Goal: Task Accomplishment & Management: Contribute content

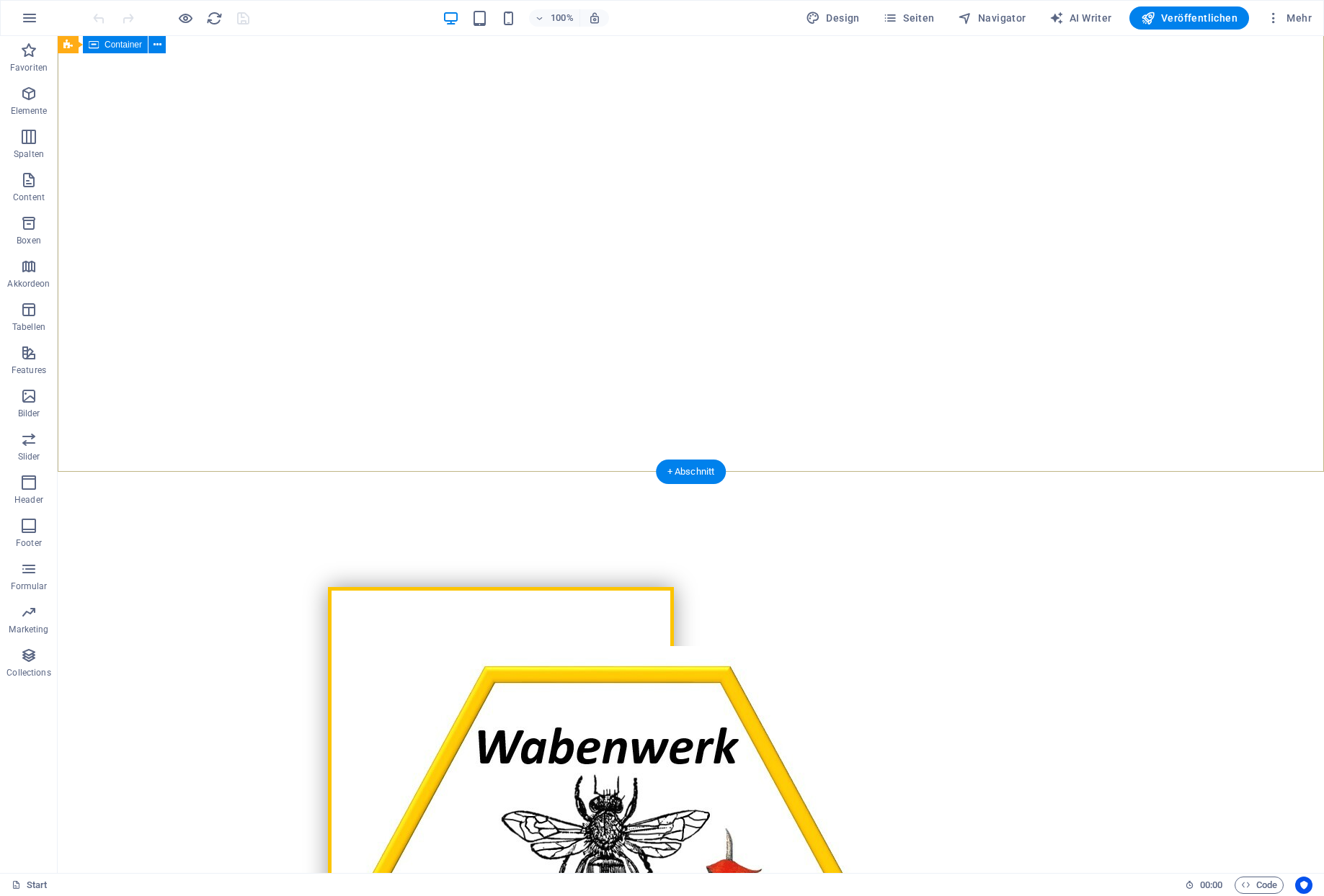
scroll to position [260, 0]
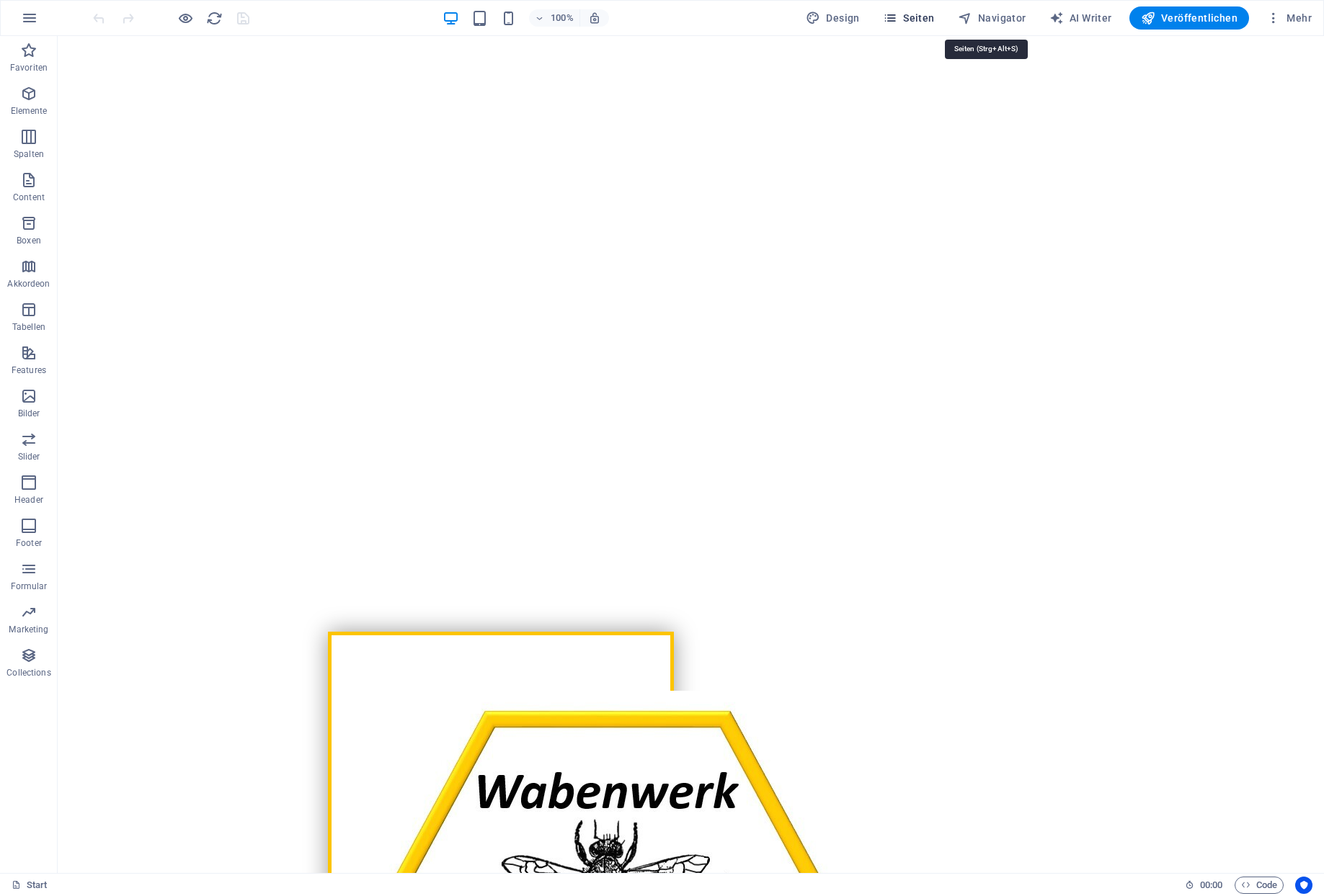
click at [934, 18] on span "Seiten" at bounding box center [908, 18] width 52 height 14
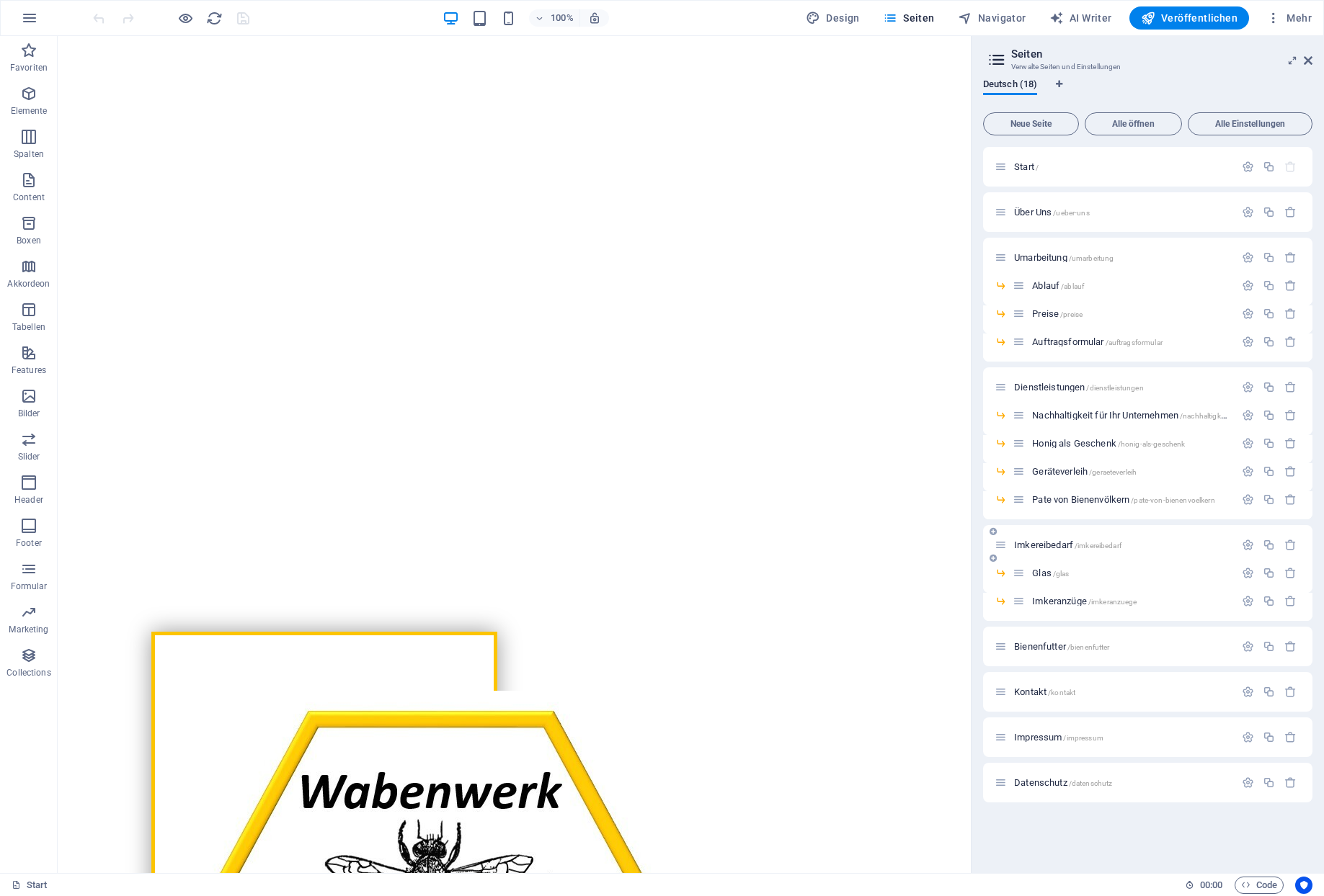
click at [1025, 543] on span "Imkereibedarf /imkereibedarf" at bounding box center [1067, 545] width 108 height 11
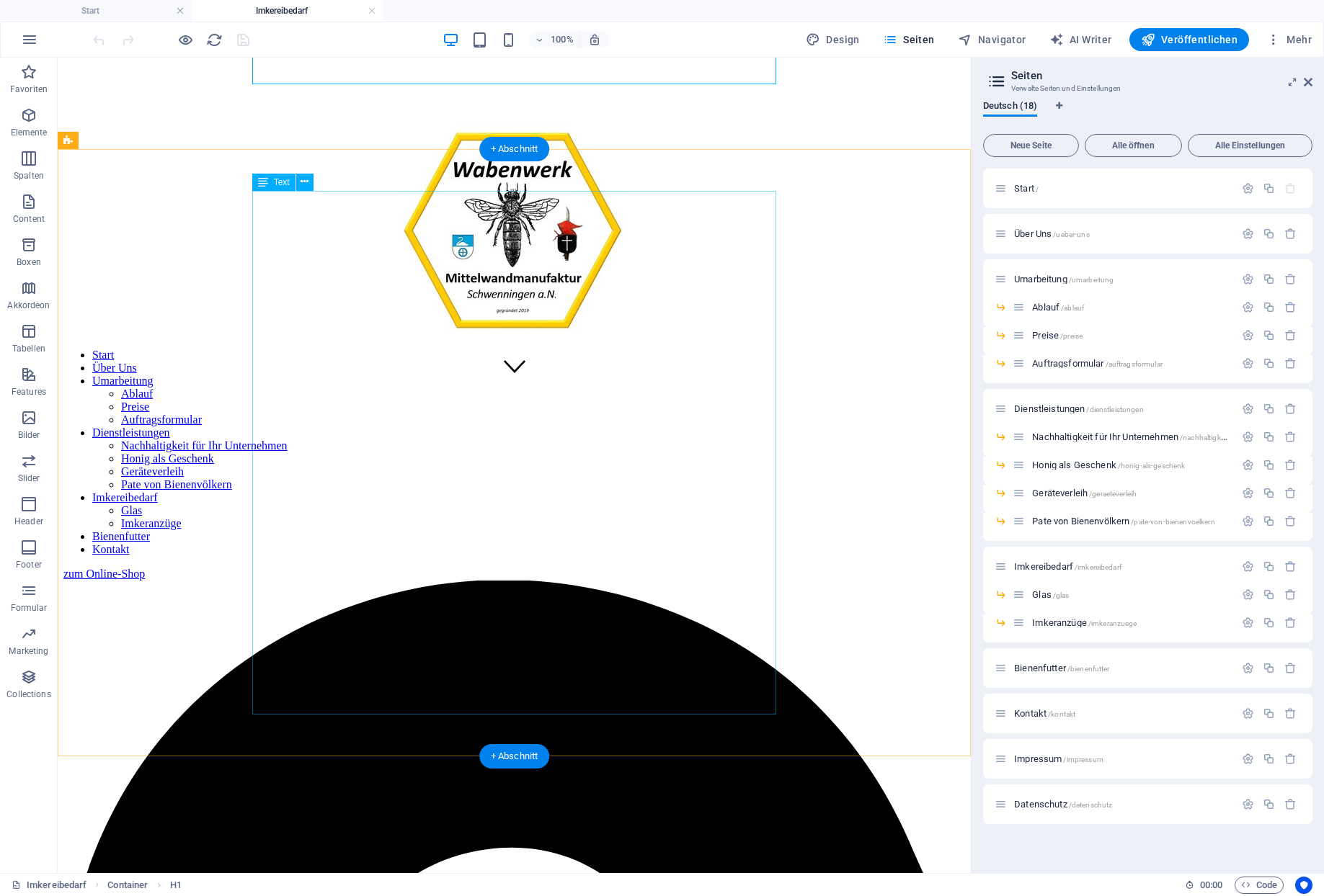
scroll to position [519, 0]
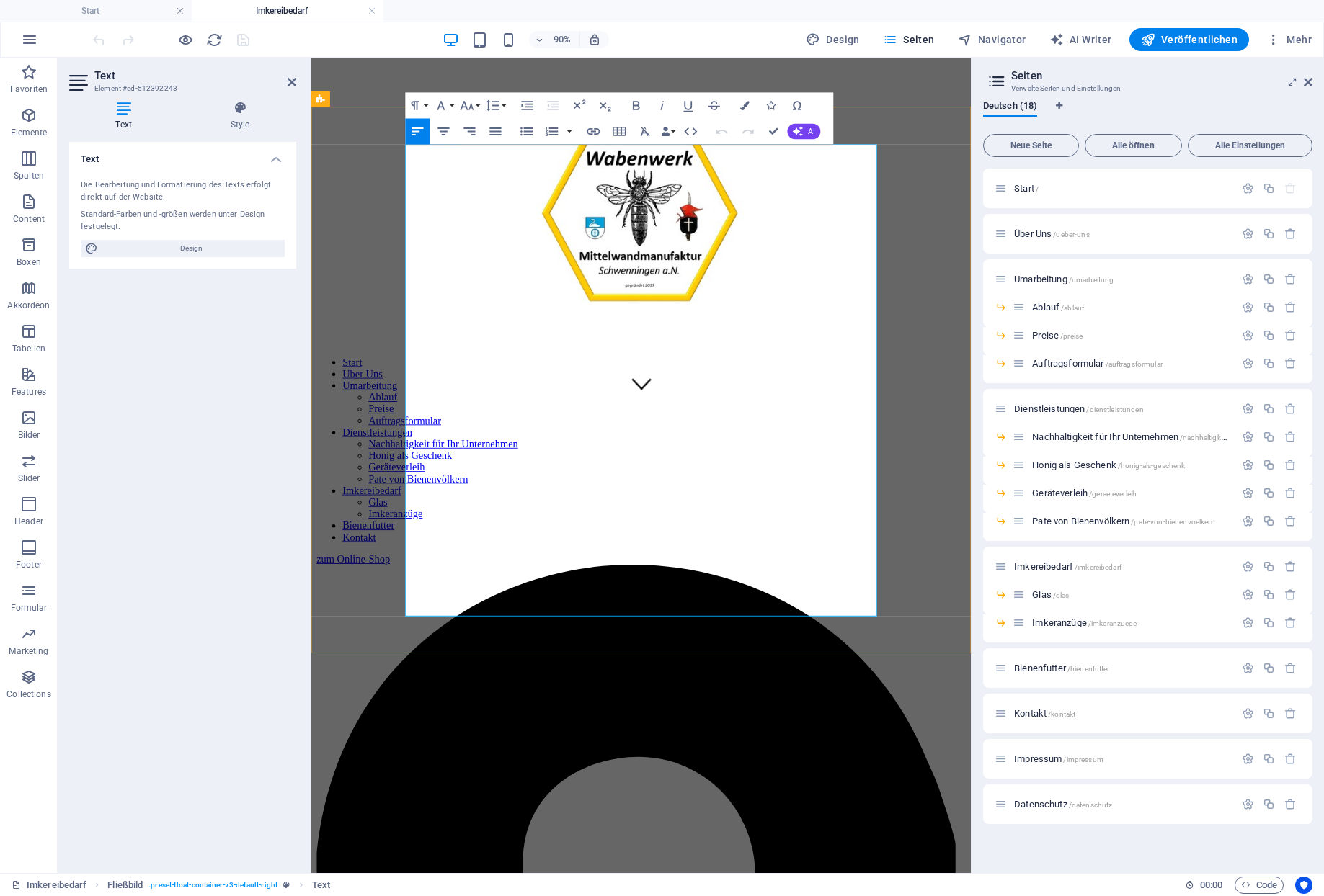
drag, startPoint x: 422, startPoint y: 615, endPoint x: 903, endPoint y: 662, distance: 483.3
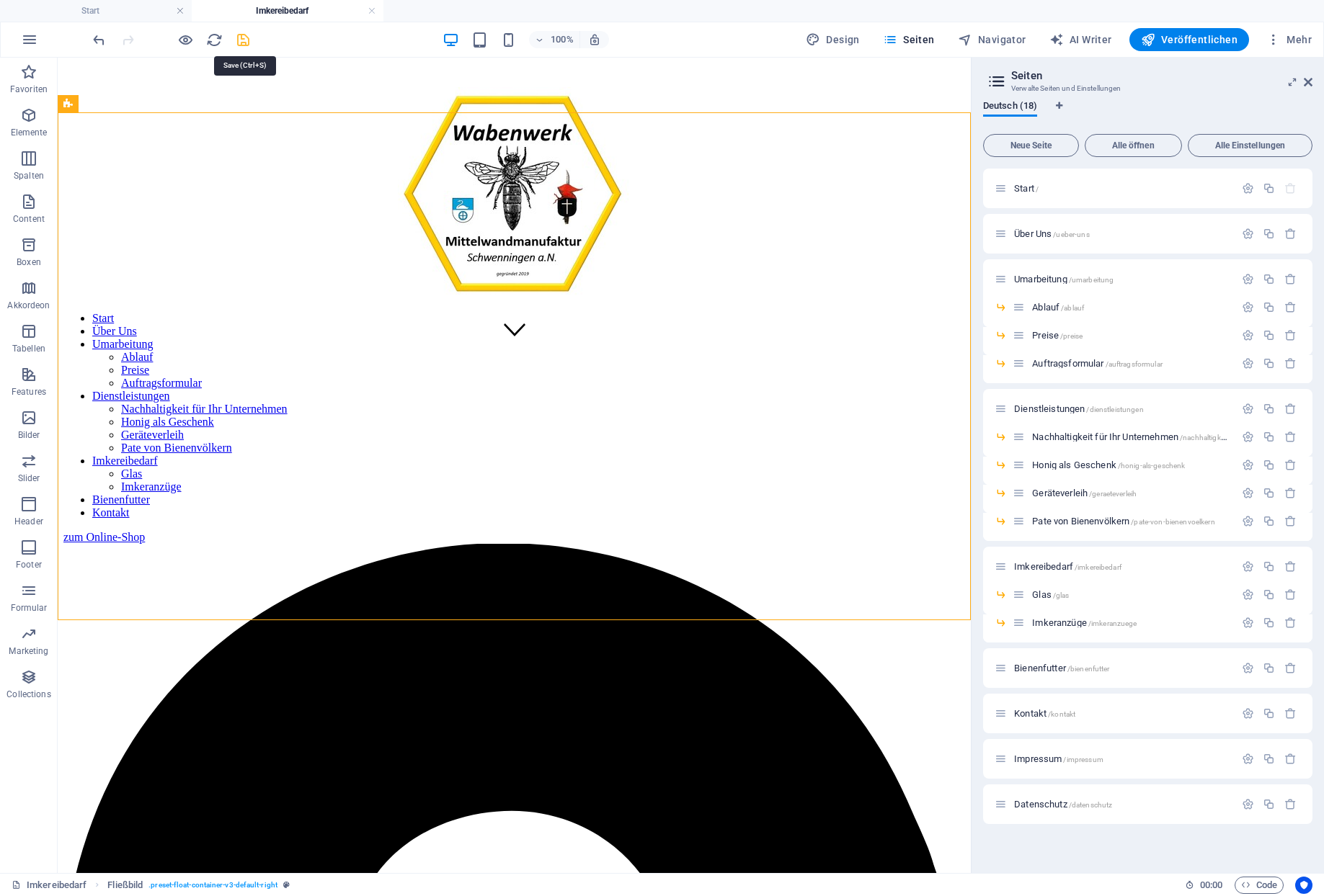
click at [239, 35] on icon "save" at bounding box center [243, 40] width 17 height 17
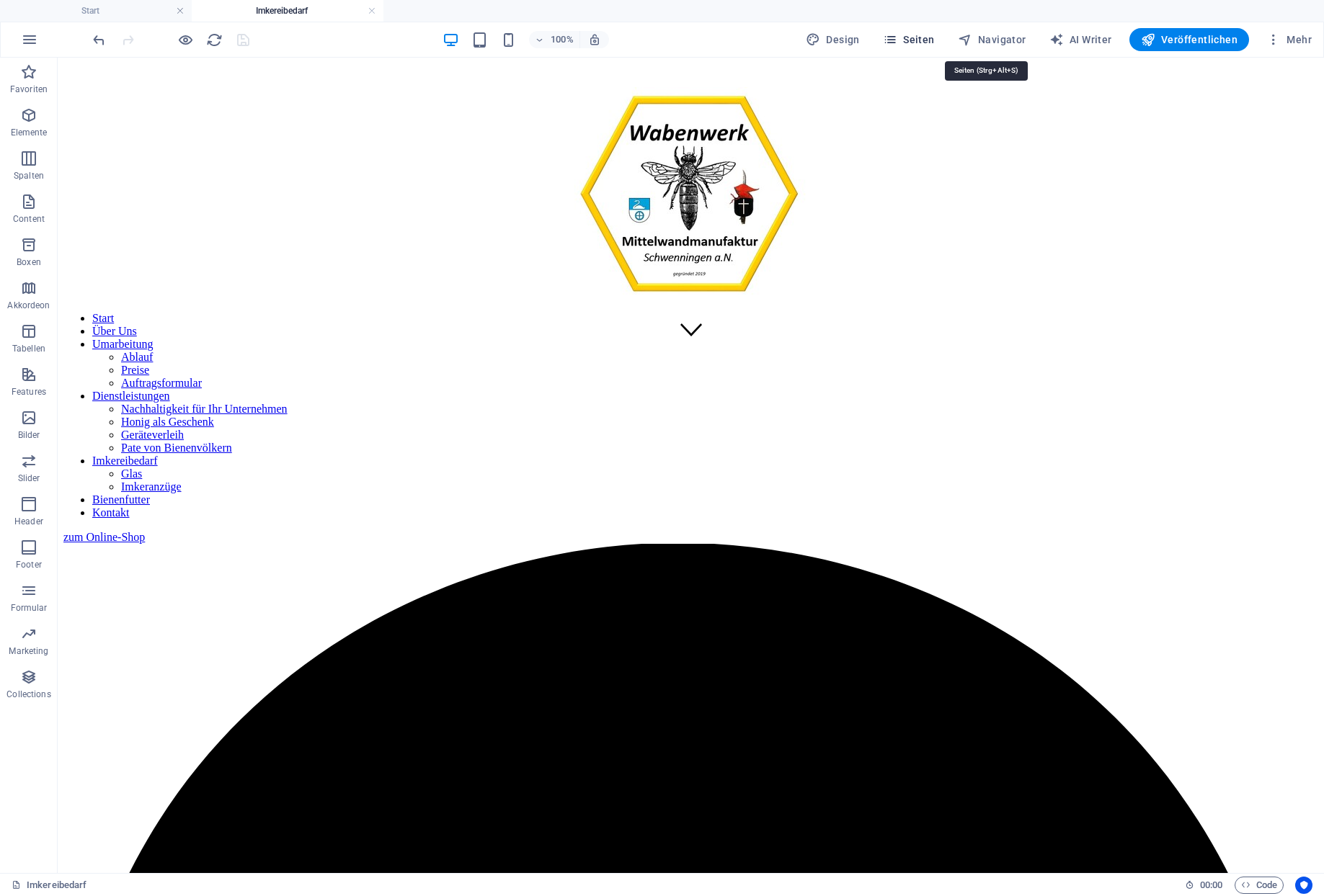
click at [940, 45] on button "Seiten" at bounding box center [908, 40] width 63 height 23
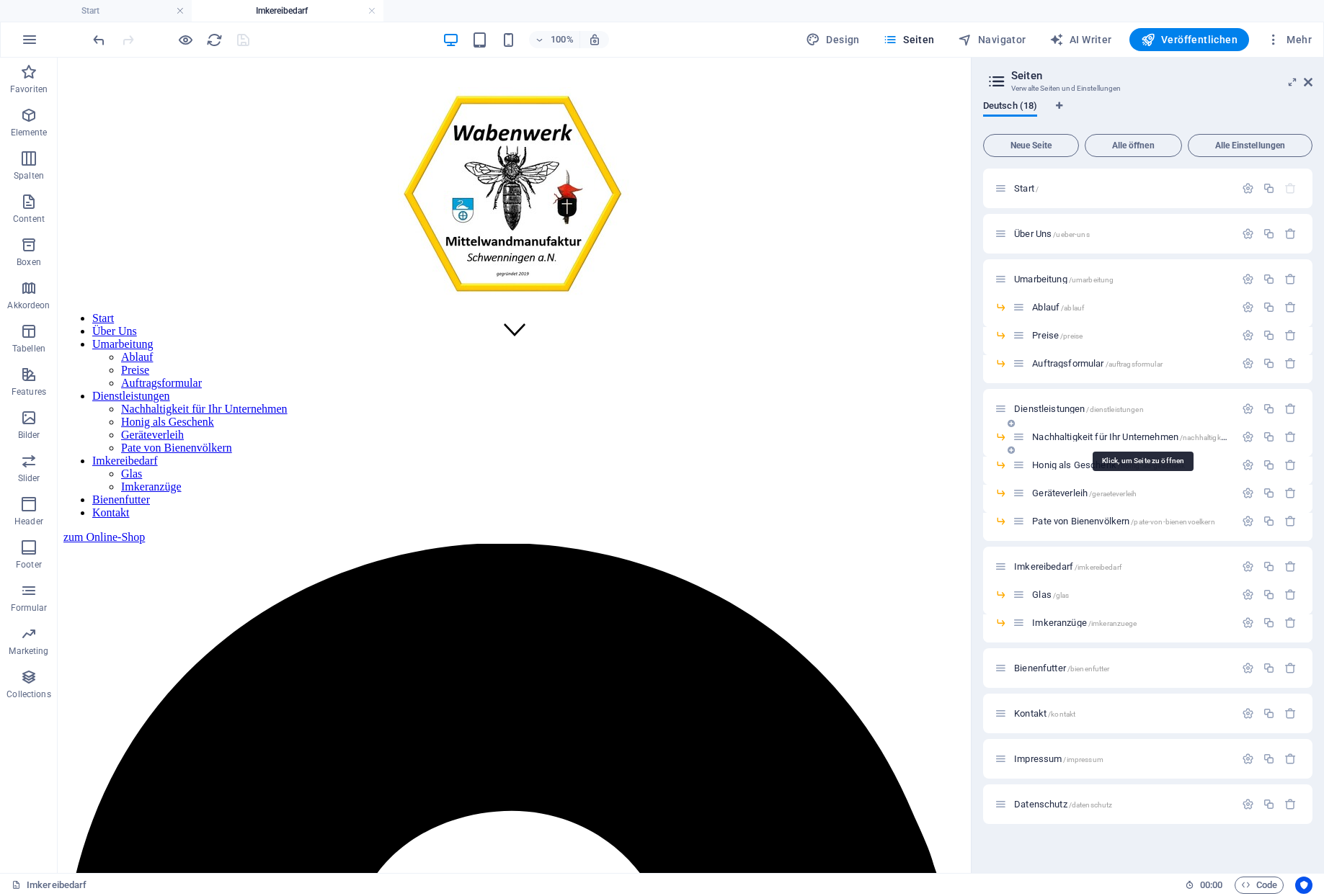
click at [1061, 437] on span "Nachhaltigkeit für Ihr Unternehmen /nachhaltigkeit-fuer-ihr-unternehmen" at bounding box center [1166, 436] width 268 height 11
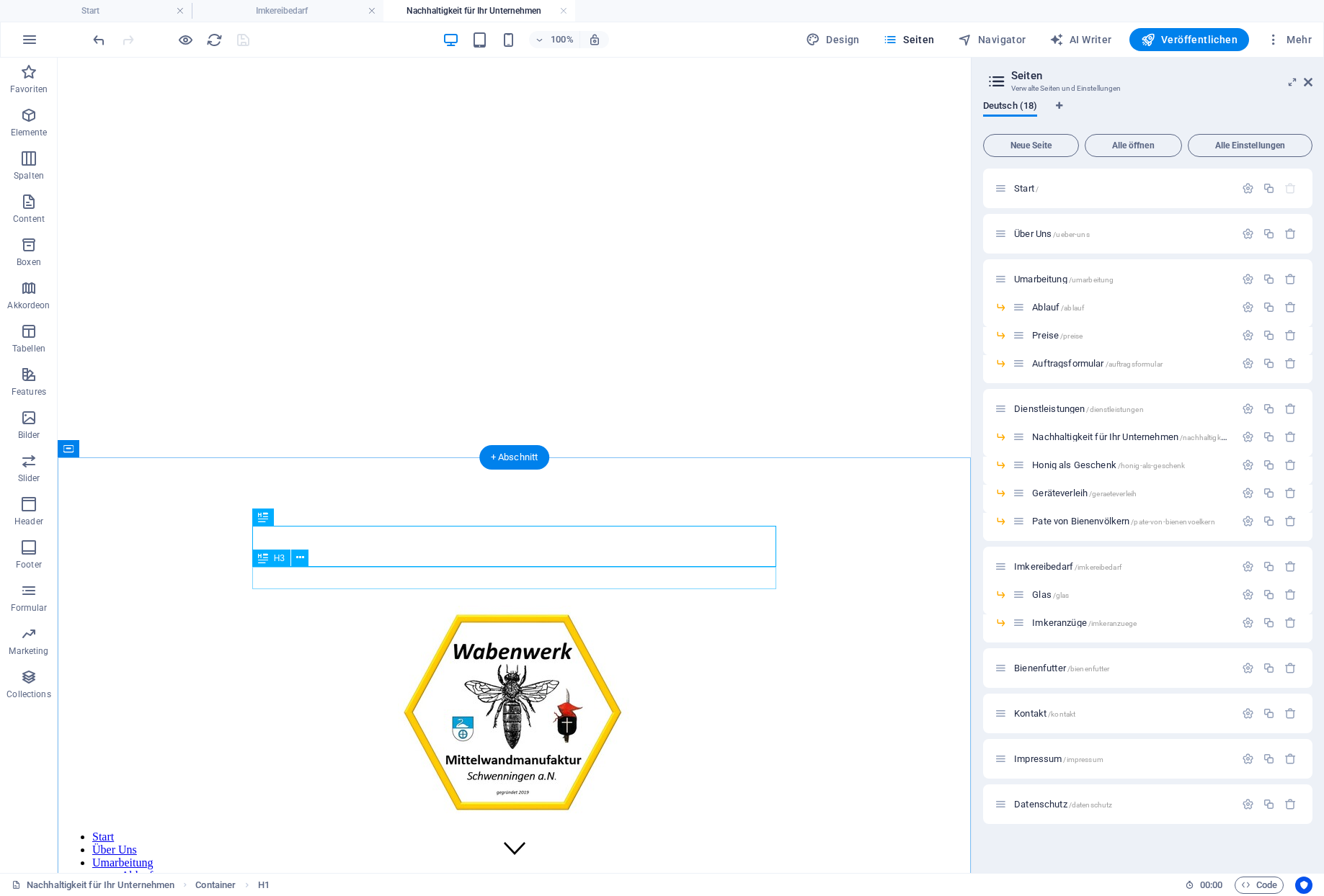
scroll to position [0, 0]
click at [1281, 39] on icon "button" at bounding box center [1273, 40] width 14 height 14
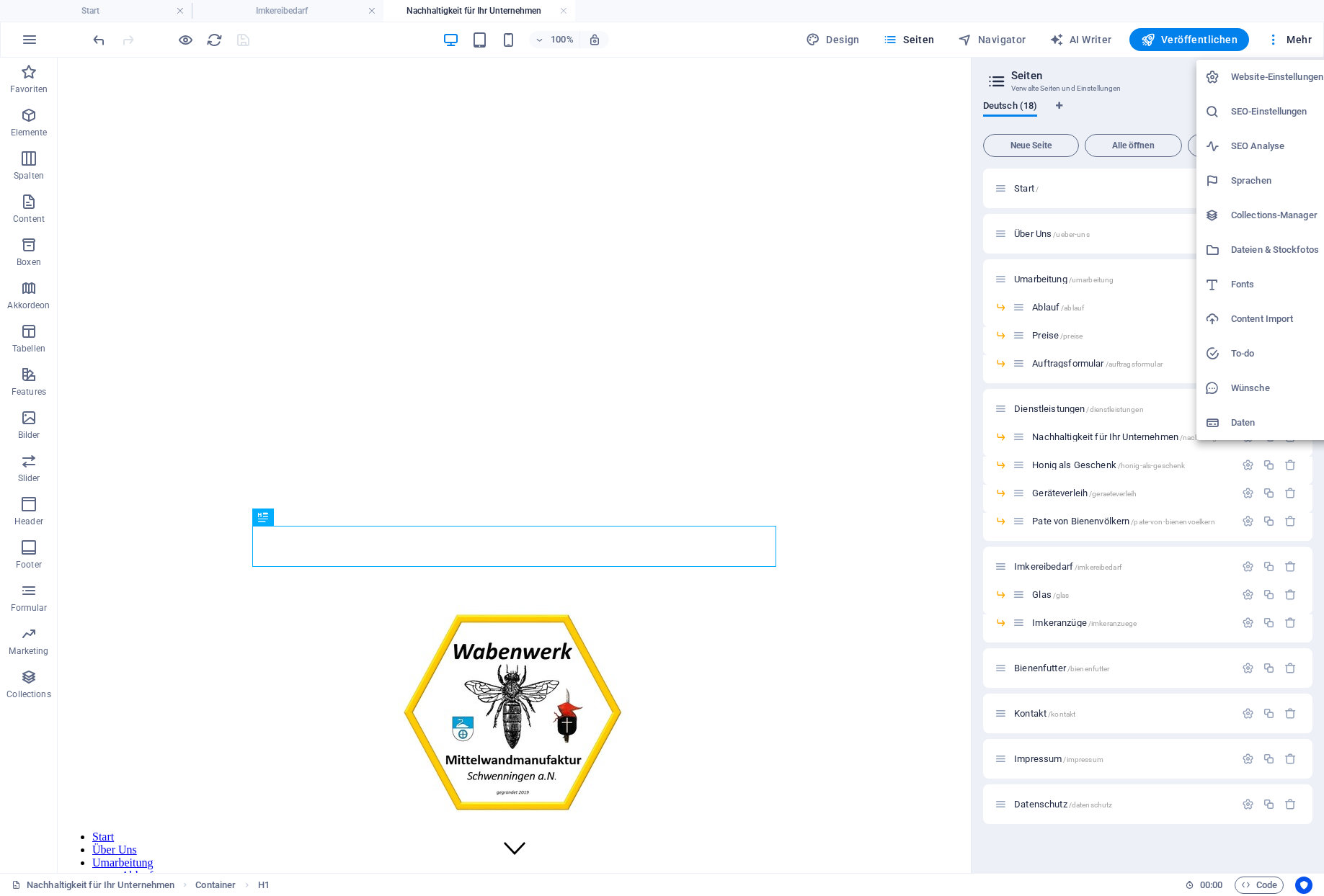
click at [540, 664] on div at bounding box center [662, 448] width 1324 height 896
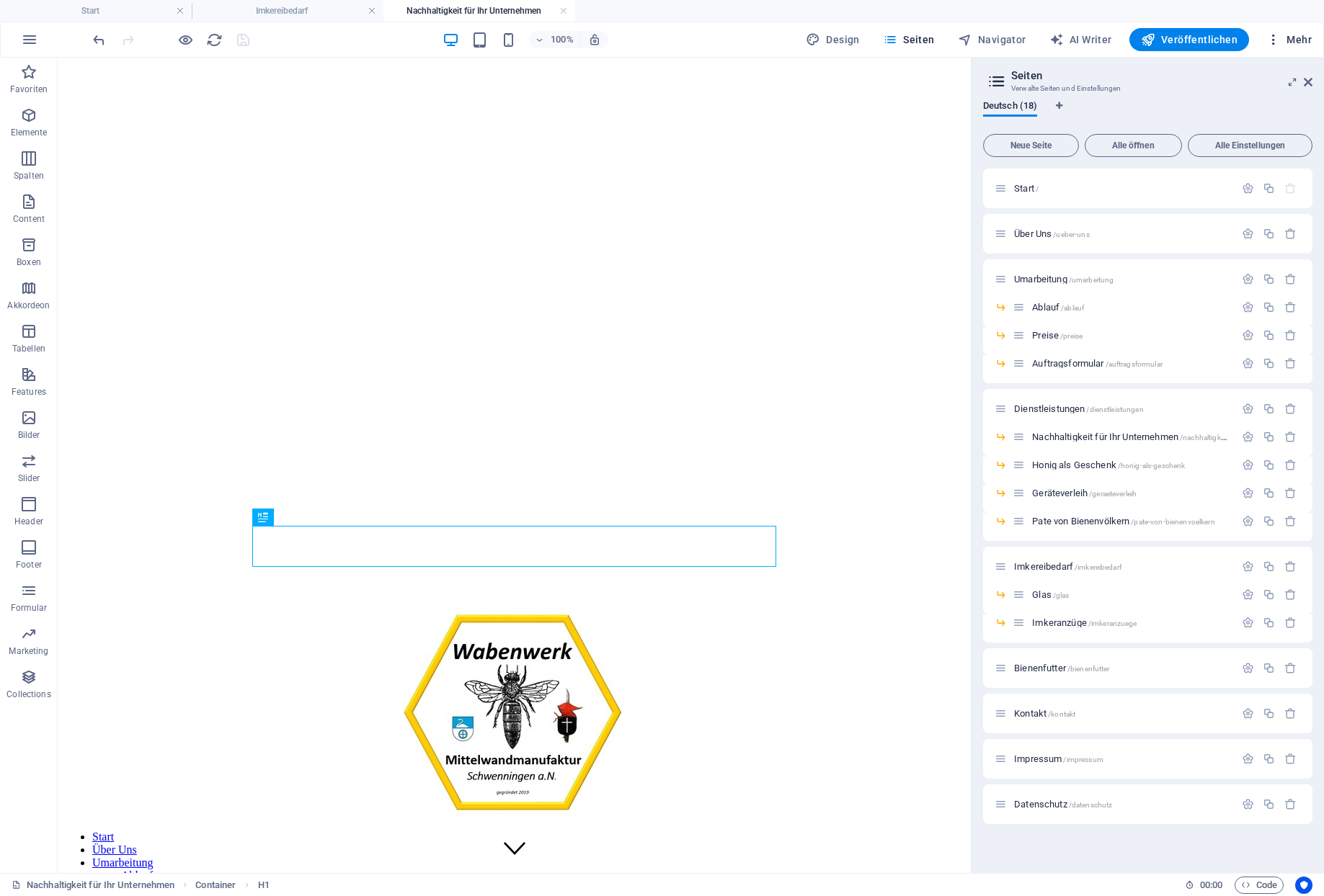
click at [1281, 43] on icon "button" at bounding box center [1273, 40] width 14 height 14
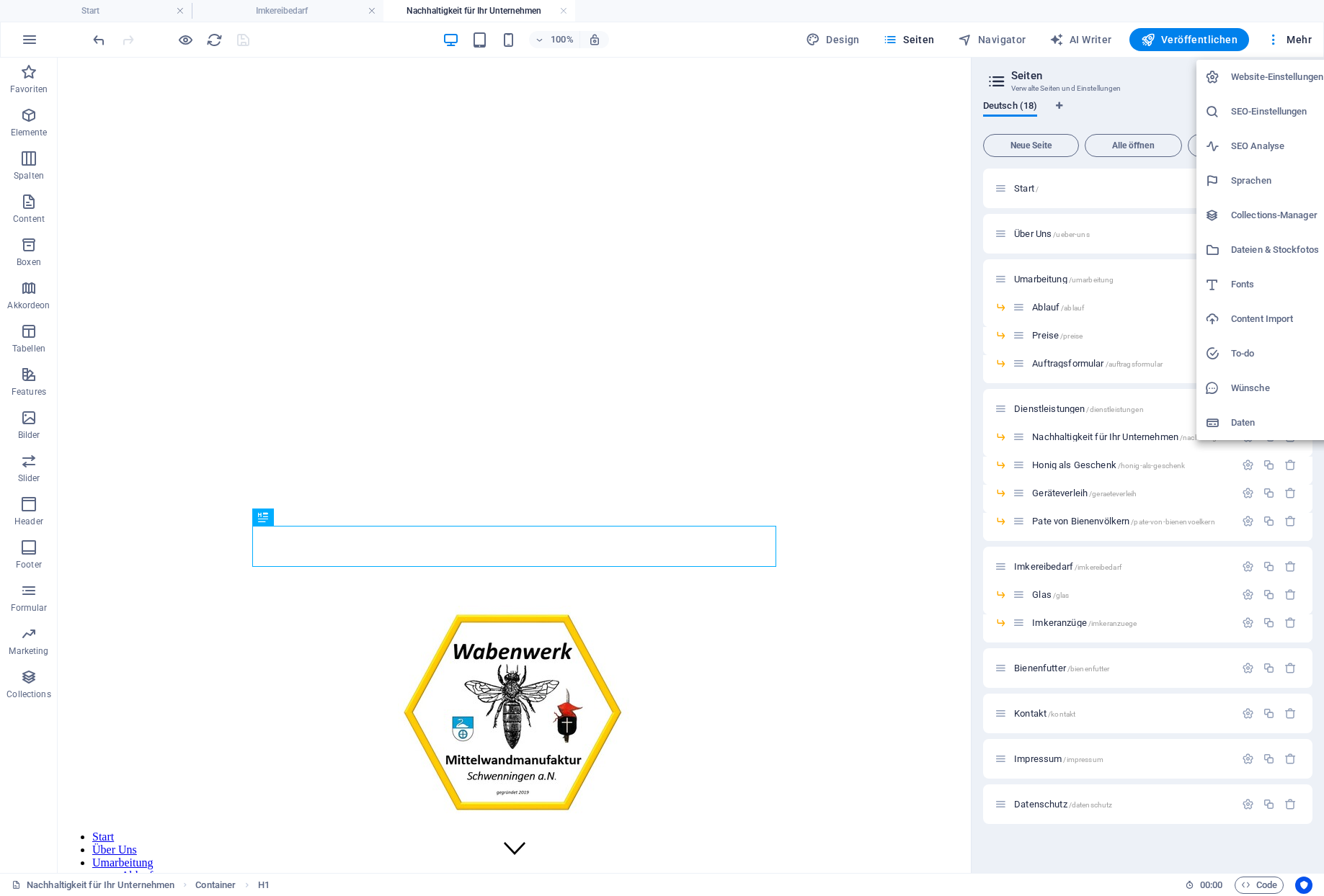
click at [1281, 242] on h6 "Dateien & Stockfotos" at bounding box center [1277, 250] width 92 height 17
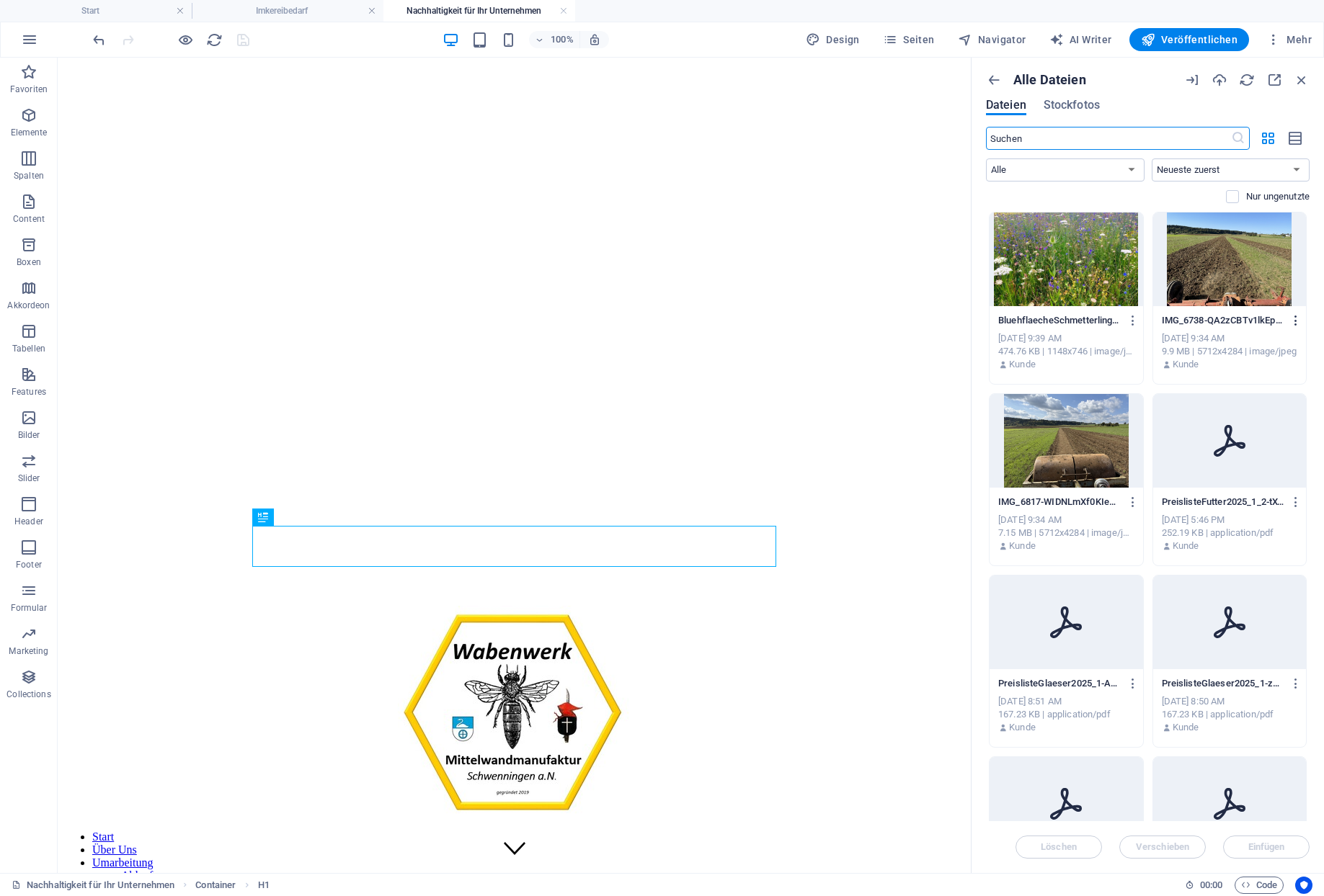
click at [1299, 315] on icon "button" at bounding box center [1296, 320] width 14 height 13
click at [1231, 527] on div at bounding box center [1219, 527] width 26 height 14
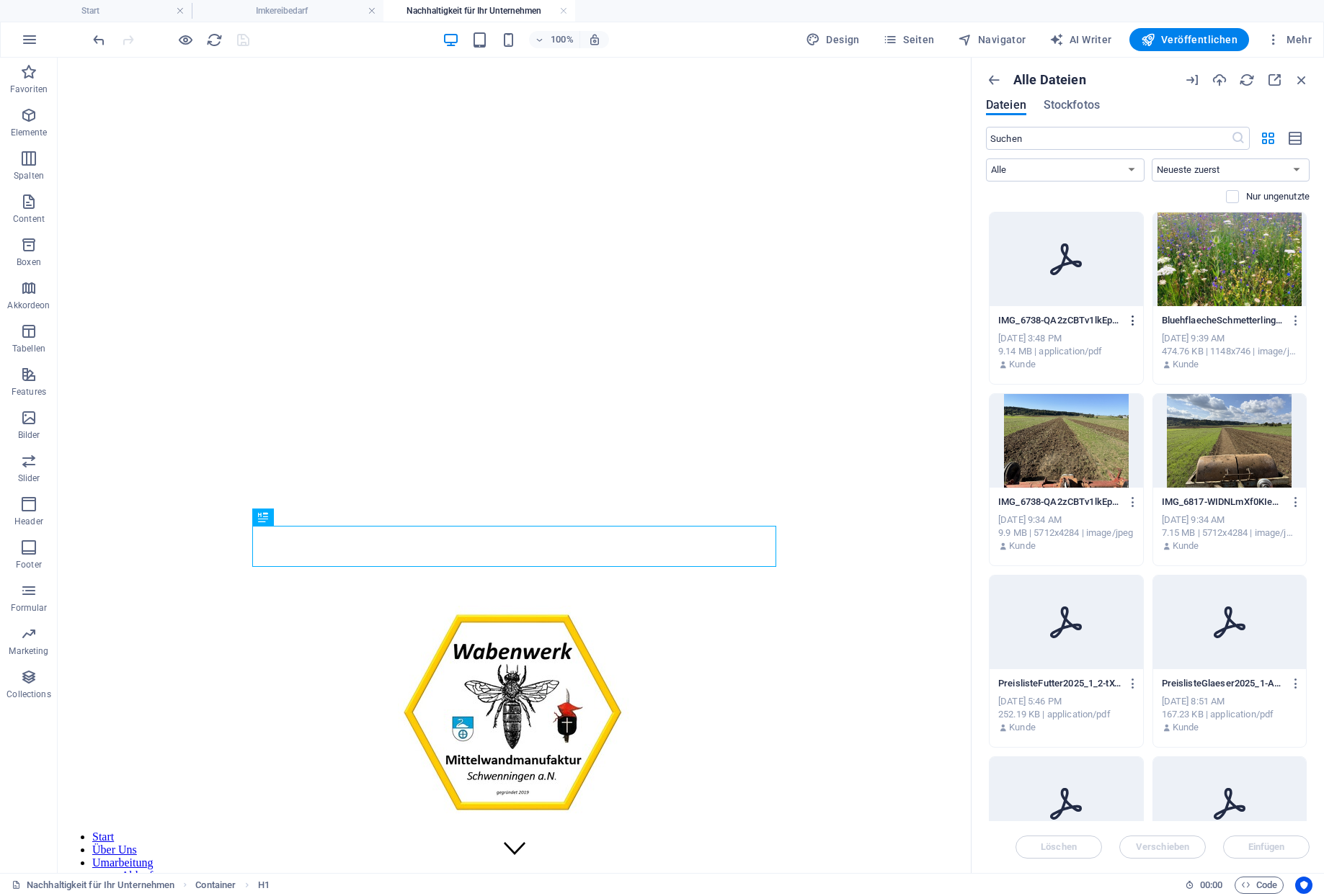
click at [1136, 316] on icon "button" at bounding box center [1133, 320] width 14 height 13
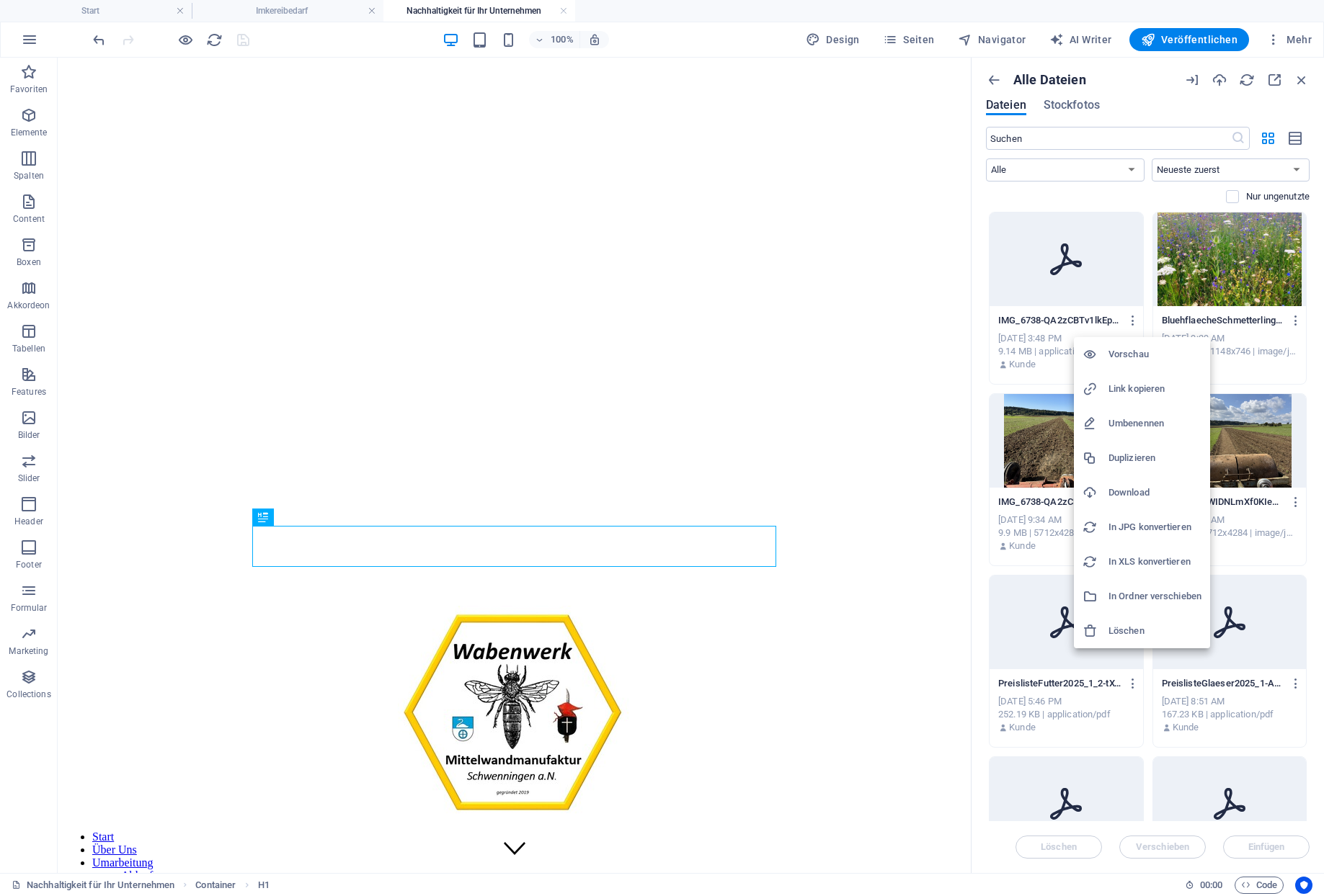
click at [1110, 302] on div at bounding box center [662, 448] width 1324 height 896
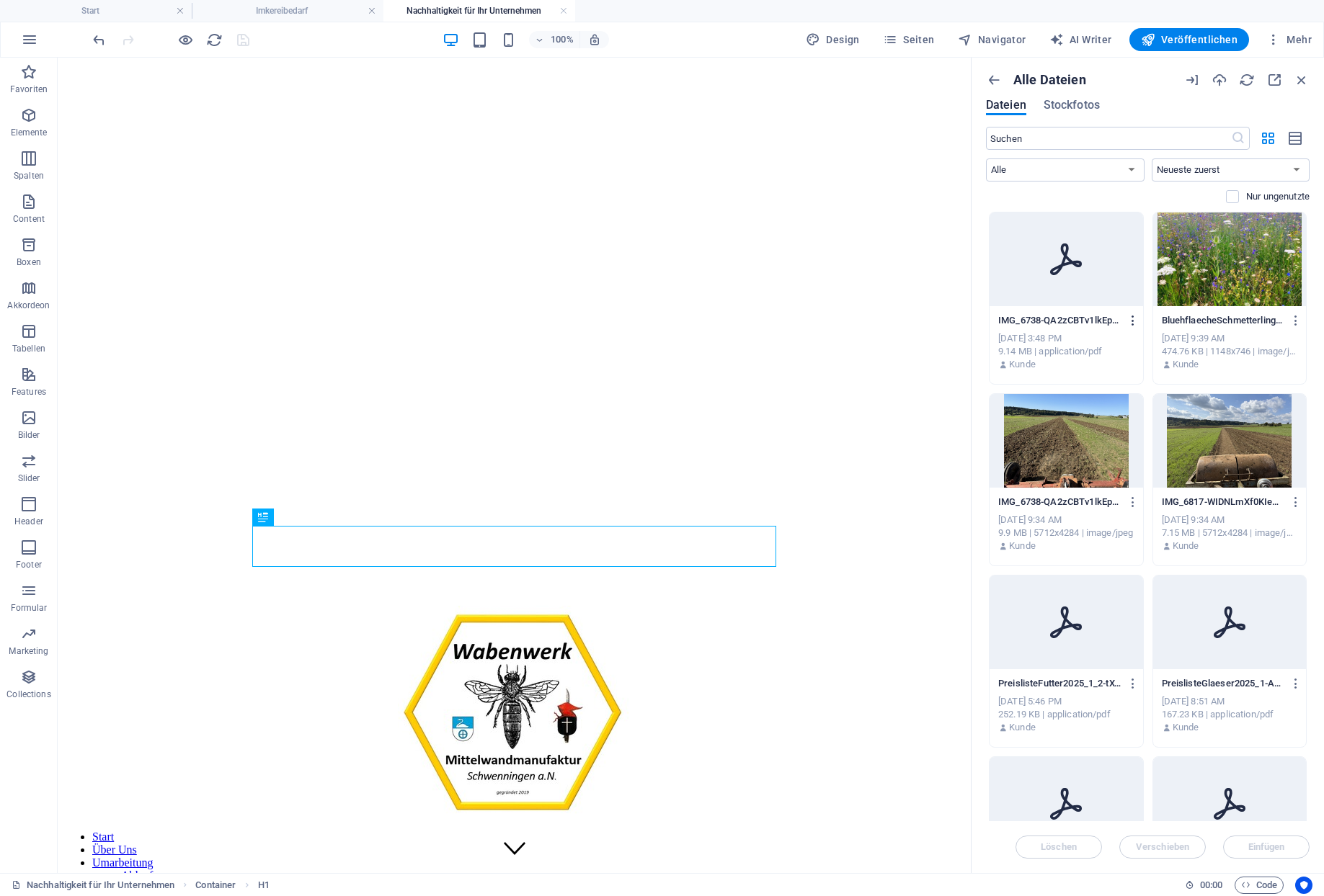
click at [1135, 314] on icon "button" at bounding box center [1133, 320] width 14 height 13
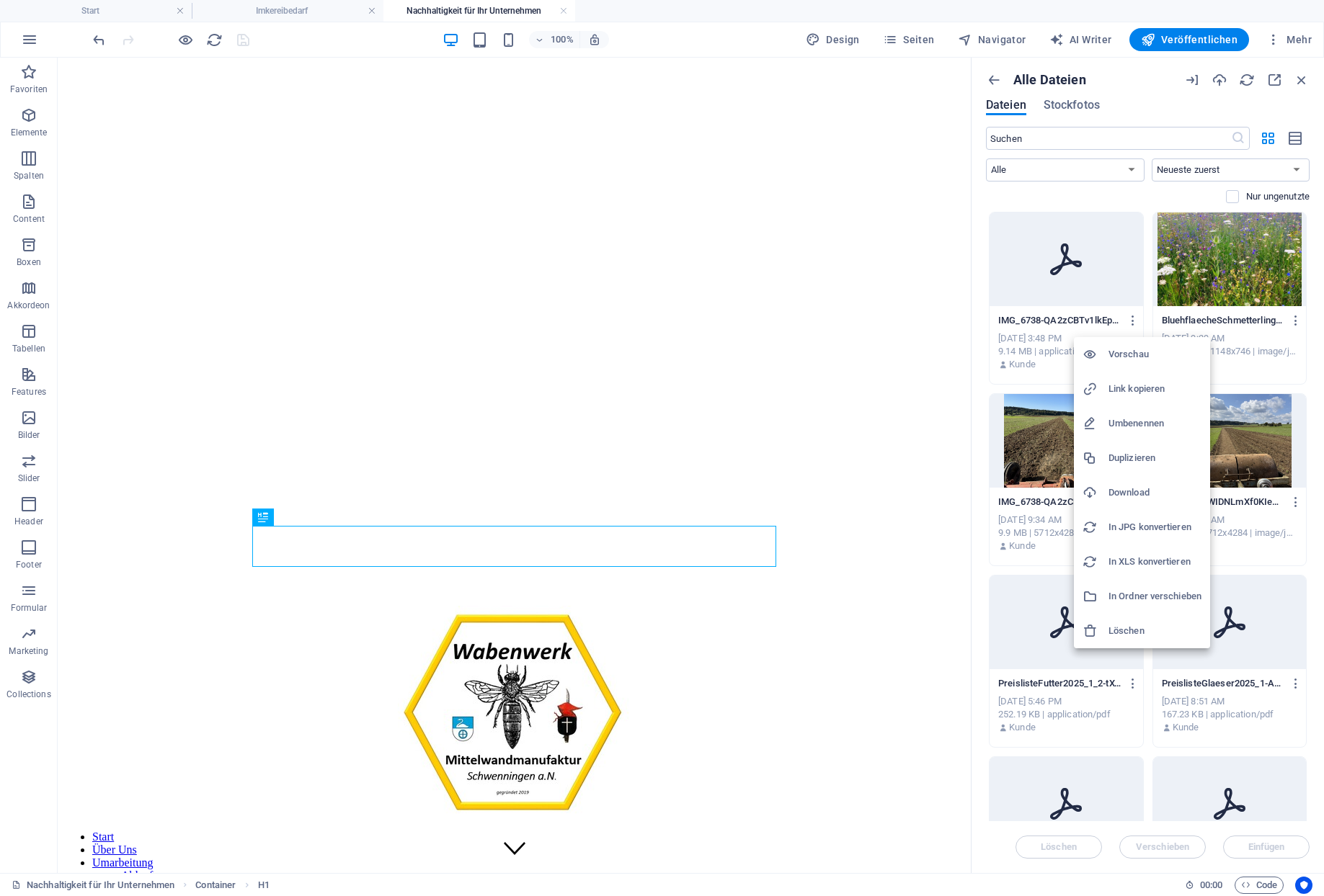
click at [1118, 347] on h6 "Vorschau" at bounding box center [1154, 354] width 93 height 17
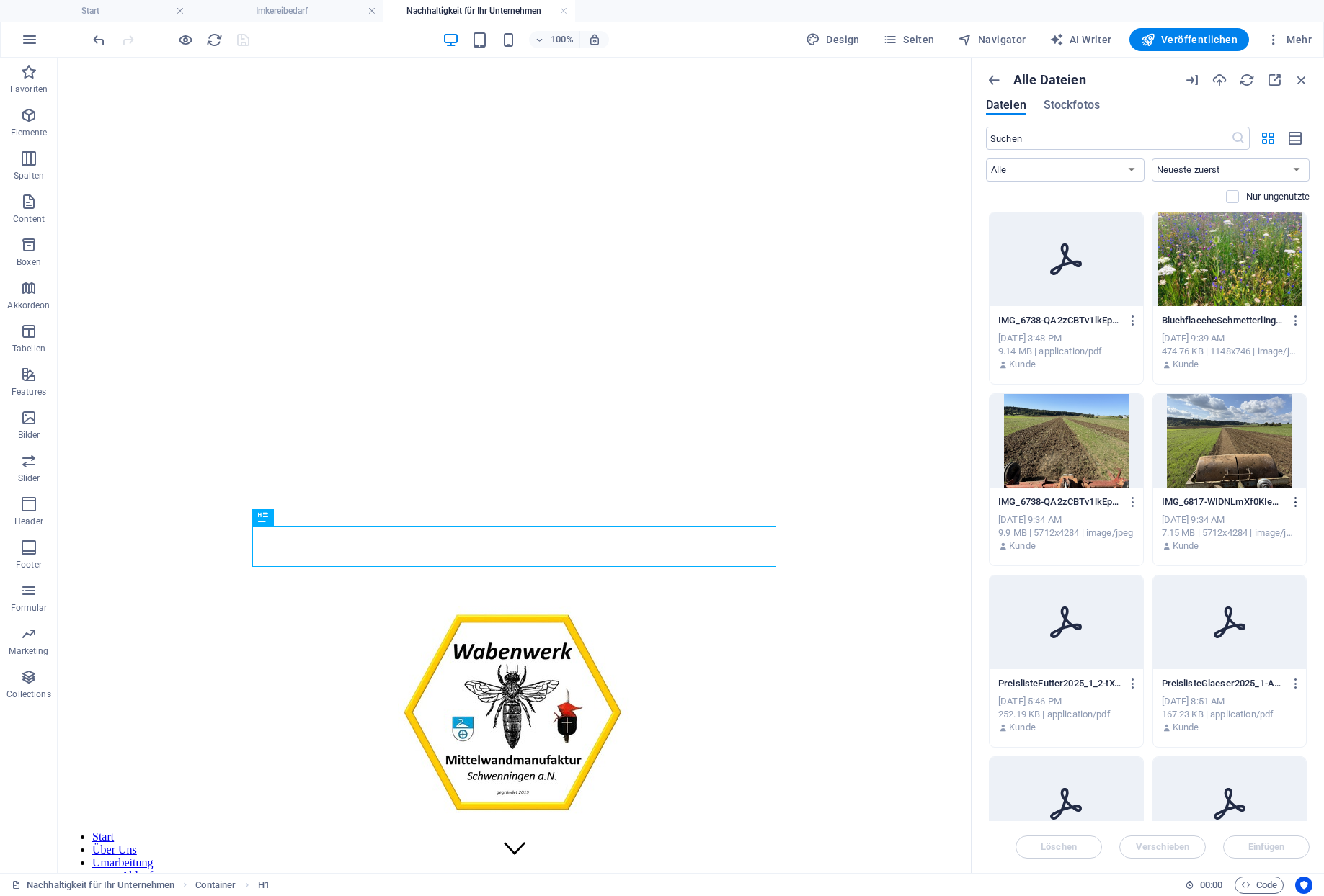
click at [1299, 496] on icon "button" at bounding box center [1296, 502] width 14 height 13
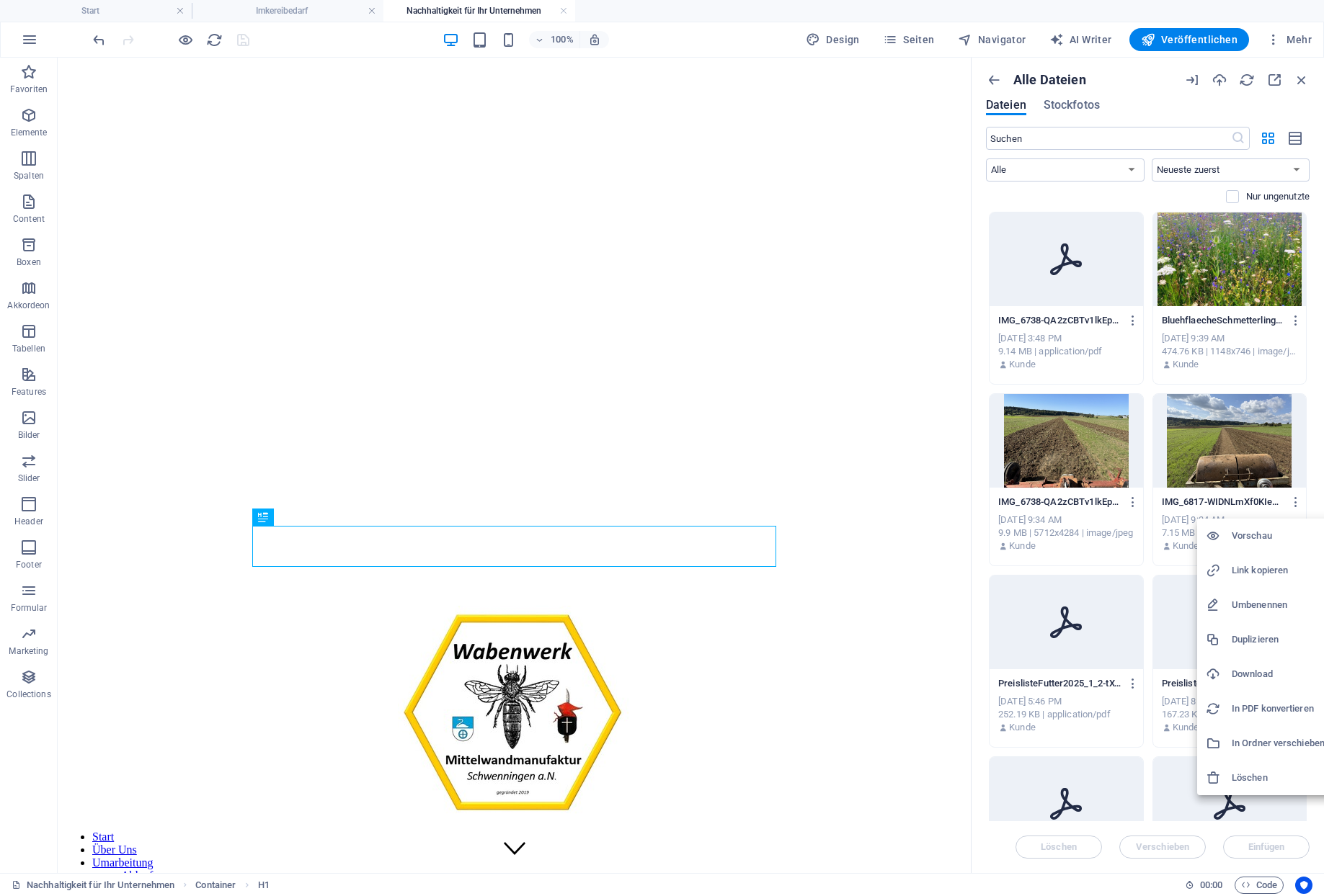
click at [1133, 318] on div at bounding box center [662, 448] width 1324 height 896
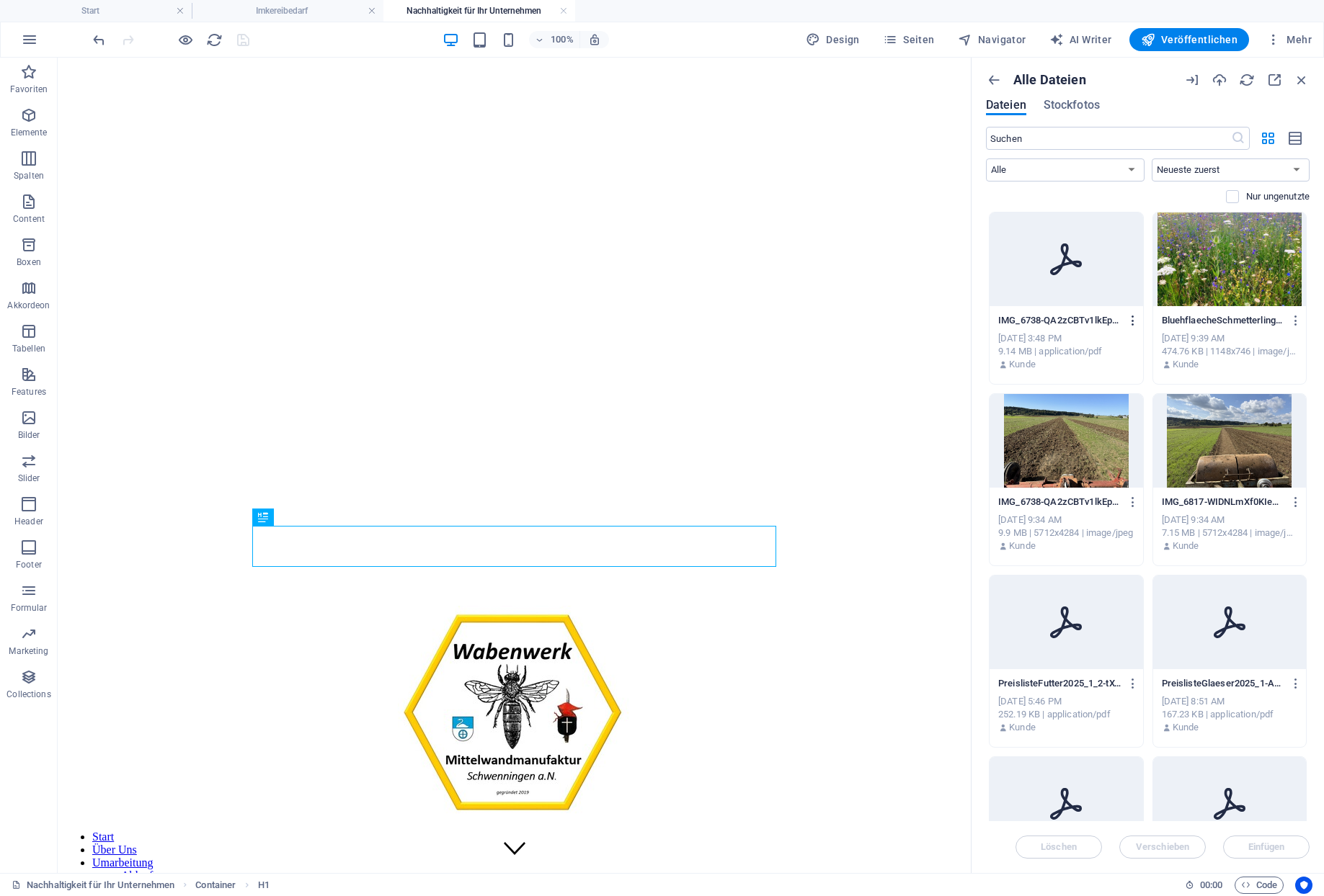
click at [1133, 314] on icon "button" at bounding box center [1133, 320] width 14 height 13
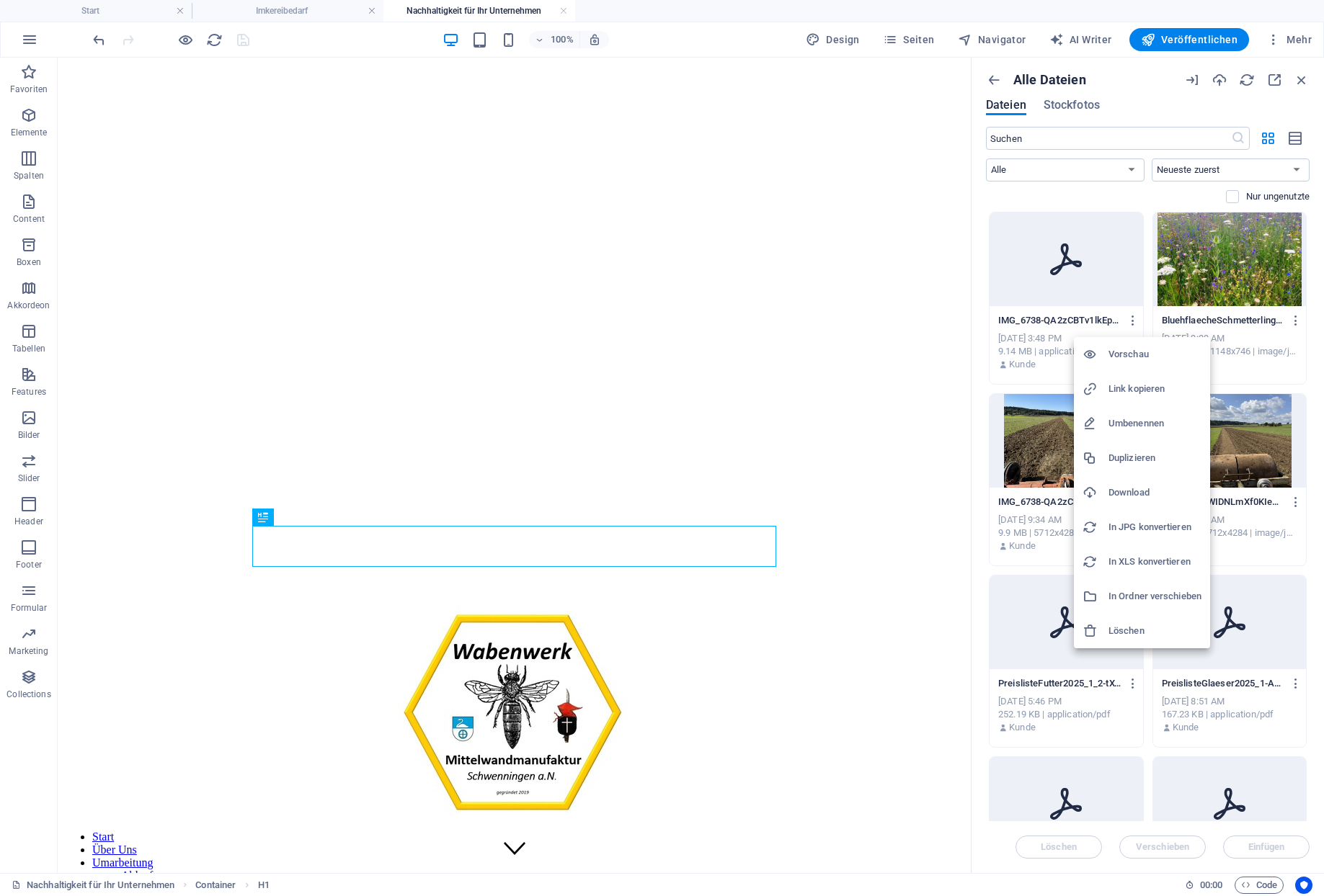
click at [1123, 632] on h6 "Löschen" at bounding box center [1154, 631] width 93 height 17
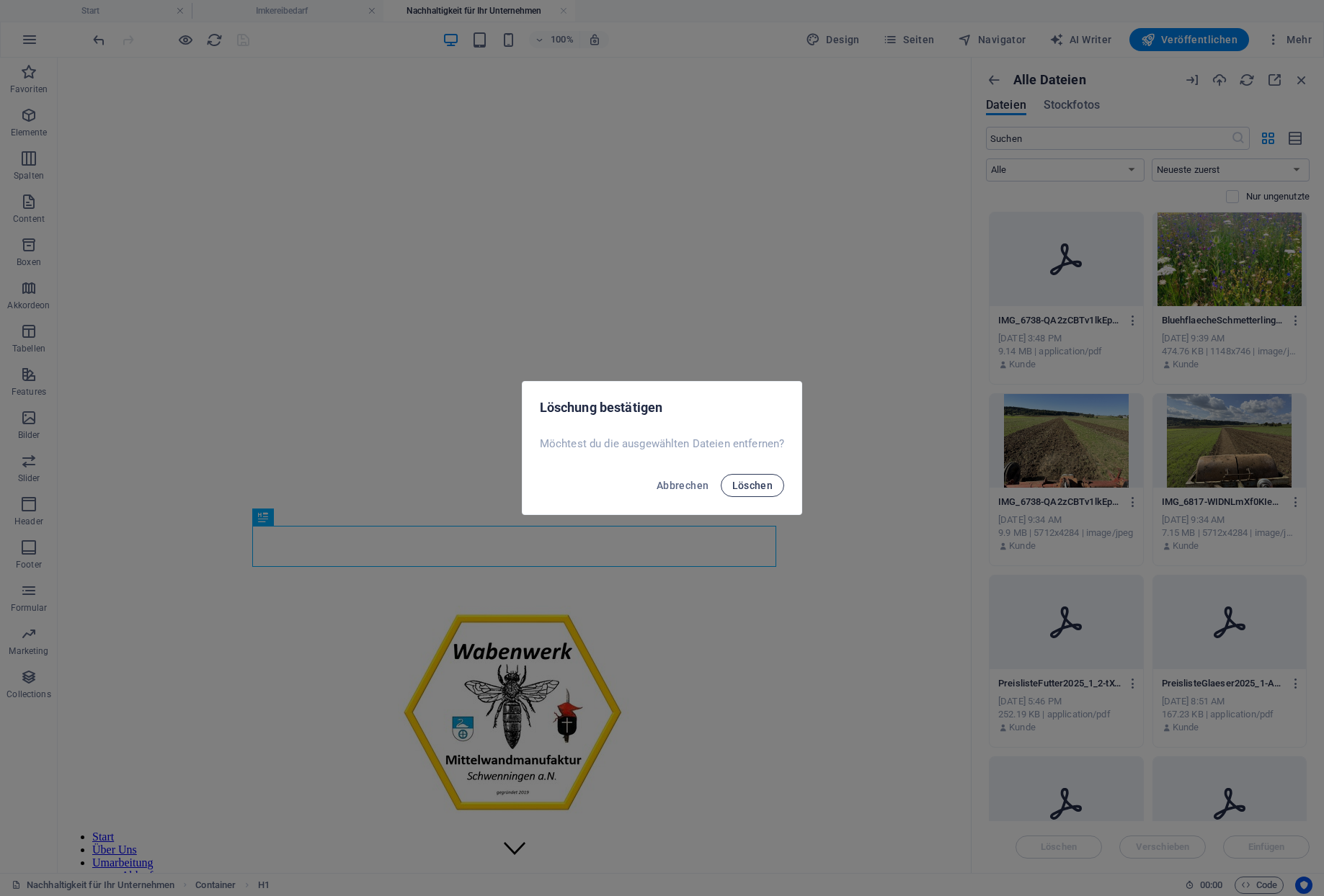
click at [732, 482] on span "Löschen" at bounding box center [753, 486] width 41 height 12
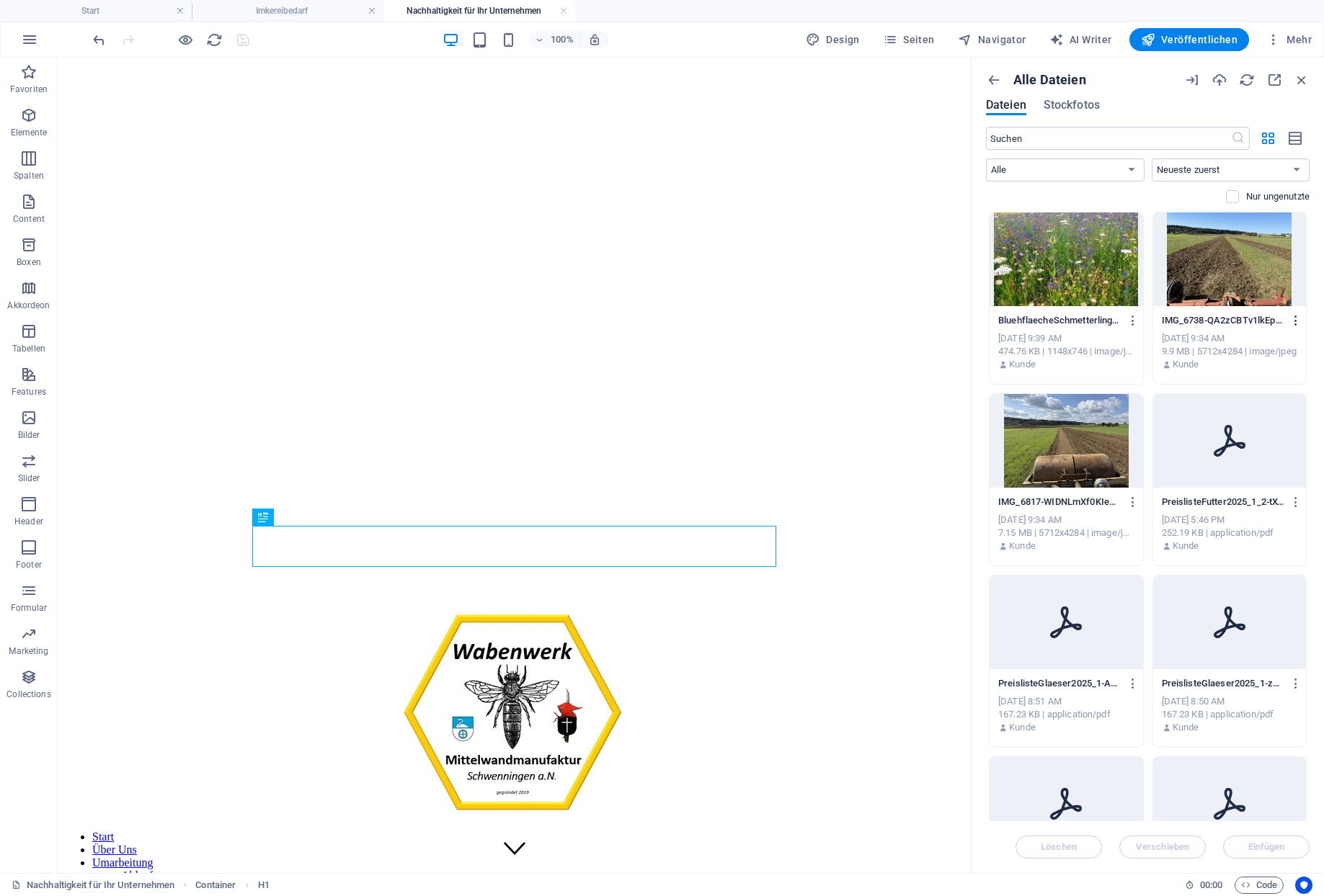
click at [1298, 319] on icon "button" at bounding box center [1296, 320] width 14 height 13
click at [1251, 587] on li "Löschen" at bounding box center [1265, 597] width 136 height 35
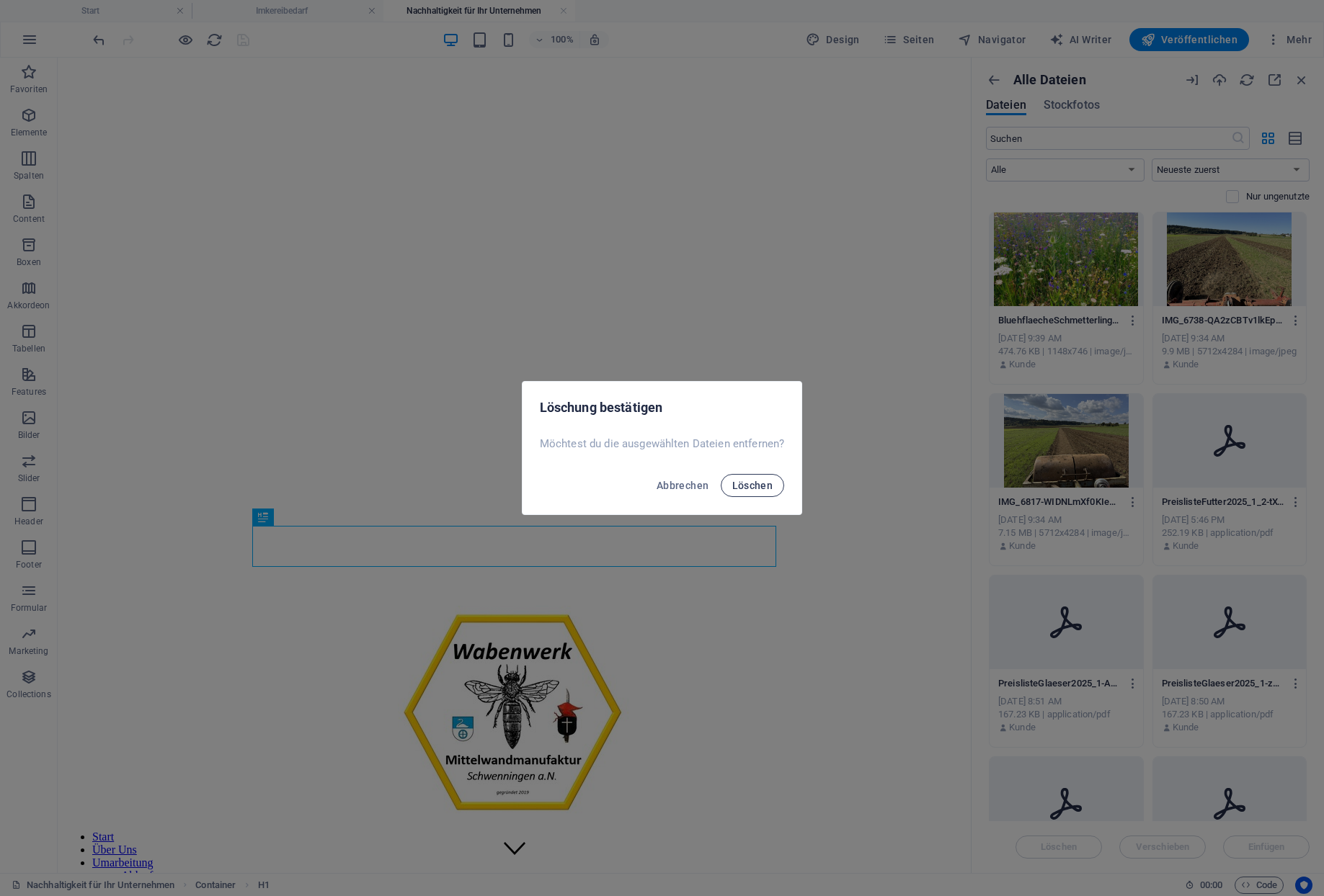
click at [732, 481] on span "Löschen" at bounding box center [753, 486] width 41 height 12
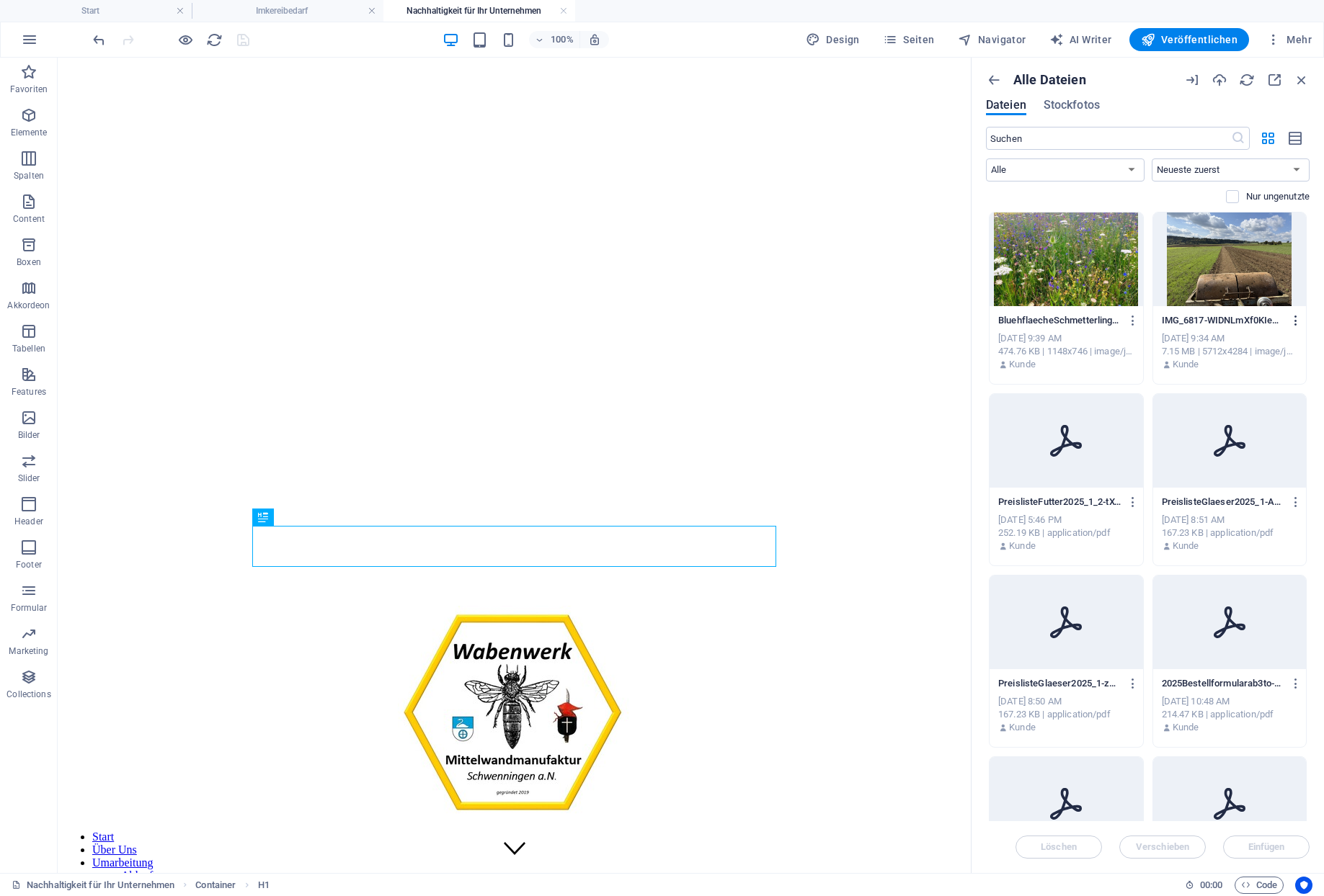
click at [1297, 314] on icon "button" at bounding box center [1296, 320] width 14 height 13
click at [1244, 587] on li "Löschen" at bounding box center [1265, 597] width 136 height 35
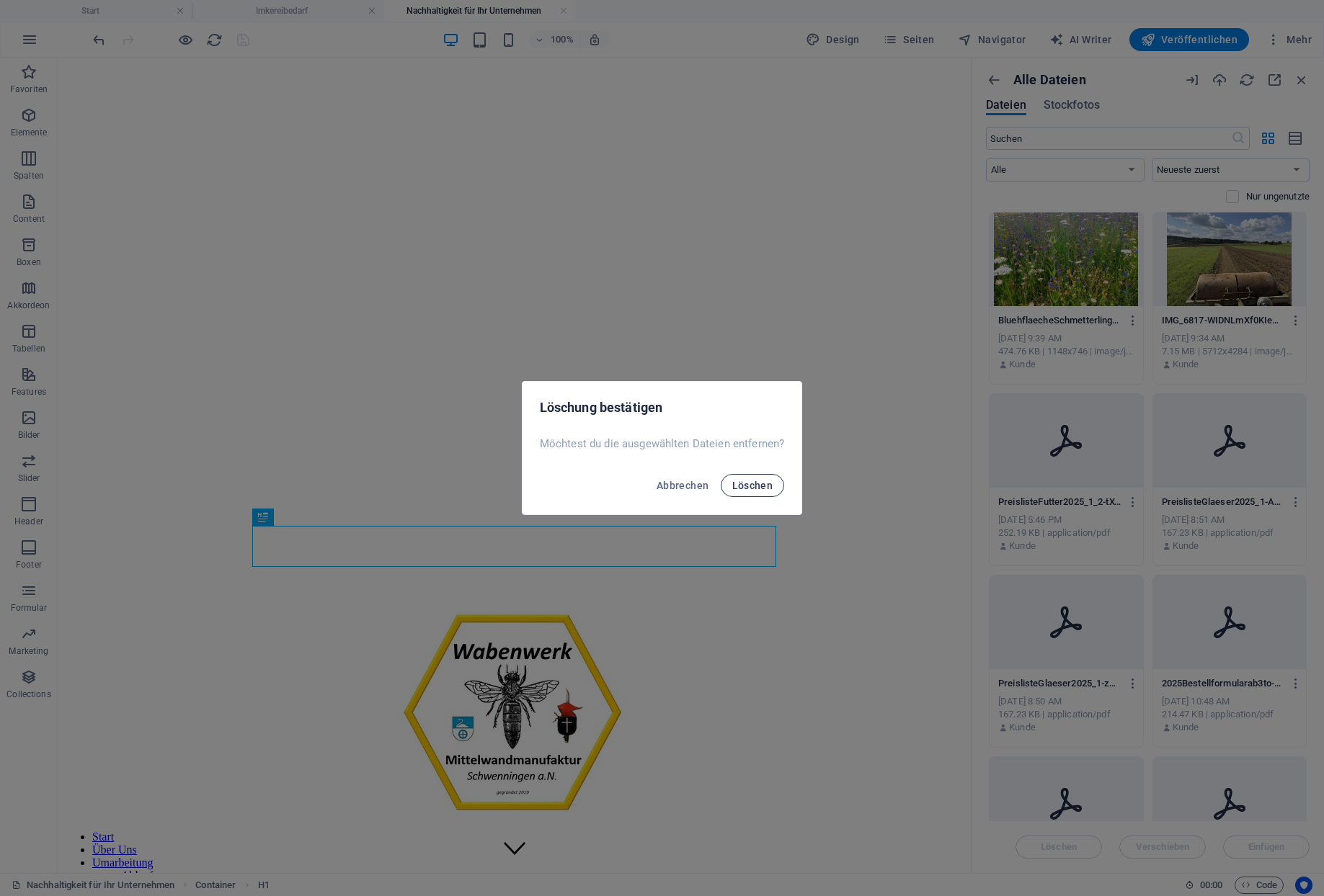
click at [732, 483] on span "Löschen" at bounding box center [753, 486] width 41 height 12
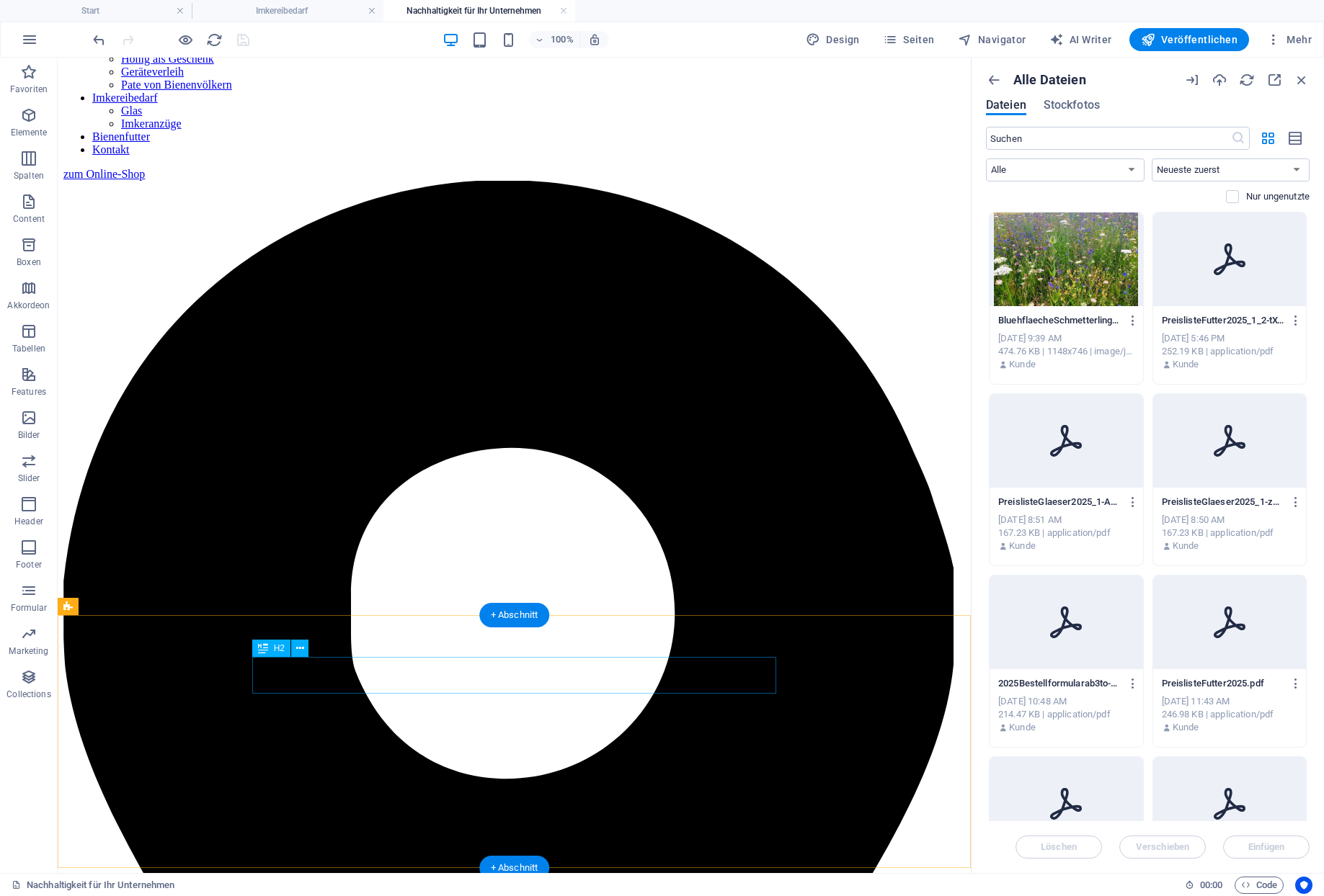
scroll to position [675, 0]
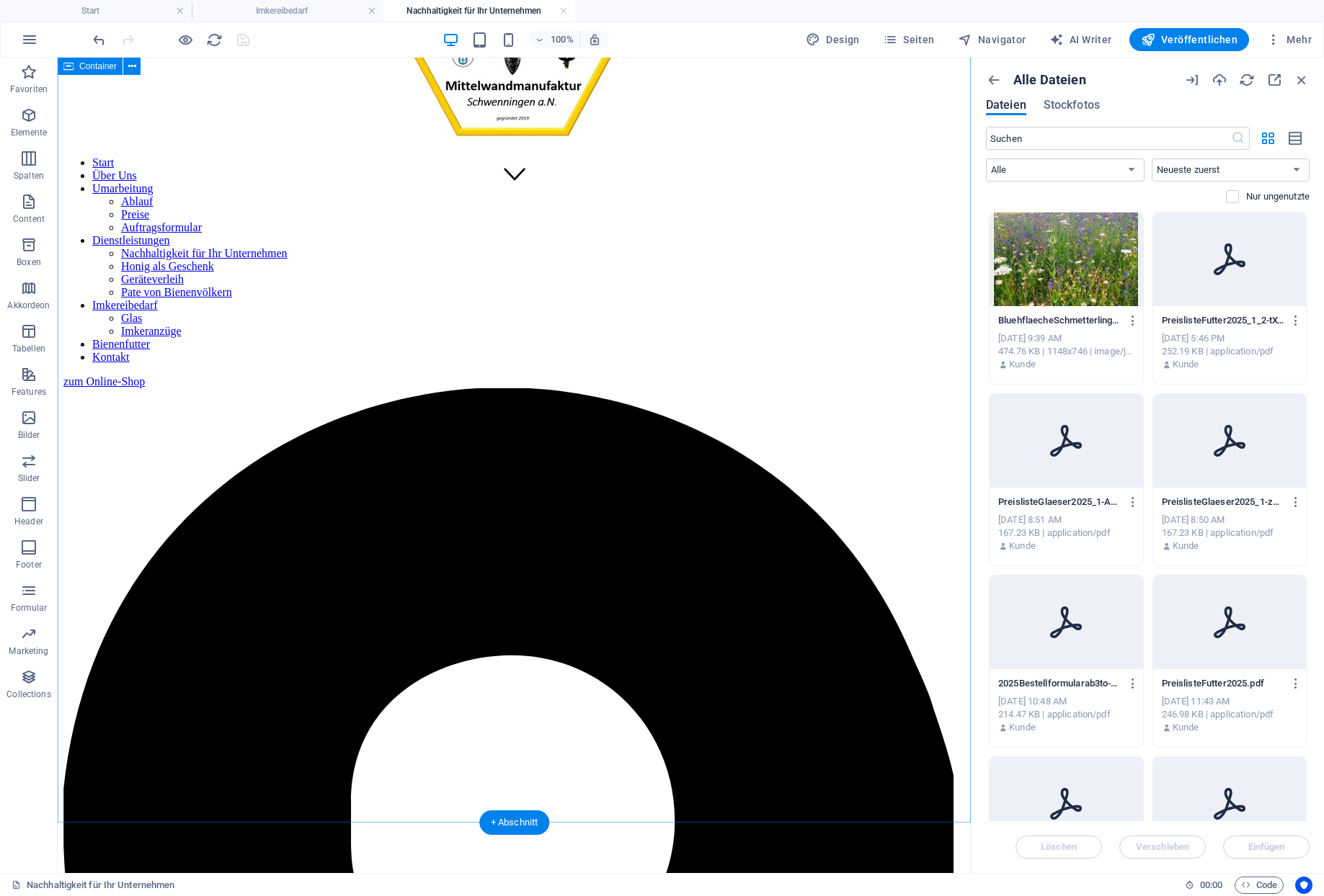
click at [1227, 80] on icon "button" at bounding box center [1219, 80] width 16 height 16
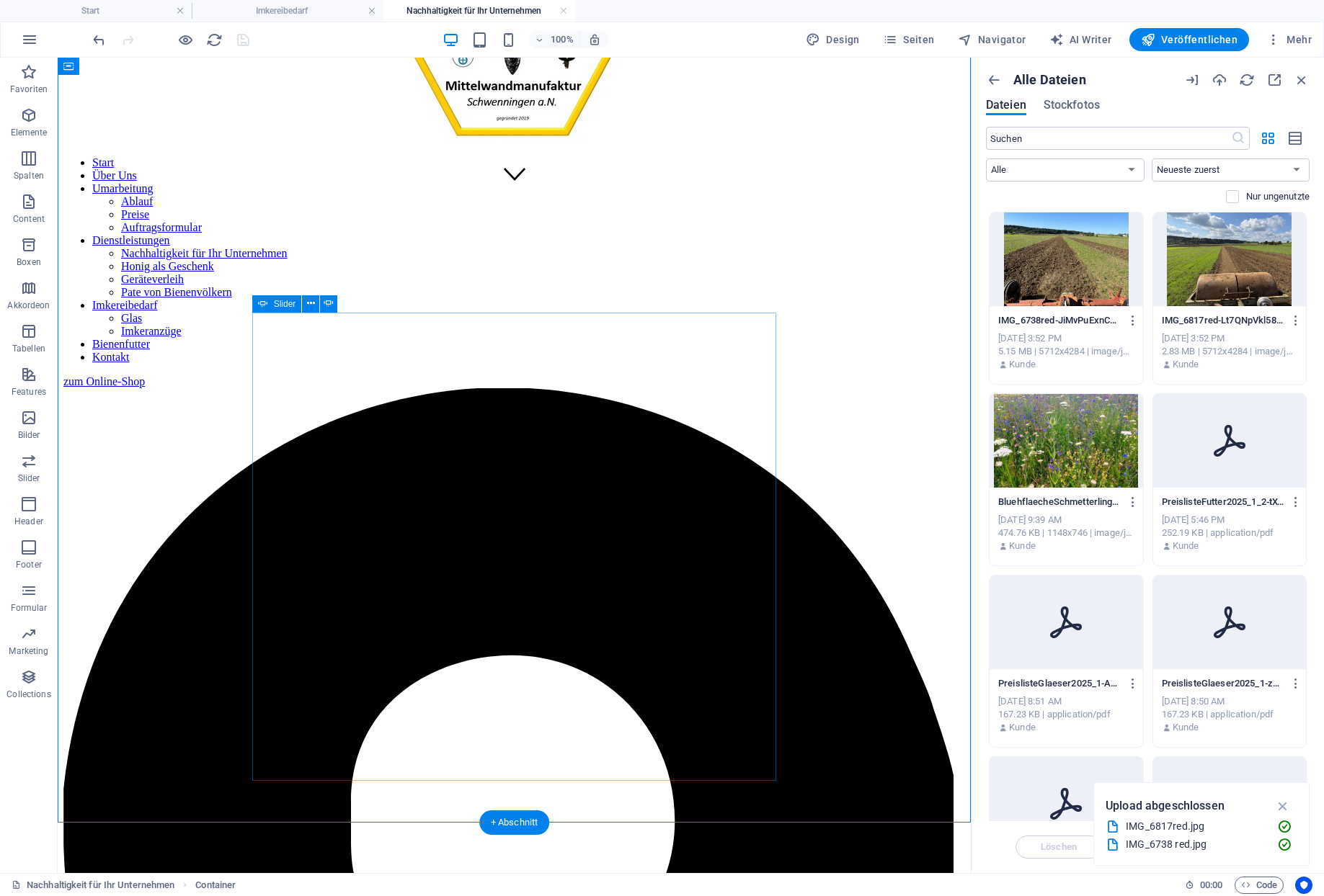
click at [301, 304] on span "Bild" at bounding box center [307, 304] width 14 height 9
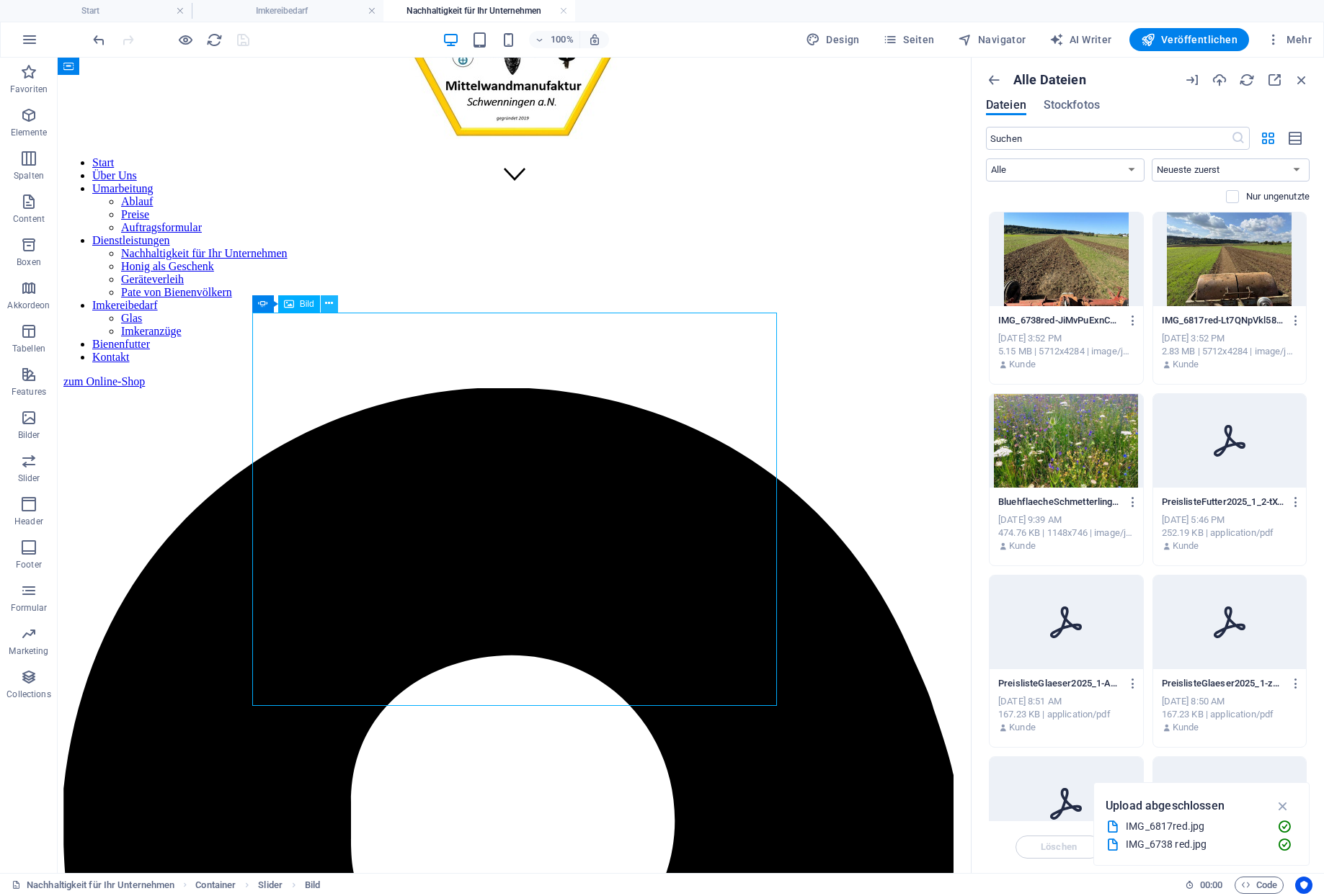
click at [325, 304] on icon at bounding box center [328, 303] width 8 height 15
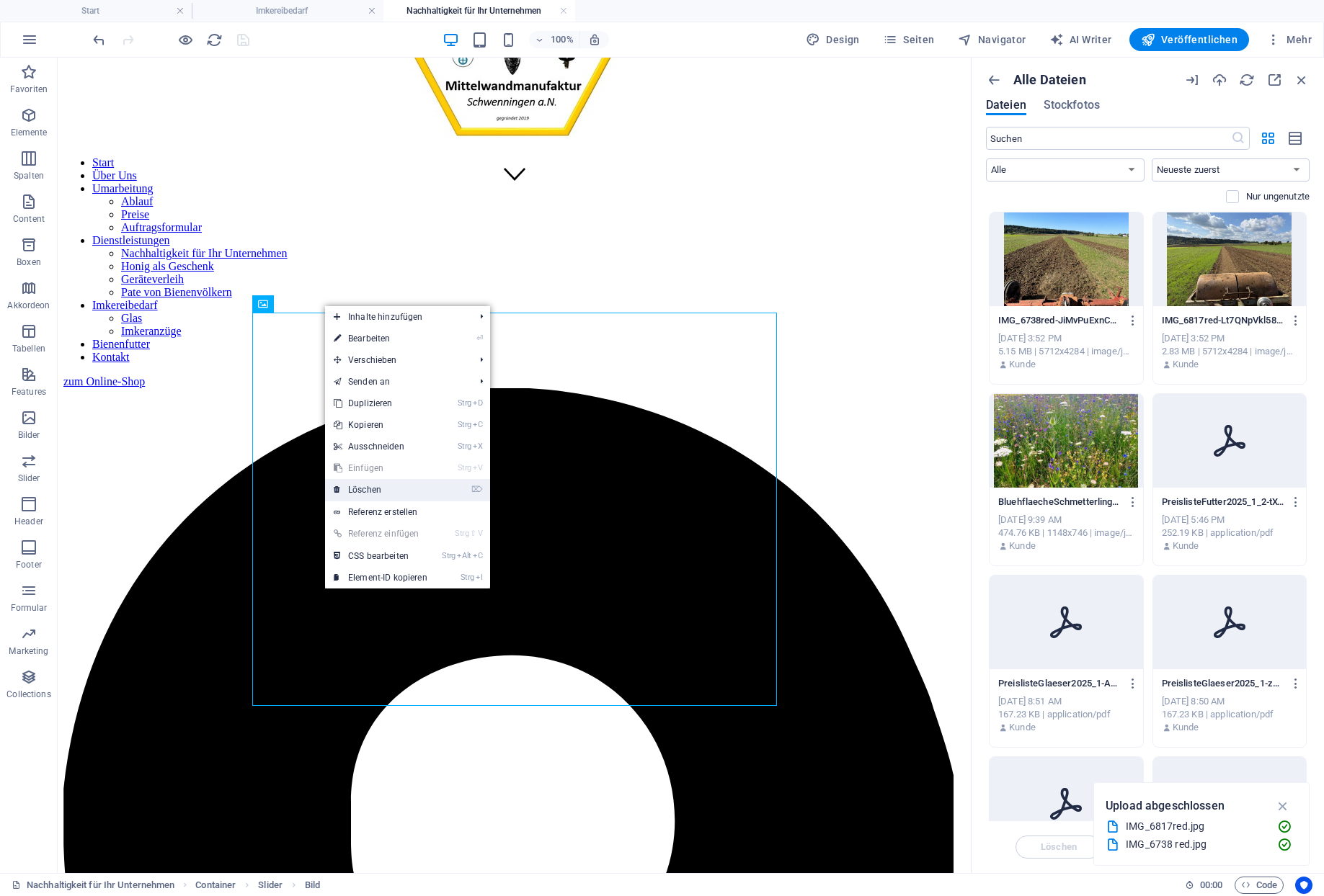
click at [374, 487] on link "⌦ Löschen" at bounding box center [380, 490] width 111 height 22
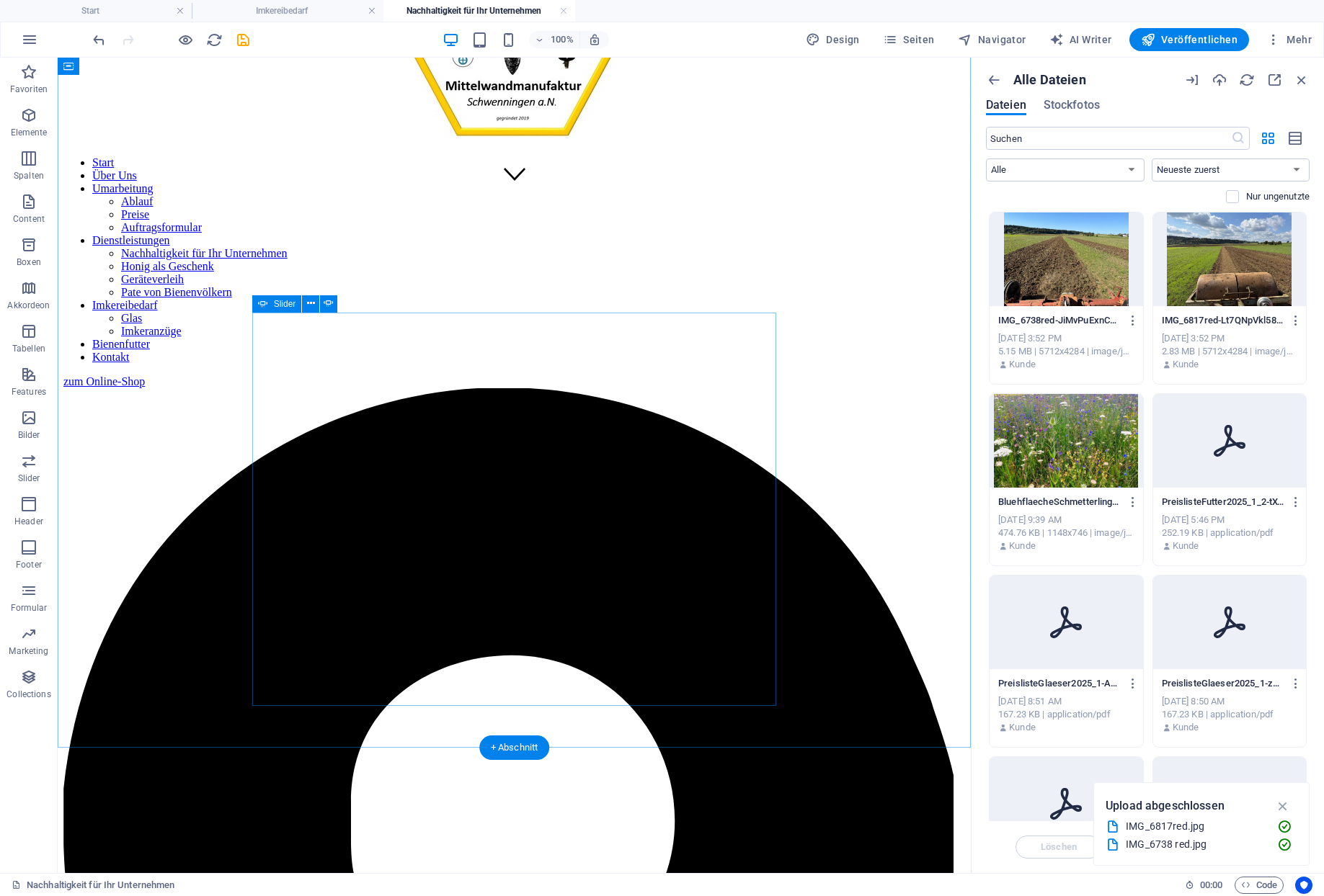
click at [320, 300] on button at bounding box center [329, 304] width 17 height 17
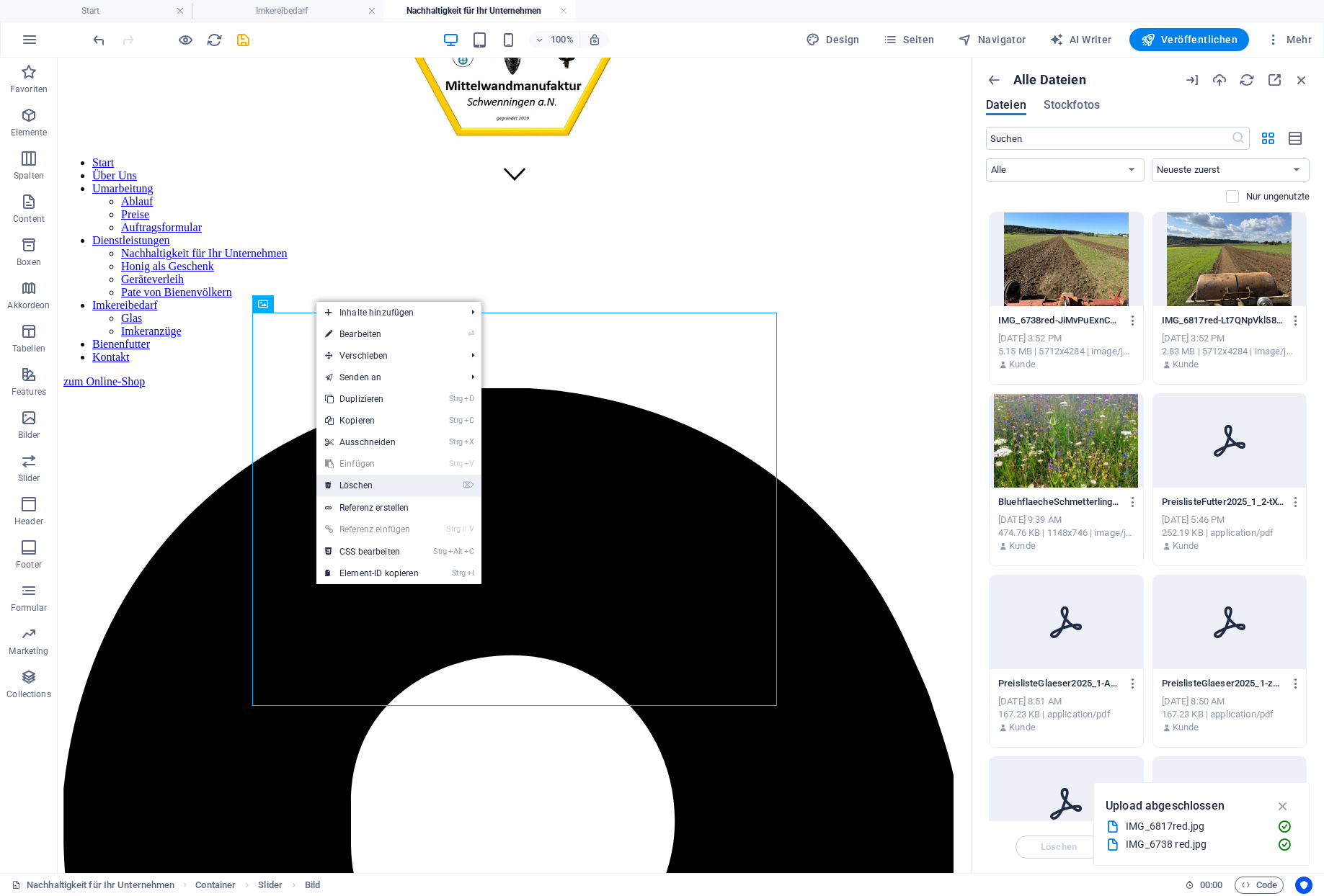
click at [366, 479] on link "⌦ Löschen" at bounding box center [372, 486] width 111 height 22
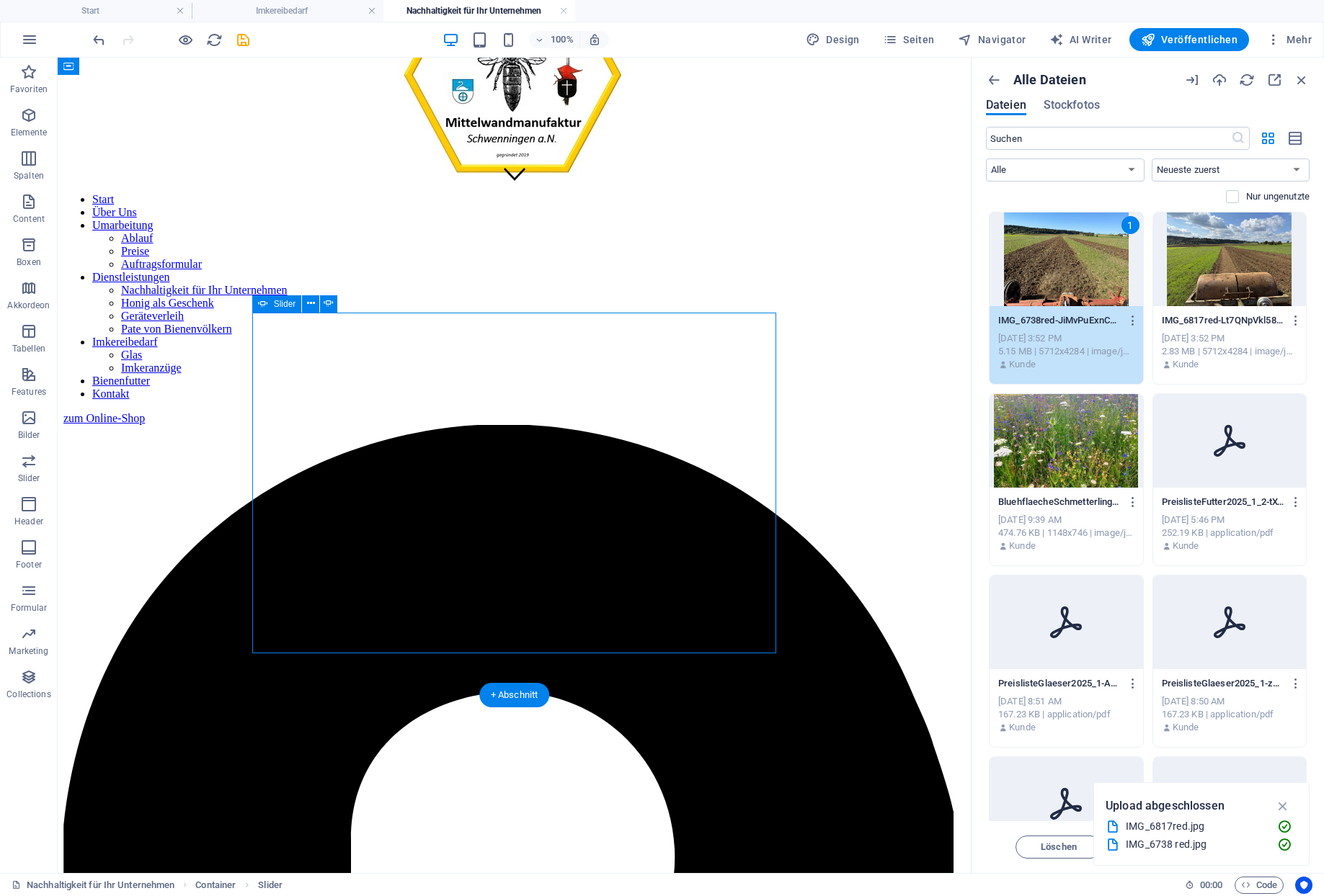
select select "ms"
select select "s"
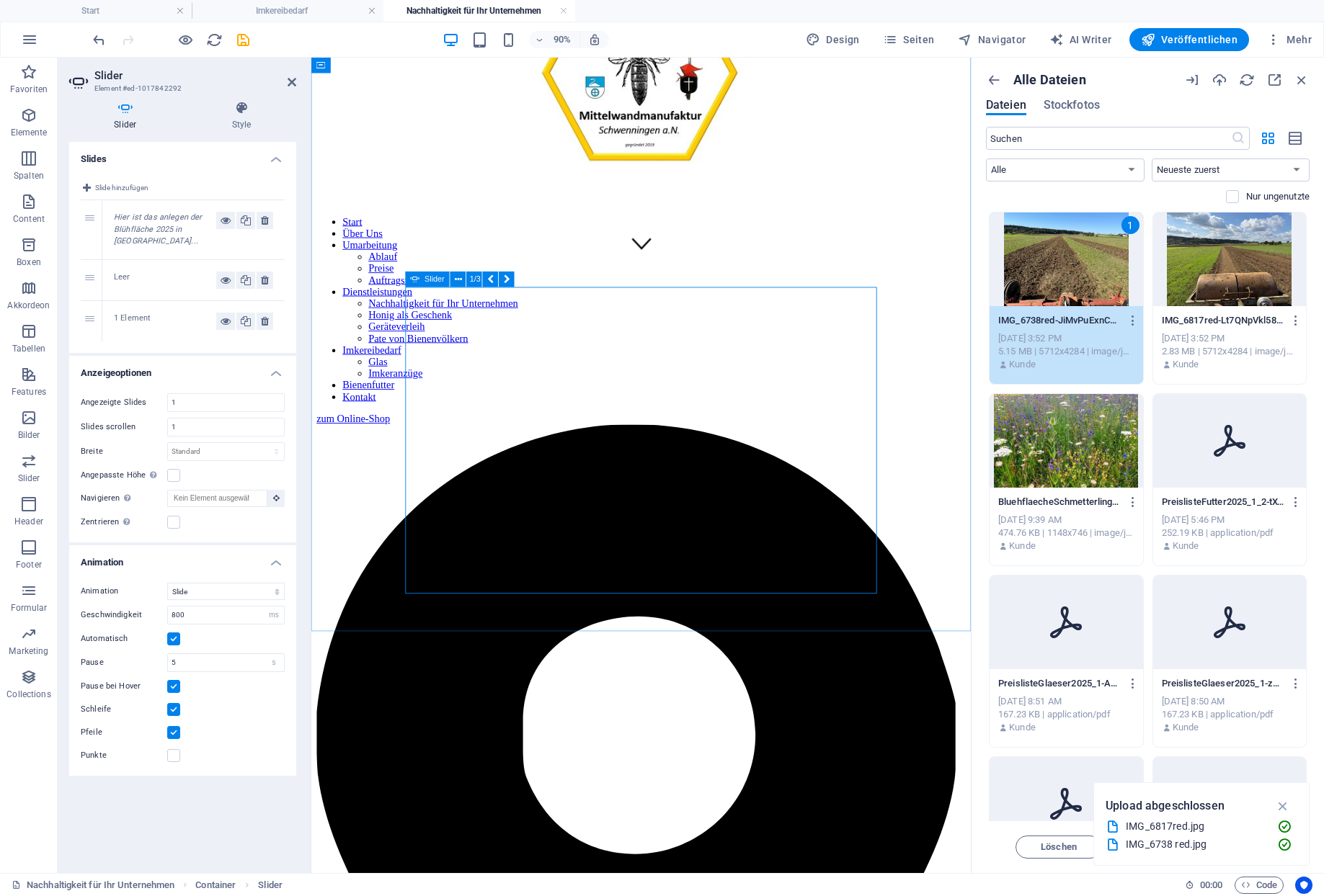
click at [466, 281] on button "1/3" at bounding box center [474, 279] width 16 height 16
click at [455, 277] on icon at bounding box center [458, 278] width 7 height 14
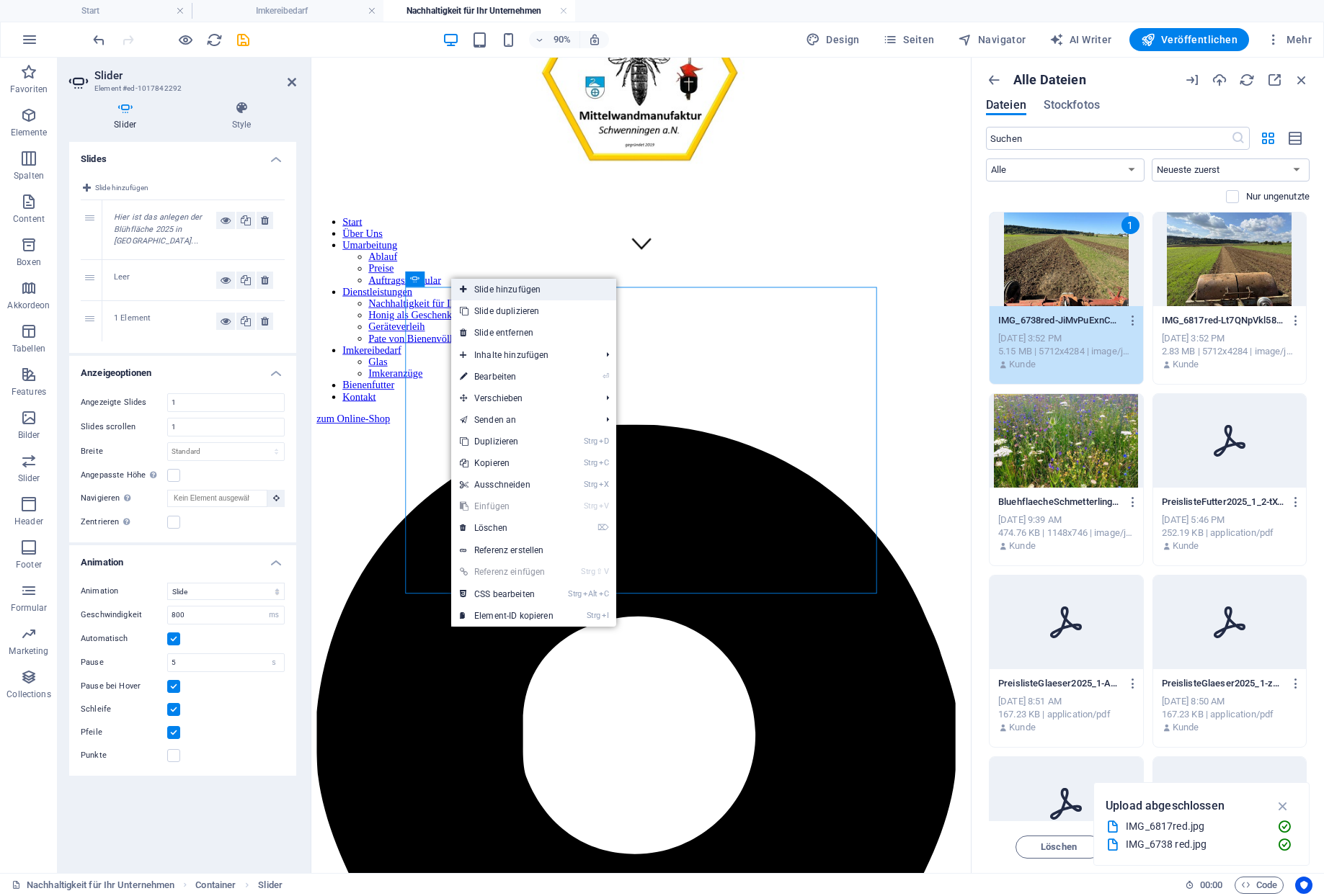
click at [482, 286] on link "Slide hinzufügen" at bounding box center [533, 289] width 165 height 22
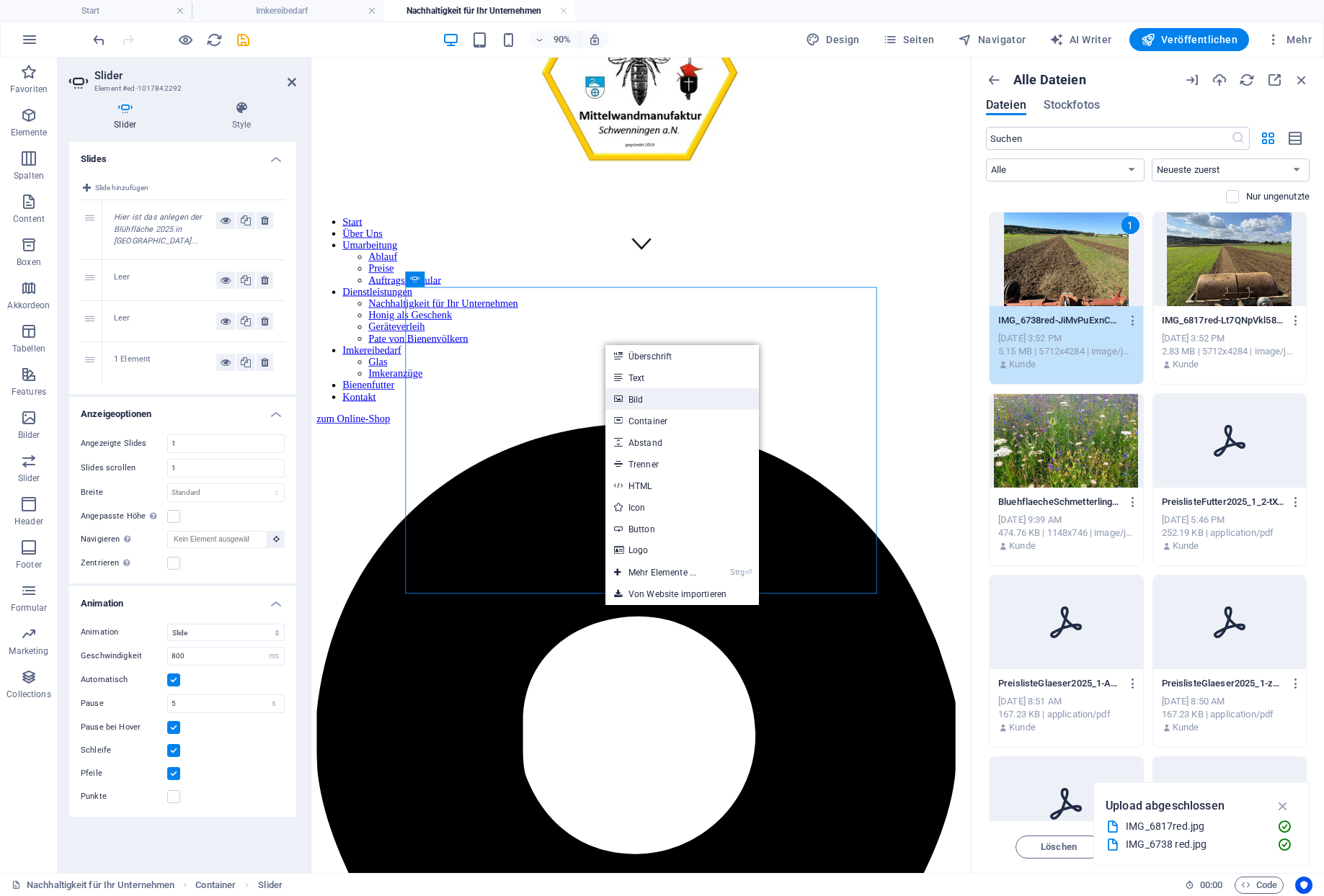
click at [644, 397] on link "Bild" at bounding box center [682, 399] width 154 height 22
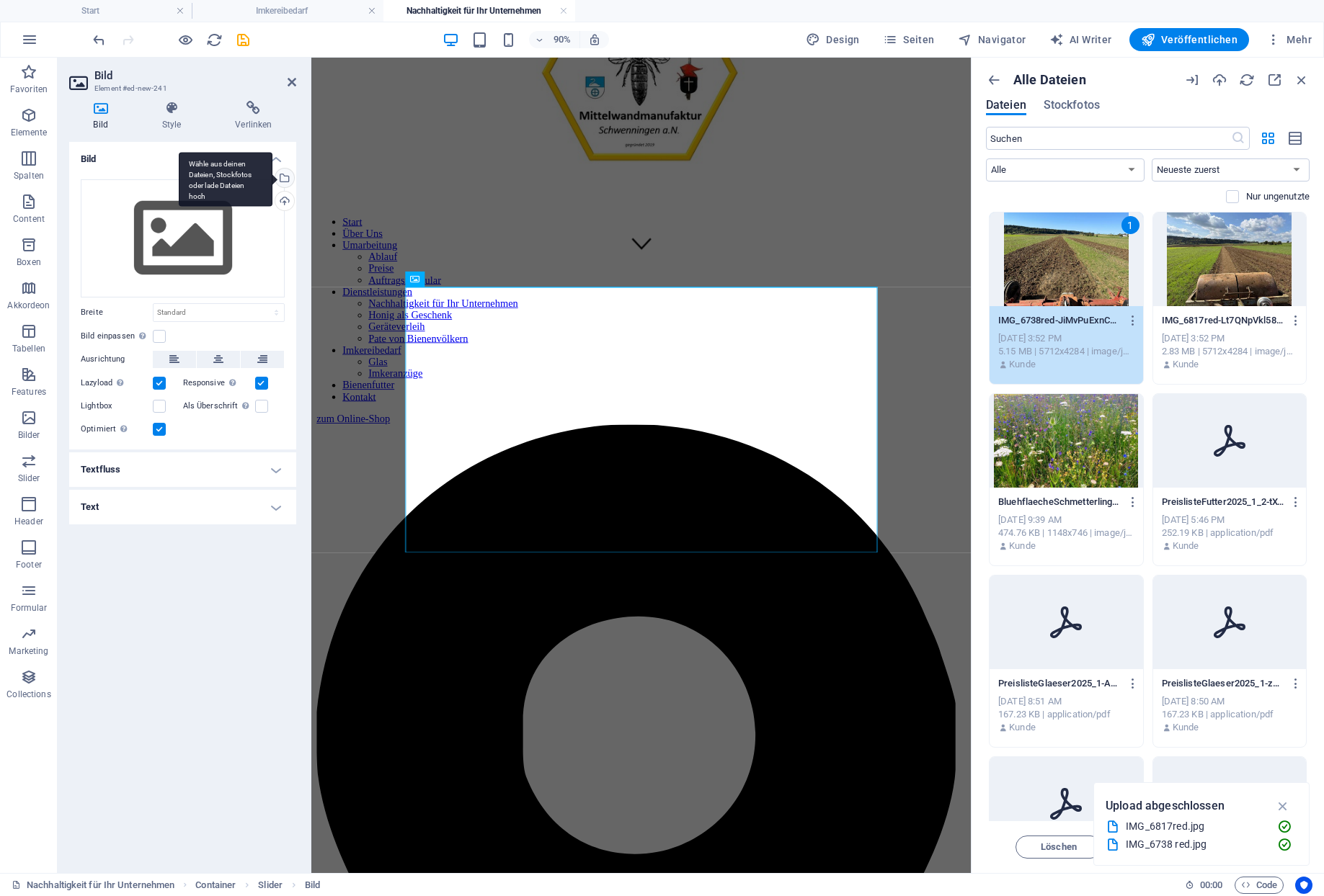
click at [288, 170] on div "Wähle aus deinen Dateien, Stockfotos oder lade Dateien hoch" at bounding box center [283, 180] width 22 height 22
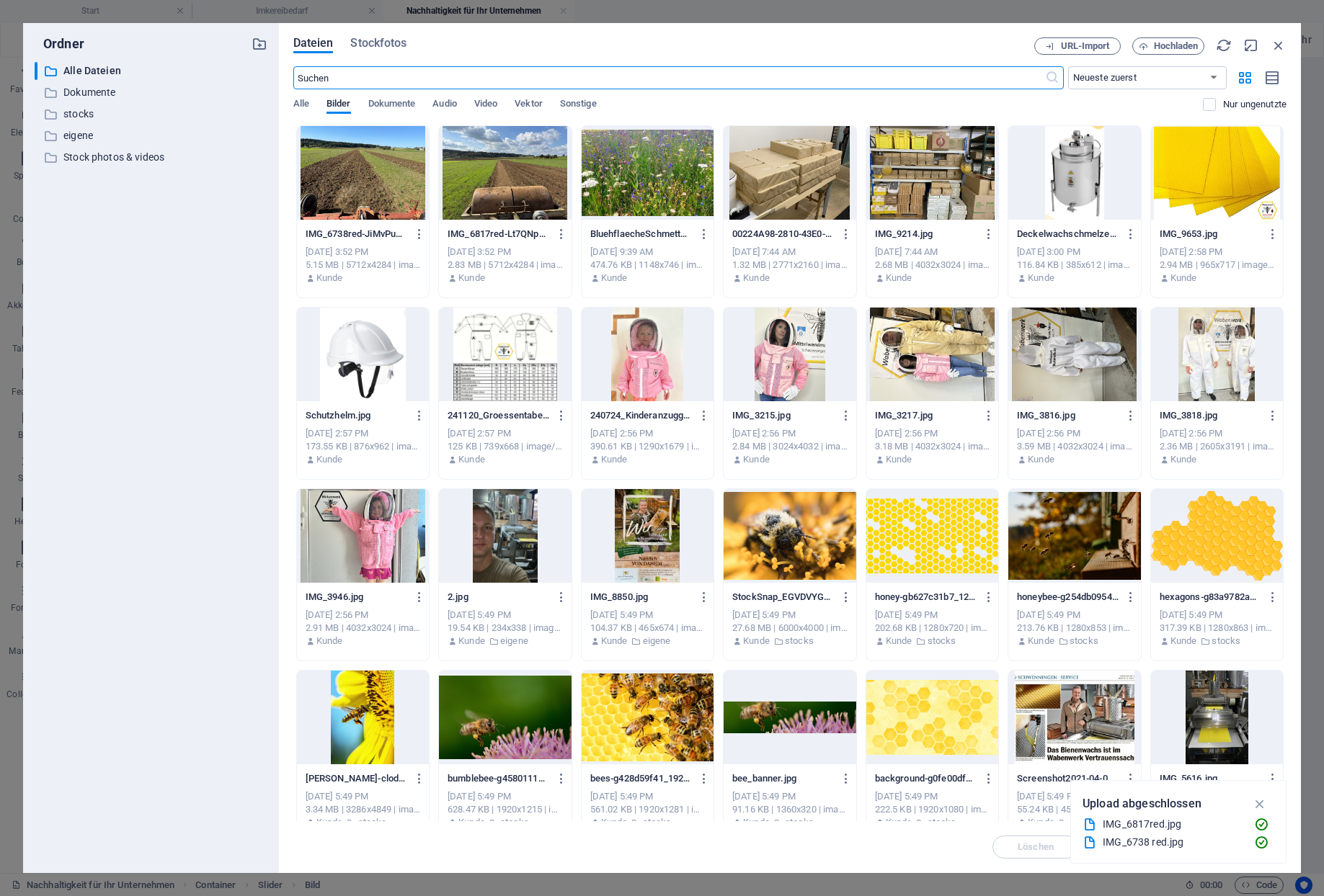
click at [348, 162] on div at bounding box center [362, 173] width 132 height 94
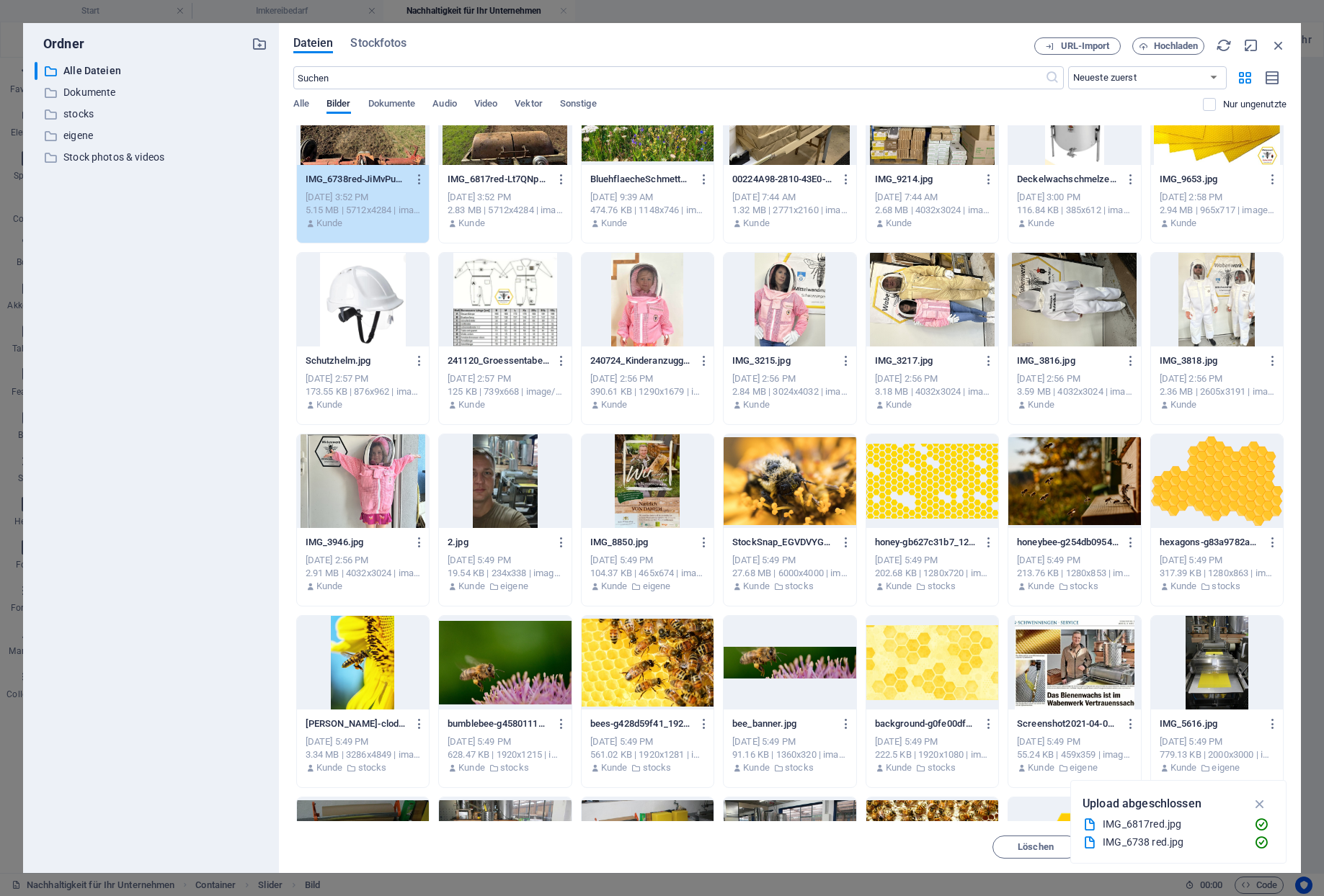
scroll to position [169, 0]
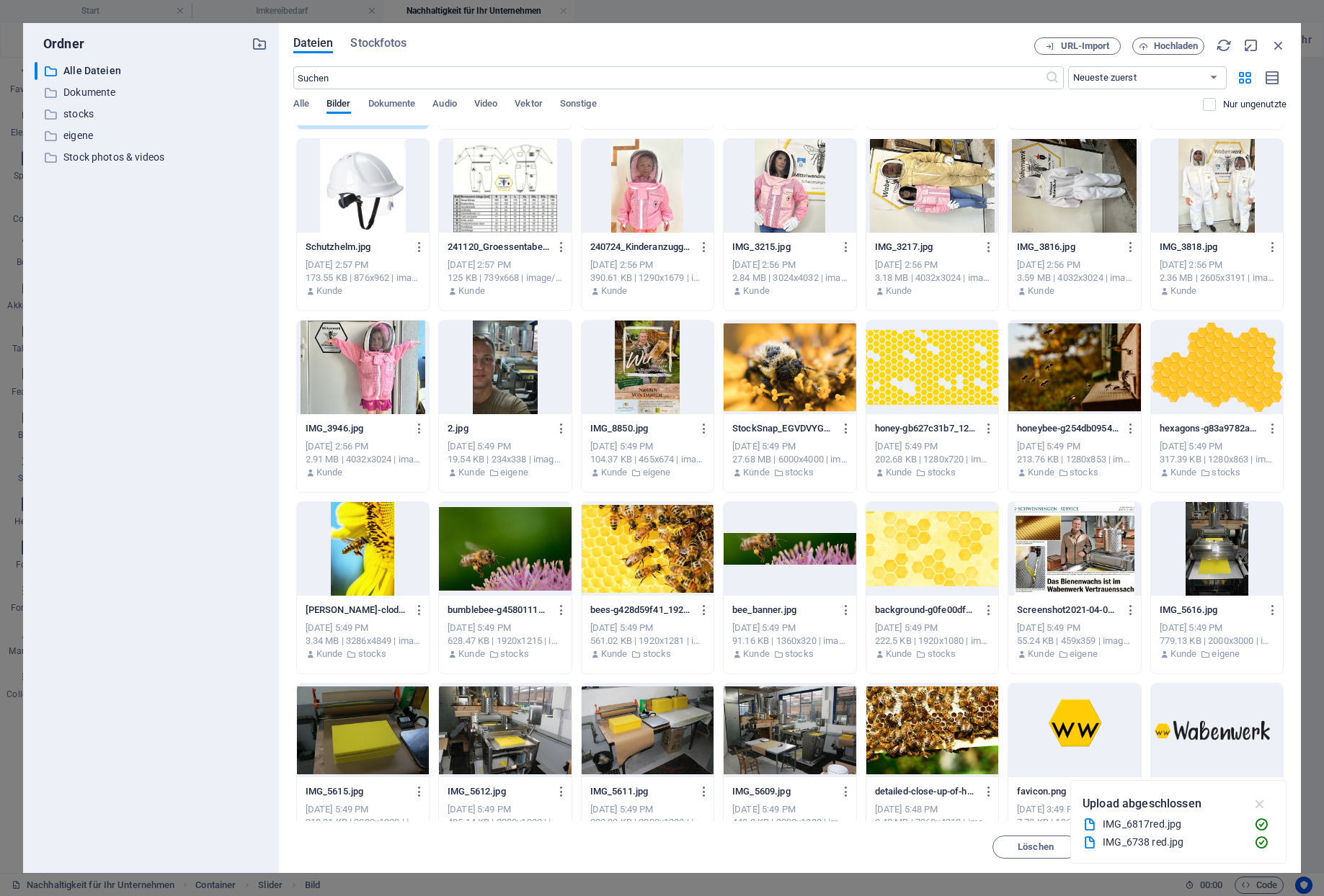
click at [1262, 803] on icon "button" at bounding box center [1260, 804] width 17 height 16
click at [1230, 840] on button "Einfügen" at bounding box center [1243, 847] width 87 height 23
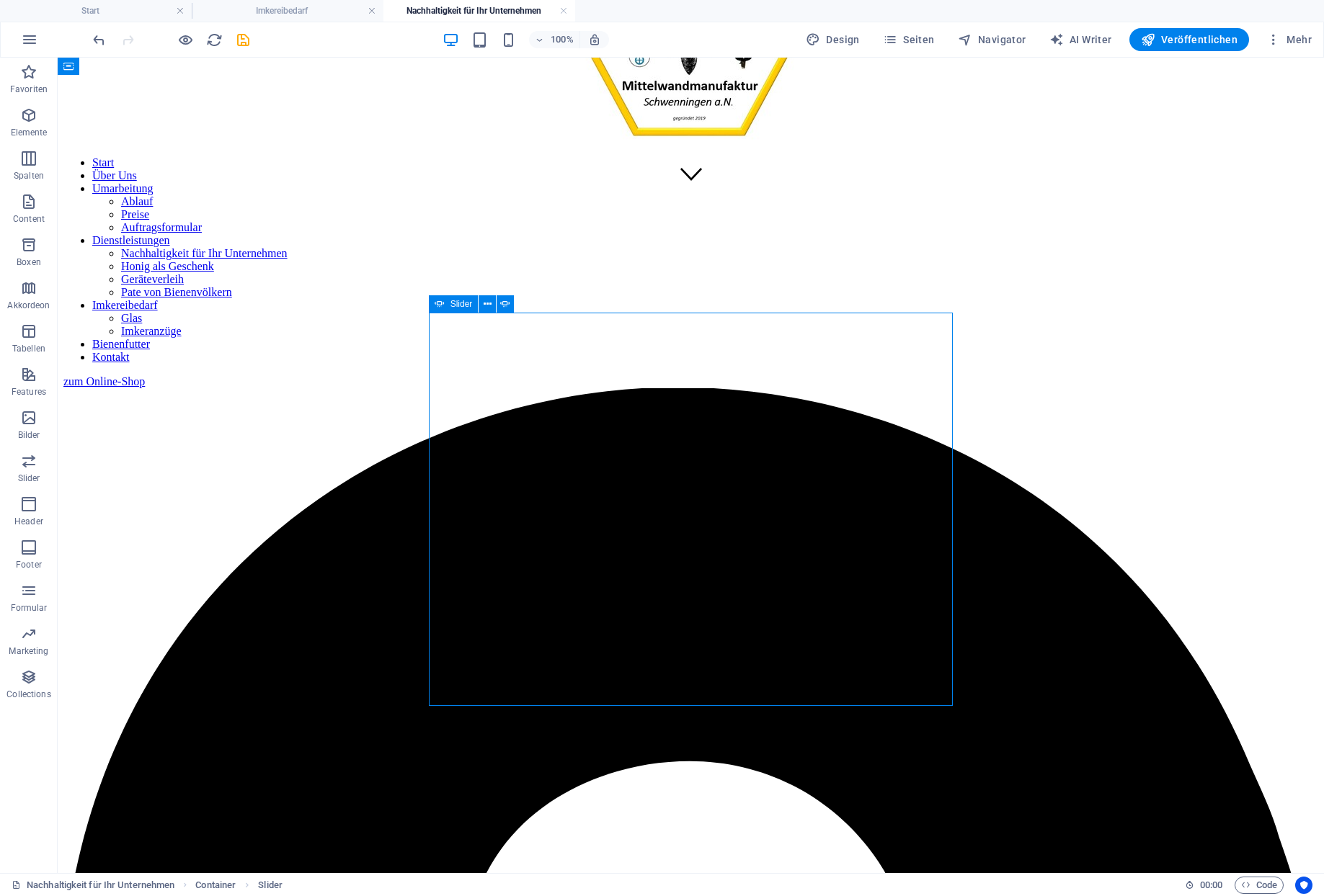
click at [483, 304] on icon at bounding box center [487, 304] width 8 height 15
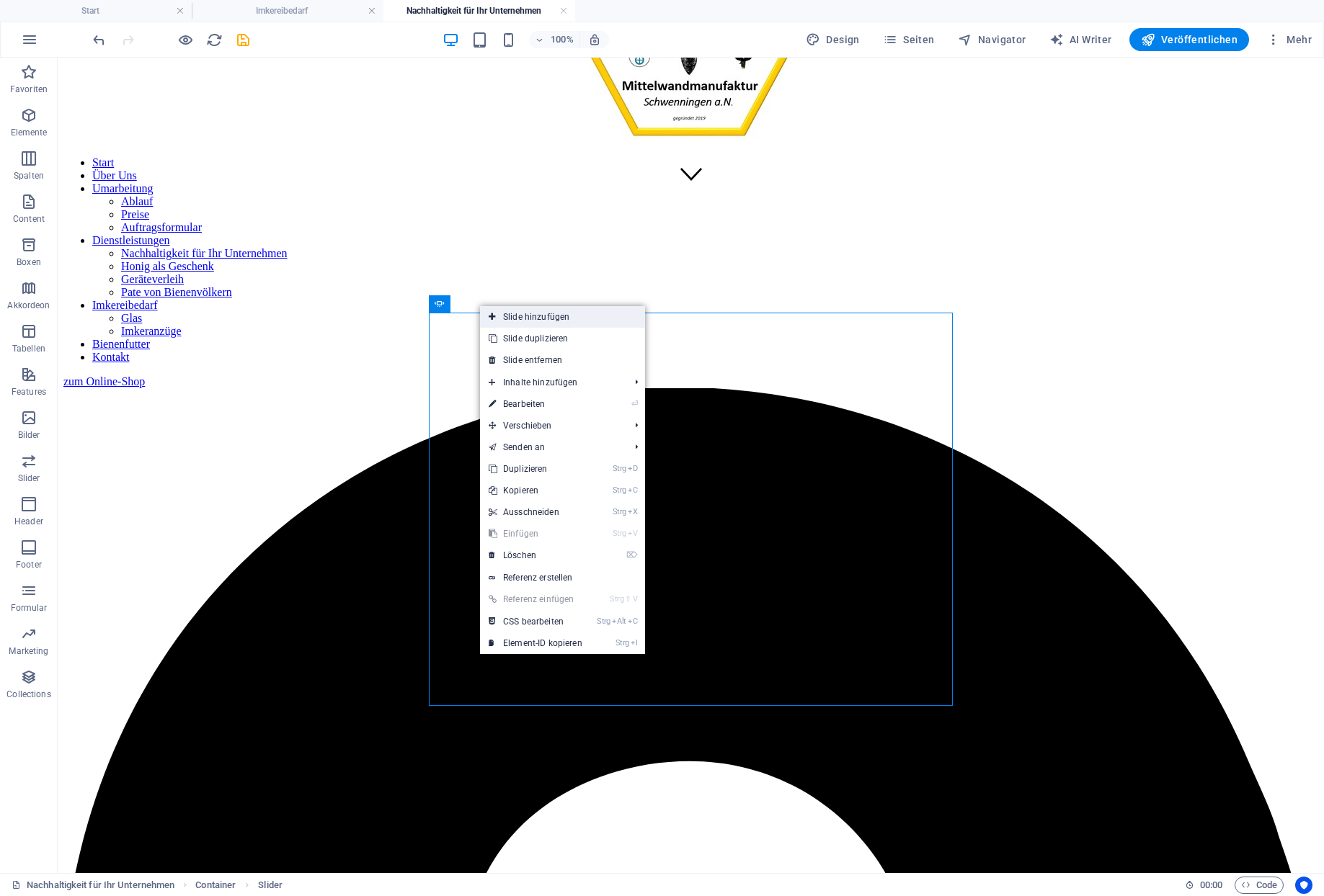
click at [532, 315] on link "Slide hinzufügen" at bounding box center [562, 317] width 165 height 22
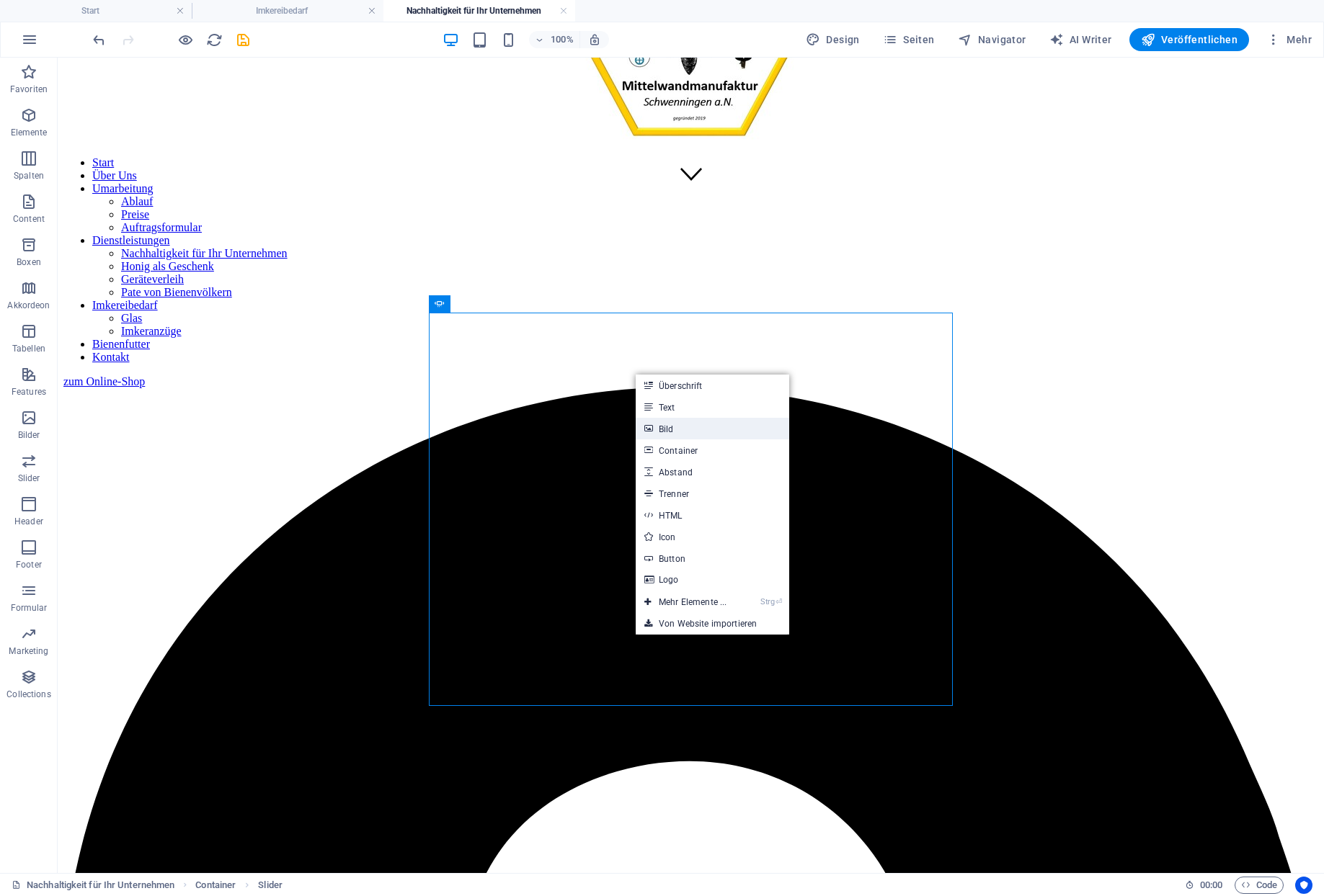
click at [663, 426] on link "Bild" at bounding box center [712, 429] width 154 height 22
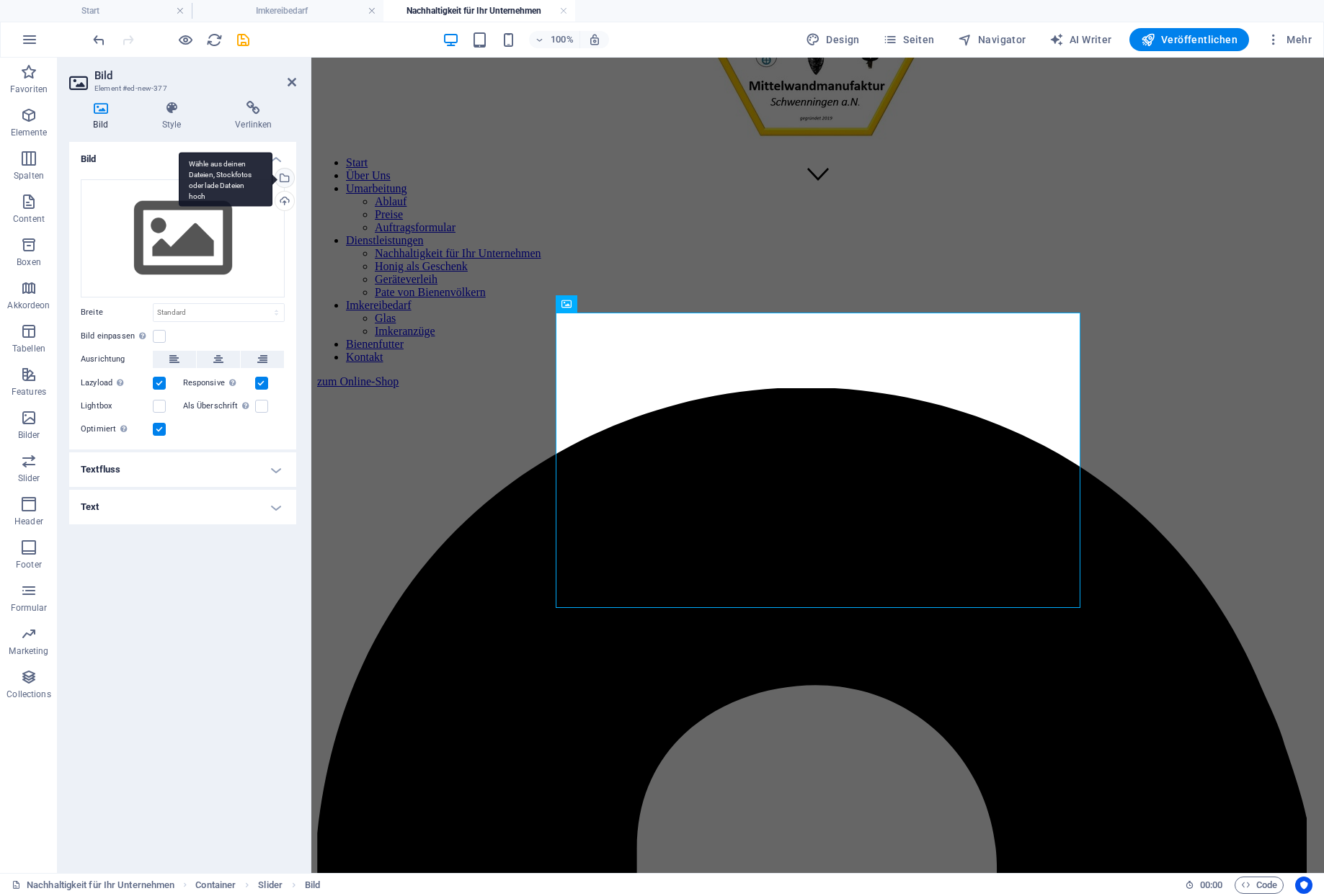
click at [283, 169] on div "Wähle aus deinen Dateien, Stockfotos oder lade Dateien hoch" at bounding box center [283, 180] width 22 height 22
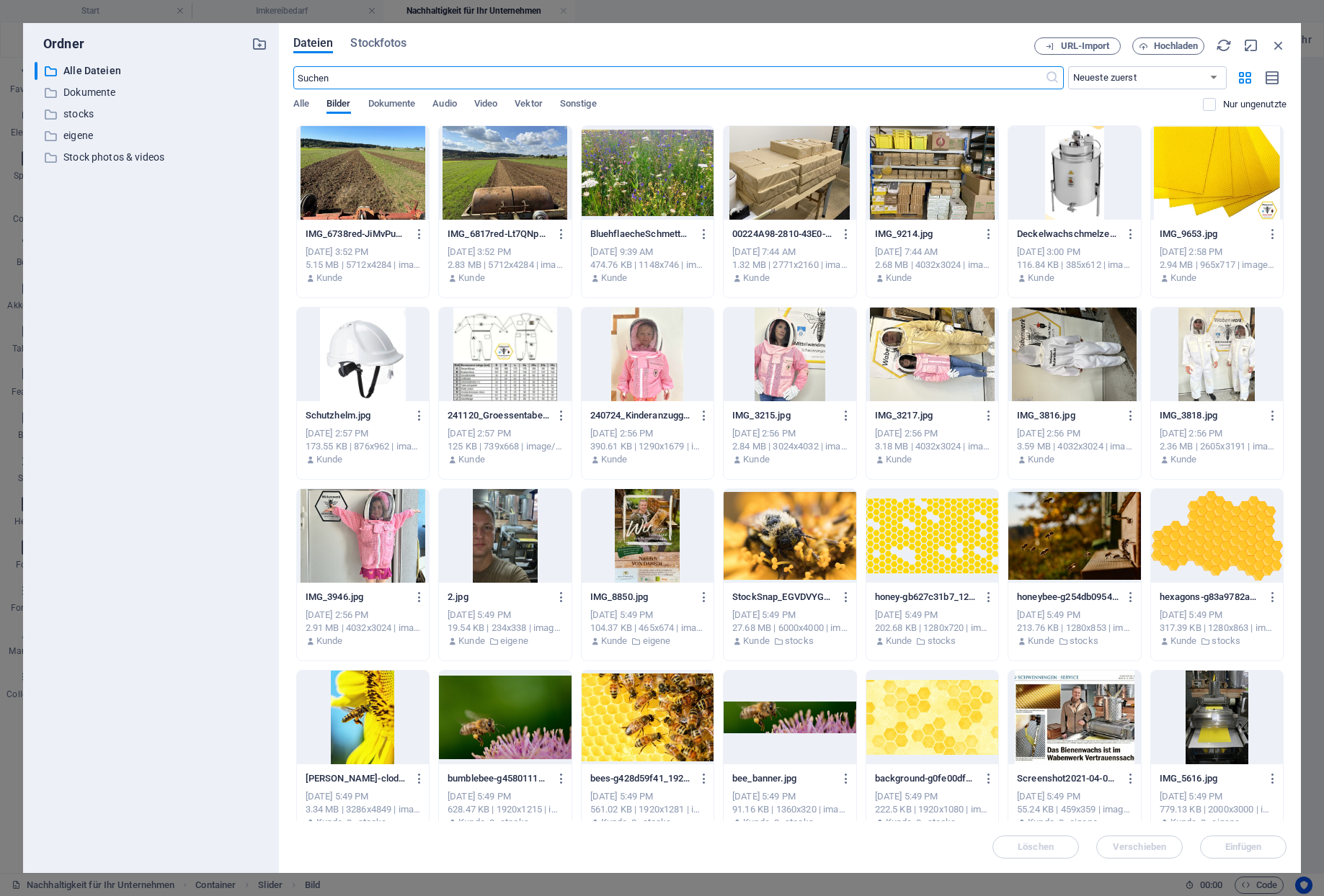
click at [476, 165] on div at bounding box center [504, 173] width 132 height 94
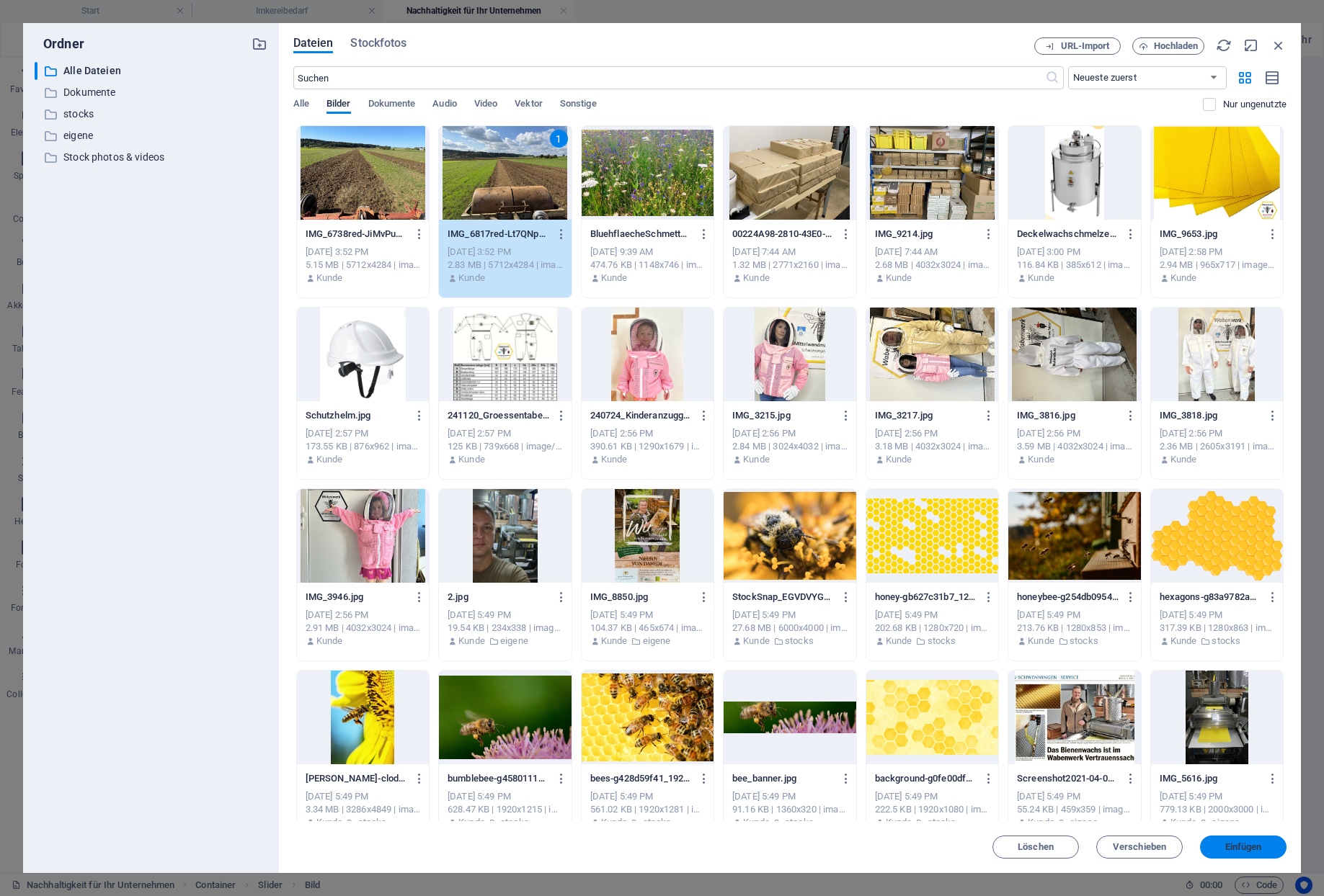
click at [1237, 842] on button "Einfügen" at bounding box center [1243, 847] width 87 height 23
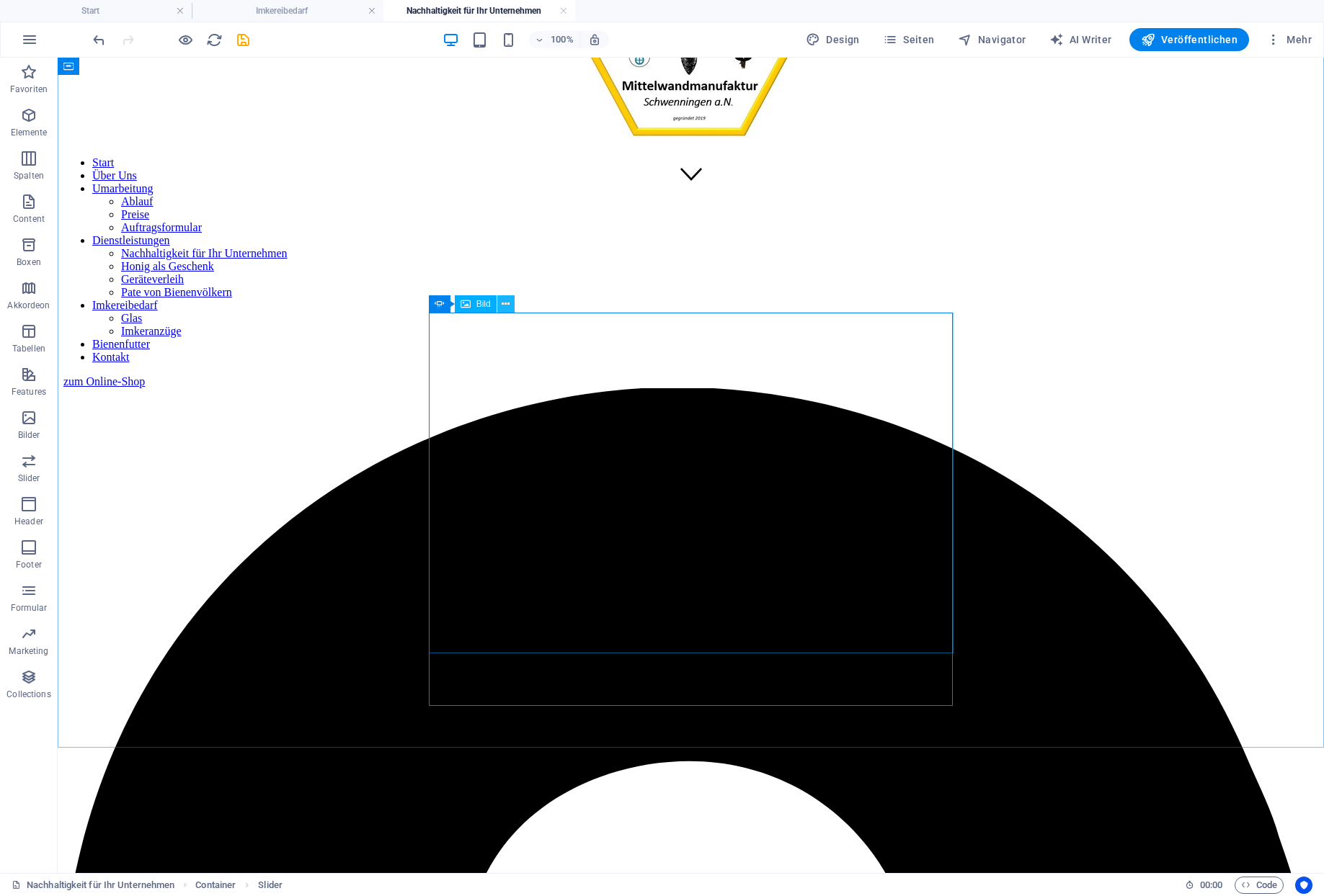
click at [497, 306] on button at bounding box center [506, 304] width 17 height 17
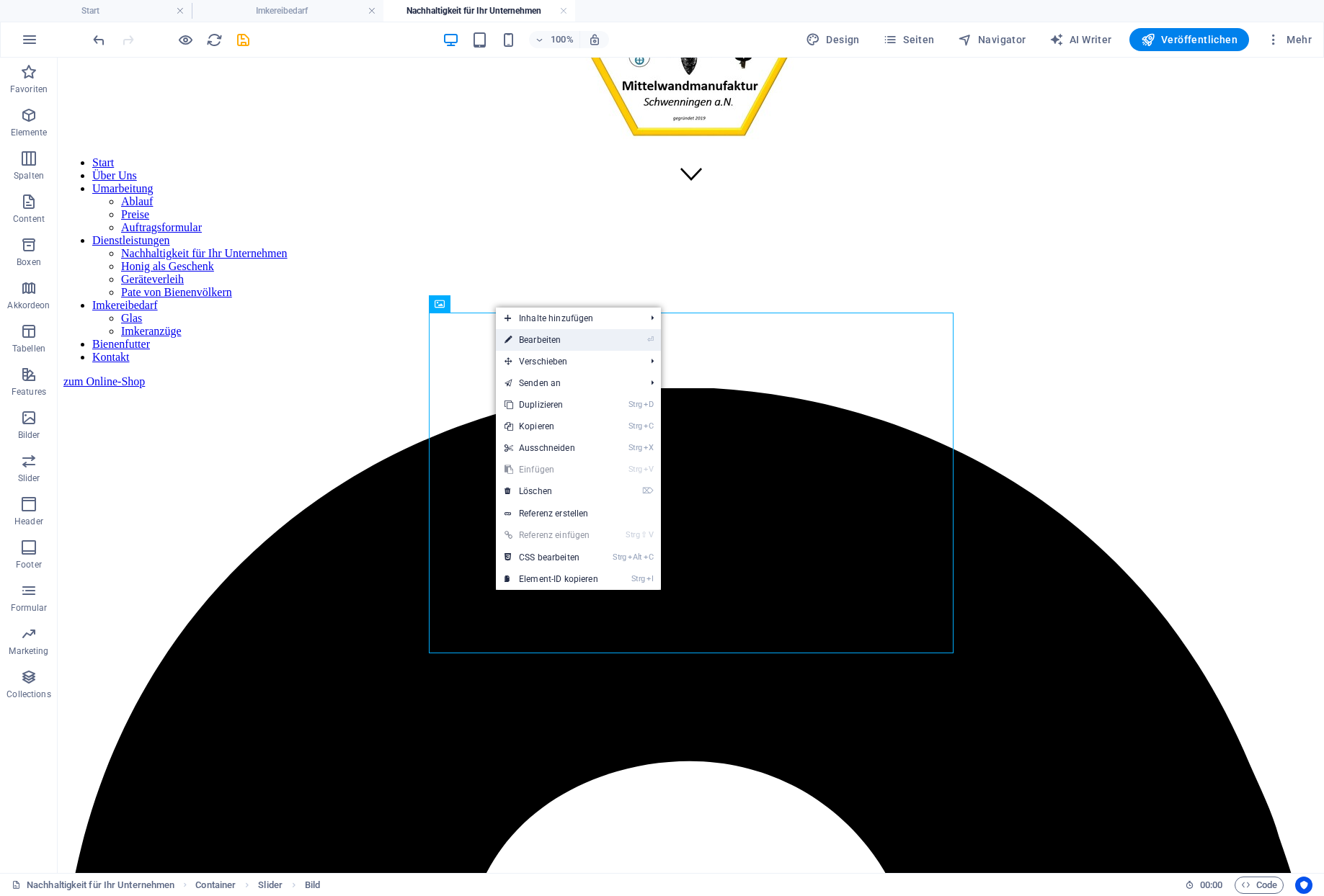
click at [542, 338] on link "⏎ Bearbeiten" at bounding box center [551, 340] width 111 height 22
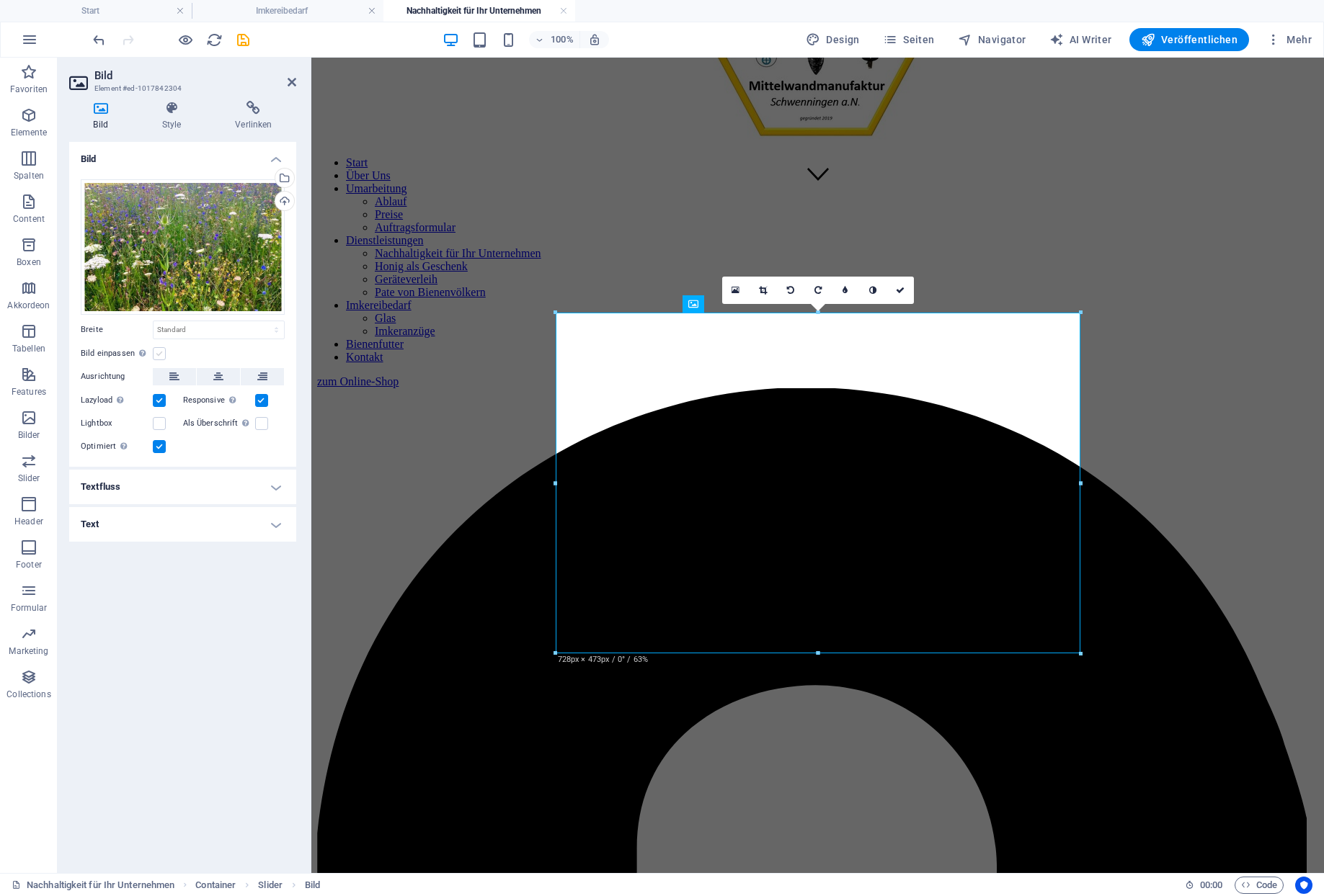
click at [160, 347] on label at bounding box center [159, 353] width 13 height 13
click at [0, 0] on input "Bild einpassen Bild automatisch anhand einer fixen Breite und Höhe einpassen" at bounding box center [0, 0] width 0 height 0
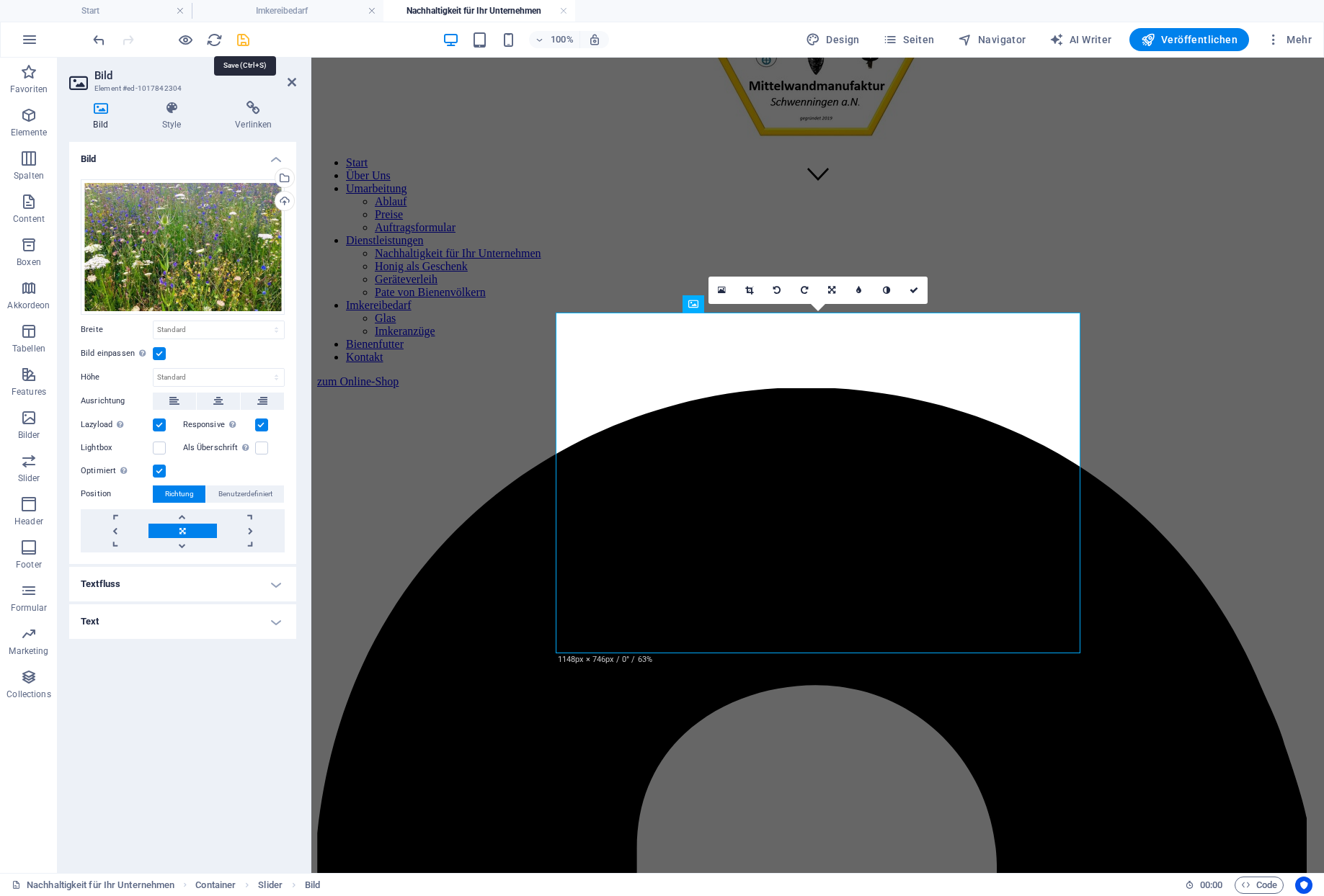
drag, startPoint x: 239, startPoint y: 40, endPoint x: 215, endPoint y: 32, distance: 25.3
click at [239, 40] on icon "save" at bounding box center [243, 40] width 17 height 17
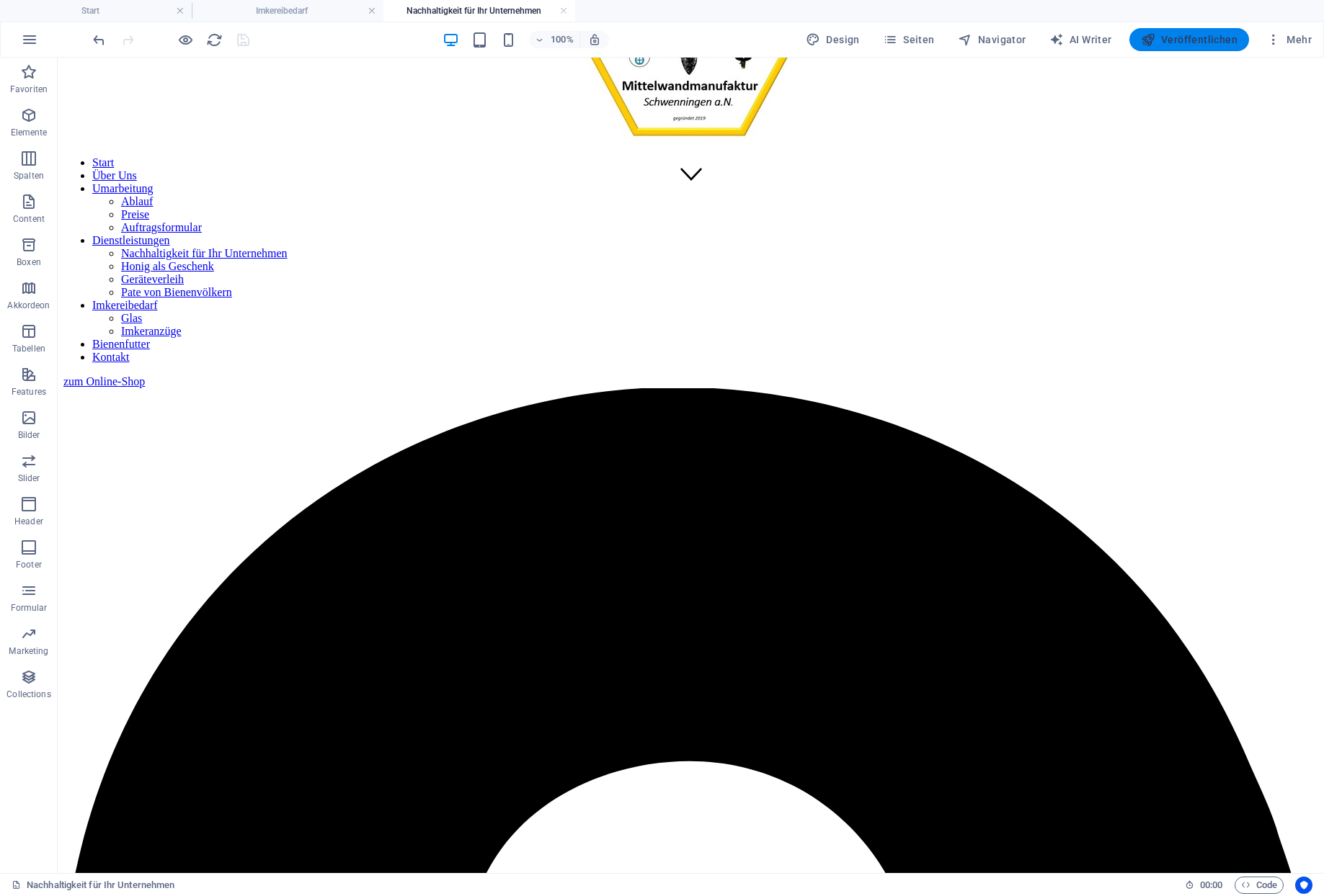
click at [1206, 38] on span "Veröffentlichen" at bounding box center [1189, 40] width 97 height 14
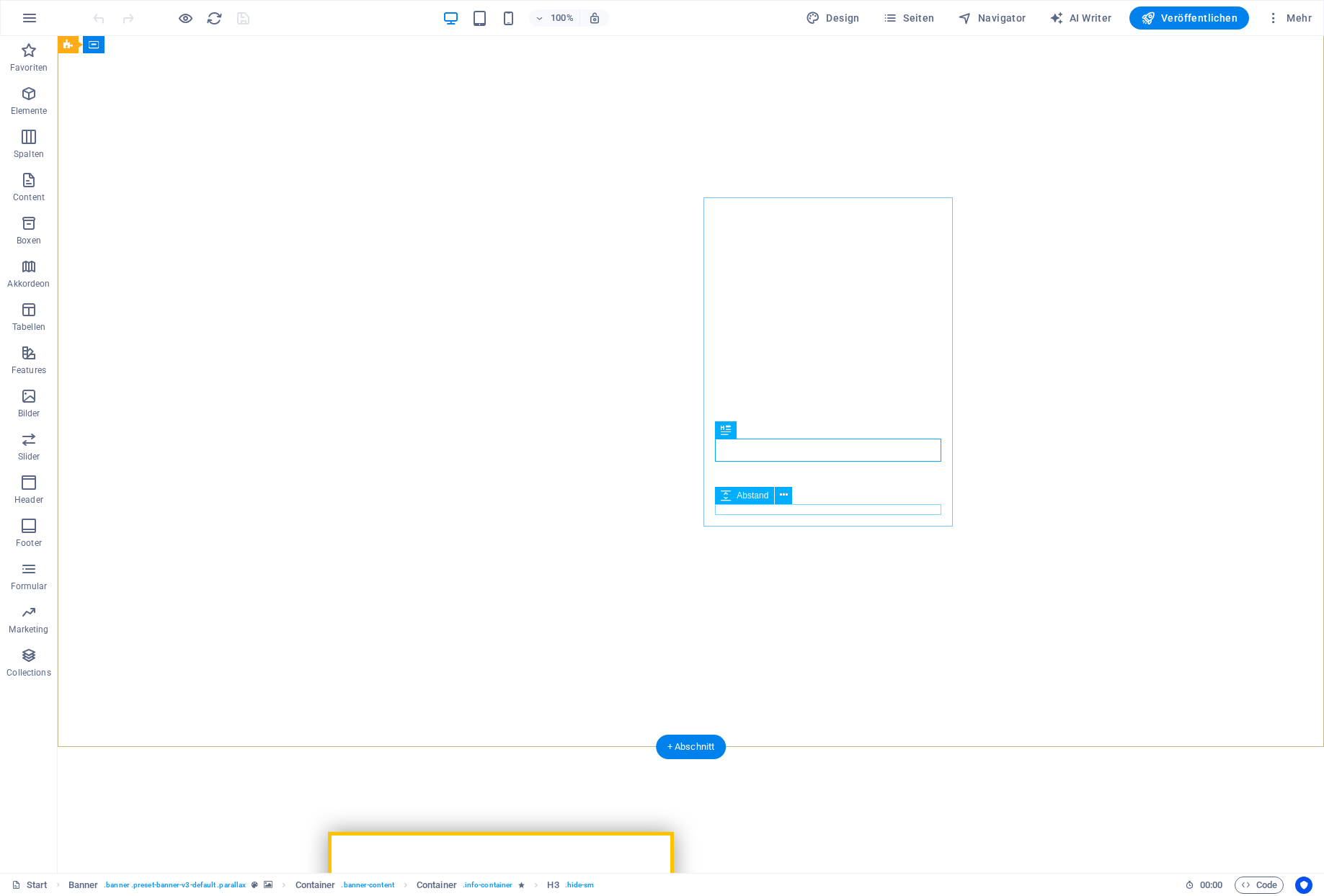
scroll to position [104, 0]
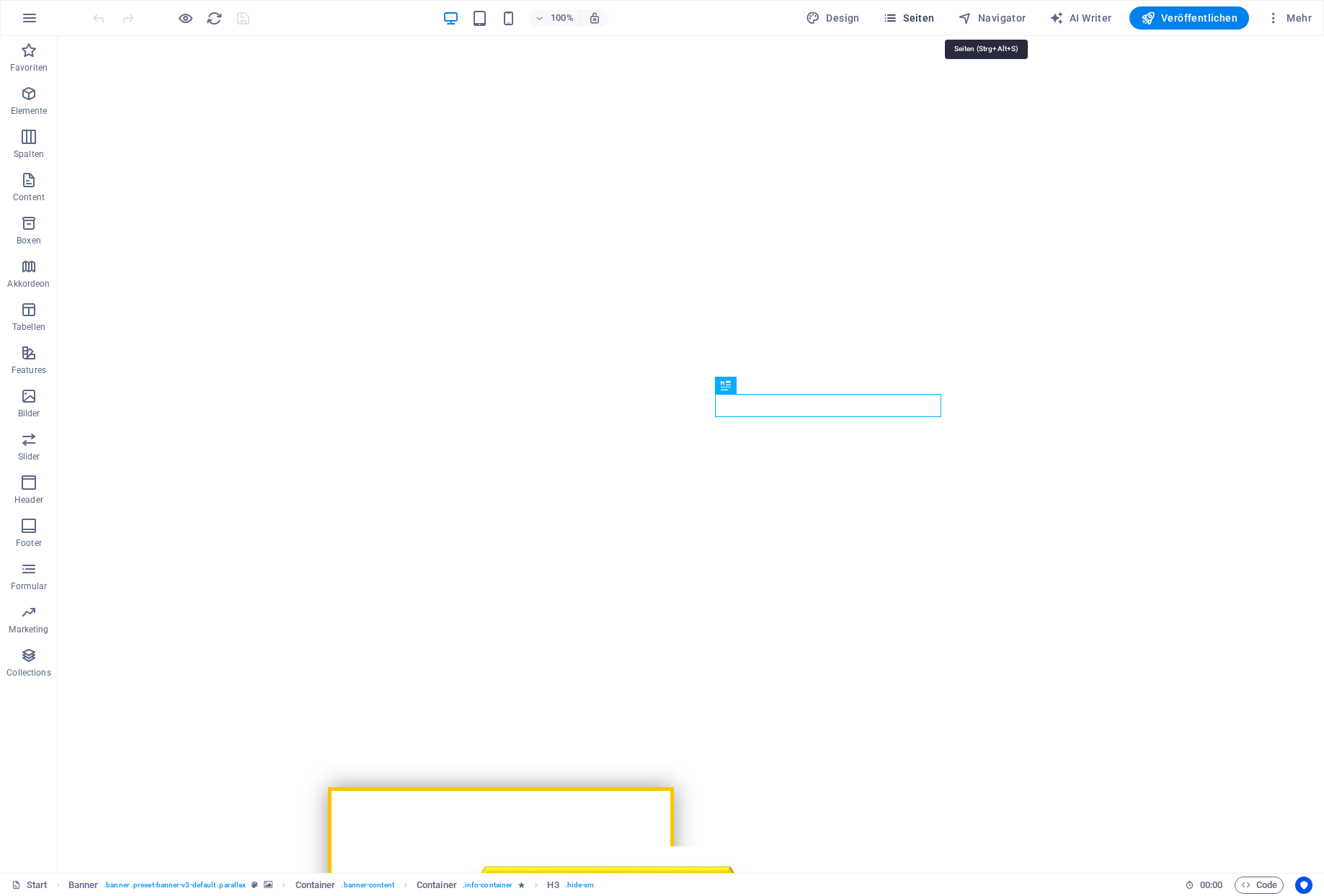
click at [940, 24] on button "Seiten" at bounding box center [908, 18] width 63 height 23
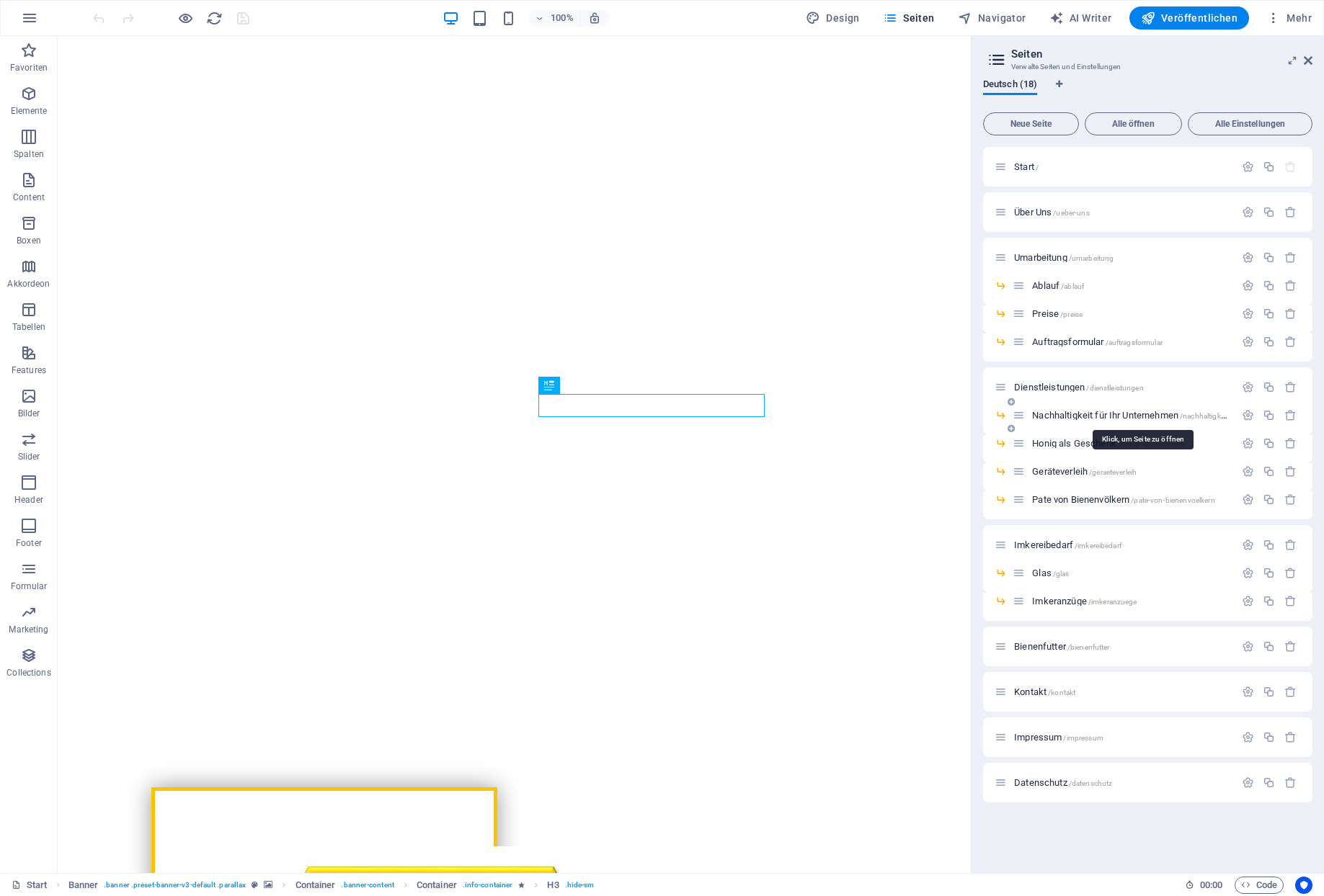
click at [1074, 414] on span "Nachhaltigkeit für Ihr Unternehmen /nachhaltigkeit-fuer-ihr-unternehmen" at bounding box center [1166, 415] width 268 height 11
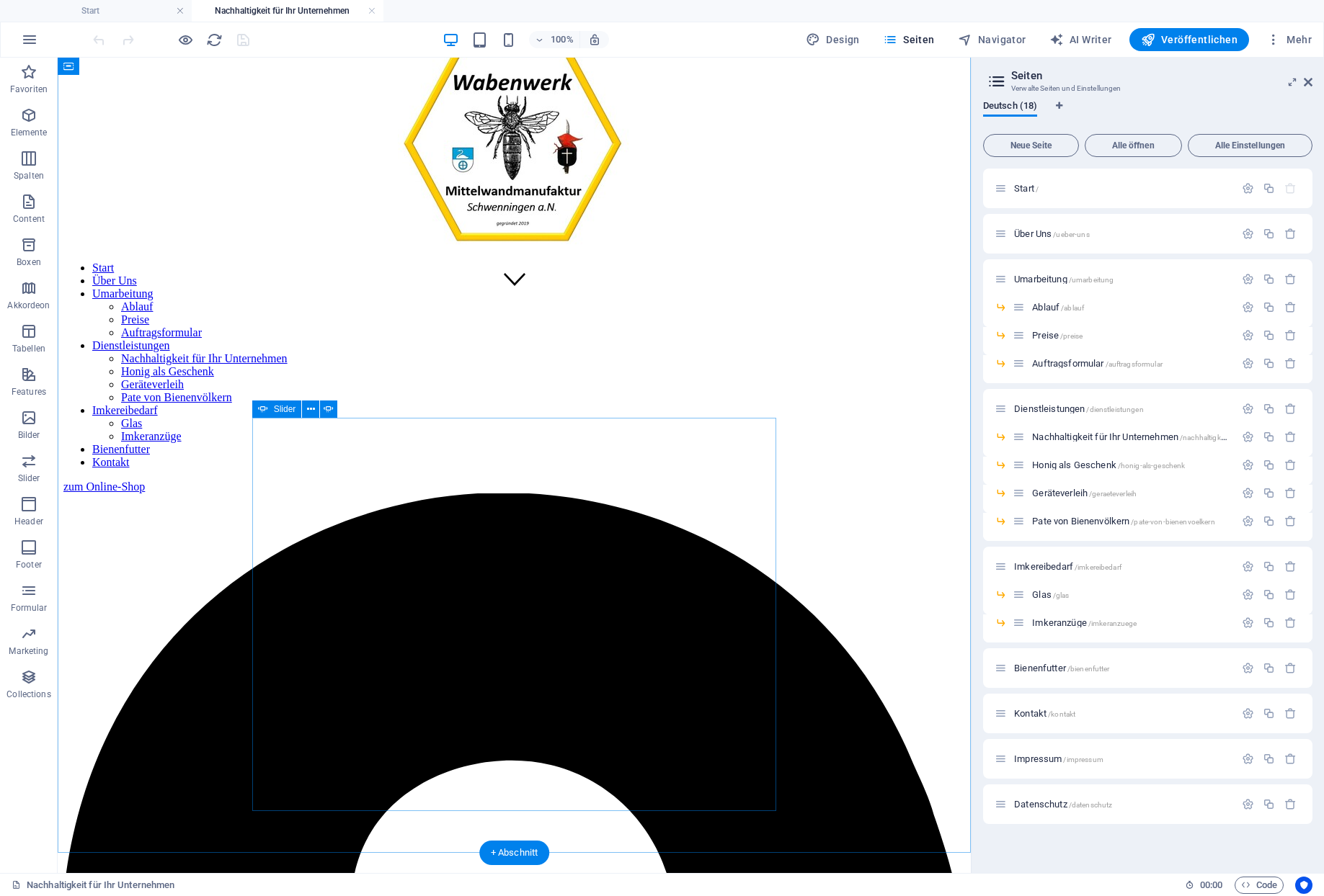
scroll to position [571, 0]
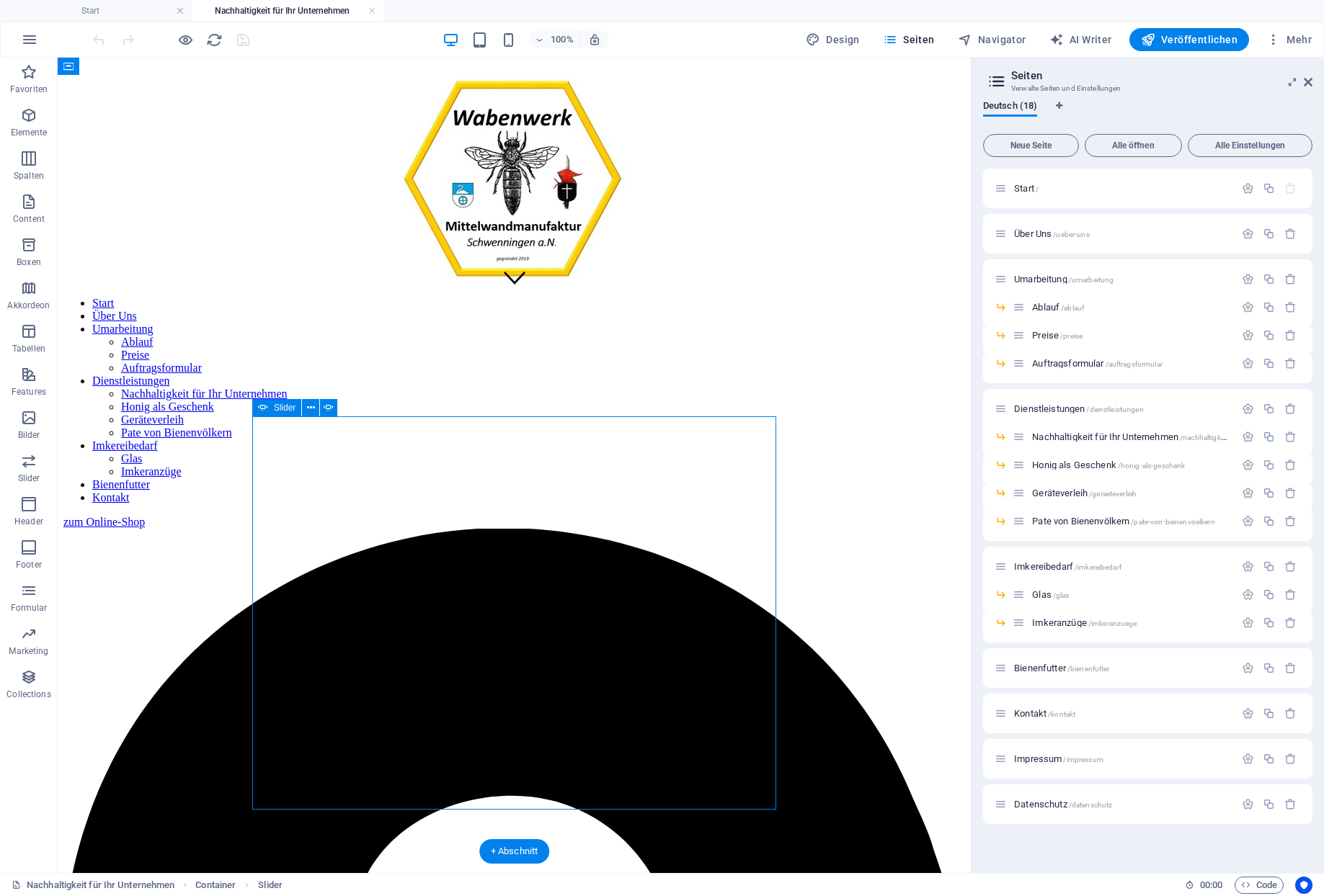
select select "ms"
select select "s"
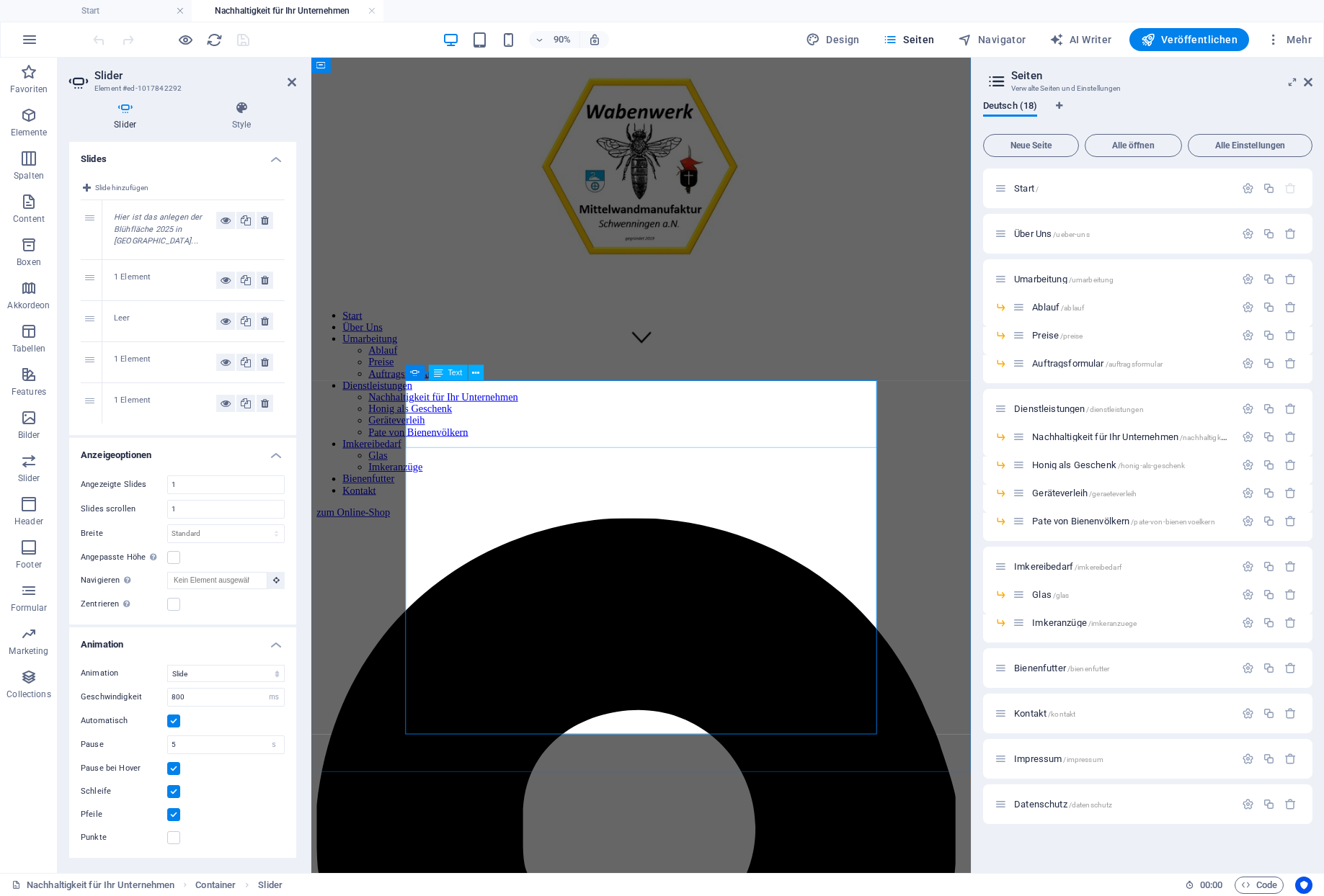
drag, startPoint x: 619, startPoint y: 475, endPoint x: 839, endPoint y: 433, distance: 224.0
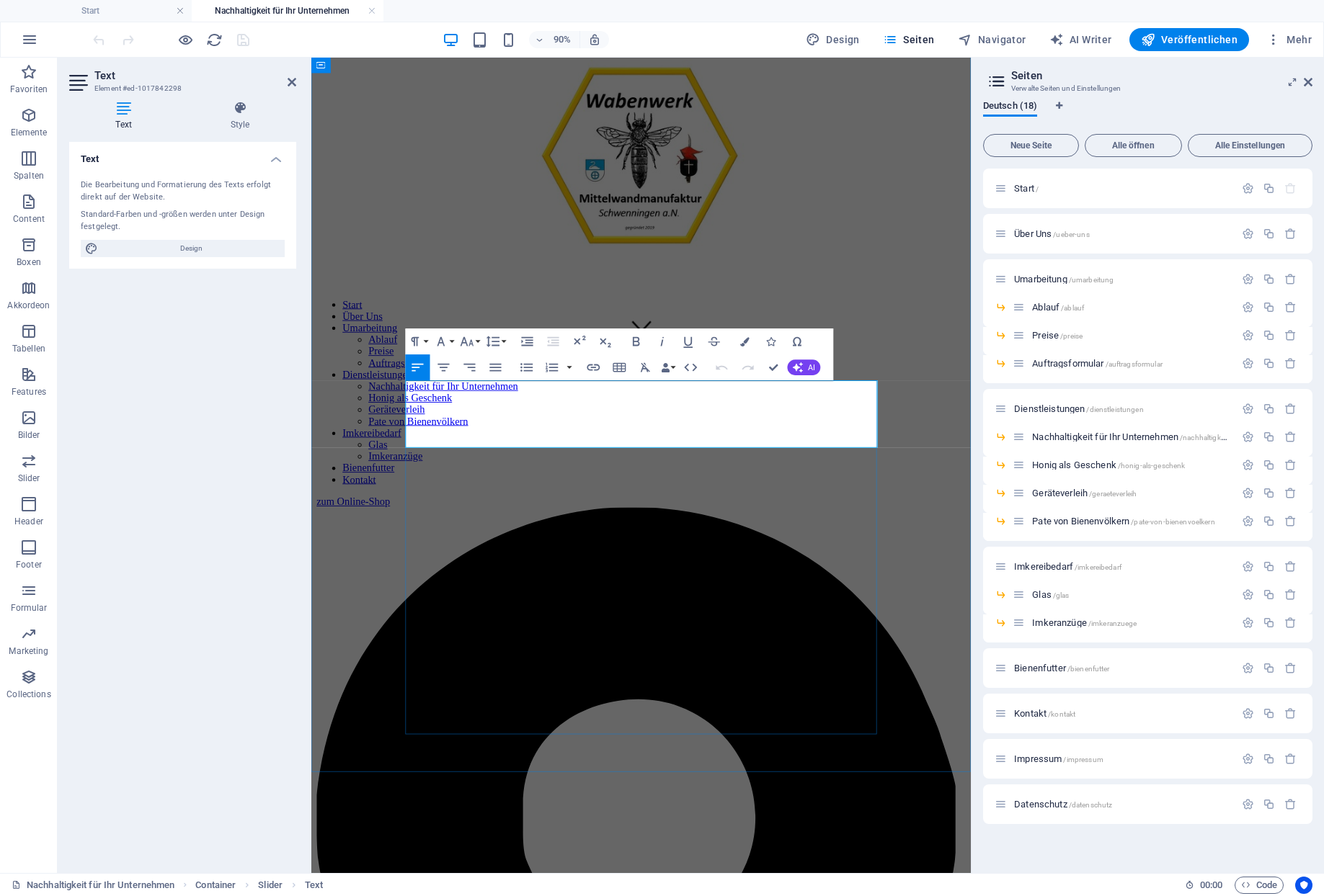
scroll to position [623, 0]
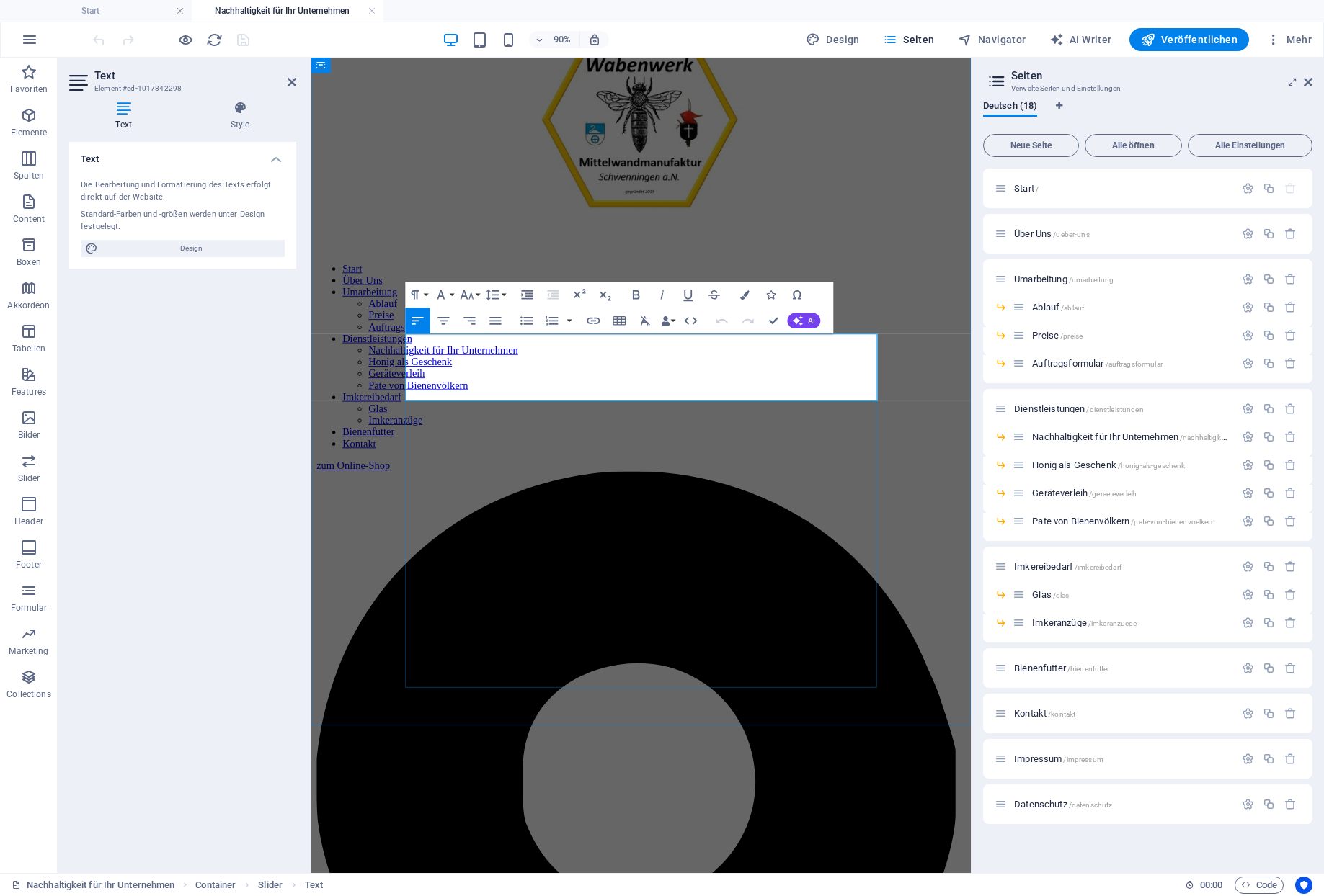
drag, startPoint x: 621, startPoint y: 426, endPoint x: 420, endPoint y: 376, distance: 207.1
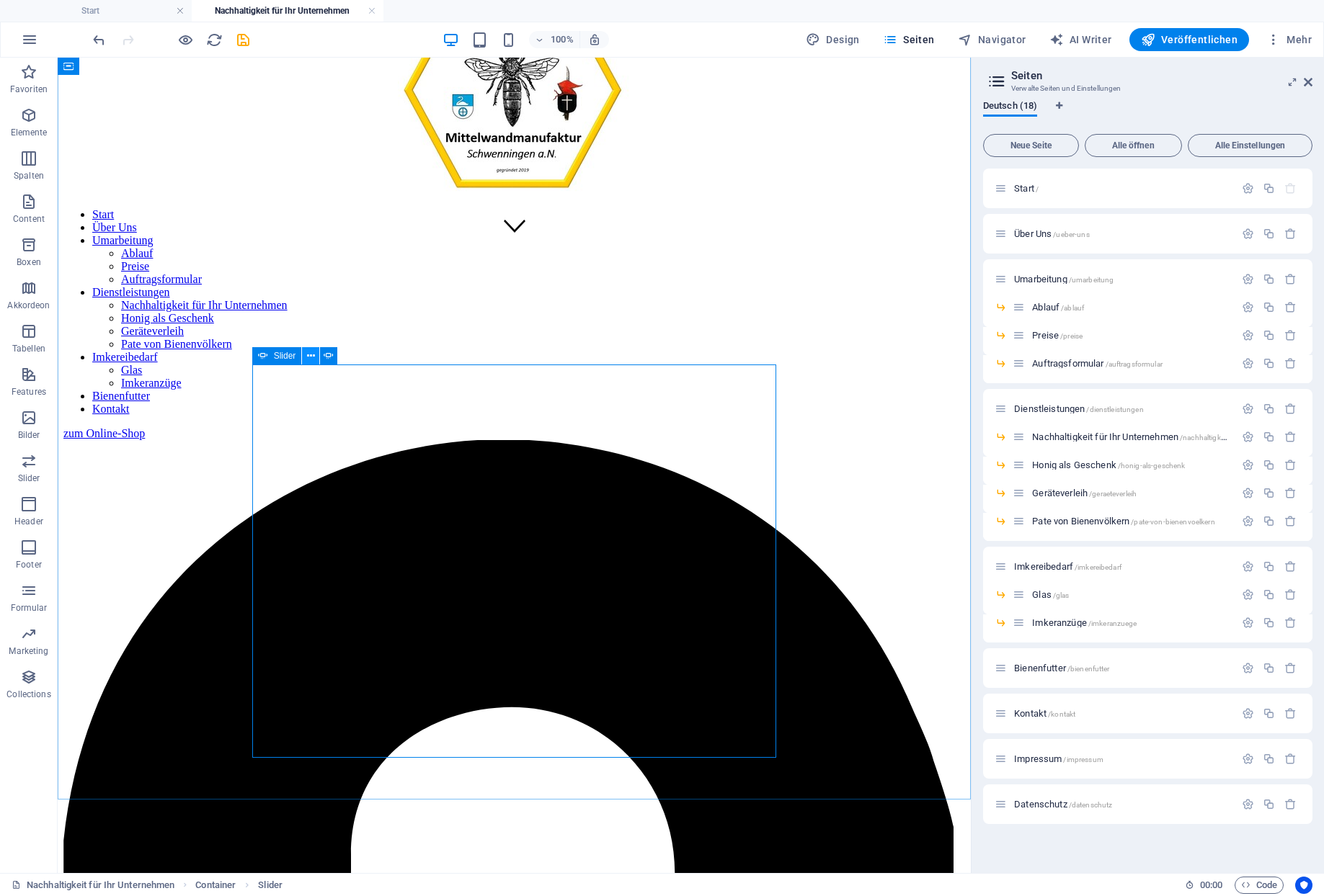
click at [307, 359] on icon at bounding box center [310, 356] width 8 height 15
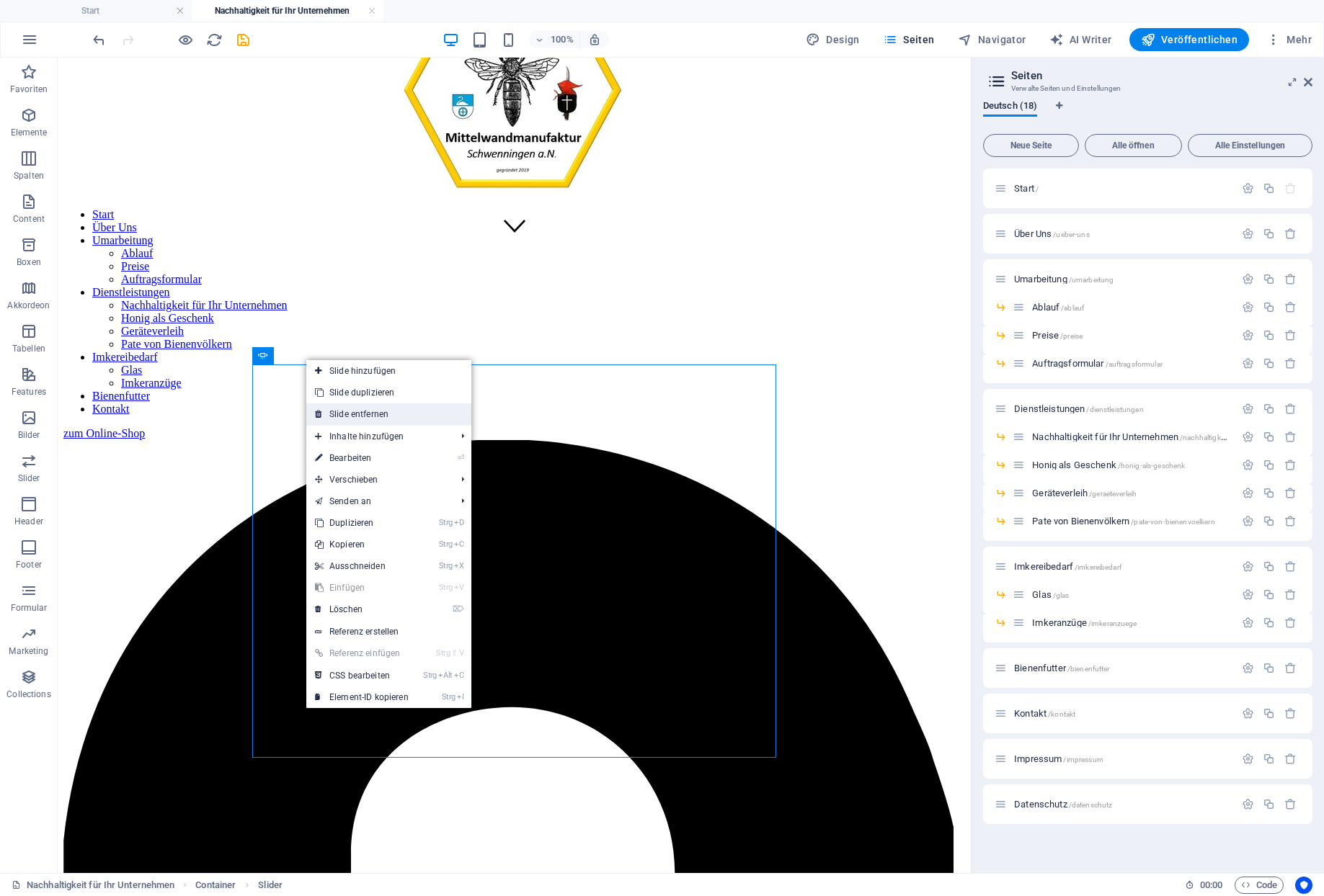
click at [361, 409] on link "Slide entfernen" at bounding box center [388, 414] width 165 height 22
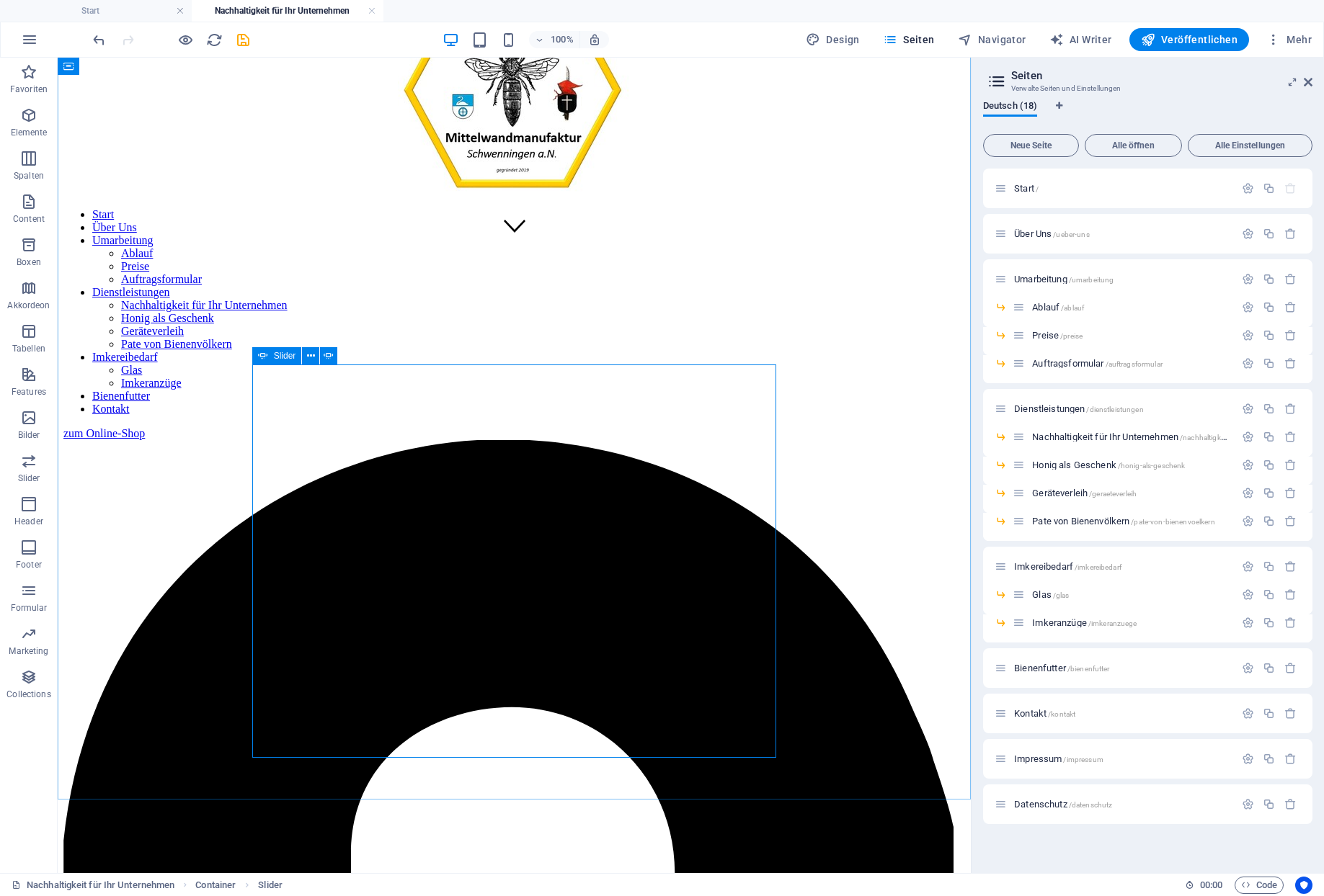
click at [266, 354] on div "Slider" at bounding box center [277, 356] width 50 height 17
click at [307, 355] on icon at bounding box center [310, 356] width 8 height 15
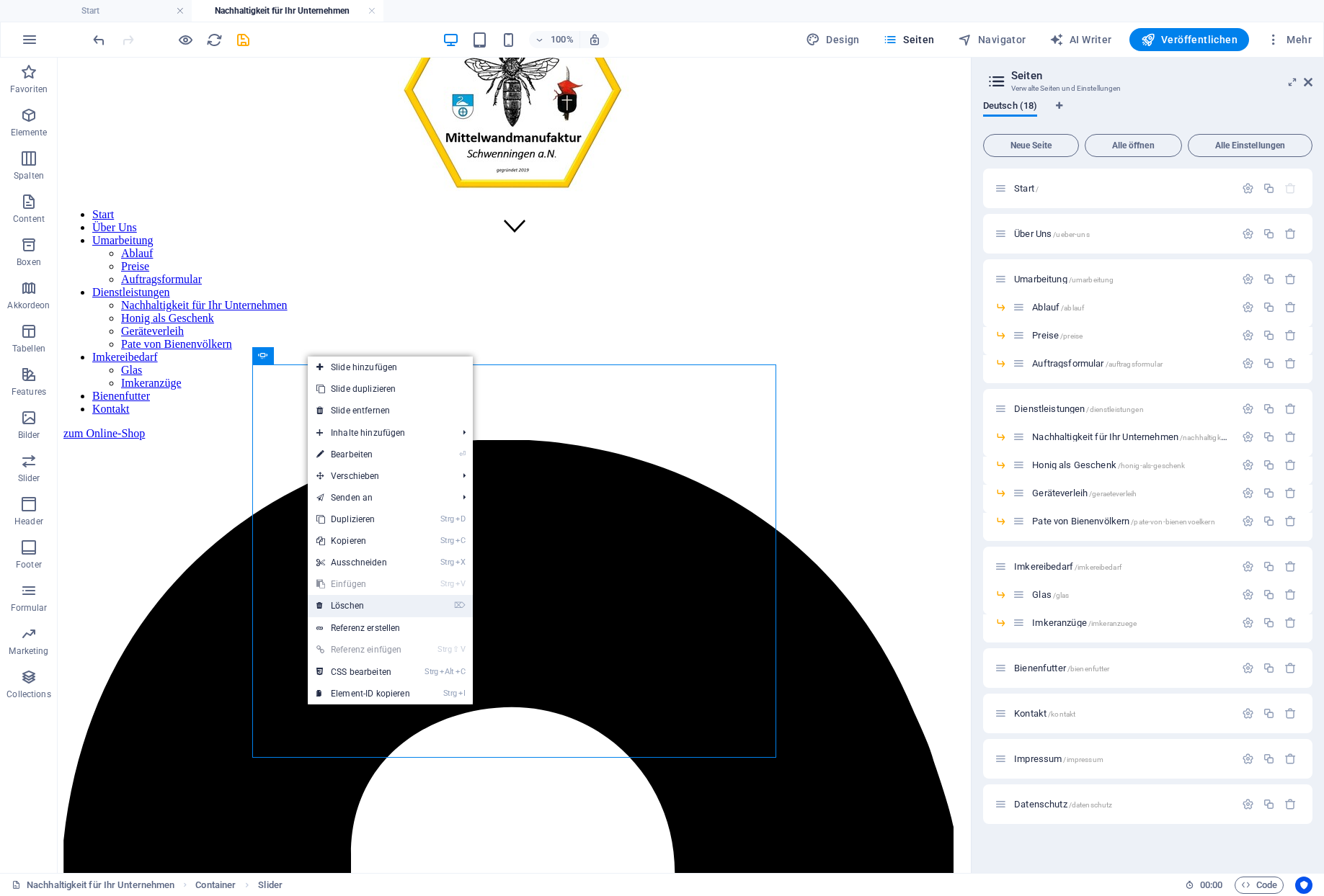
click at [343, 602] on link "⌦ Löschen" at bounding box center [363, 606] width 111 height 22
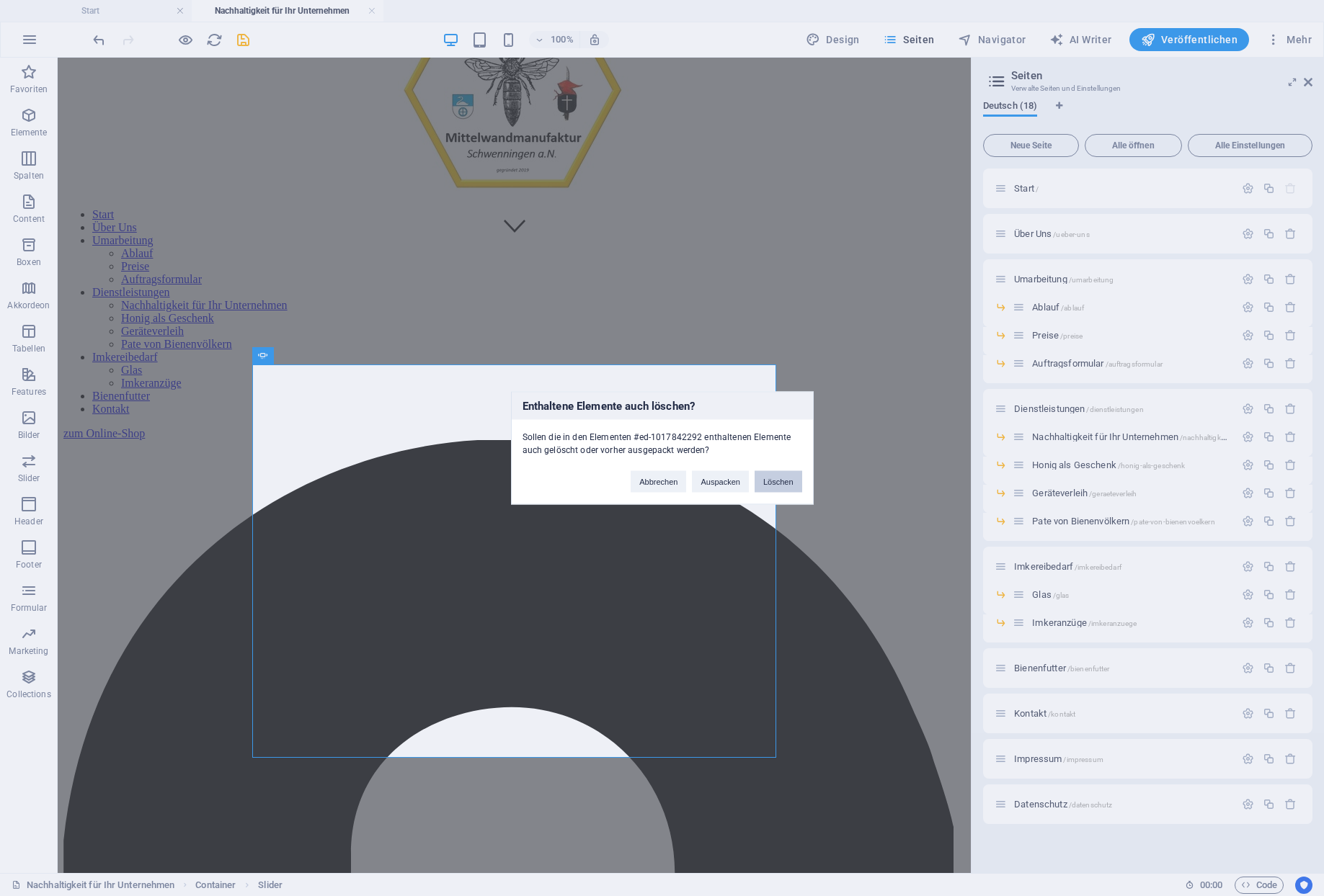
click at [776, 474] on button "Löschen" at bounding box center [779, 482] width 48 height 22
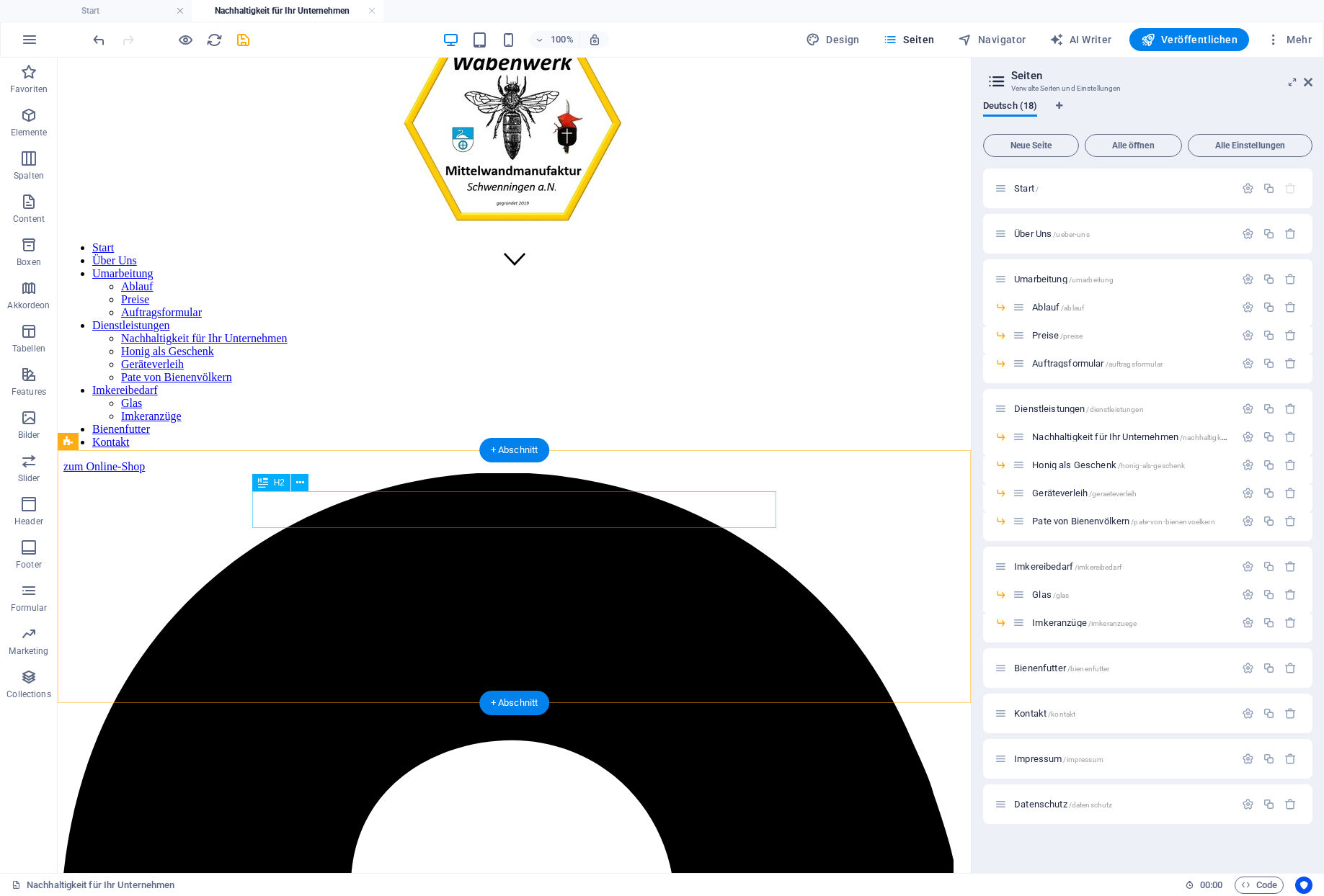
scroll to position [571, 0]
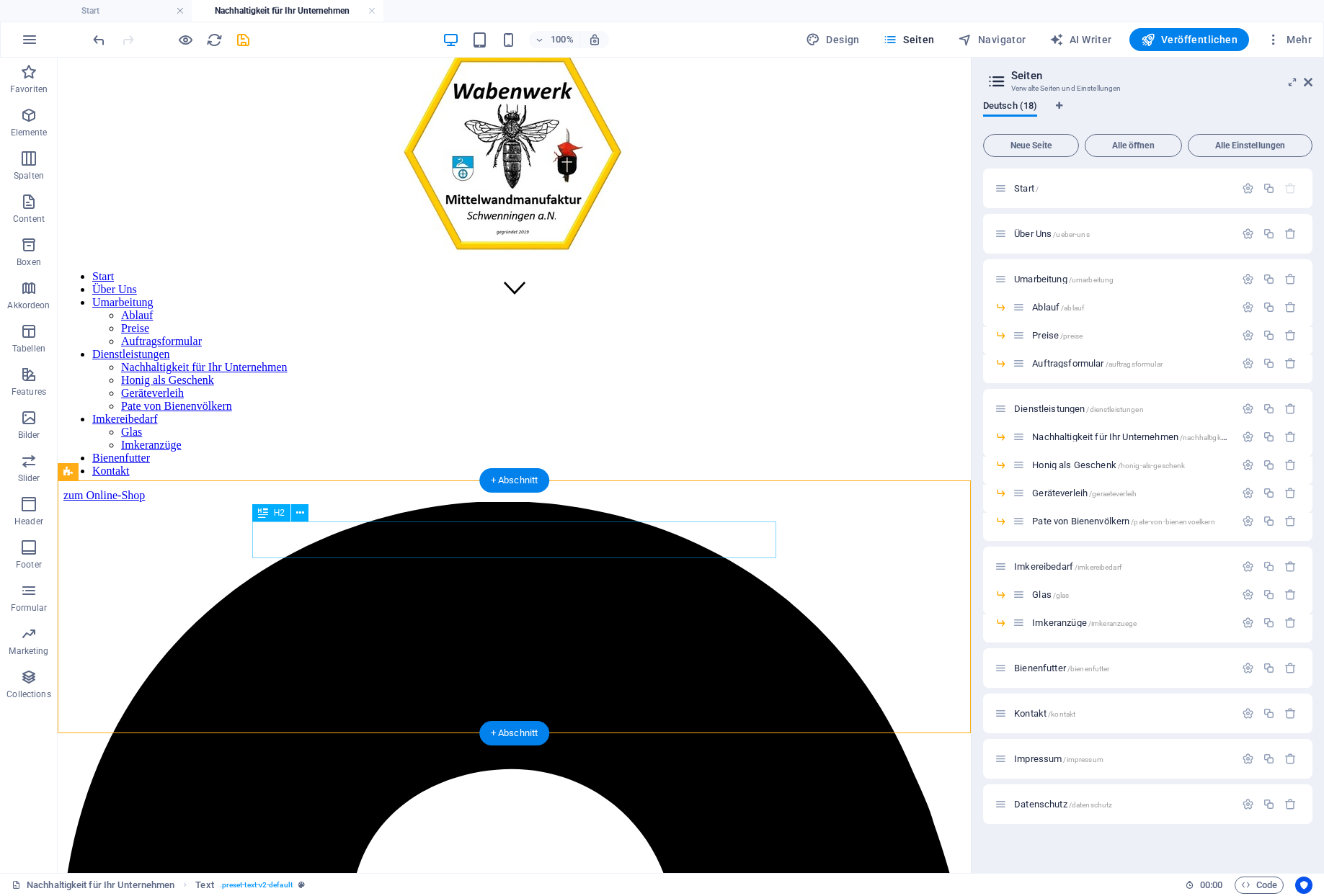
scroll to position [519, 0]
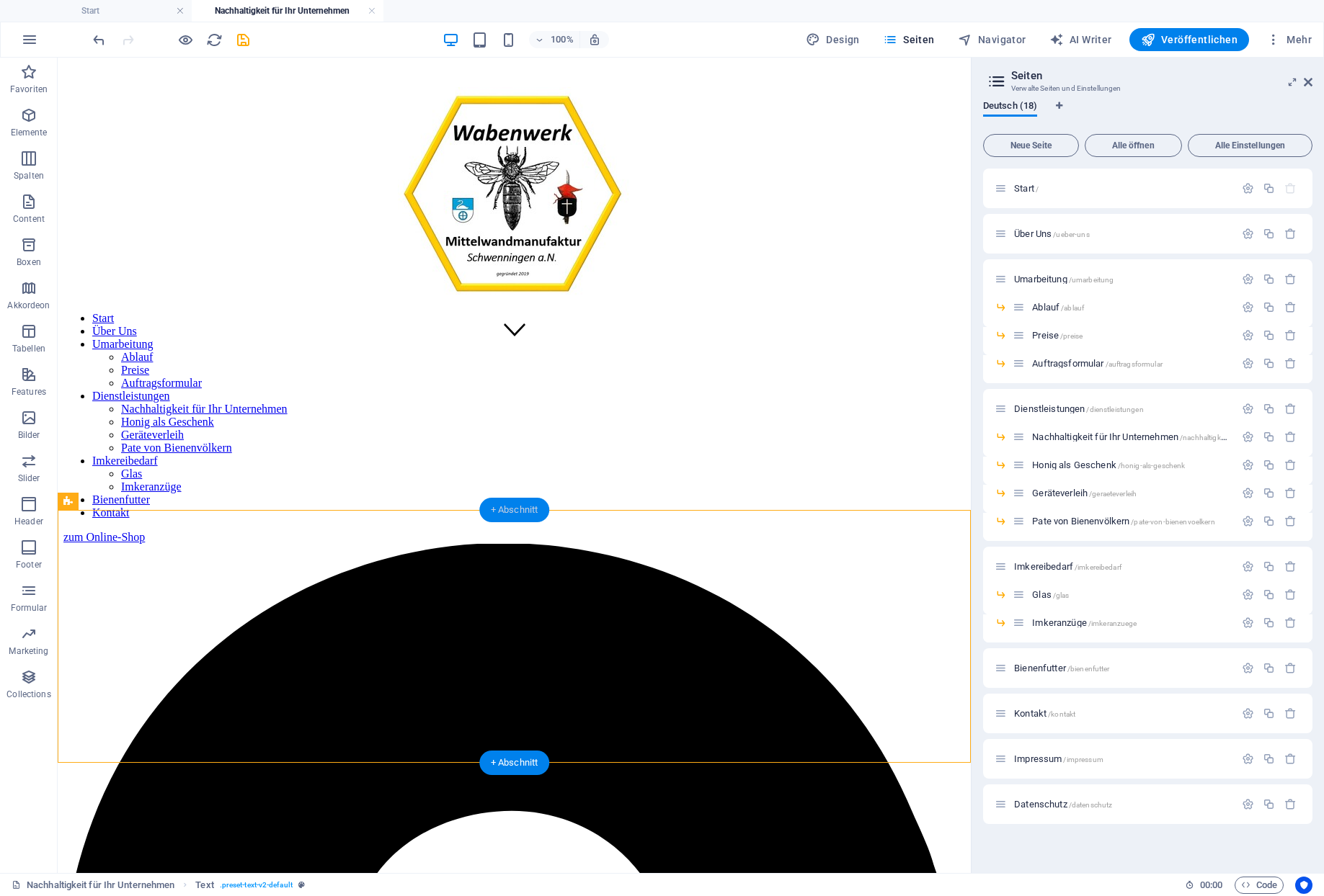
click at [507, 508] on div "+ Abschnitt" at bounding box center [514, 510] width 71 height 25
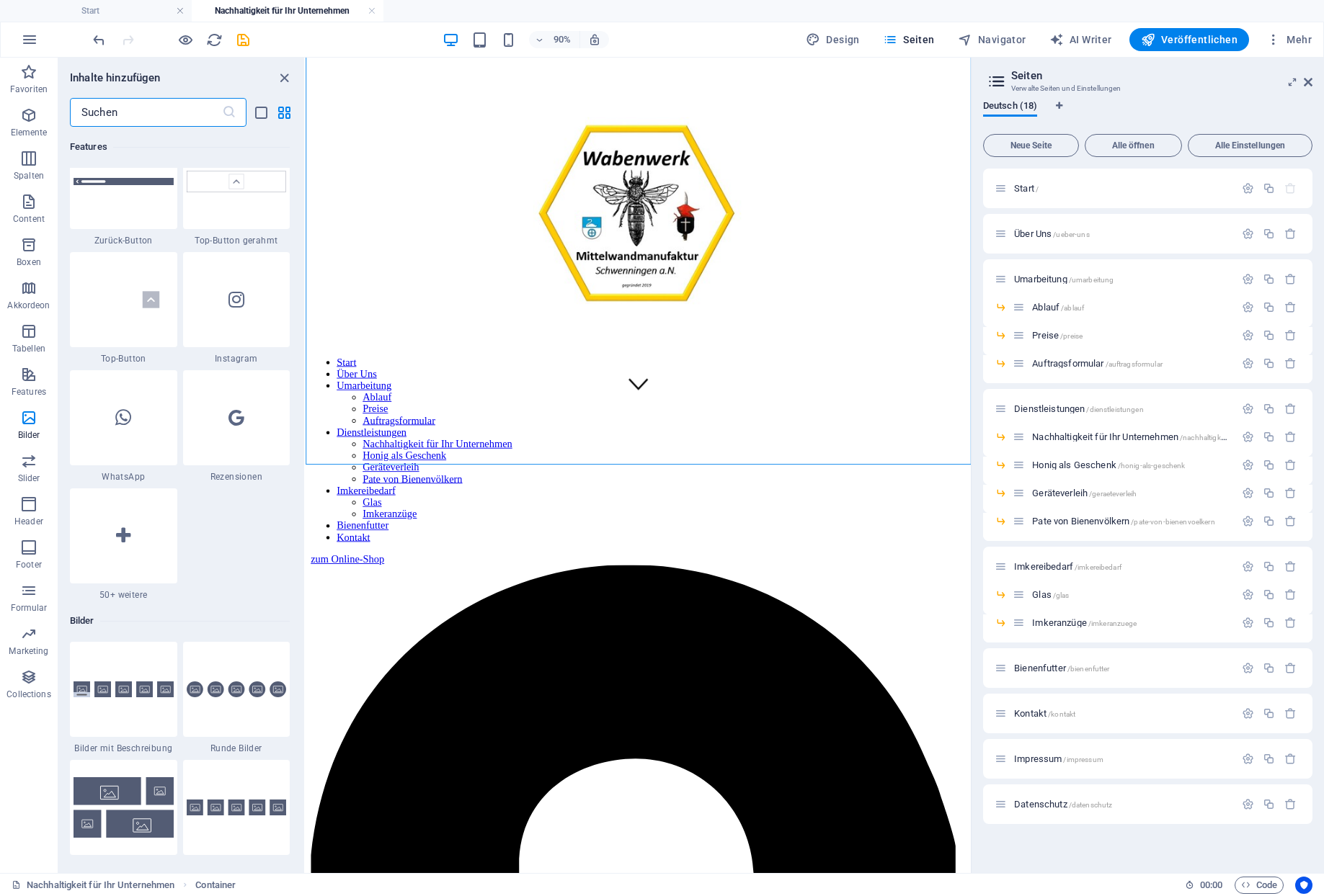
scroll to position [7112, 0]
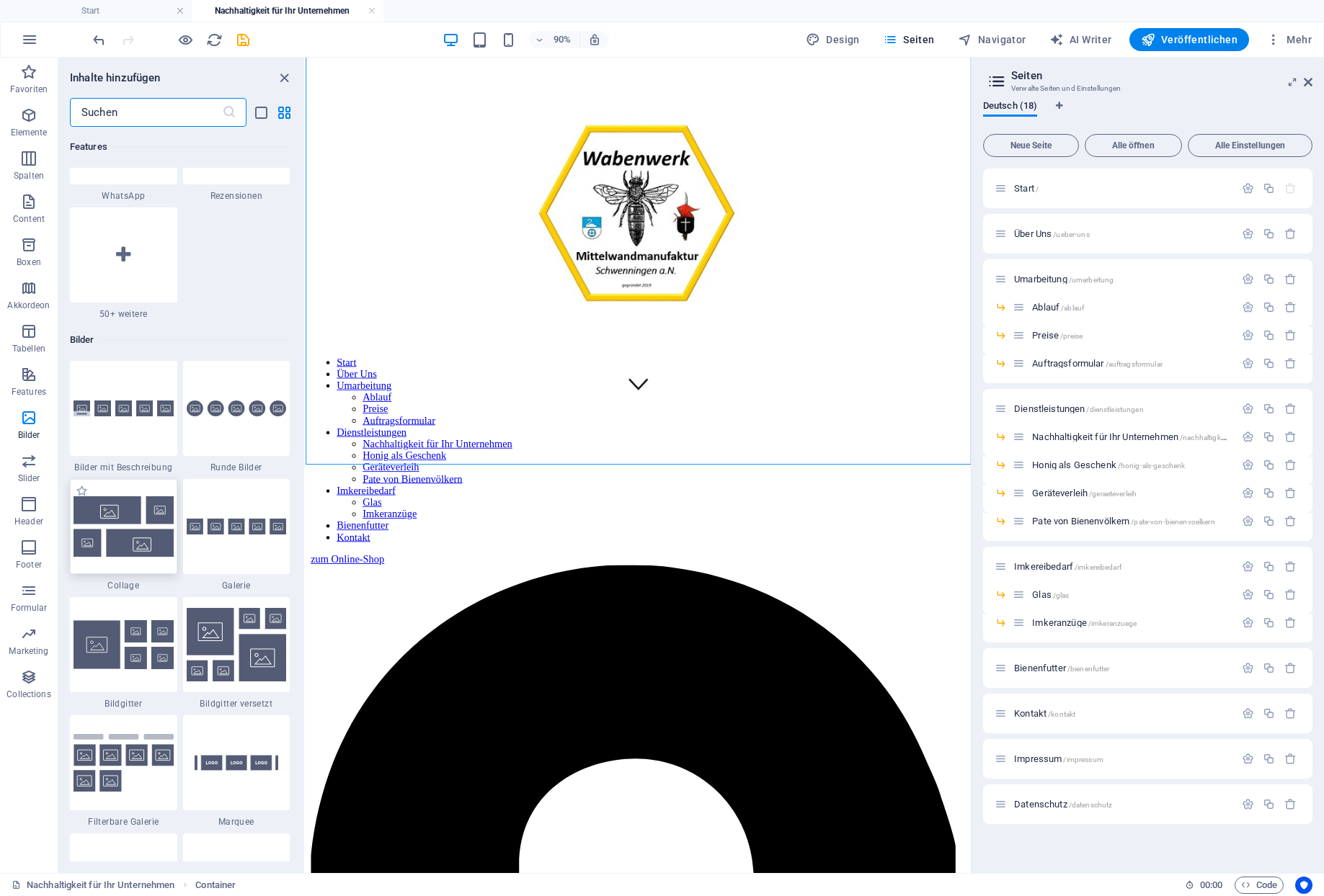
click at [119, 496] on img at bounding box center [123, 526] width 100 height 60
click at [305, 326] on div "Ziehe hier rein, um den vorhandenen Inhalt zu ersetzen. Drücke "Strg", wenn du …" at bounding box center [638, 465] width 665 height 815
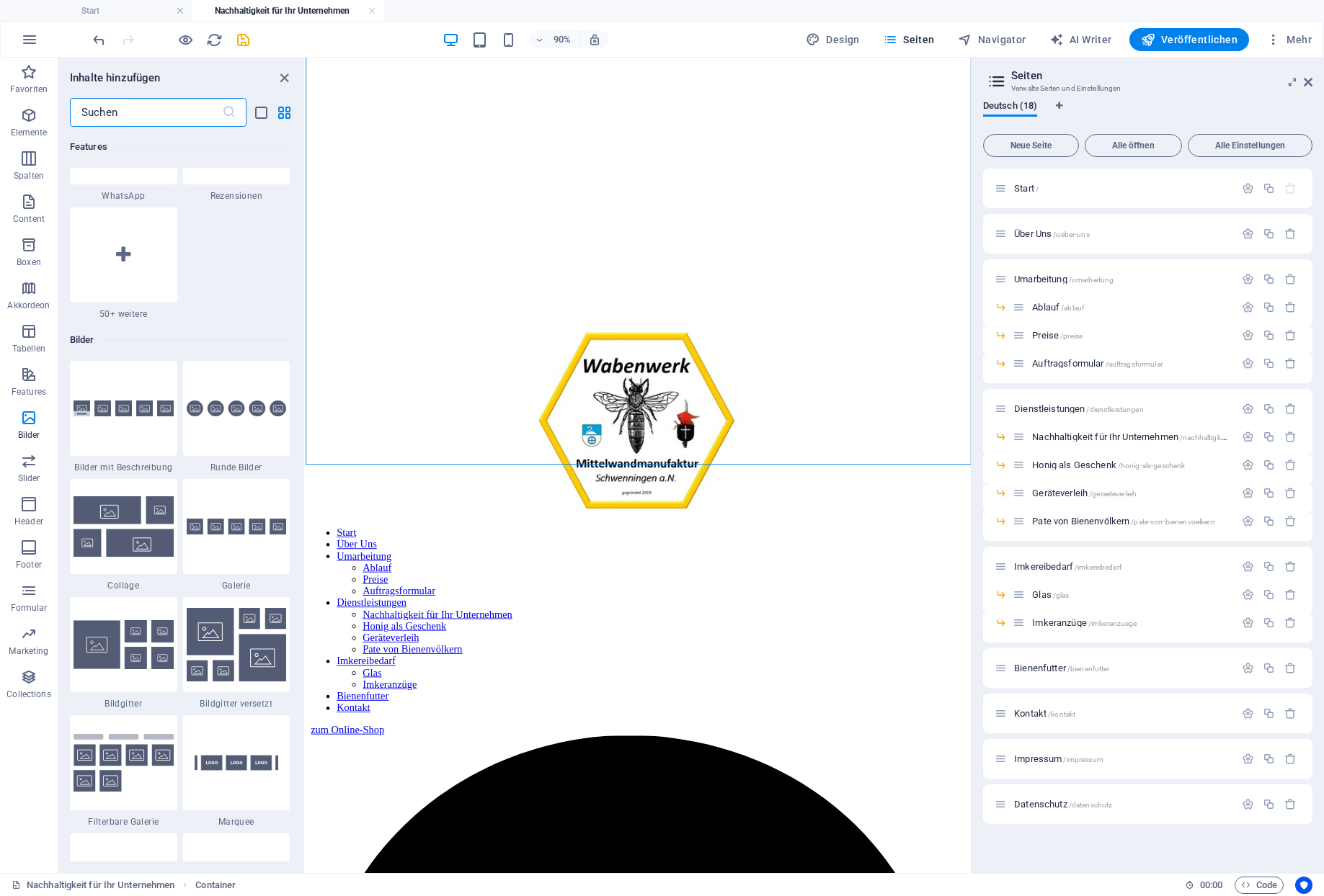
click at [305, 326] on div "Ziehe hier rein, um den vorhandenen Inhalt zu ersetzen. Drücke "Strg", wenn du …" at bounding box center [638, 465] width 665 height 815
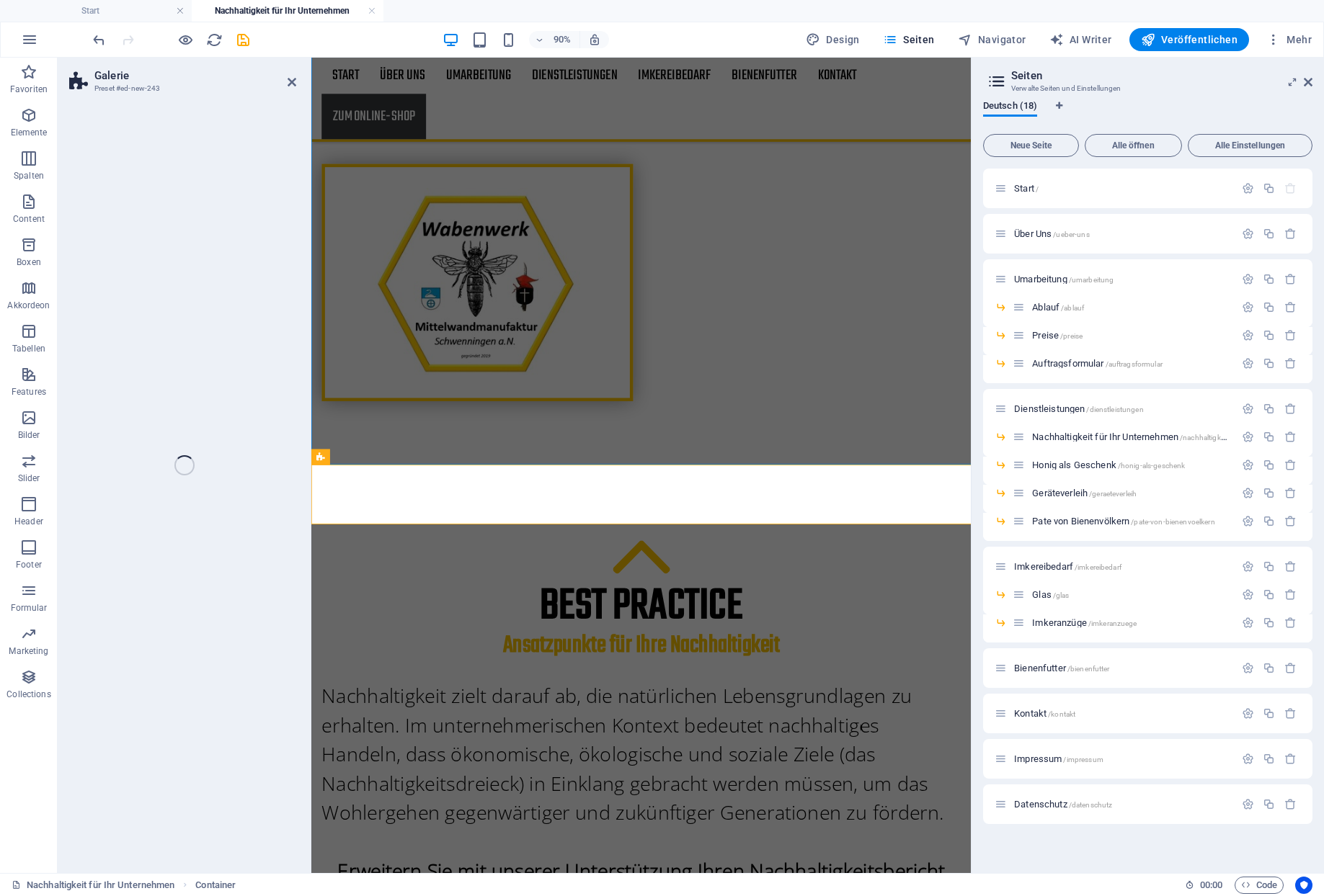
select select "rem"
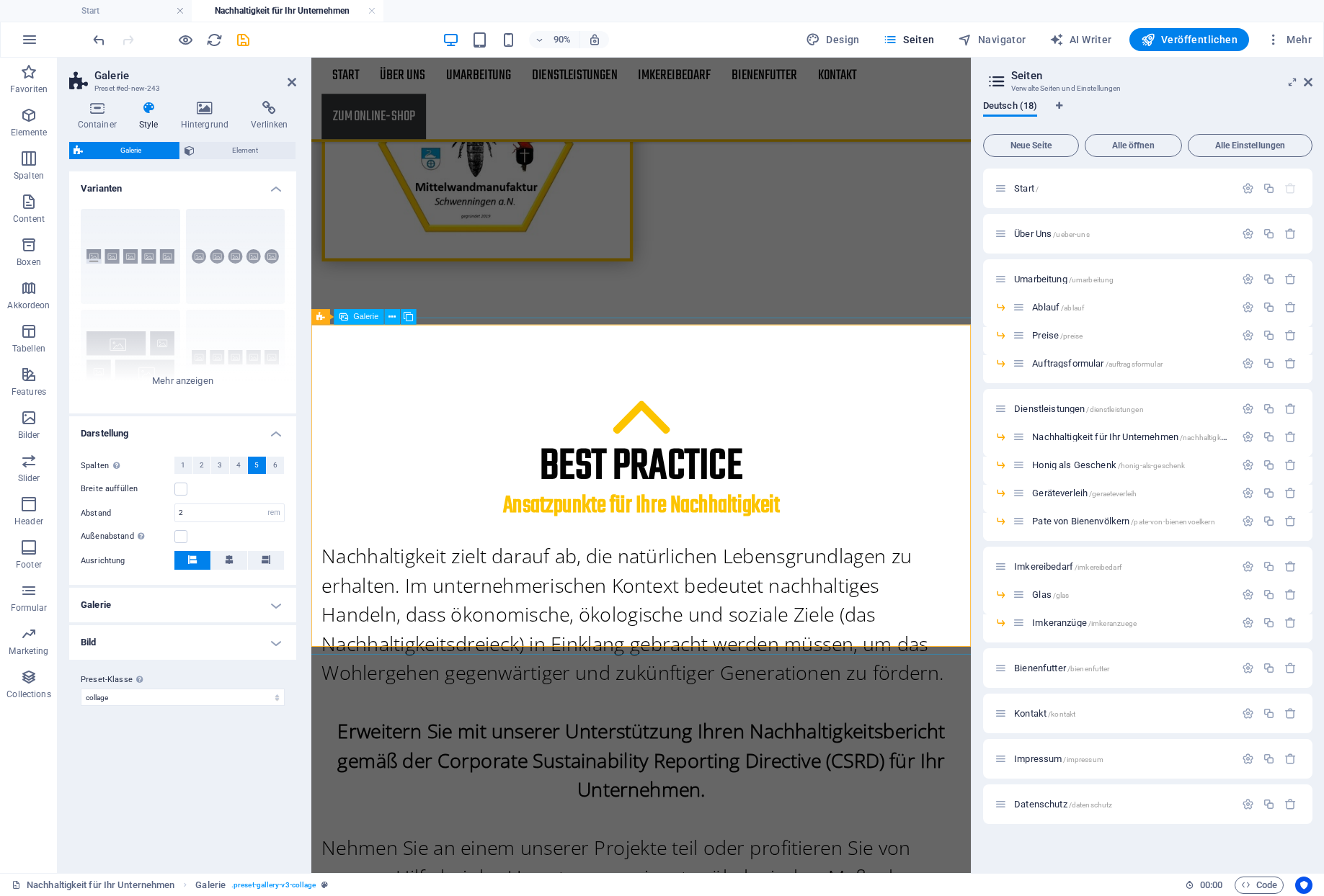
scroll to position [726, 0]
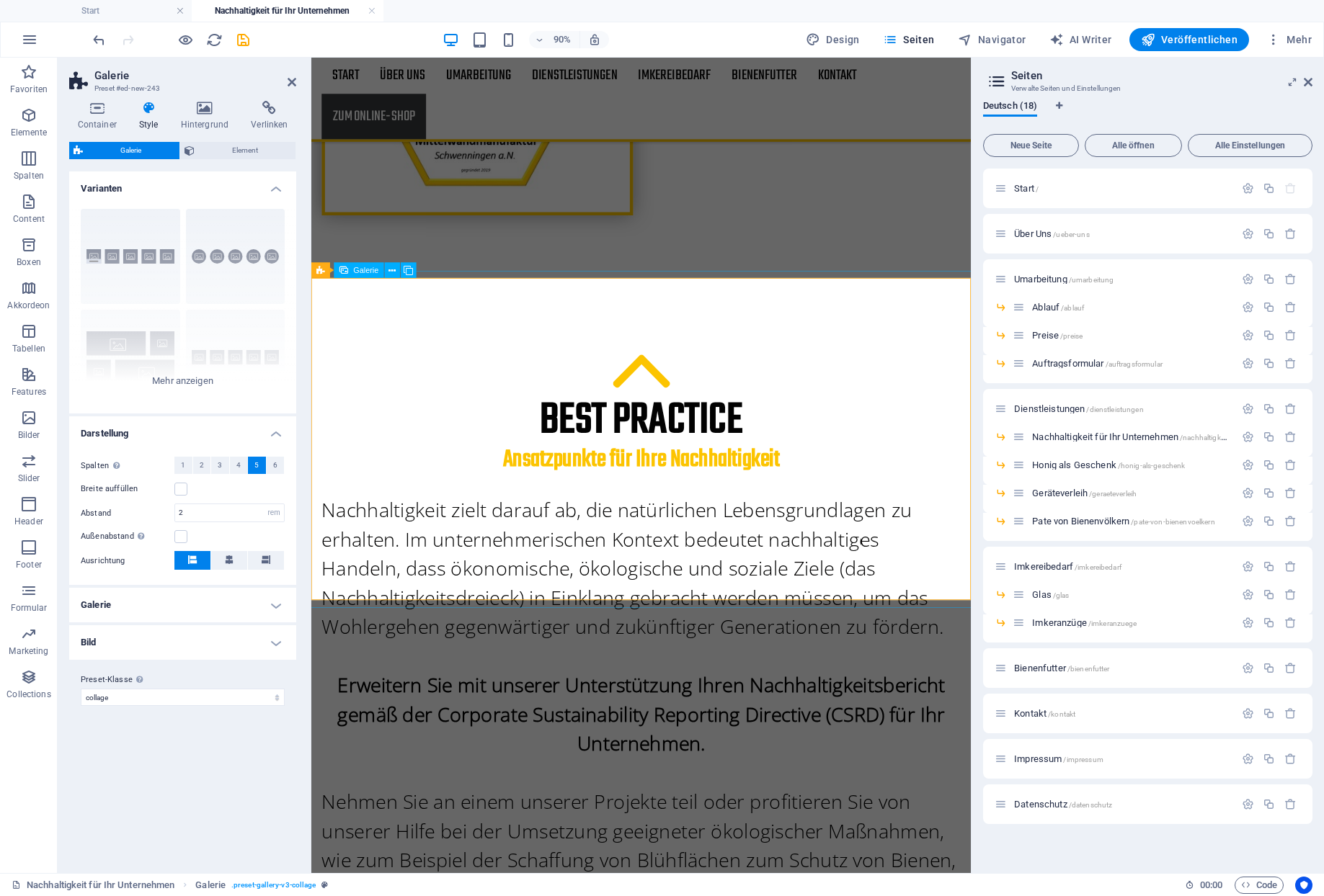
click at [341, 272] on icon at bounding box center [343, 271] width 9 height 16
click at [388, 267] on icon at bounding box center [392, 271] width 7 height 14
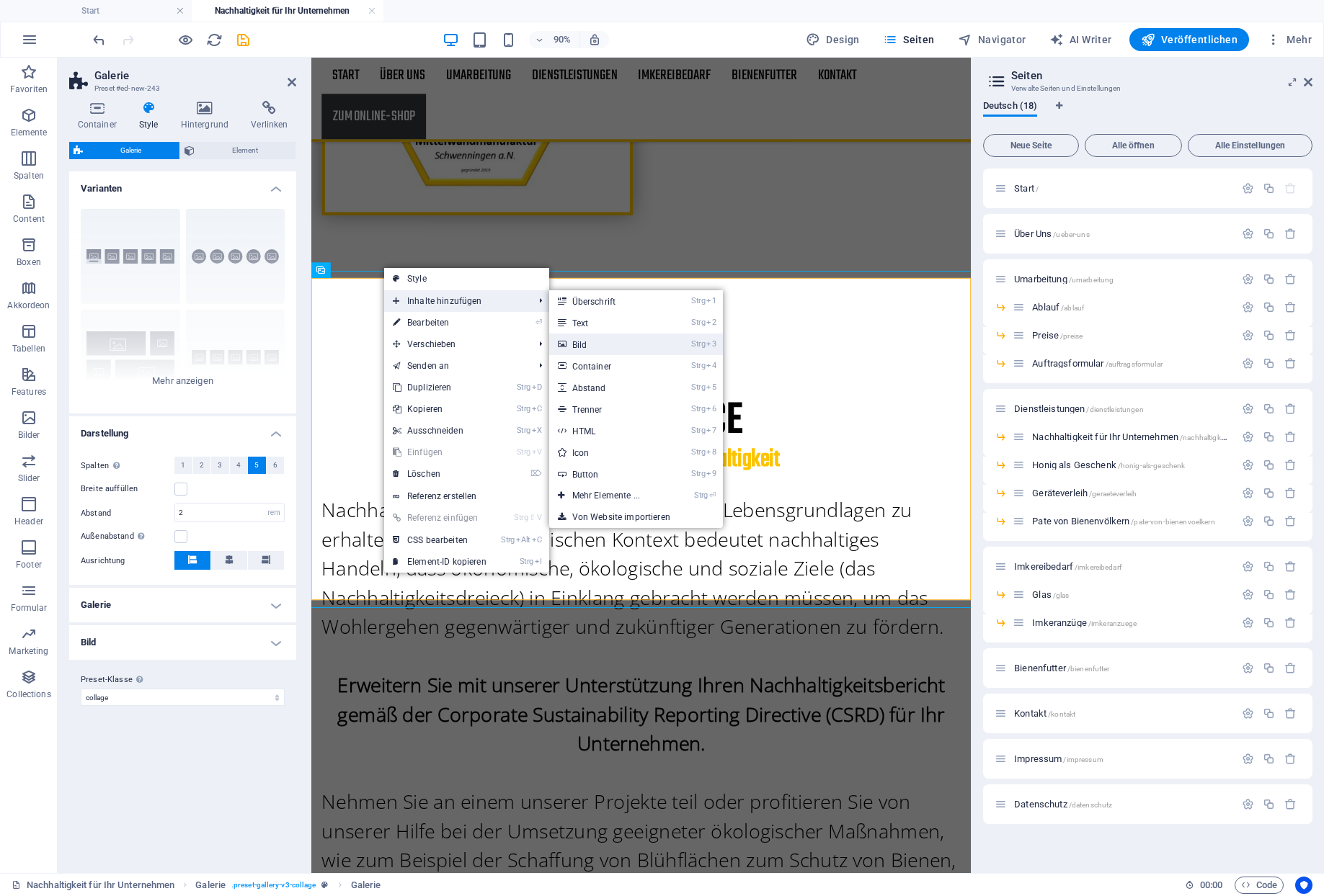
click at [571, 336] on link "Strg 3 Bild" at bounding box center [609, 344] width 120 height 22
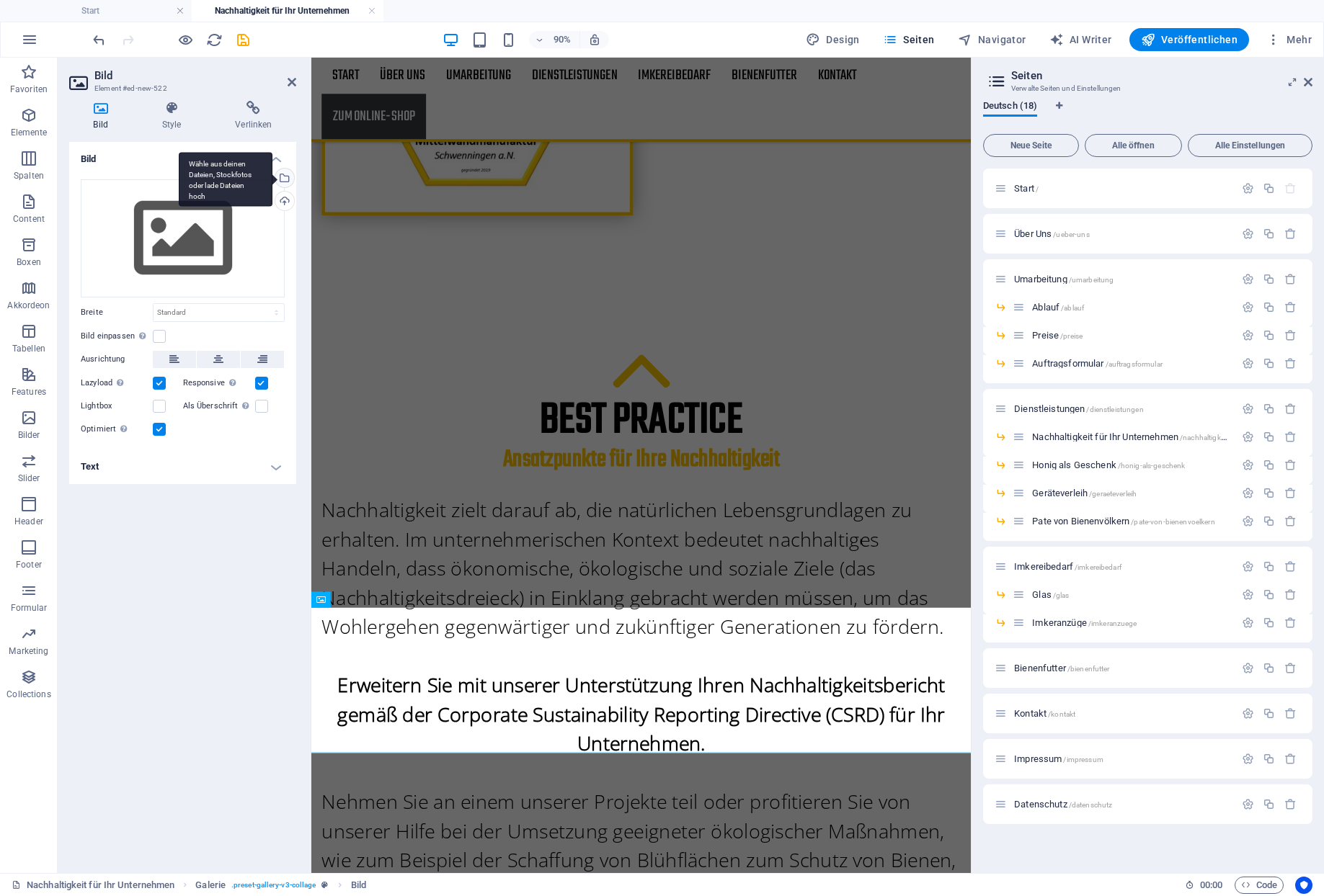
click at [285, 169] on div "Wähle aus deinen Dateien, Stockfotos oder lade Dateien hoch" at bounding box center [283, 180] width 22 height 22
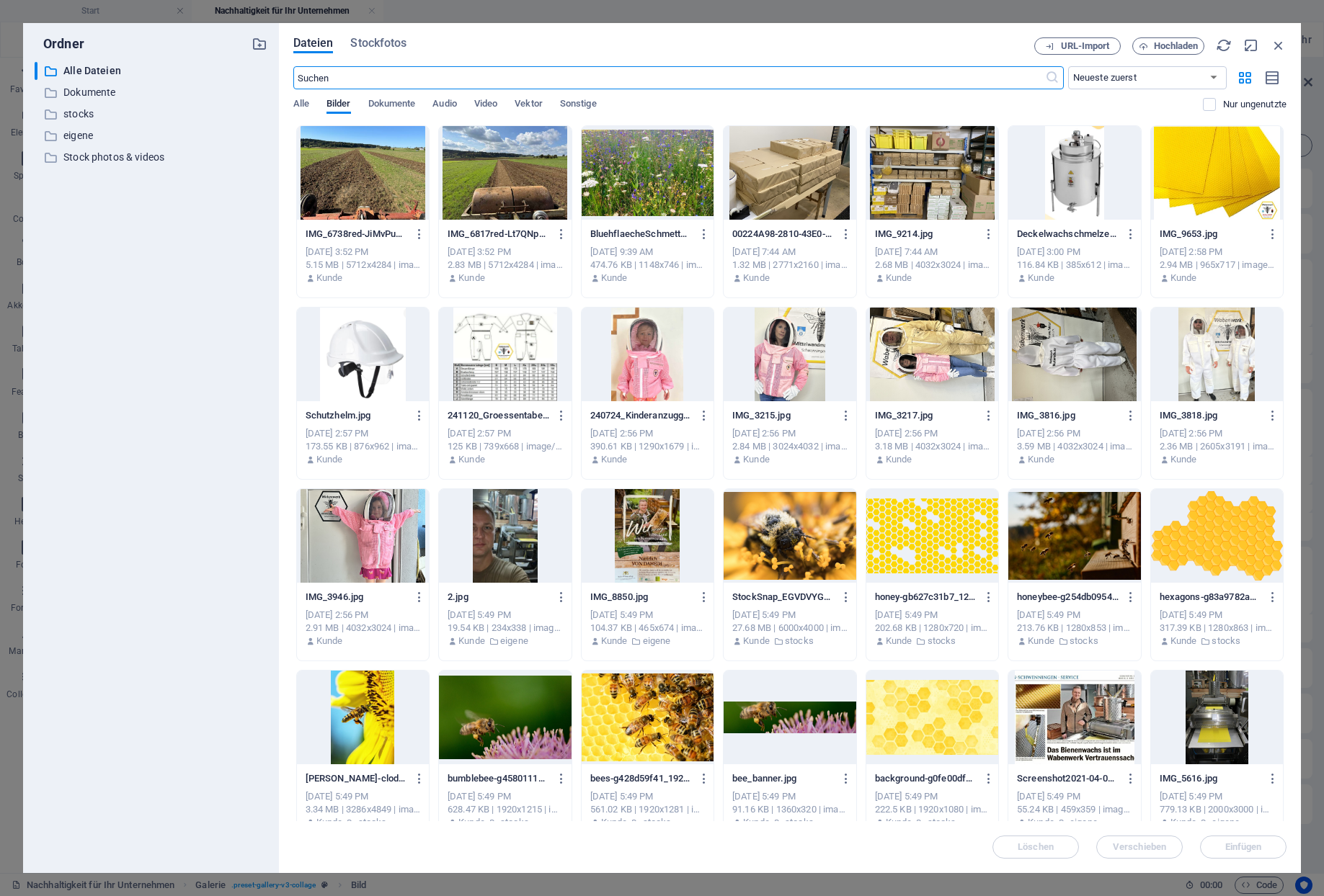
scroll to position [649, 0]
click at [637, 214] on div at bounding box center [647, 173] width 132 height 94
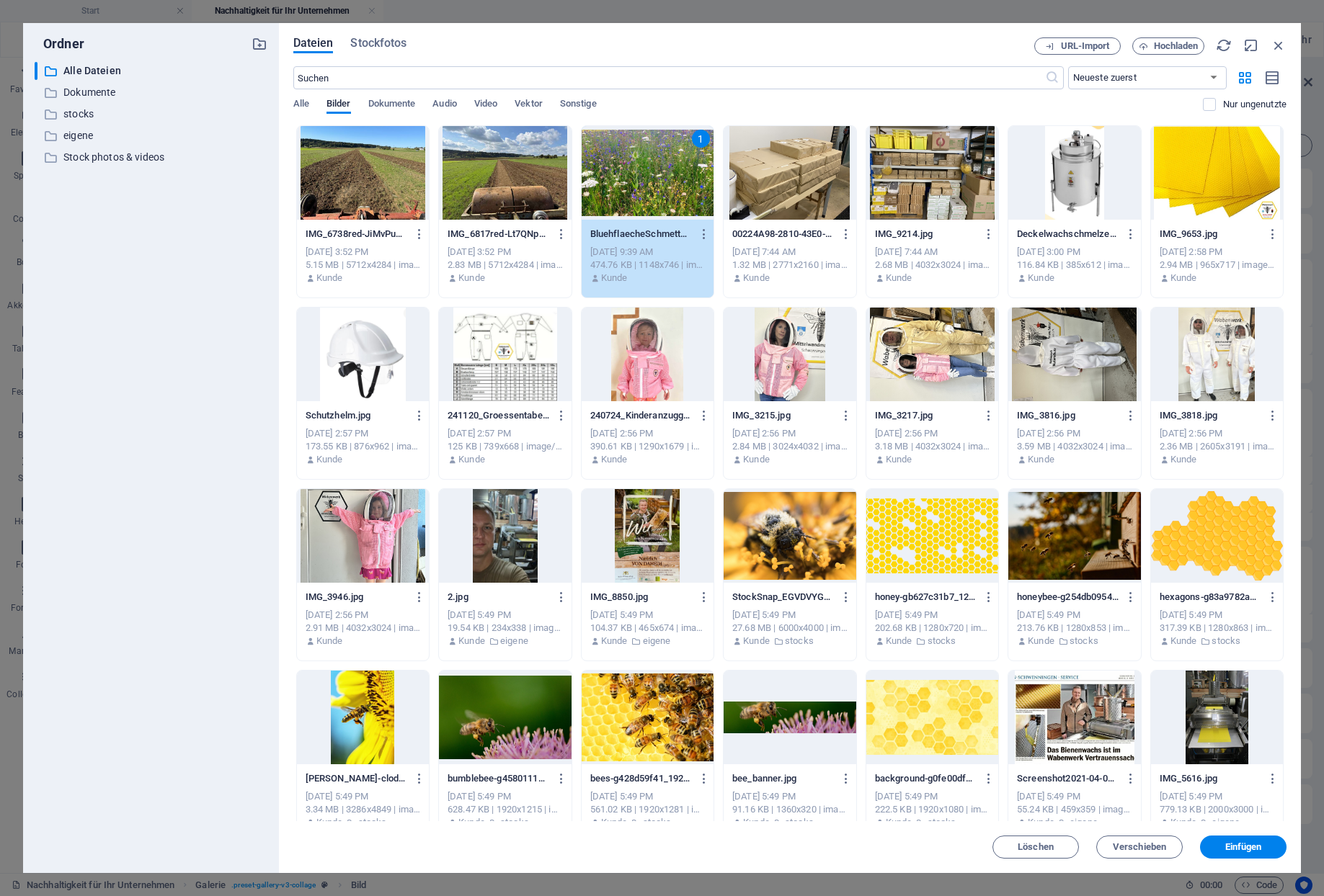
click at [508, 186] on div at bounding box center [504, 173] width 132 height 94
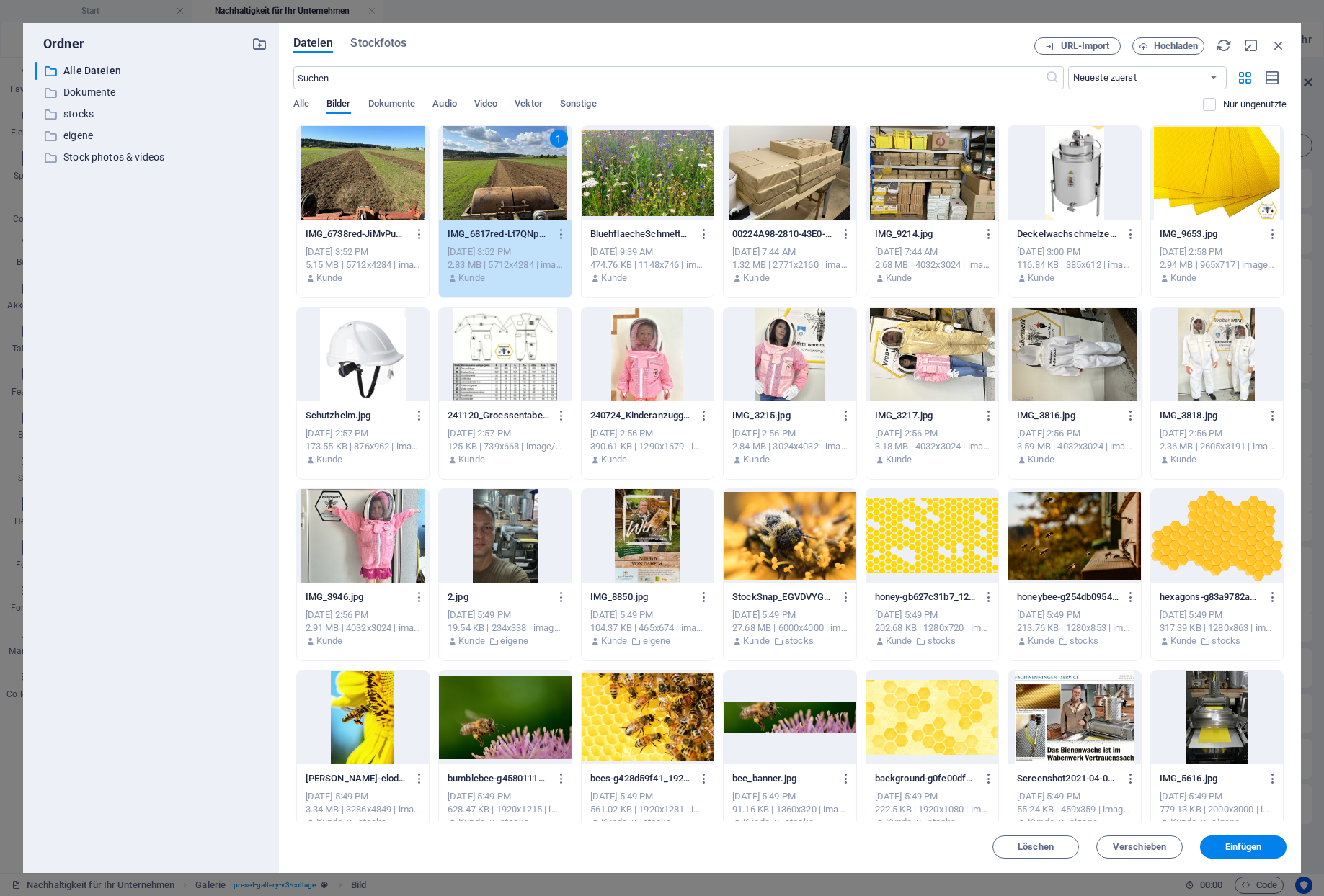
click at [346, 185] on div at bounding box center [362, 173] width 132 height 94
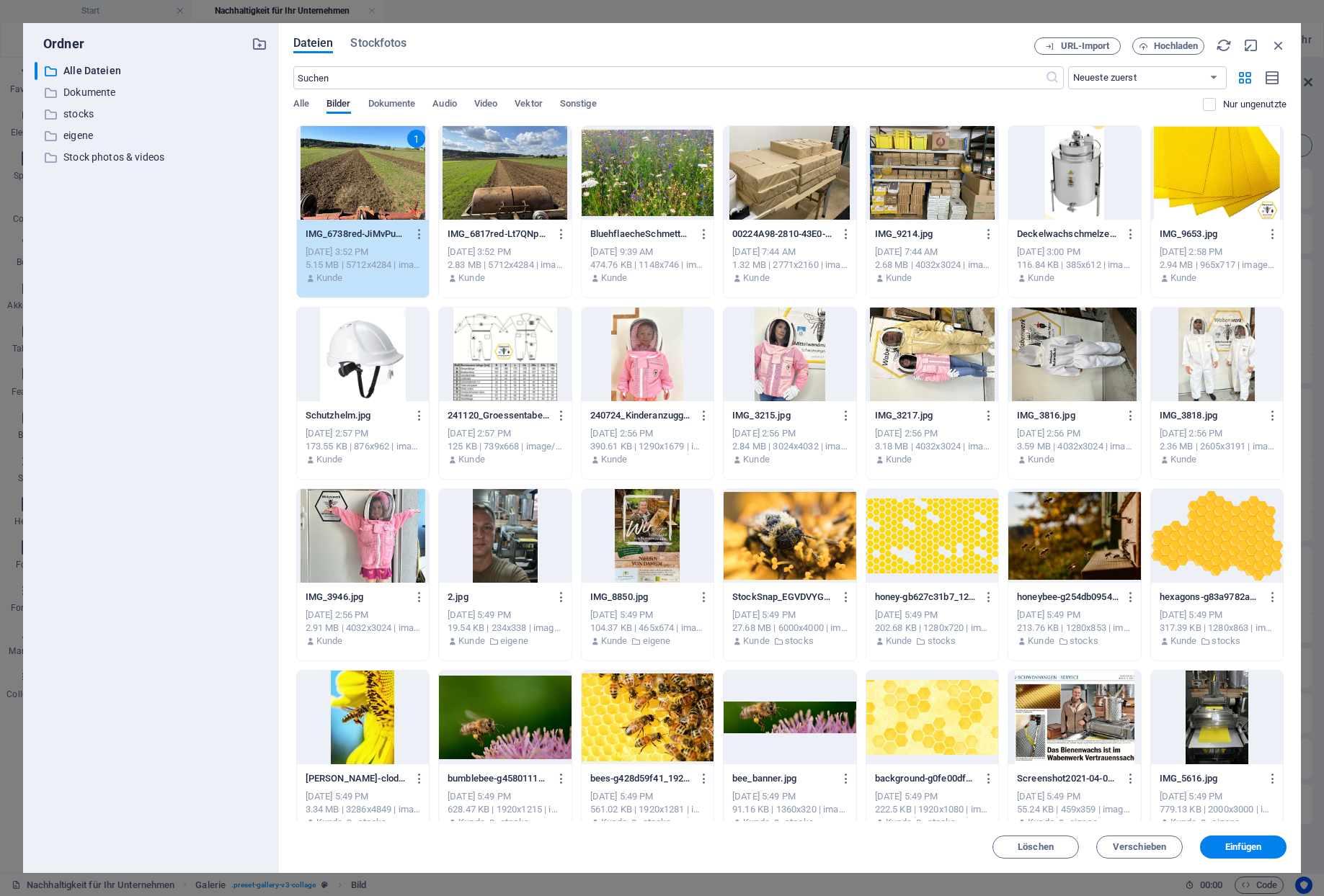
click at [504, 209] on div at bounding box center [504, 173] width 132 height 94
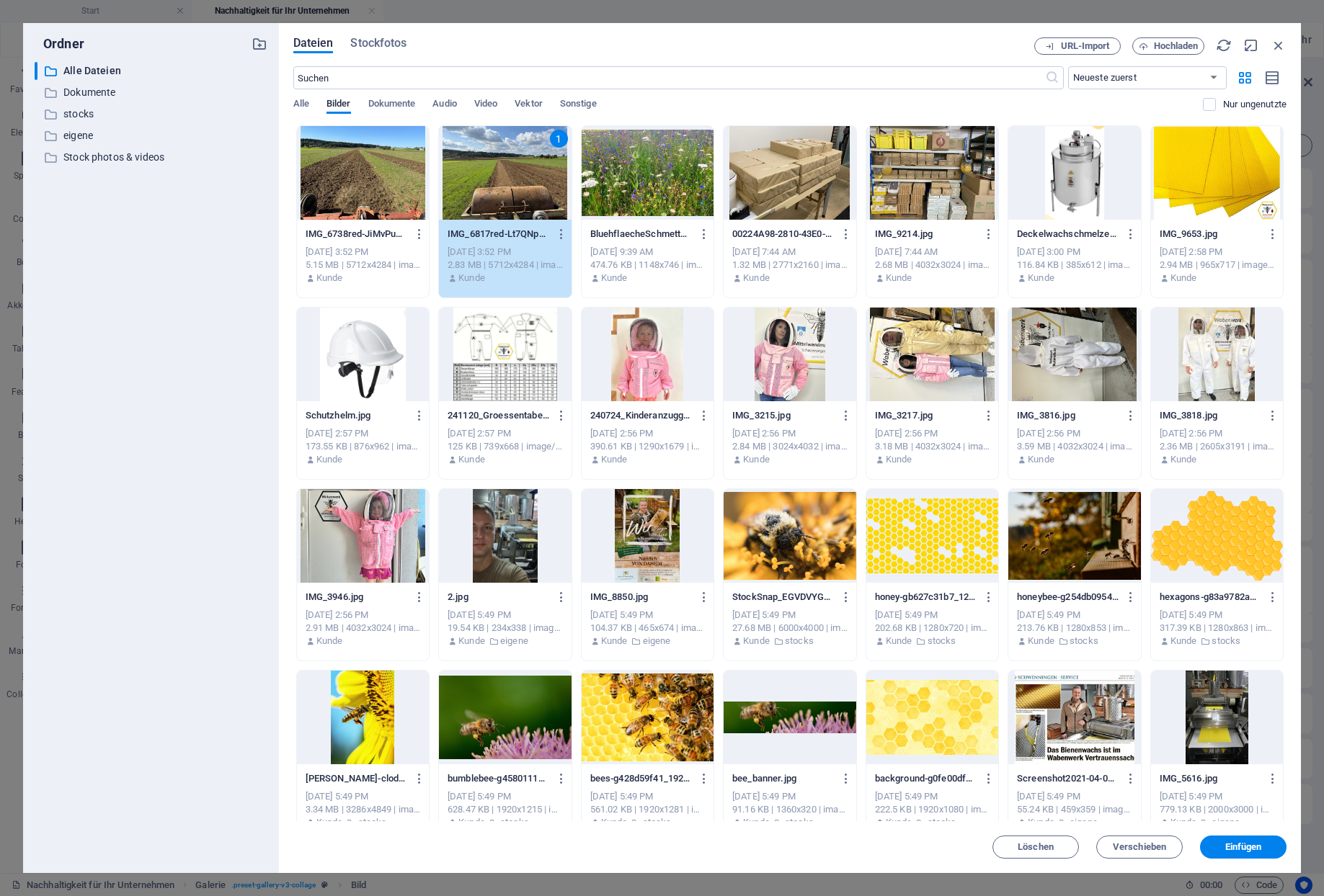
click at [649, 175] on div at bounding box center [647, 173] width 132 height 94
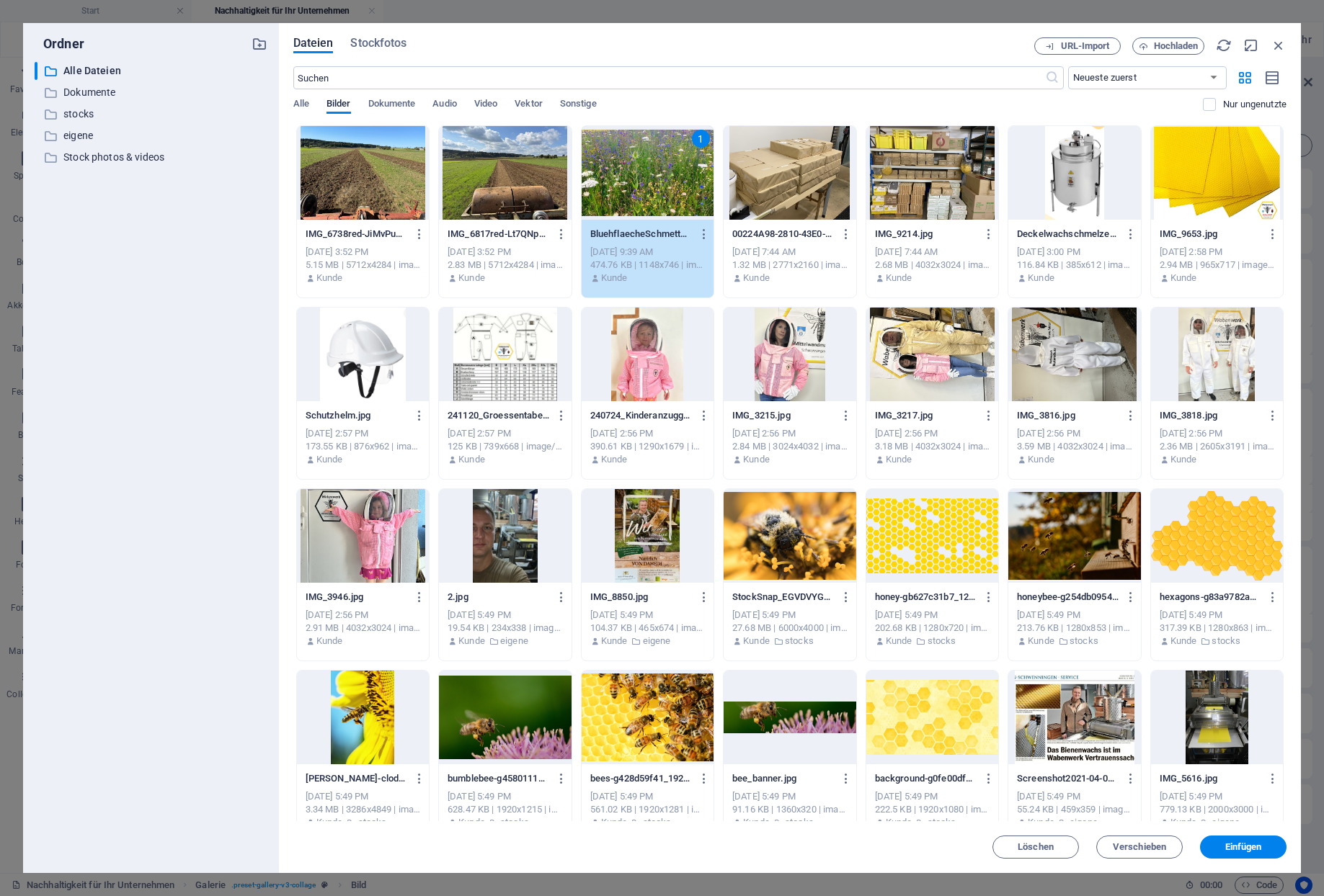
click at [1236, 846] on span "Einfügen" at bounding box center [1243, 847] width 37 height 9
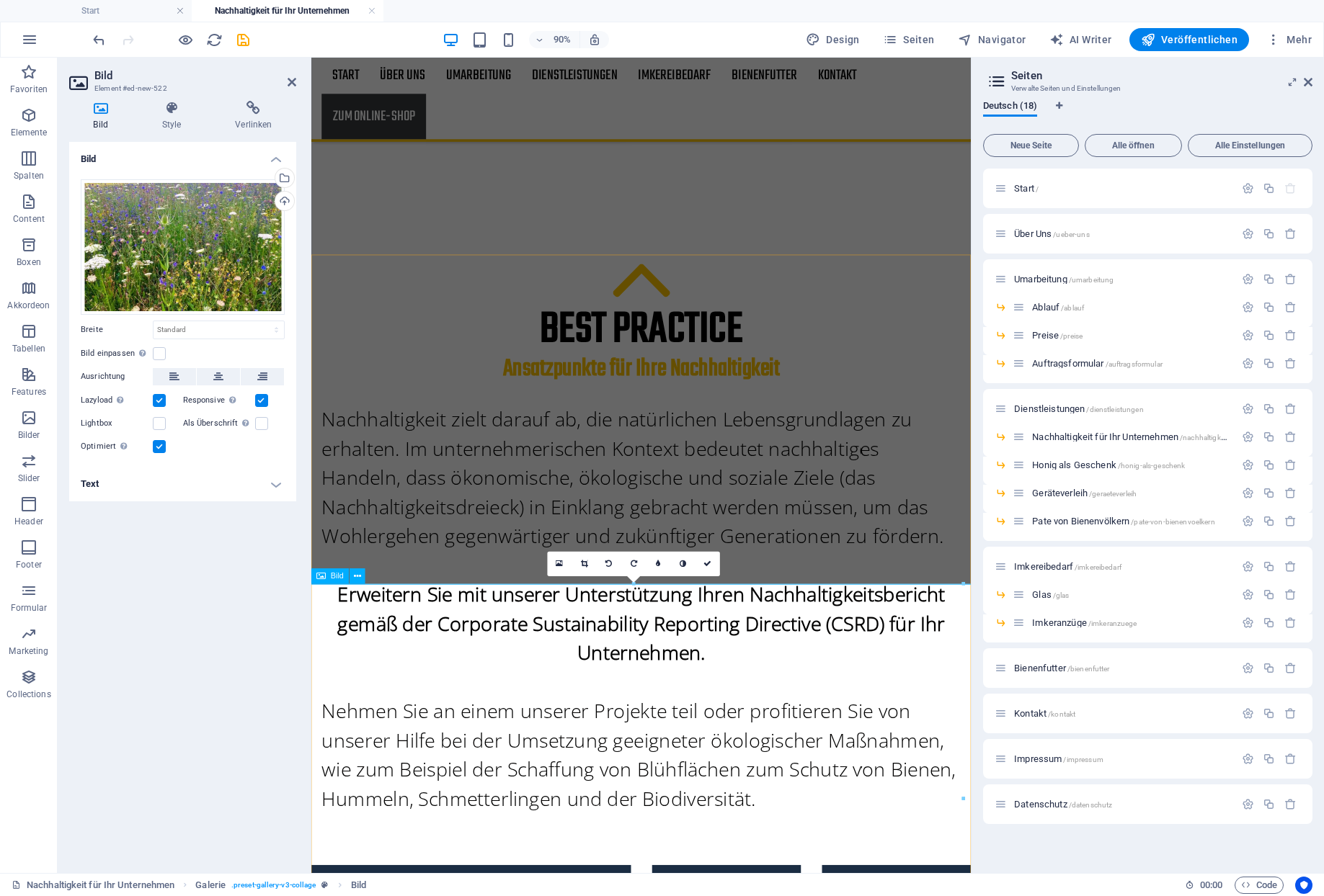
scroll to position [855, 0]
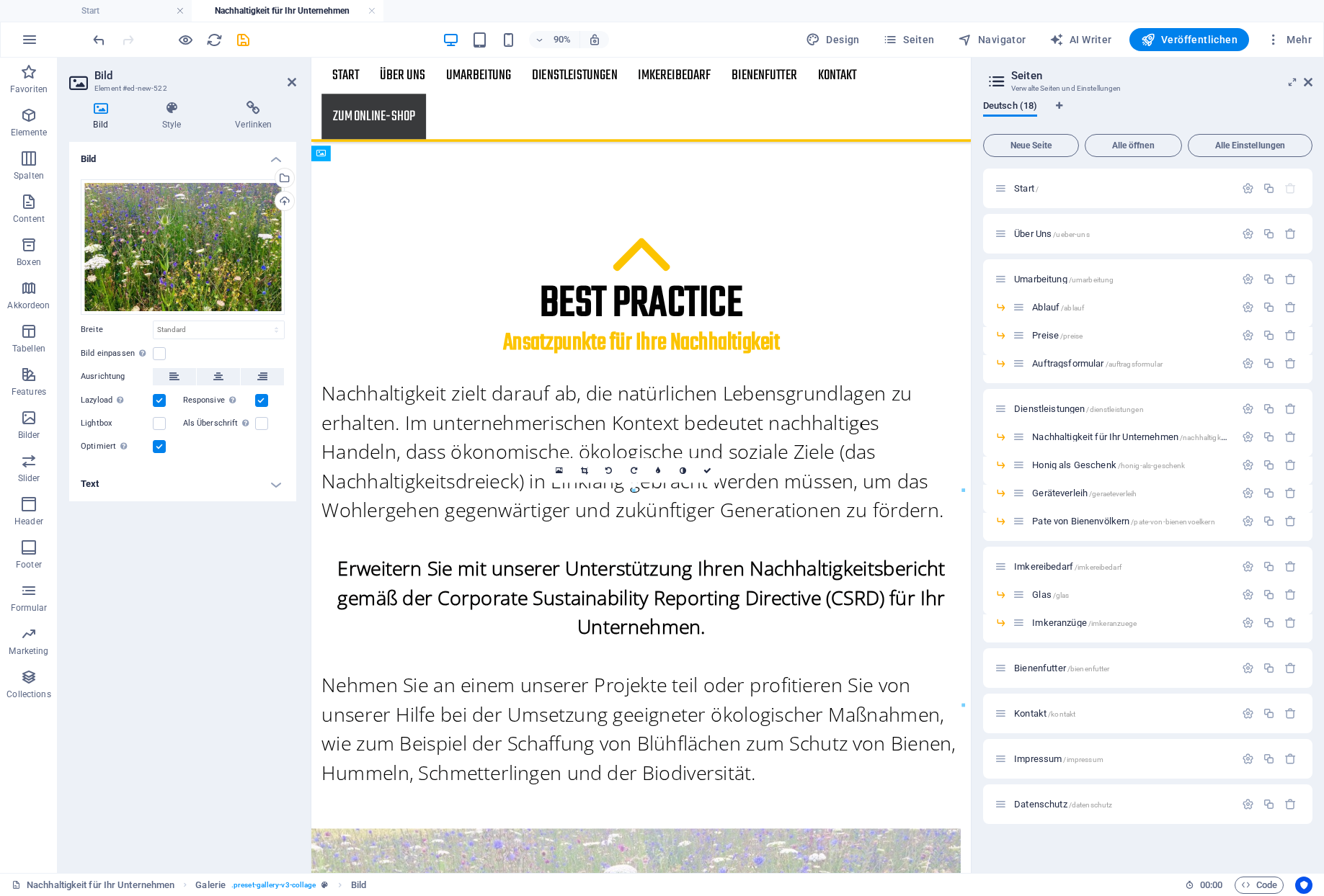
drag, startPoint x: 571, startPoint y: 666, endPoint x: 431, endPoint y: 431, distance: 273.5
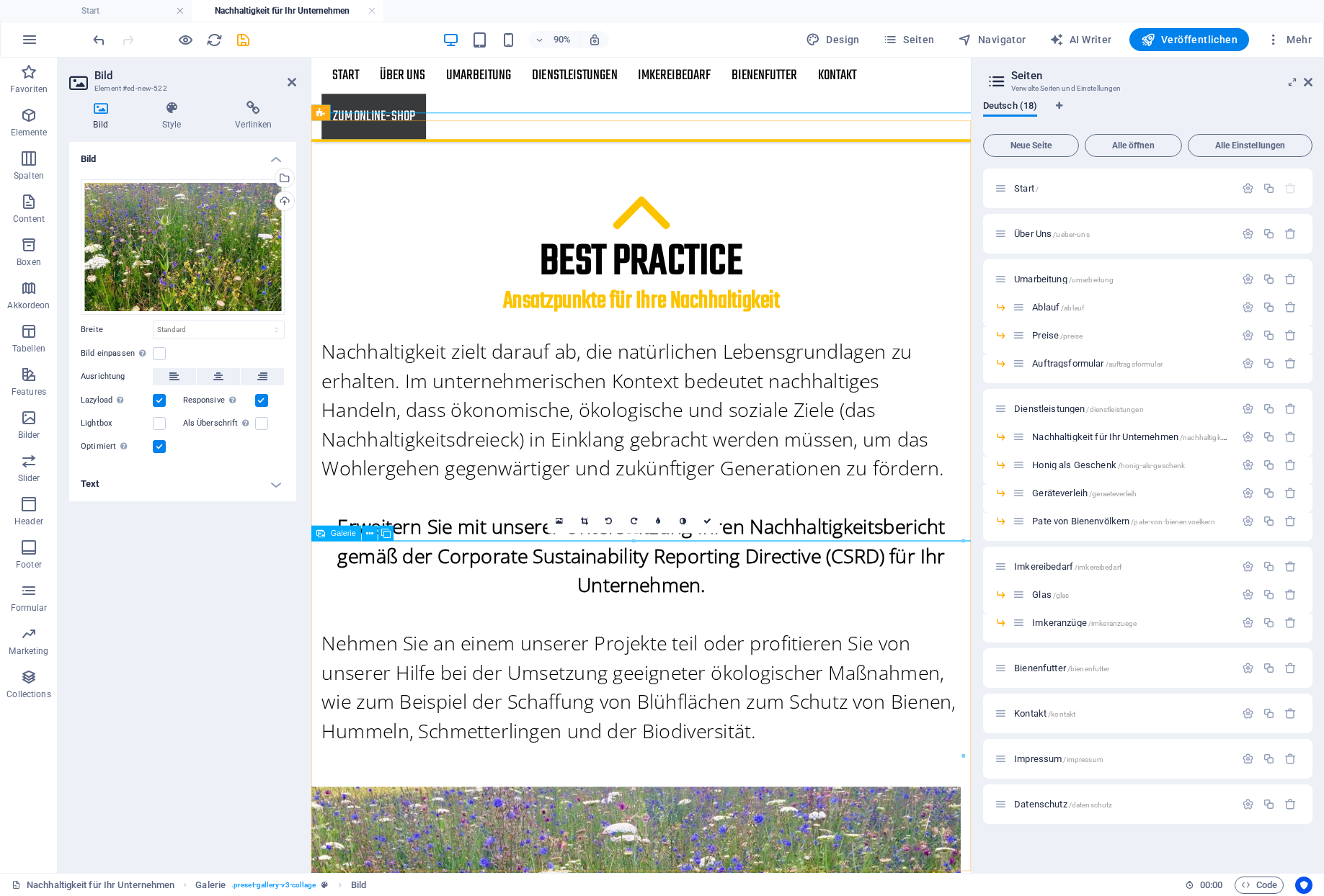
scroll to position [959, 0]
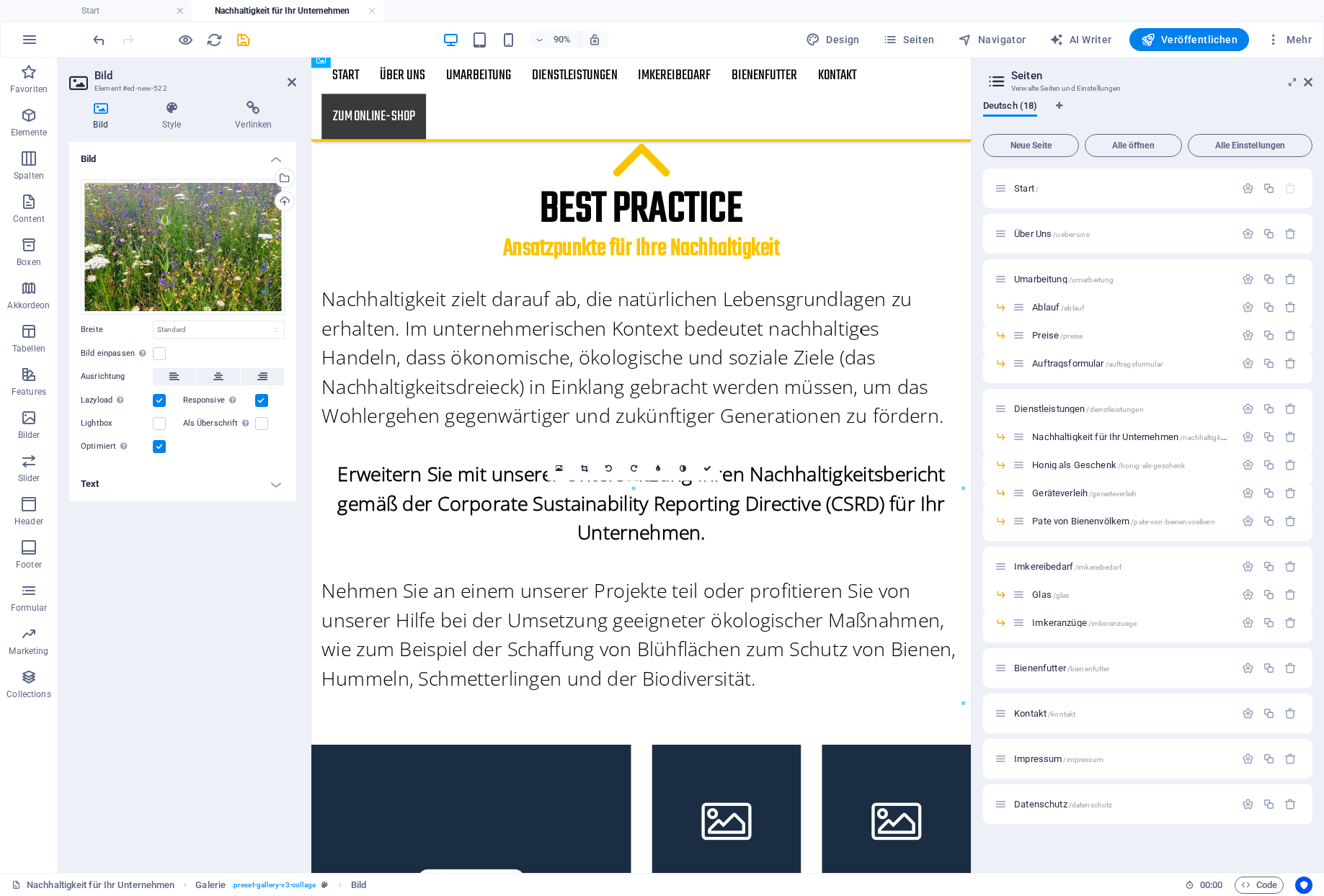
drag, startPoint x: 523, startPoint y: 330, endPoint x: 597, endPoint y: 484, distance: 170.9
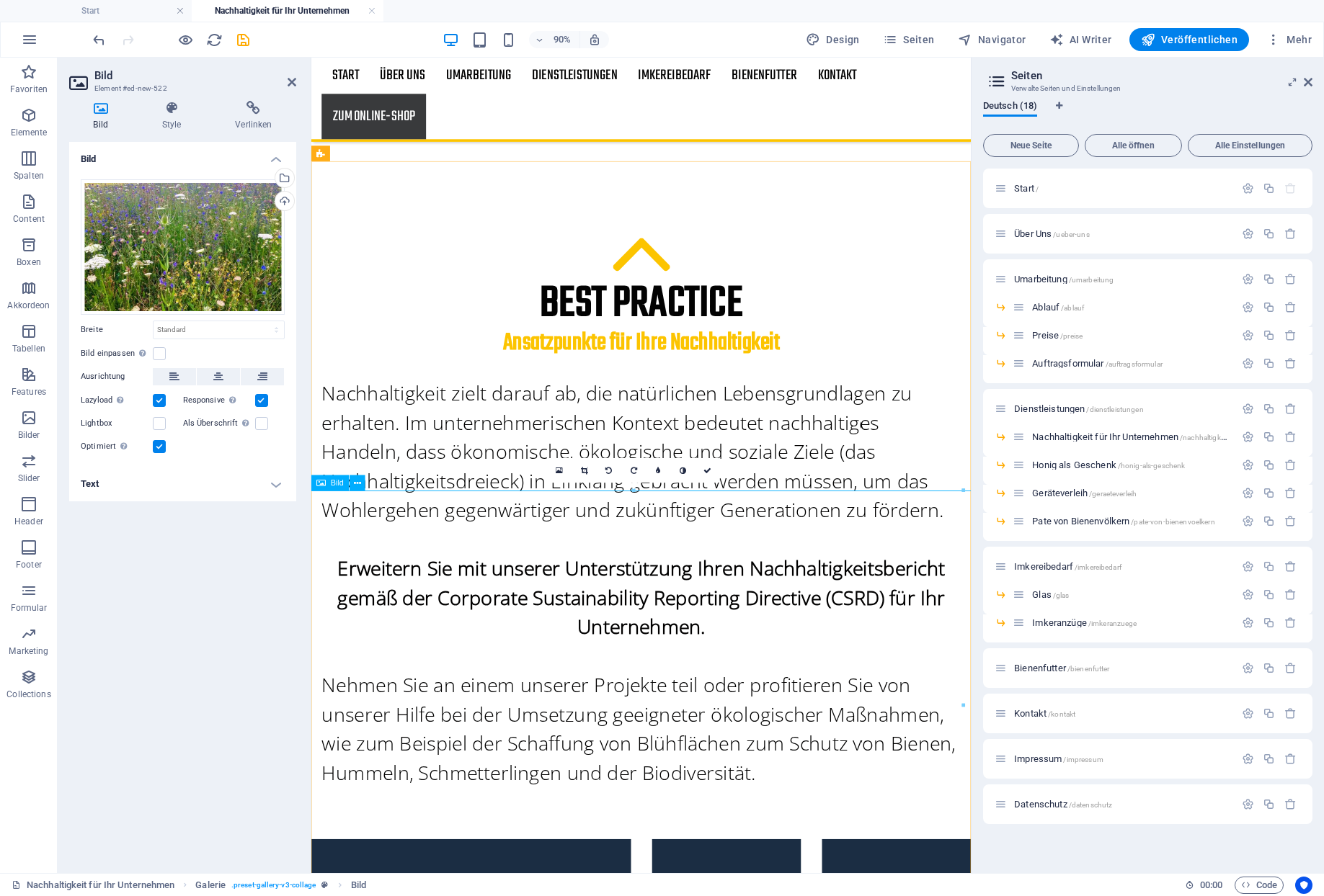
scroll to position [804, 0]
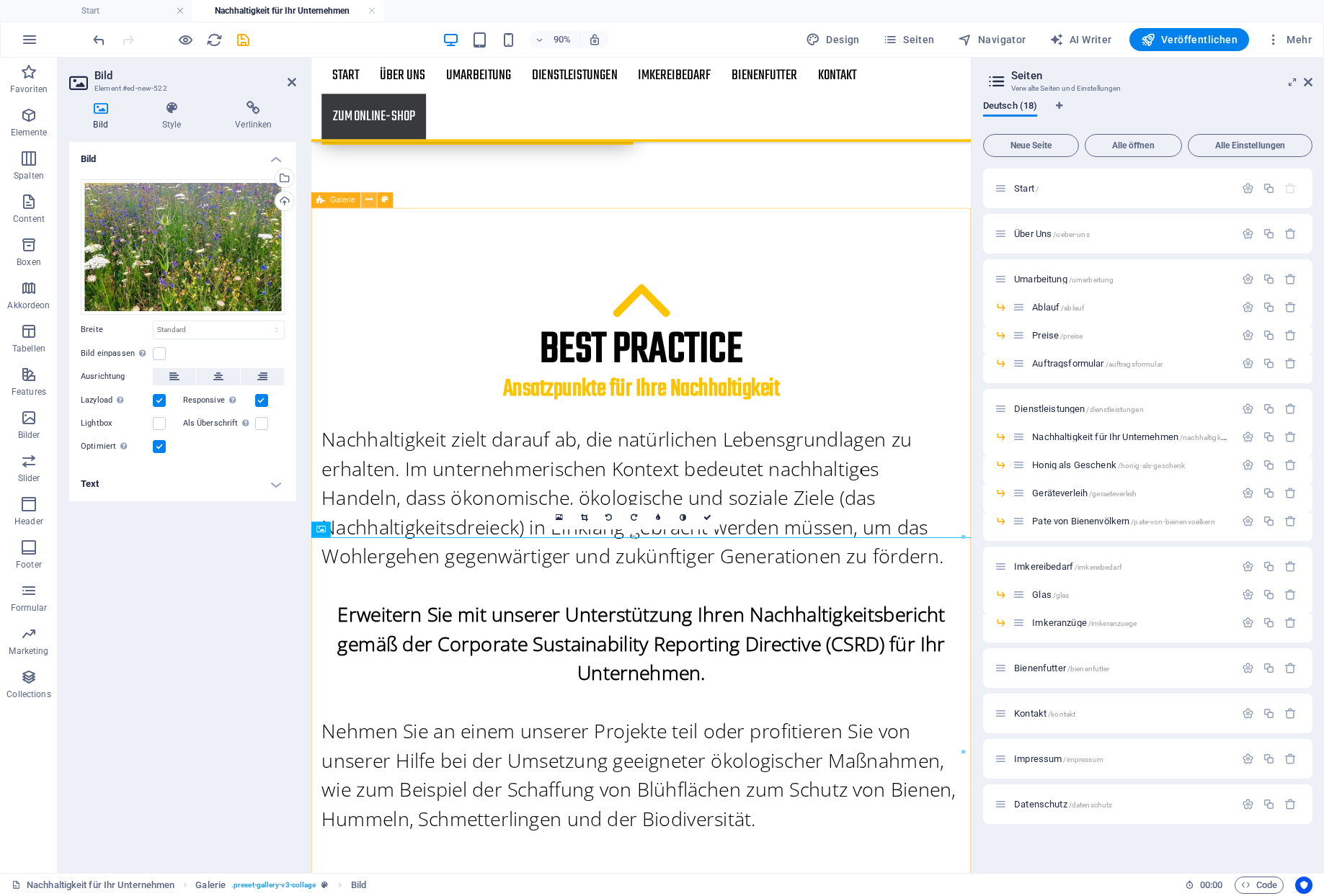
click at [365, 203] on icon at bounding box center [369, 200] width 7 height 14
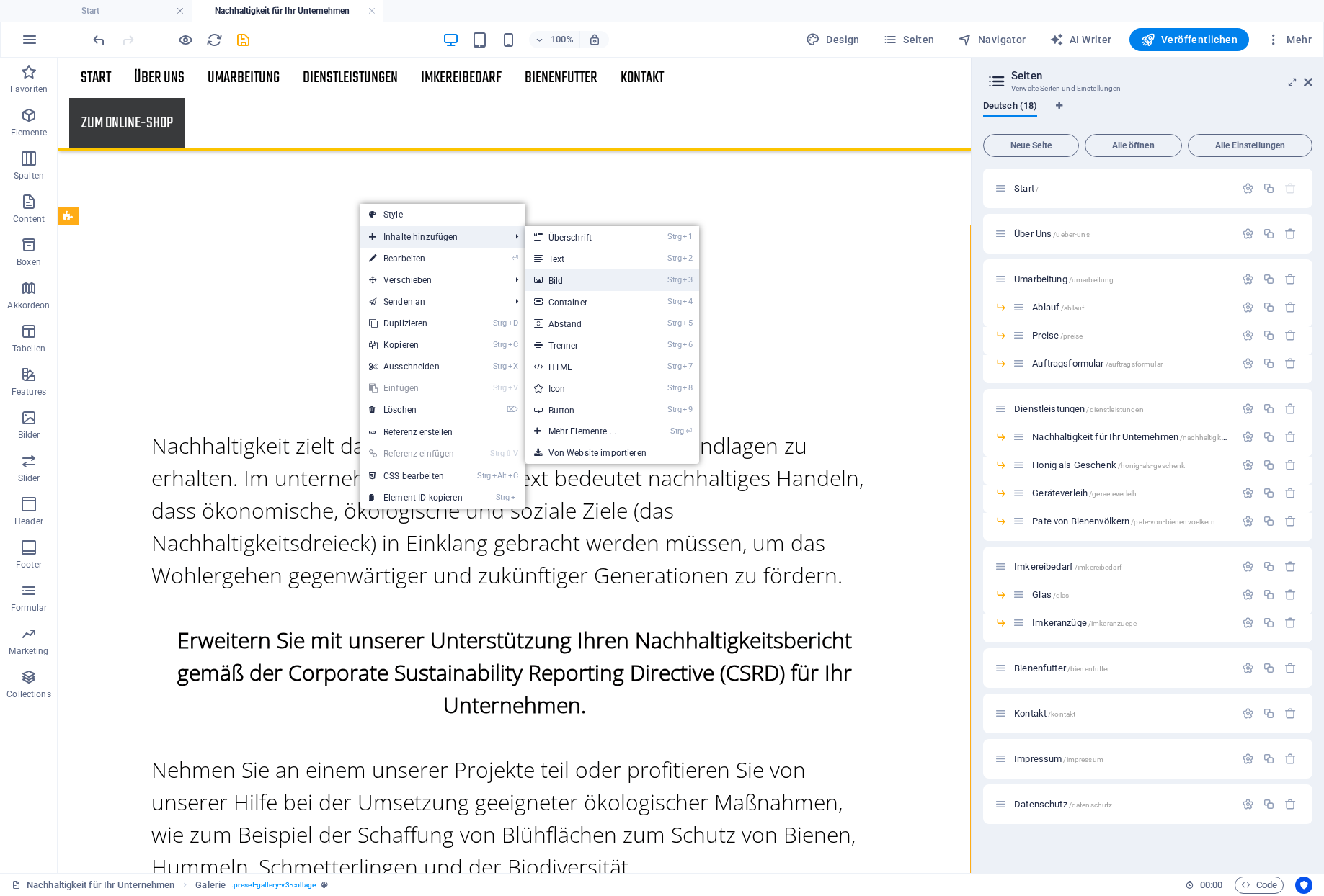
click at [543, 275] on link "Strg 3 Bild" at bounding box center [585, 280] width 120 height 22
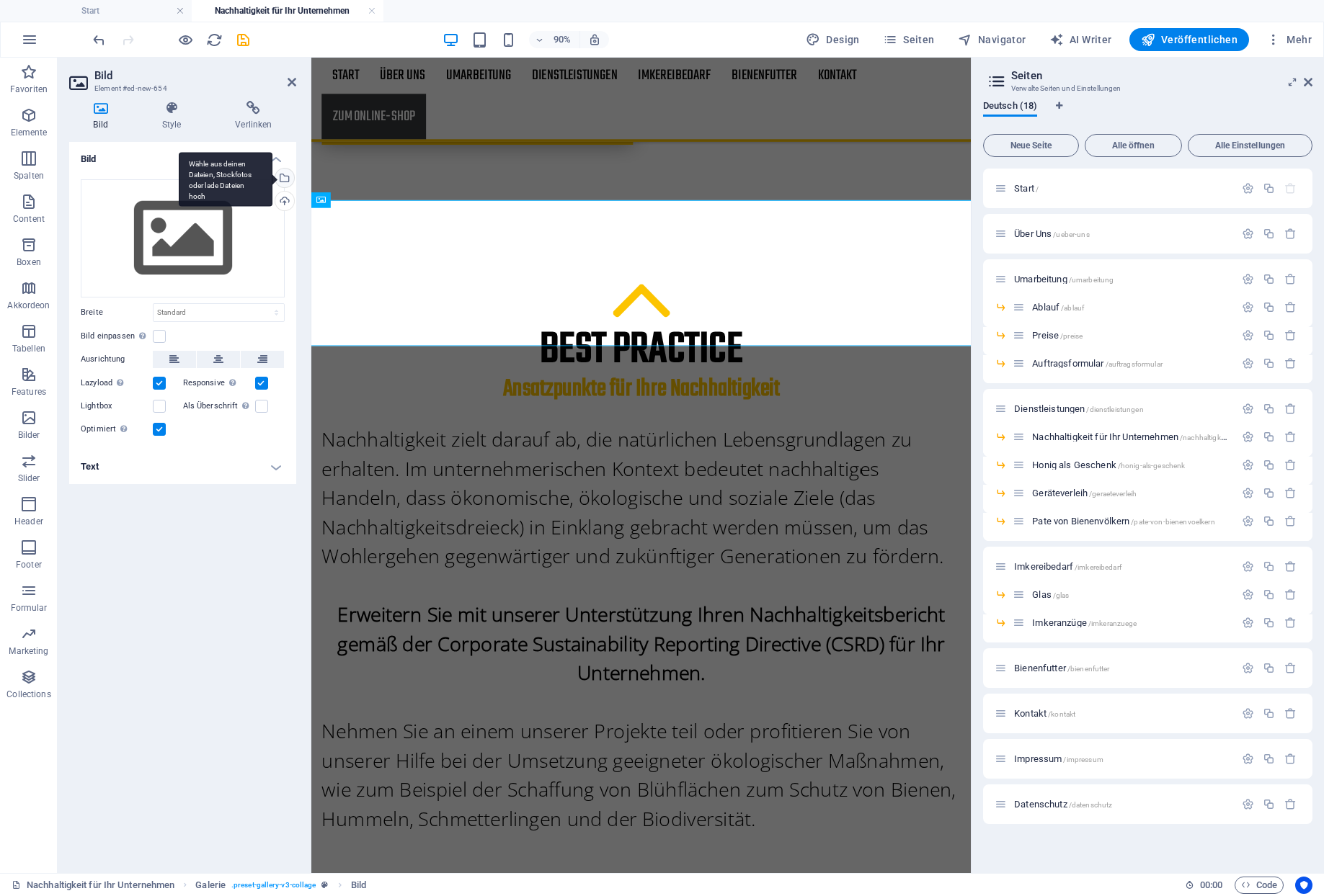
click at [280, 172] on div "Wähle aus deinen Dateien, Stockfotos oder lade Dateien hoch" at bounding box center [283, 180] width 22 height 22
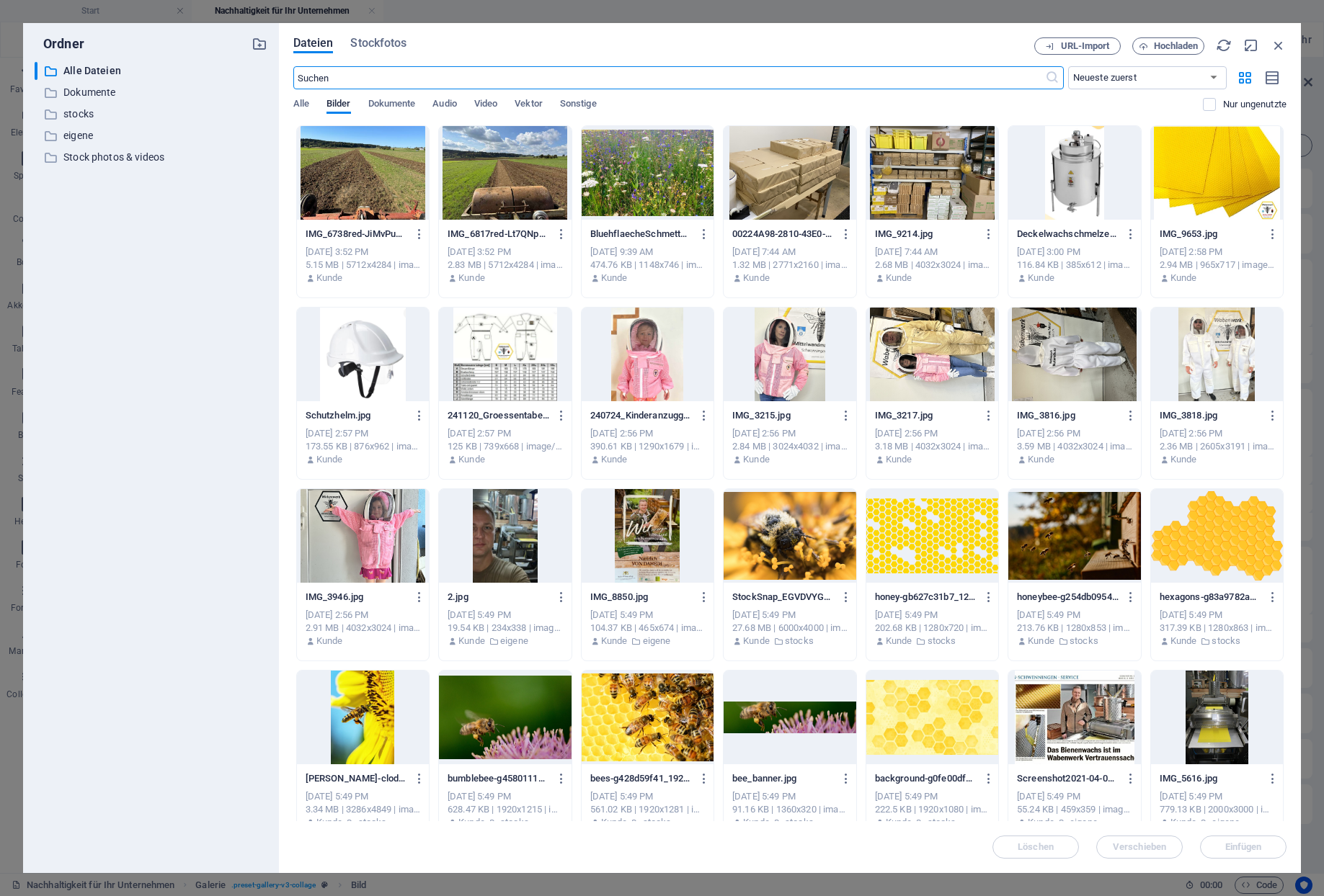
click at [501, 151] on div at bounding box center [504, 173] width 132 height 94
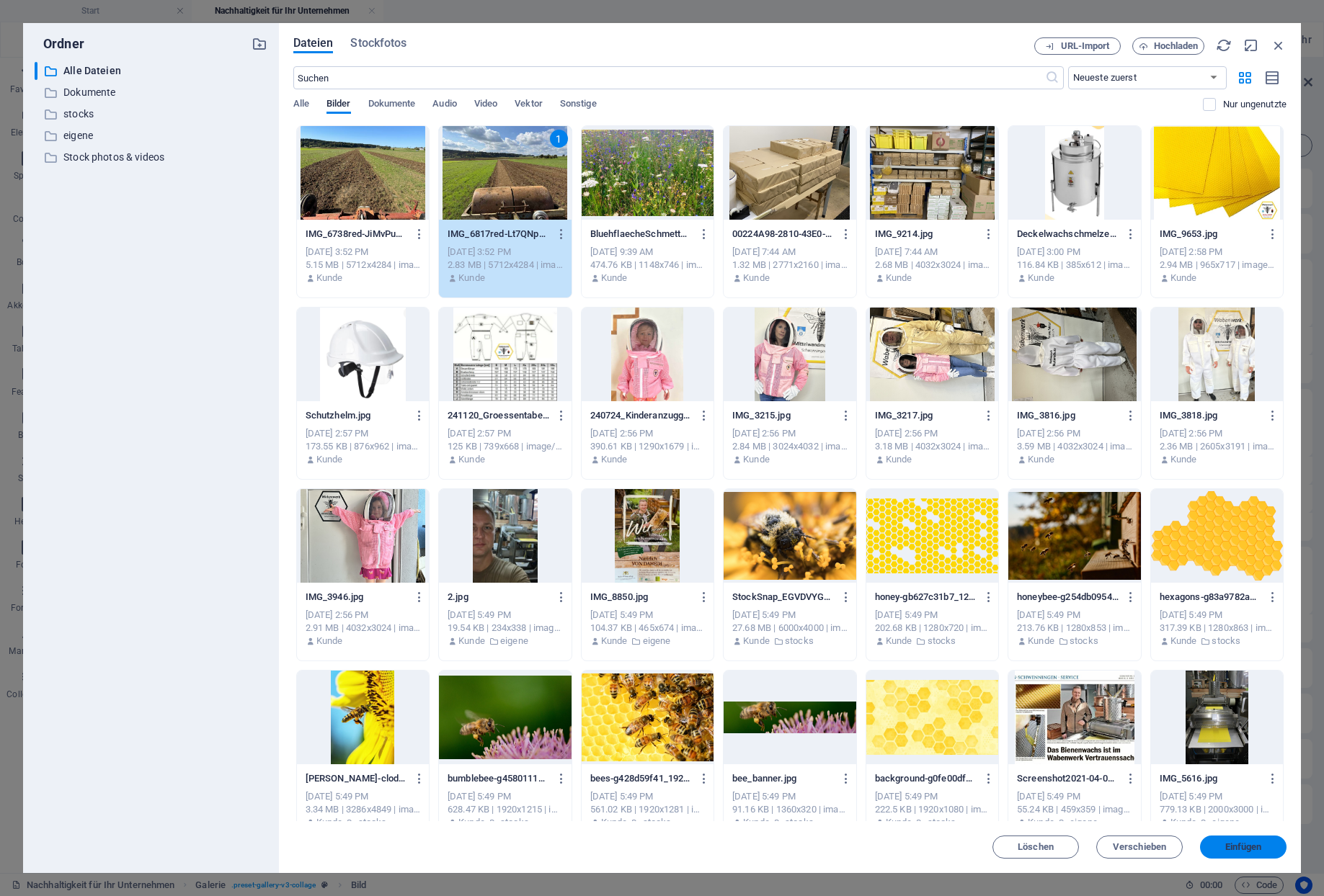
click at [1247, 853] on button "Einfügen" at bounding box center [1243, 847] width 87 height 23
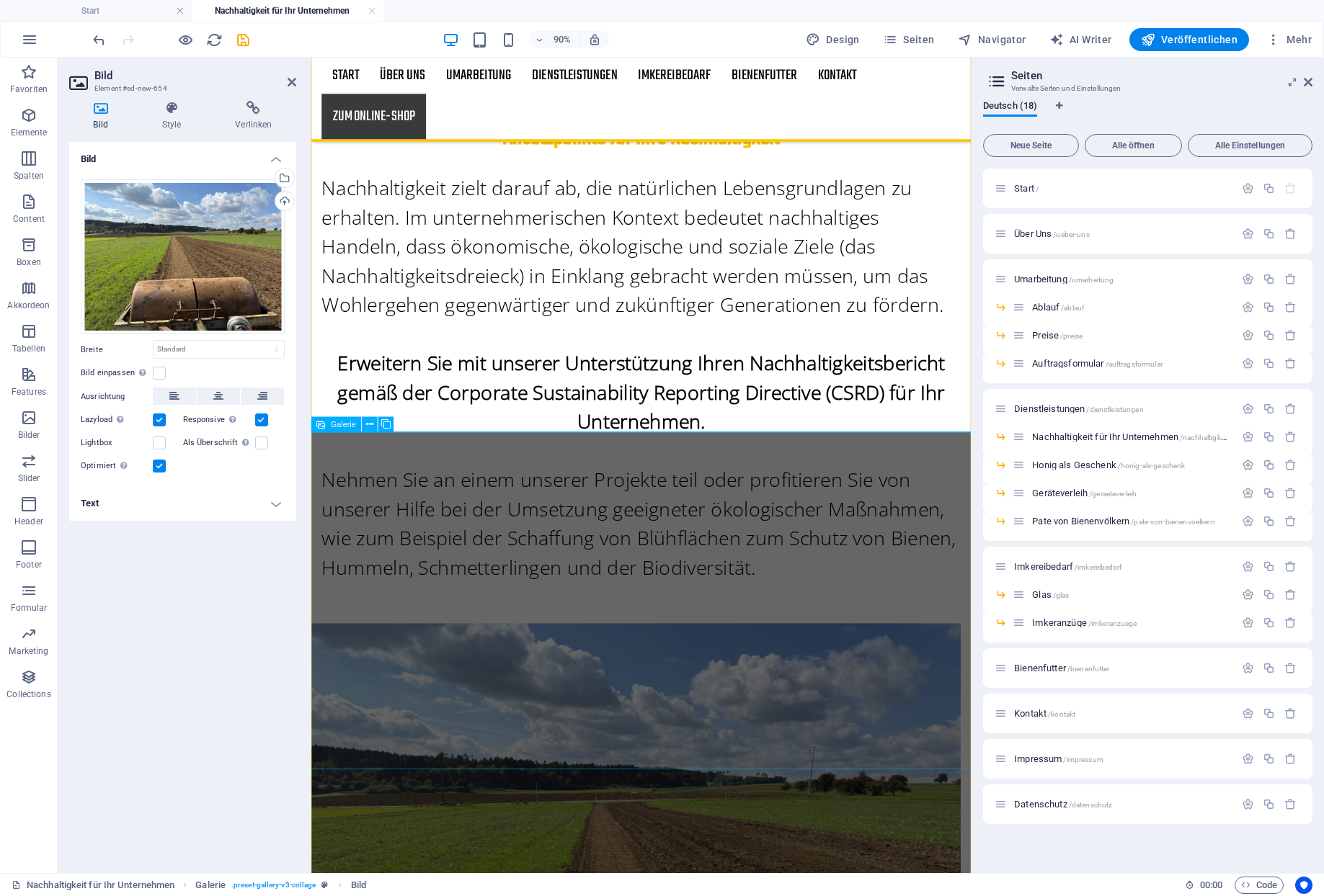
scroll to position [1115, 0]
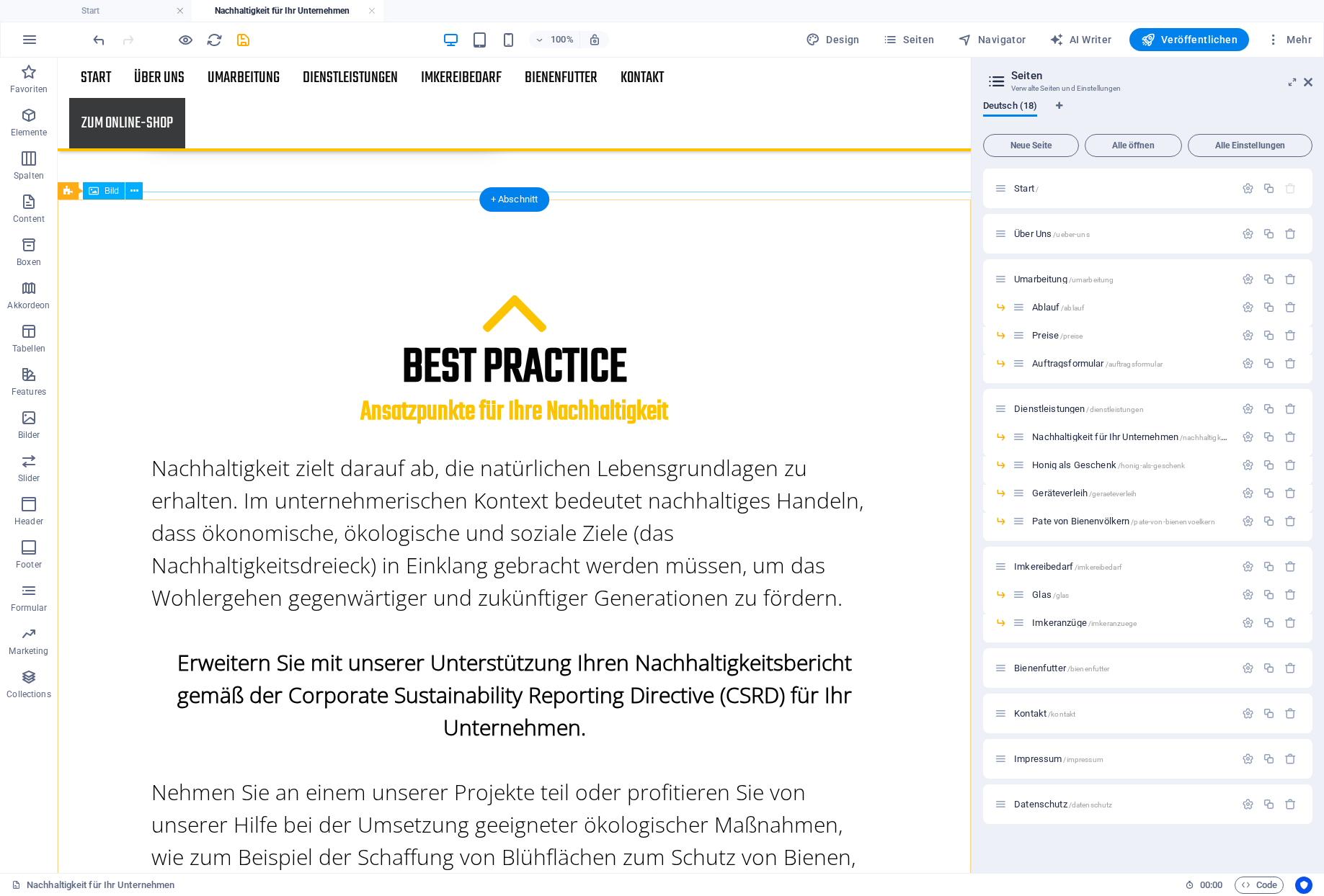
scroll to position [752, 0]
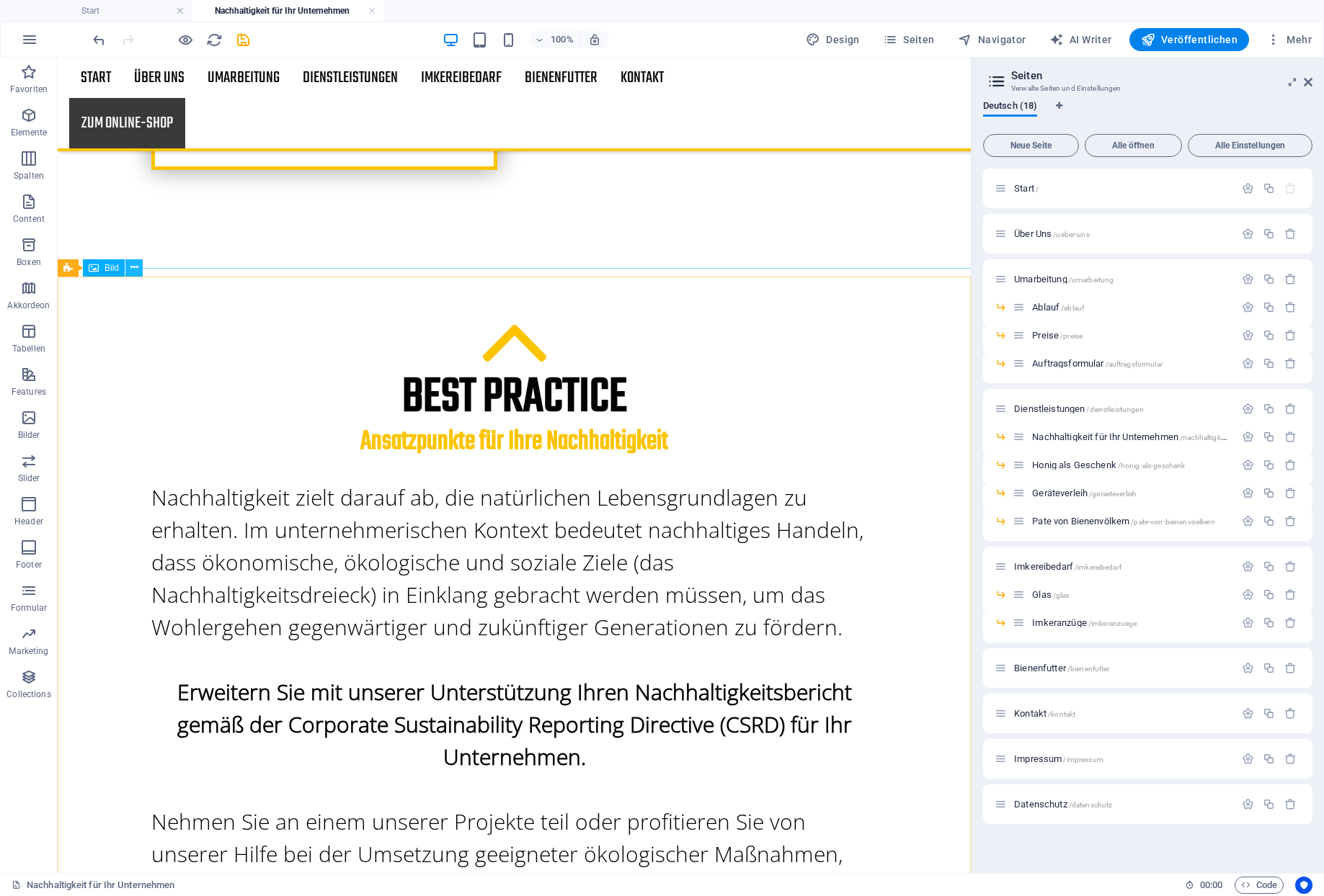
click at [131, 265] on icon at bounding box center [134, 268] width 8 height 15
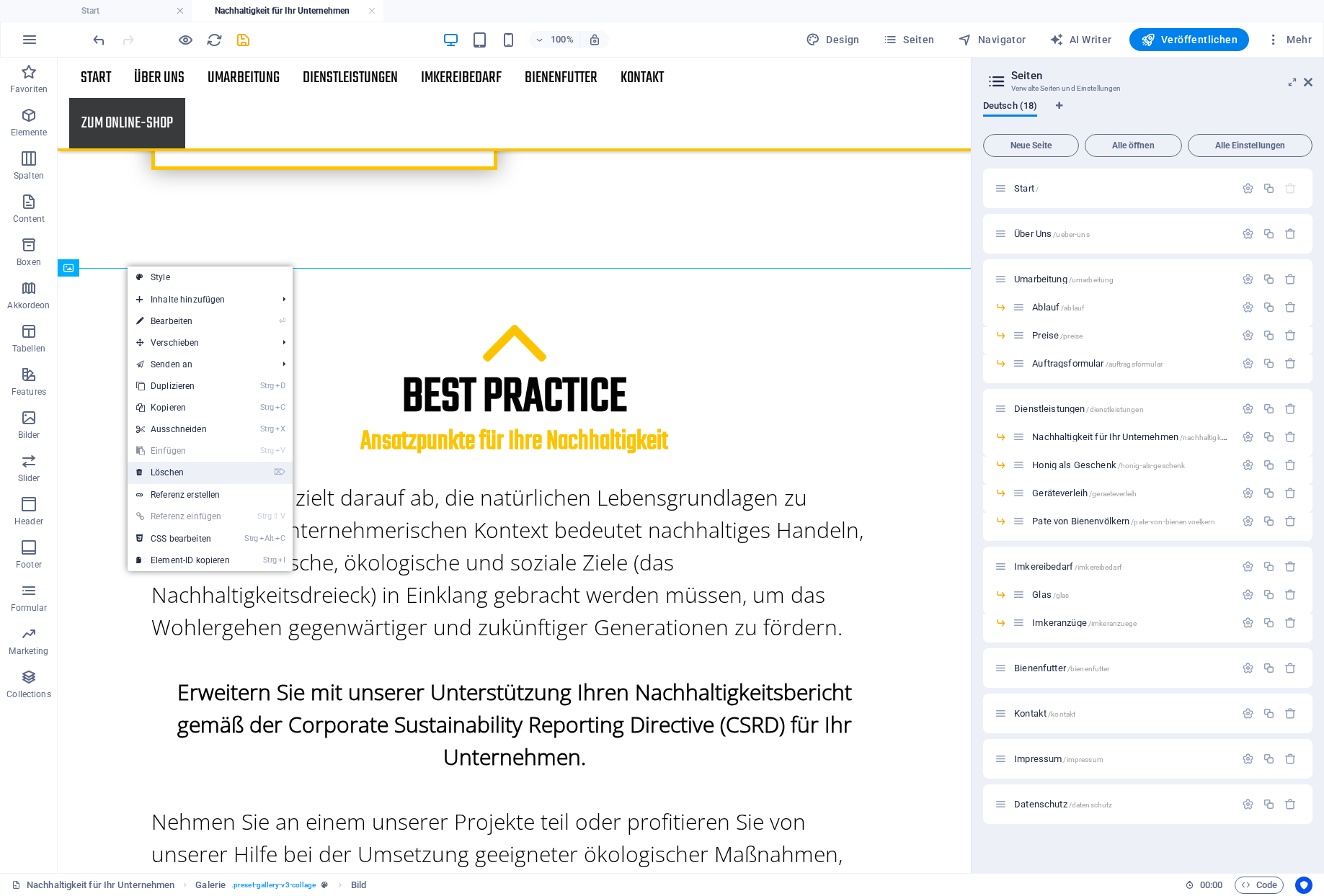
click at [183, 467] on link "⌦ Löschen" at bounding box center [183, 473] width 111 height 22
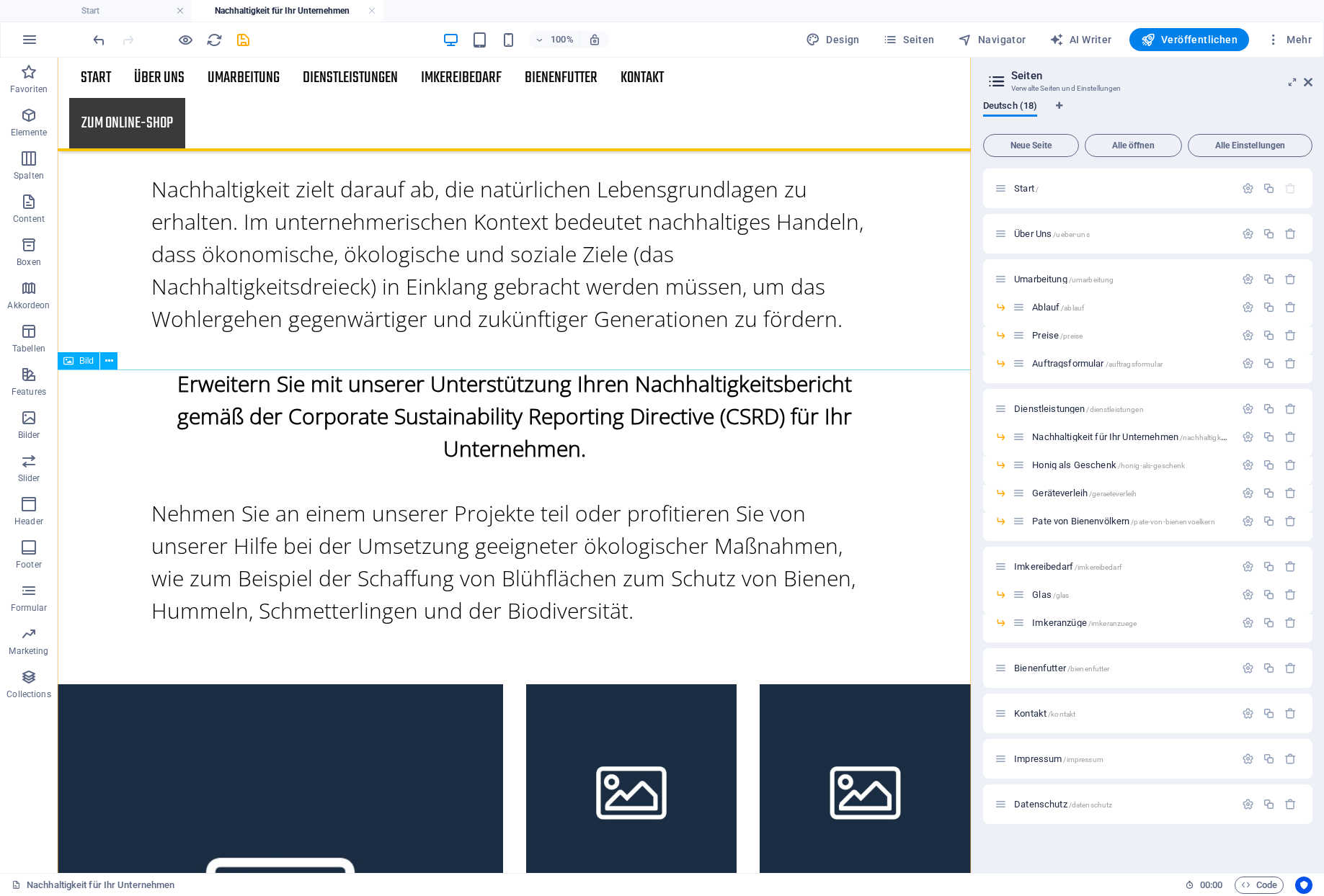
scroll to position [1115, 0]
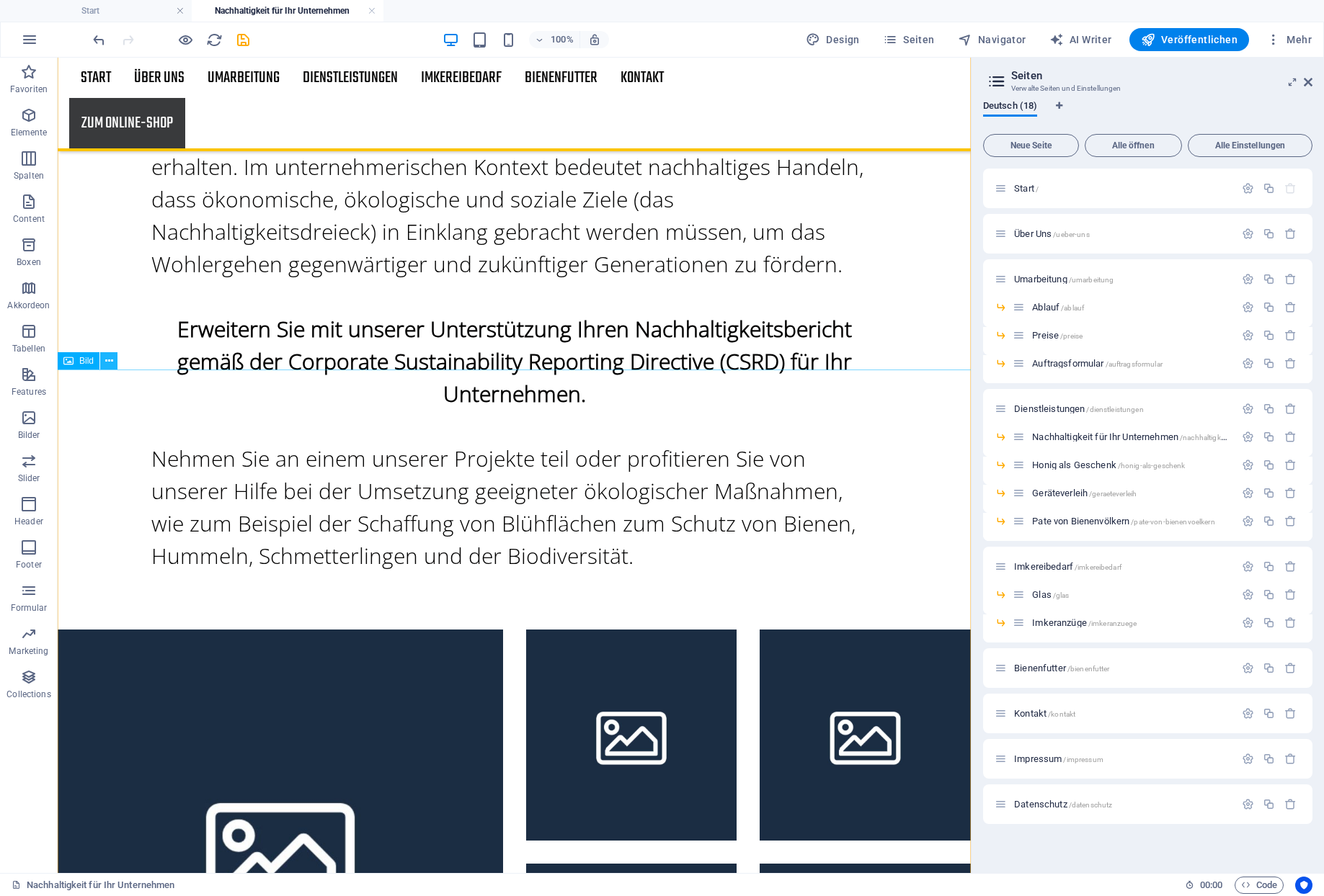
click at [105, 359] on icon at bounding box center [109, 361] width 8 height 15
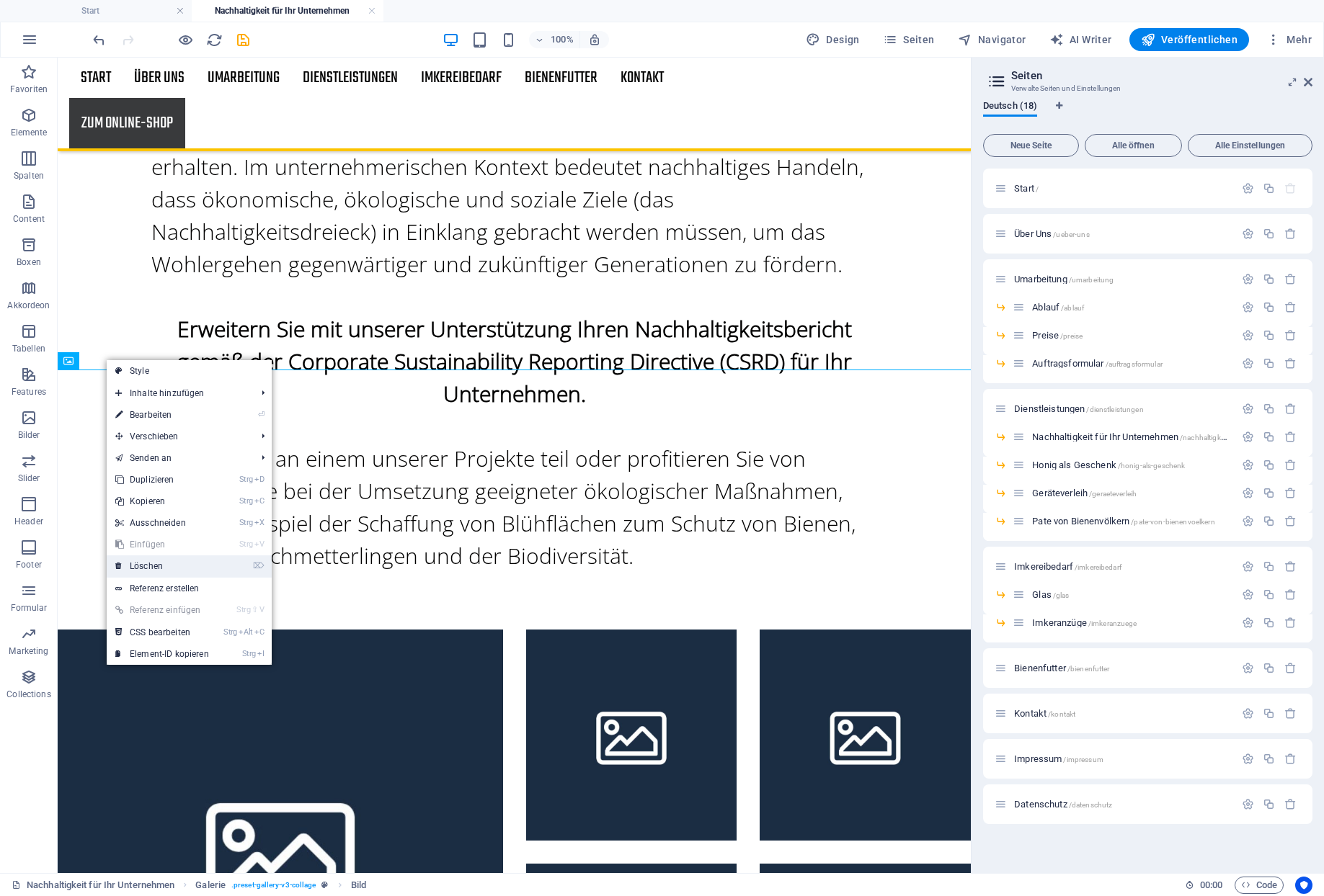
drag, startPoint x: 146, startPoint y: 560, endPoint x: 149, endPoint y: 493, distance: 67.1
click at [146, 560] on link "⌦ Löschen" at bounding box center [162, 566] width 111 height 22
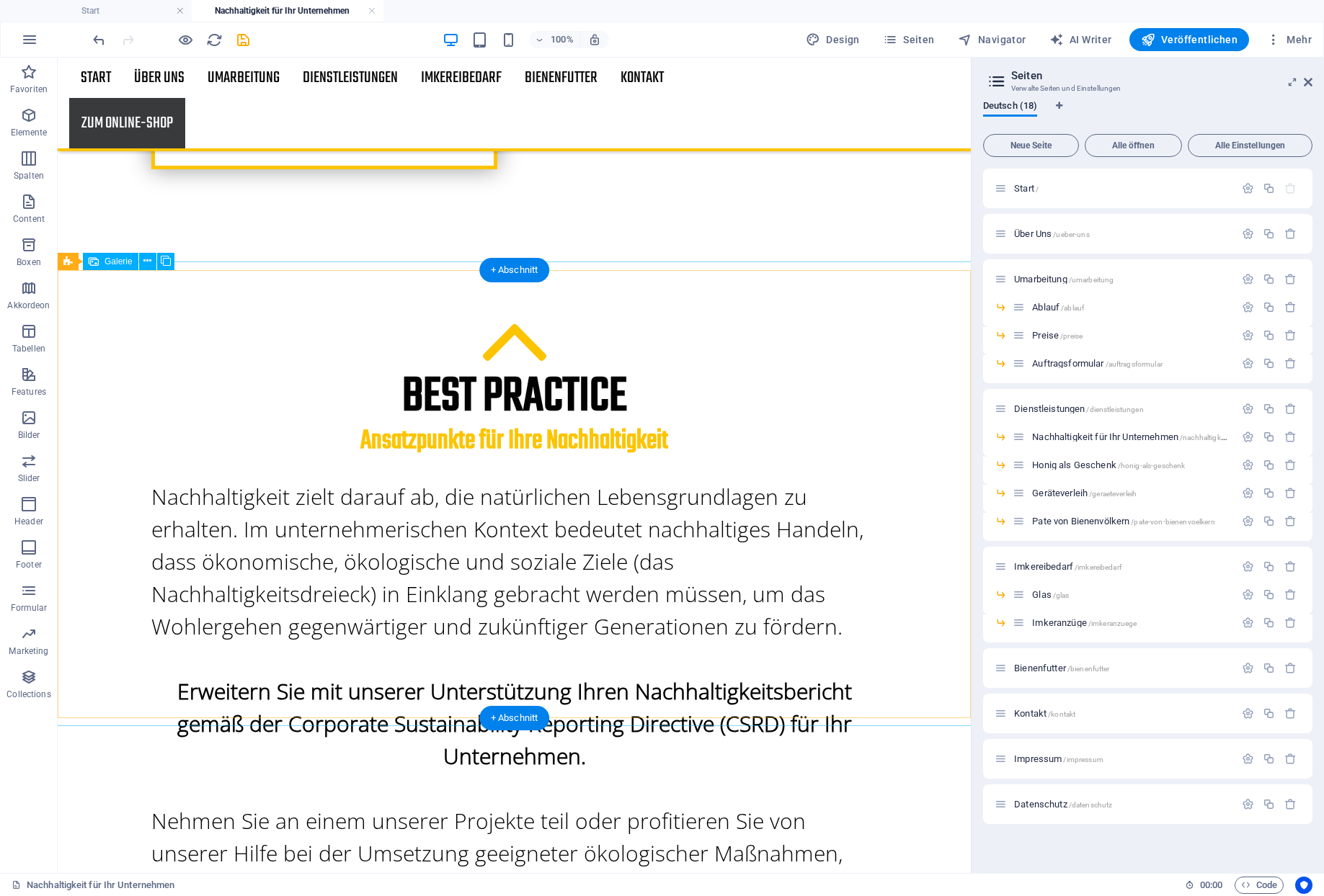
scroll to position [752, 0]
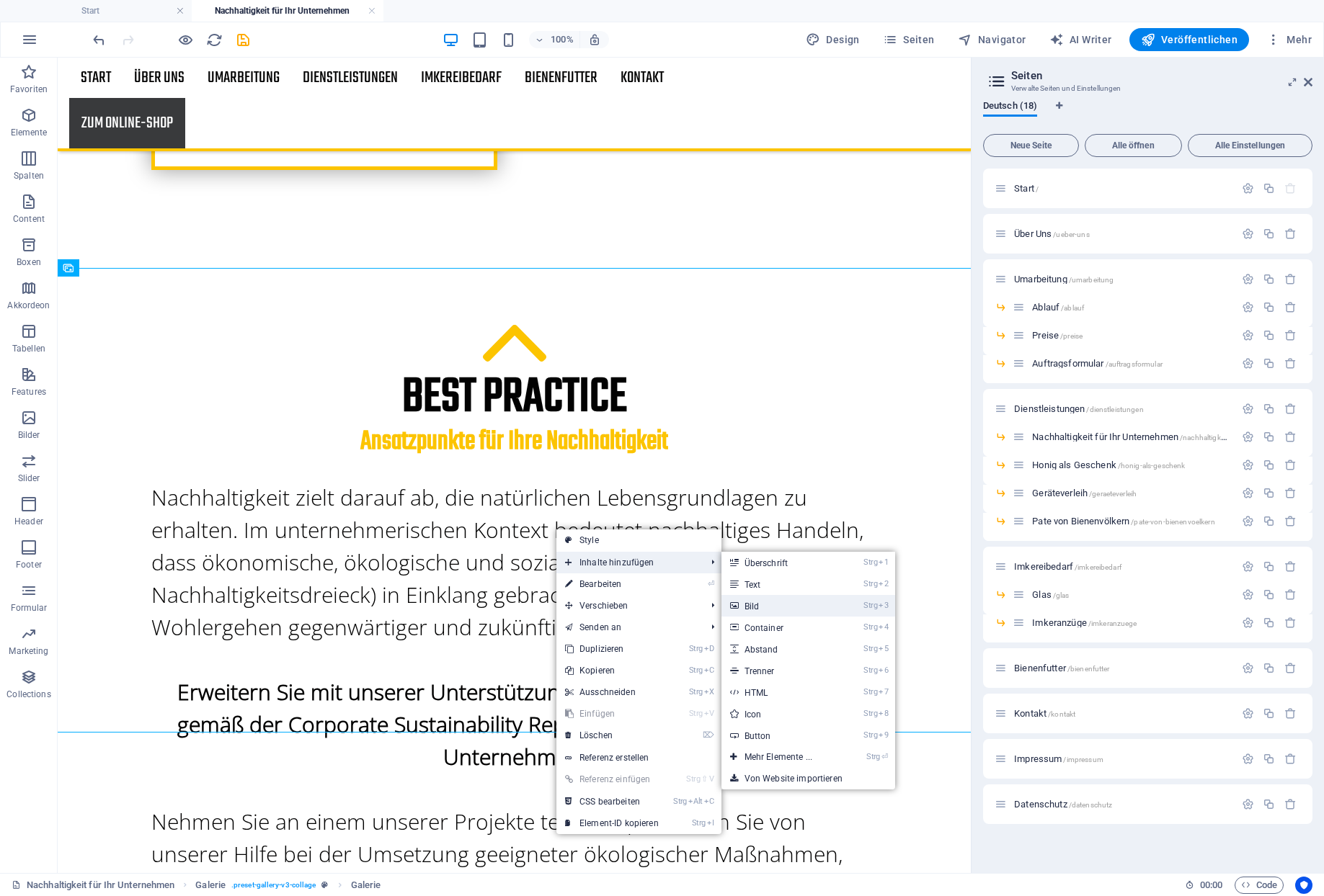
click at [752, 598] on link "Strg 3 Bild" at bounding box center [781, 606] width 120 height 22
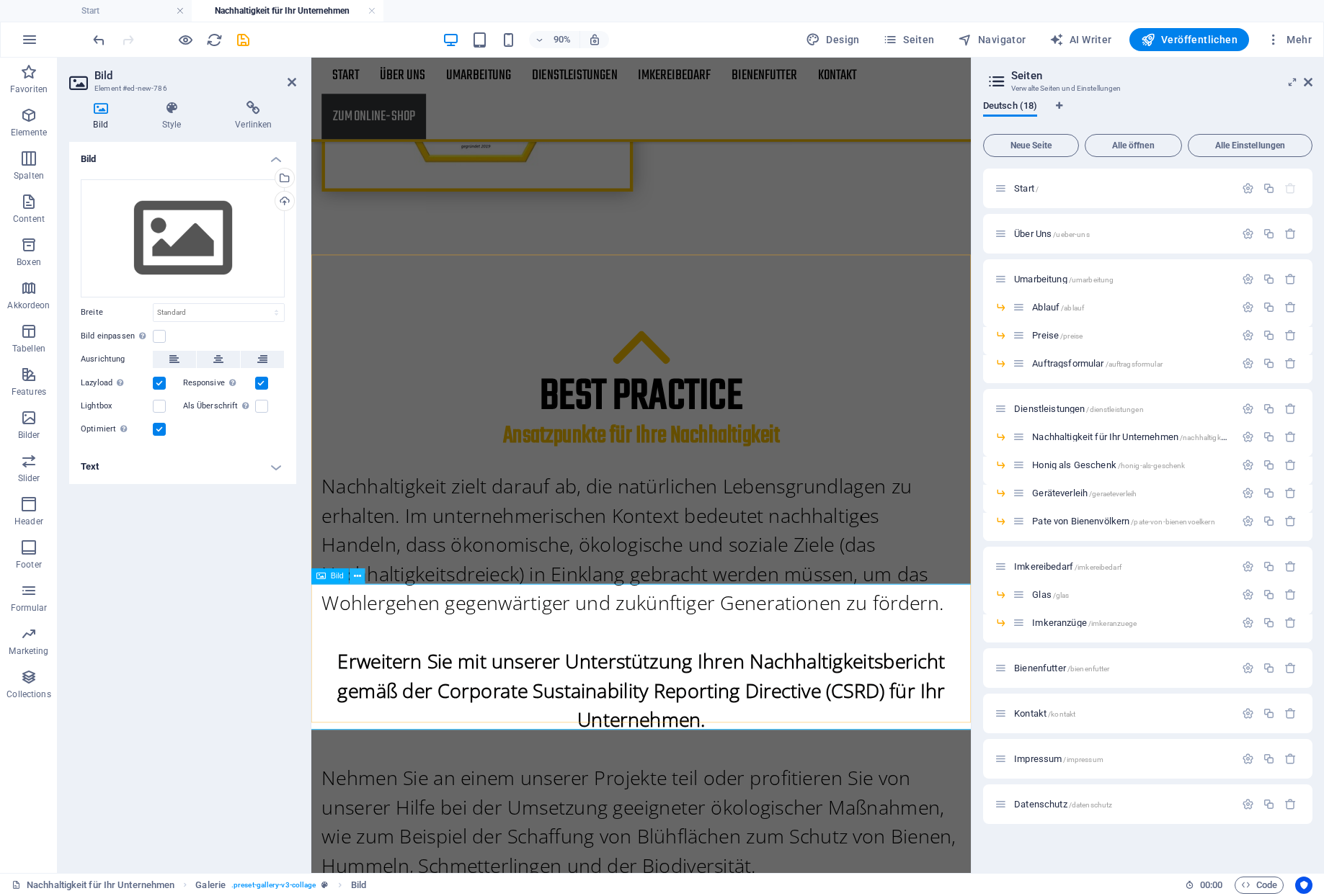
click at [356, 581] on button at bounding box center [357, 577] width 16 height 16
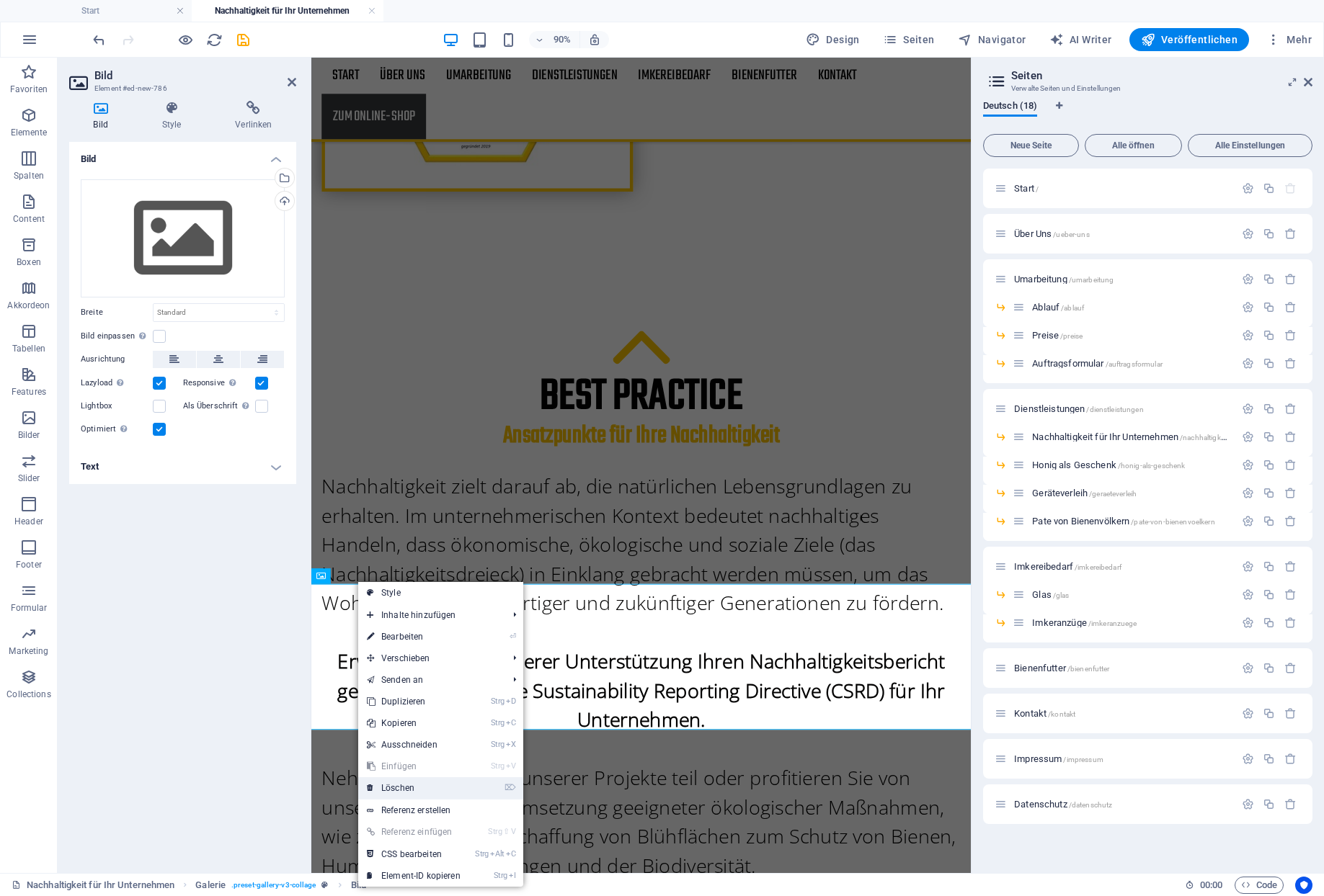
click at [391, 784] on link "⌦ Löschen" at bounding box center [413, 789] width 111 height 22
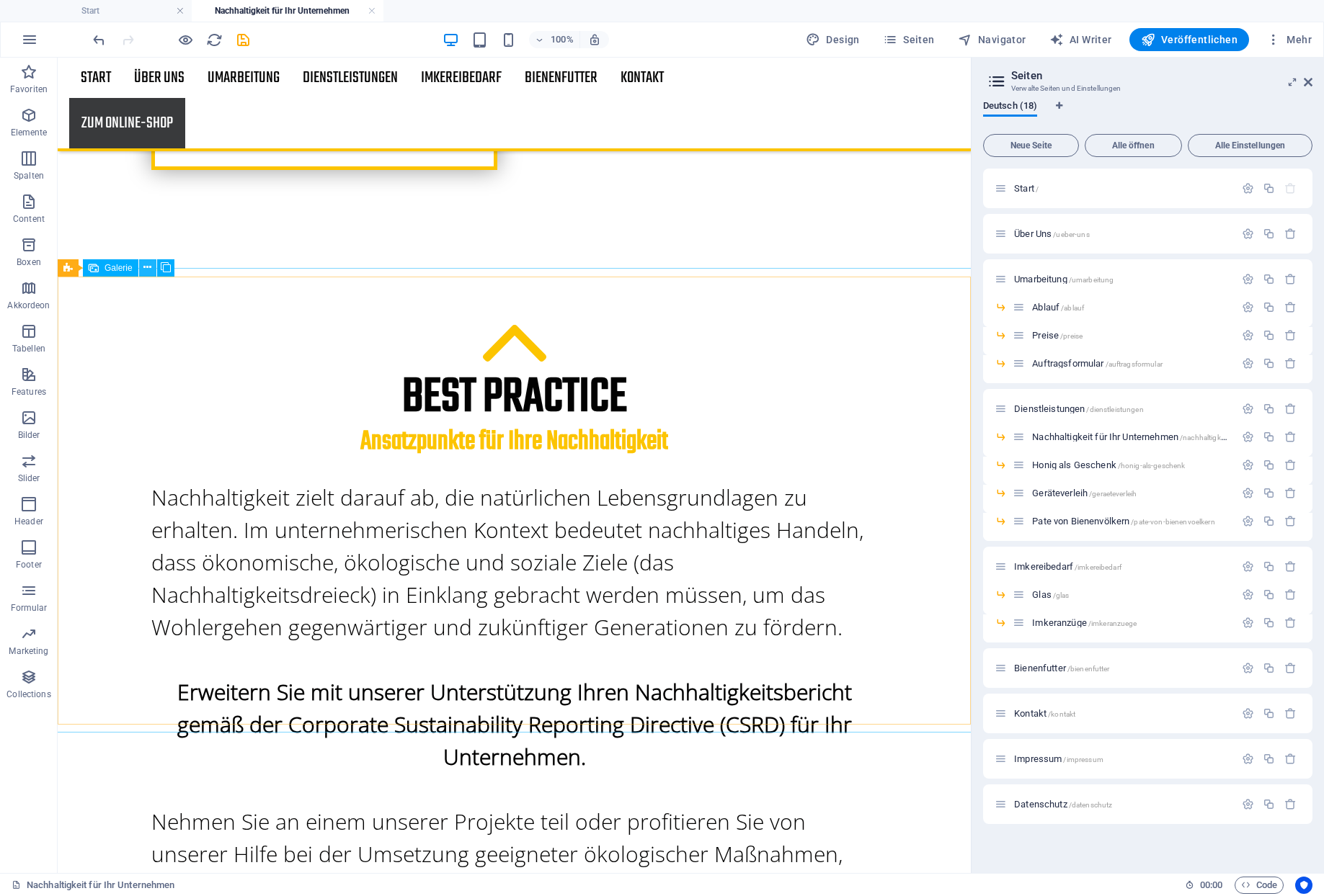
click at [144, 268] on icon at bounding box center [147, 268] width 8 height 15
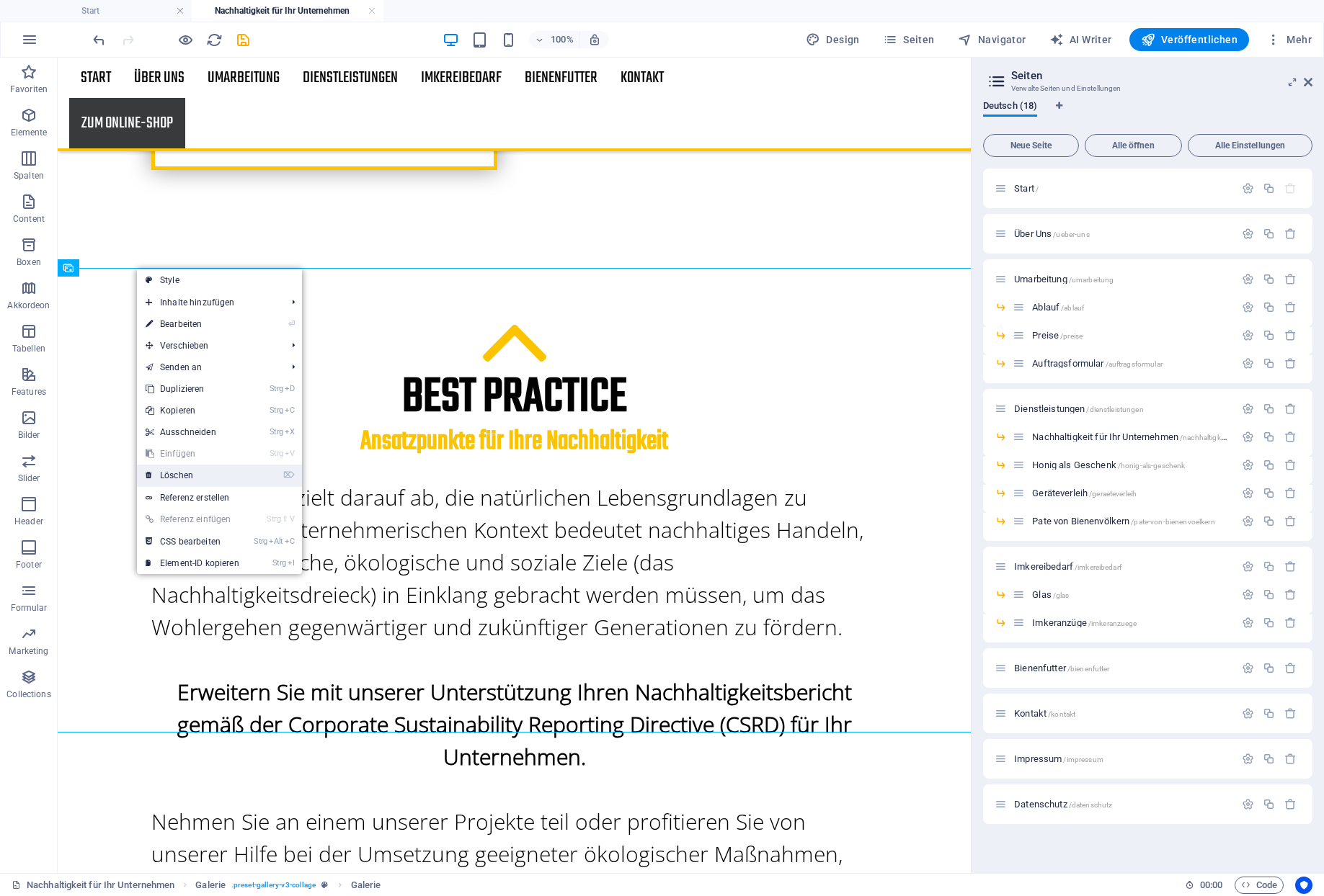
click at [177, 473] on link "⌦ Löschen" at bounding box center [193, 475] width 111 height 22
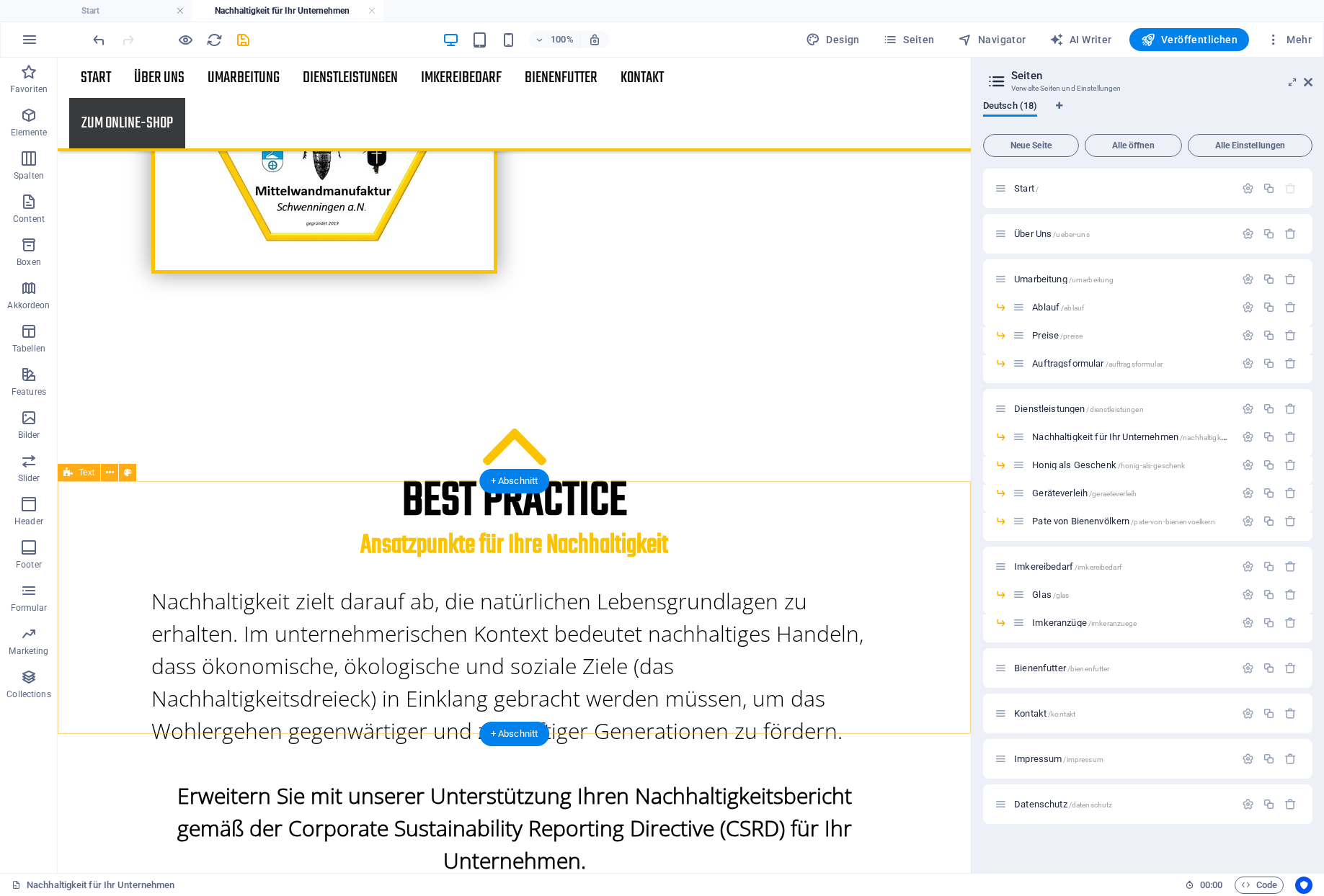
scroll to position [596, 0]
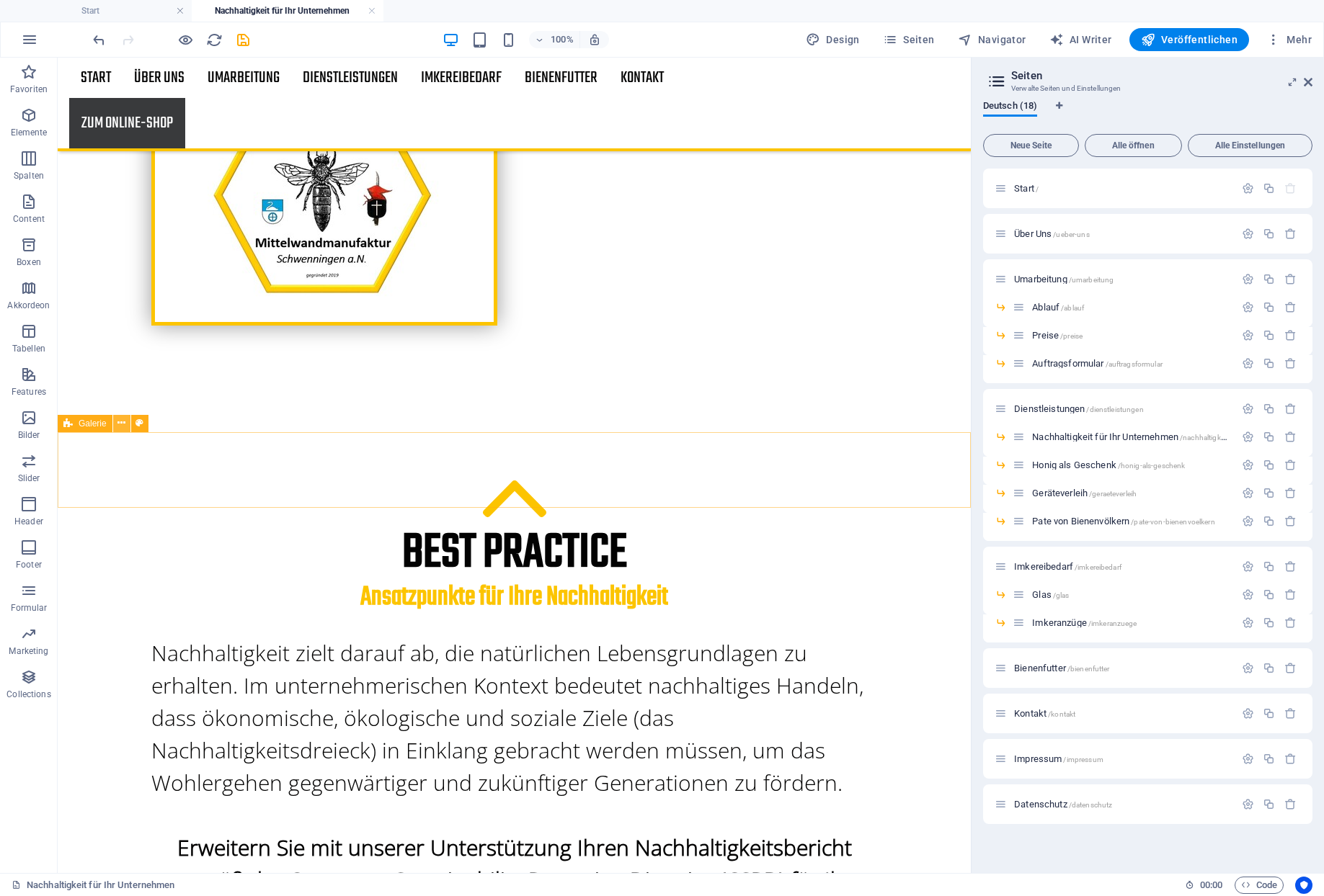
click at [118, 422] on icon at bounding box center [121, 423] width 8 height 15
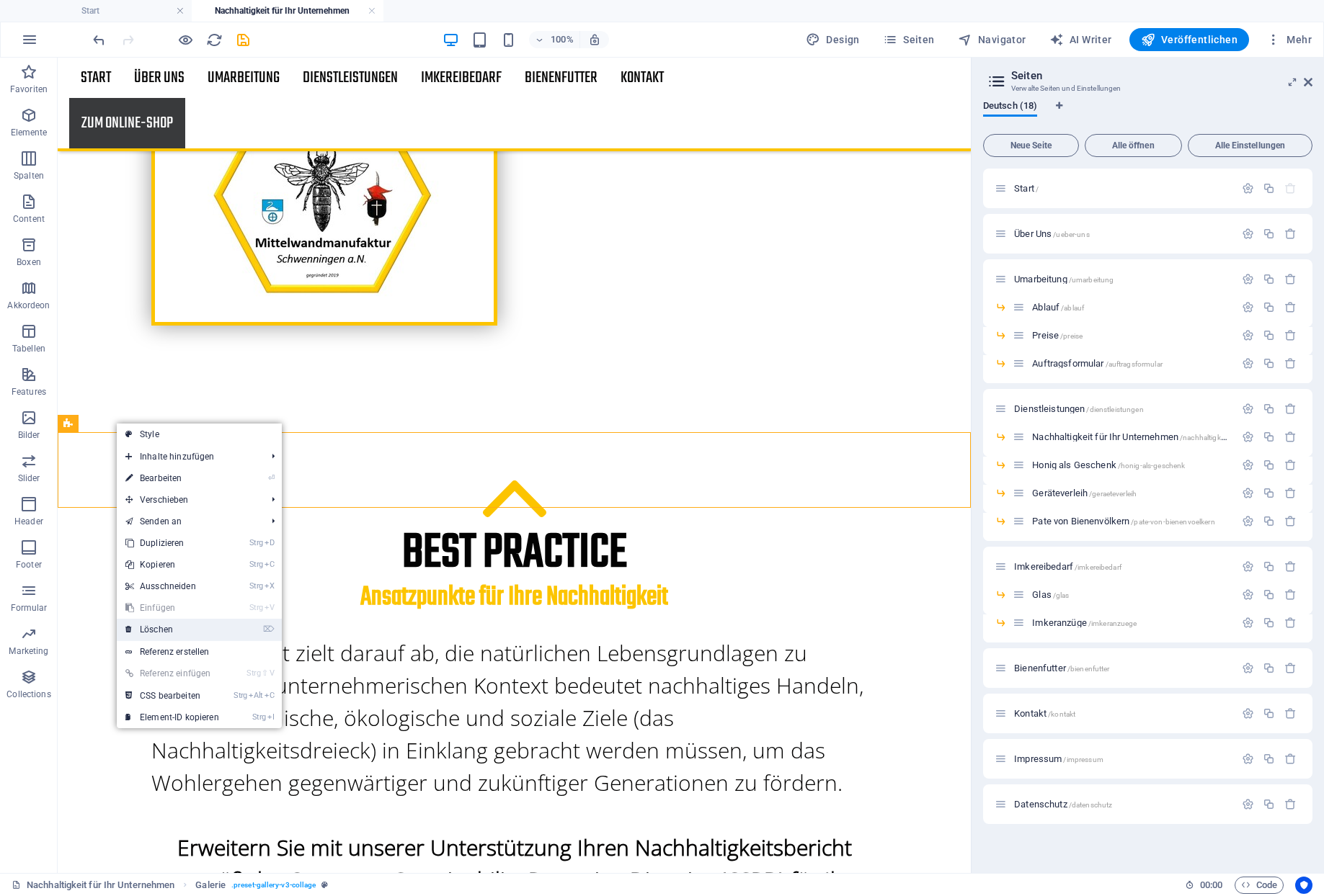
click at [157, 630] on link "⌦ Löschen" at bounding box center [172, 630] width 111 height 22
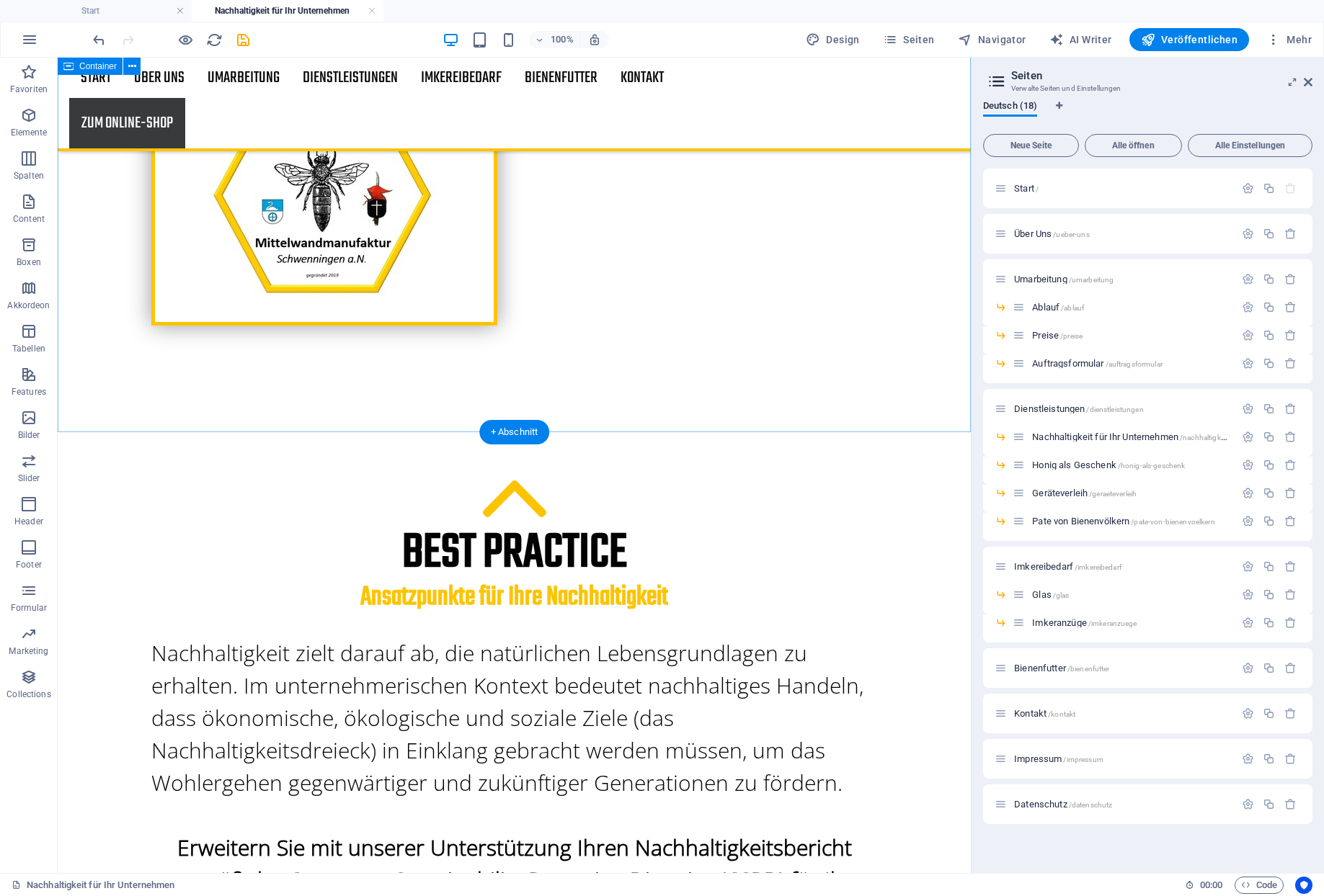
click at [247, 423] on div "BEst Practice Ansatzpunkte für Ihre Nachhaltigkeit Nachhaltigkeit zielt darauf …" at bounding box center [514, 786] width 913 height 726
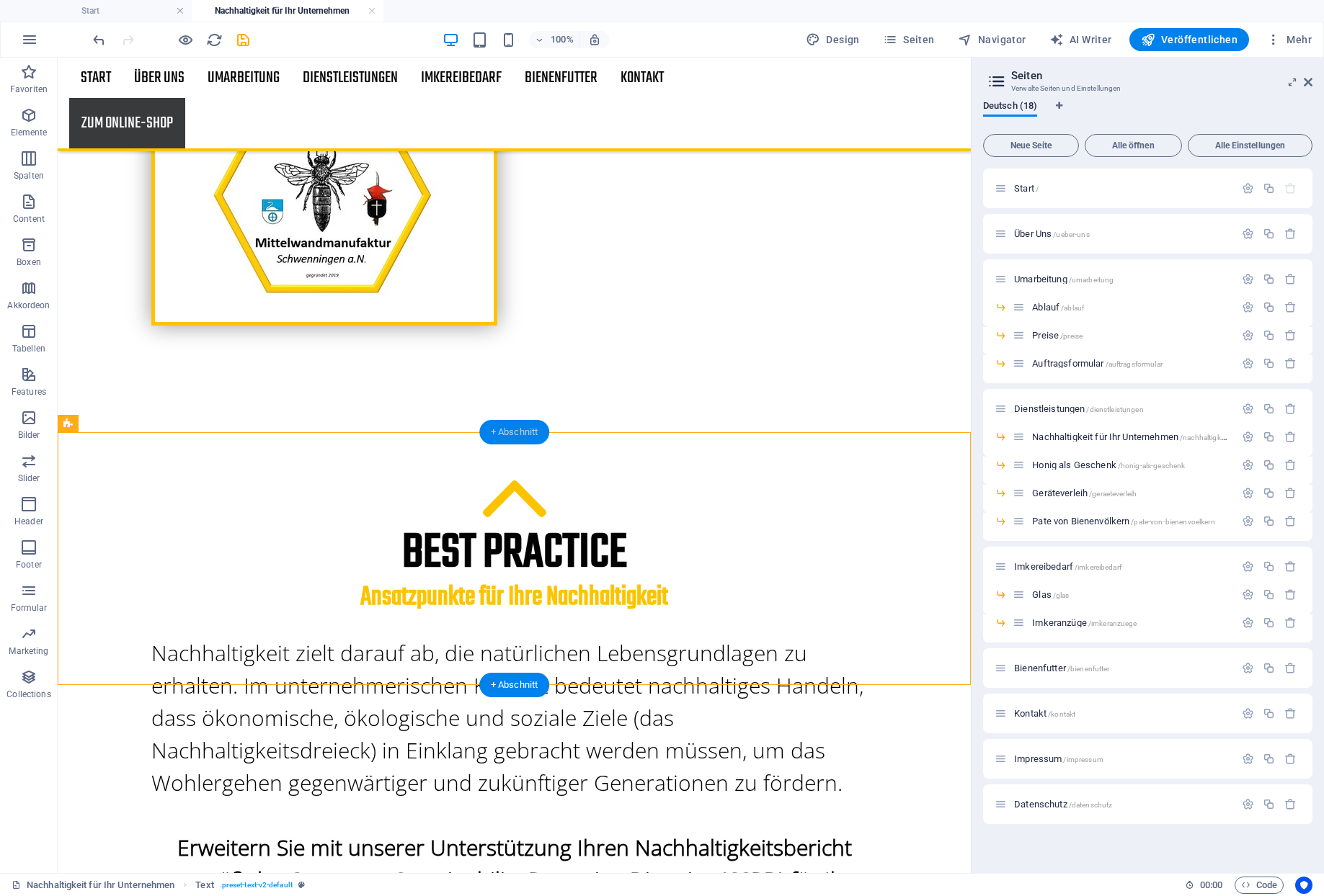
click at [522, 429] on div "+ Abschnitt" at bounding box center [514, 432] width 71 height 25
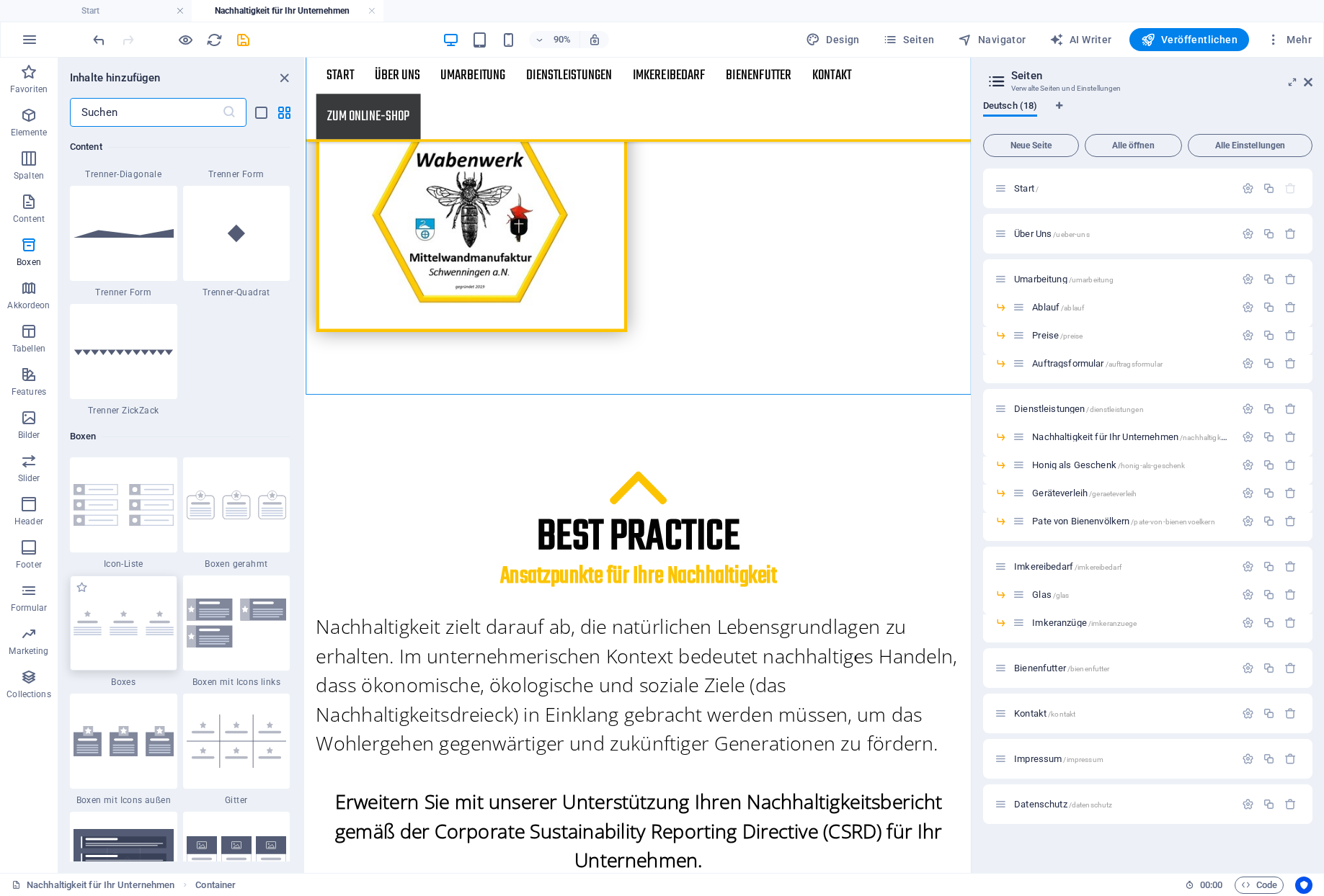
scroll to position [3966, 0]
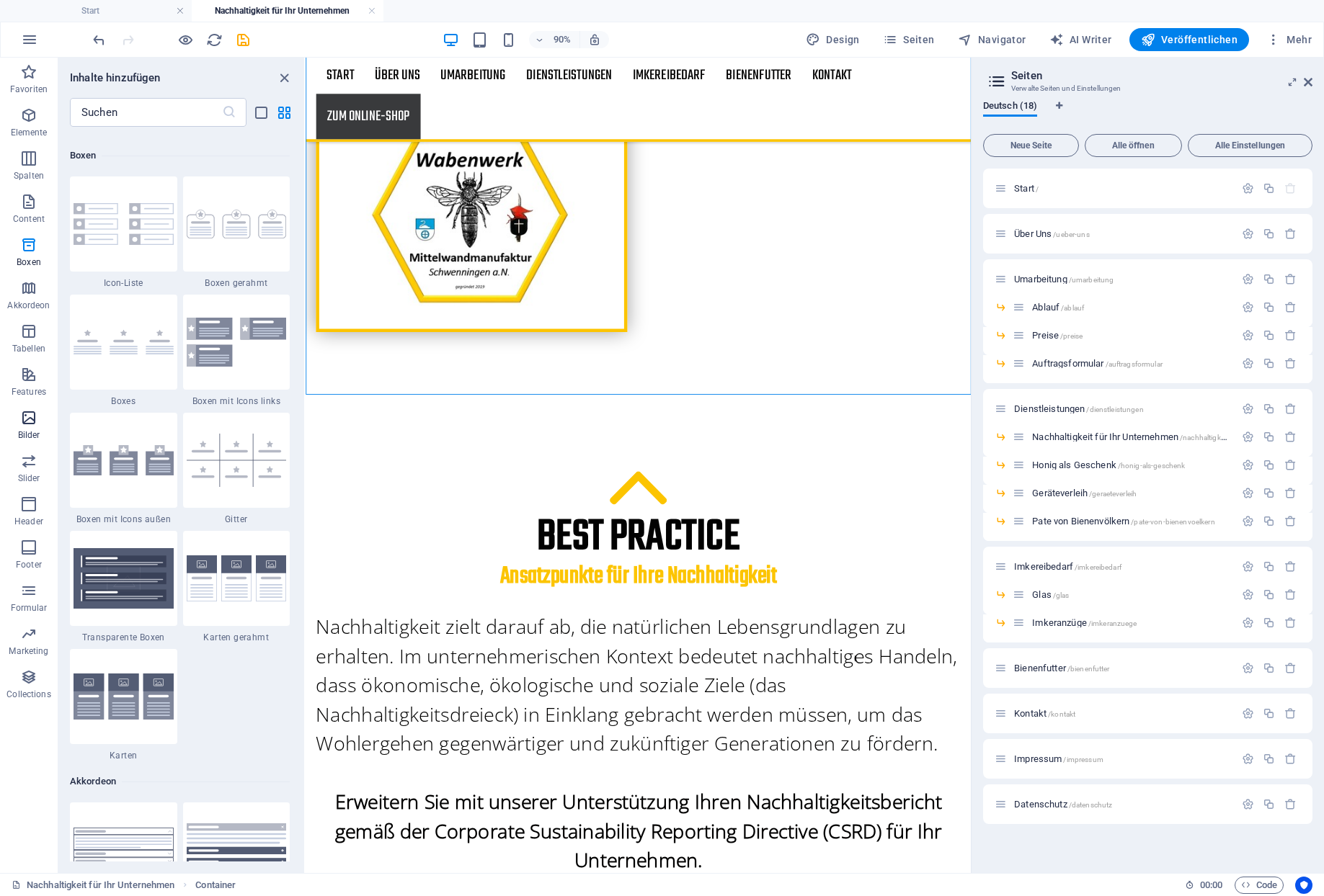
click at [26, 422] on icon "button" at bounding box center [29, 418] width 17 height 17
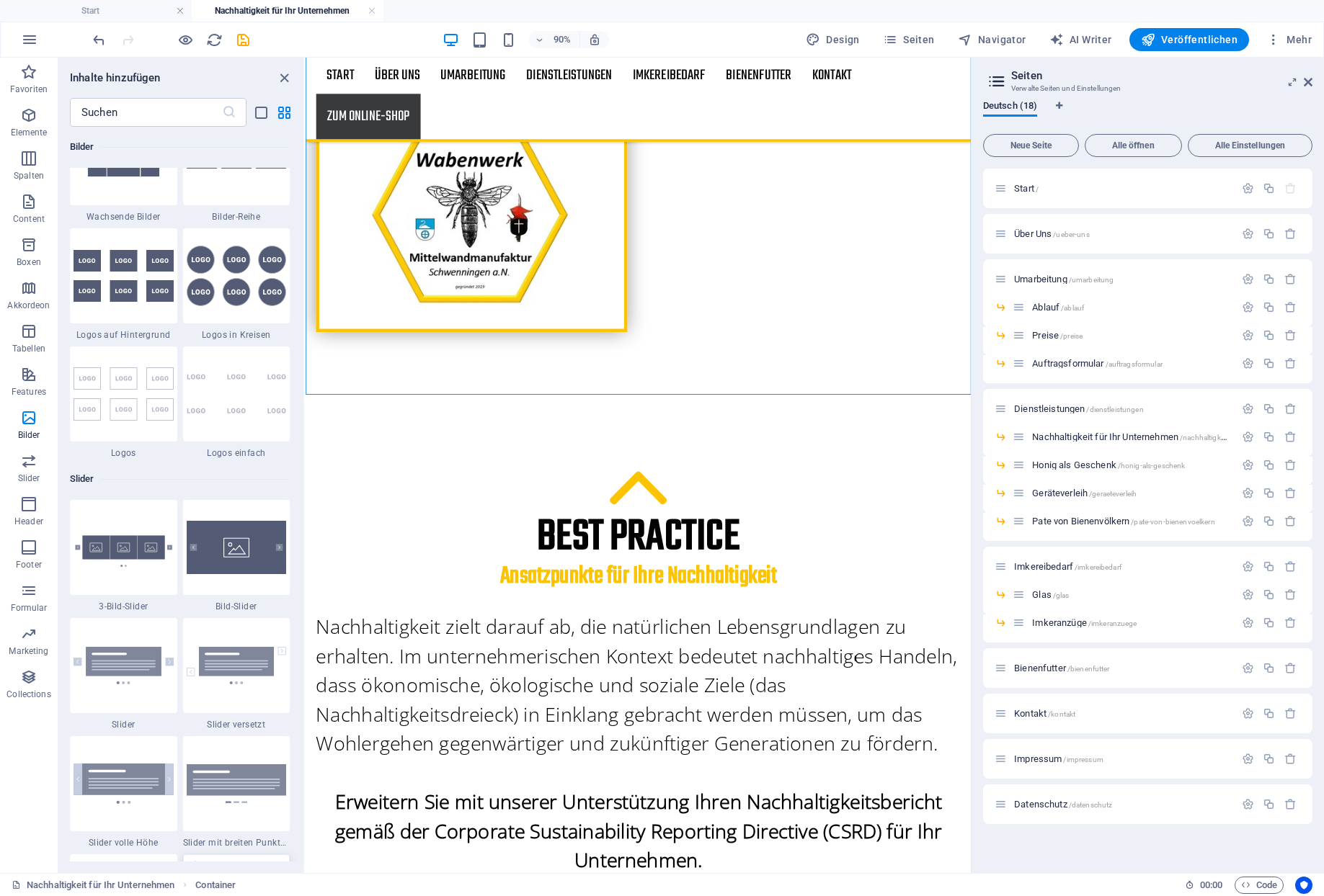
scroll to position [7952, 0]
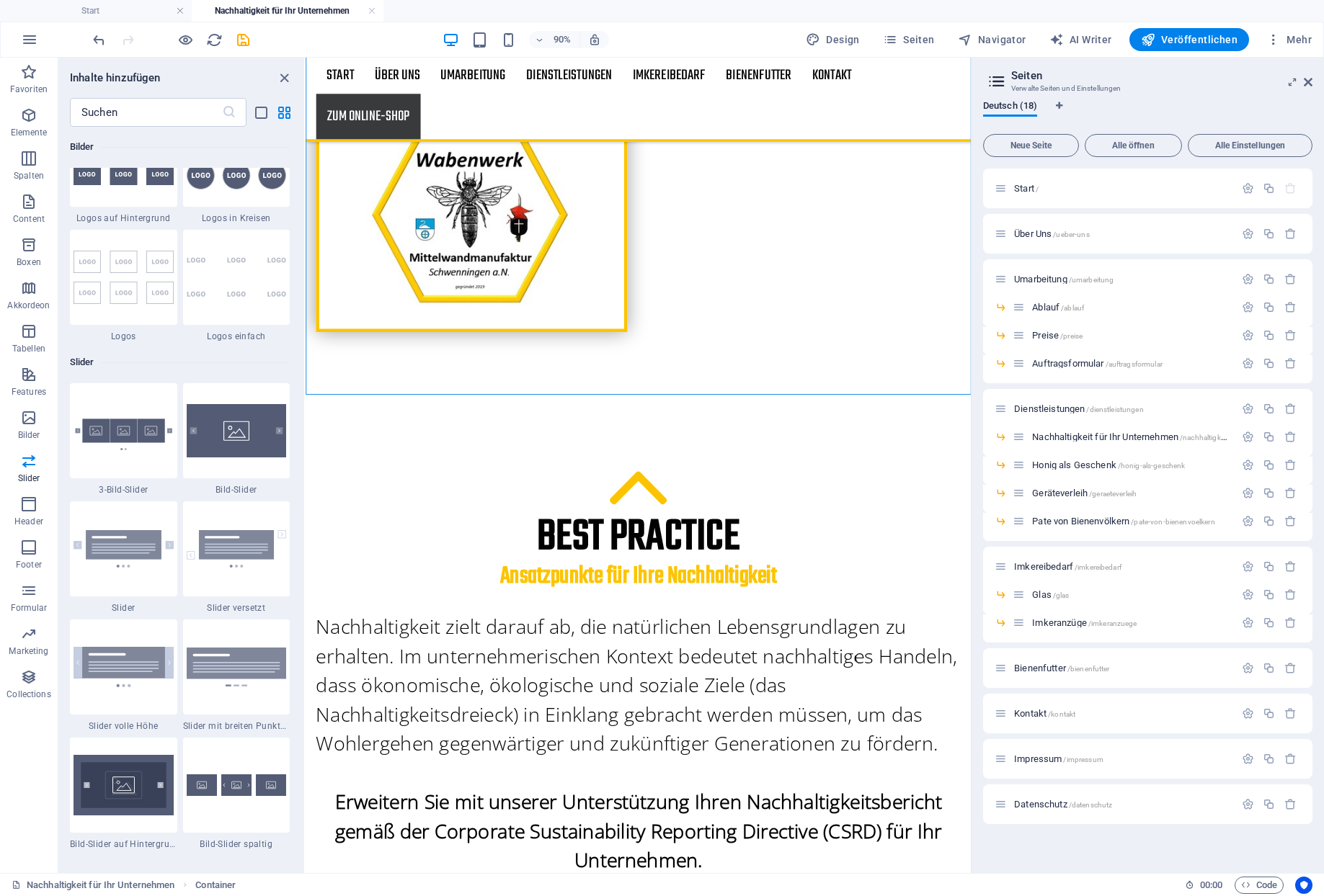
click at [141, 755] on img at bounding box center [123, 786] width 100 height 61
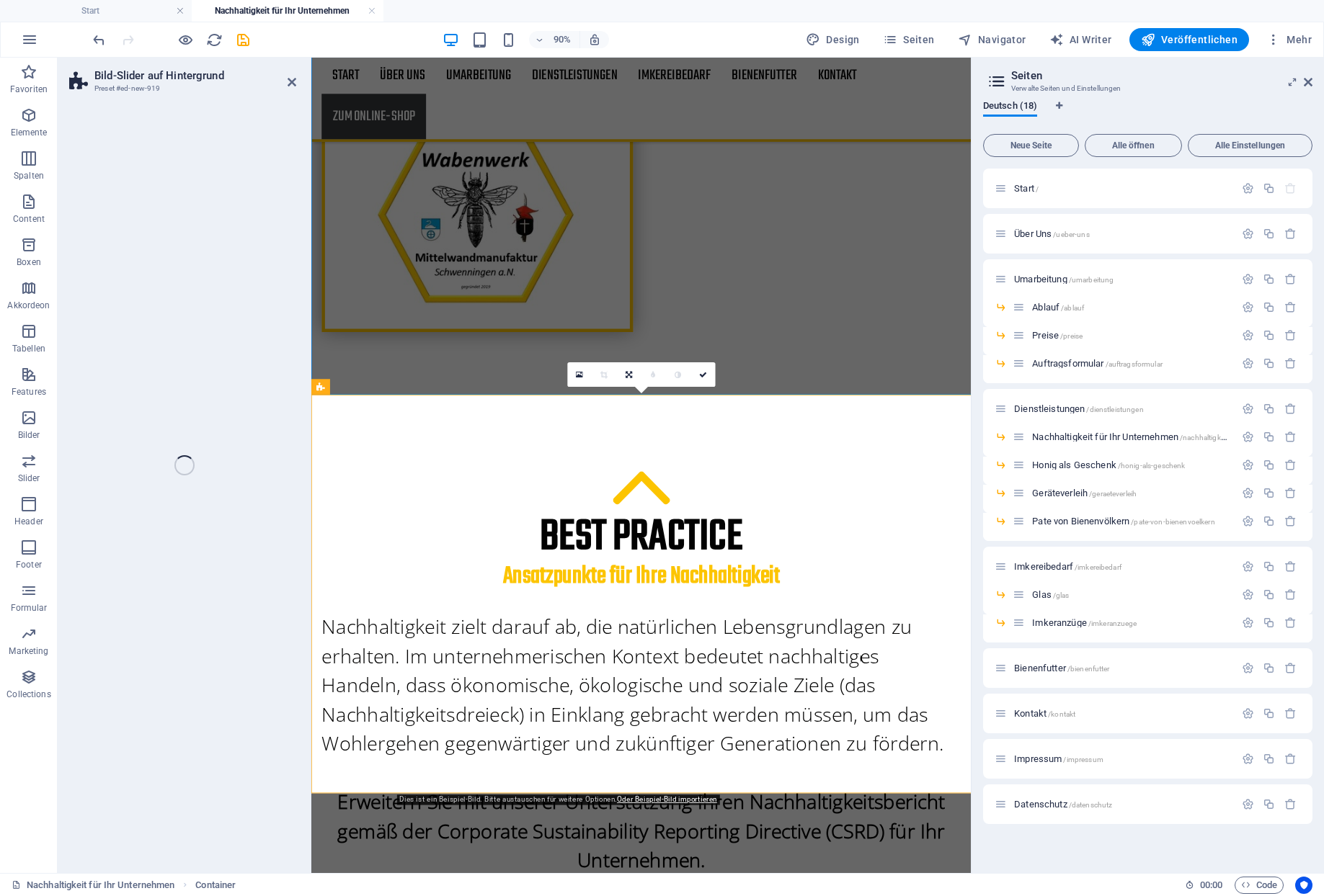
select select "rem"
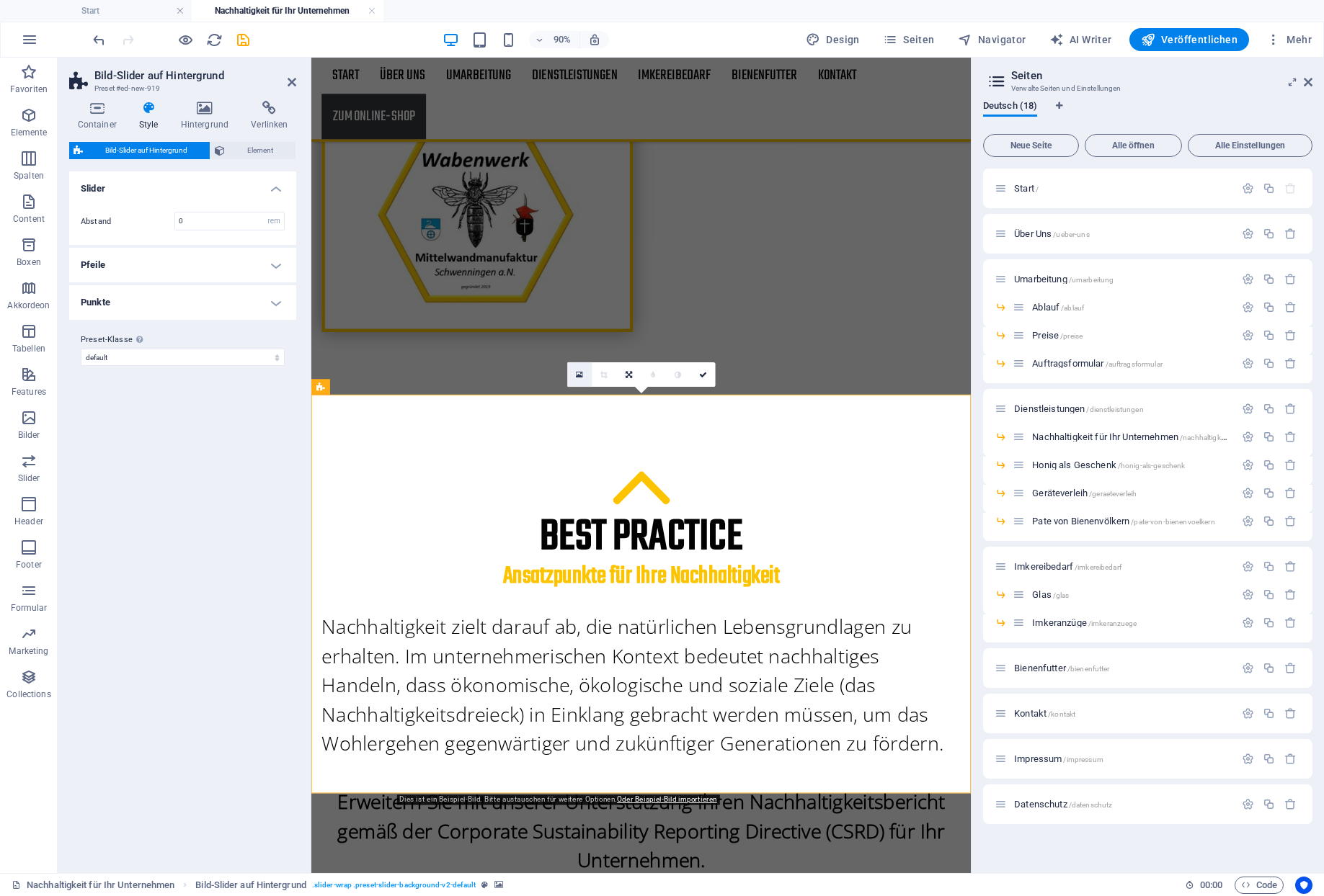
click at [580, 374] on icon at bounding box center [579, 374] width 7 height 9
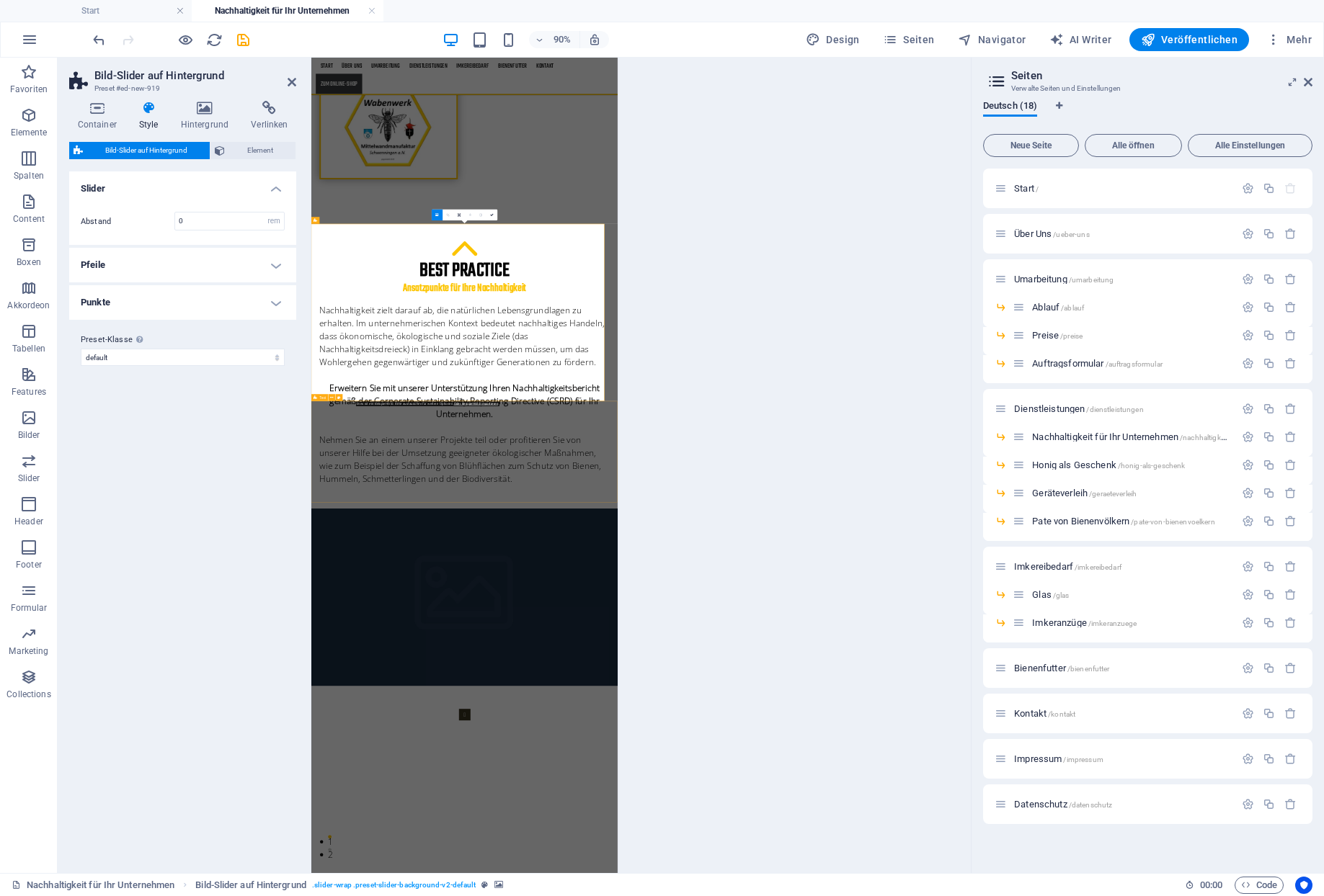
scroll to position [555, 0]
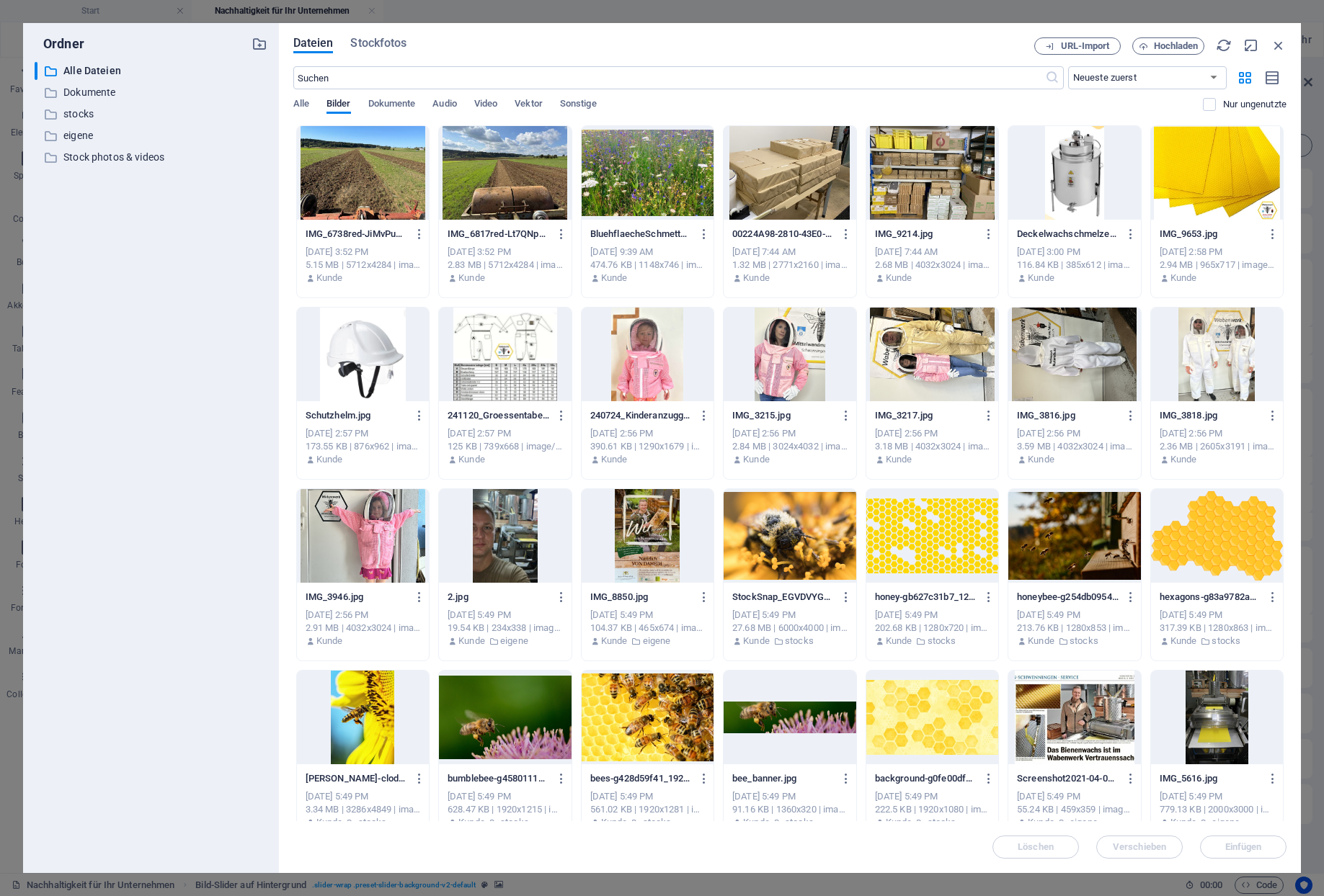
drag, startPoint x: 349, startPoint y: 178, endPoint x: 365, endPoint y: 216, distance: 41.2
click at [348, 178] on div at bounding box center [362, 173] width 132 height 94
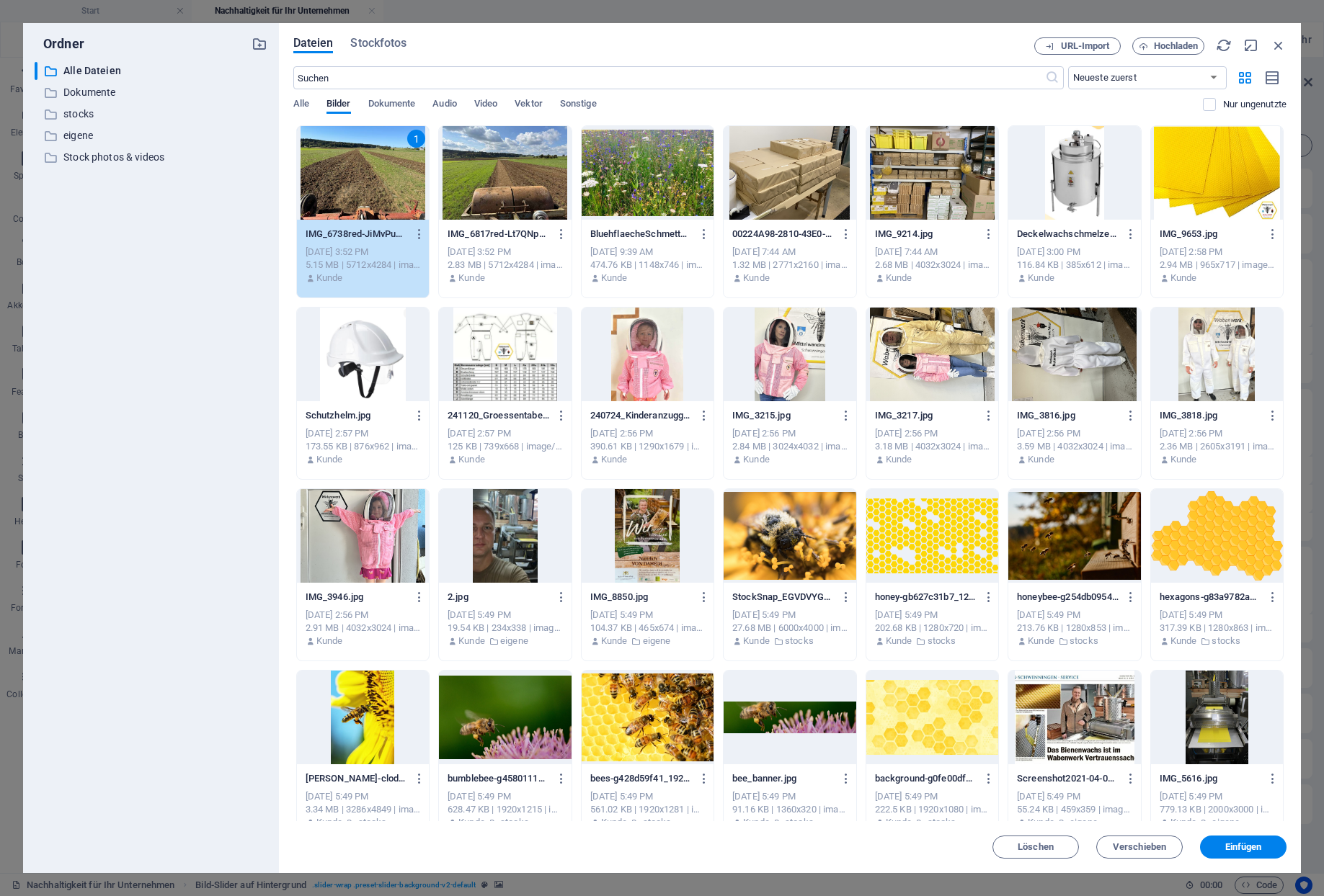
click at [494, 197] on div at bounding box center [504, 173] width 132 height 94
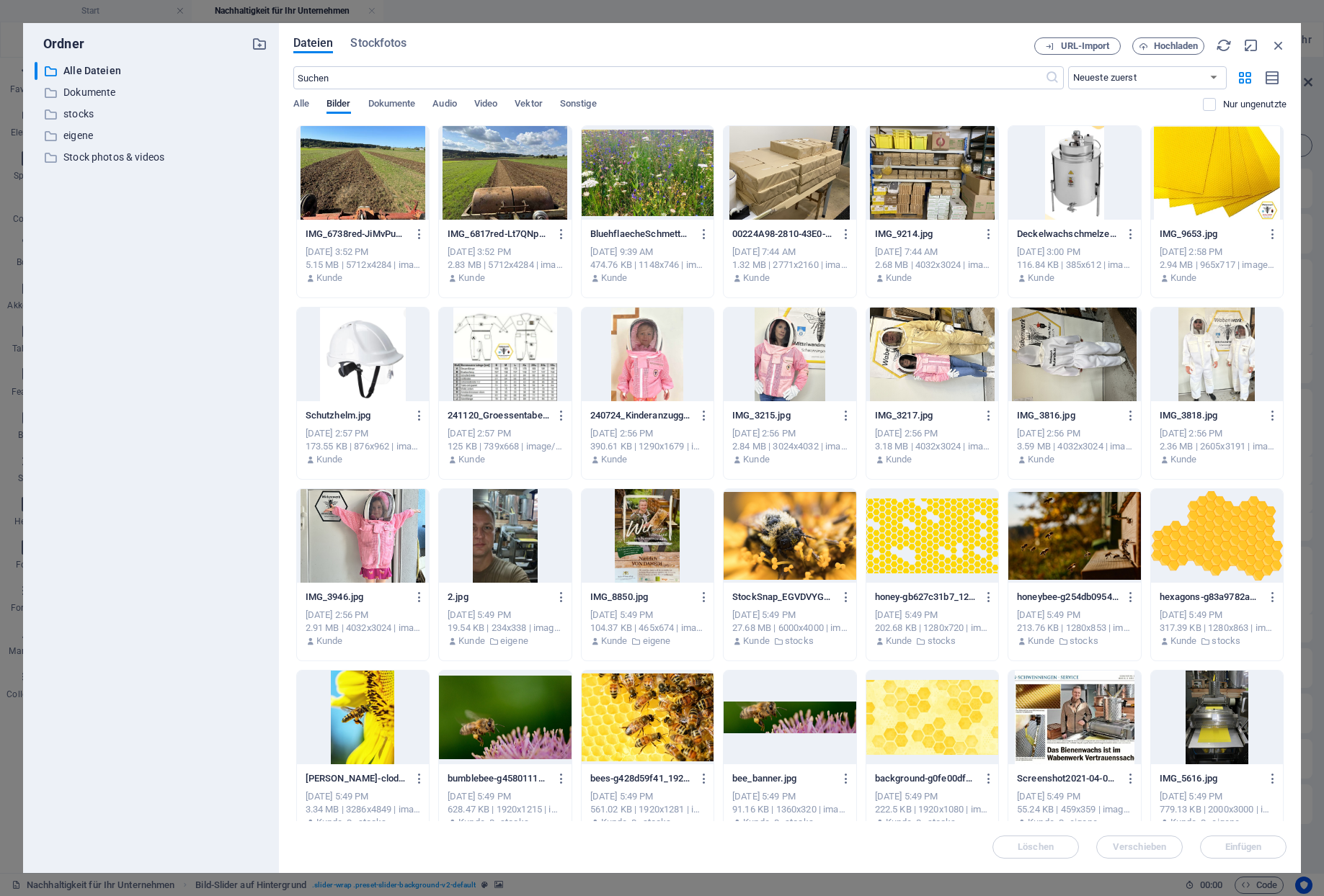
click at [498, 193] on div at bounding box center [504, 173] width 132 height 94
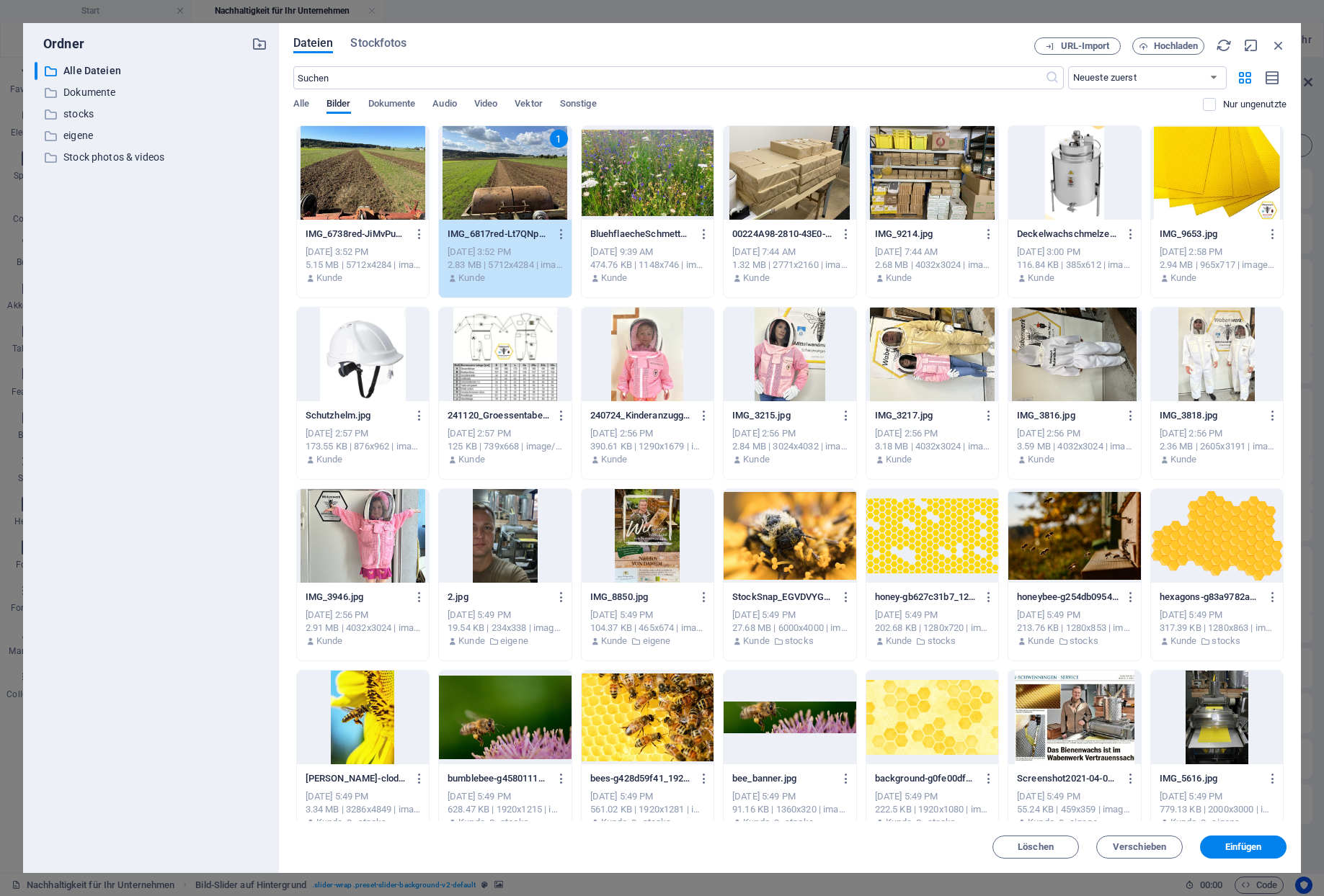
click at [392, 183] on div at bounding box center [362, 173] width 132 height 94
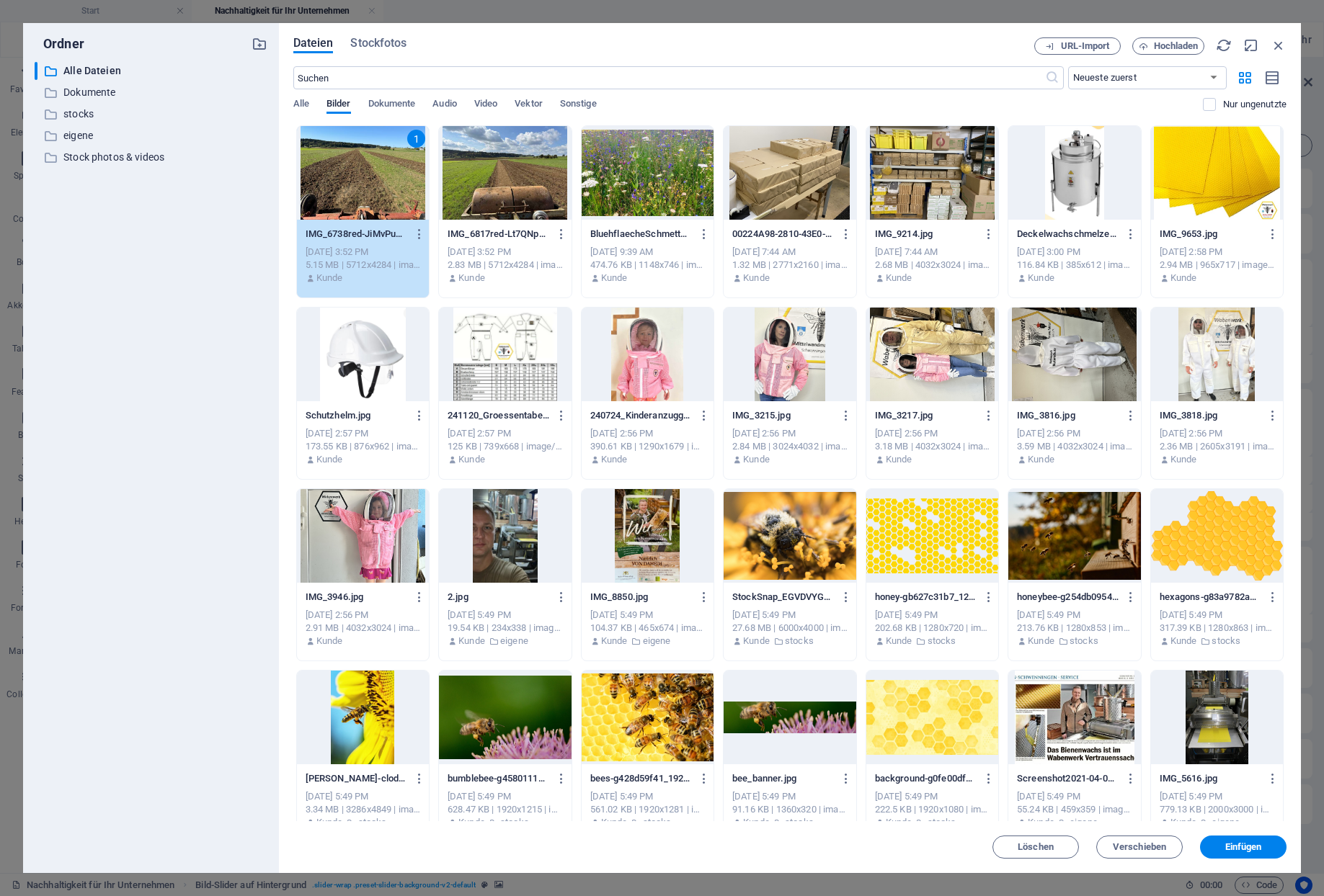
click at [638, 195] on div at bounding box center [647, 173] width 132 height 94
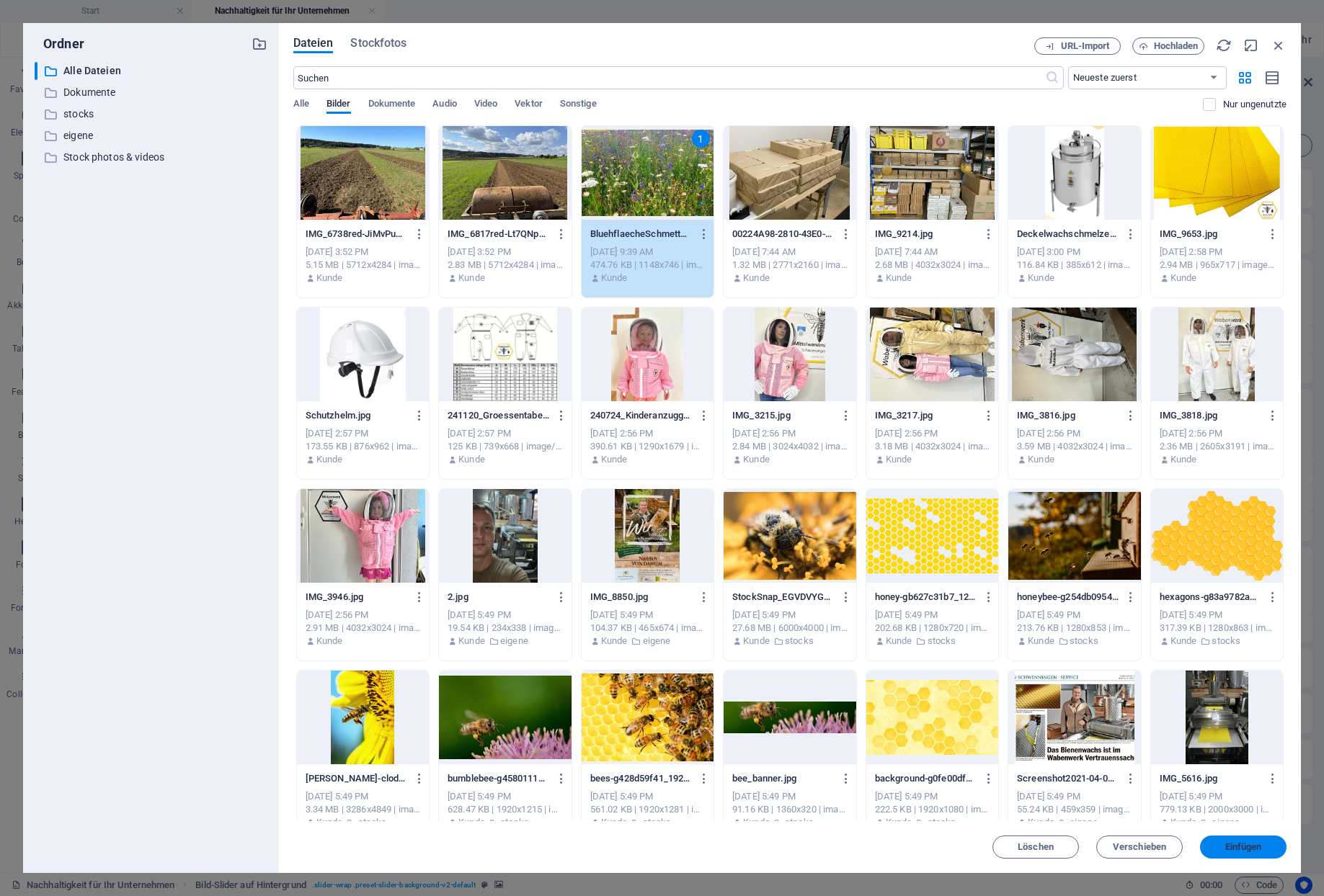
click at [1221, 844] on span "Einfügen" at bounding box center [1243, 847] width 75 height 9
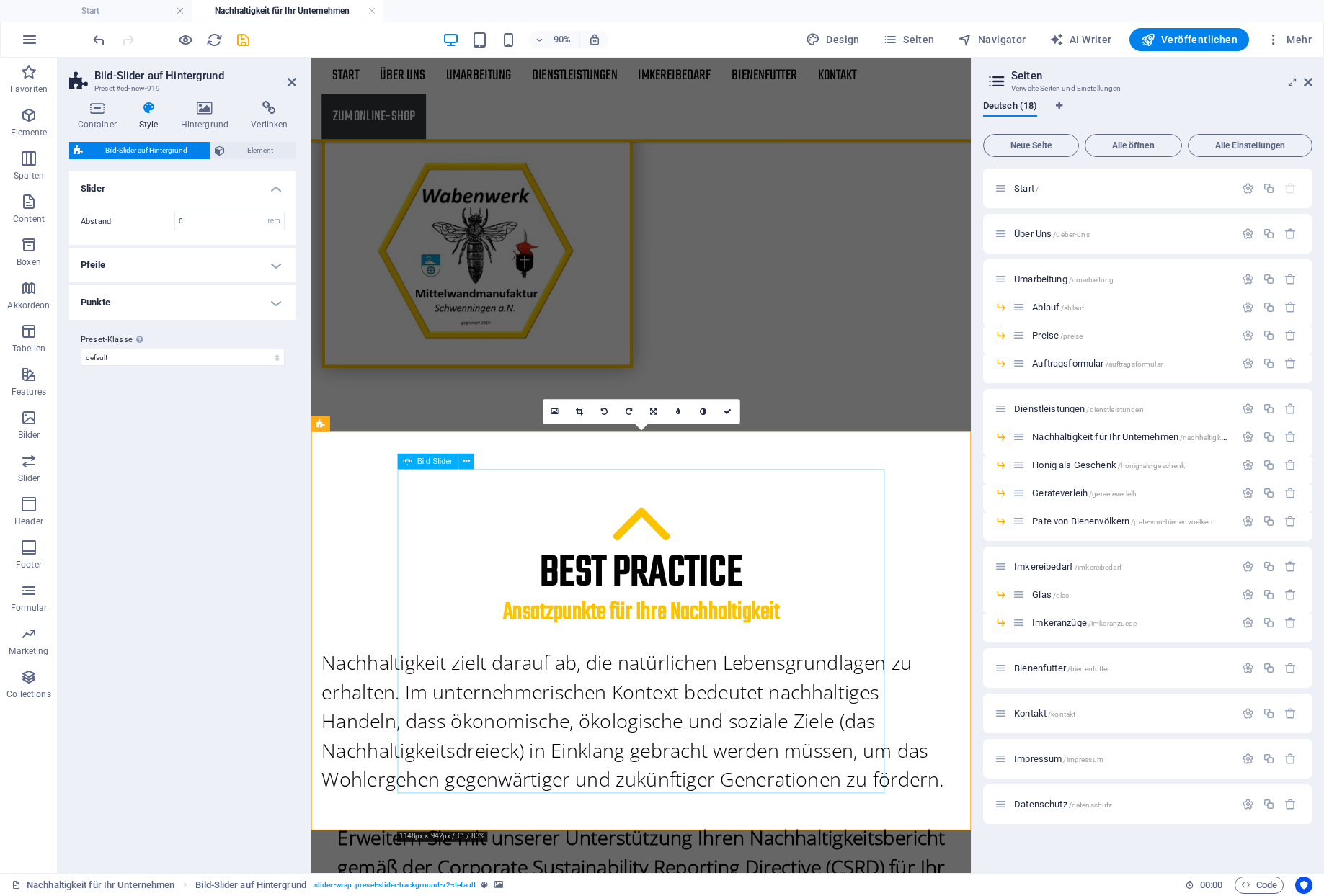
click at [462, 464] on icon at bounding box center [466, 461] width 7 height 14
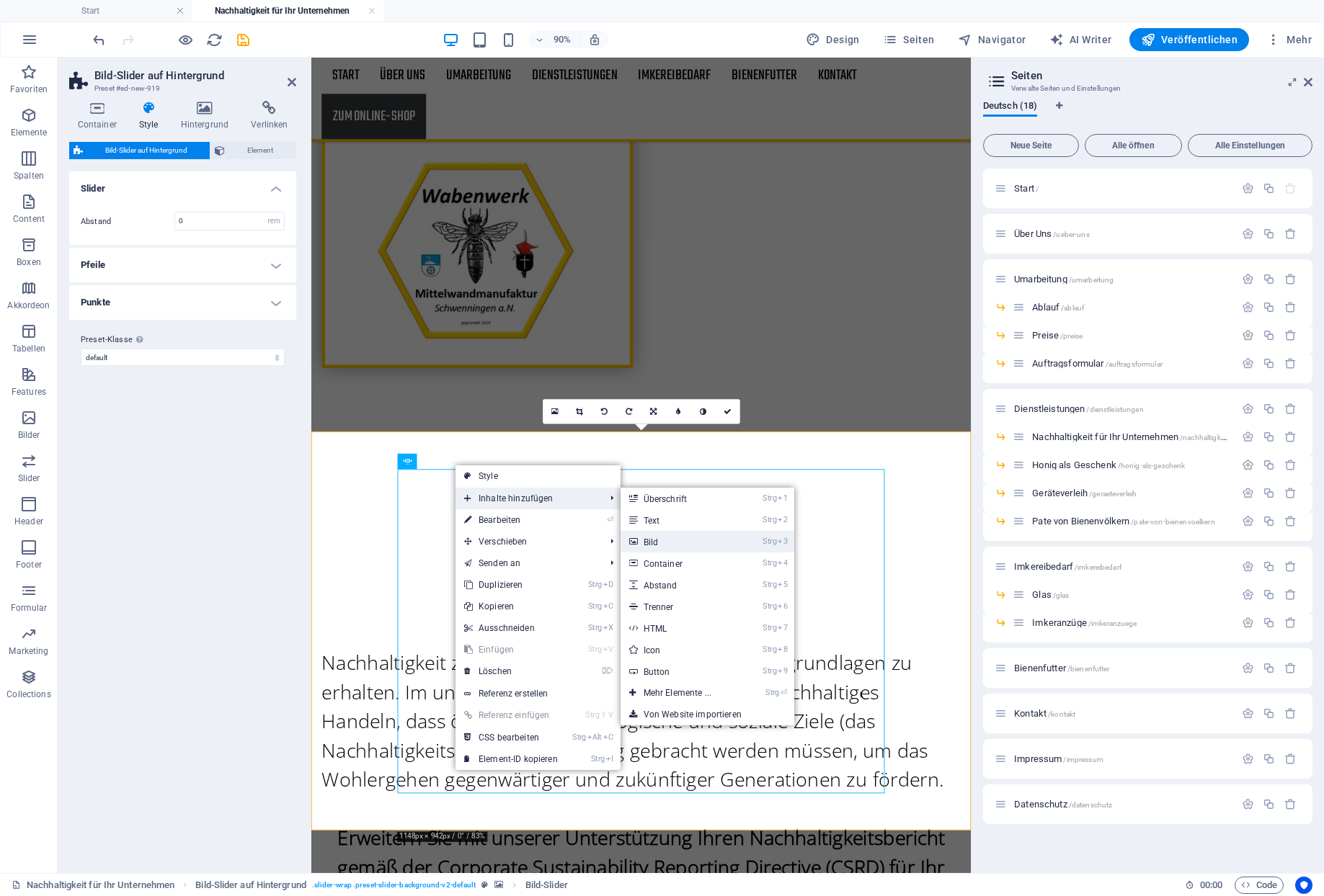
click at [632, 537] on link "Strg 3 Bild" at bounding box center [680, 542] width 120 height 22
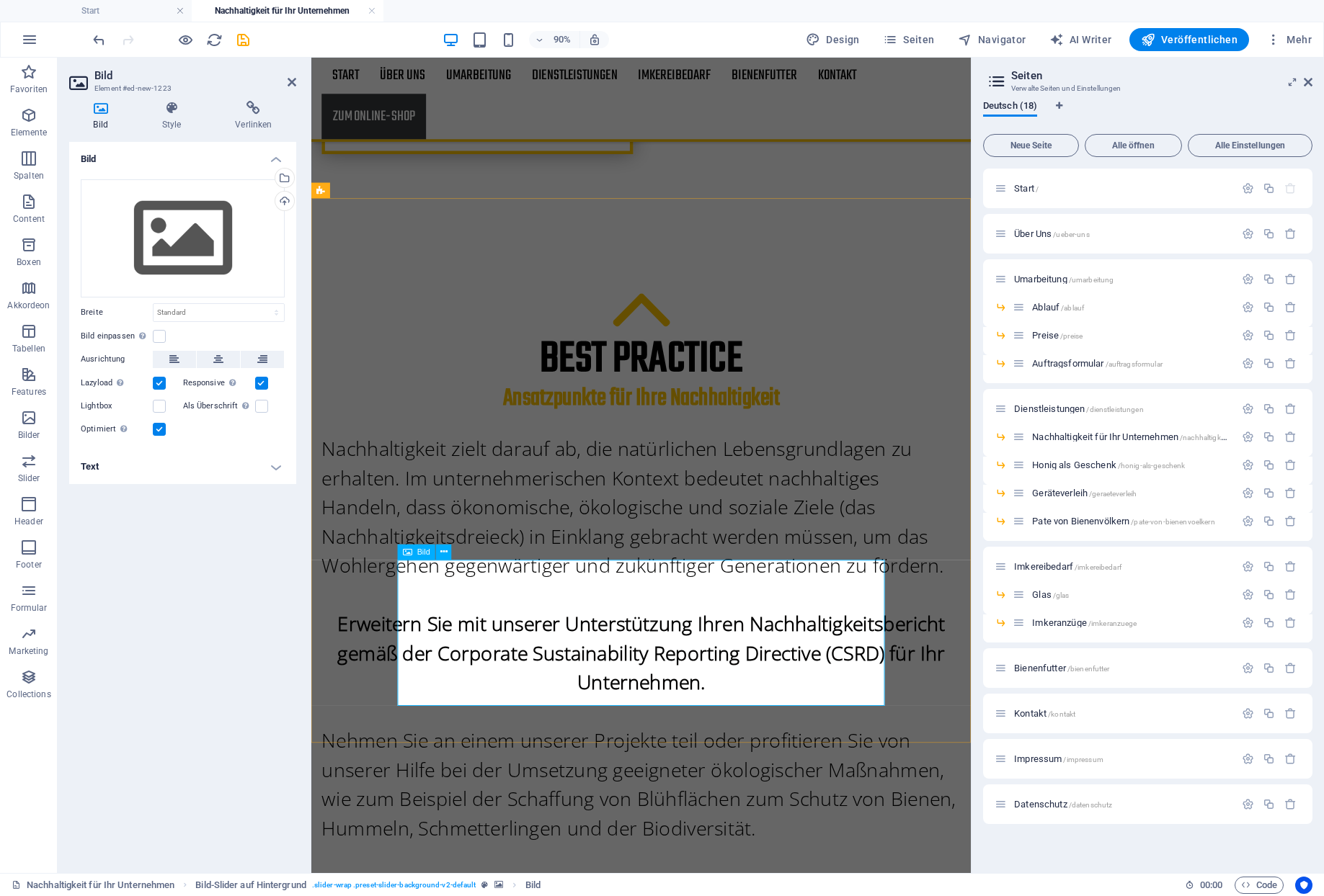
scroll to position [711, 0]
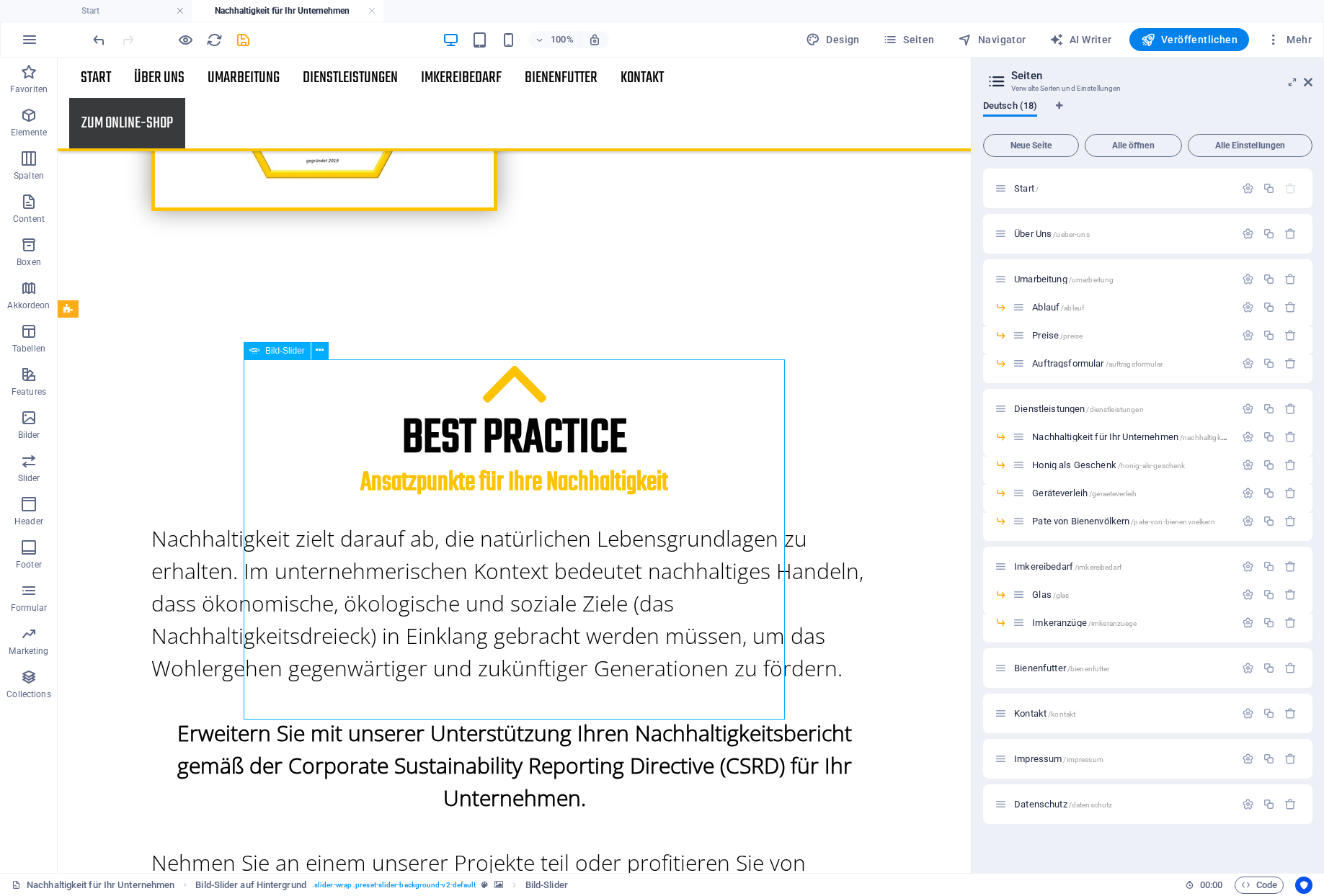
click at [315, 353] on icon at bounding box center [319, 350] width 8 height 15
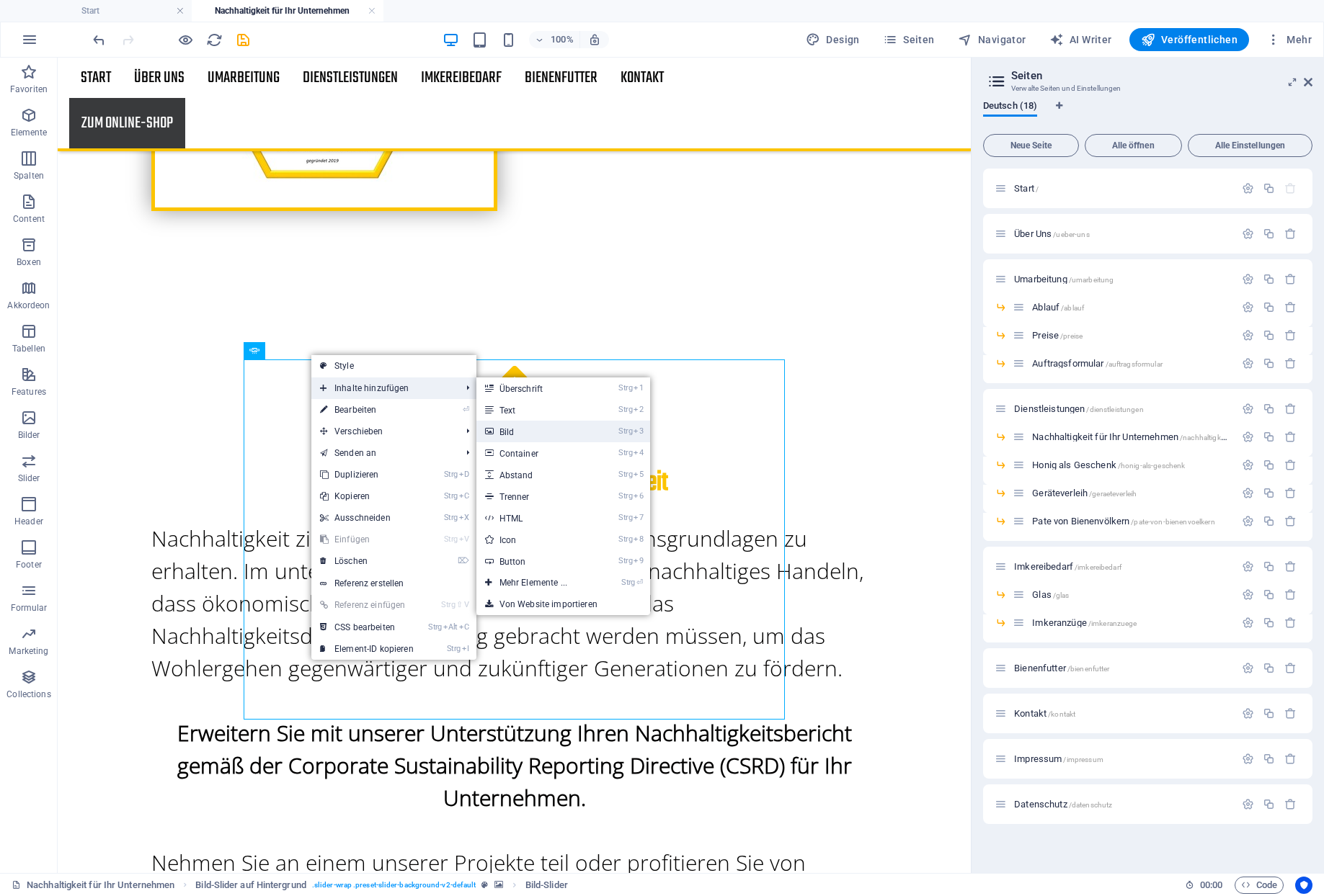
click at [494, 436] on link "Strg 3 Bild" at bounding box center [536, 431] width 120 height 22
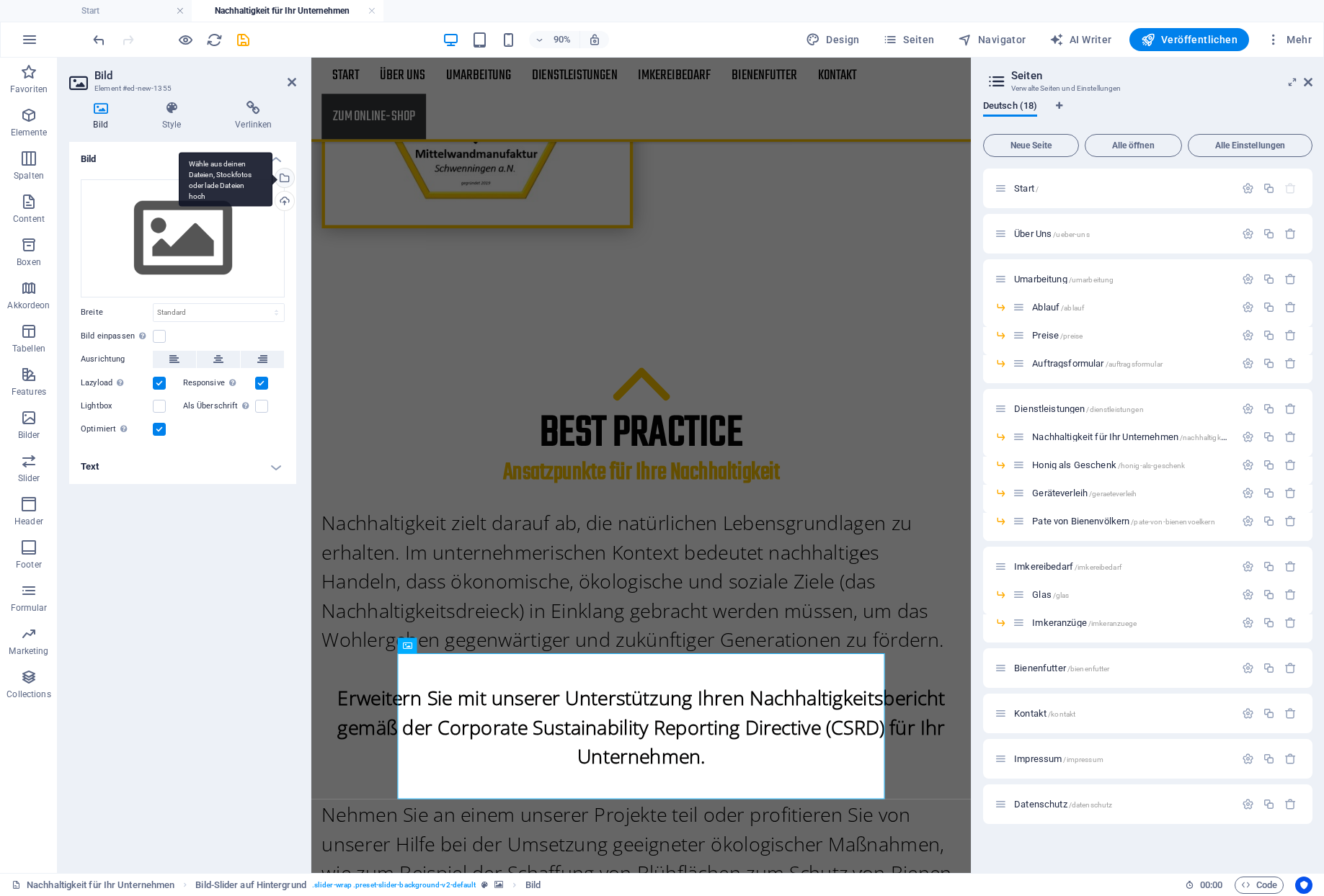
click at [284, 169] on div "Wähle aus deinen Dateien, Stockfotos oder lade Dateien hoch" at bounding box center [283, 180] width 22 height 22
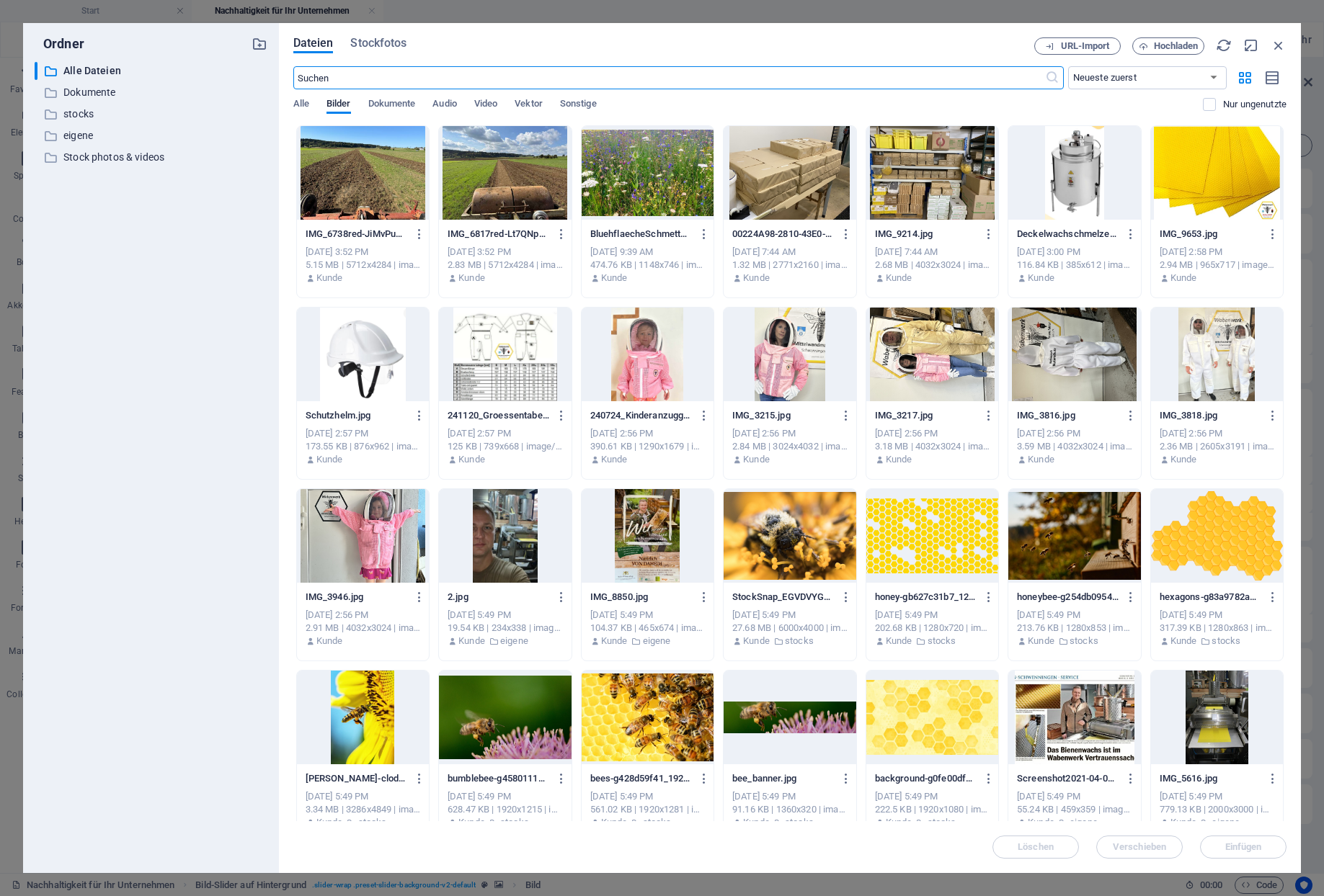
click at [334, 167] on div at bounding box center [362, 173] width 132 height 94
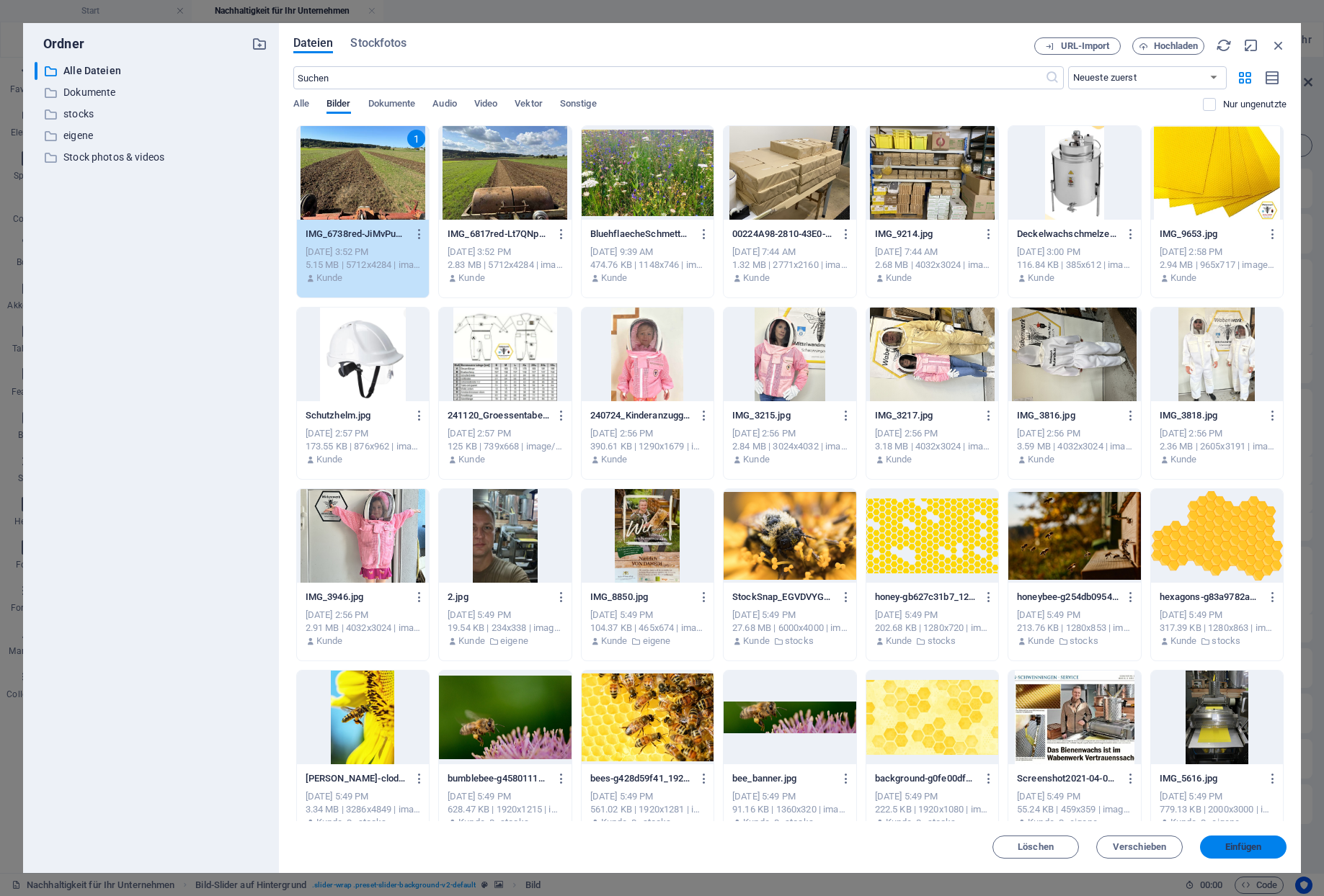
click at [1226, 851] on button "Einfügen" at bounding box center [1243, 847] width 87 height 23
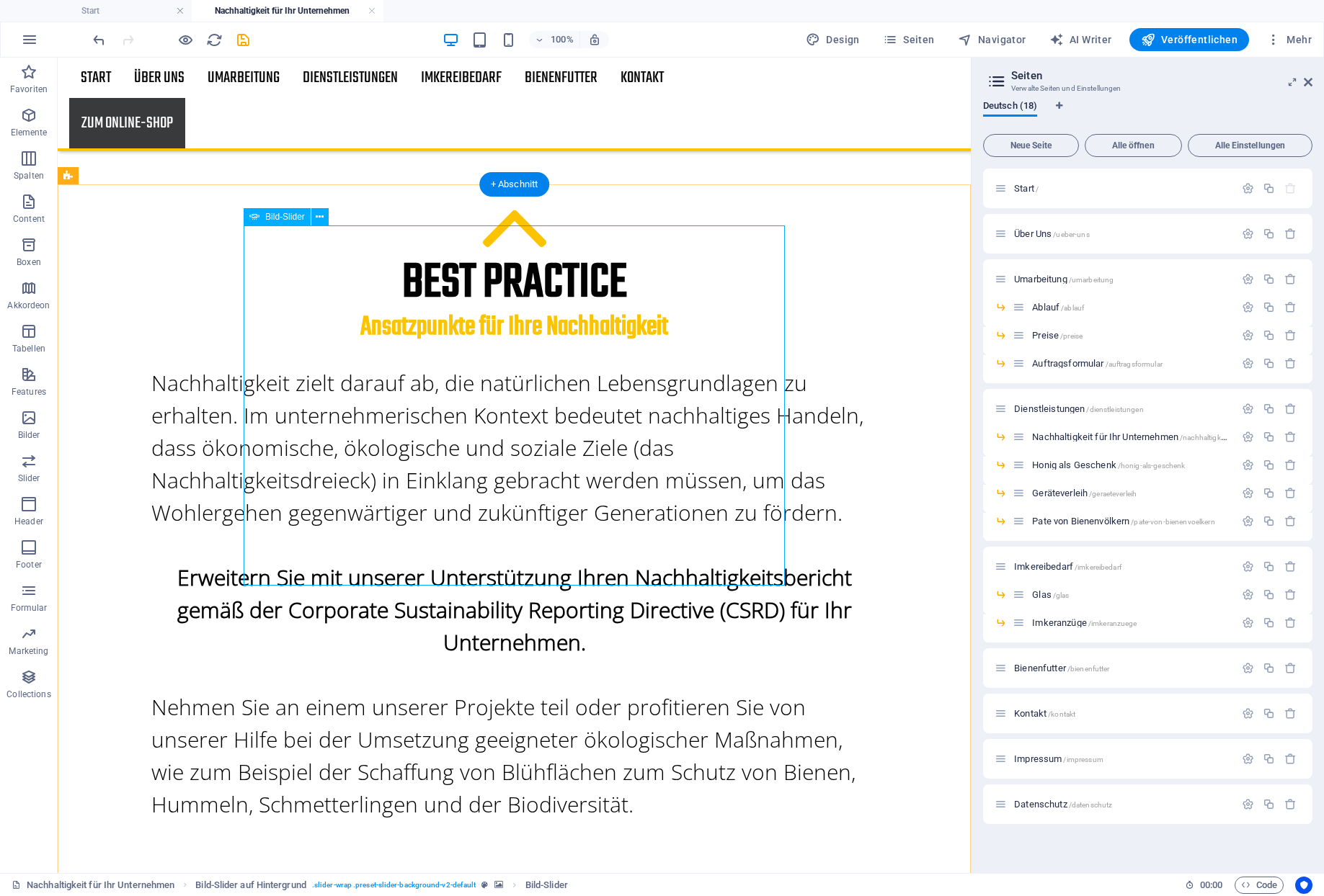
scroll to position [814, 0]
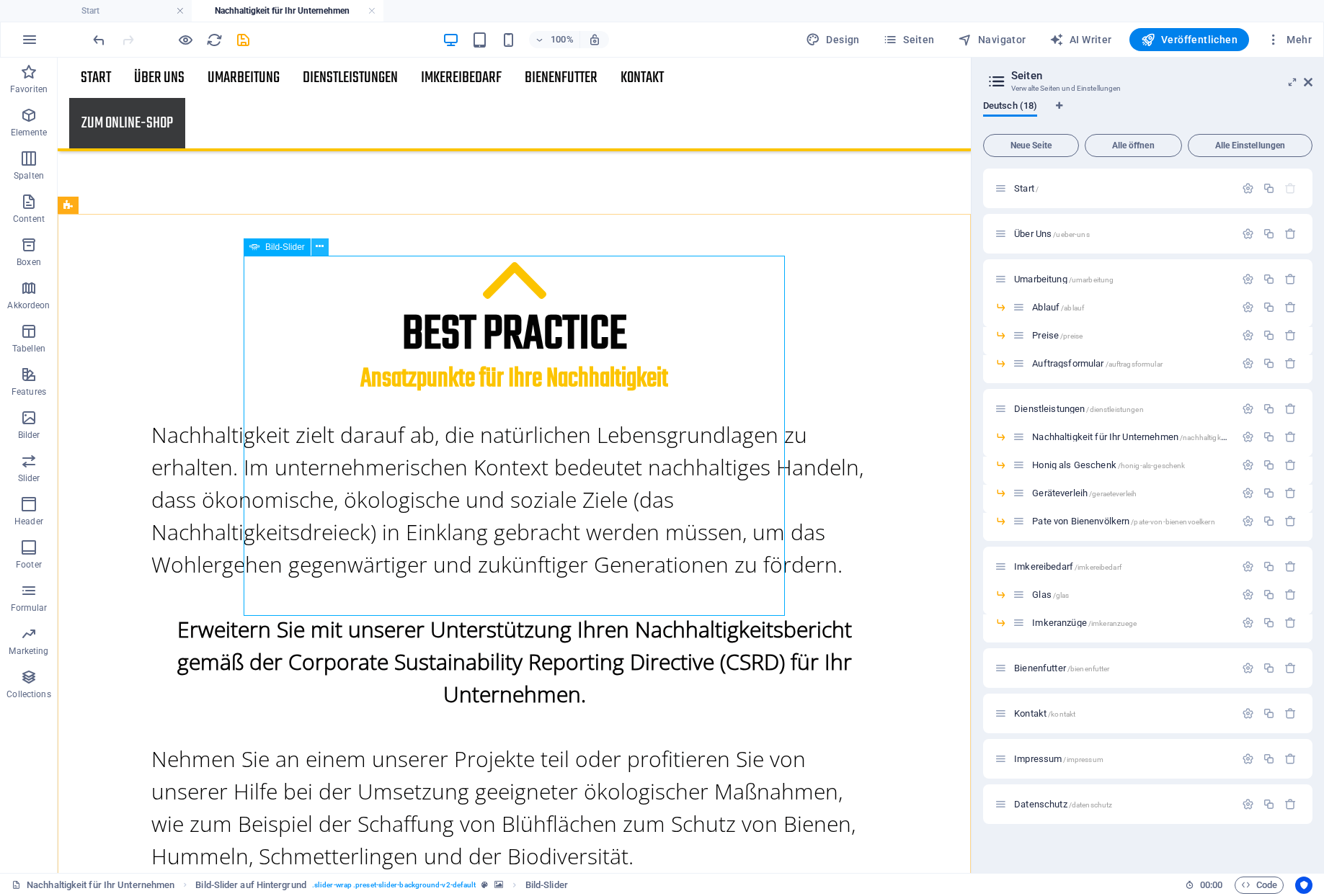
click at [315, 247] on icon at bounding box center [319, 247] width 8 height 15
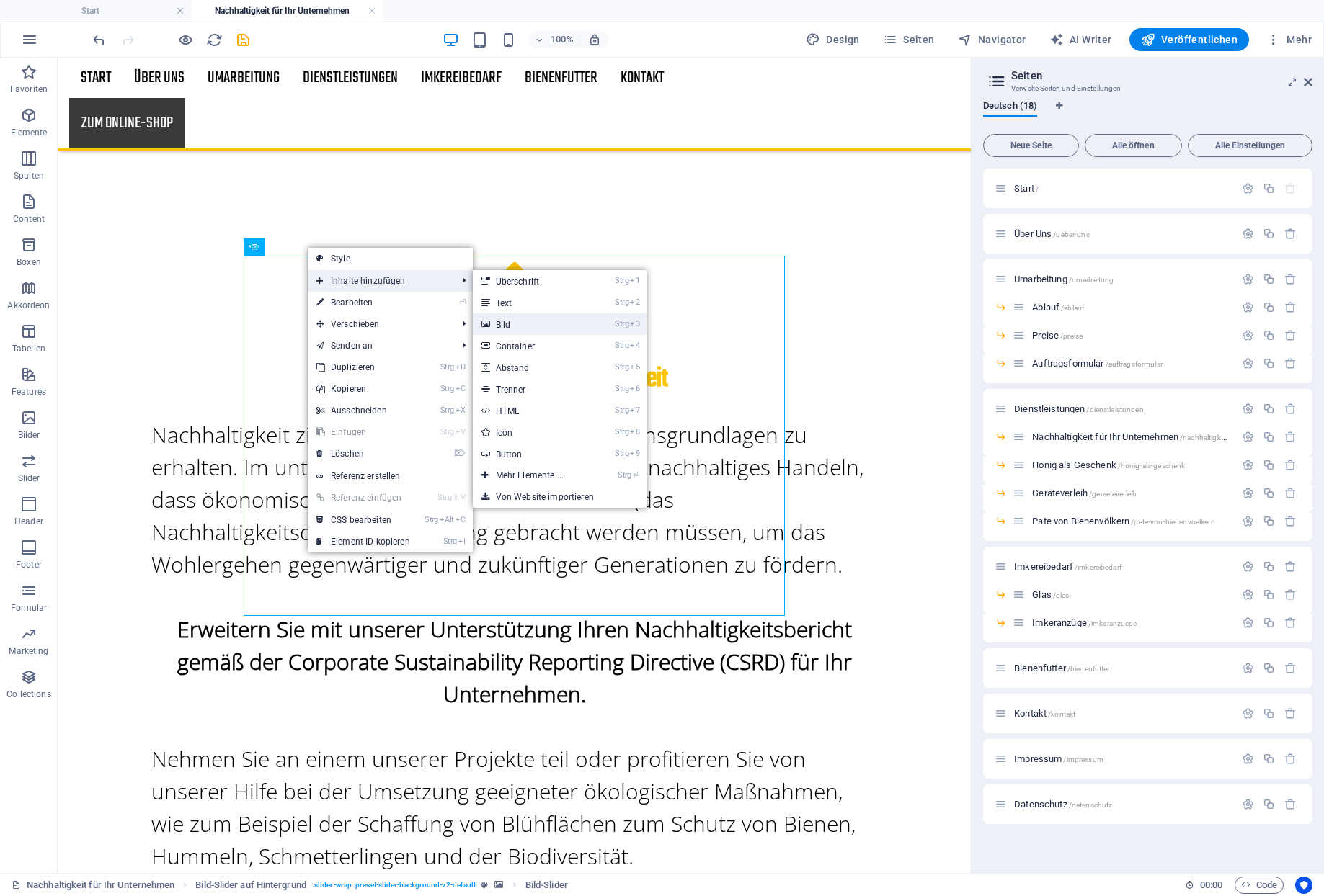
click at [502, 321] on link "Strg 3 Bild" at bounding box center [532, 324] width 120 height 22
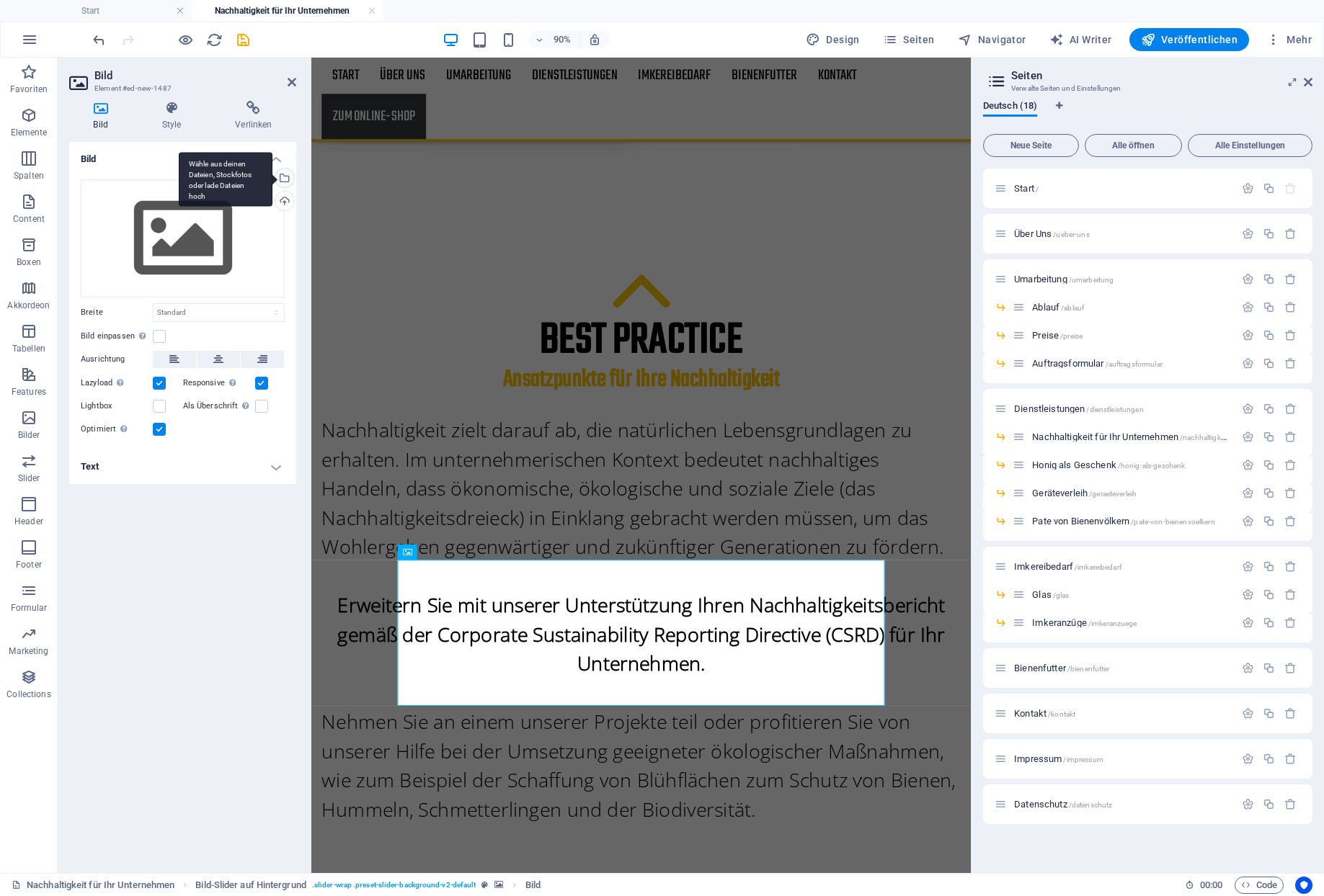
click at [284, 172] on div "Wähle aus deinen Dateien, Stockfotos oder lade Dateien hoch" at bounding box center [283, 180] width 22 height 22
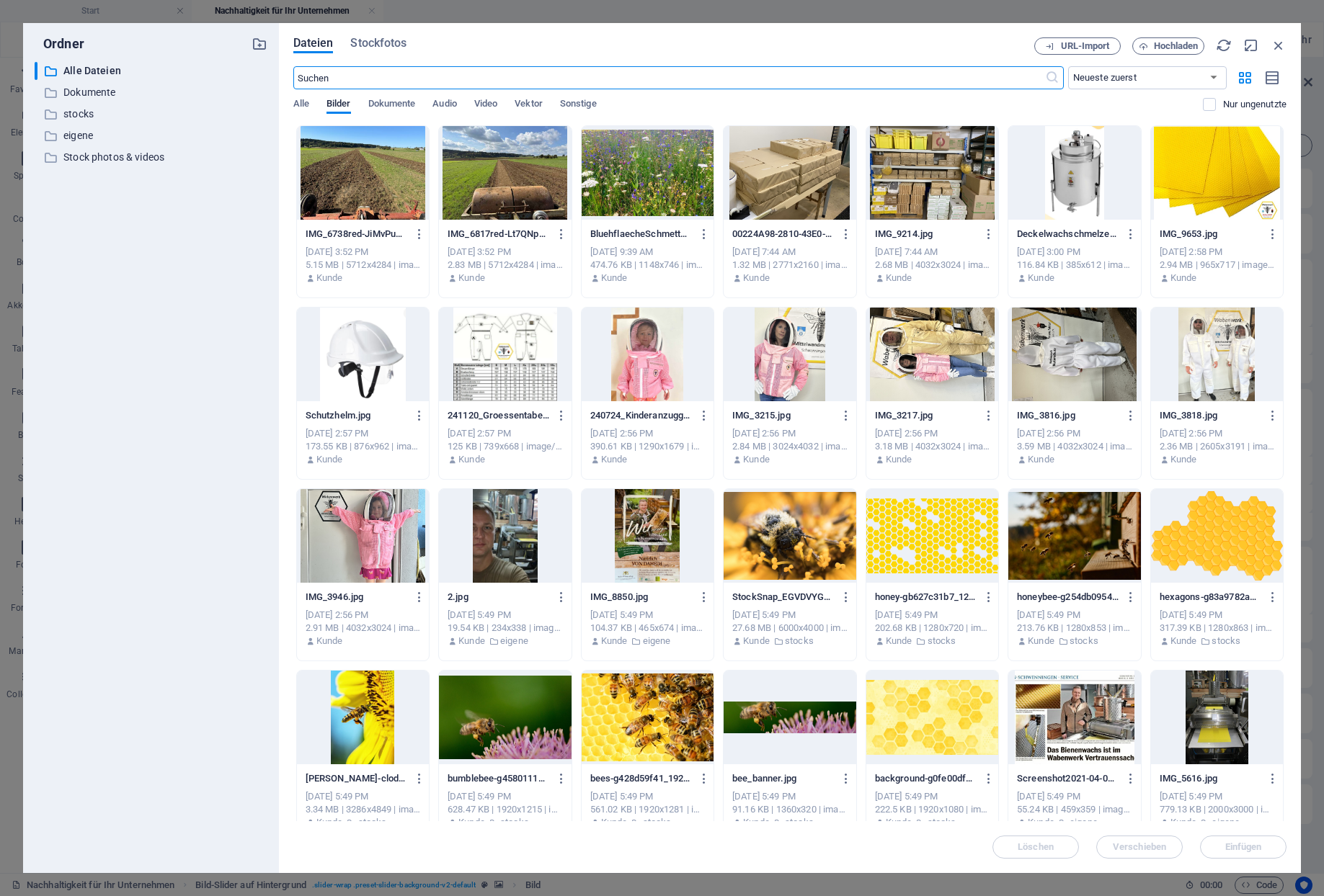
click at [488, 178] on div at bounding box center [504, 173] width 132 height 94
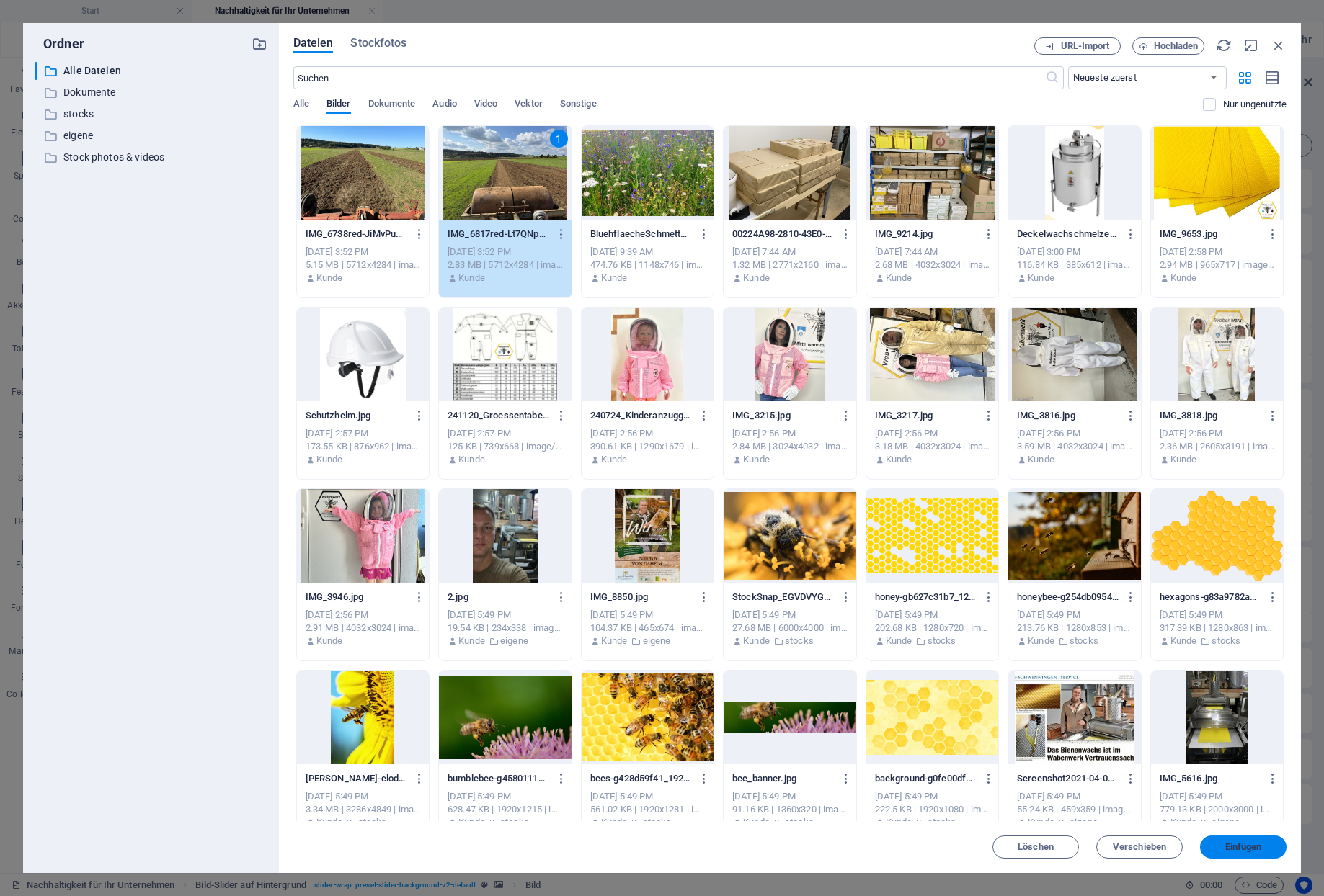
click at [1225, 843] on button "Einfügen" at bounding box center [1243, 847] width 87 height 23
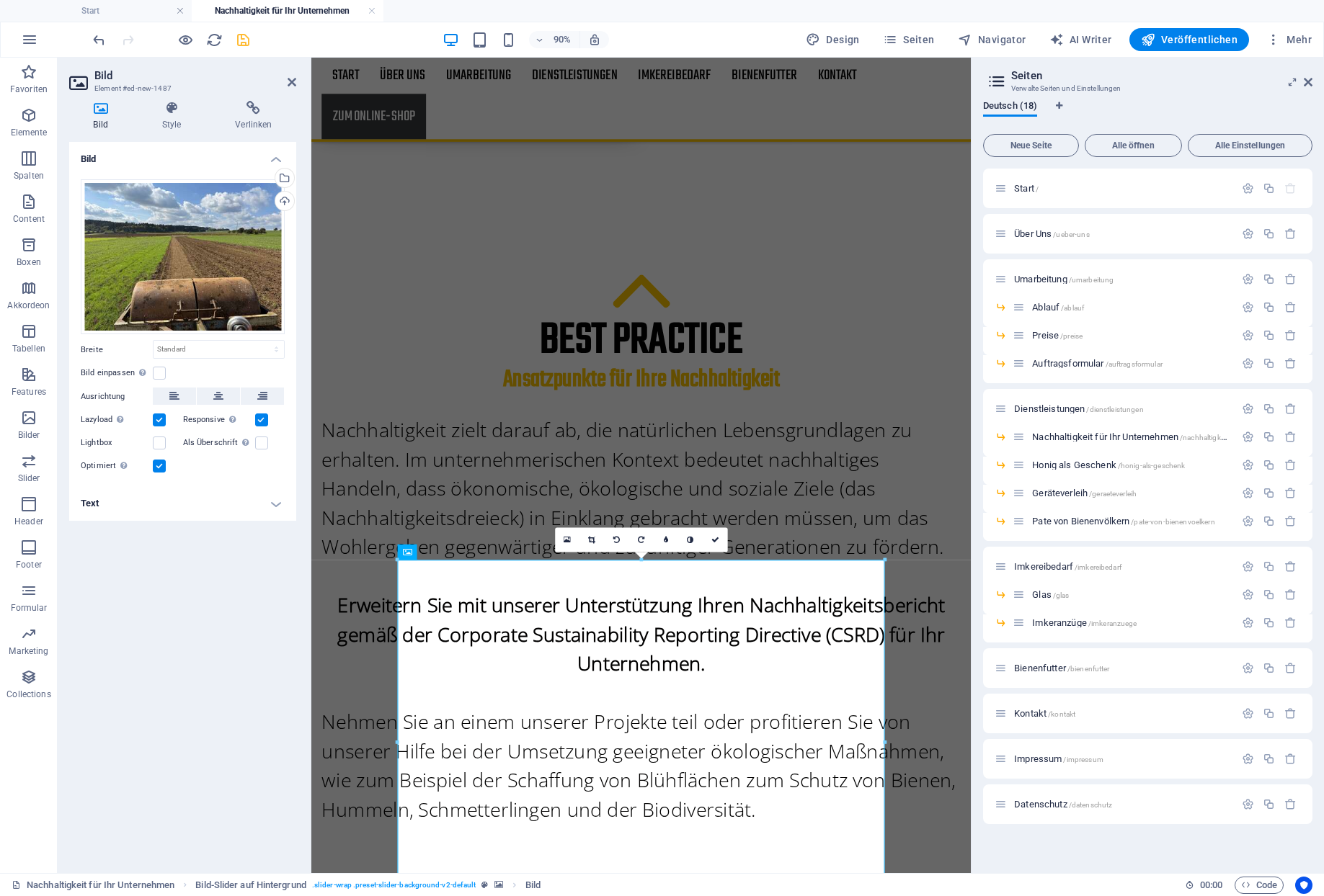
drag, startPoint x: 238, startPoint y: 43, endPoint x: 228, endPoint y: 115, distance: 72.7
click at [238, 43] on icon "save" at bounding box center [243, 40] width 17 height 17
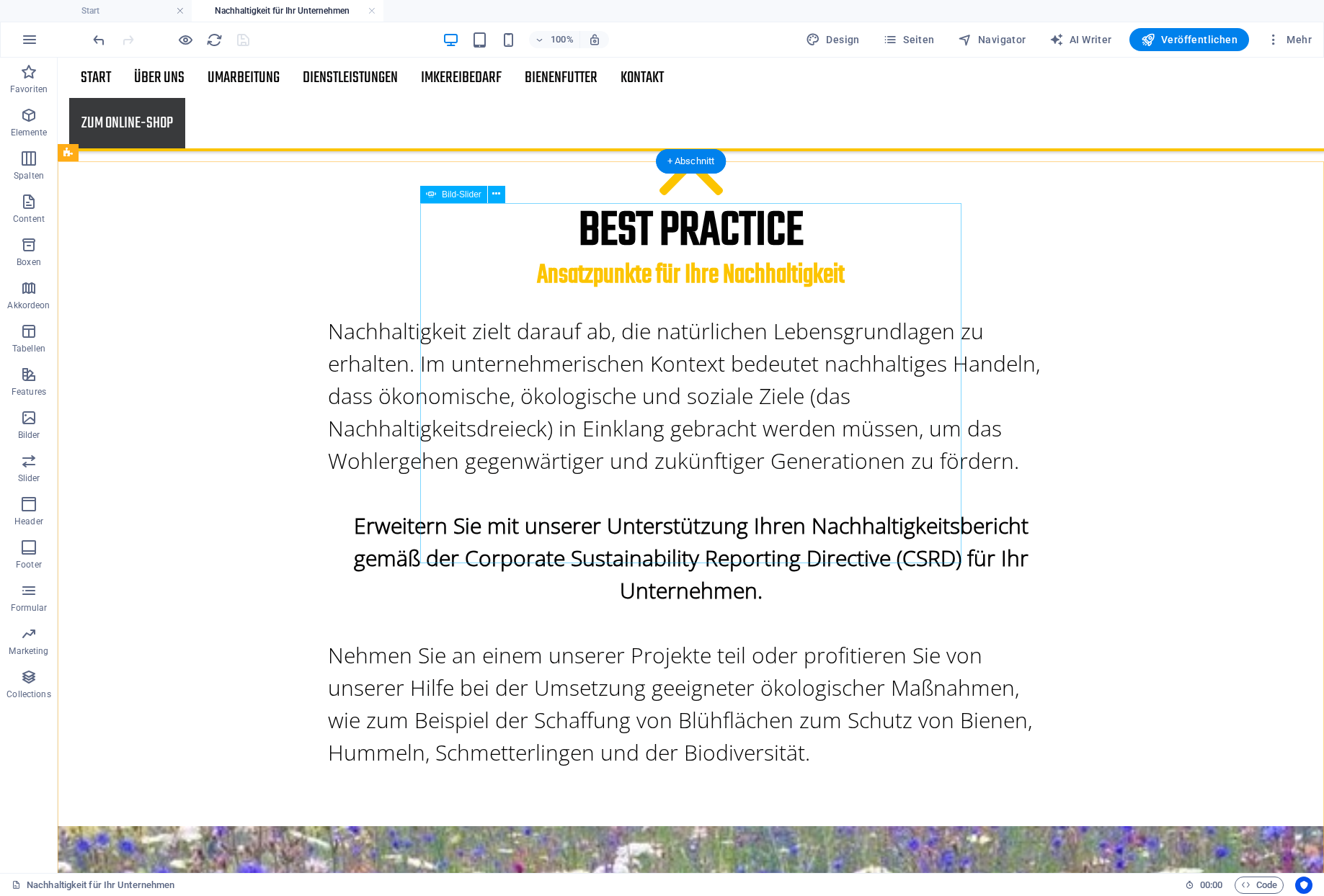
scroll to position [763, 0]
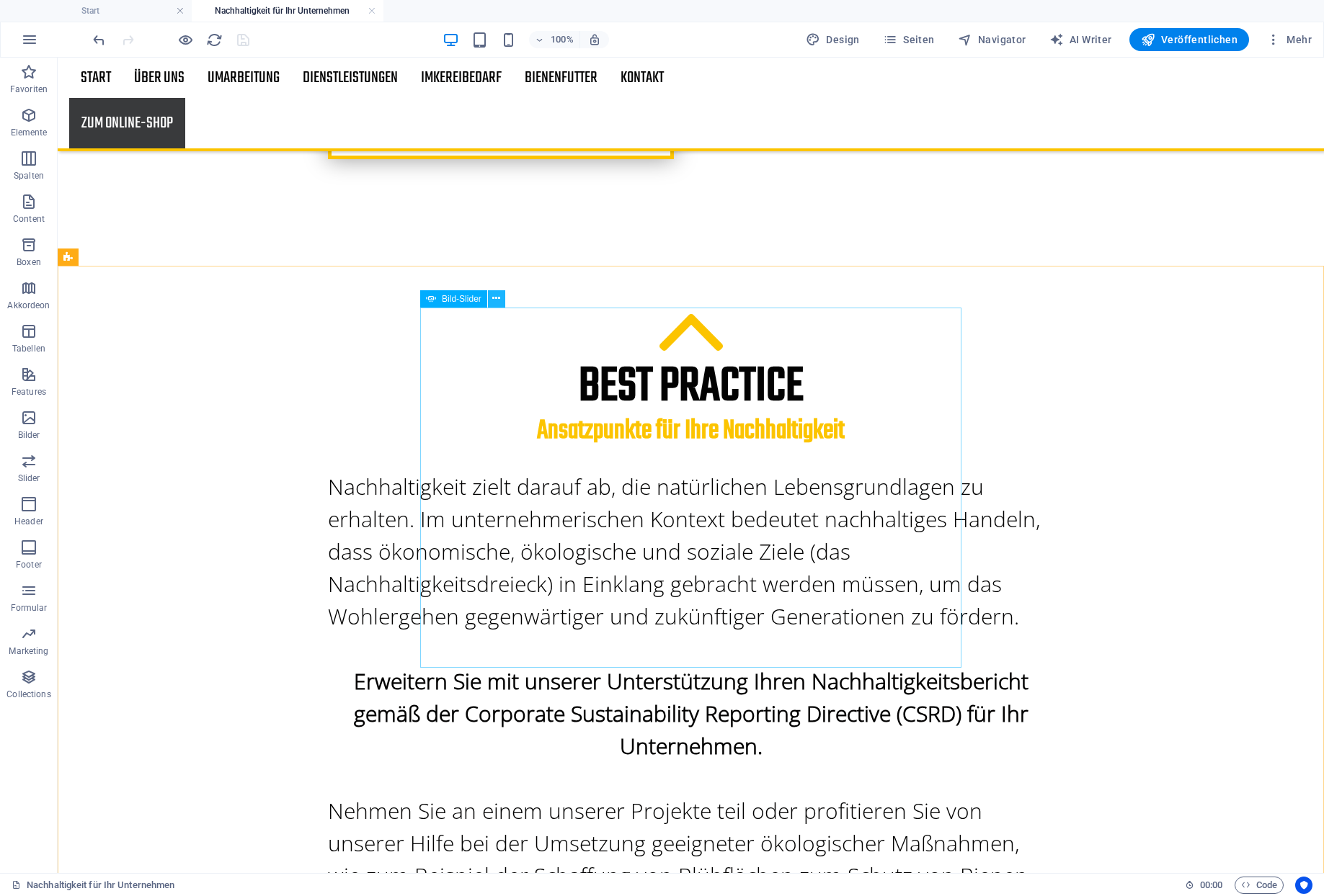
click at [492, 297] on icon at bounding box center [496, 298] width 8 height 15
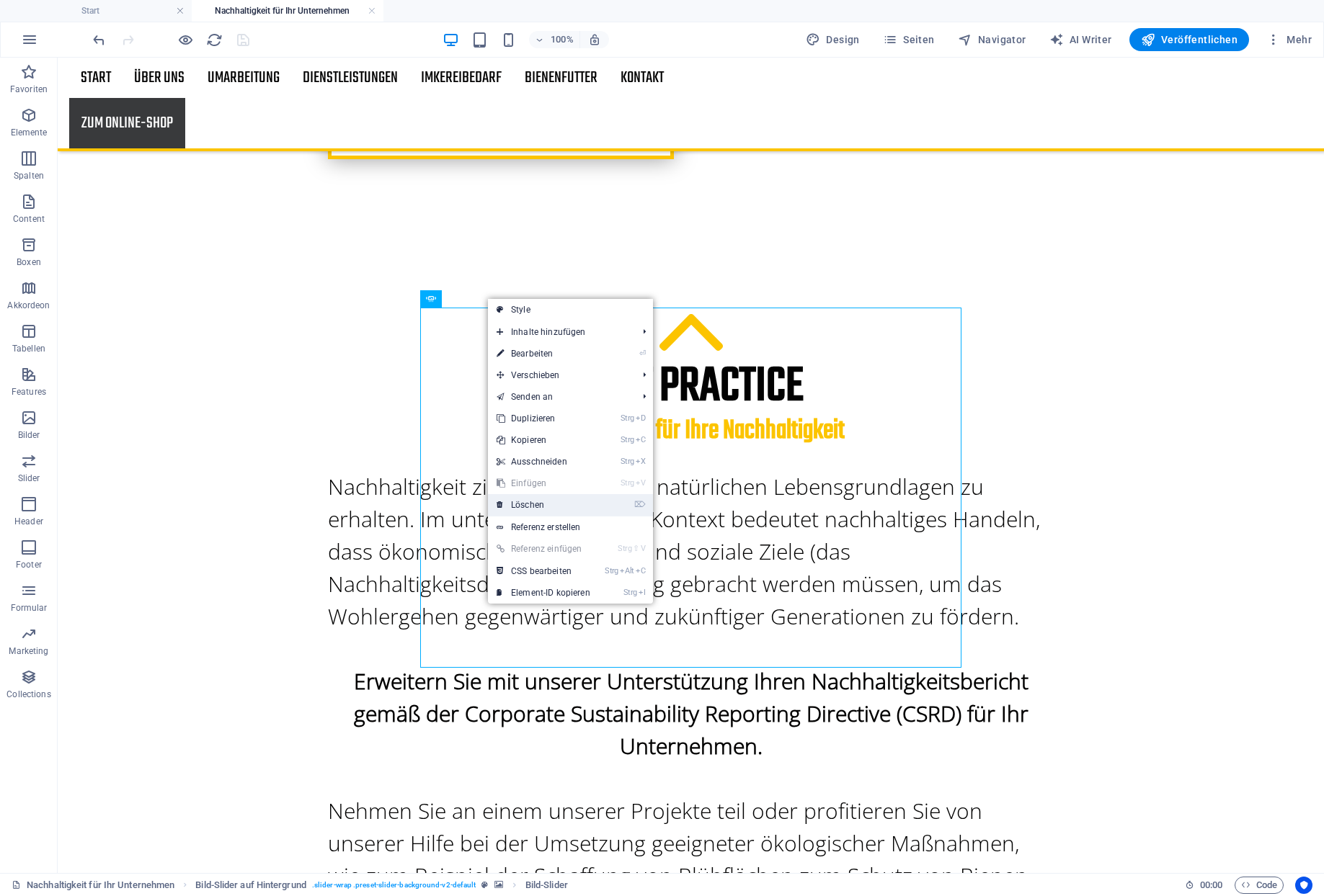
click at [525, 504] on link "⌦ Löschen" at bounding box center [543, 505] width 111 height 22
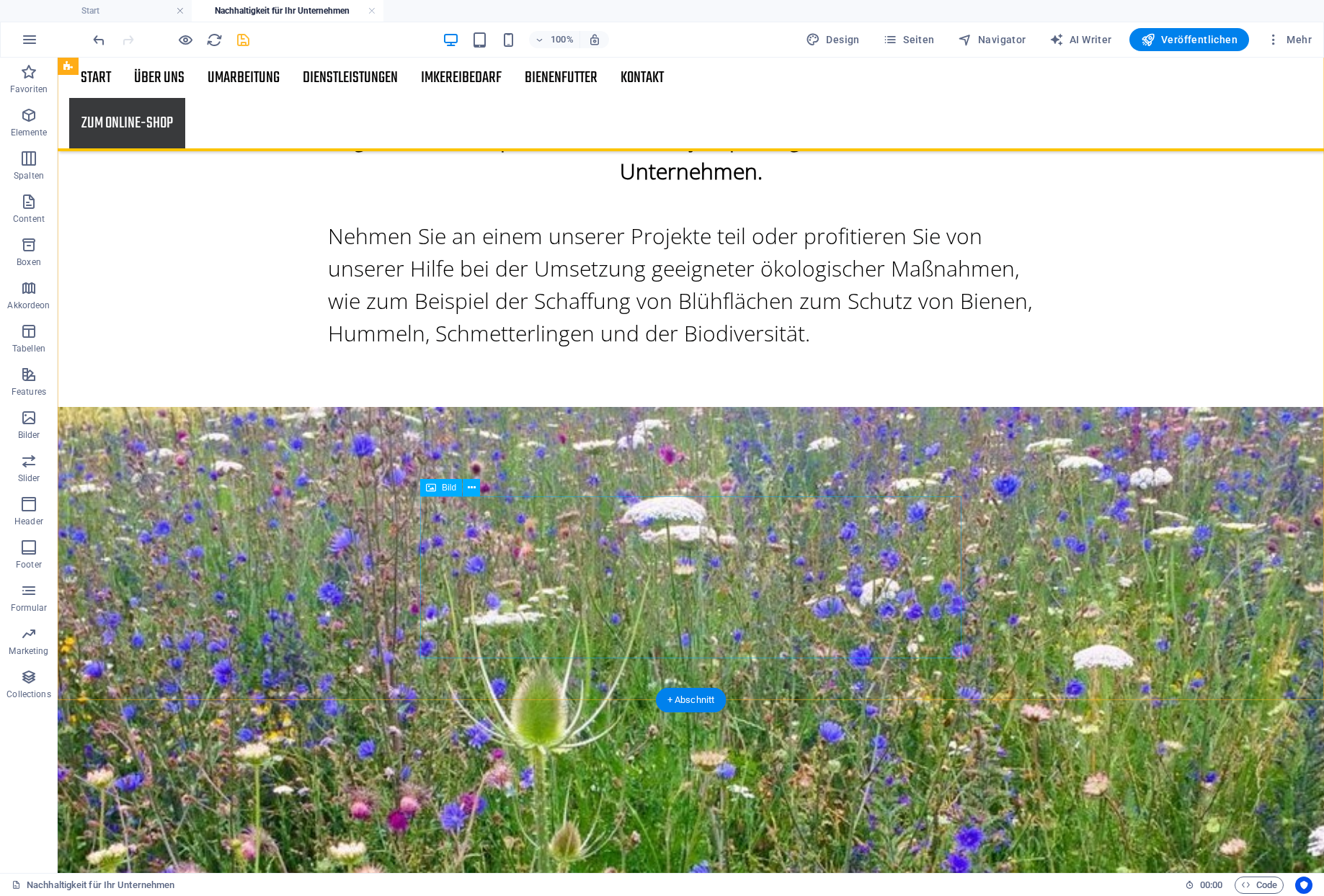
scroll to position [1384, 0]
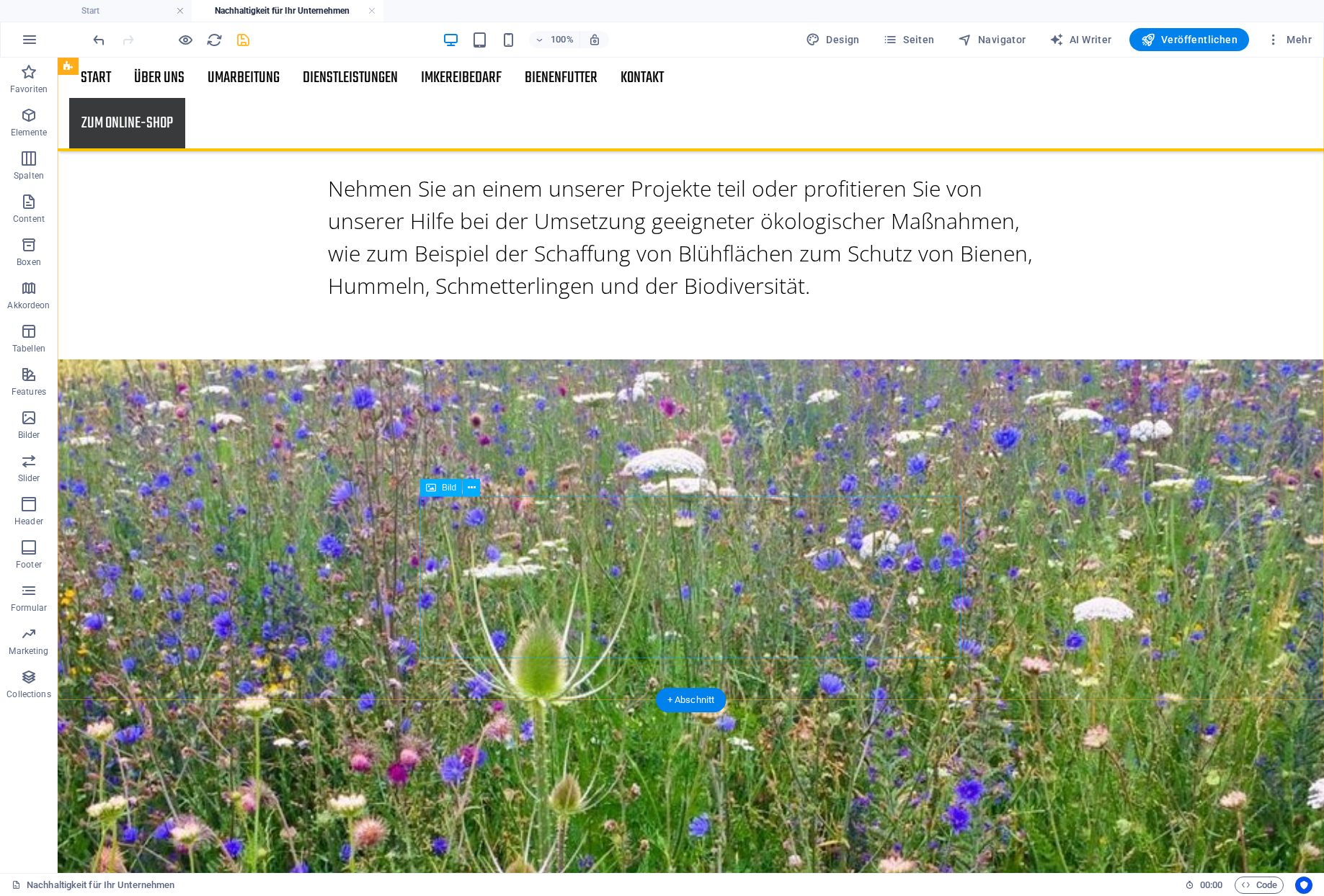
click at [468, 483] on icon at bounding box center [471, 488] width 8 height 15
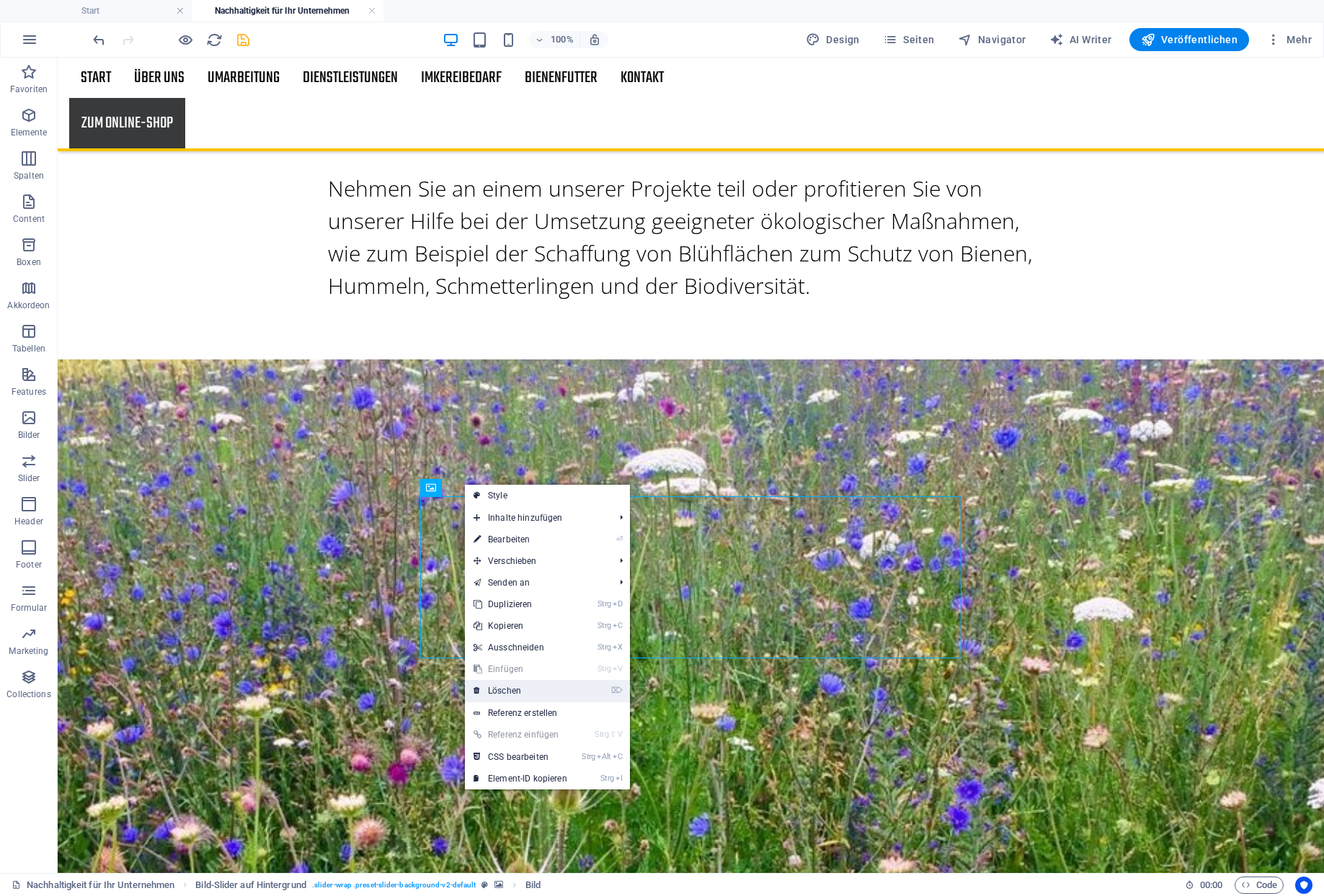
click at [506, 694] on link "⌦ Löschen" at bounding box center [520, 691] width 111 height 22
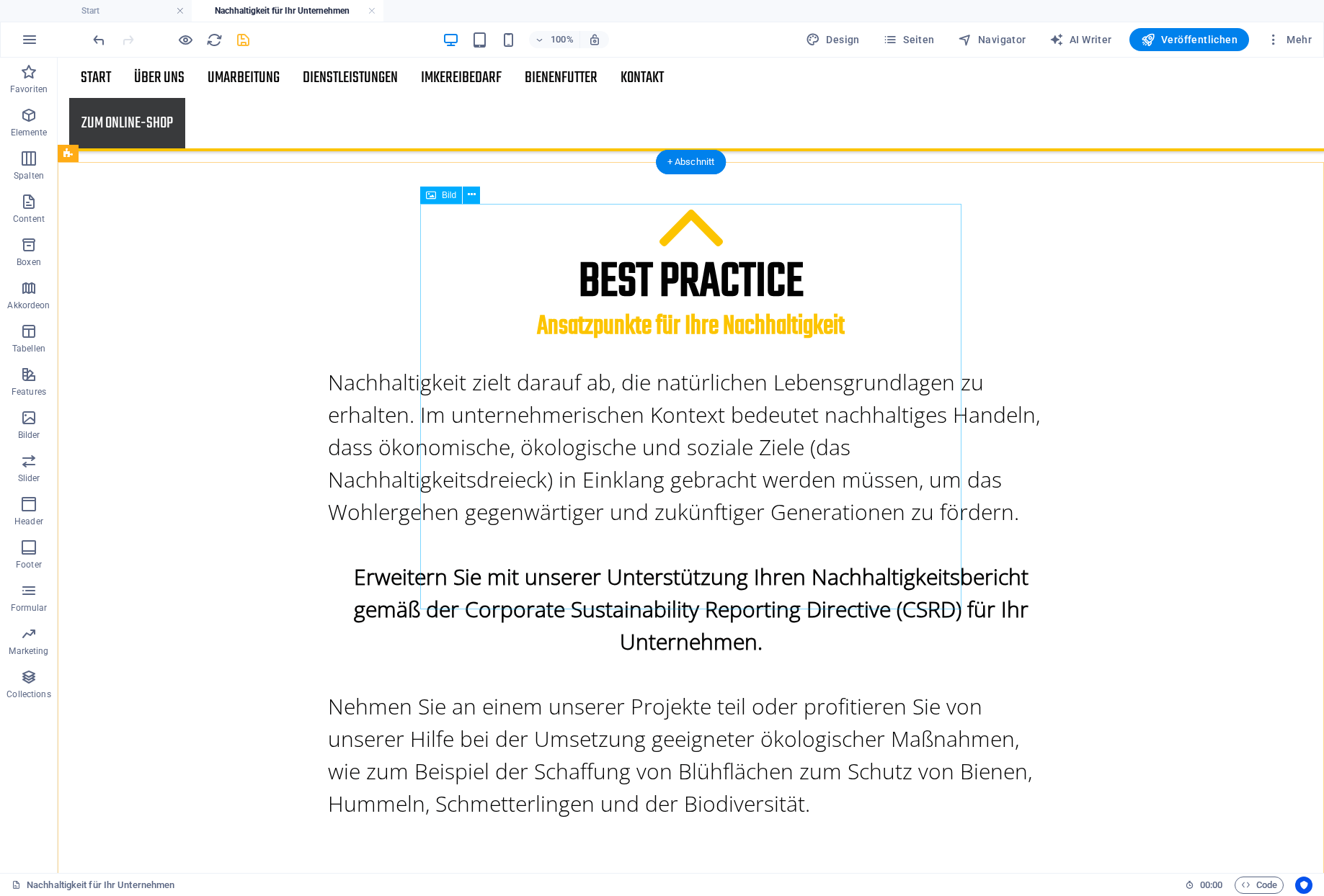
scroll to position [866, 0]
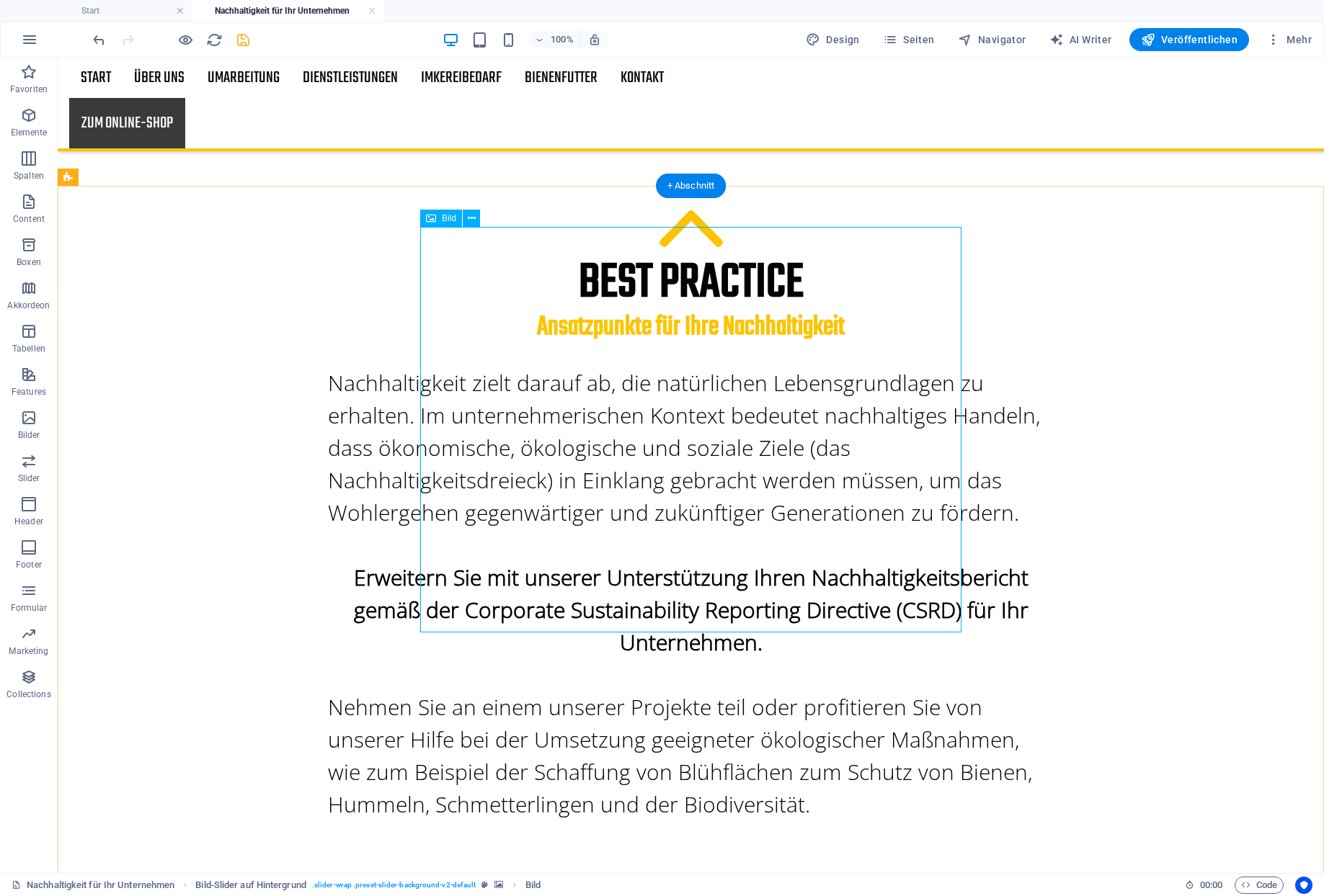
scroll to position [763, 0]
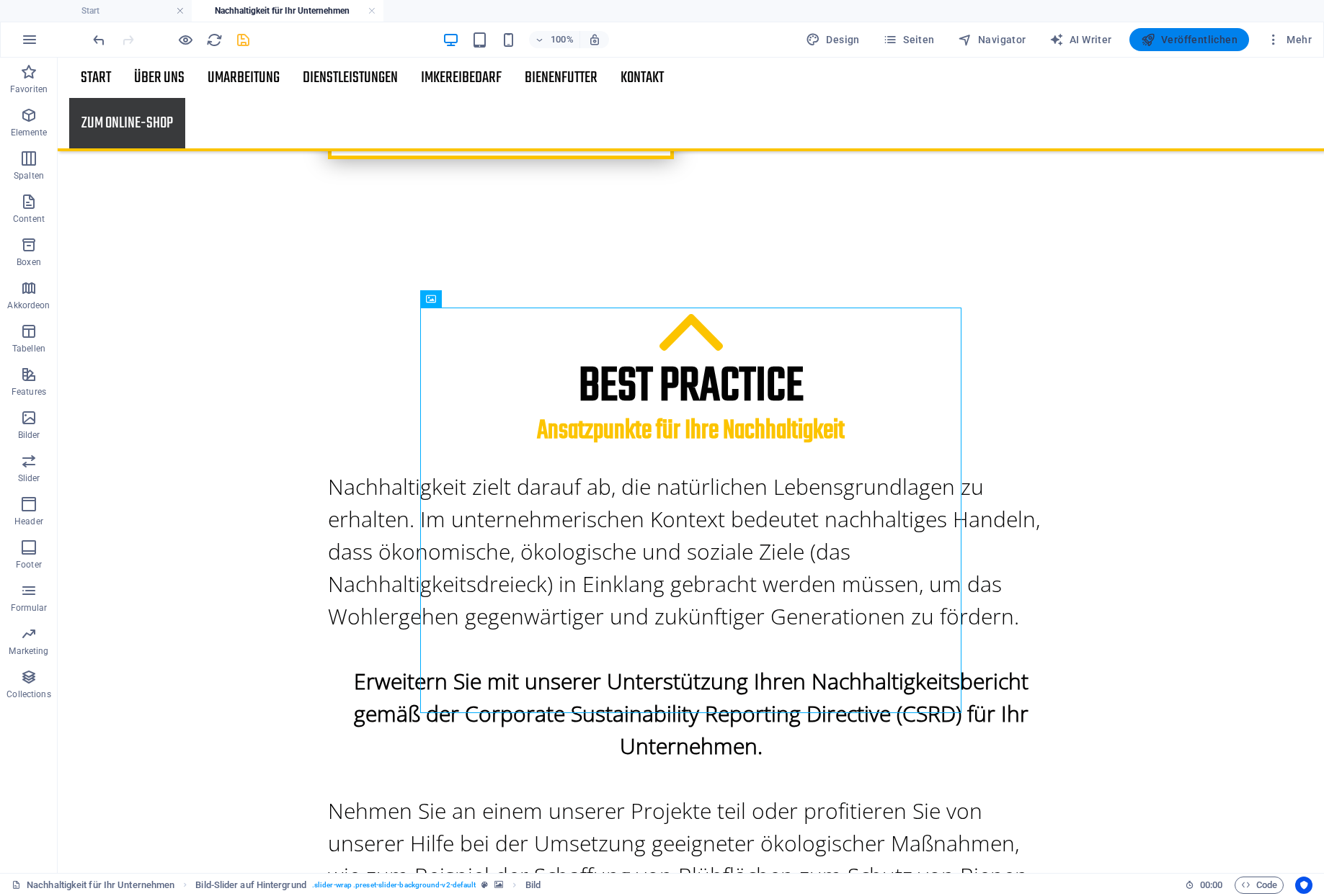
click at [1211, 32] on button "Veröffentlichen" at bounding box center [1189, 40] width 120 height 23
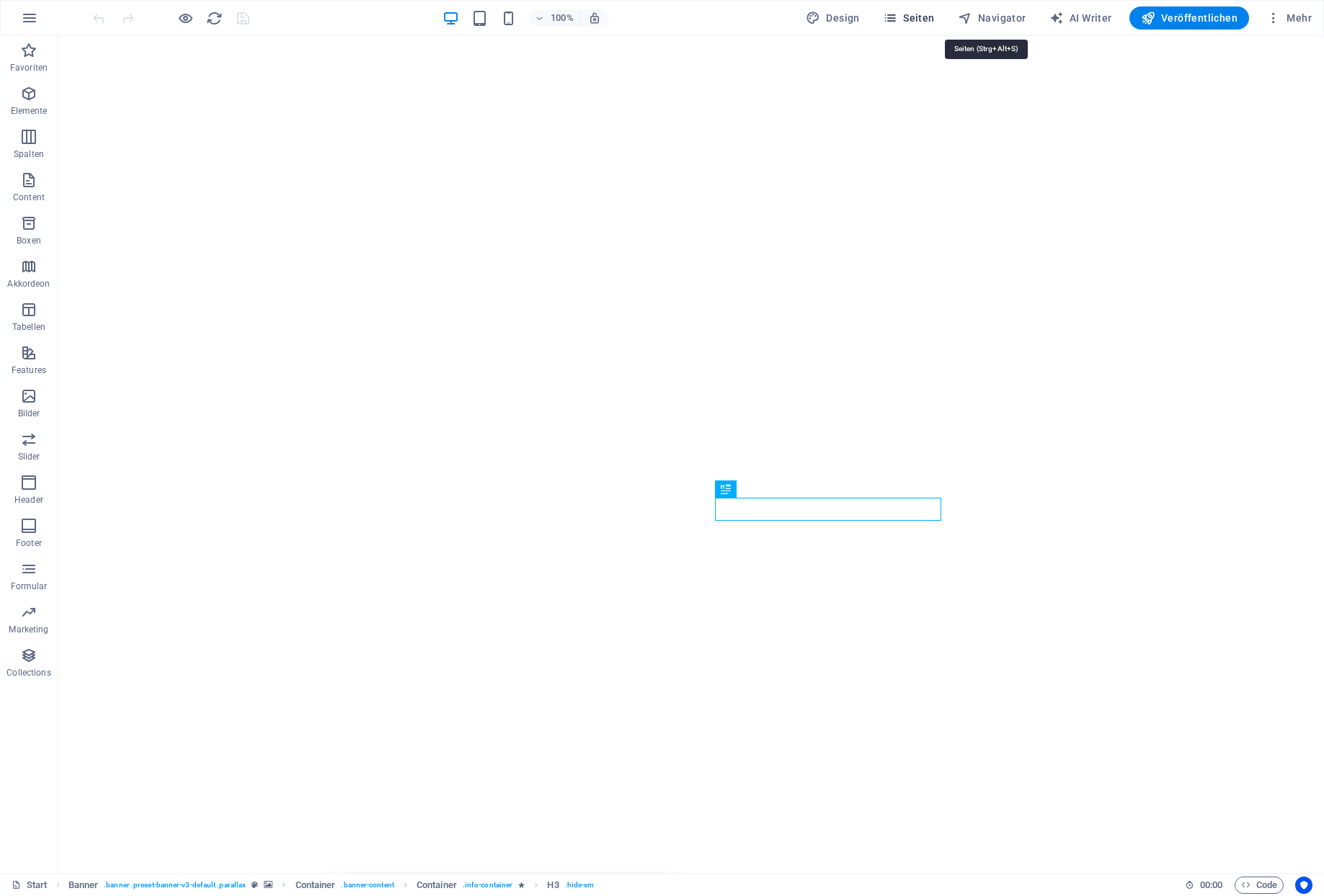
click at [940, 11] on button "Seiten" at bounding box center [908, 18] width 63 height 23
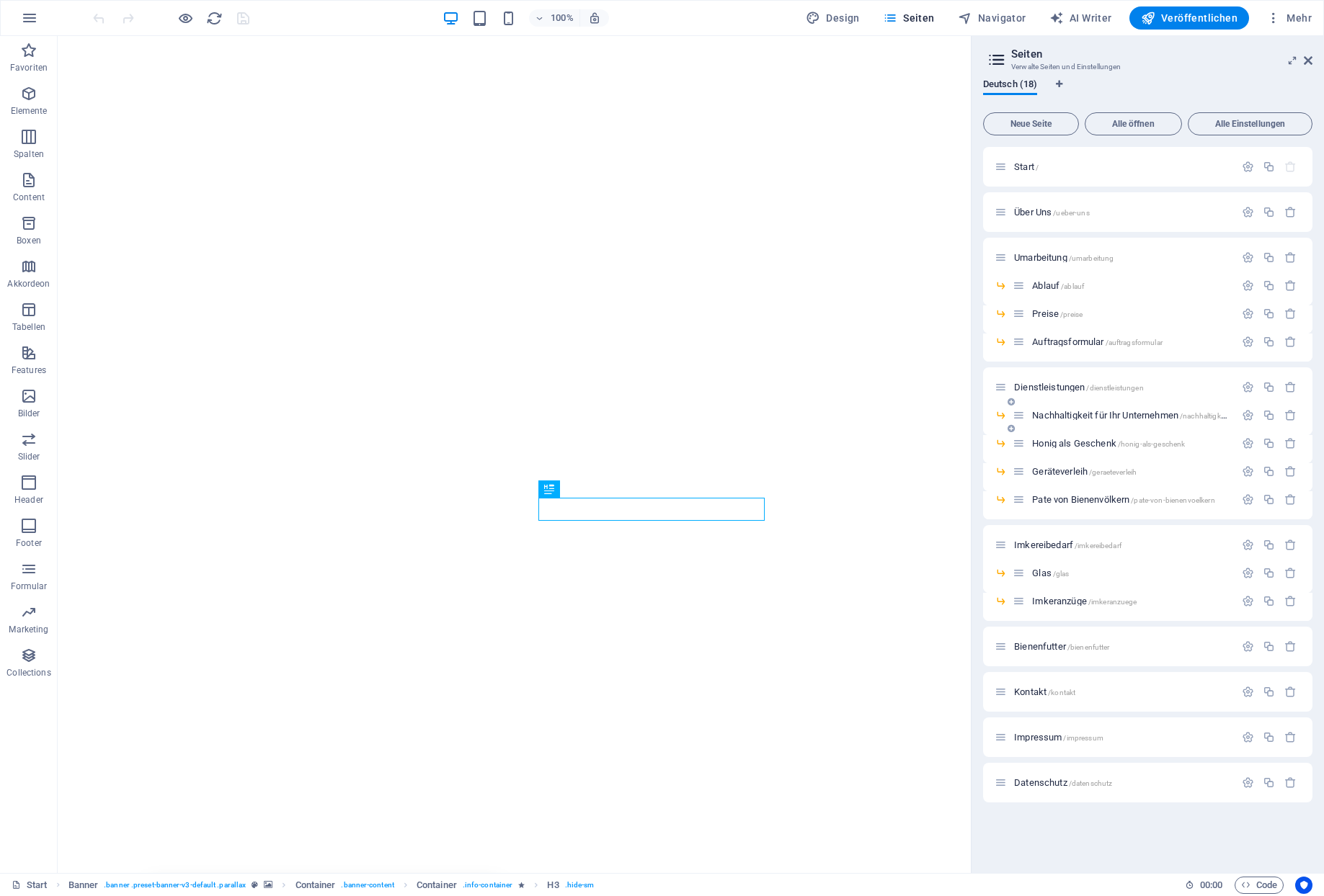
click at [1068, 414] on span "Nachhaltigkeit für Ihr Unternehmen /nachhaltigkeit-fuer-ihr-unternehmen" at bounding box center [1166, 415] width 268 height 11
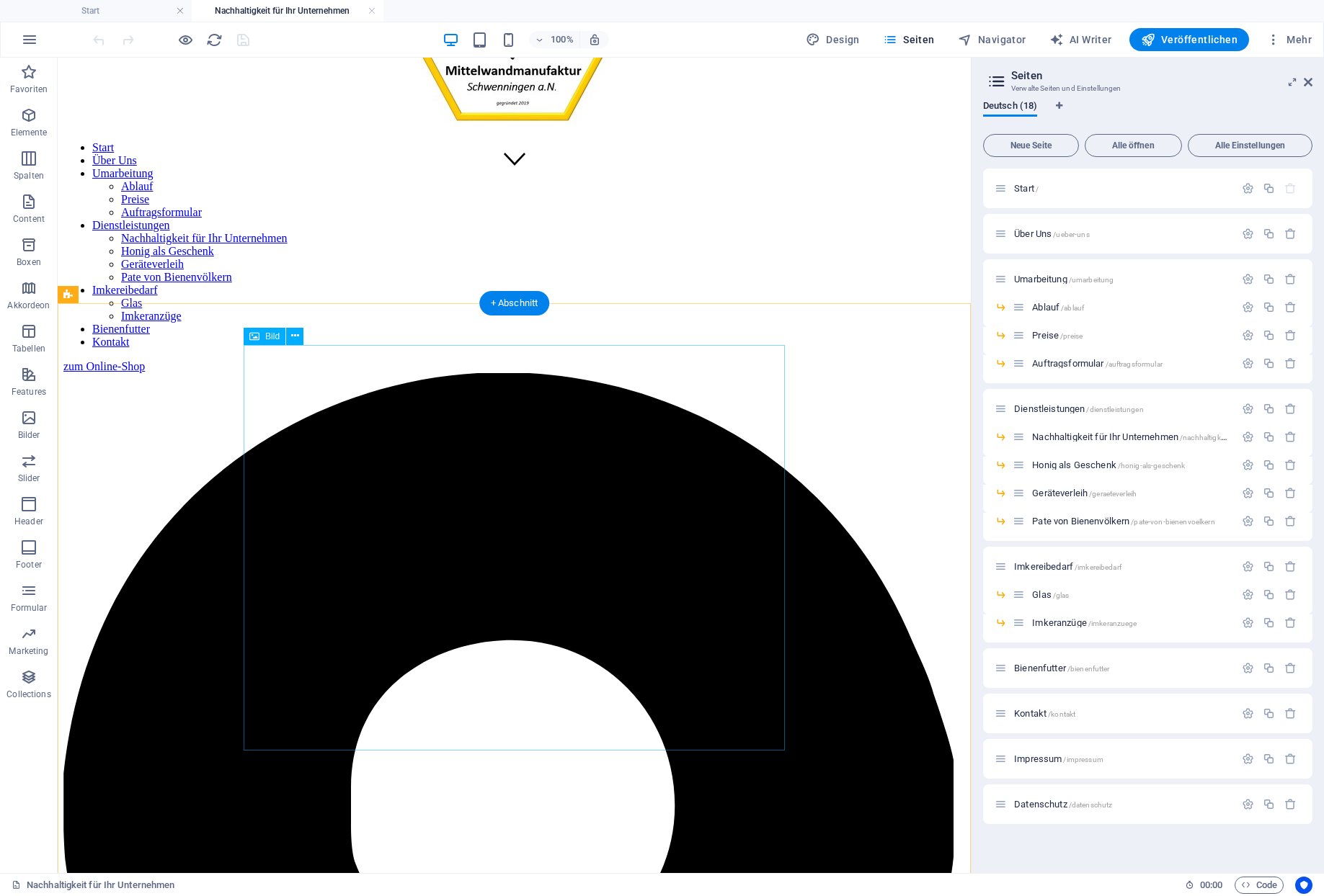
scroll to position [726, 0]
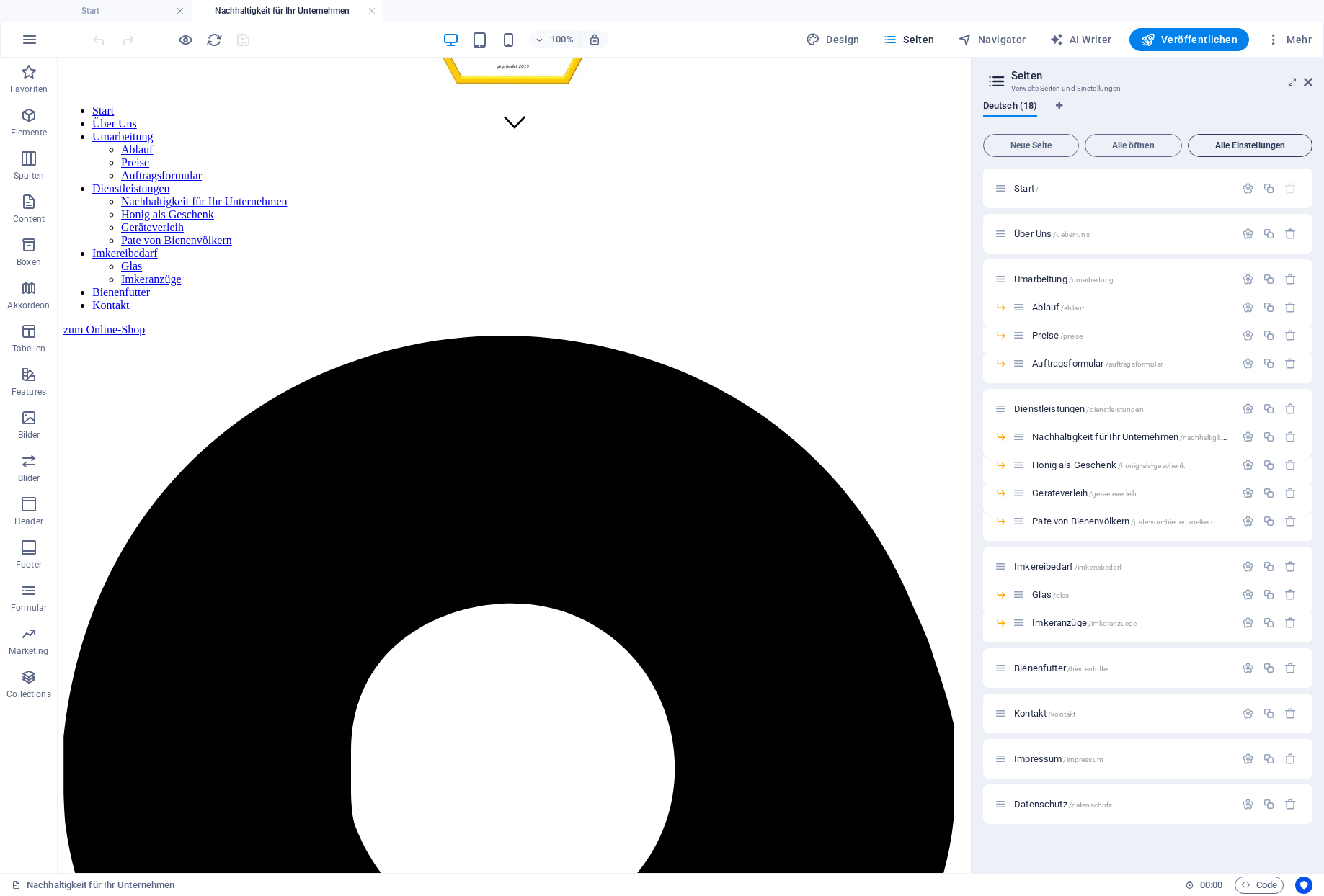
click at [1254, 140] on button "Alle Einstellungen" at bounding box center [1250, 146] width 125 height 23
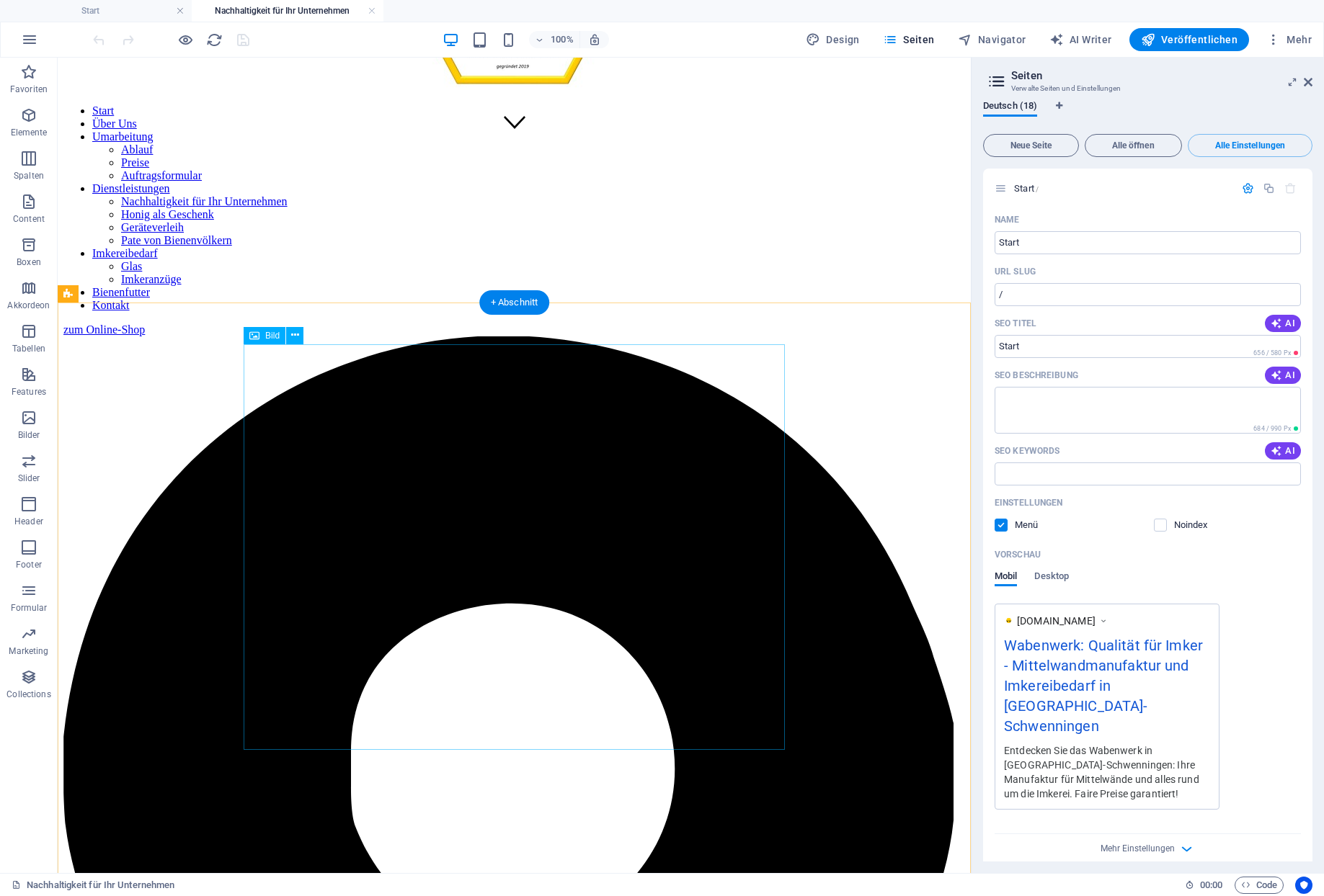
scroll to position [9318, 0]
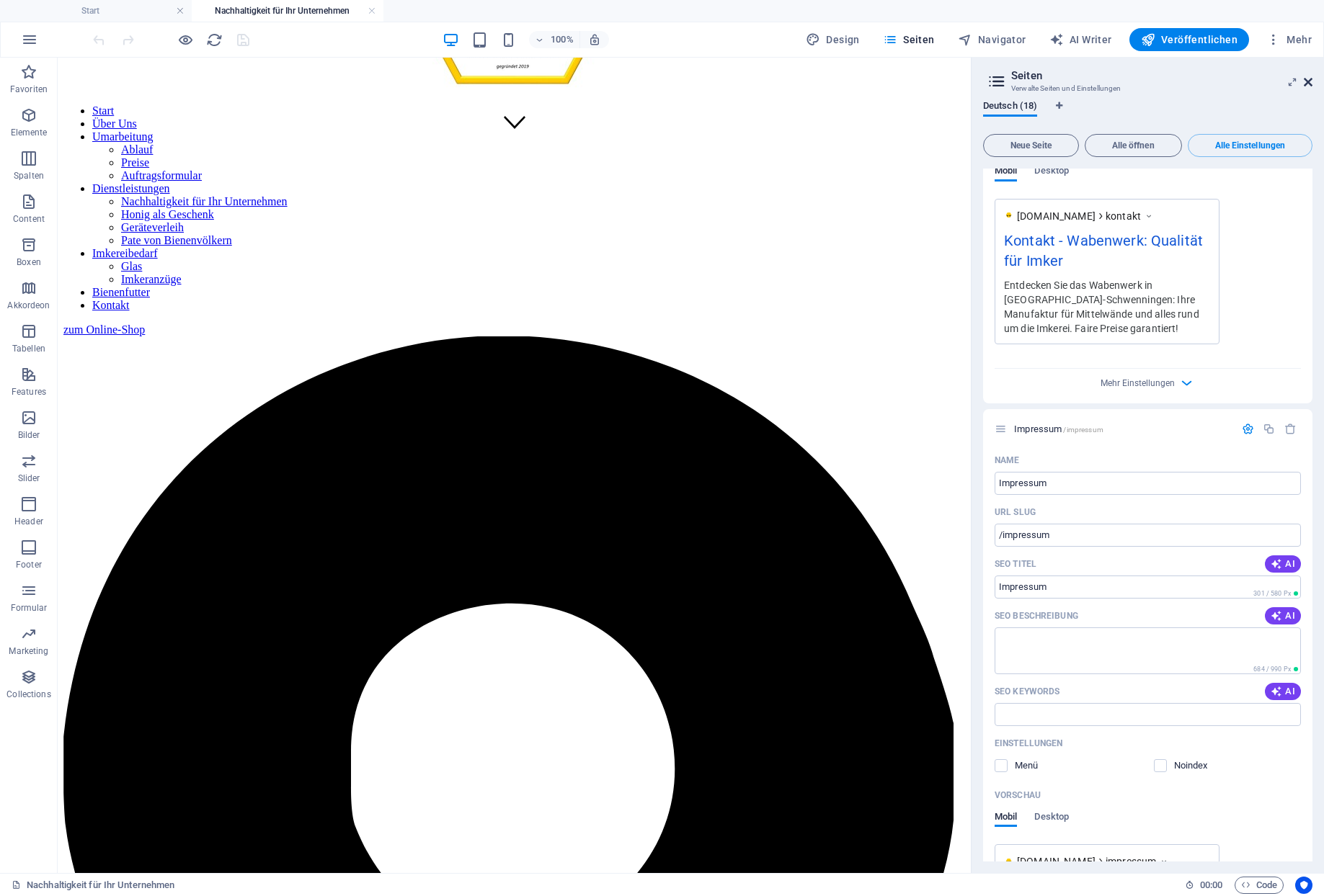
click at [1308, 79] on icon at bounding box center [1308, 82] width 9 height 12
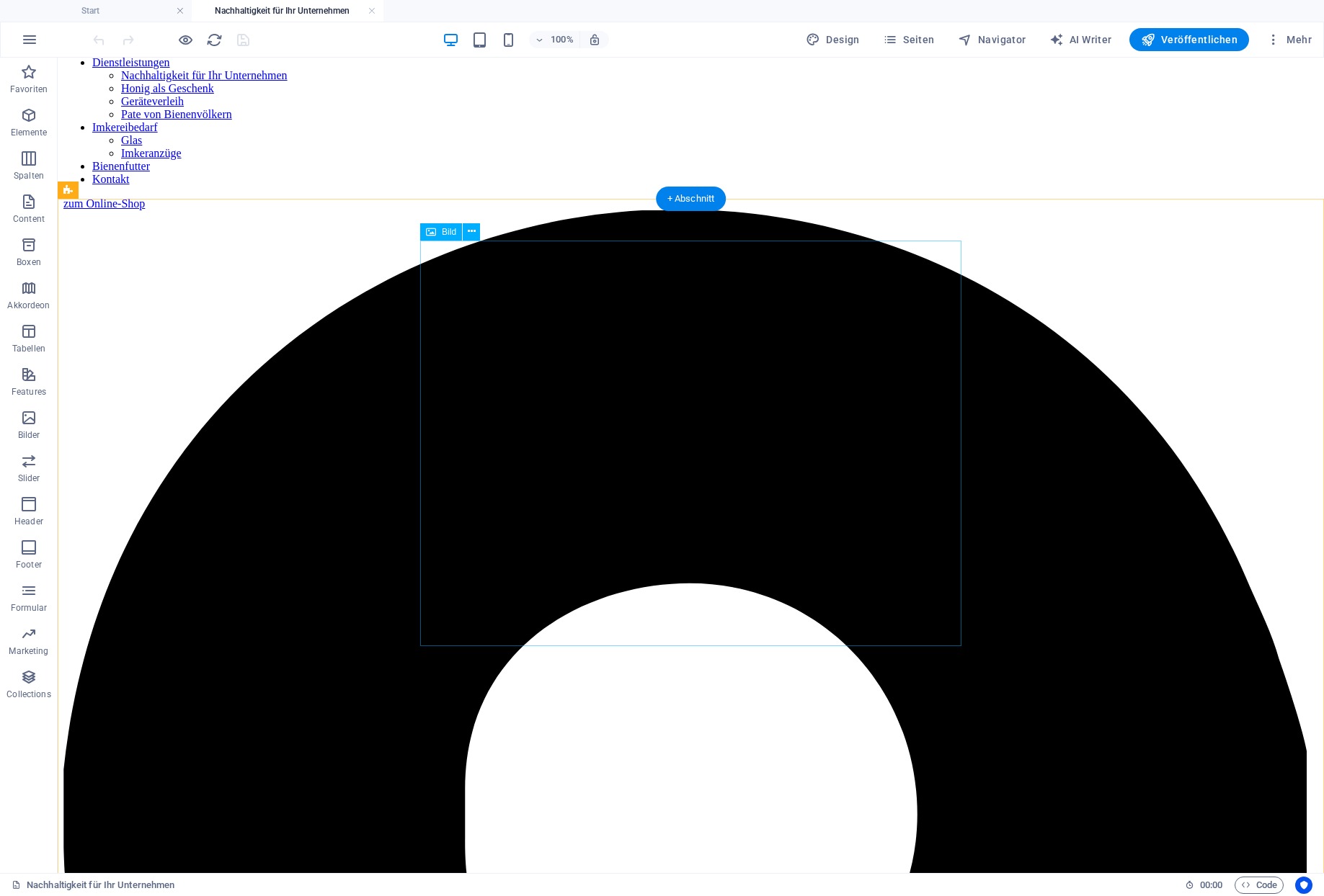
scroll to position [830, 0]
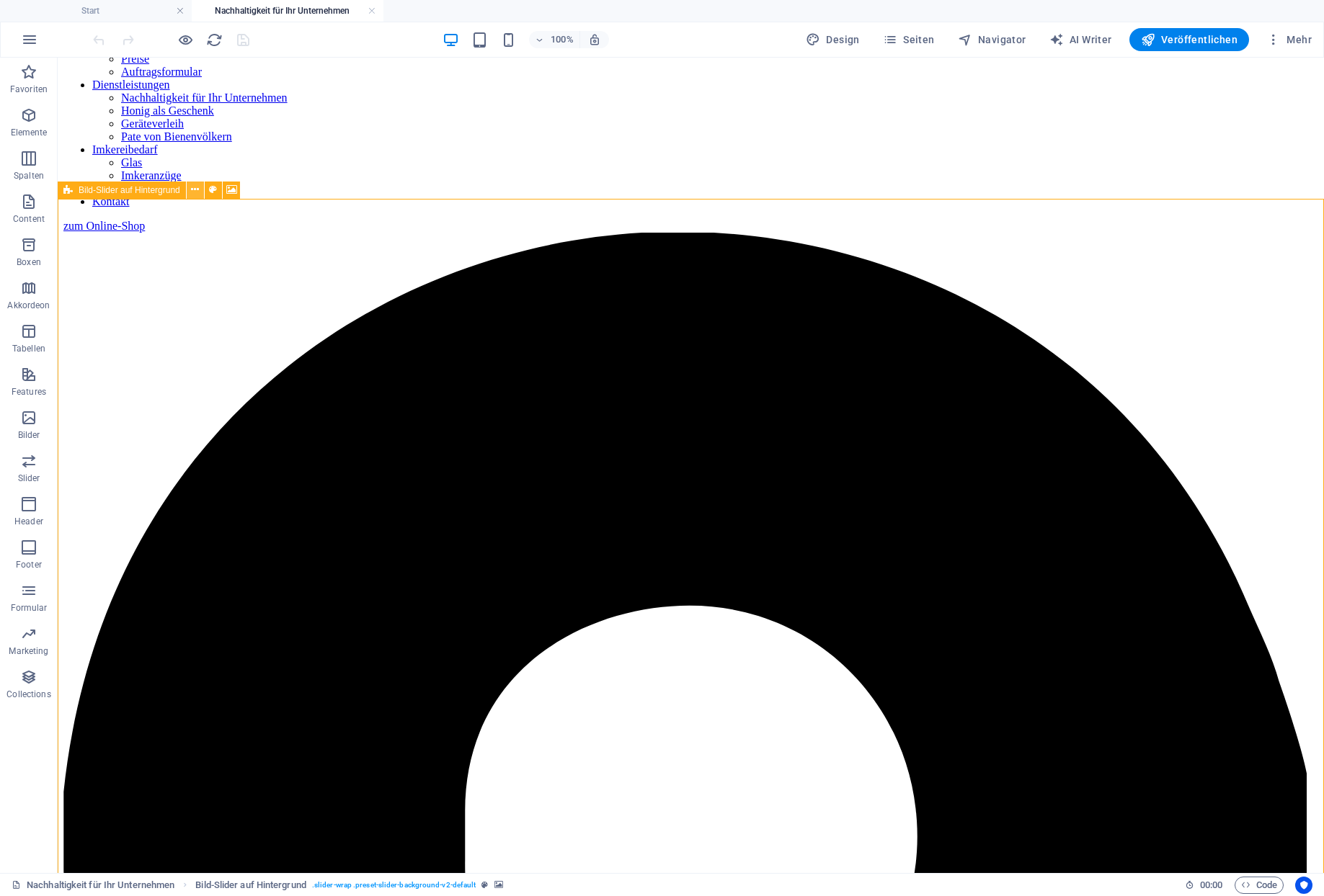
click at [191, 193] on icon at bounding box center [195, 190] width 8 height 15
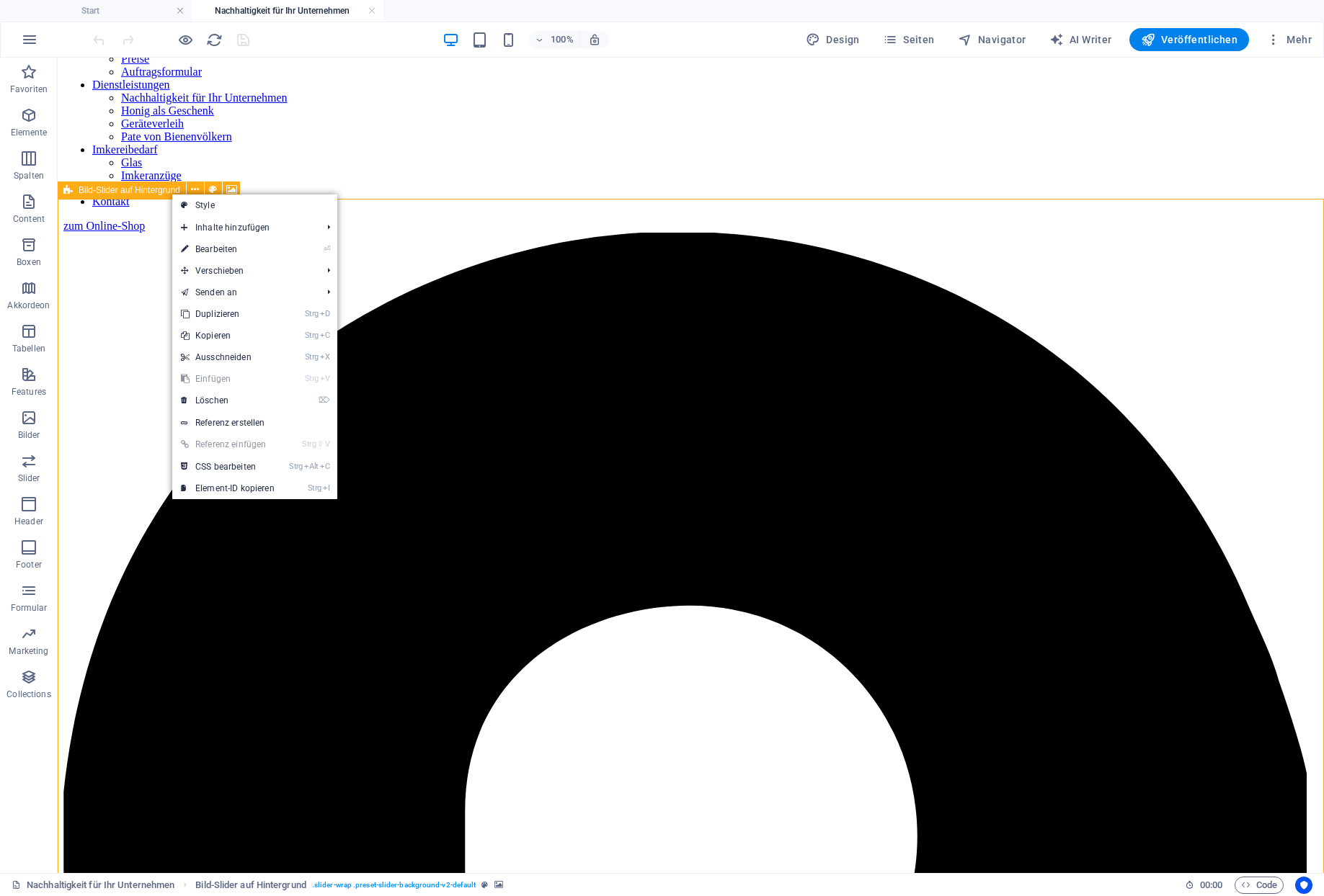
click at [110, 190] on span "Bild-Slider auf Hintergrund" at bounding box center [129, 190] width 102 height 9
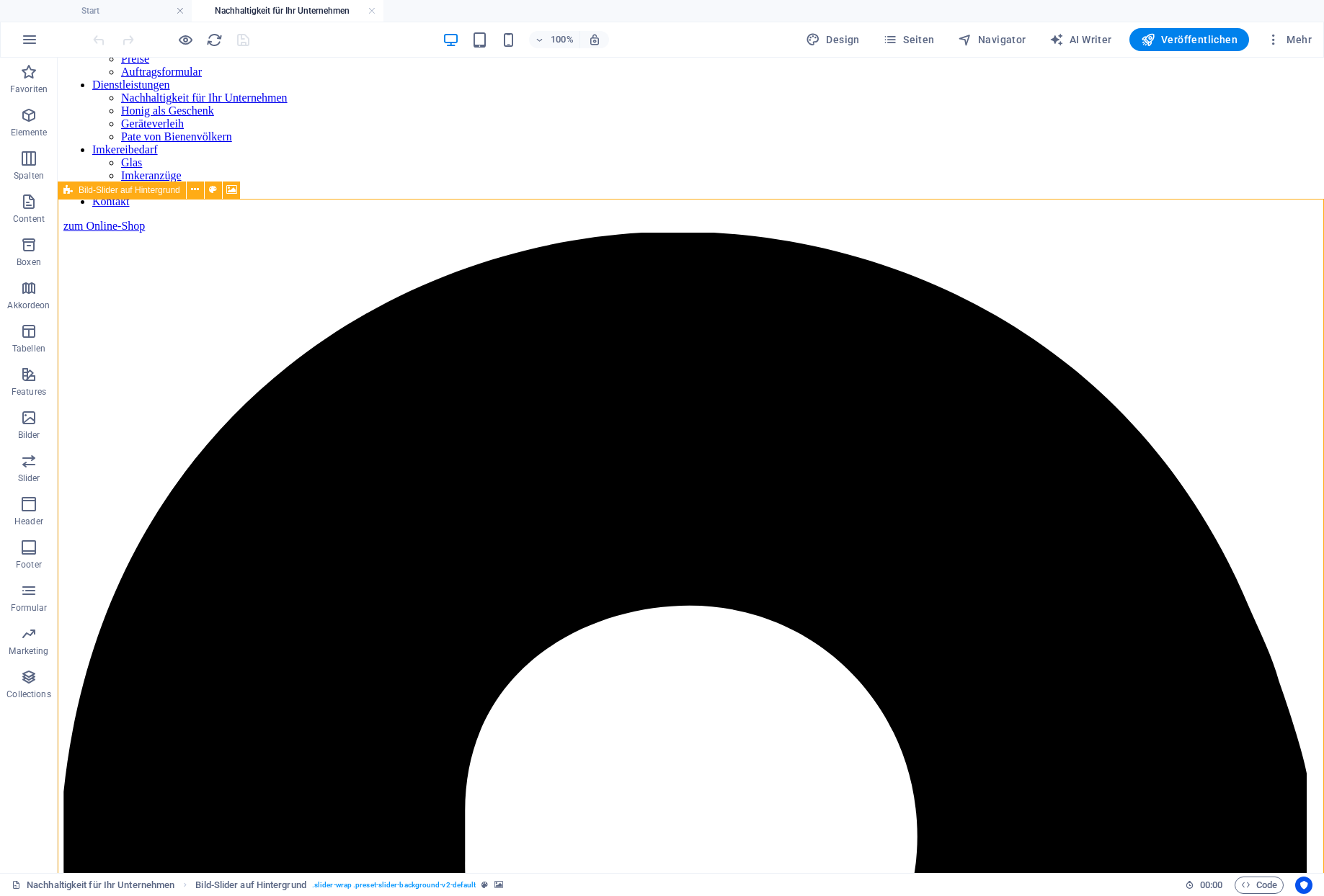
click at [110, 190] on span "Bild-Slider auf Hintergrund" at bounding box center [129, 190] width 102 height 9
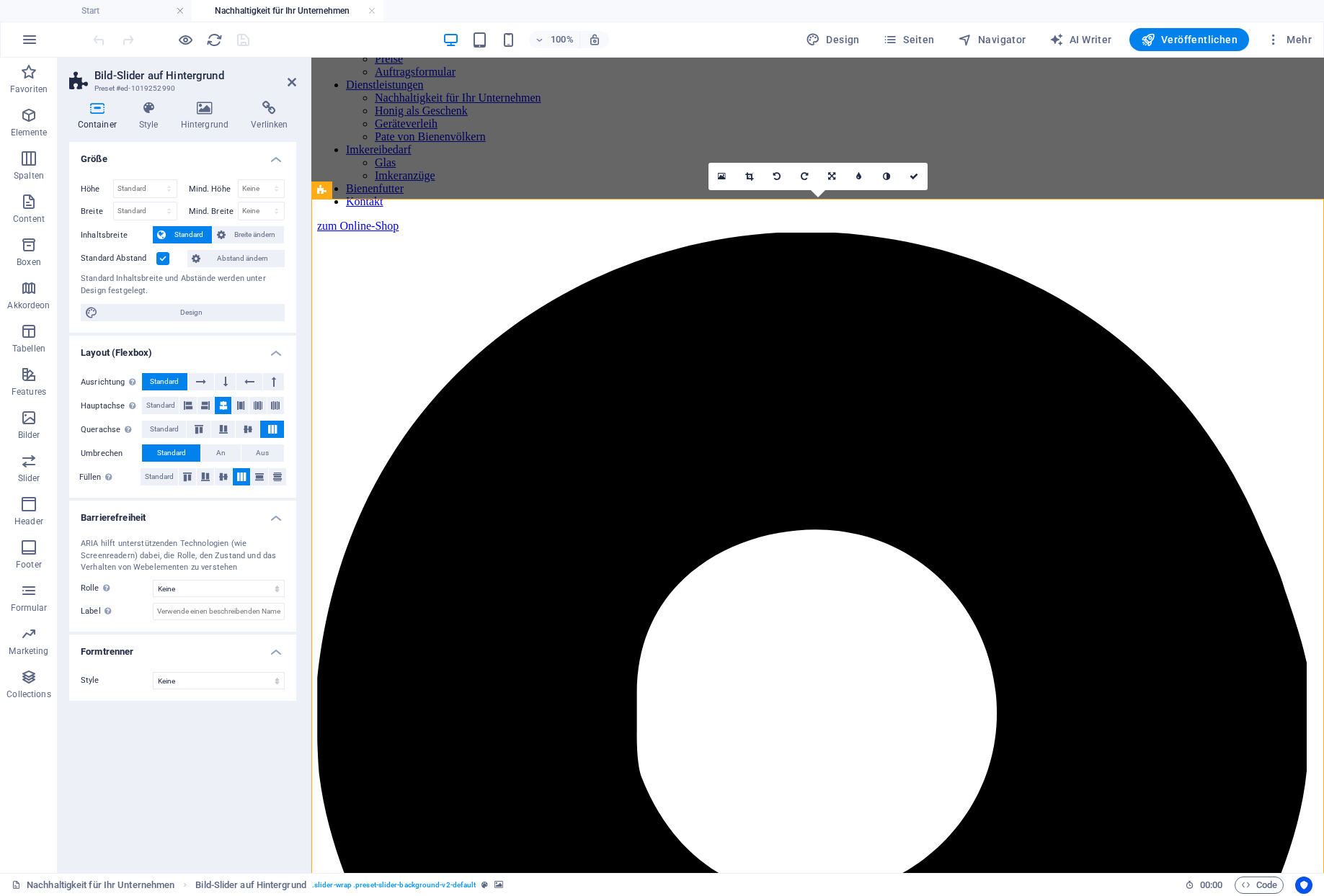
click at [302, 79] on aside "Bild-Slider auf Hintergrund Preset #ed-1019252990 Container Style Hintergrund V…" at bounding box center [185, 465] width 254 height 815
click at [294, 73] on h2 "Bild-Slider auf Hintergrund" at bounding box center [196, 76] width 202 height 13
drag, startPoint x: 293, startPoint y: 75, endPoint x: 263, endPoint y: 58, distance: 34.5
click at [293, 76] on icon at bounding box center [291, 82] width 9 height 12
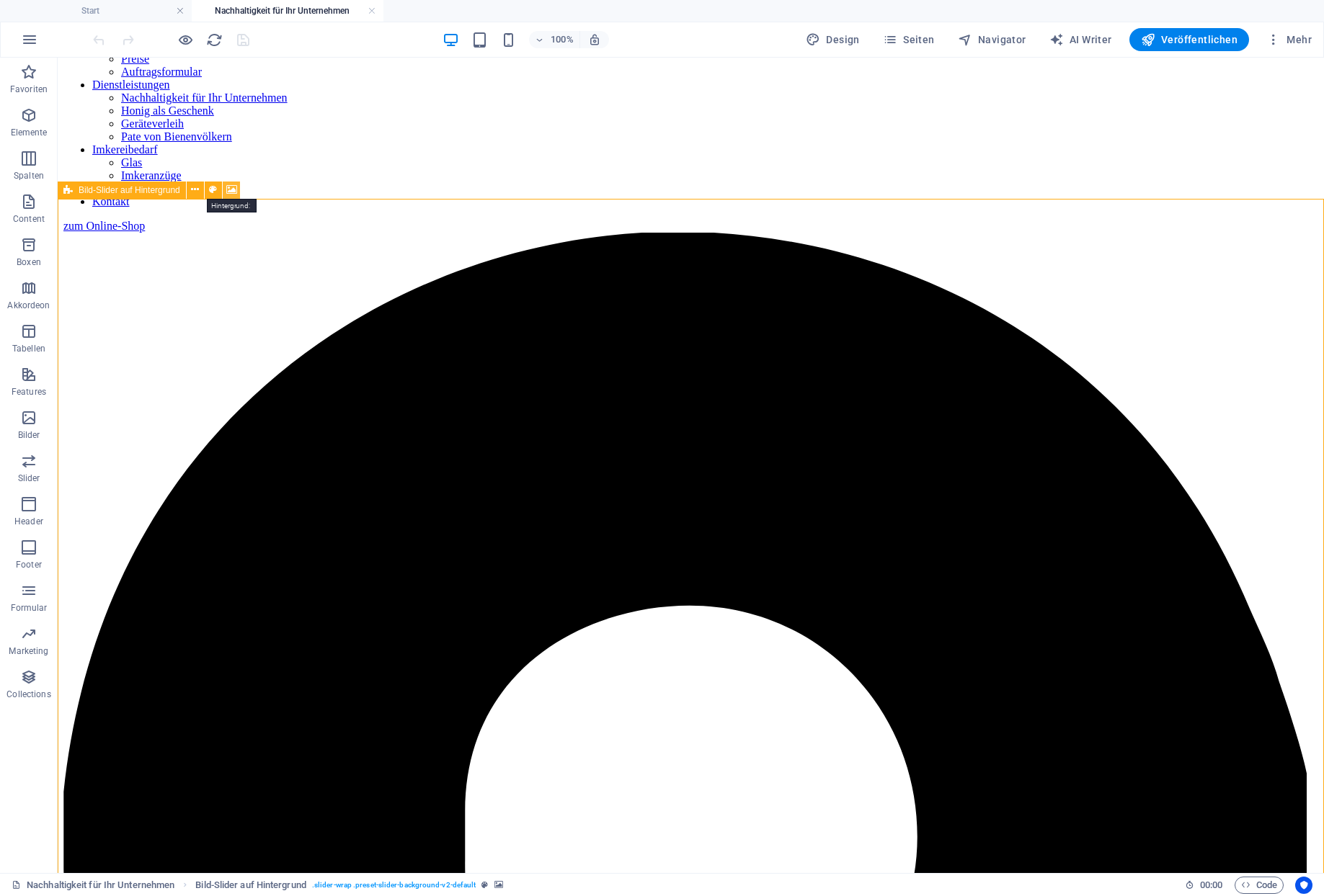
click at [227, 188] on icon at bounding box center [232, 190] width 11 height 15
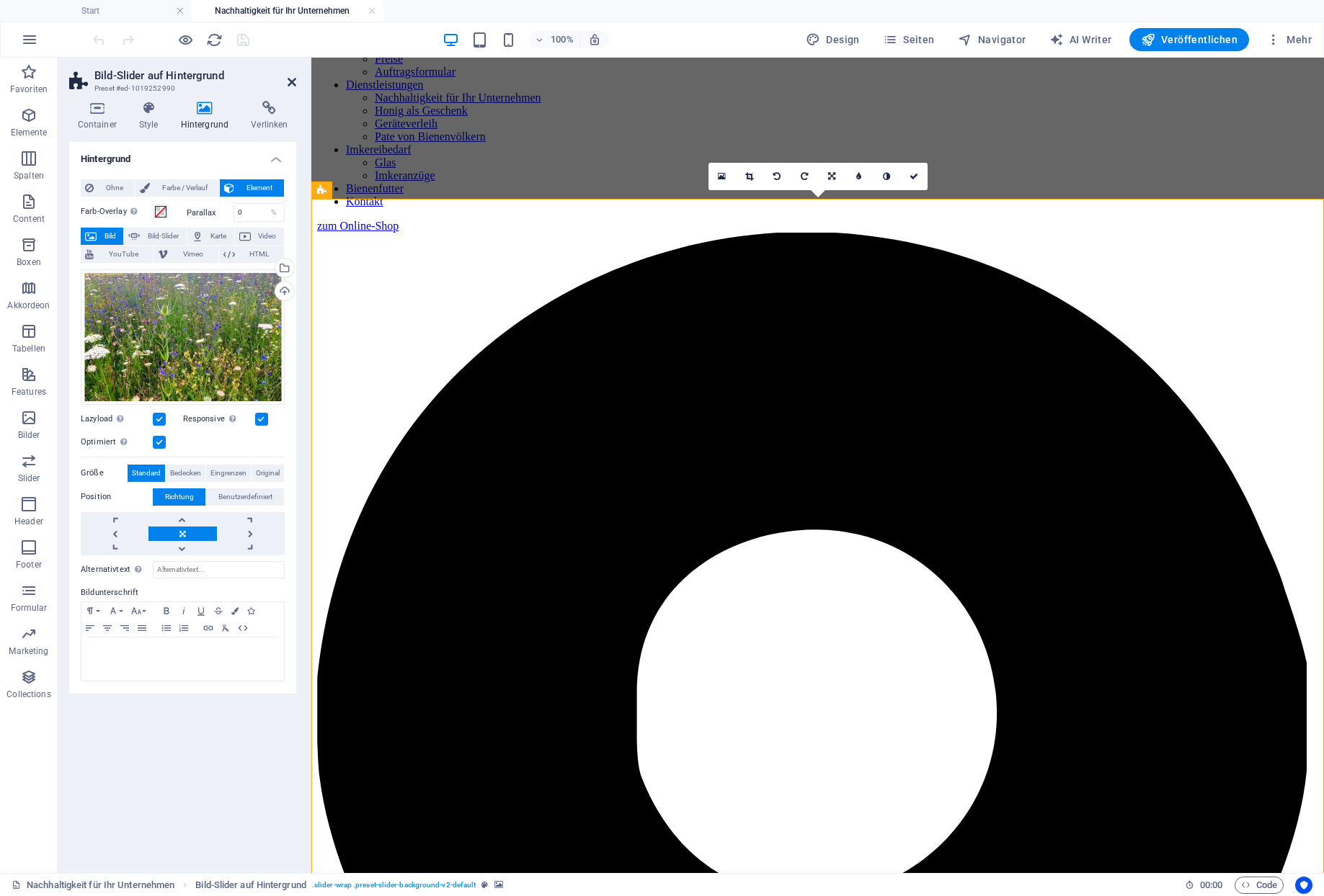
click at [294, 77] on icon at bounding box center [291, 82] width 9 height 12
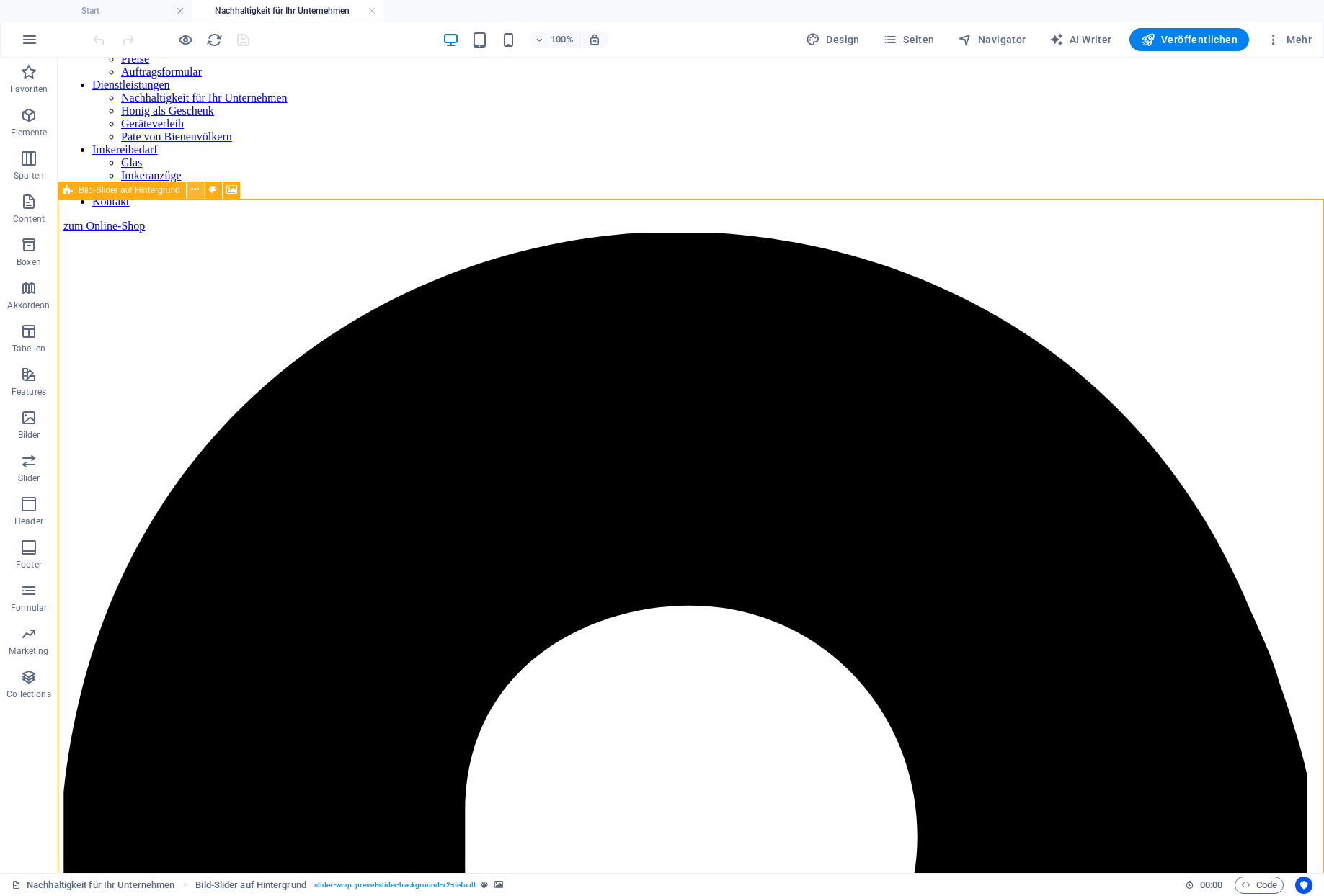
click at [187, 192] on button at bounding box center [196, 190] width 17 height 17
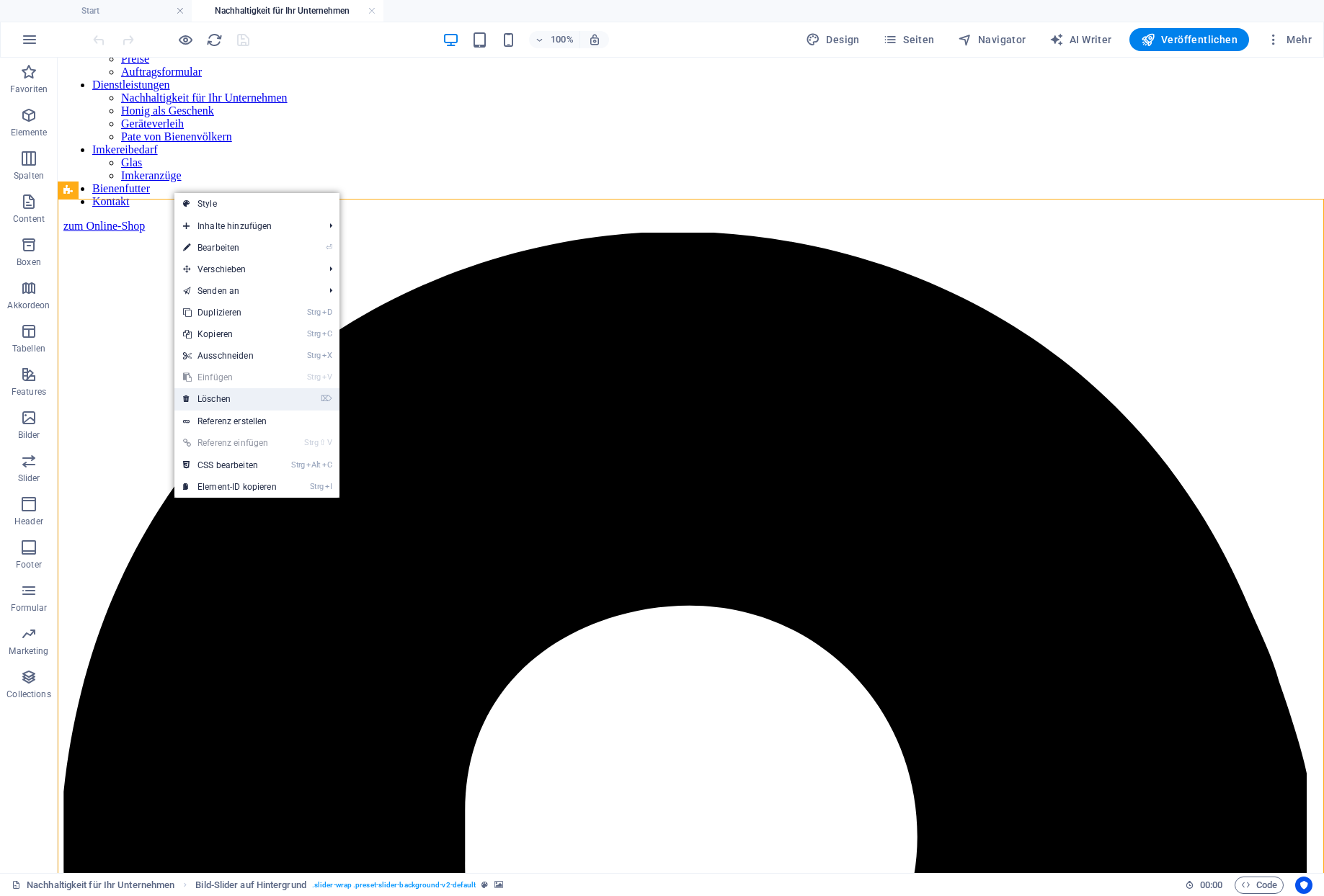
click at [221, 392] on link "⌦ Löschen" at bounding box center [230, 399] width 111 height 22
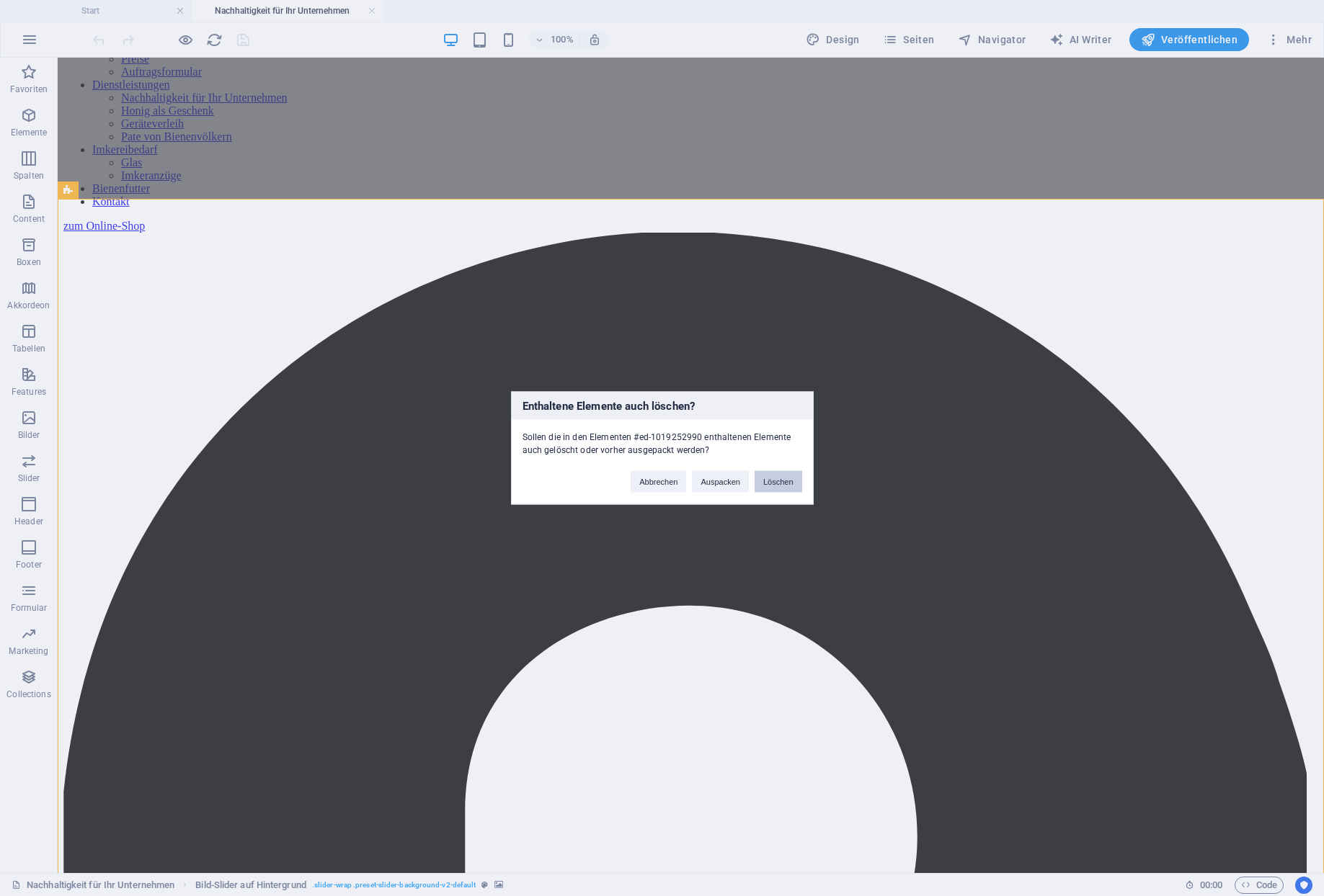
click at [782, 476] on button "Löschen" at bounding box center [779, 482] width 48 height 22
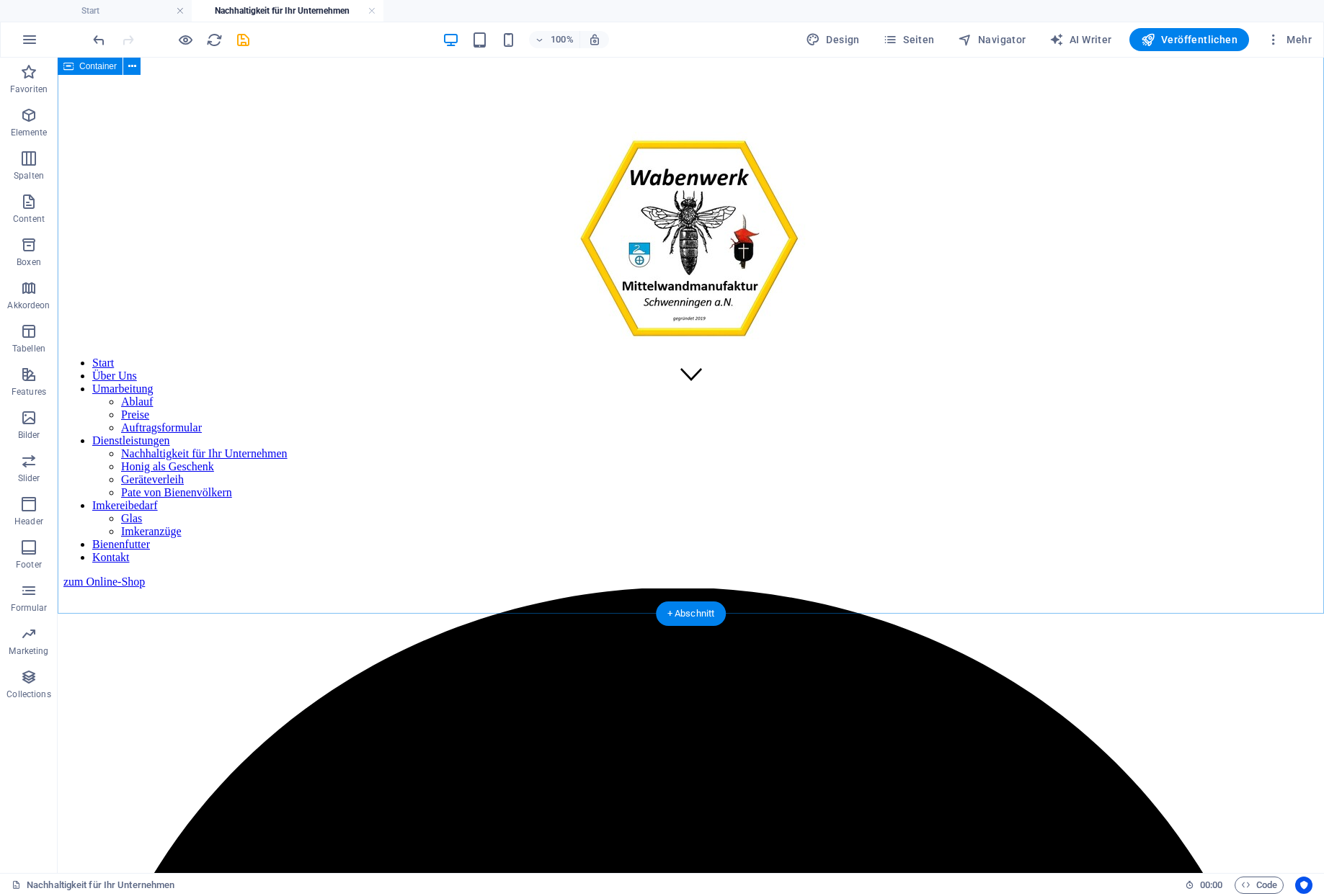
scroll to position [519, 0]
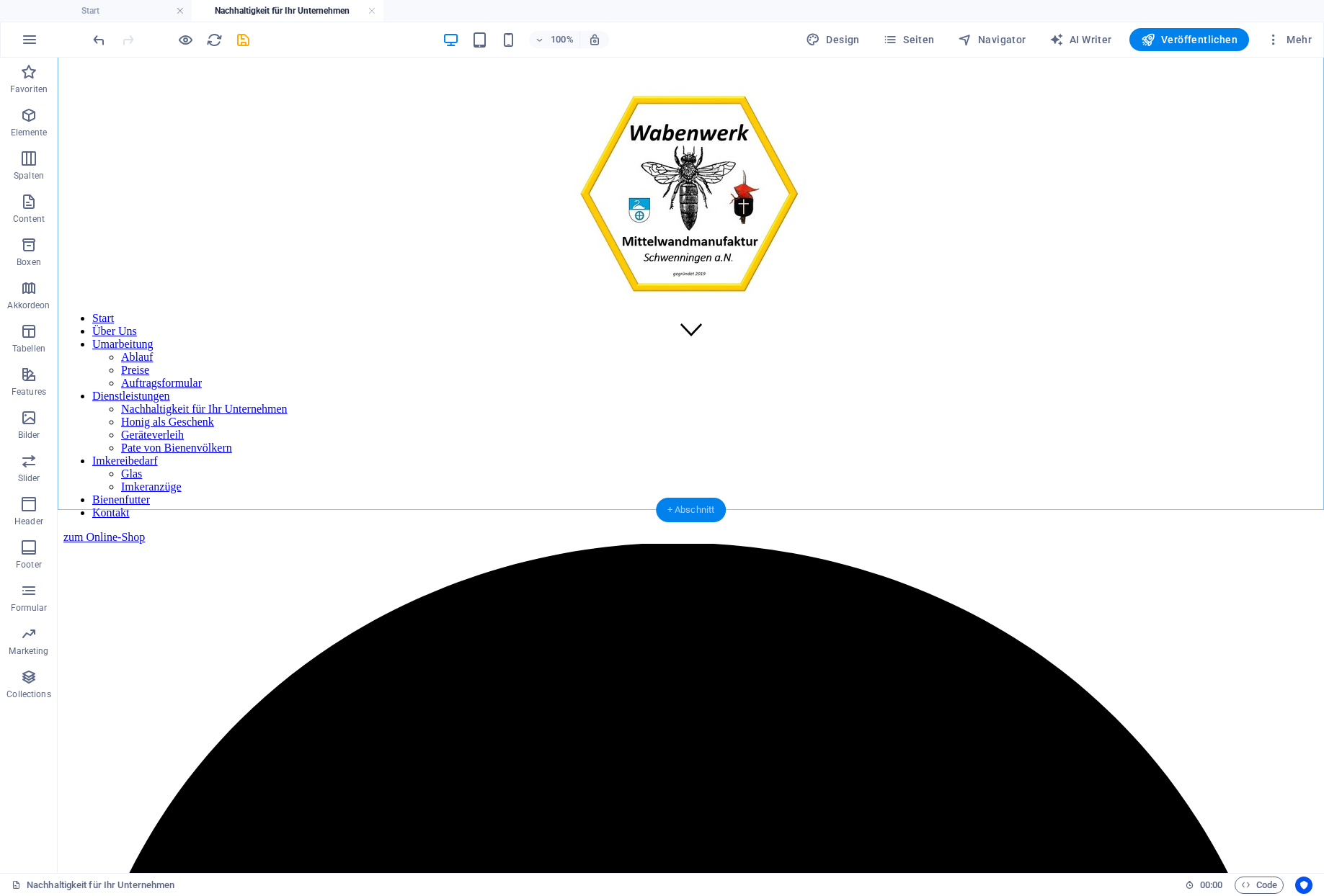
click at [709, 509] on div "+ Abschnitt" at bounding box center [691, 510] width 71 height 25
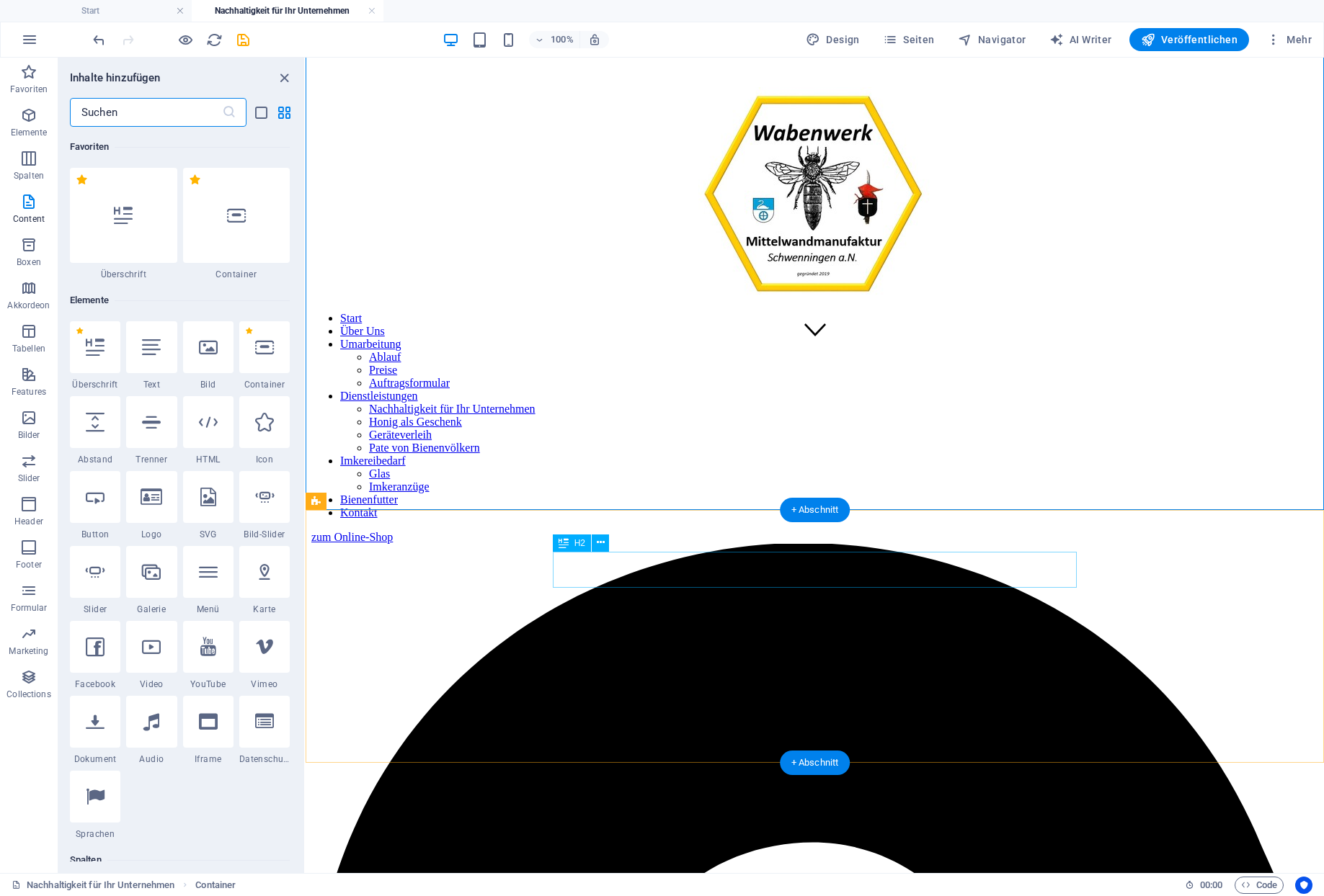
scroll to position [2448, 0]
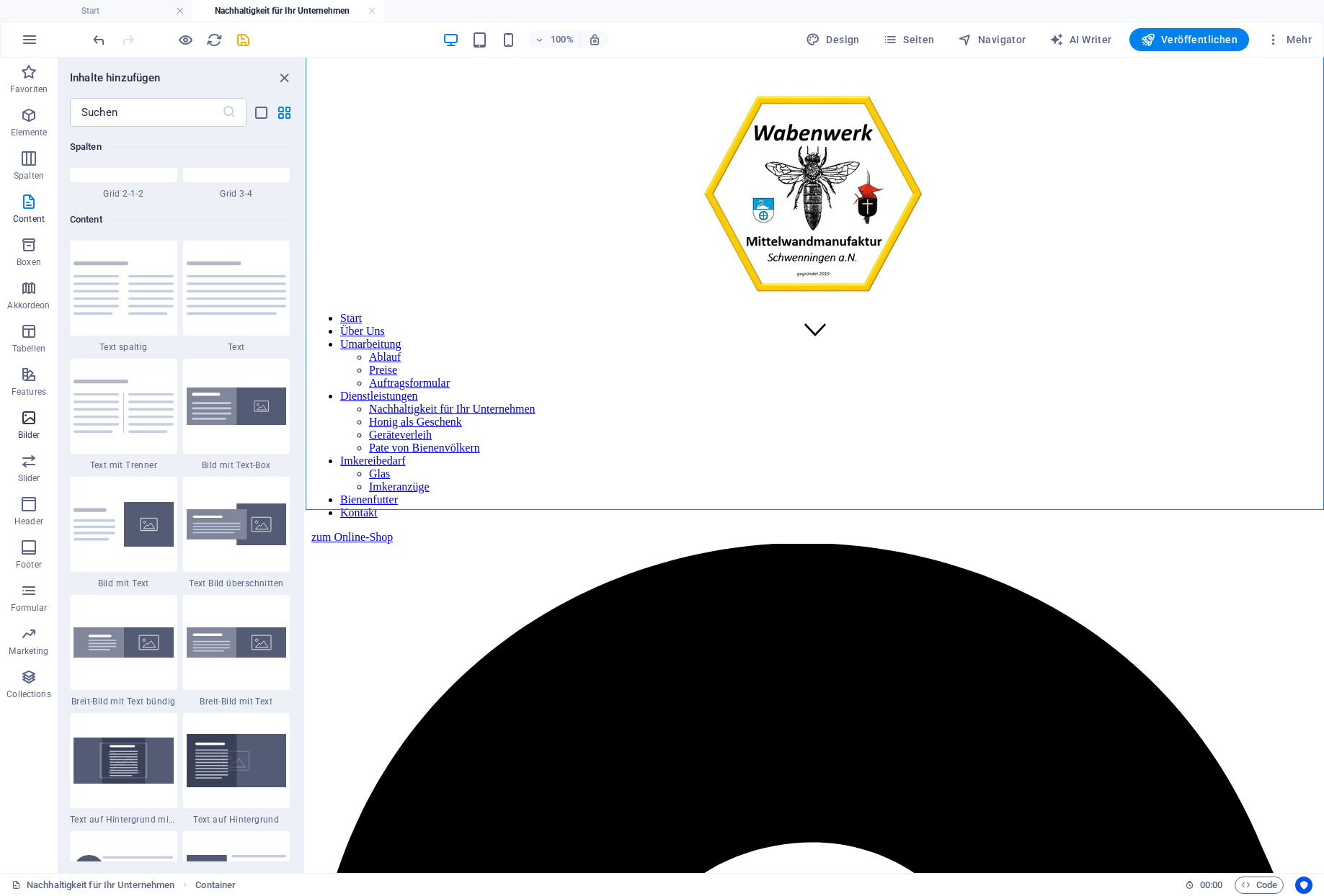
click at [14, 427] on span "Bilder" at bounding box center [29, 426] width 58 height 35
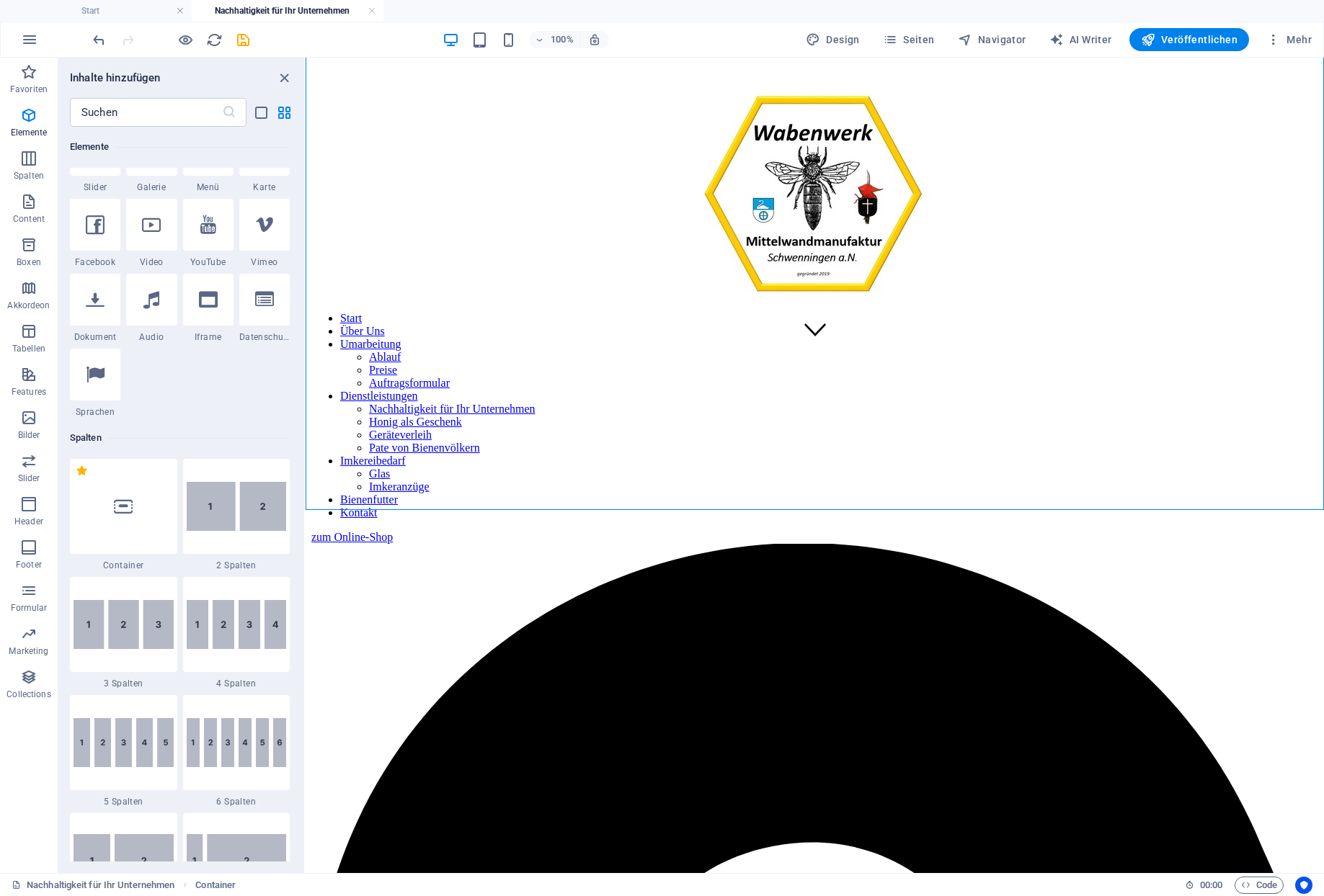
scroll to position [85, 0]
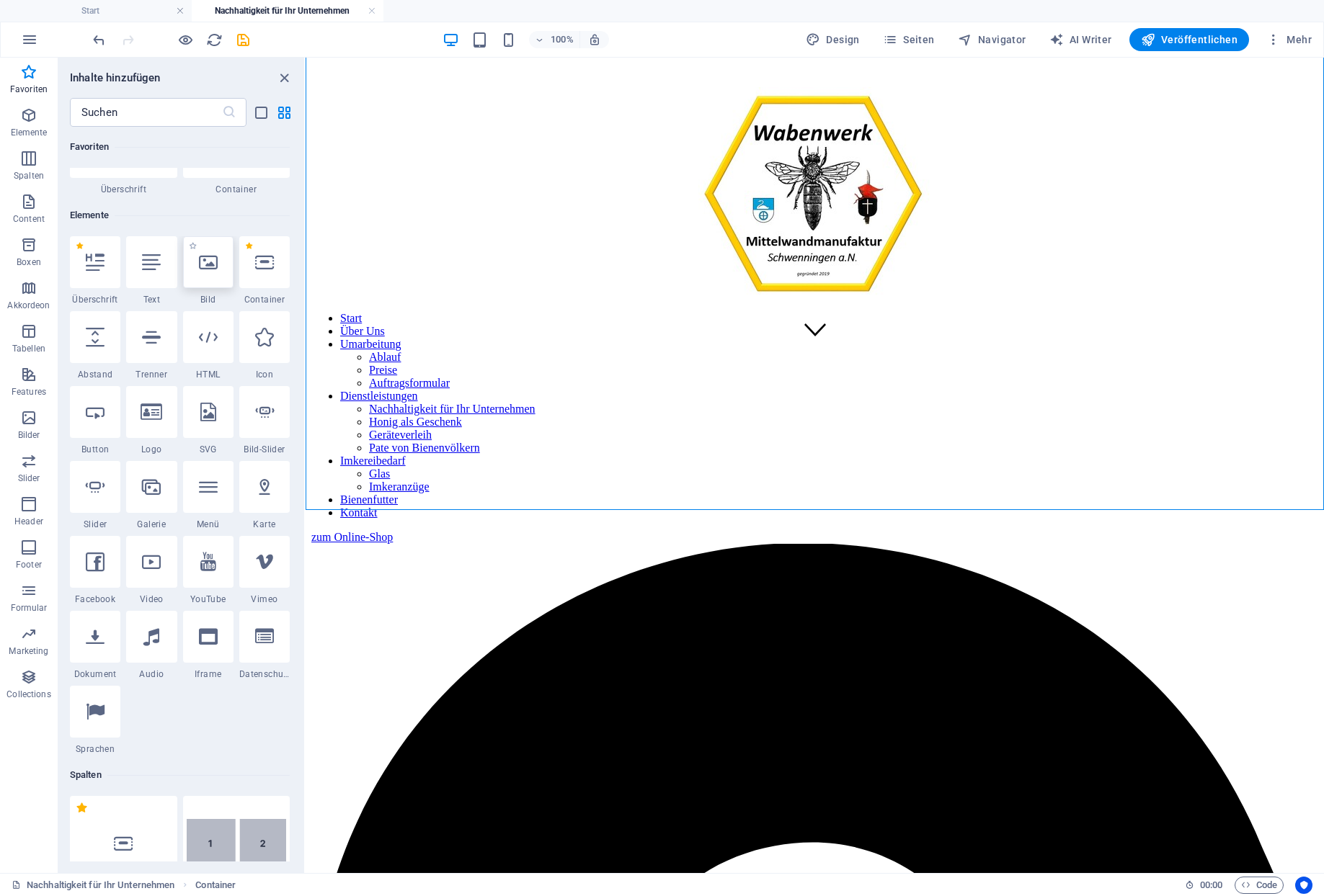
click at [227, 257] on div at bounding box center [209, 263] width 51 height 52
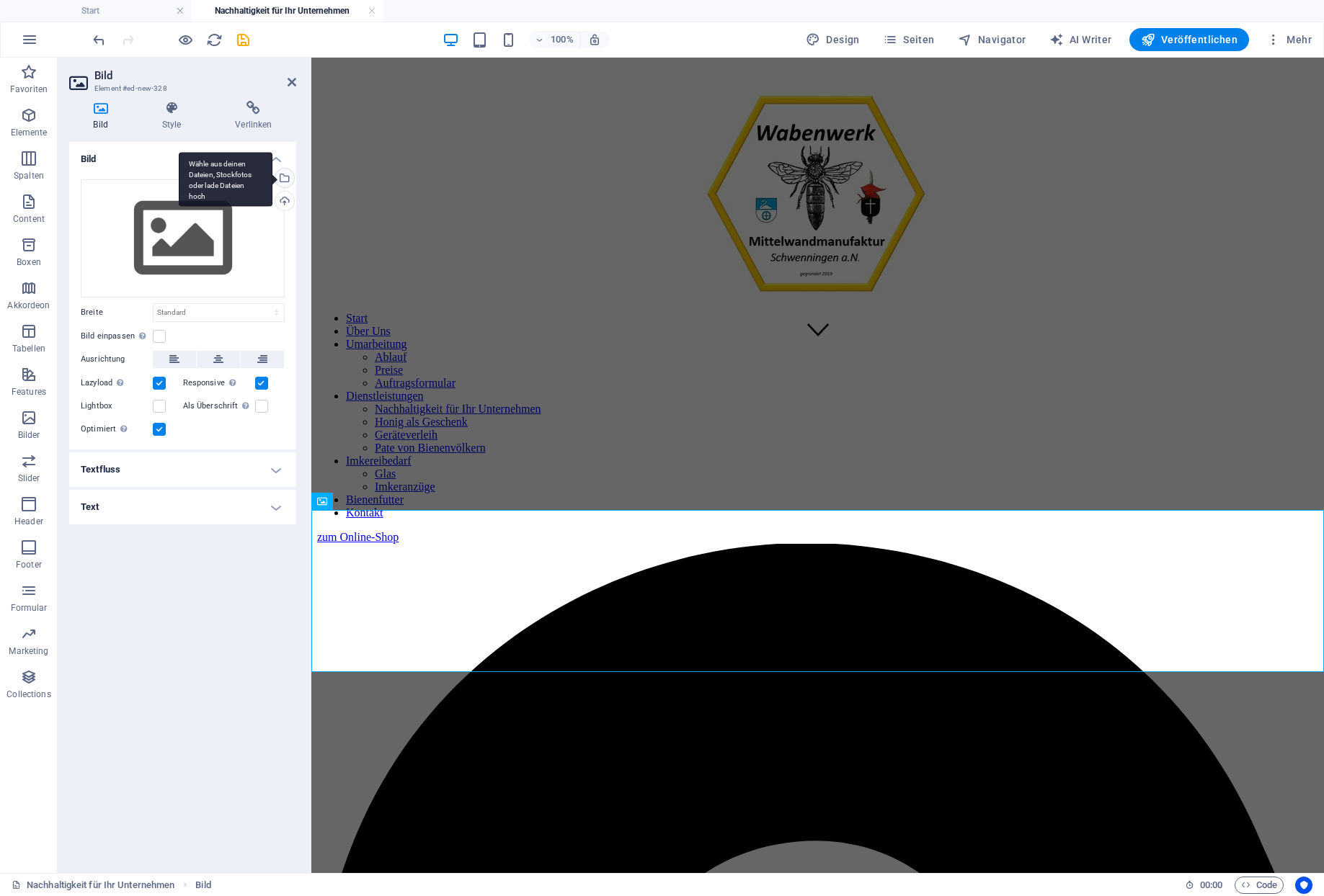
click at [290, 170] on div "Wähle aus deinen Dateien, Stockfotos oder lade Dateien hoch" at bounding box center [283, 180] width 22 height 22
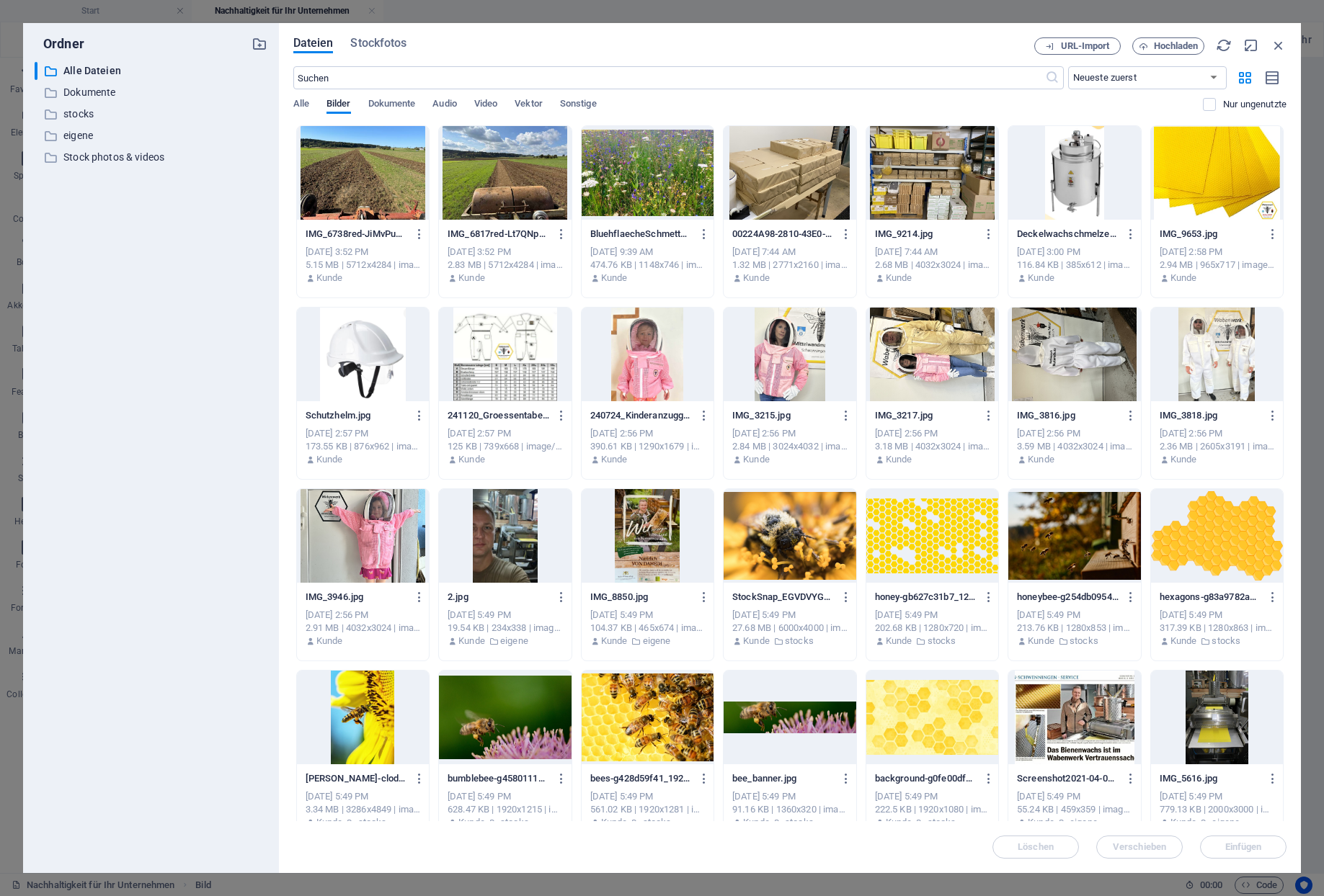
click at [355, 187] on div at bounding box center [362, 173] width 132 height 94
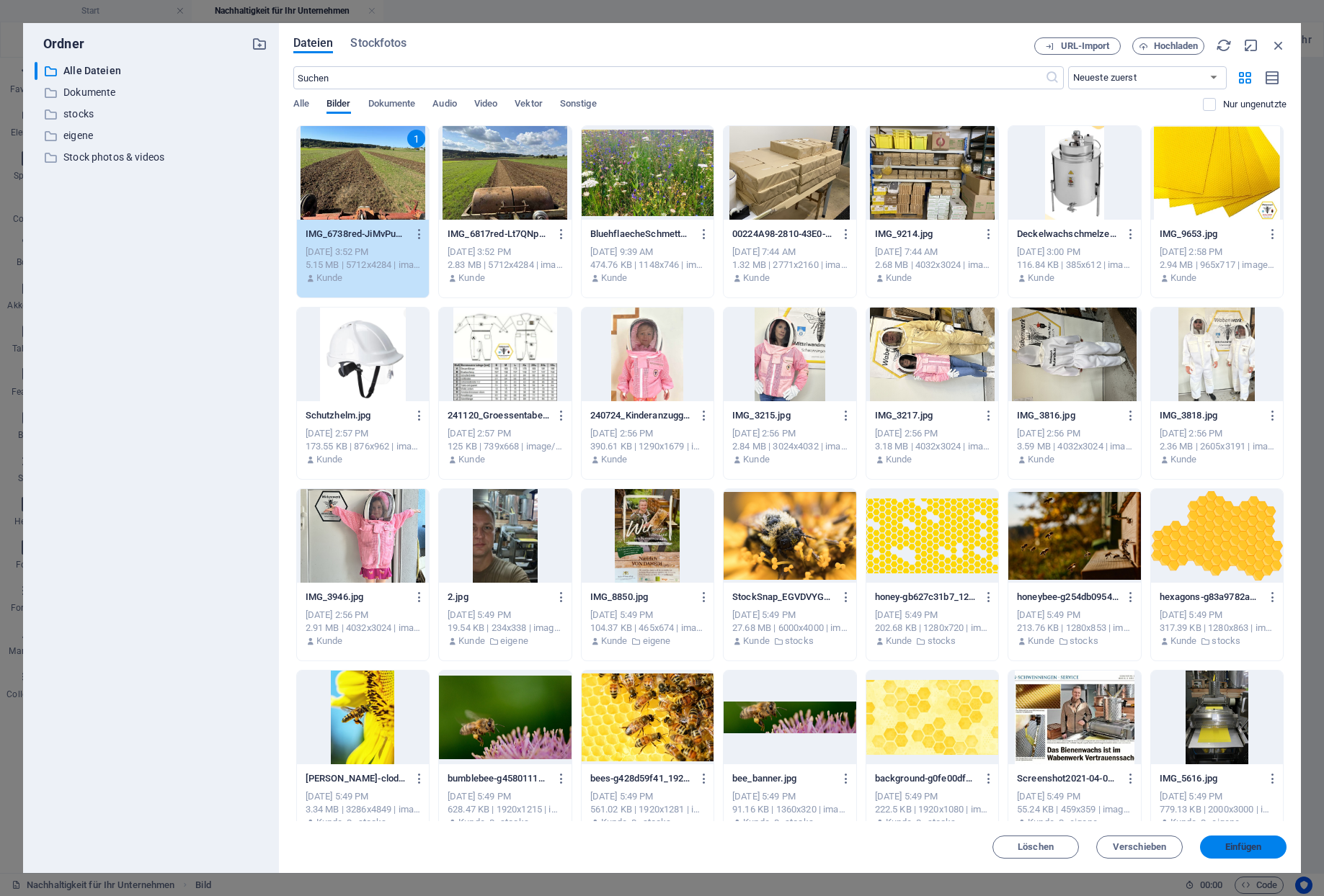
click at [1232, 843] on span "Einfügen" at bounding box center [1243, 847] width 37 height 9
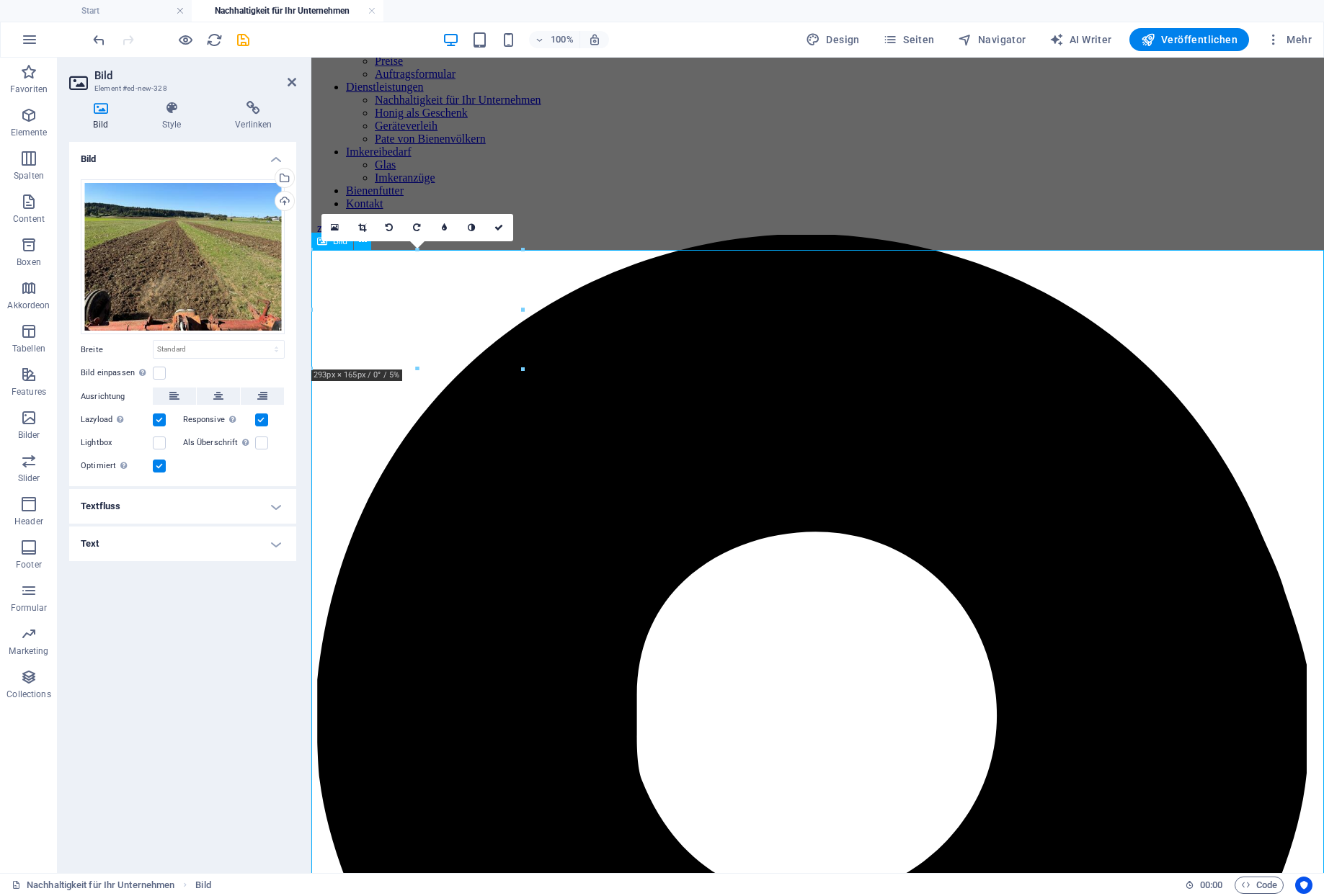
scroll to position [778, 0]
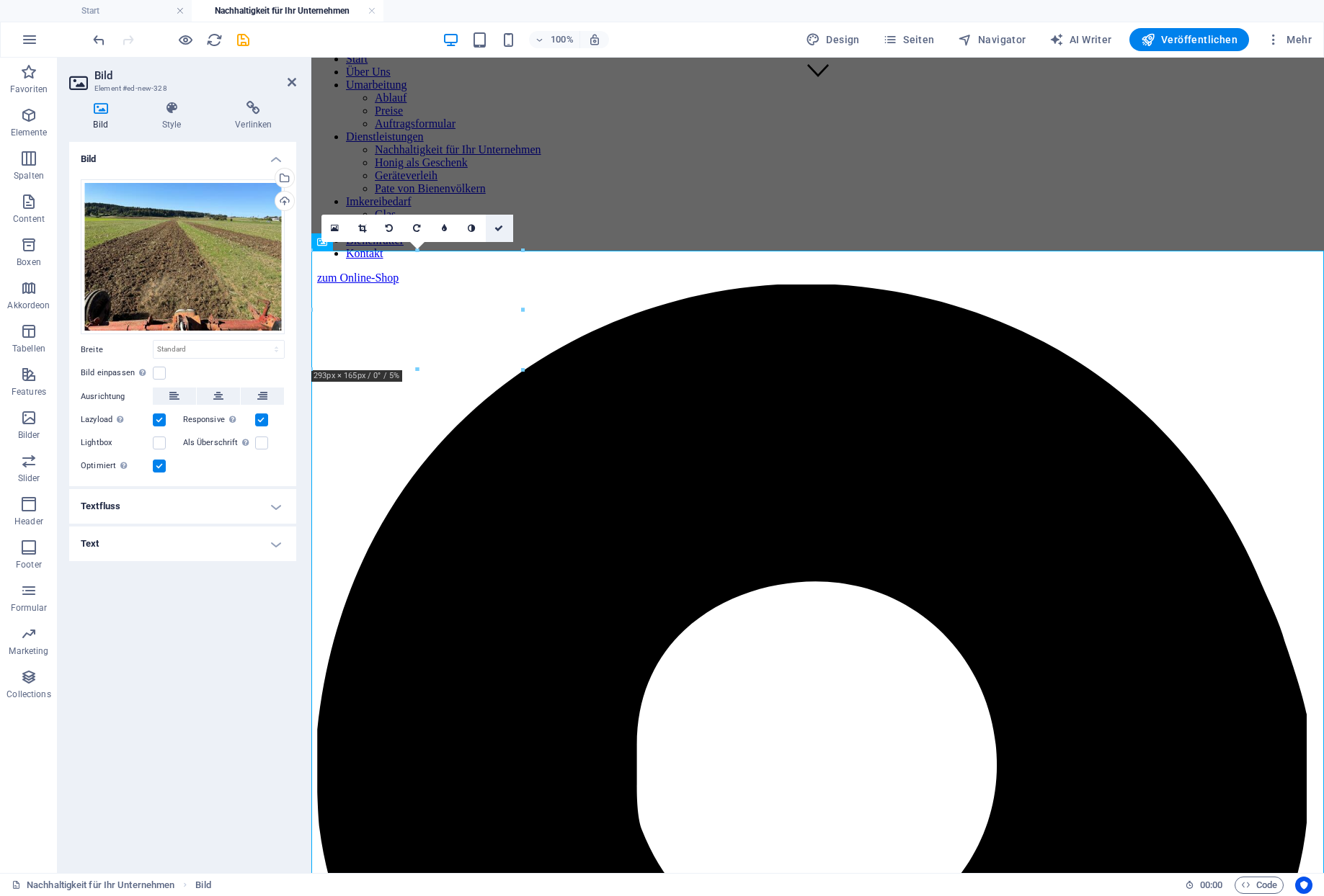
click at [500, 227] on icon at bounding box center [499, 229] width 9 height 9
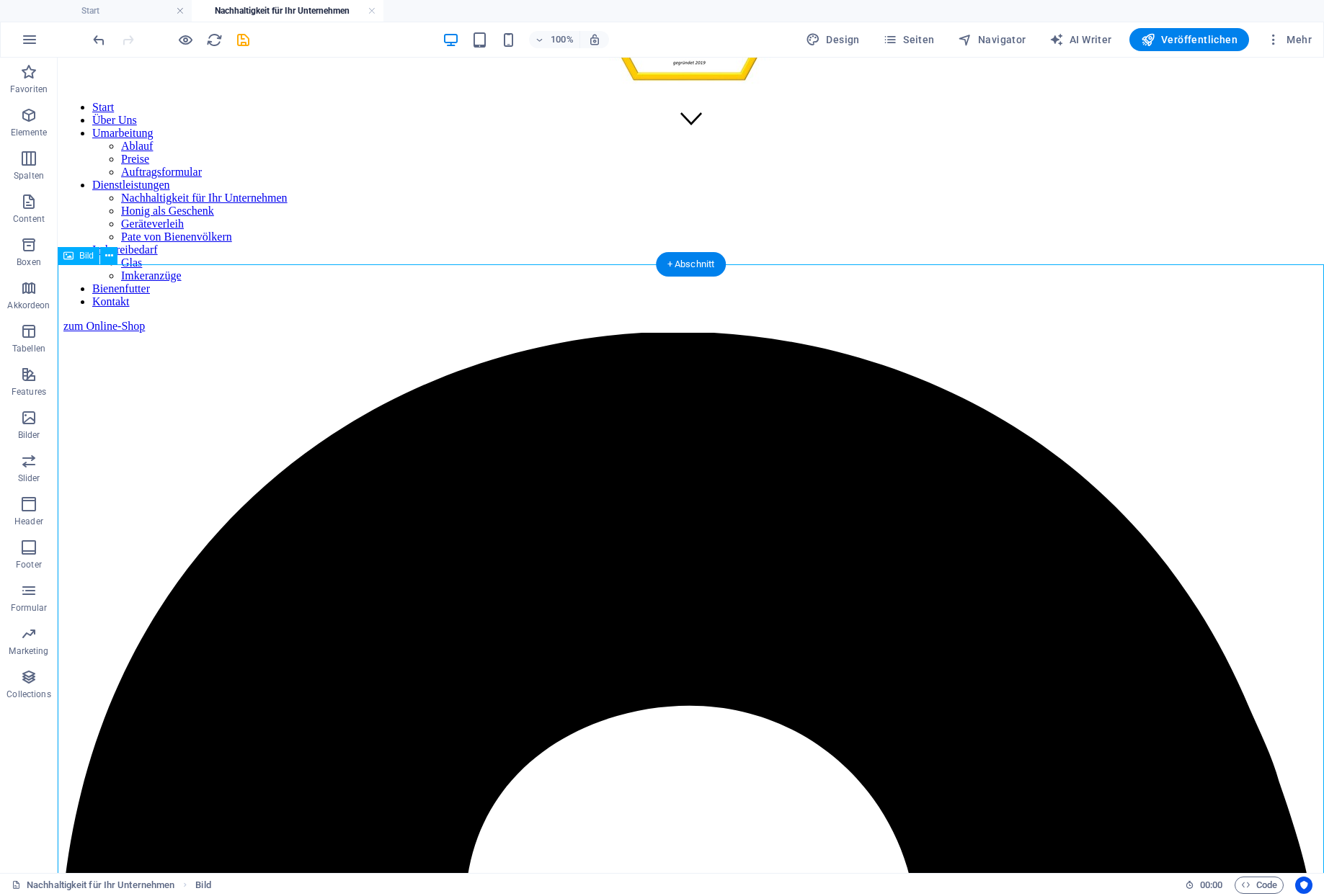
scroll to position [675, 0]
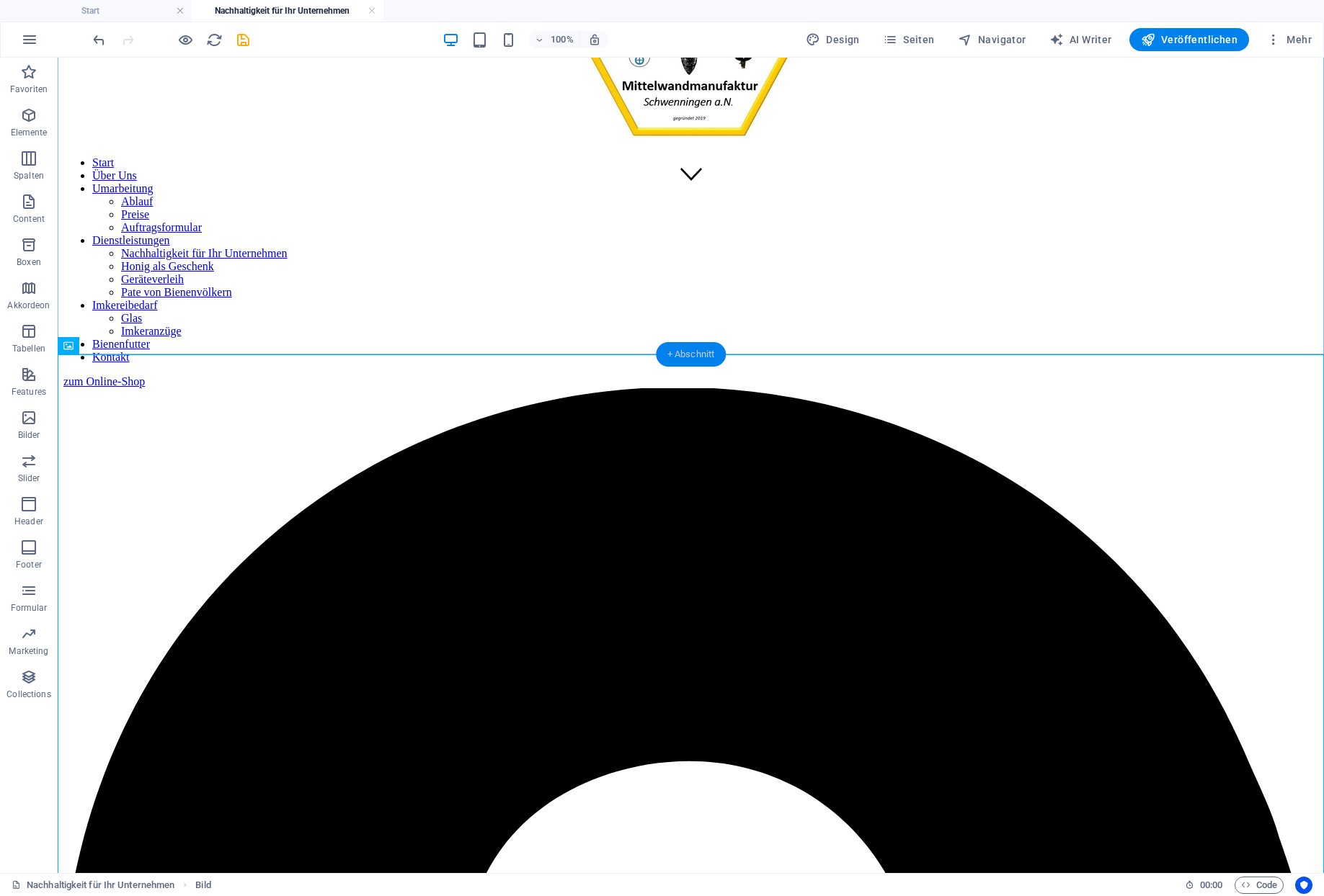
click at [690, 351] on div "+ Abschnitt" at bounding box center [691, 354] width 71 height 25
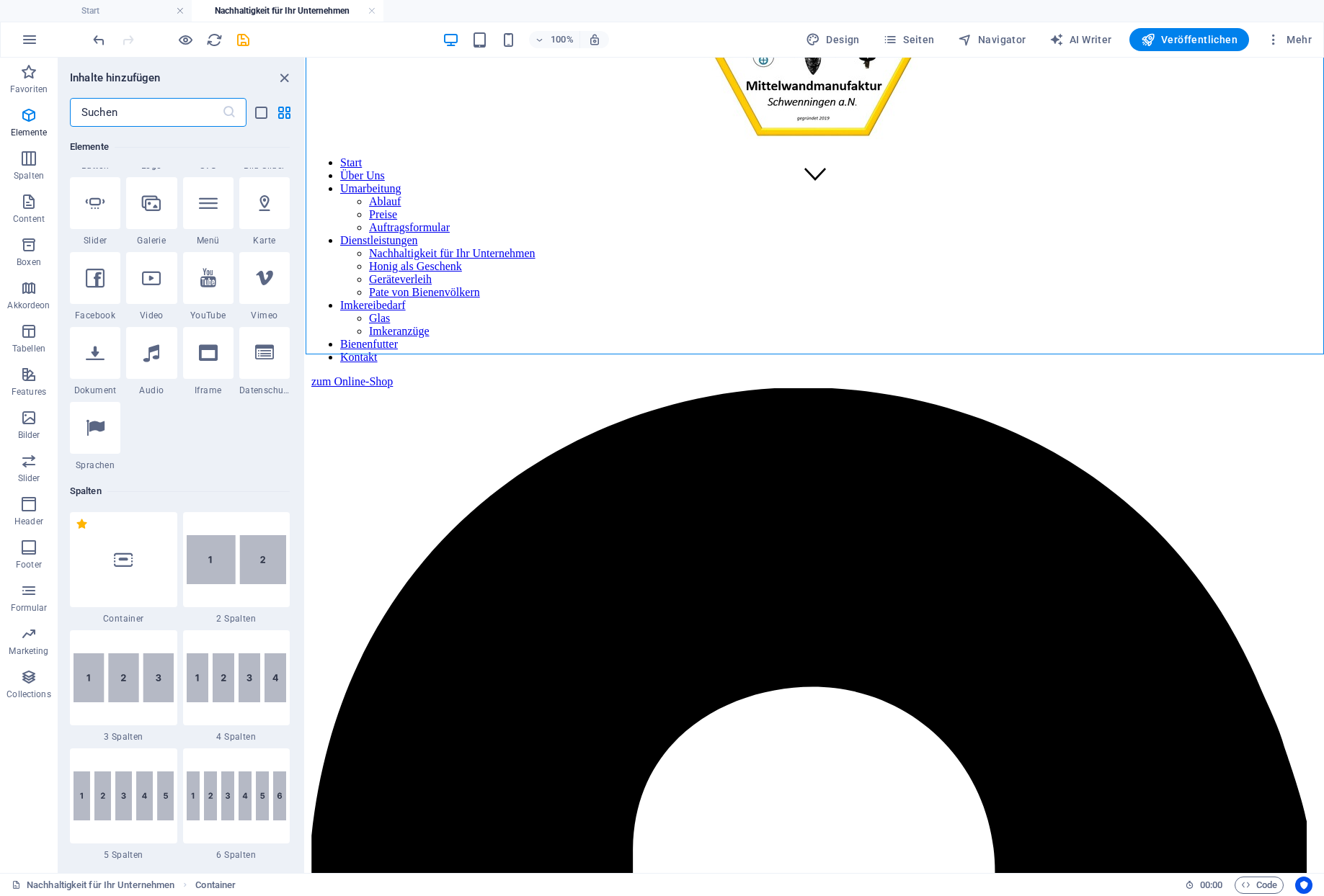
scroll to position [144, 0]
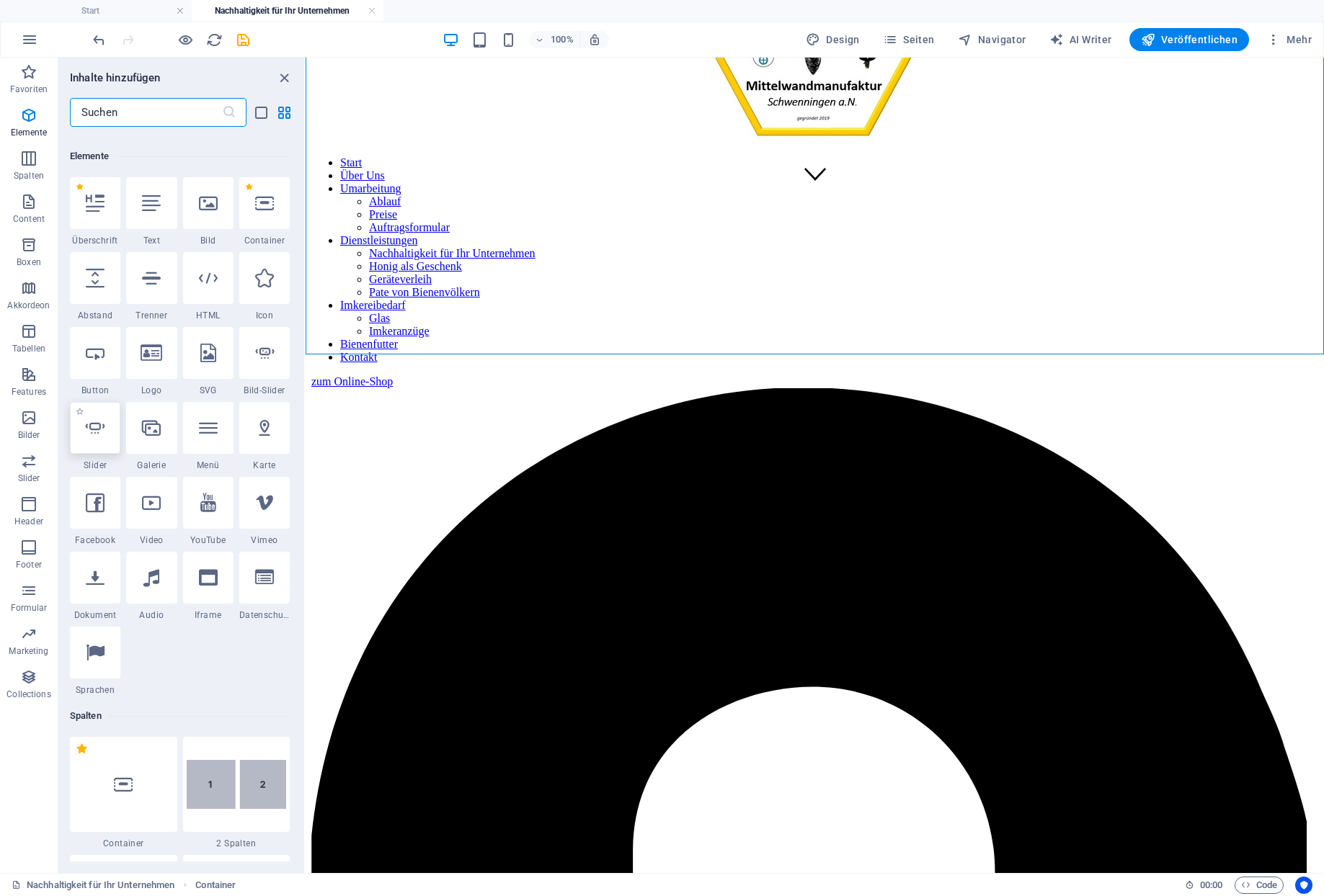
click at [105, 411] on div at bounding box center [95, 428] width 51 height 52
select select "ms"
select select "s"
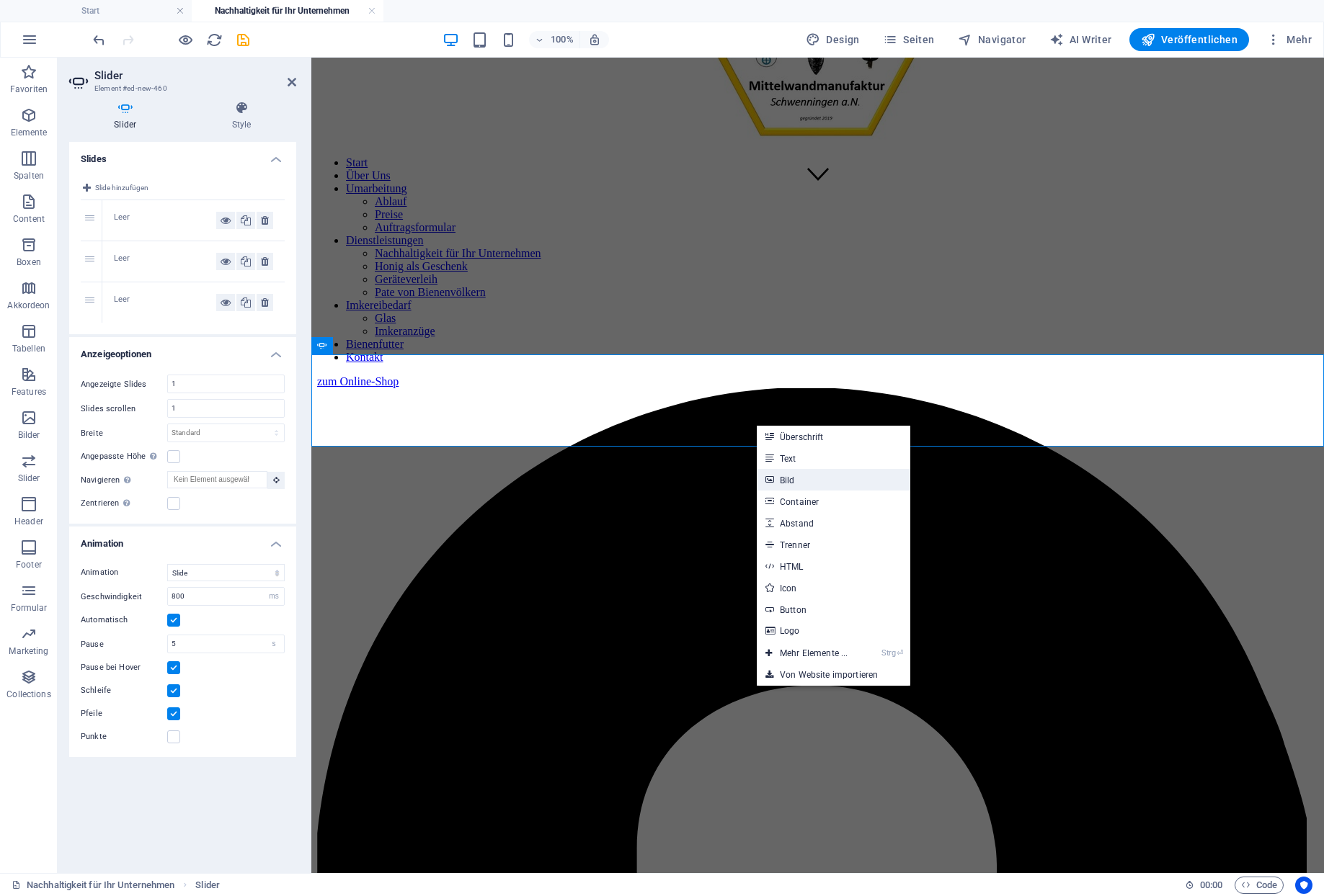
click at [792, 477] on link "Bild" at bounding box center [833, 480] width 154 height 22
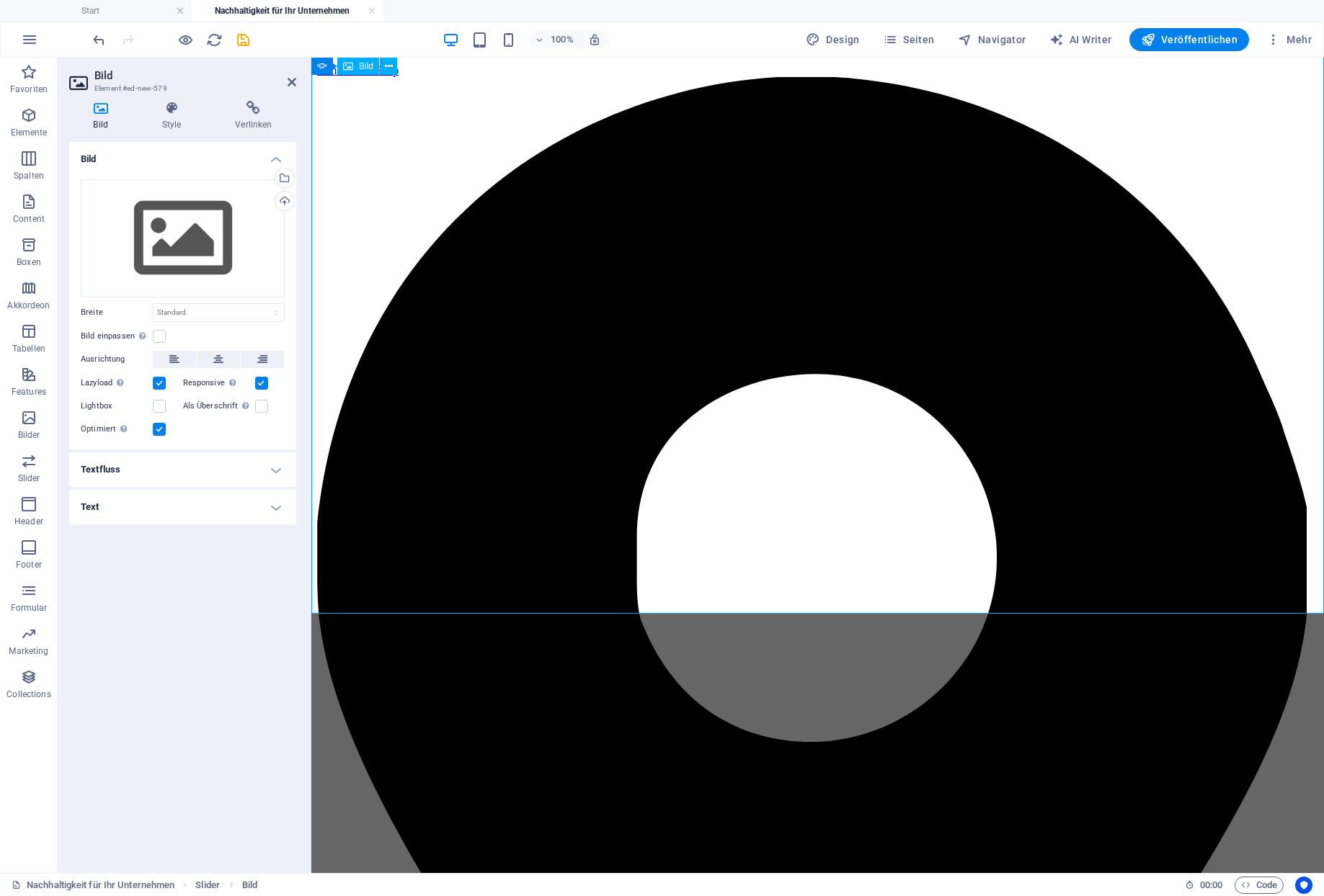
scroll to position [778, 0]
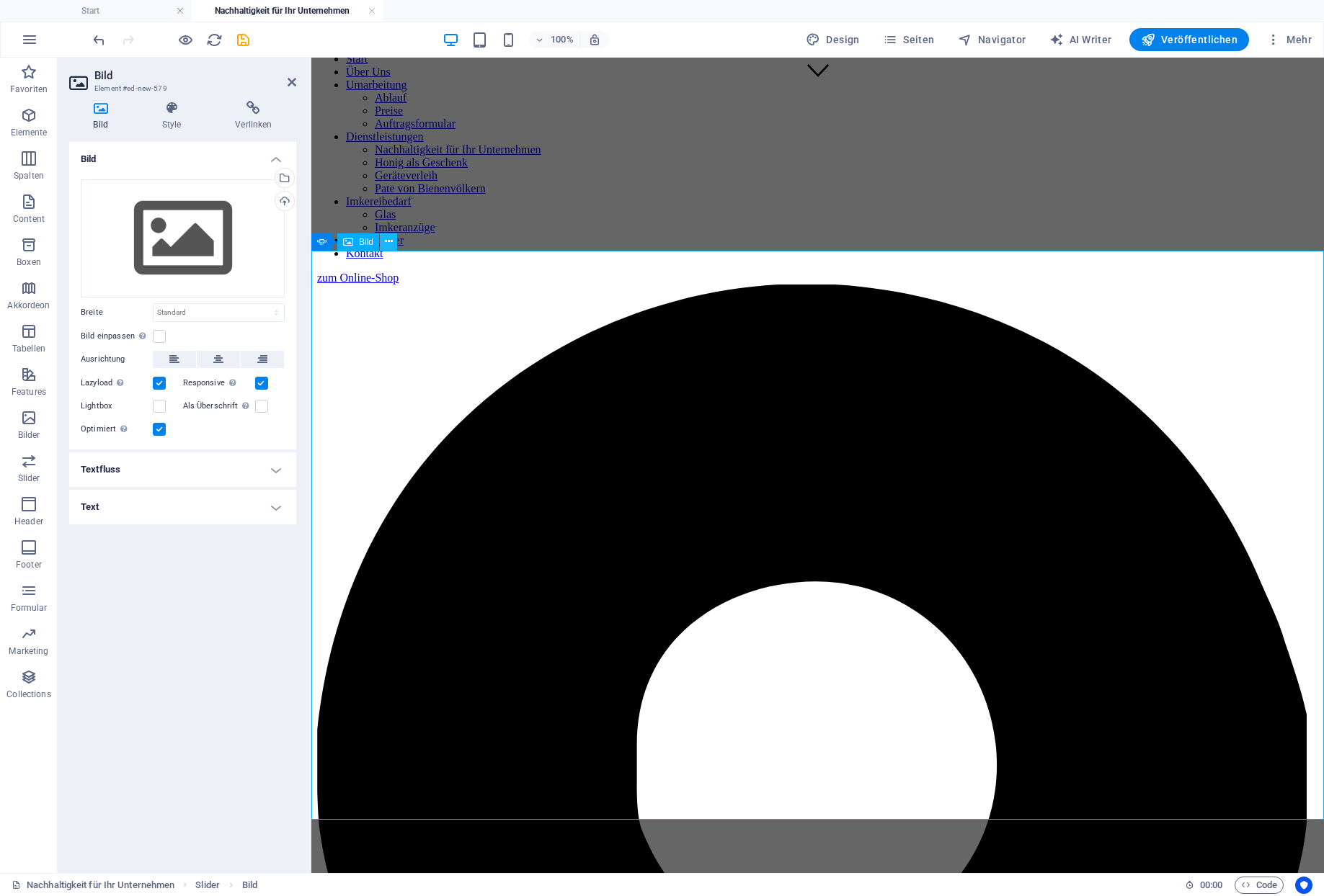
click at [385, 244] on icon at bounding box center [388, 242] width 8 height 15
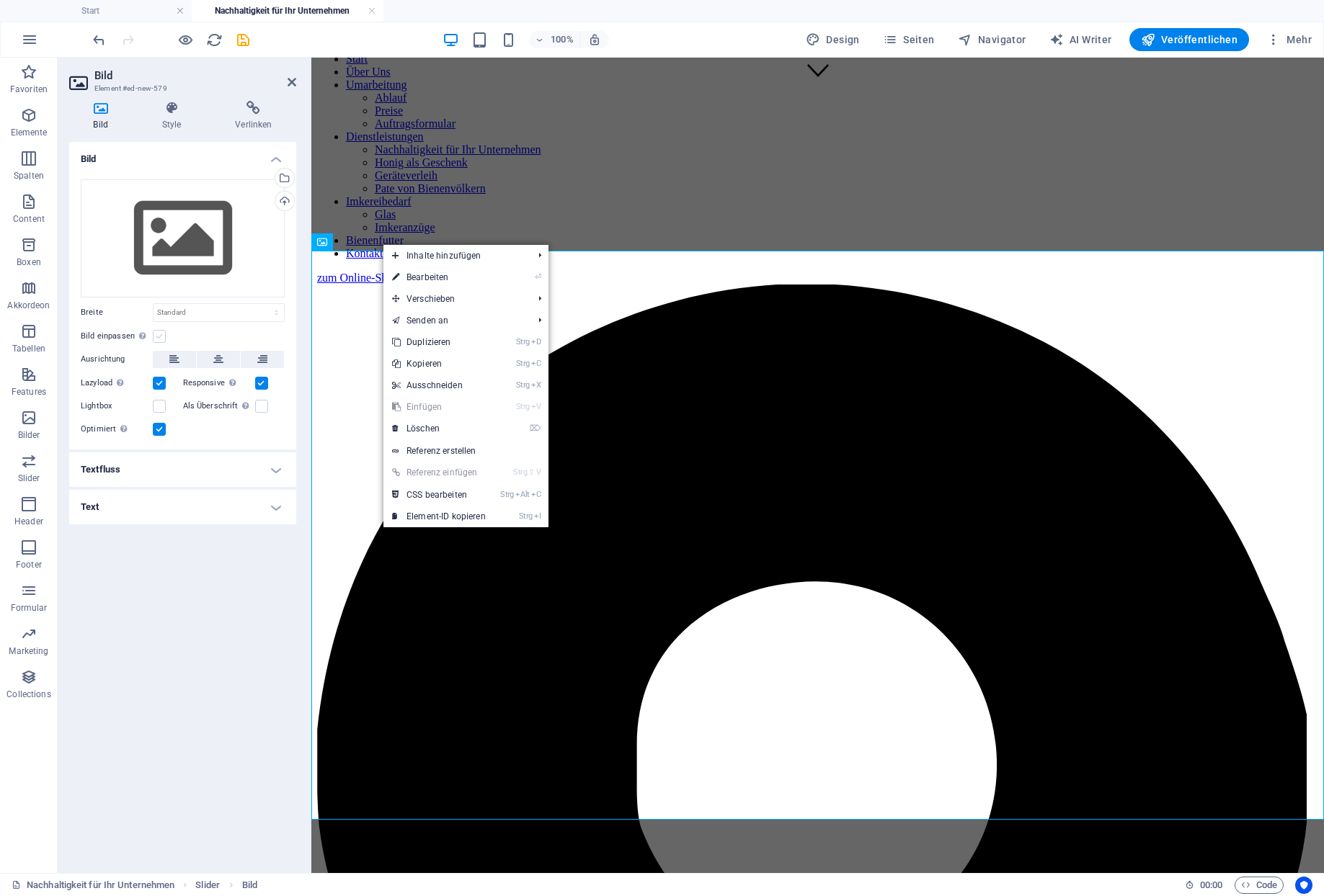
click at [159, 330] on label at bounding box center [159, 336] width 13 height 13
click at [0, 0] on input "Bild einpassen Bild automatisch anhand einer fixen Breite und Höhe einpassen" at bounding box center [0, 0] width 0 height 0
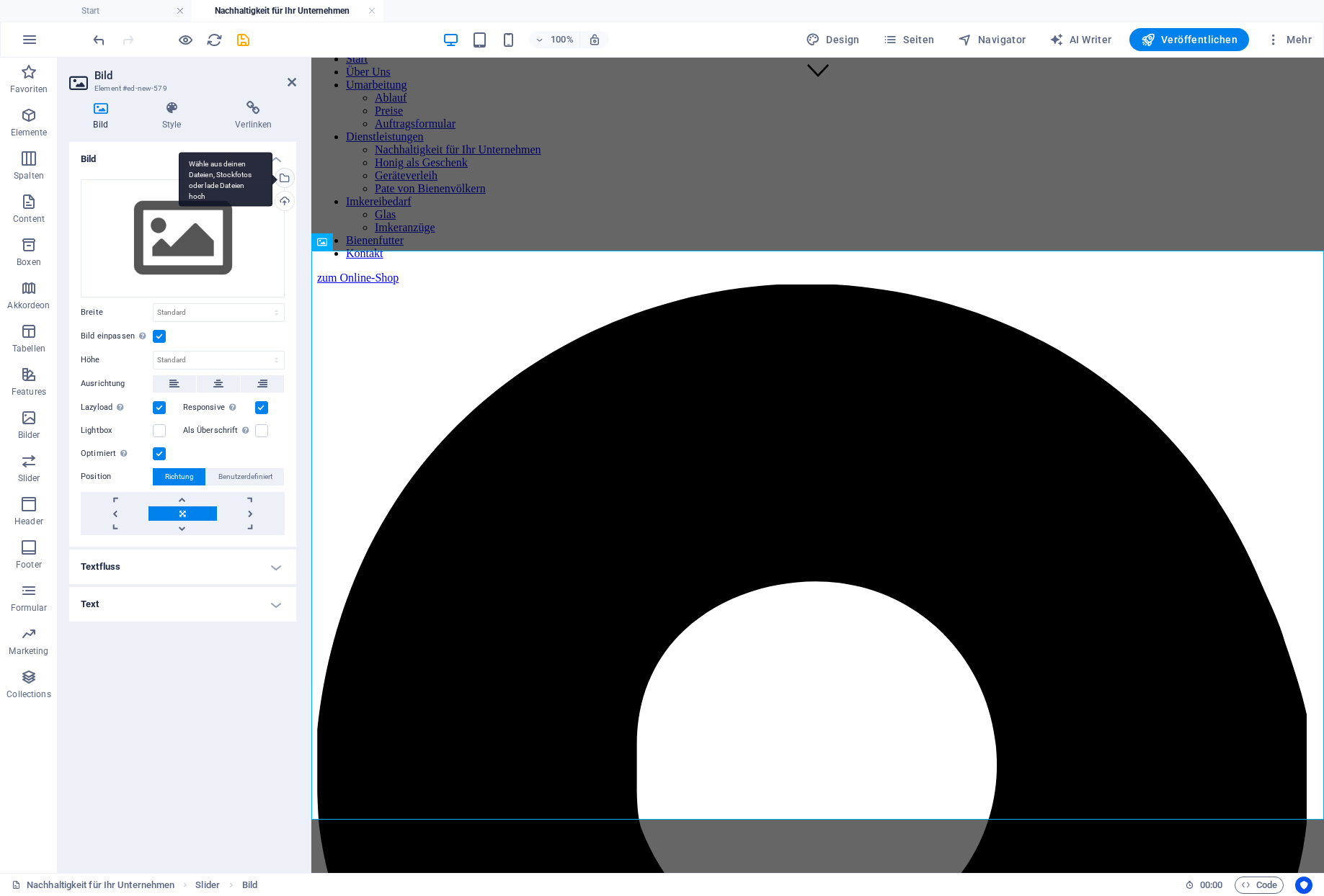
click at [284, 169] on div "Wähle aus deinen Dateien, Stockfotos oder lade Dateien hoch" at bounding box center [283, 180] width 22 height 22
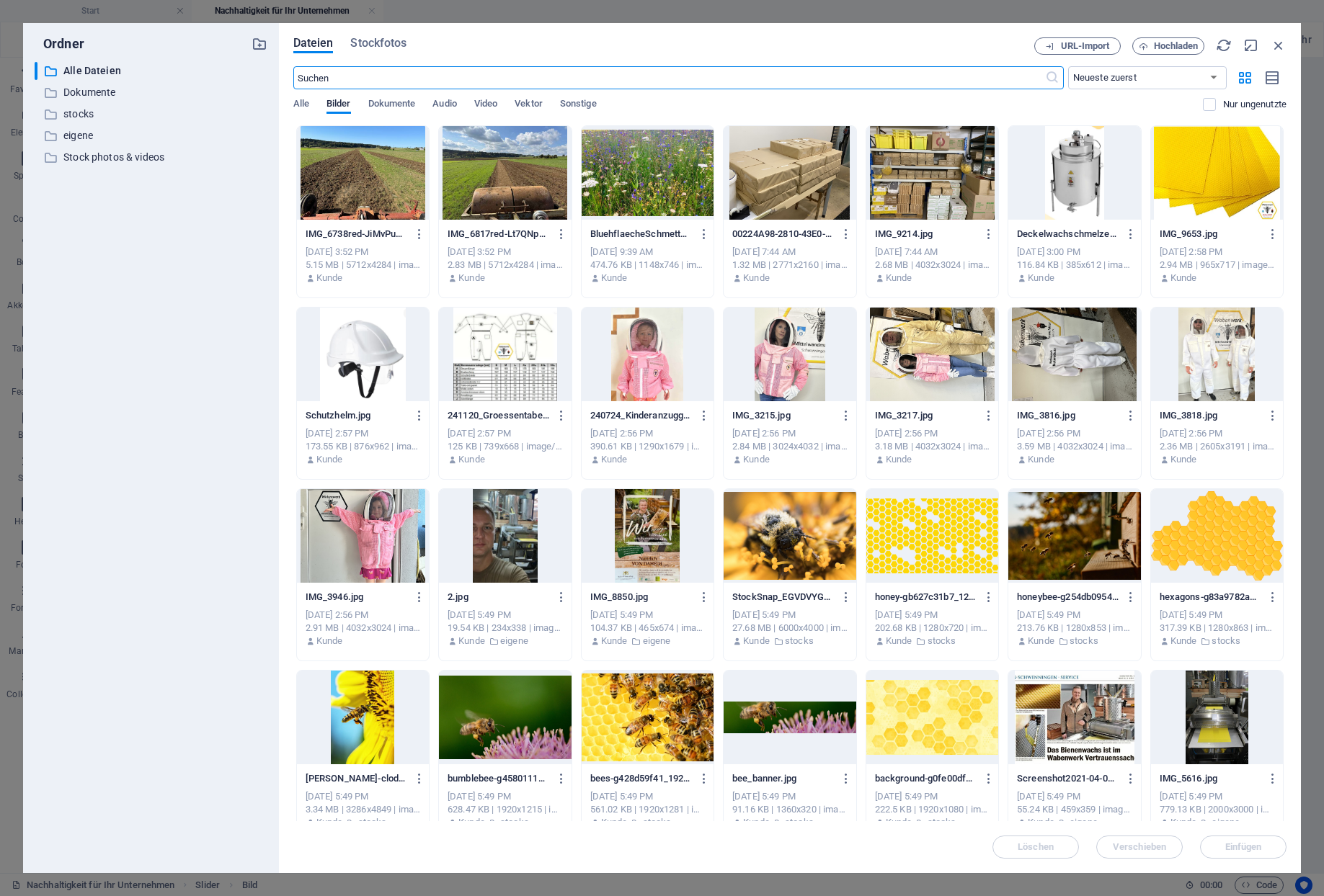
click at [639, 174] on div at bounding box center [647, 173] width 132 height 94
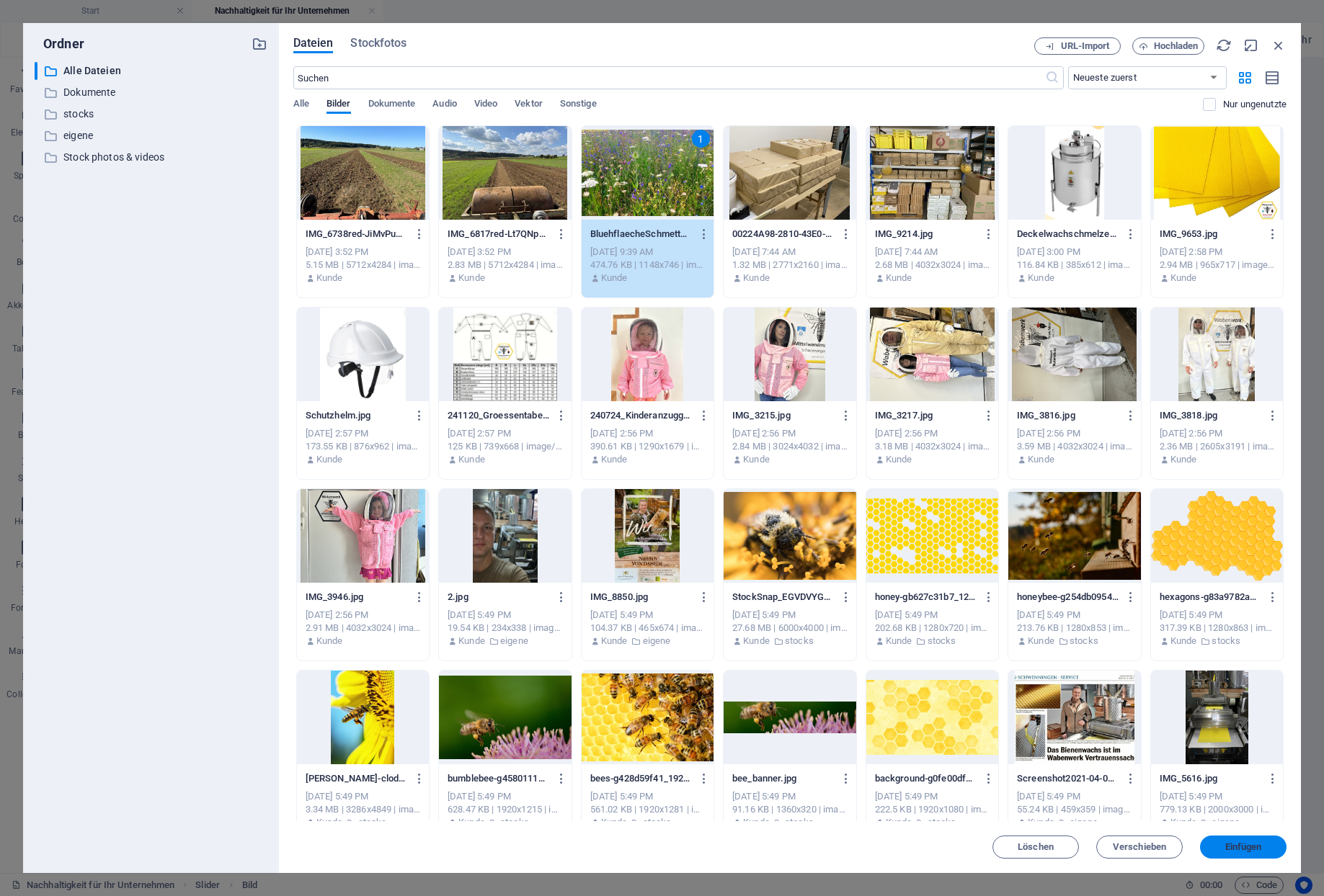
click at [1225, 850] on span "Einfügen" at bounding box center [1243, 847] width 75 height 9
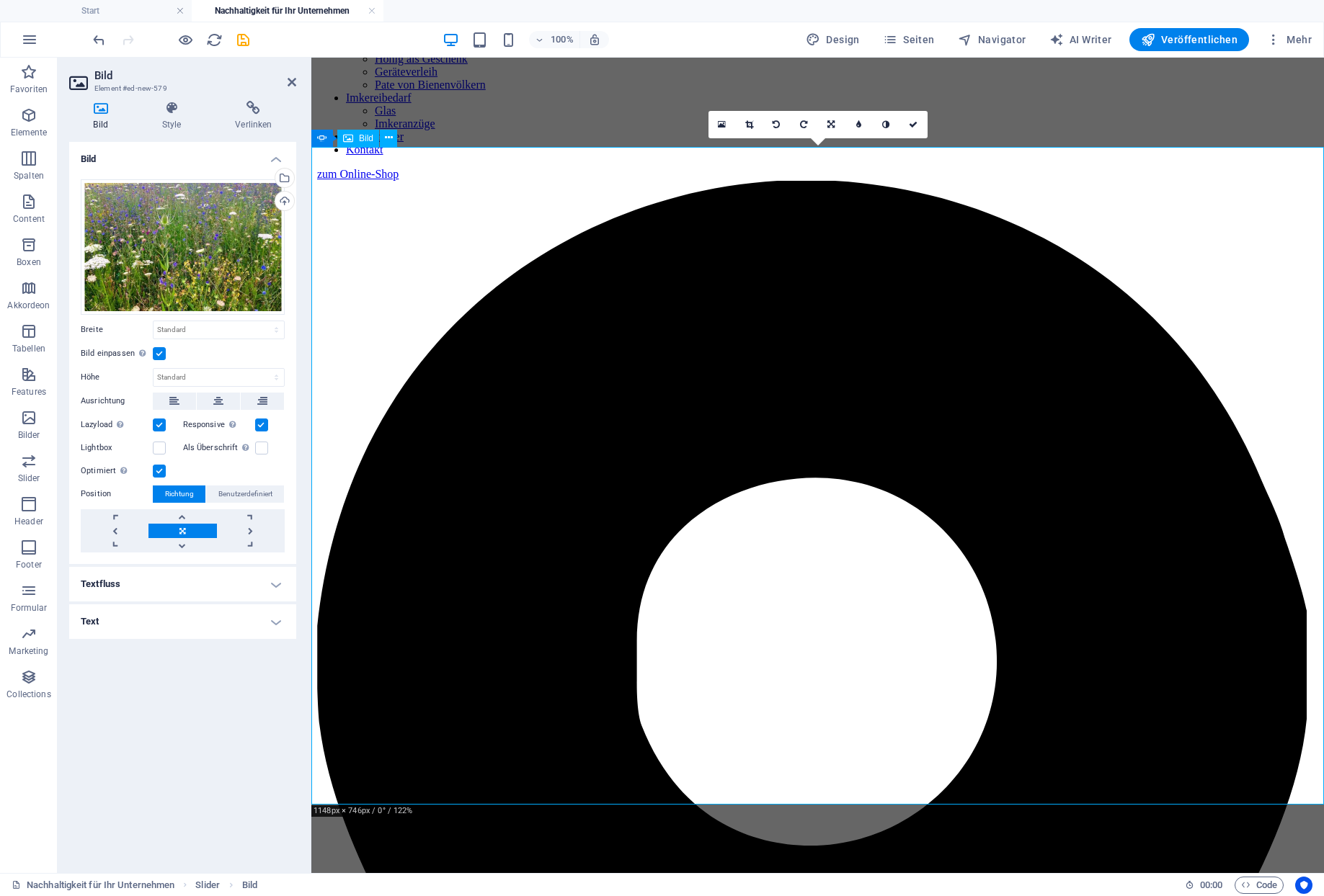
scroll to position [726, 0]
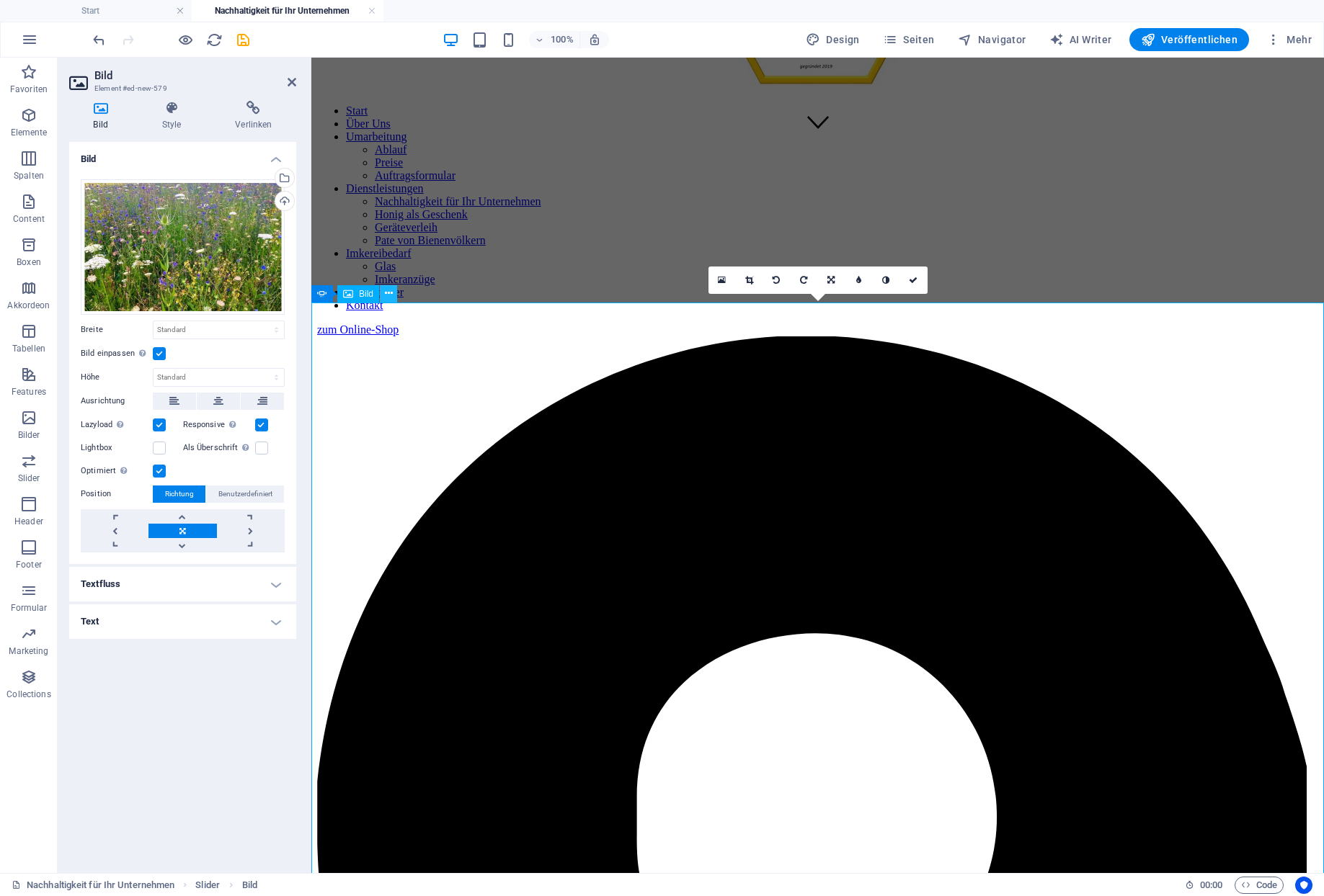
click at [385, 291] on icon at bounding box center [388, 293] width 8 height 15
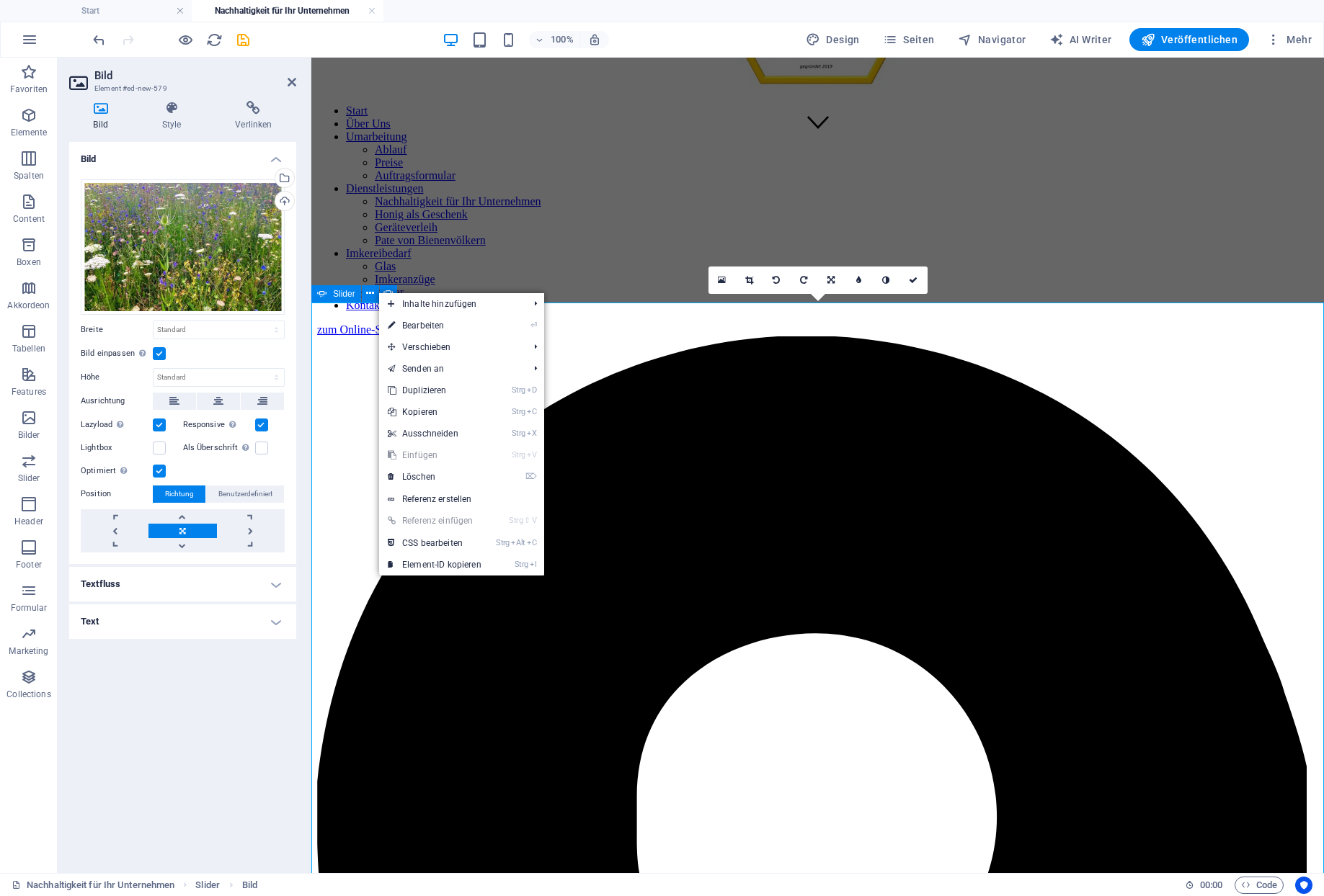
click at [328, 299] on div "Slider" at bounding box center [336, 294] width 50 height 17
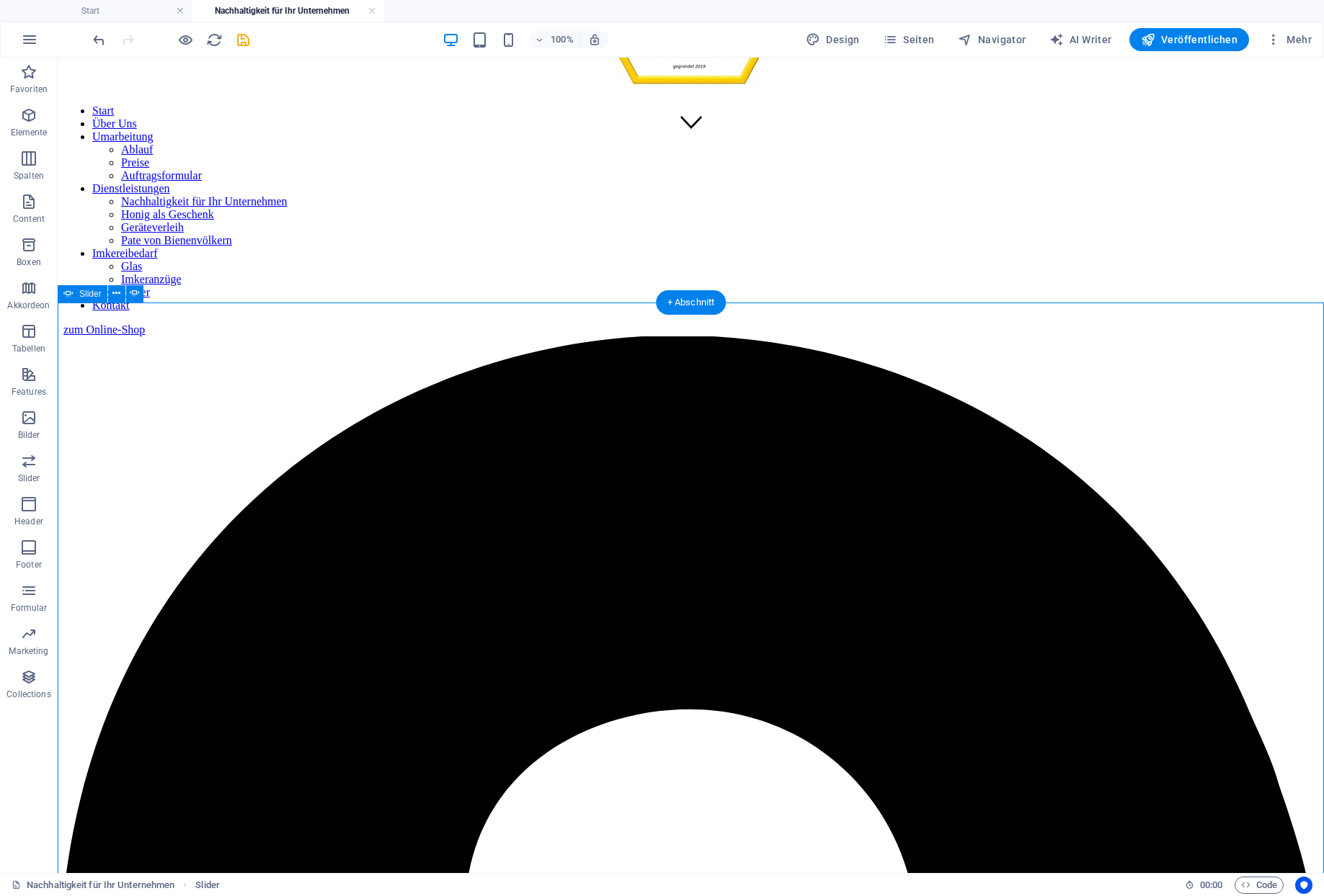
click at [237, 43] on icon "save" at bounding box center [243, 40] width 17 height 17
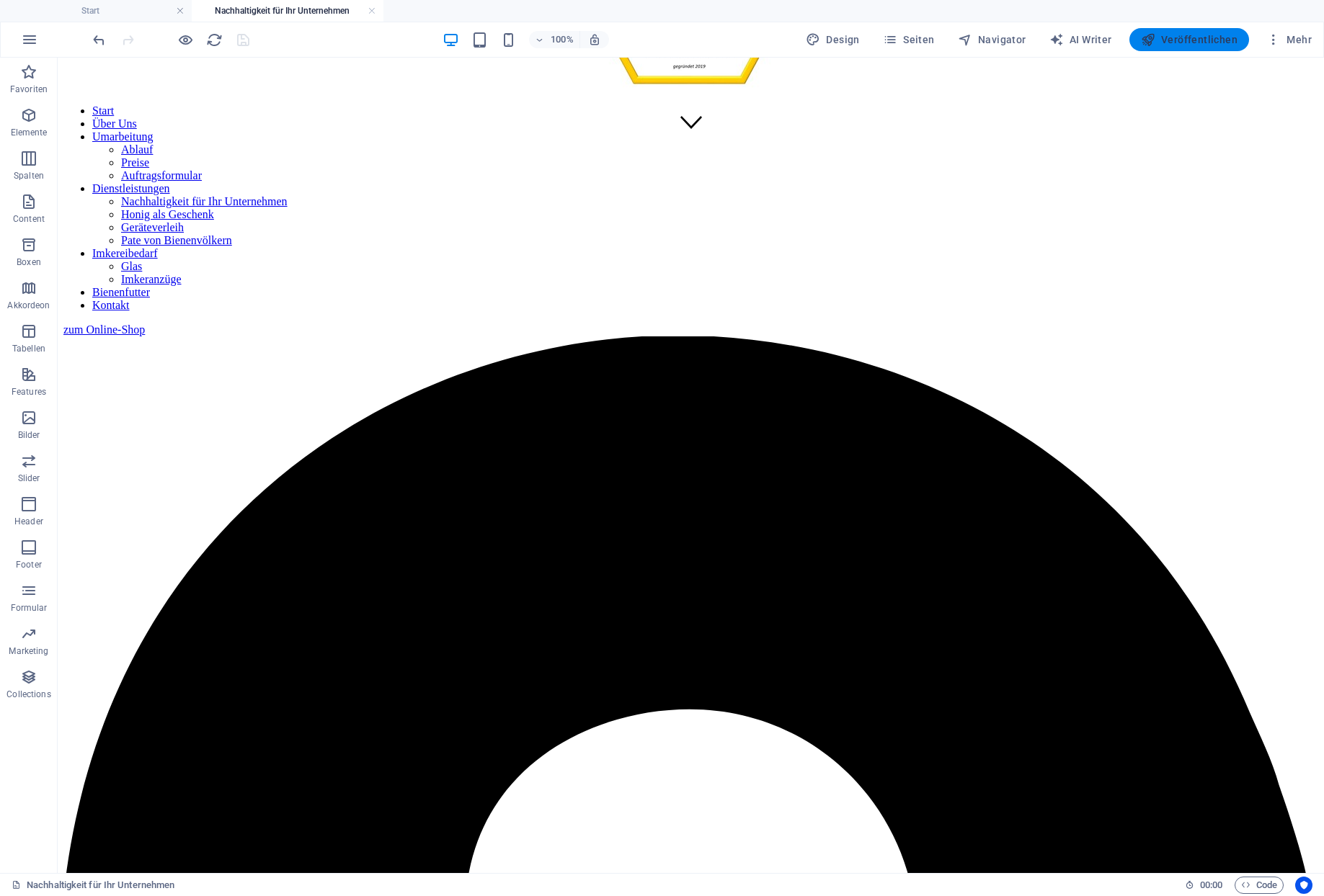
click at [1219, 41] on span "Veröffentlichen" at bounding box center [1189, 40] width 97 height 14
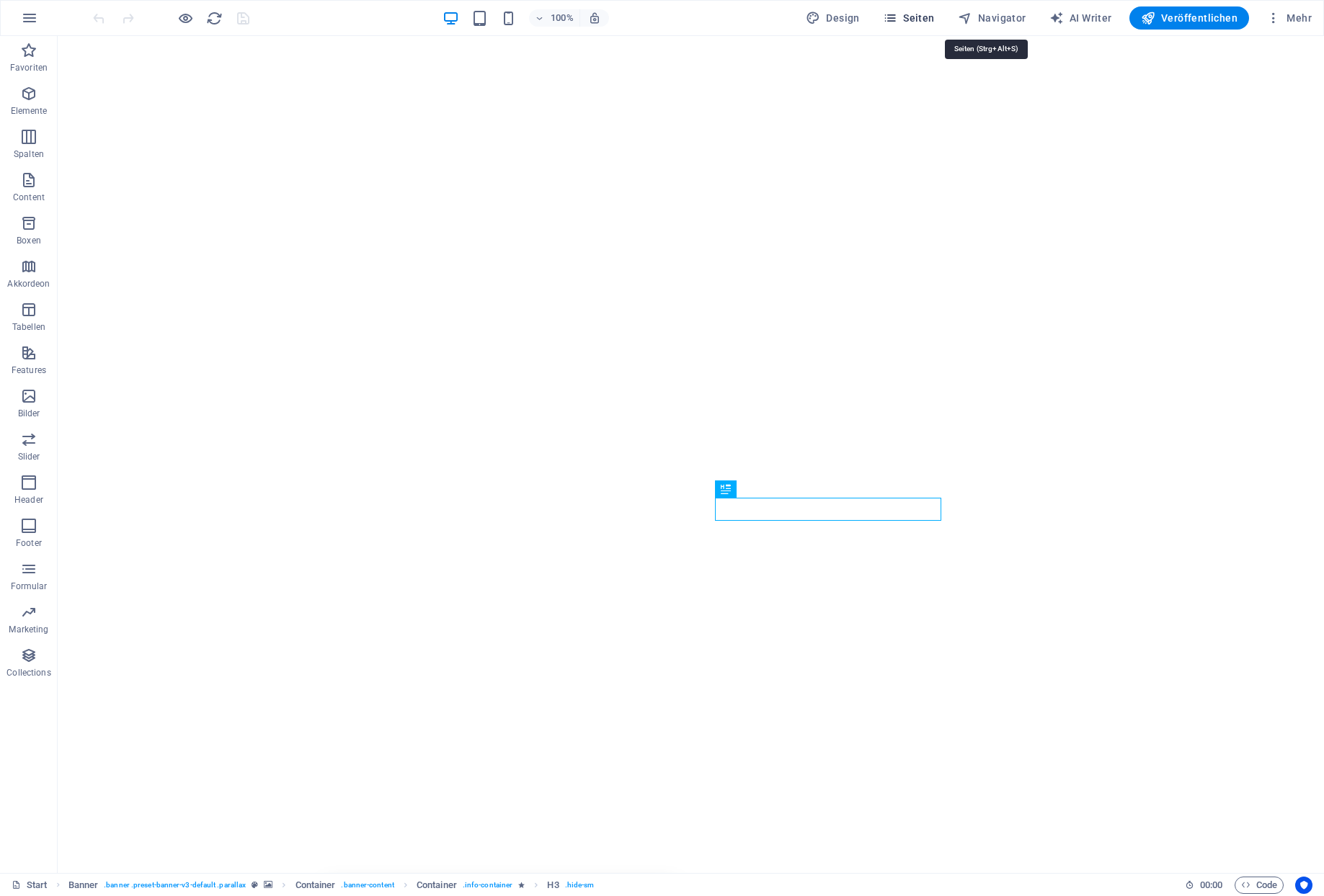
click at [897, 17] on icon "button" at bounding box center [890, 18] width 14 height 14
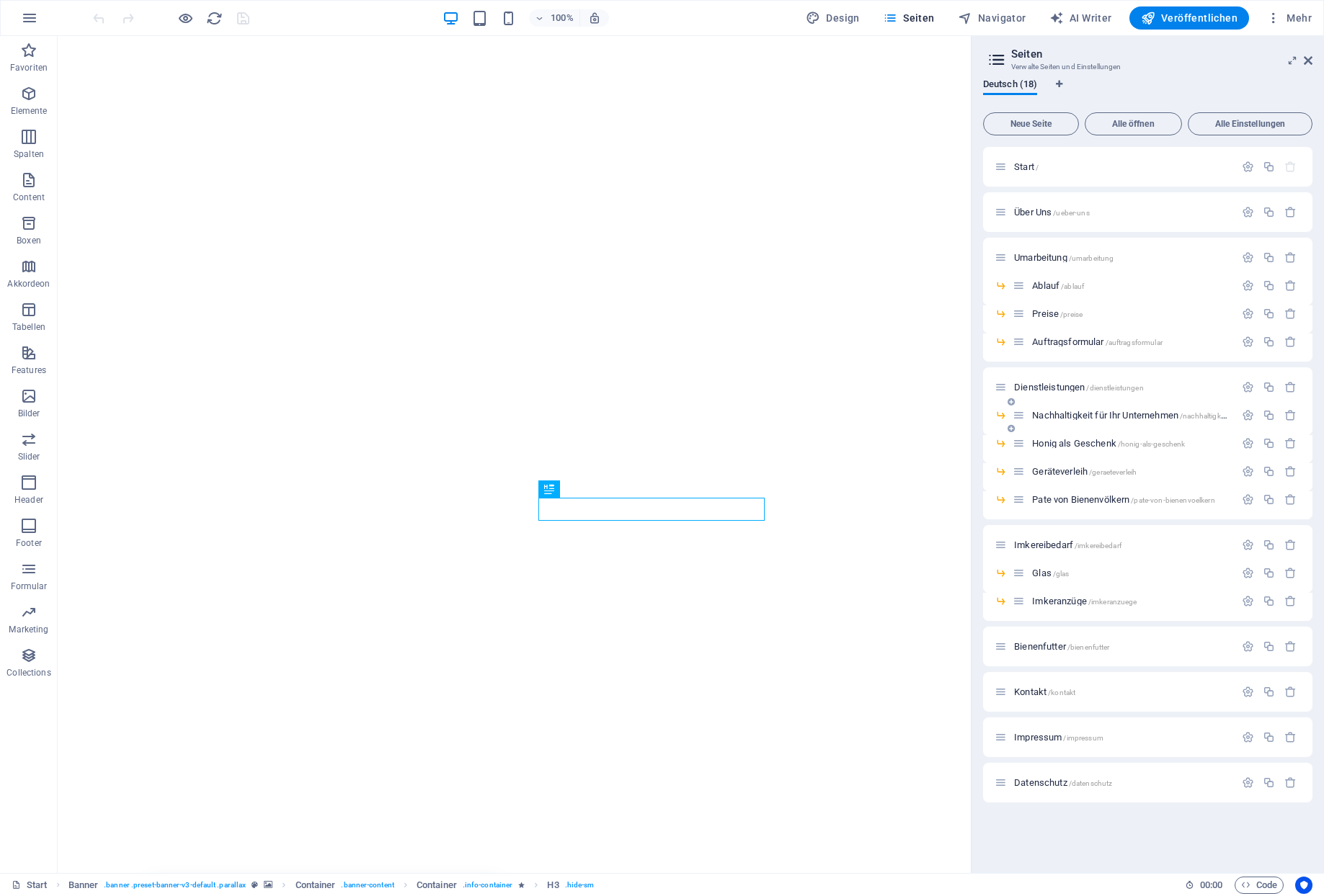
click at [1048, 416] on span "Nachhaltigkeit für Ihr Unternehmen /nachhaltigkeit-fuer-ihr-unternehmen" at bounding box center [1166, 415] width 268 height 11
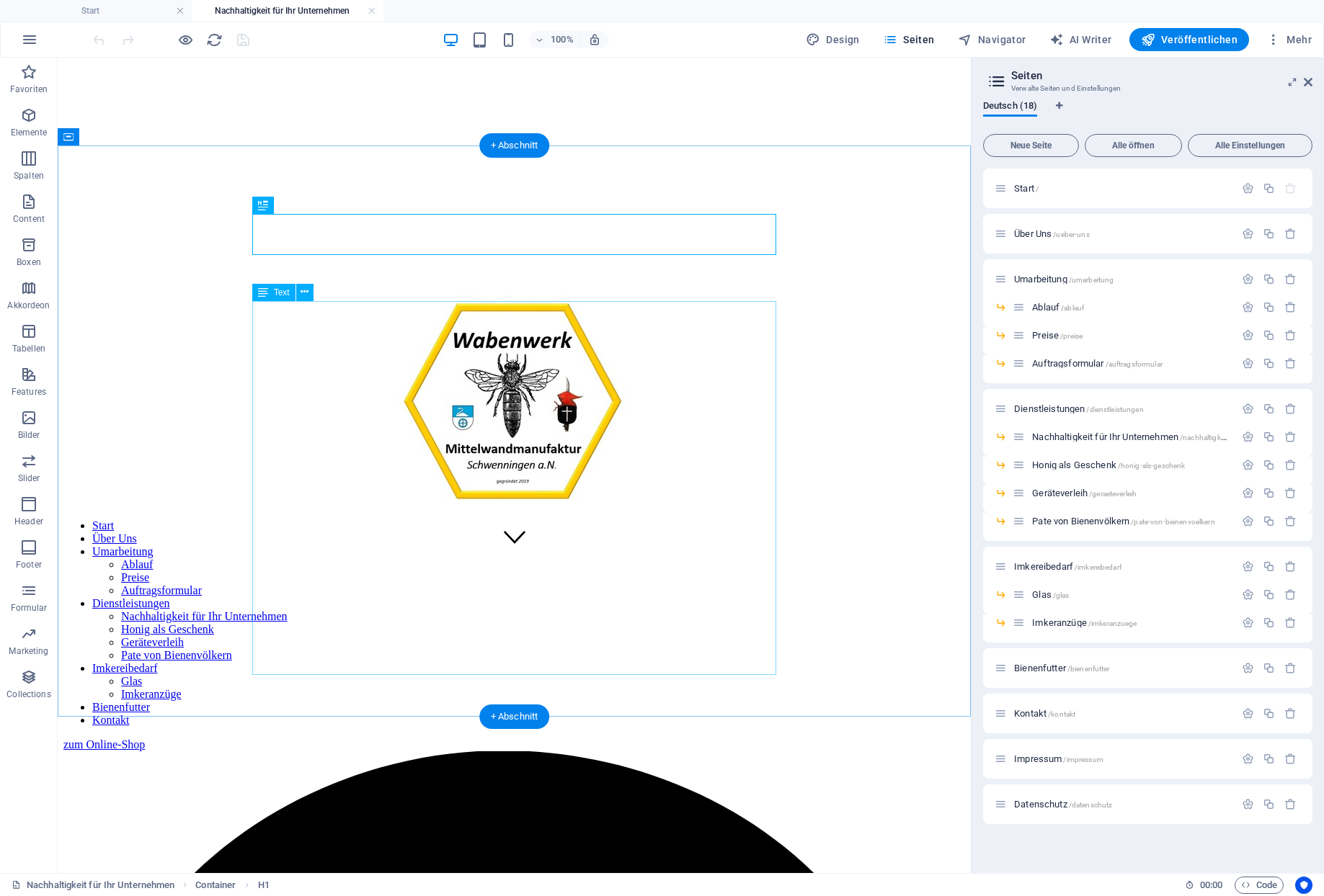
scroll to position [519, 0]
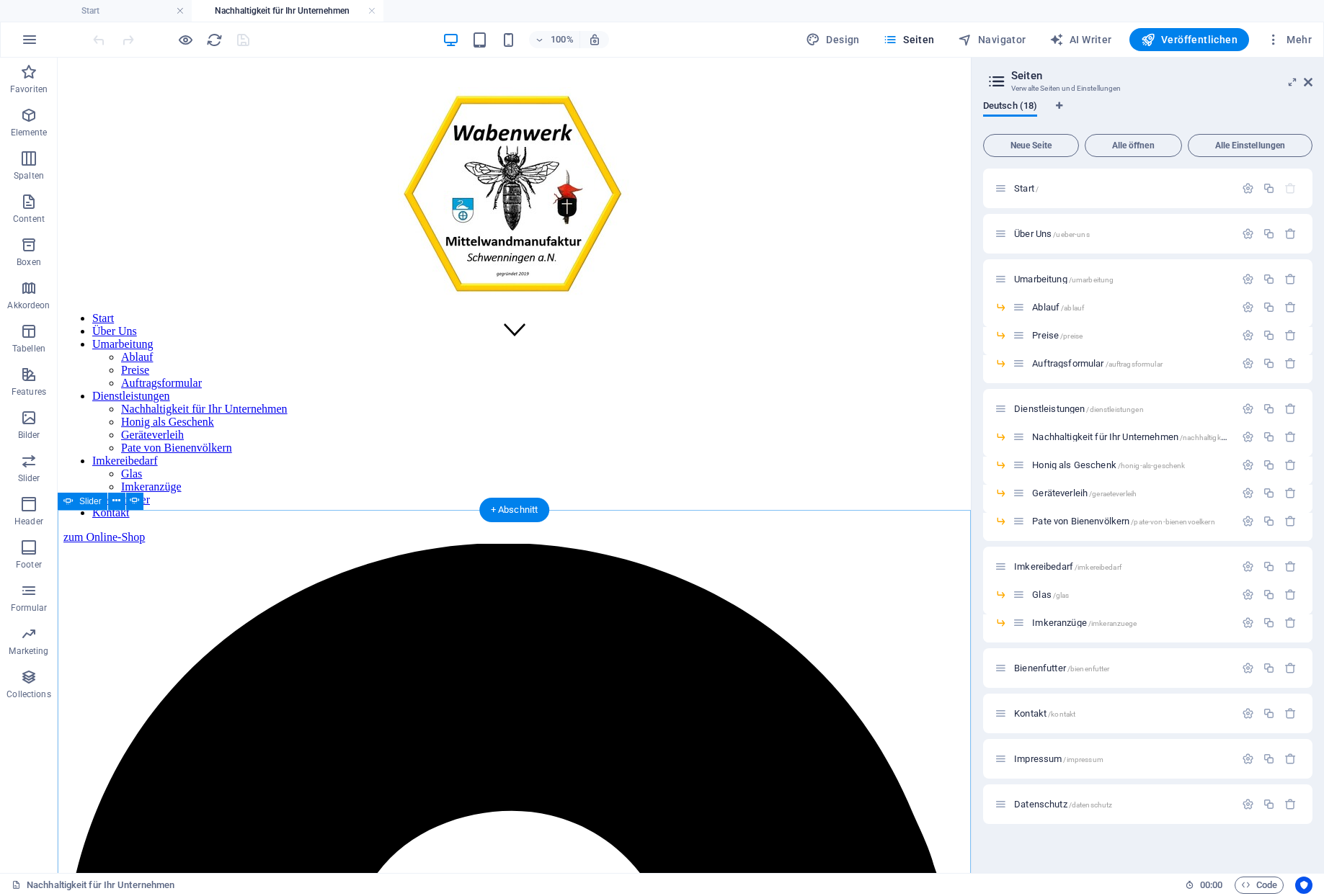
click at [130, 501] on icon at bounding box center [135, 501] width 10 height 15
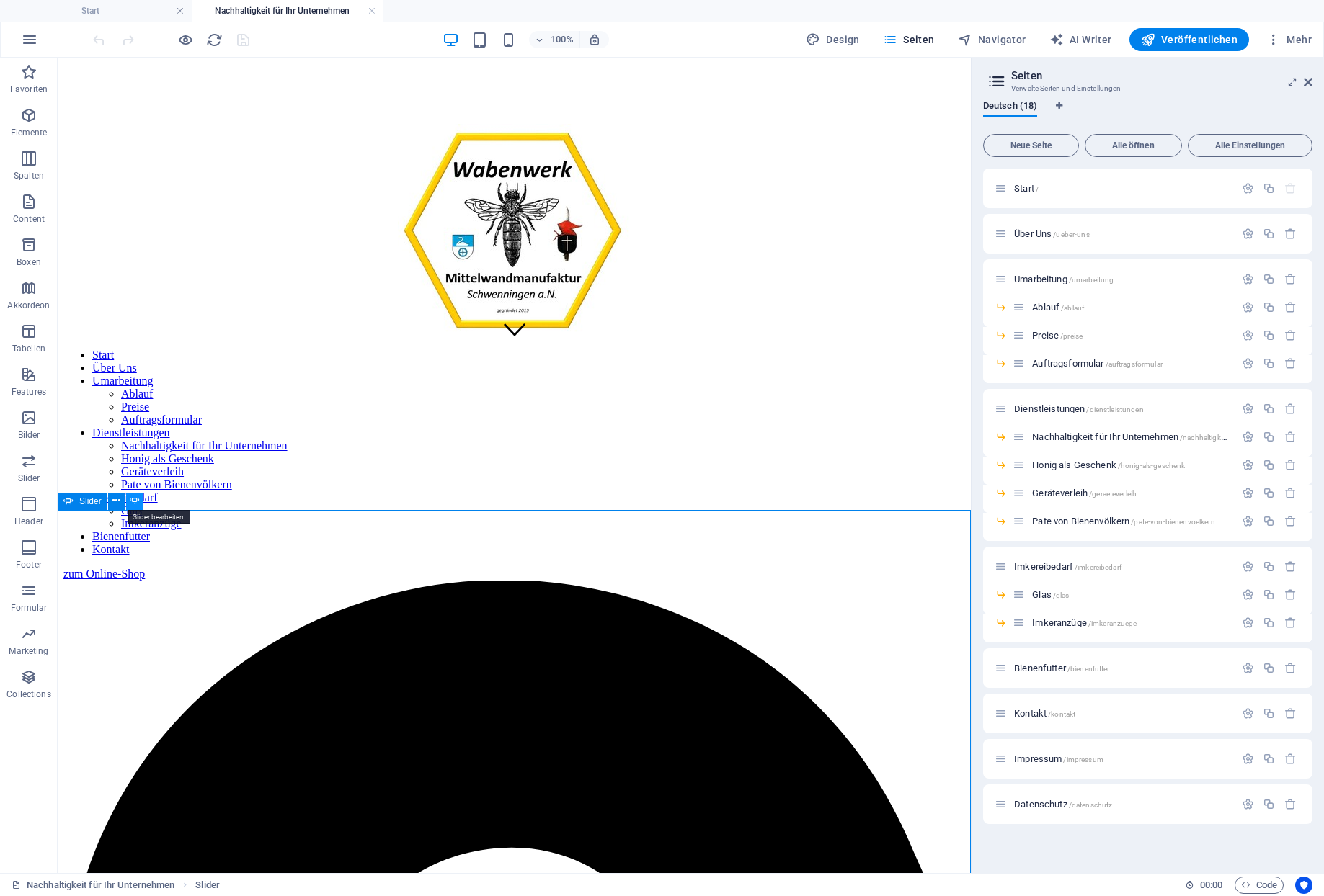
select select "ms"
select select "s"
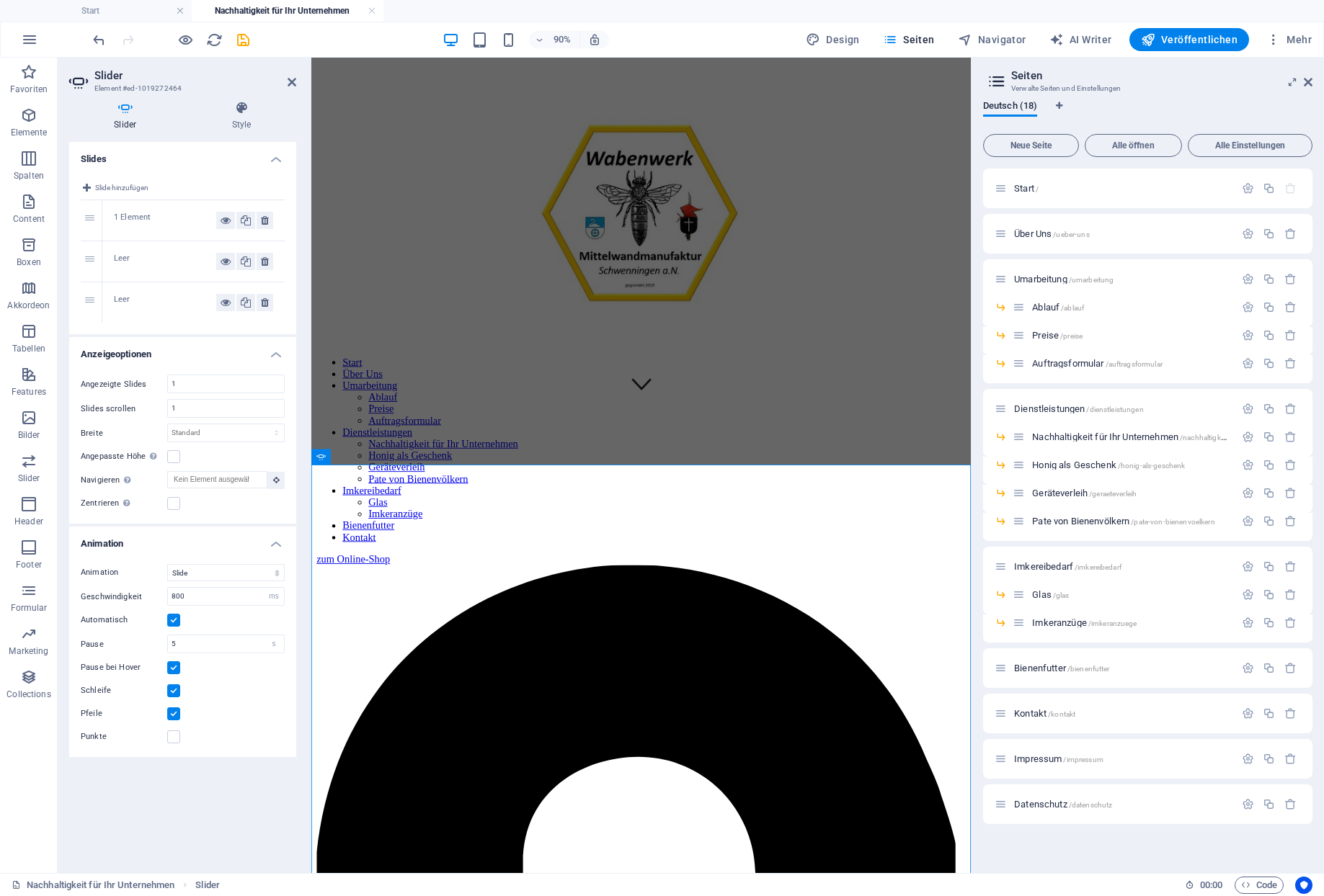
click at [117, 253] on div "Leer" at bounding box center [165, 262] width 102 height 17
click at [141, 253] on div "Leer" at bounding box center [165, 262] width 102 height 17
click at [1292, 40] on span "Mehr" at bounding box center [1289, 40] width 45 height 14
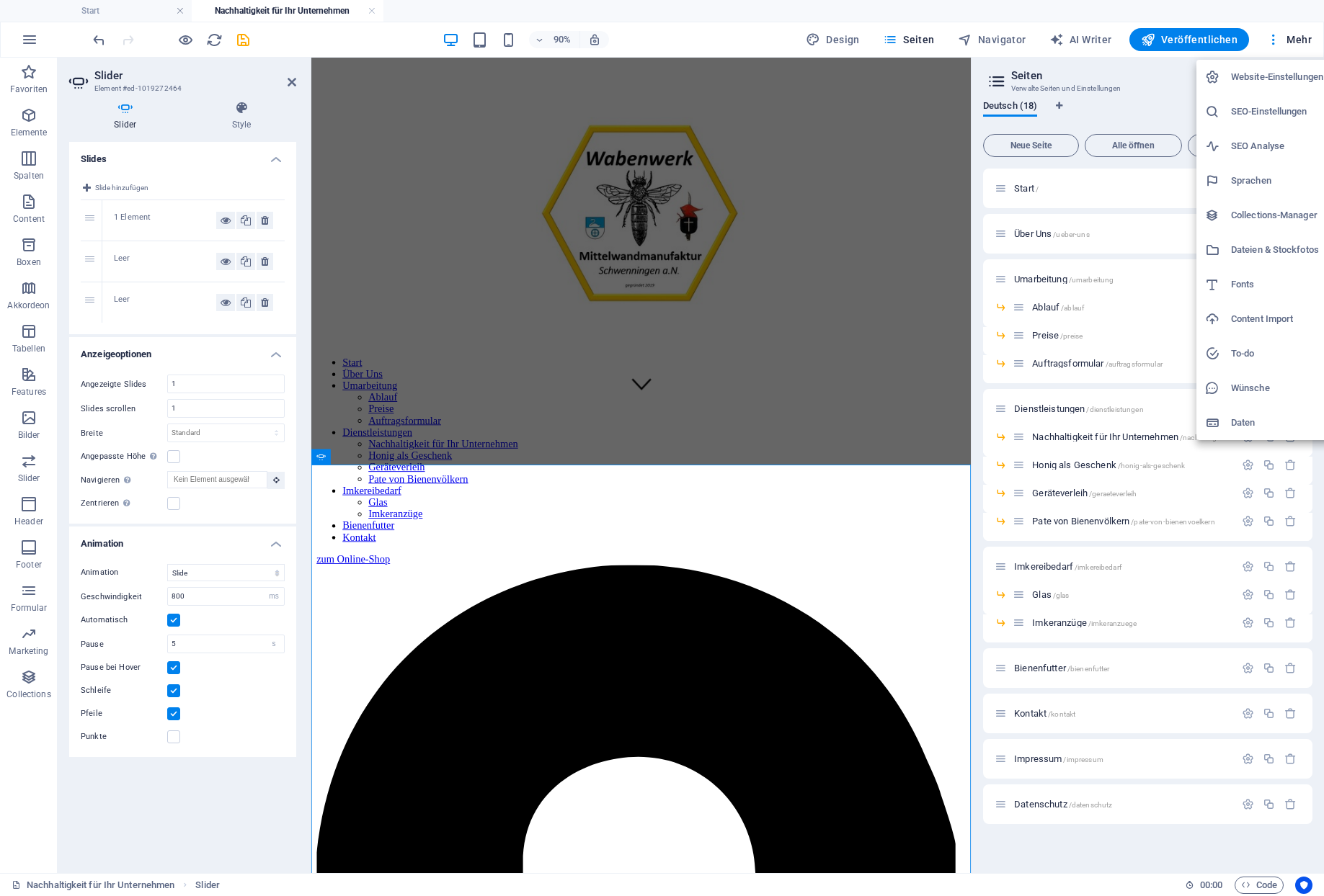
click at [1257, 245] on h6 "Dateien & Stockfotos" at bounding box center [1277, 250] width 92 height 17
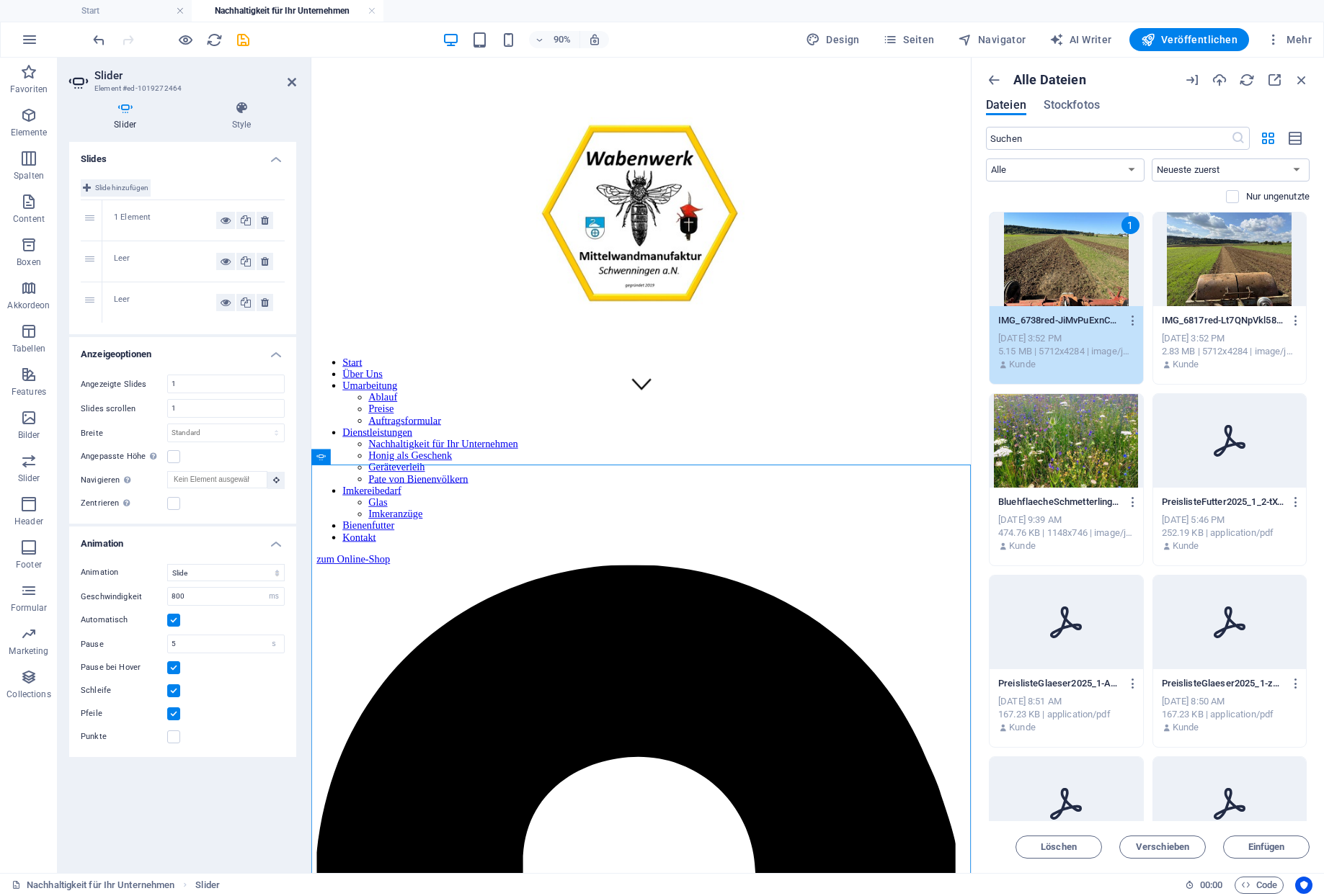
click at [118, 180] on span "Slide hinzufügen" at bounding box center [122, 188] width 53 height 17
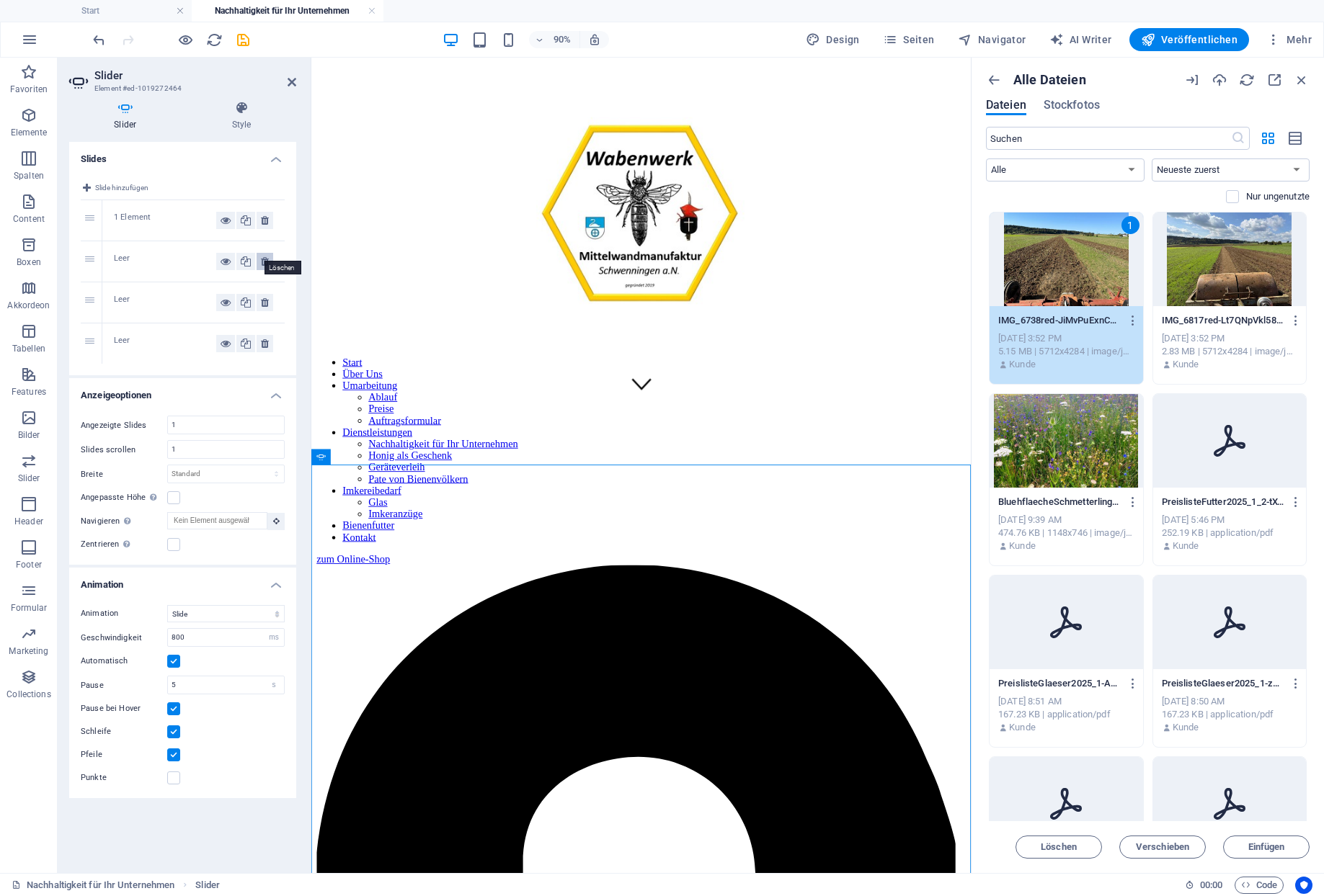
click at [263, 254] on button at bounding box center [265, 262] width 17 height 17
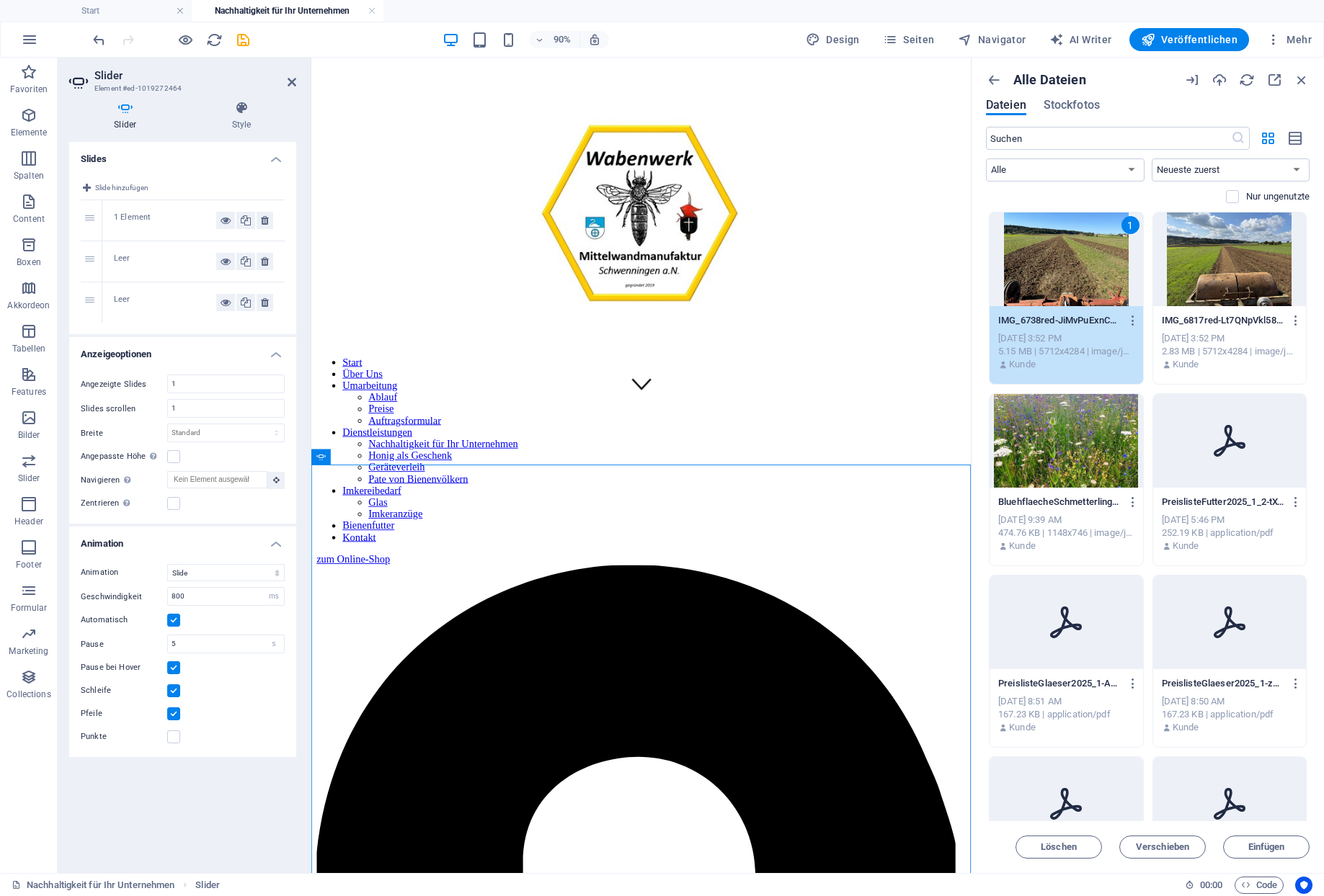
click at [174, 212] on div "1 Element" at bounding box center [165, 221] width 102 height 17
click at [177, 271] on div "Leer" at bounding box center [193, 262] width 183 height 40
click at [173, 254] on div "Leer" at bounding box center [165, 262] width 102 height 17
click at [1255, 846] on span "Einfügen" at bounding box center [1266, 847] width 37 height 9
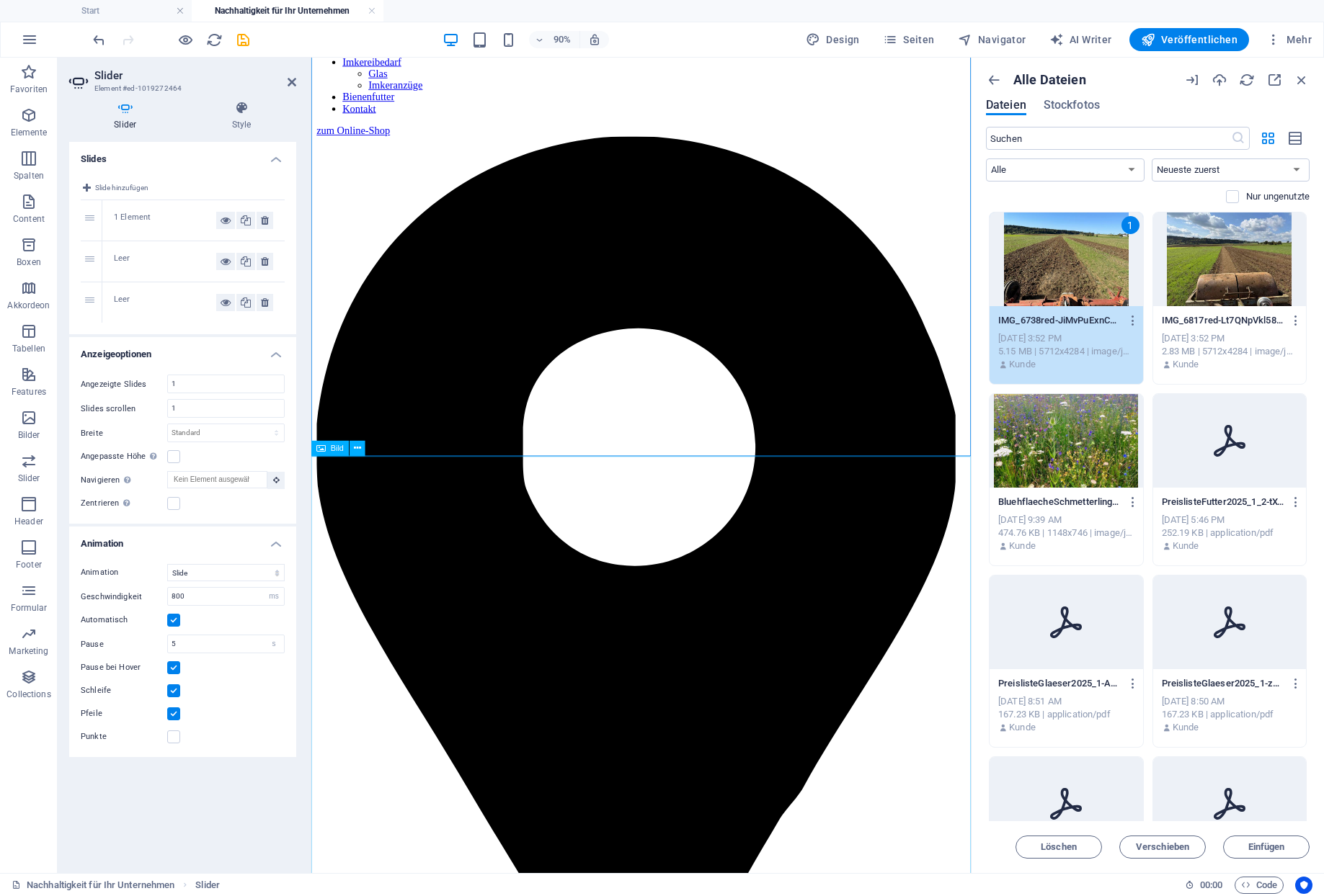
scroll to position [1269, 0]
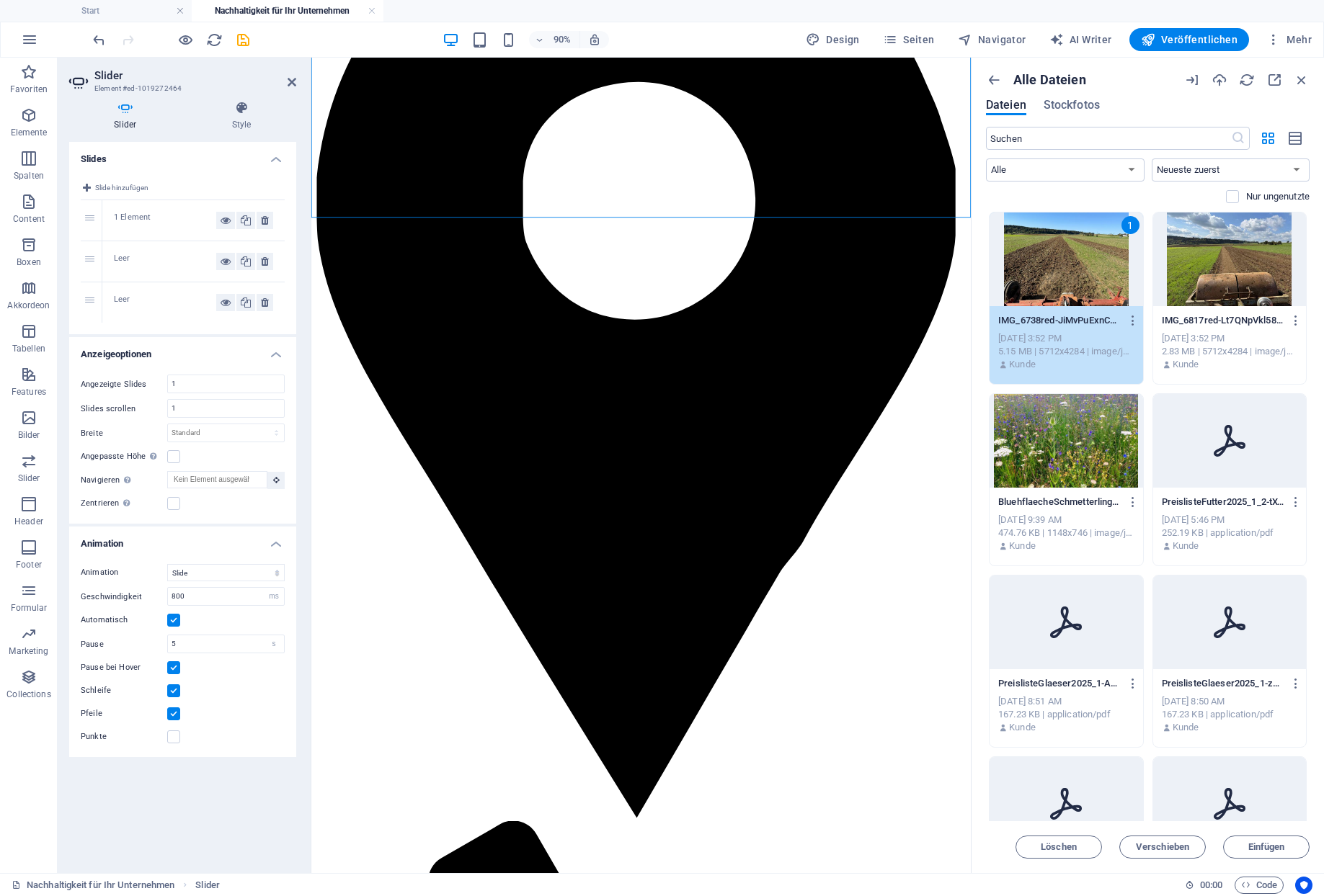
click at [149, 255] on div "Leer" at bounding box center [165, 262] width 102 height 17
click at [149, 297] on div "Leer" at bounding box center [165, 302] width 102 height 17
click at [354, 210] on icon at bounding box center [357, 210] width 7 height 14
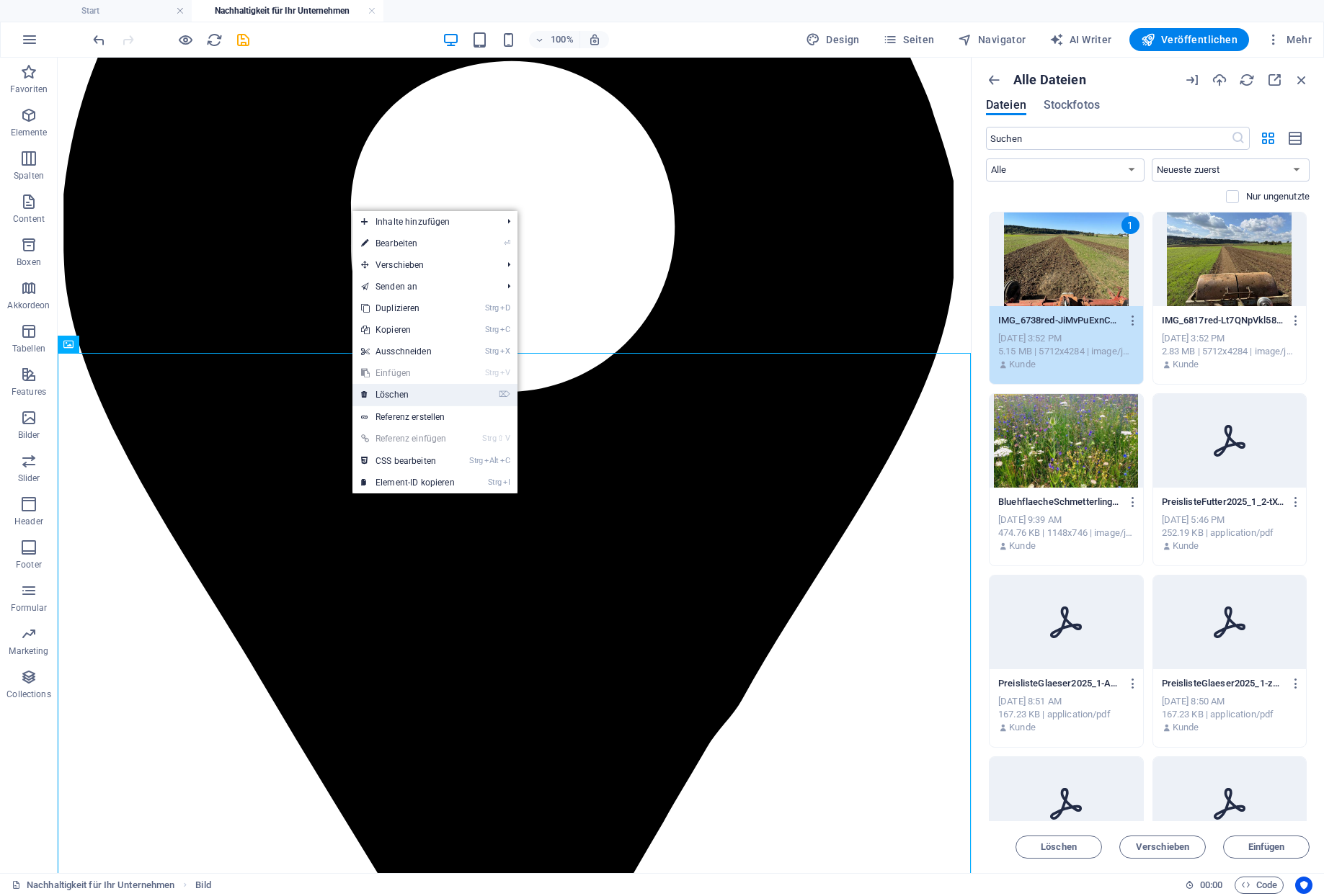
click at [392, 395] on link "⌦ Löschen" at bounding box center [408, 395] width 111 height 22
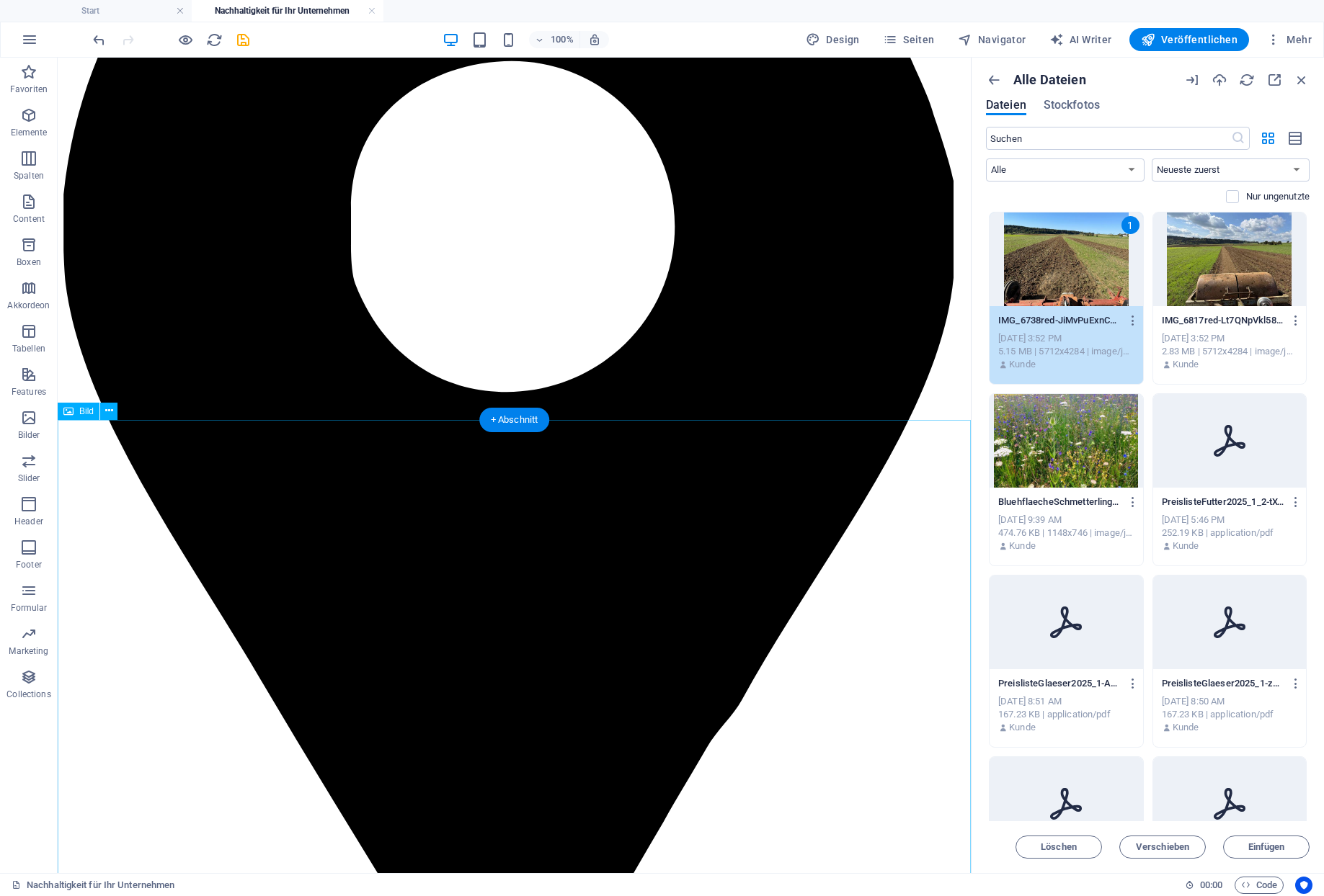
scroll to position [1009, 0]
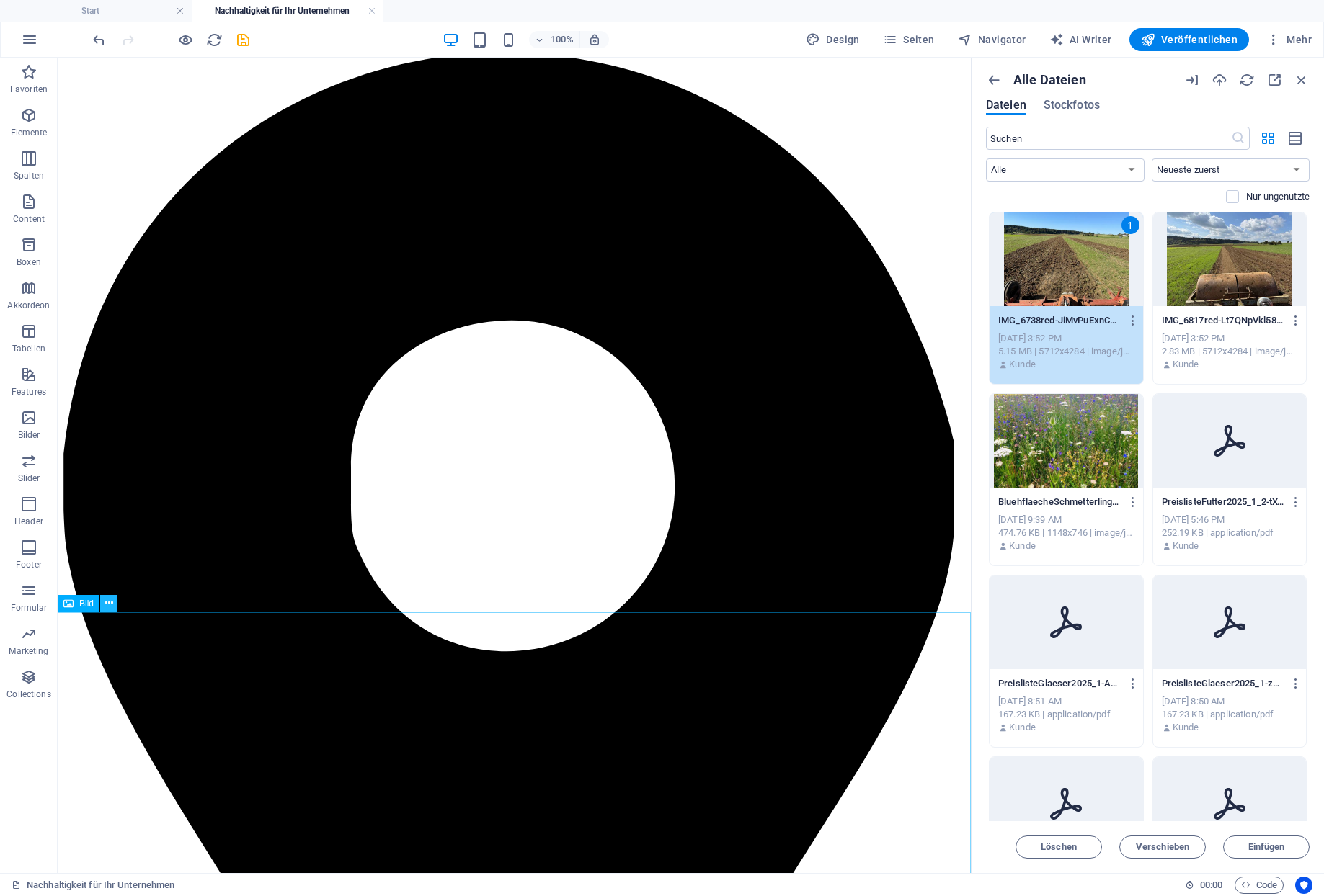
click at [105, 602] on icon at bounding box center [109, 603] width 8 height 15
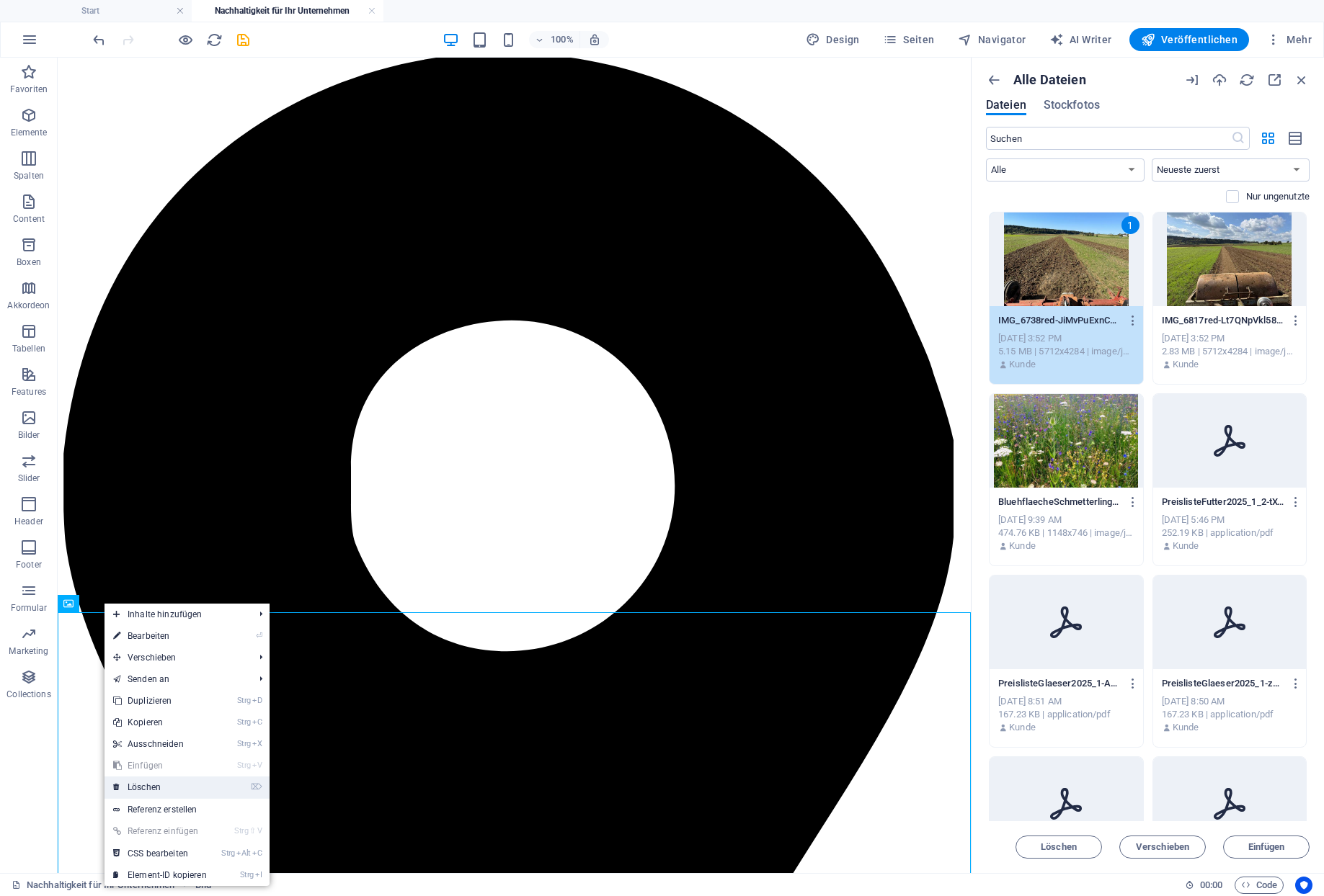
click at [143, 786] on link "⌦ Löschen" at bounding box center [160, 788] width 111 height 22
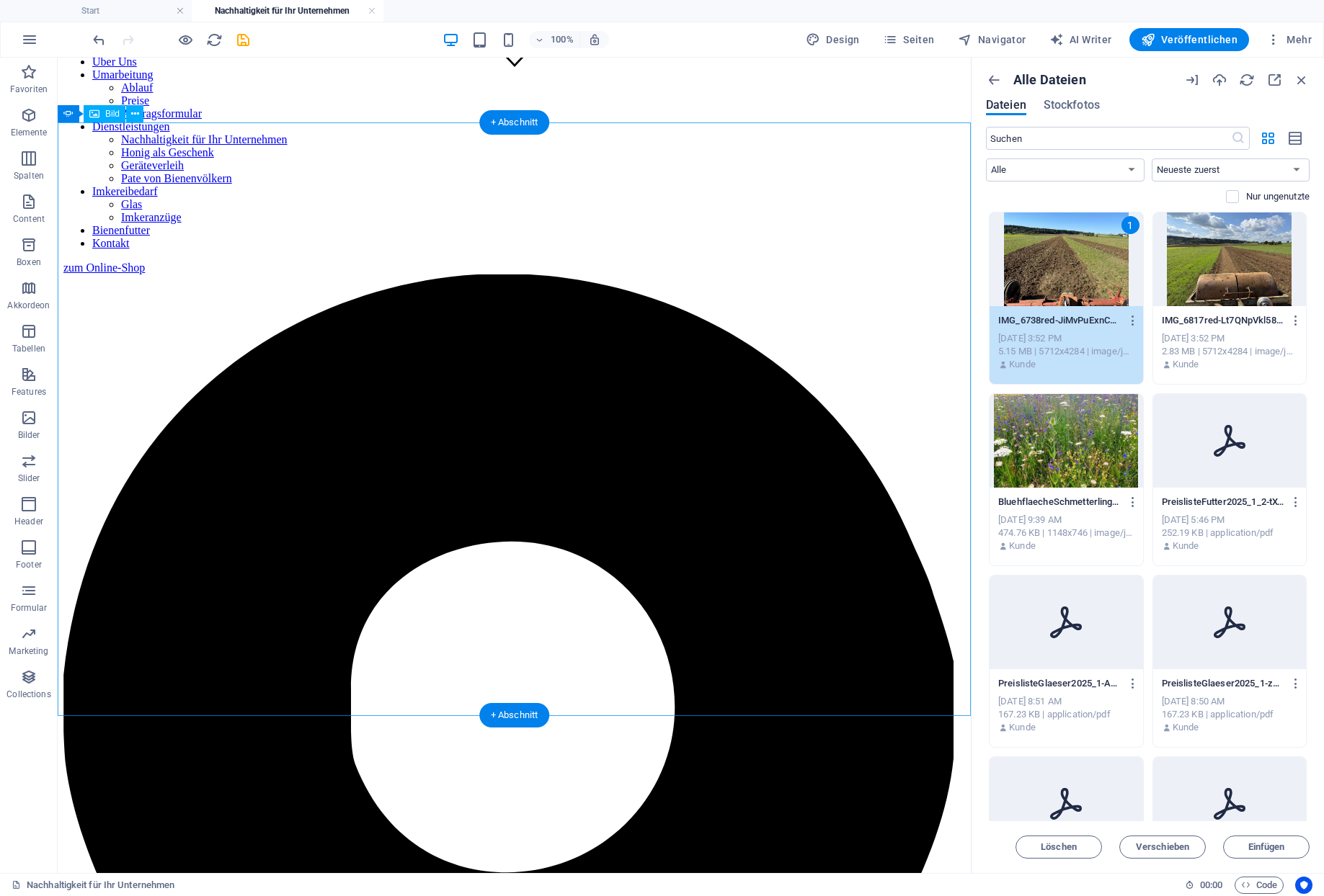
scroll to position [750, 0]
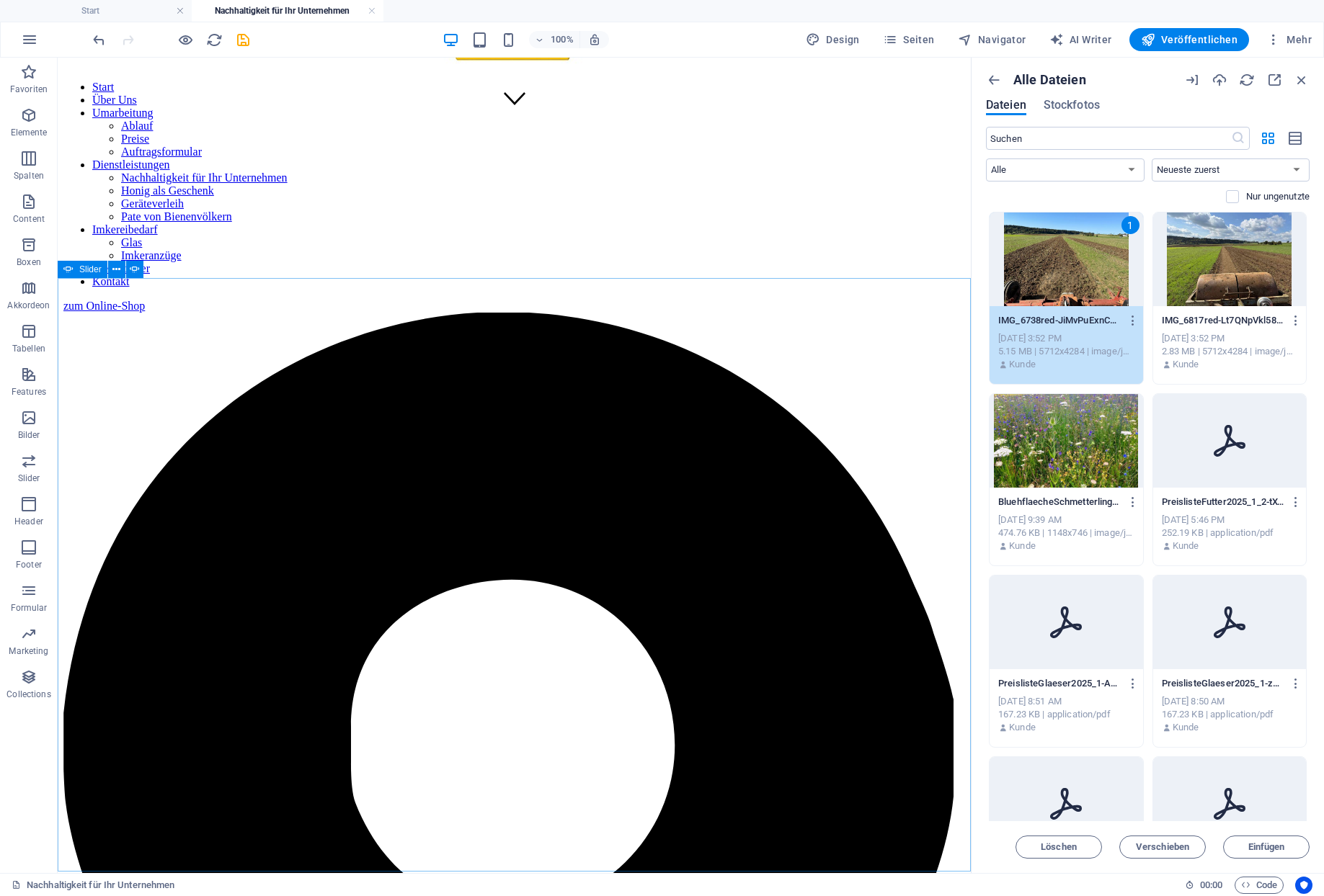
click at [69, 269] on icon at bounding box center [69, 270] width 10 height 17
click at [87, 272] on span "Slider" at bounding box center [90, 270] width 22 height 9
select select "ms"
select select "s"
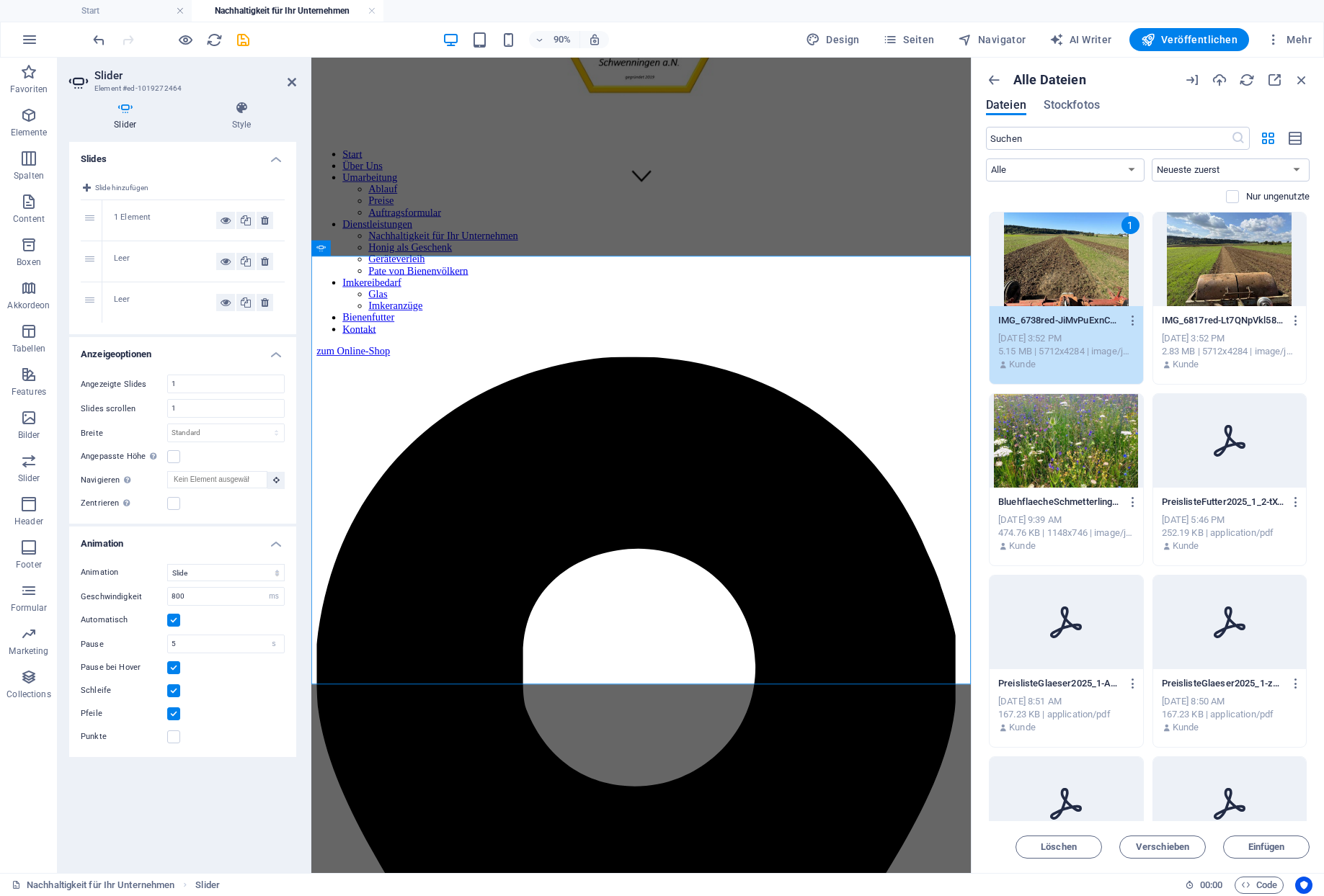
click at [119, 253] on div "Leer" at bounding box center [165, 262] width 102 height 17
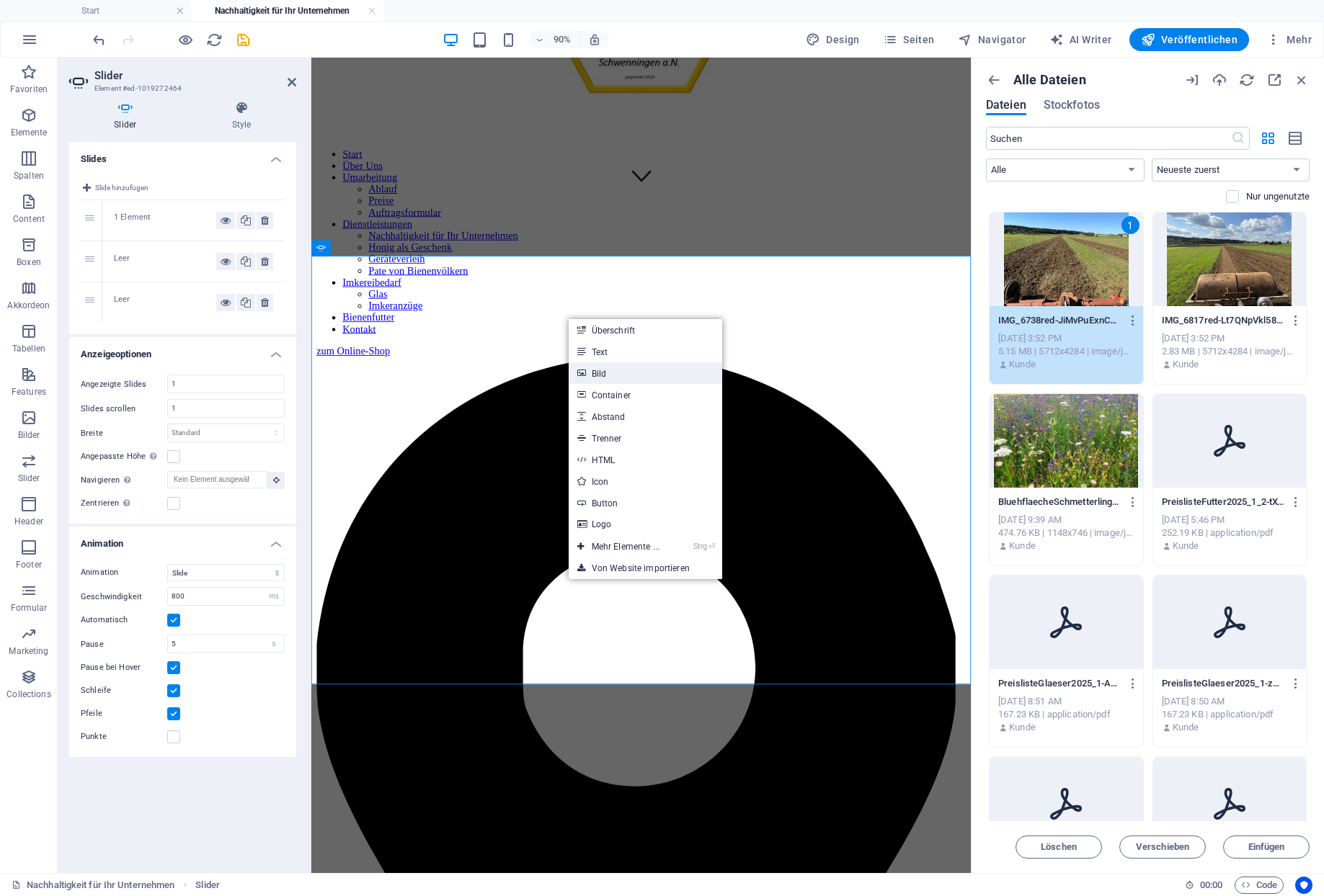
click at [604, 371] on link "Bild" at bounding box center [645, 373] width 154 height 22
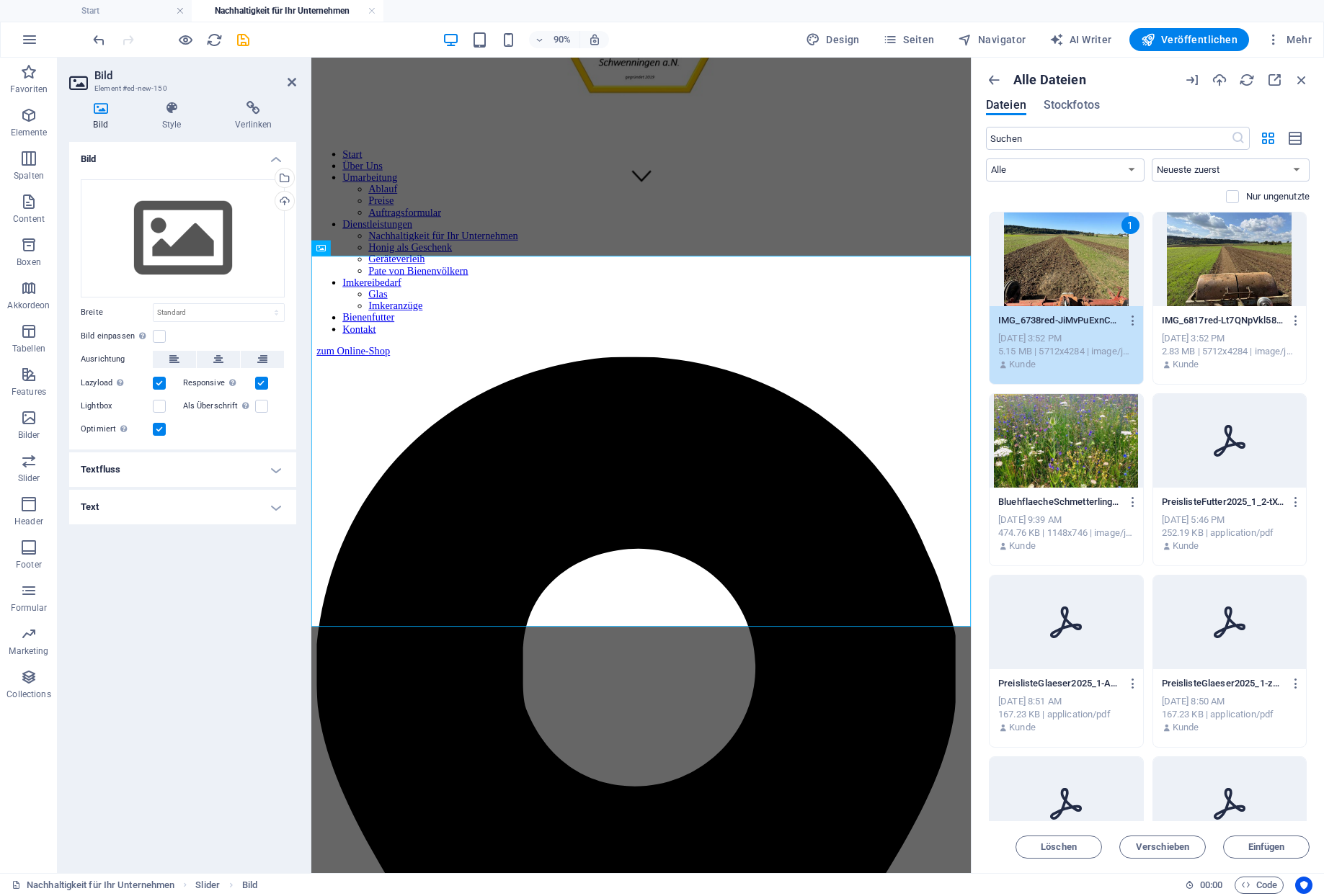
click at [1217, 269] on div at bounding box center [1229, 260] width 154 height 94
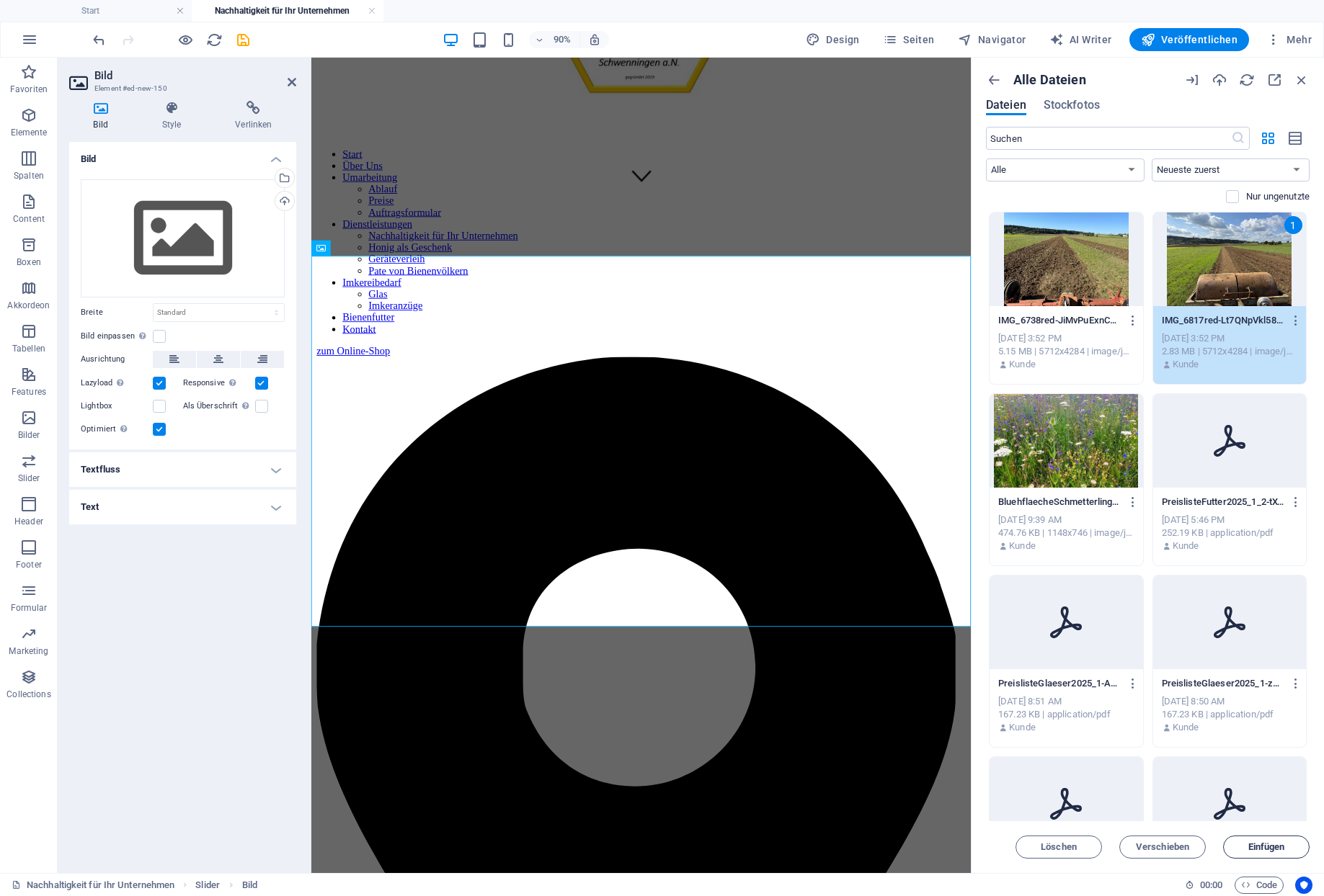
click at [1264, 850] on span "Einfügen" at bounding box center [1266, 847] width 37 height 9
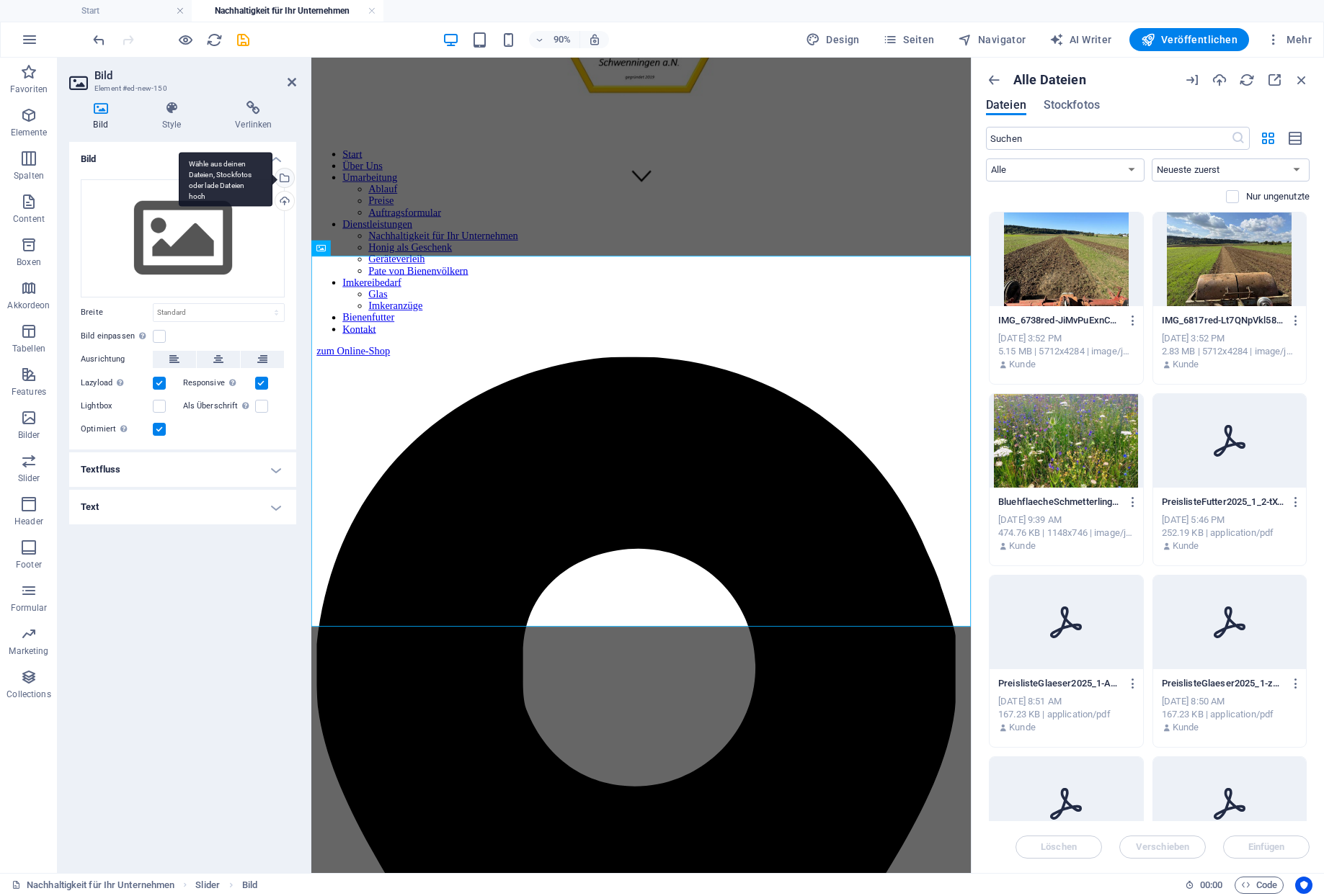
click at [284, 169] on div "Wähle aus deinen Dateien, Stockfotos oder lade Dateien hoch" at bounding box center [283, 180] width 22 height 22
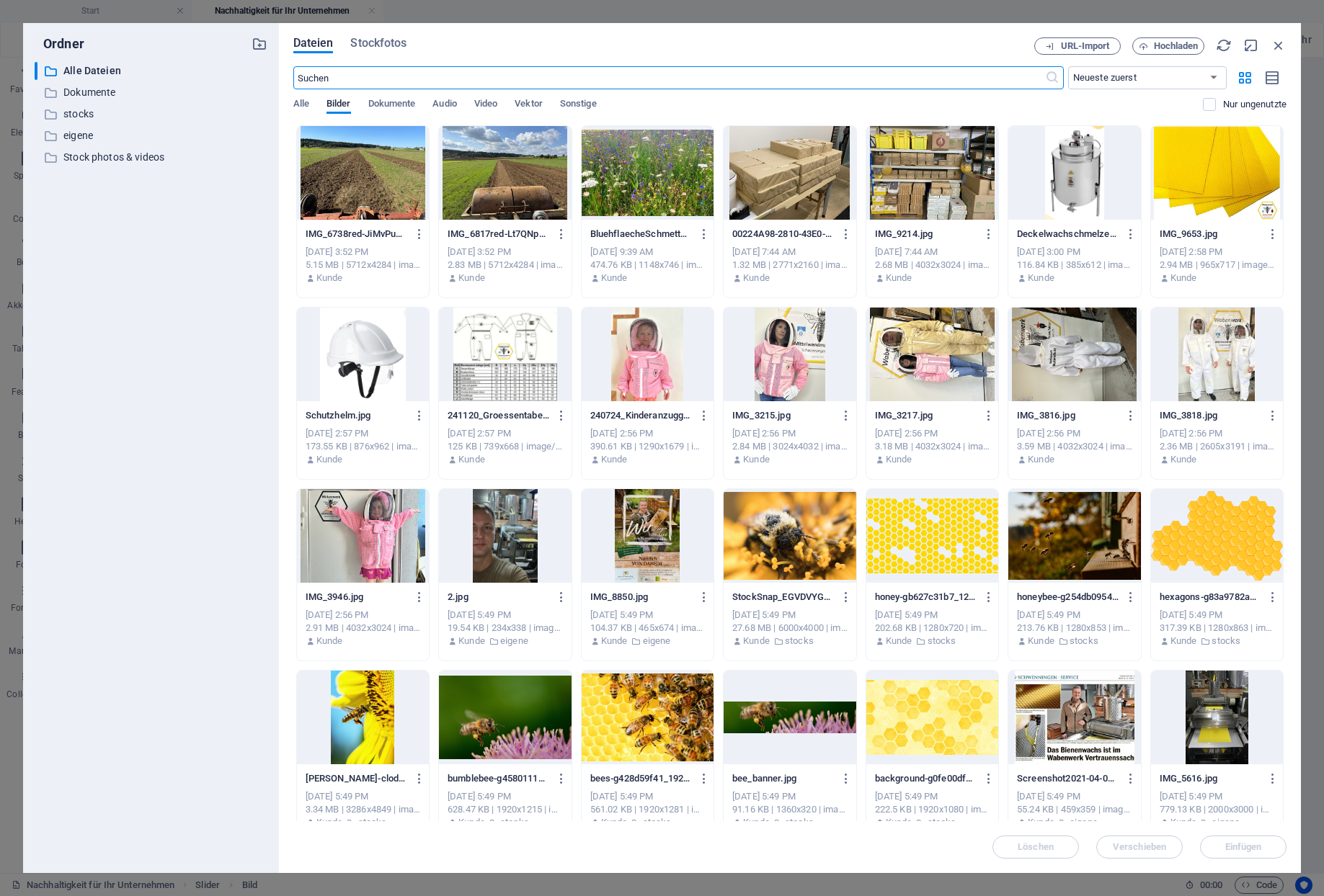
click at [473, 173] on div at bounding box center [504, 173] width 132 height 94
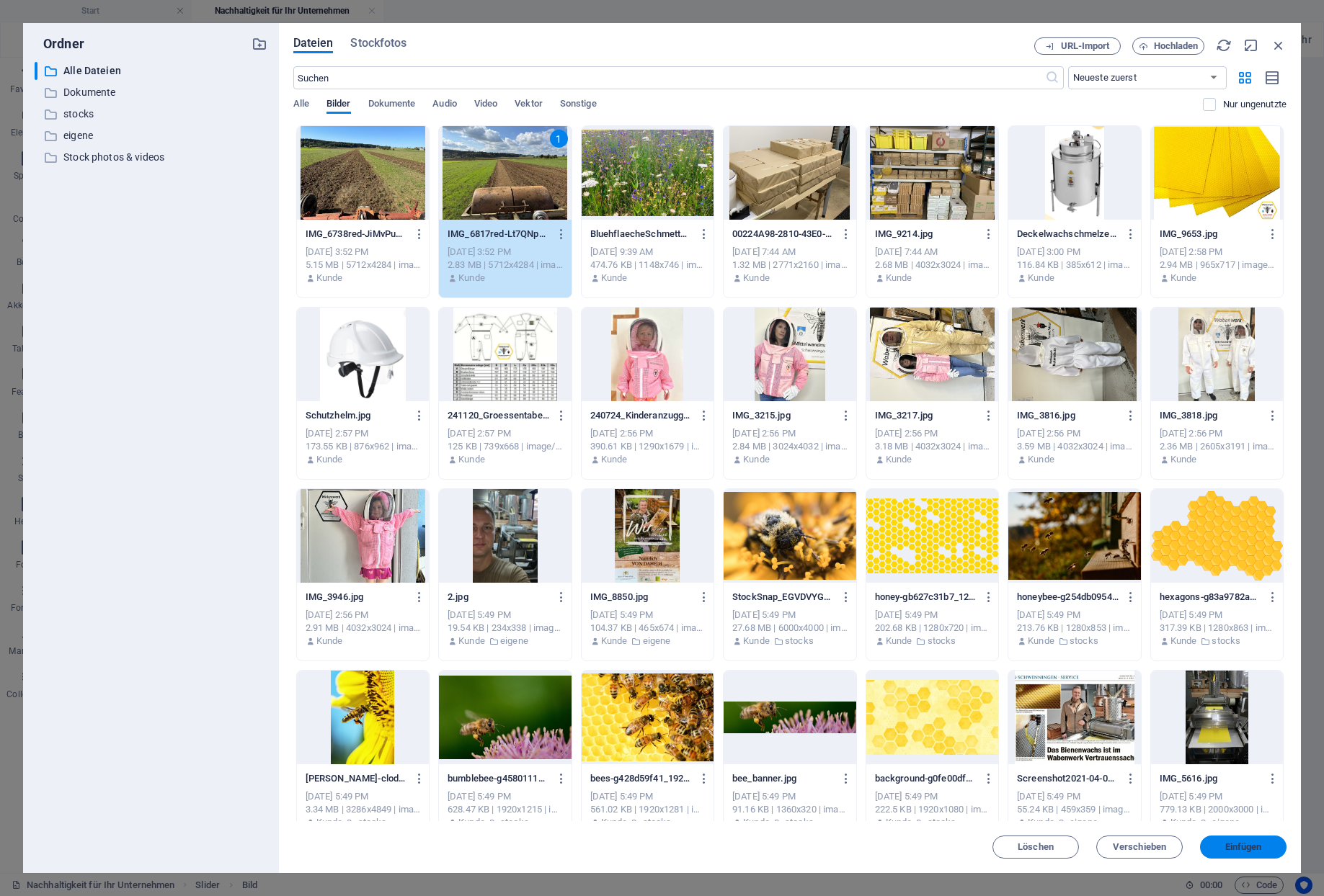
click at [1261, 842] on button "Einfügen" at bounding box center [1243, 847] width 87 height 23
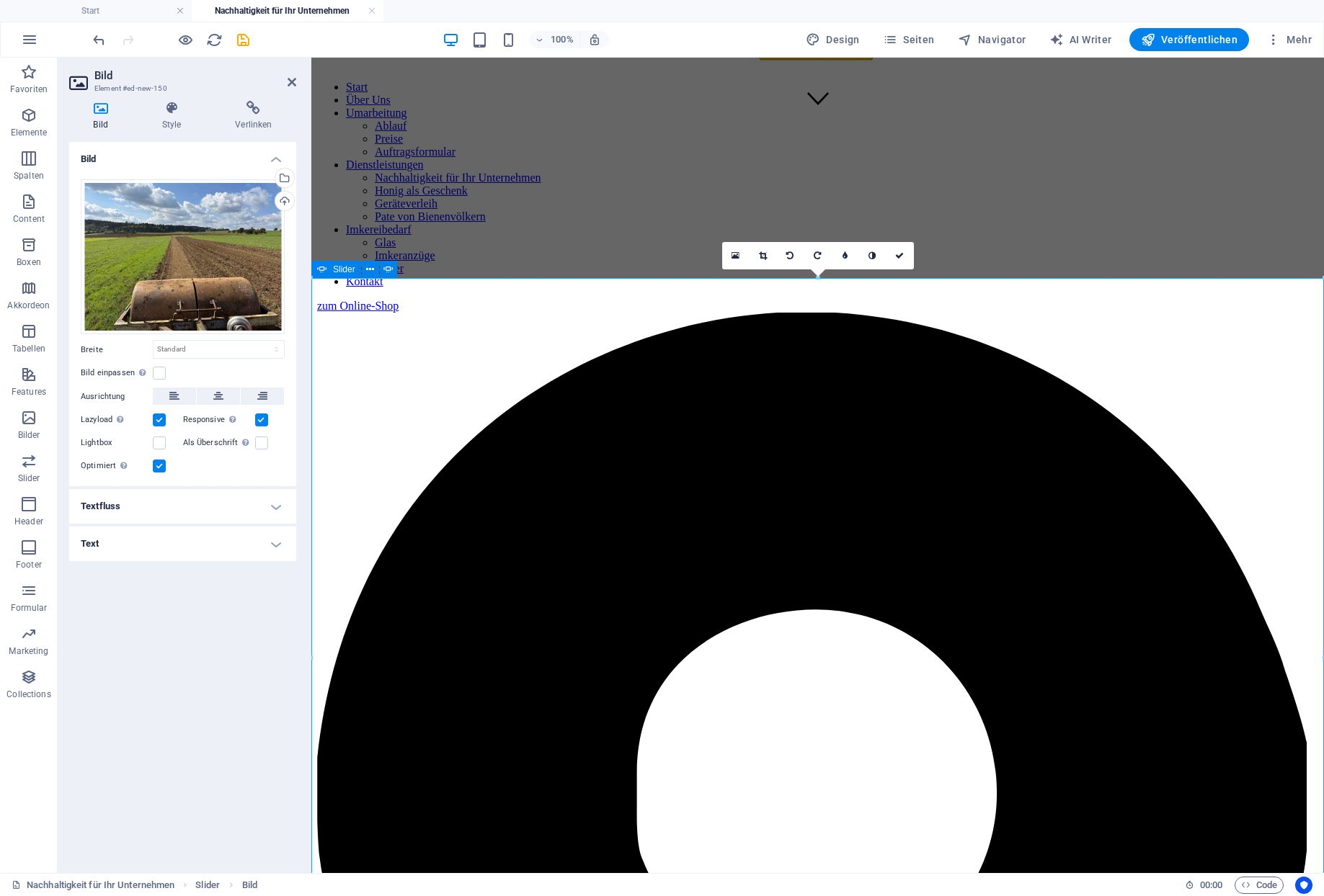
click at [330, 271] on div "Slider" at bounding box center [336, 270] width 50 height 17
select select "ms"
select select "s"
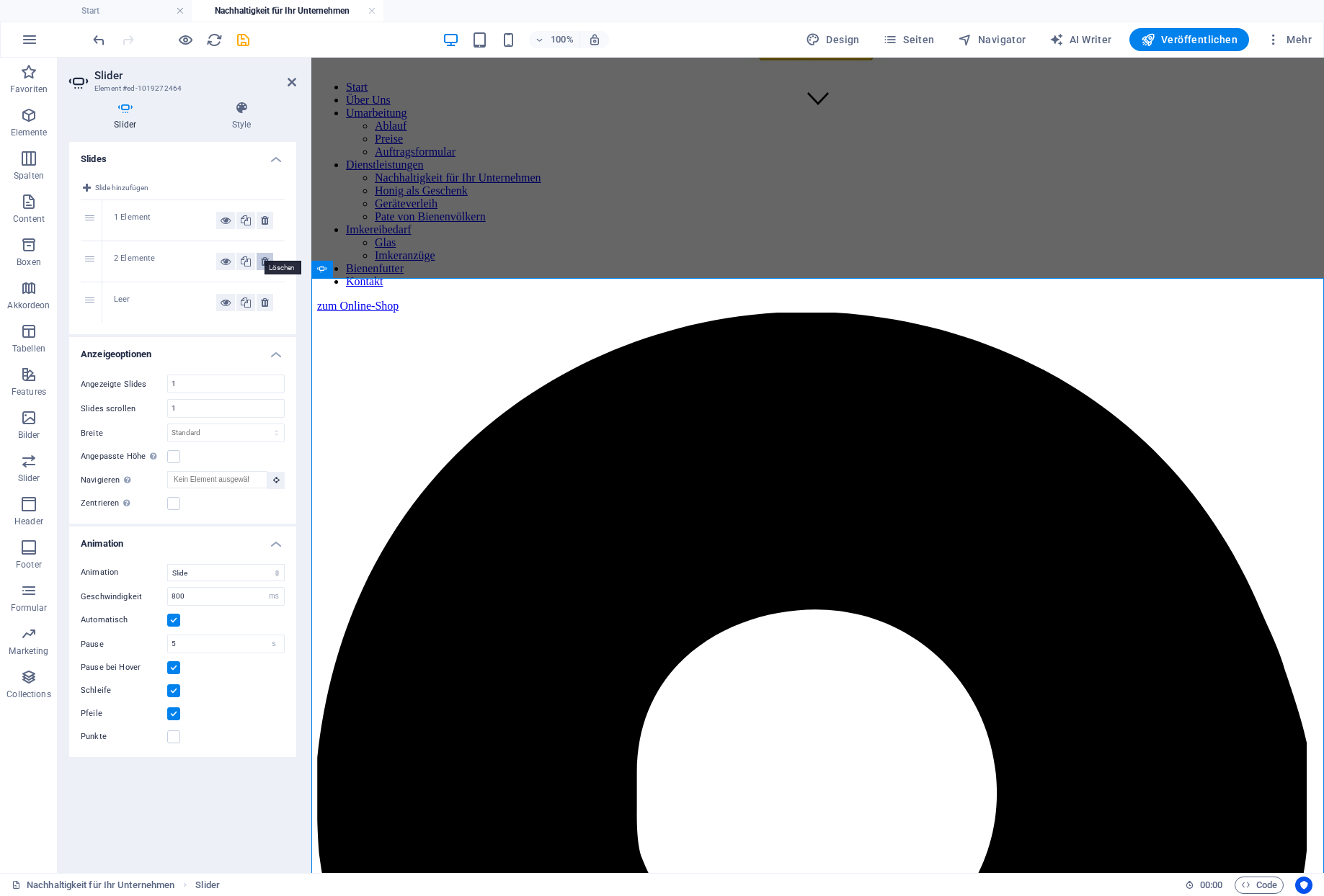
click at [266, 253] on icon at bounding box center [265, 262] width 8 height 17
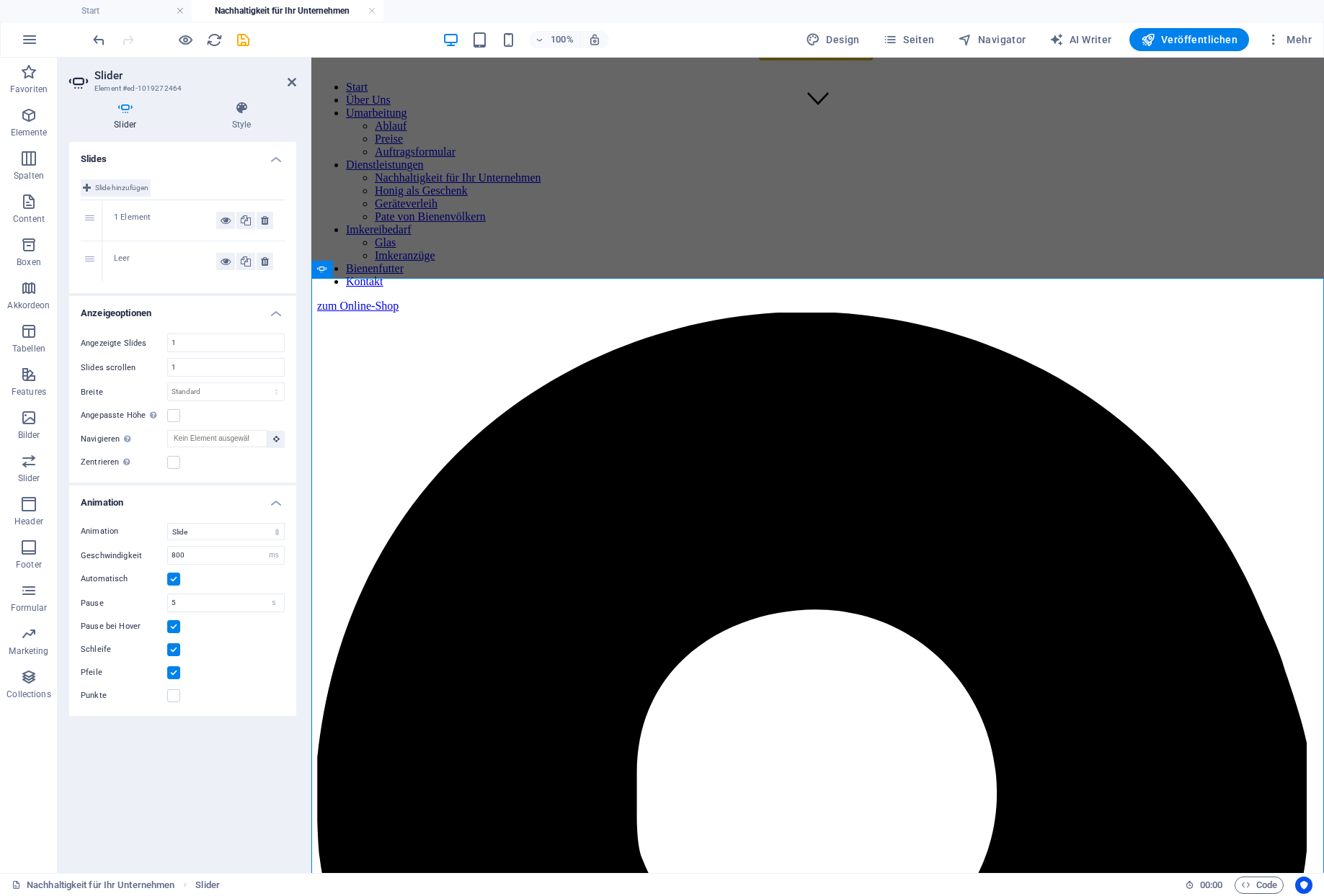
click at [115, 180] on span "Slide hinzufügen" at bounding box center [122, 188] width 53 height 17
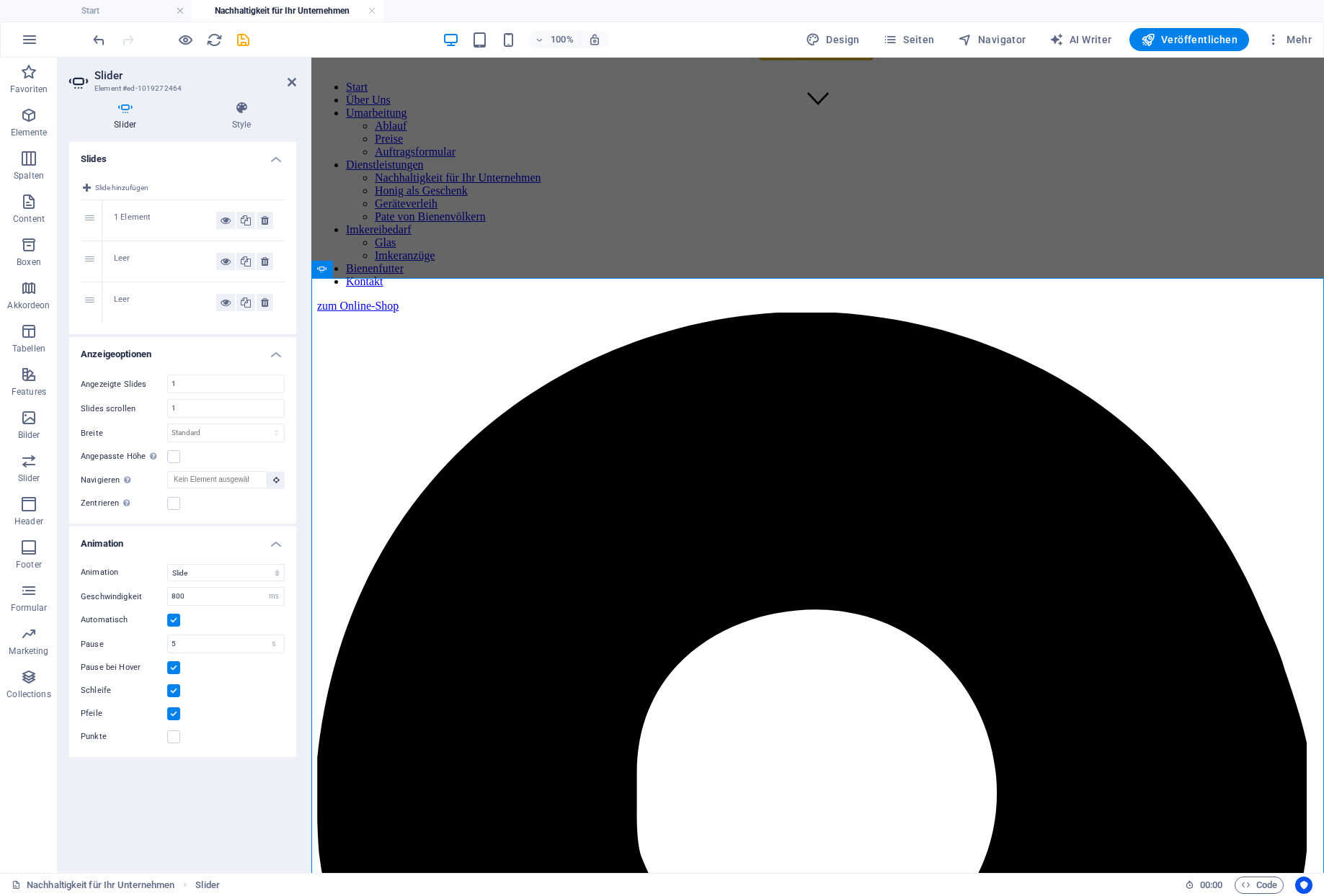
click at [126, 253] on div "Leer" at bounding box center [165, 262] width 102 height 17
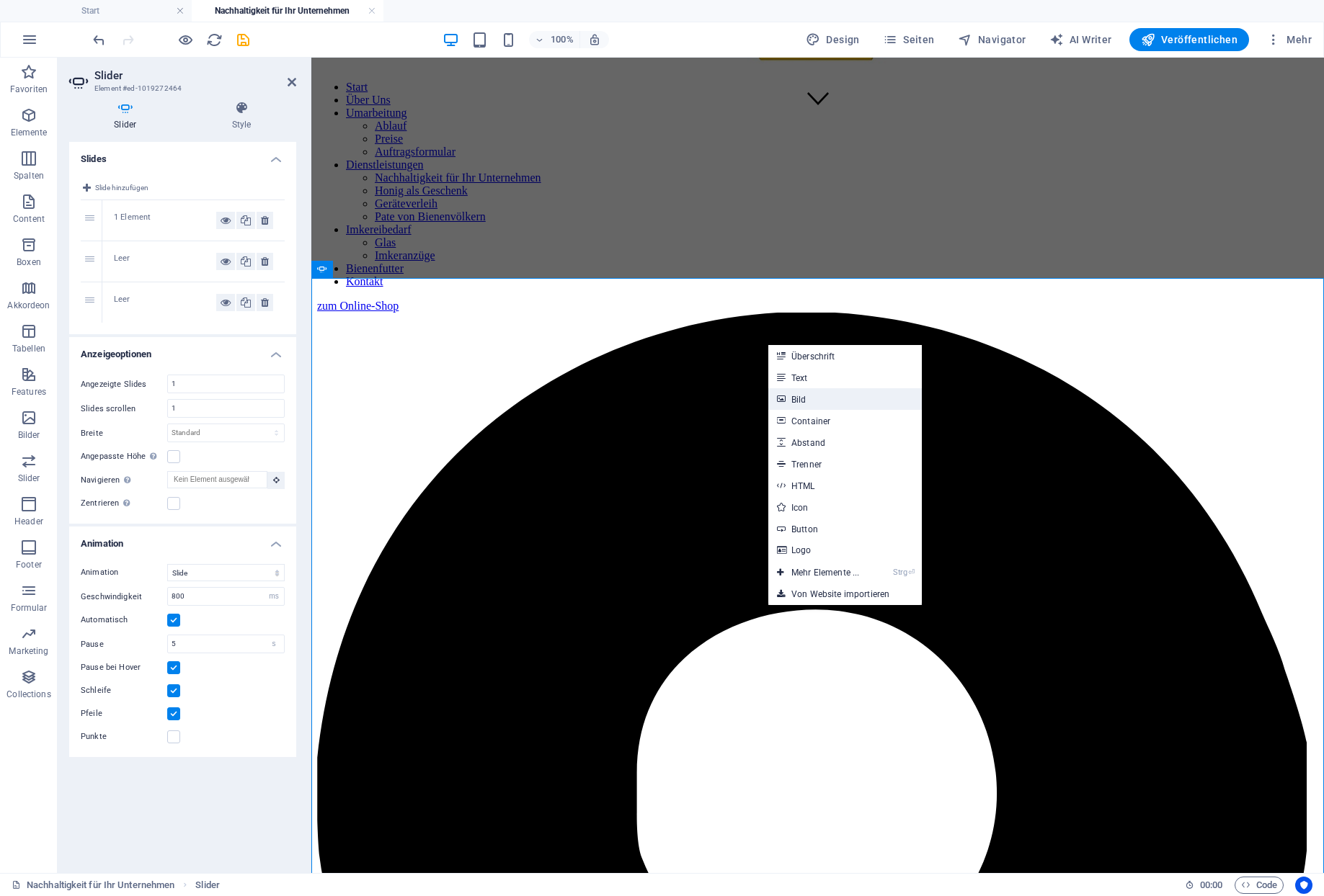
click at [798, 396] on link "Bild" at bounding box center [845, 399] width 154 height 22
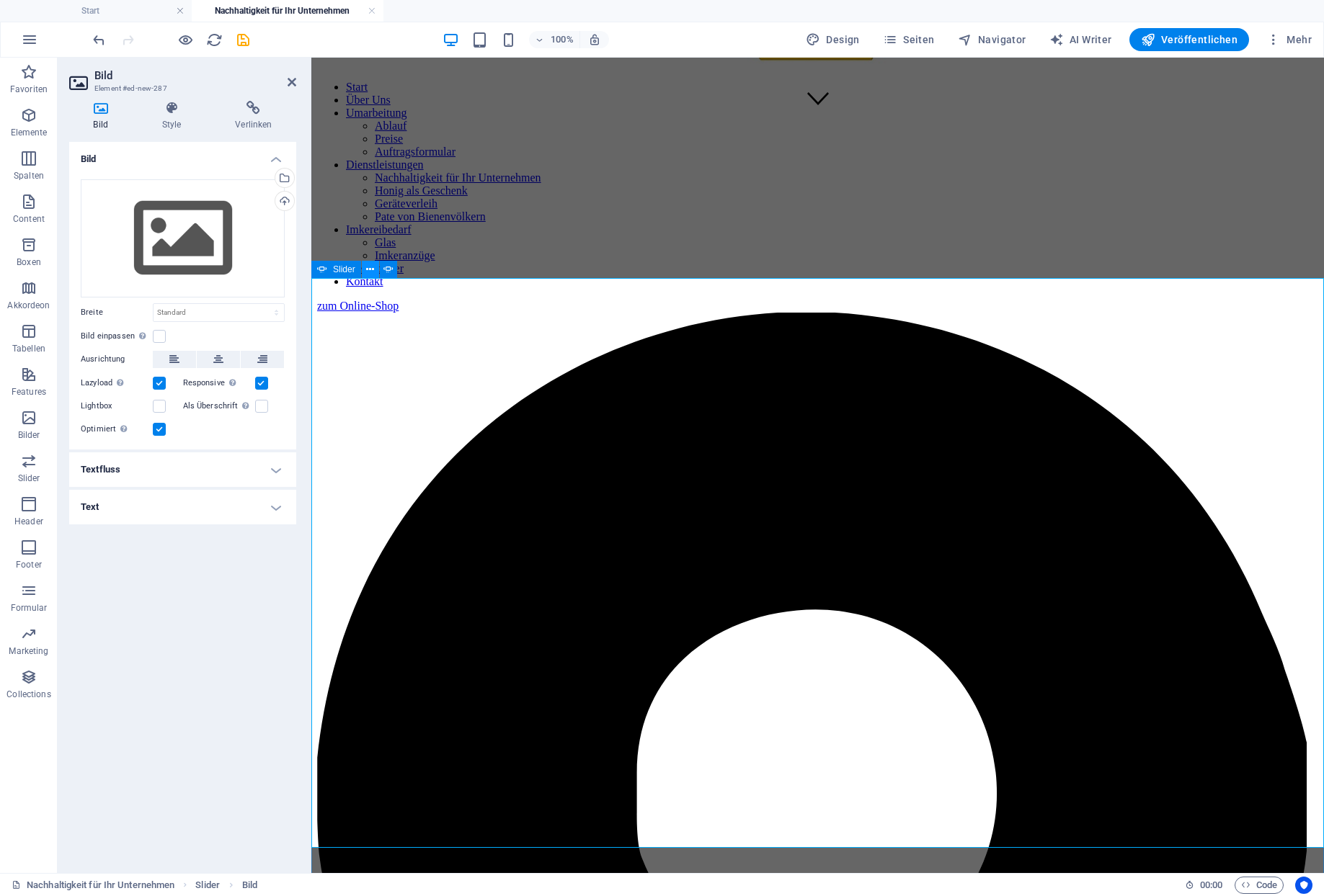
click at [366, 273] on icon at bounding box center [369, 270] width 8 height 15
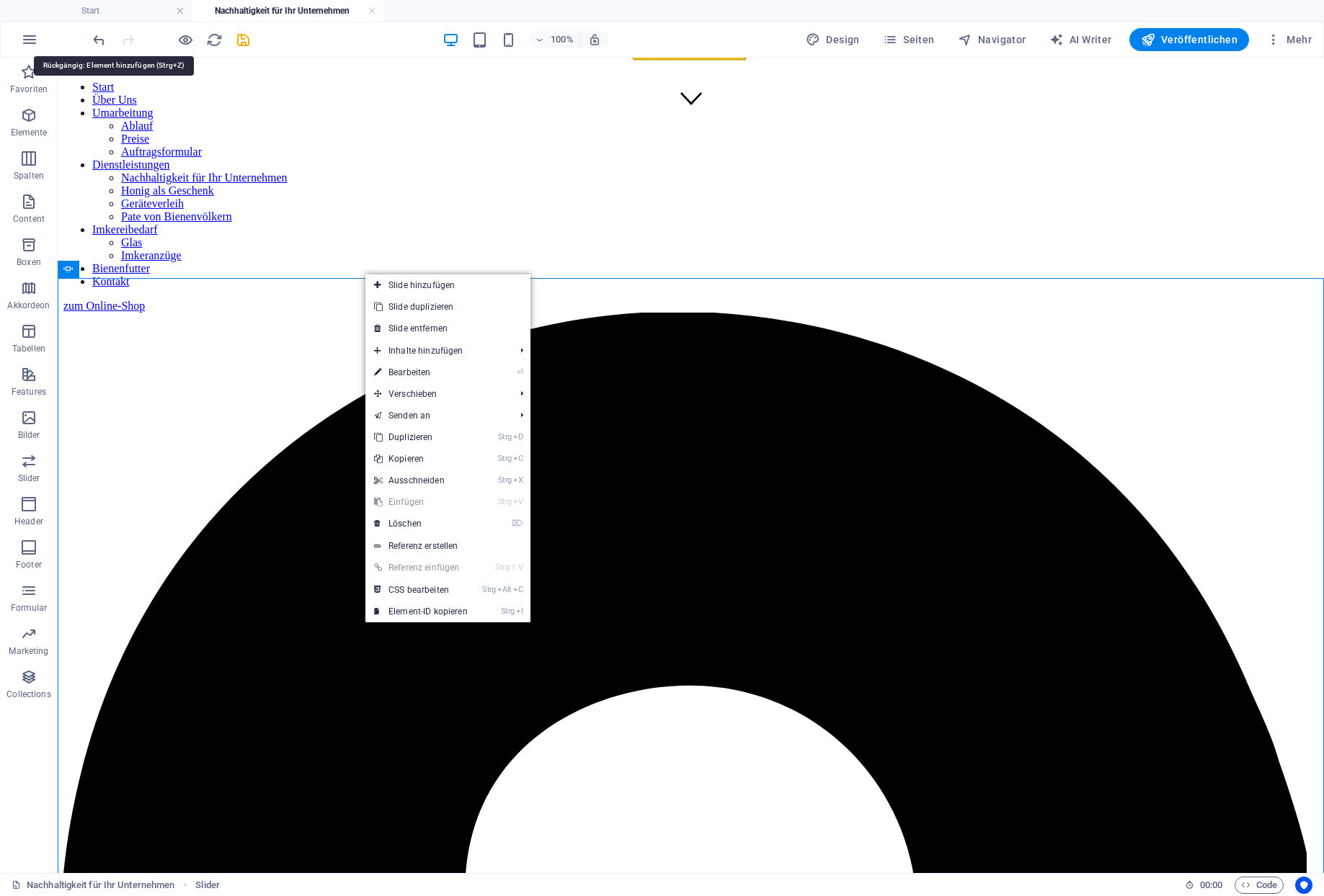
drag, startPoint x: 89, startPoint y: 38, endPoint x: 95, endPoint y: 53, distance: 16.2
click at [91, 39] on icon "undo" at bounding box center [99, 40] width 17 height 17
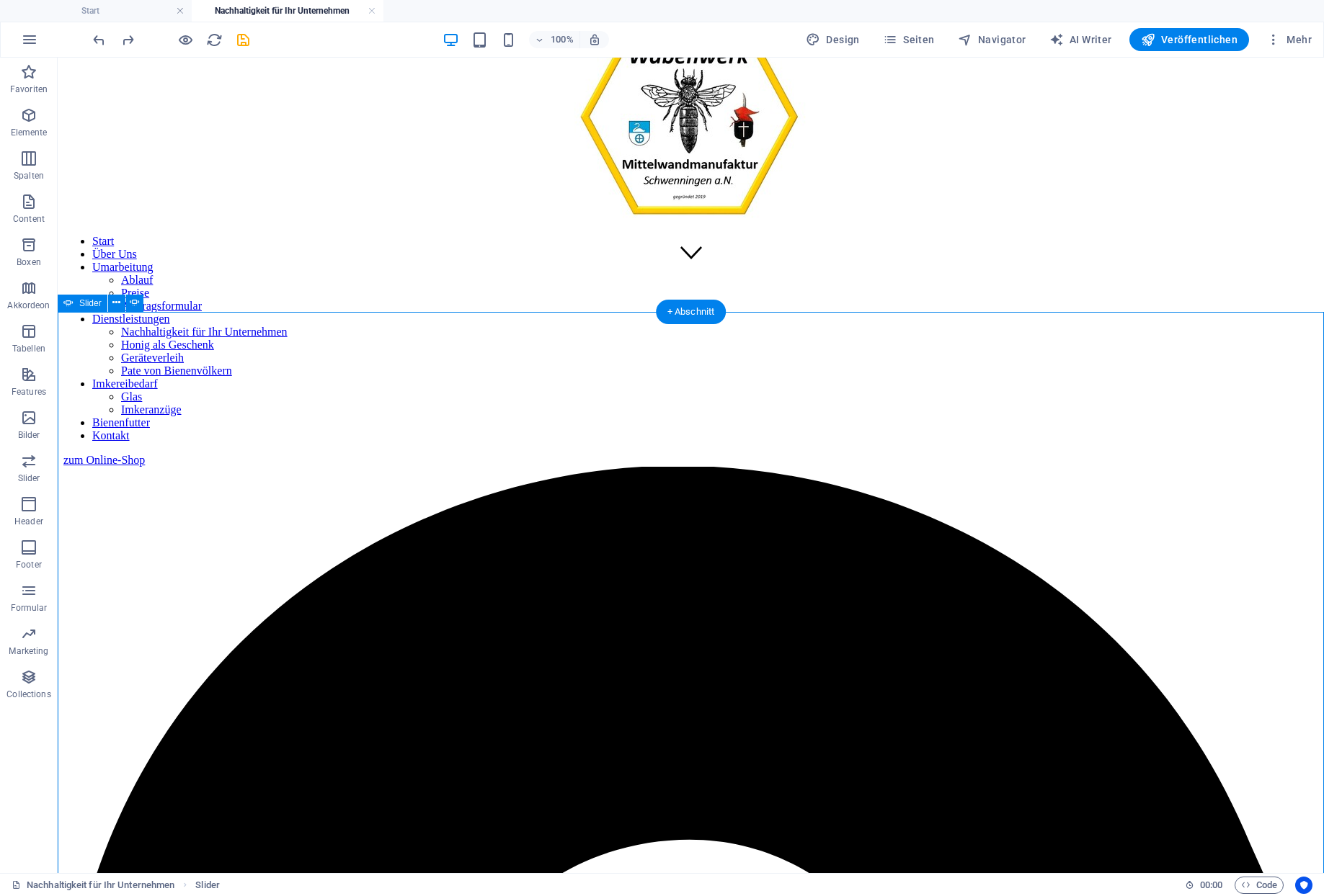
scroll to position [594, 0]
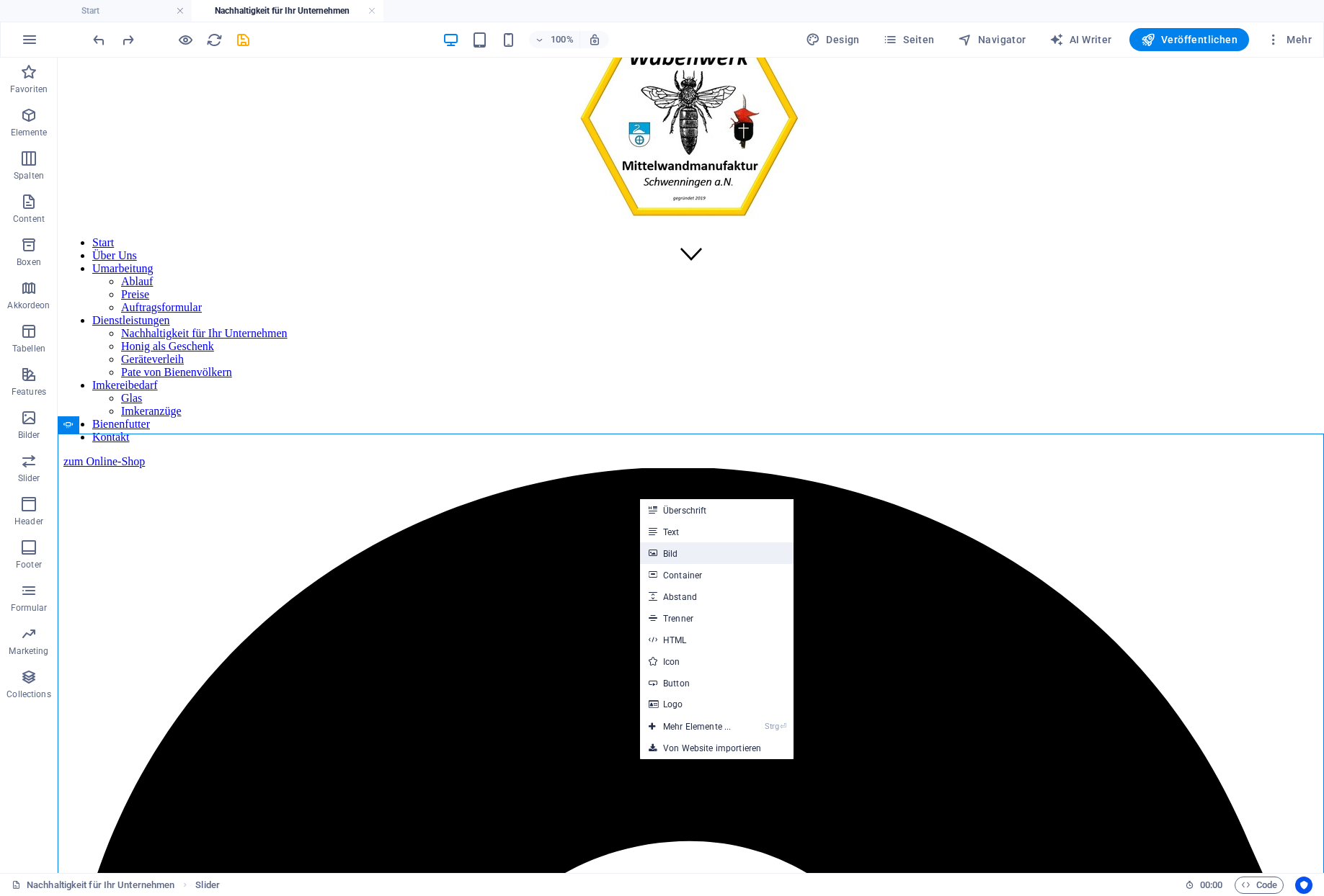
click at [664, 549] on link "Bild" at bounding box center [716, 553] width 154 height 22
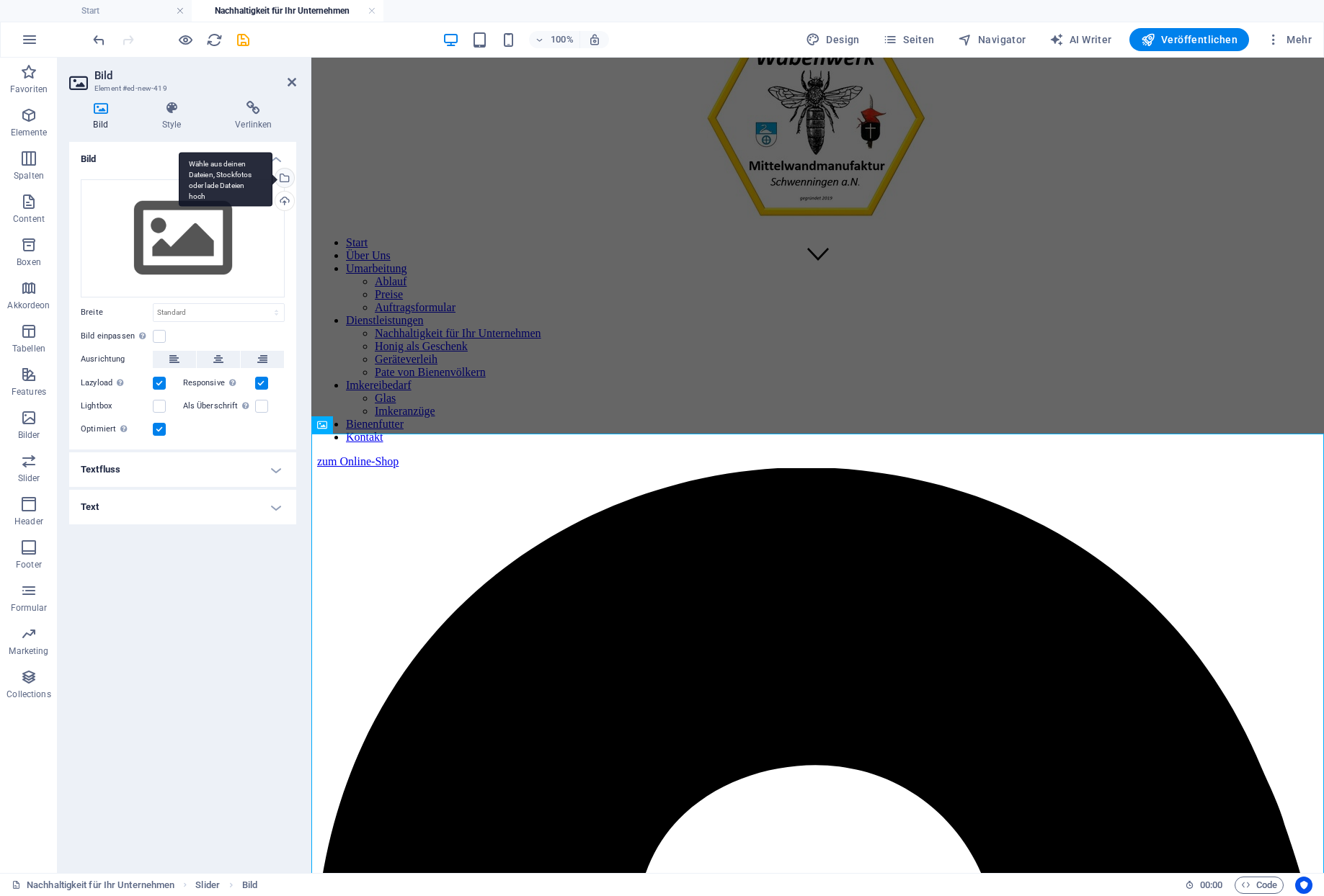
click at [288, 172] on div "Wähle aus deinen Dateien, Stockfotos oder lade Dateien hoch" at bounding box center [283, 180] width 22 height 22
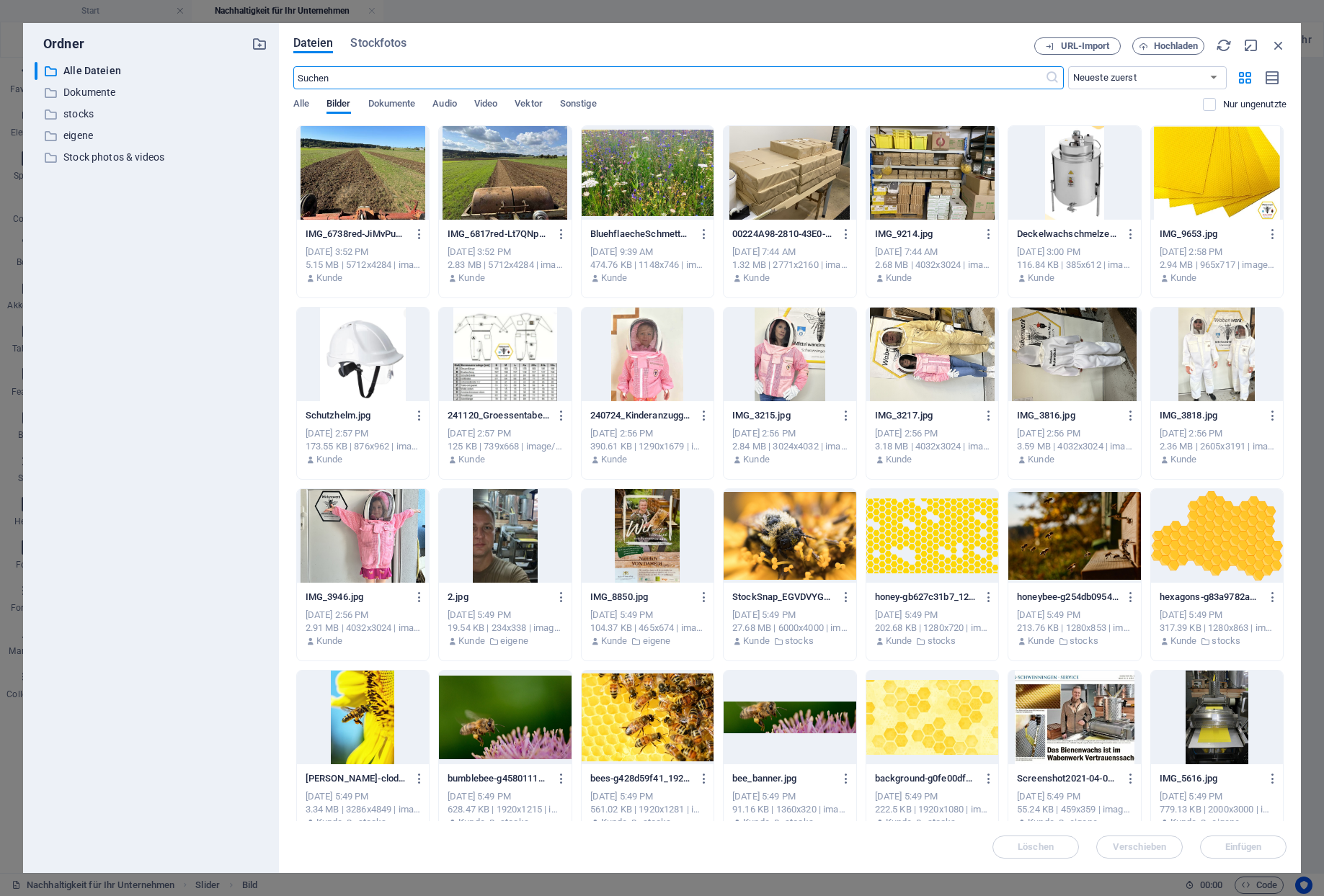
click at [375, 172] on div at bounding box center [362, 173] width 132 height 94
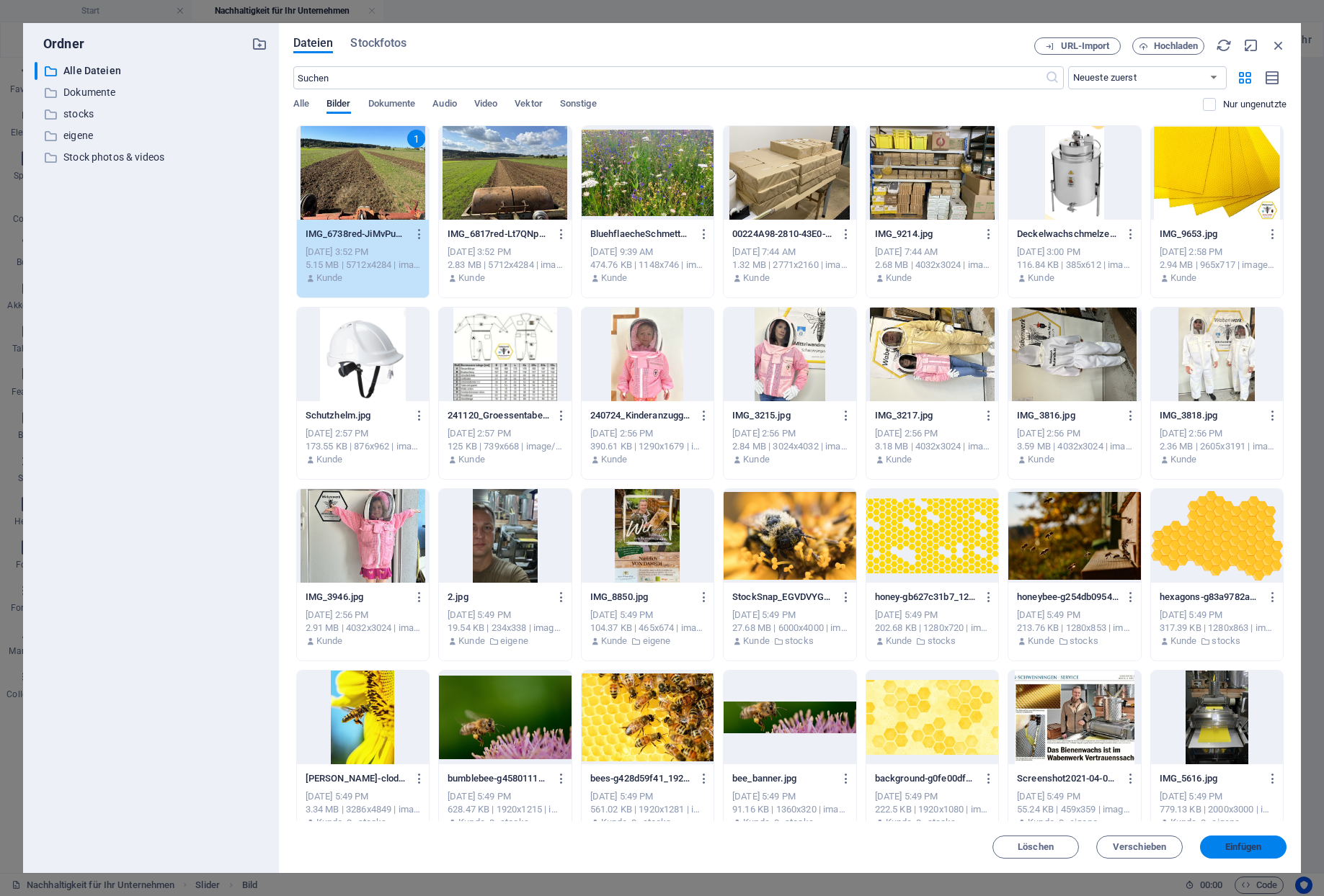
click at [1235, 836] on button "Einfügen" at bounding box center [1243, 847] width 87 height 23
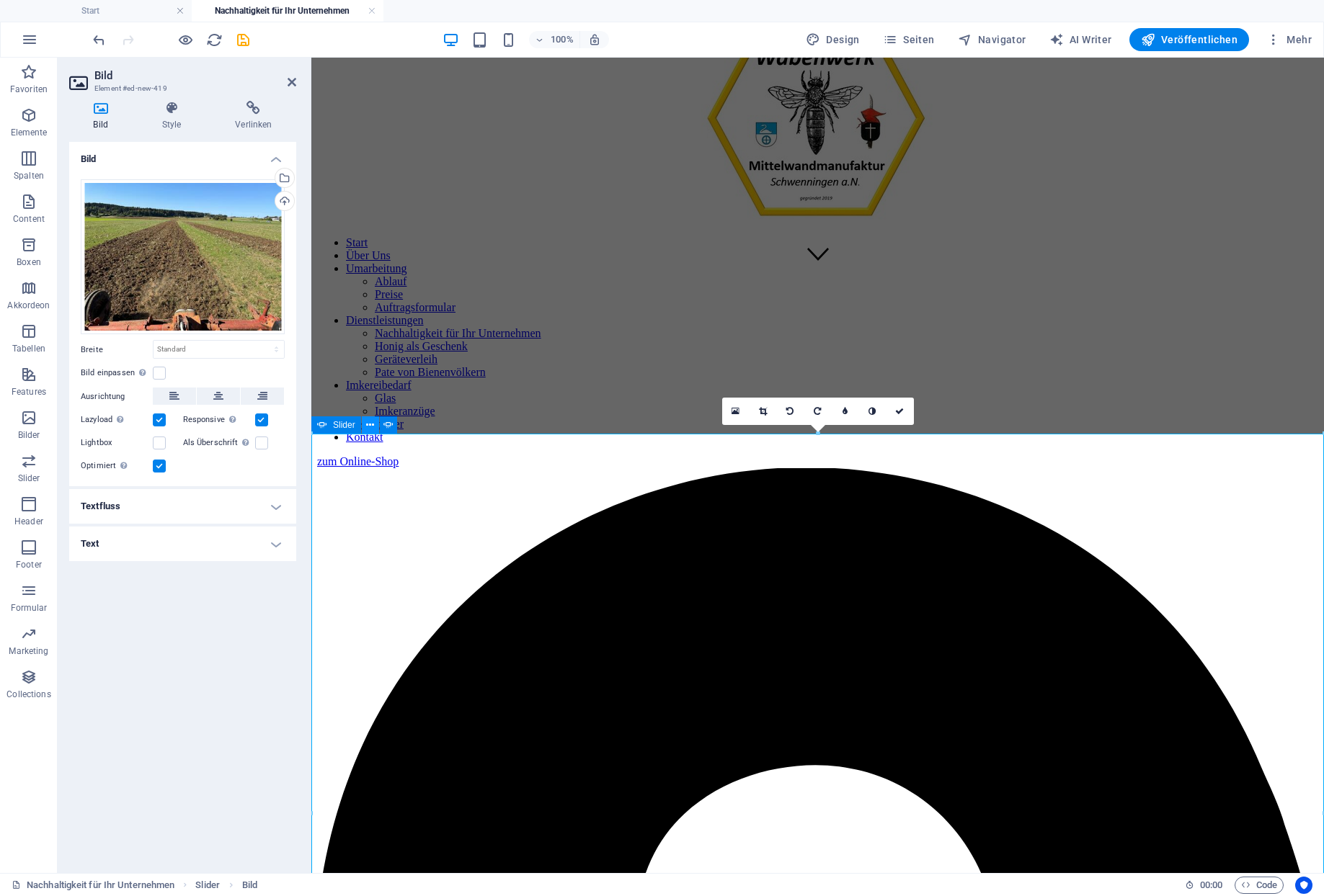
click at [361, 423] on button at bounding box center [370, 425] width 17 height 17
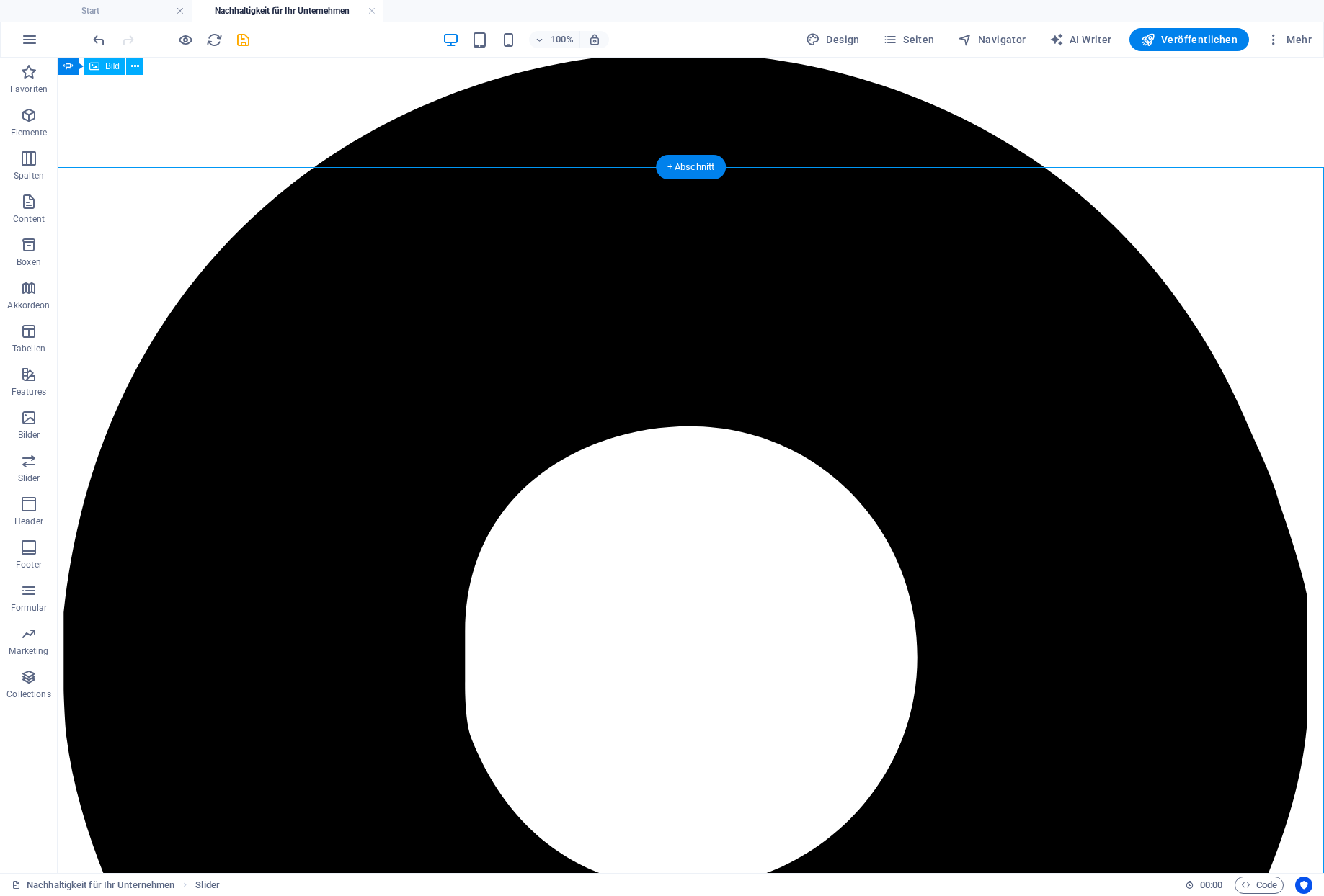
scroll to position [802, 0]
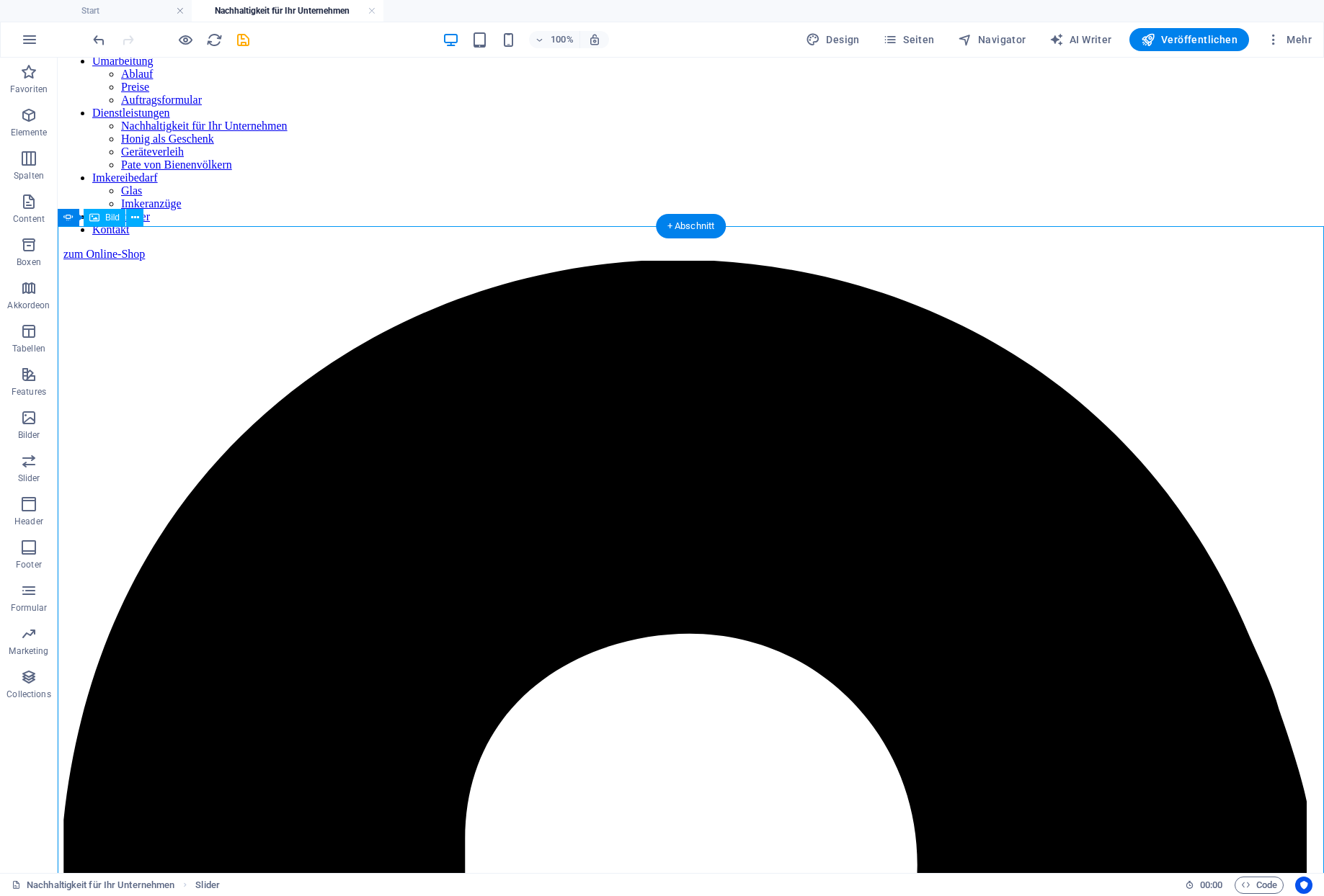
click at [88, 220] on span "Slider" at bounding box center [90, 218] width 22 height 9
select select "ms"
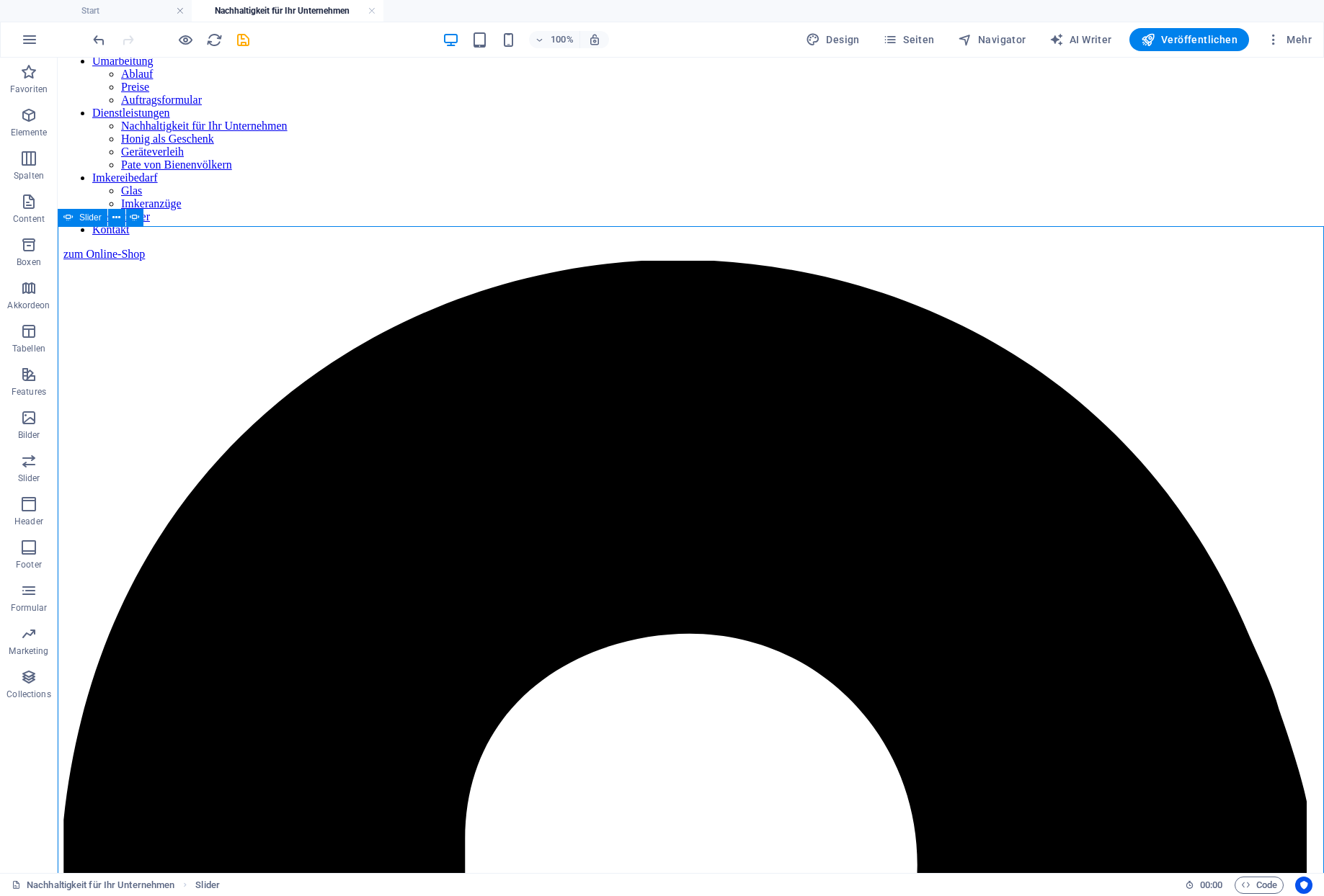
select select "s"
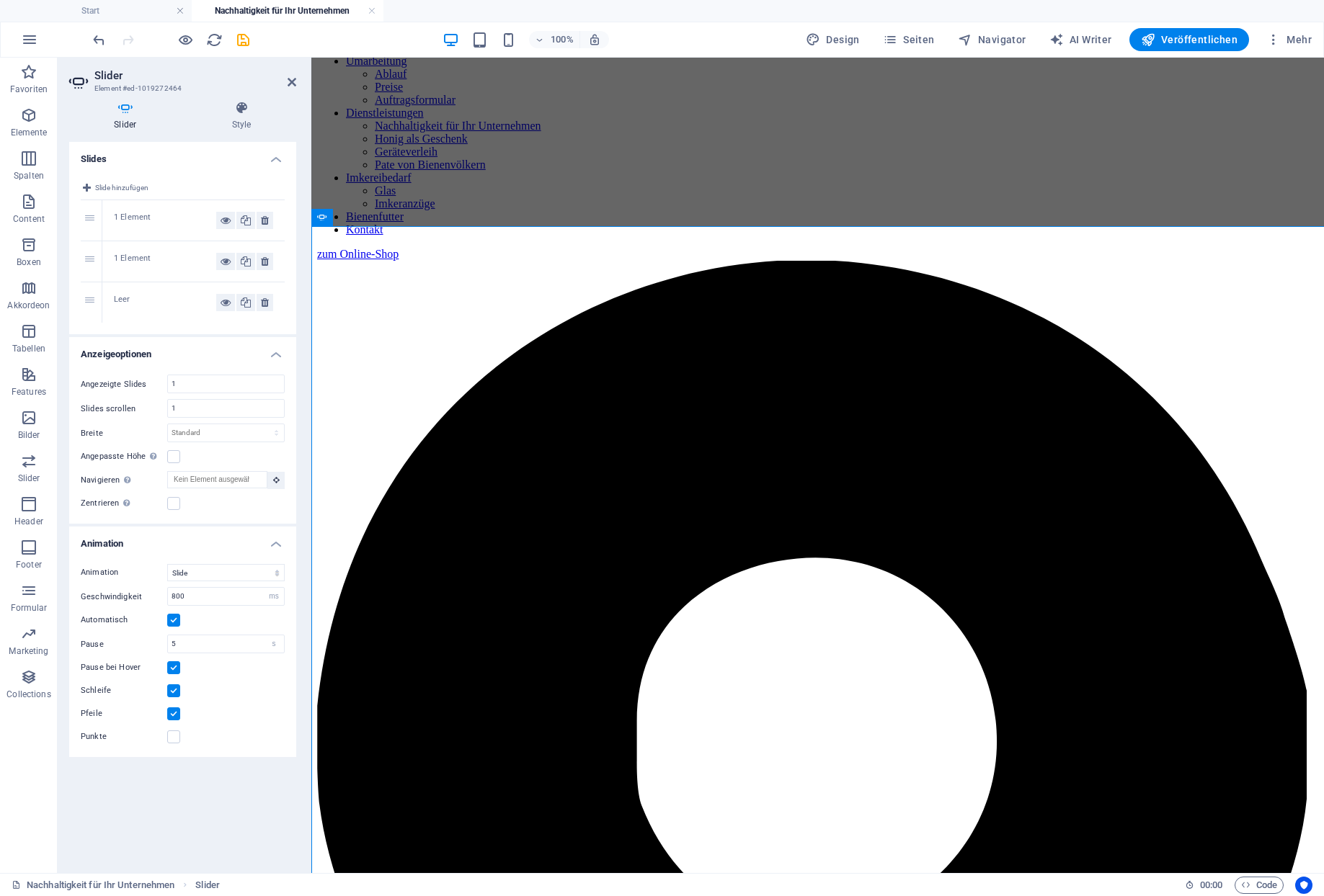
click at [88, 220] on div "1" at bounding box center [92, 221] width 22 height 40
click at [141, 212] on div "1 Element" at bounding box center [165, 221] width 102 height 17
click at [141, 253] on div "1 Element" at bounding box center [165, 262] width 102 height 17
click at [133, 295] on div "Leer" at bounding box center [165, 302] width 102 height 17
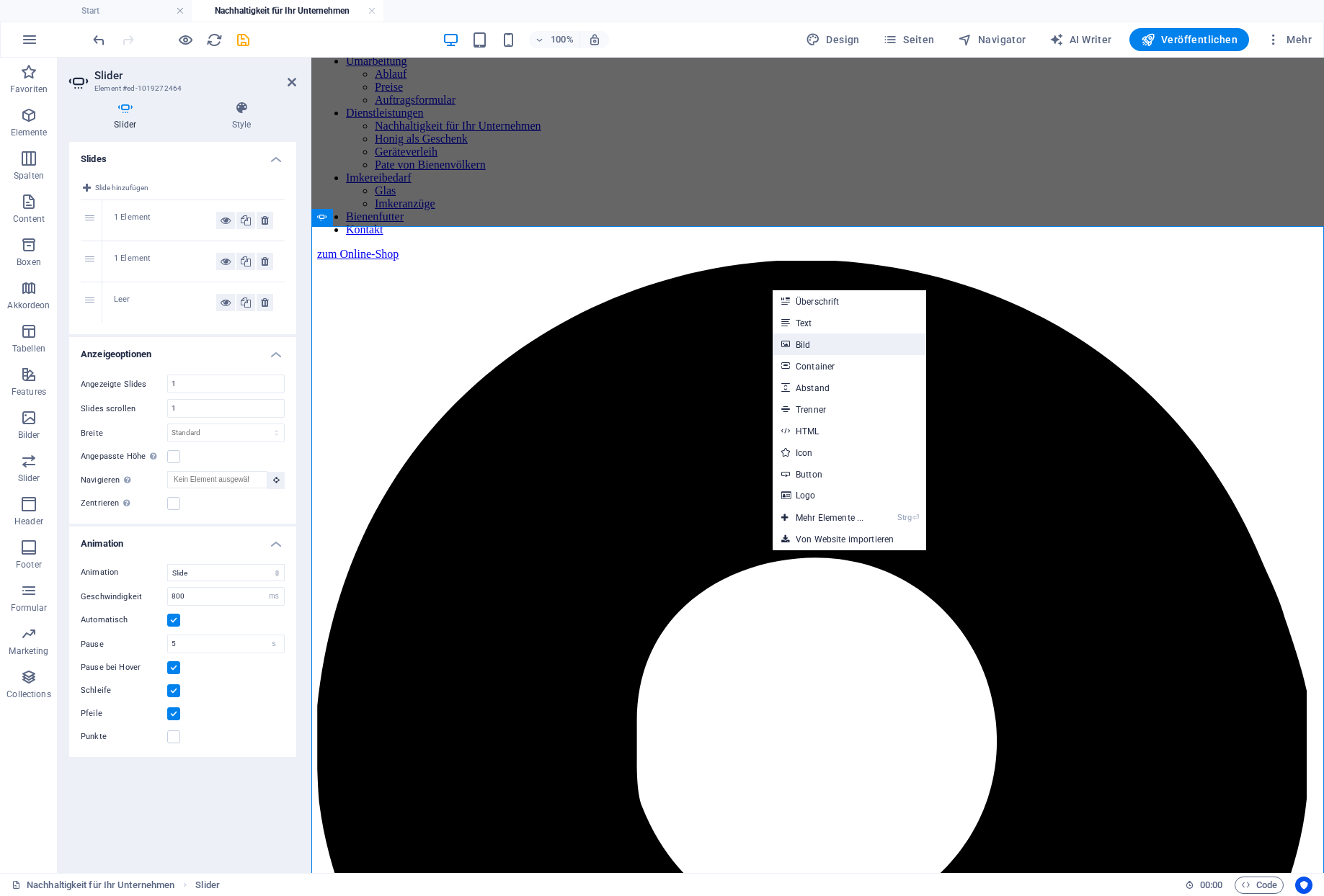
click at [799, 344] on link "Bild" at bounding box center [849, 344] width 154 height 22
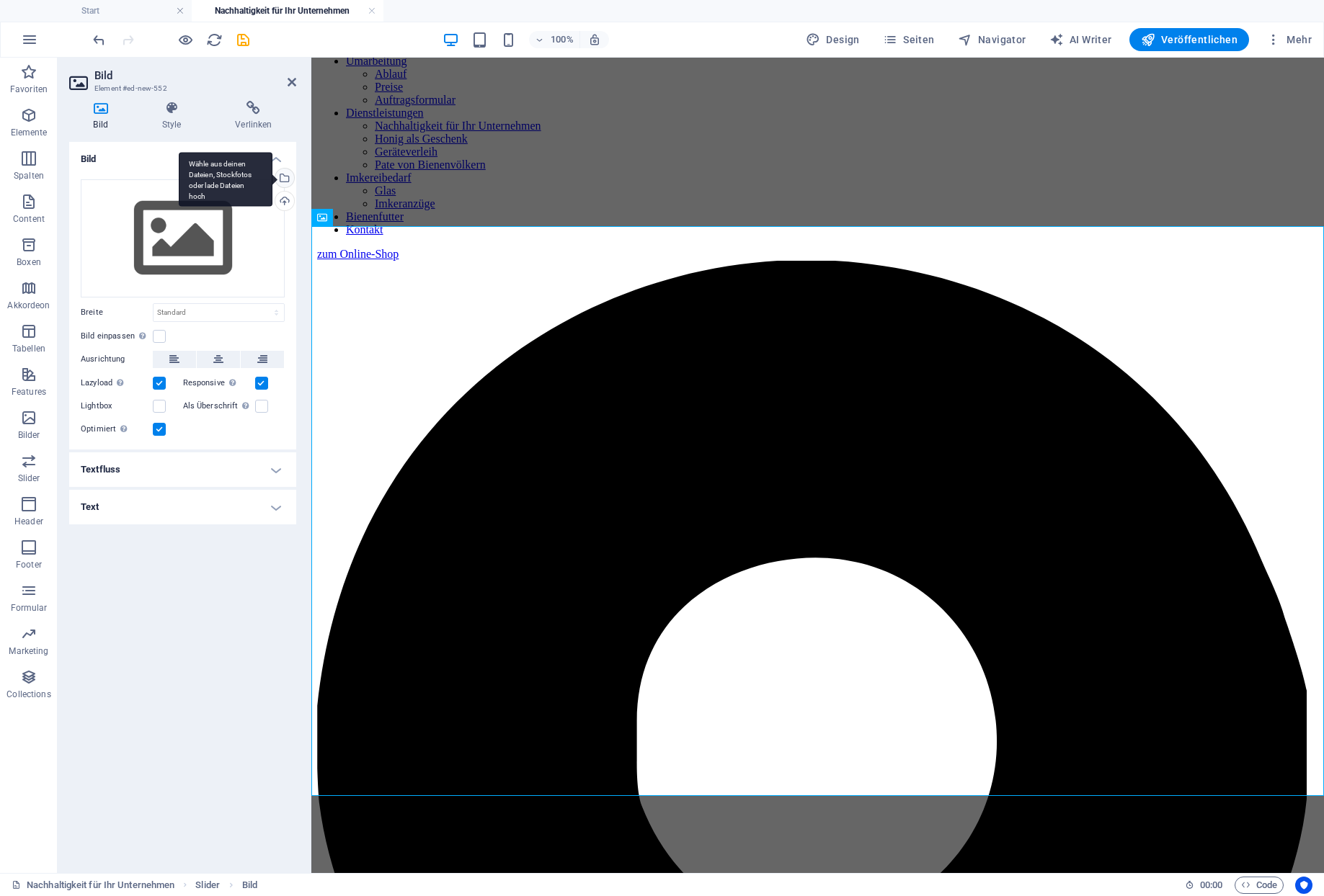
click at [283, 169] on div "Wähle aus deinen Dateien, Stockfotos oder lade Dateien hoch" at bounding box center [283, 180] width 22 height 22
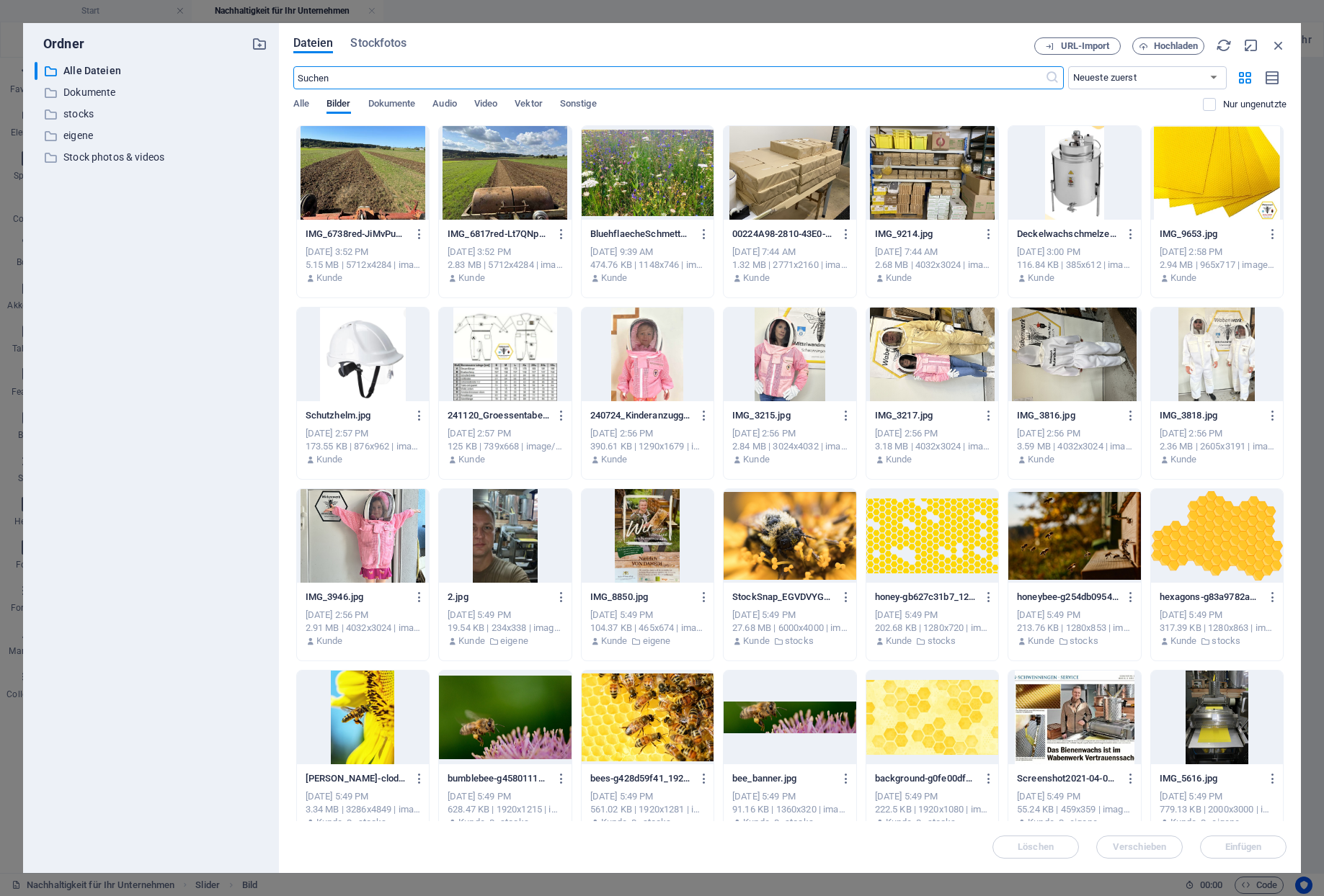
click at [494, 185] on div at bounding box center [504, 173] width 132 height 94
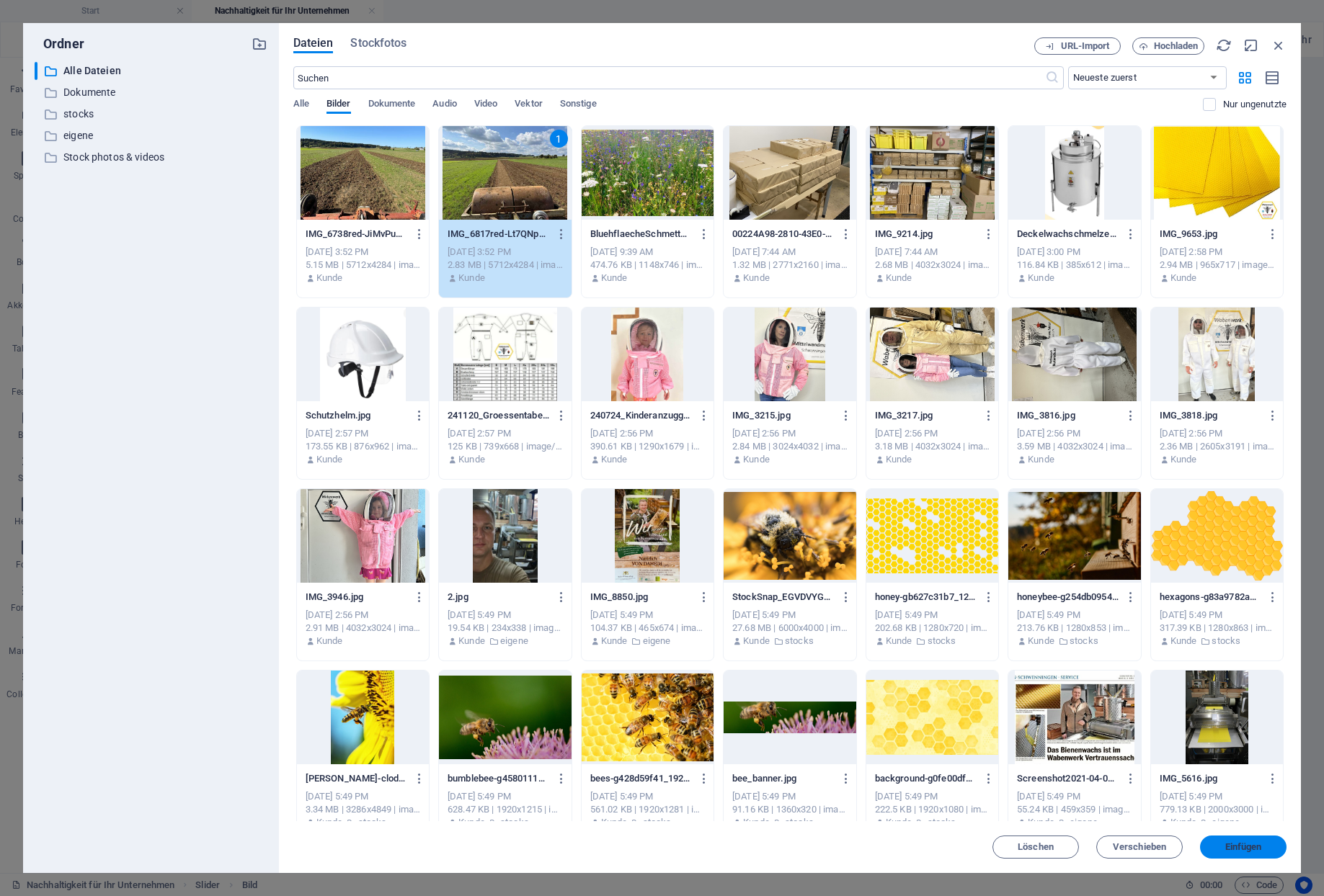
click at [1240, 846] on span "Einfügen" at bounding box center [1243, 847] width 37 height 9
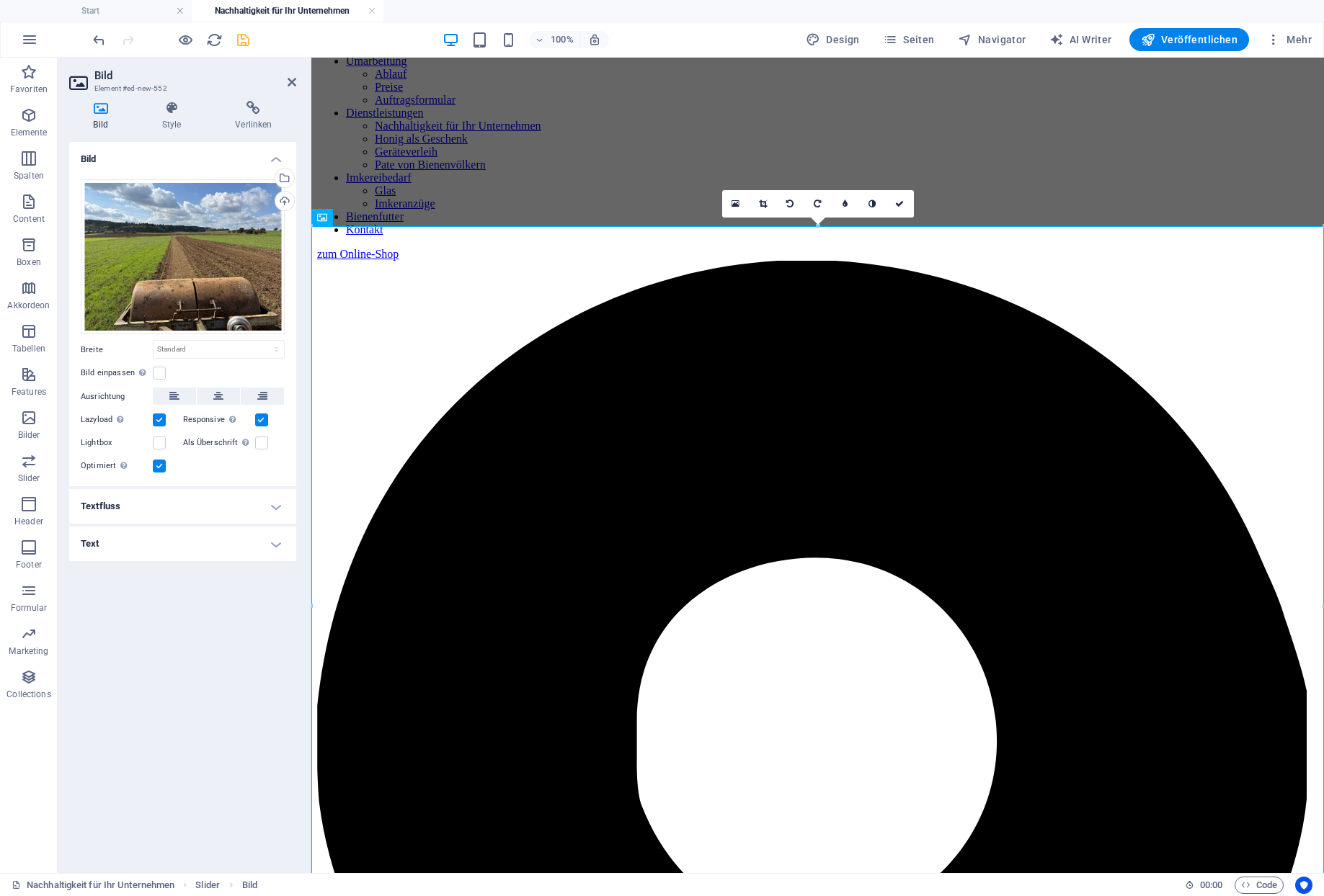
click at [237, 32] on button "save" at bounding box center [243, 40] width 17 height 17
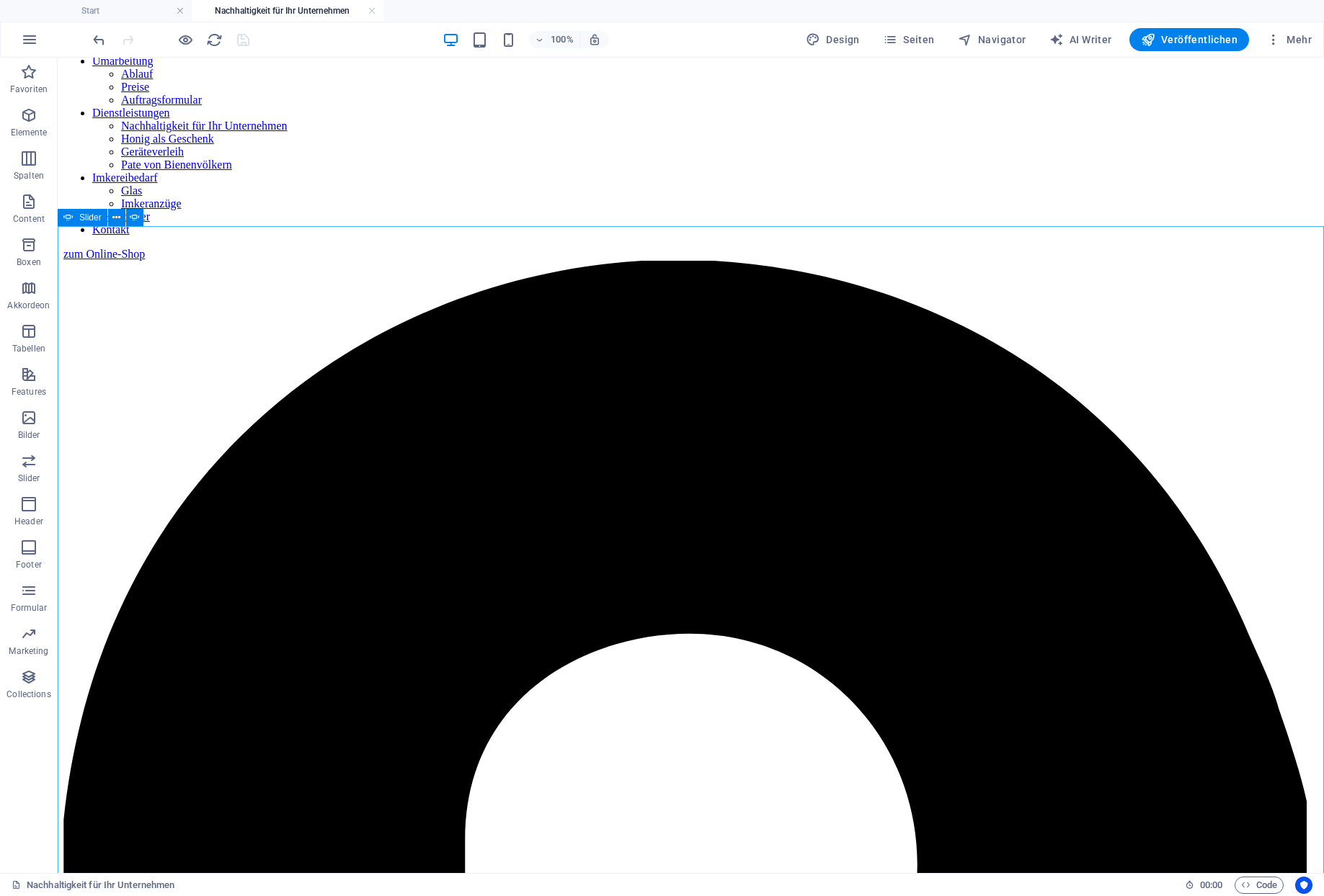
click at [87, 219] on span "Slider" at bounding box center [90, 218] width 22 height 9
select select "ms"
select select "s"
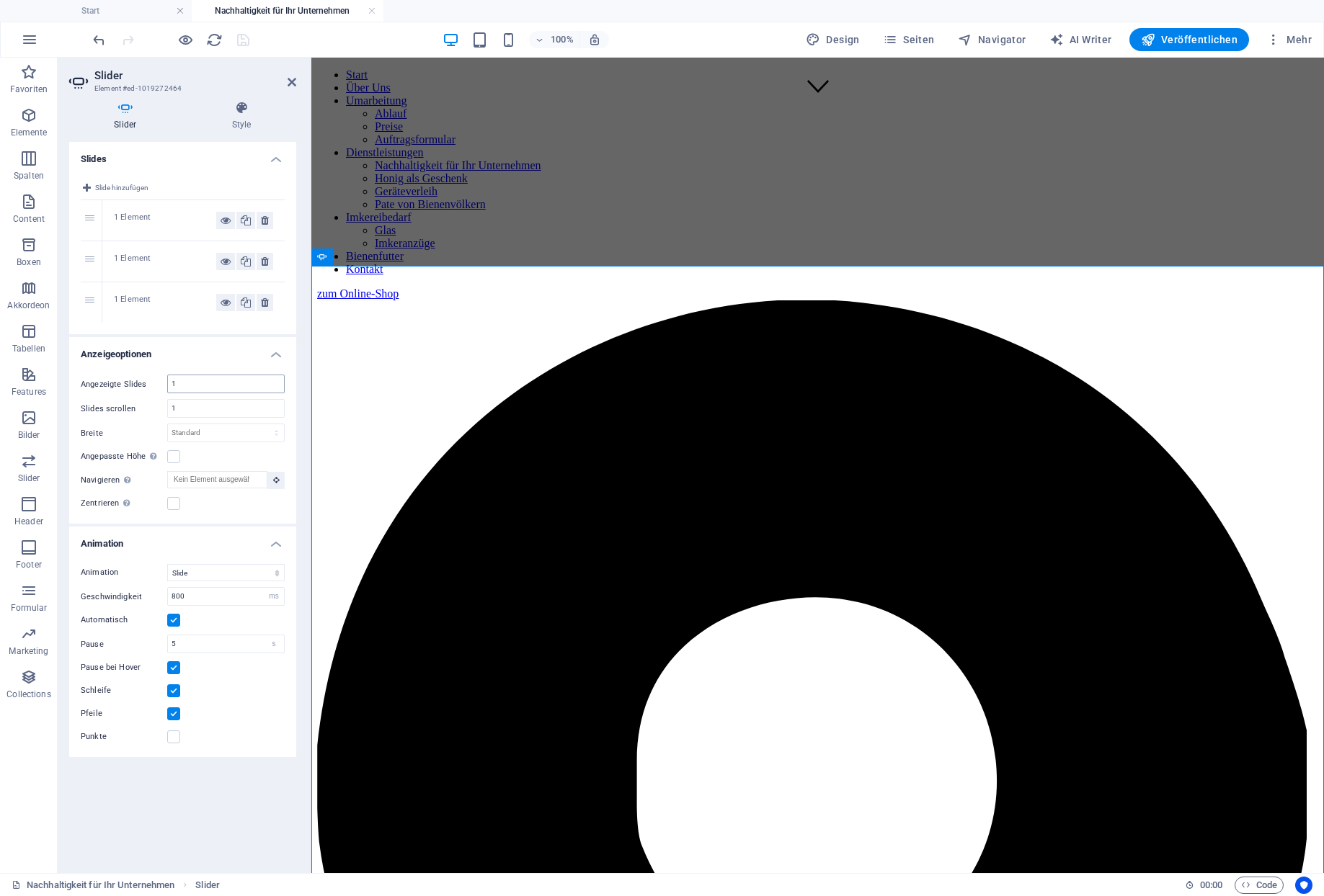
scroll to position [761, 0]
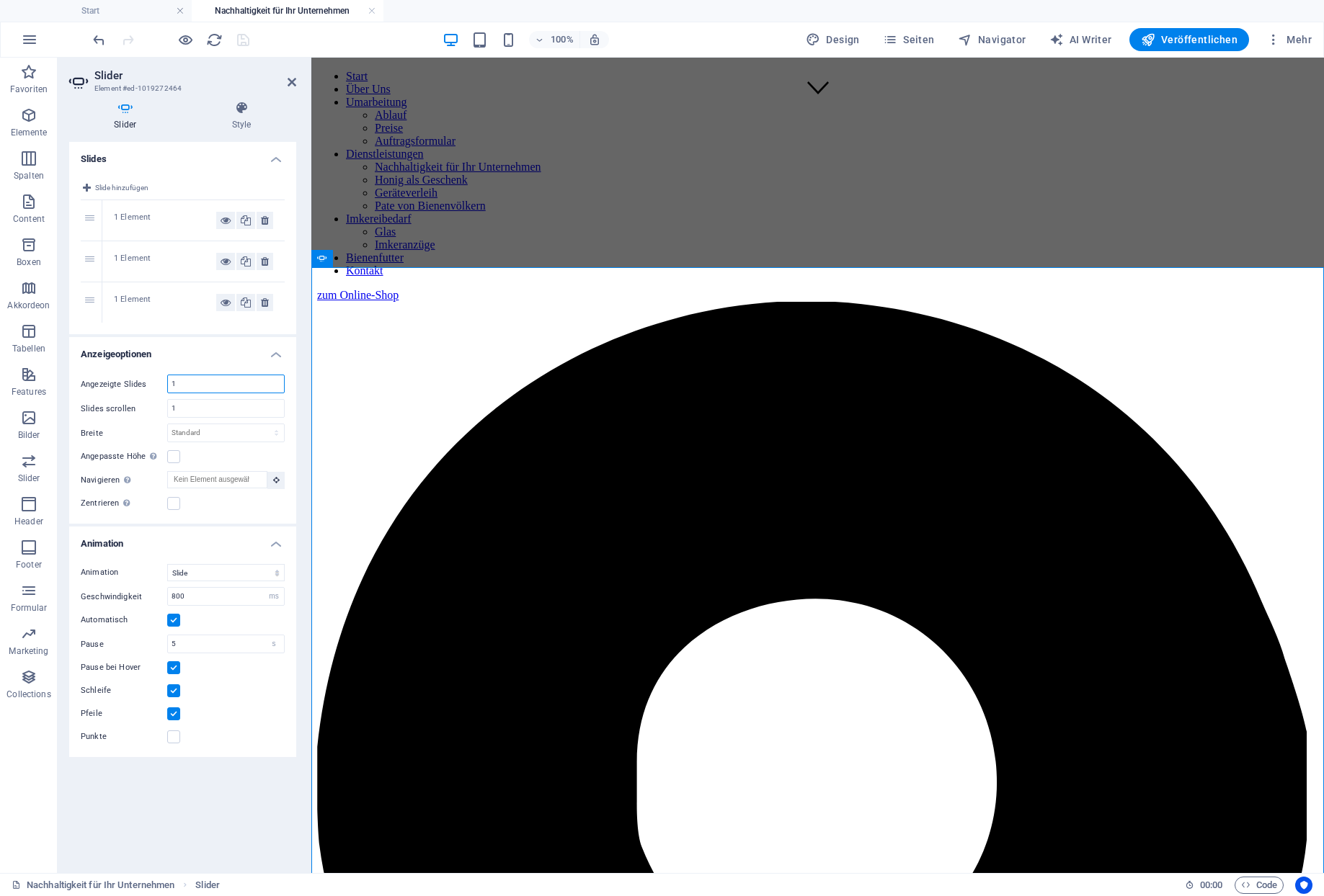
click at [193, 375] on input "1" at bounding box center [226, 384] width 116 height 17
click at [191, 400] on input "1" at bounding box center [226, 408] width 116 height 17
click at [188, 375] on input "1" at bounding box center [226, 384] width 116 height 17
click at [186, 400] on input "1" at bounding box center [226, 408] width 116 height 17
click at [191, 424] on select "Standard px % rem em vw vh" at bounding box center [226, 433] width 116 height 17
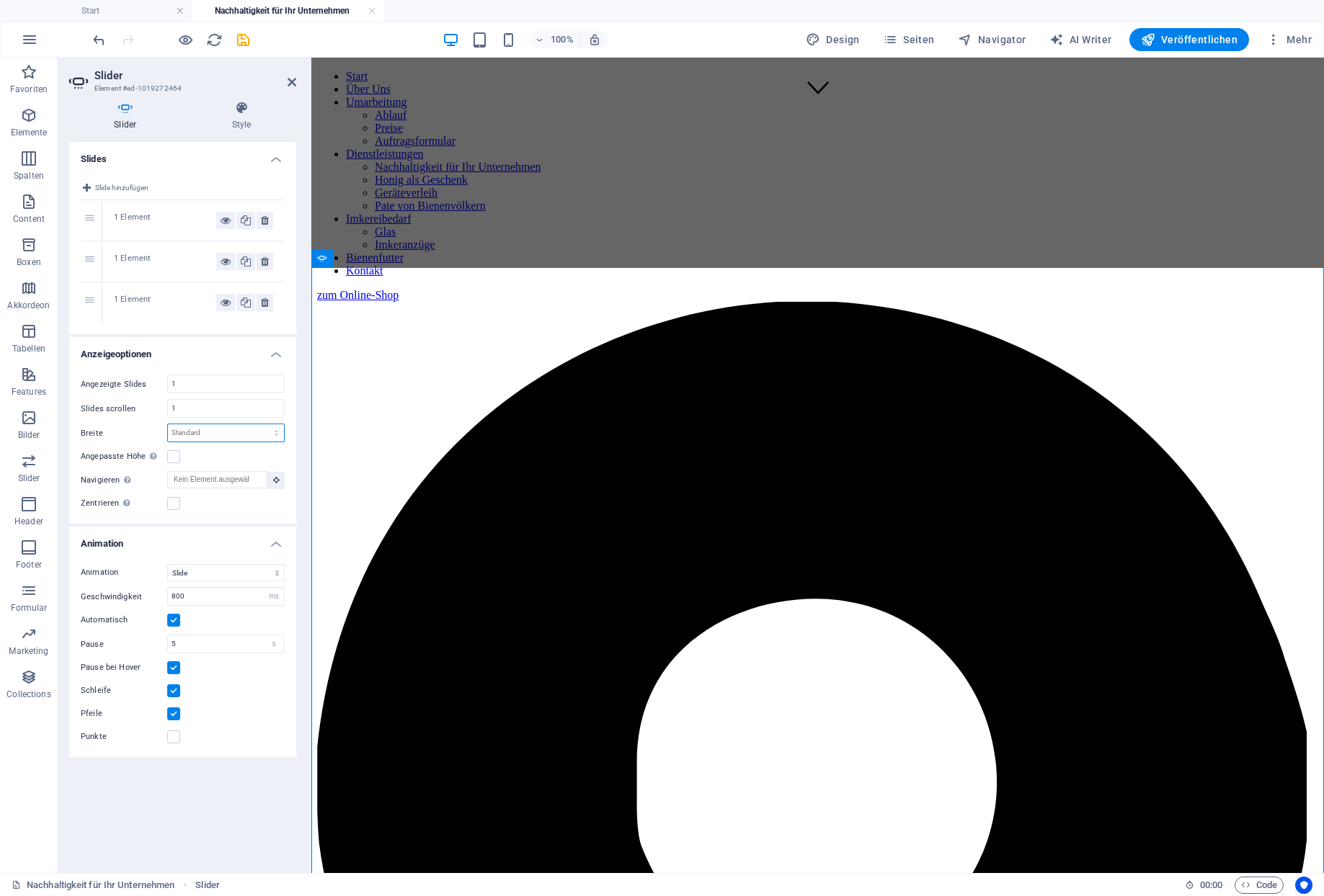
click at [168, 424] on select "Standard px % rem em vw vh" at bounding box center [226, 433] width 116 height 17
select select "px"
click option "px" at bounding box center [0, 0] width 0 height 0
type input "200"
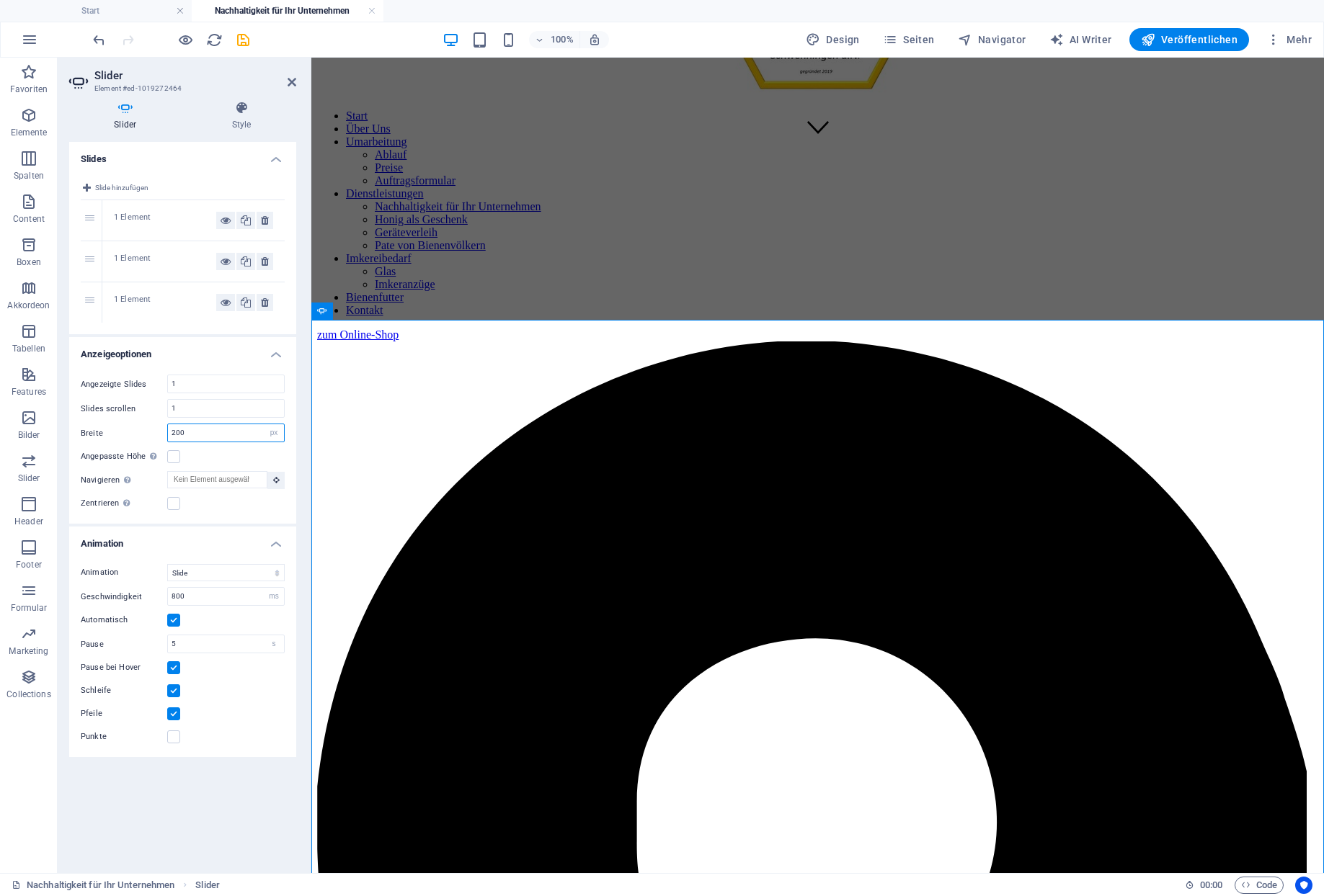
scroll to position [682, 0]
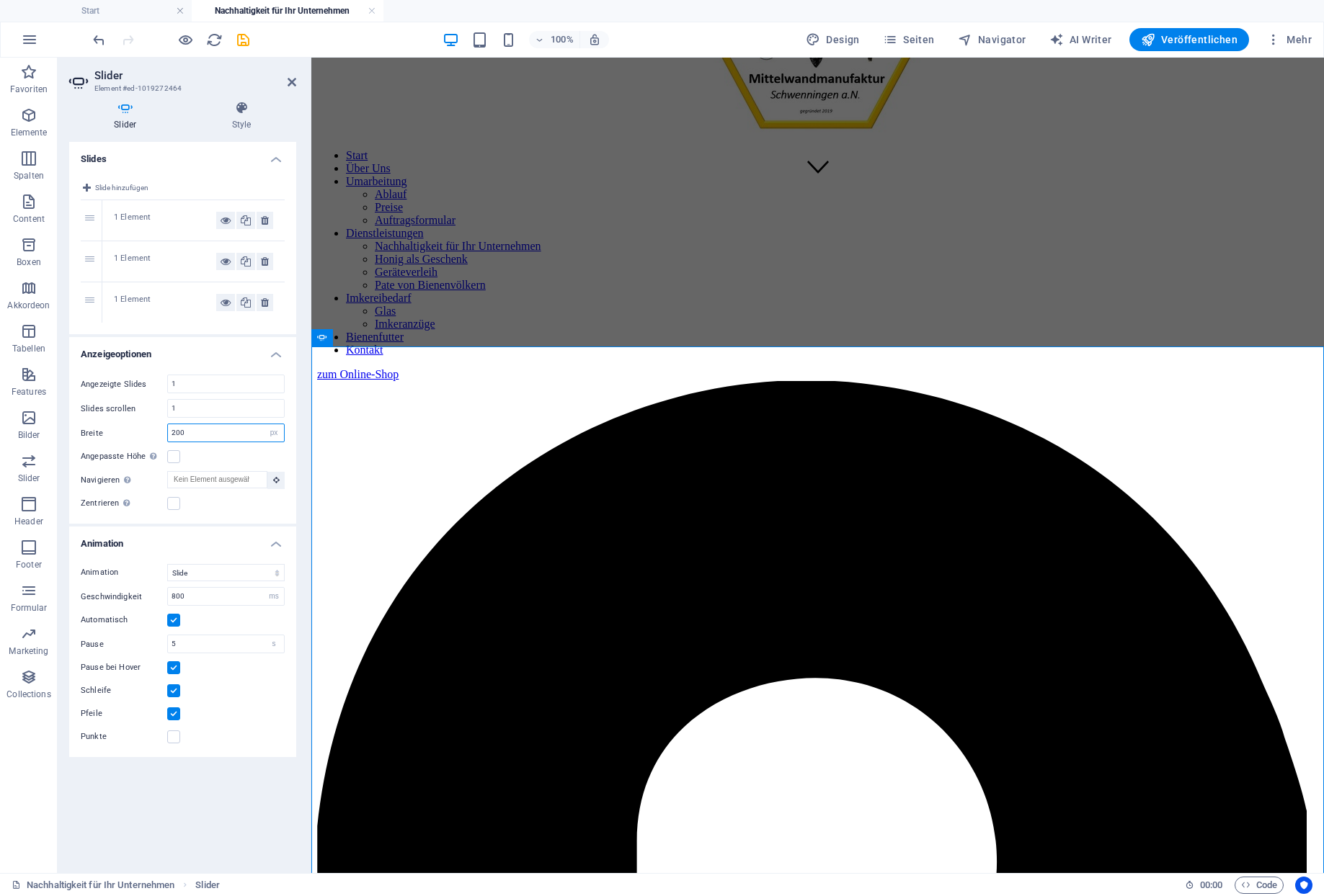
drag, startPoint x: 199, startPoint y: 405, endPoint x: 167, endPoint y: 408, distance: 32.1
click at [168, 424] on input "200" at bounding box center [226, 433] width 116 height 17
click option "Standard" at bounding box center [0, 0] width 0 height 0
click at [168, 424] on select "Standard px % rem em vw vh" at bounding box center [226, 433] width 116 height 17
select select "%"
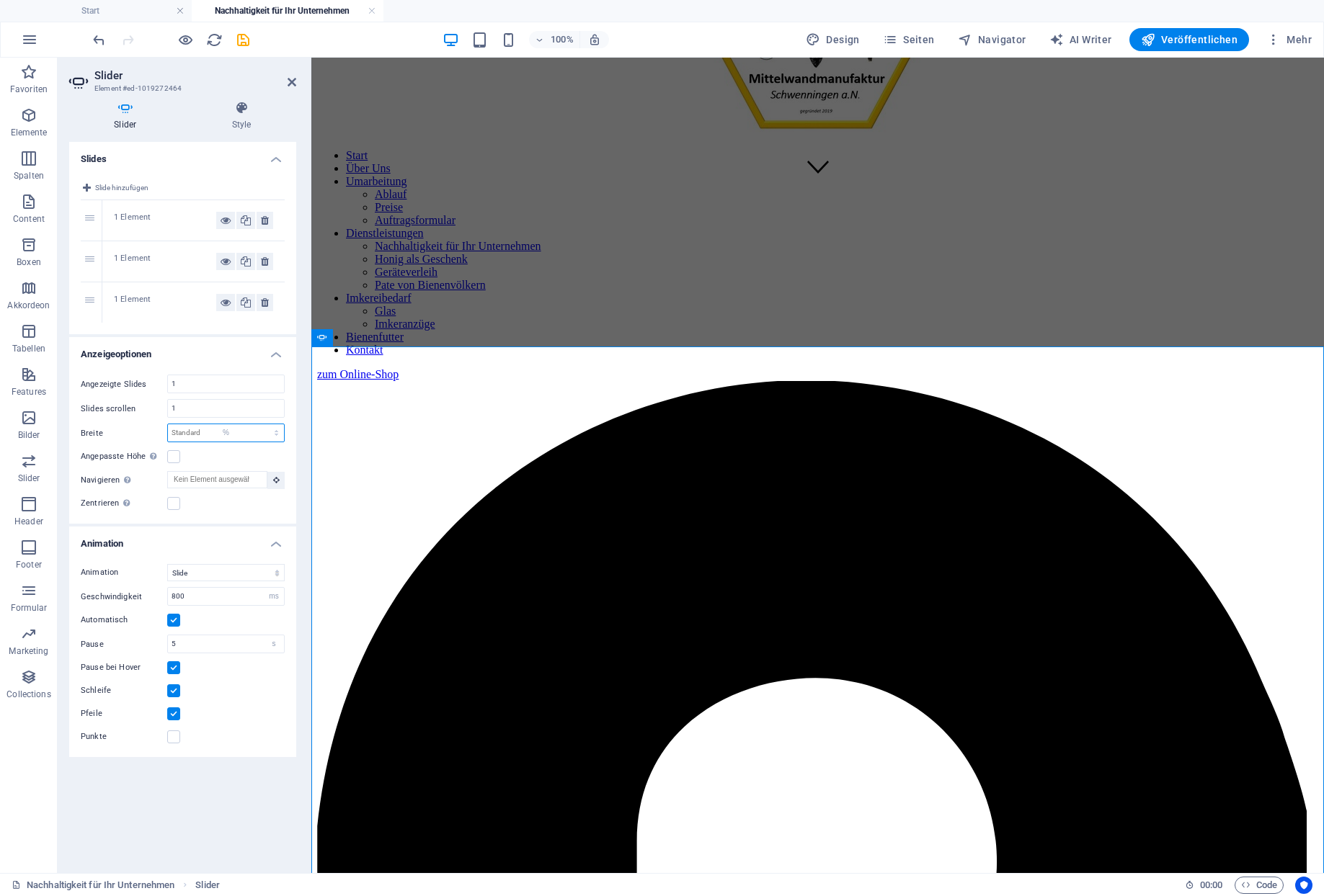
click option "%" at bounding box center [0, 0] width 0 height 0
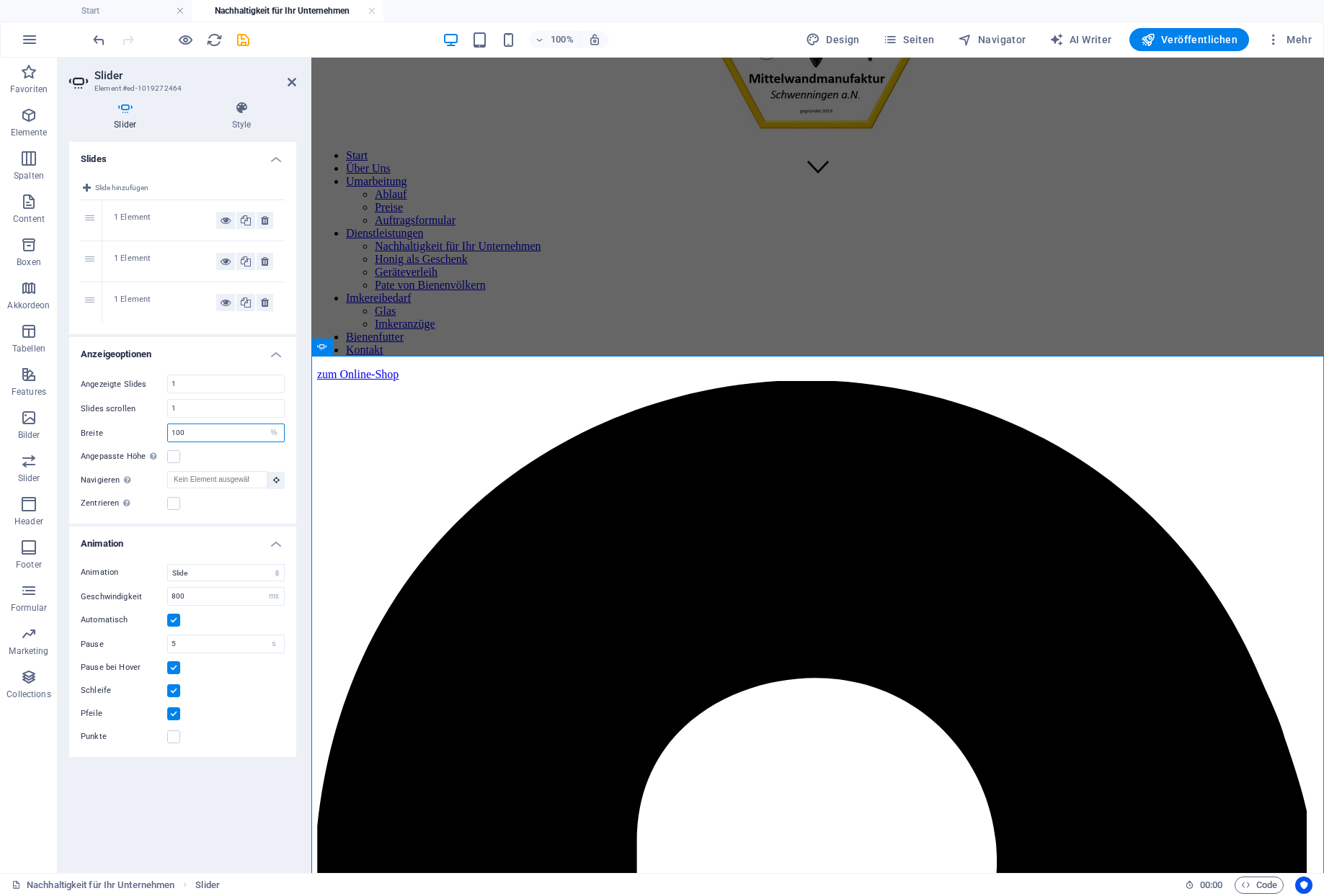
scroll to position [642, 0]
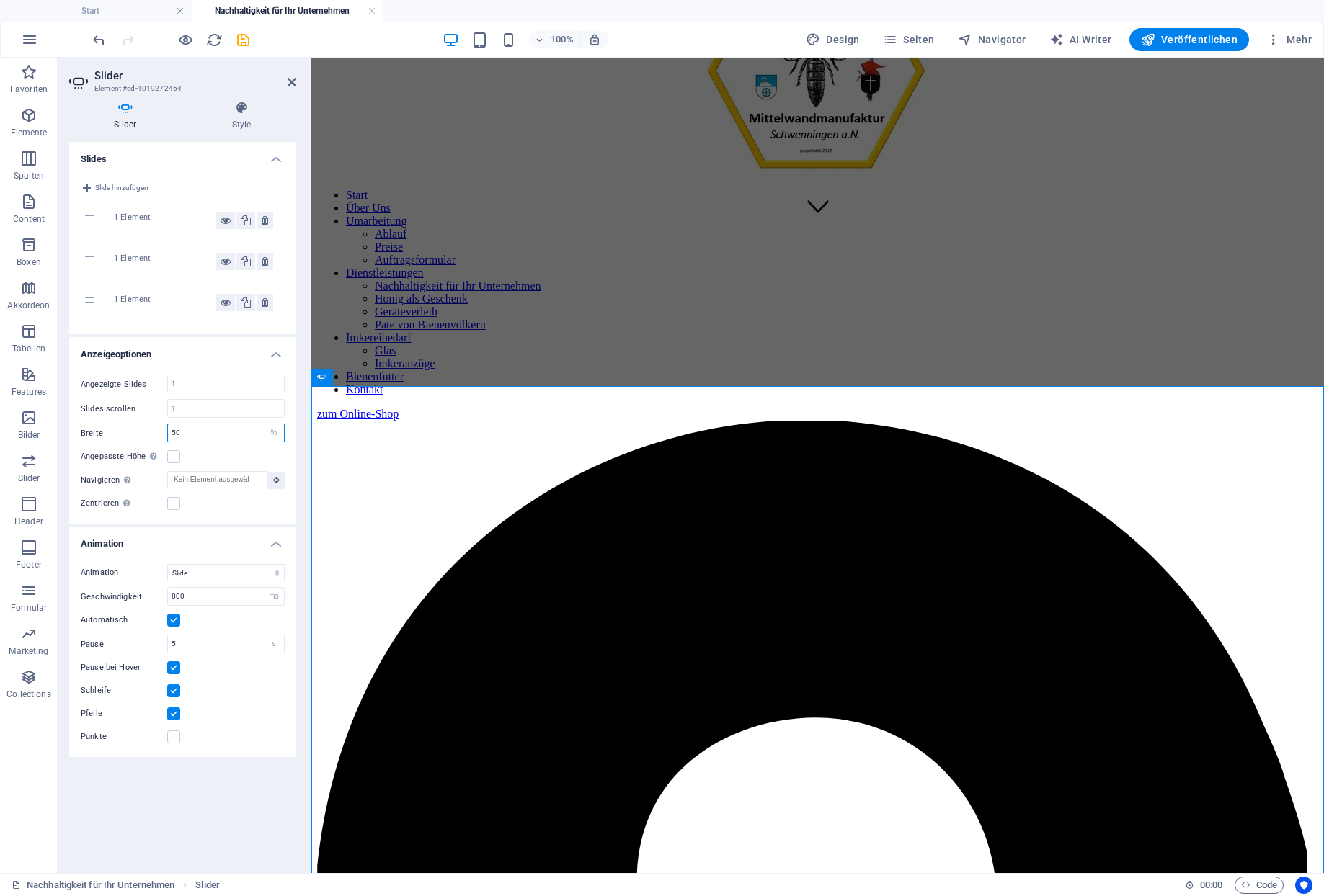
type input "50"
click at [231, 448] on div "Angepasste Höhe Slider übernimmt automatisch die Höhe des aktuellen Slides. "An…" at bounding box center [183, 457] width 204 height 17
click at [264, 424] on select "Standard px % rem em vw vh" at bounding box center [274, 433] width 20 height 17
select select "default"
click option "Standard" at bounding box center [0, 0] width 0 height 0
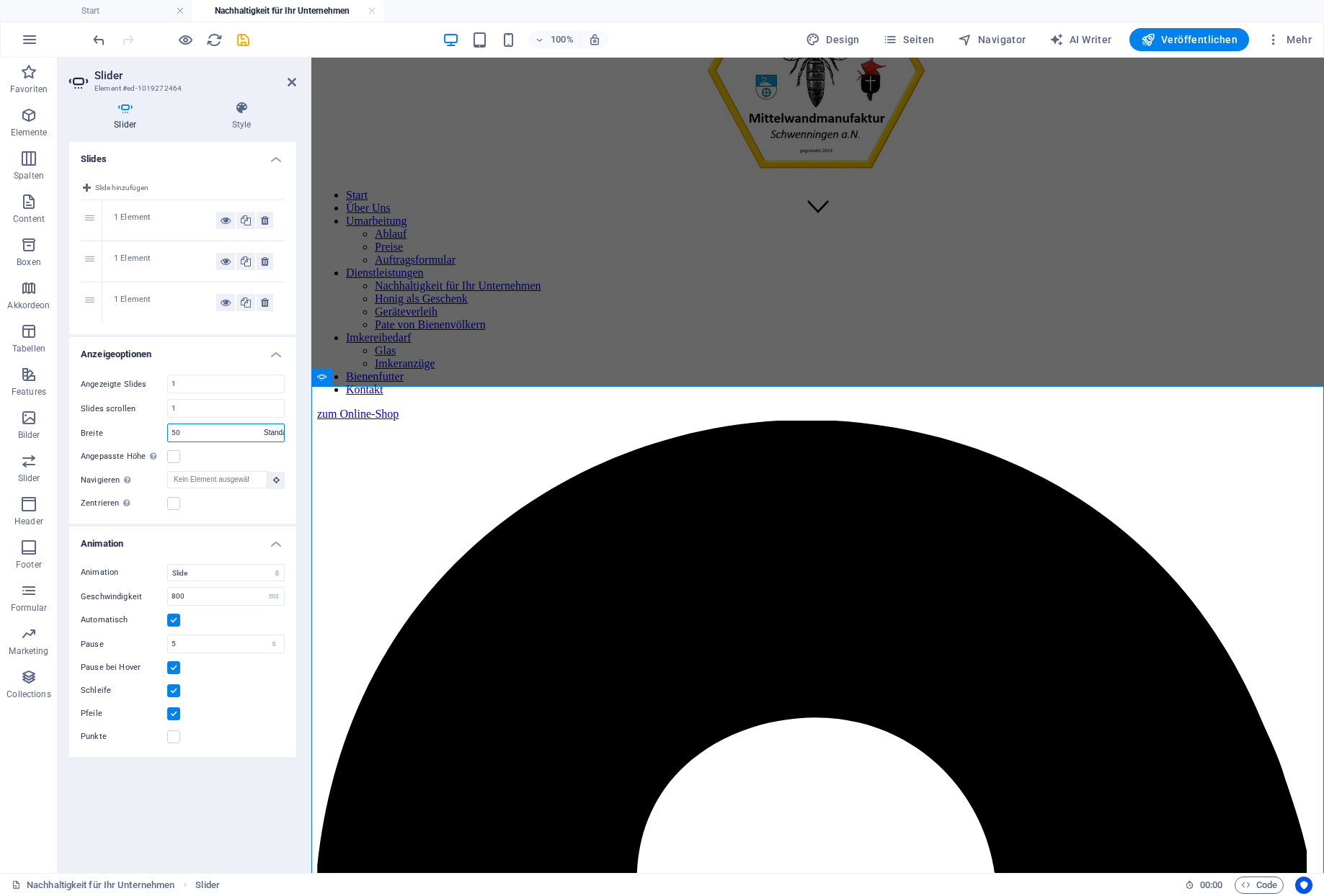
select select "DISABLED_OPTION_VALUE"
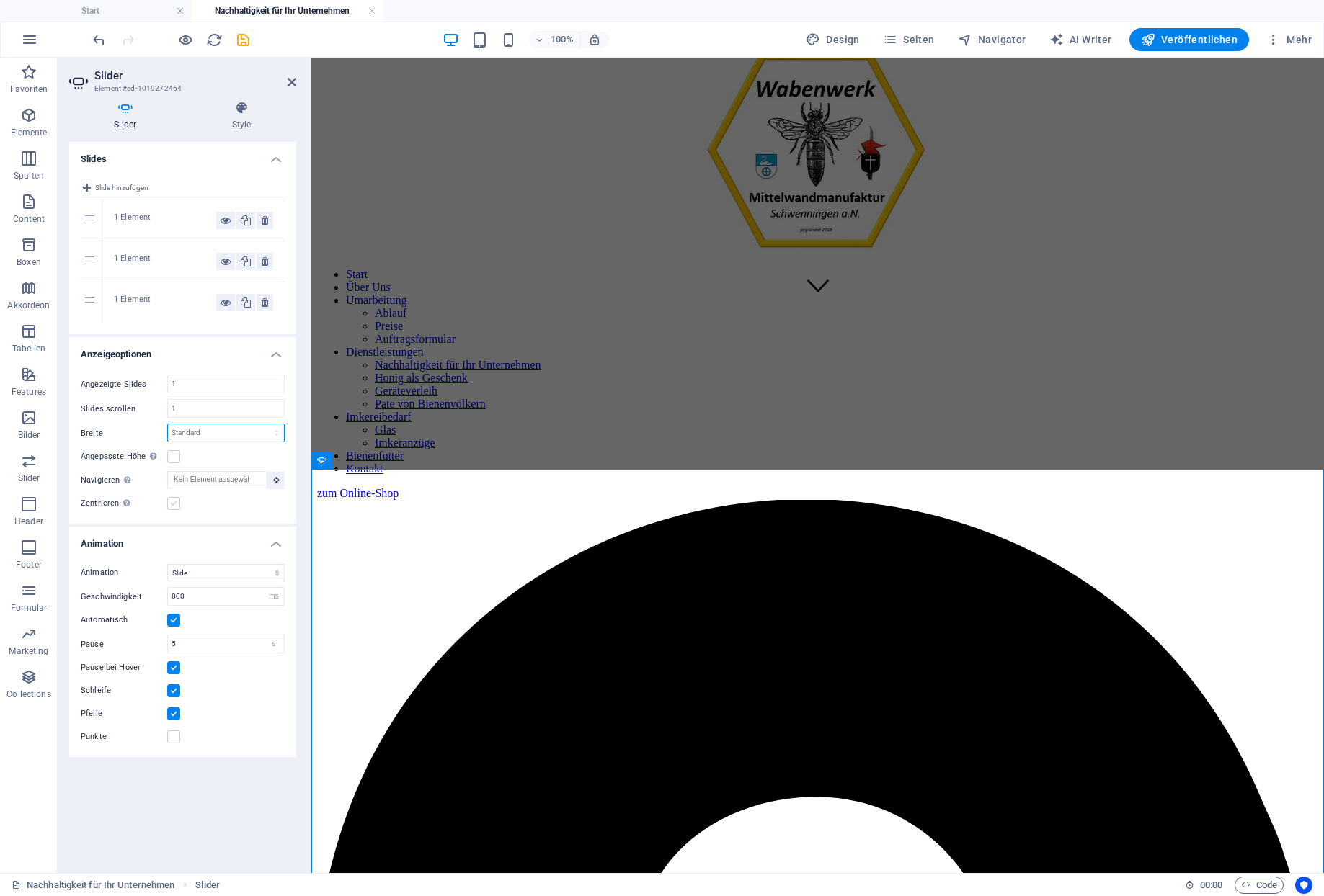
scroll to position [523, 0]
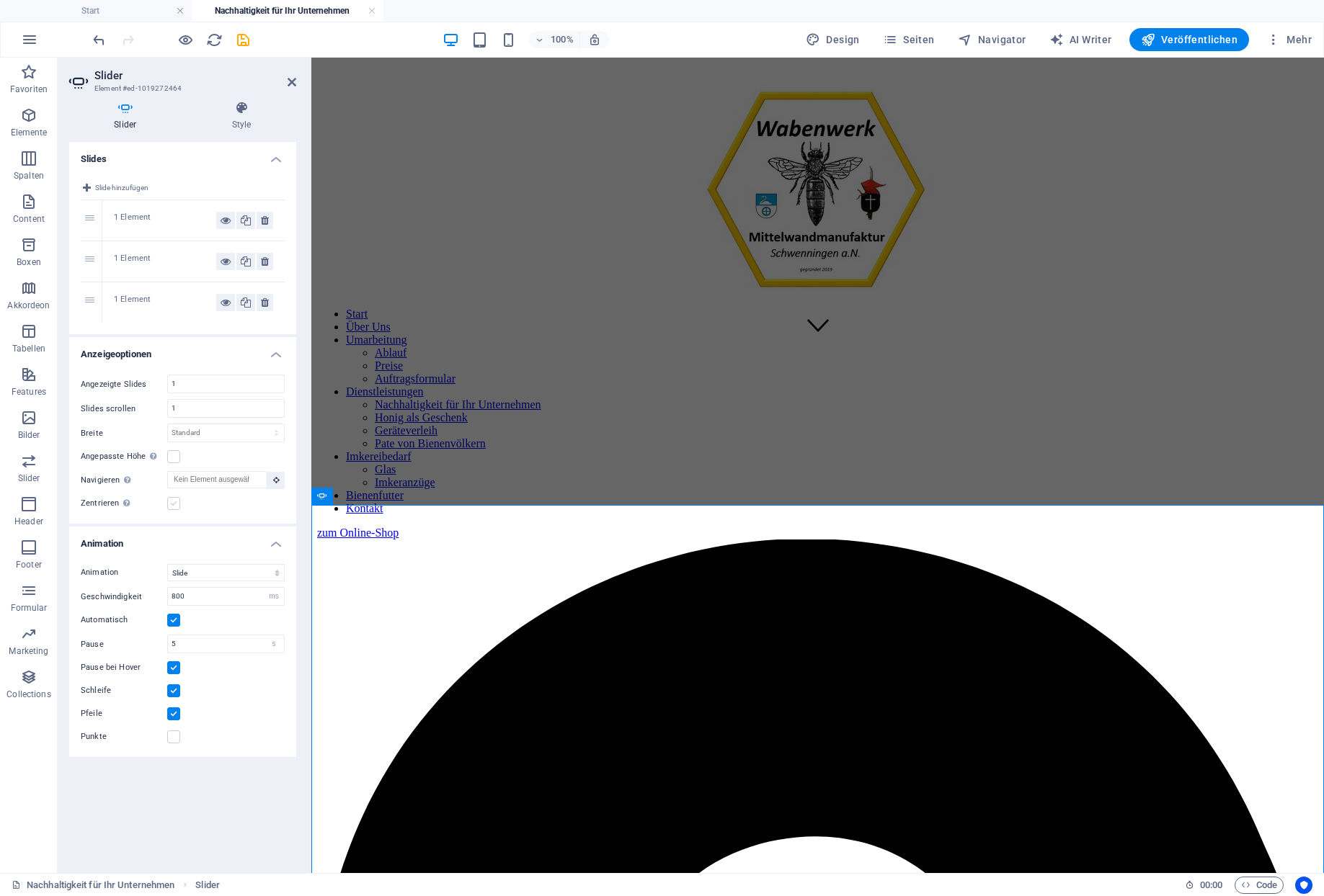
click at [176, 497] on label at bounding box center [174, 504] width 13 height 13
click at [0, 0] on input "Zentrieren Aktiviert zentrierte Ansicht, zeigt Teile der vorherigen/nächsten Sl…" at bounding box center [0, 0] width 0 height 0
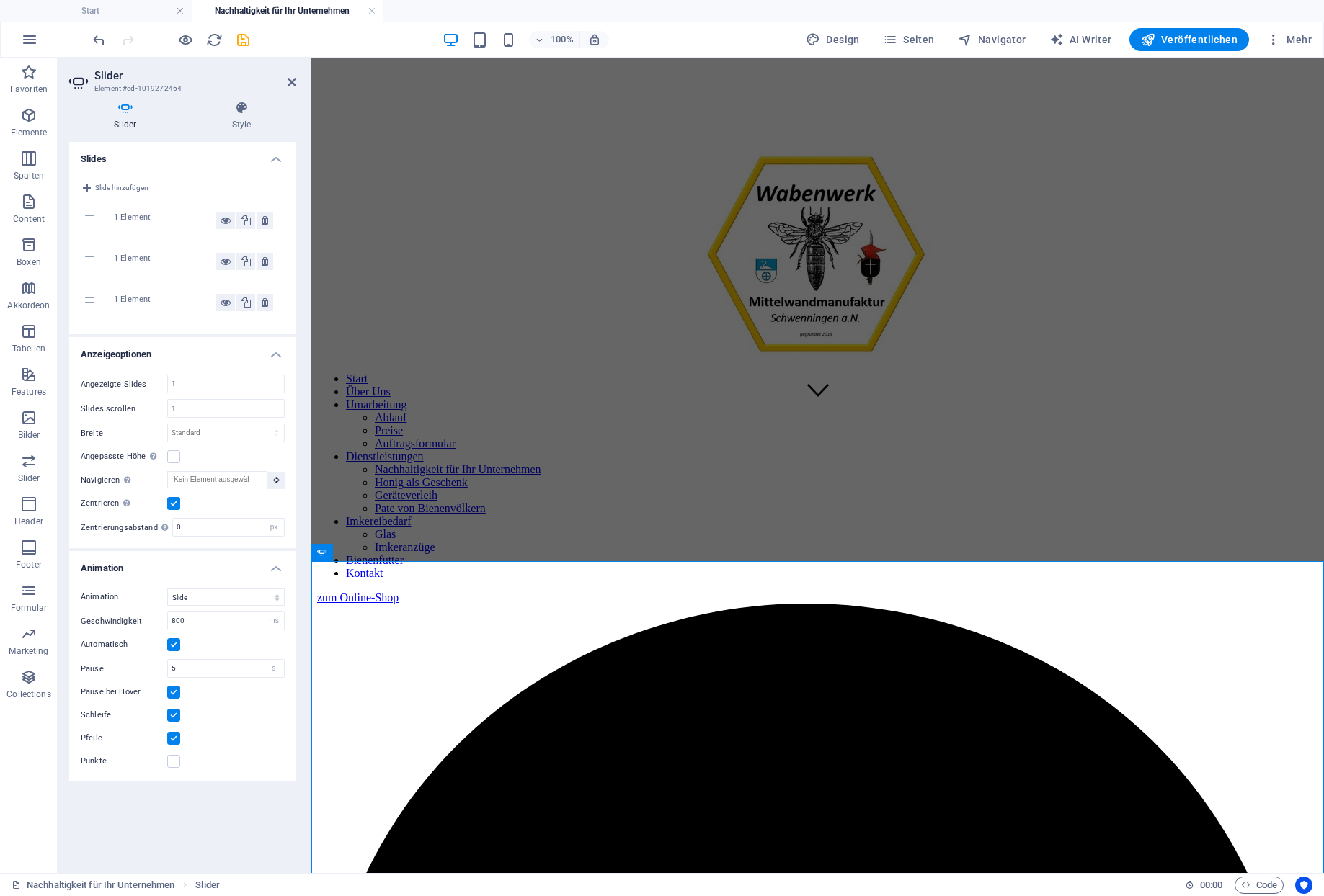
scroll to position [444, 0]
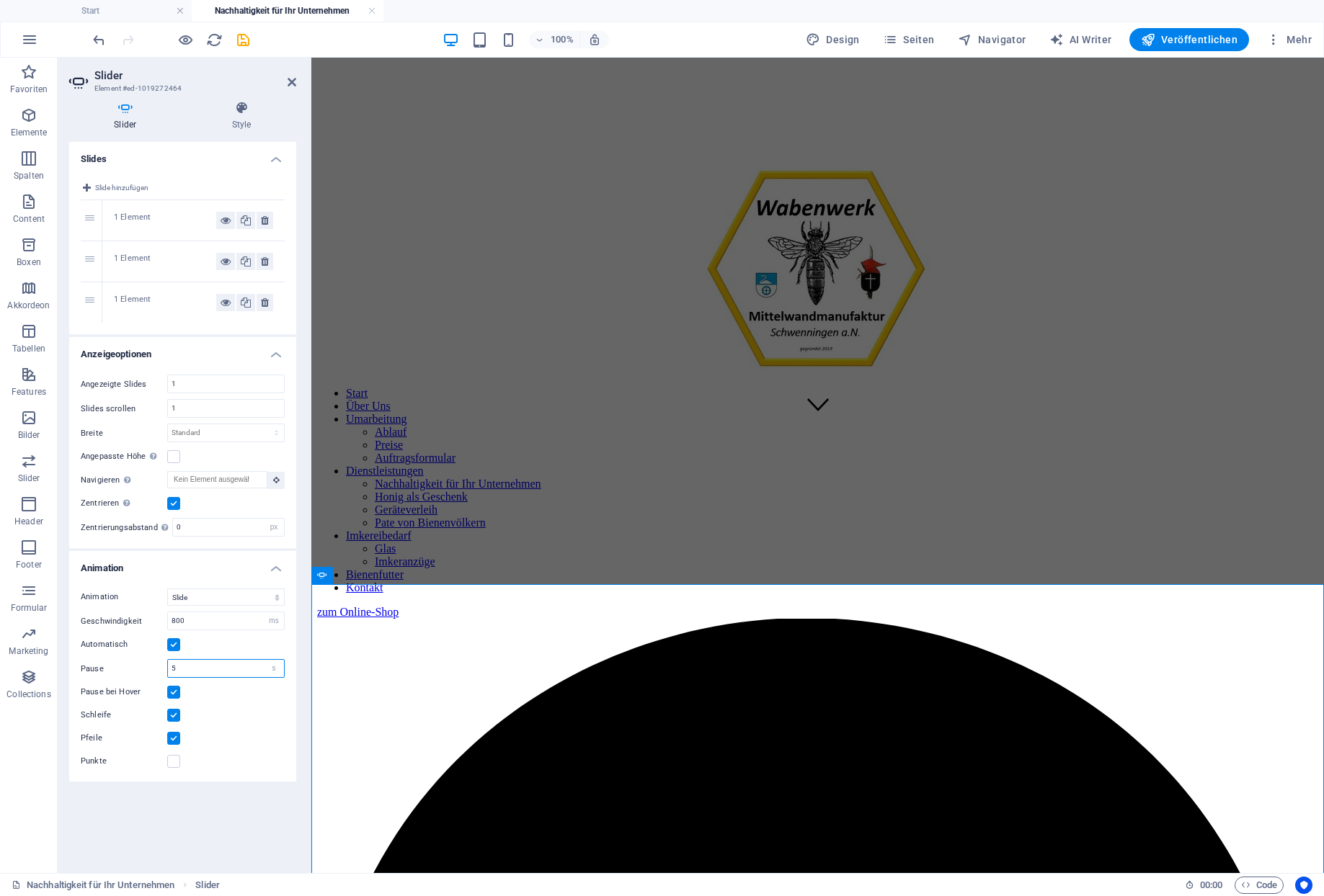
drag, startPoint x: 219, startPoint y: 618, endPoint x: 172, endPoint y: 621, distance: 47.1
click at [172, 660] on input "5" at bounding box center [226, 669] width 116 height 17
type input "3"
click at [224, 707] on div "Schleife" at bounding box center [183, 716] width 204 height 17
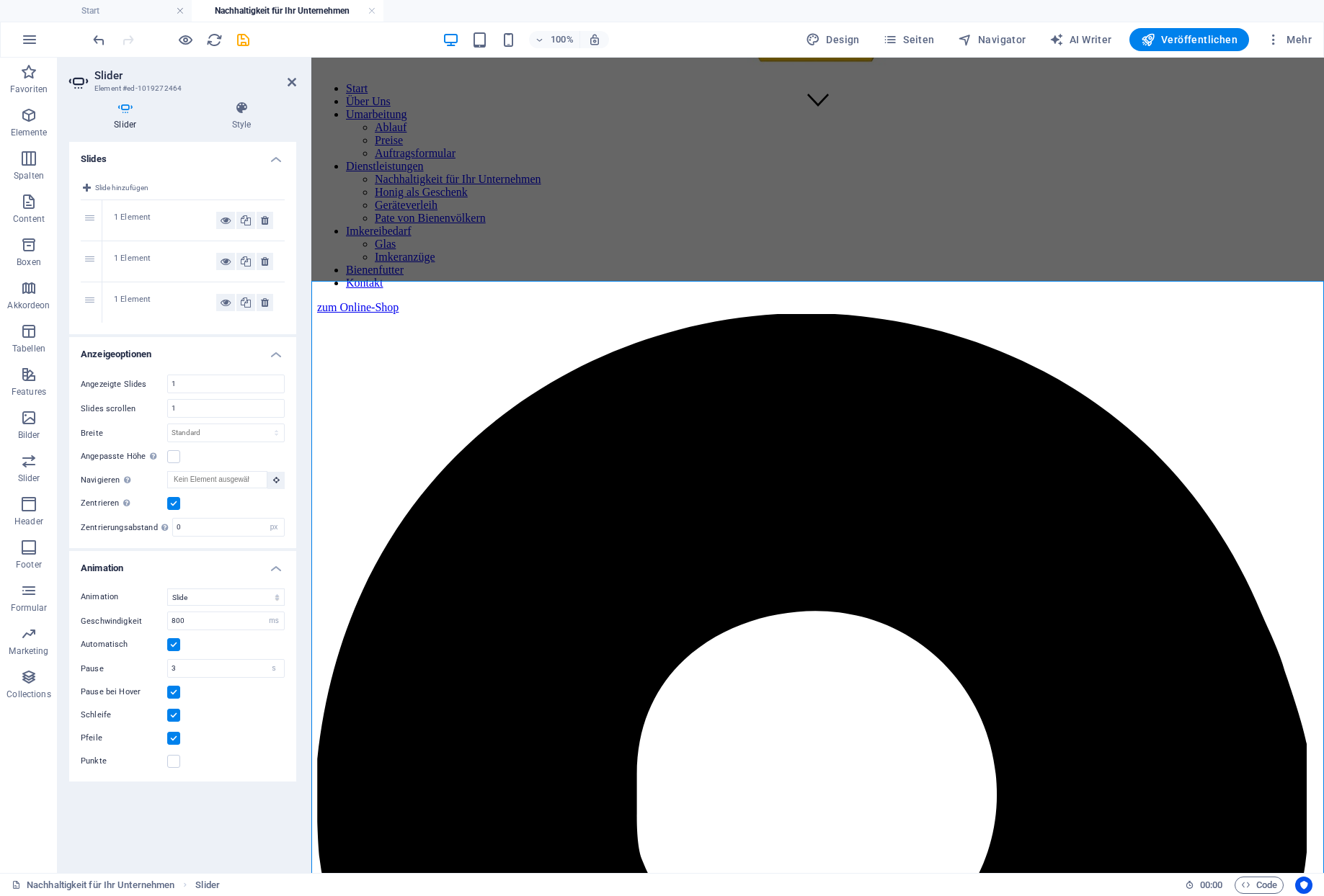
scroll to position [747, 0]
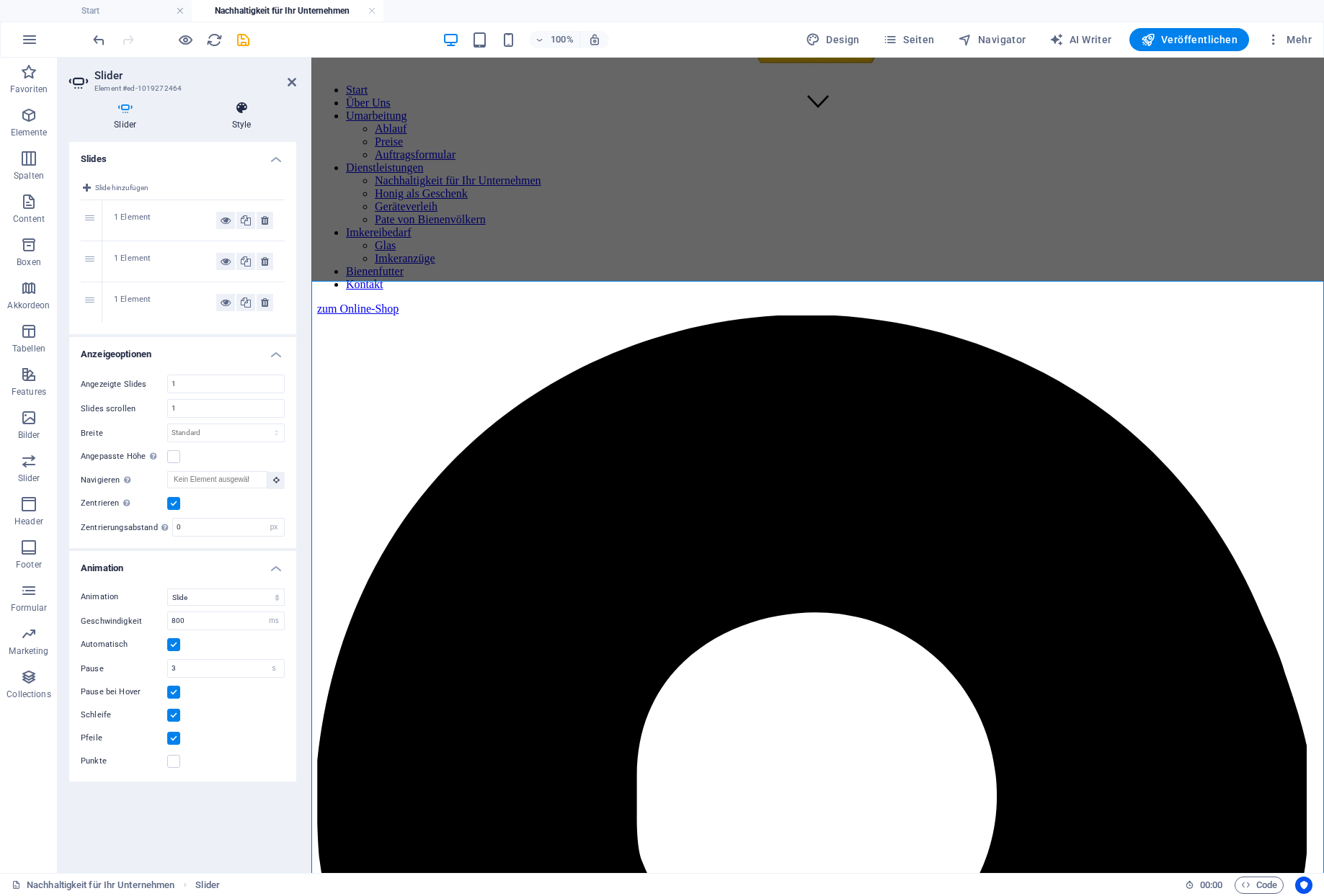
click at [246, 107] on icon at bounding box center [242, 108] width 109 height 14
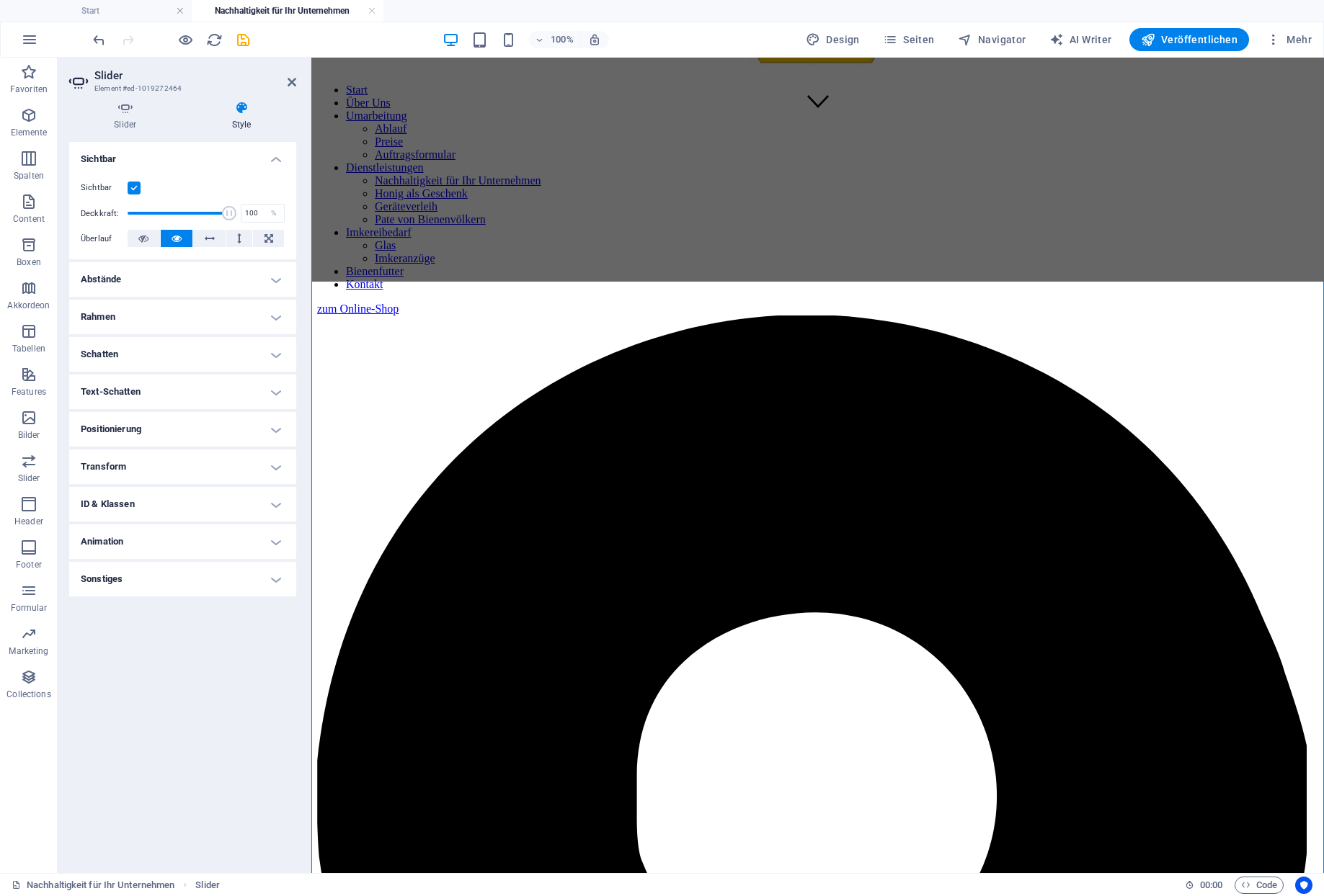
click at [271, 267] on h4 "Abstände" at bounding box center [183, 280] width 227 height 35
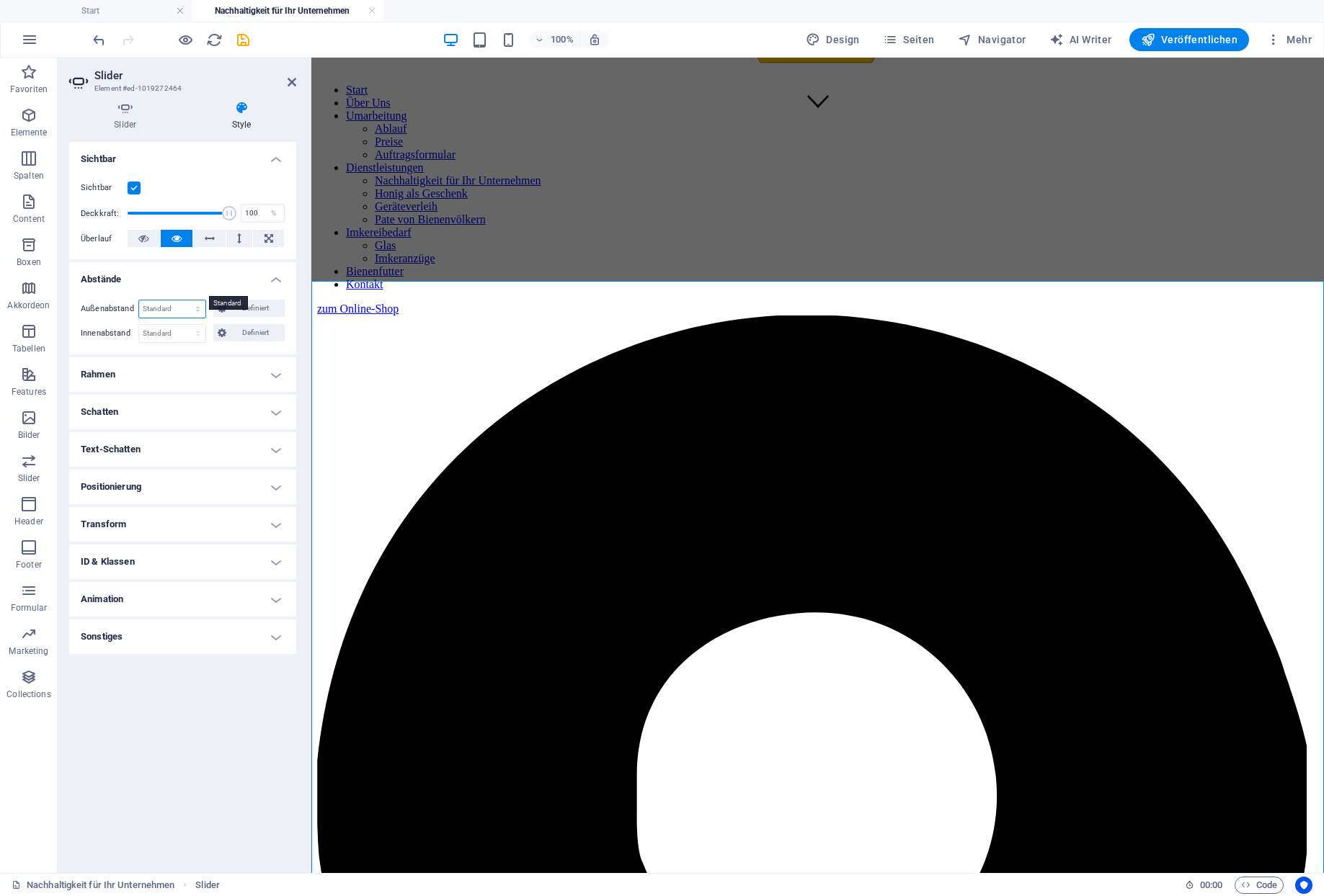
select select "px"
click option "px" at bounding box center [0, 0] width 0 height 0
click at [179, 268] on h4 "Abstände" at bounding box center [183, 276] width 227 height 26
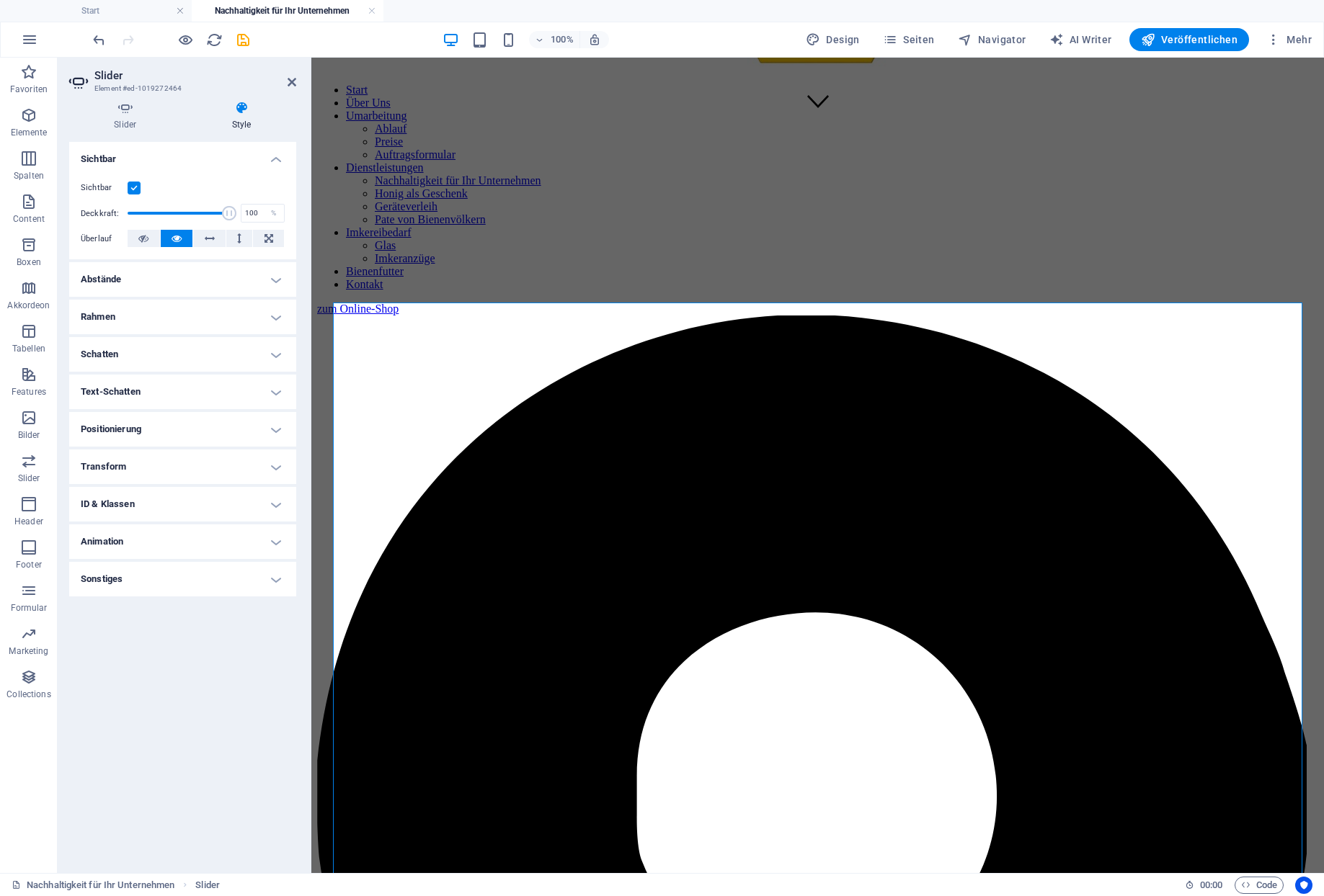
click at [143, 266] on h4 "Abstände" at bounding box center [183, 280] width 227 height 35
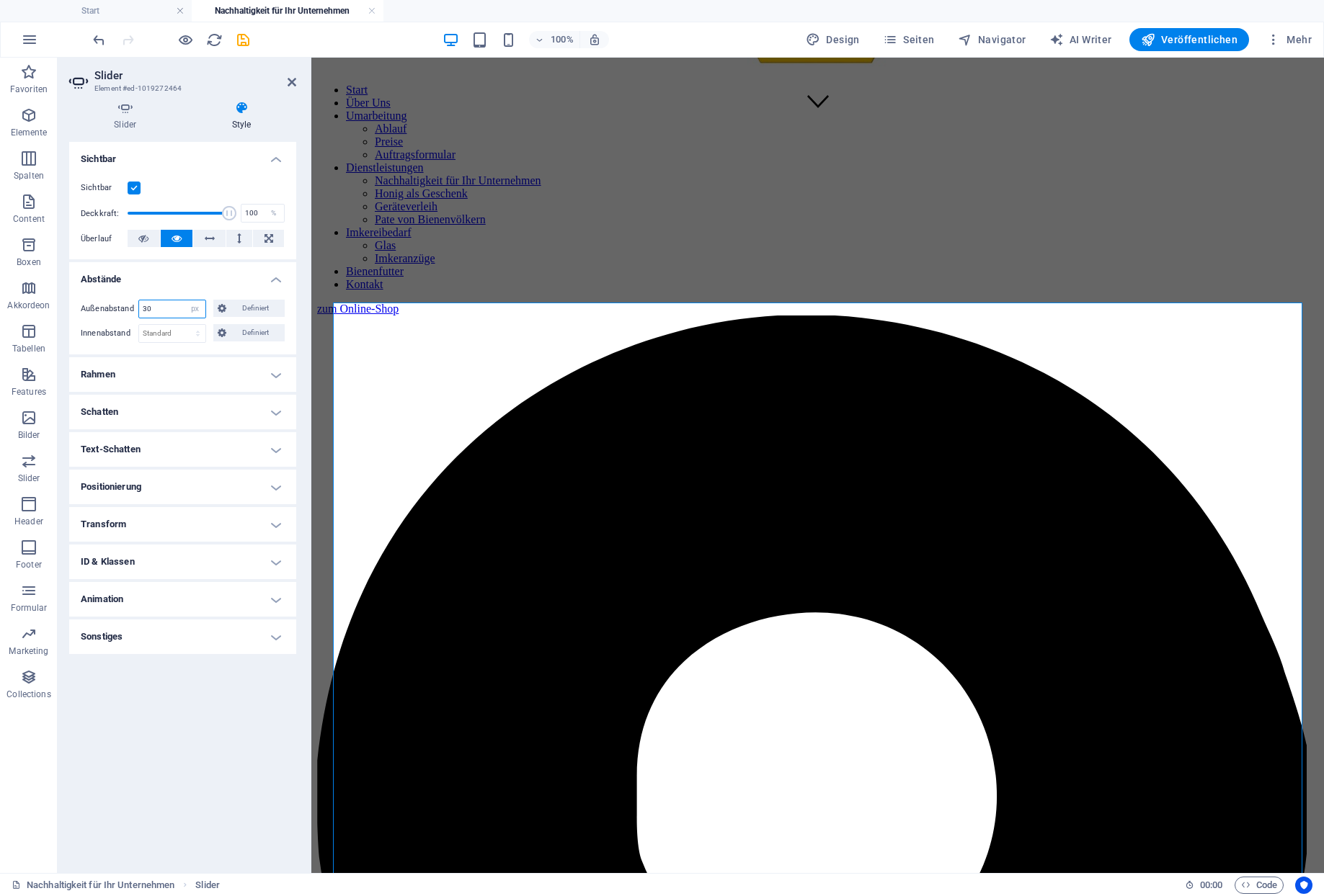
click at [152, 300] on input "30" at bounding box center [172, 309] width 66 height 17
drag, startPoint x: 152, startPoint y: 289, endPoint x: 141, endPoint y: 294, distance: 12.1
click at [141, 300] on input "30" at bounding box center [172, 309] width 66 height 17
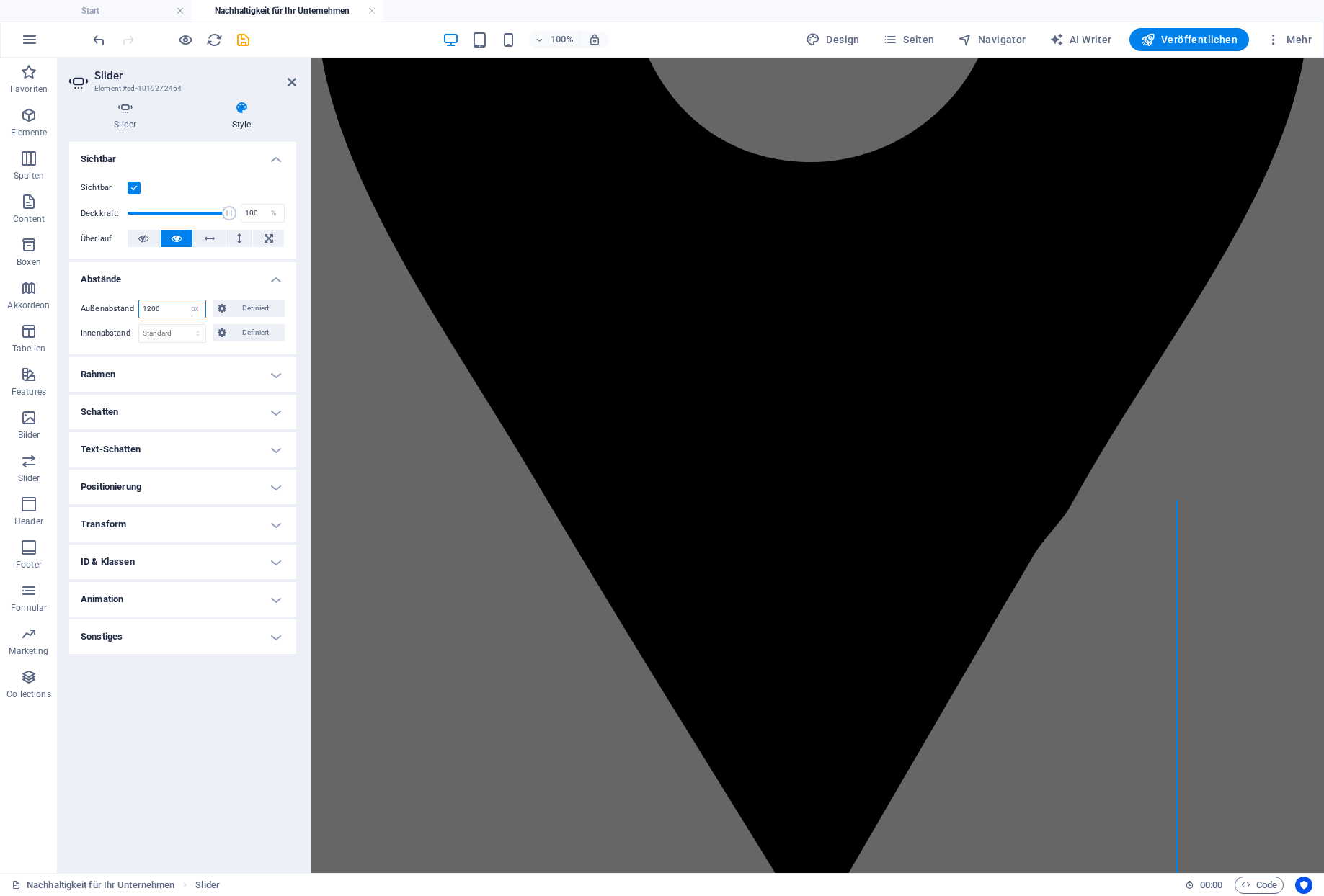
scroll to position [1807, 0]
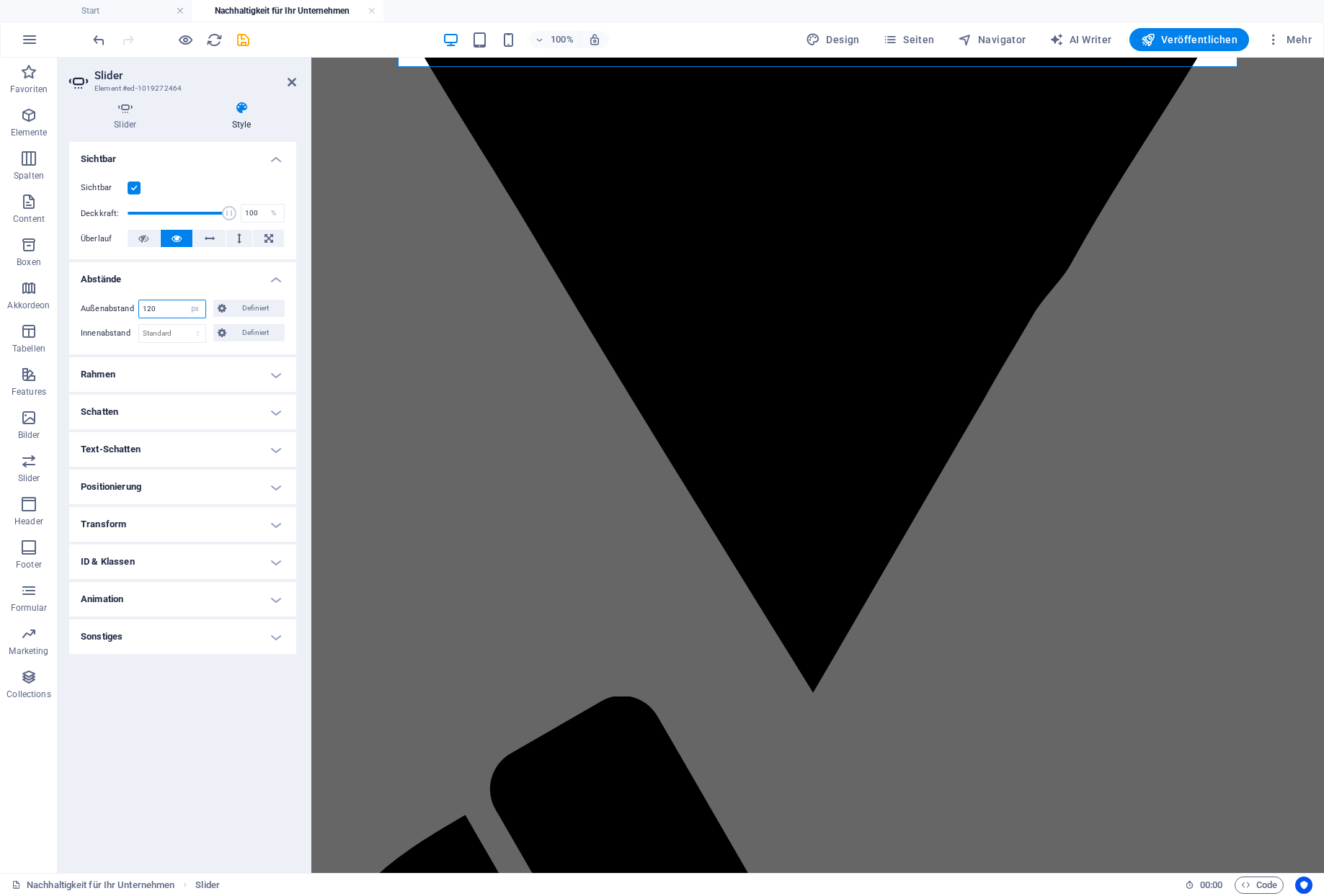
type input "120"
click at [173, 263] on h4 "Abstände" at bounding box center [183, 276] width 227 height 26
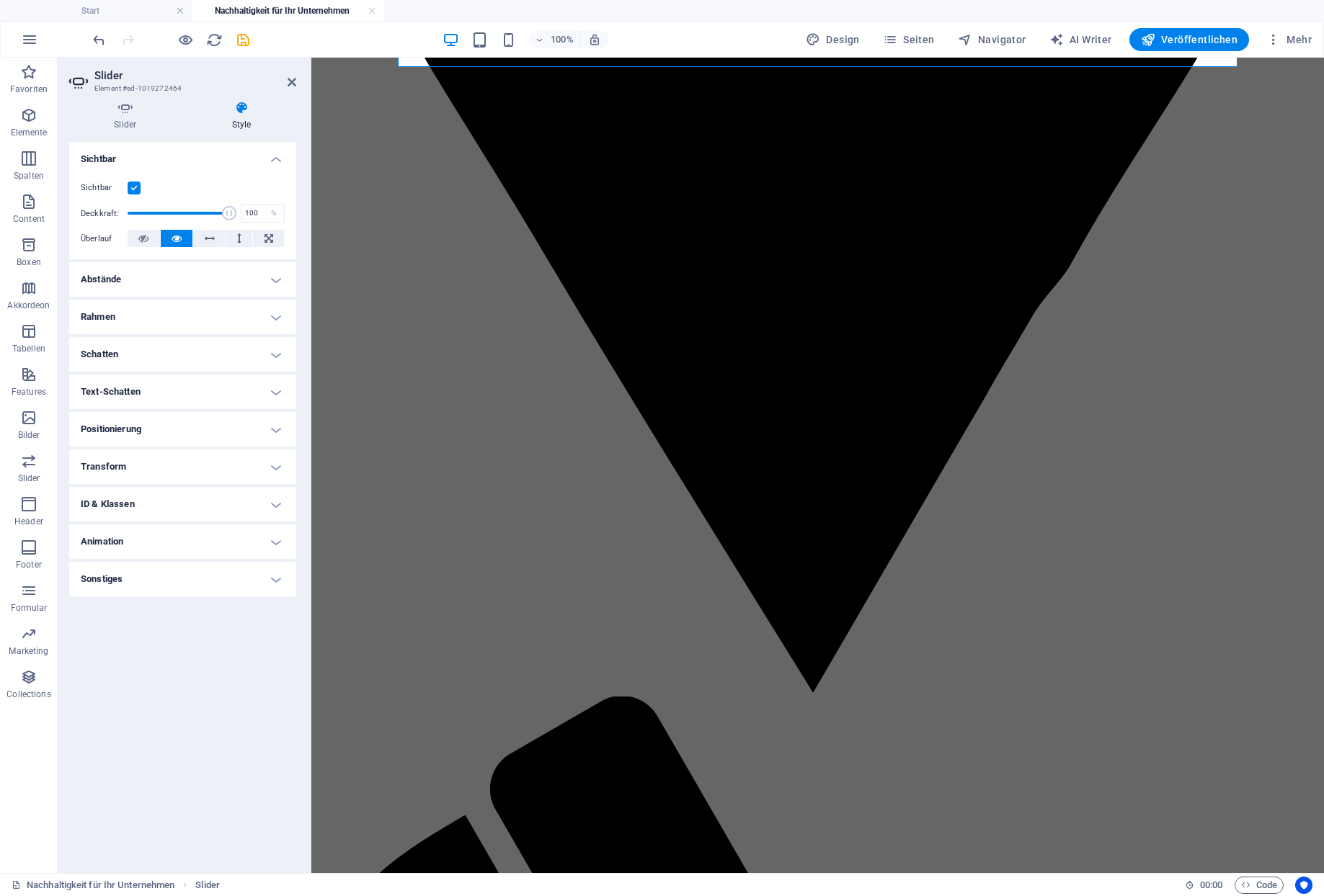
click at [239, 263] on h4 "Abstände" at bounding box center [183, 280] width 227 height 35
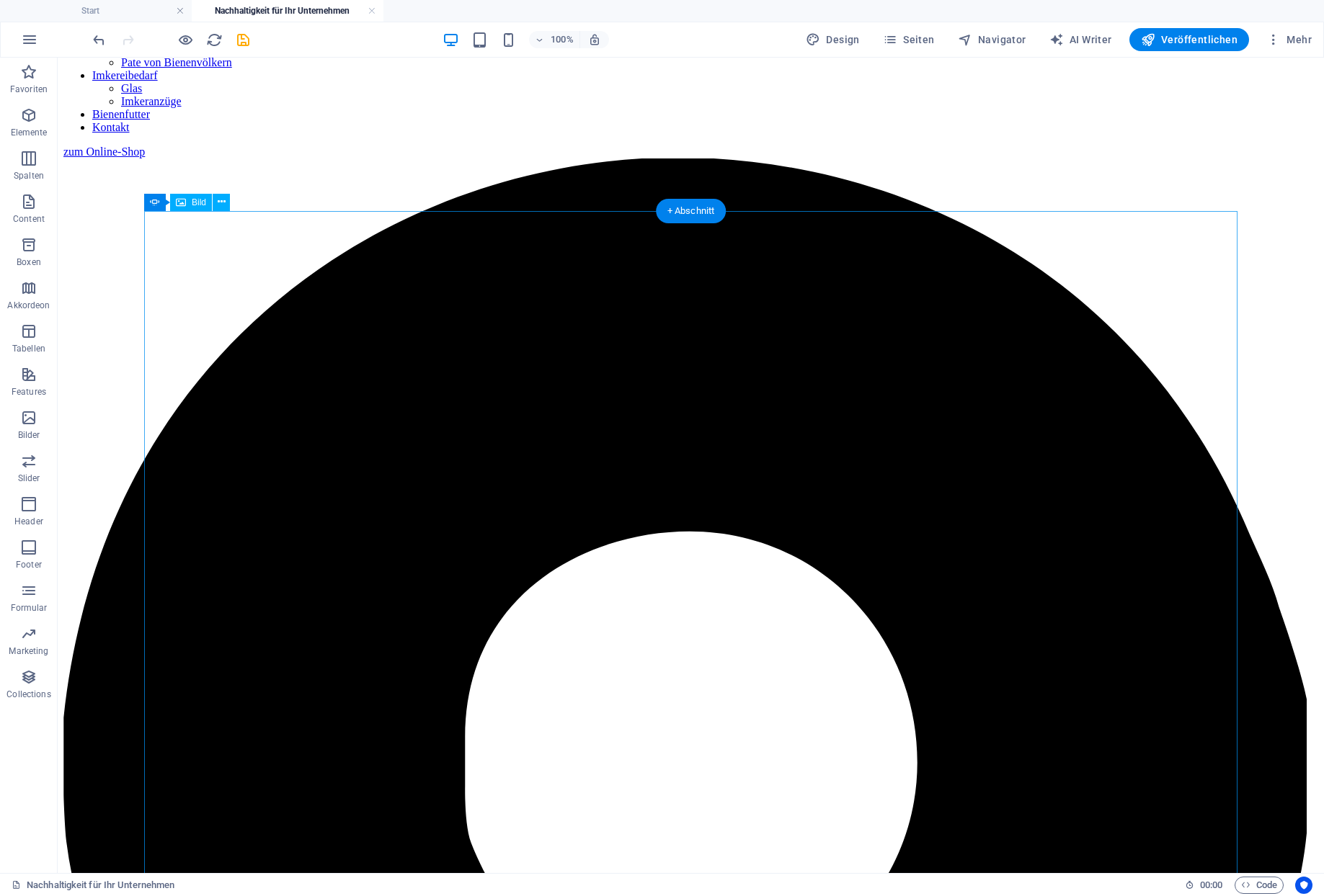
scroll to position [925, 0]
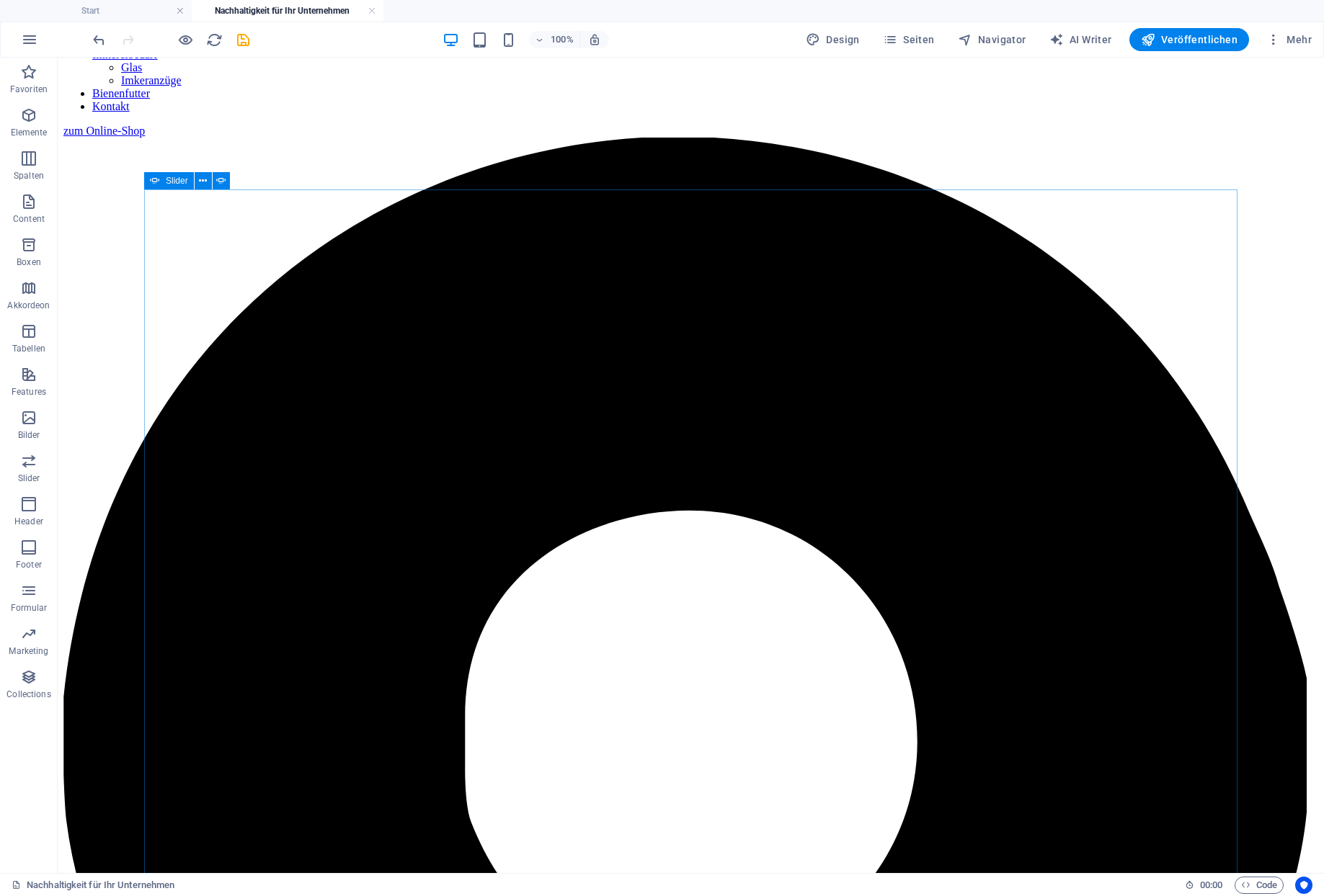
click at [177, 182] on span "Slider" at bounding box center [177, 181] width 22 height 9
select select "px"
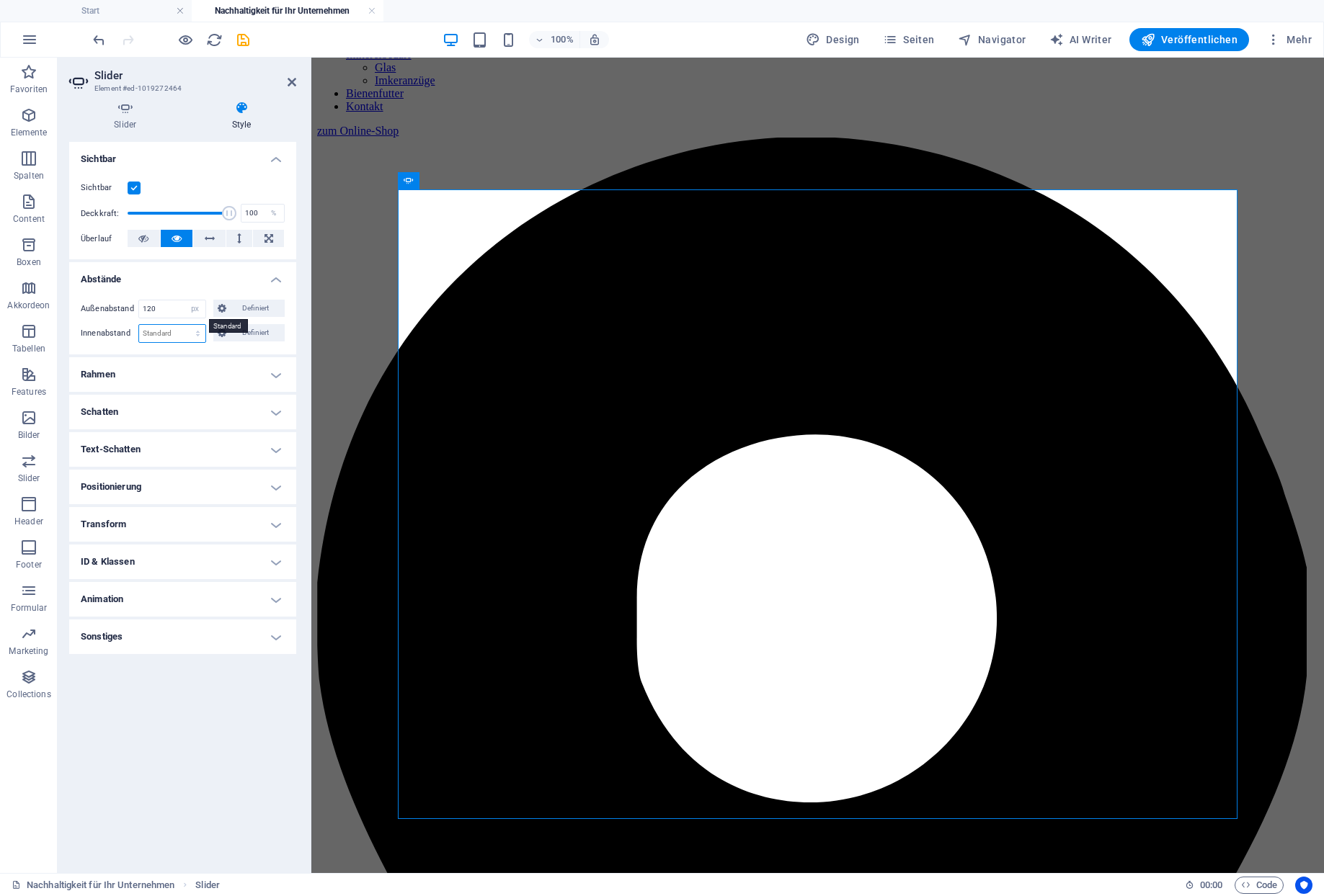
select select "px"
click option "px" at bounding box center [0, 0] width 0 height 0
type input "50"
click at [178, 357] on h4 "Rahmen" at bounding box center [183, 374] width 227 height 35
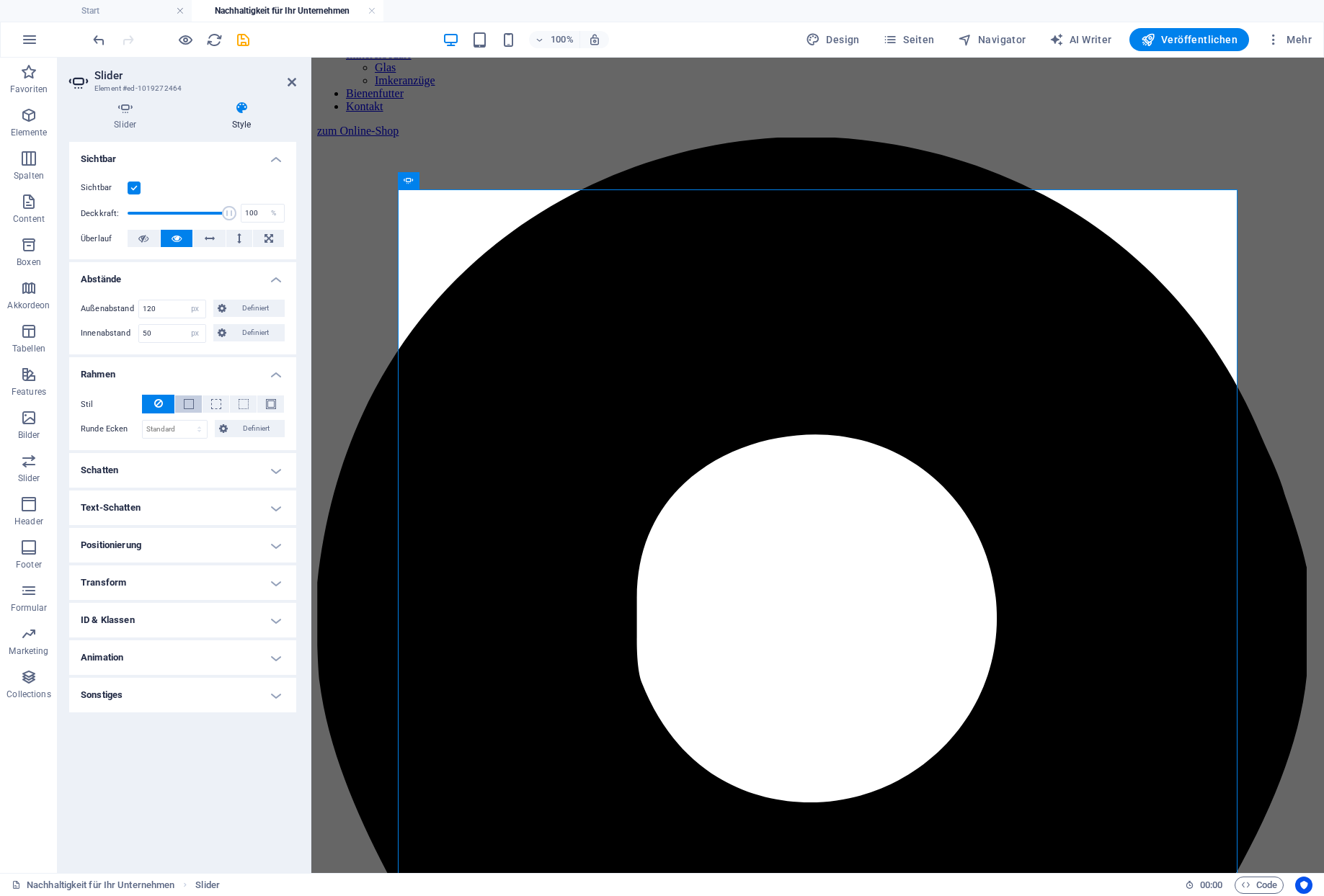
click at [190, 399] on span at bounding box center [189, 404] width 10 height 10
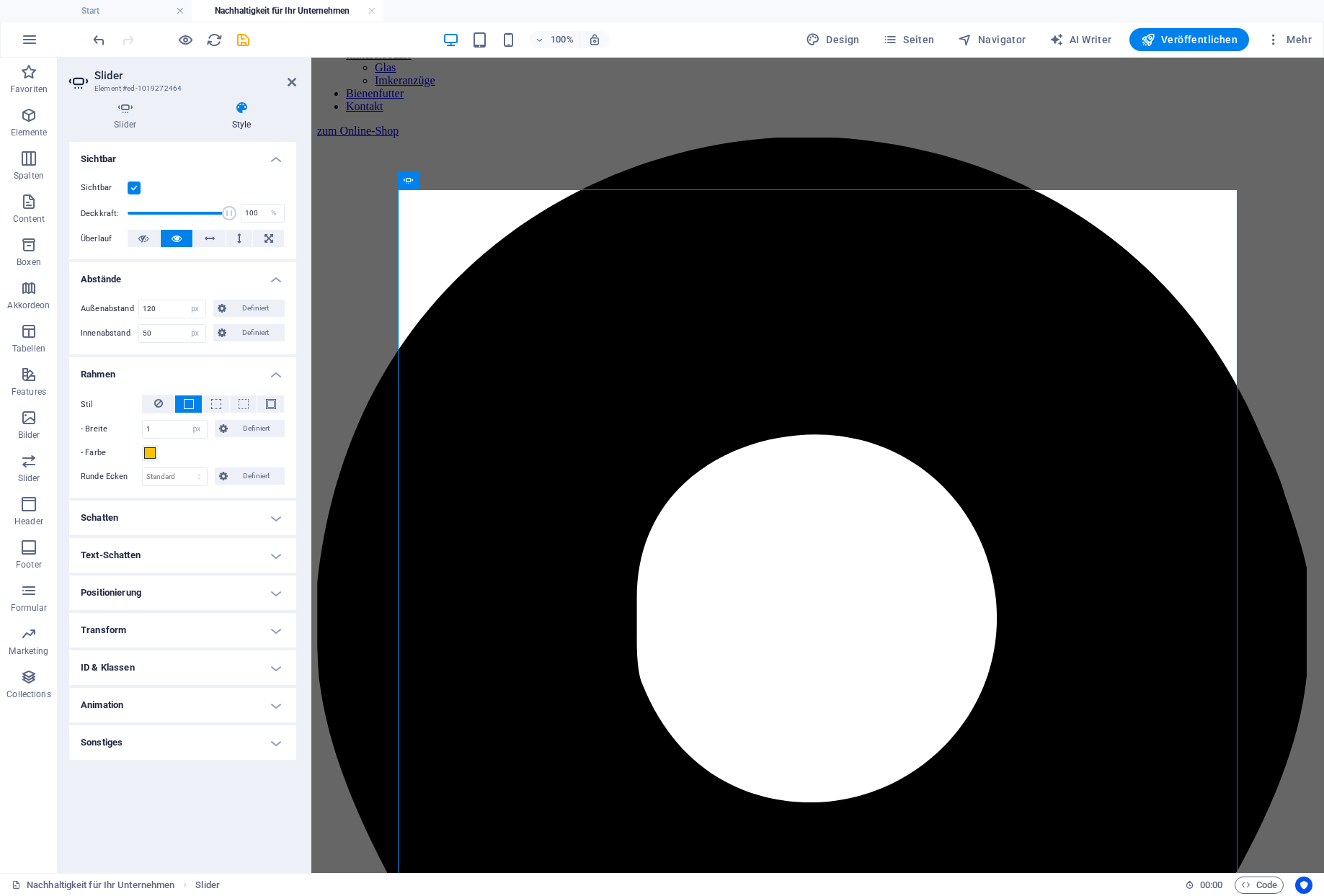
click at [190, 399] on span at bounding box center [189, 404] width 10 height 10
click at [159, 395] on icon at bounding box center [159, 403] width 9 height 17
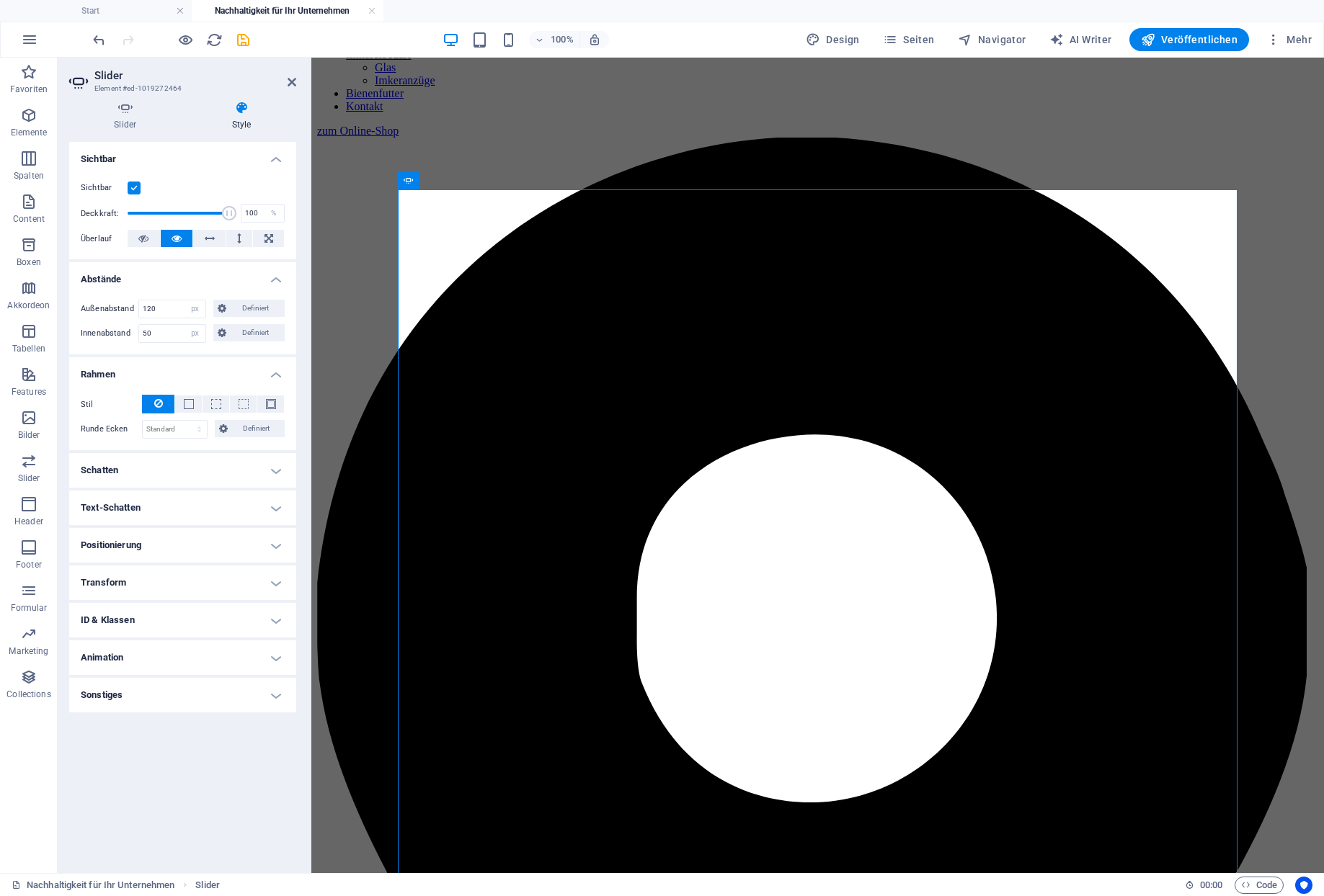
click at [156, 453] on h4 "Schatten" at bounding box center [183, 470] width 227 height 35
click at [156, 453] on h4 "Schatten" at bounding box center [183, 466] width 227 height 26
click at [132, 566] on h4 "Transform" at bounding box center [183, 583] width 227 height 35
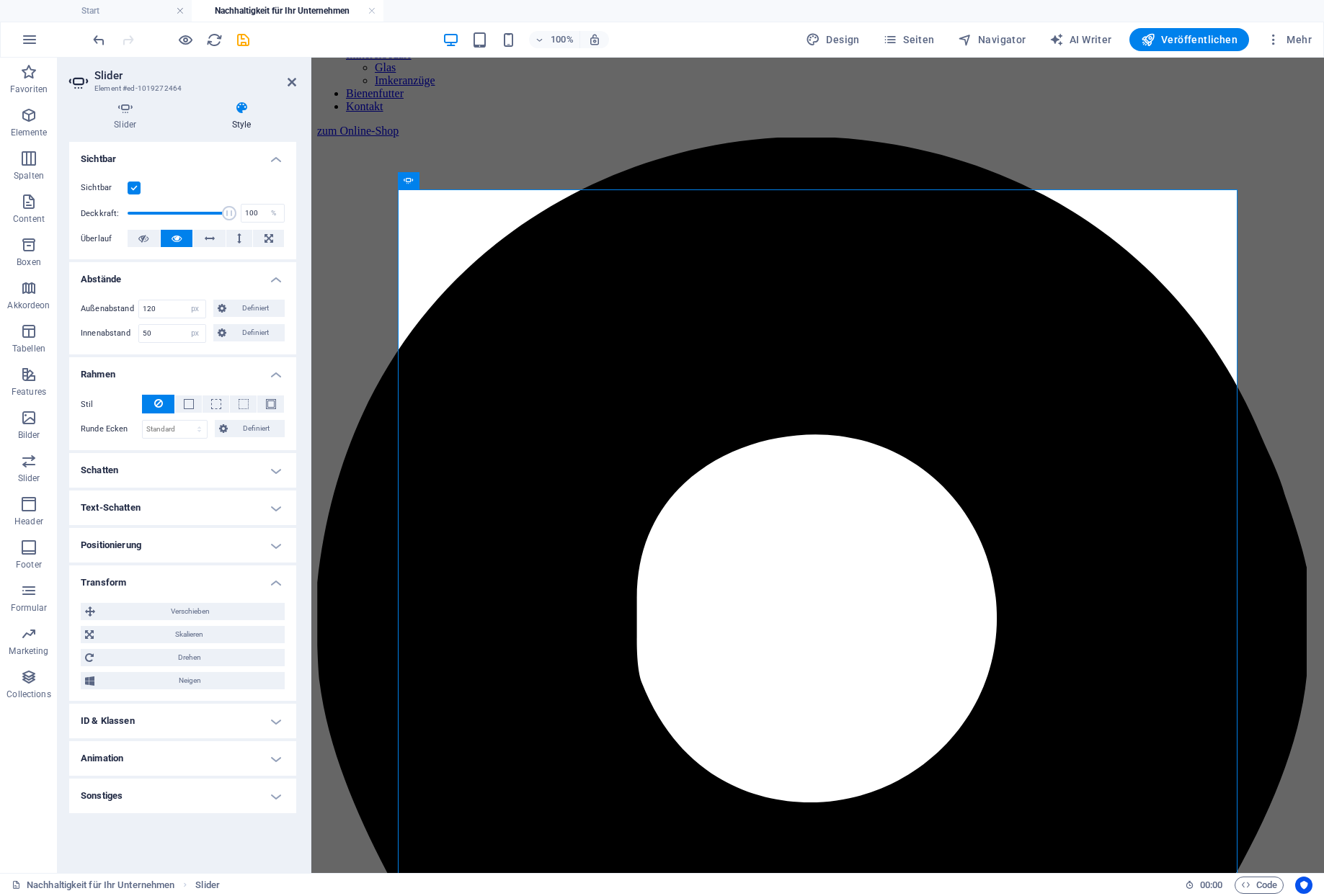
click at [132, 566] on h4 "Transform" at bounding box center [183, 579] width 227 height 26
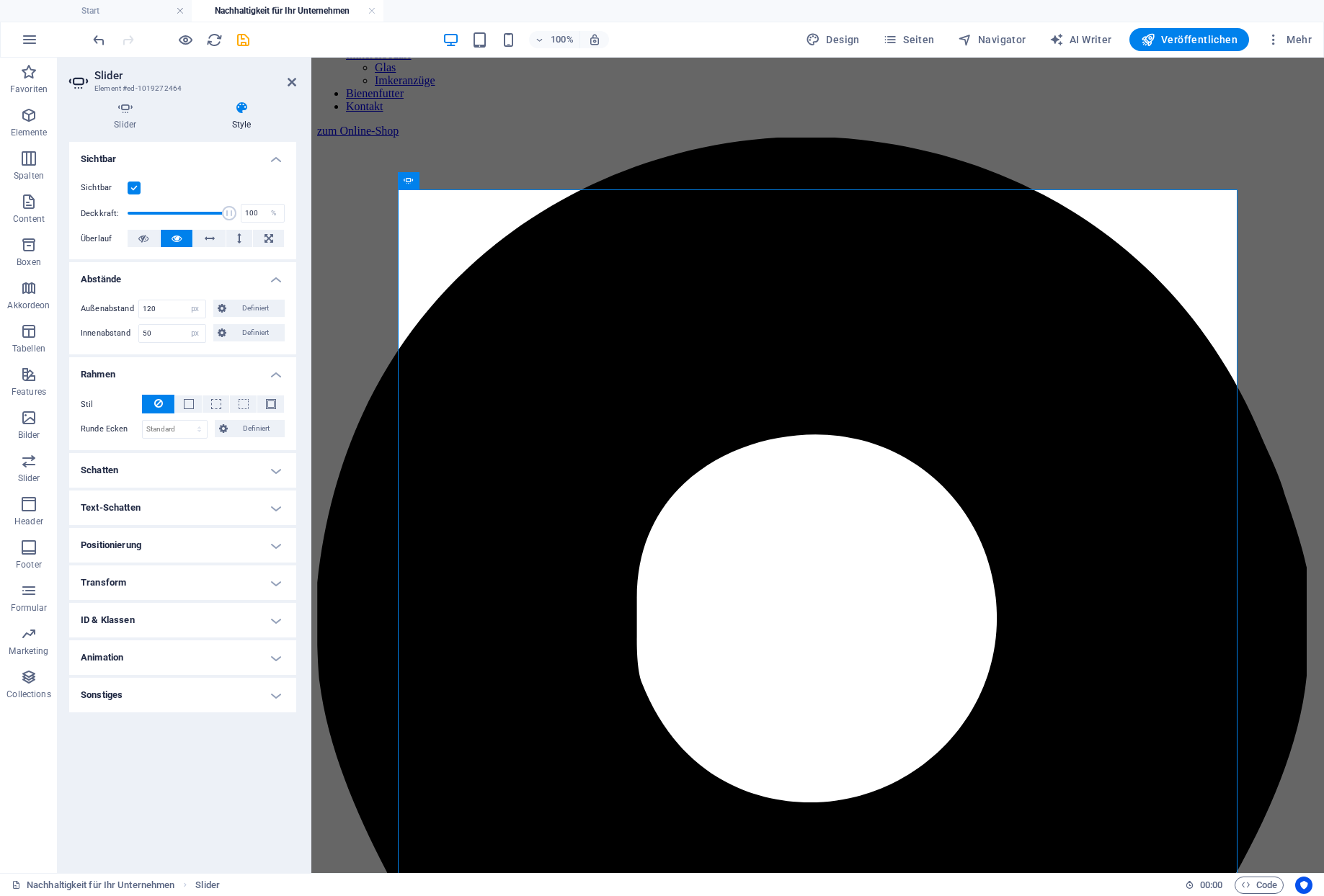
click at [126, 641] on h4 "Animation" at bounding box center [183, 658] width 227 height 35
click at [133, 725] on h4 "Sonstiges" at bounding box center [183, 742] width 227 height 35
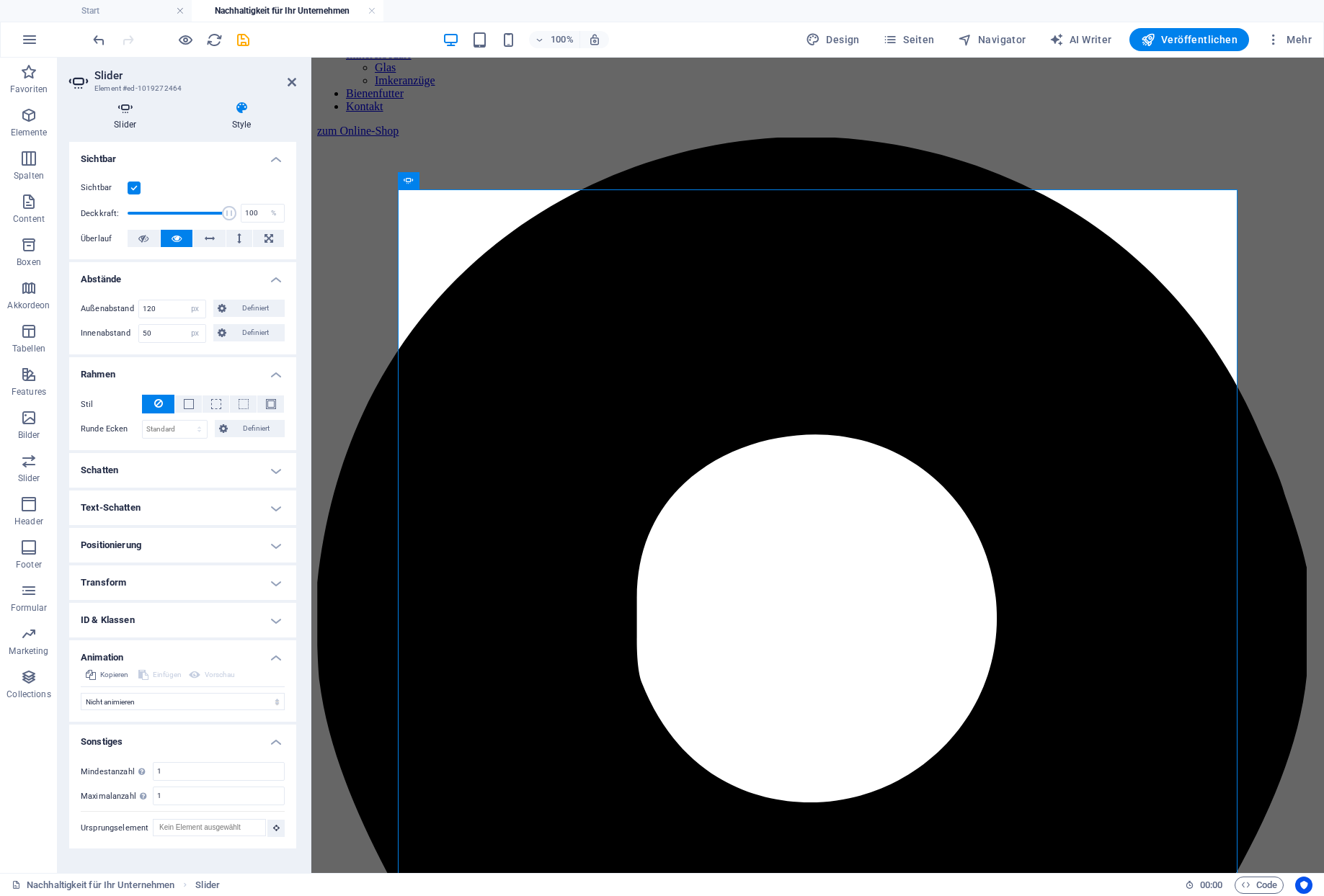
click at [129, 112] on icon at bounding box center [126, 108] width 113 height 14
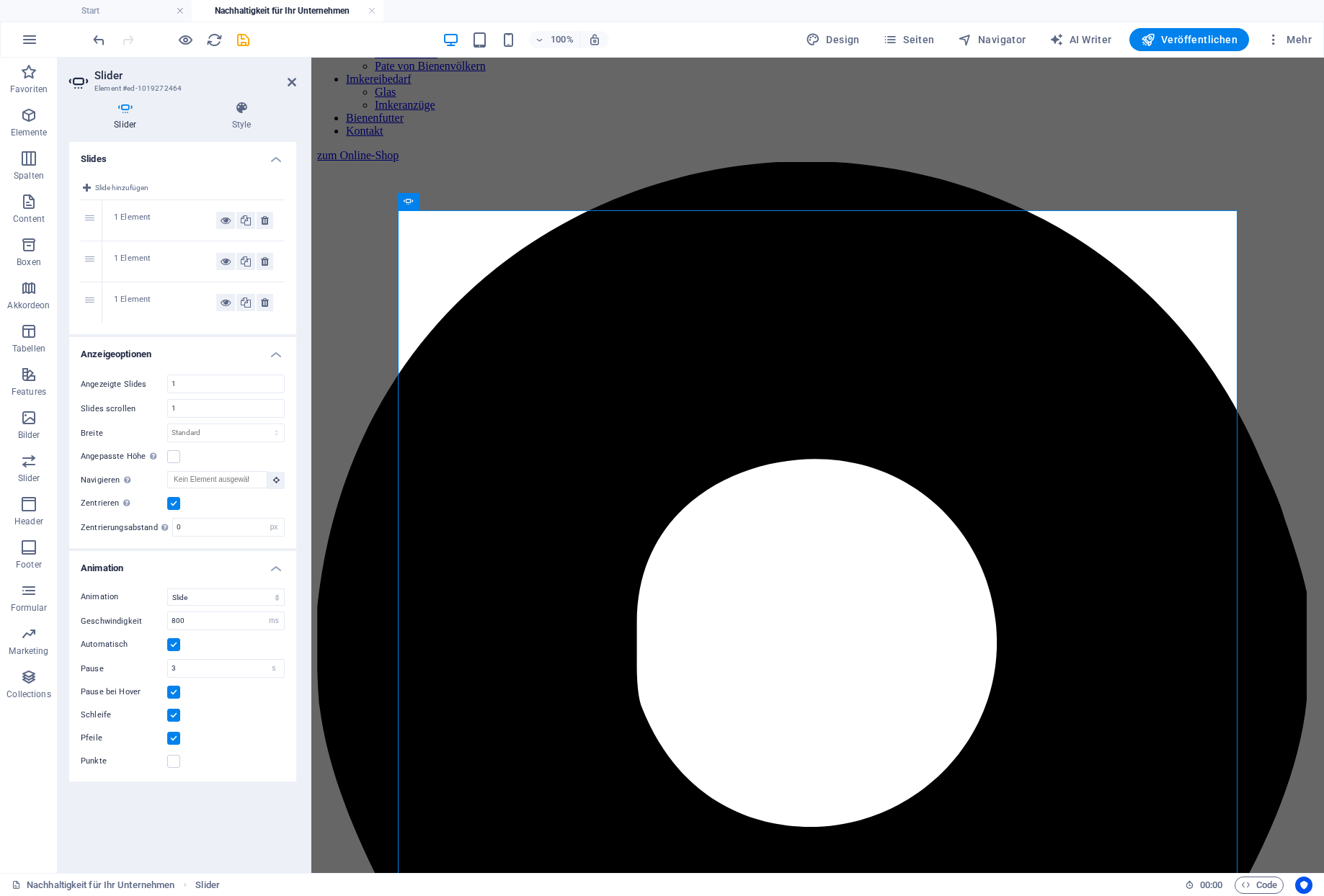
scroll to position [885, 0]
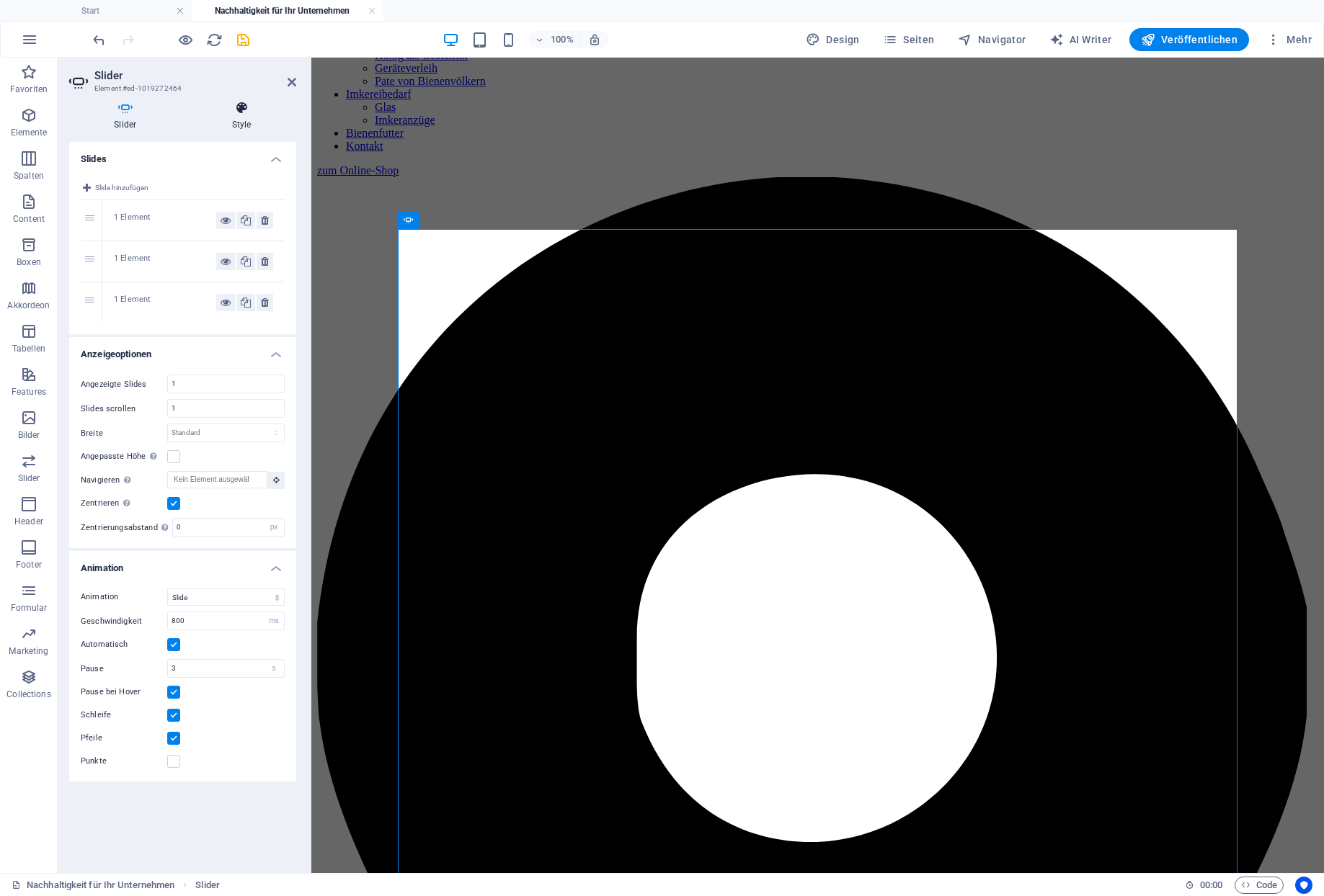
click at [250, 115] on h4 "Style" at bounding box center [242, 116] width 109 height 30
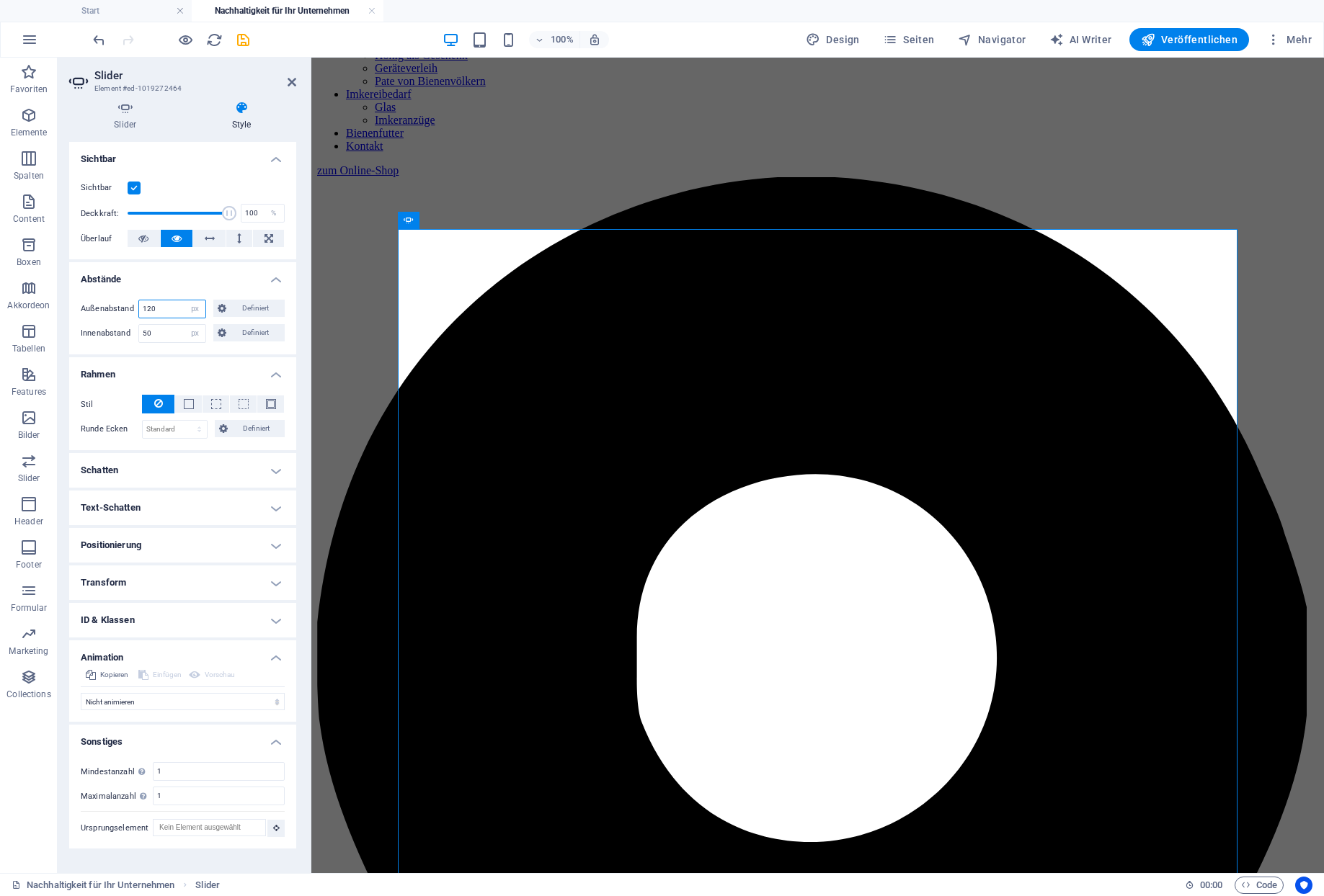
drag, startPoint x: 157, startPoint y: 289, endPoint x: 138, endPoint y: 290, distance: 19.0
click at [139, 300] on input "120" at bounding box center [172, 309] width 66 height 17
type input "200"
click at [157, 267] on h4 "Abstände" at bounding box center [183, 276] width 227 height 26
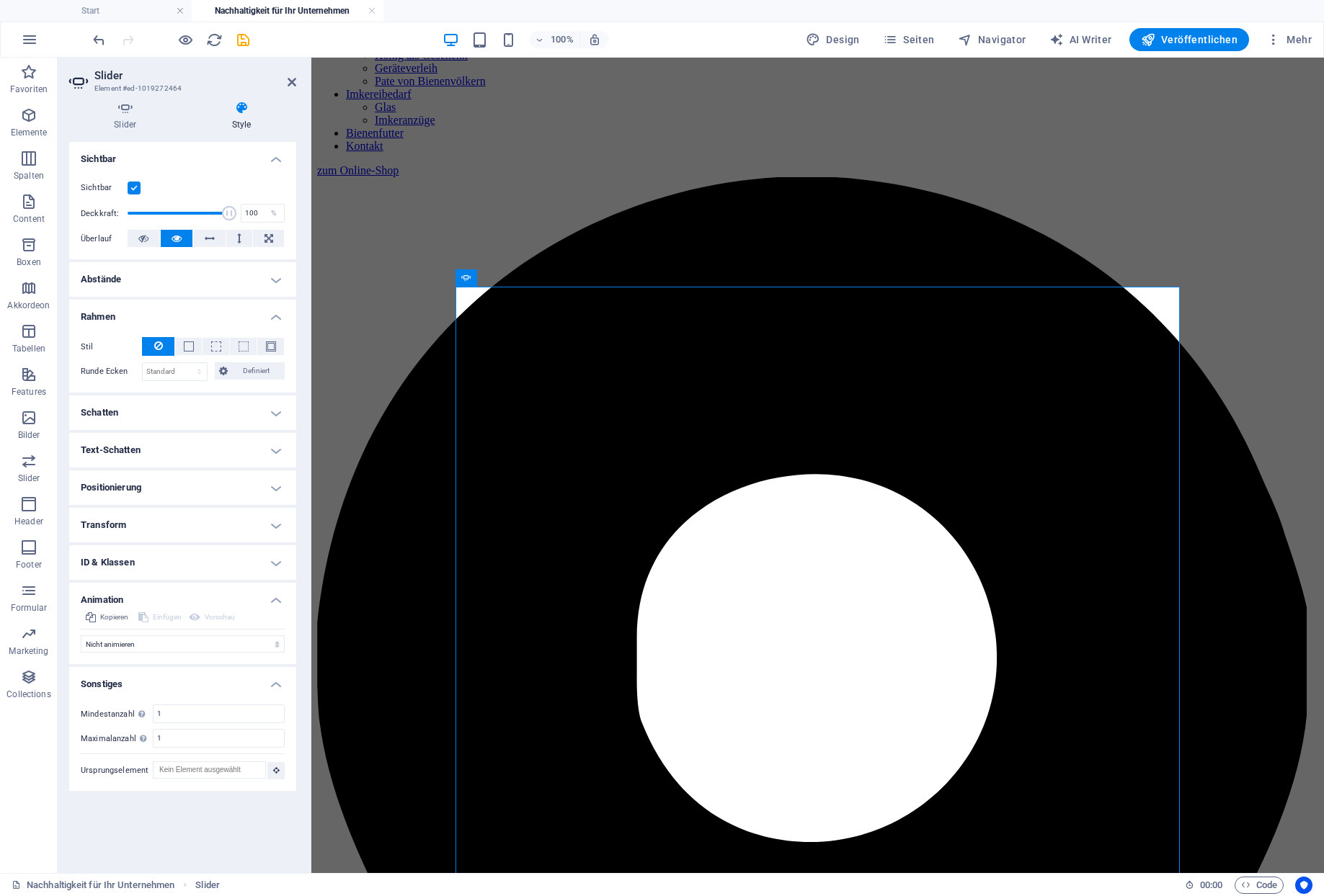
click at [237, 40] on icon "save" at bounding box center [243, 40] width 17 height 17
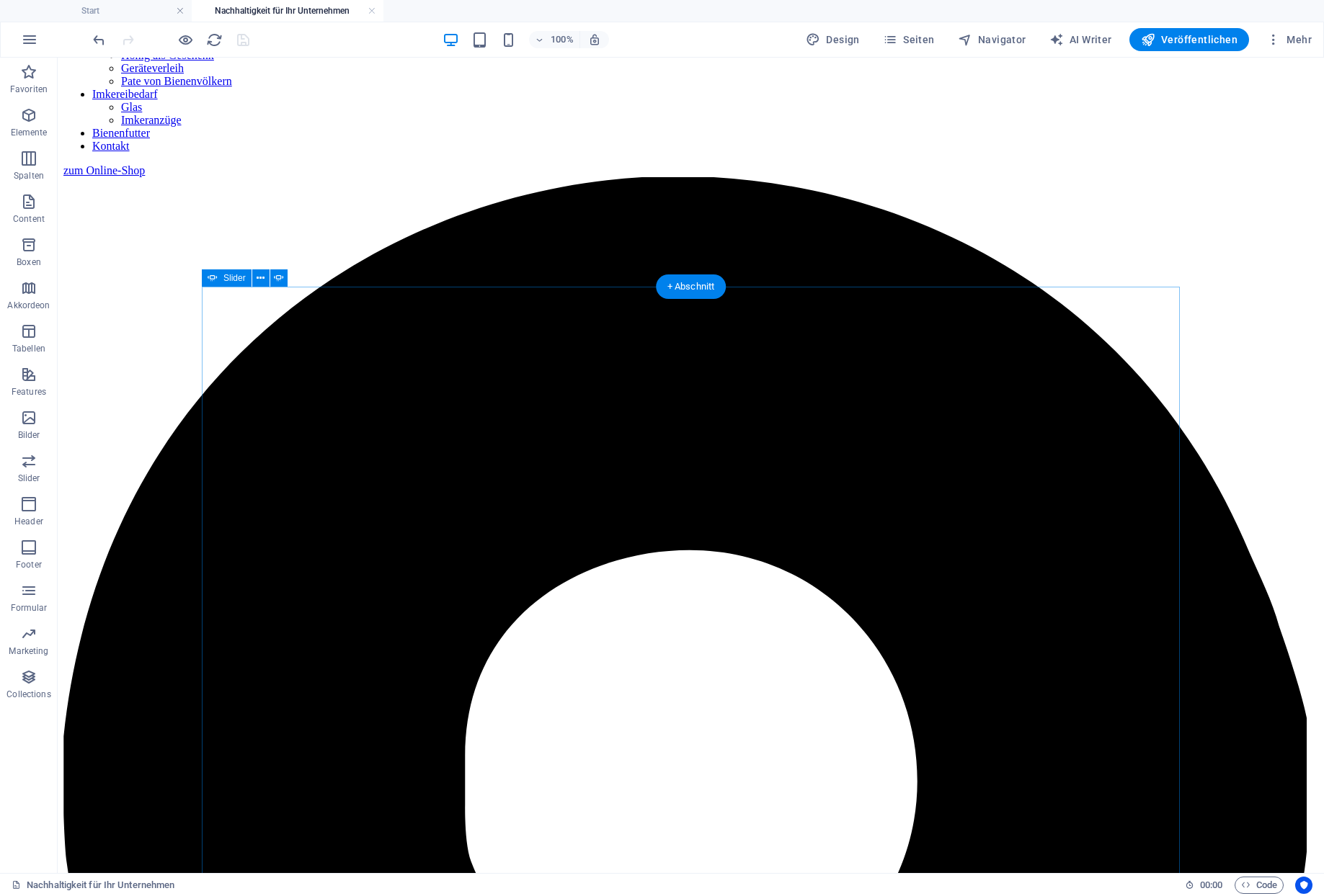
drag, startPoint x: 1216, startPoint y: 38, endPoint x: 1131, endPoint y: 65, distance: 89.2
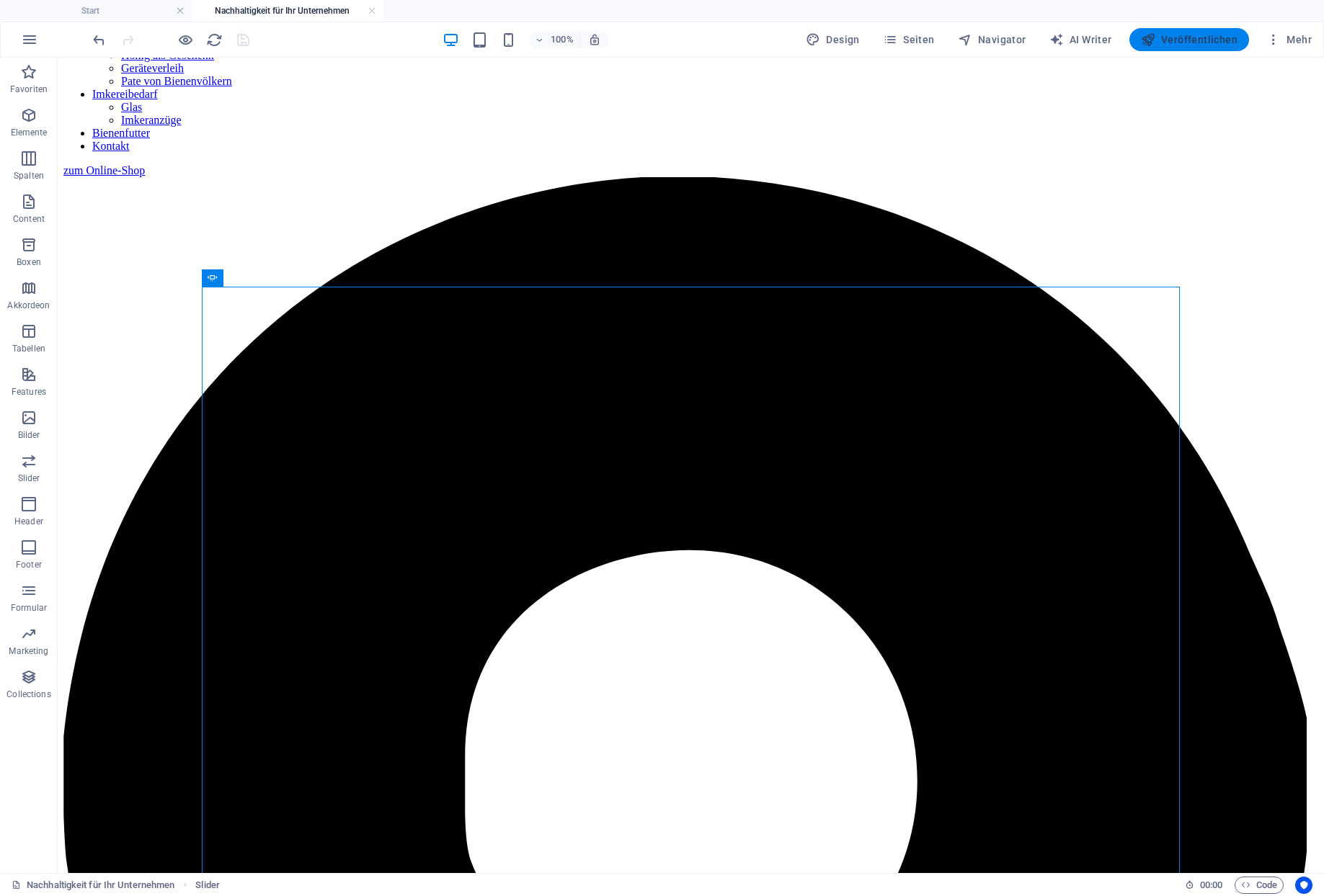
click at [1216, 39] on span "Veröffentlichen" at bounding box center [1189, 40] width 97 height 14
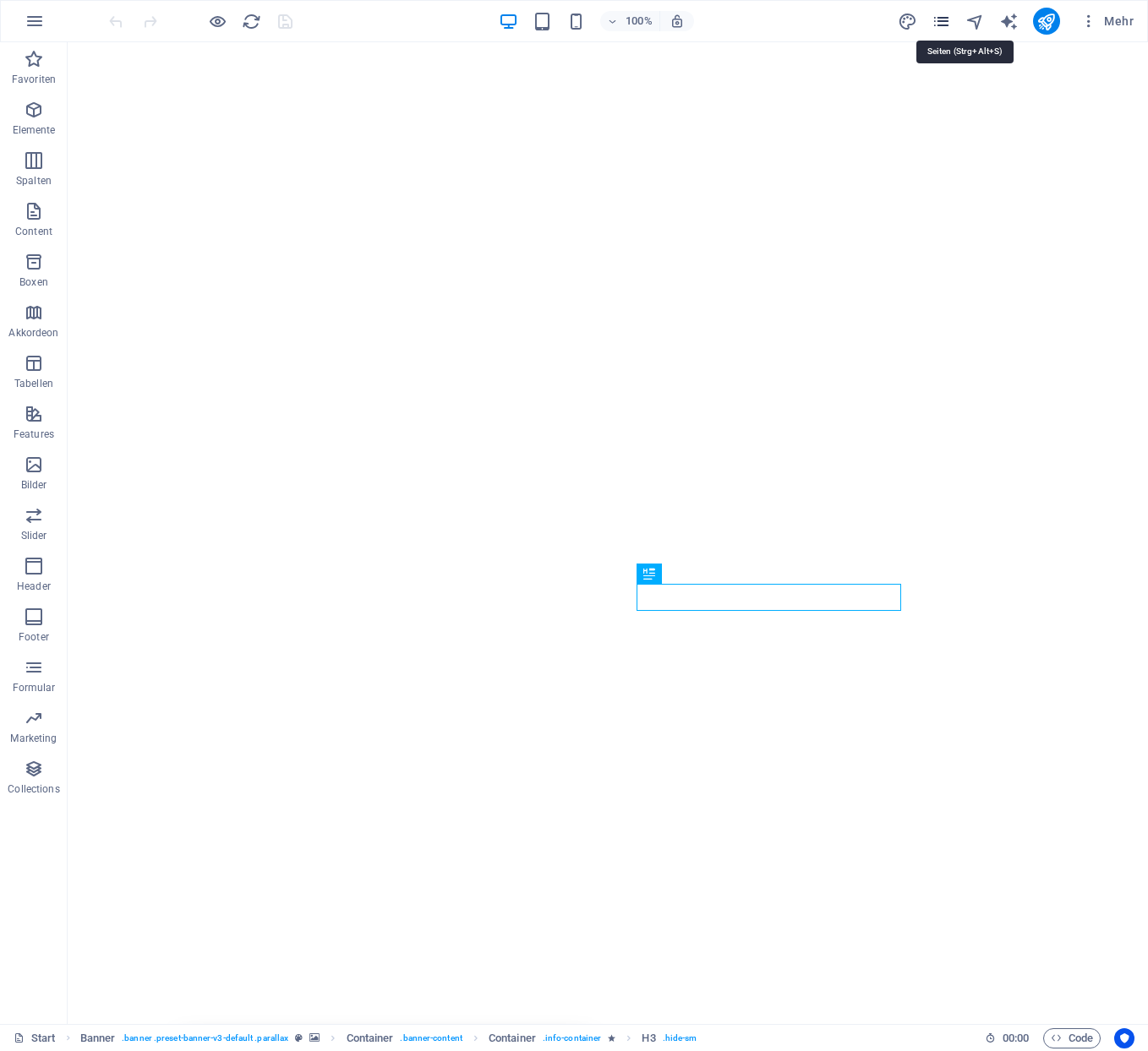
click at [947, 26] on icon "pages" at bounding box center [941, 21] width 19 height 19
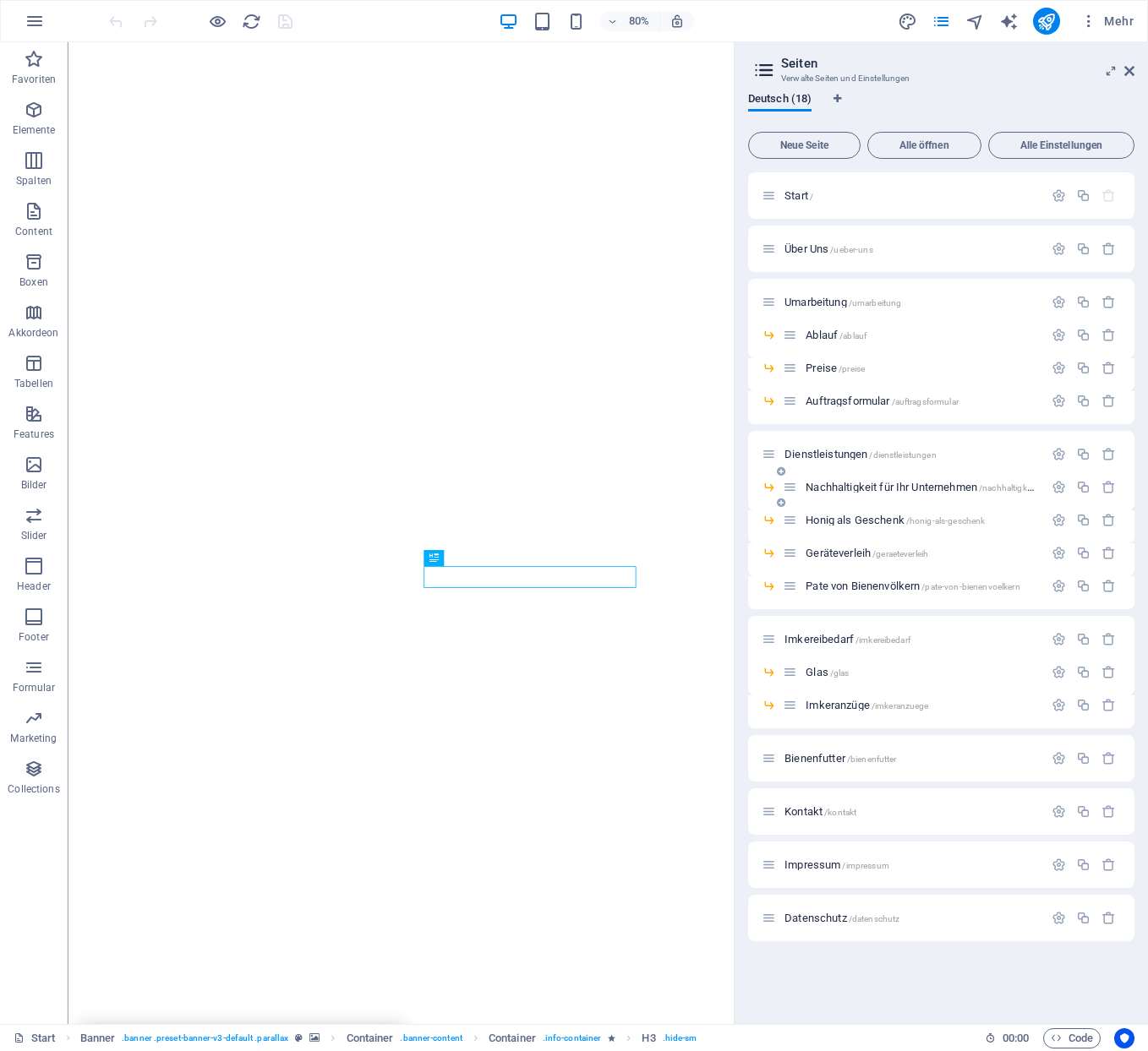
click at [878, 483] on span "Nachhaltigkeit für Ihr Unternehmen /nachhaltigkeit-fuer-ihr-unternehmen" at bounding box center [963, 487] width 315 height 13
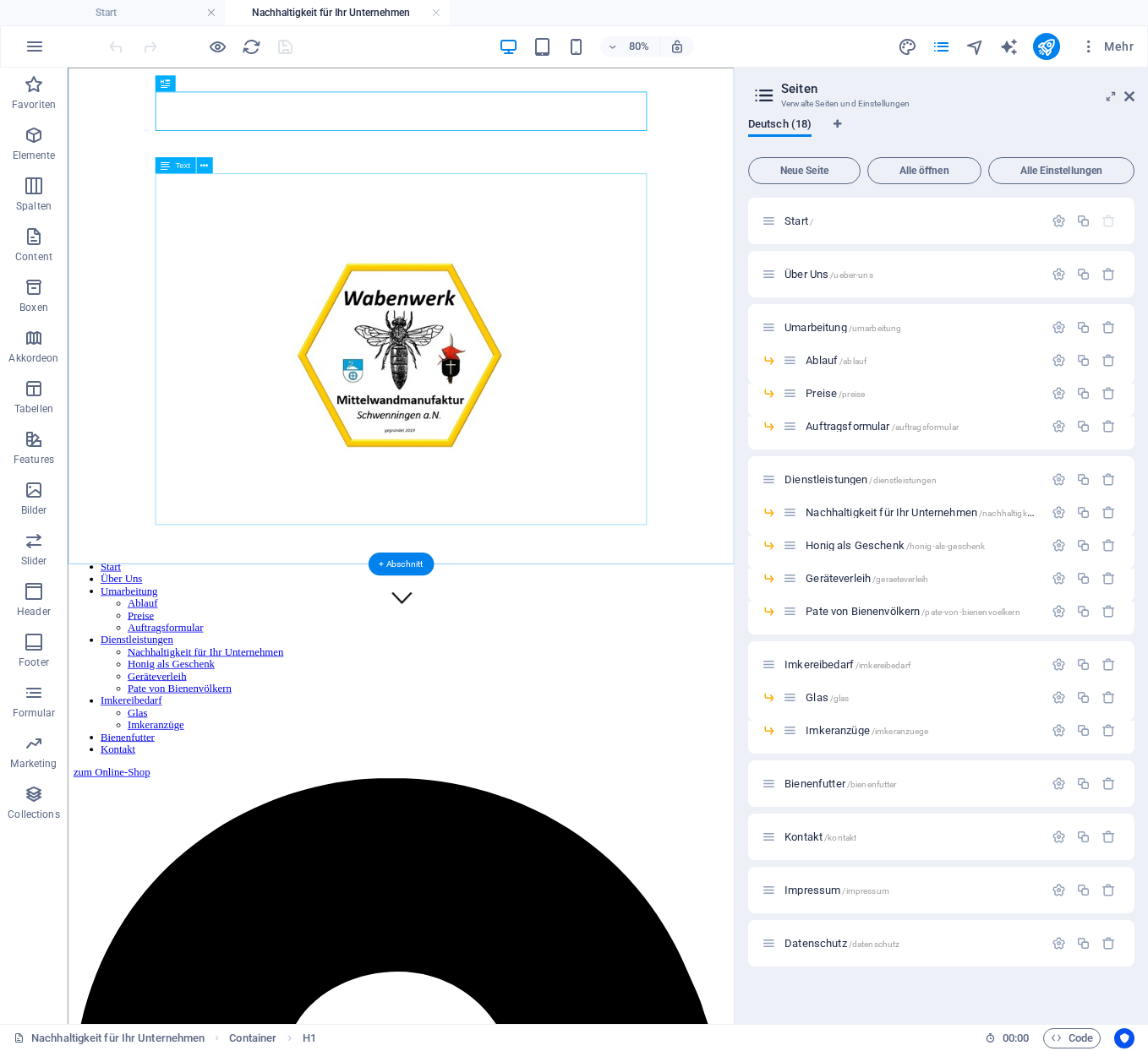
scroll to position [547, 0]
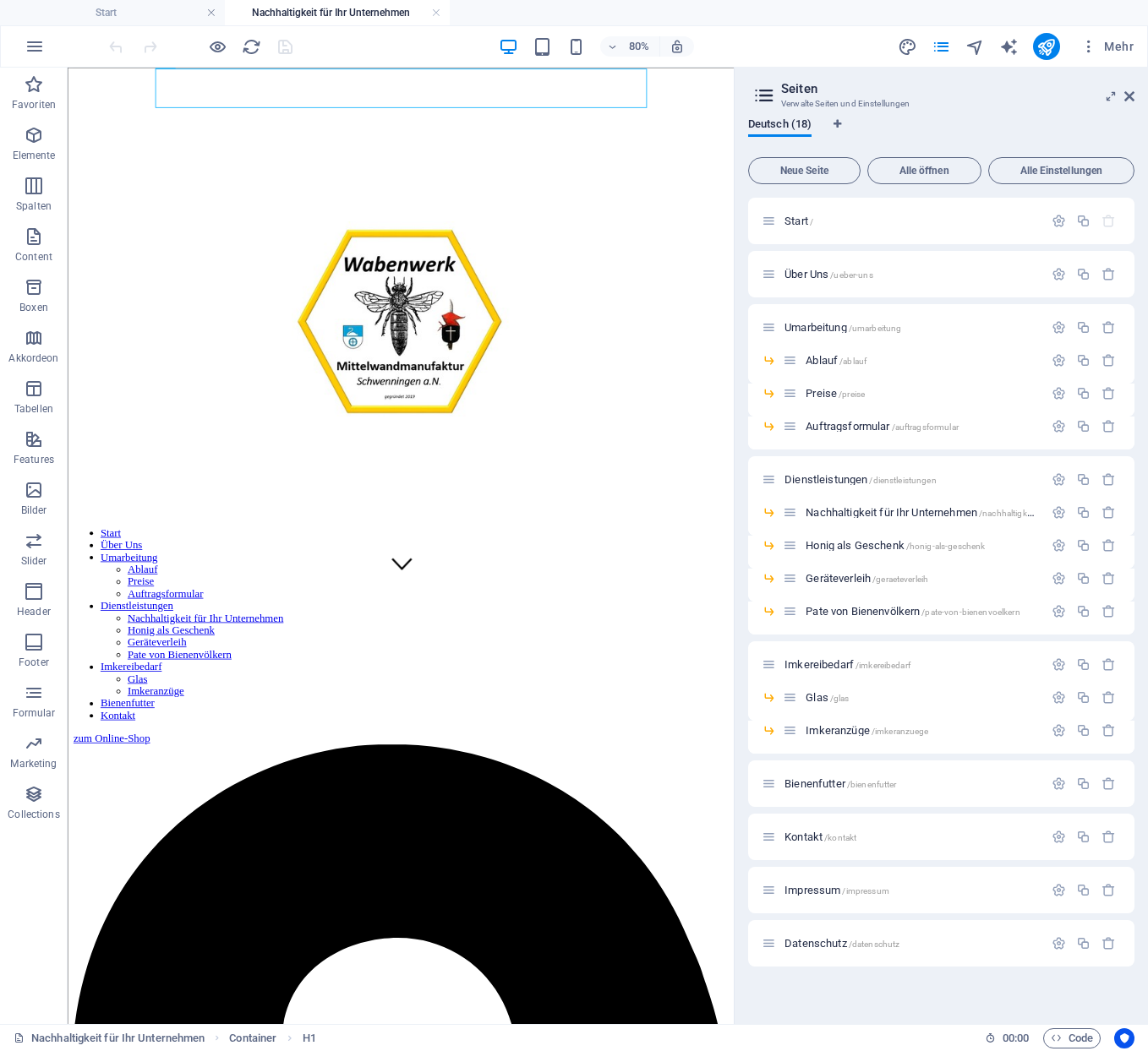
click at [365, 48] on div "80% Mehr" at bounding box center [623, 47] width 1035 height 27
click at [1123, 42] on span "Mehr" at bounding box center [1107, 47] width 53 height 17
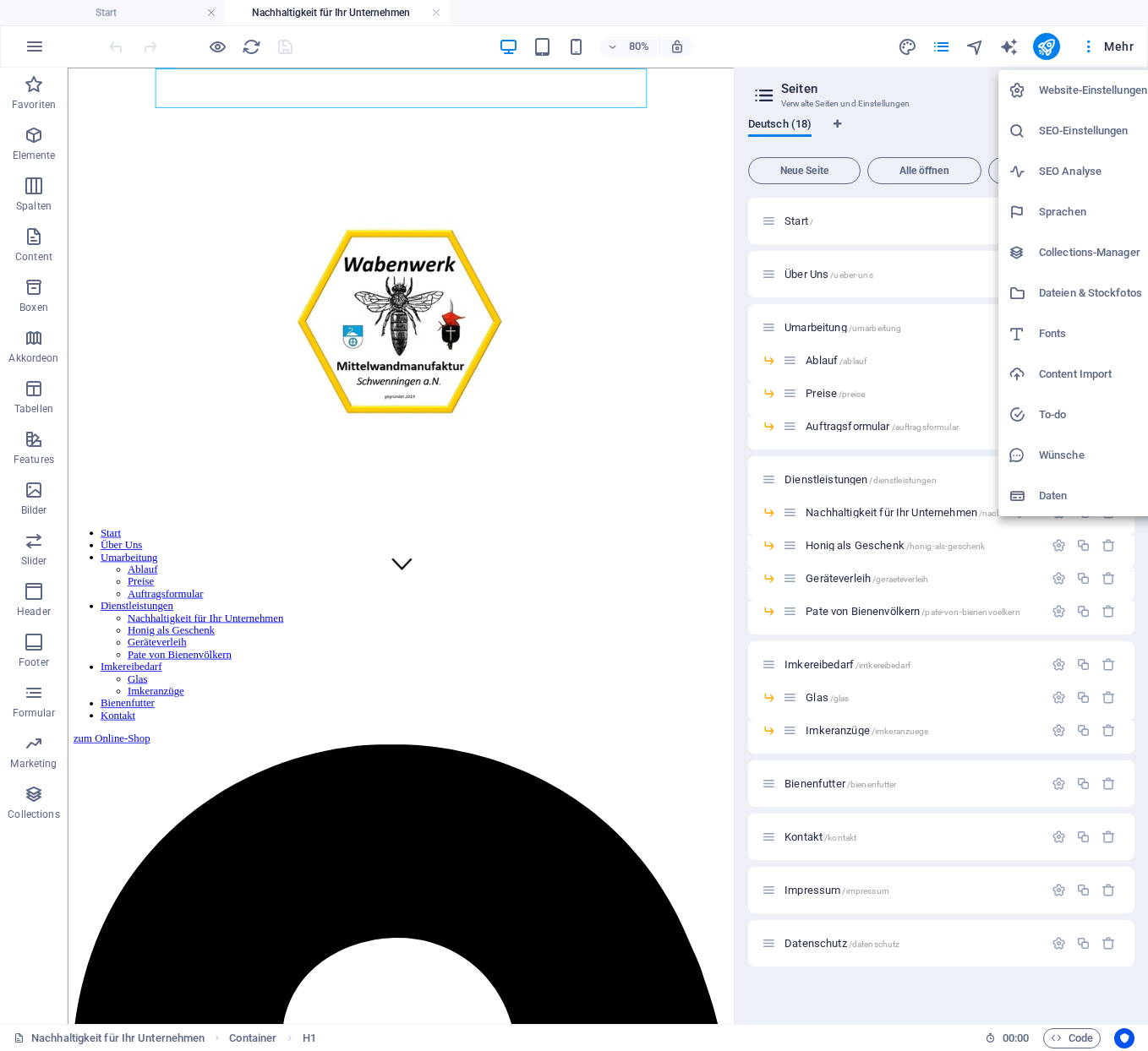
click at [798, 14] on div at bounding box center [574, 526] width 1148 height 1051
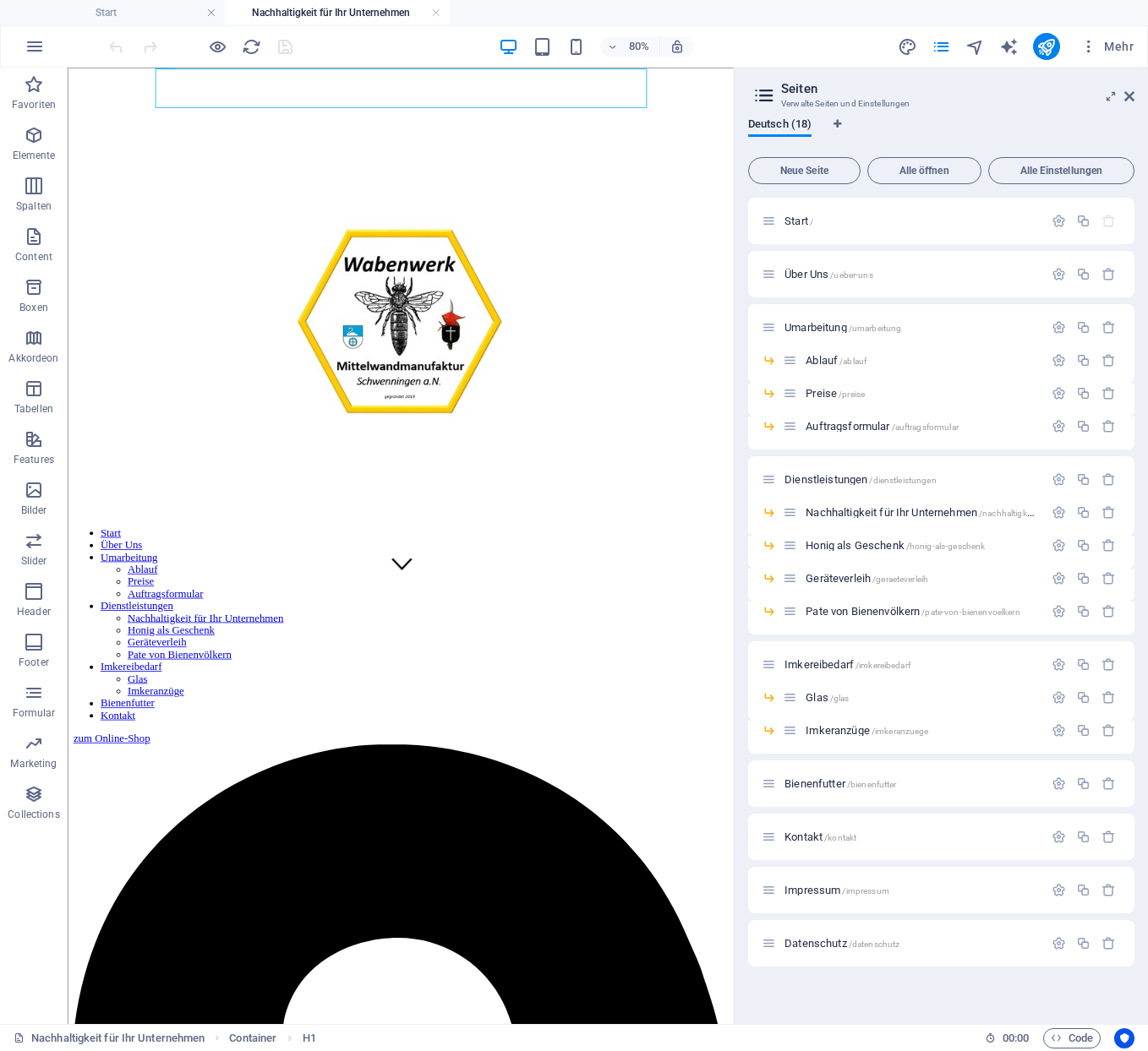
click at [804, 47] on div "80% Mehr" at bounding box center [623, 47] width 1035 height 27
click at [1134, 91] on aside "Seiten Verwalte Seiten und Einstellungen Deutsch (18) Neue Seite Alle öffnen Al…" at bounding box center [941, 546] width 414 height 956
click at [1129, 94] on icon at bounding box center [1129, 96] width 10 height 14
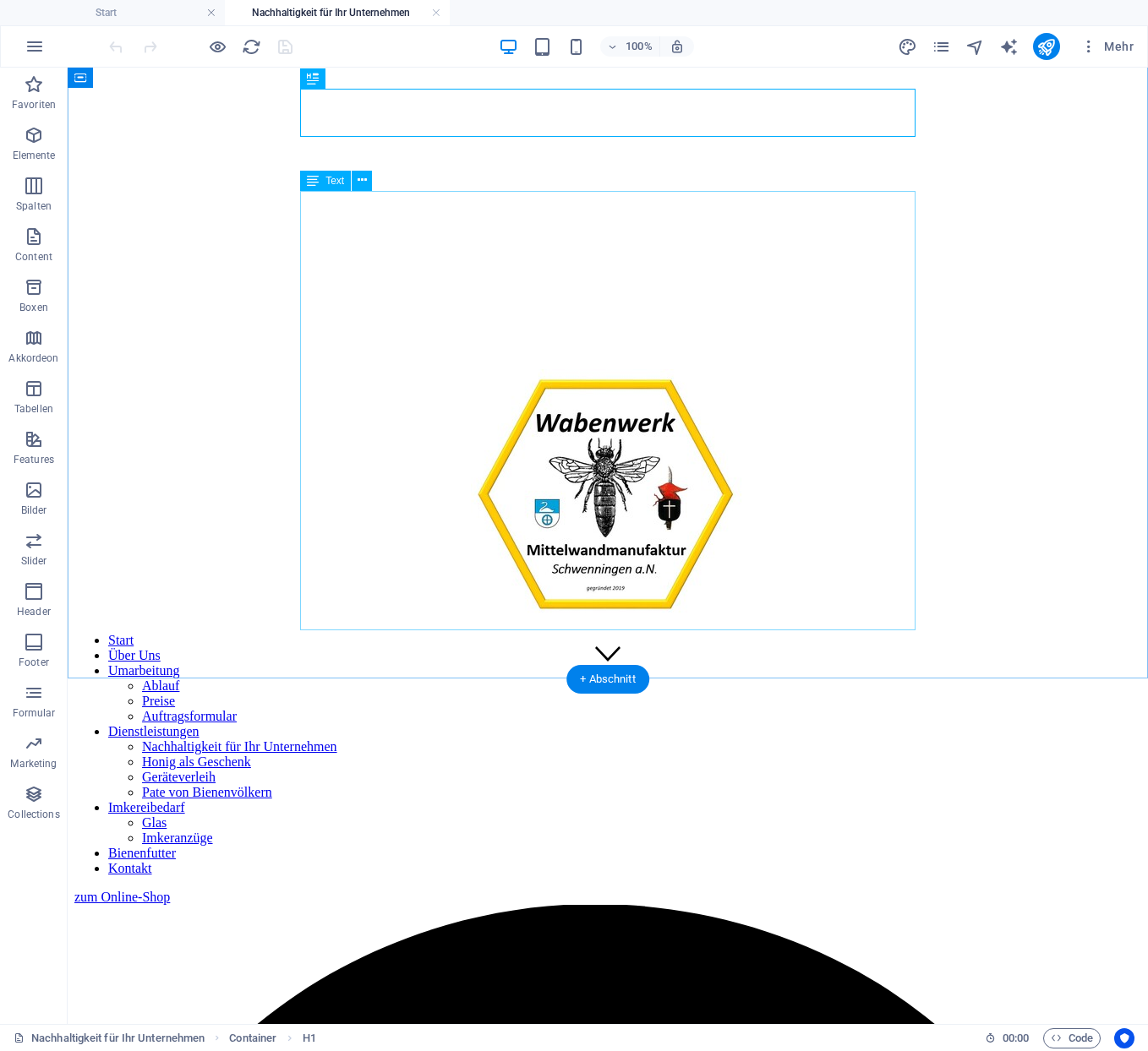
scroll to position [304, 0]
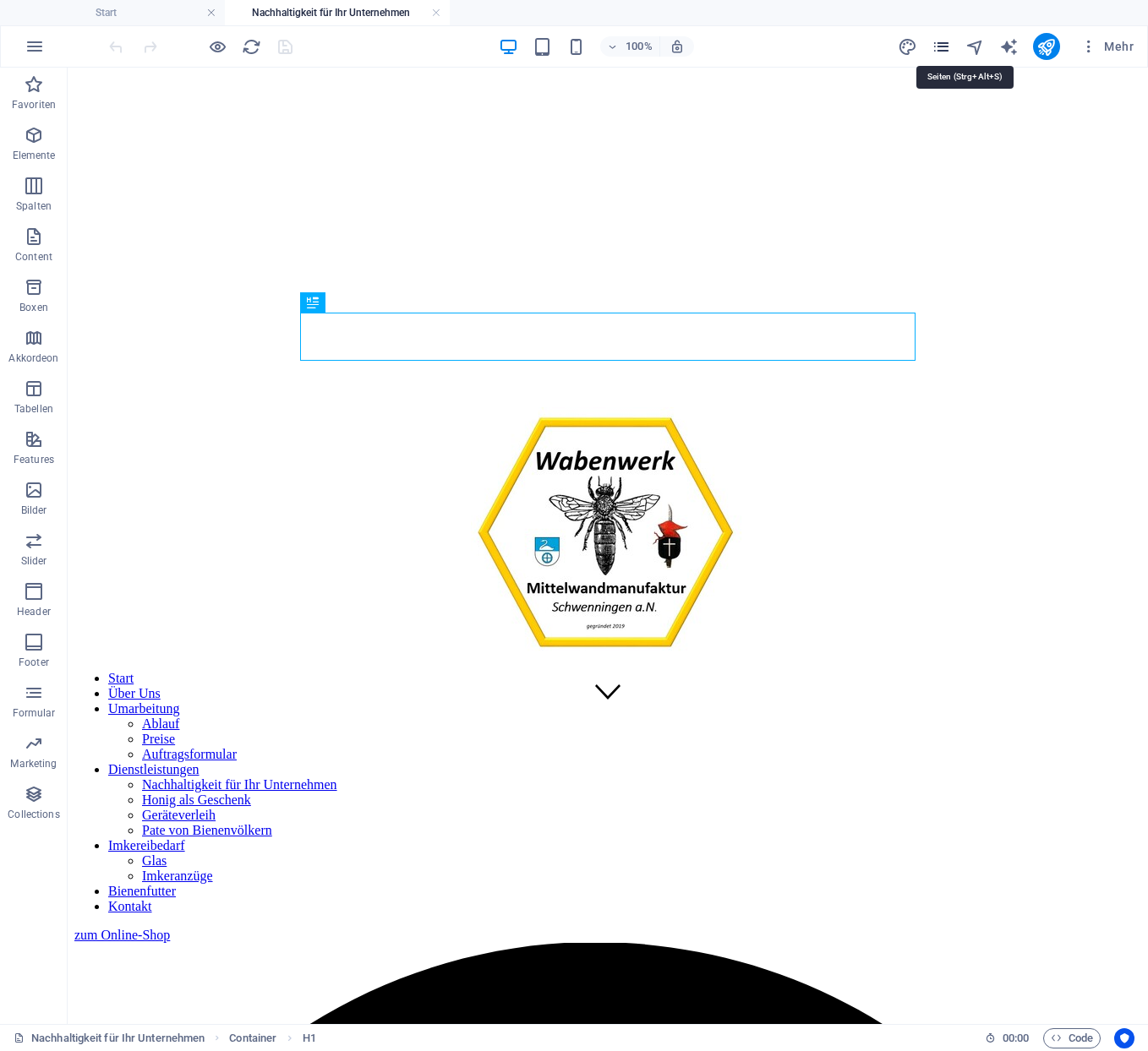
click at [951, 45] on icon "pages" at bounding box center [941, 47] width 19 height 19
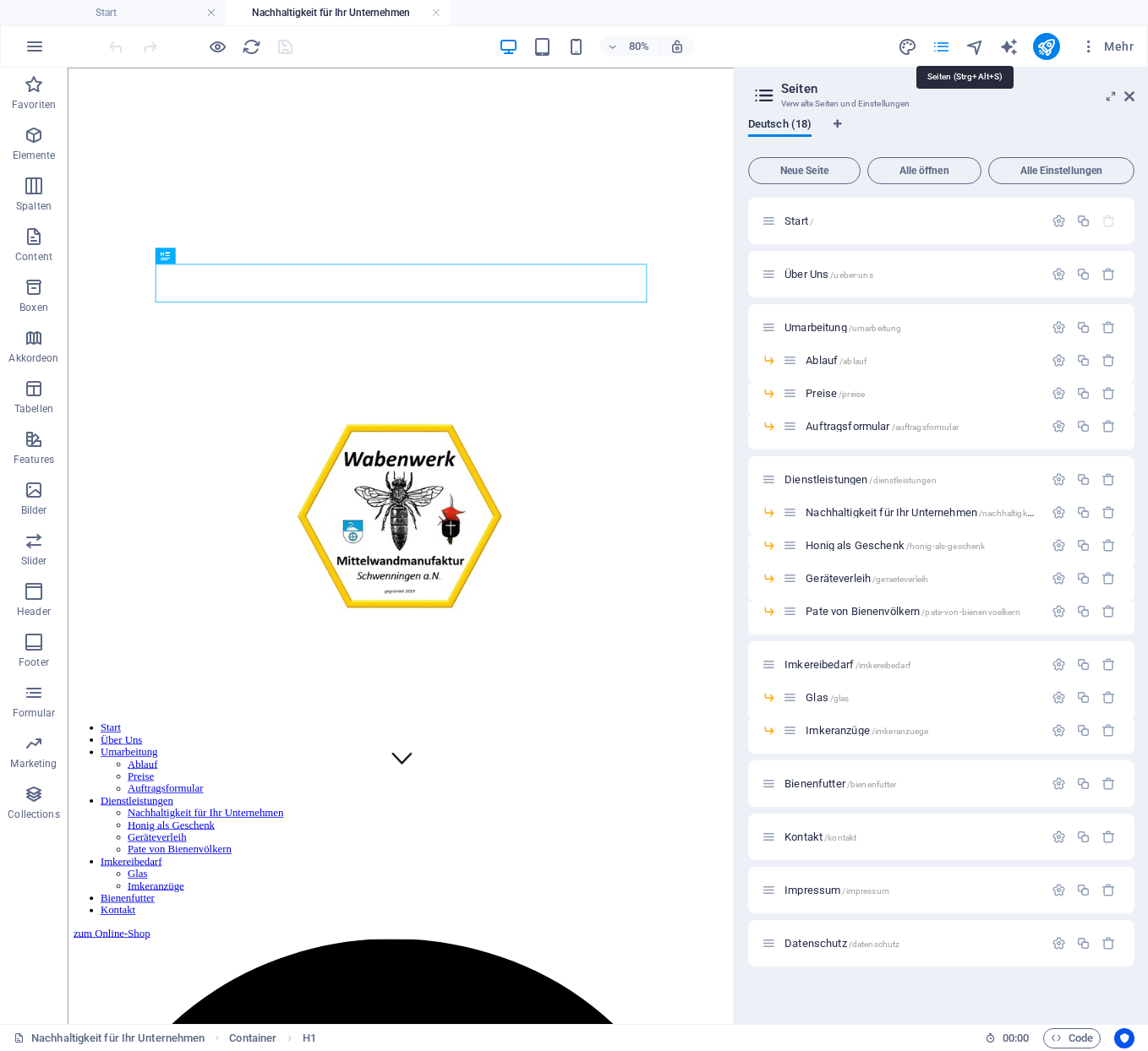
click at [951, 45] on icon "pages" at bounding box center [941, 47] width 19 height 19
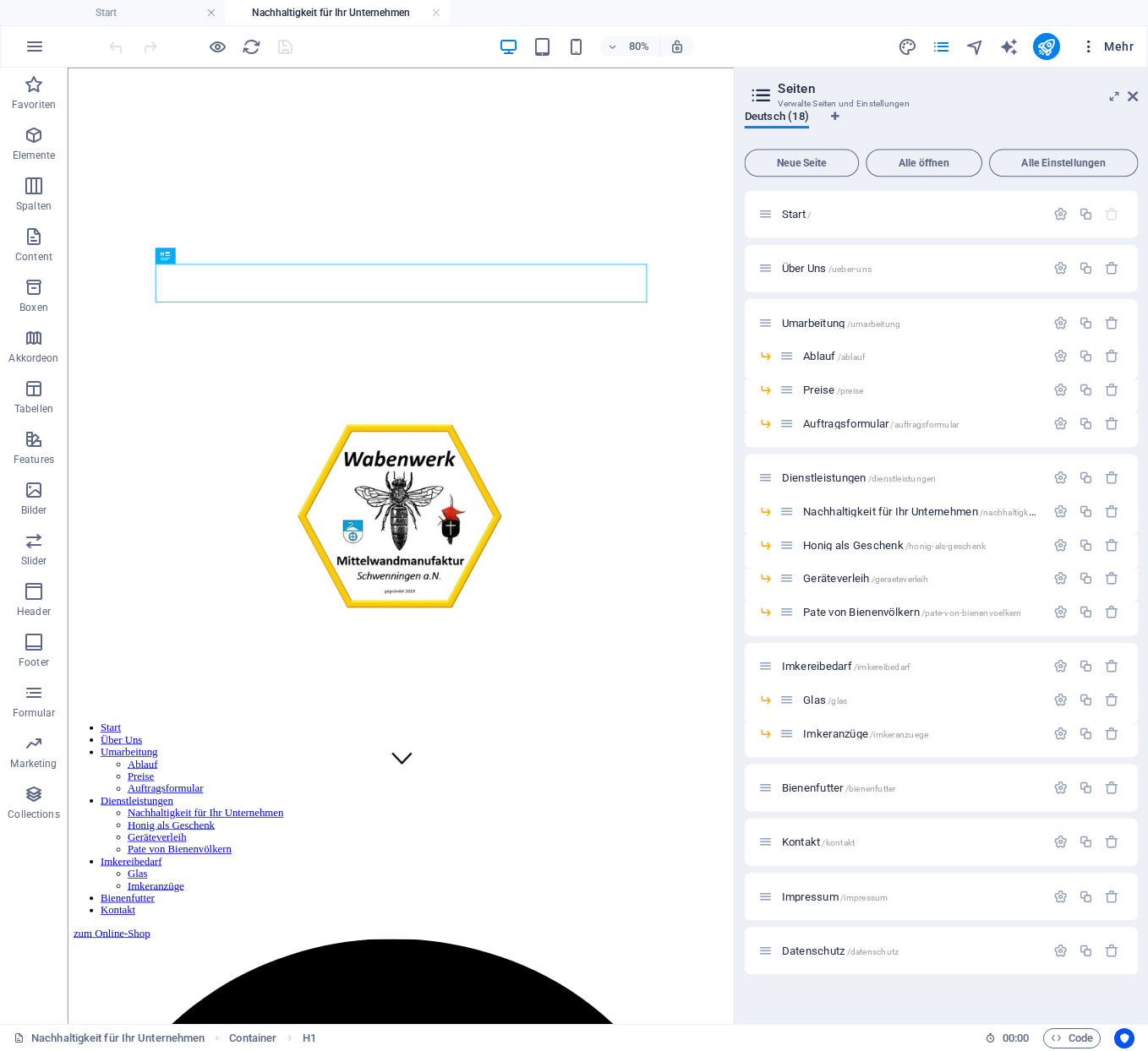
click at [1097, 46] on icon "button" at bounding box center [1089, 47] width 17 height 17
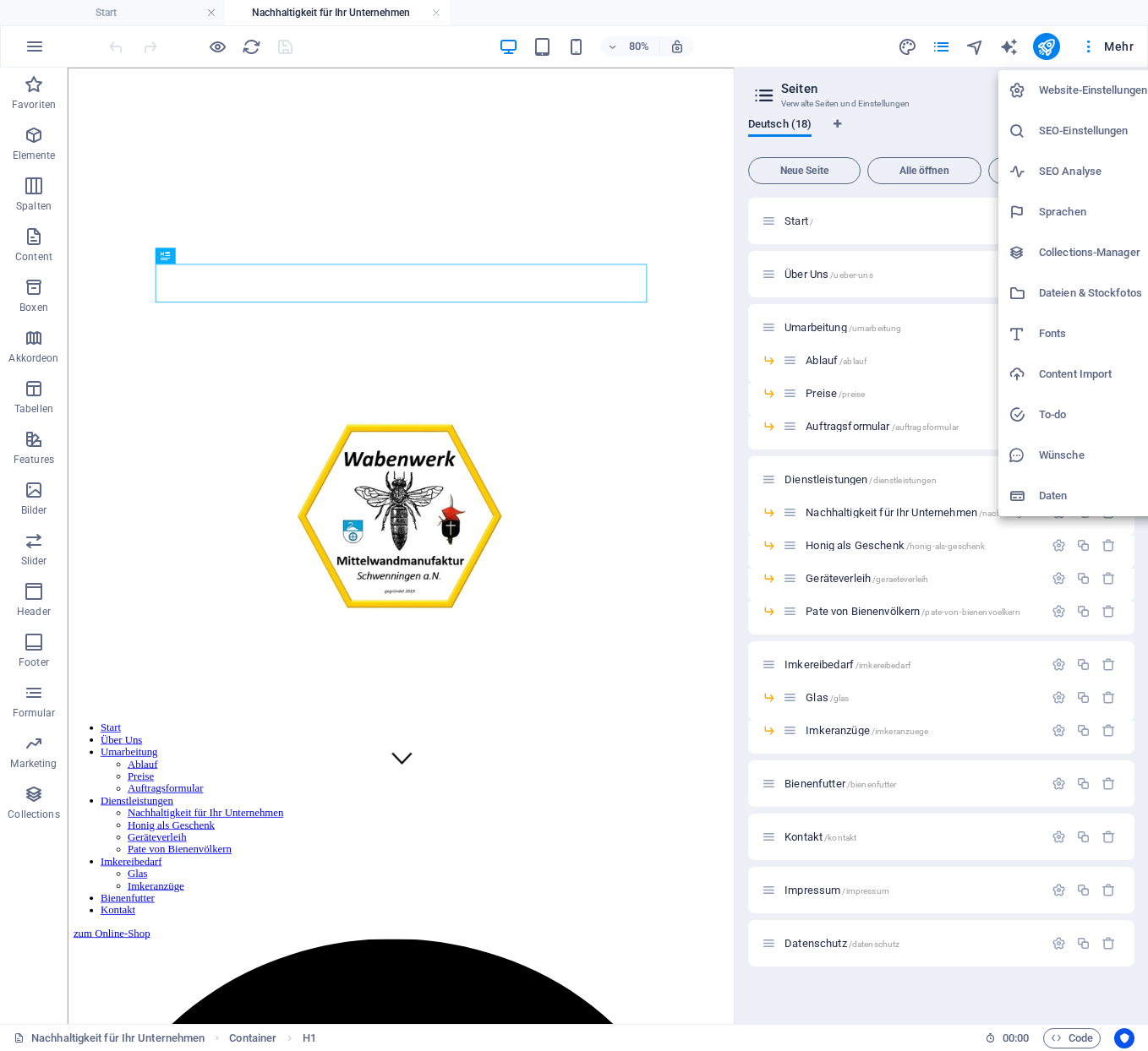
click at [736, 45] on div at bounding box center [574, 526] width 1148 height 1051
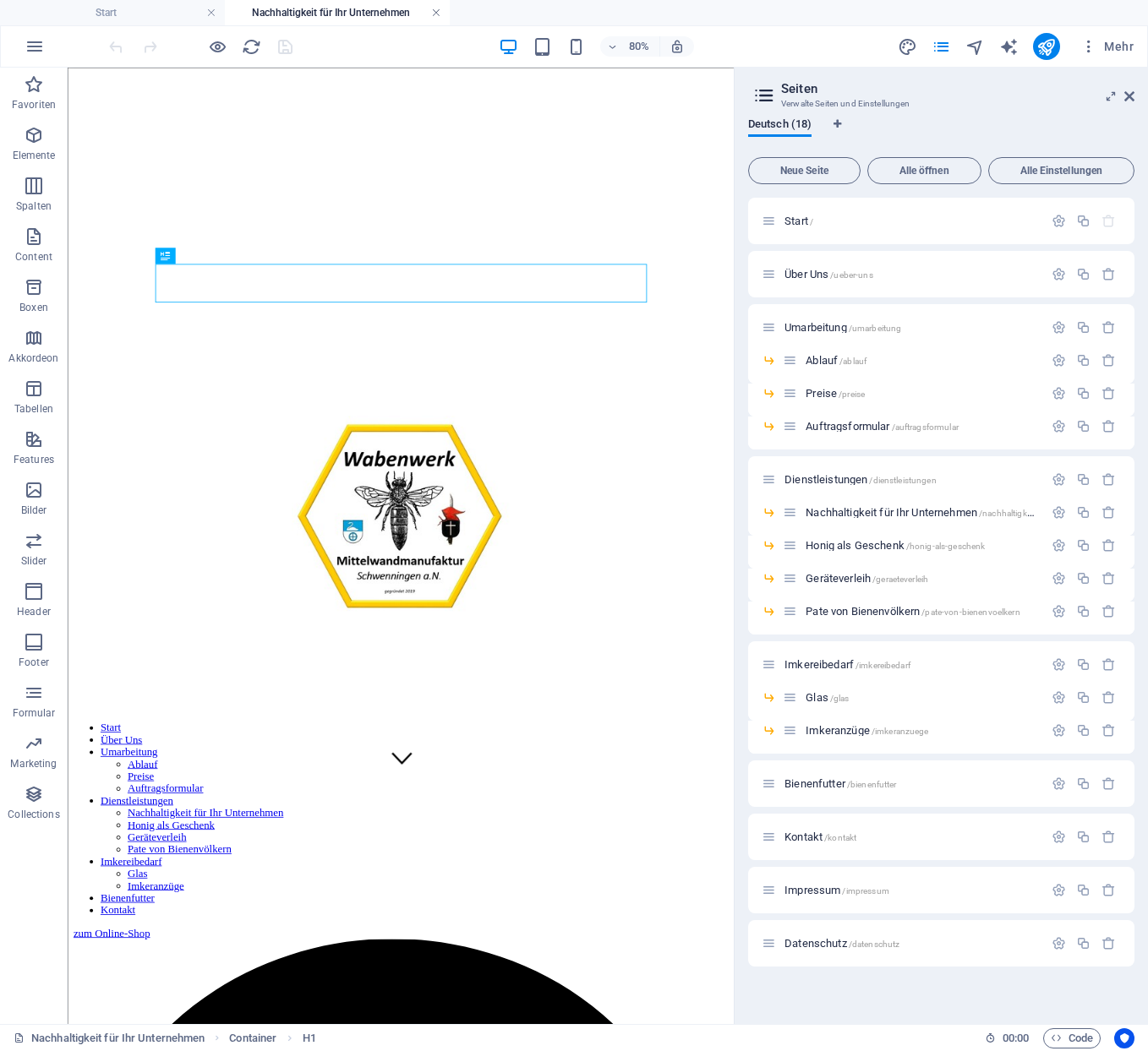
click at [438, 13] on link at bounding box center [436, 13] width 10 height 16
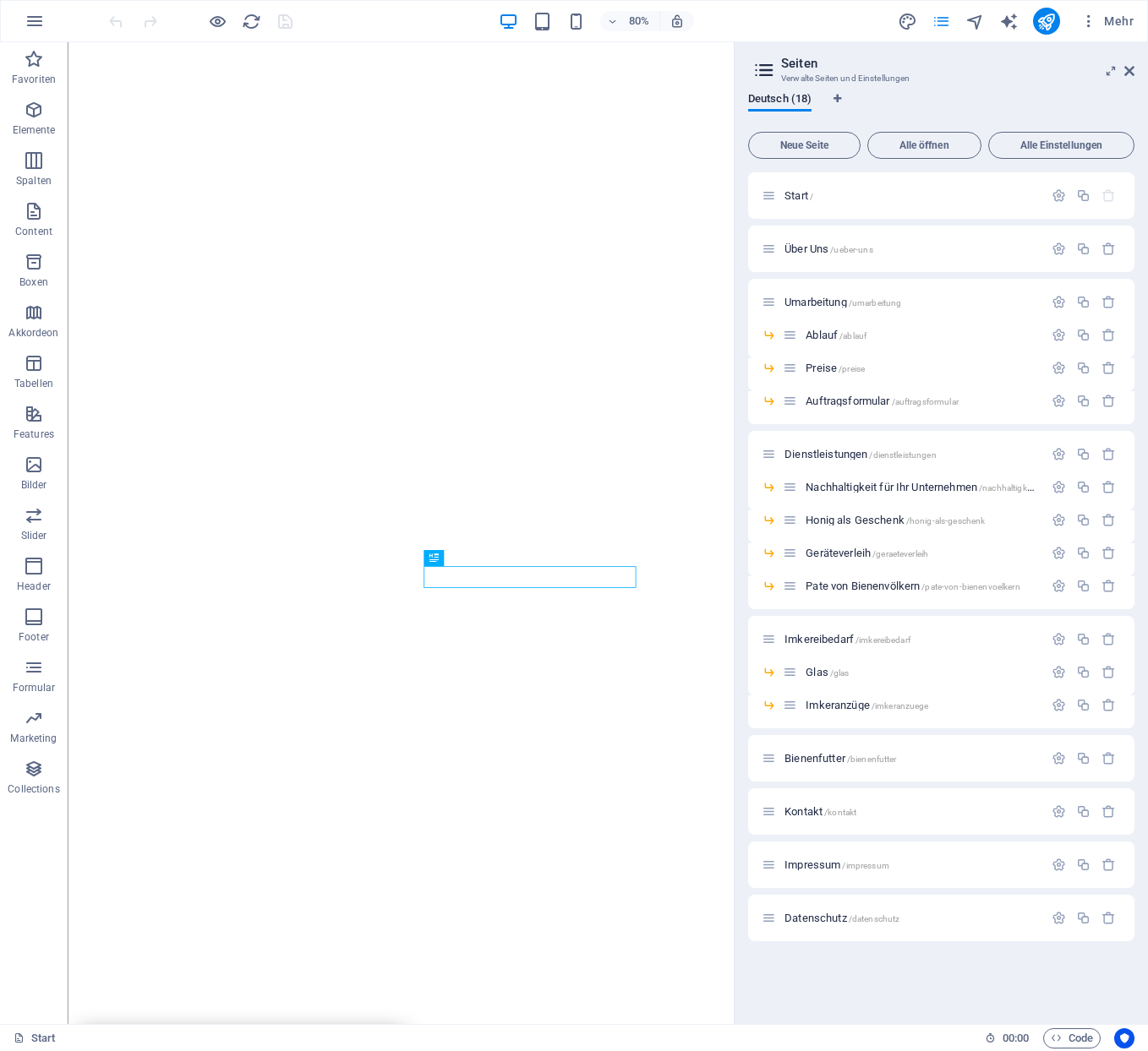
click at [951, 21] on icon "pages" at bounding box center [941, 21] width 19 height 19
click at [1128, 68] on icon at bounding box center [1129, 71] width 10 height 14
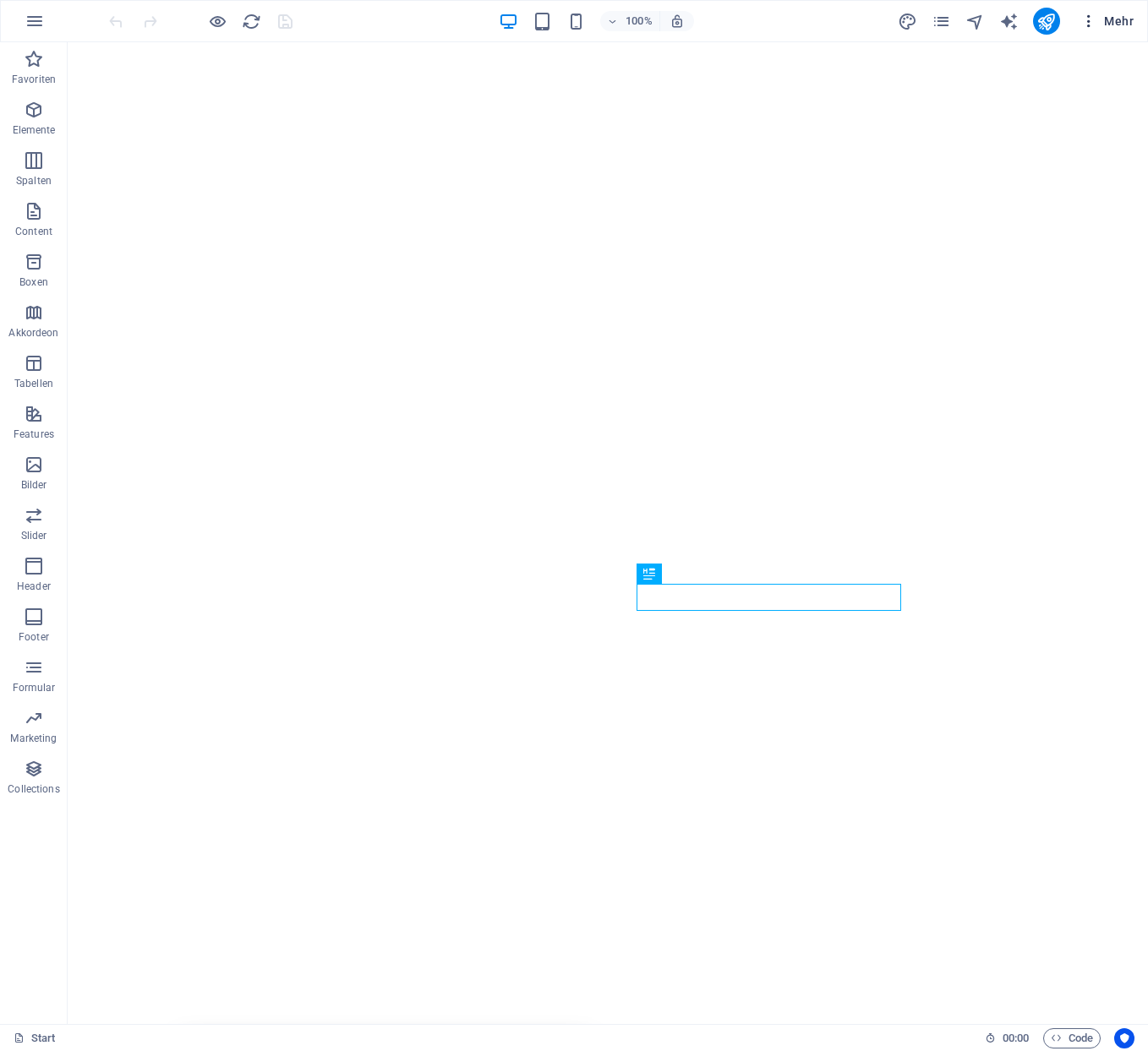
click at [1116, 15] on span "Mehr" at bounding box center [1107, 21] width 53 height 17
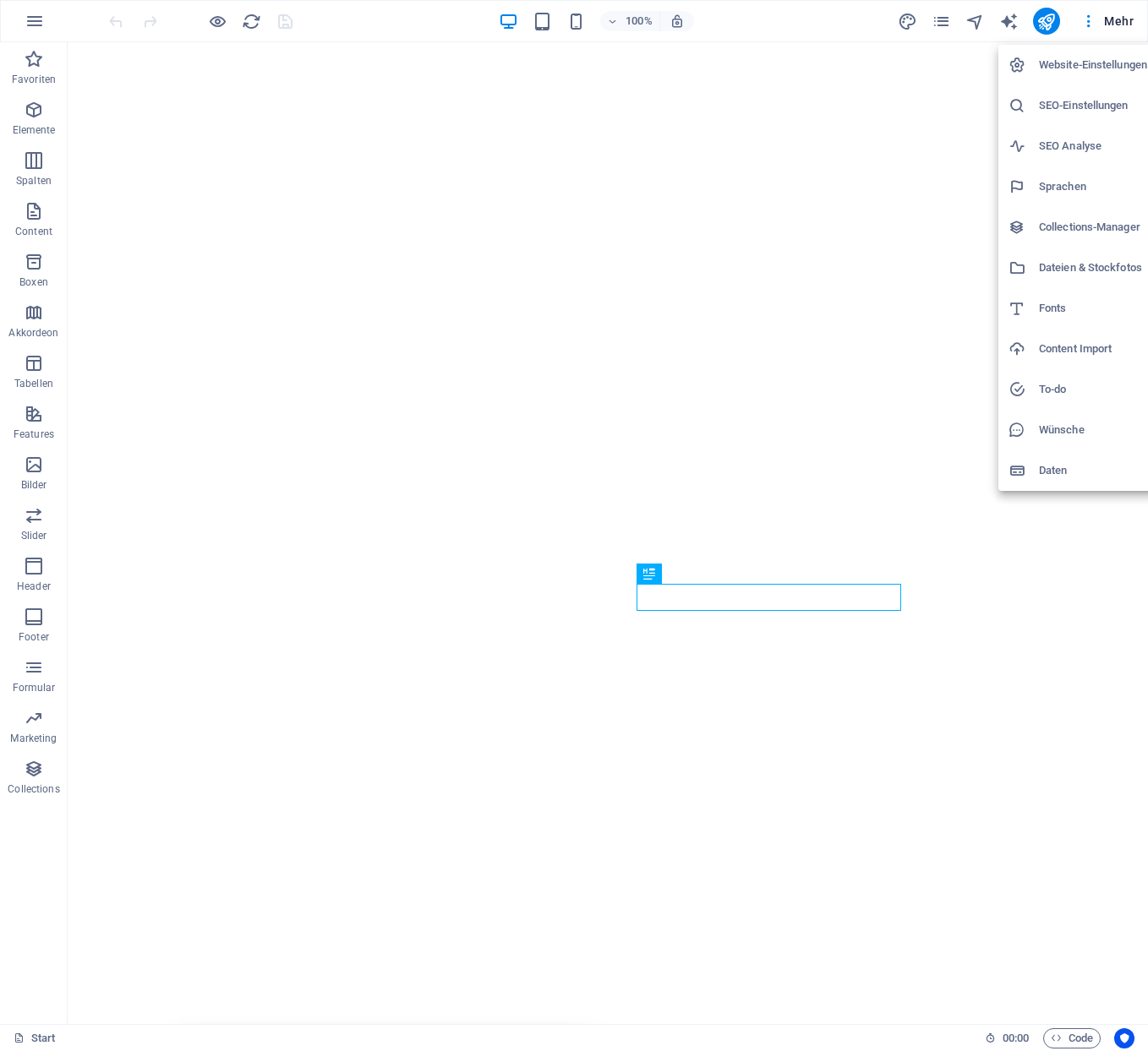
click at [1097, 58] on h6 "Website-Einstellungen" at bounding box center [1093, 65] width 108 height 20
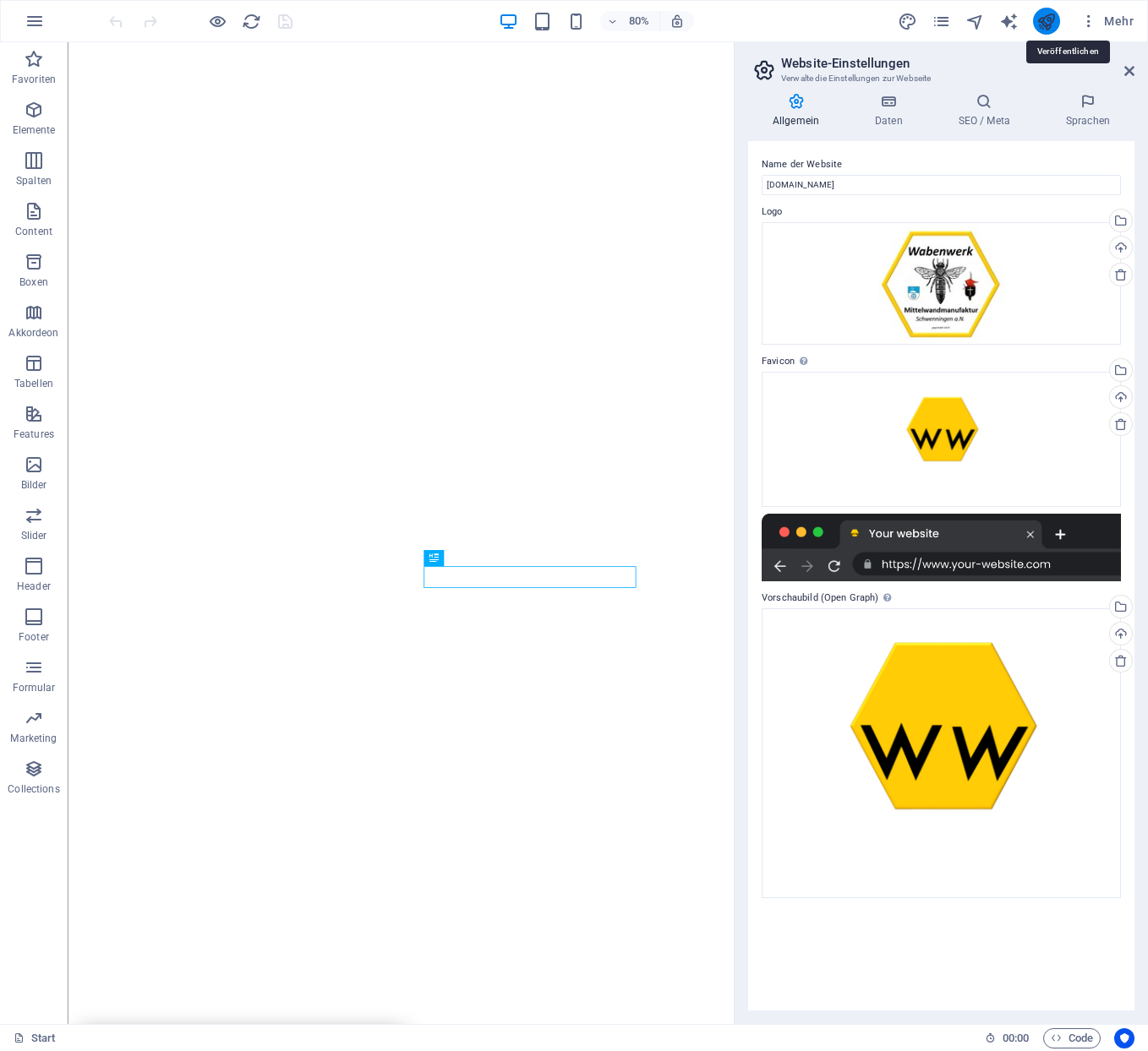
click at [1056, 24] on icon "publish" at bounding box center [1046, 21] width 19 height 19
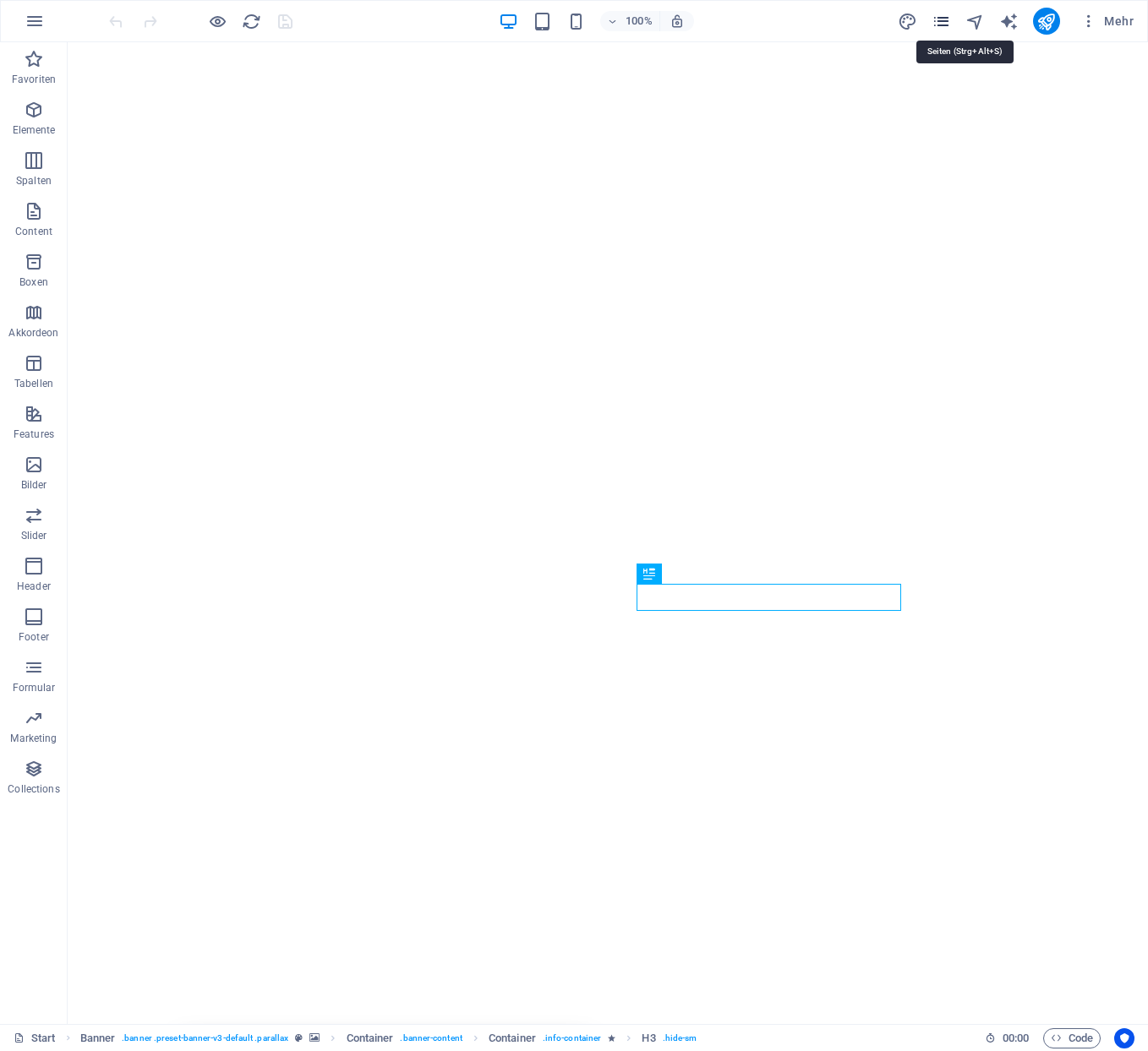
click at [947, 22] on icon "pages" at bounding box center [941, 21] width 19 height 19
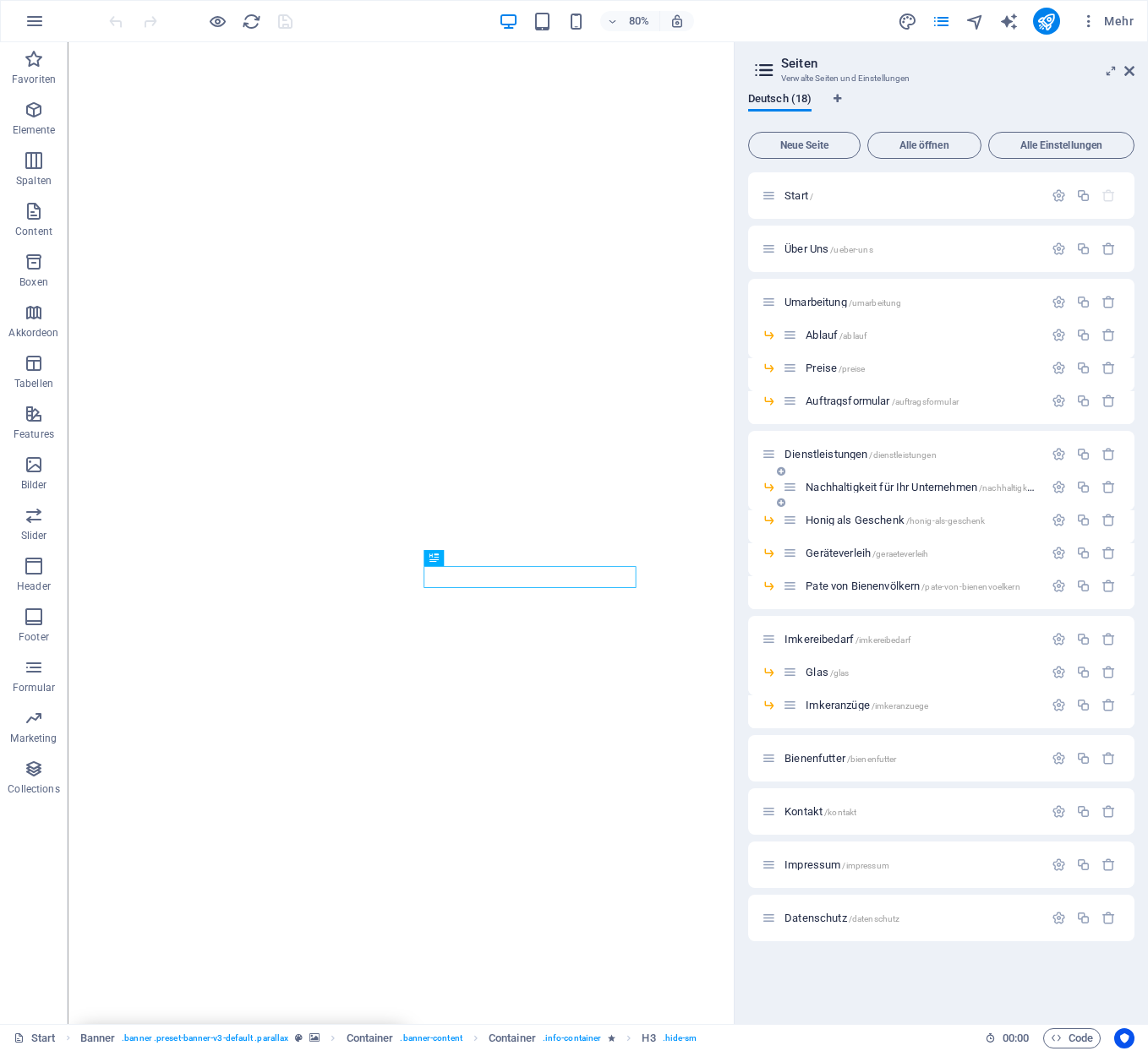
click at [787, 487] on icon at bounding box center [790, 487] width 14 height 14
click at [820, 486] on span "Nachhaltigkeit für Ihr Unternehmen /nachhaltigkeit-fuer-ihr-unternehmen" at bounding box center [963, 487] width 315 height 13
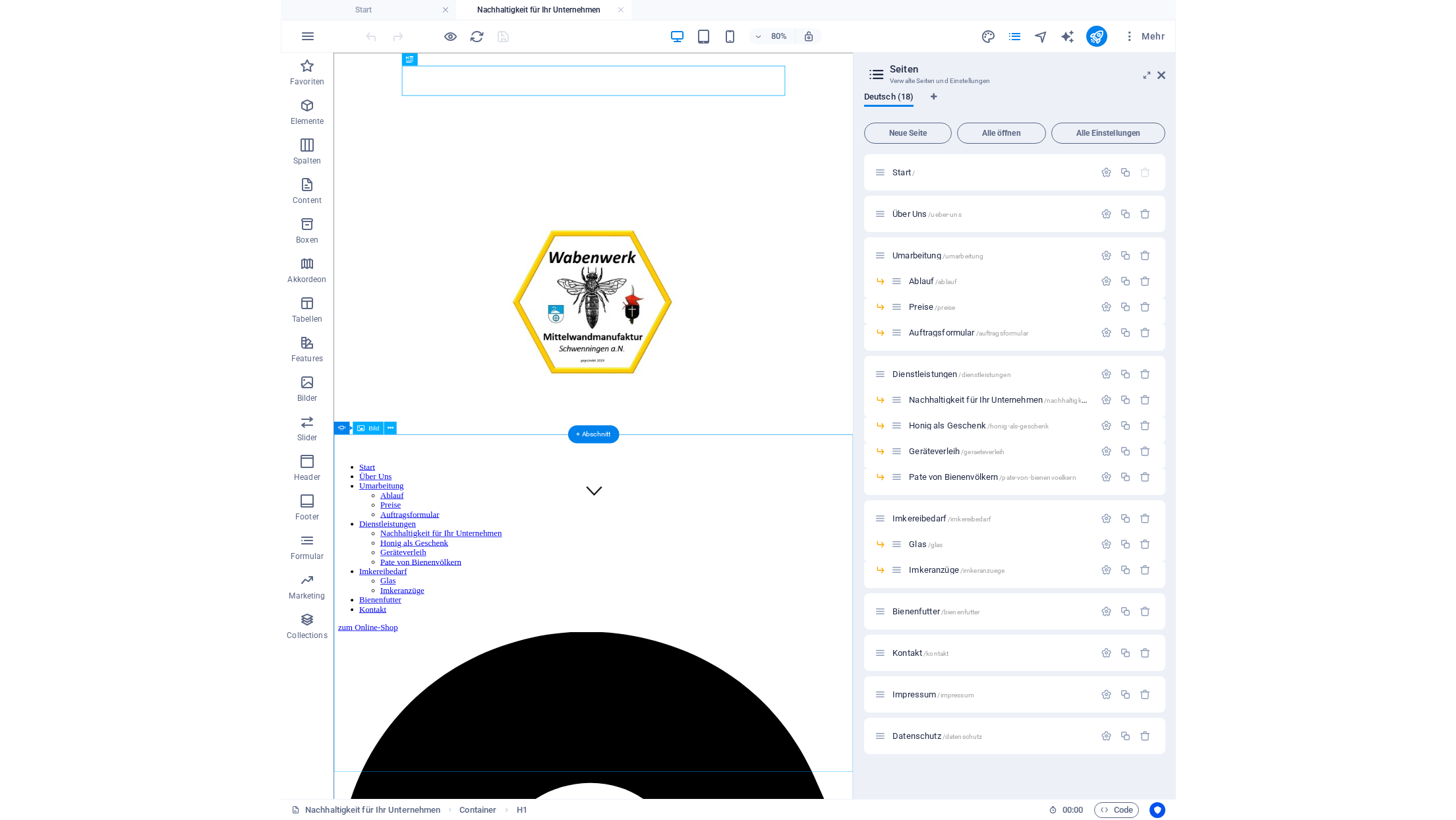
scroll to position [427, 0]
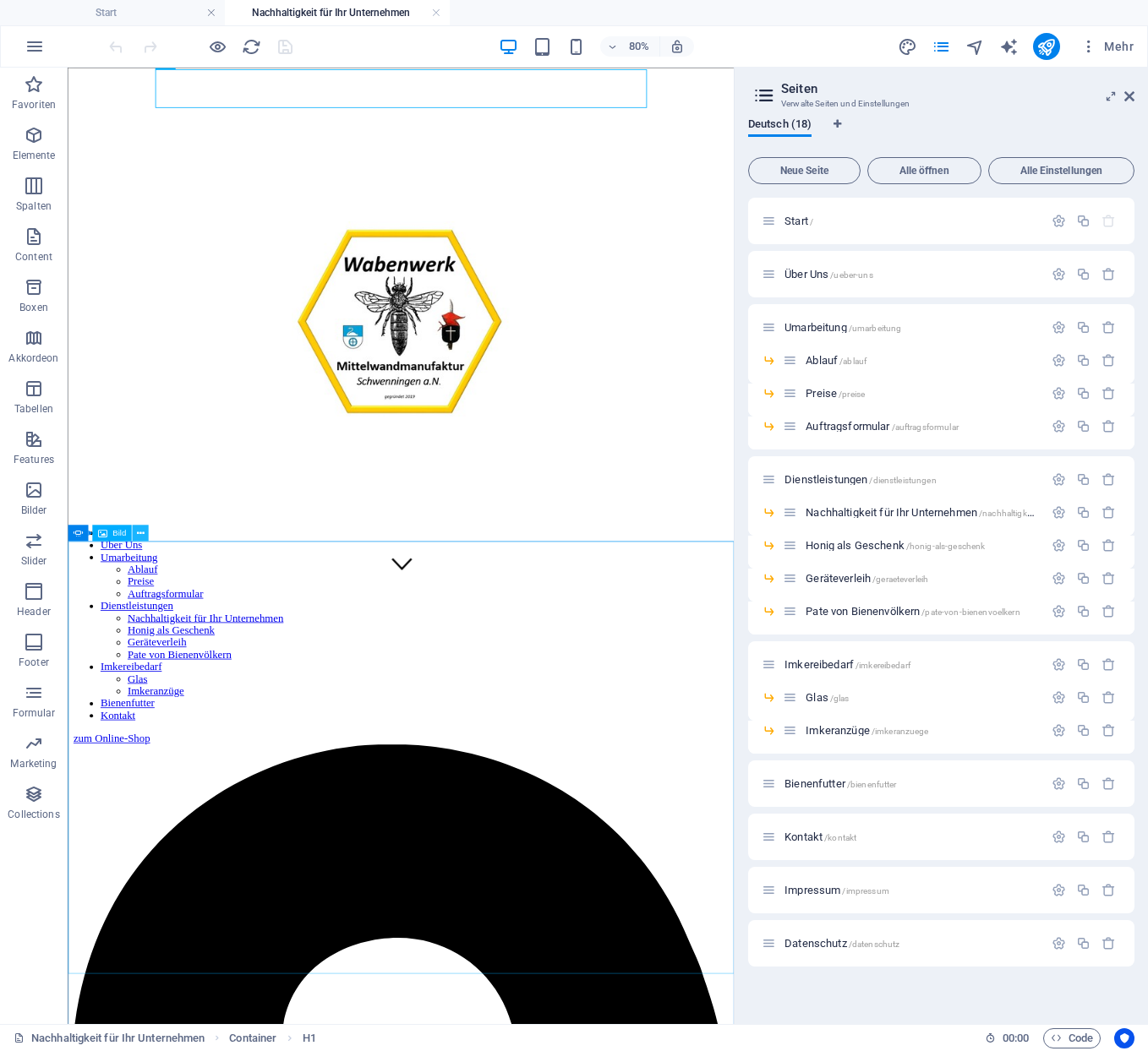
click at [136, 532] on icon at bounding box center [140, 532] width 8 height 14
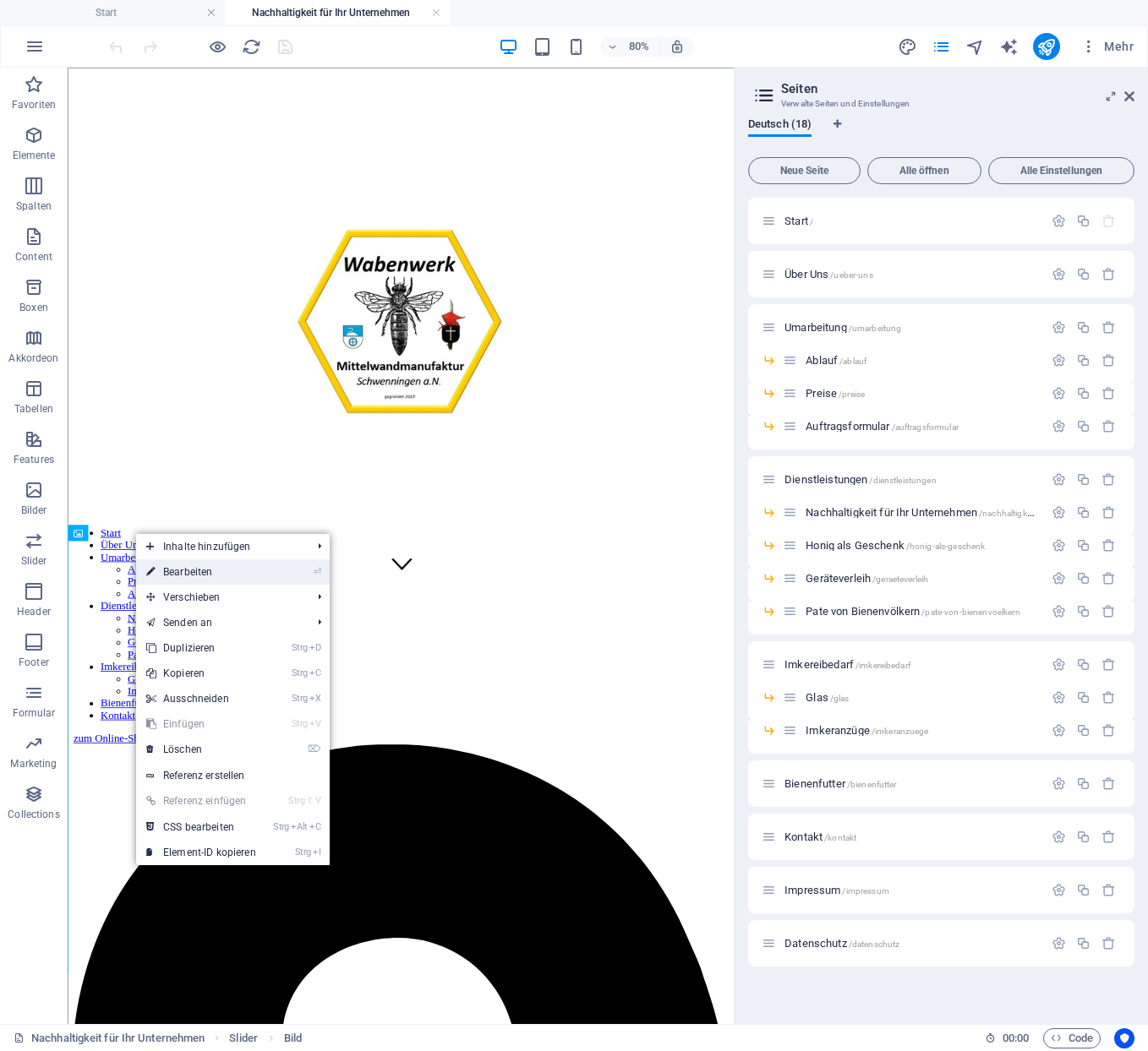
click at [181, 570] on link "⏎ Bearbeiten" at bounding box center [201, 572] width 130 height 25
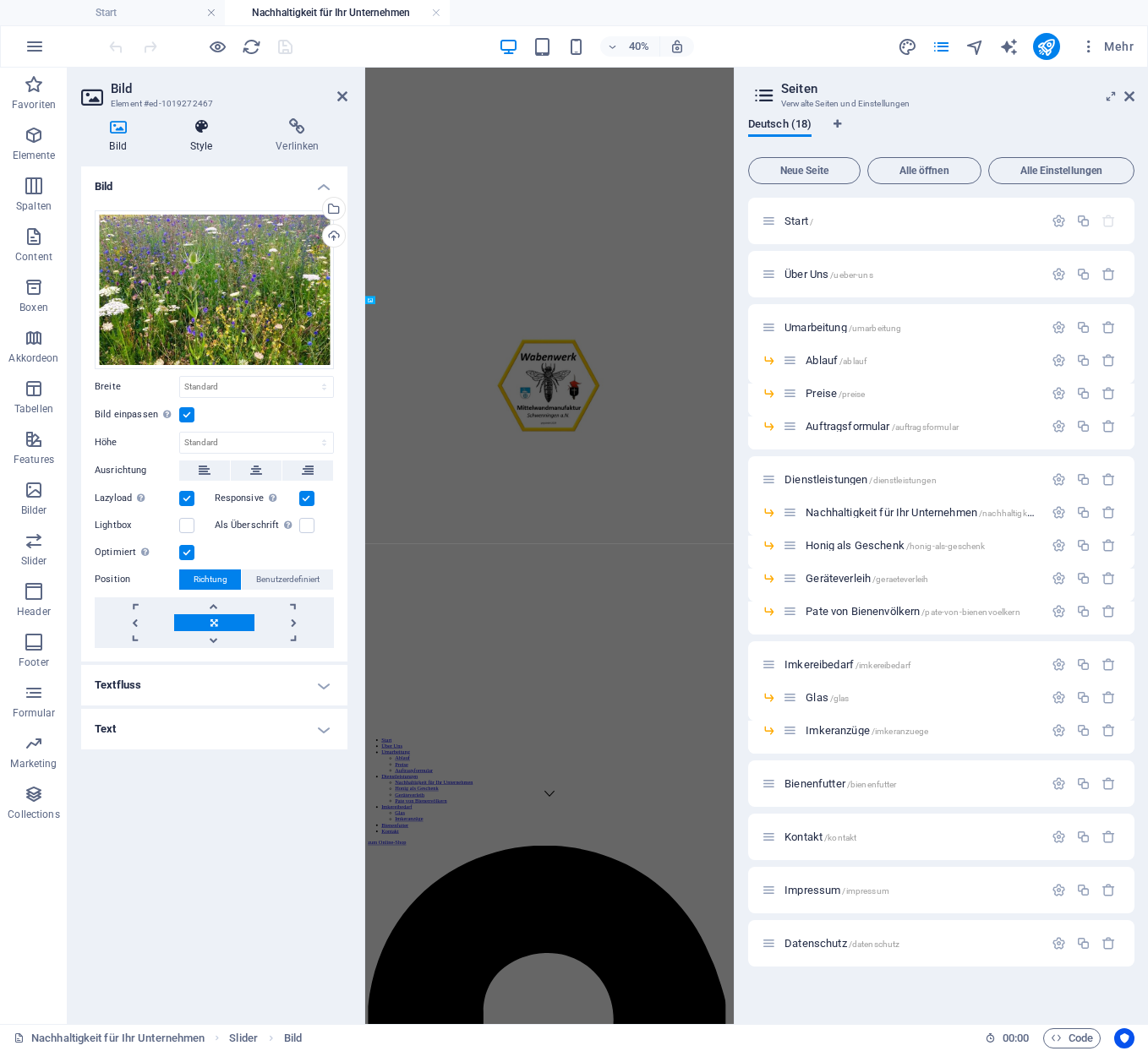
click at [213, 124] on icon at bounding box center [201, 127] width 80 height 17
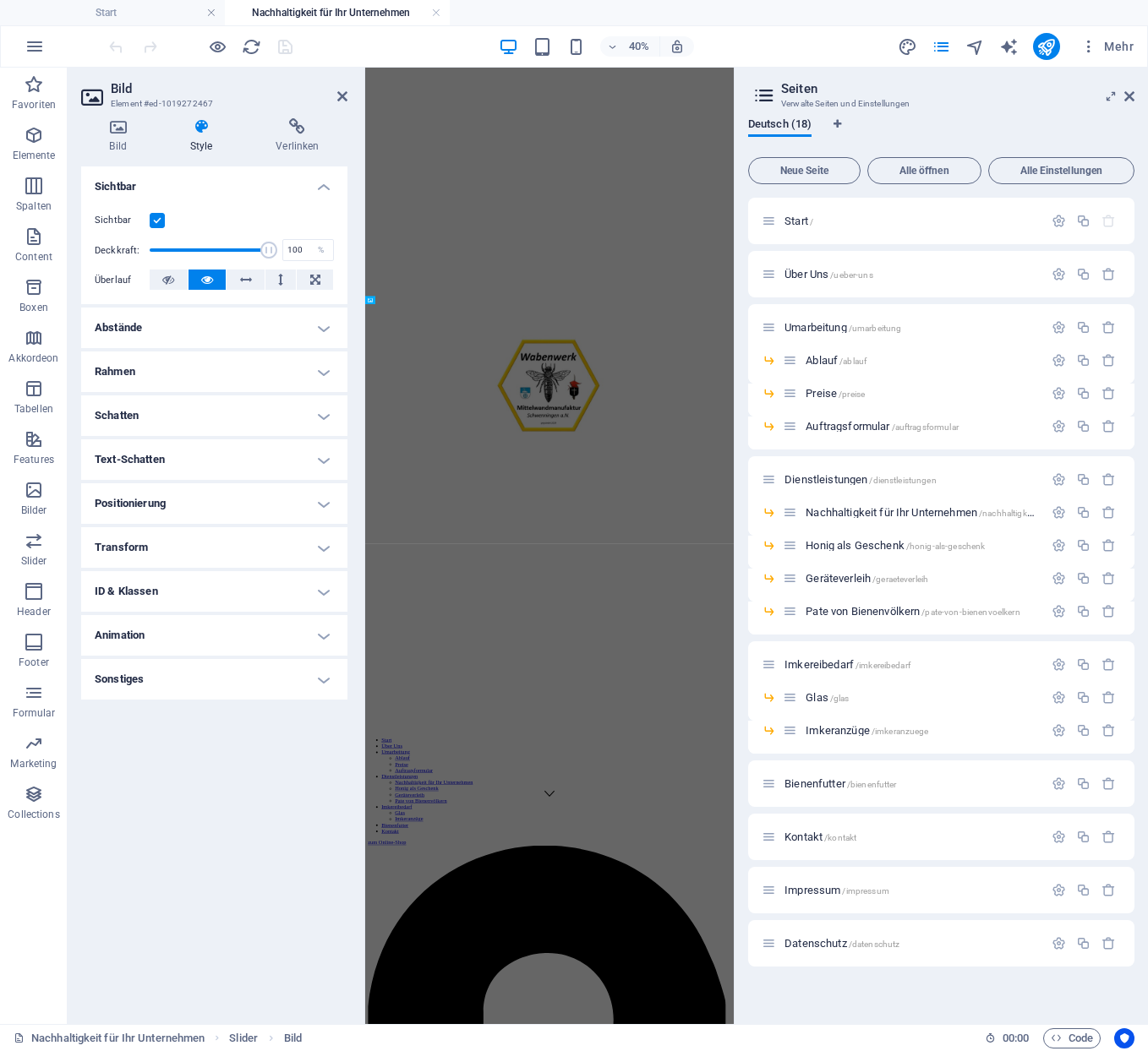
click at [247, 360] on h4 "Rahmen" at bounding box center [214, 371] width 267 height 41
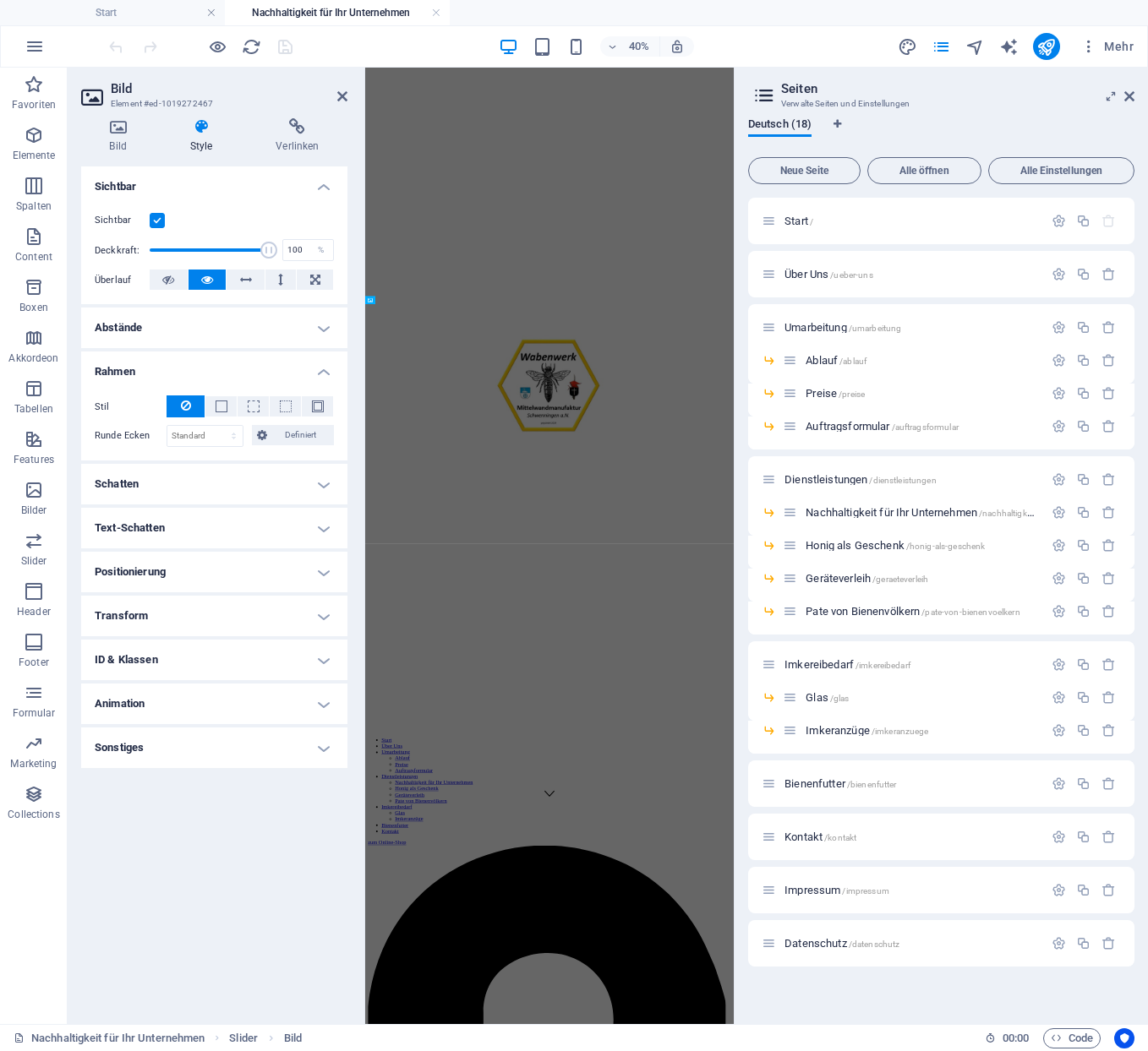
click at [256, 316] on h4 "Abstände" at bounding box center [214, 328] width 267 height 41
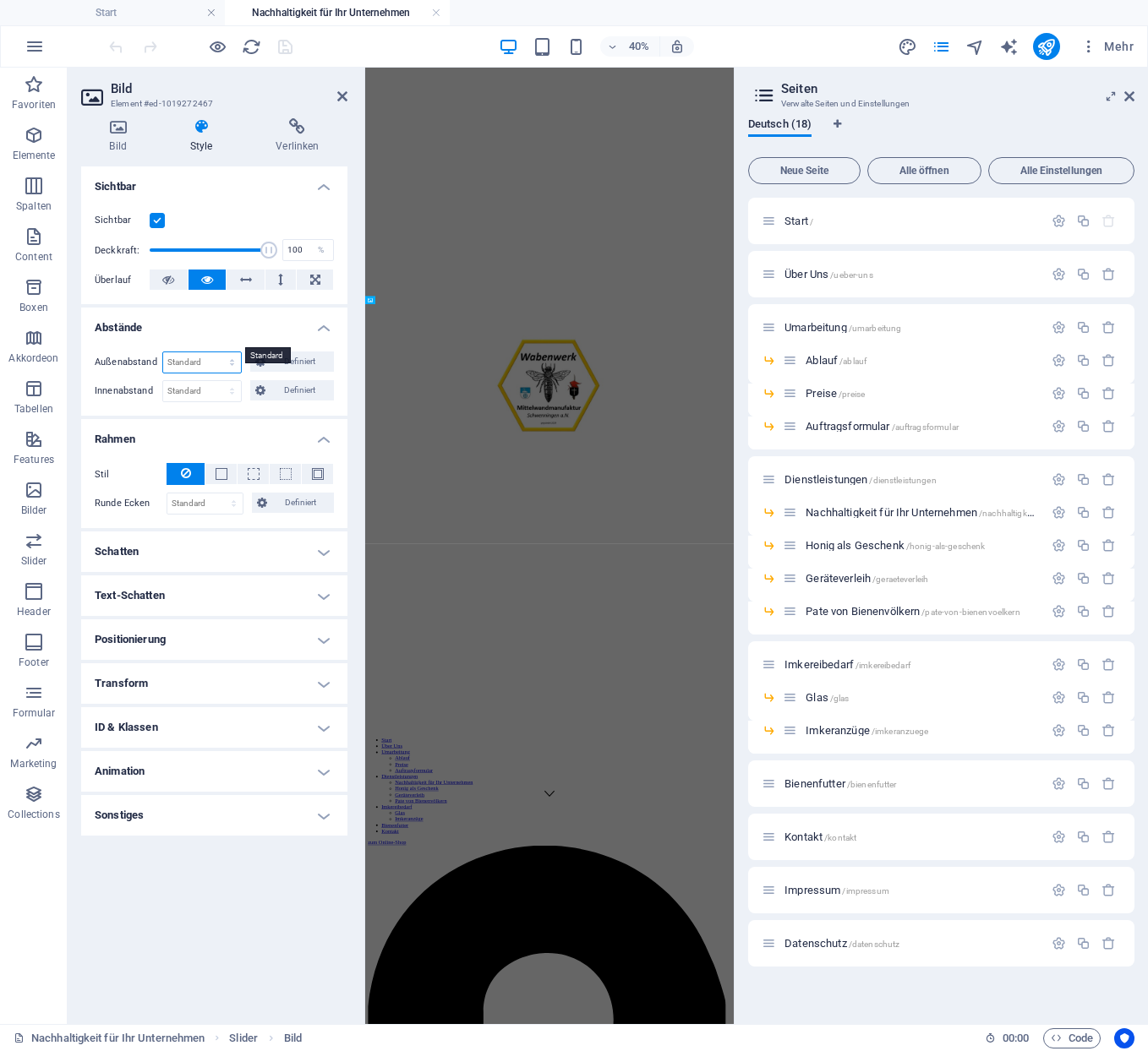
click at [163, 352] on select "Standard auto px % rem vw vh Definiert" at bounding box center [202, 362] width 78 height 20
select select "px"
click option "px" at bounding box center [0, 0] width 0 height 0
type input "250"
click at [163, 381] on select "Standard px rem % vh vw Definiert" at bounding box center [202, 391] width 78 height 20
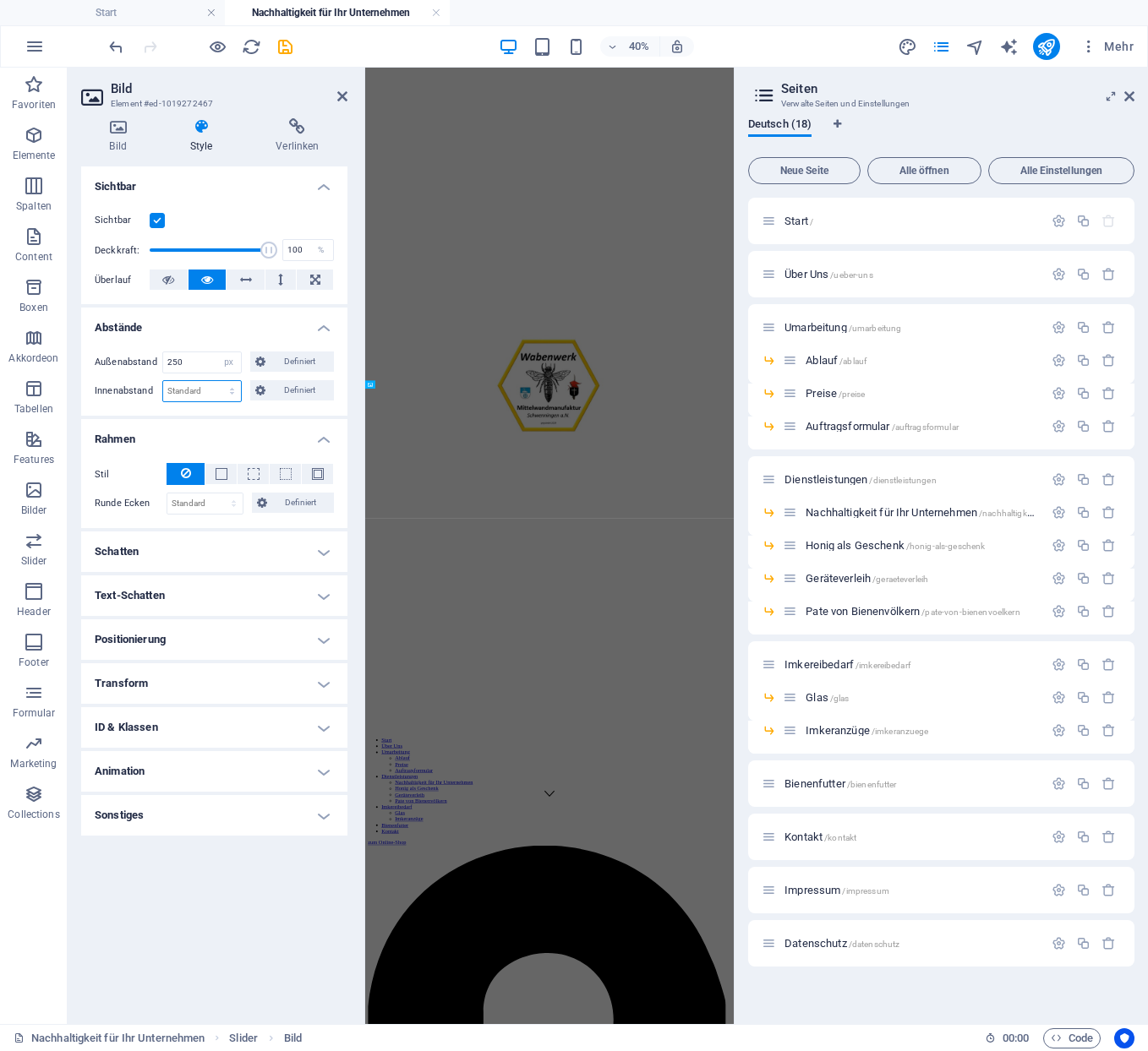
select select "px"
click option "px" at bounding box center [0, 0] width 0 height 0
click at [199, 381] on input "0" at bounding box center [202, 391] width 78 height 20
drag, startPoint x: 199, startPoint y: 367, endPoint x: 156, endPoint y: 362, distance: 43.3
click at [163, 381] on input "0" at bounding box center [202, 391] width 78 height 20
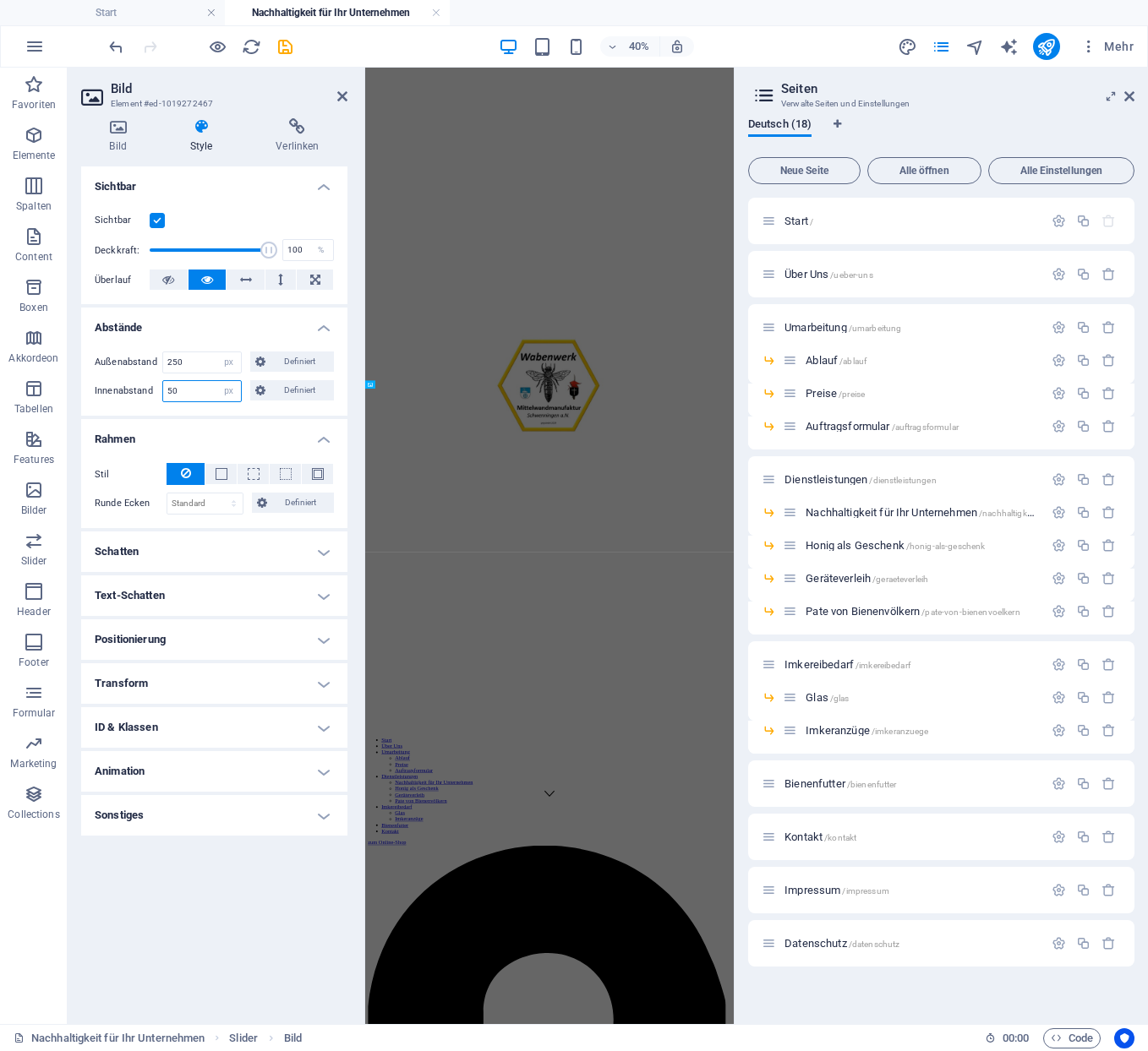
type input "50"
click at [218, 308] on h4 "Abstände" at bounding box center [214, 323] width 267 height 30
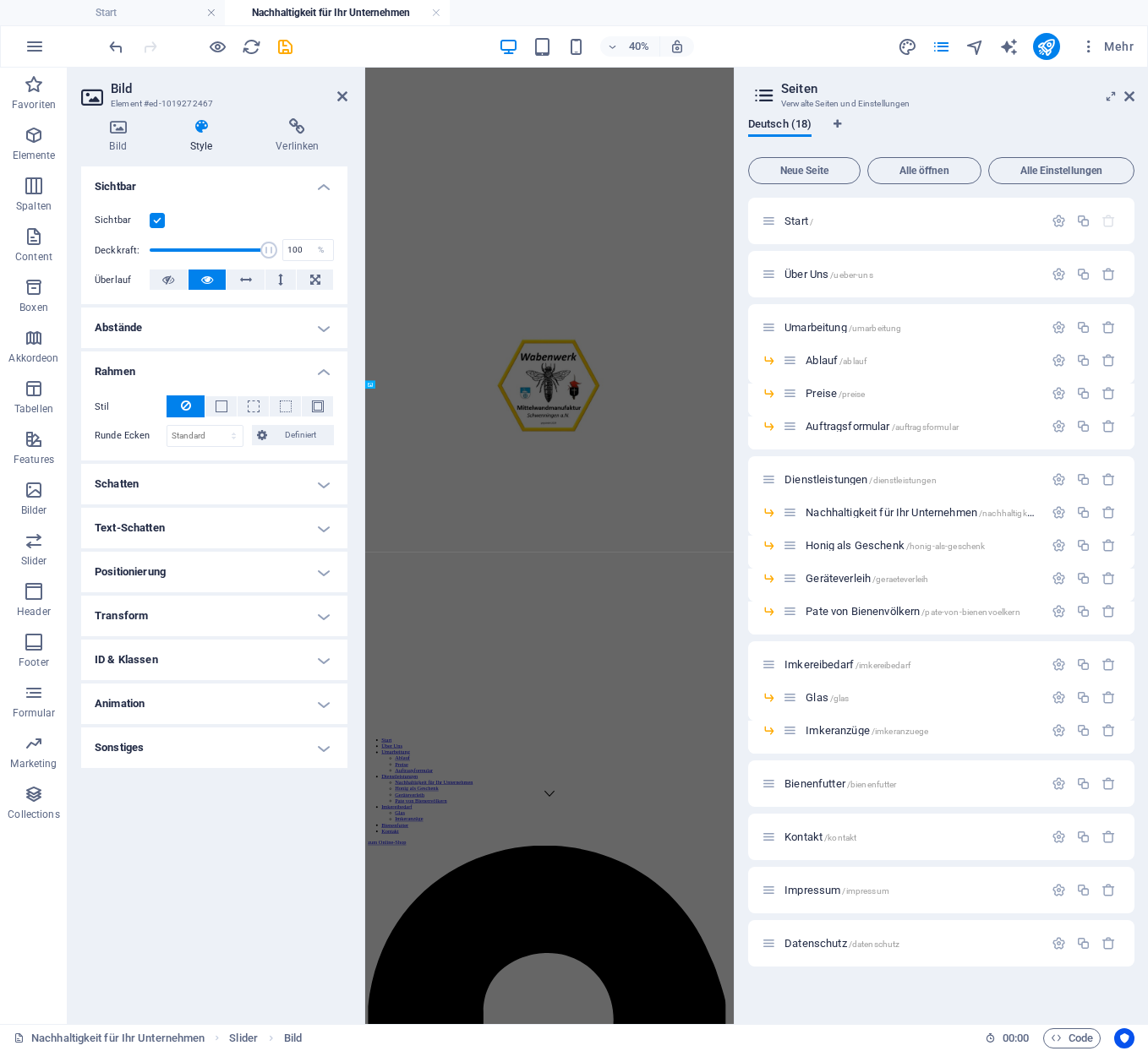
click at [233, 308] on h4 "Abstände" at bounding box center [214, 328] width 267 height 41
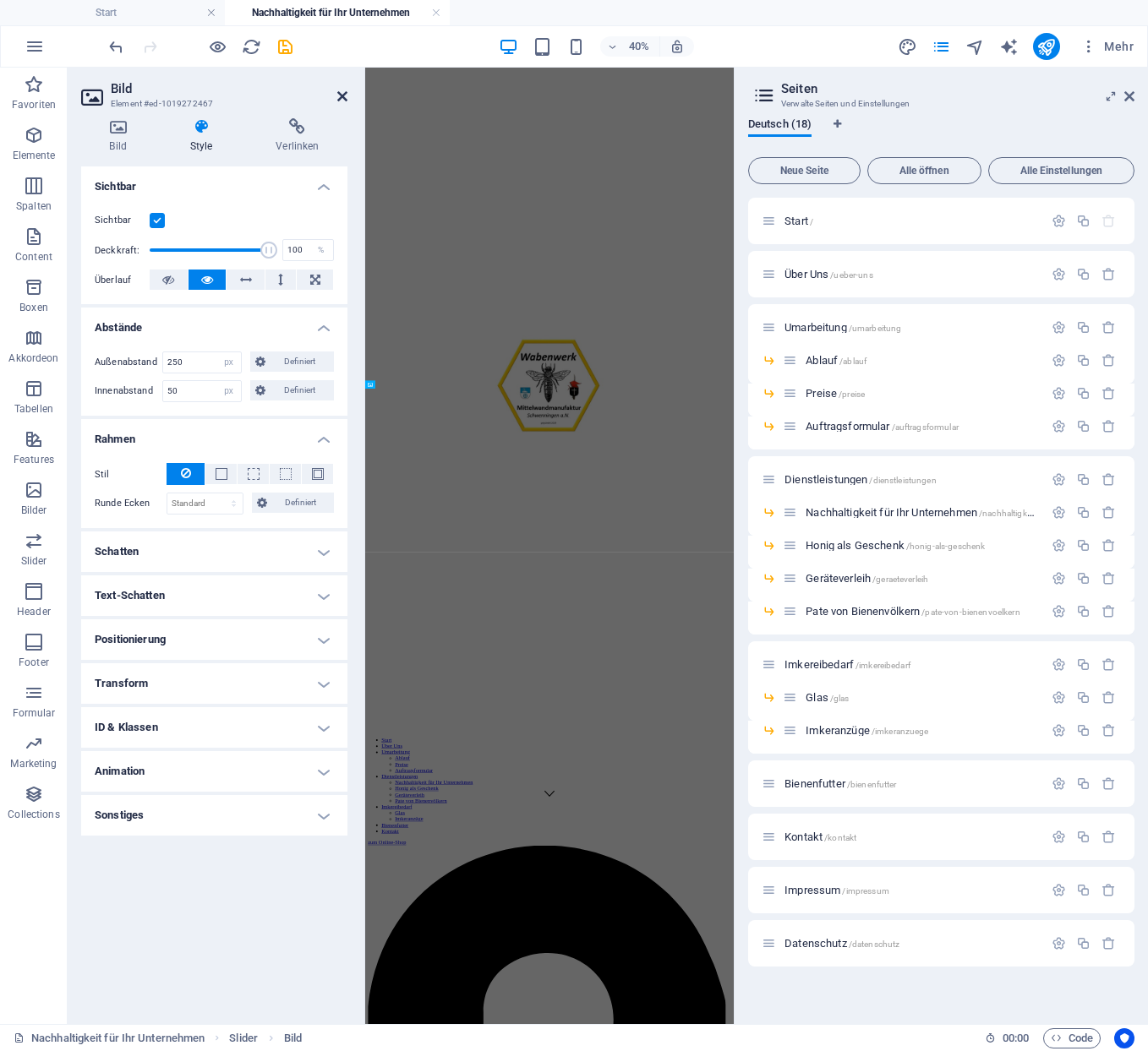
click at [339, 90] on icon at bounding box center [342, 96] width 10 height 14
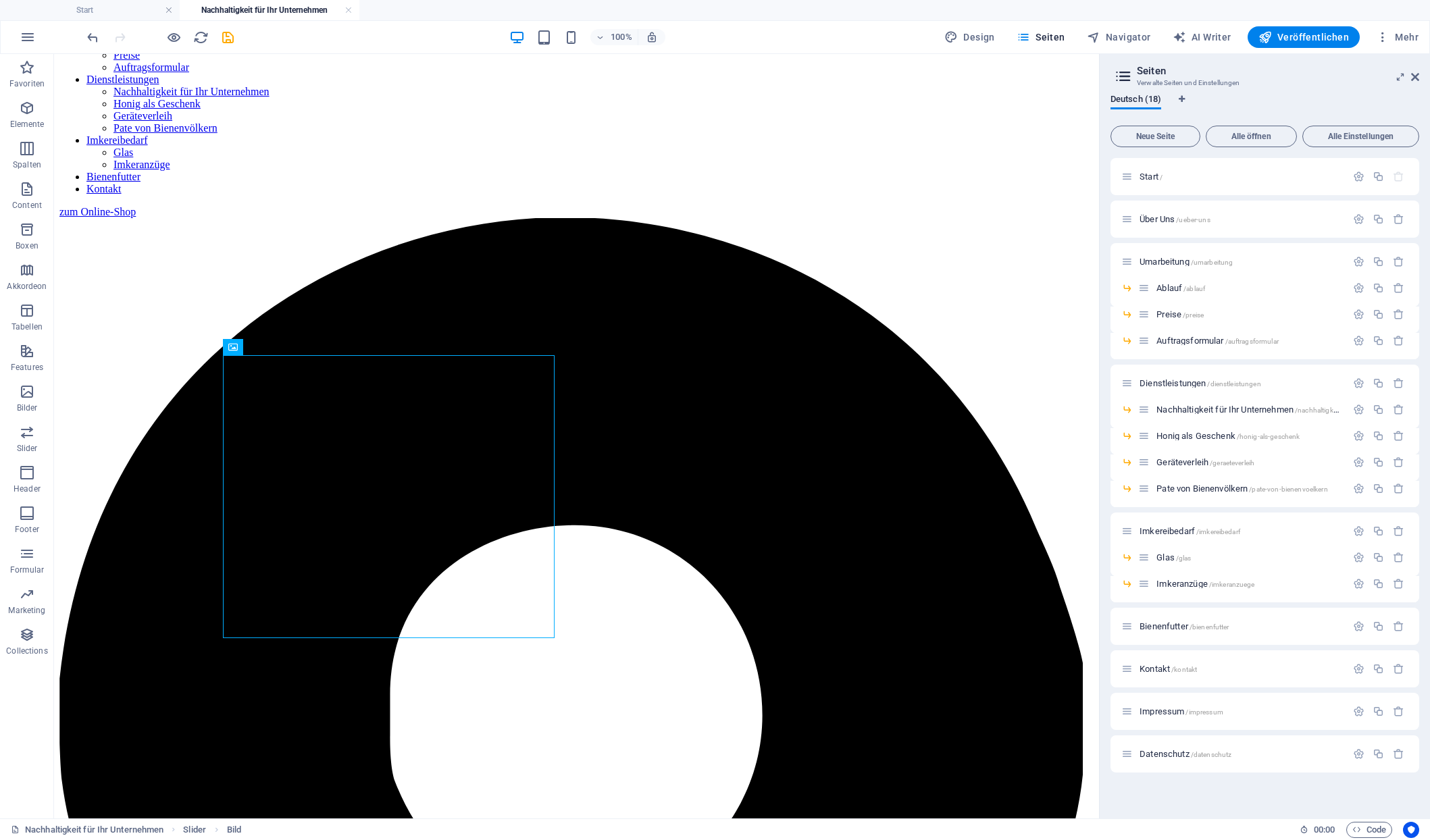
scroll to position [777, 0]
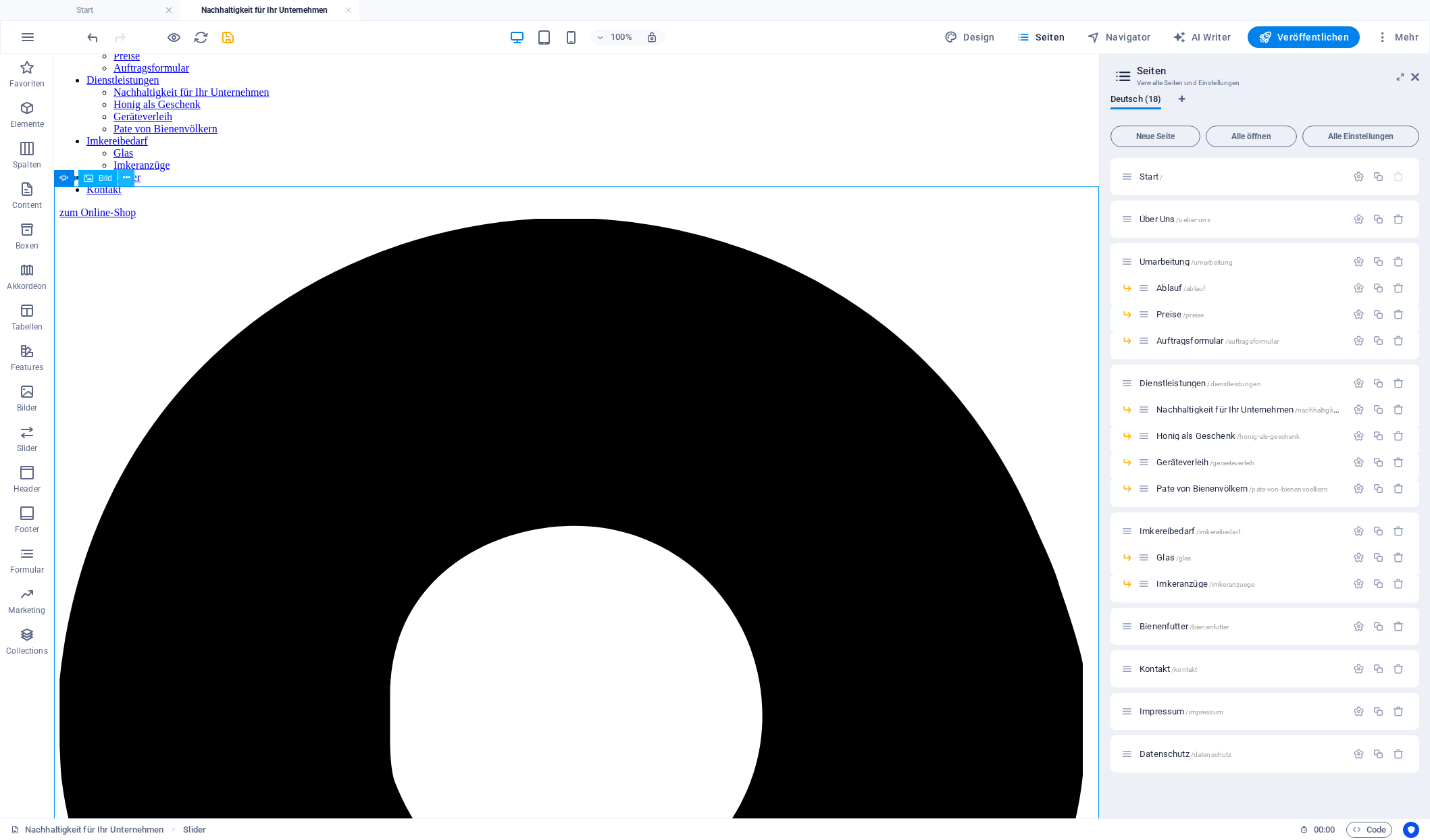
click at [123, 179] on icon at bounding box center [126, 178] width 7 height 14
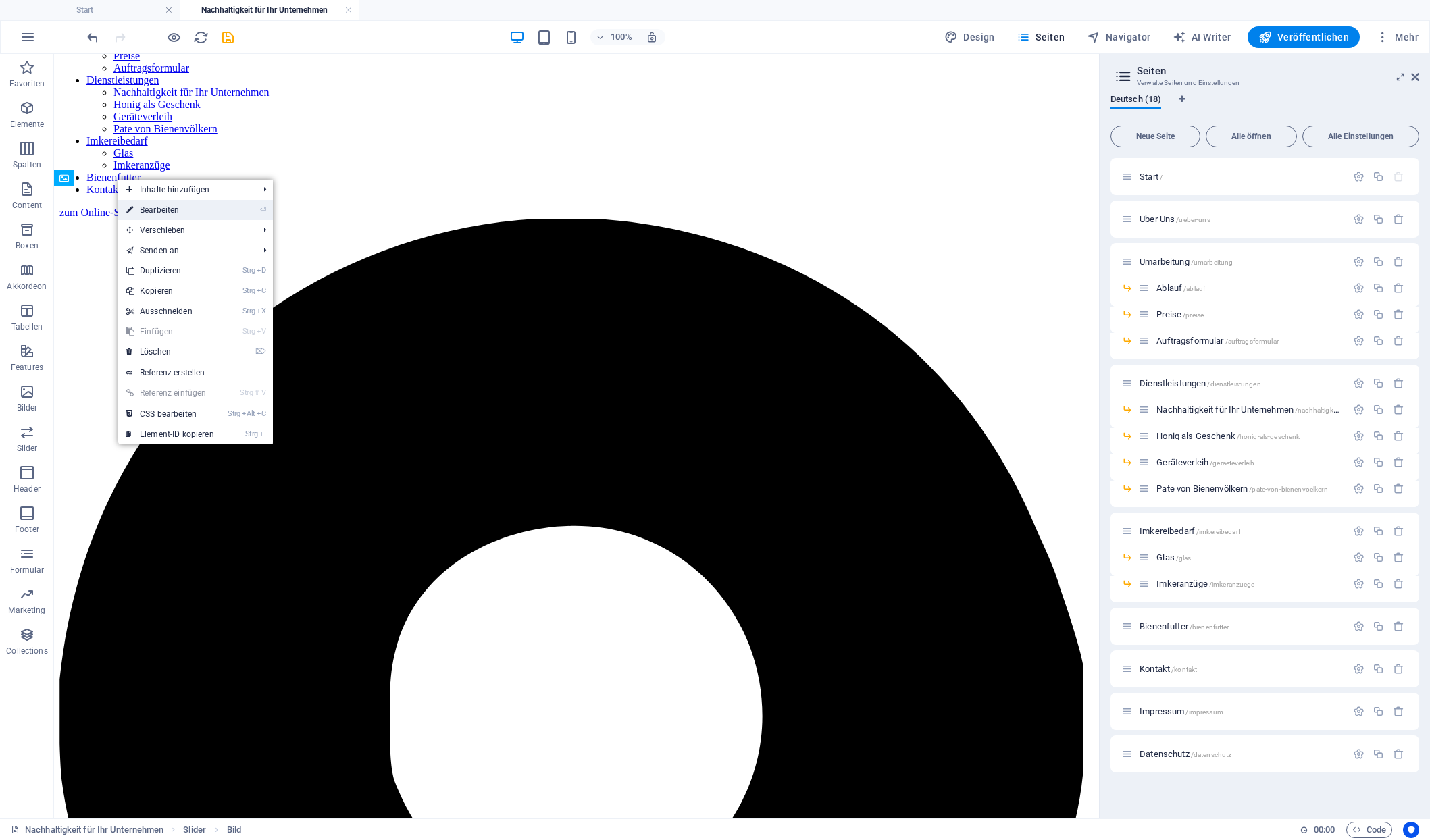
click at [149, 208] on link "⏎ Bearbeiten" at bounding box center [170, 210] width 104 height 20
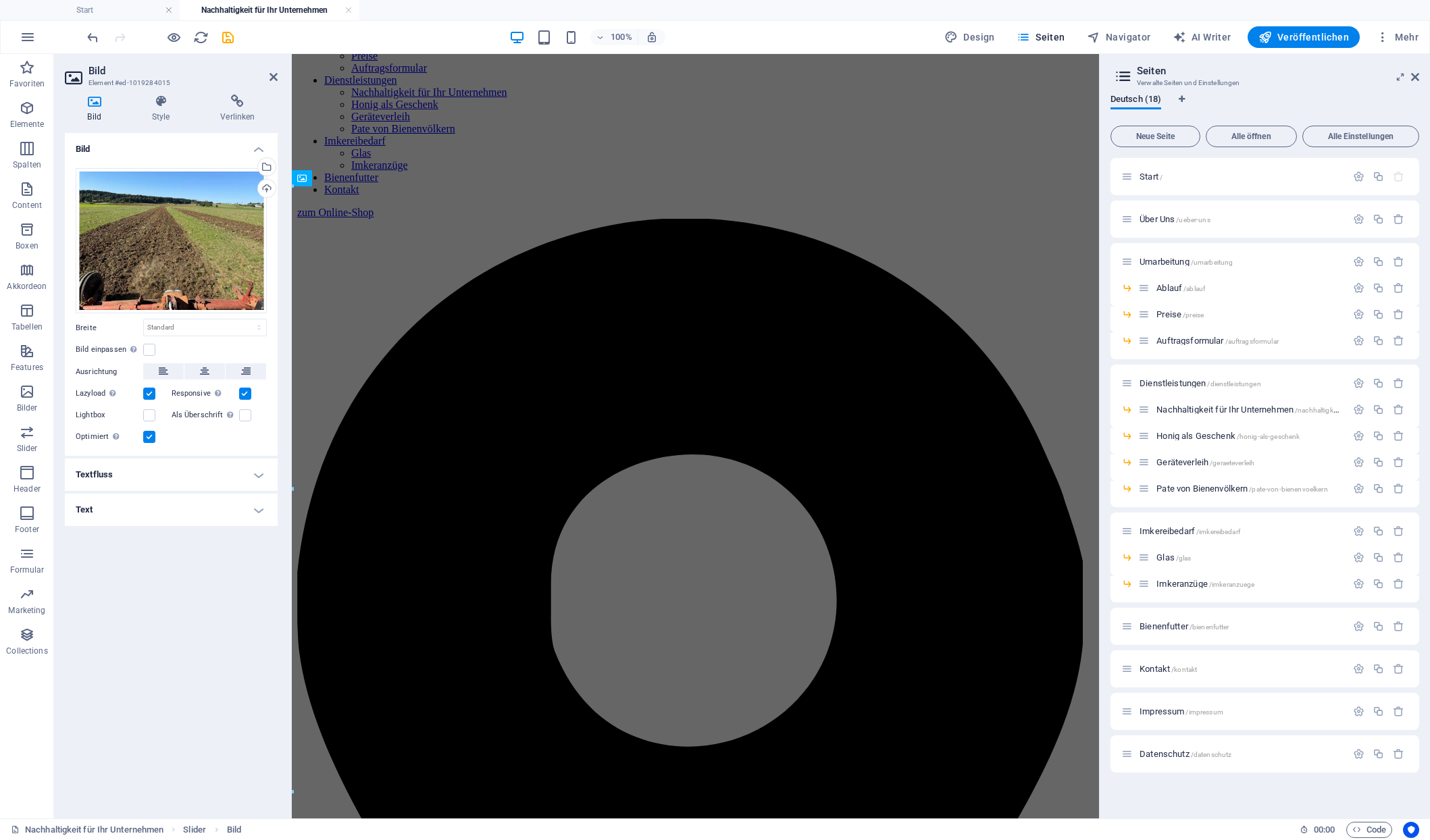
click at [167, 94] on div "Bild Style Verlinken Bild Ziehe Dateien zum Hochladen hierher oder klicke hier,…" at bounding box center [171, 451] width 235 height 735
click at [166, 100] on icon at bounding box center [161, 101] width 64 height 14
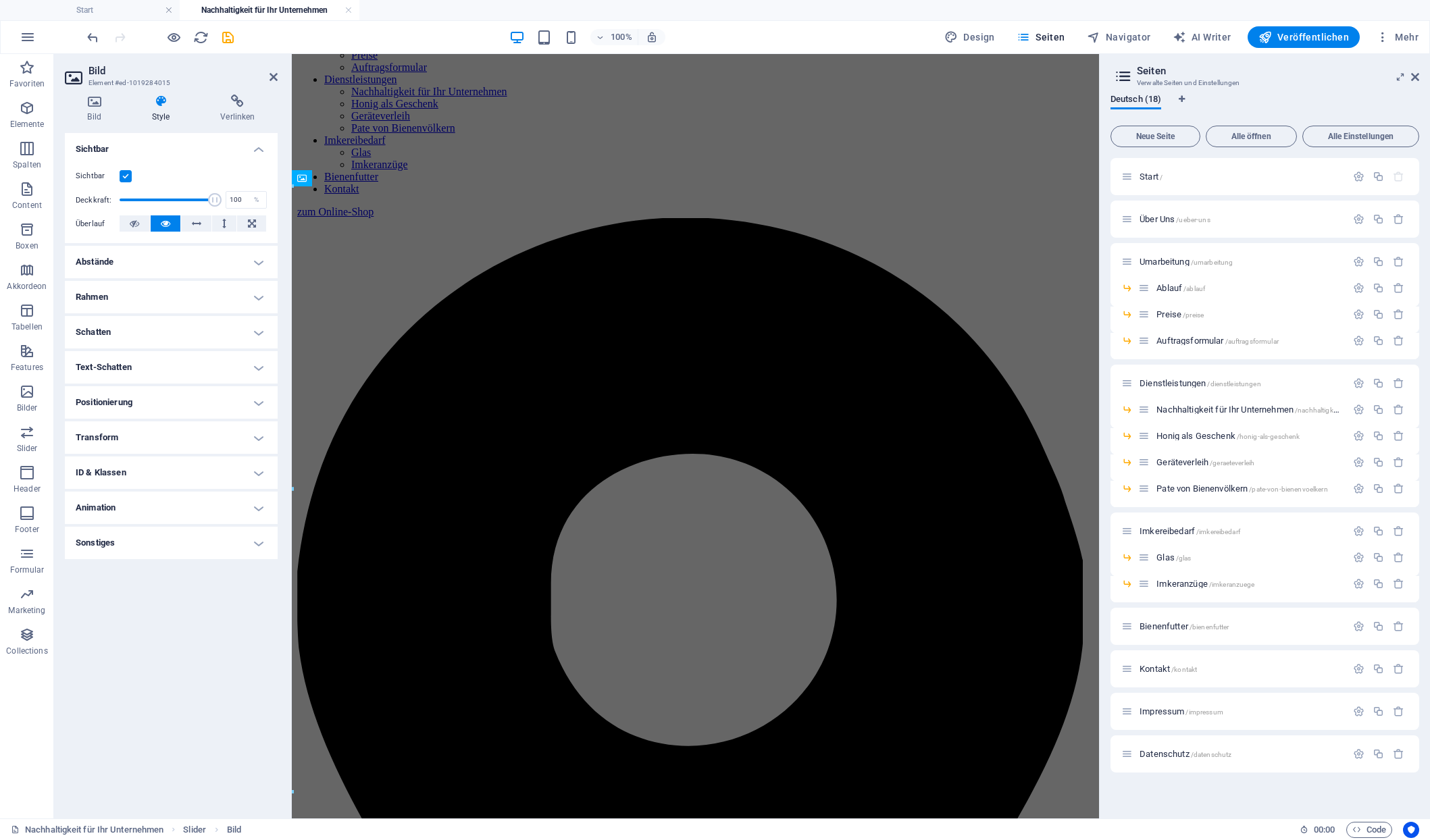
click at [166, 246] on h4 "Abstände" at bounding box center [171, 262] width 213 height 32
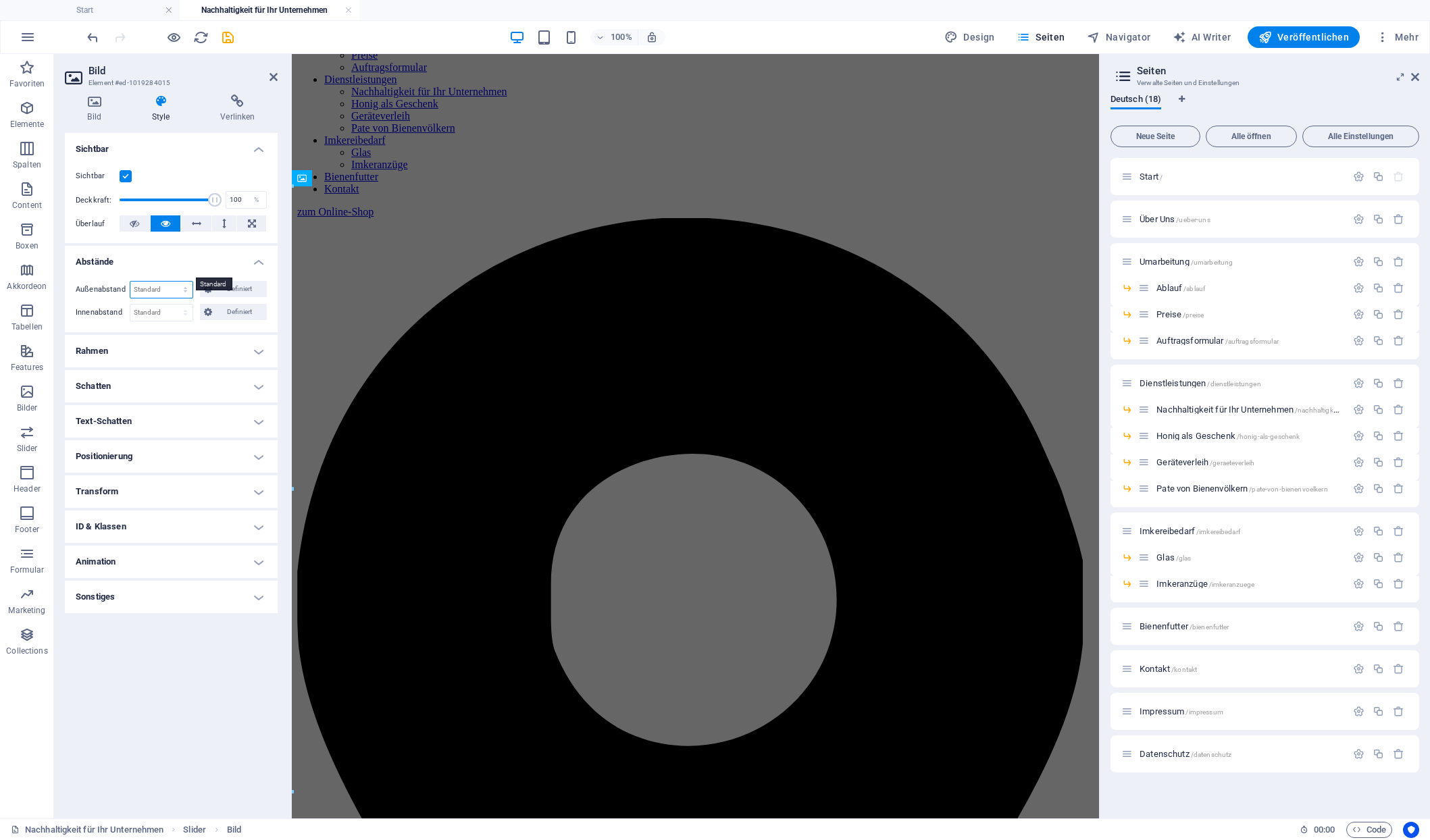
click at [131, 281] on select "Standard auto px % rem vw vh Definiert" at bounding box center [162, 289] width 62 height 16
select select "px"
click option "px" at bounding box center [0, 0] width 0 height 0
type input "2"
type input "300"
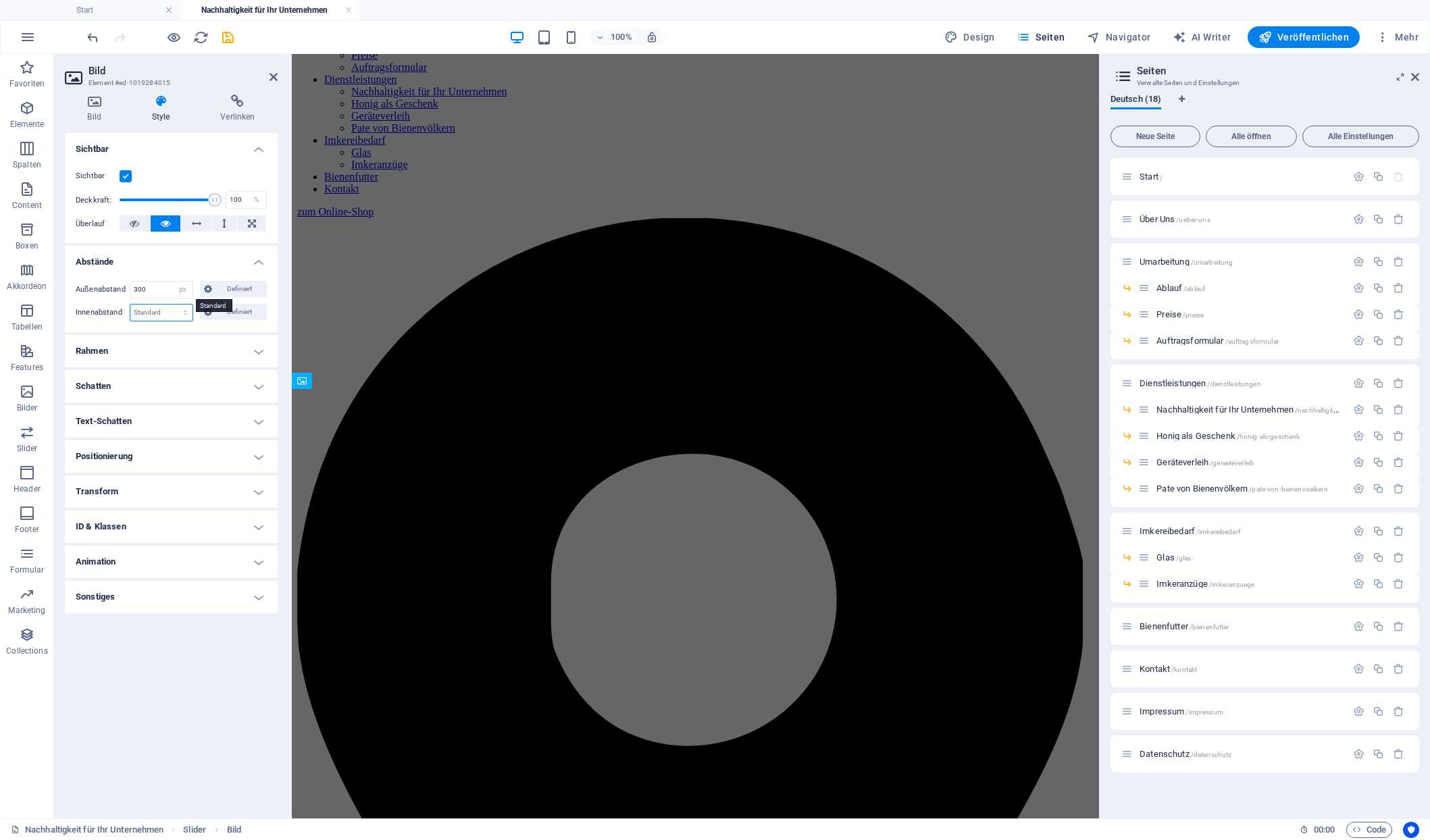
click at [131, 304] on select "Standard px rem % vh vw Definiert" at bounding box center [162, 312] width 62 height 16
select select "px"
click option "px" at bounding box center [0, 0] width 0 height 0
type input "100"
click at [160, 252] on h4 "Abstände" at bounding box center [171, 258] width 213 height 24
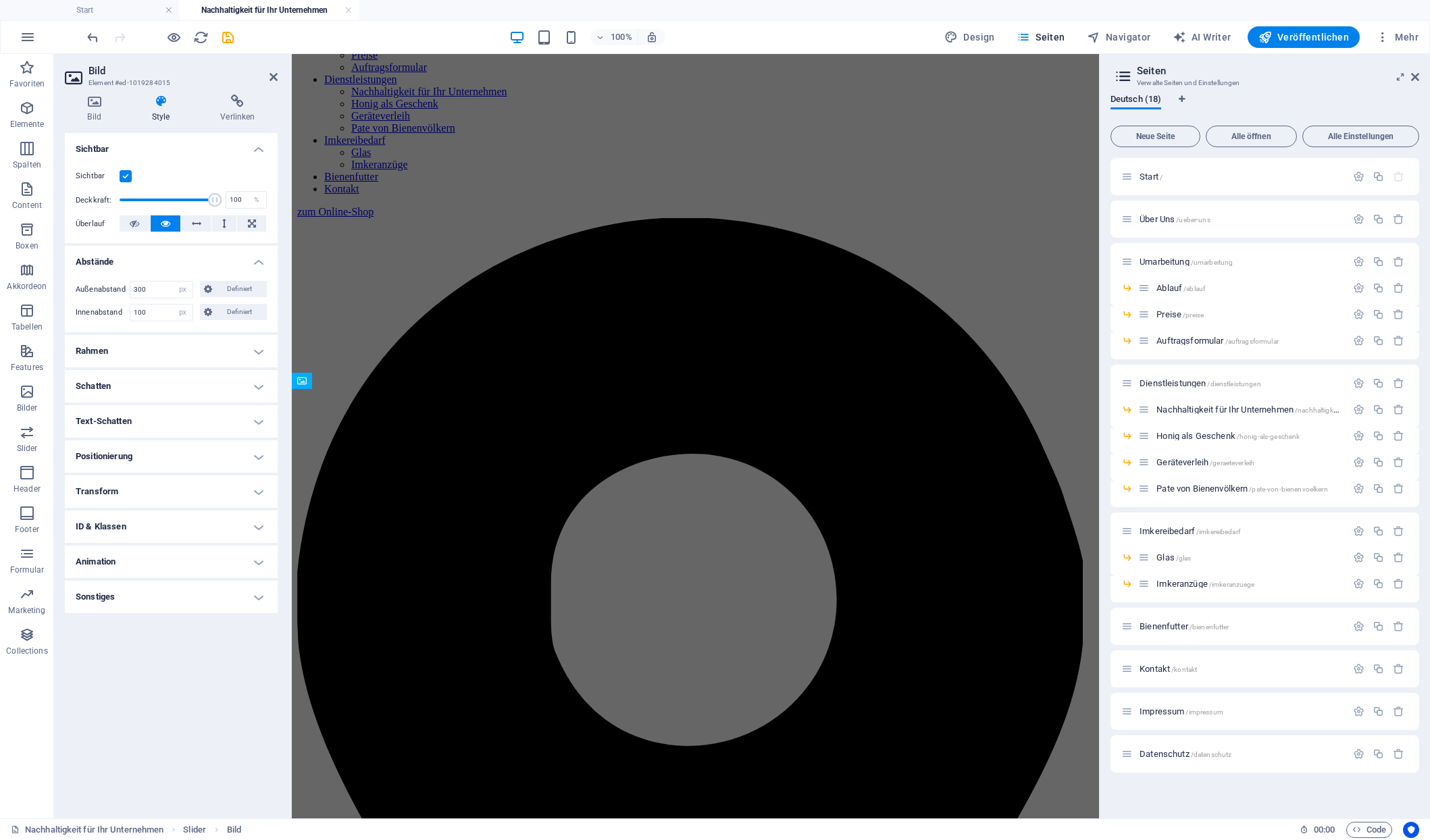
scroll to position [777, 0]
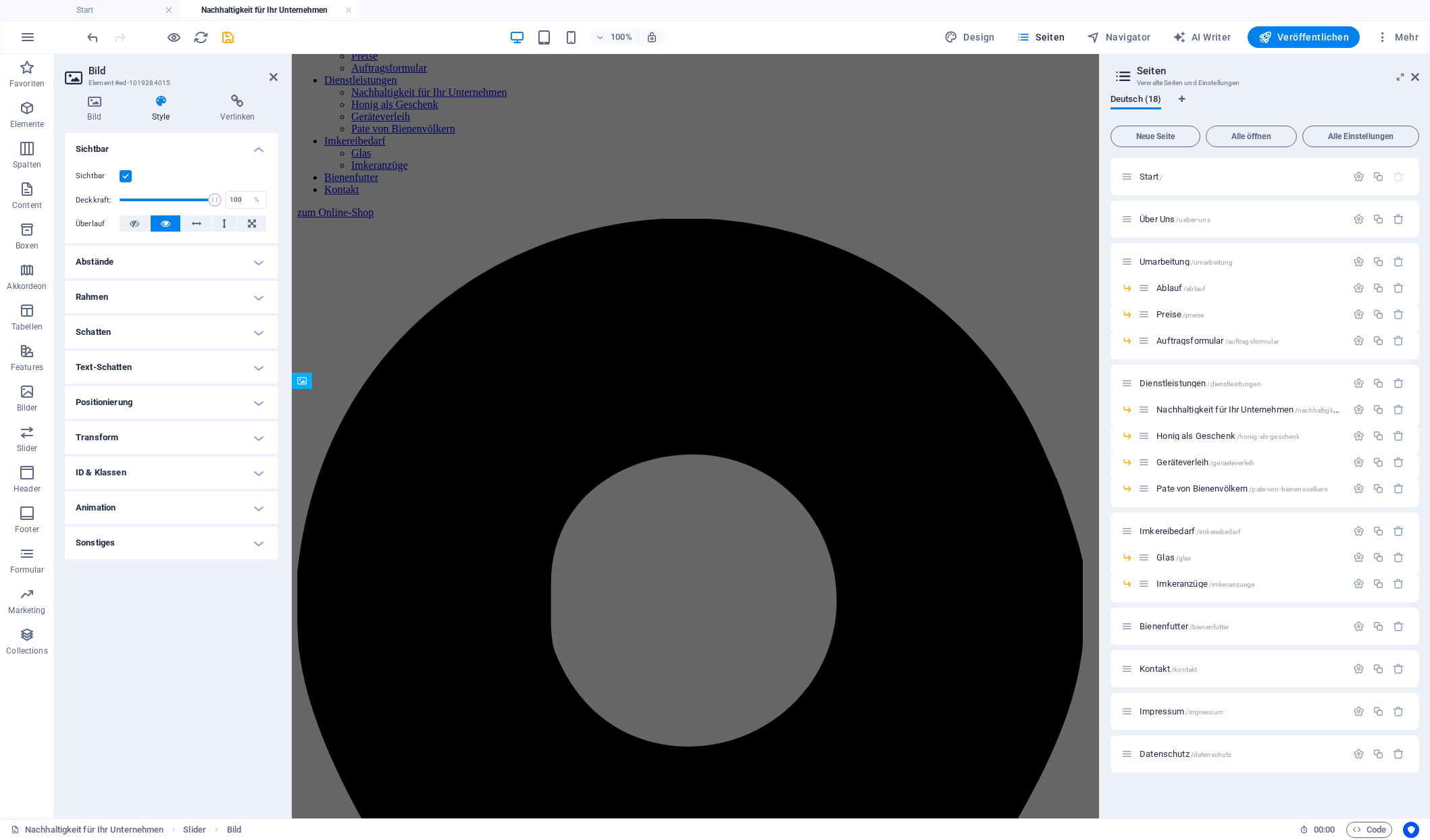
click at [160, 252] on h4 "Abstände" at bounding box center [171, 262] width 213 height 32
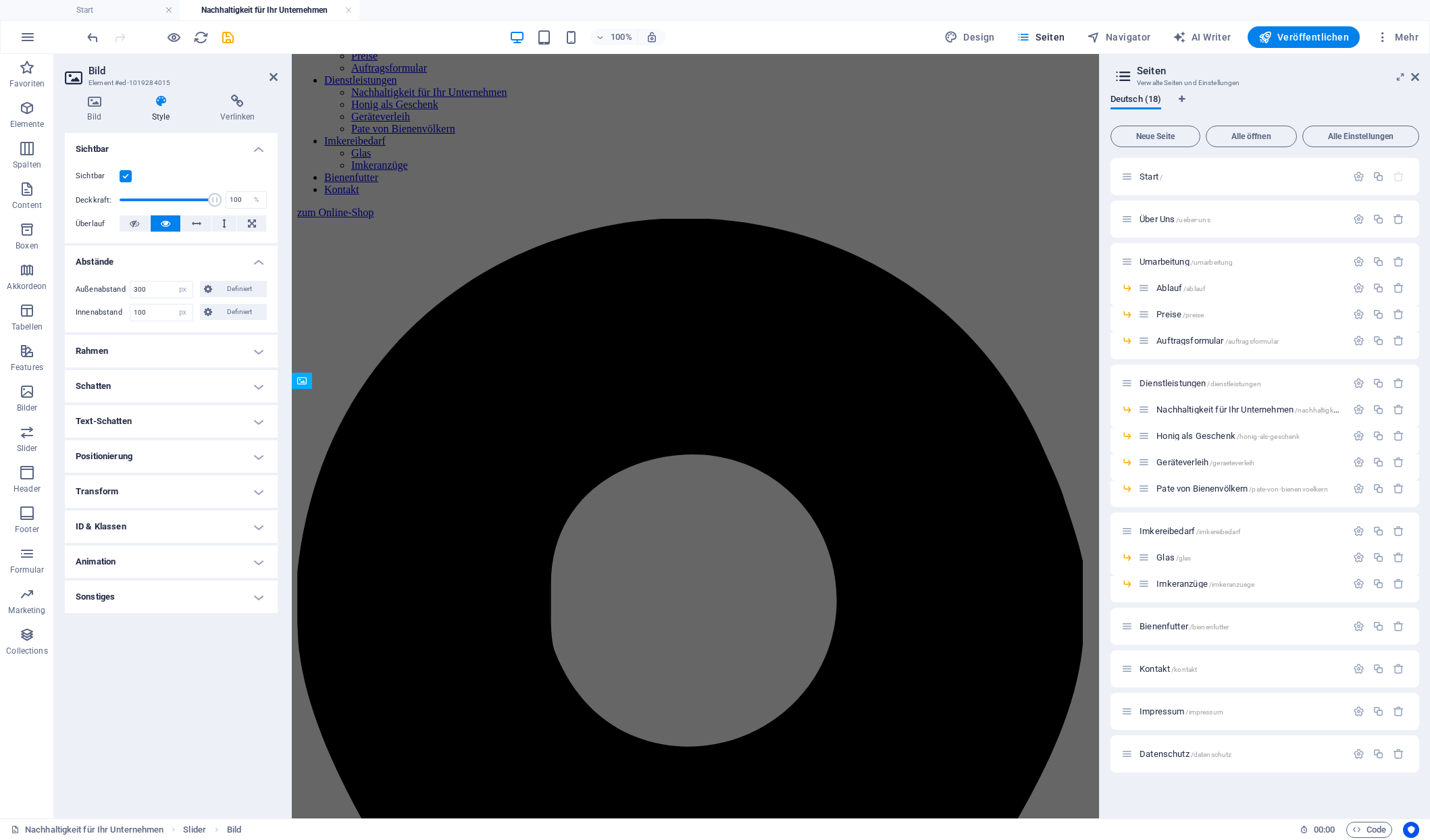
click at [262, 250] on h4 "Abstände" at bounding box center [171, 258] width 213 height 24
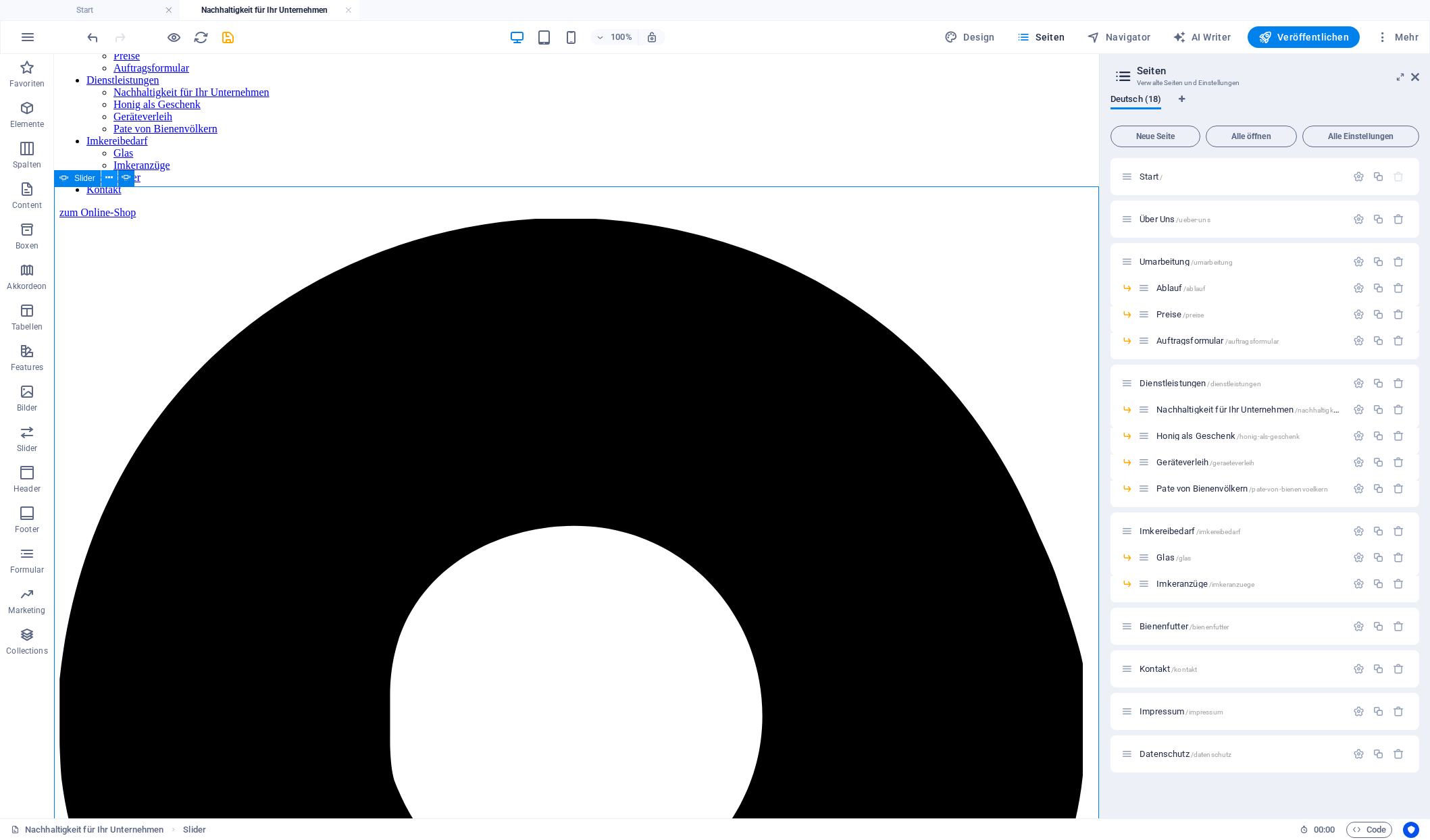
click at [106, 179] on icon at bounding box center [109, 178] width 7 height 14
click at [106, 181] on icon at bounding box center [109, 178] width 7 height 14
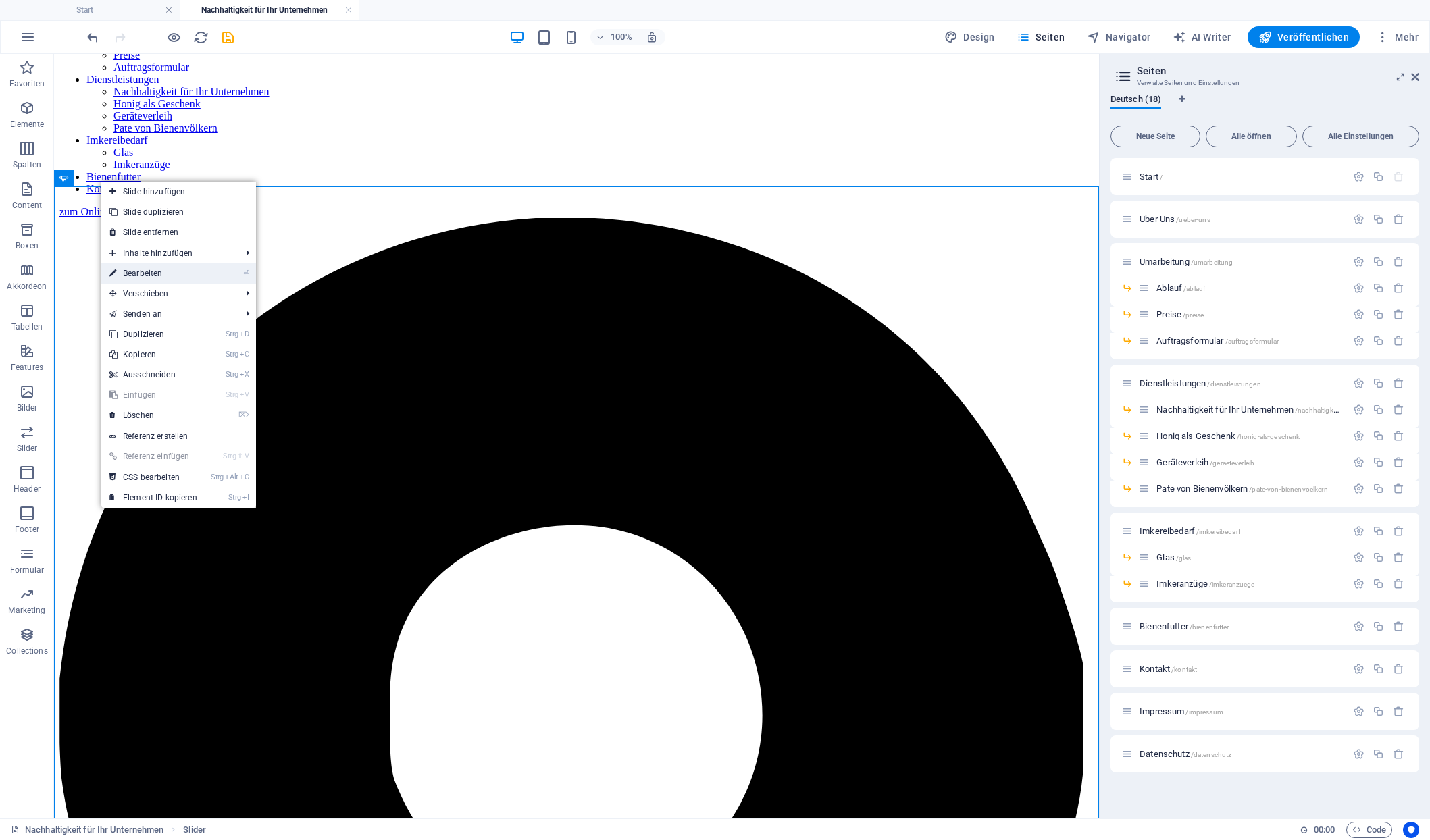
click at [134, 271] on link "⏎ Bearbeiten" at bounding box center [154, 273] width 104 height 20
select select "px"
select select "ms"
select select "s"
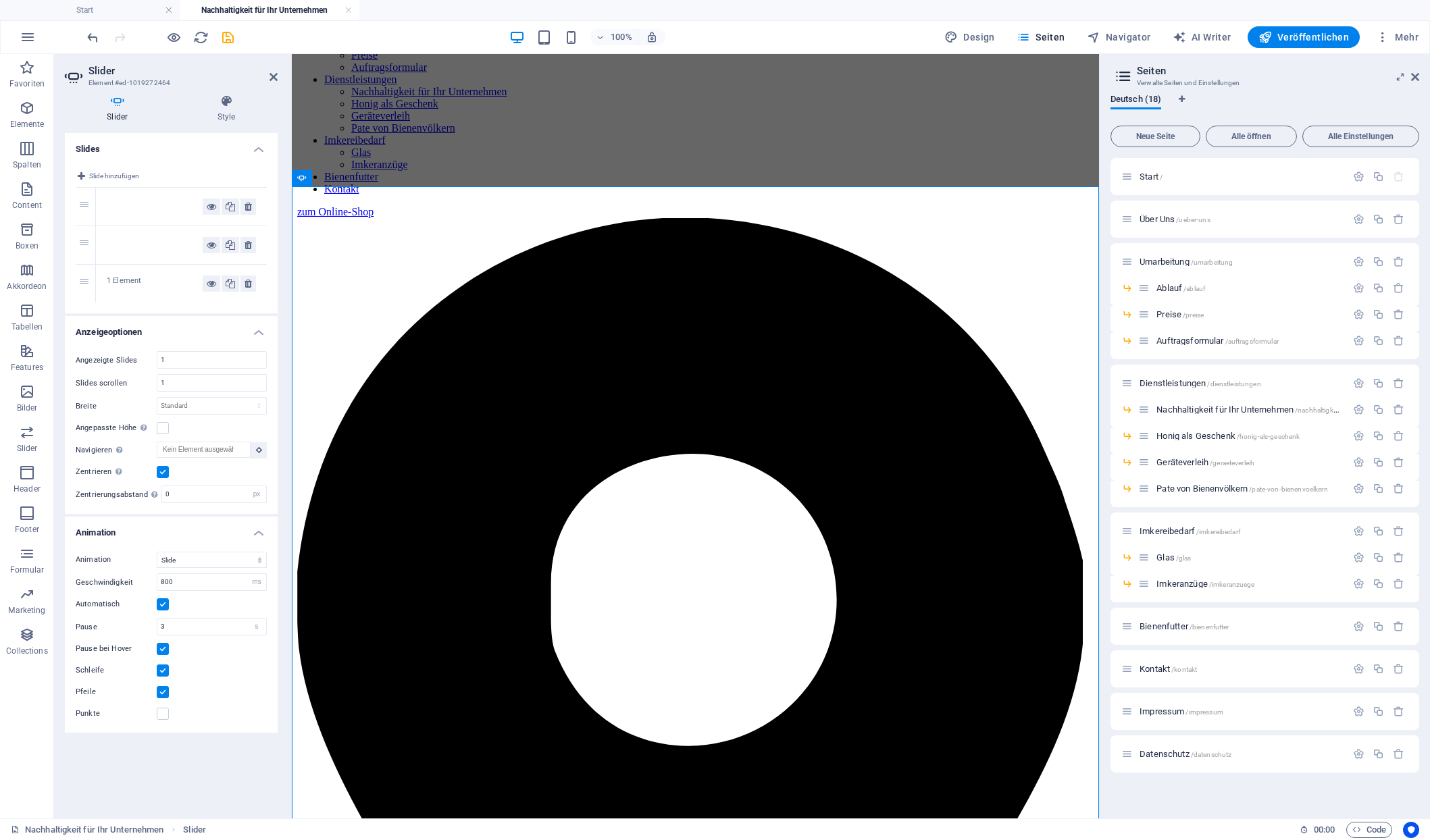
click at [143, 276] on div "1 Element" at bounding box center [155, 283] width 96 height 16
click at [230, 109] on h4 "Style" at bounding box center [227, 109] width 102 height 28
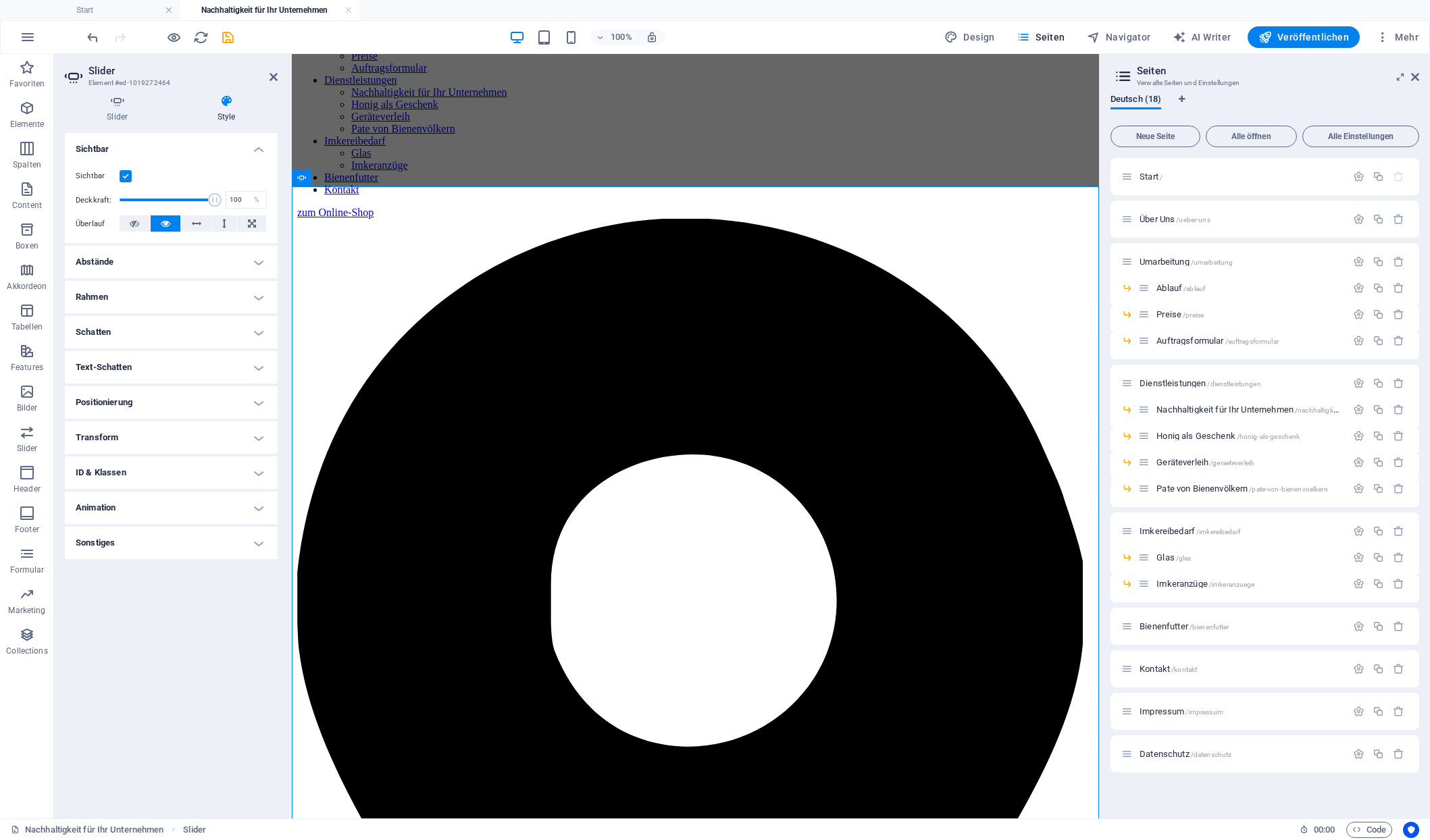
click at [168, 246] on h4 "Abstände" at bounding box center [171, 262] width 213 height 32
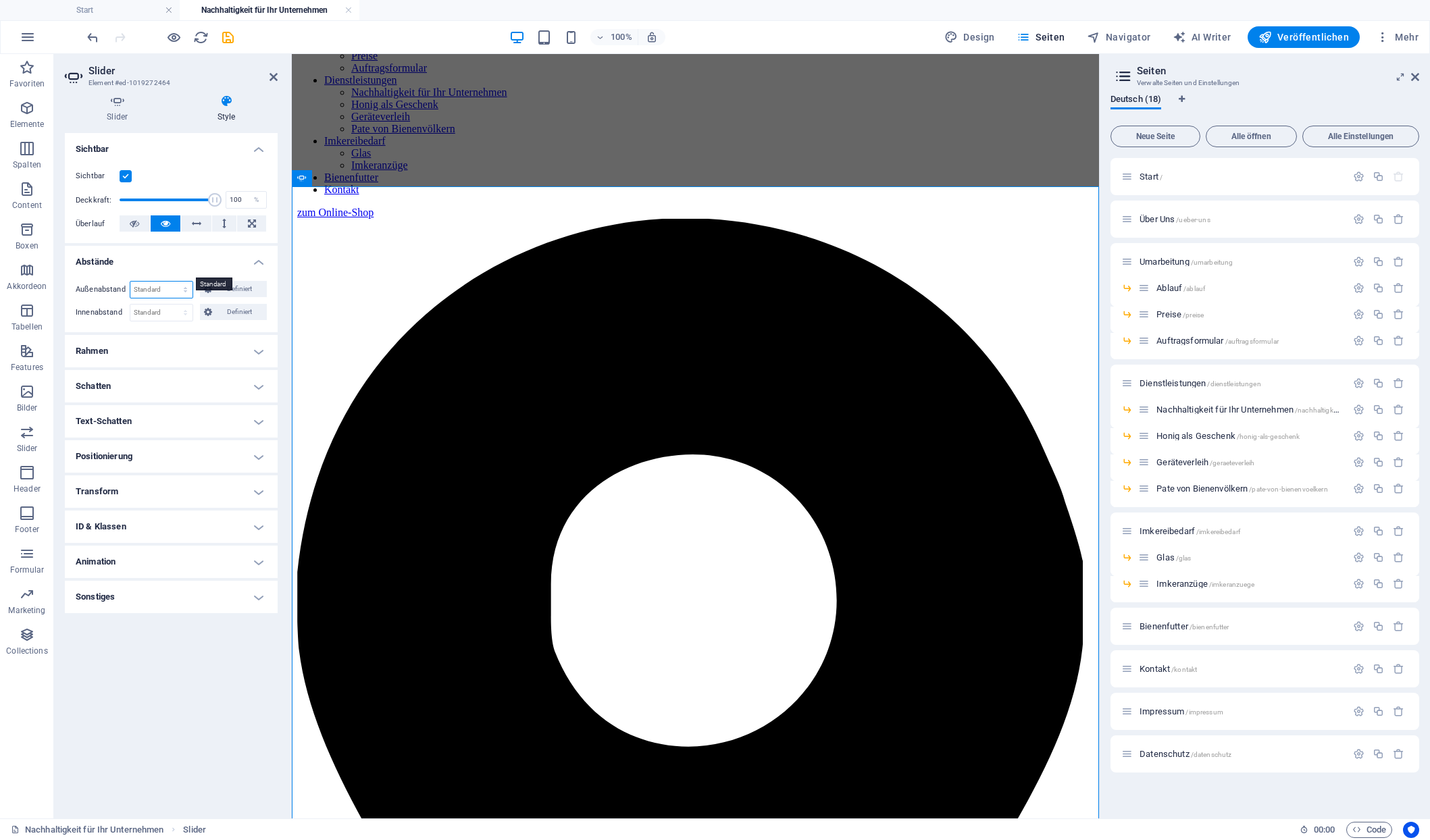
click at [131, 281] on select "Standard auto px % rem vw vh Definiert" at bounding box center [162, 289] width 62 height 16
select select "px"
click option "px" at bounding box center [0, 0] width 0 height 0
type input "300"
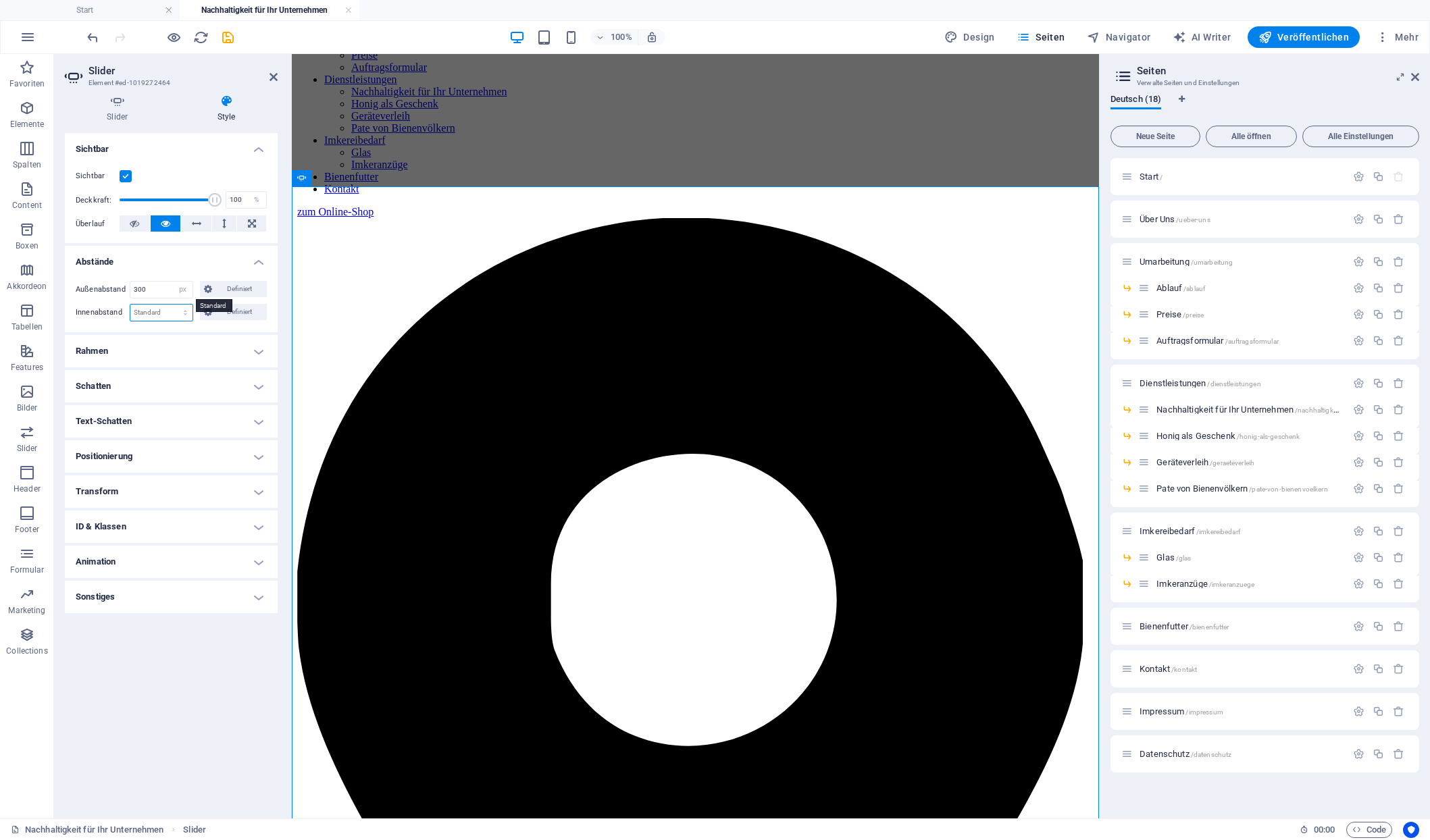
select select "px"
click option "px" at bounding box center [0, 0] width 0 height 0
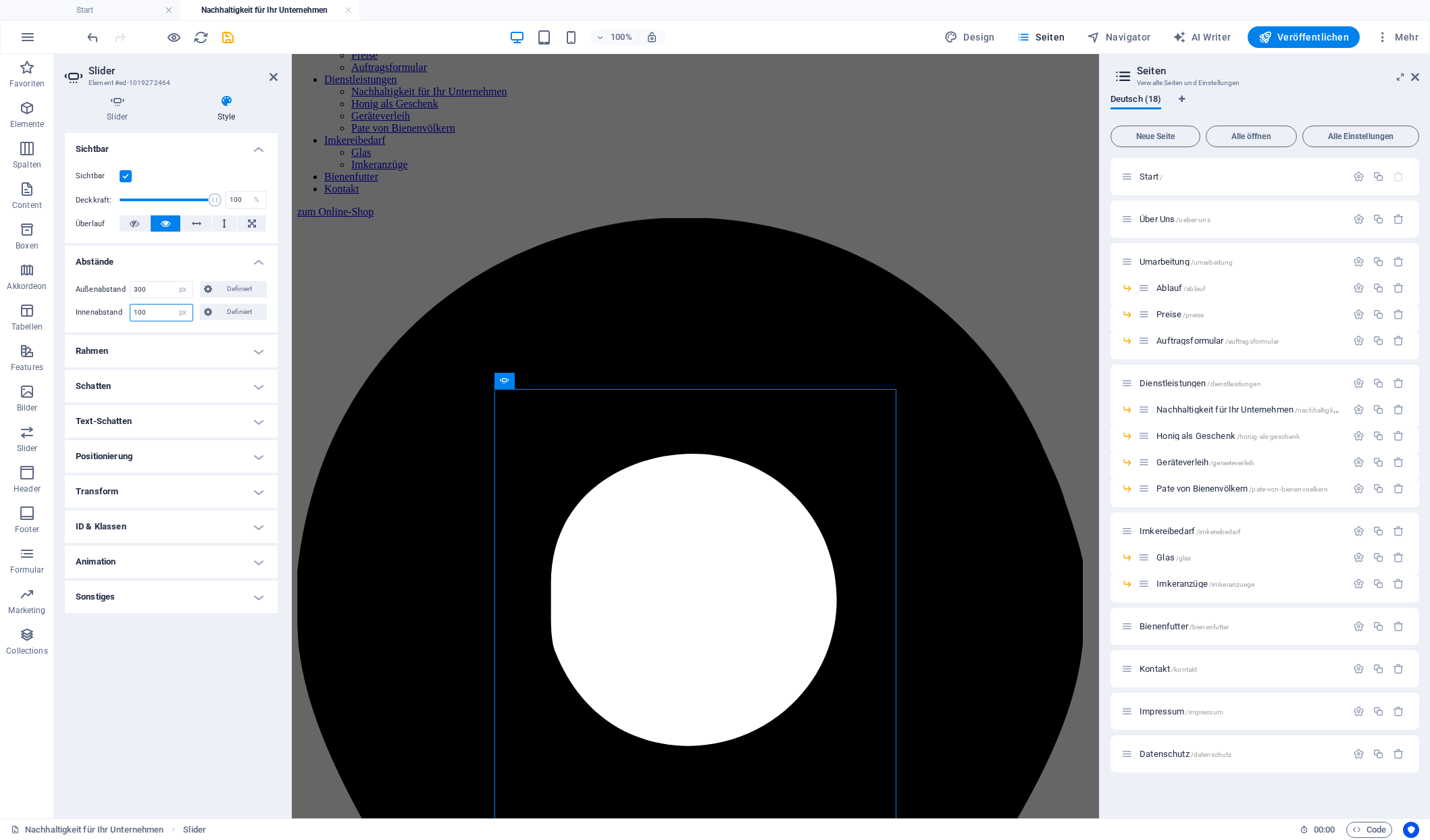
type input "100"
click at [264, 141] on h4 "Sichtbar" at bounding box center [171, 145] width 213 height 24
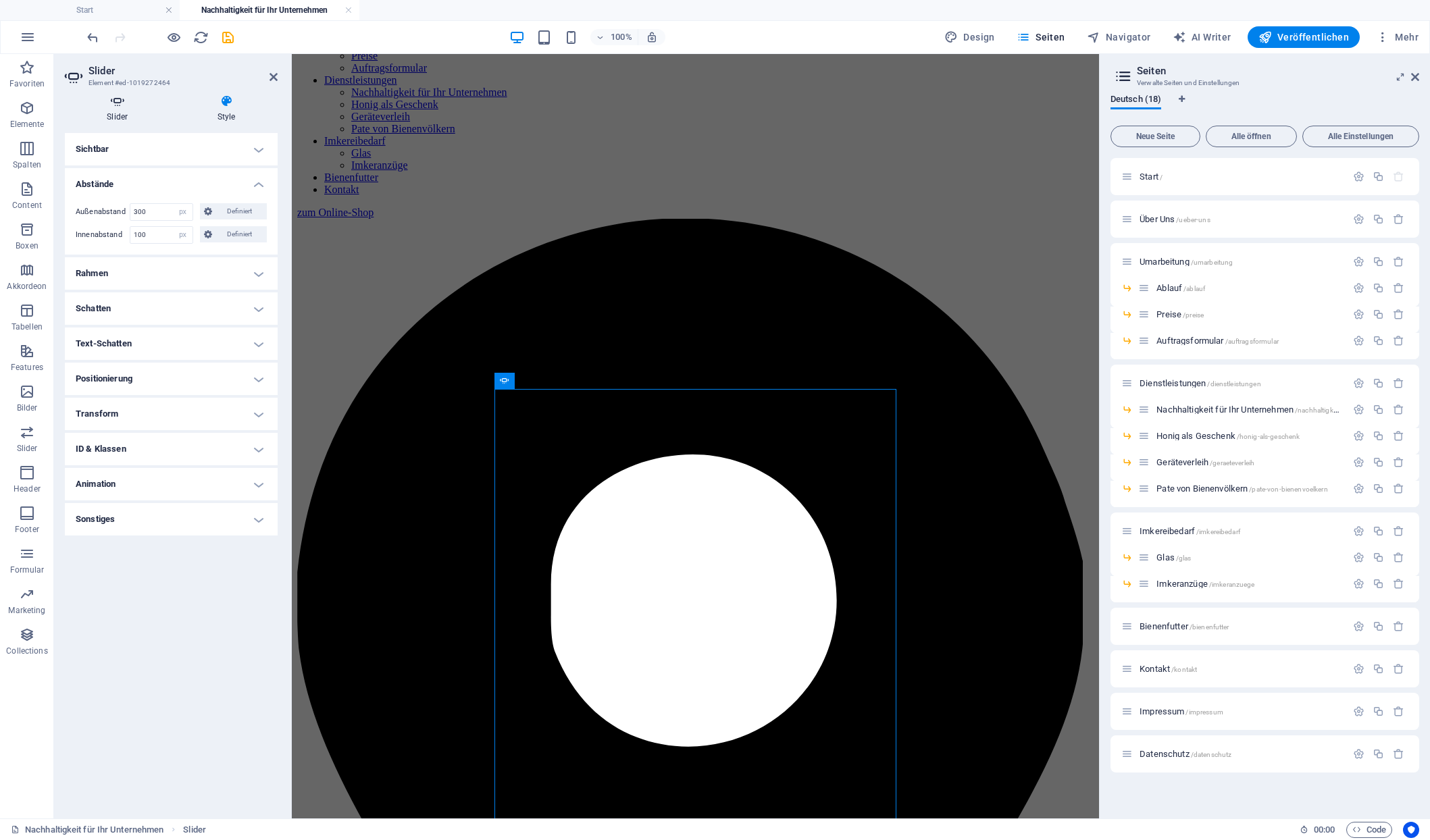
click at [119, 105] on icon at bounding box center [118, 101] width 106 height 14
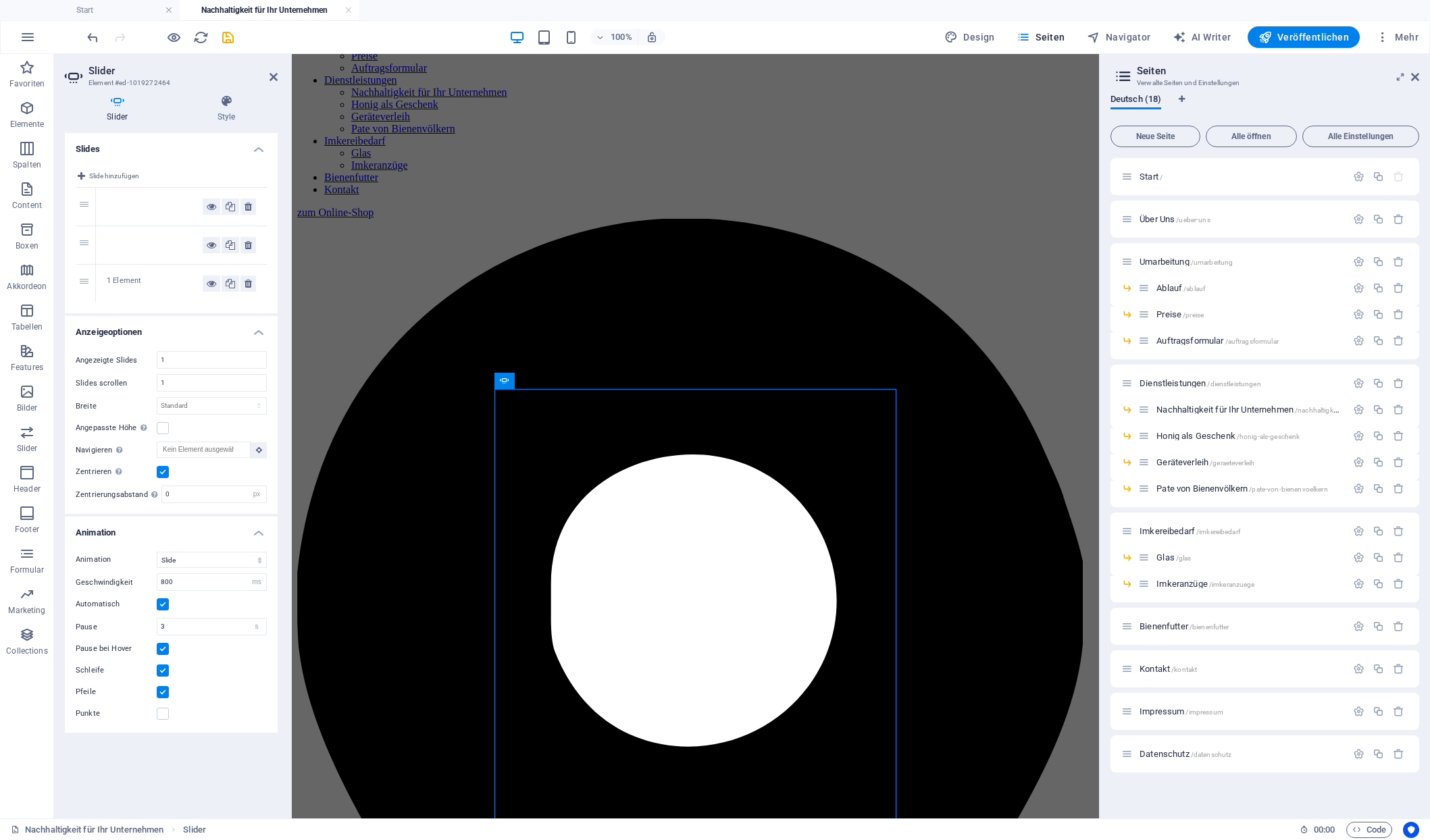
click at [156, 237] on div at bounding box center [155, 246] width 96 height 16
click at [155, 227] on div at bounding box center [181, 246] width 171 height 38
click at [226, 104] on icon at bounding box center [227, 101] width 102 height 14
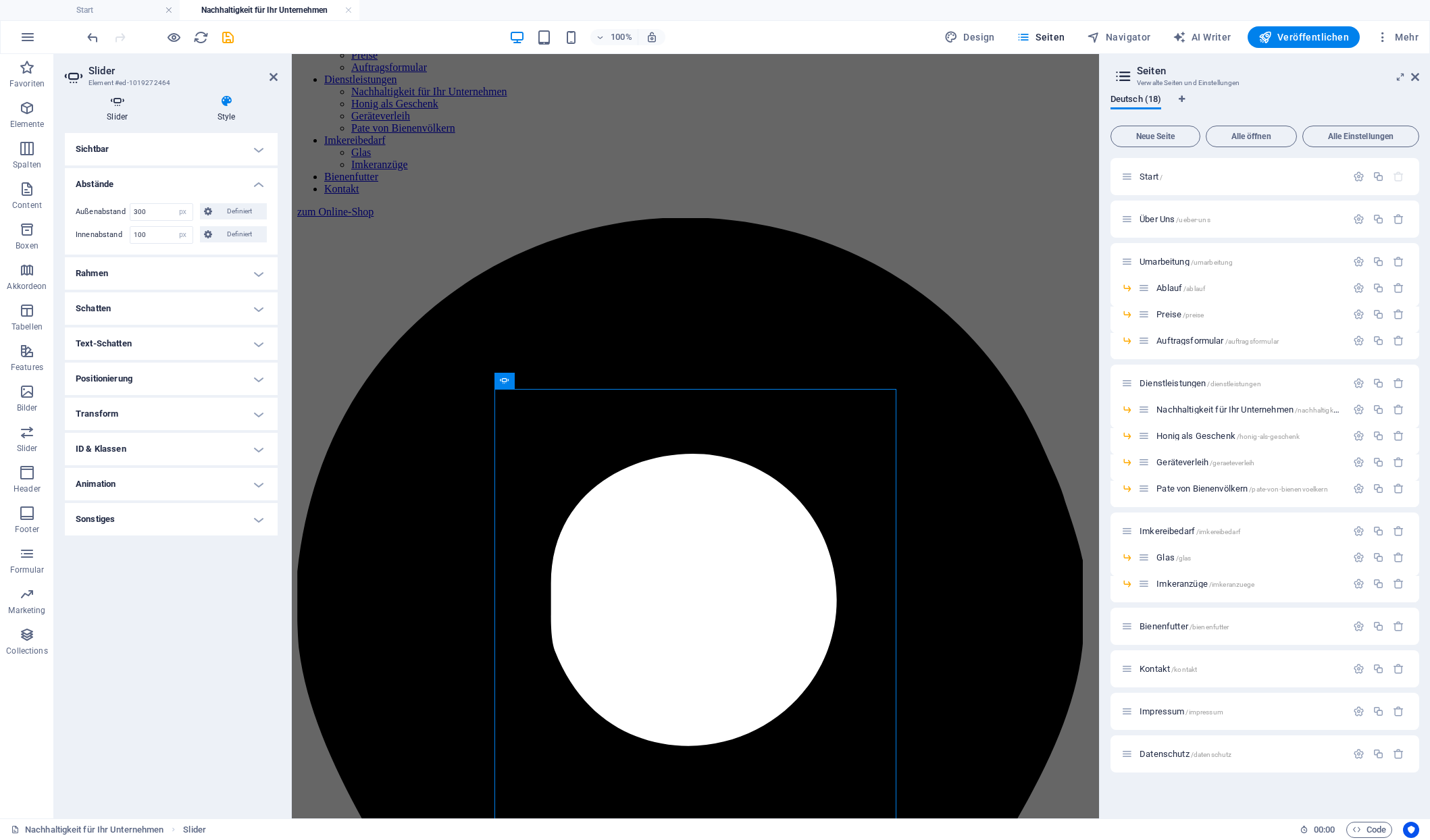
click at [121, 106] on h4 "Slider" at bounding box center [120, 109] width 111 height 28
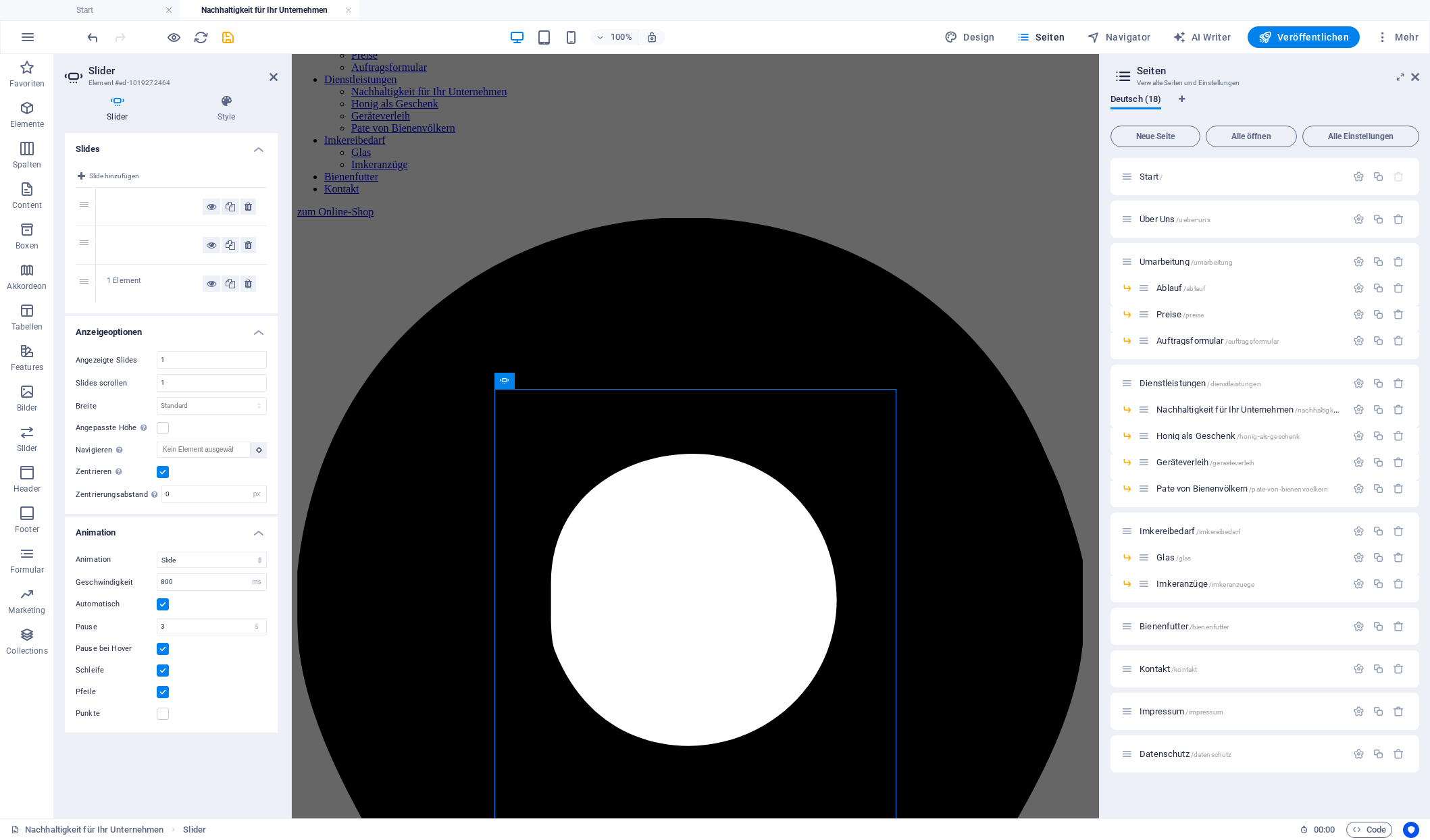
click at [126, 199] on div at bounding box center [155, 207] width 96 height 16
click at [214, 201] on icon at bounding box center [212, 207] width 9 height 16
click at [149, 237] on div at bounding box center [155, 246] width 96 height 16
click at [126, 275] on div "1 Element" at bounding box center [155, 283] width 96 height 16
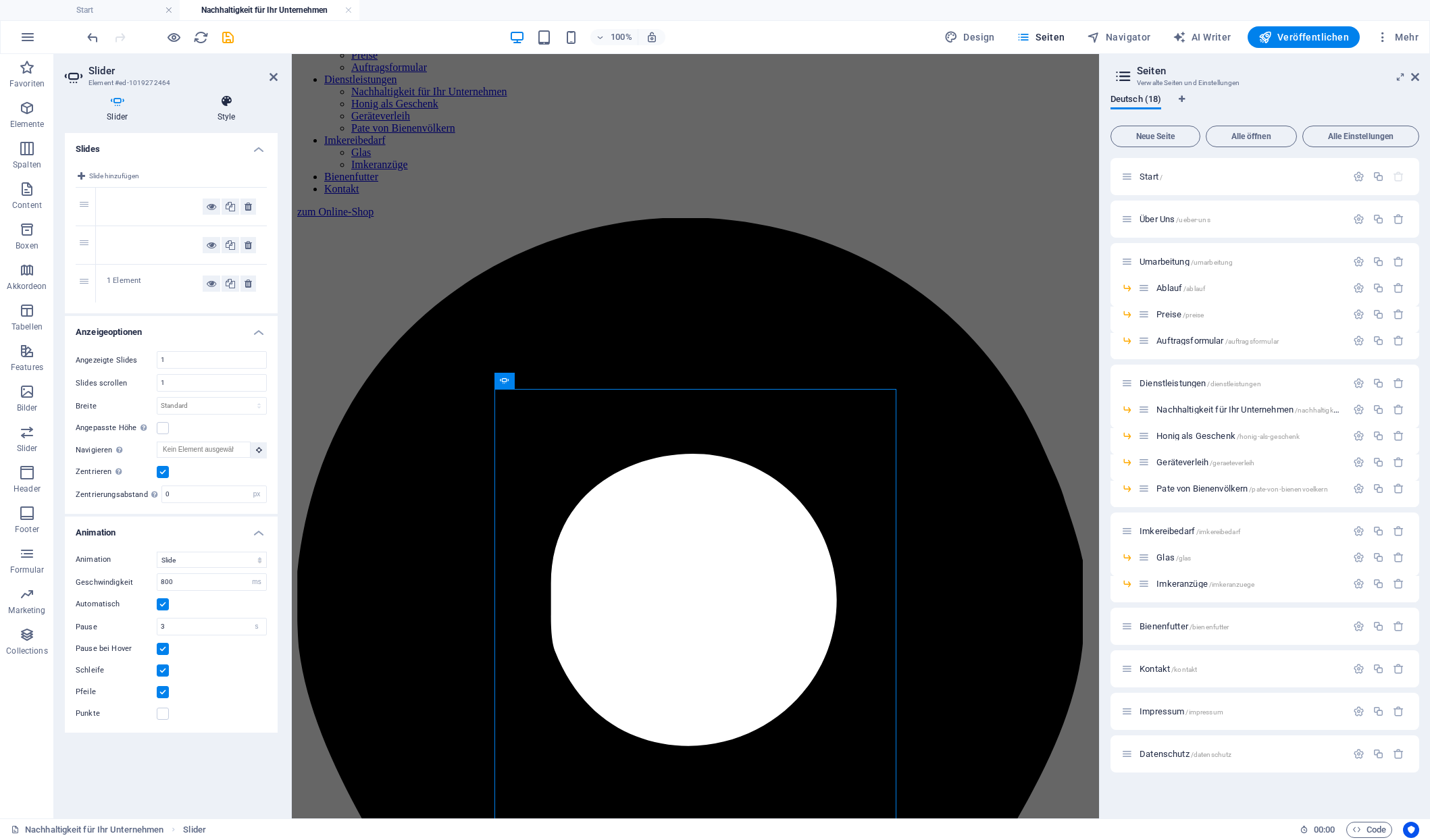
click at [222, 113] on h4 "Style" at bounding box center [227, 109] width 102 height 28
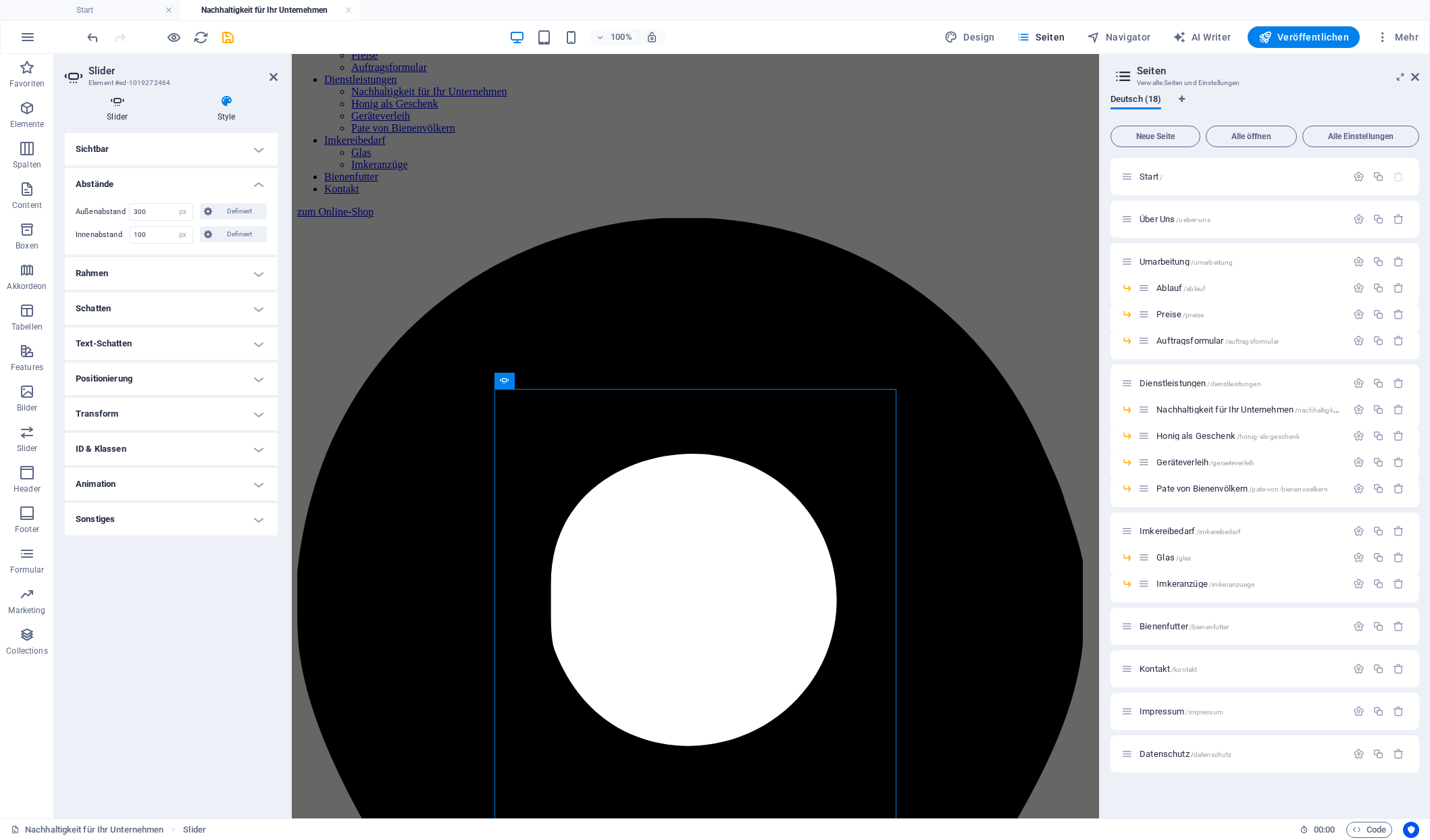
click at [123, 99] on icon at bounding box center [118, 101] width 106 height 14
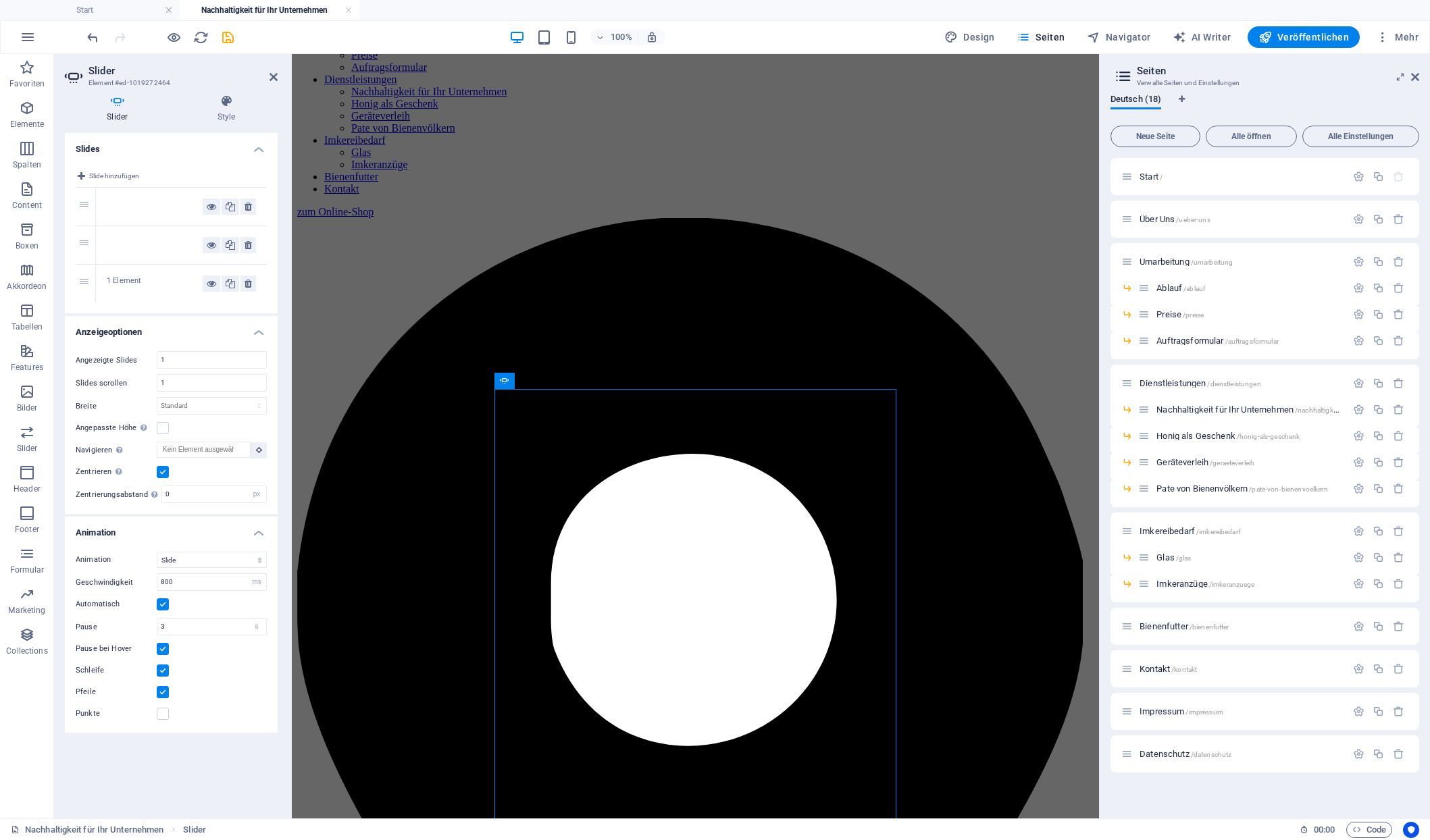
click at [120, 106] on h4 "Slider" at bounding box center [120, 109] width 111 height 28
click at [127, 188] on div at bounding box center [181, 207] width 171 height 38
click at [135, 200] on div at bounding box center [155, 207] width 96 height 16
click at [166, 237] on div at bounding box center [155, 246] width 96 height 16
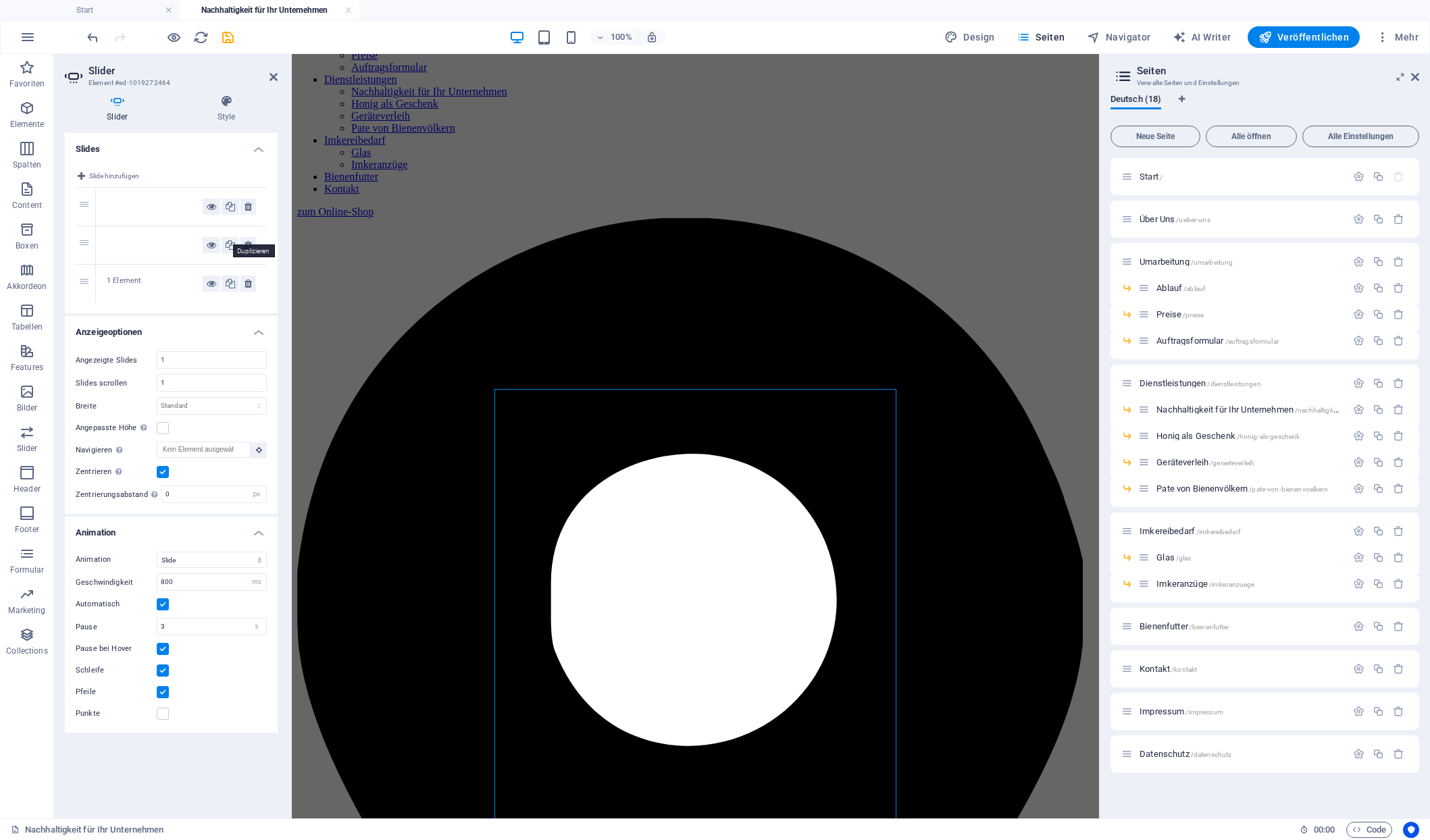
click at [142, 227] on div at bounding box center [181, 246] width 171 height 38
drag, startPoint x: 157, startPoint y: 279, endPoint x: 134, endPoint y: 322, distance: 48.8
click at [157, 279] on div "1 Element" at bounding box center [155, 283] width 96 height 16
click at [106, 231] on div at bounding box center [181, 246] width 171 height 38
click at [156, 237] on div at bounding box center [155, 246] width 96 height 16
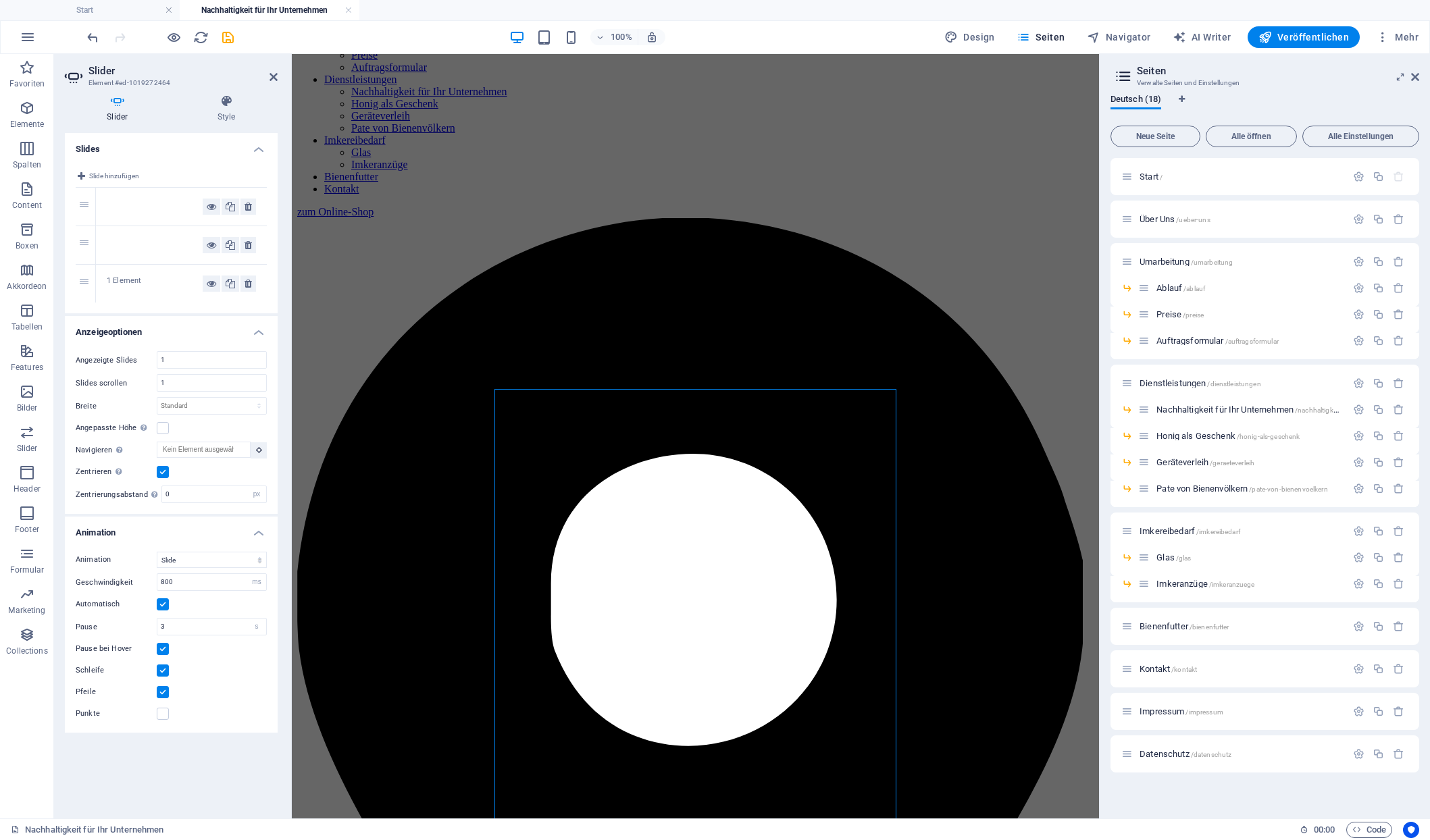
click at [161, 238] on div at bounding box center [155, 246] width 96 height 16
click at [165, 237] on div at bounding box center [155, 246] width 96 height 16
click at [161, 199] on div at bounding box center [155, 207] width 96 height 16
click at [279, 70] on aside "Slider Element #ed-1019272464 Slider Style Slides Slide hinzufügen 1 2 3 1 Elem…" at bounding box center [173, 436] width 238 height 764
click at [275, 74] on icon at bounding box center [273, 77] width 8 height 11
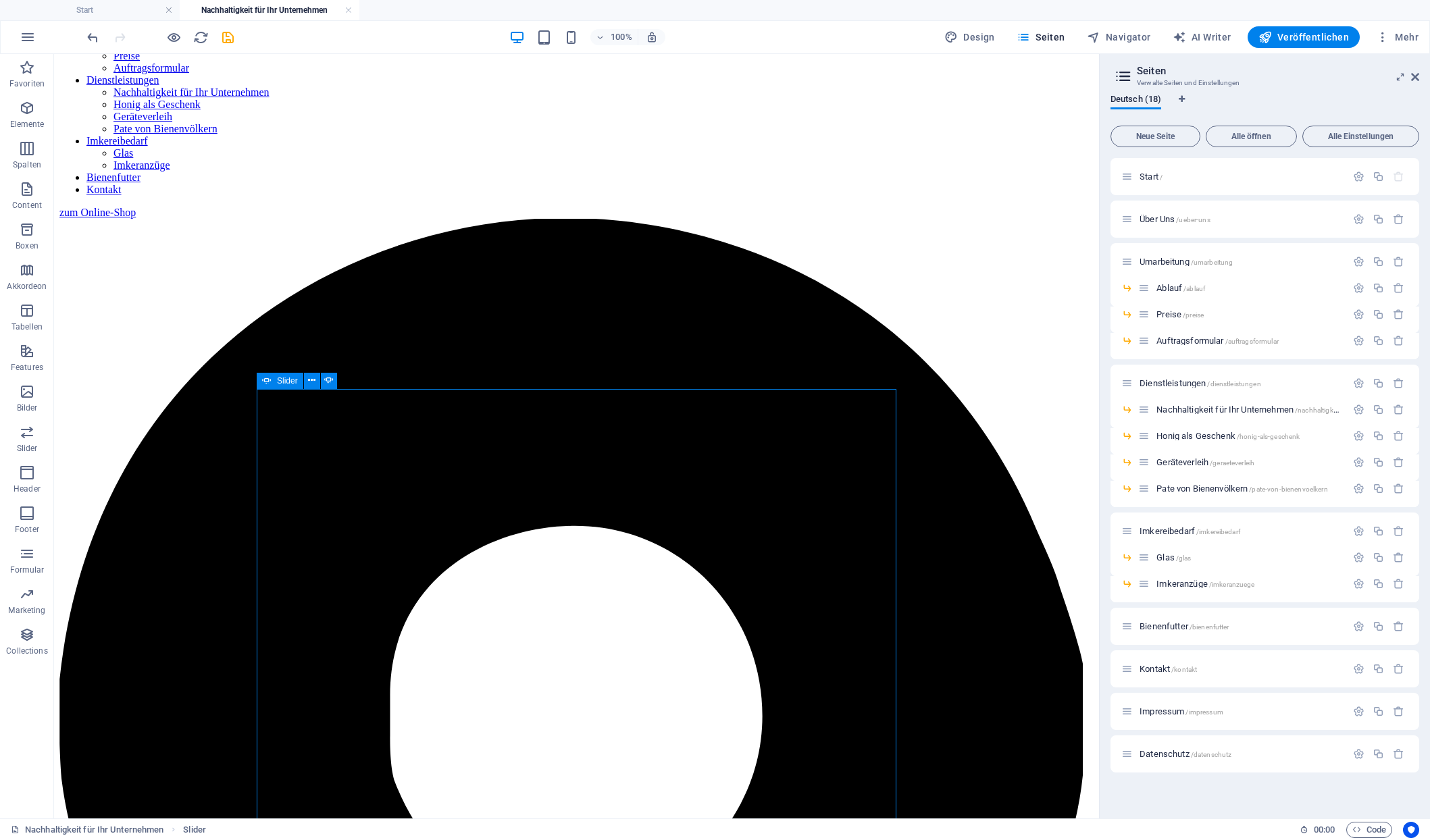
click at [282, 382] on span "Slider" at bounding box center [287, 381] width 21 height 8
click at [308, 381] on icon at bounding box center [311, 380] width 7 height 14
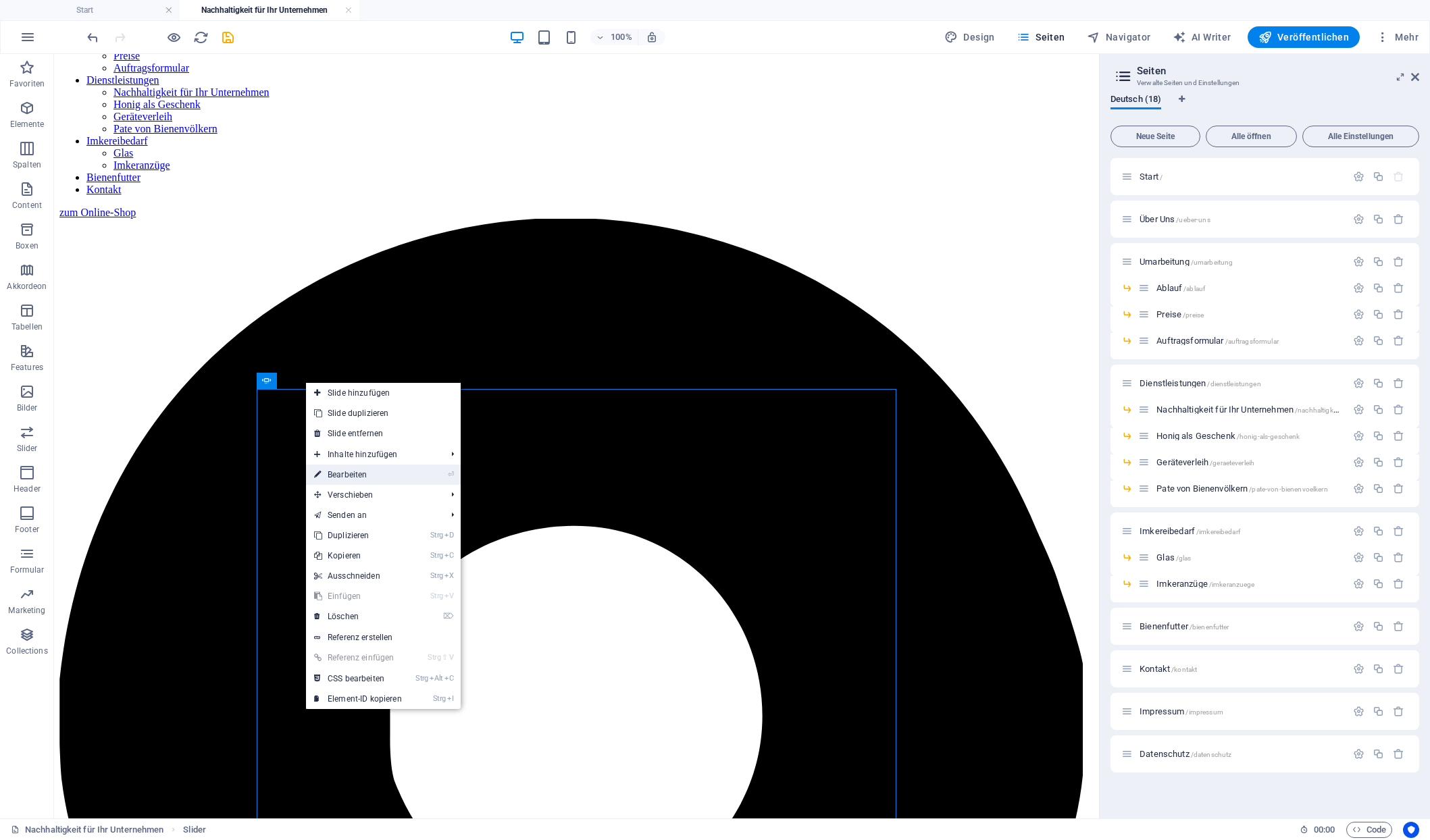
drag, startPoint x: 333, startPoint y: 470, endPoint x: 2, endPoint y: 377, distance: 343.8
click at [333, 470] on link "⏎ Bearbeiten" at bounding box center [358, 475] width 104 height 20
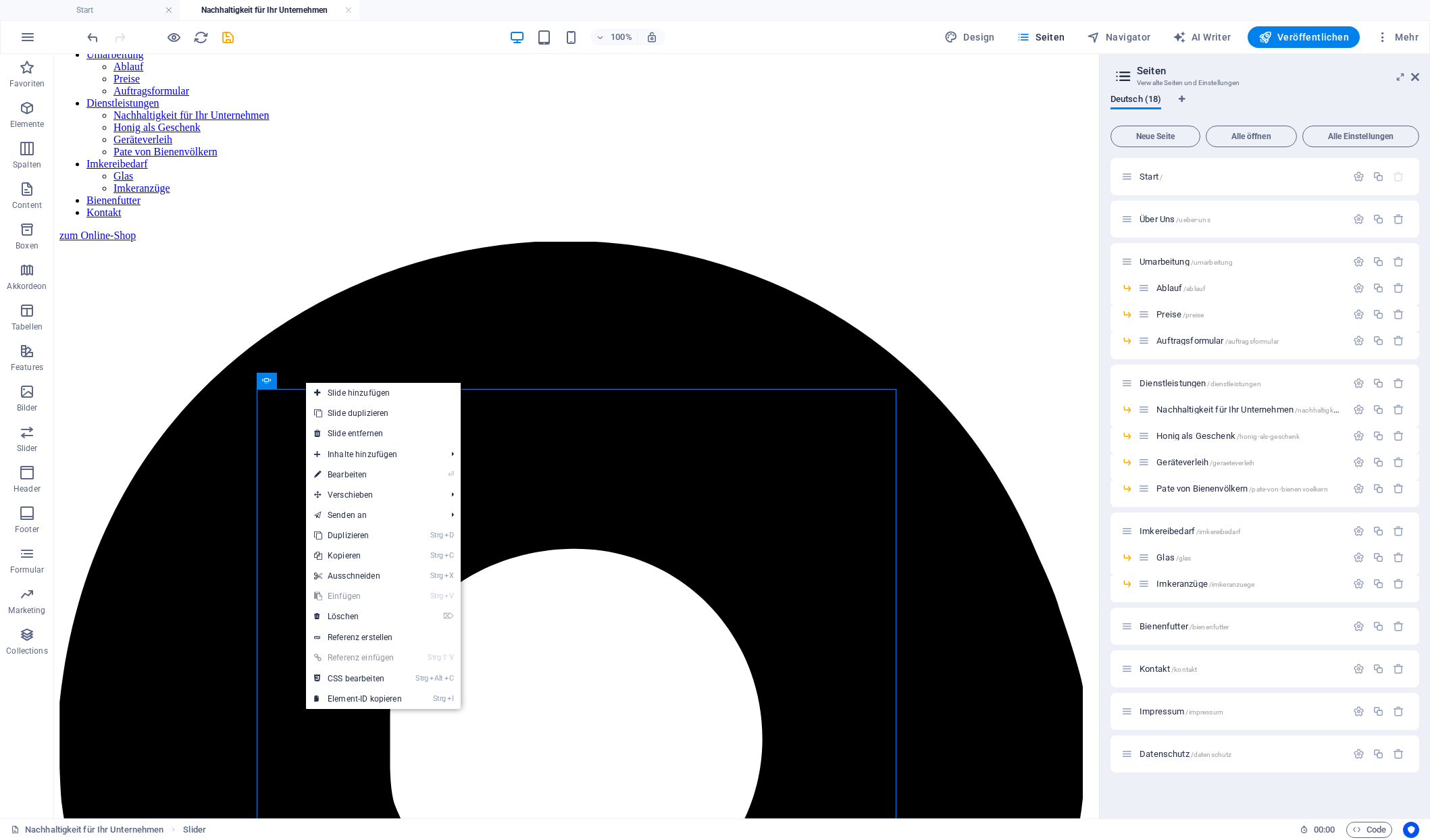
scroll to position [741, 0]
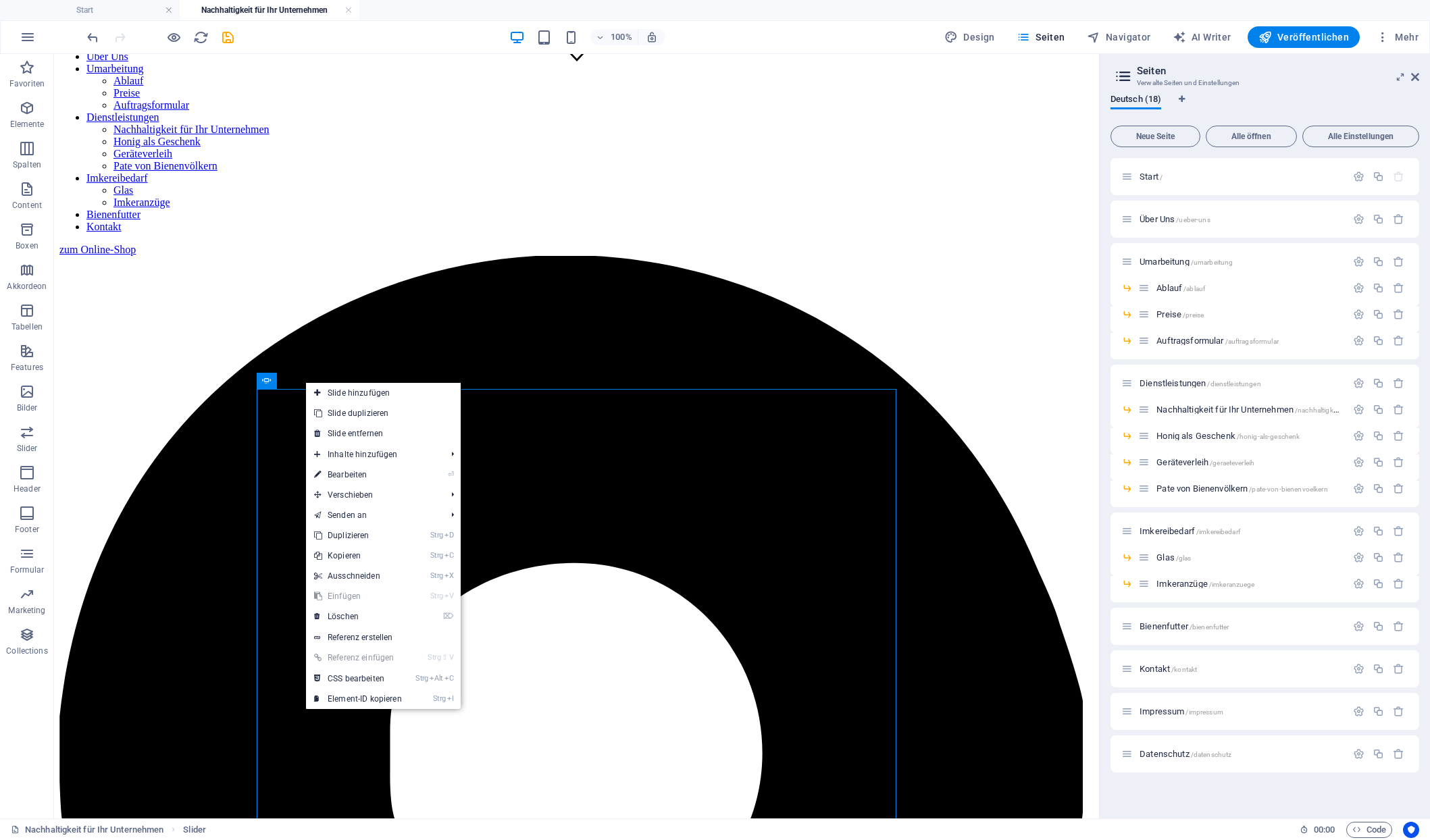
select select "px"
select select "ms"
select select "s"
select select "px"
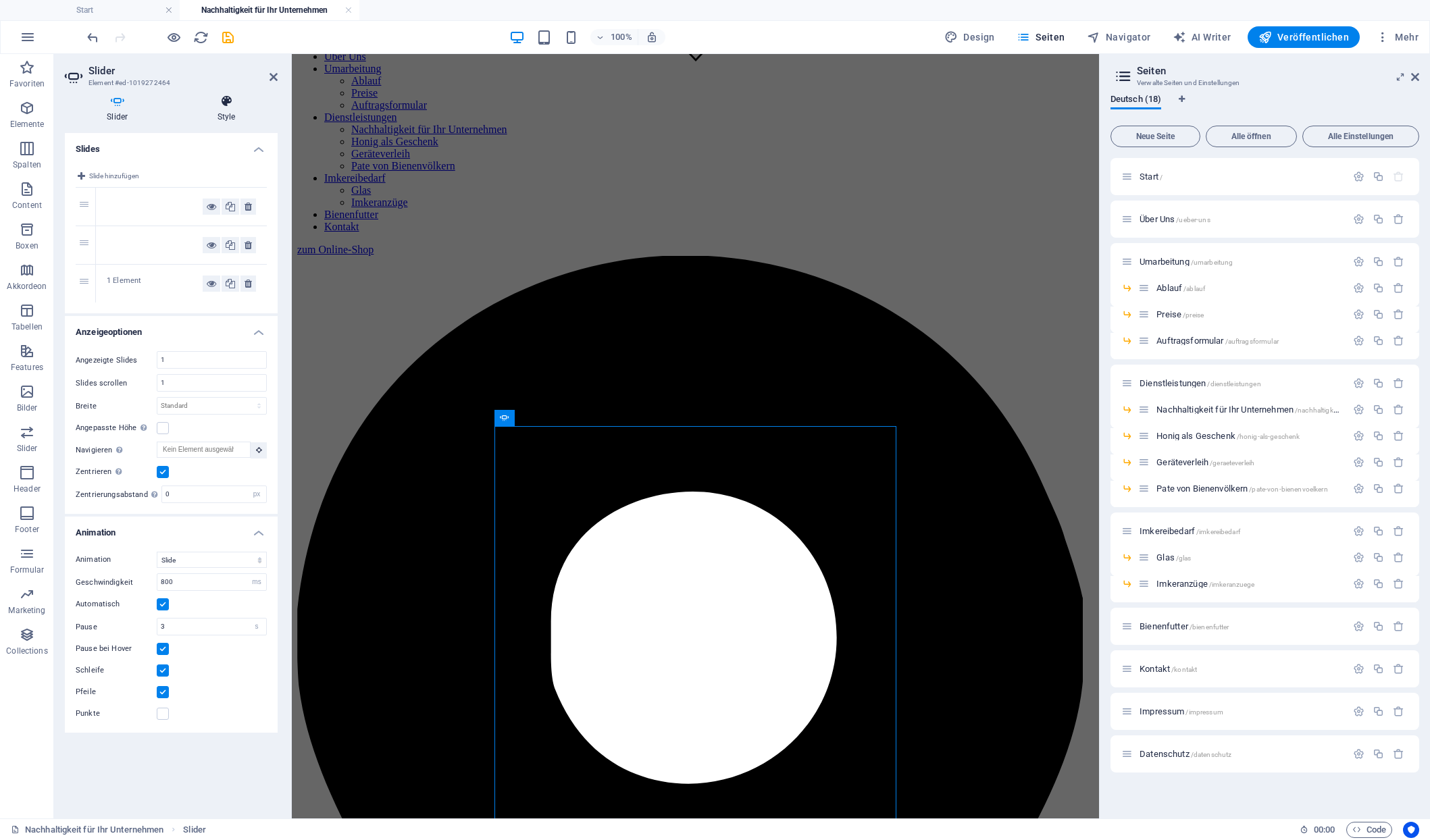
click at [242, 105] on icon at bounding box center [227, 101] width 102 height 14
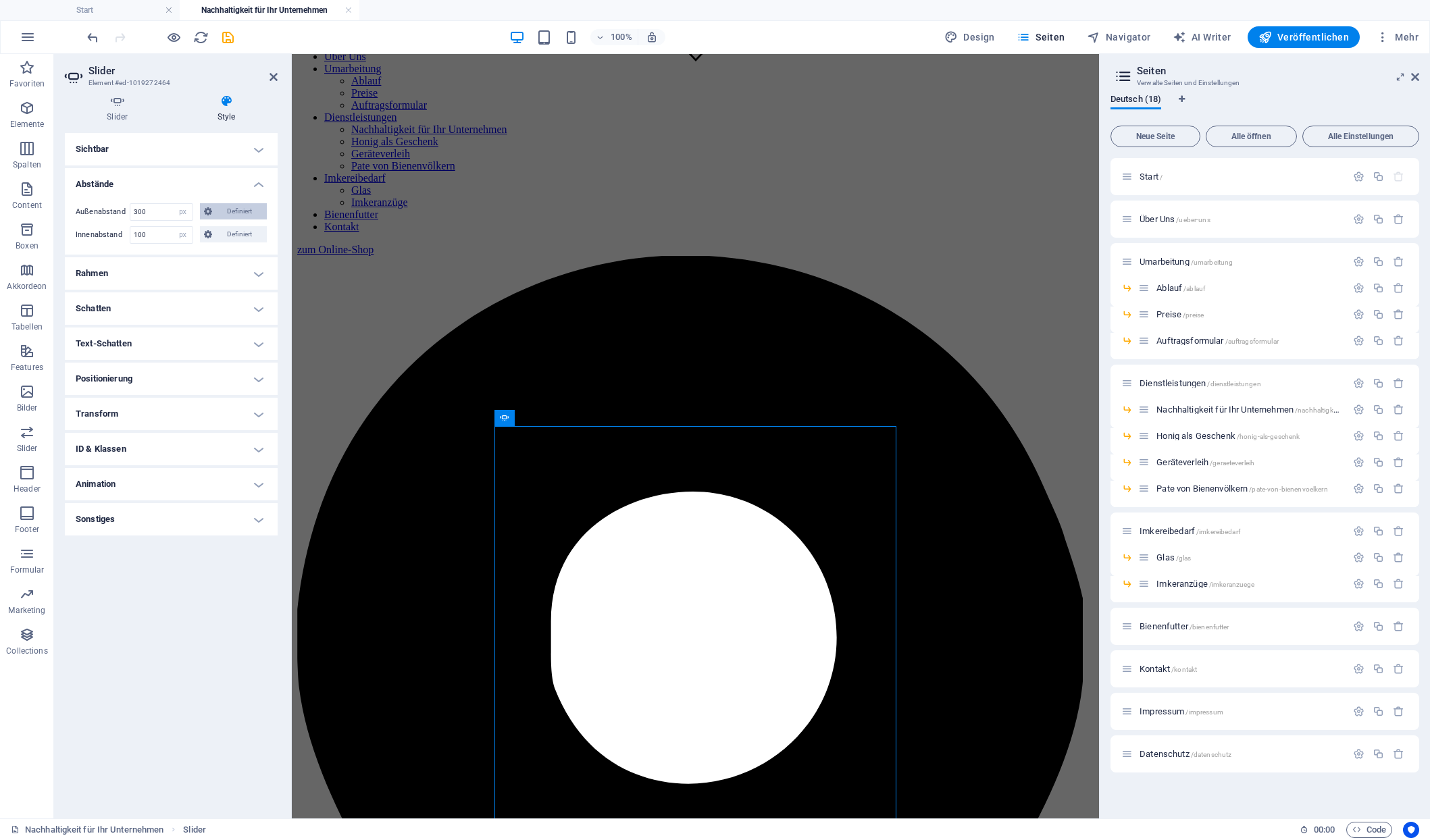
click at [236, 204] on span "Definiert" at bounding box center [240, 212] width 47 height 16
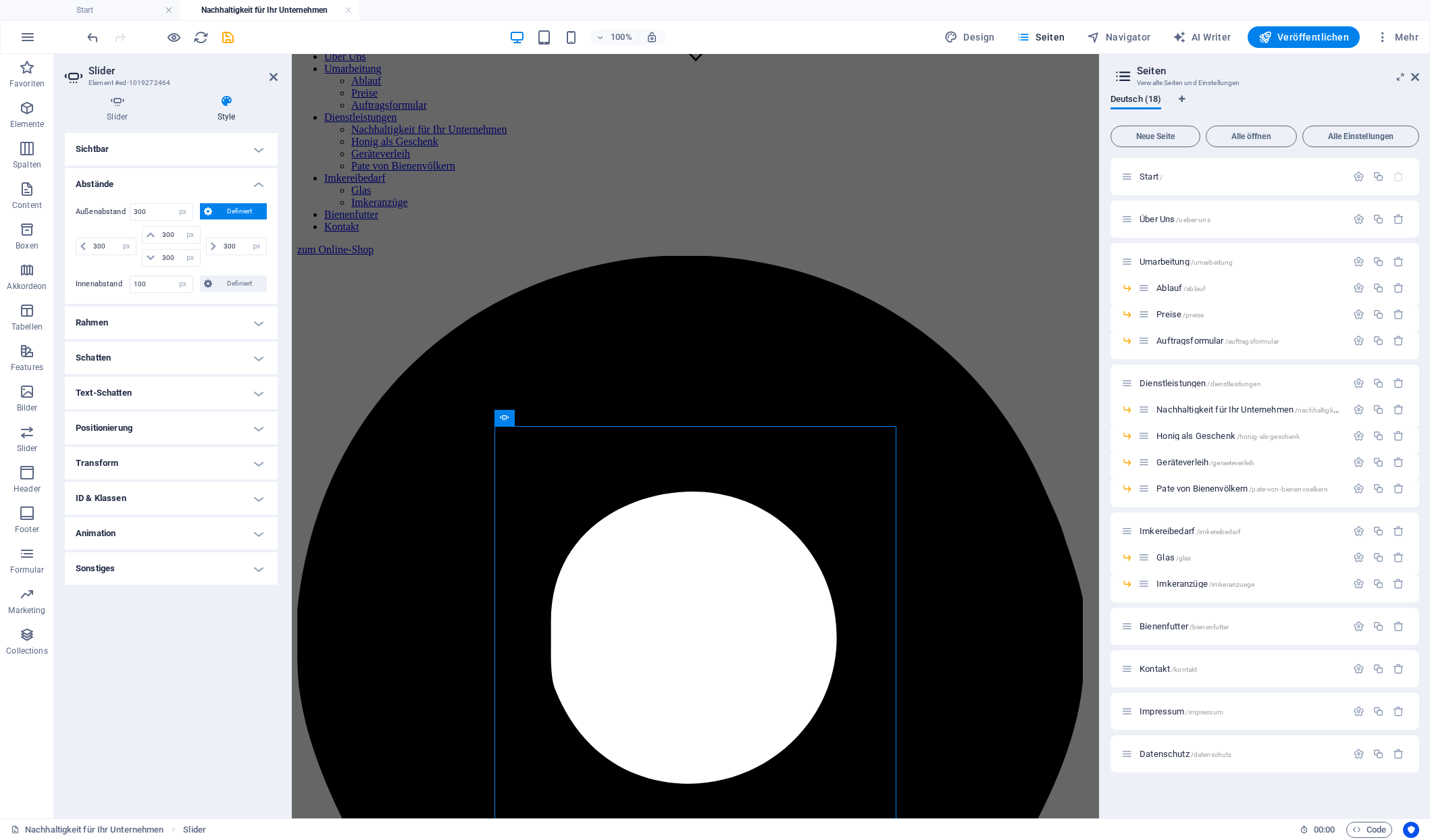
click at [236, 204] on span "Definiert" at bounding box center [240, 212] width 47 height 16
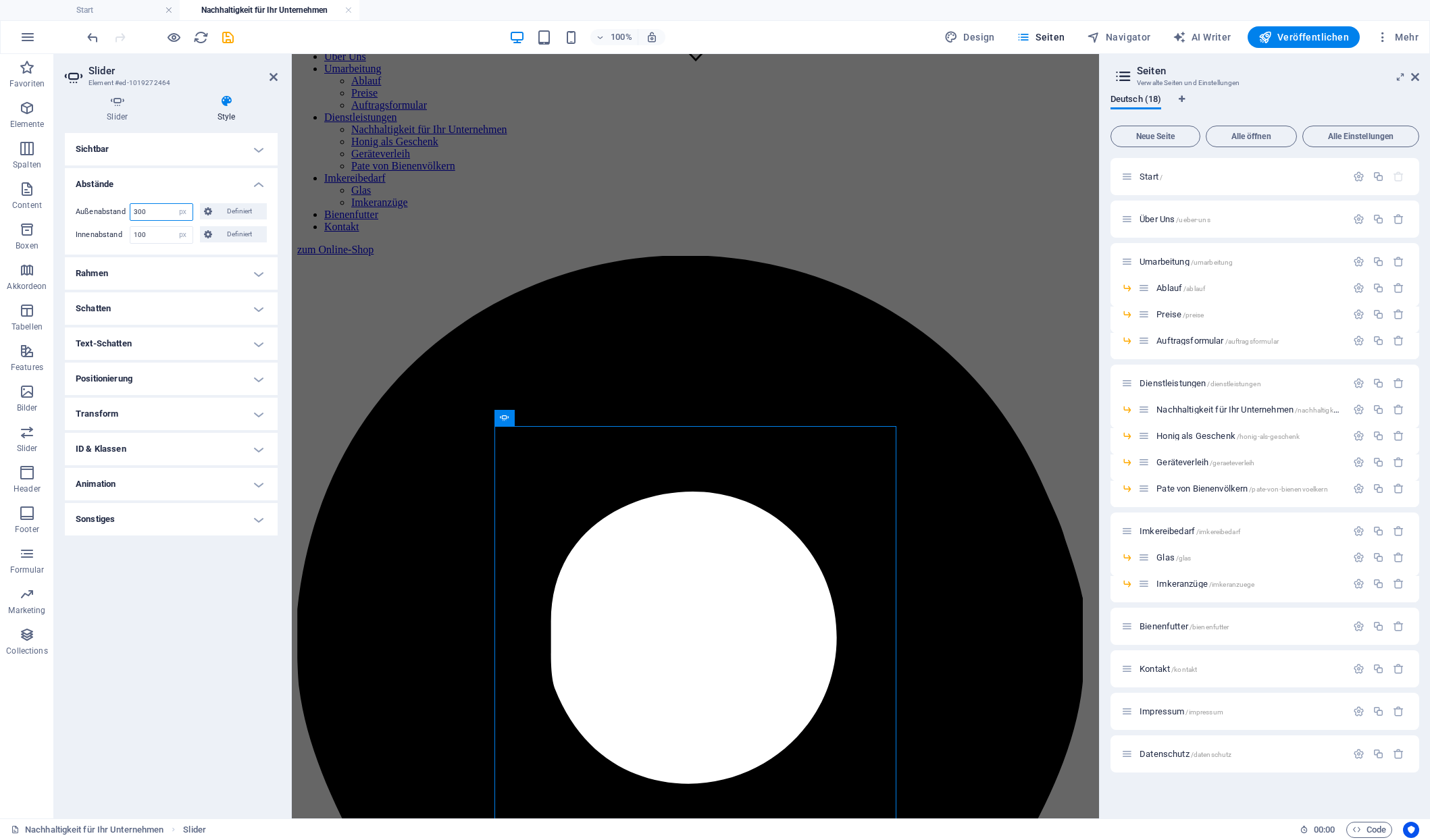
drag, startPoint x: 147, startPoint y: 200, endPoint x: 130, endPoint y: 197, distance: 17.3
click at [131, 204] on input "300" at bounding box center [162, 212] width 62 height 16
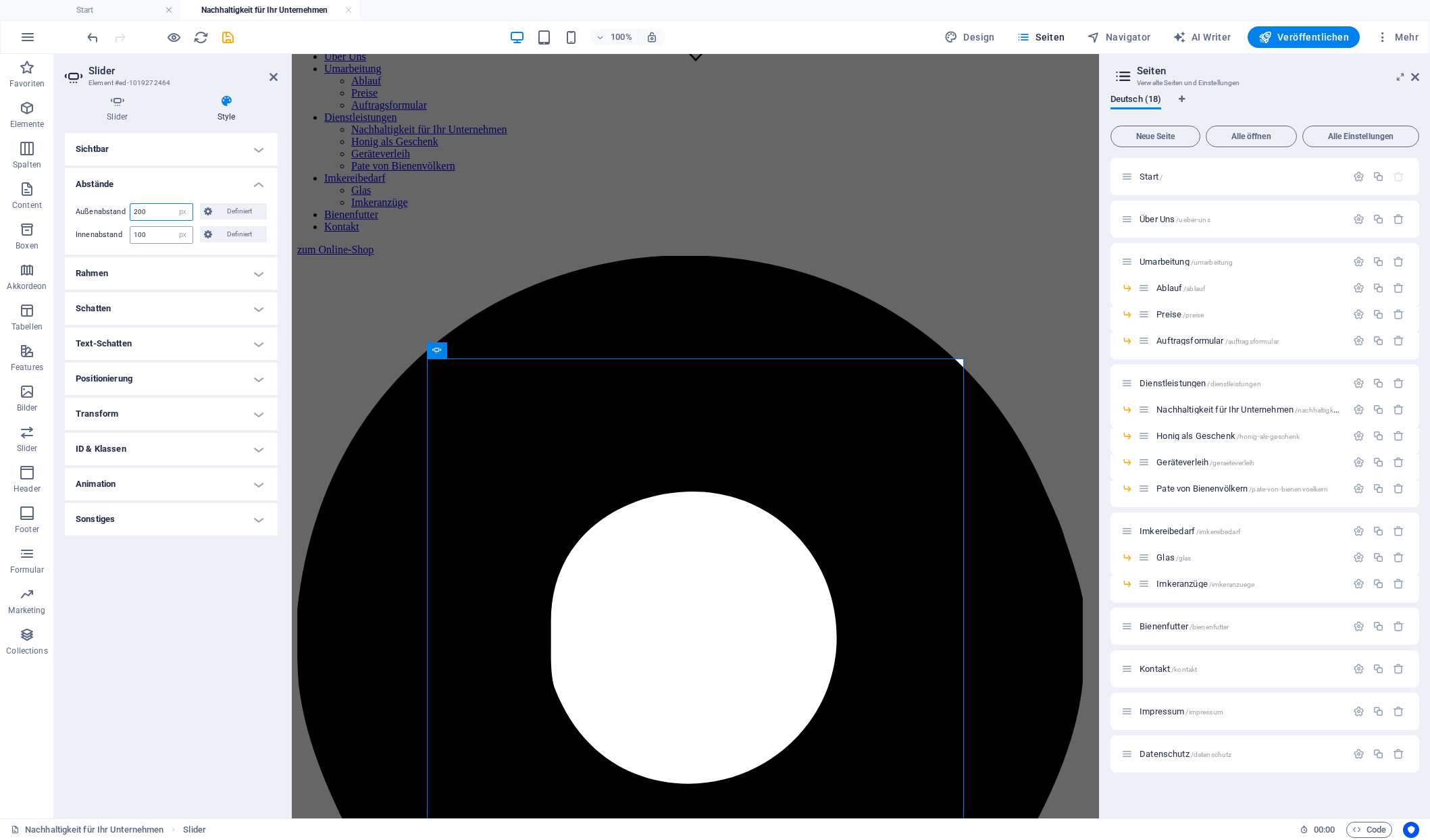
type input "200"
drag, startPoint x: 149, startPoint y: 221, endPoint x: 133, endPoint y: 221, distance: 16.0
click at [133, 227] on input "100" at bounding box center [162, 235] width 62 height 16
type input "50"
click at [215, 204] on button "Definiert" at bounding box center [234, 212] width 68 height 16
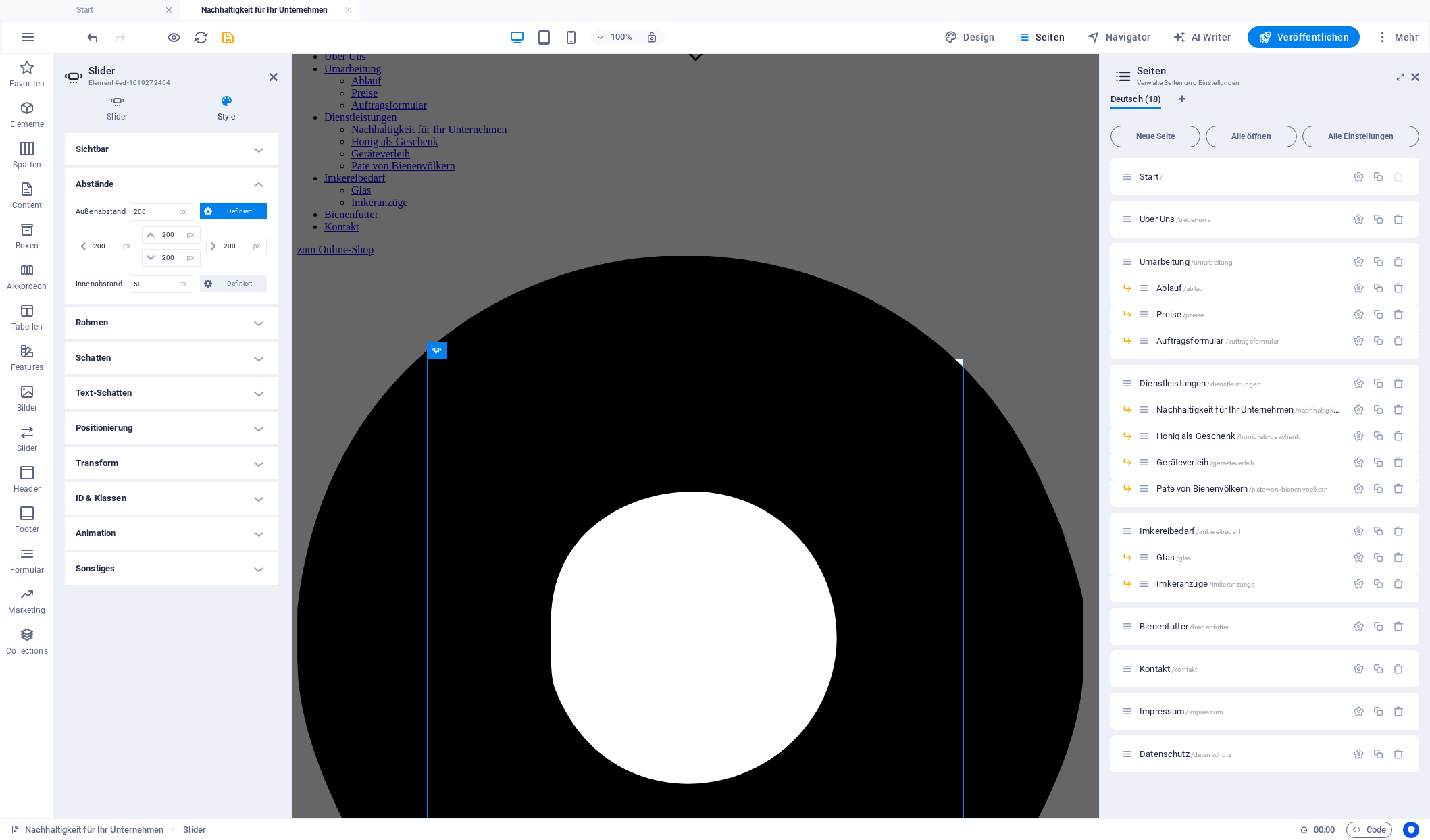
click at [205, 172] on h4 "Abstände" at bounding box center [171, 181] width 213 height 24
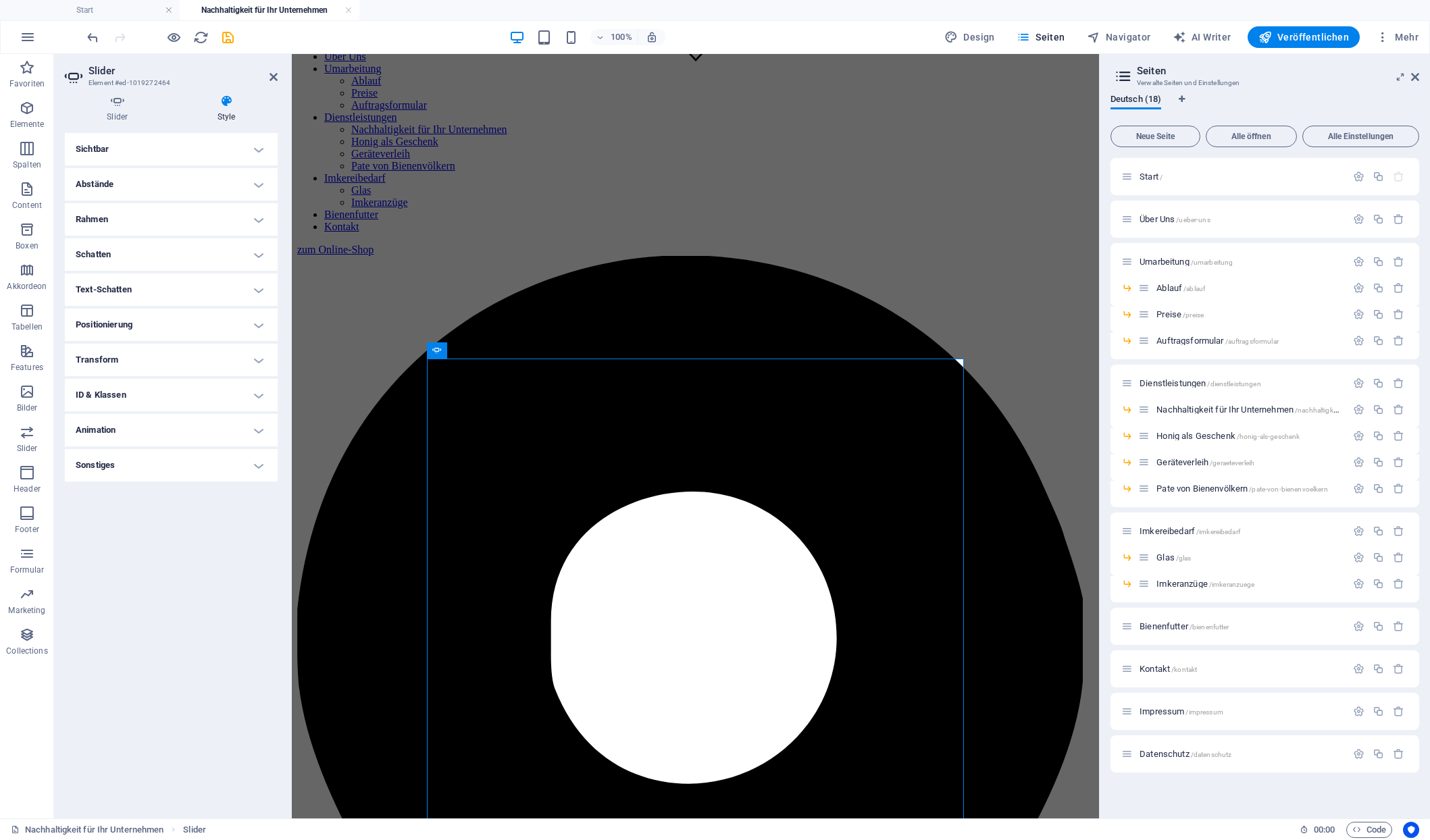
click at [195, 171] on h4 "Abstände" at bounding box center [171, 185] width 213 height 32
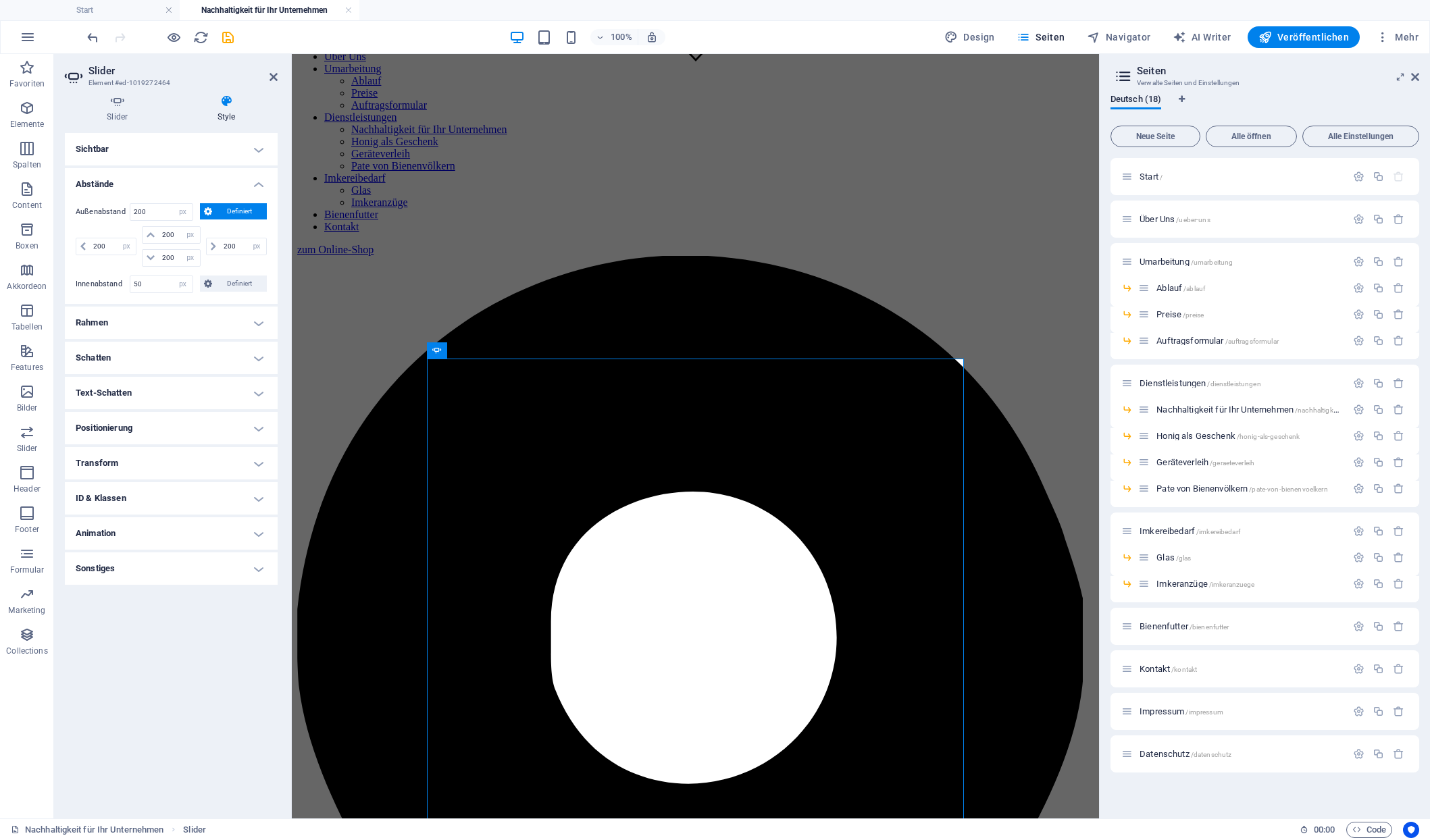
click at [195, 154] on h4 "Sichtbar" at bounding box center [171, 149] width 213 height 32
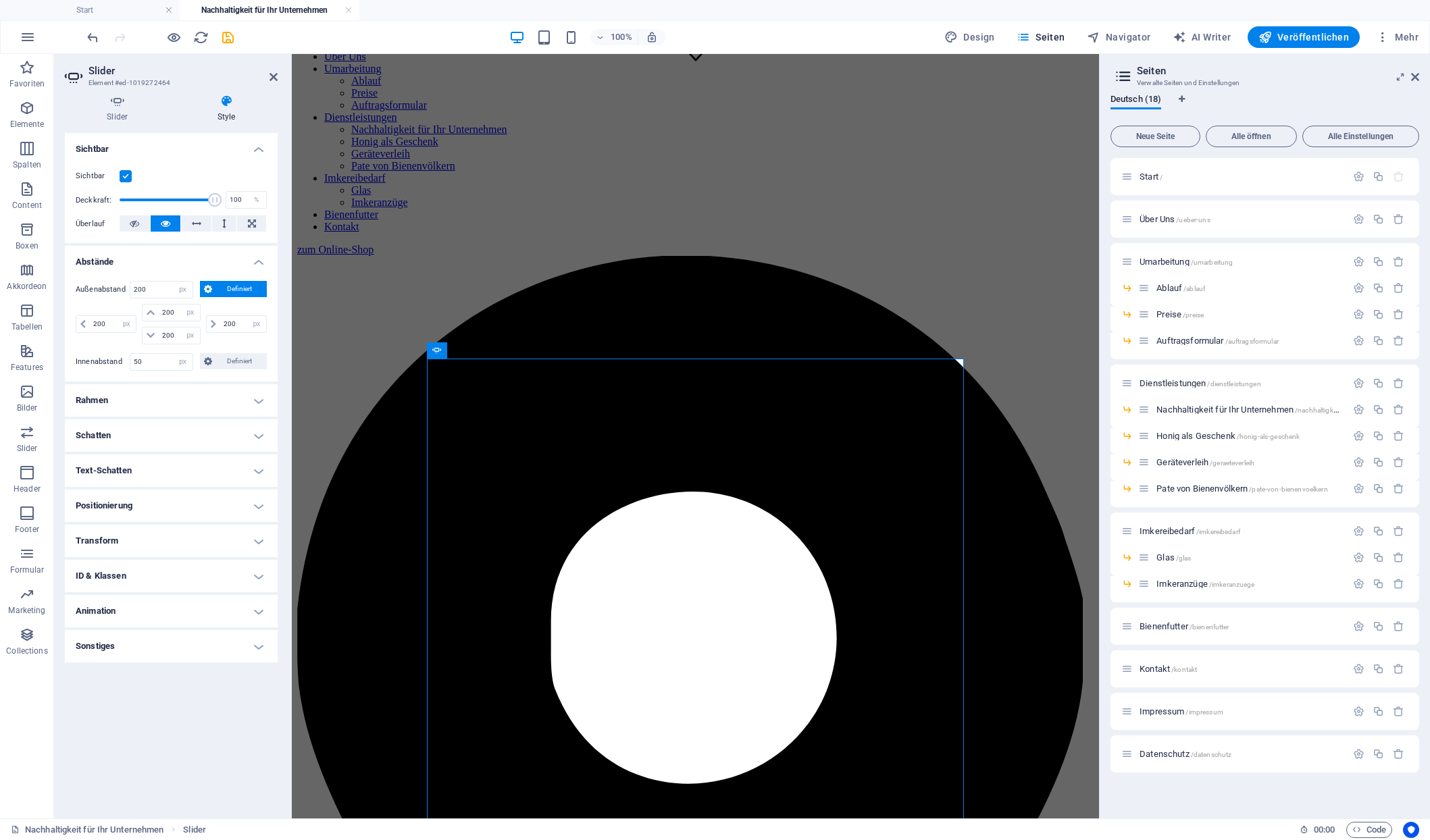
click at [121, 94] on div "Slider Style Slides Slide hinzufügen 1 2 3 1 Element Anzeigeoptionen Angezeigte…" at bounding box center [171, 451] width 235 height 735
click at [117, 104] on icon at bounding box center [118, 101] width 106 height 14
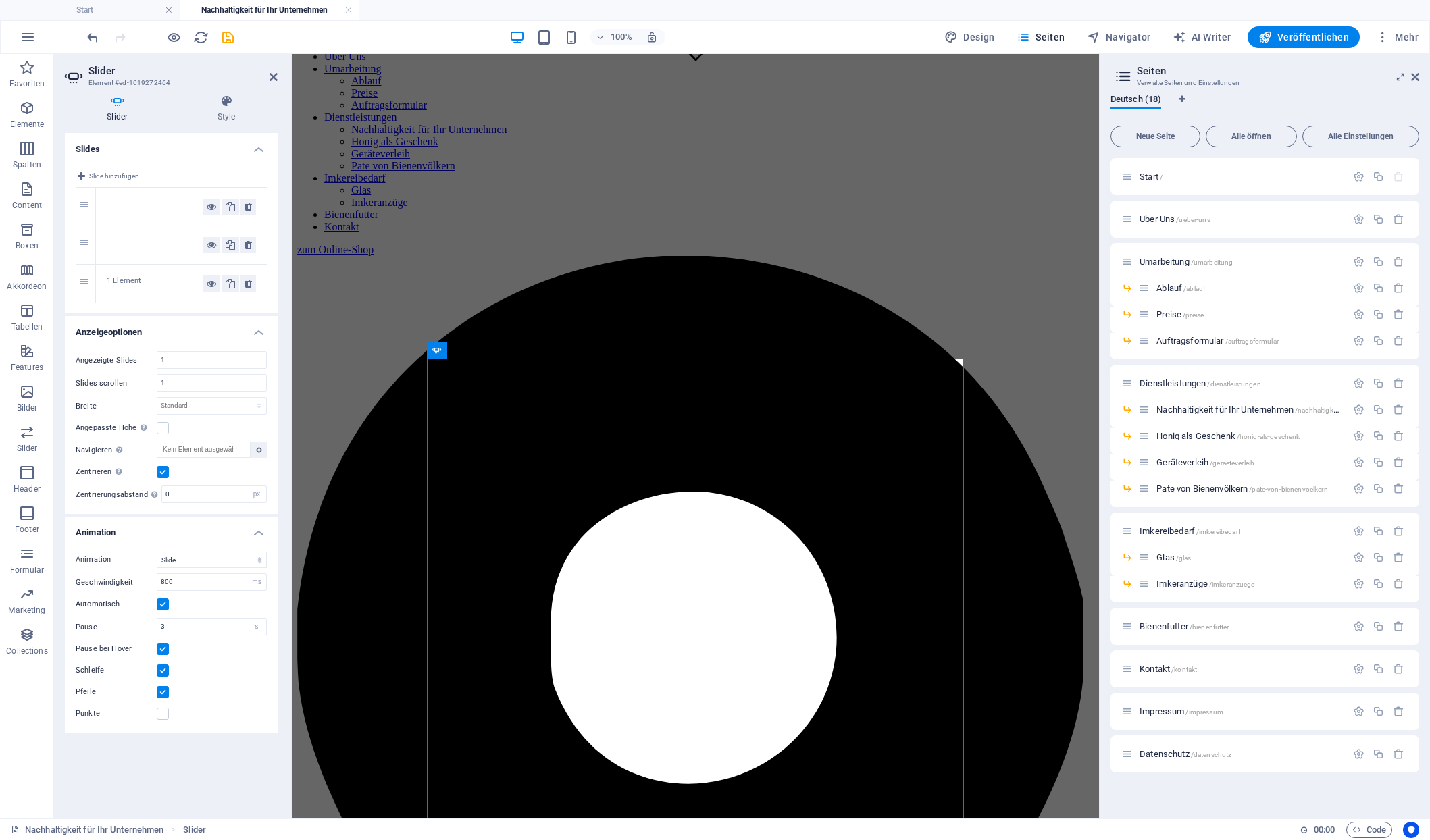
click at [127, 237] on div at bounding box center [155, 246] width 96 height 16
click at [228, 99] on icon at bounding box center [227, 101] width 102 height 14
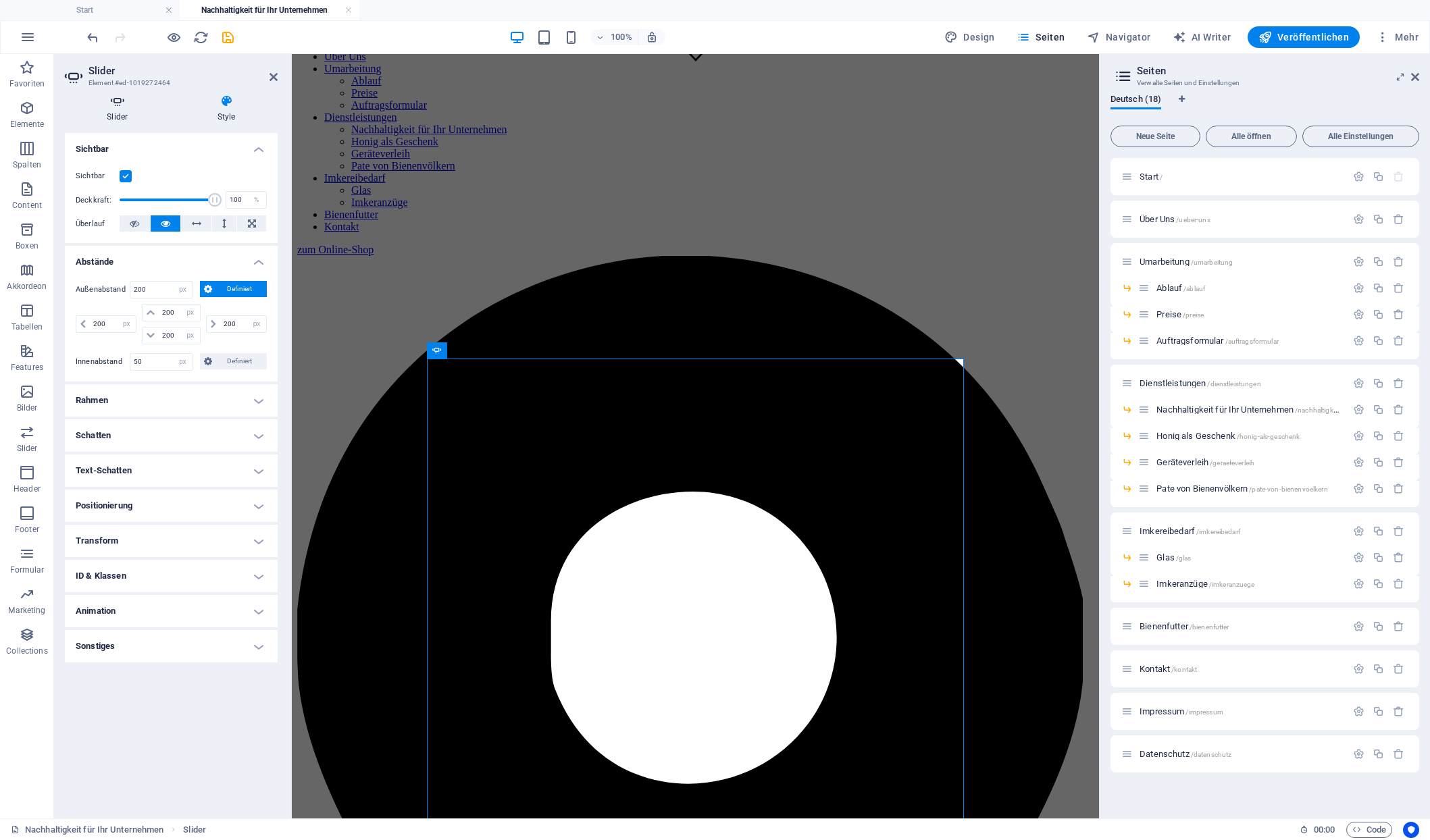
click at [119, 102] on icon at bounding box center [118, 101] width 106 height 14
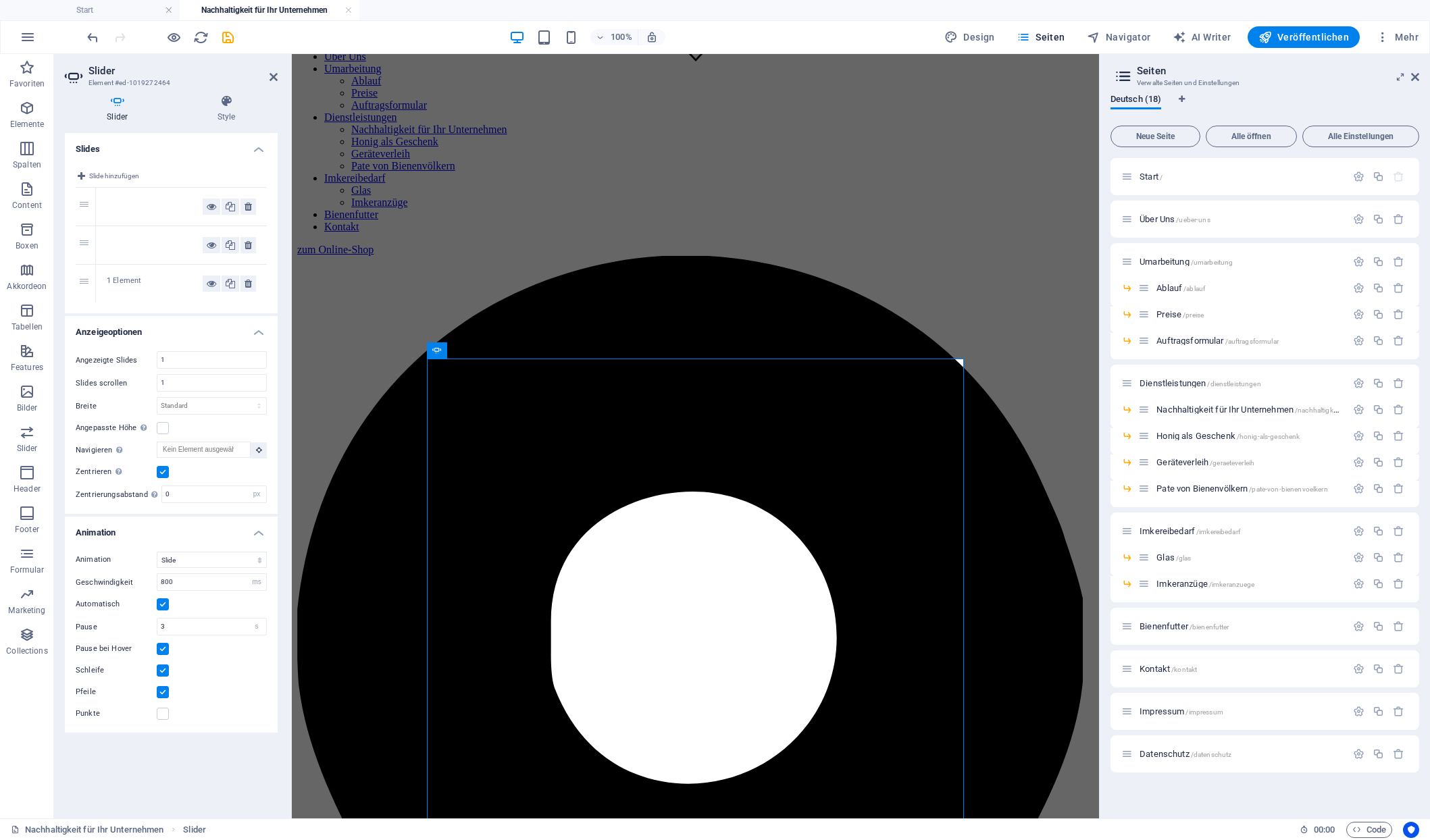
click at [122, 200] on div at bounding box center [155, 207] width 96 height 16
click at [225, 105] on icon at bounding box center [227, 101] width 102 height 14
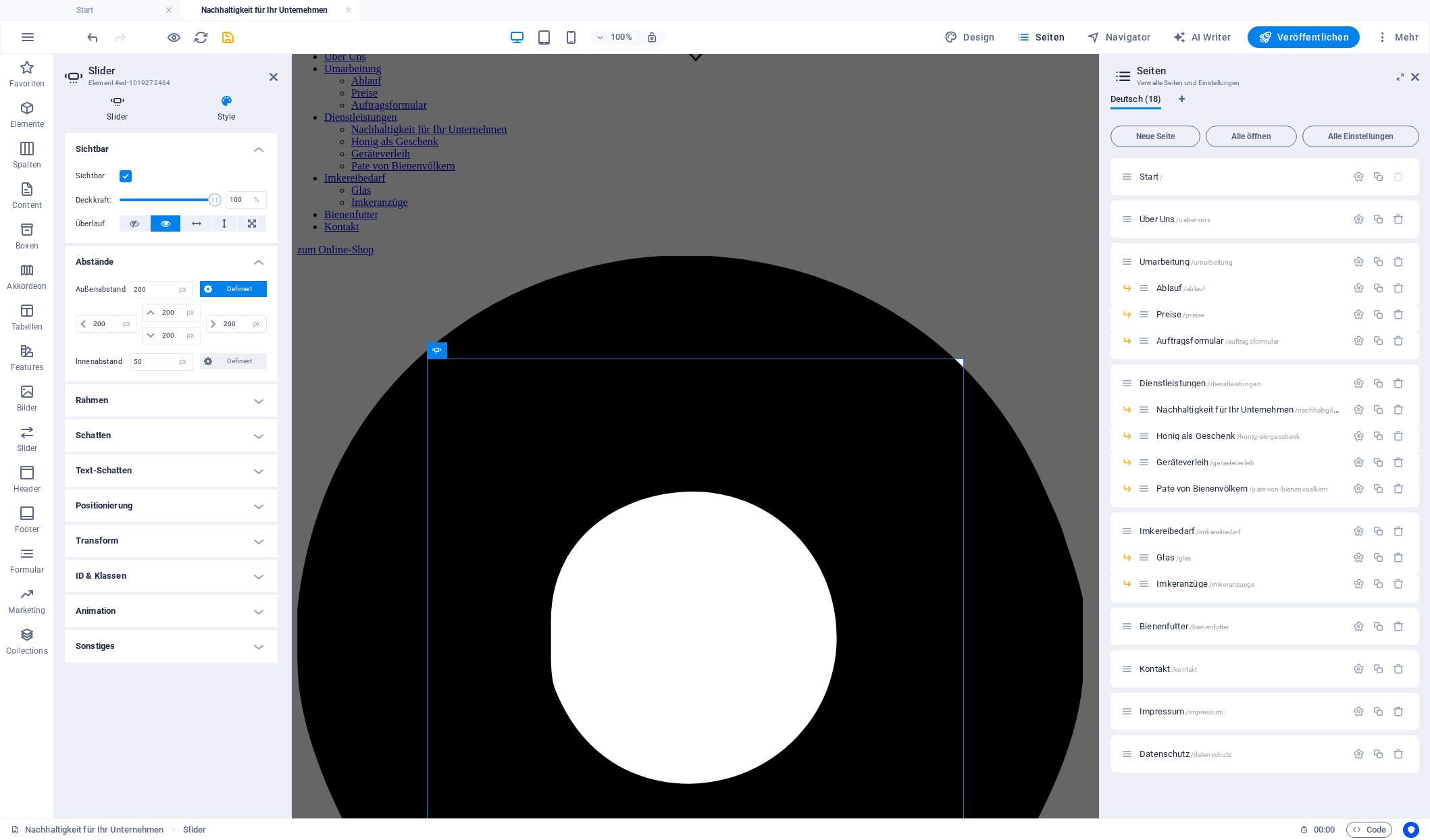
click at [113, 106] on h4 "Slider" at bounding box center [120, 109] width 111 height 28
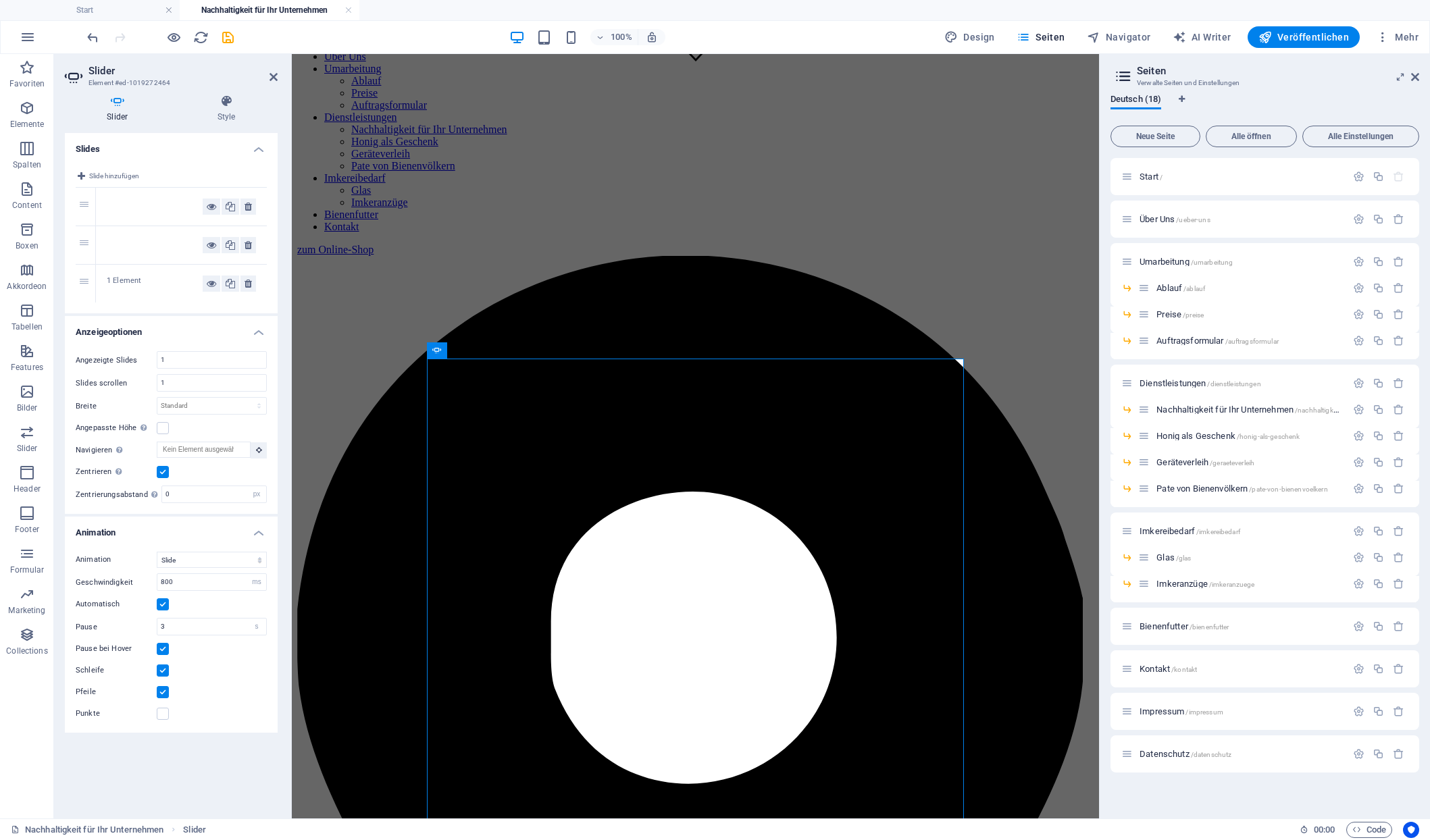
click at [122, 275] on div "1 Element" at bounding box center [155, 283] width 96 height 16
click at [227, 108] on h4 "Style" at bounding box center [227, 109] width 102 height 28
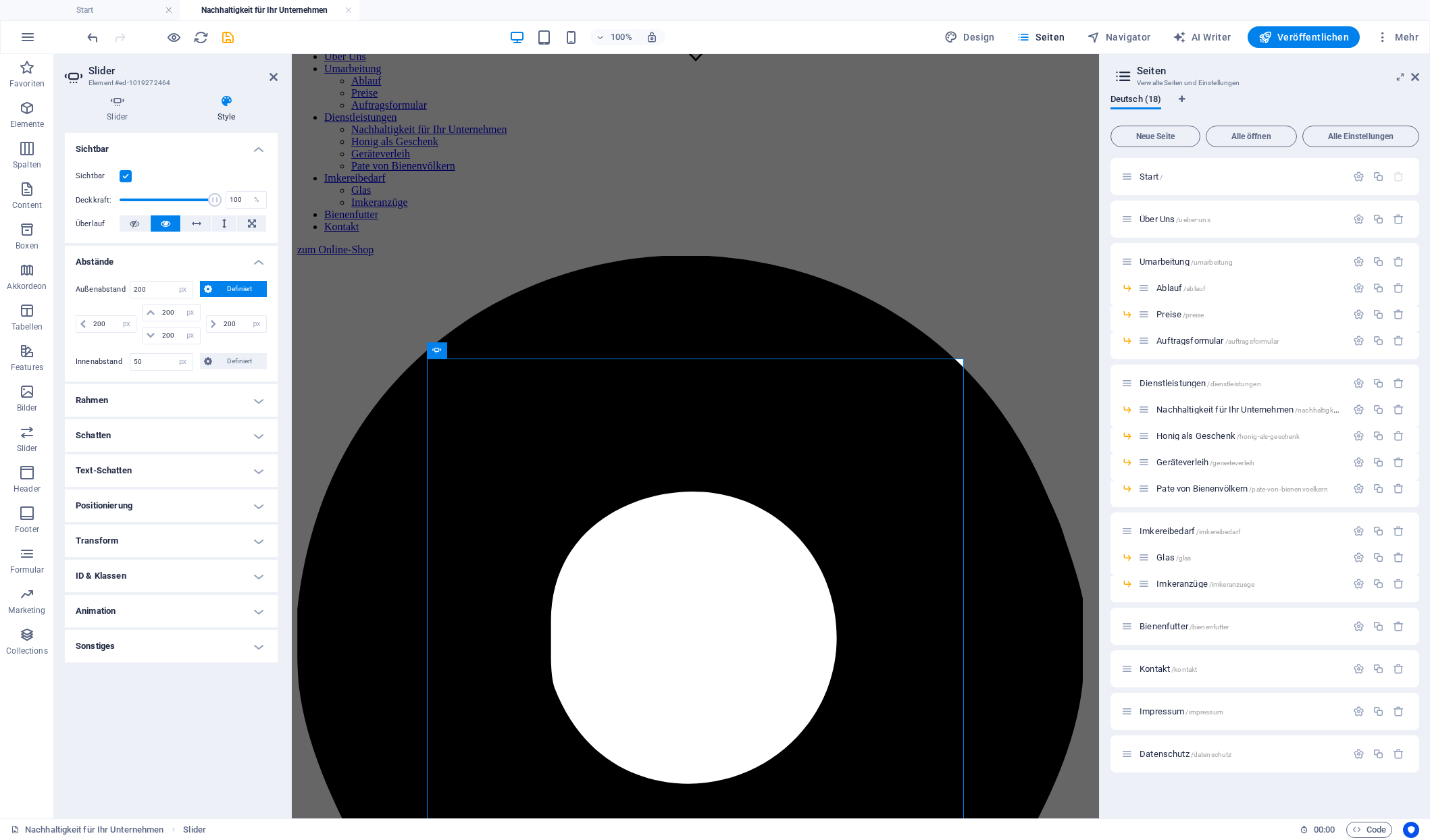
click at [227, 108] on h4 "Style" at bounding box center [227, 109] width 102 height 28
click at [115, 116] on h4 "Slider" at bounding box center [120, 109] width 111 height 28
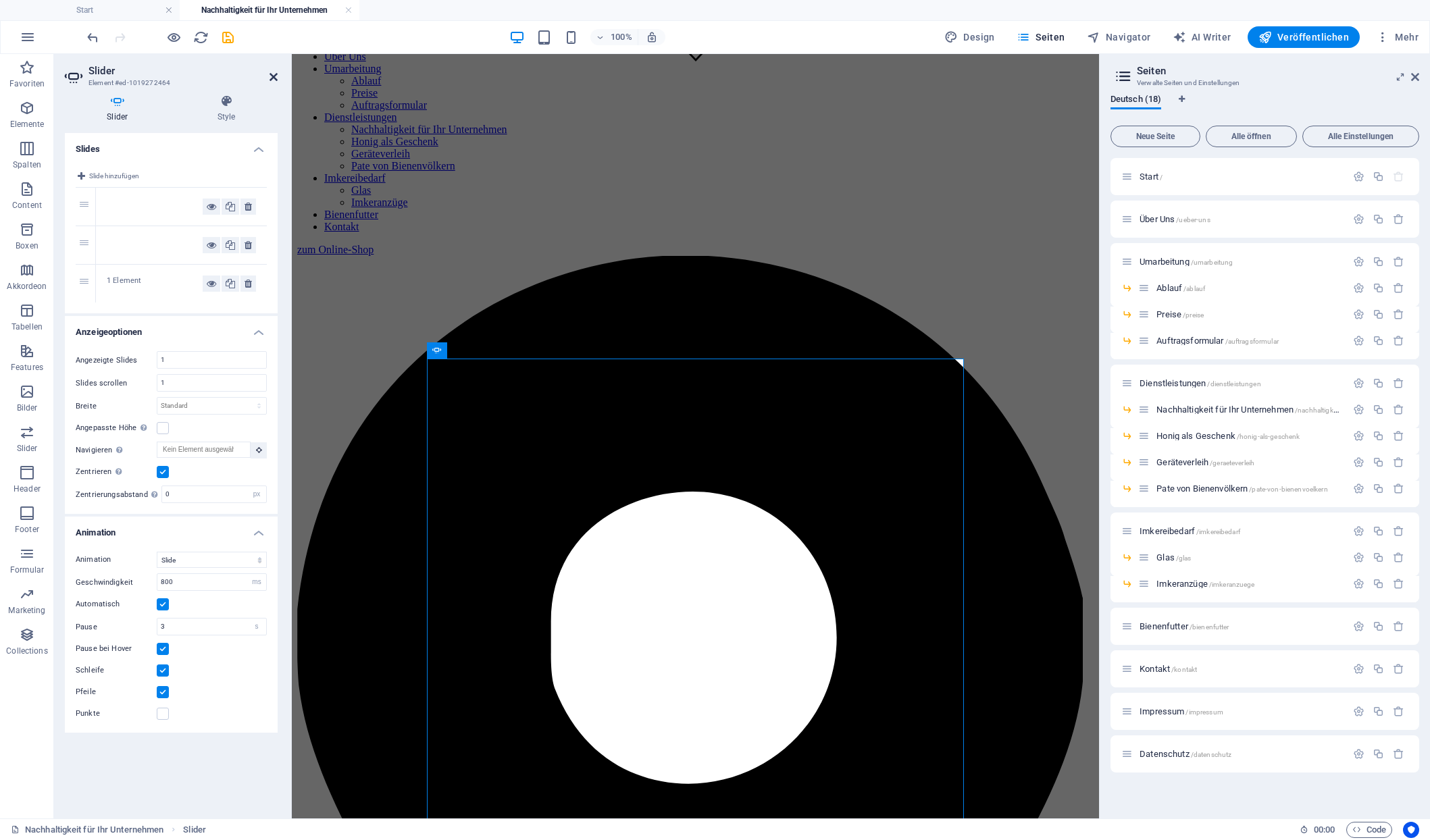
click at [274, 72] on icon at bounding box center [273, 77] width 8 height 11
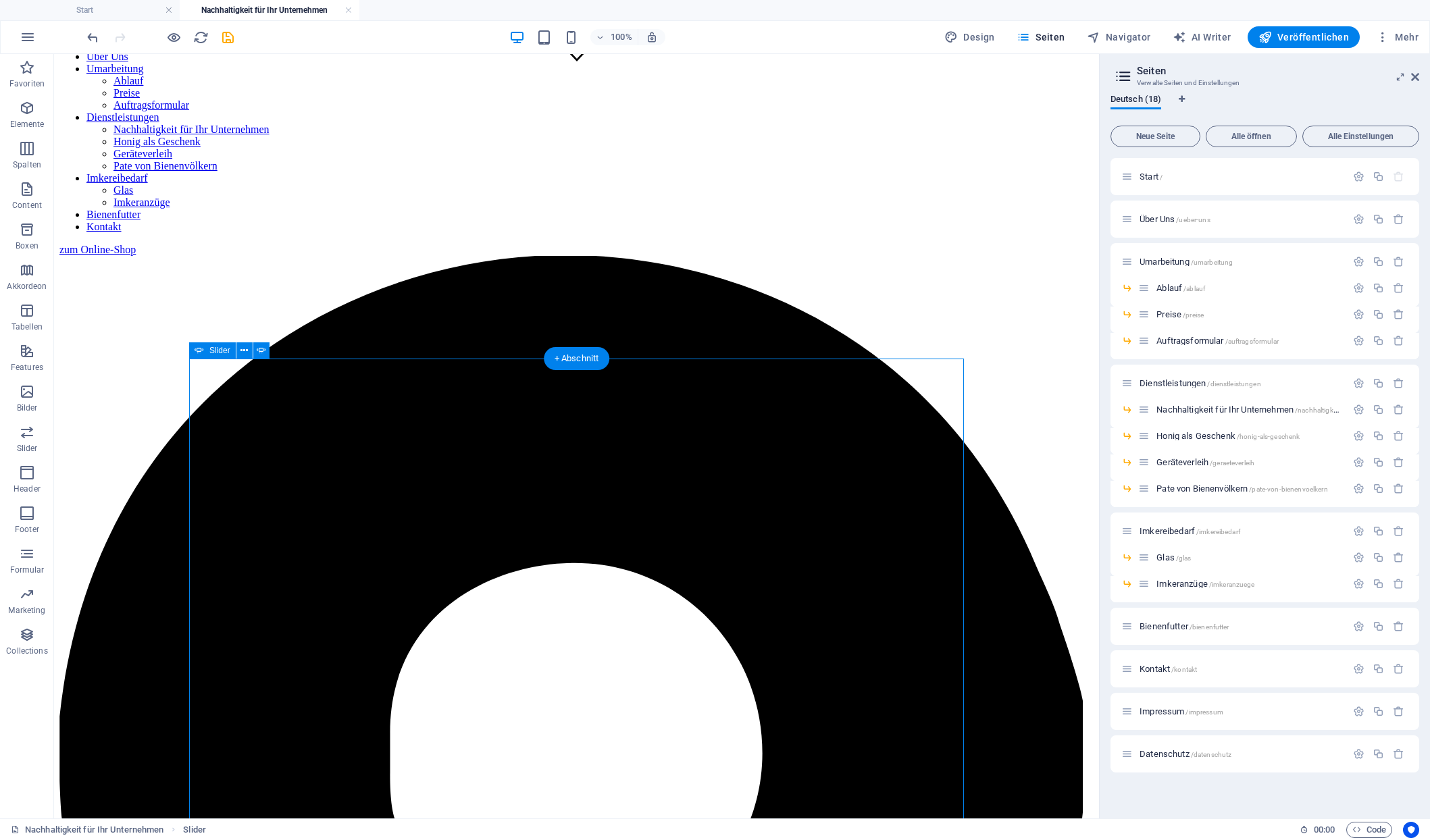
click at [229, 41] on icon "save" at bounding box center [228, 37] width 16 height 16
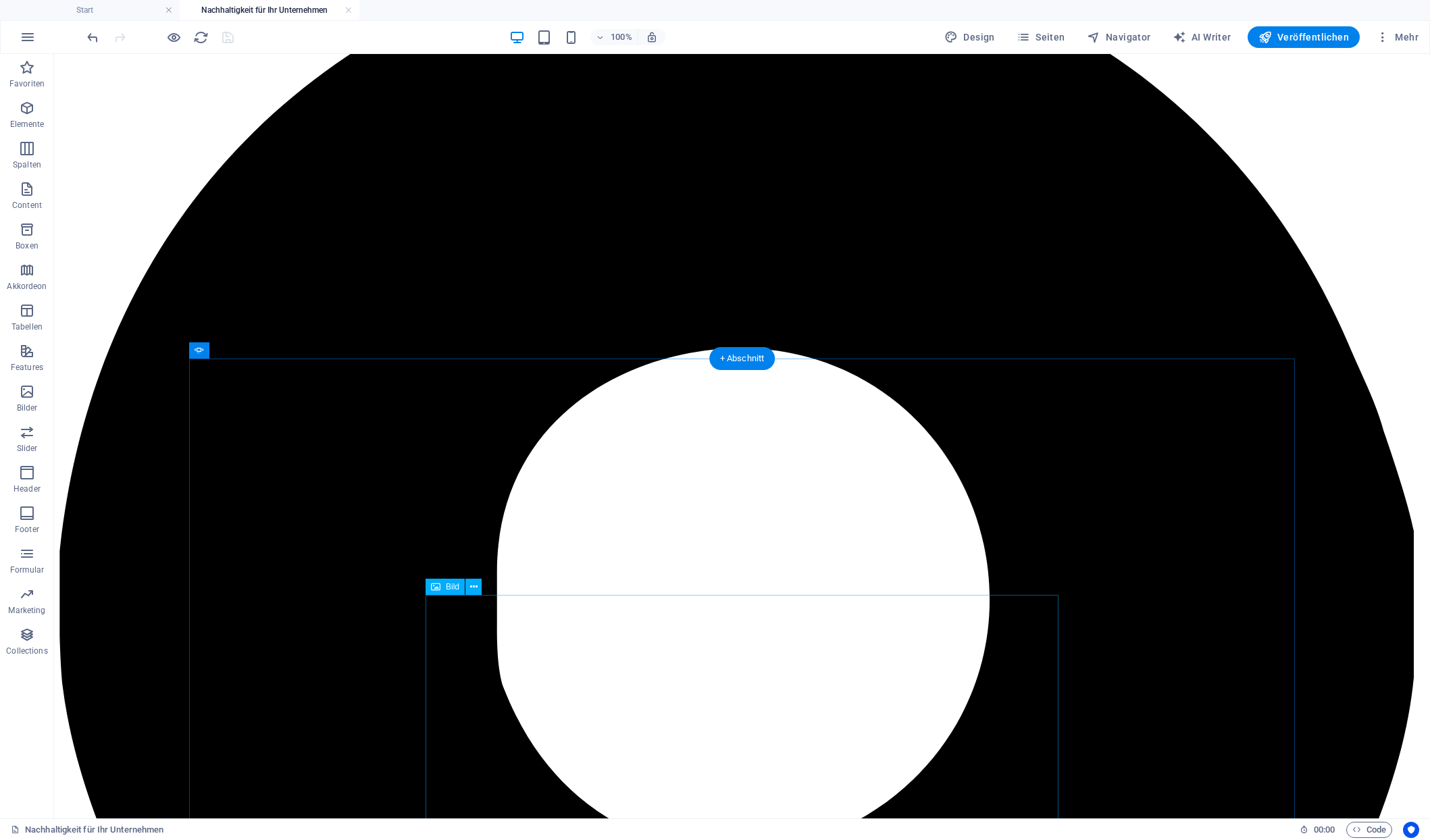
scroll to position [1081, 0]
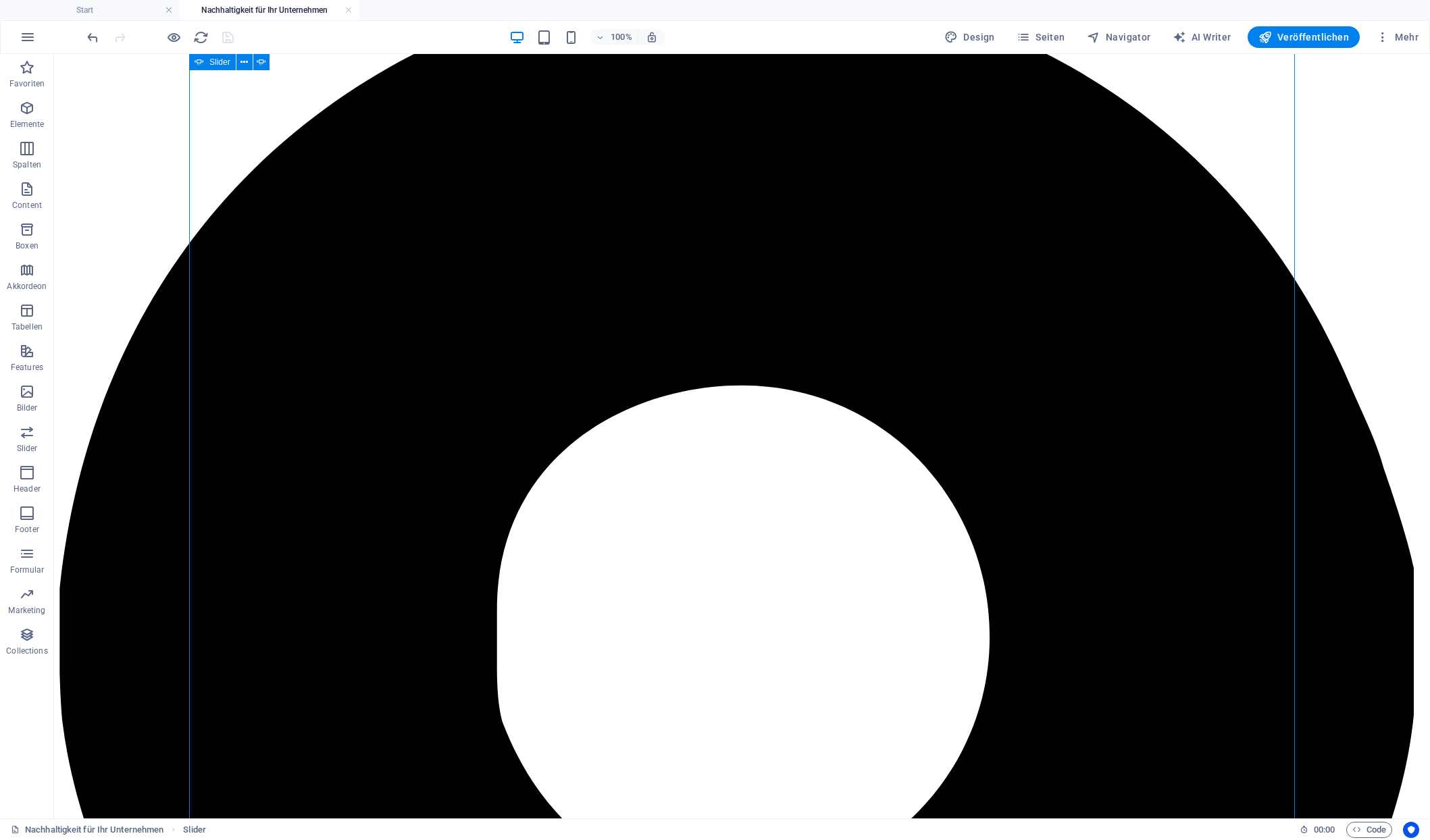
scroll to position [935, 0]
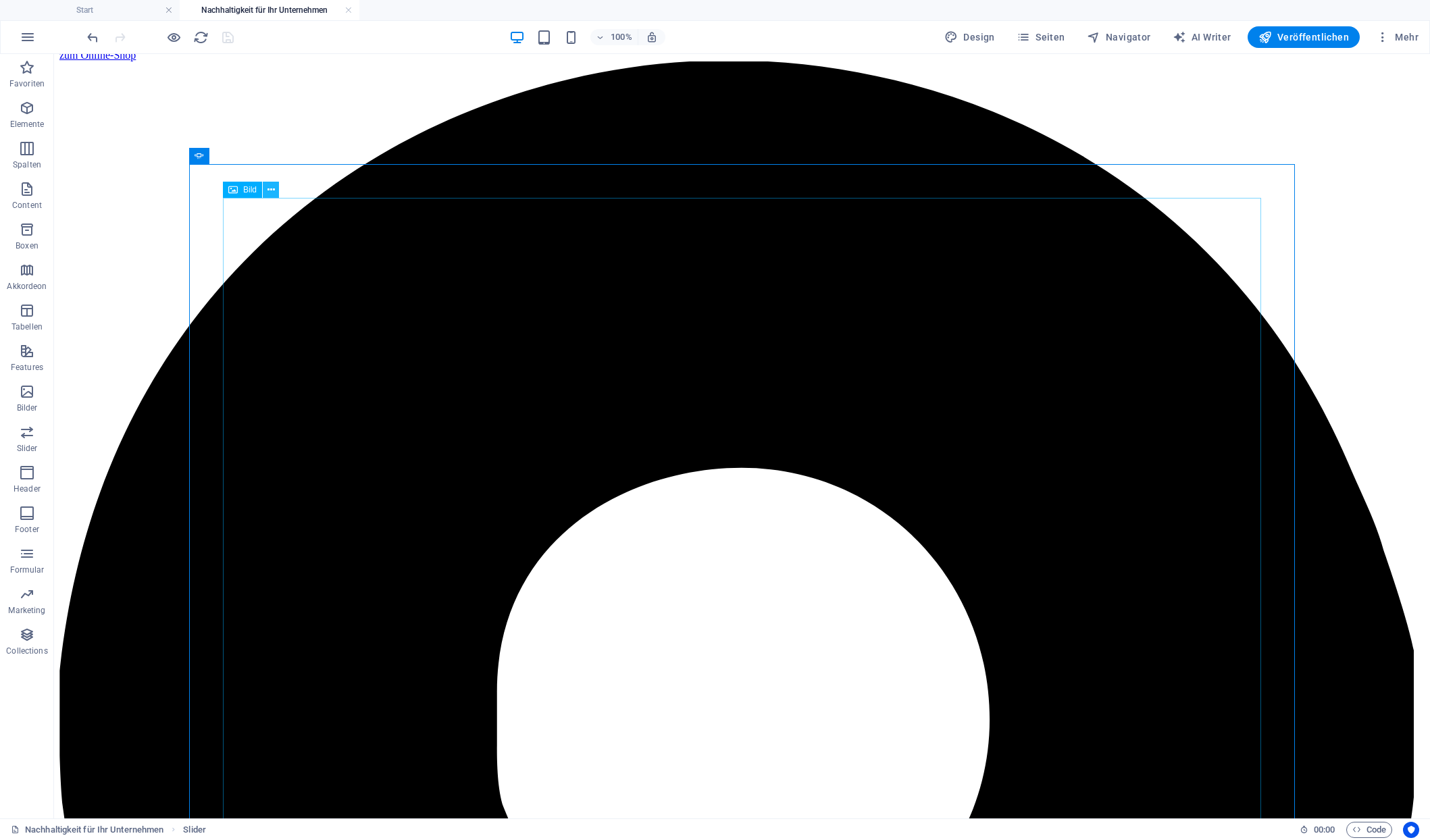
click at [267, 193] on icon at bounding box center [271, 190] width 7 height 14
click at [241, 156] on icon at bounding box center [244, 156] width 7 height 14
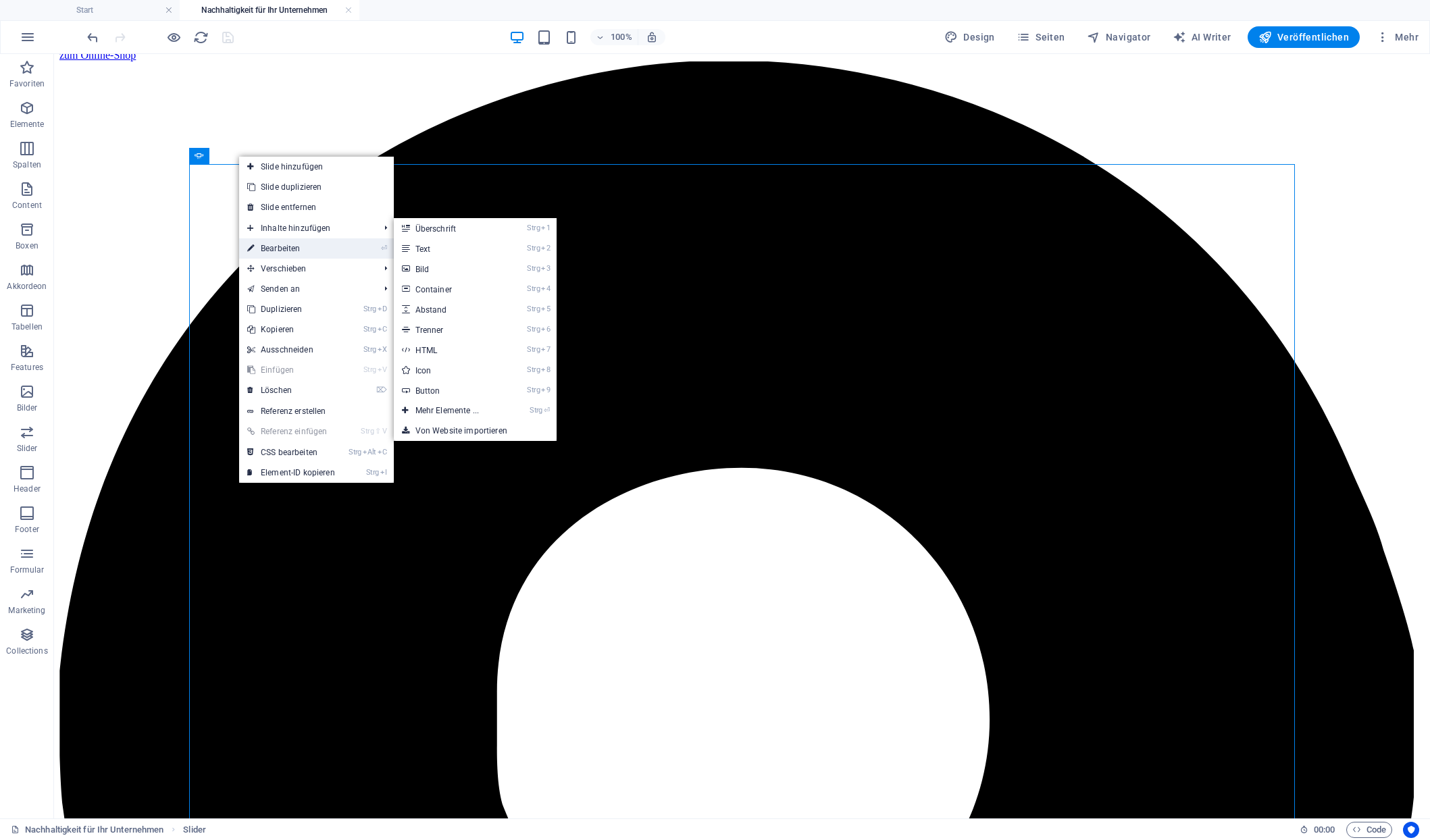
click at [279, 249] on link "⏎ Bearbeiten" at bounding box center [292, 249] width 104 height 20
select select "px"
select select "ms"
select select "s"
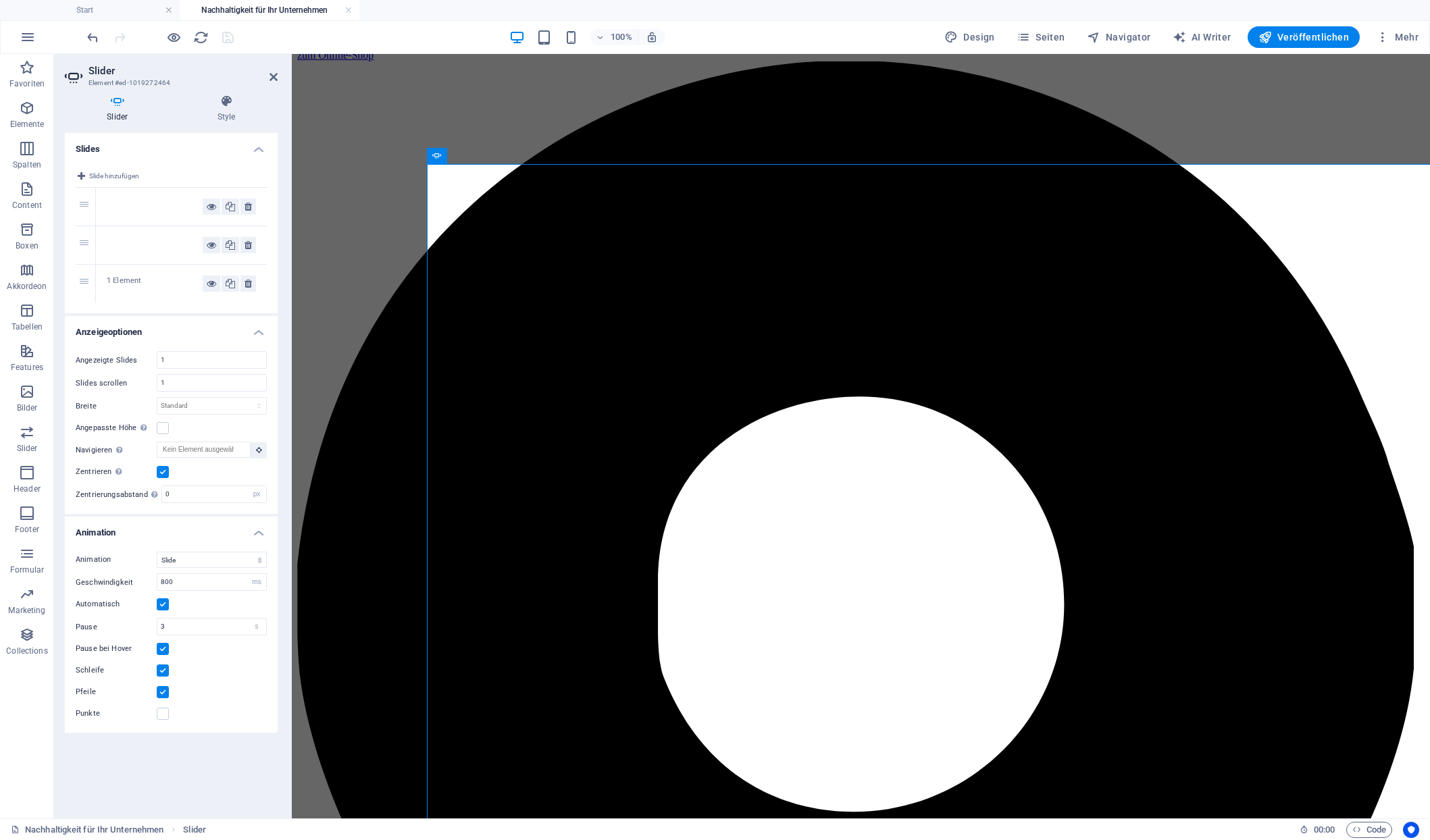
scroll to position [845, 0]
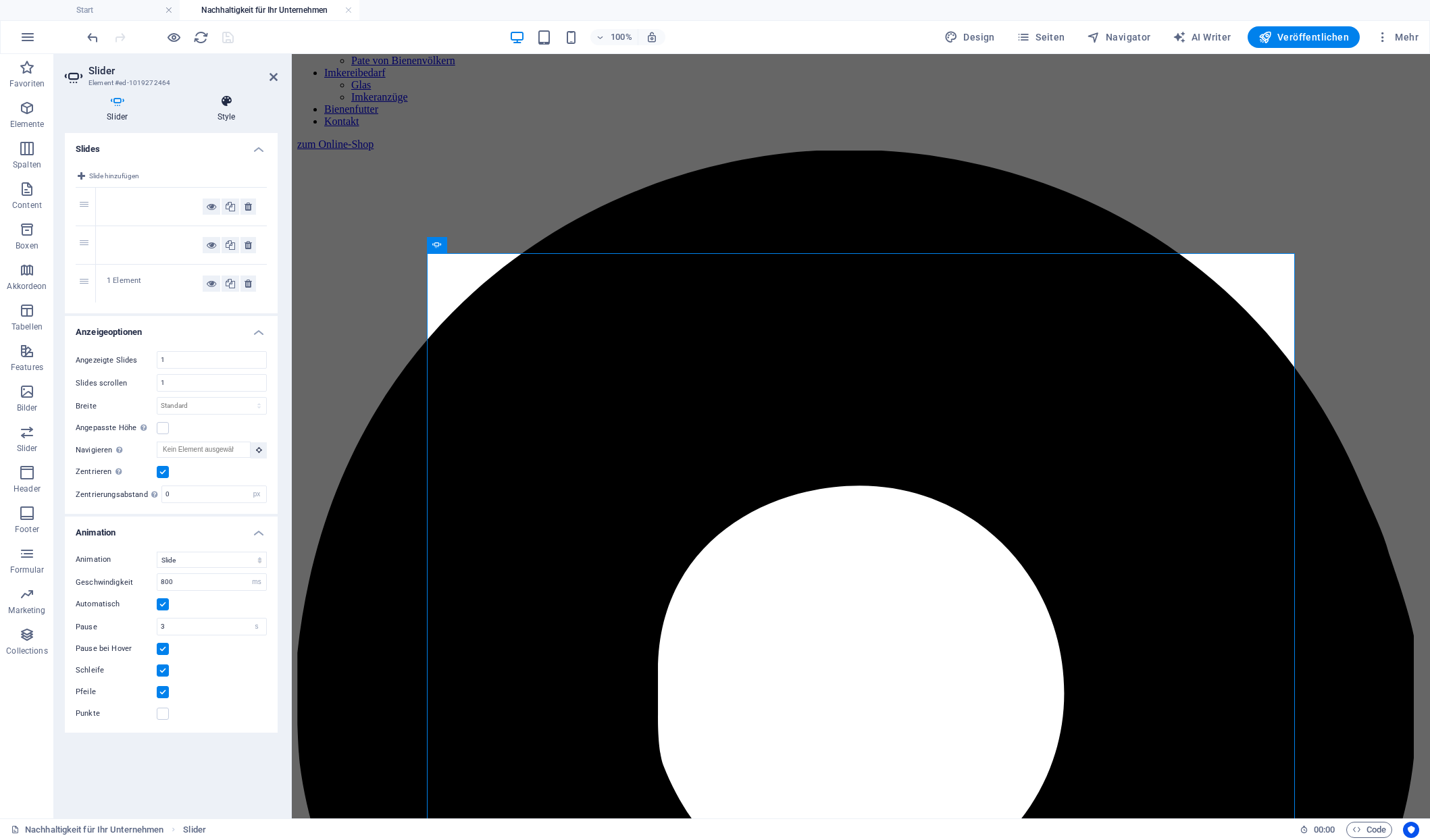
click at [221, 106] on h4 "Style" at bounding box center [227, 109] width 102 height 28
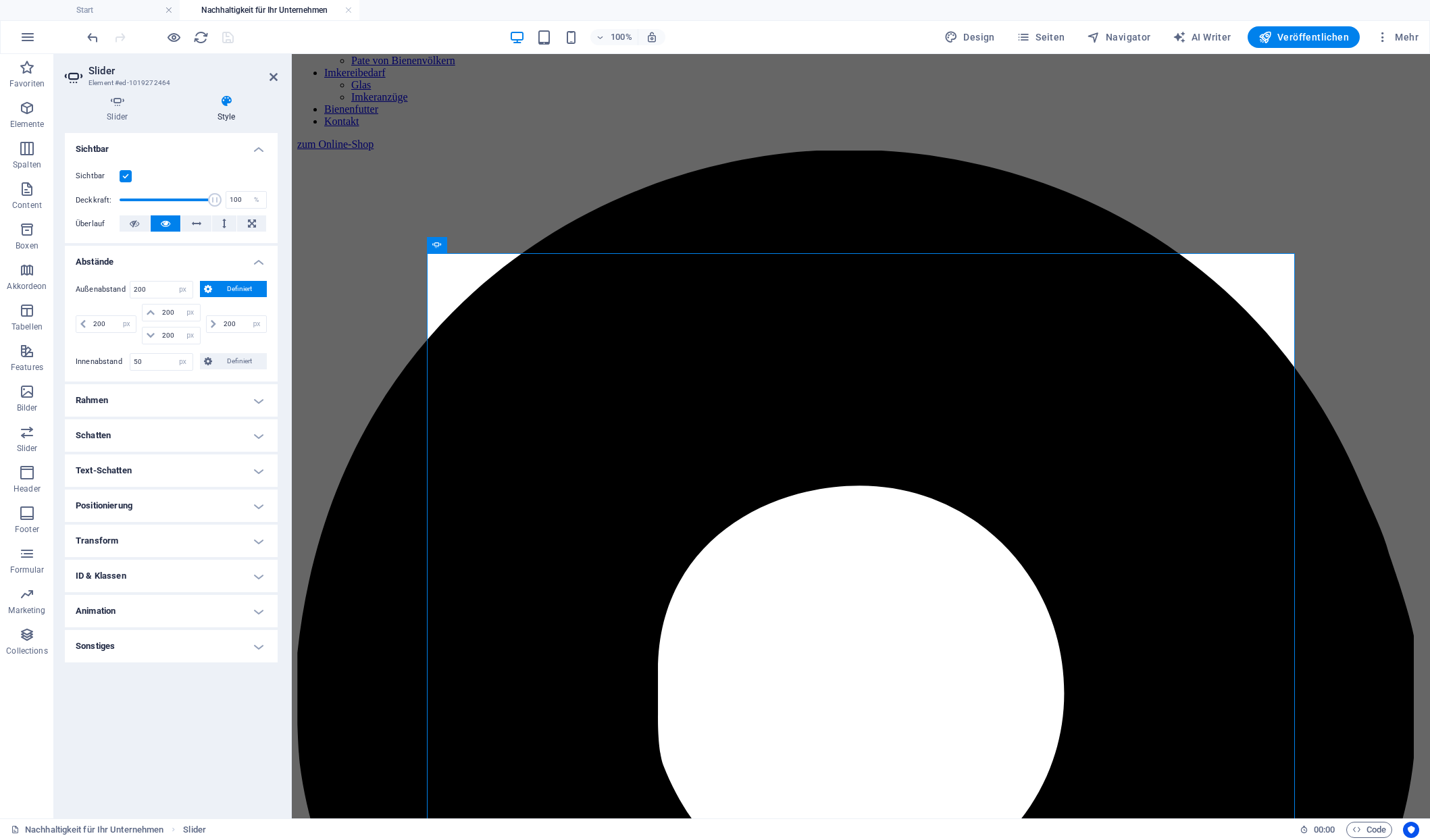
click at [137, 384] on h4 "Rahmen" at bounding box center [171, 400] width 213 height 32
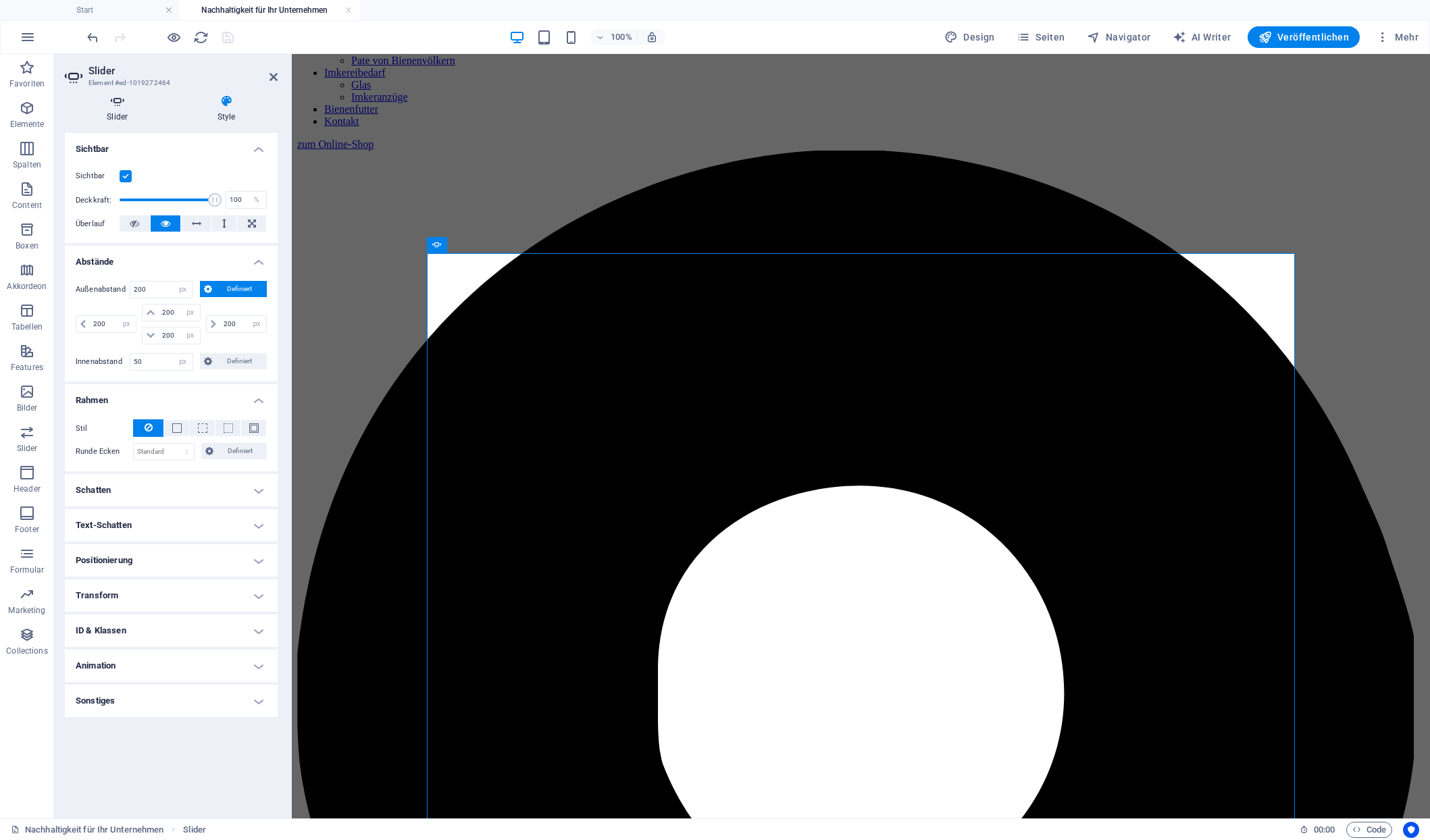
click at [113, 105] on icon at bounding box center [118, 101] width 106 height 14
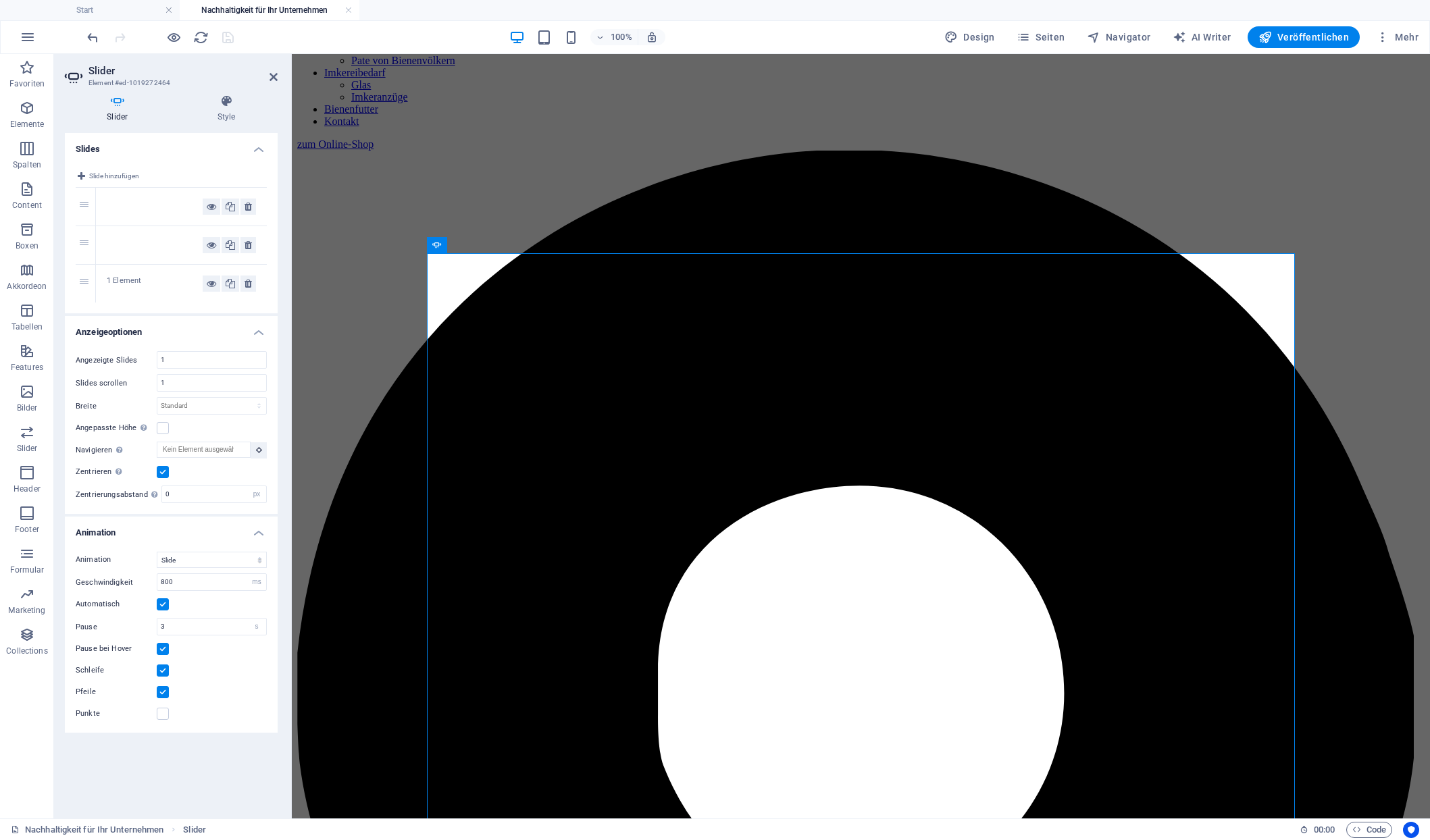
click at [85, 195] on div "1" at bounding box center [86, 207] width 20 height 38
click at [131, 199] on div at bounding box center [155, 207] width 96 height 16
click at [227, 104] on icon at bounding box center [227, 101] width 102 height 14
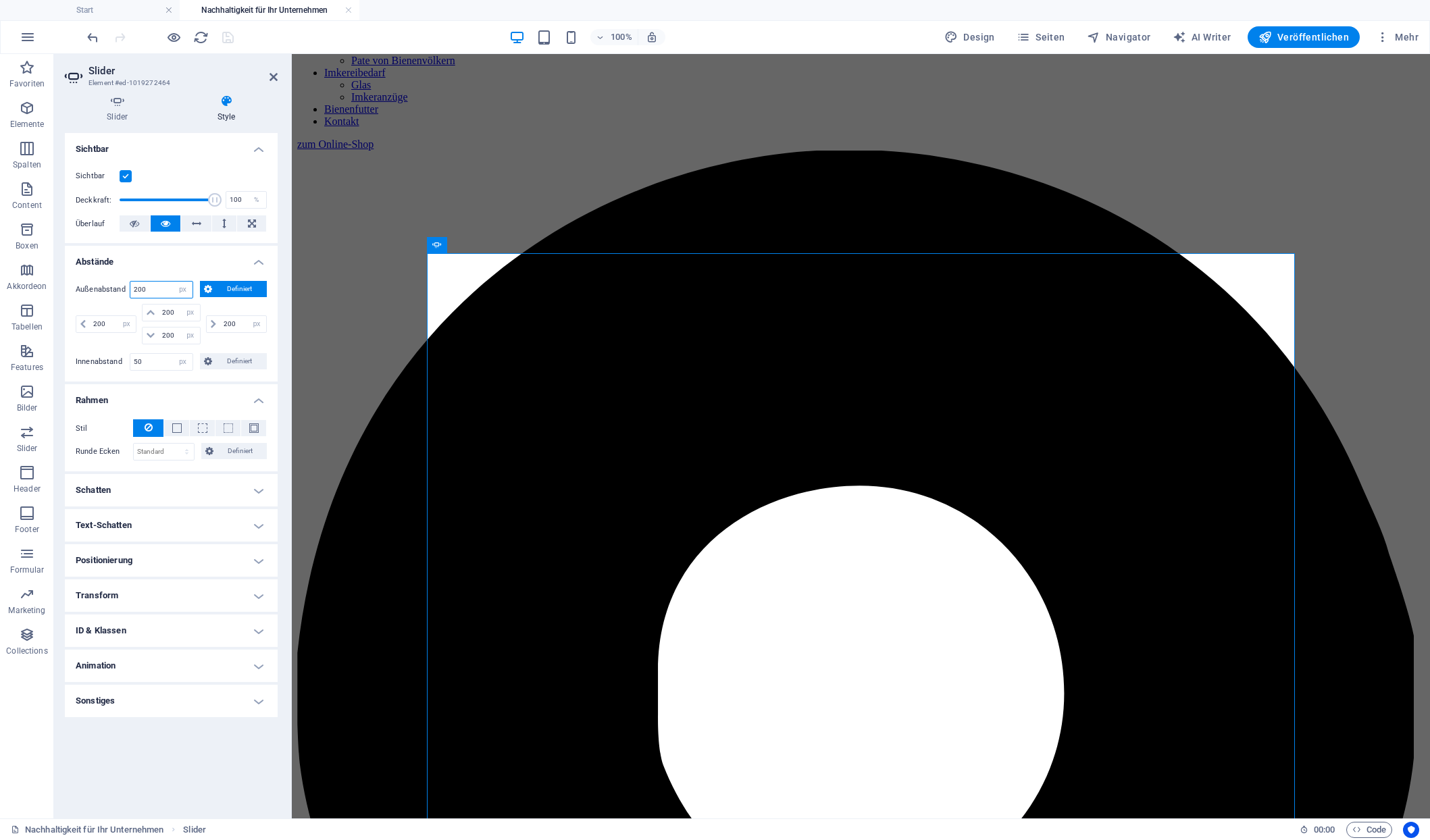
drag, startPoint x: 158, startPoint y: 271, endPoint x: 129, endPoint y: 271, distance: 29.0
click at [131, 281] on input "200" at bounding box center [162, 289] width 62 height 16
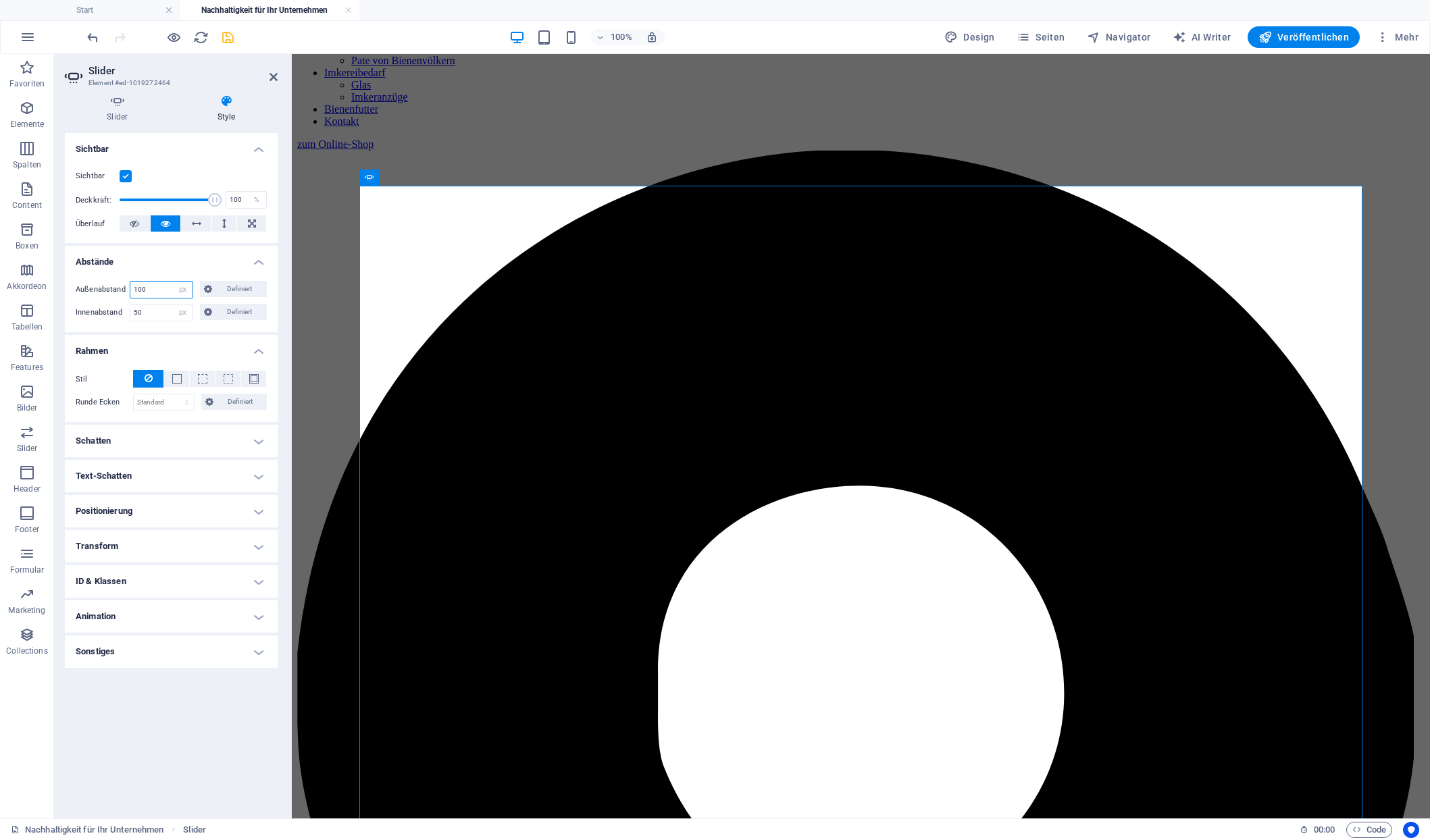
type input "100"
click at [225, 158] on div "Sichtbar Deckkraft: 100 % Überlauf" at bounding box center [171, 200] width 213 height 86
click at [117, 109] on h4 "Slider" at bounding box center [120, 109] width 111 height 28
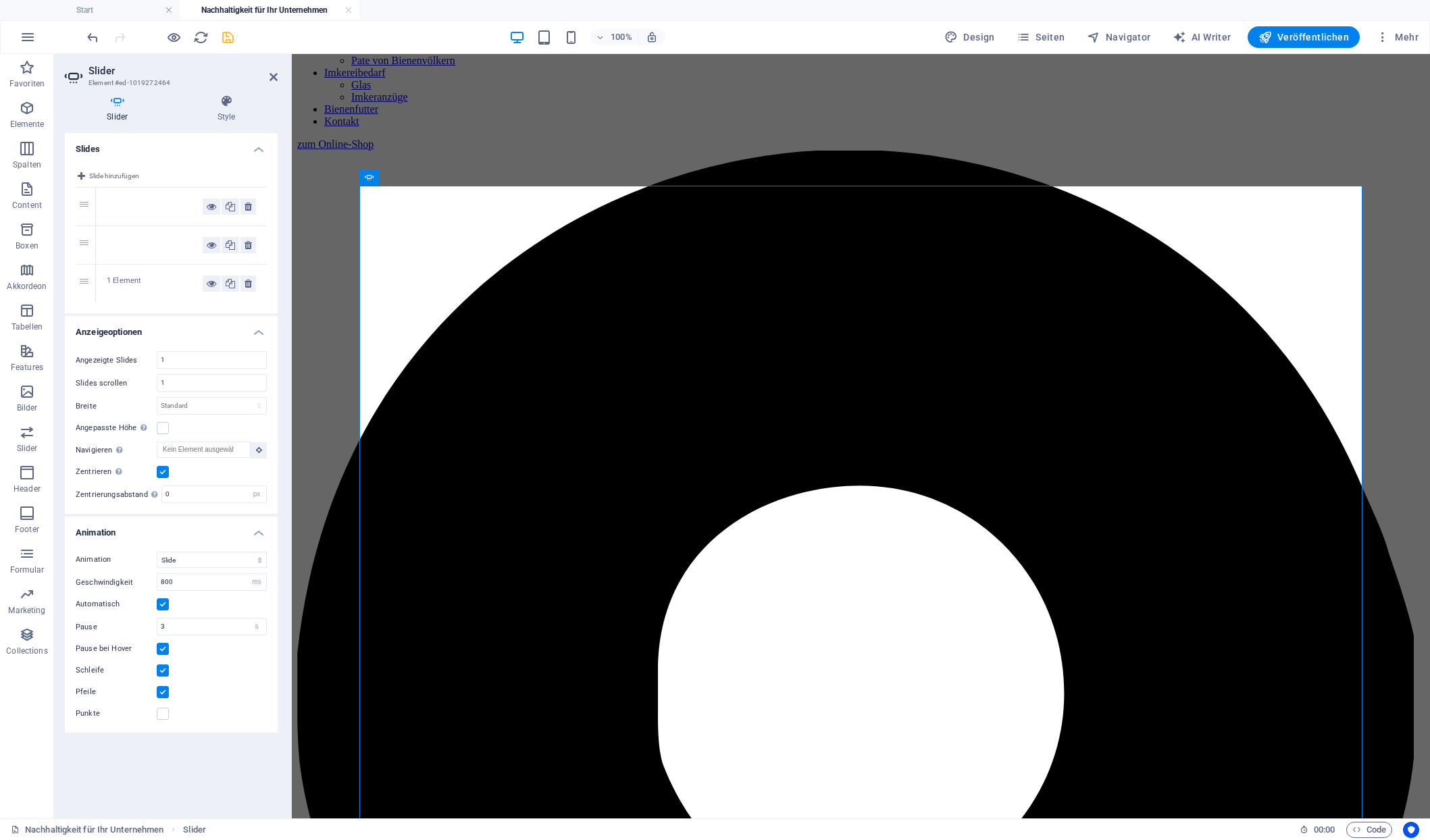
click at [120, 199] on div at bounding box center [155, 207] width 96 height 16
click at [119, 227] on div at bounding box center [181, 246] width 171 height 38
click at [117, 239] on div at bounding box center [155, 246] width 96 height 16
click at [227, 112] on h4 "Style" at bounding box center [227, 109] width 102 height 28
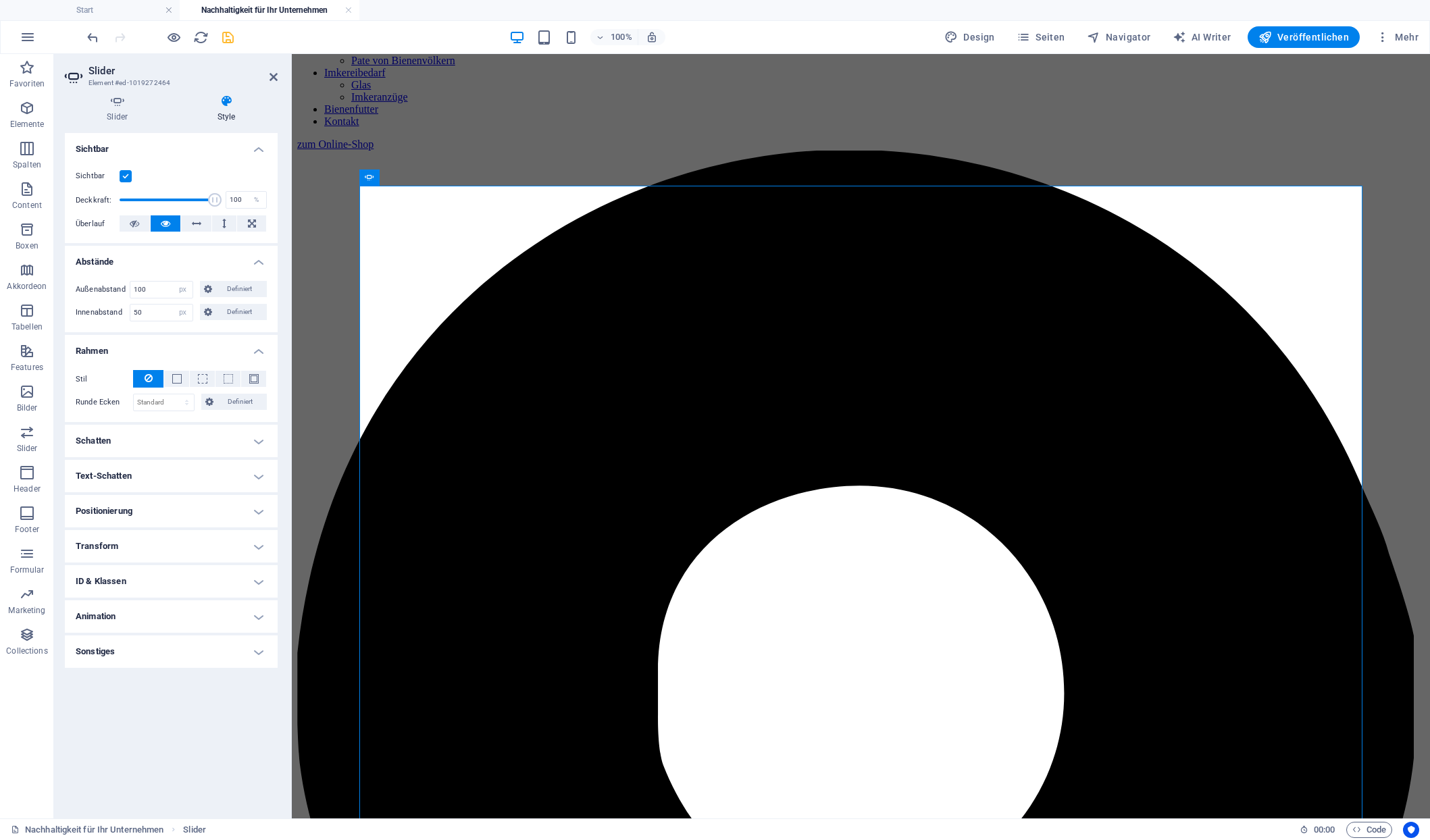
click at [179, 133] on h4 "Sichtbar" at bounding box center [171, 145] width 213 height 24
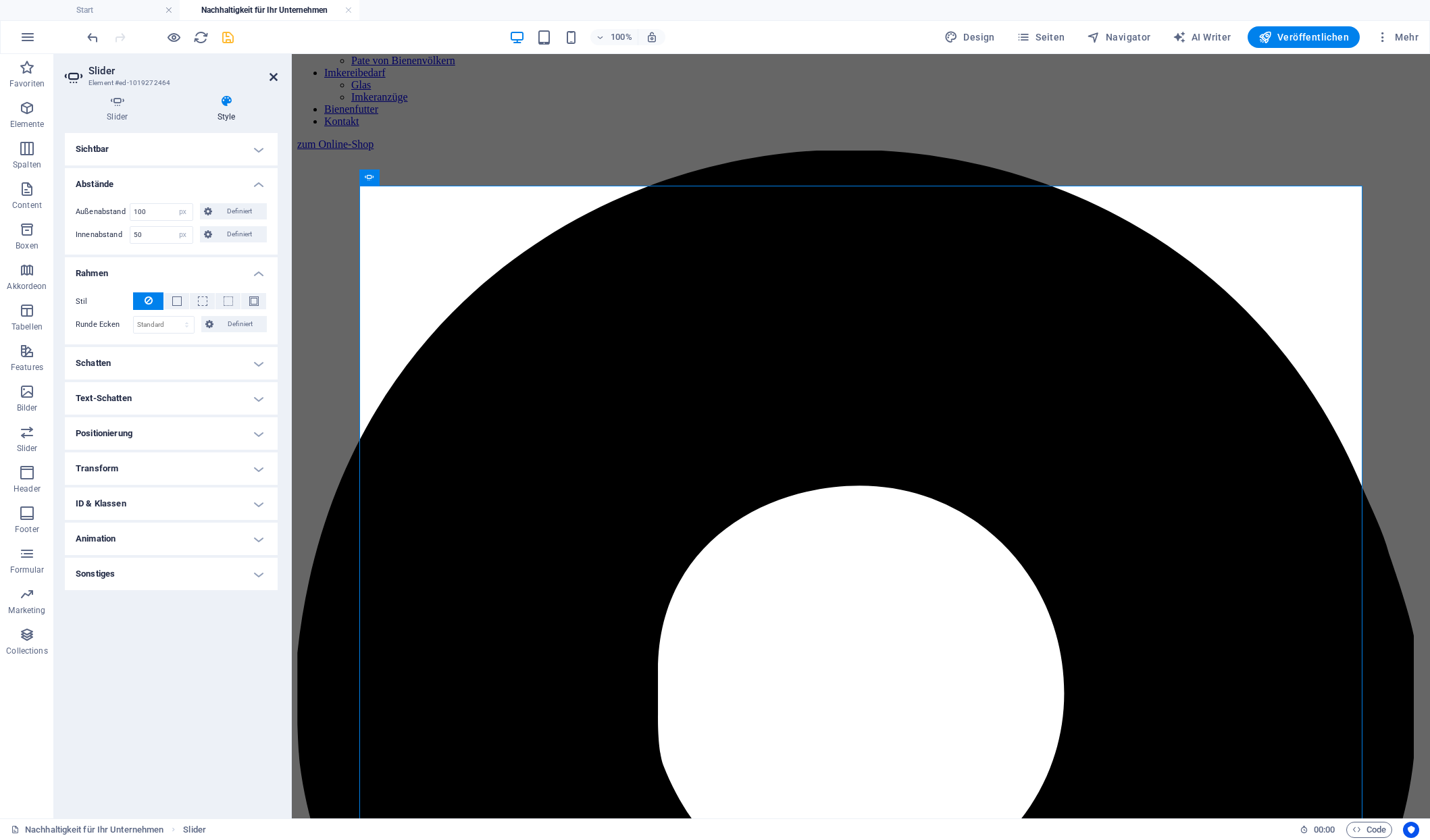
click at [275, 76] on icon at bounding box center [273, 77] width 8 height 11
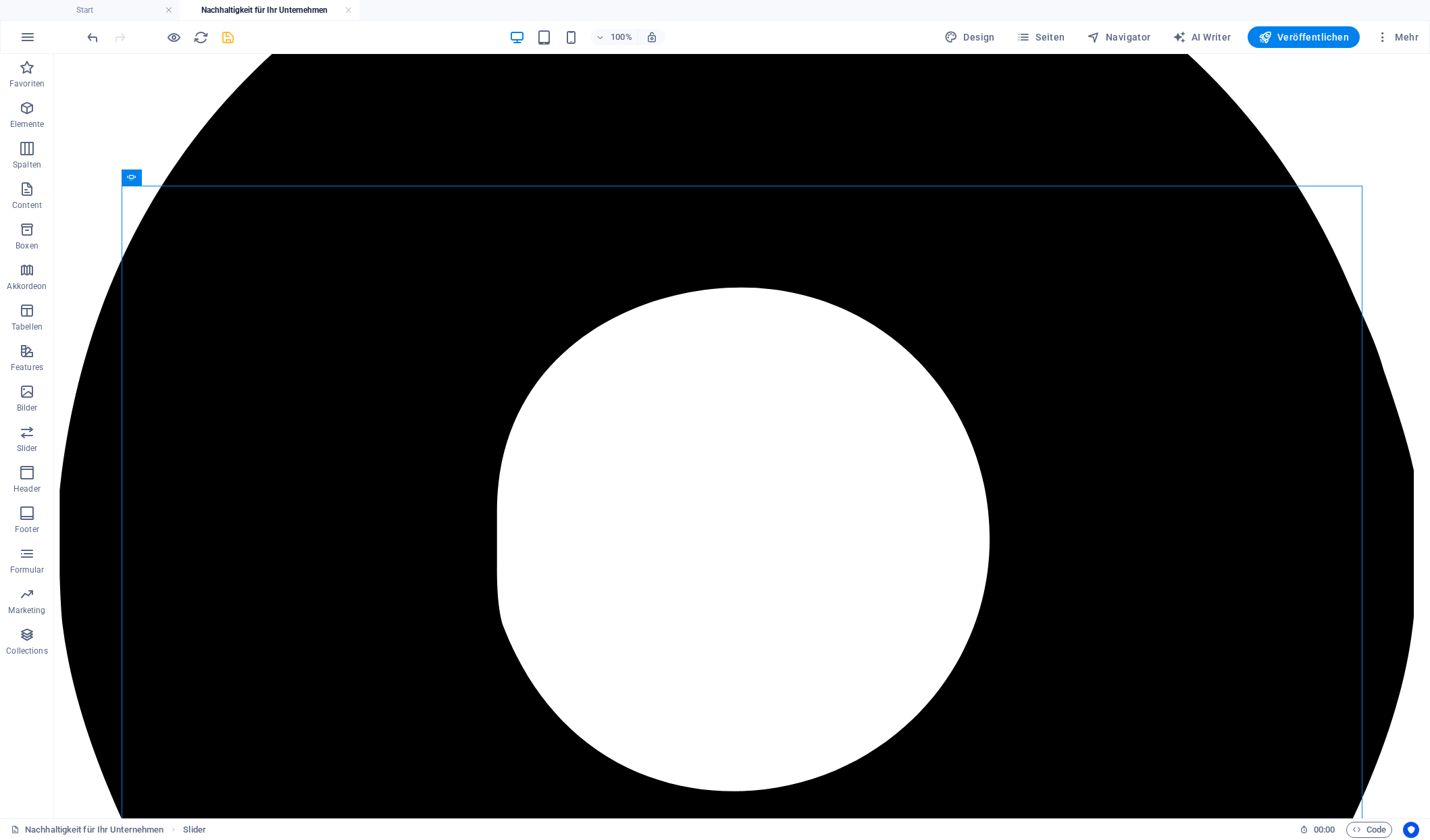
scroll to position [1138, 0]
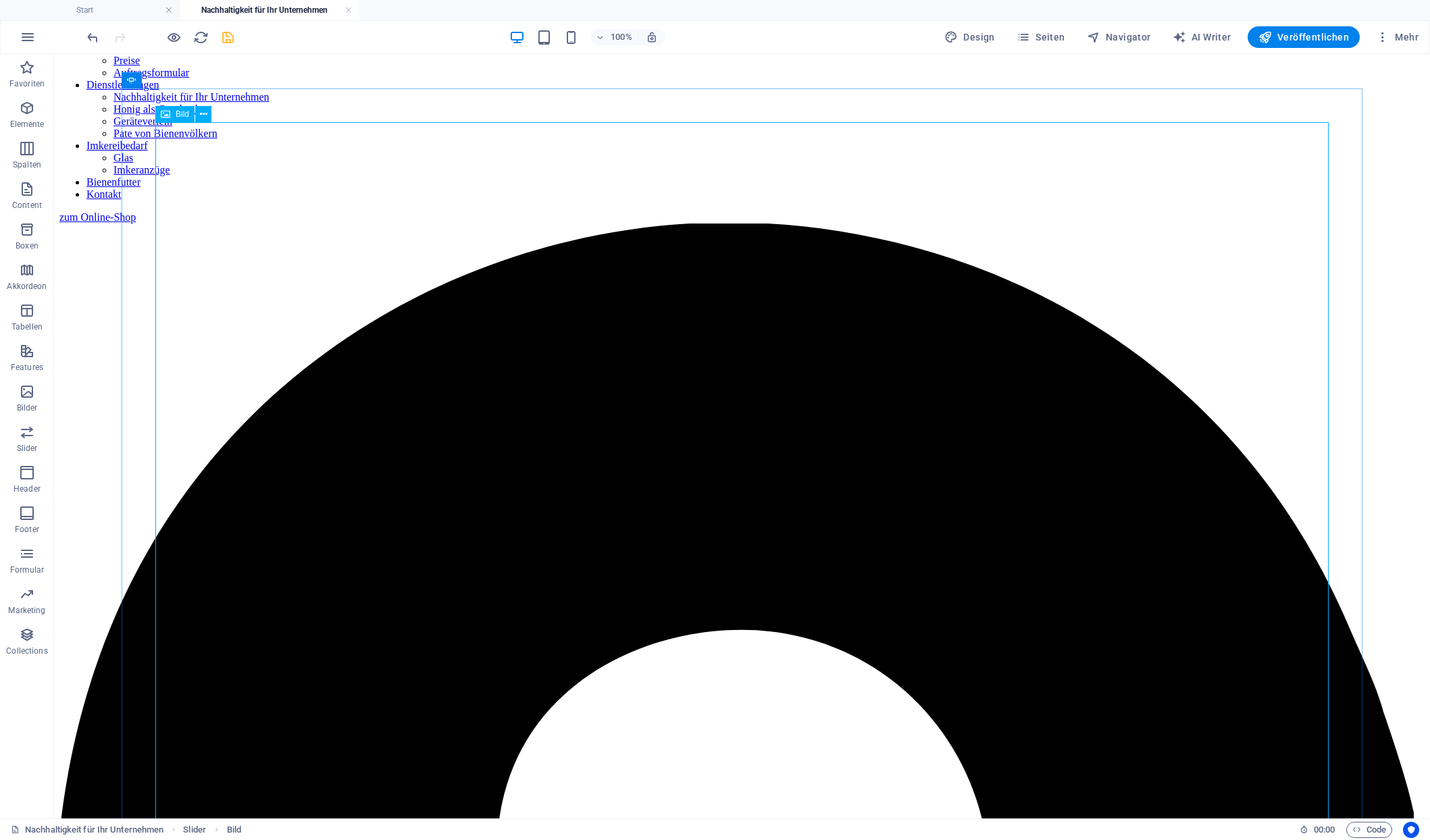
scroll to position [749, 0]
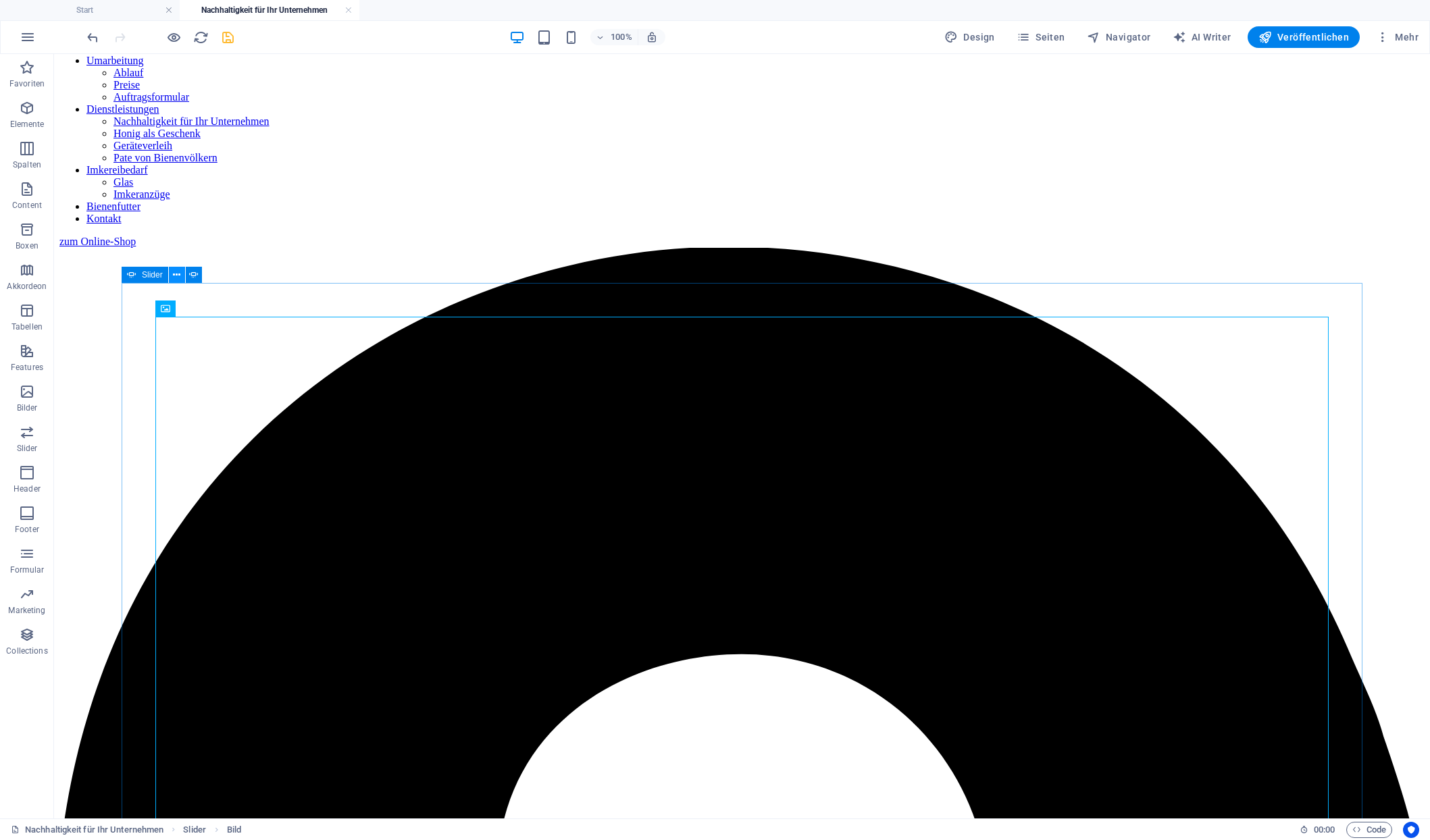
click at [173, 277] on button at bounding box center [177, 275] width 16 height 16
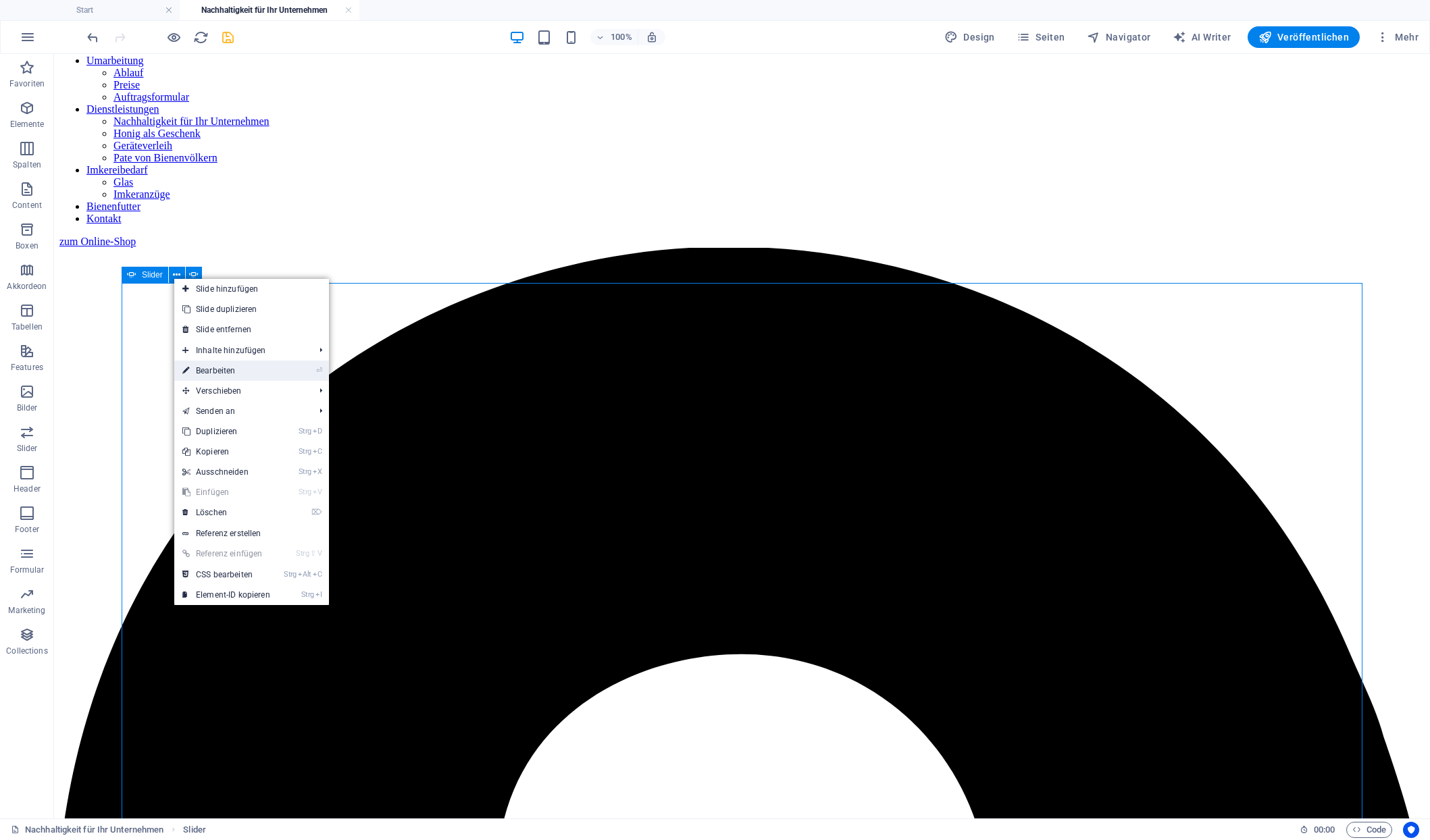
click at [195, 369] on link "⏎ Bearbeiten" at bounding box center [227, 371] width 104 height 20
select select "px"
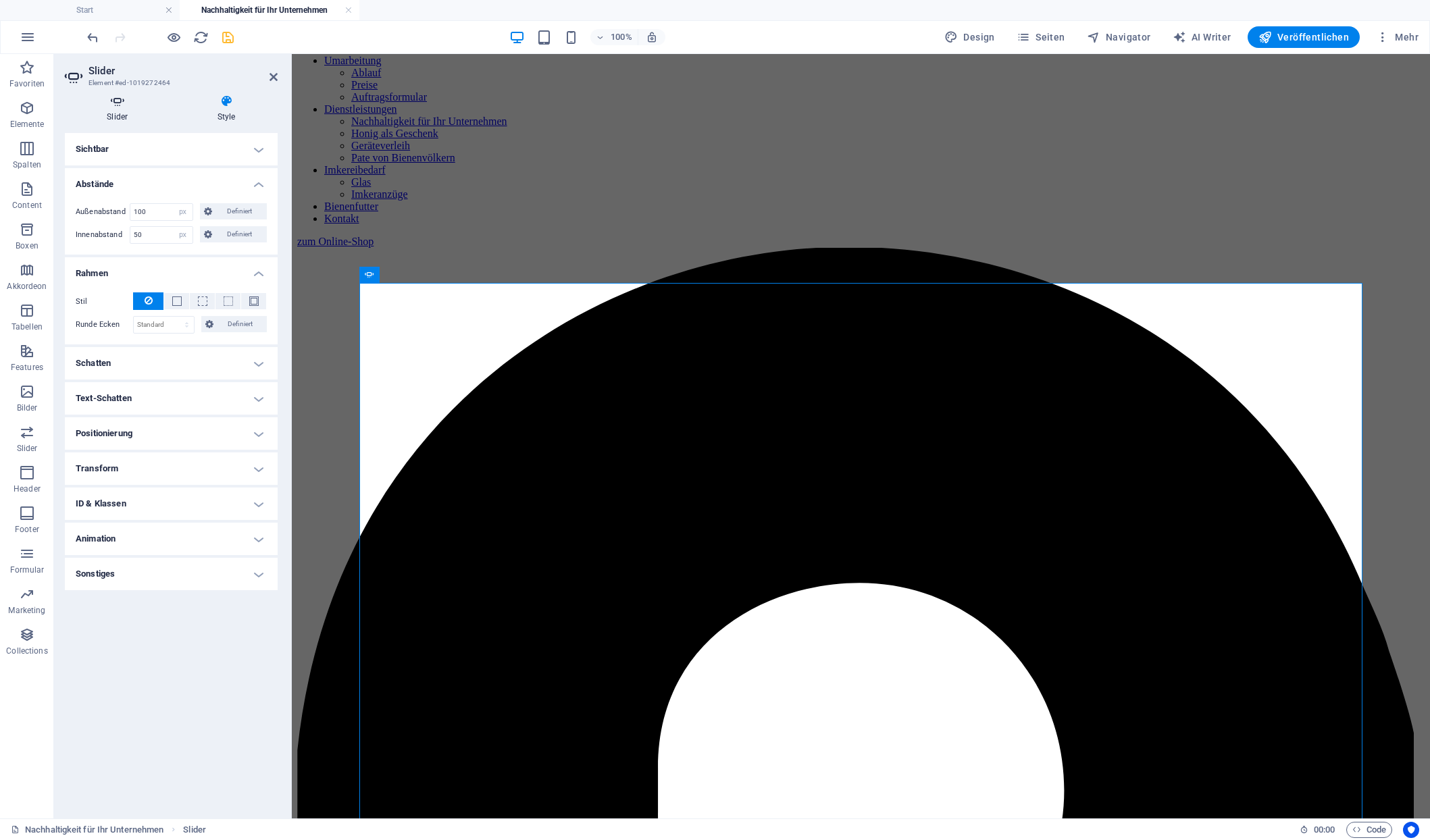
click at [120, 102] on icon at bounding box center [118, 101] width 106 height 14
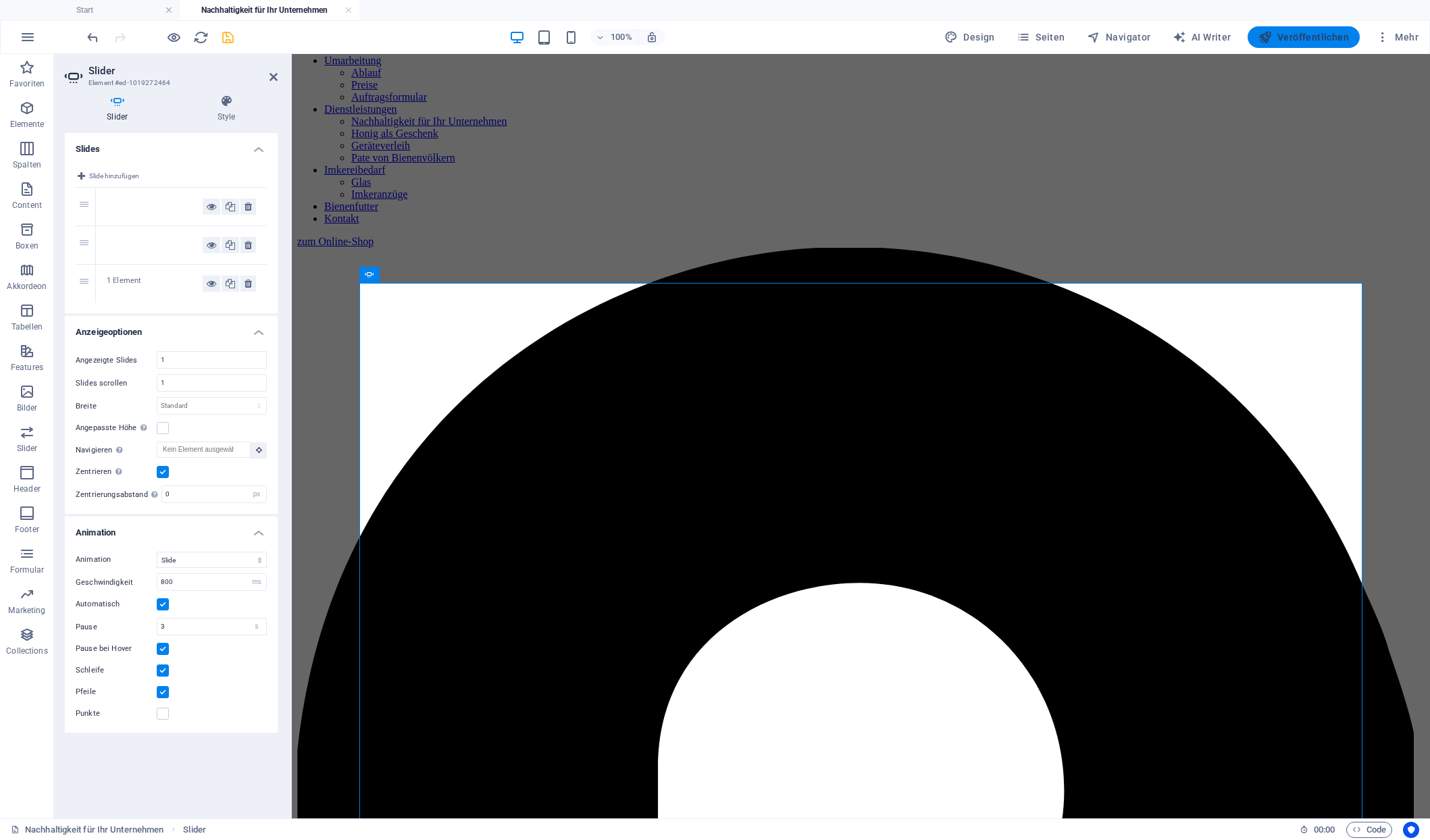
click at [917, 29] on button "Veröffentlichen" at bounding box center [1304, 37] width 112 height 22
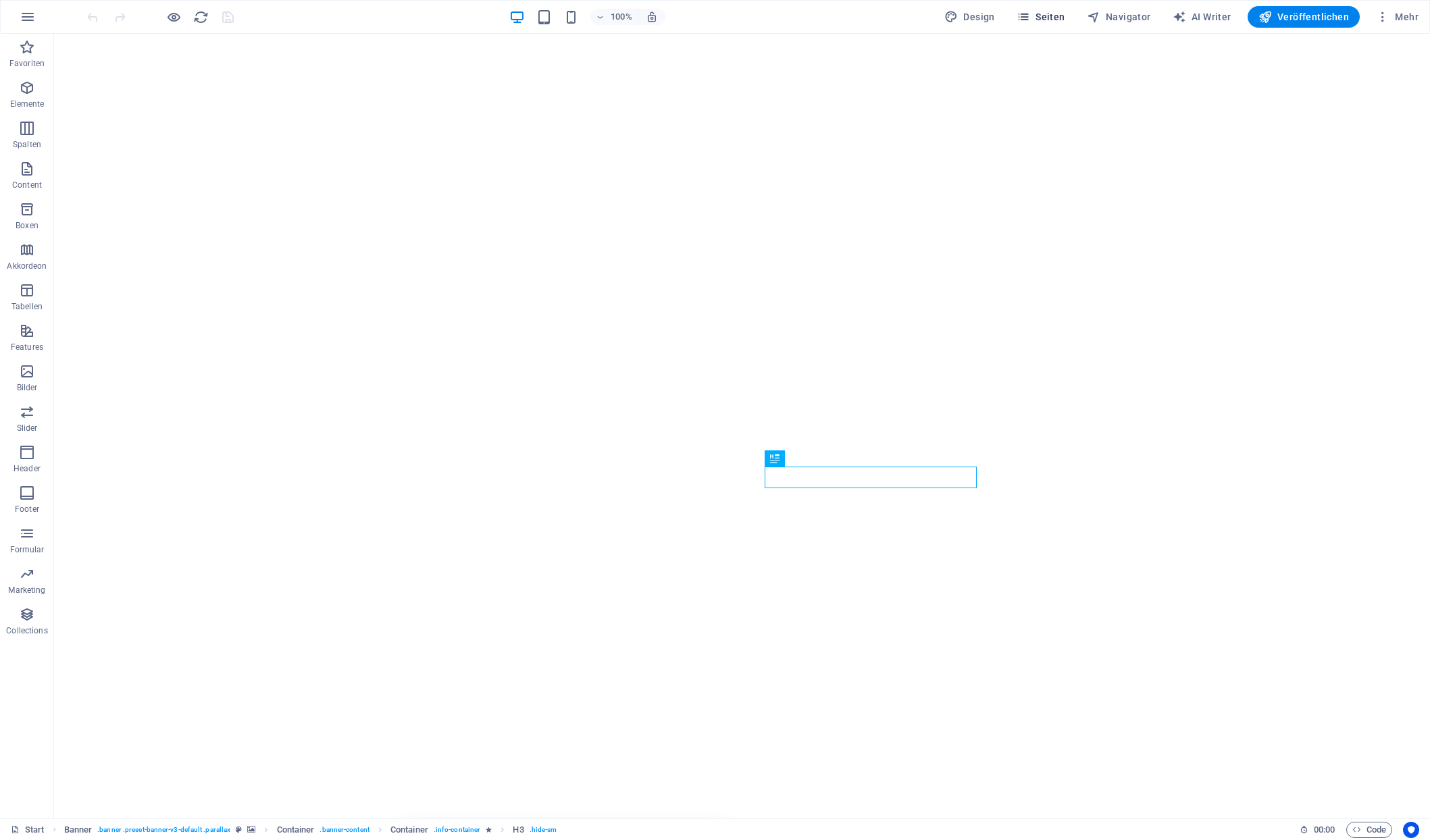
click at [1065, 18] on span "Seiten" at bounding box center [1041, 17] width 49 height 14
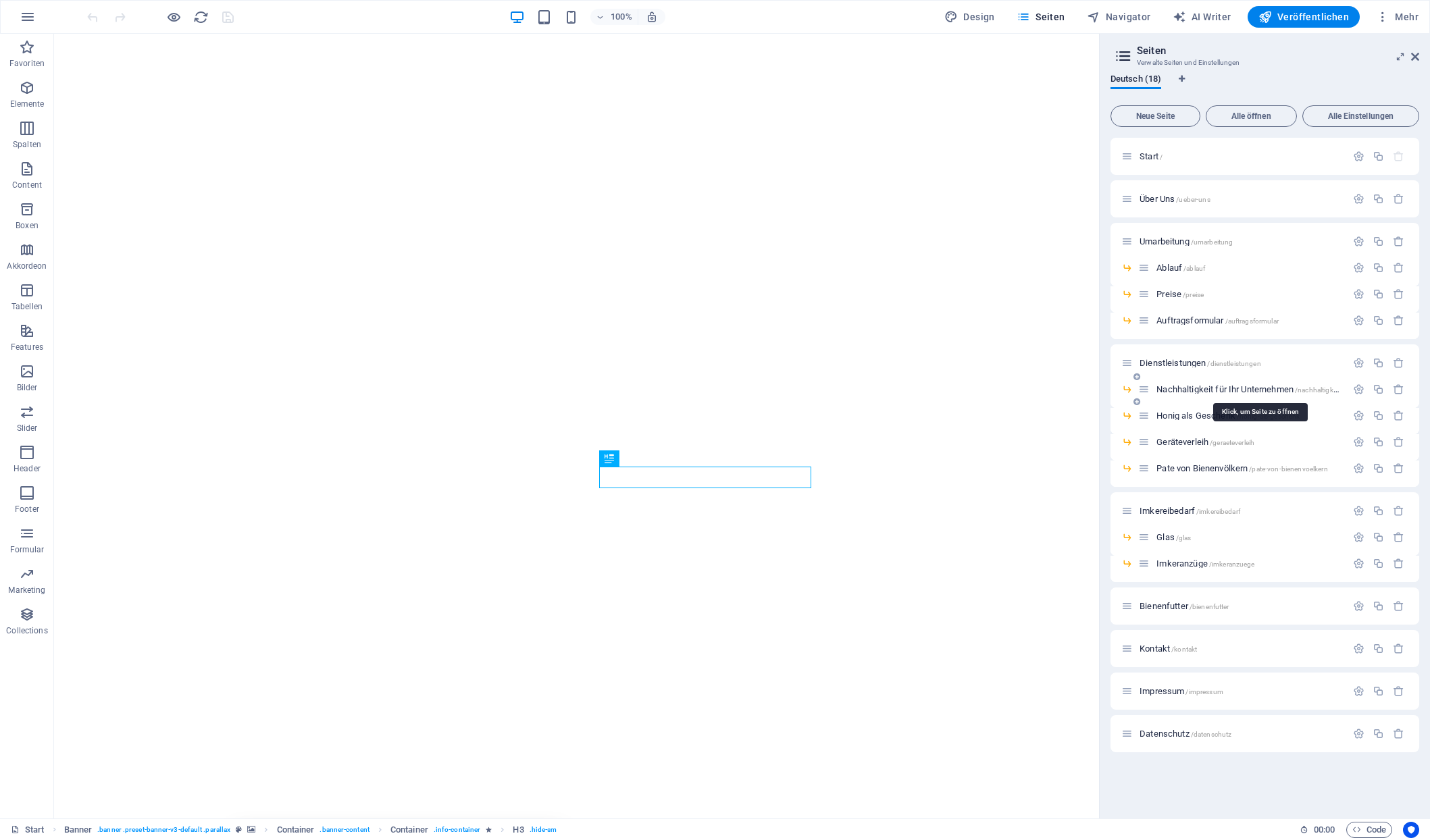
click at [1164, 390] on span "Nachhaltigkeit für Ihr Unternehmen /nachhaltigkeit-fuer-ihr-unternehmen" at bounding box center [1283, 389] width 252 height 10
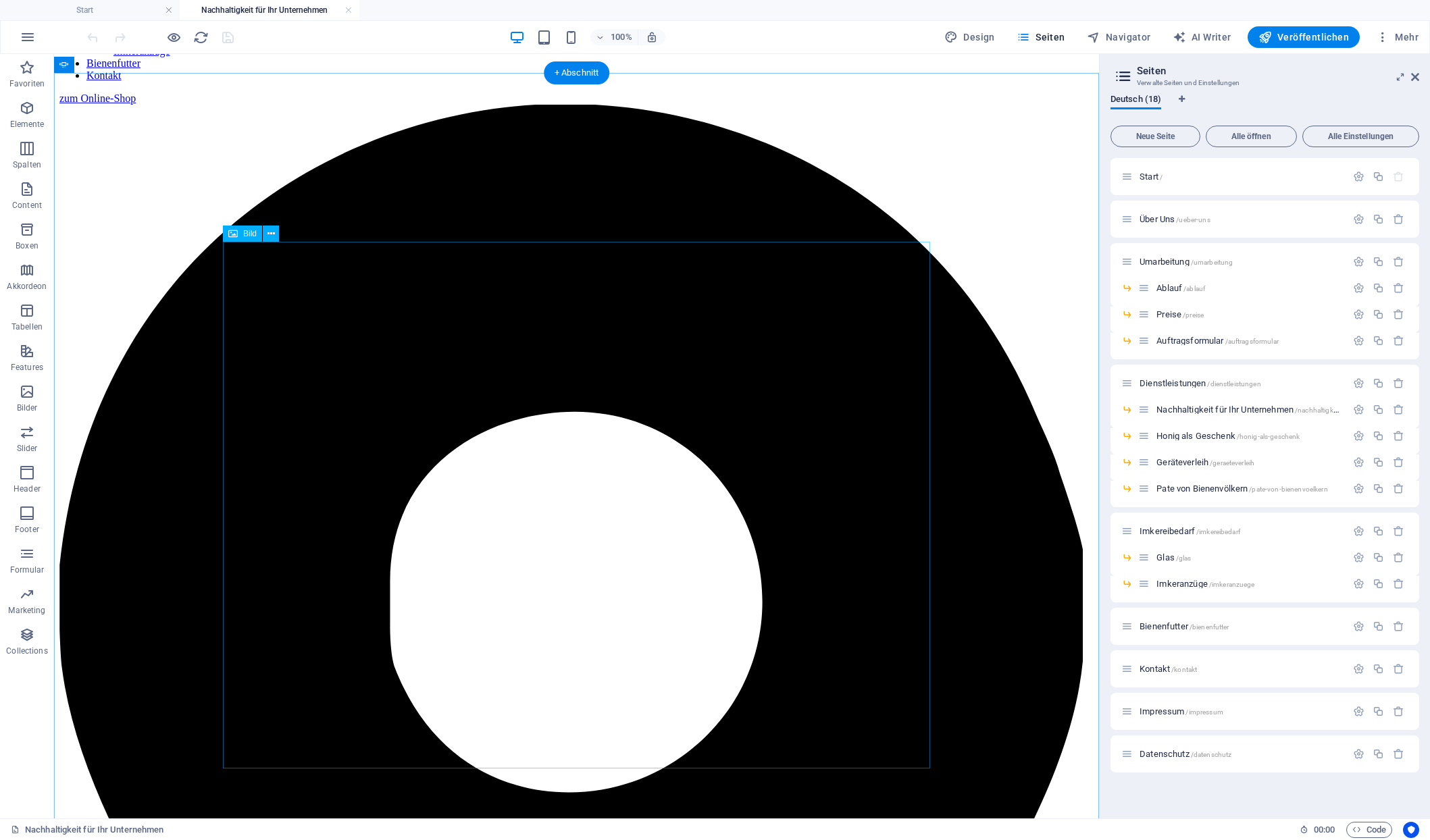
scroll to position [924, 0]
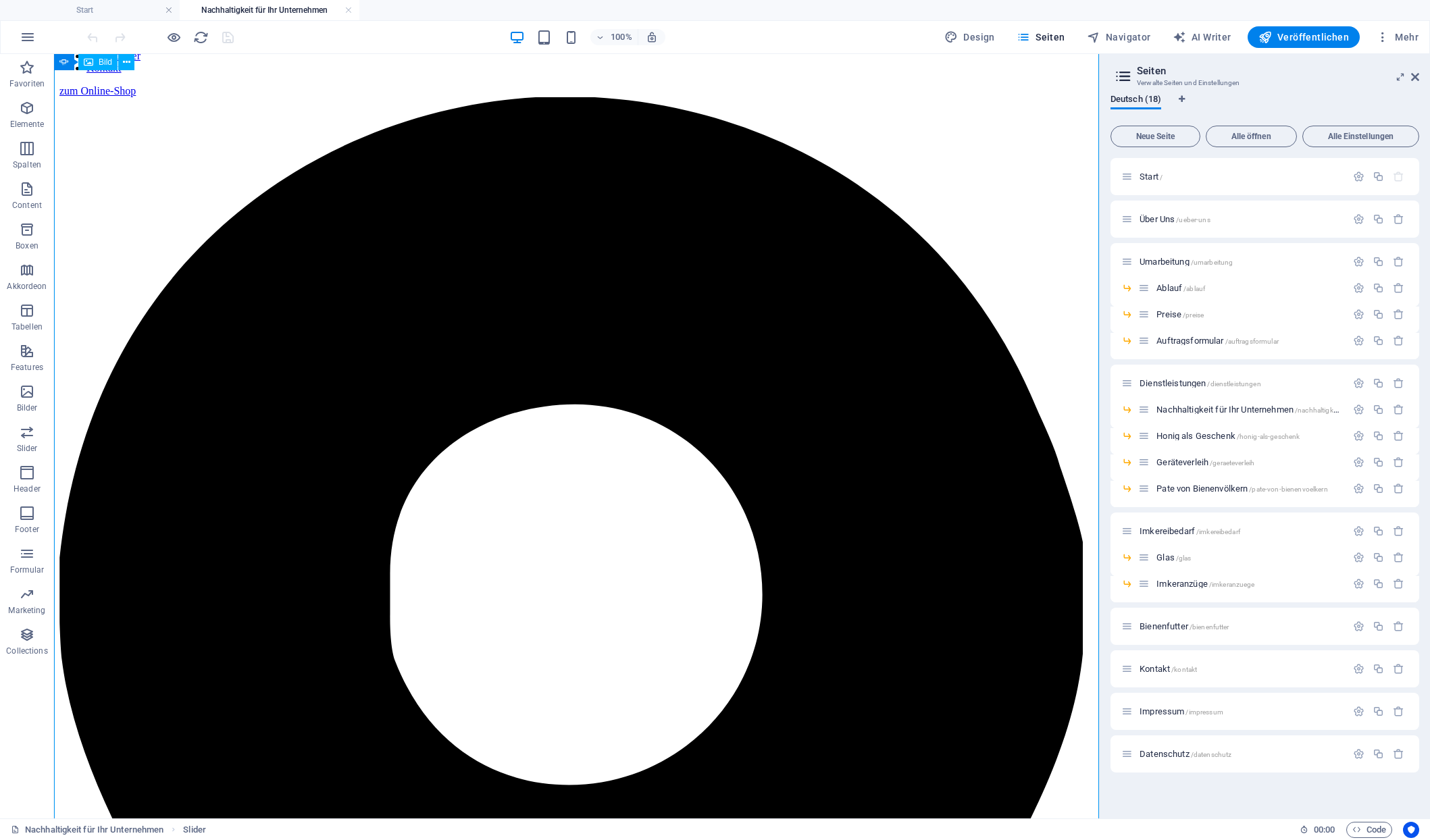
scroll to position [778, 0]
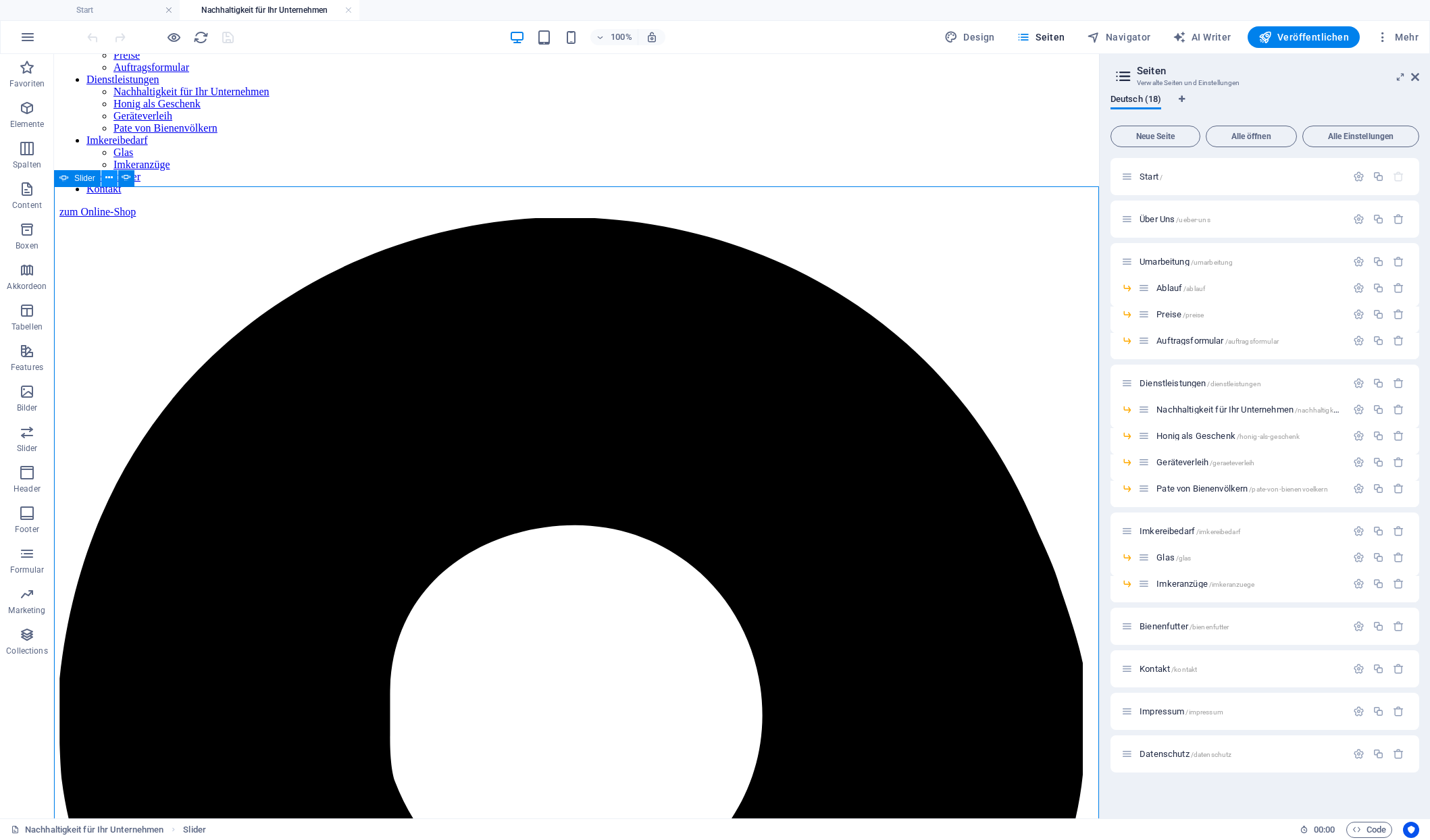
click at [106, 177] on icon at bounding box center [109, 178] width 7 height 14
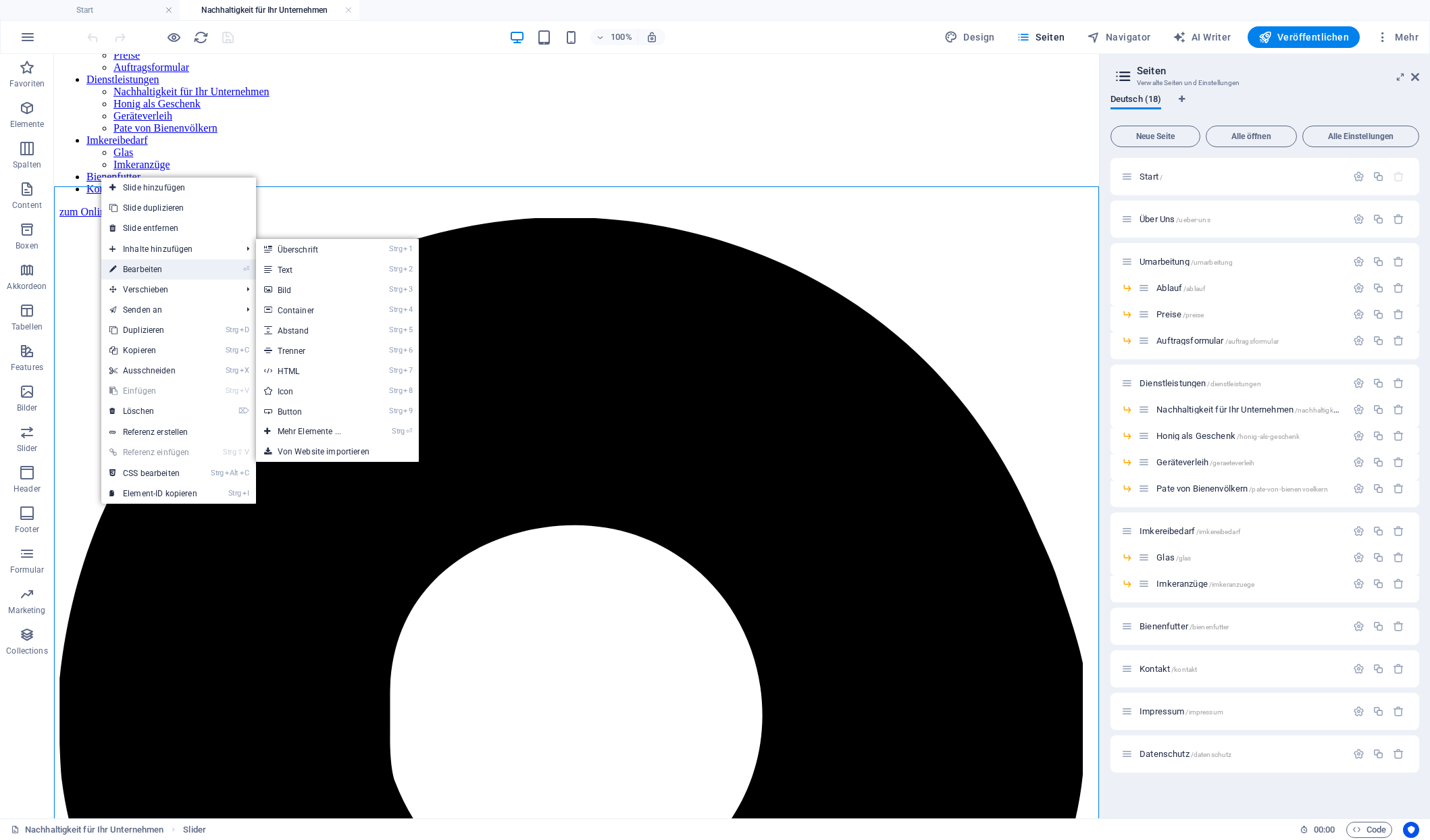
click at [127, 265] on link "⏎ Bearbeiten" at bounding box center [154, 269] width 104 height 20
select select "px"
select select "ms"
select select "s"
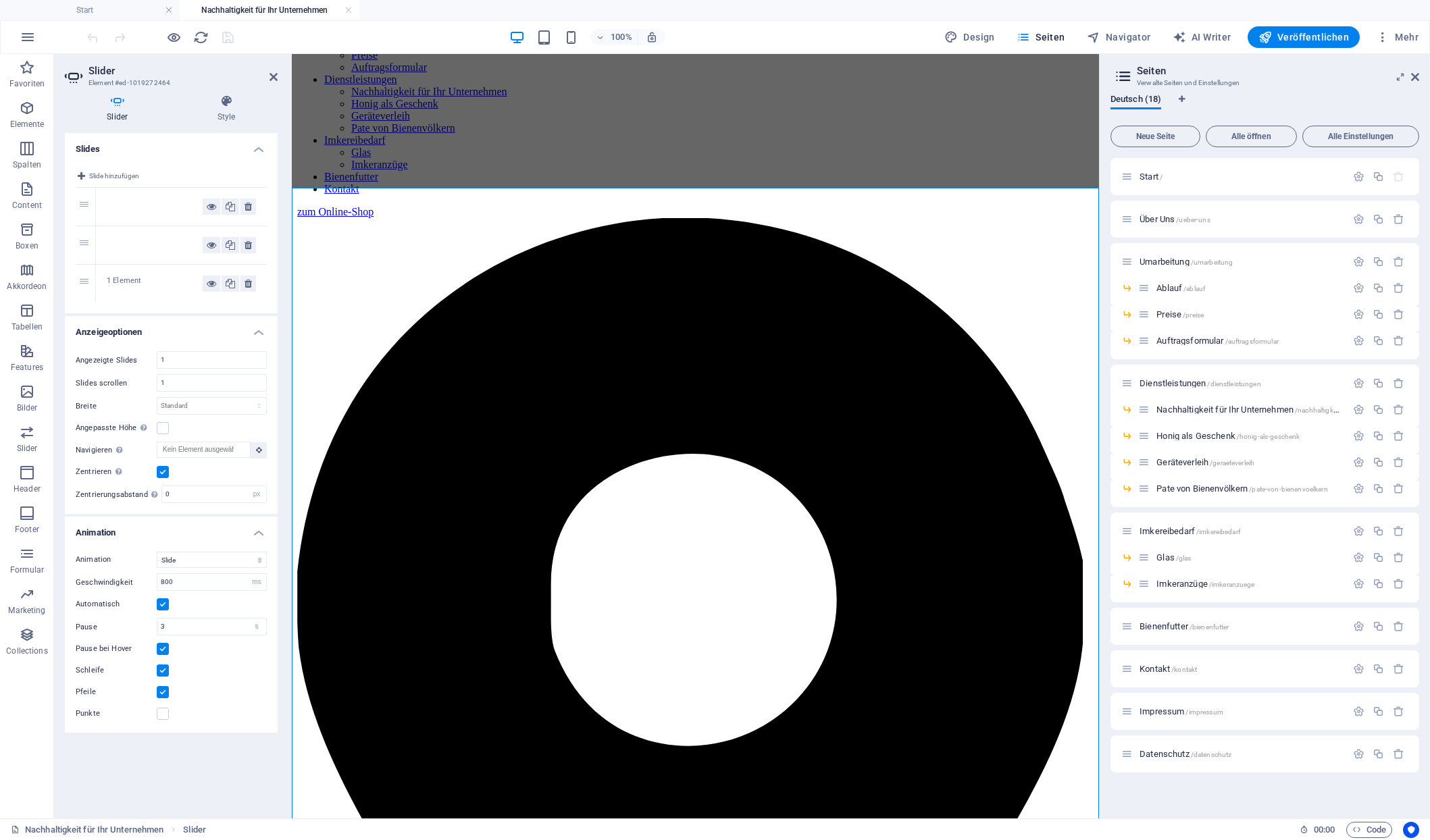
scroll to position [741, 0]
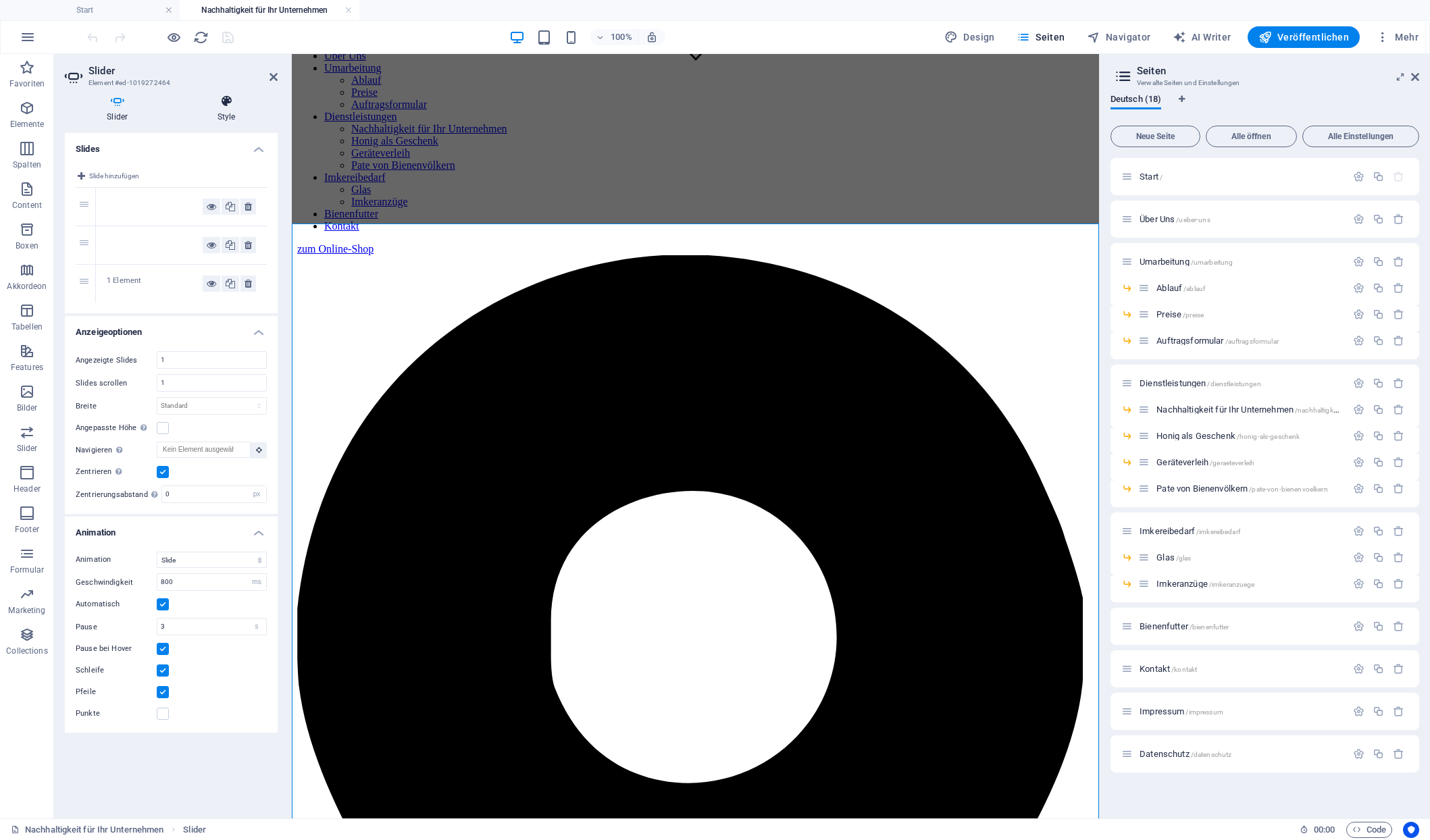
click at [231, 102] on icon at bounding box center [227, 101] width 102 height 14
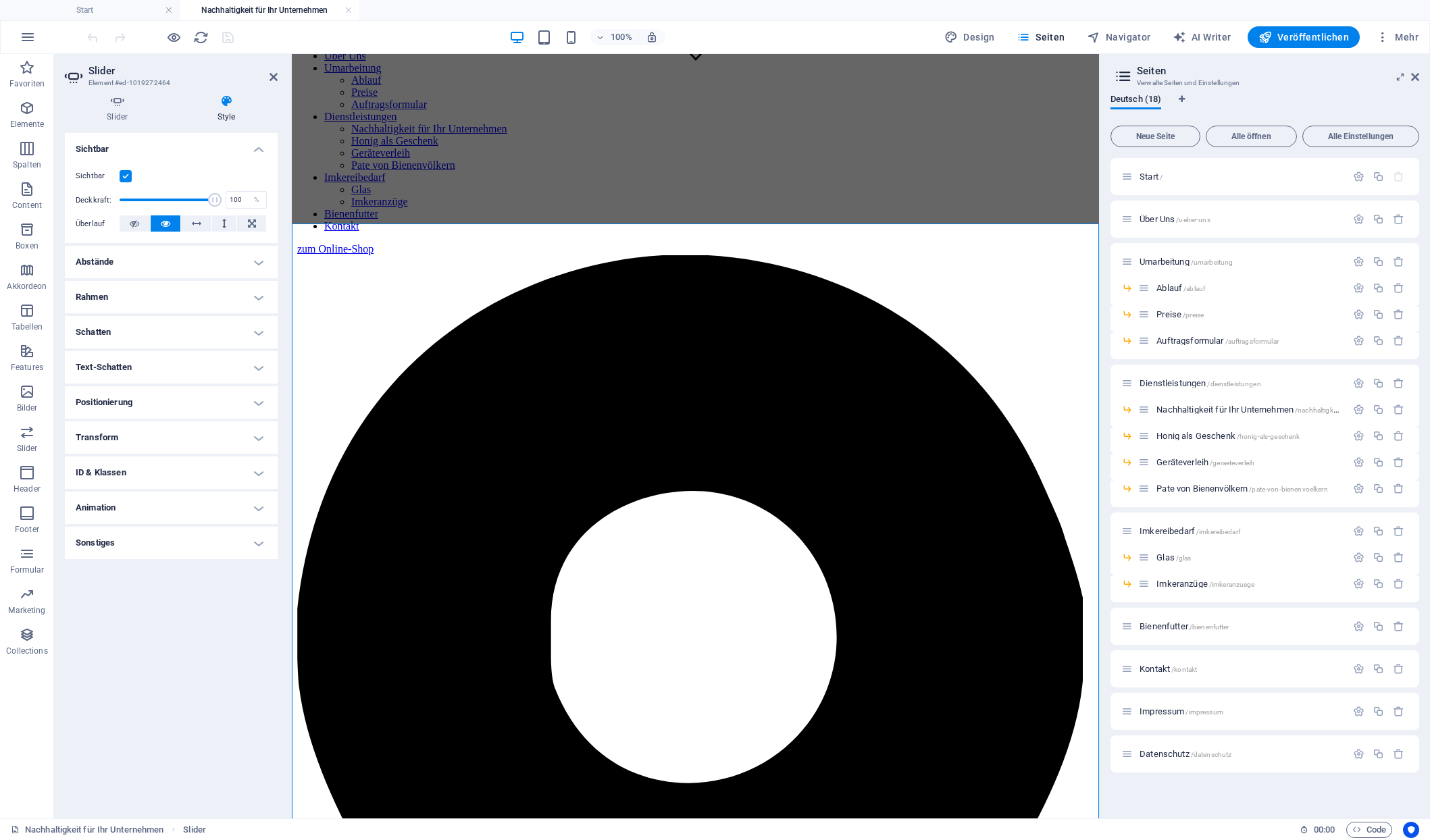
click at [132, 249] on h4 "Abstände" at bounding box center [171, 262] width 213 height 32
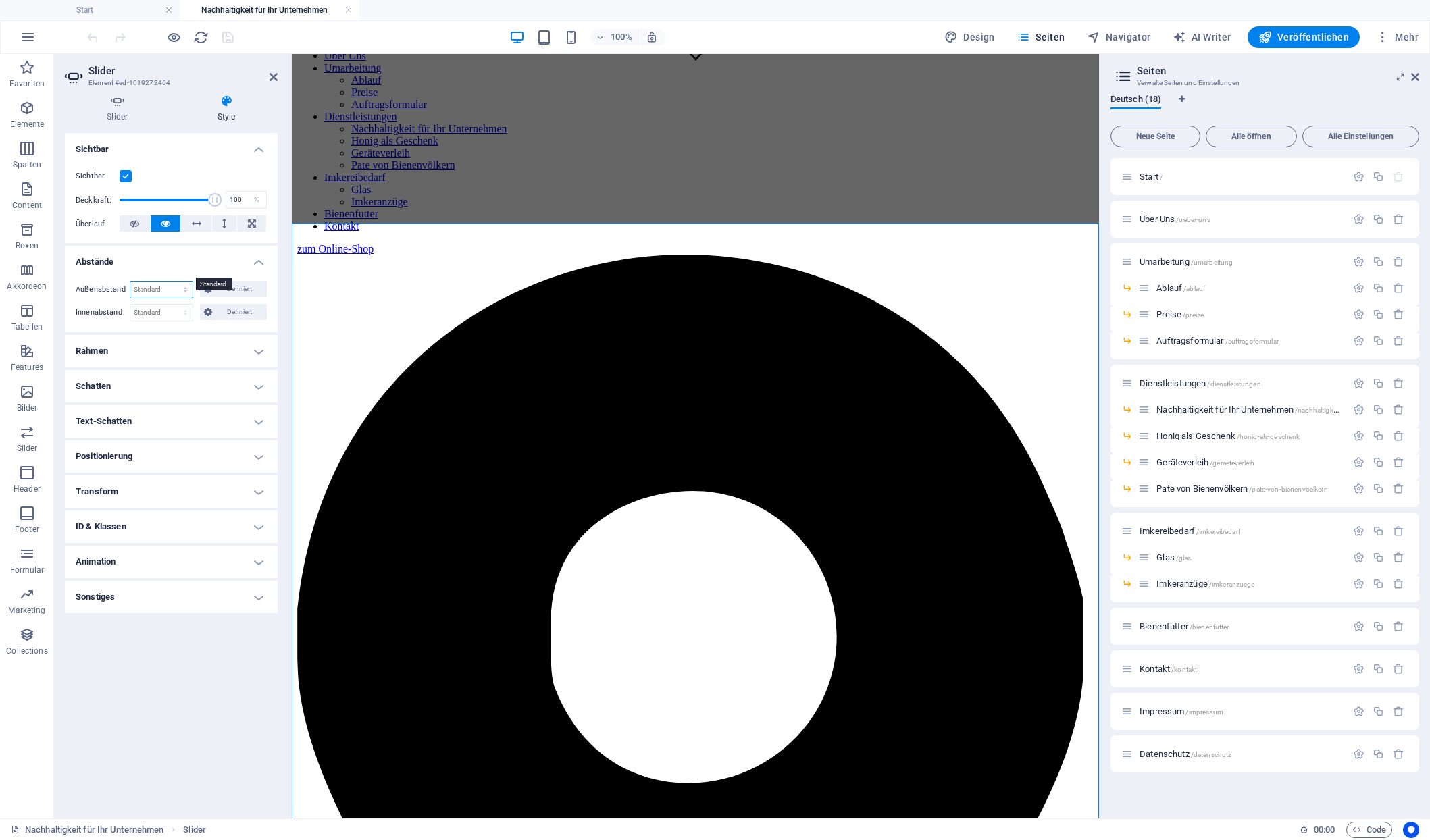
click at [131, 281] on select "Standard auto px % rem vw vh Definiert" at bounding box center [162, 289] width 62 height 16
select select "px"
click option "px" at bounding box center [0, 0] width 0 height 0
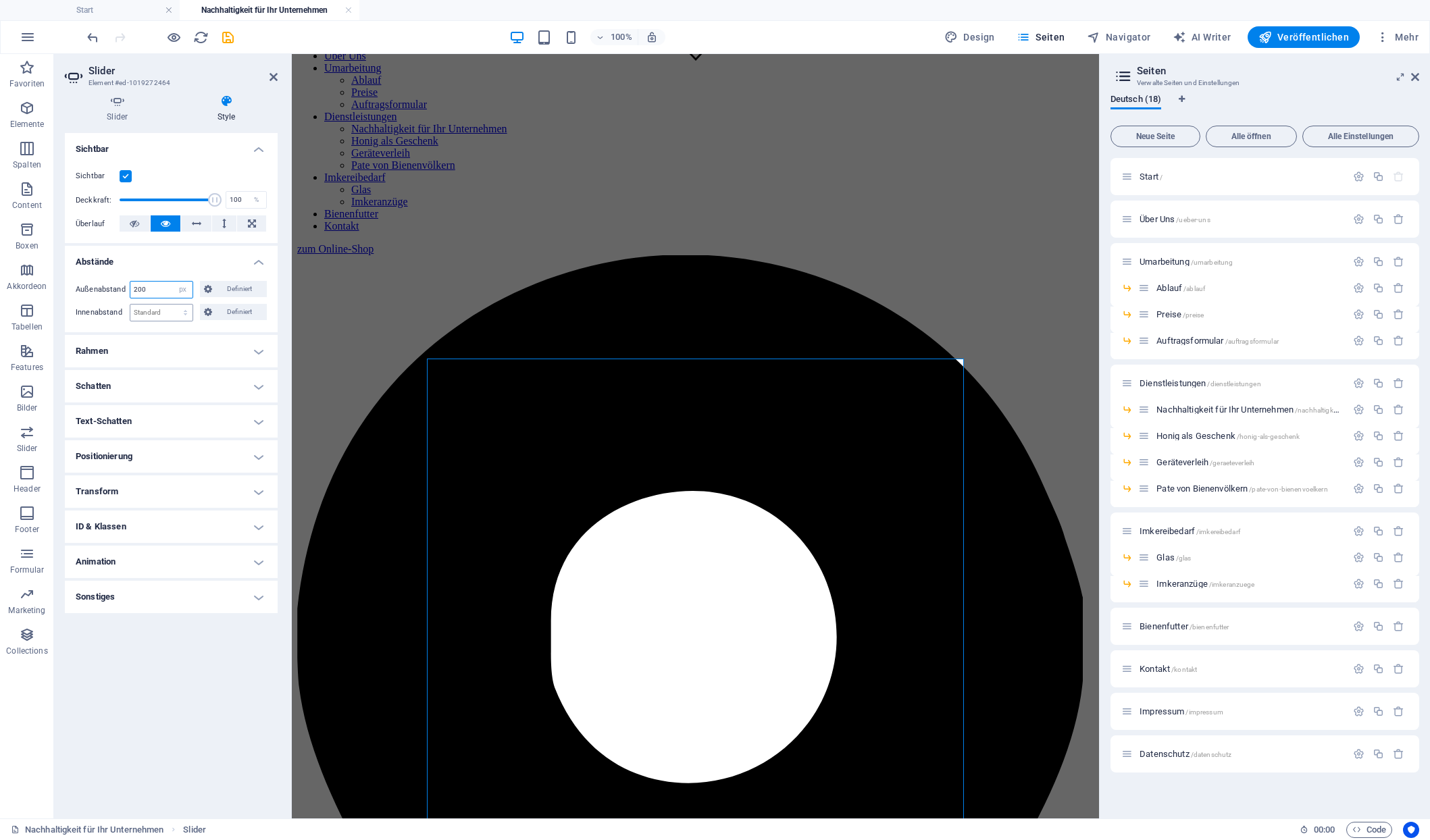
type input "200"
select select "px"
click option "px" at bounding box center [0, 0] width 0 height 0
type input "50"
click at [175, 141] on h4 "Sichtbar" at bounding box center [171, 145] width 213 height 24
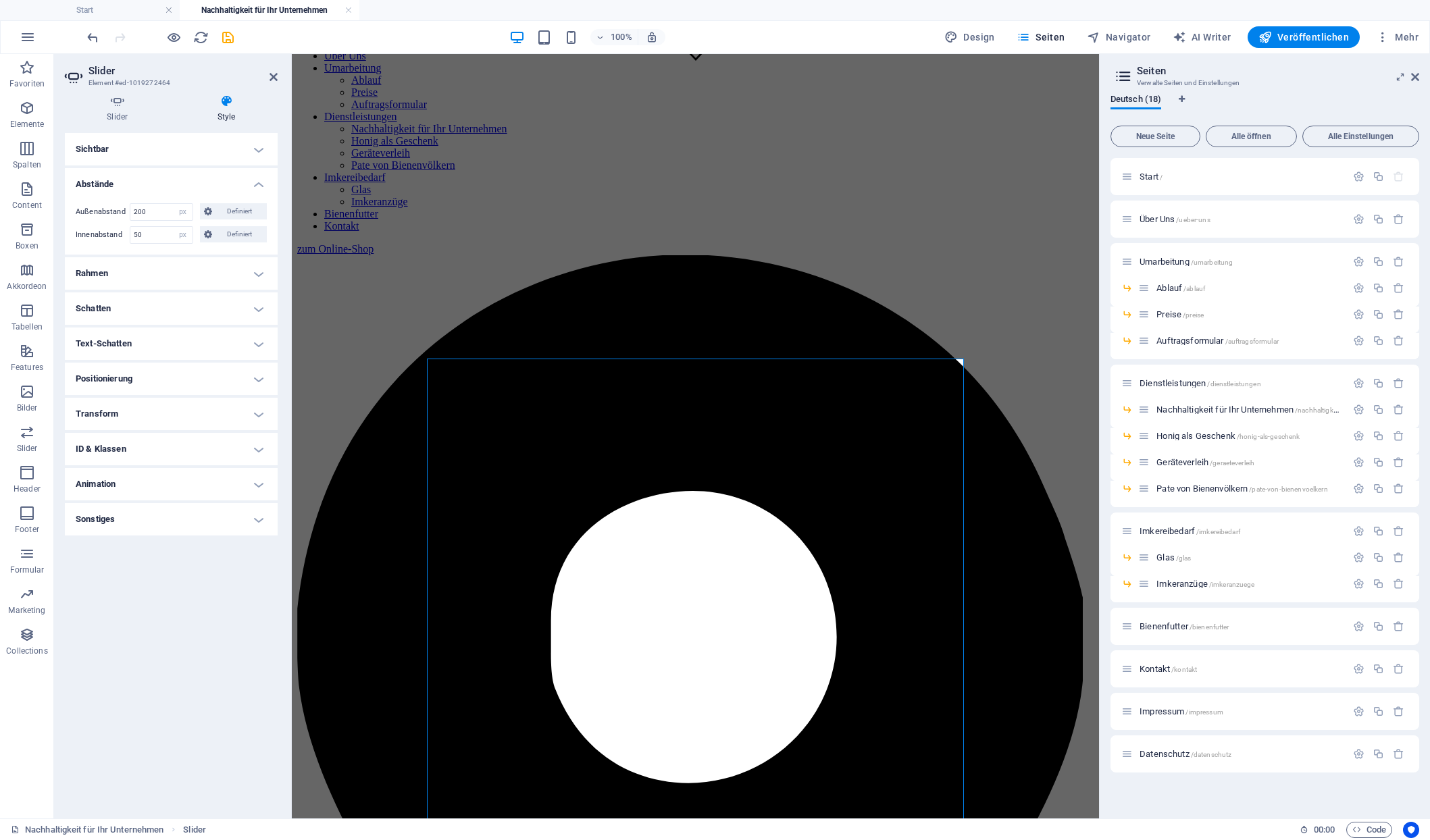
click at [151, 654] on div "Layout Wie sich dieses Element innerhalb des Layouts ausdehnt (Flexbox). Größe …" at bounding box center [171, 471] width 213 height 675
click at [227, 43] on icon "save" at bounding box center [228, 37] width 16 height 16
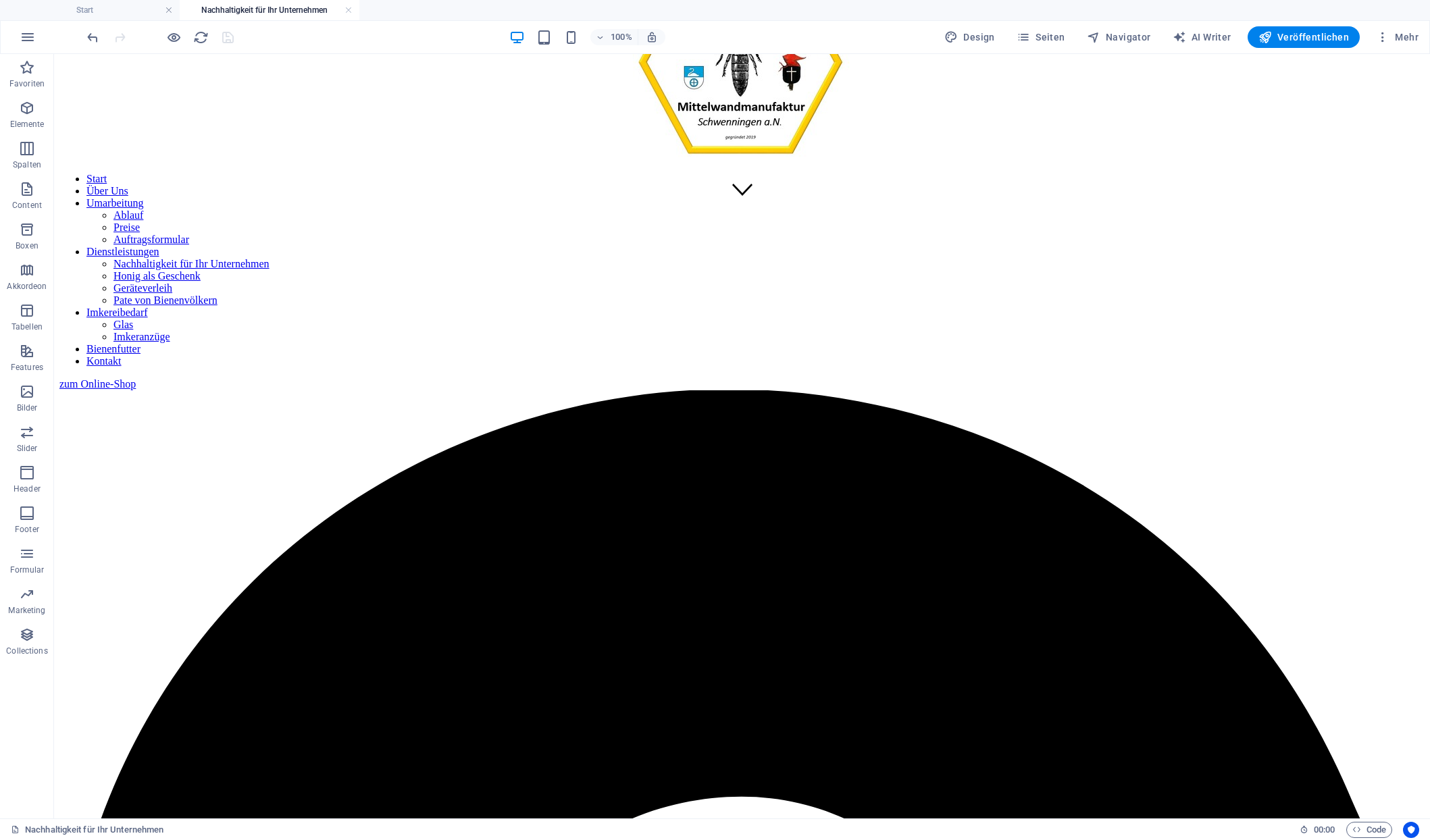
scroll to position [595, 0]
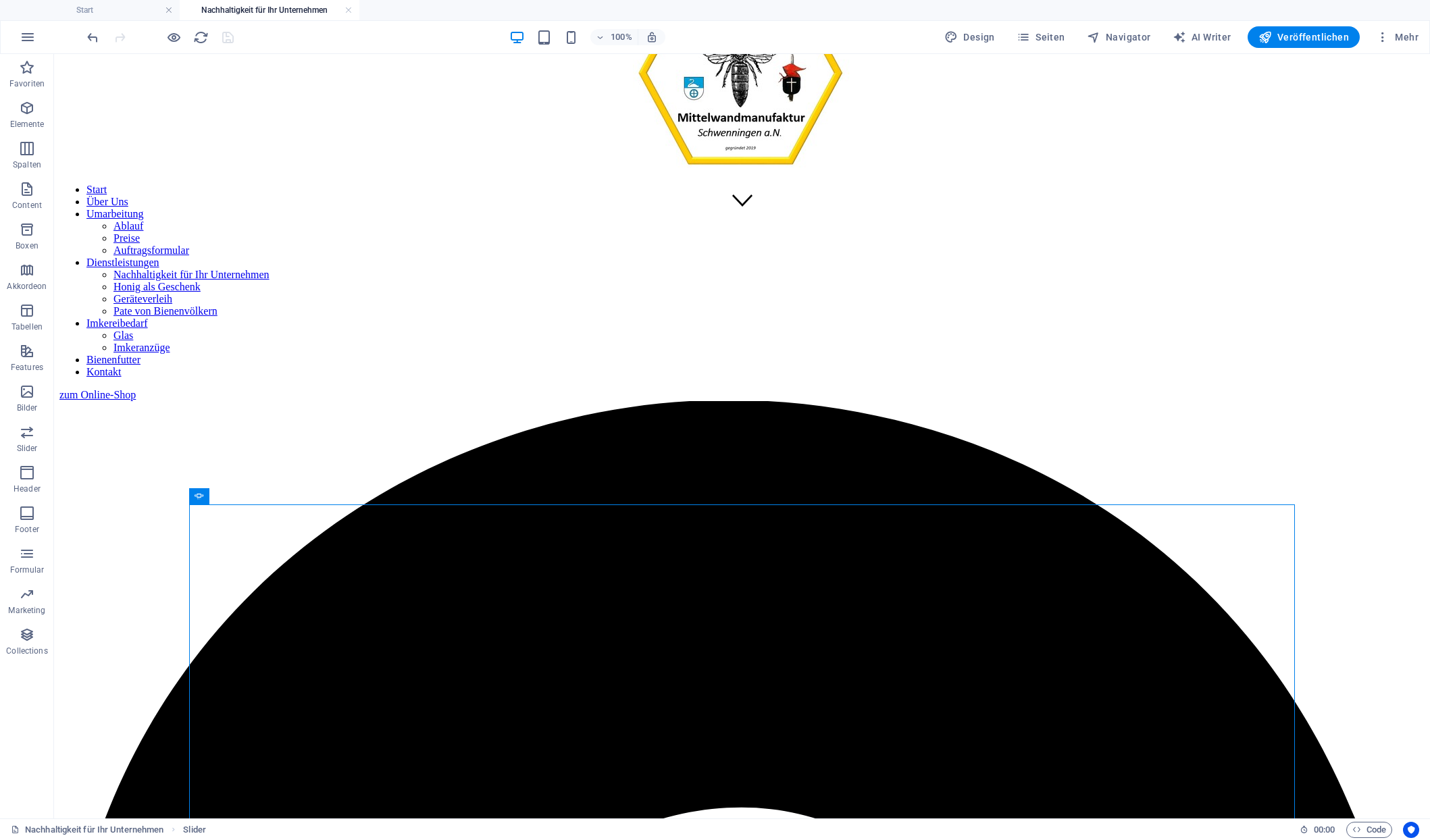
drag, startPoint x: 259, startPoint y: 549, endPoint x: 216, endPoint y: 404, distance: 151.2
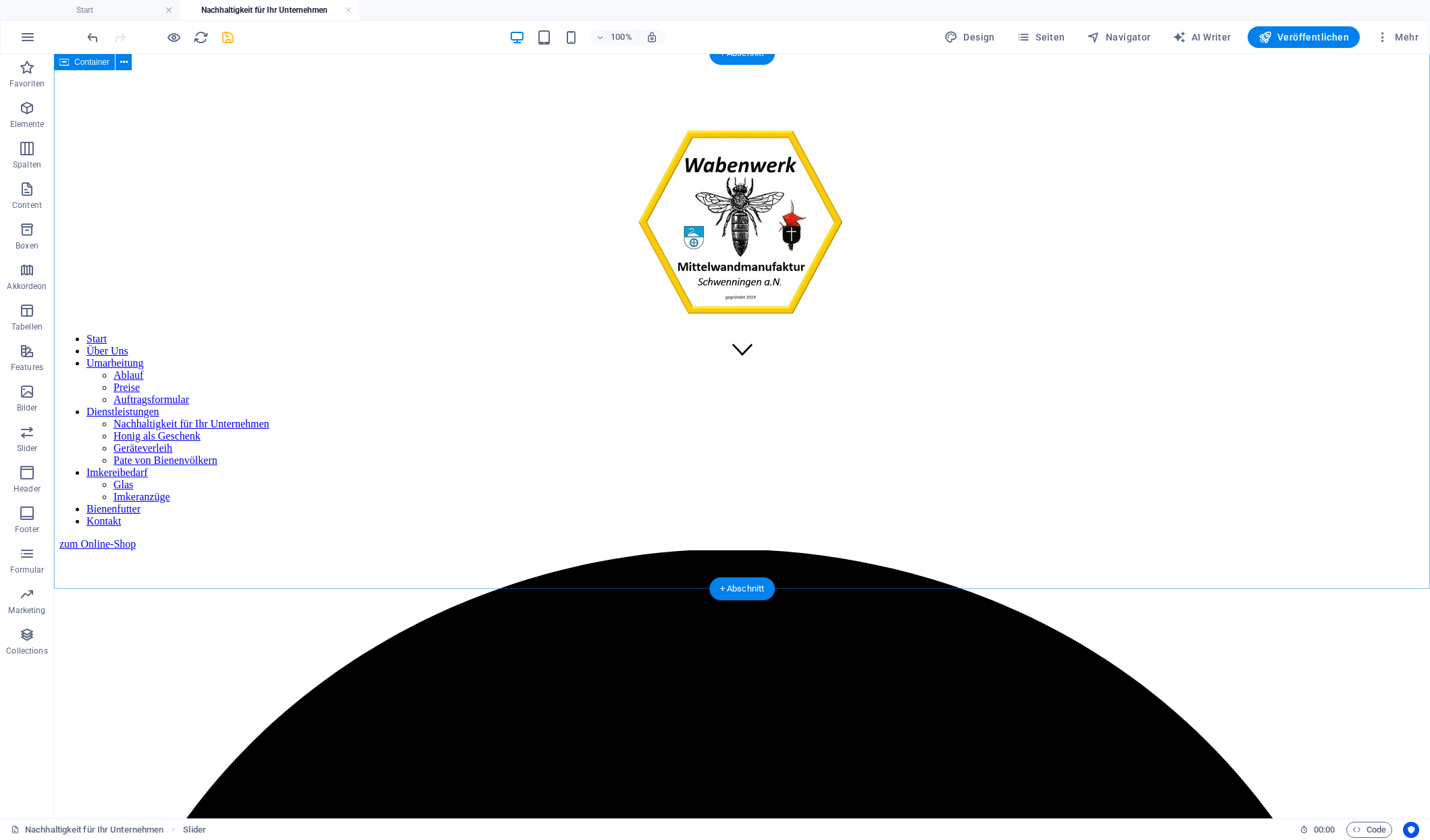
scroll to position [365, 0]
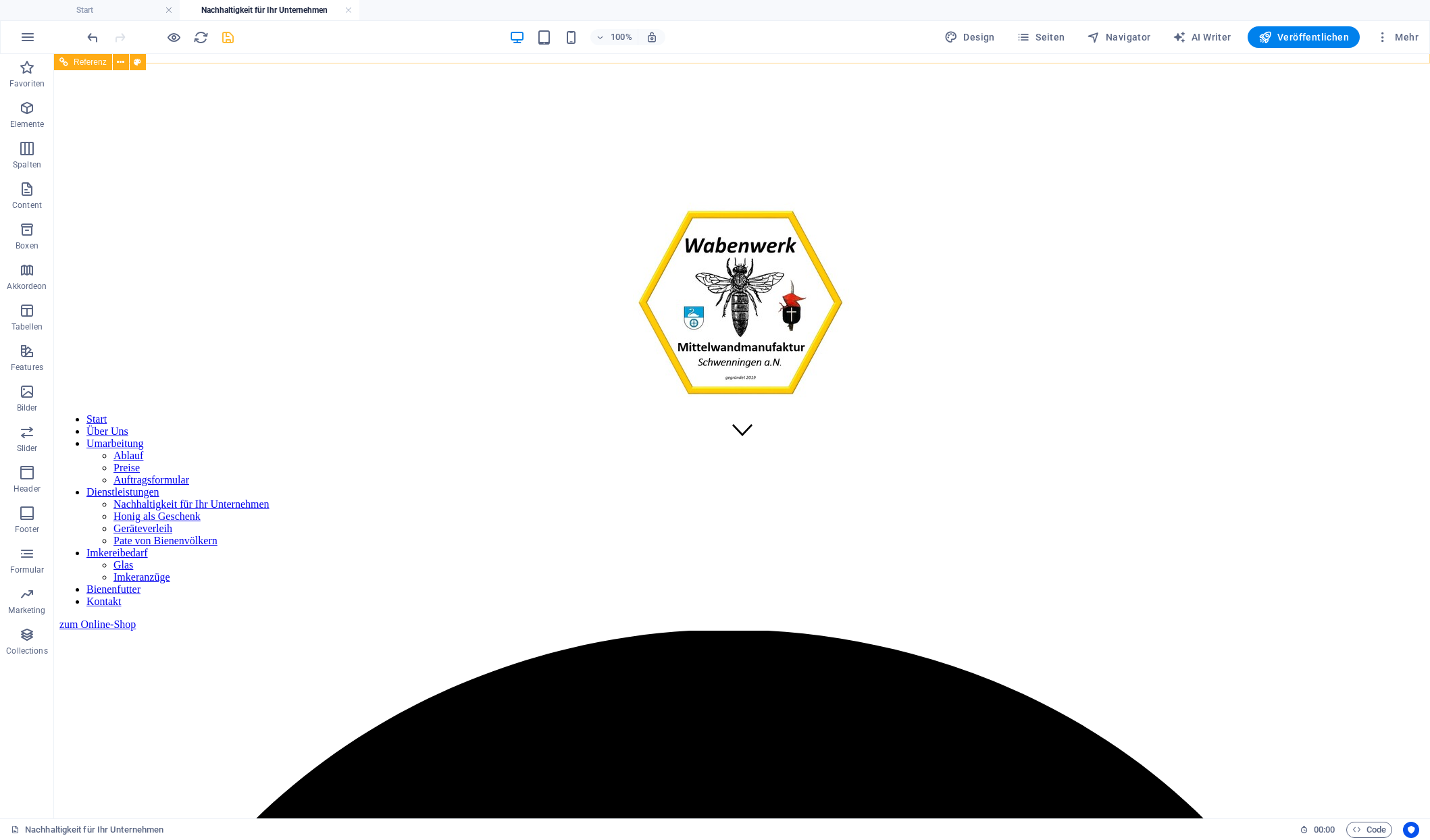
drag, startPoint x: 46, startPoint y: 4, endPoint x: 100, endPoint y: 57, distance: 75.7
click at [100, 57] on div "Referenz" at bounding box center [83, 62] width 58 height 16
click at [87, 37] on icon "undo" at bounding box center [93, 37] width 16 height 16
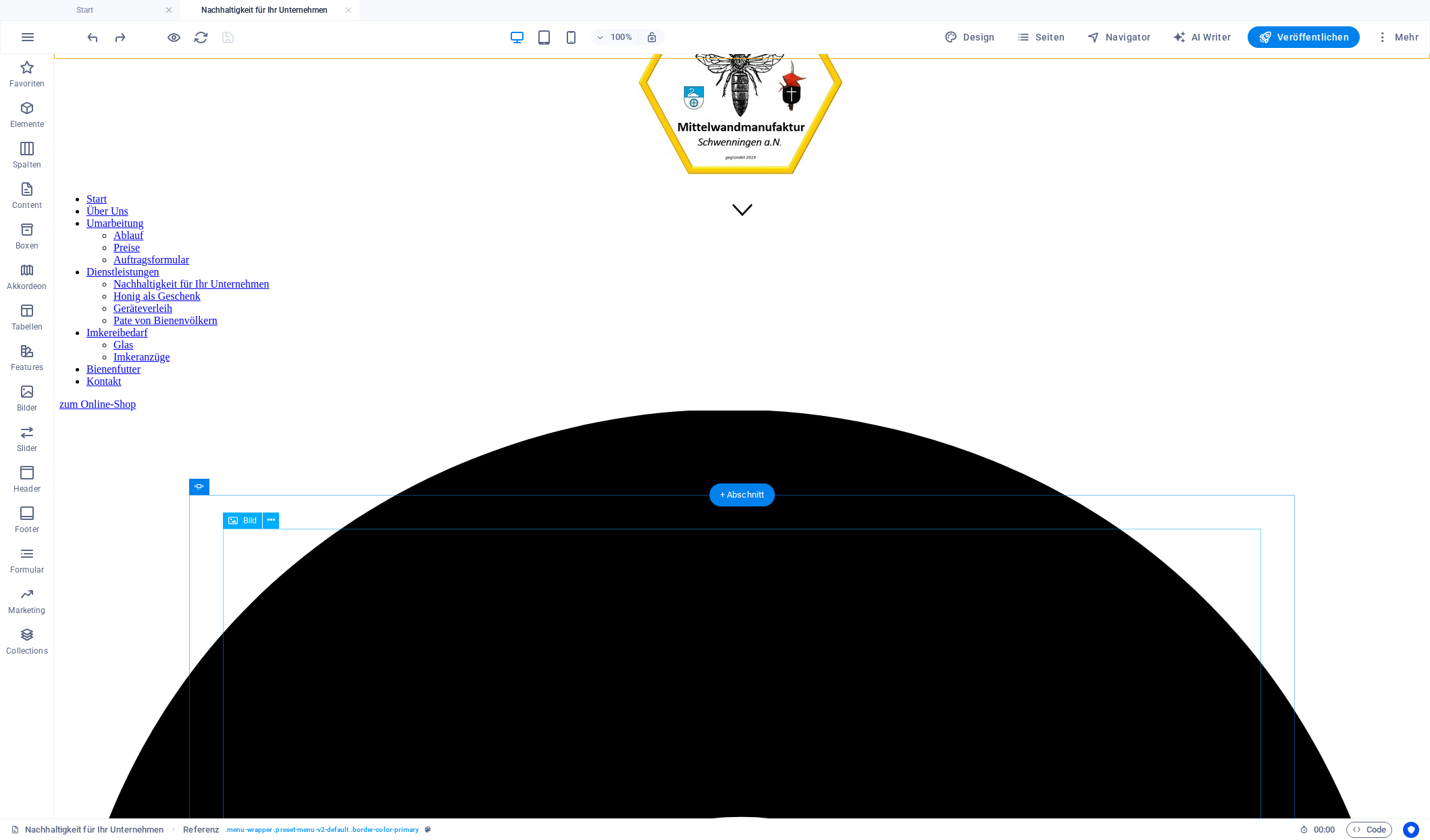
scroll to position [609, 0]
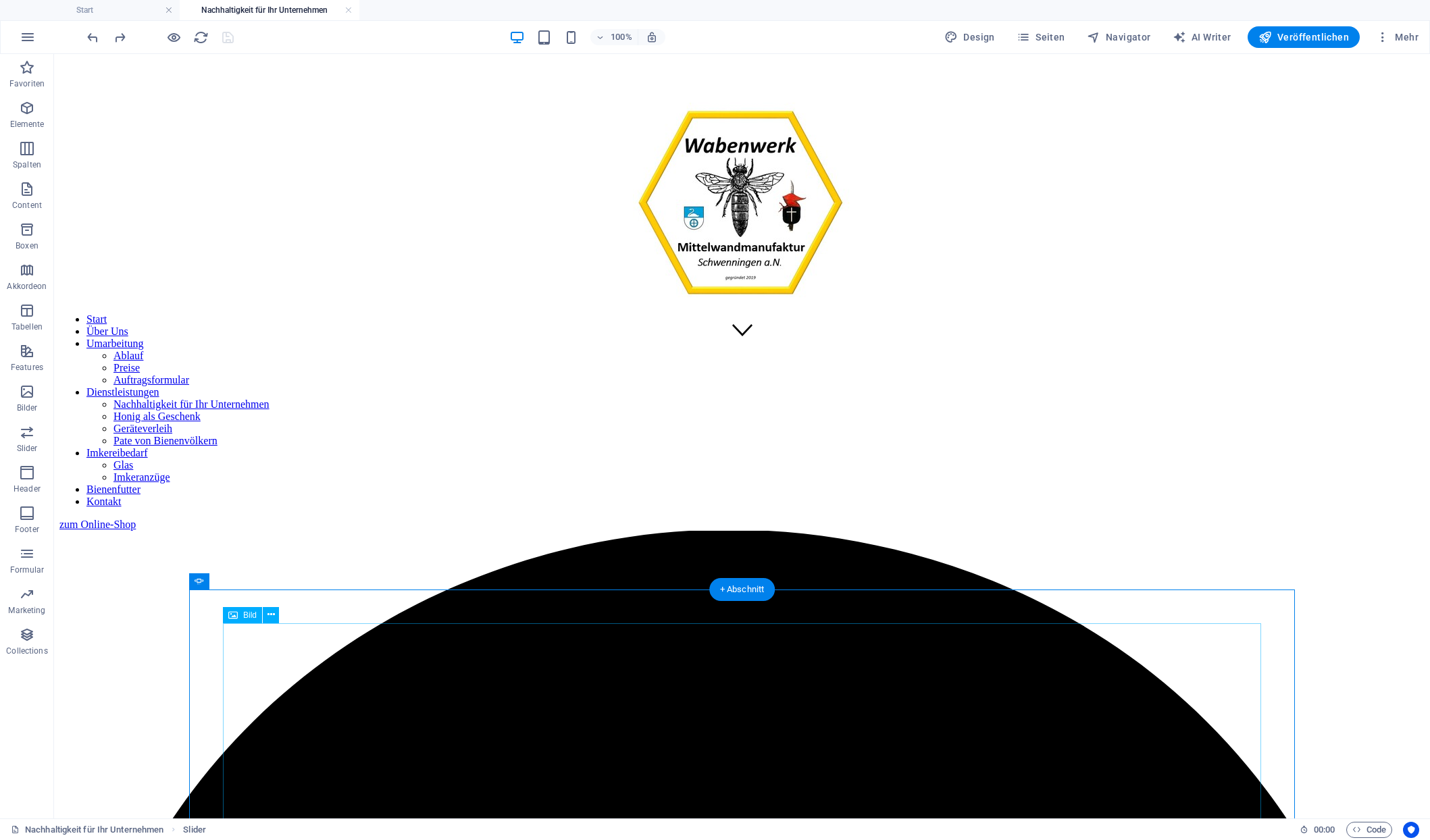
scroll to position [511, 0]
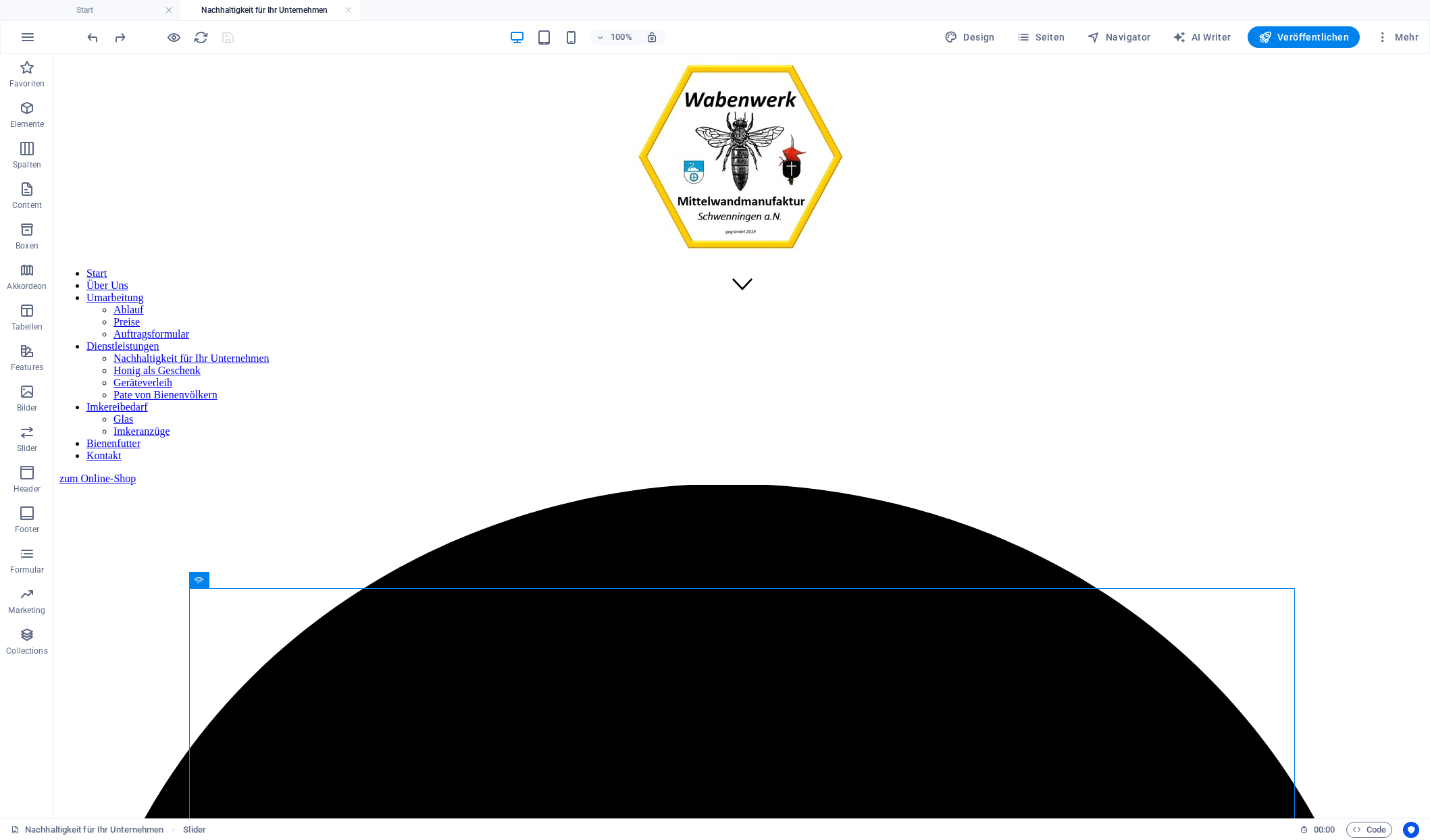
drag, startPoint x: 254, startPoint y: 633, endPoint x: 197, endPoint y: 455, distance: 186.9
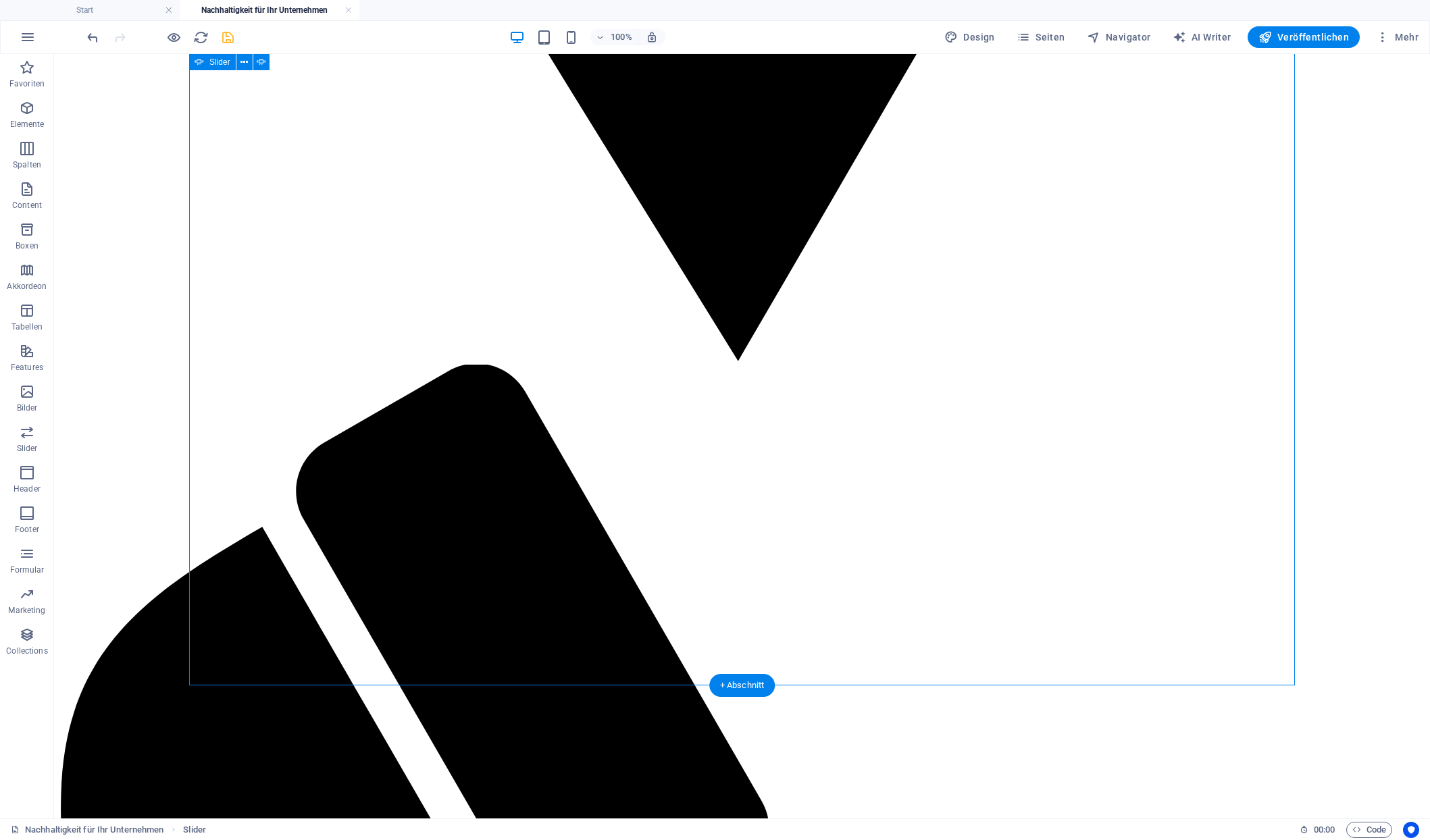
scroll to position [2605, 0]
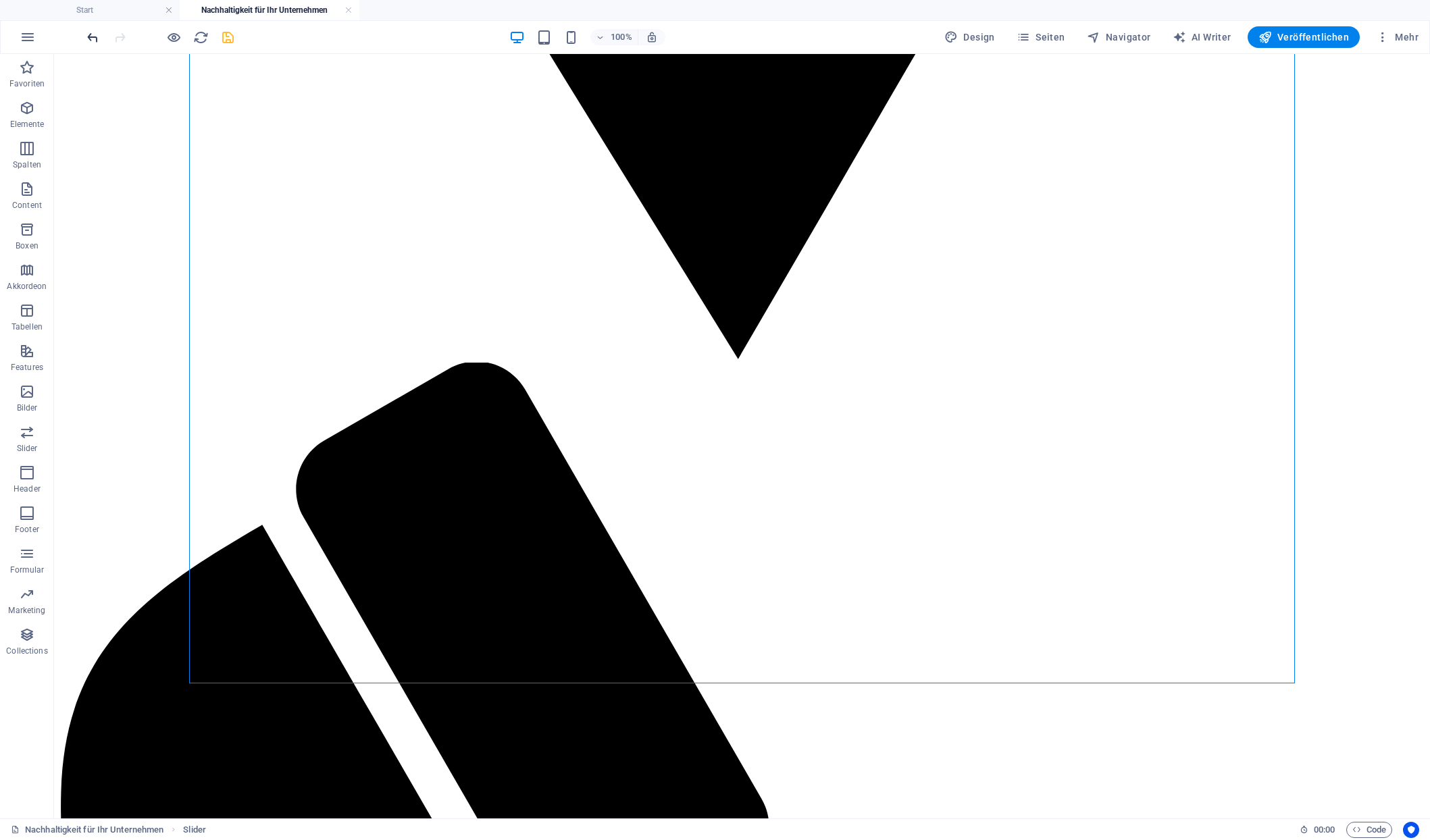
click at [85, 33] on span "undo" at bounding box center [93, 37] width 16 height 16
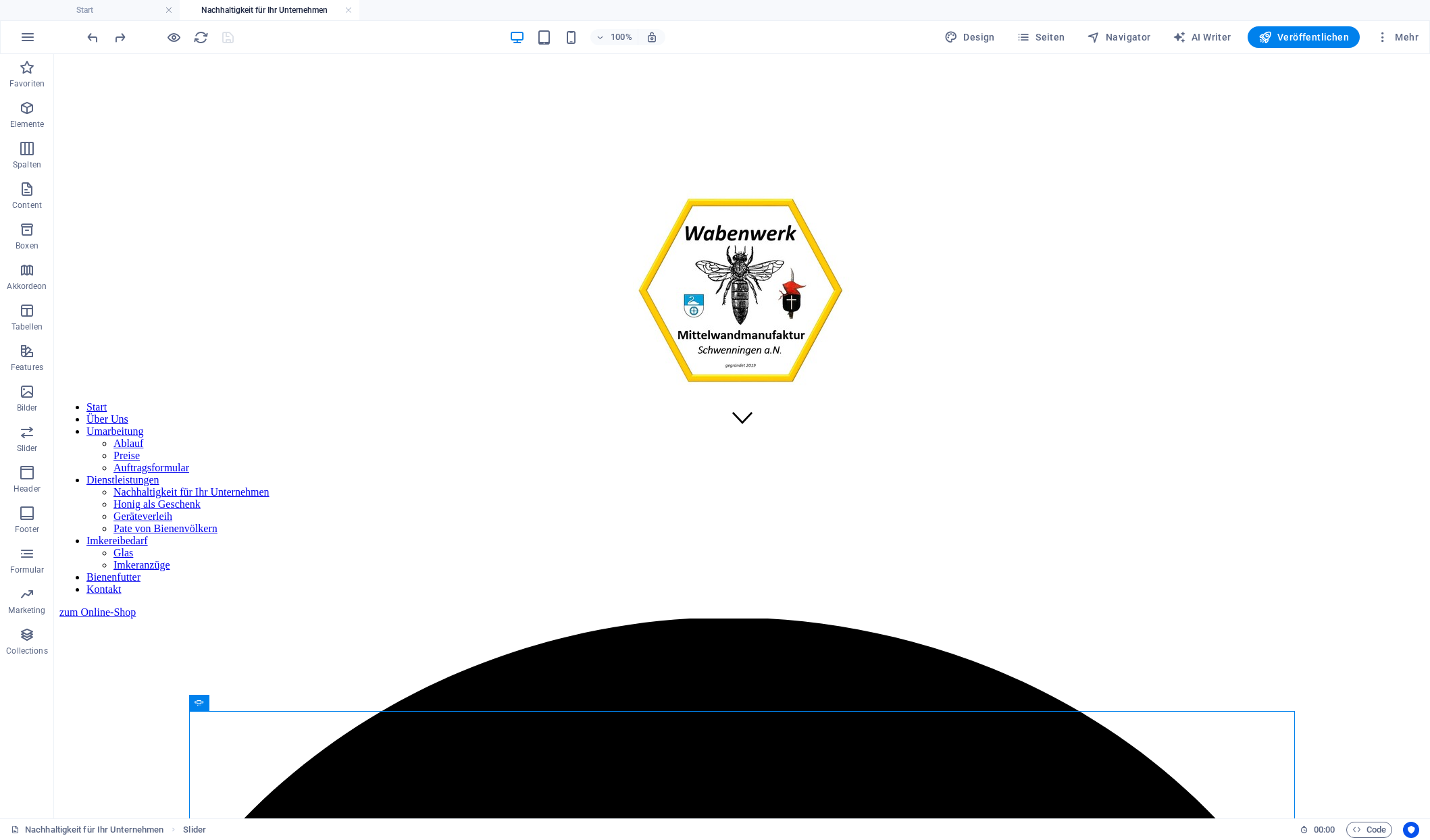
scroll to position [388, 0]
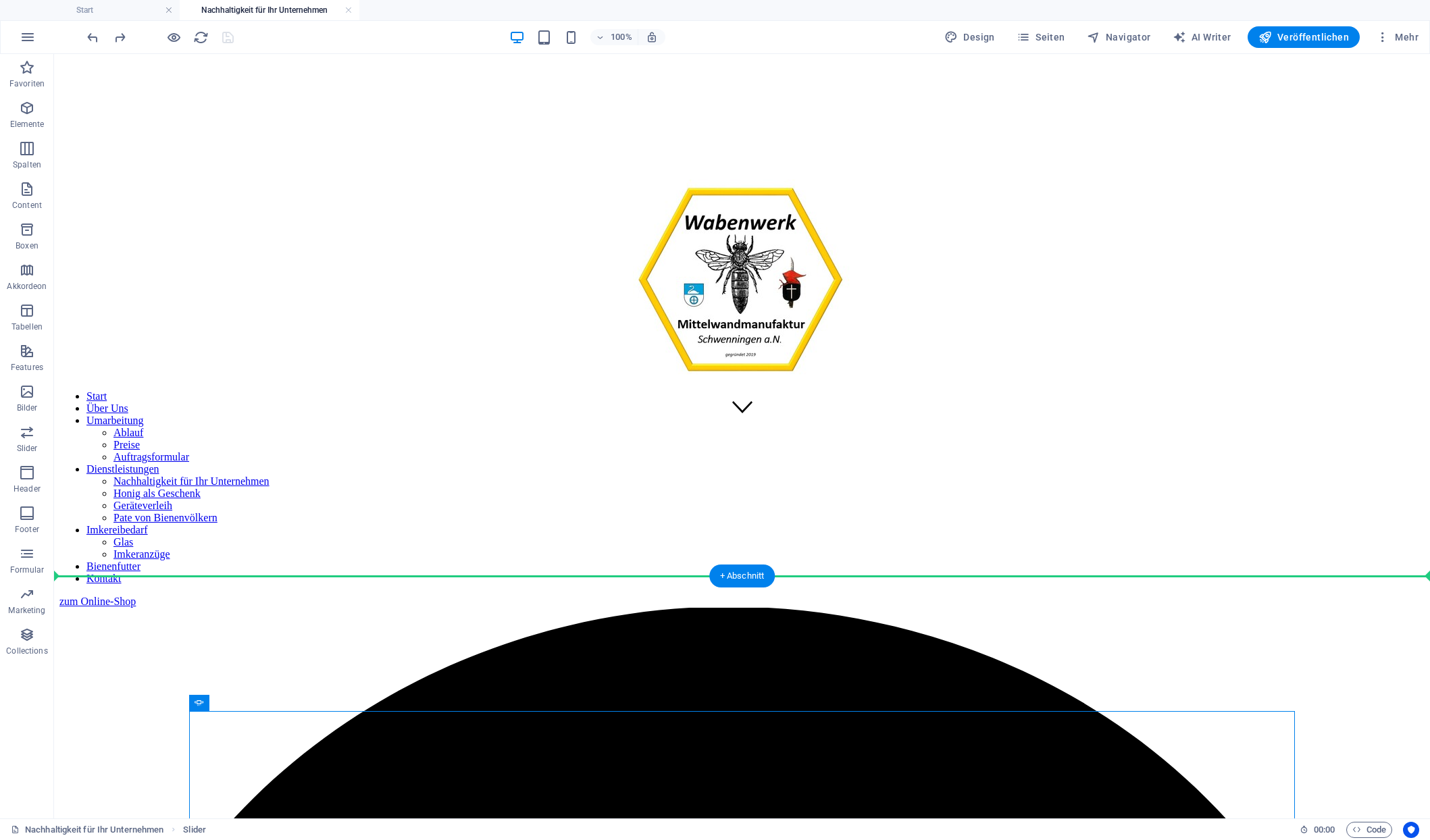
drag, startPoint x: 194, startPoint y: 677, endPoint x: 218, endPoint y: 569, distance: 110.6
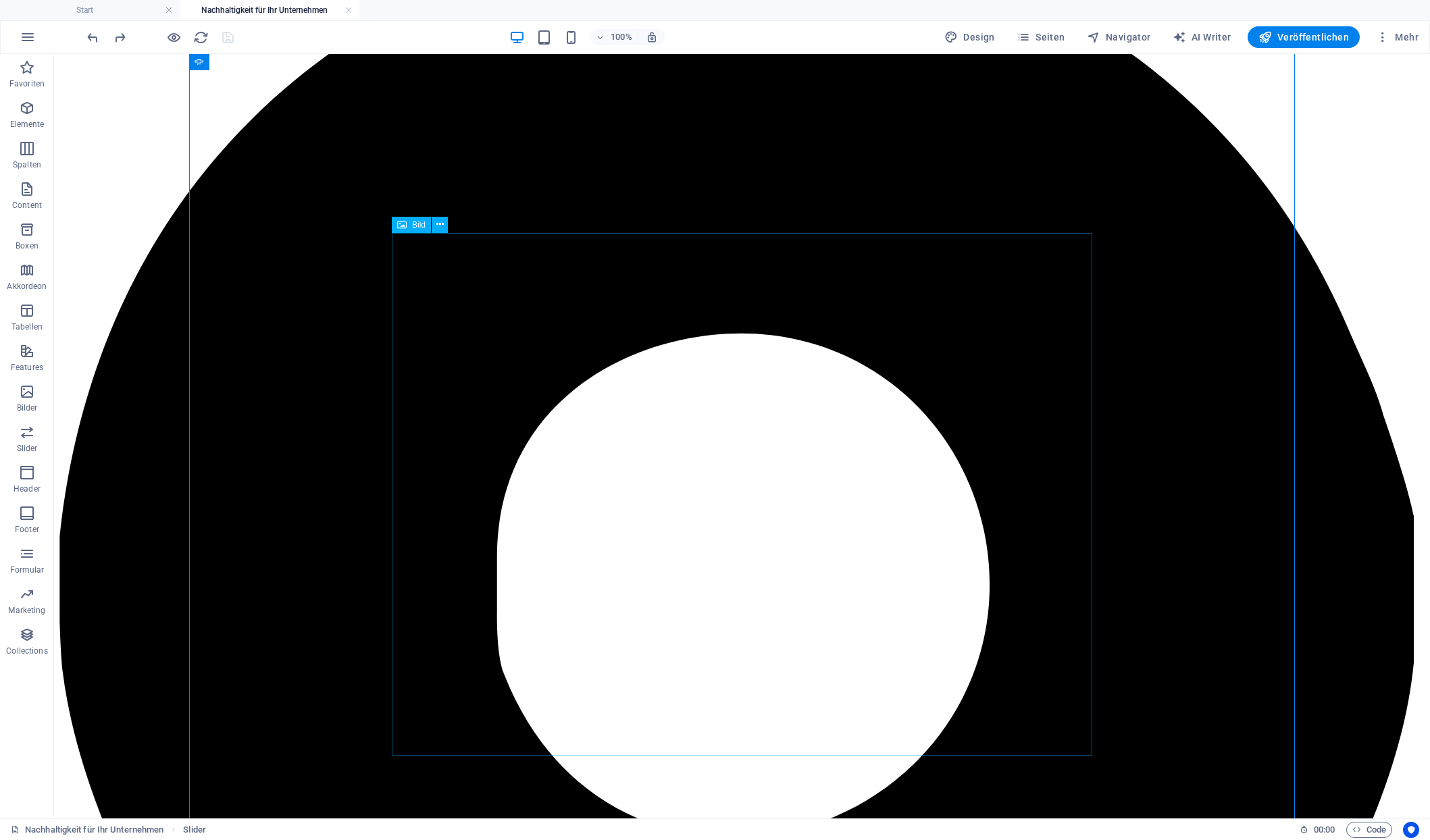
scroll to position [874, 0]
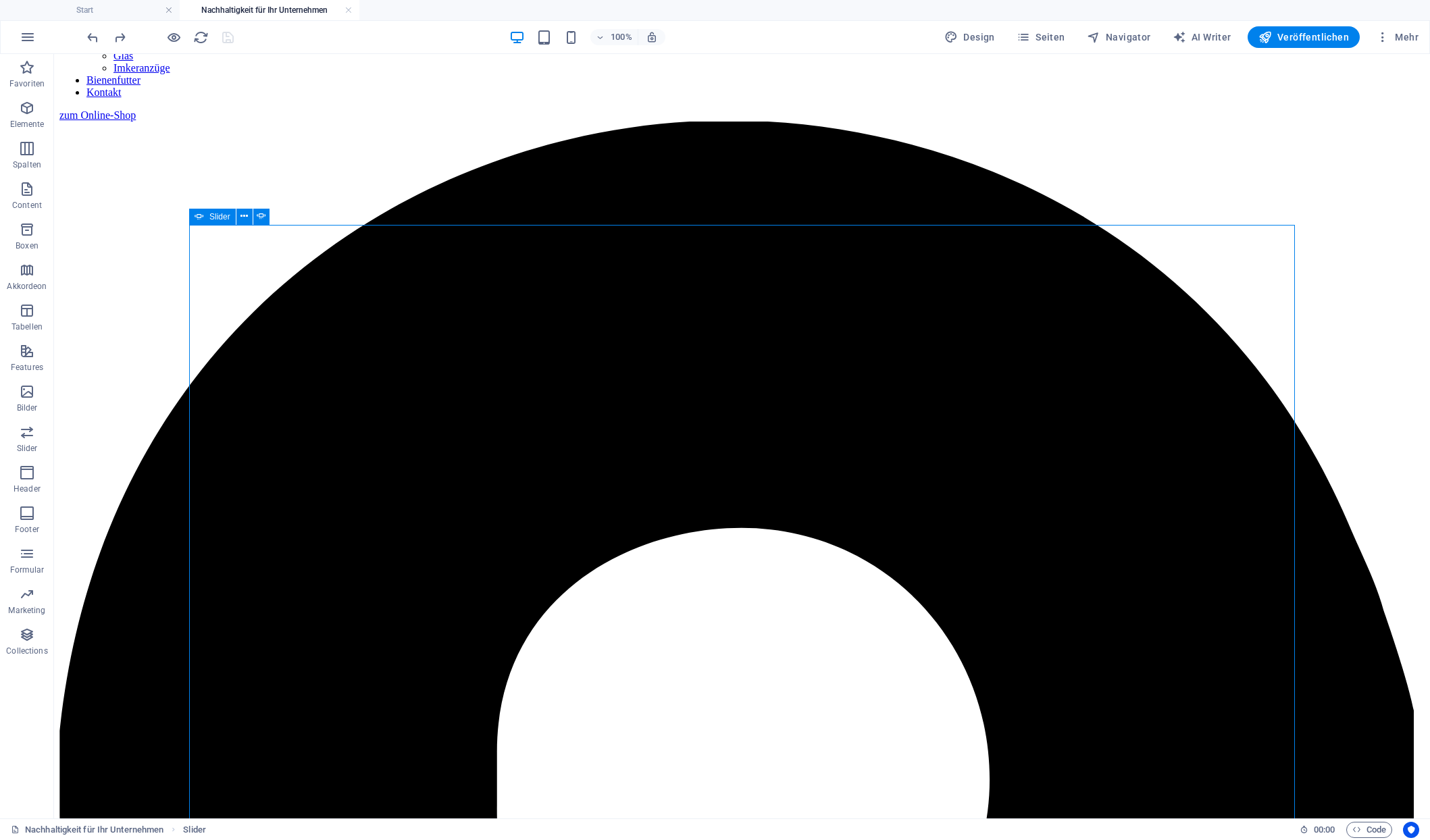
click at [197, 220] on icon at bounding box center [200, 217] width 9 height 16
click at [258, 216] on button at bounding box center [261, 217] width 16 height 16
select select "px"
select select "ms"
select select "s"
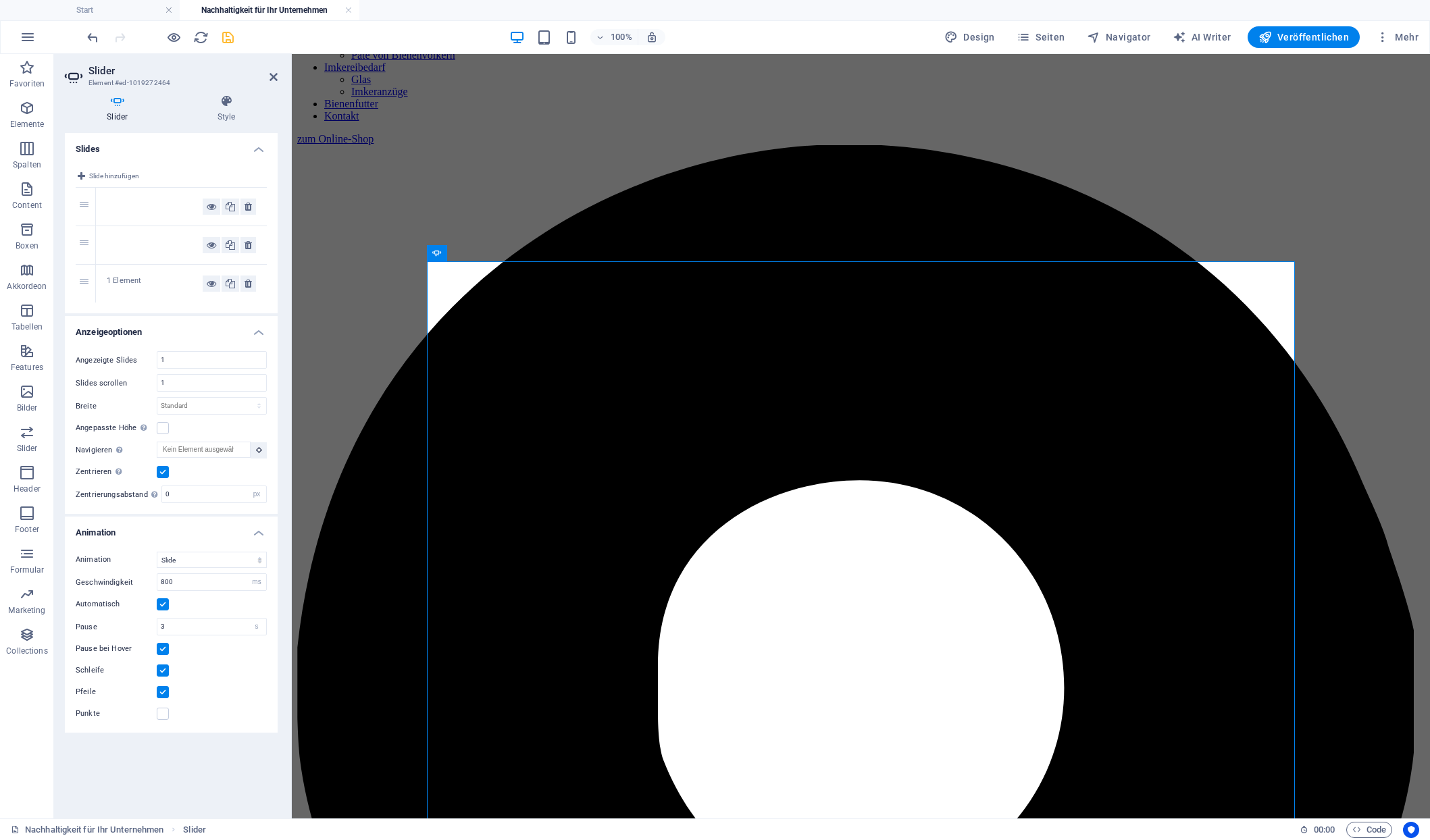
scroll to position [837, 0]
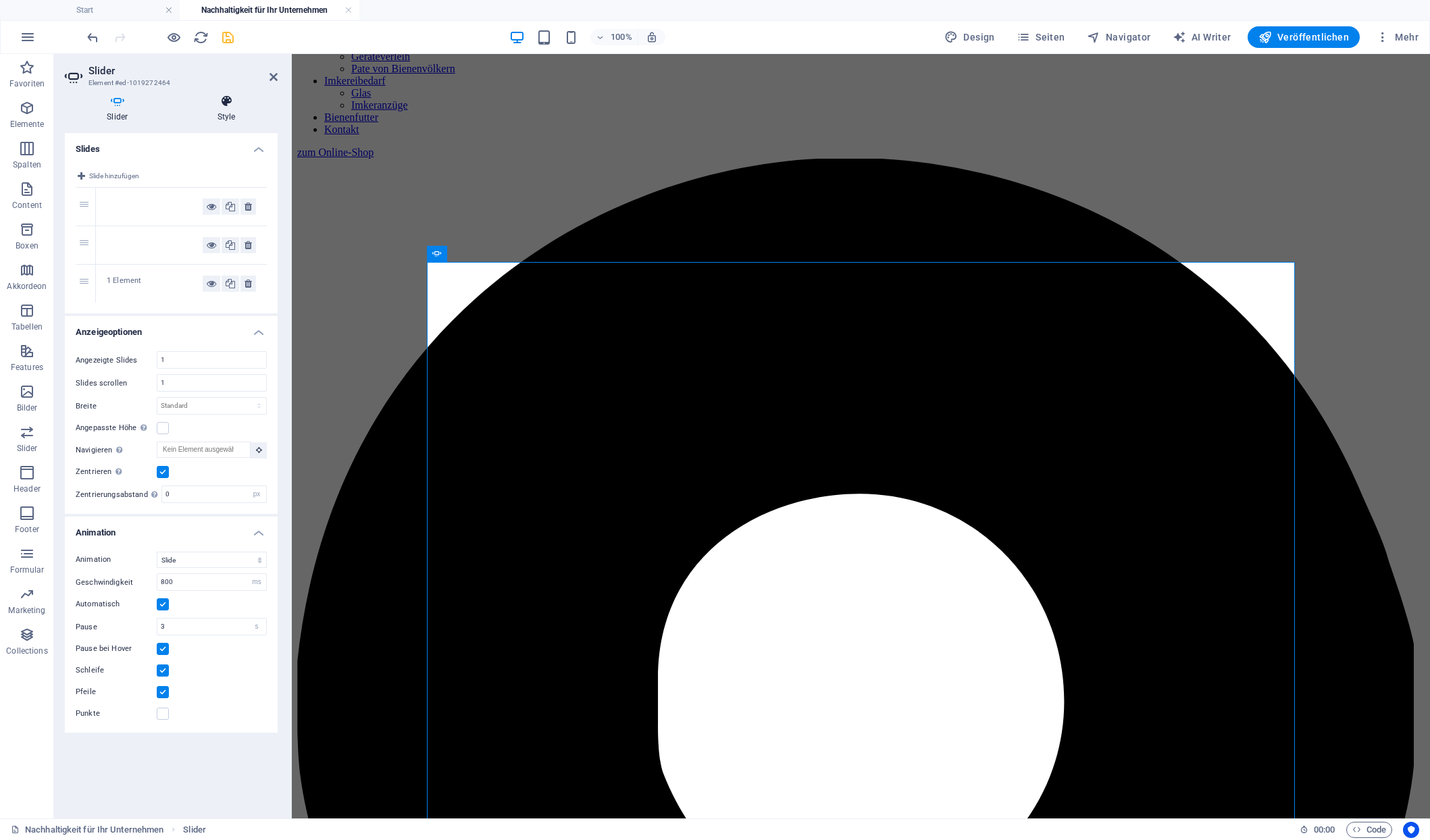
click at [225, 105] on icon at bounding box center [227, 101] width 102 height 14
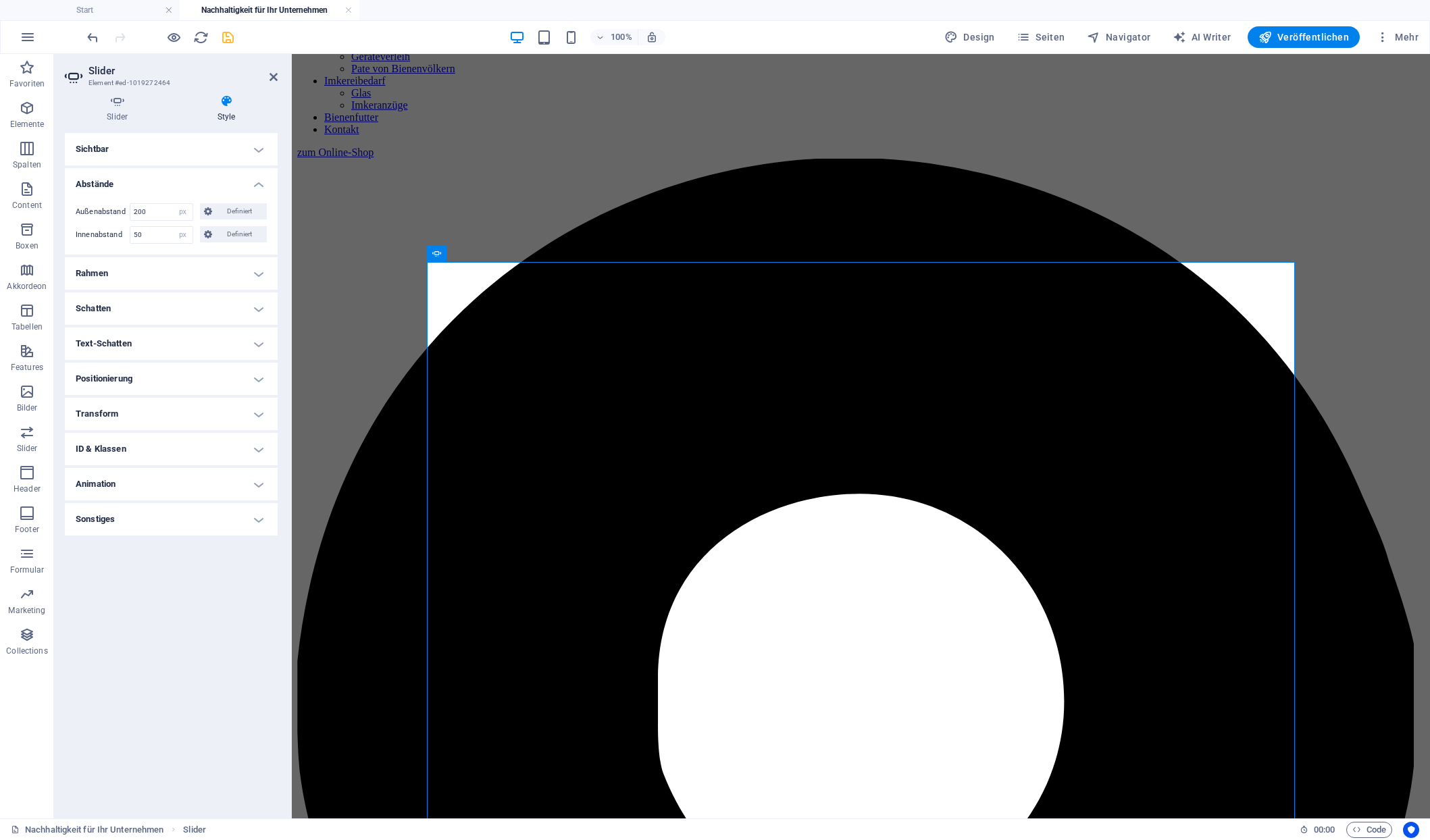
click at [254, 363] on h4 "Positionierung" at bounding box center [171, 379] width 213 height 32
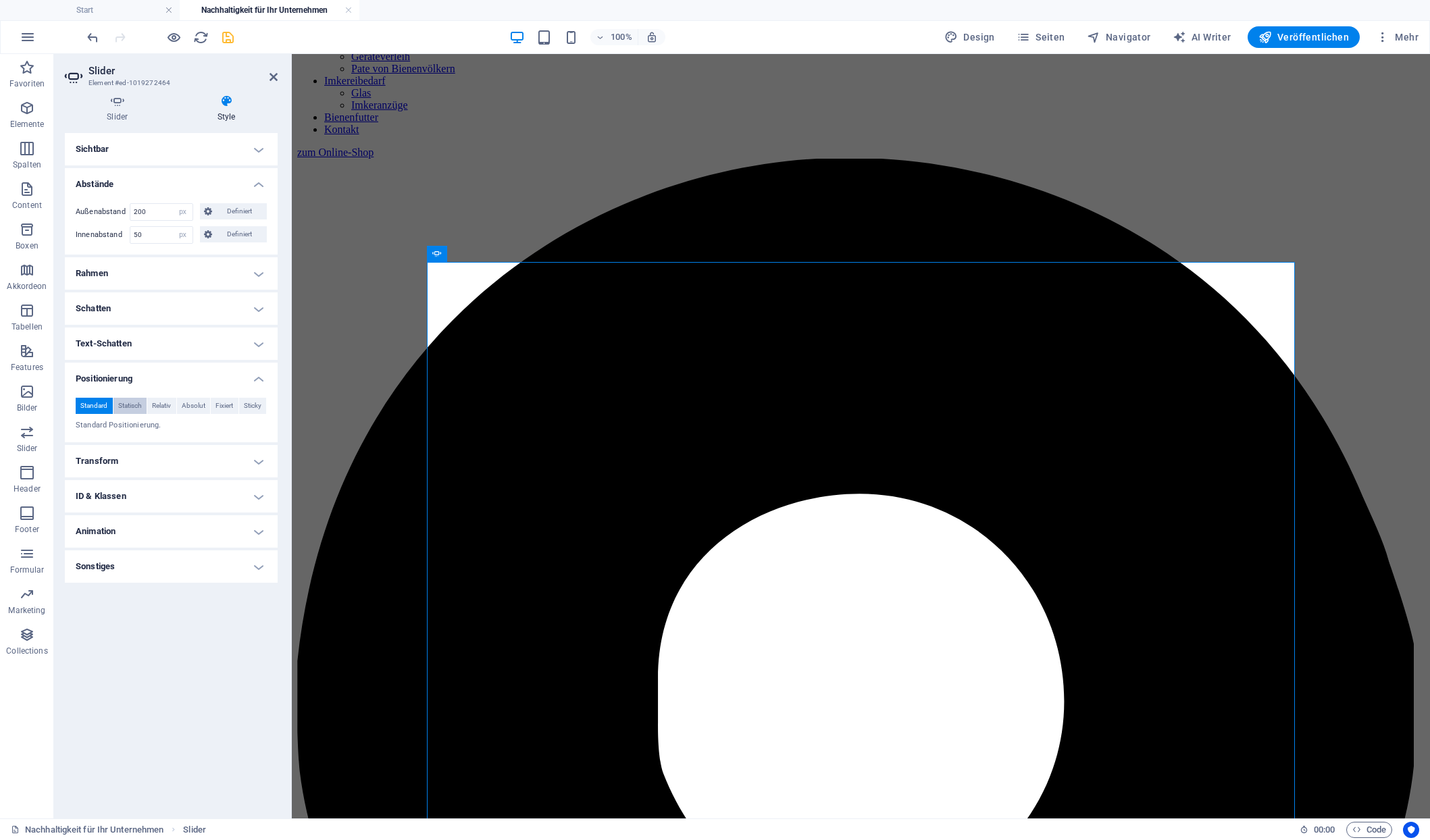
click at [122, 398] on span "Statisch" at bounding box center [130, 406] width 24 height 16
click at [161, 398] on span "Relativ" at bounding box center [162, 406] width 19 height 16
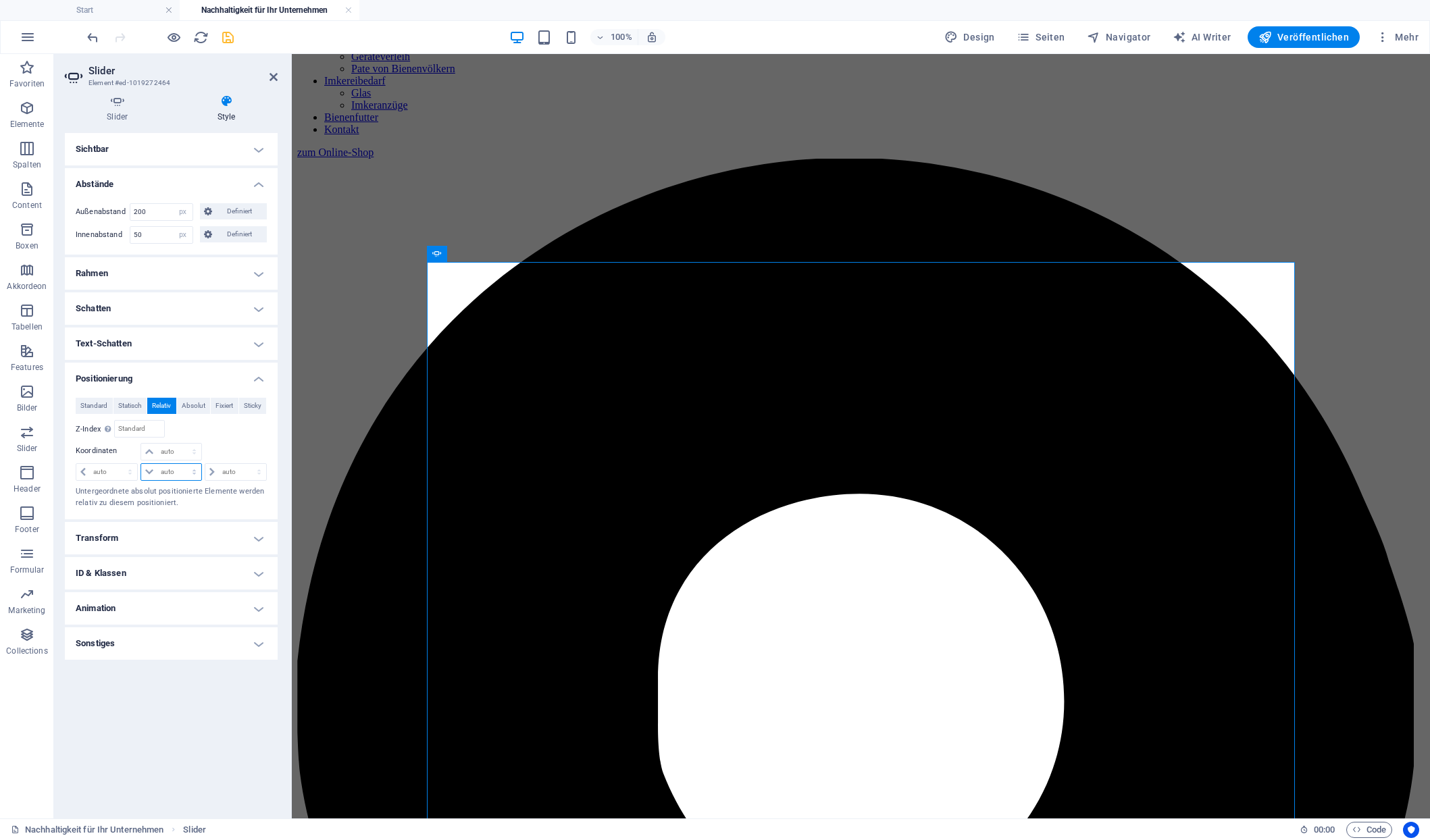
click at [141, 464] on select "auto px rem % em" at bounding box center [171, 472] width 60 height 16
select select "px"
click option "px" at bounding box center [0, 0] width 0 height 0
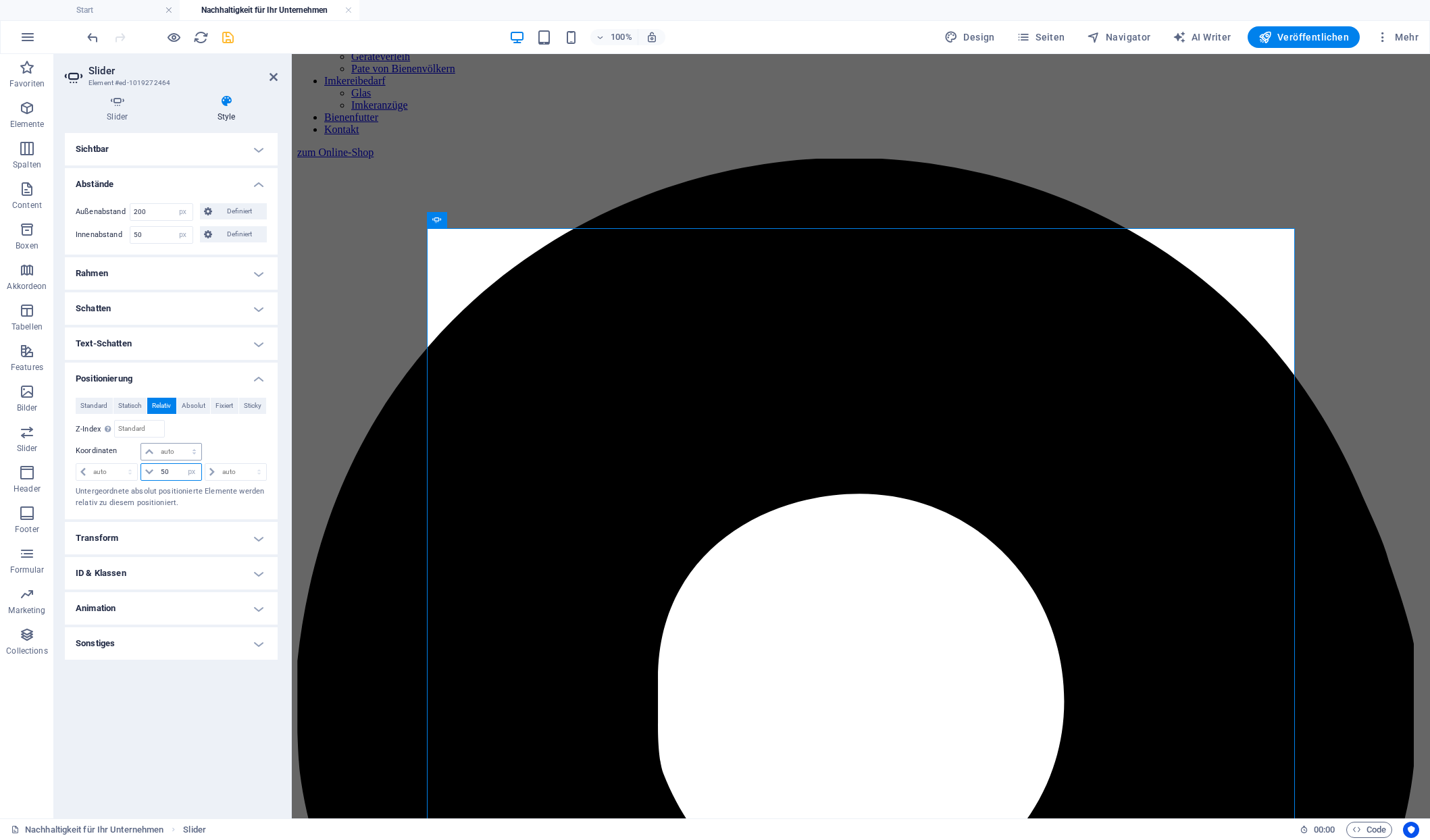
type input "50"
click at [141, 444] on select "auto px rem % em" at bounding box center [171, 452] width 60 height 16
select select "px"
click option "px" at bounding box center [0, 0] width 0 height 0
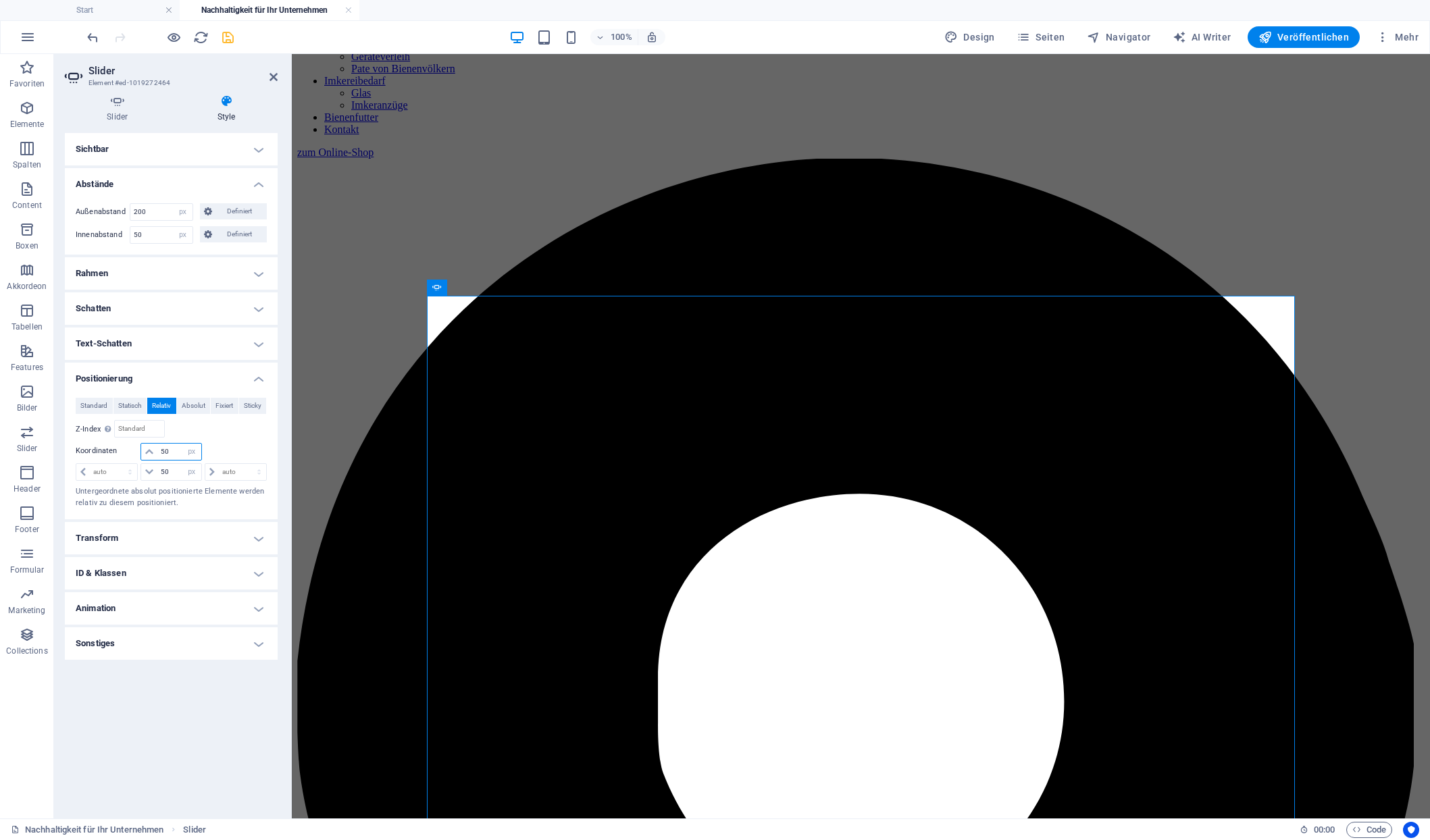
drag, startPoint x: 175, startPoint y: 410, endPoint x: 151, endPoint y: 411, distance: 24.0
click at [158, 444] on input "50" at bounding box center [179, 452] width 43 height 16
type input "10"
click at [231, 400] on div "Standard Statisch Relativ Absolut Fixiert Sticky Z-Index Legt die Reihenfolge d…" at bounding box center [171, 453] width 191 height 111
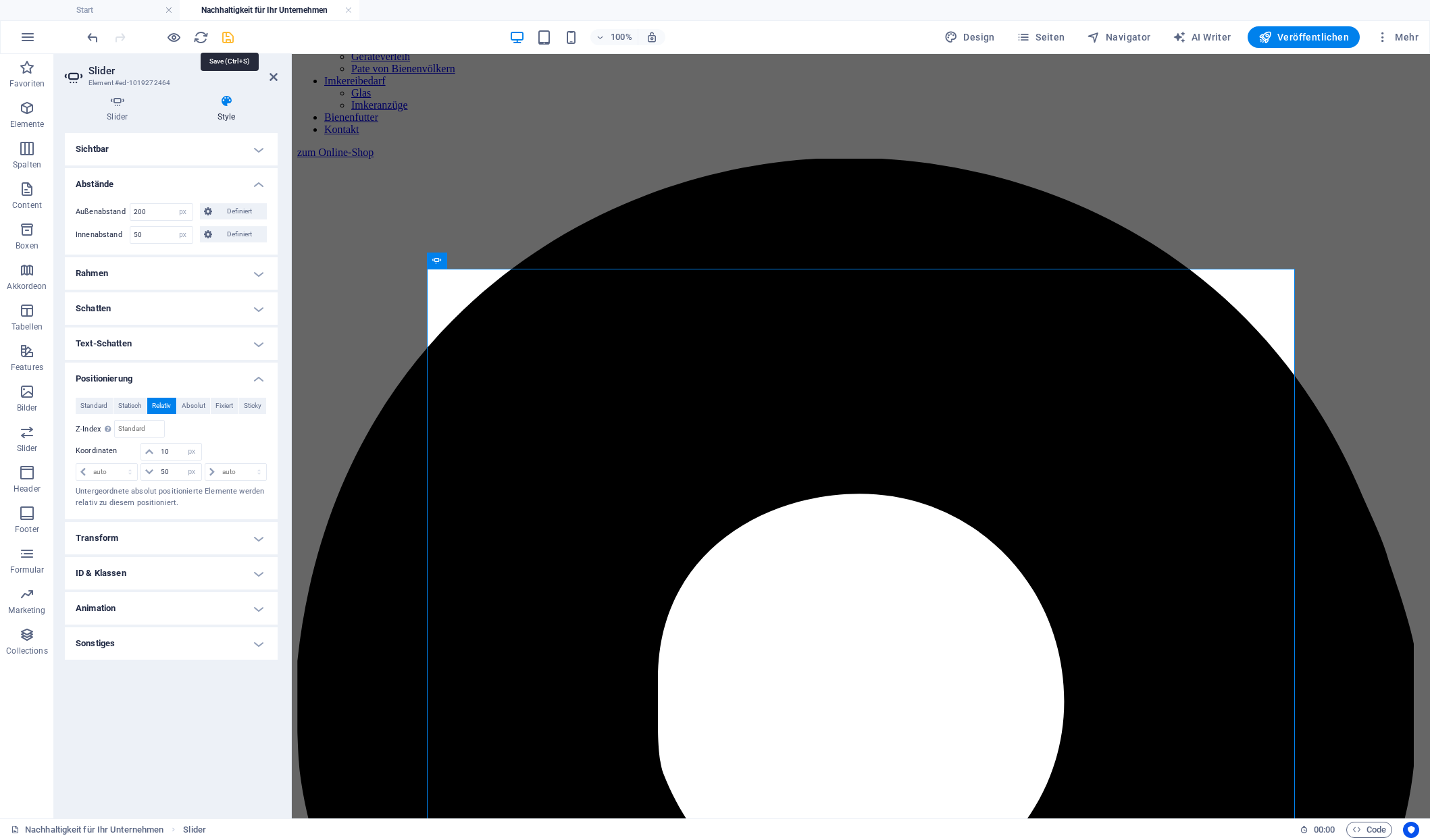
click at [221, 39] on icon "save" at bounding box center [228, 37] width 16 height 16
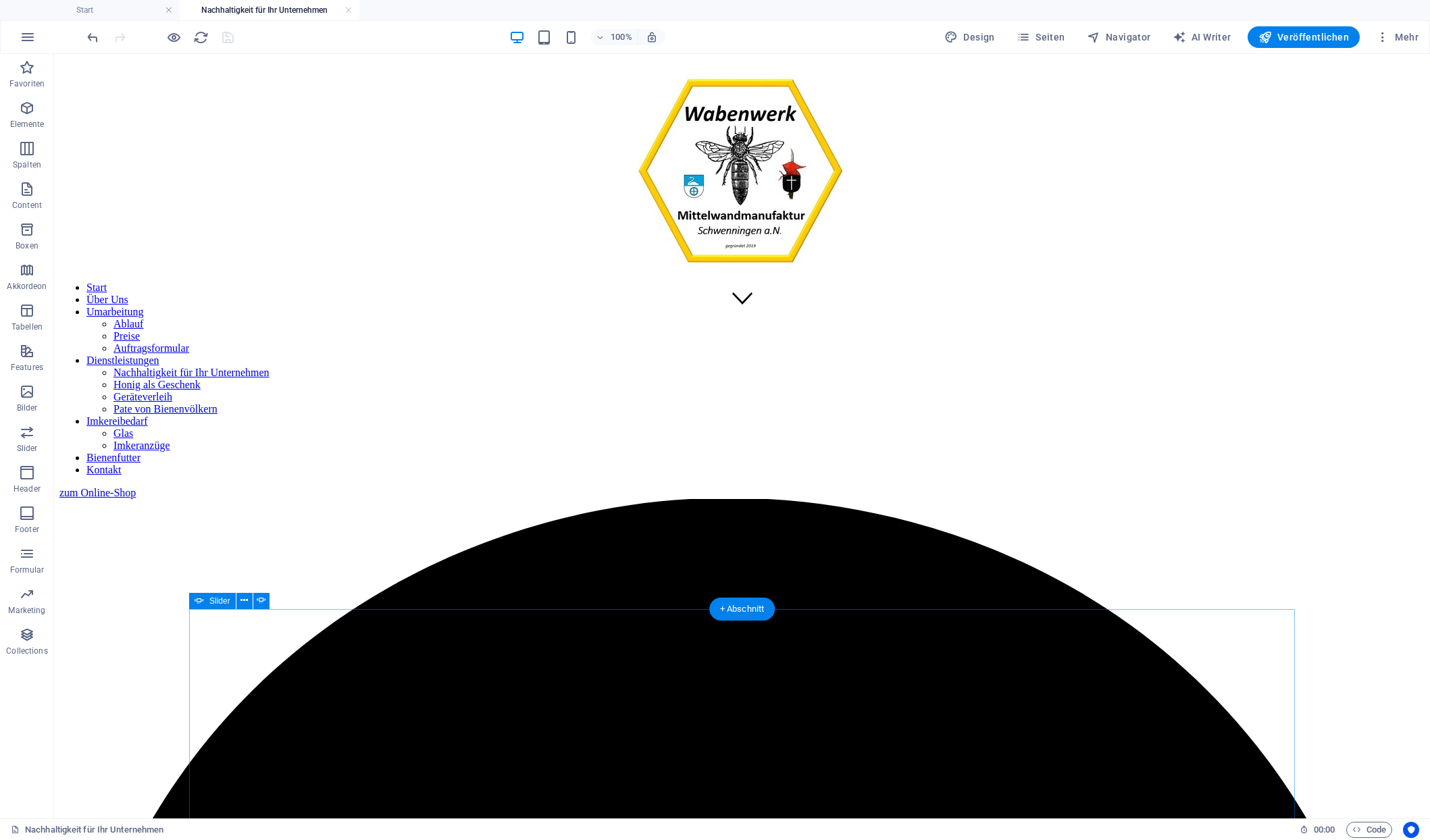
scroll to position [692, 0]
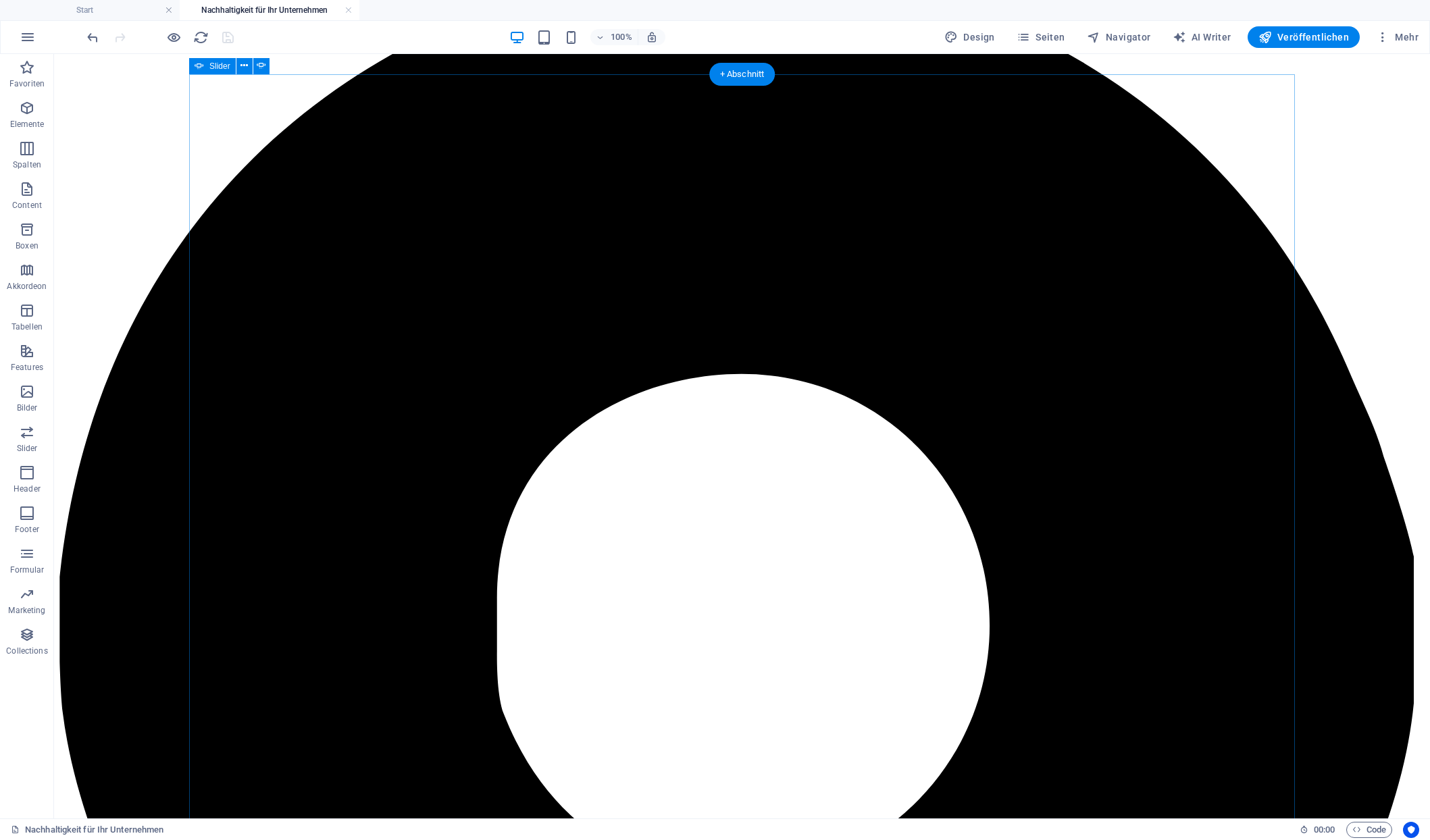
scroll to position [1032, 0]
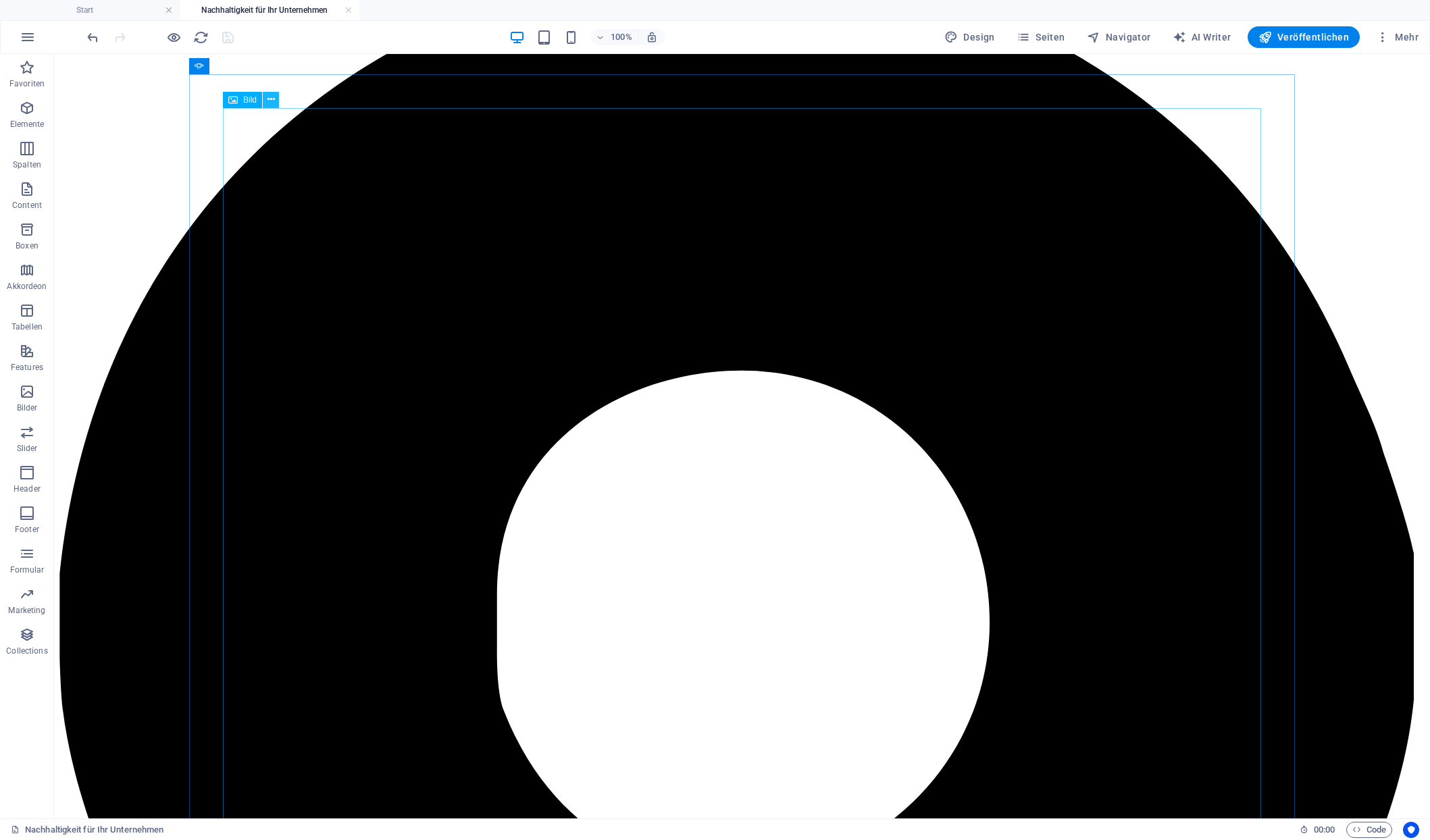
click at [270, 100] on button at bounding box center [271, 100] width 16 height 16
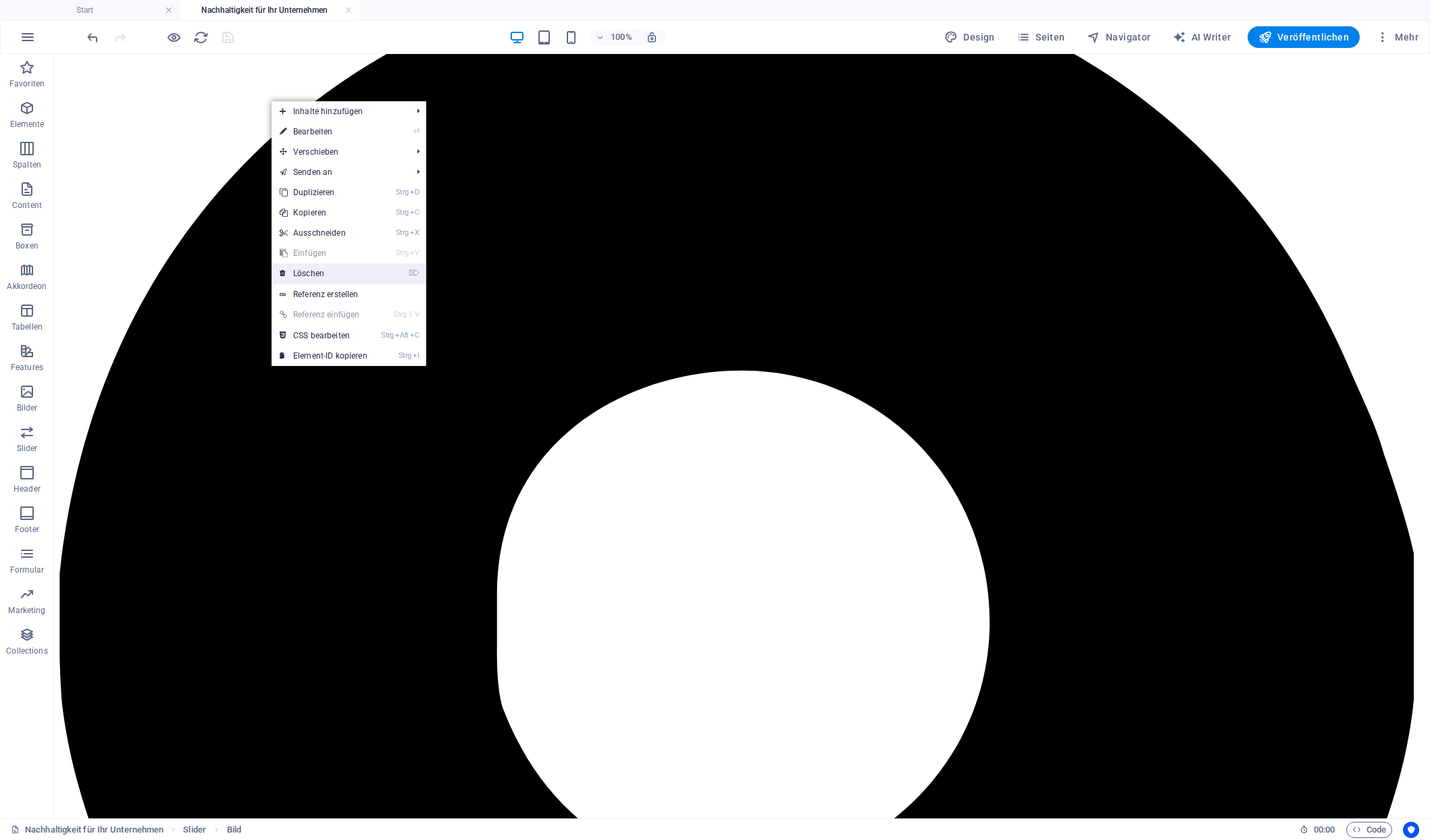
click at [306, 271] on link "⌦ Löschen" at bounding box center [323, 273] width 104 height 20
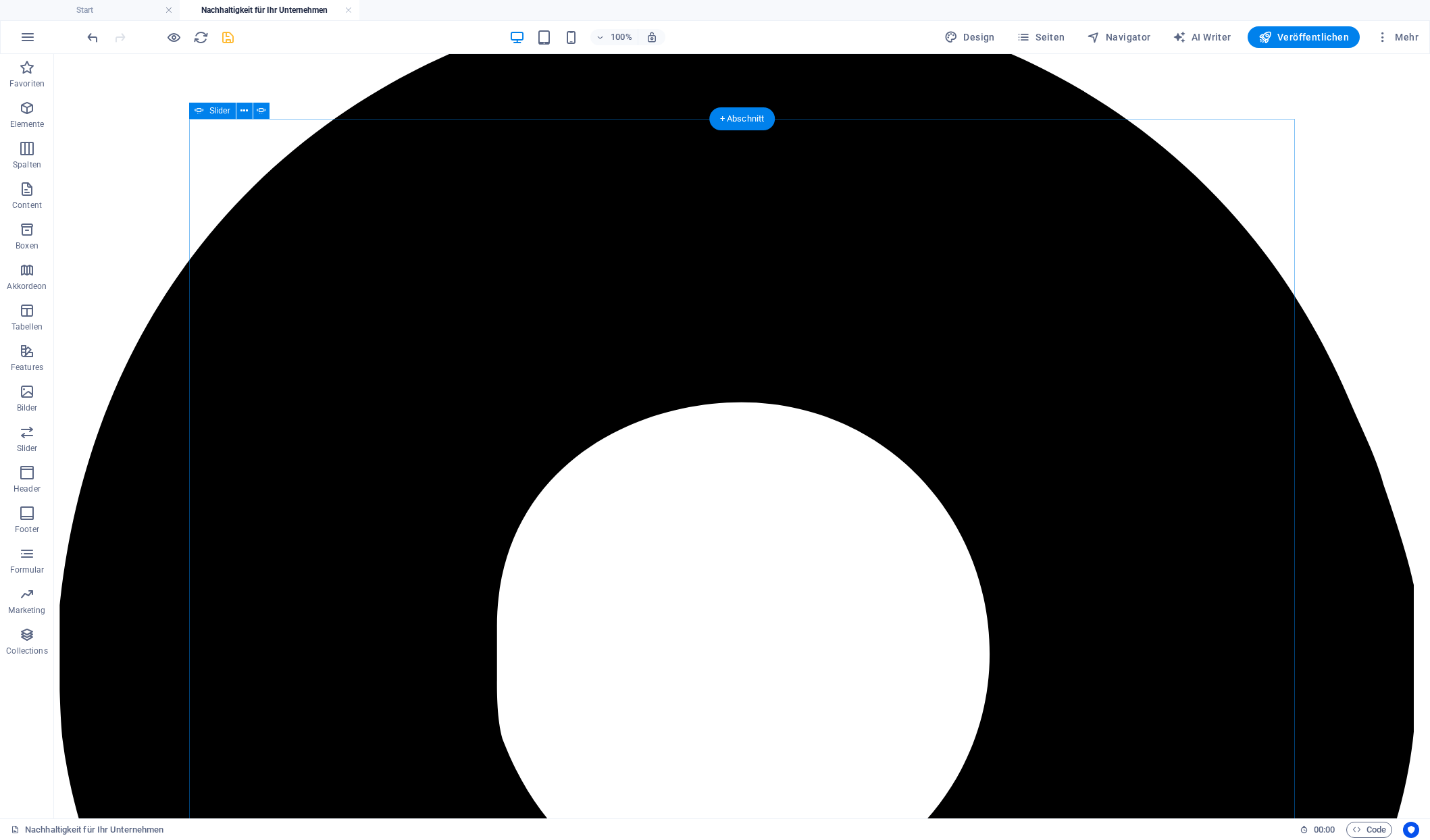
scroll to position [983, 0]
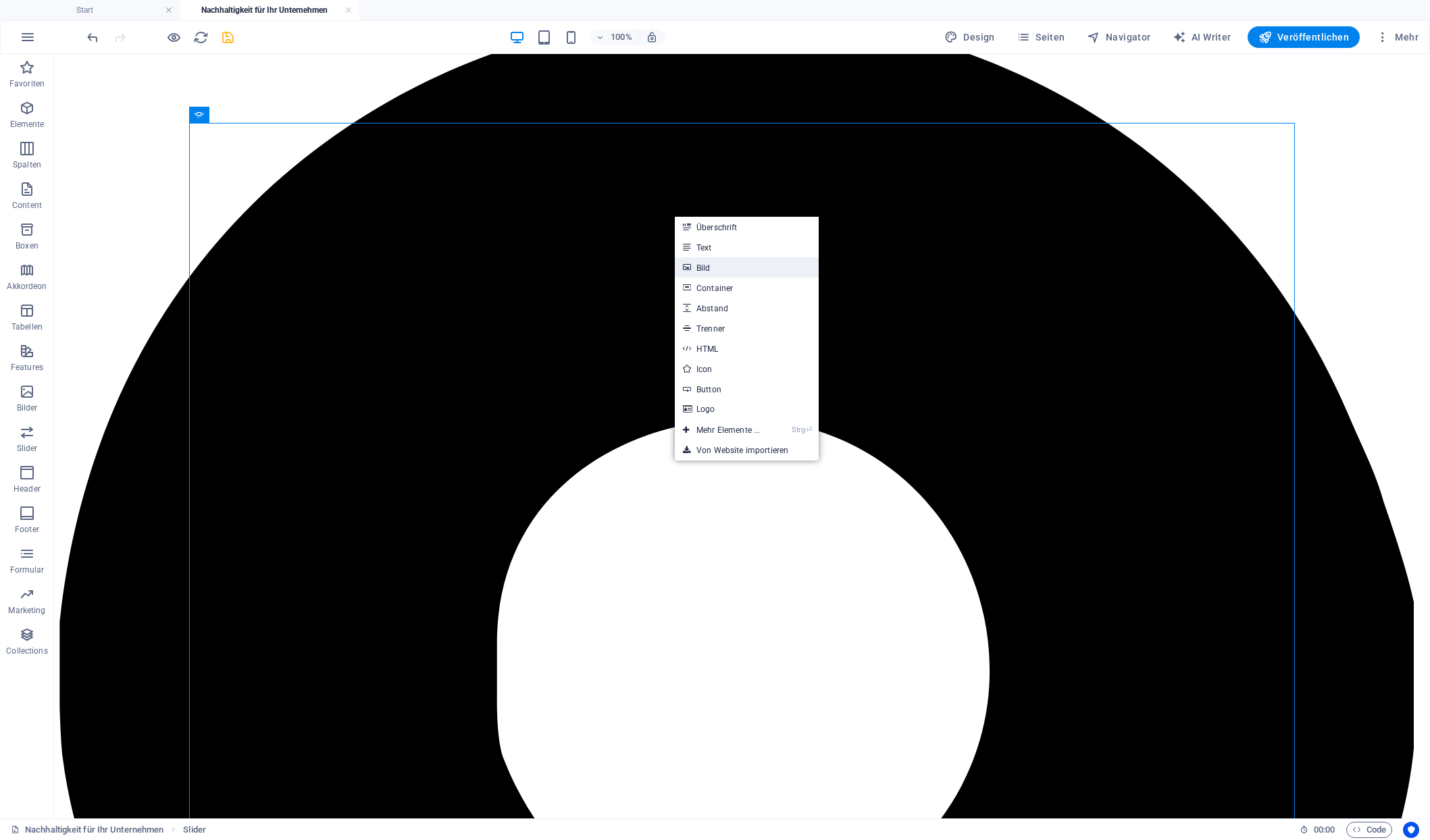
click at [714, 269] on link "Bild" at bounding box center [747, 267] width 144 height 20
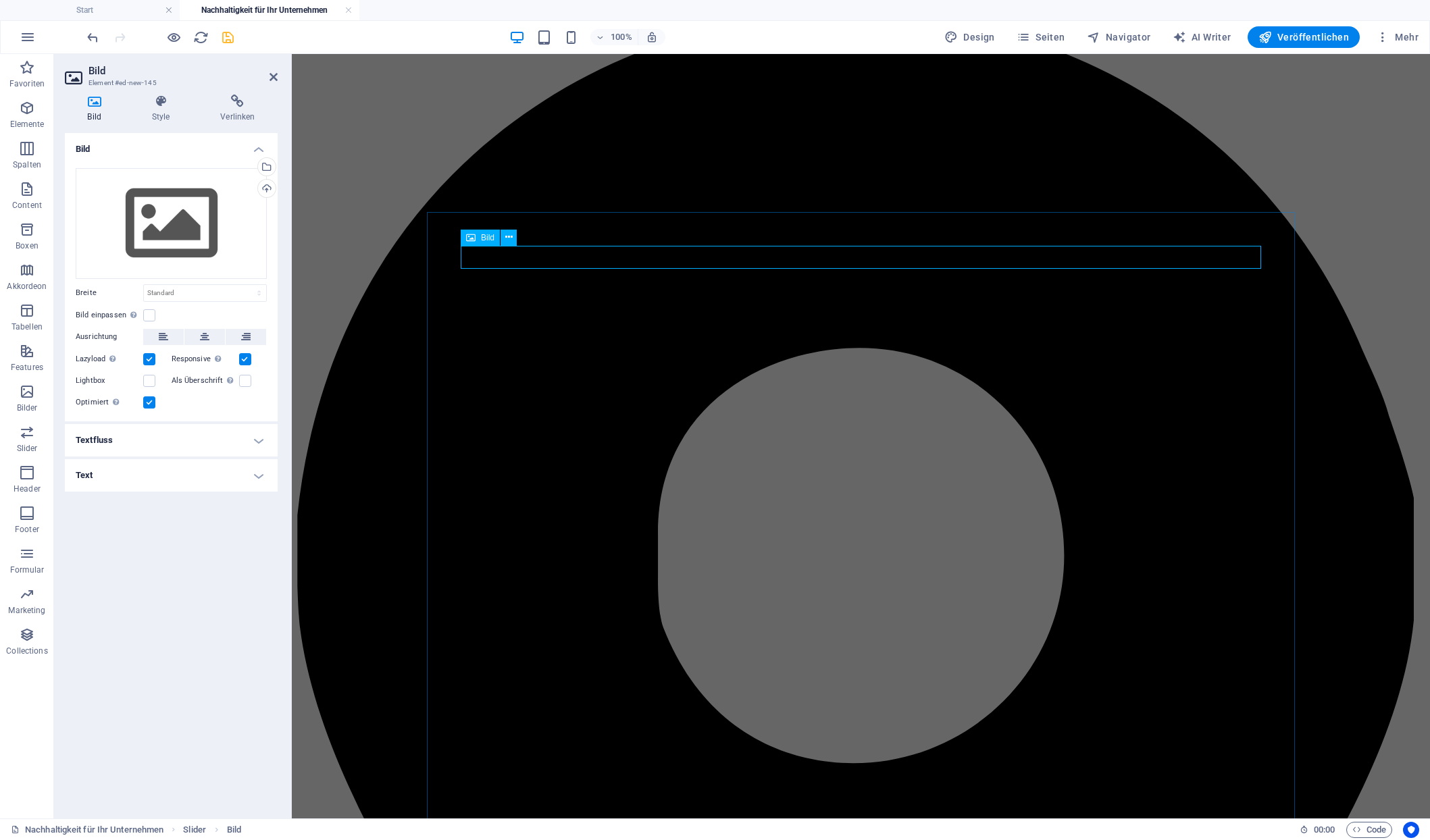
scroll to position [894, 0]
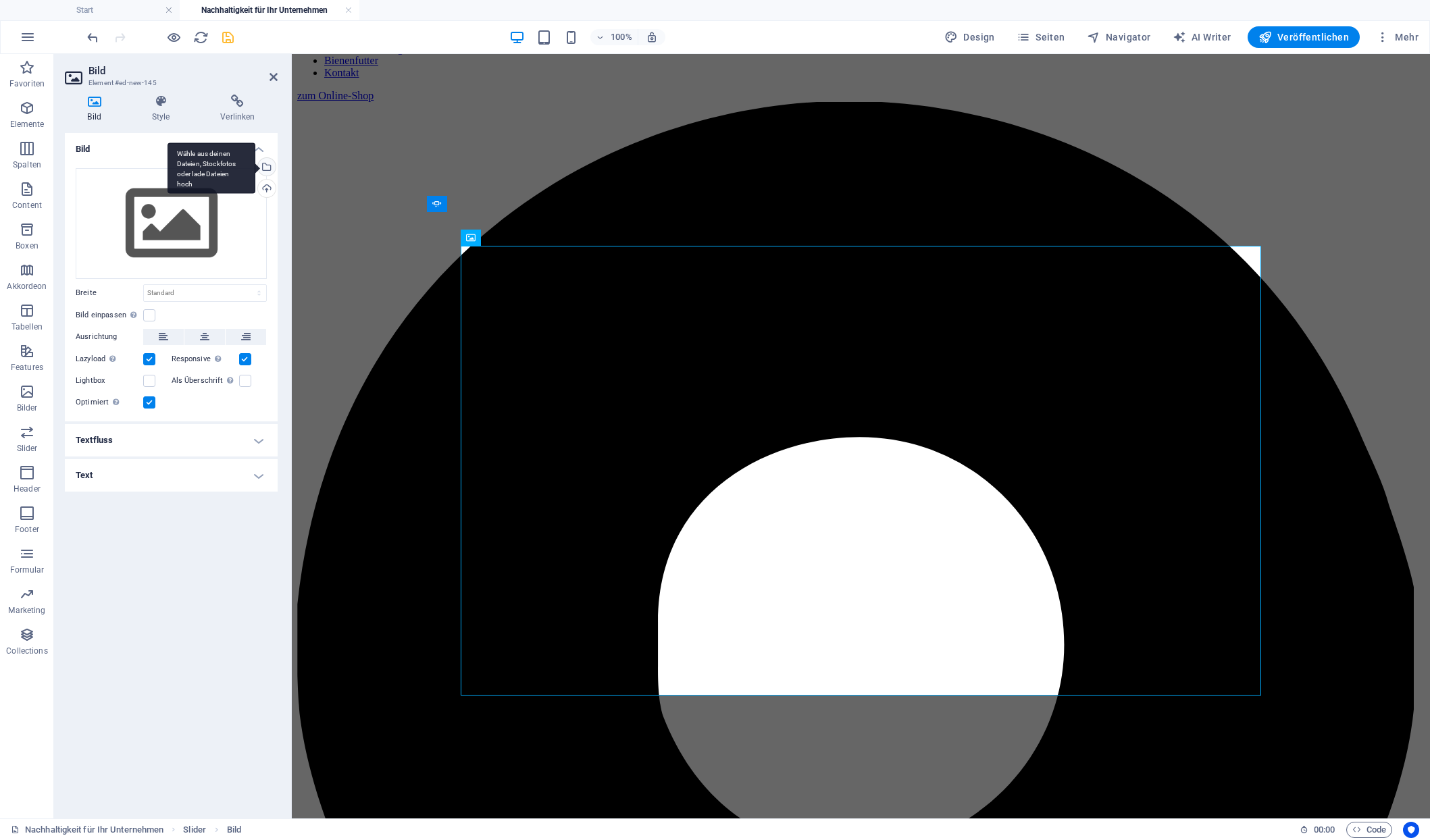
click at [268, 158] on div "Wähle aus deinen Dateien, Stockfotos oder lade Dateien hoch" at bounding box center [265, 168] width 20 height 20
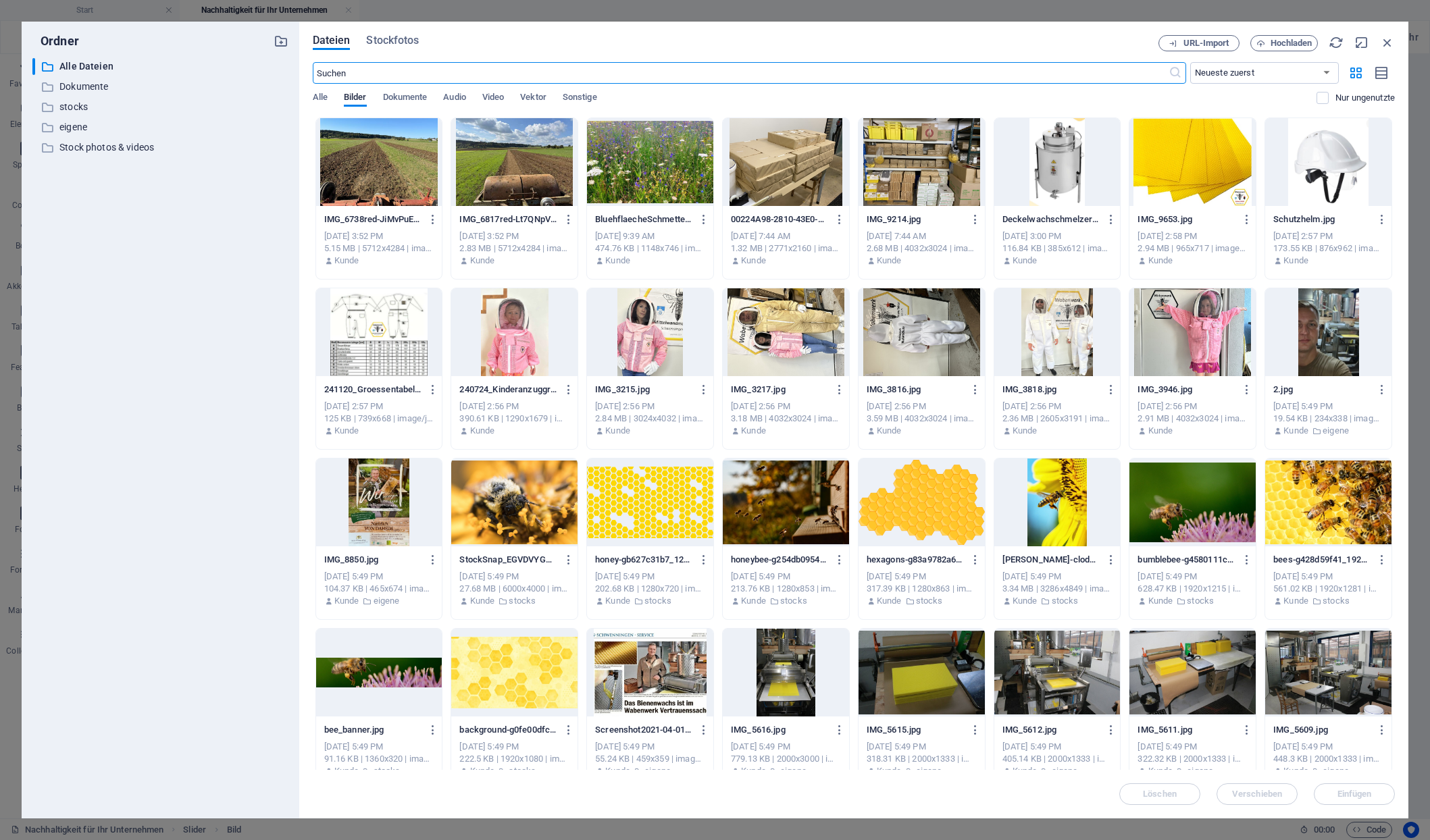
scroll to position [770, 0]
click at [512, 179] on div at bounding box center [514, 162] width 126 height 88
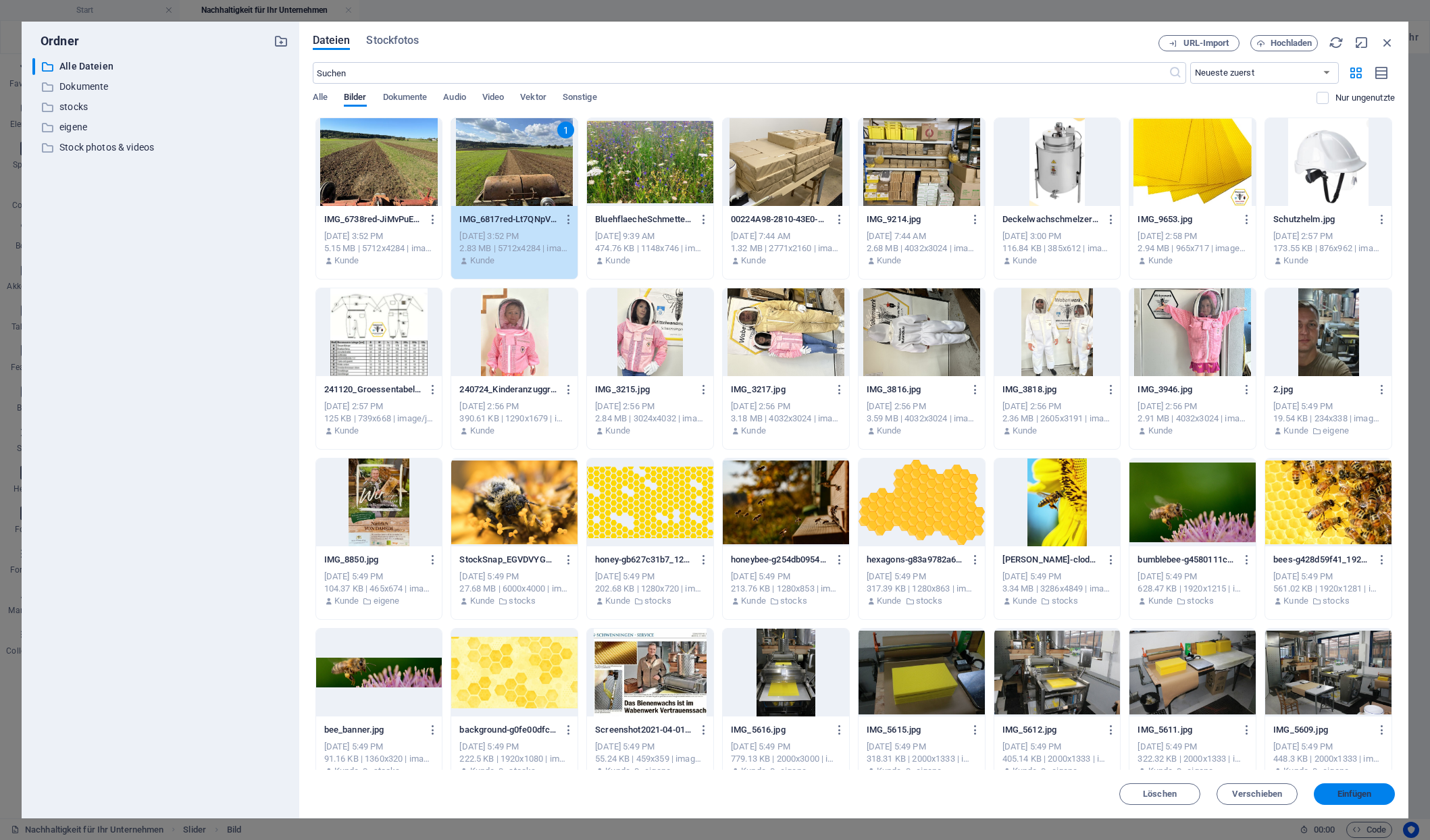
click at [1341, 799] on button "Einfügen" at bounding box center [1354, 794] width 81 height 22
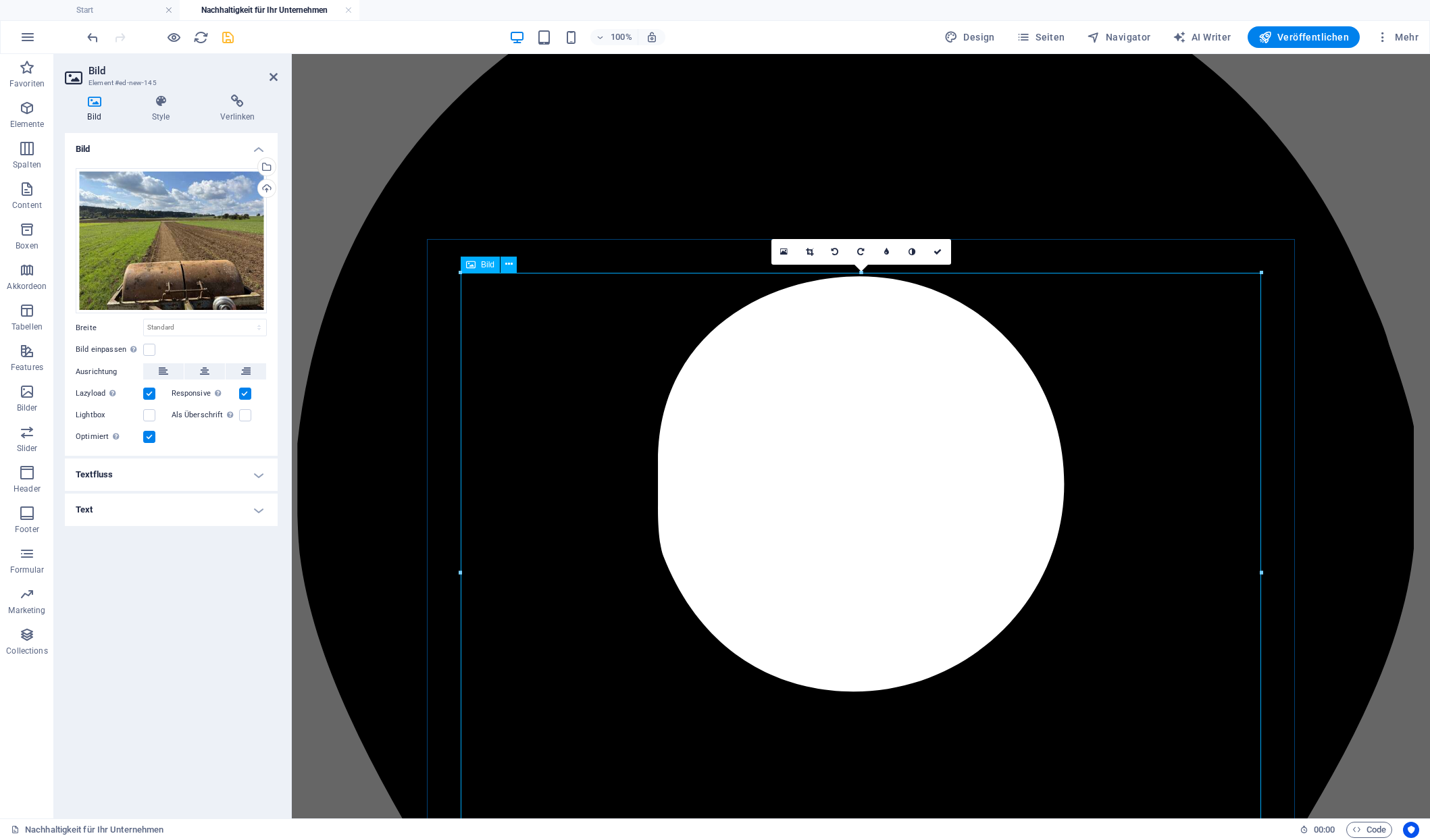
scroll to position [1111, 0]
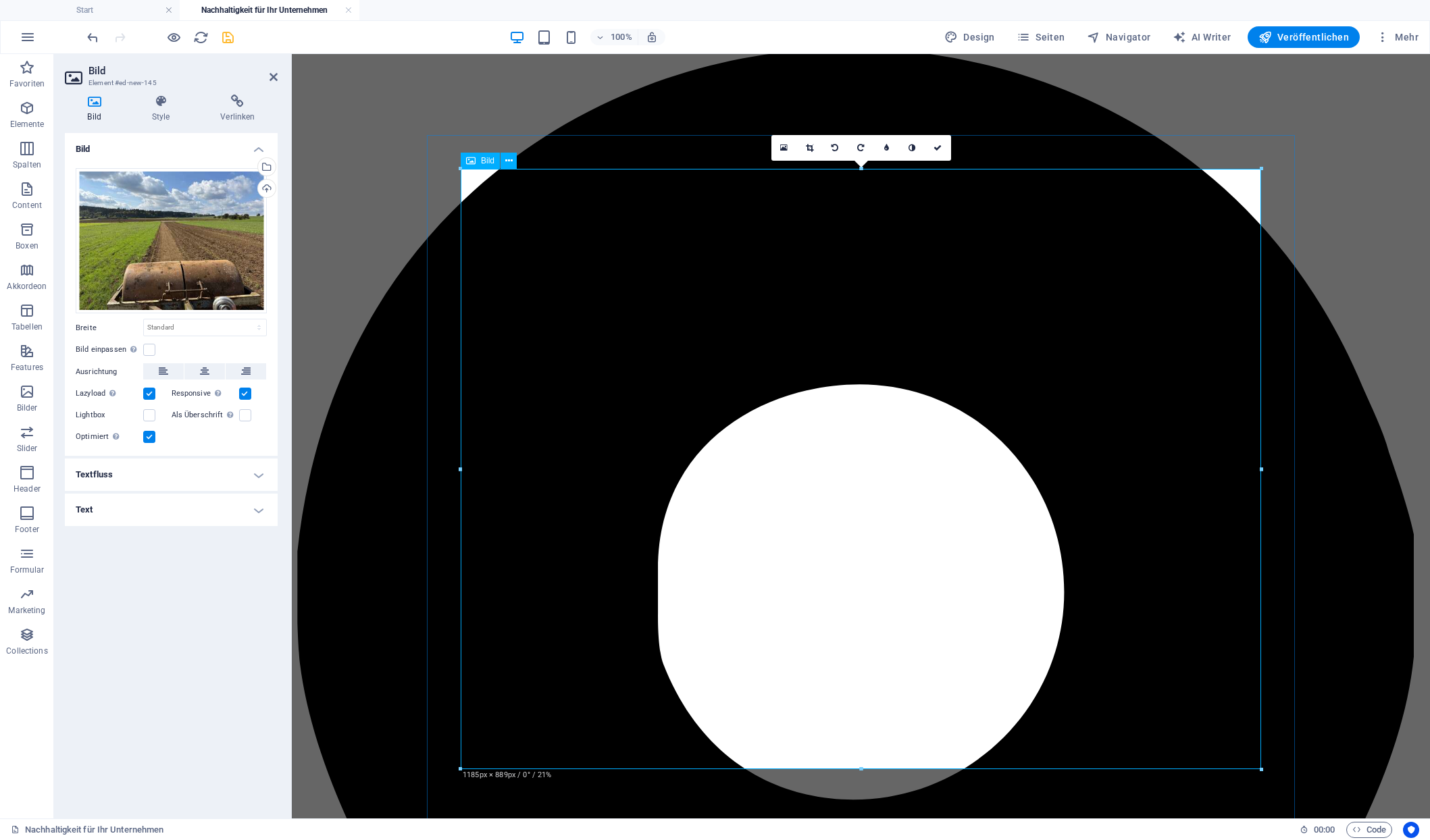
scroll to position [916, 0]
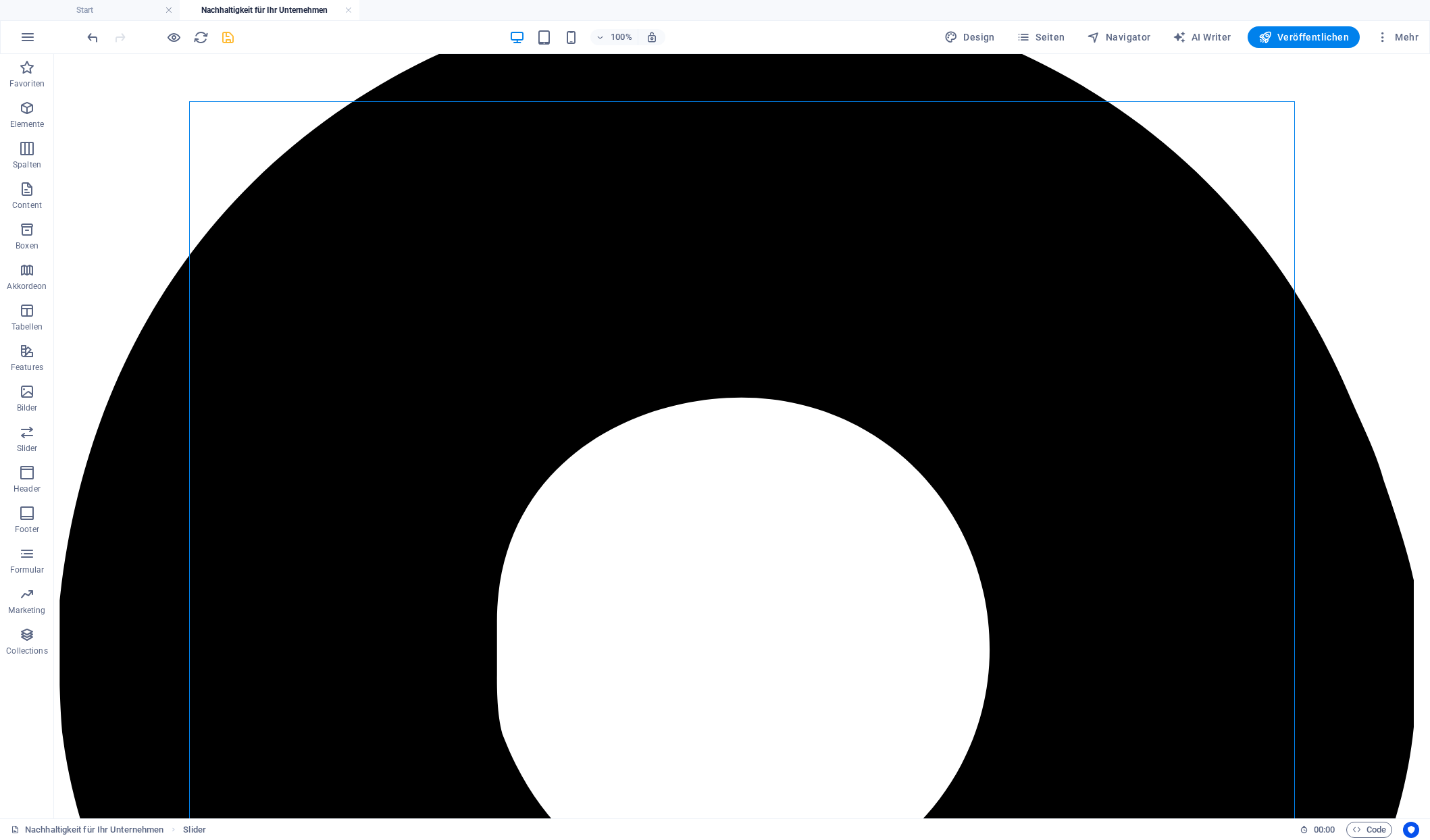
click at [267, 126] on icon at bounding box center [271, 126] width 7 height 14
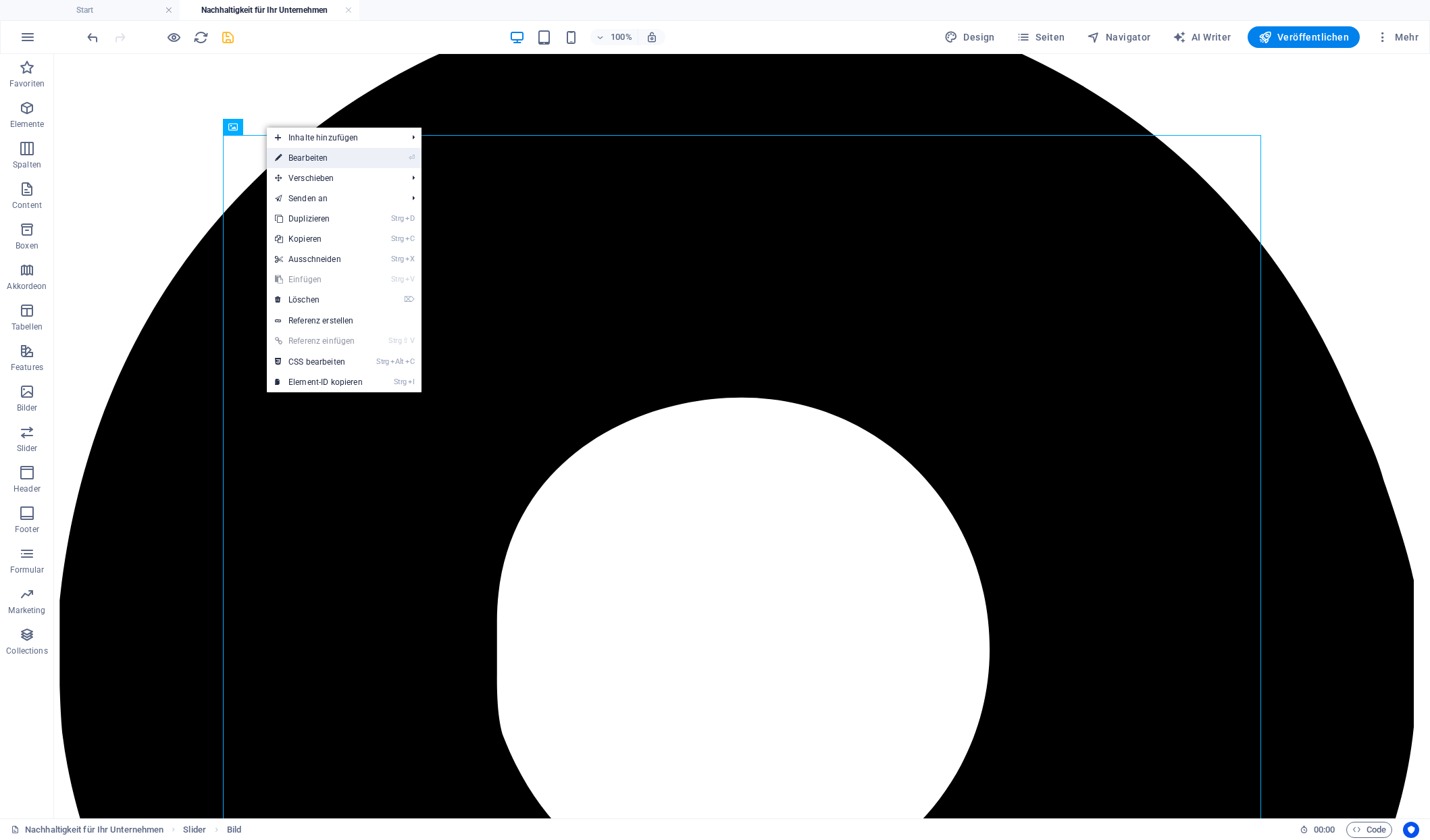
click at [299, 158] on link "⏎ Bearbeiten" at bounding box center [319, 158] width 104 height 20
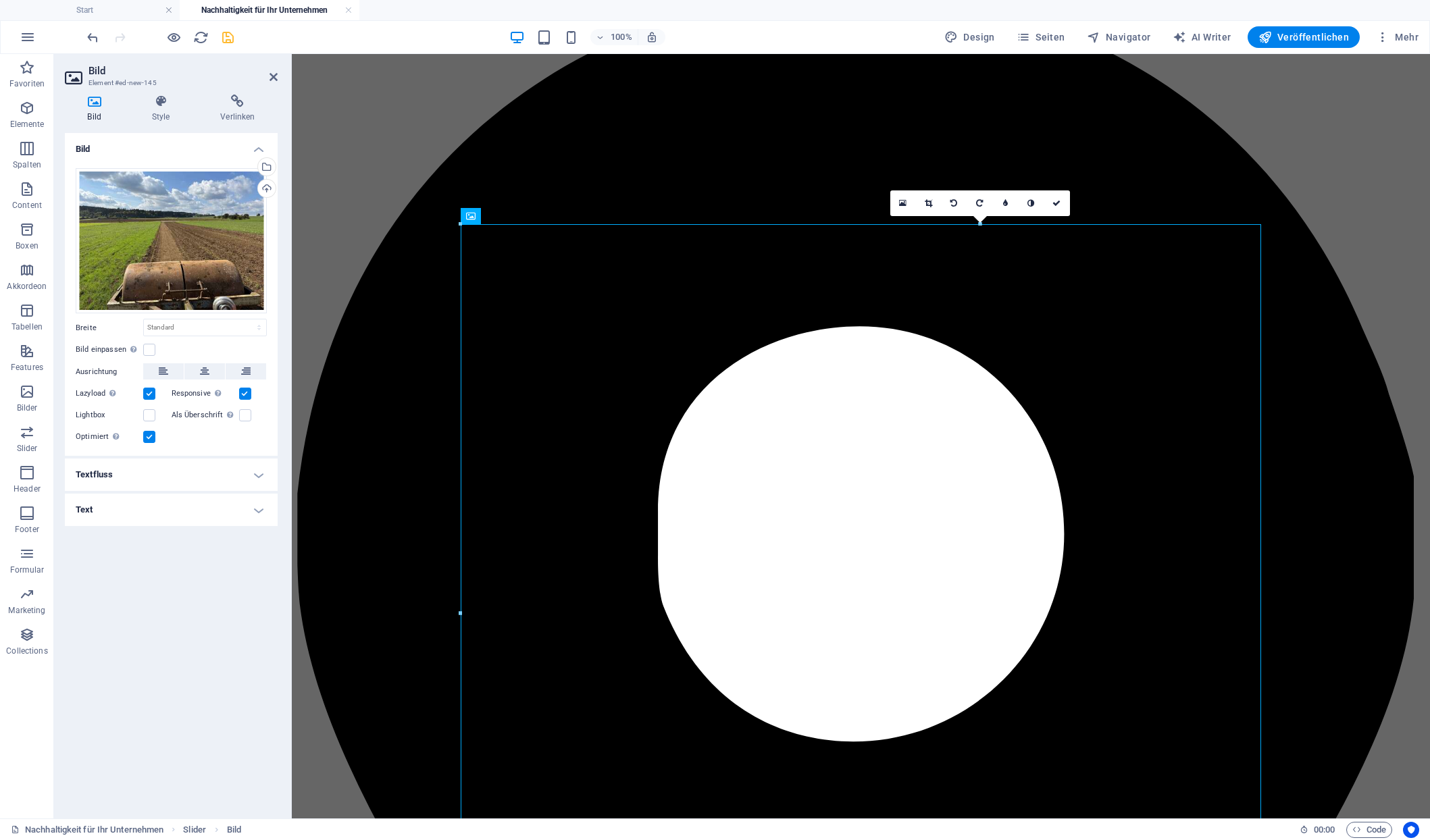
scroll to position [916, 0]
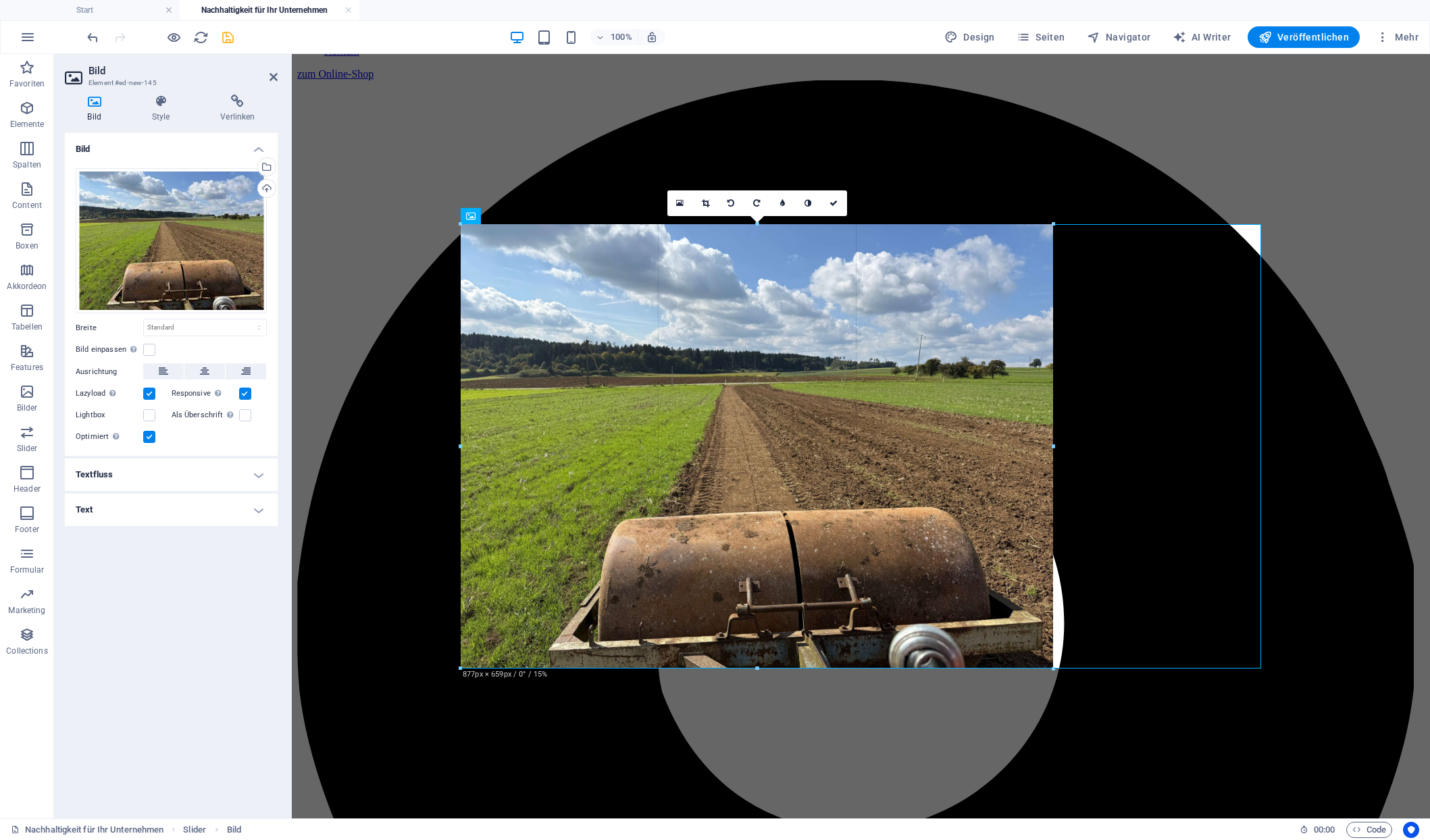
drag, startPoint x: 1256, startPoint y: 234, endPoint x: 1052, endPoint y: 381, distance: 251.4
type input "877"
select select "px"
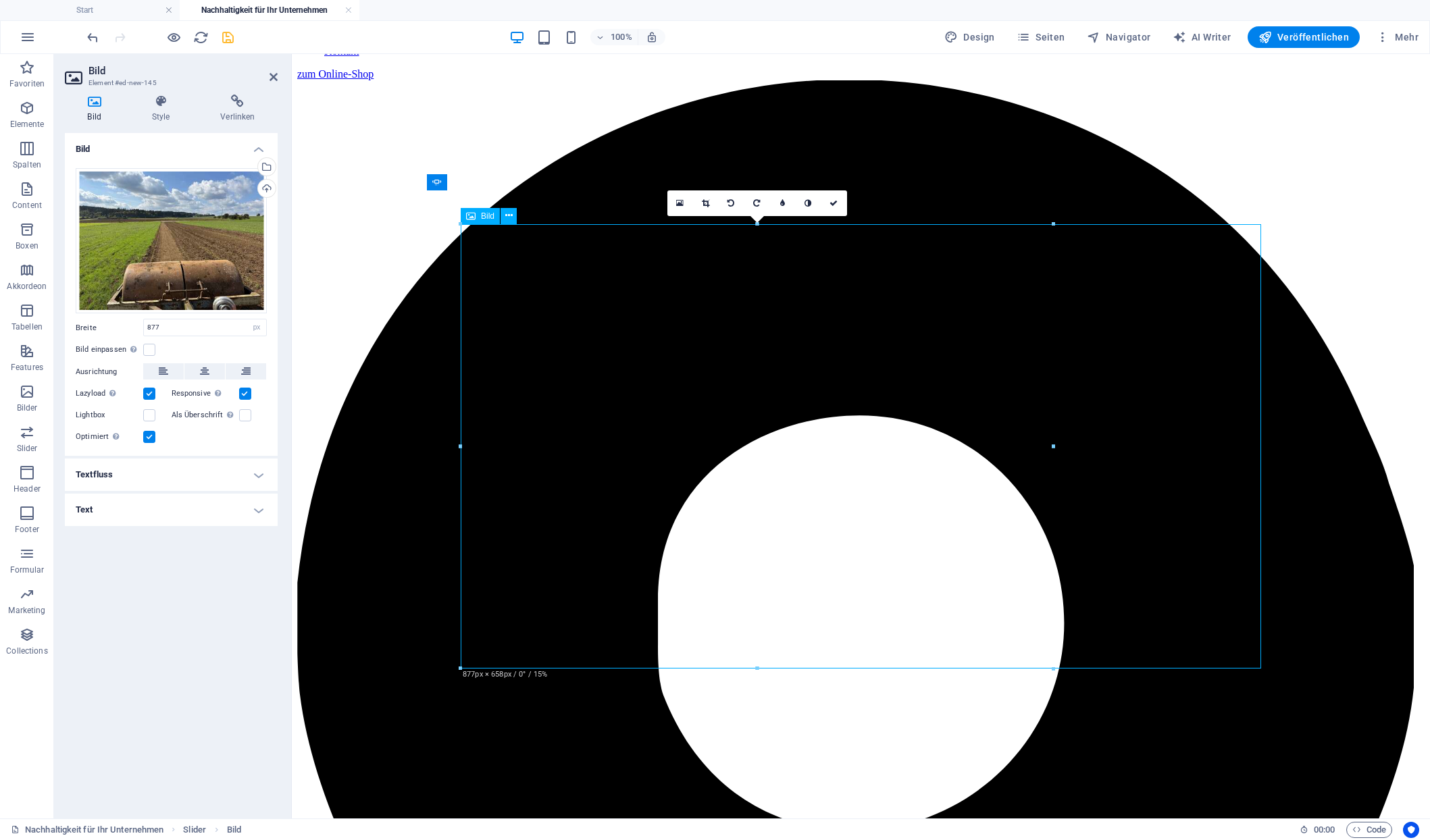
drag, startPoint x: 614, startPoint y: 387, endPoint x: 764, endPoint y: 405, distance: 151.1
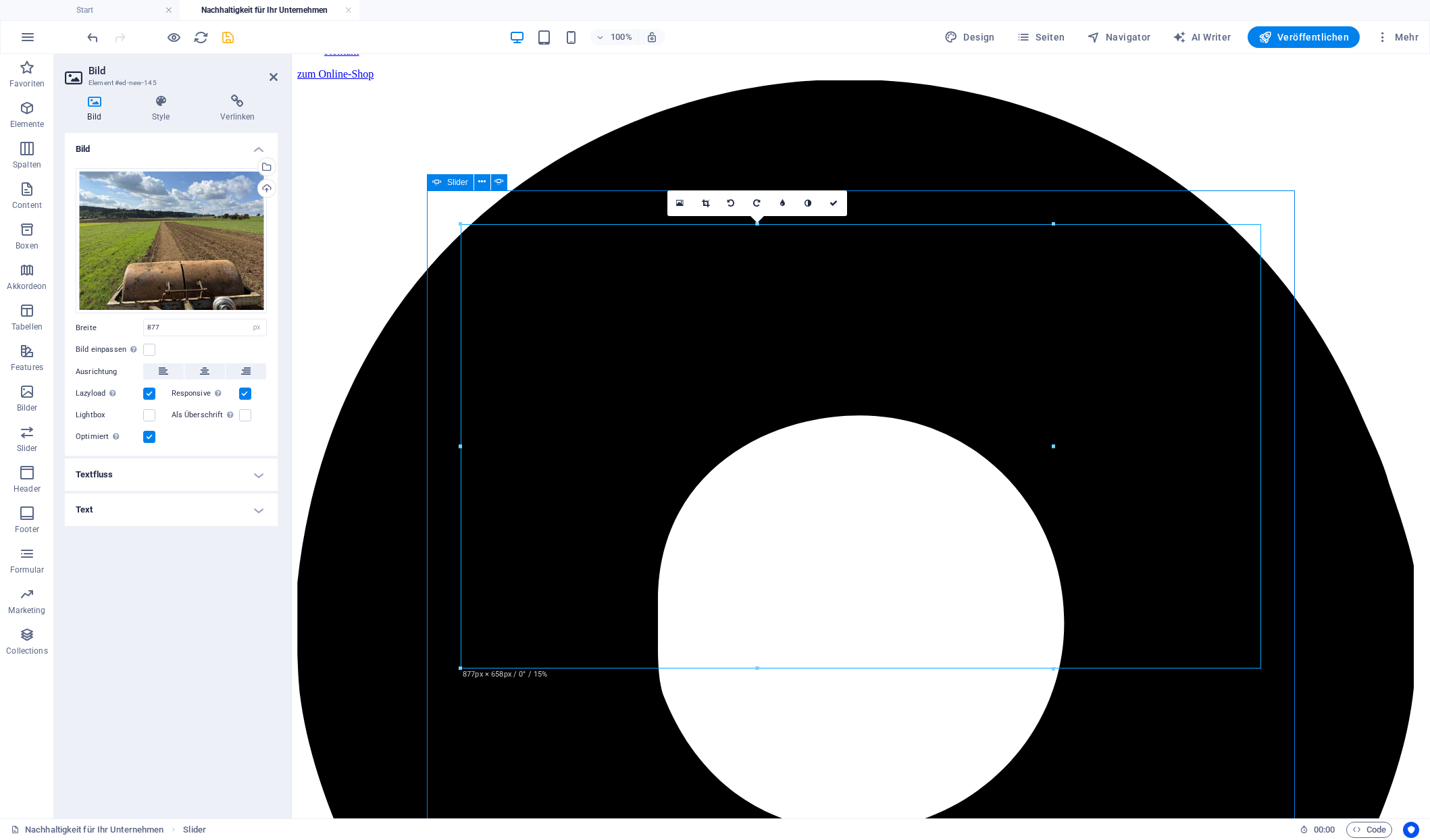
scroll to position [1005, 0]
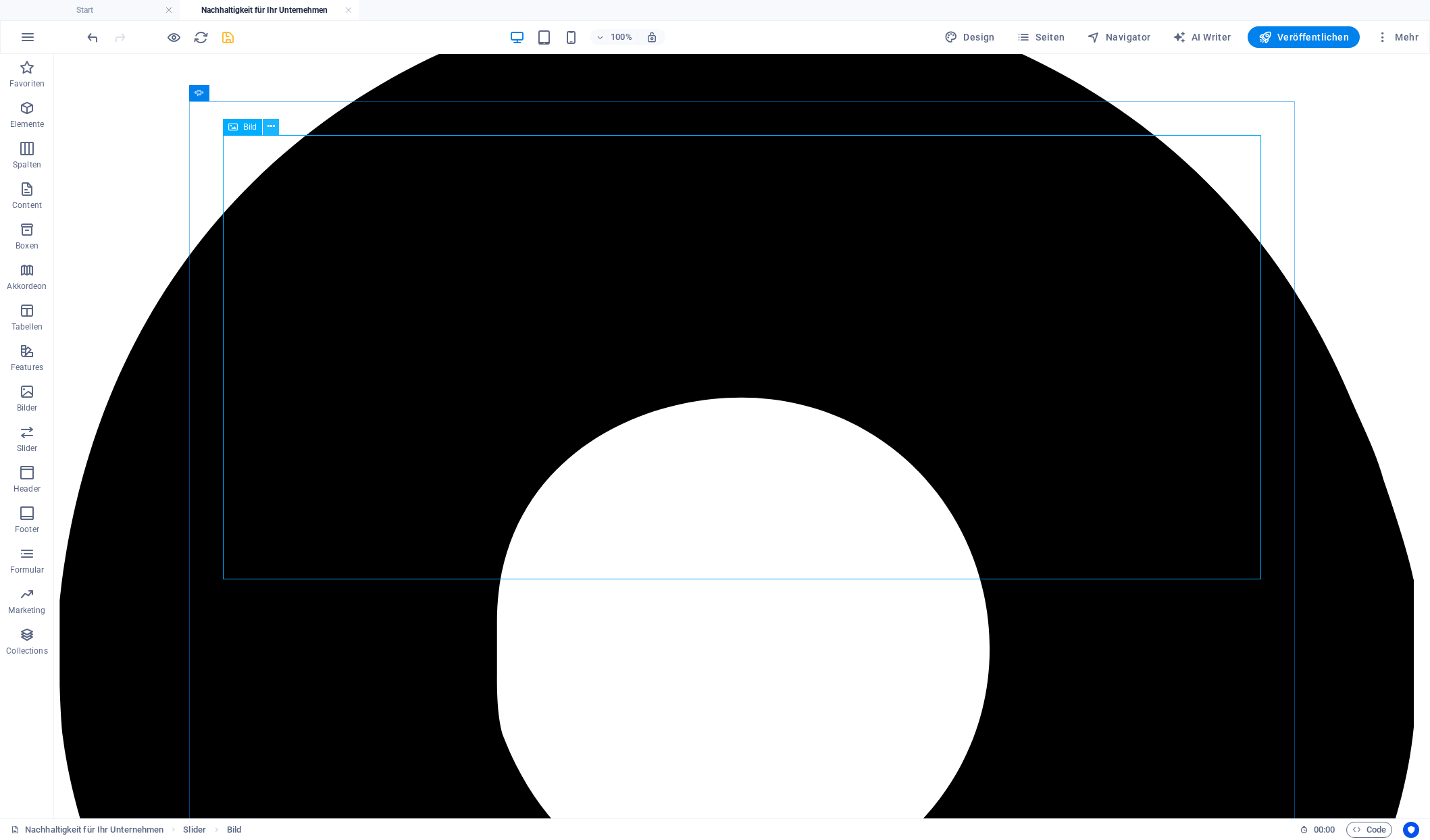
click at [267, 128] on icon at bounding box center [271, 126] width 7 height 14
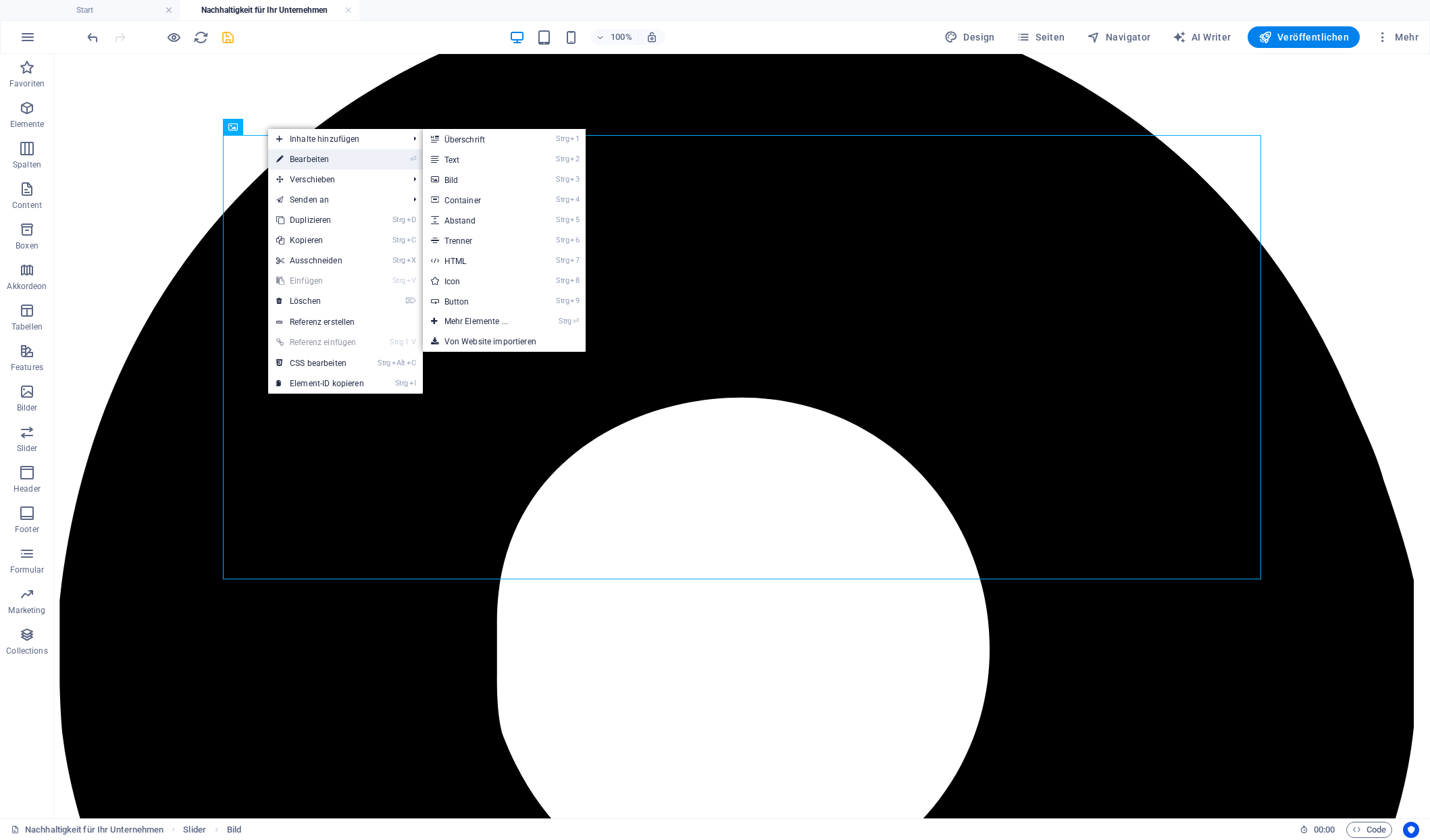
click at [279, 157] on icon at bounding box center [279, 160] width 7 height 20
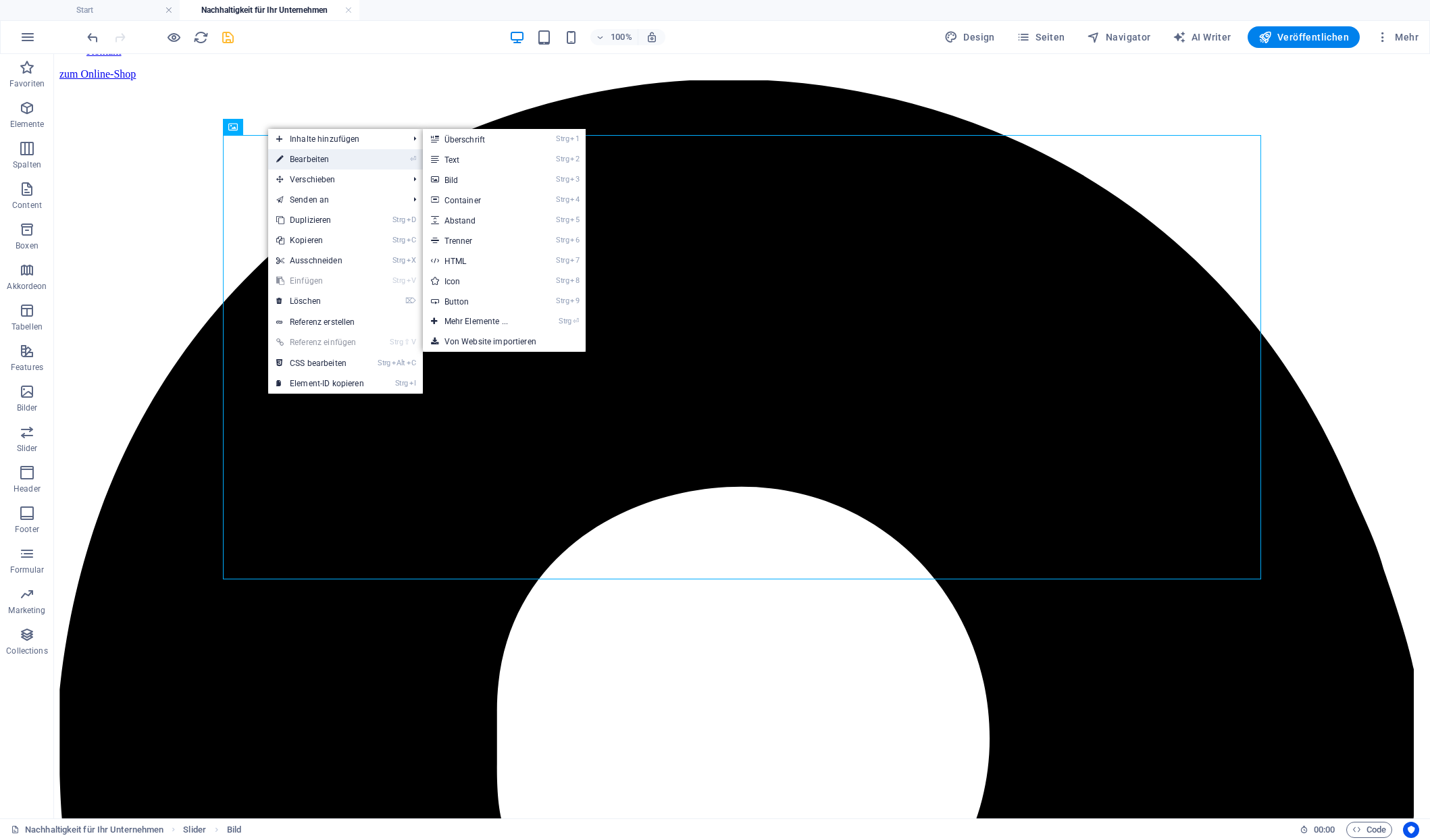
select select "px"
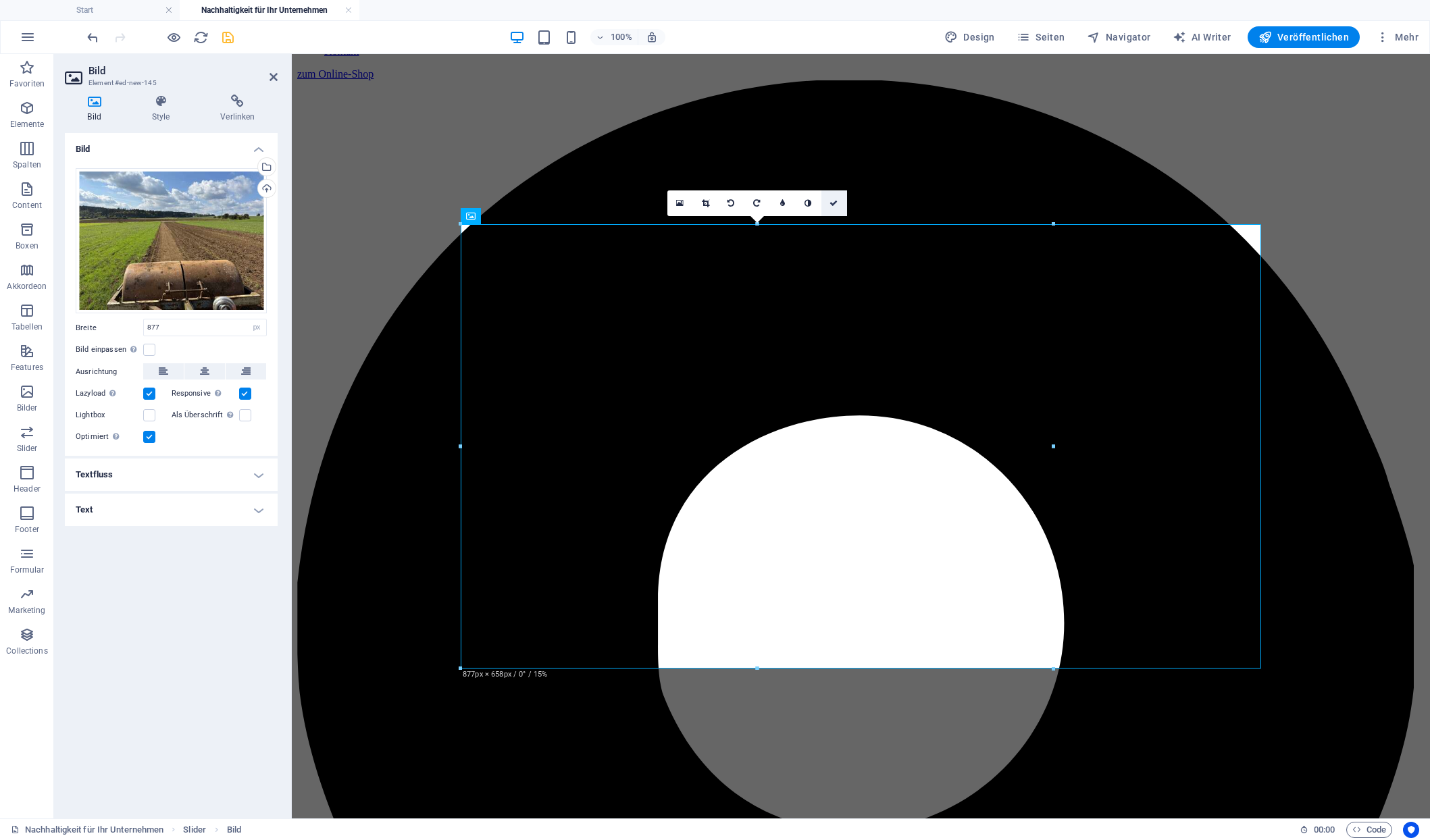
click at [833, 203] on icon at bounding box center [833, 204] width 8 height 8
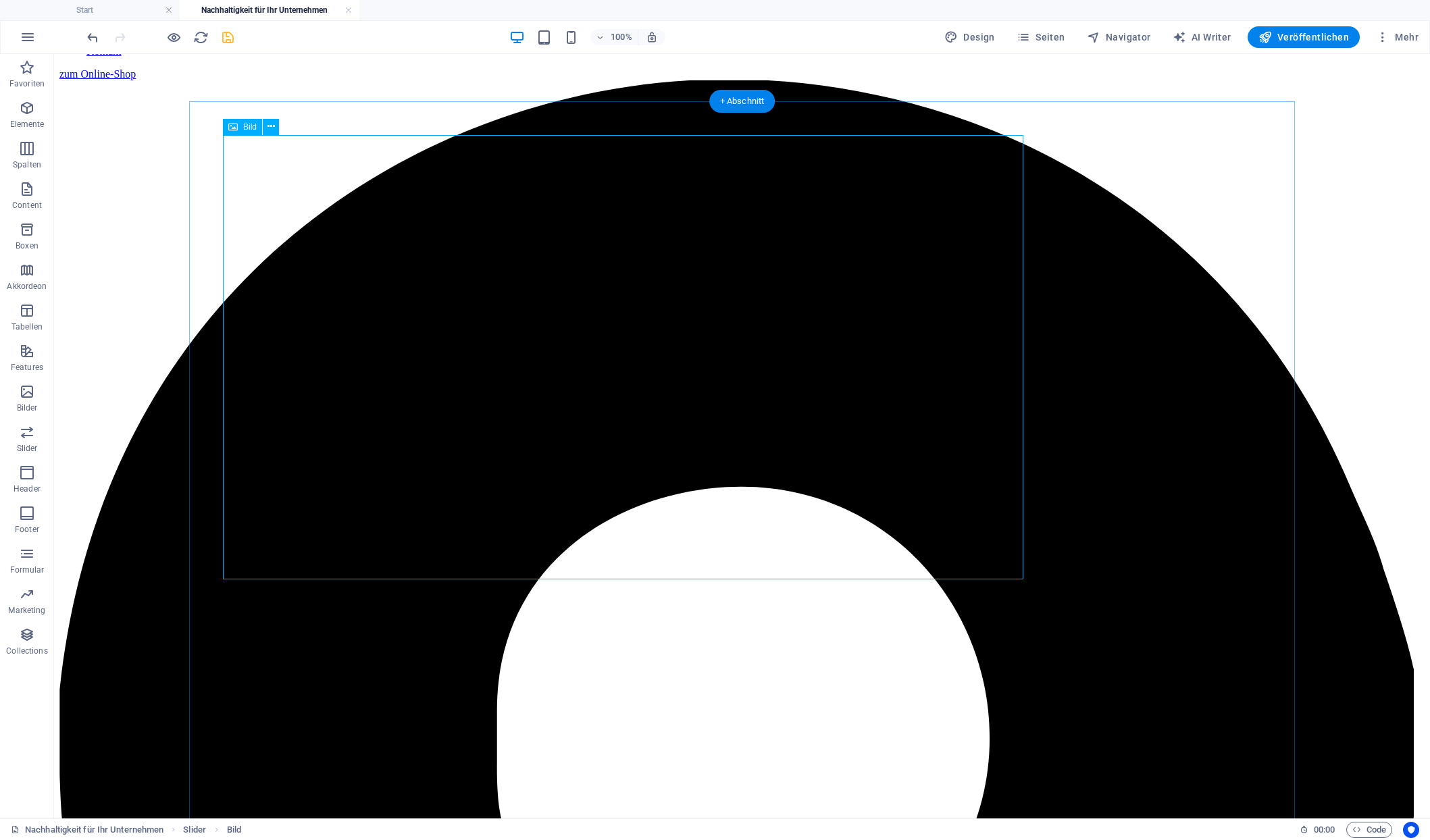
scroll to position [1005, 0]
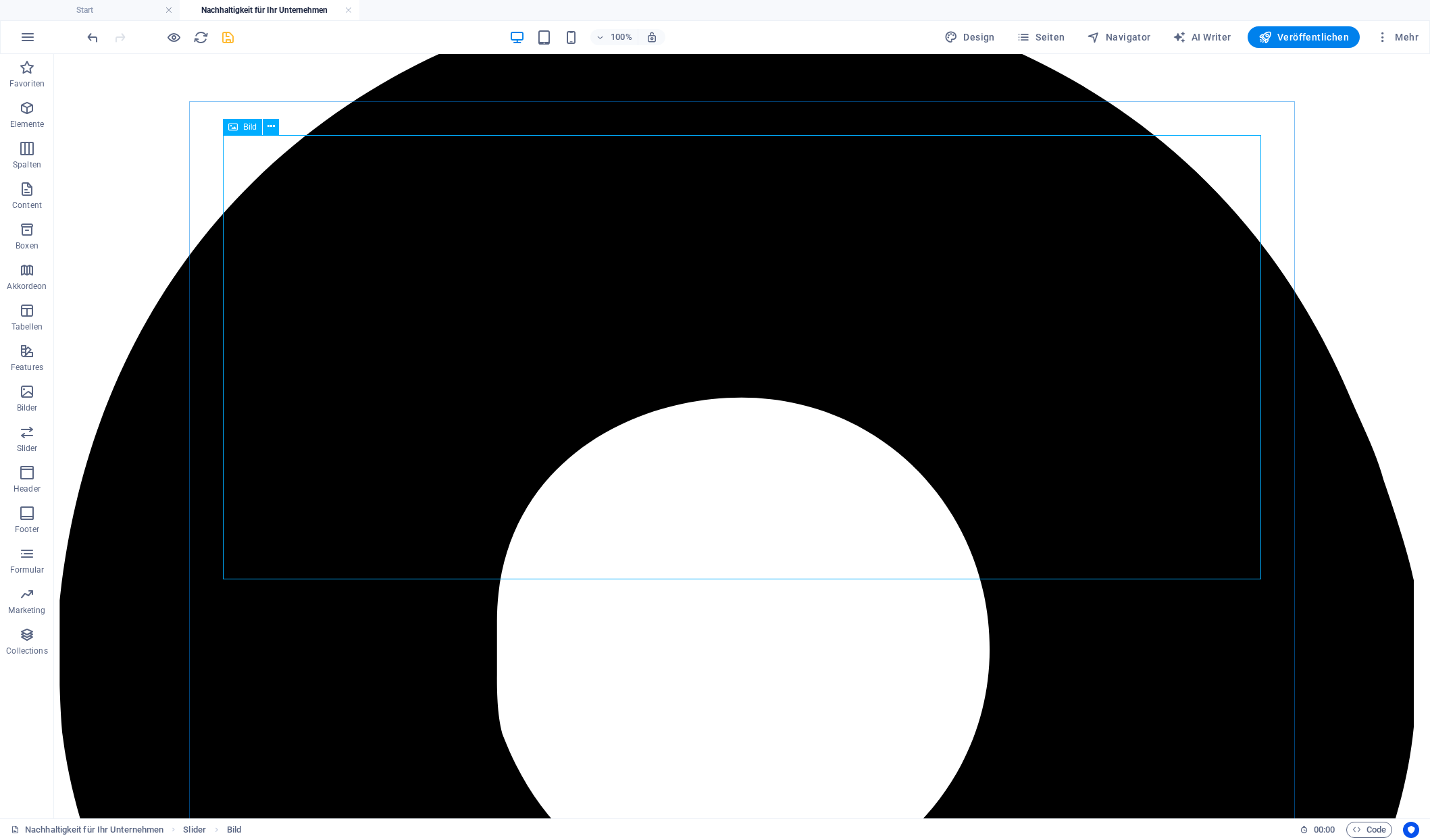
click at [246, 124] on span "Bild" at bounding box center [250, 127] width 14 height 8
click at [267, 128] on icon at bounding box center [271, 126] width 7 height 14
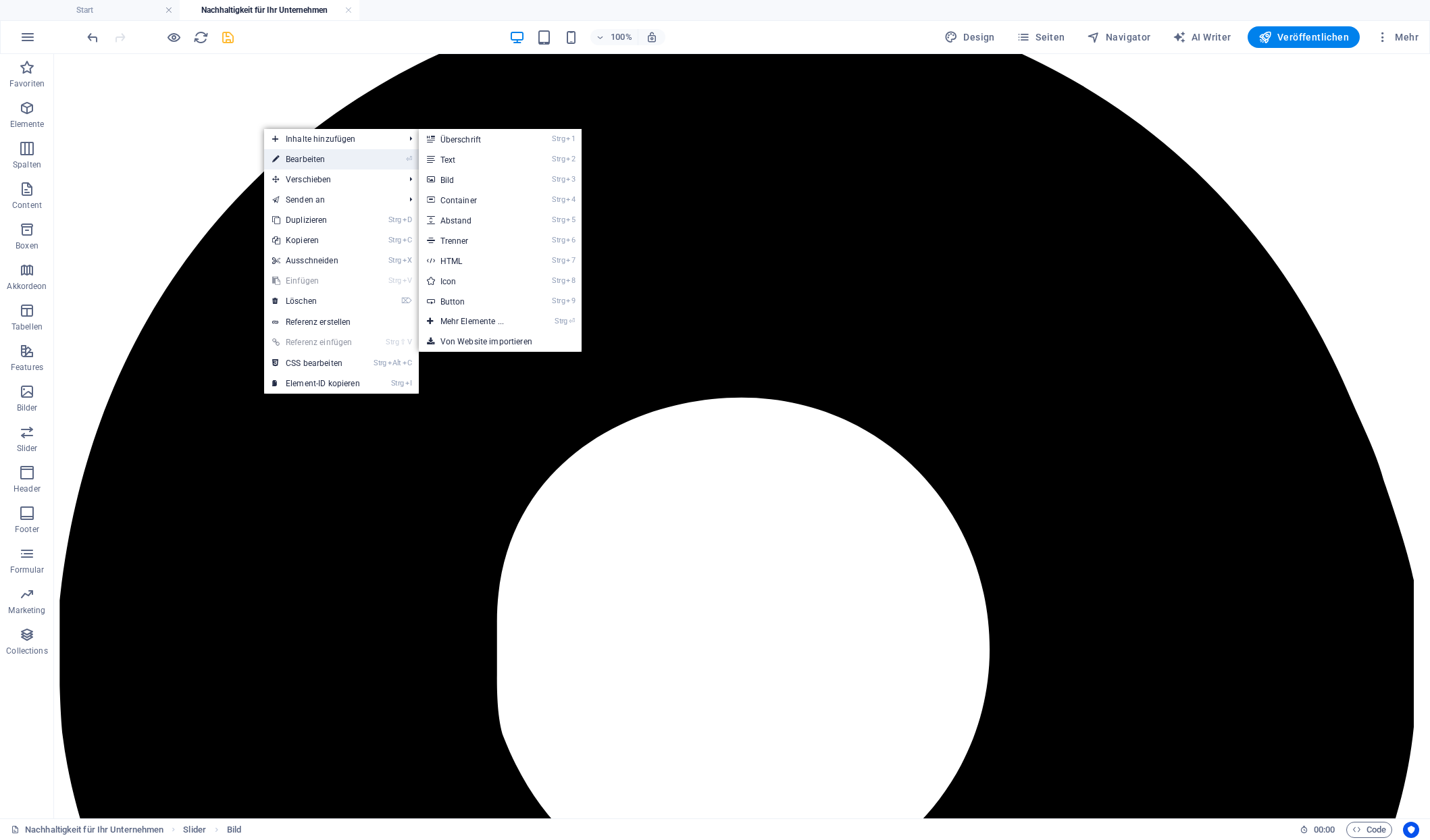
click at [302, 154] on link "⏎ Bearbeiten" at bounding box center [316, 160] width 104 height 20
select select "px"
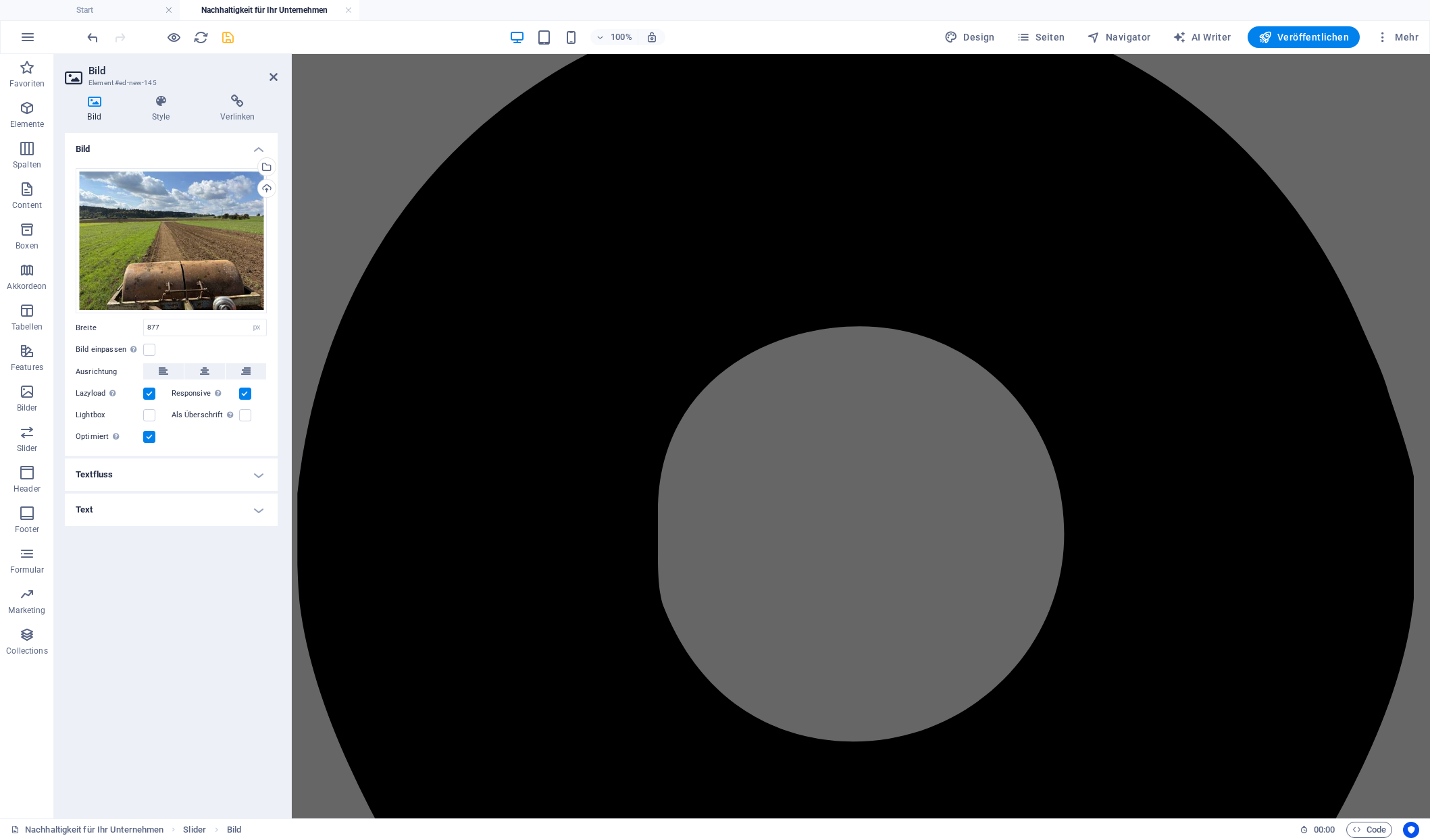
scroll to position [916, 0]
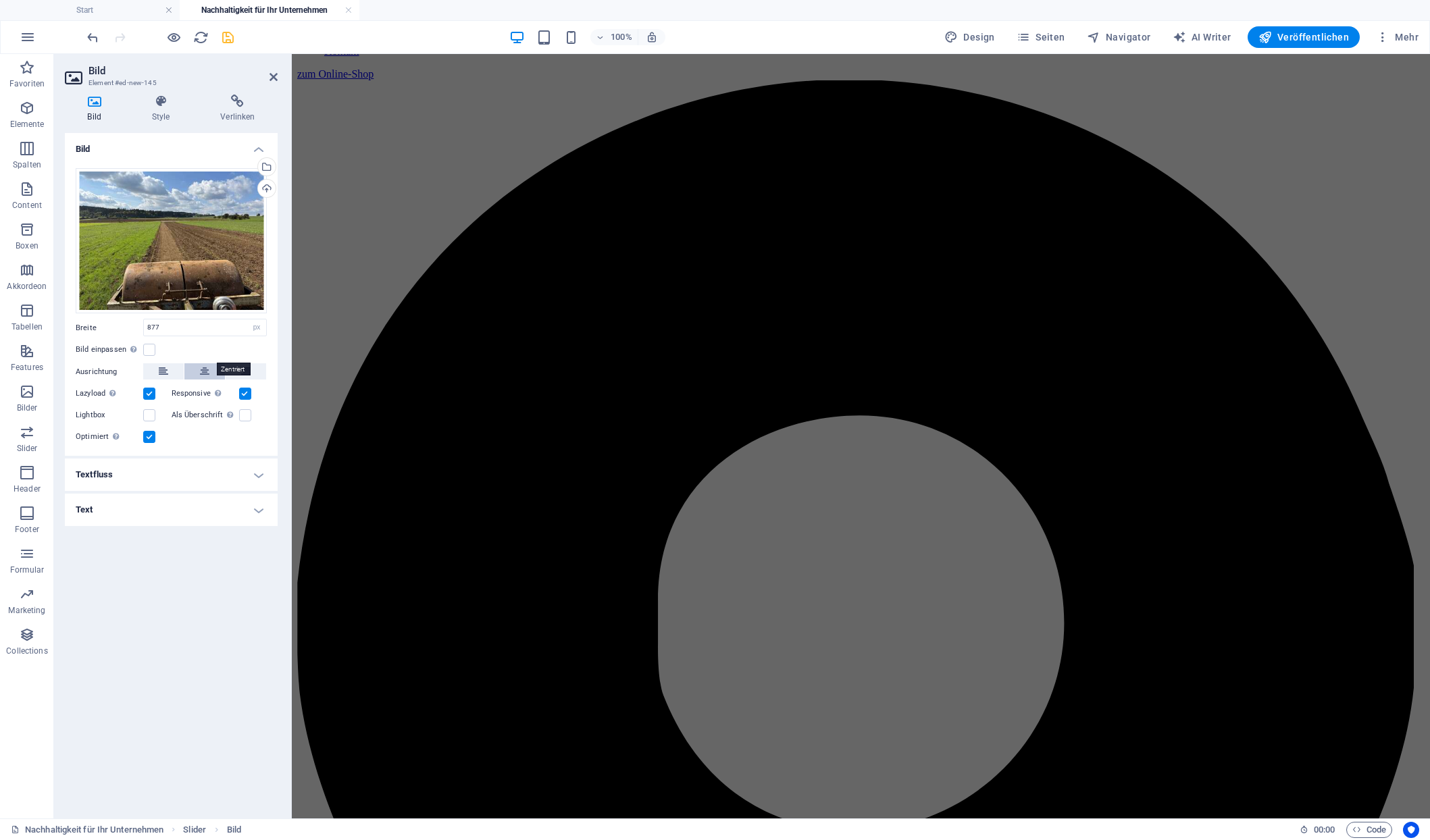
click at [203, 363] on icon at bounding box center [205, 371] width 9 height 16
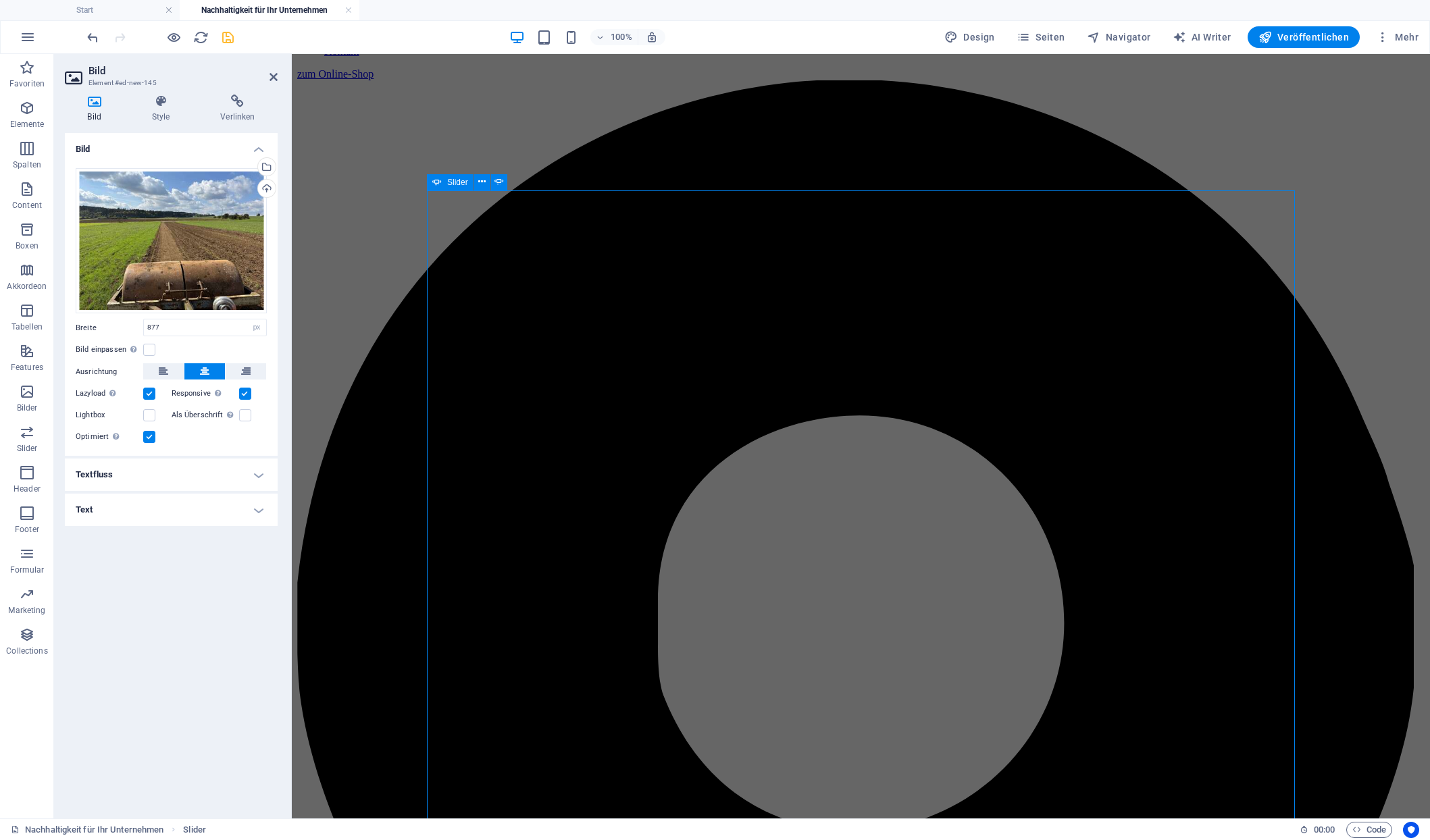
scroll to position [1005, 0]
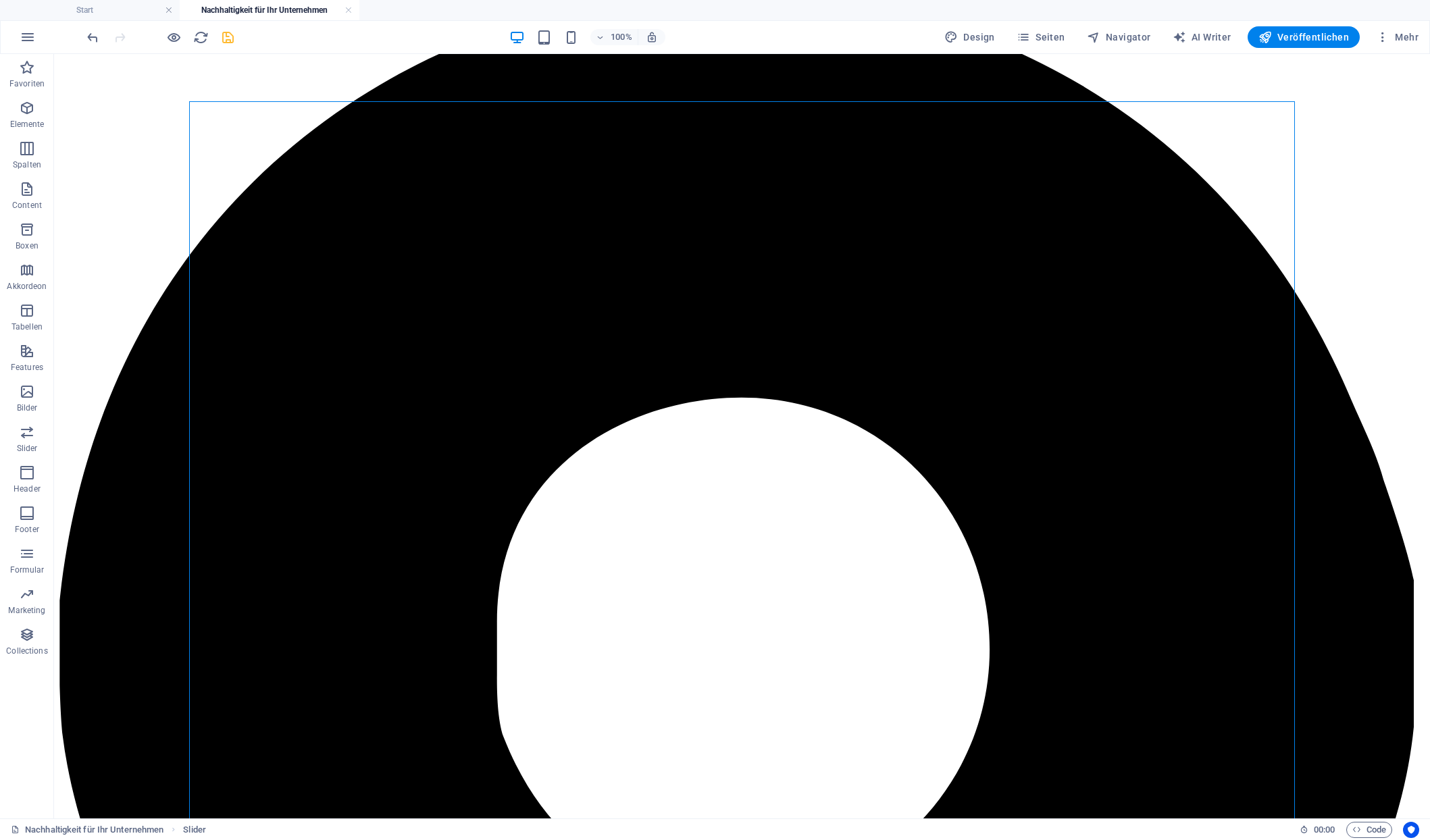
click at [246, 126] on span "Bild" at bounding box center [250, 127] width 14 height 8
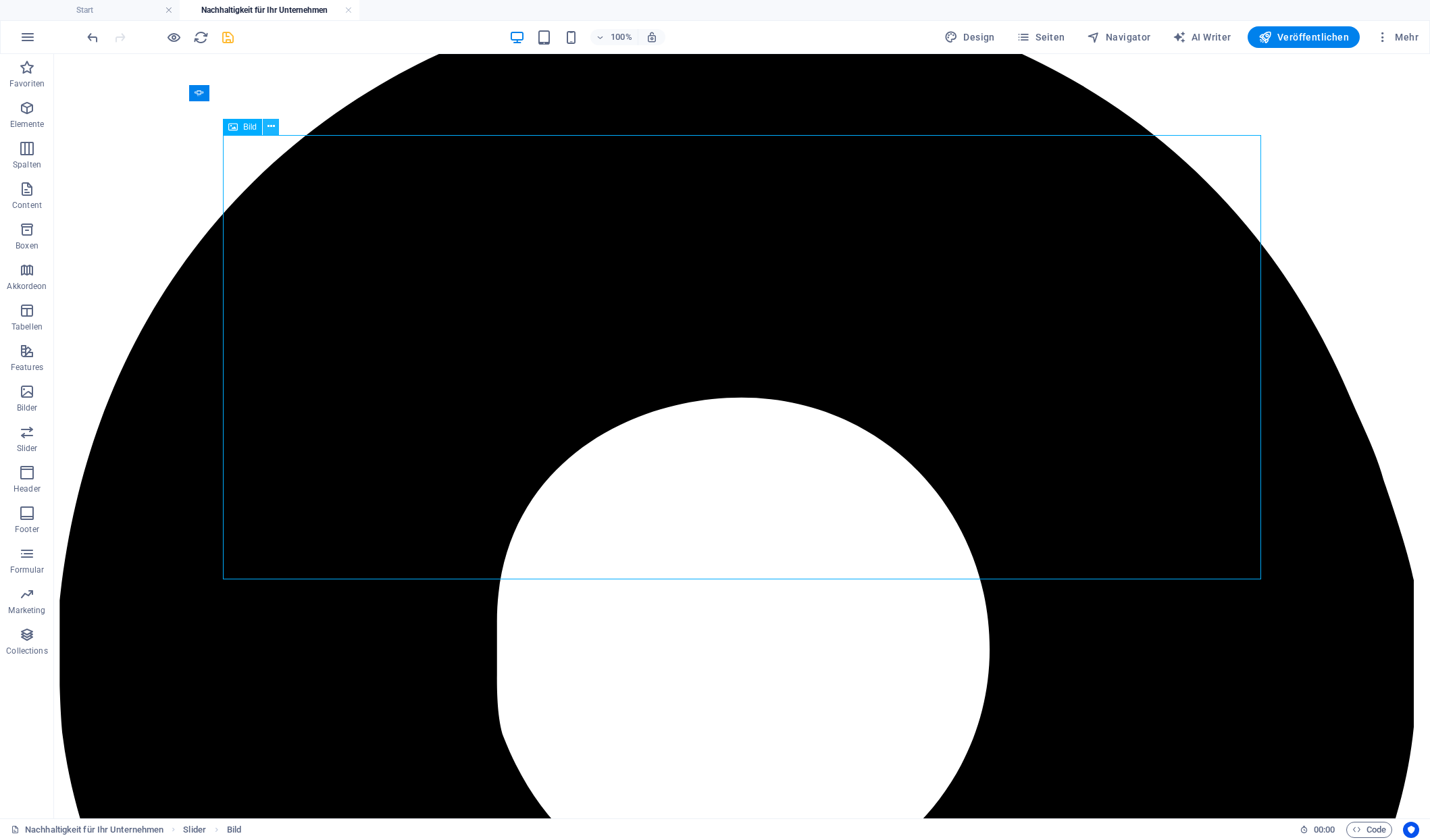
click at [267, 131] on icon at bounding box center [271, 126] width 7 height 14
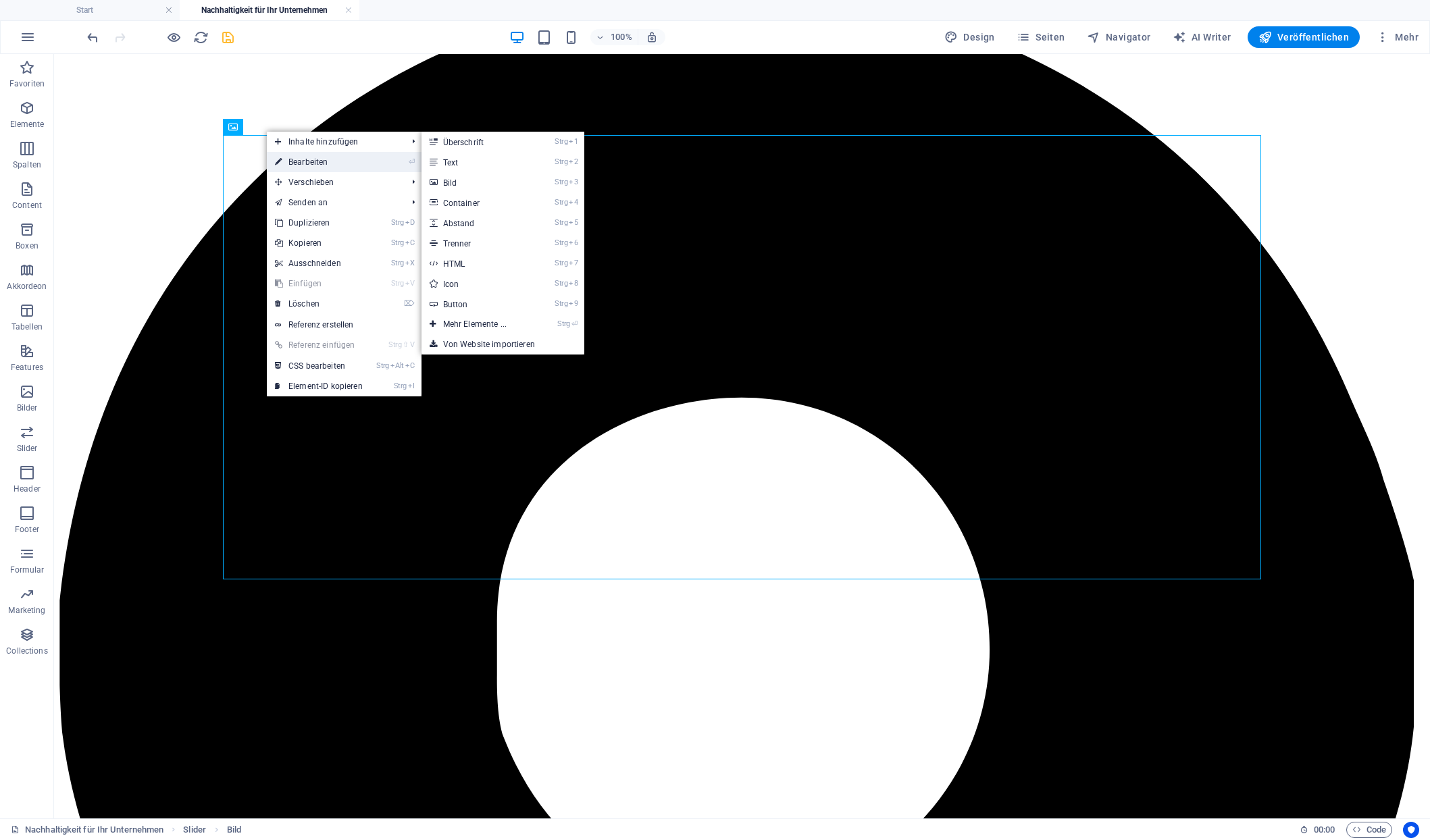
drag, startPoint x: 296, startPoint y: 160, endPoint x: 28, endPoint y: 139, distance: 268.8
click at [296, 160] on link "⏎ Bearbeiten" at bounding box center [319, 162] width 104 height 20
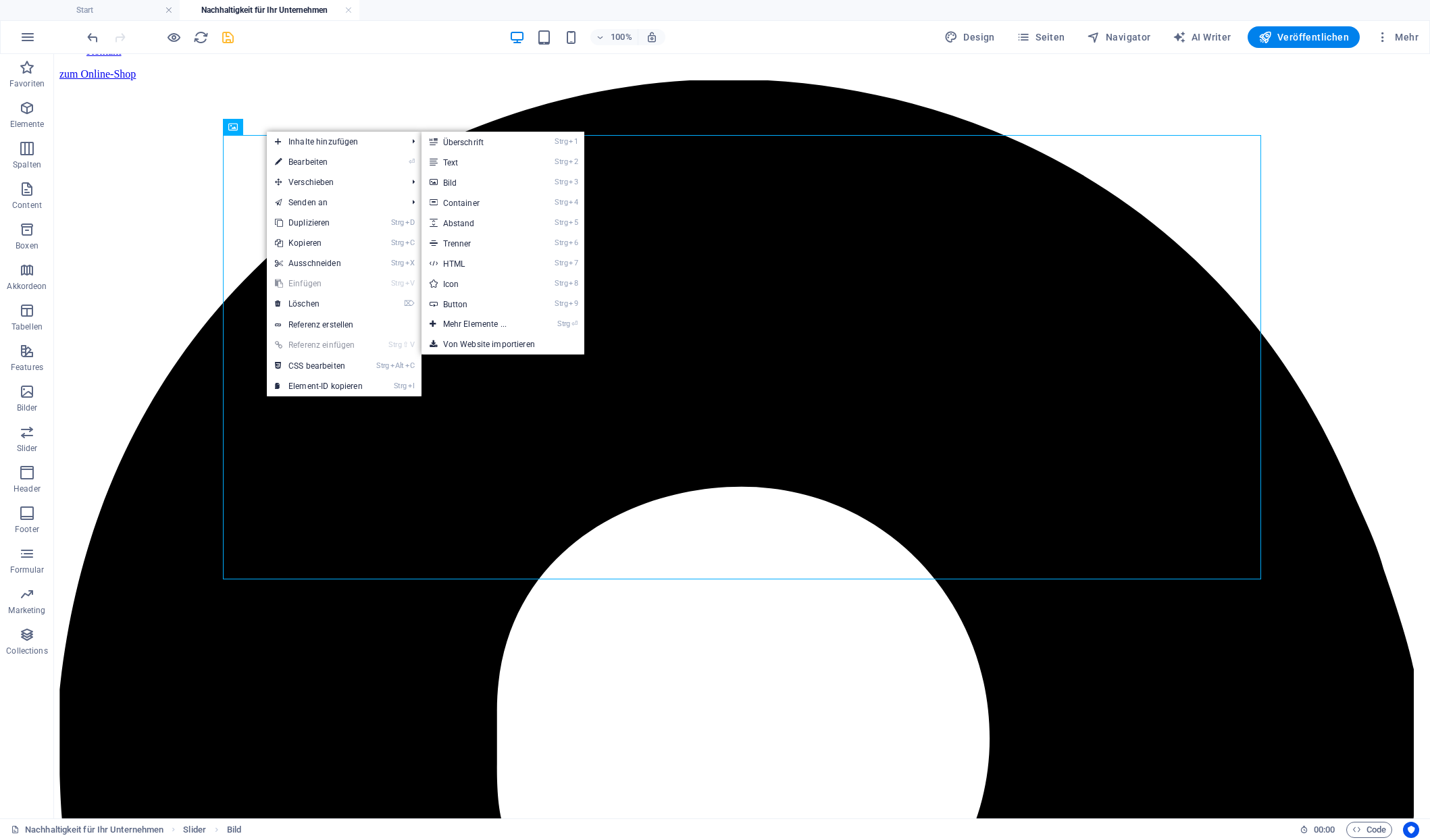
select select "px"
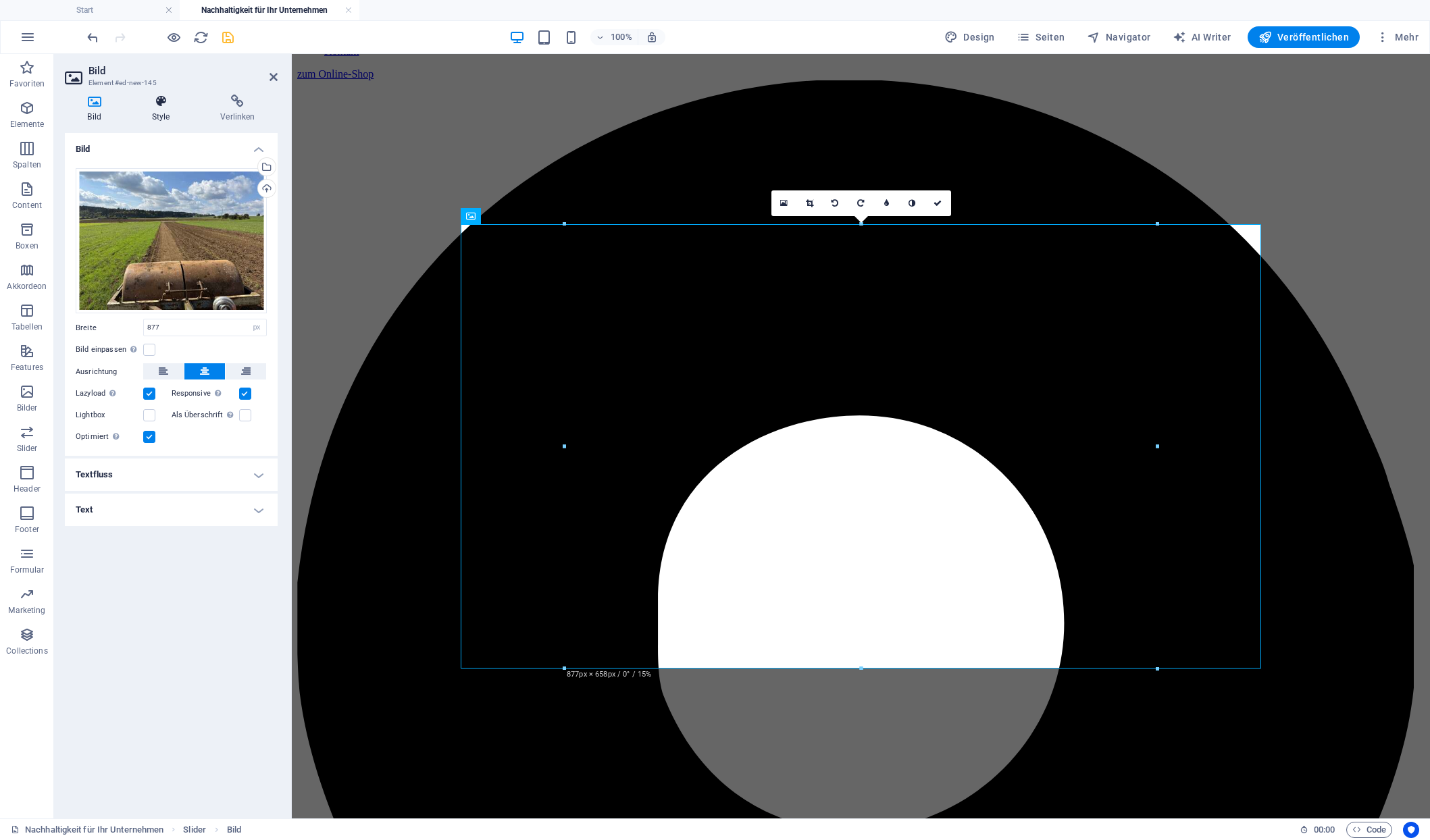
click at [164, 103] on icon at bounding box center [161, 101] width 64 height 14
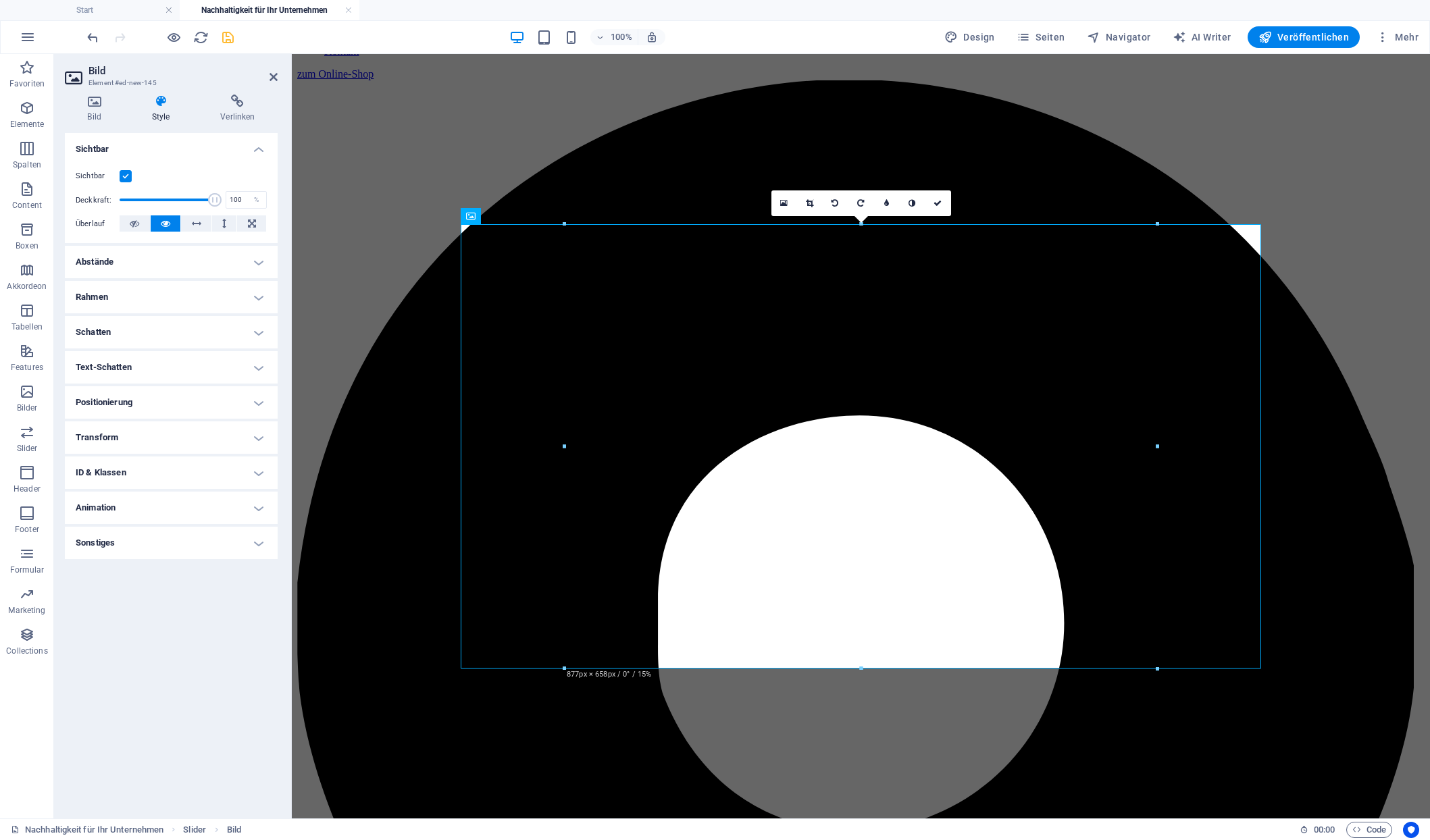
click at [173, 246] on h4 "Abstände" at bounding box center [171, 262] width 213 height 32
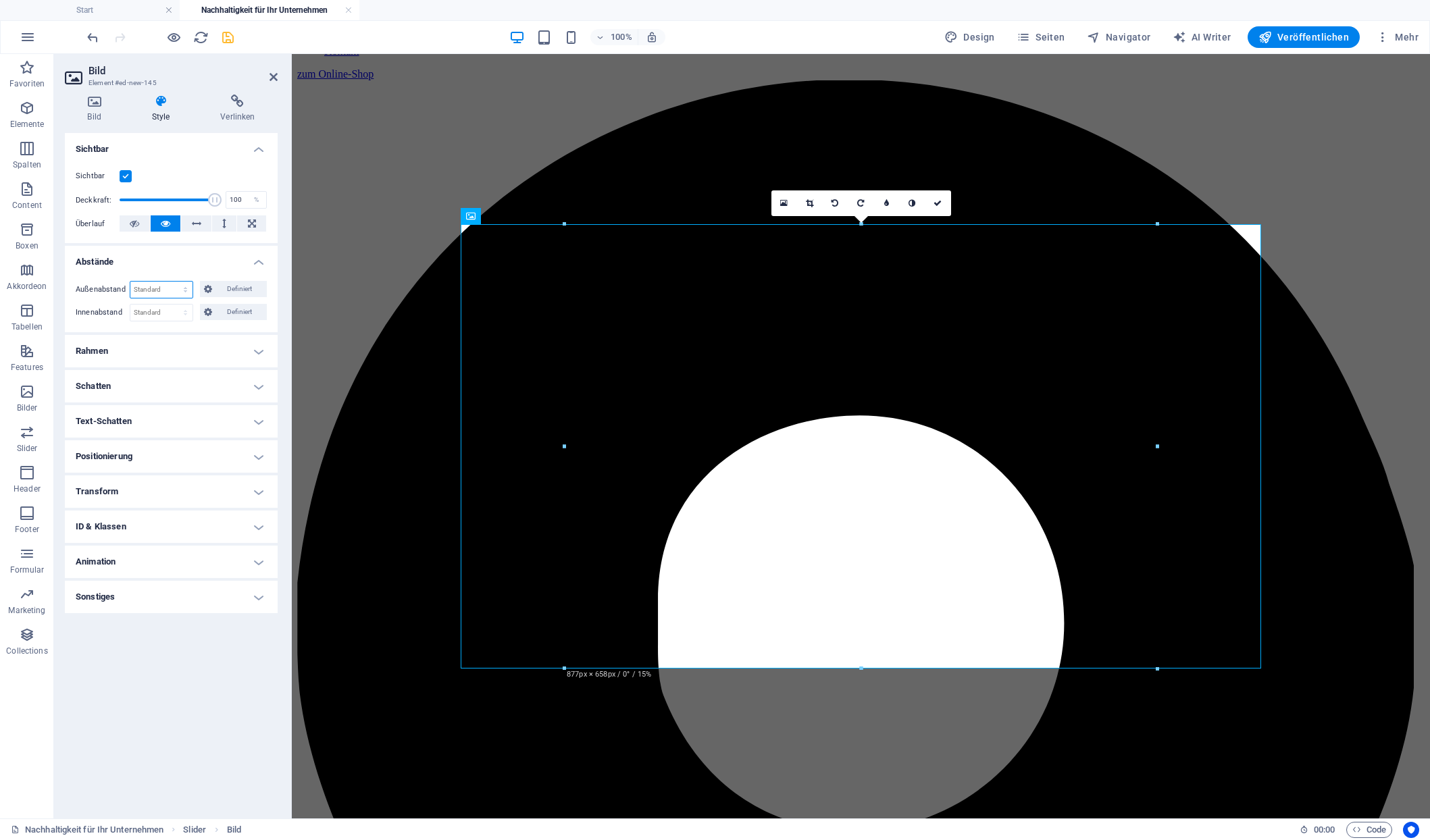
click at [131, 281] on select "Standard auto px % rem vw vh Definiert" at bounding box center [162, 289] width 62 height 16
click option "Standard" at bounding box center [0, 0] width 0 height 0
select select "px"
click option "px" at bounding box center [0, 0] width 0 height 0
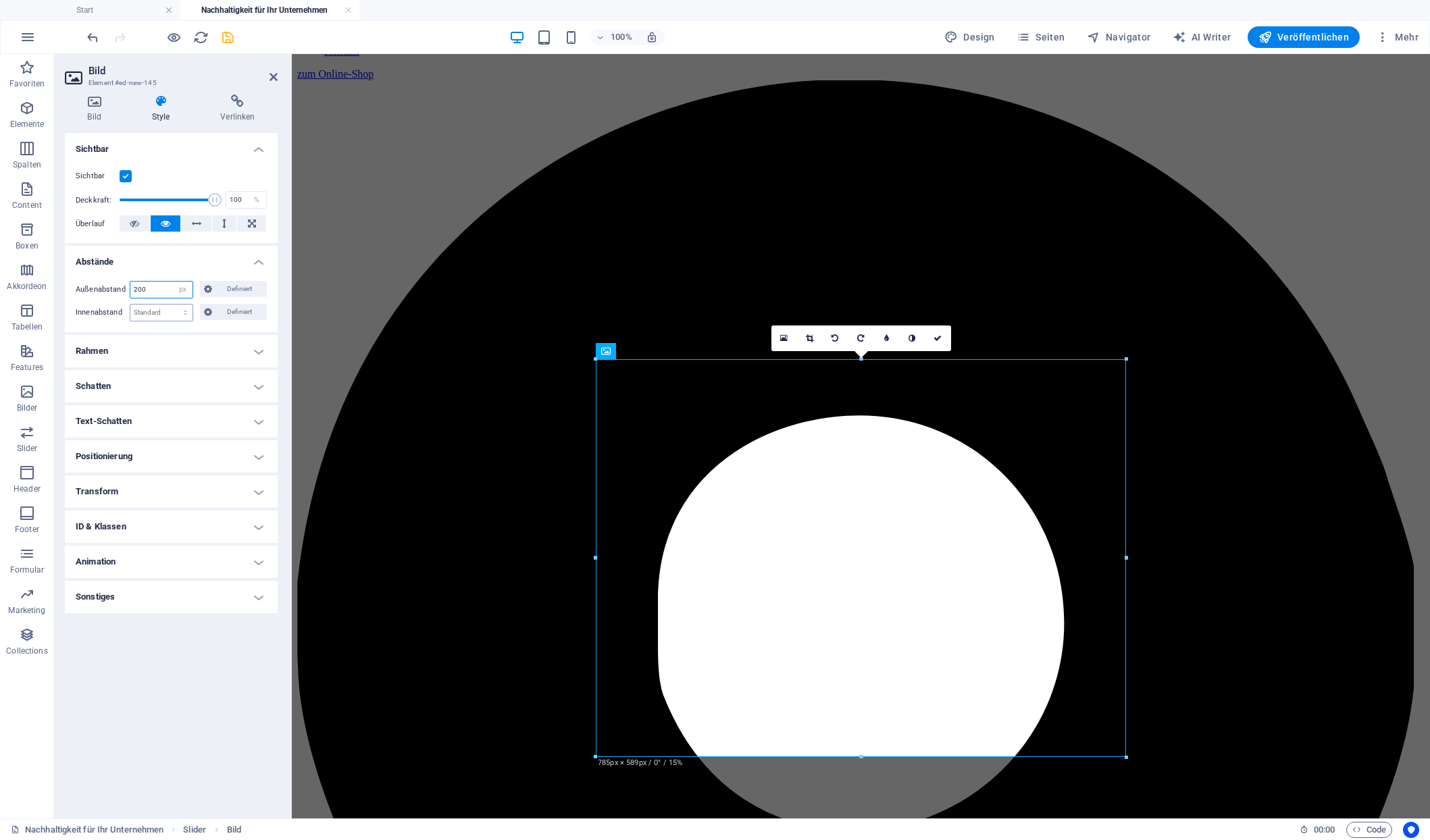
type input "200"
select select "px"
click option "px" at bounding box center [0, 0] width 0 height 0
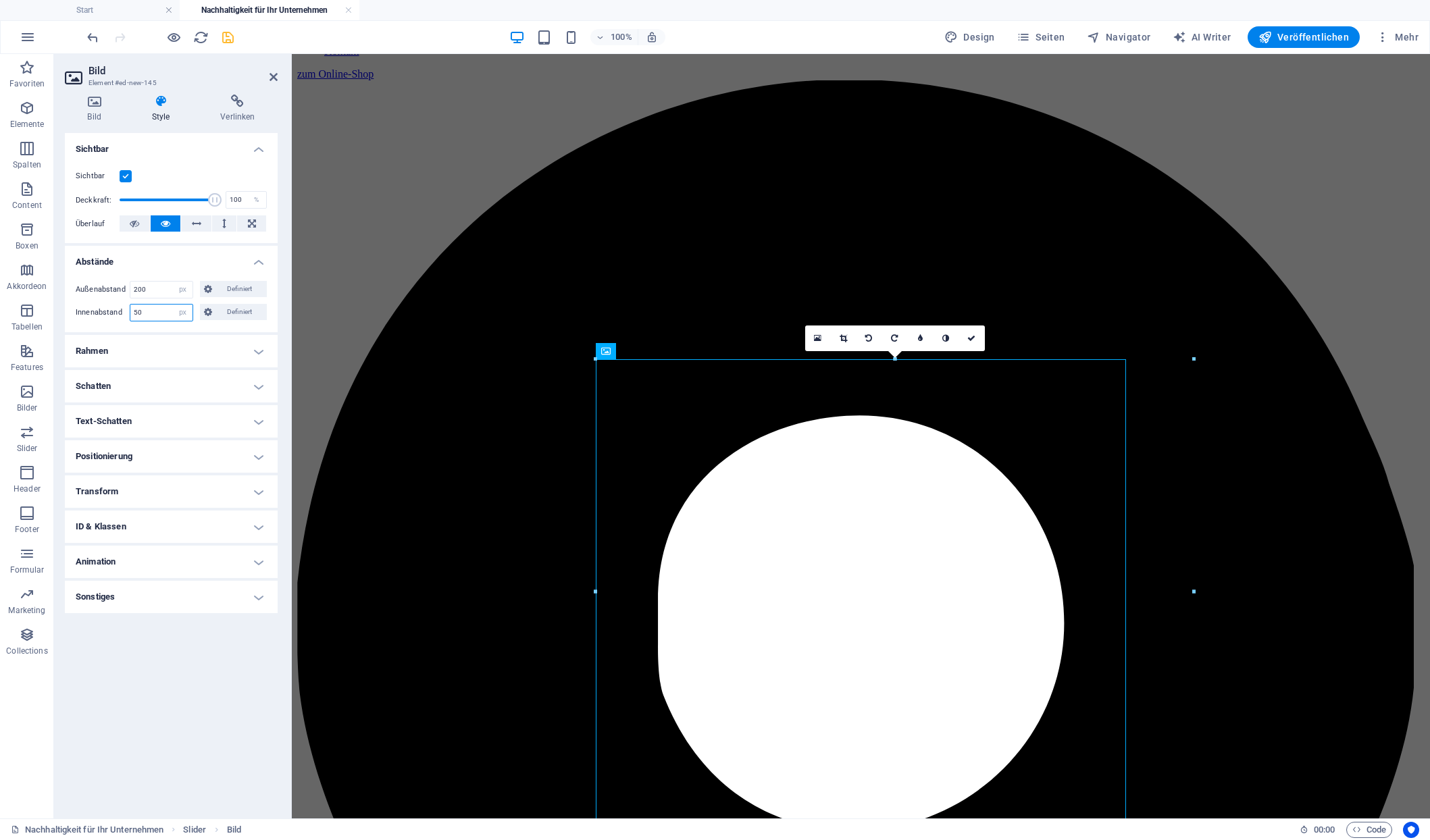
type input "50"
click at [184, 250] on h4 "Abstände" at bounding box center [171, 258] width 213 height 24
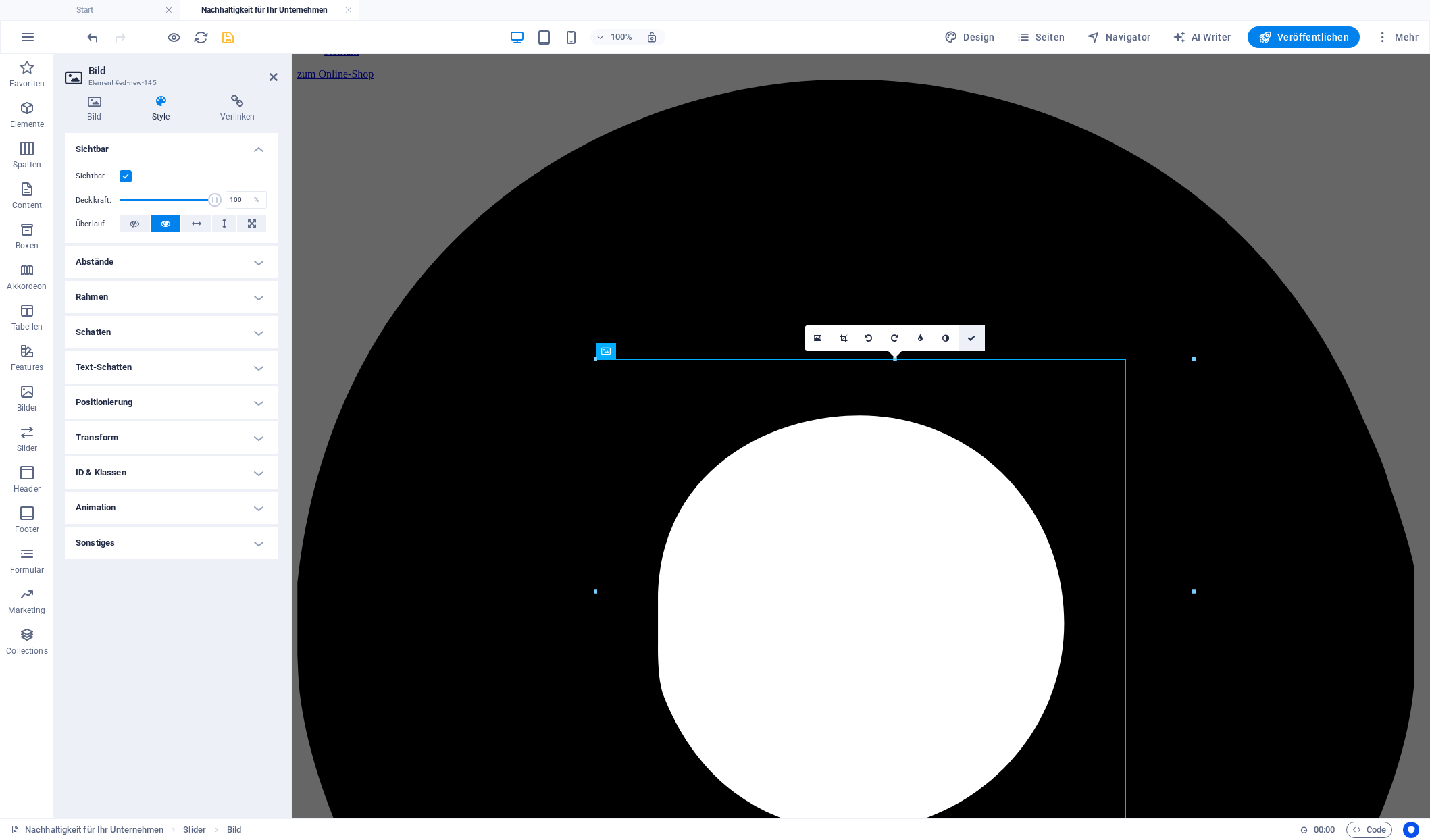
click at [973, 337] on icon at bounding box center [971, 338] width 8 height 8
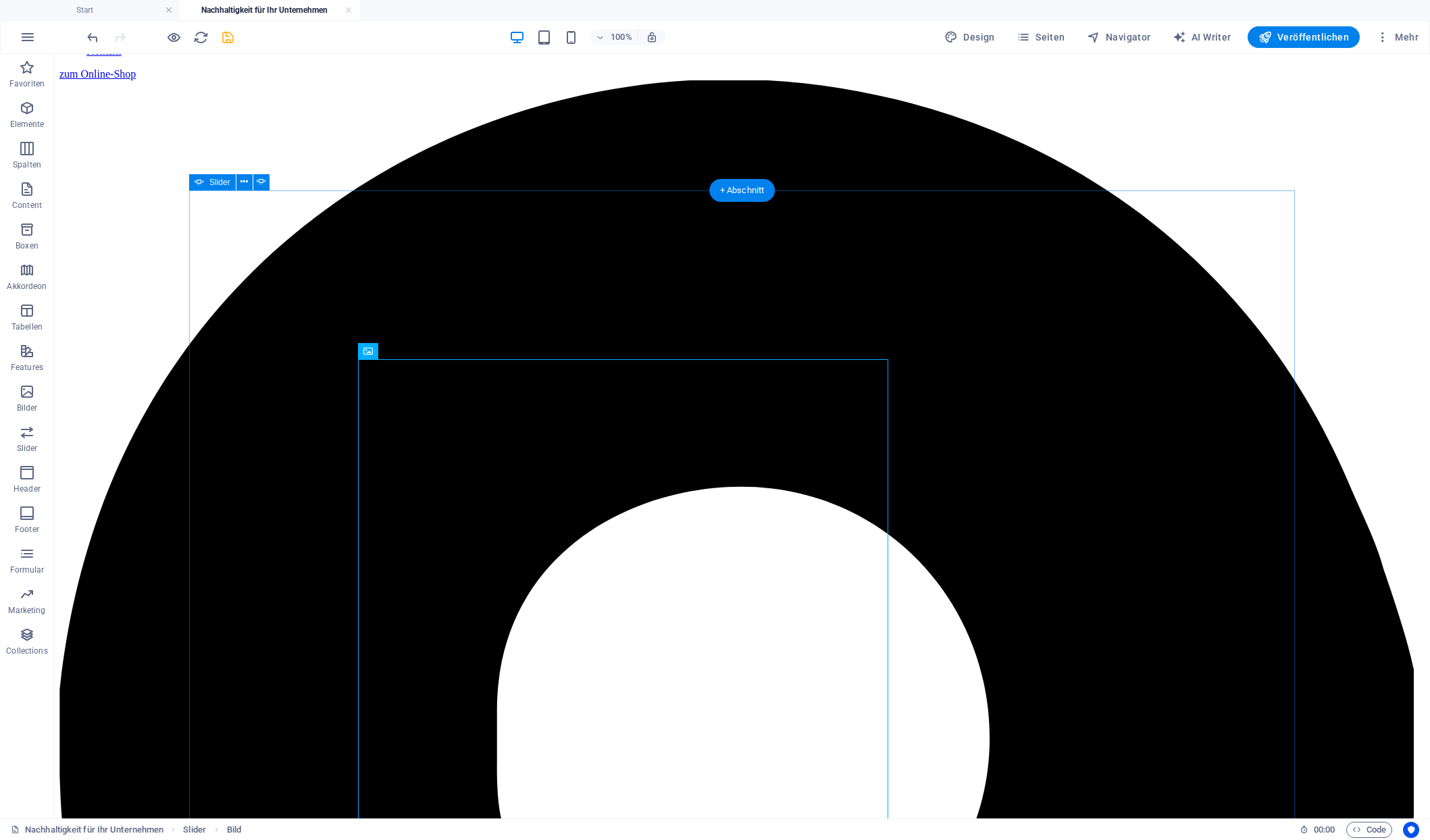
scroll to position [1005, 0]
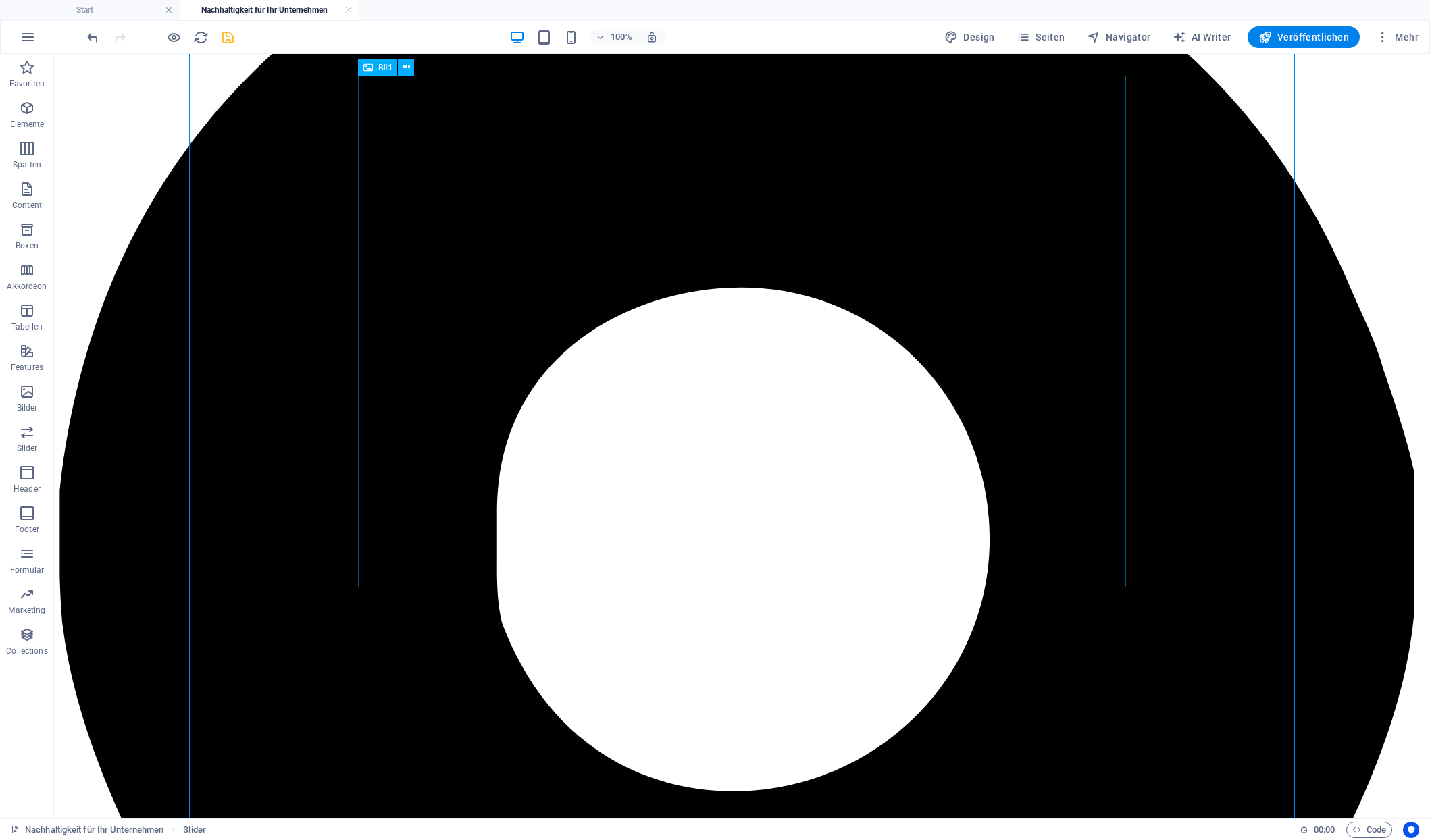
scroll to position [1054, 0]
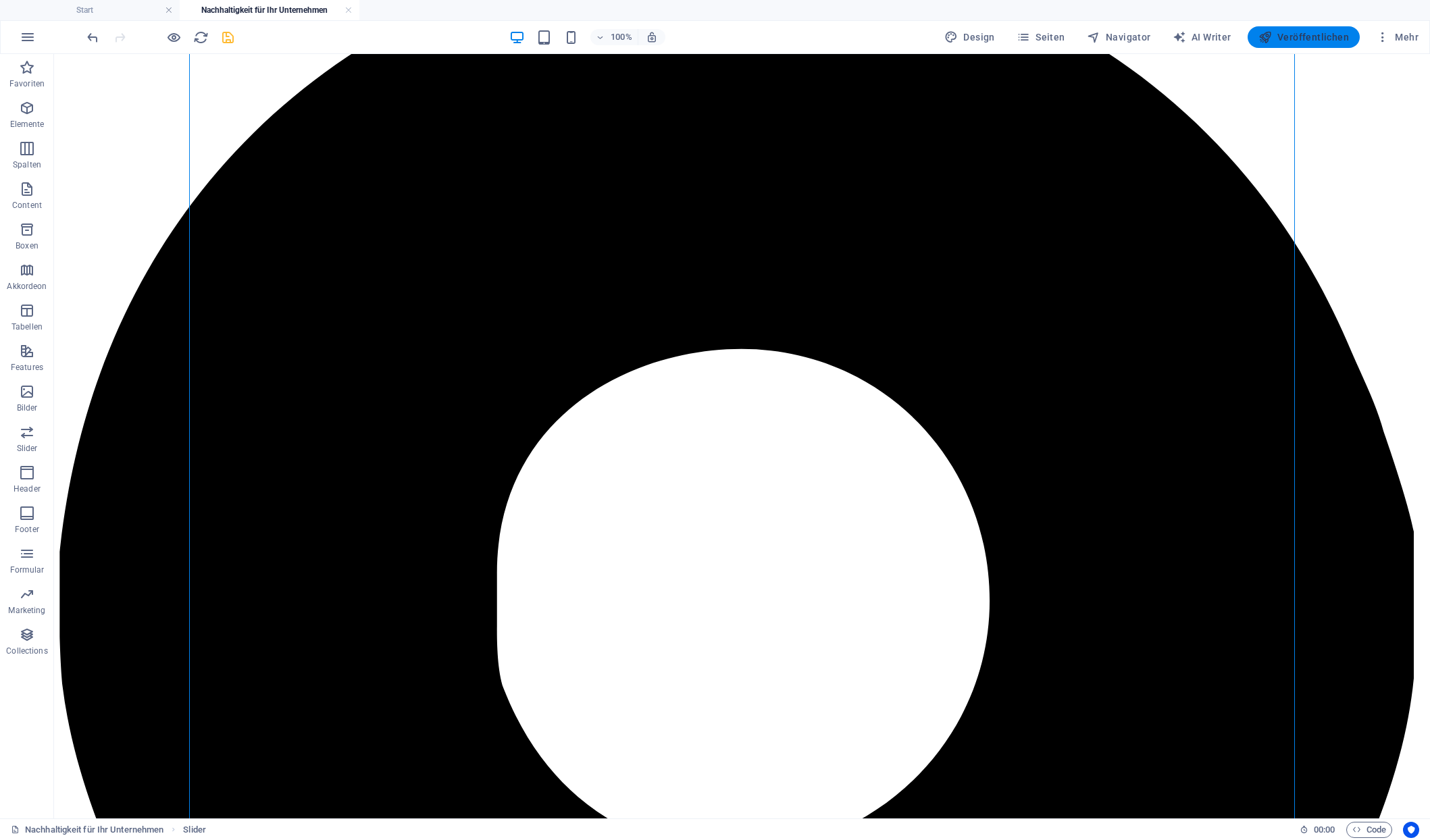
click at [1304, 38] on span "Veröffentlichen" at bounding box center [1304, 37] width 91 height 14
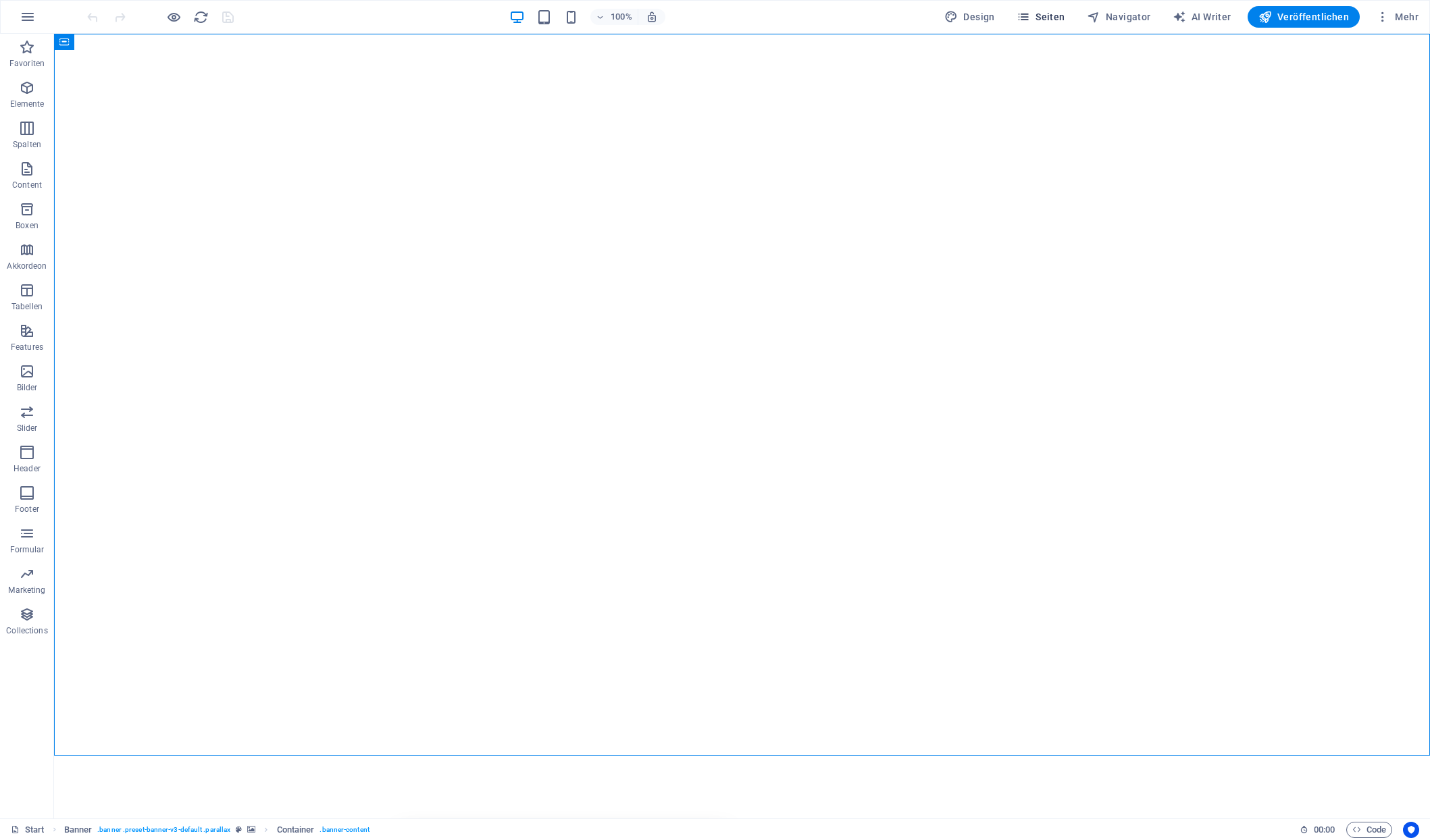
click at [1065, 17] on span "Seiten" at bounding box center [1041, 17] width 49 height 14
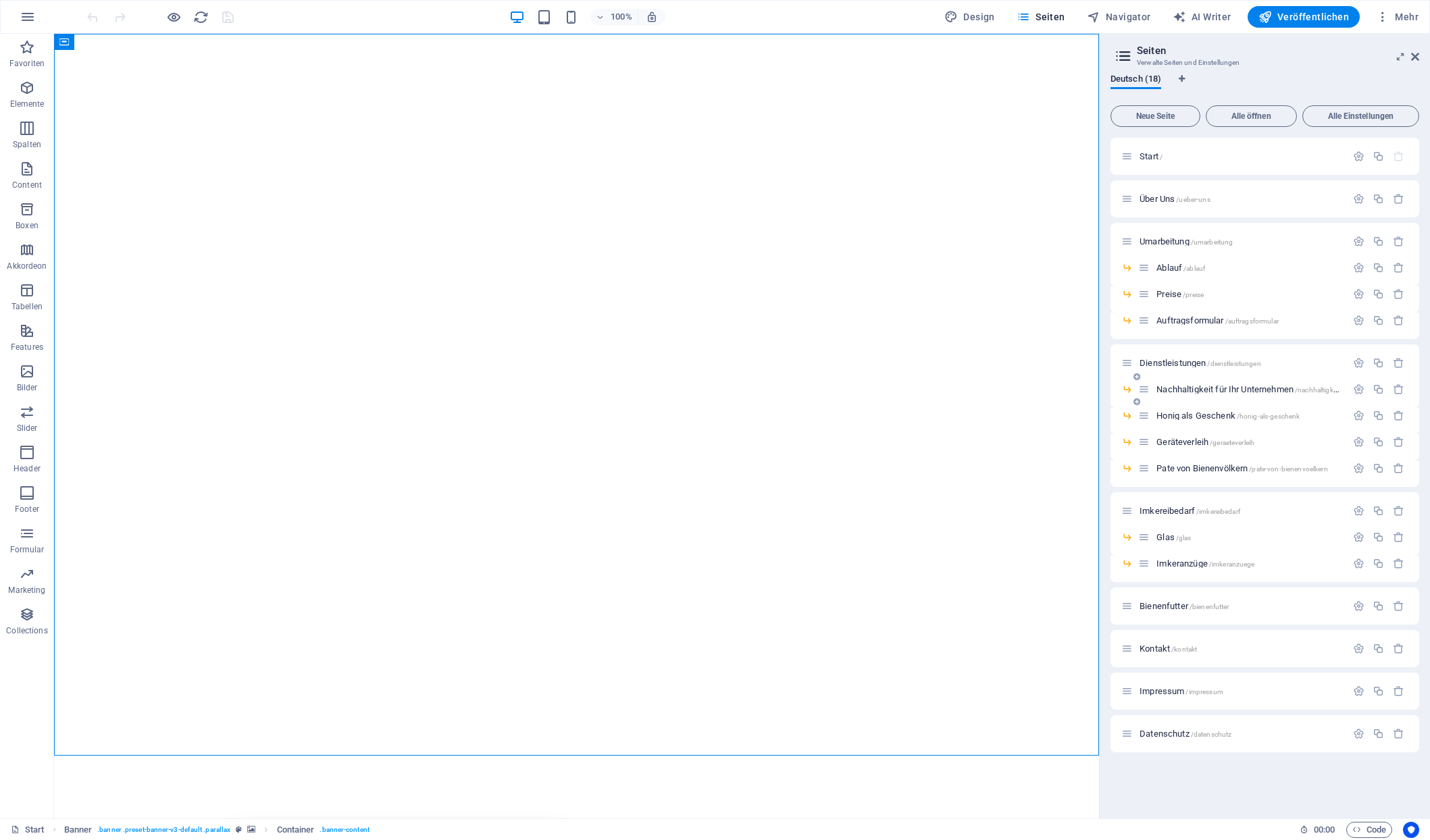
click at [1170, 387] on span "Nachhaltigkeit für Ihr Unternehmen /nachhaltigkeit-fuer-ihr-unternehmen" at bounding box center [1283, 389] width 252 height 10
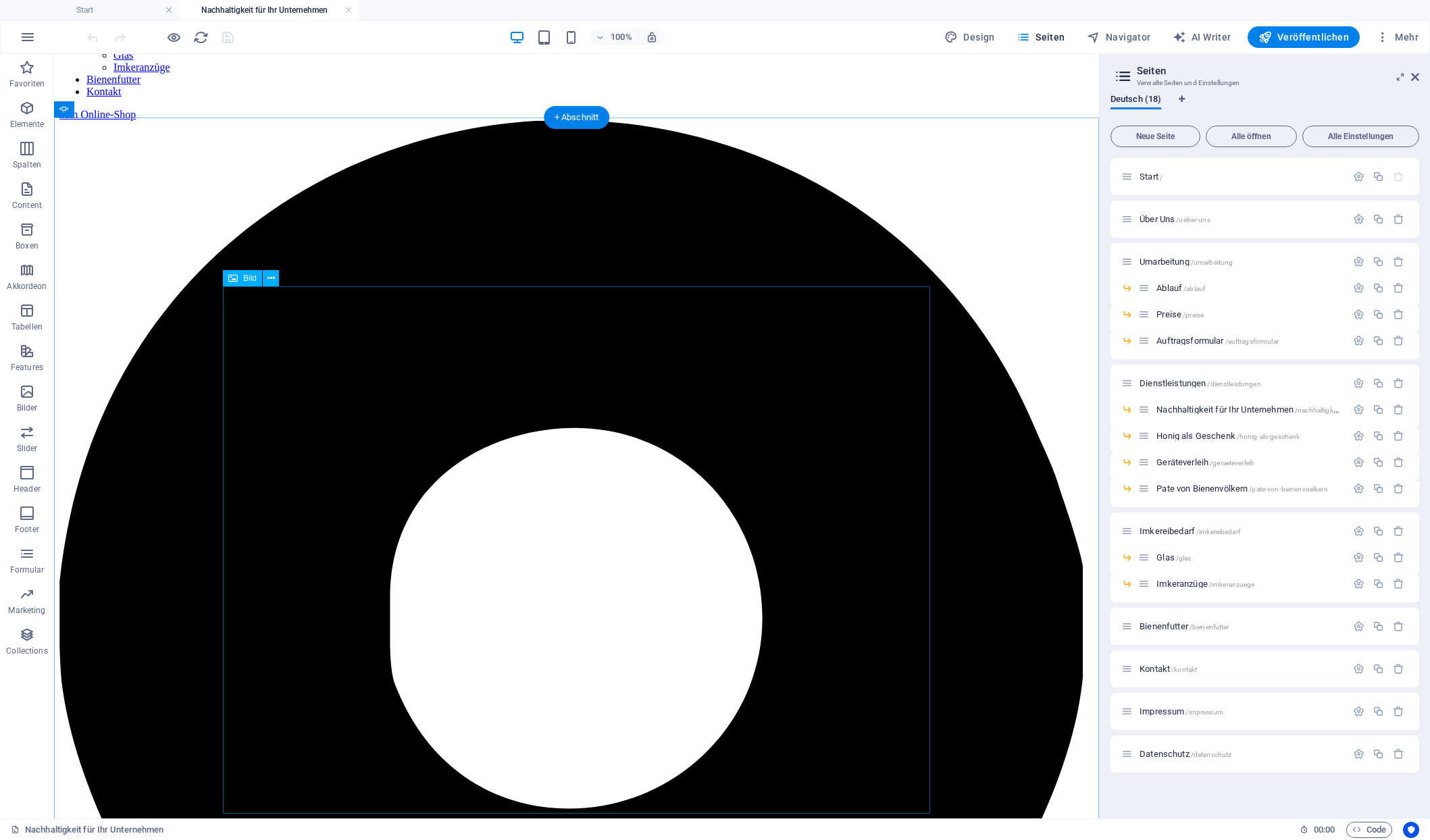
scroll to position [681, 0]
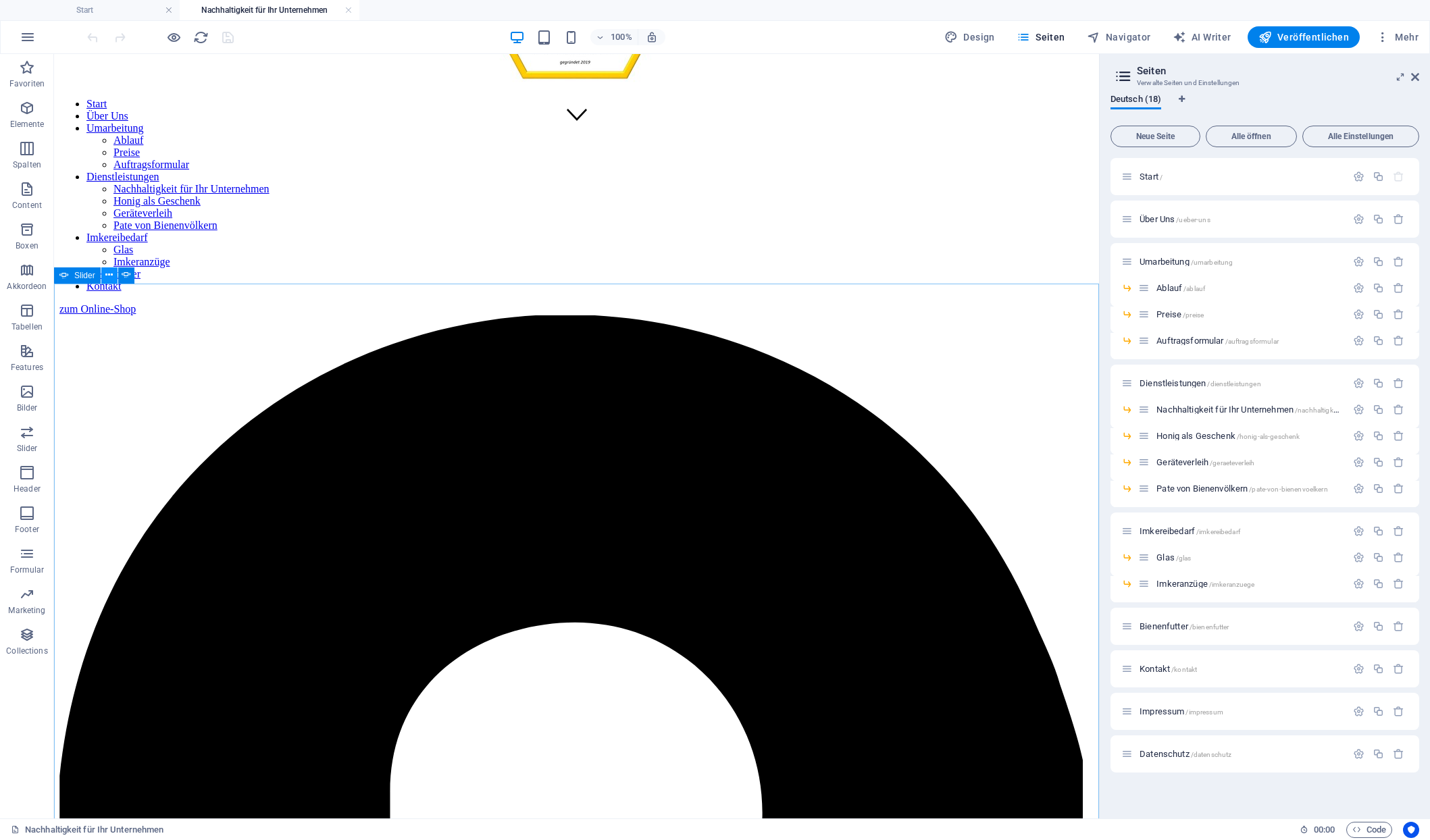
click at [106, 273] on button at bounding box center [110, 275] width 16 height 16
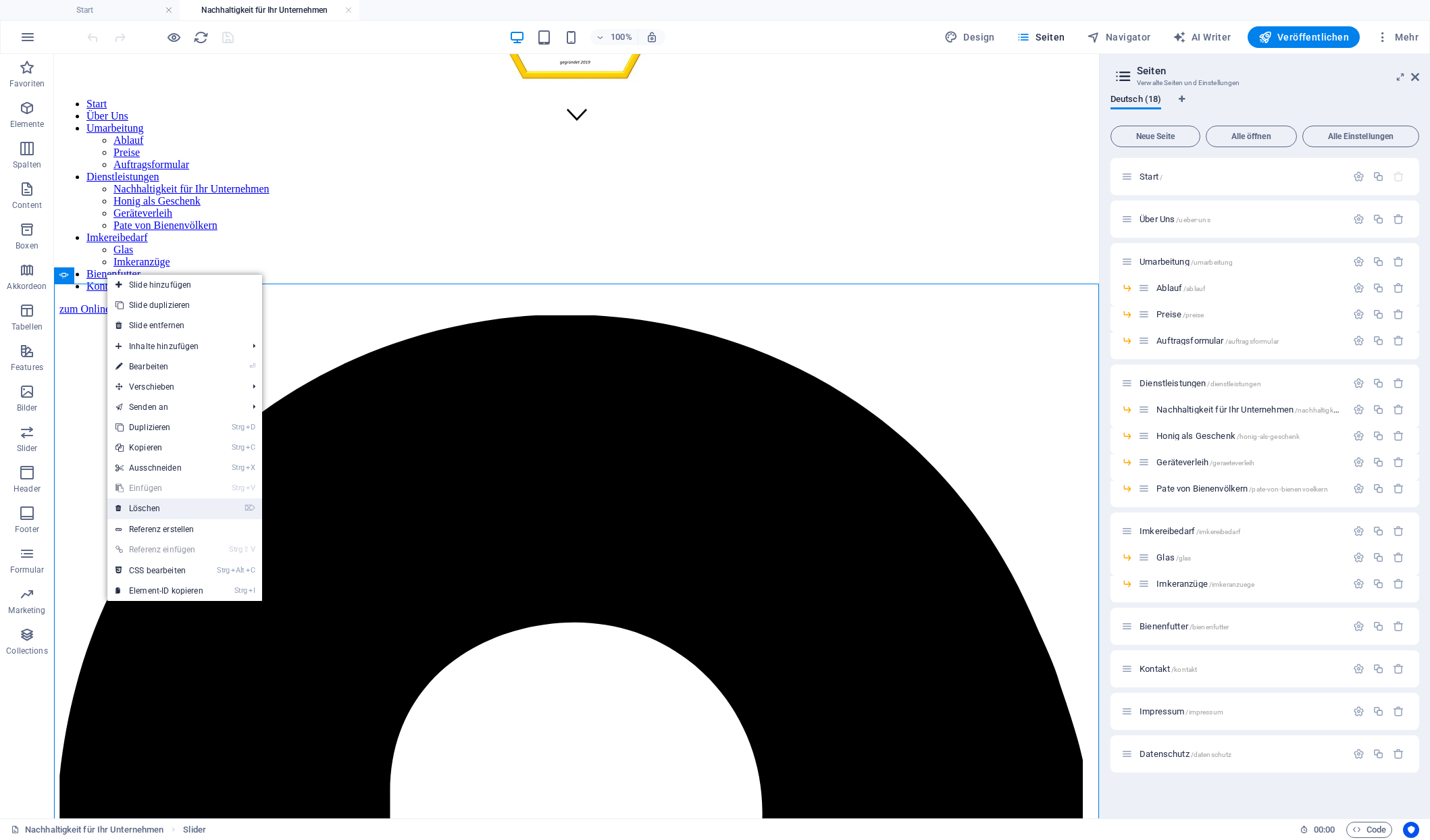
click at [152, 508] on link "⌦ Löschen" at bounding box center [160, 509] width 104 height 20
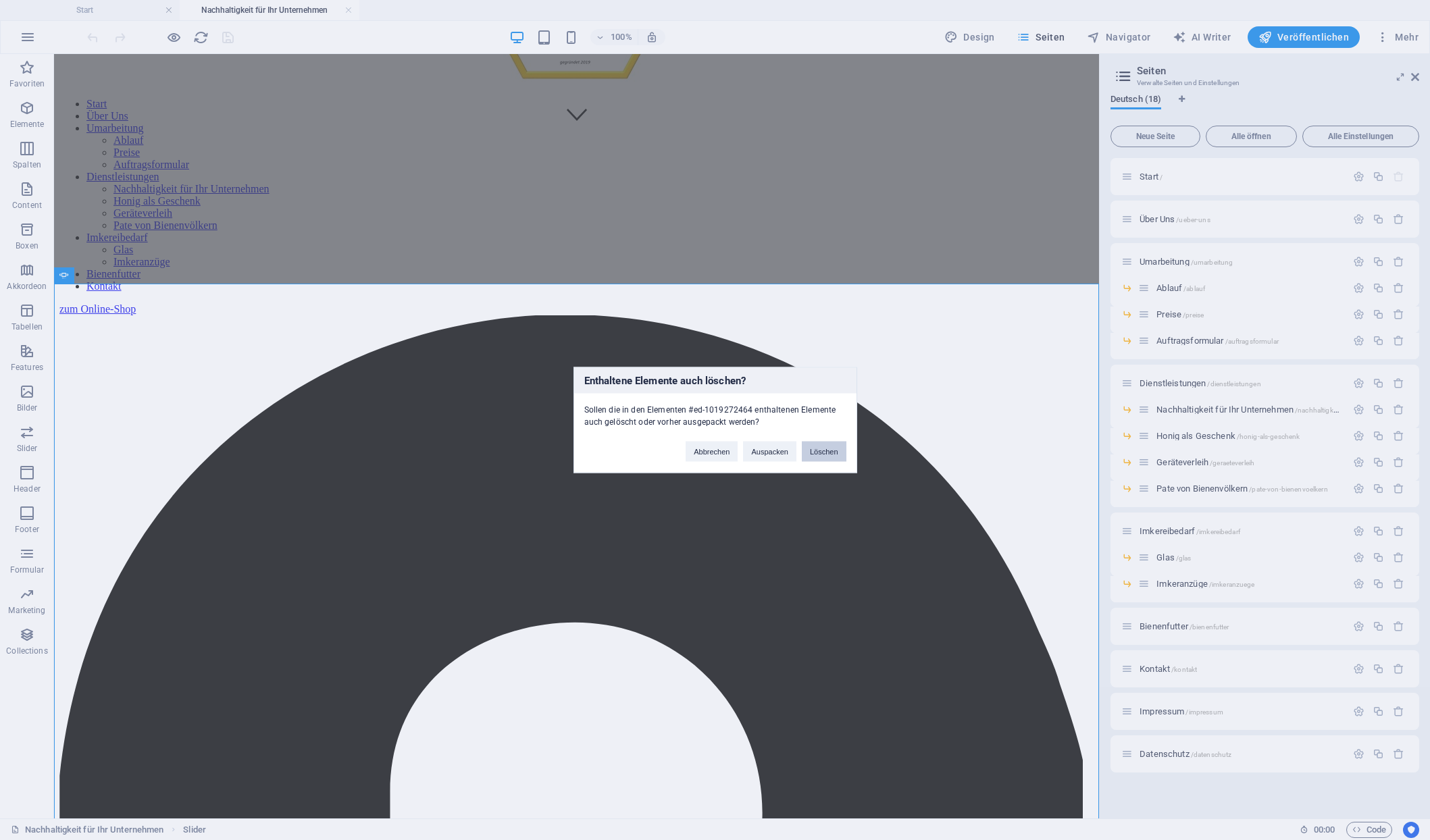
click at [820, 443] on button "Löschen" at bounding box center [824, 452] width 45 height 20
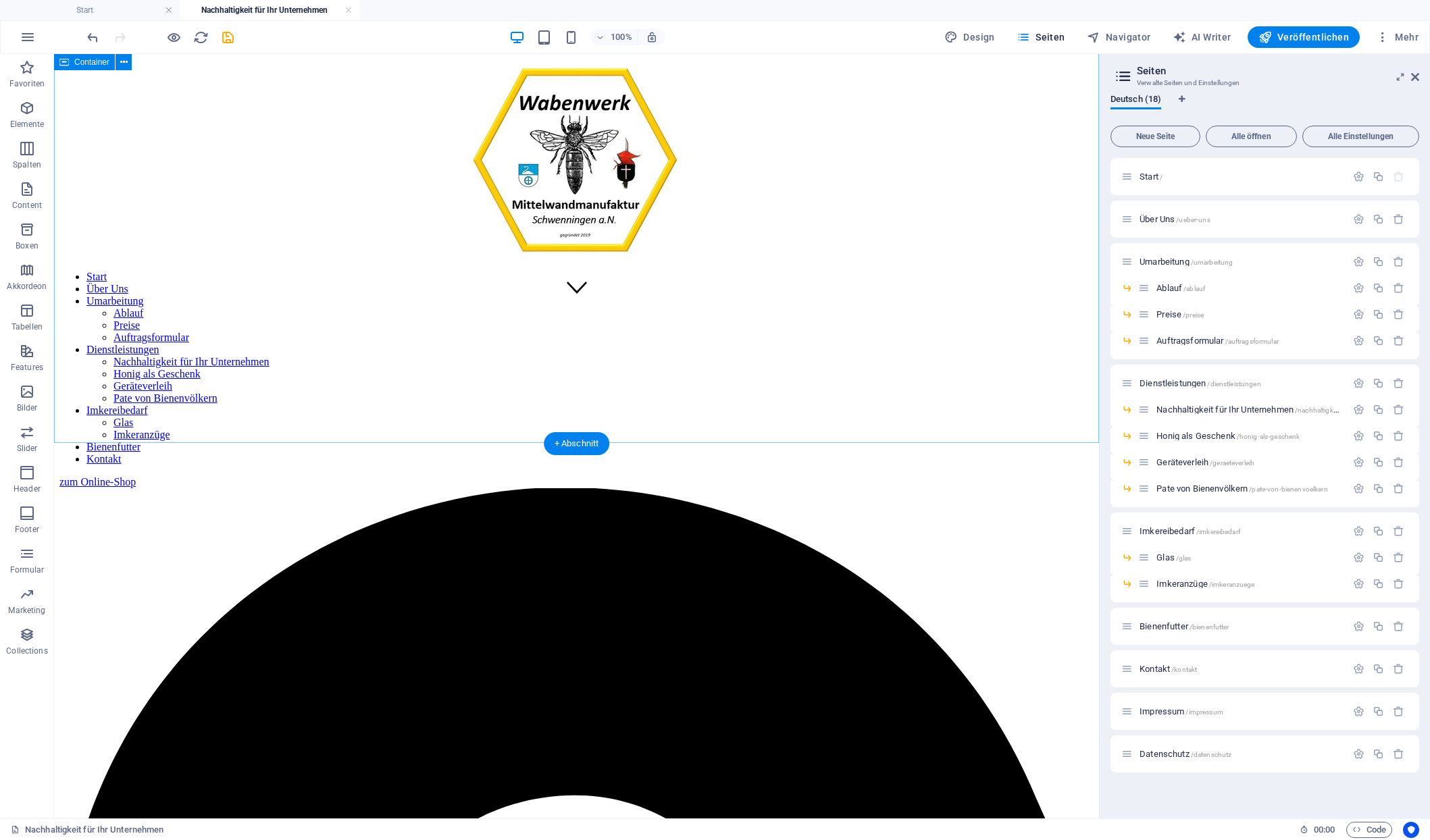
scroll to position [486, 0]
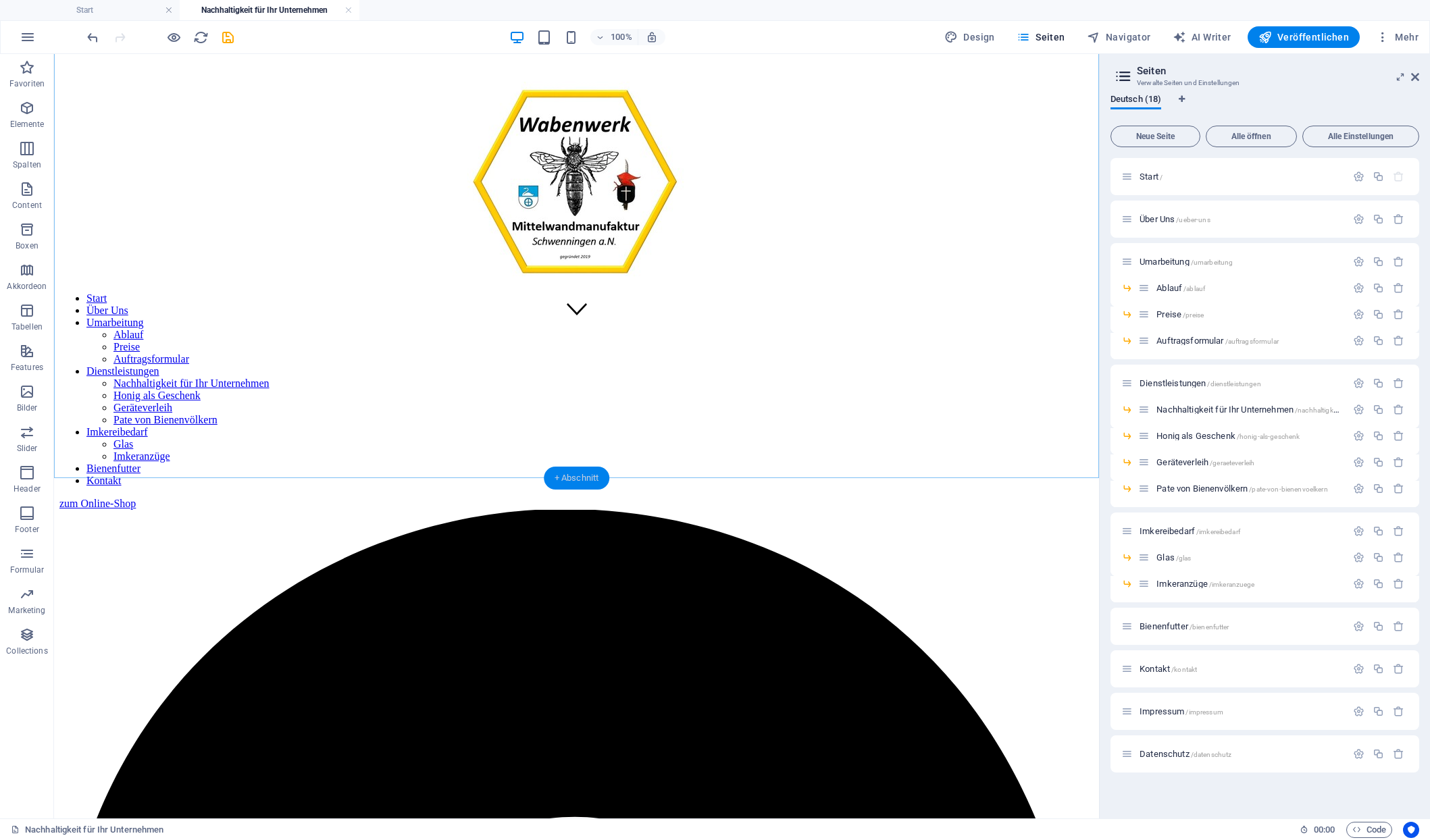
click at [566, 474] on div "+ Abschnitt" at bounding box center [577, 478] width 66 height 23
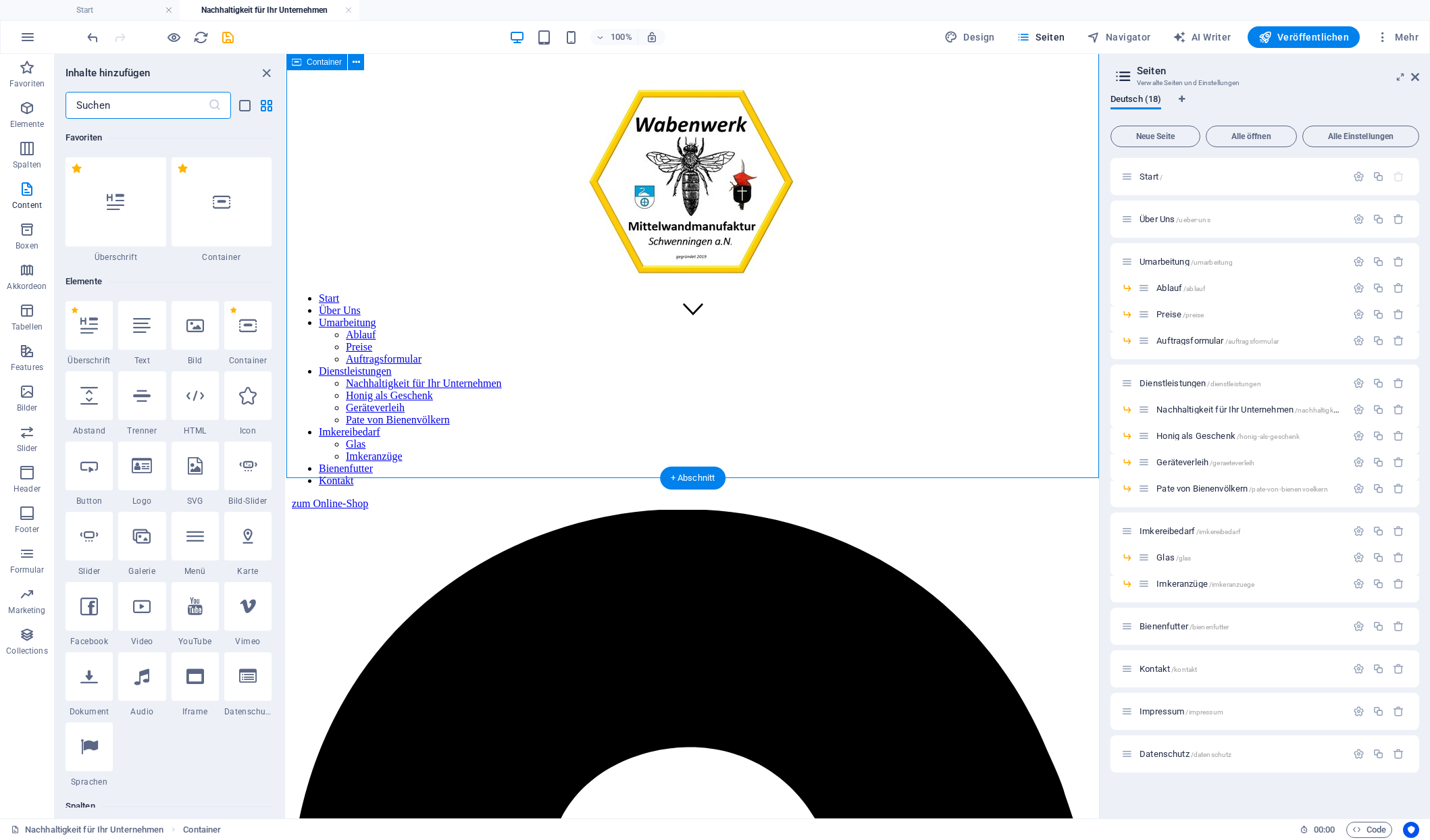
scroll to position [2295, 0]
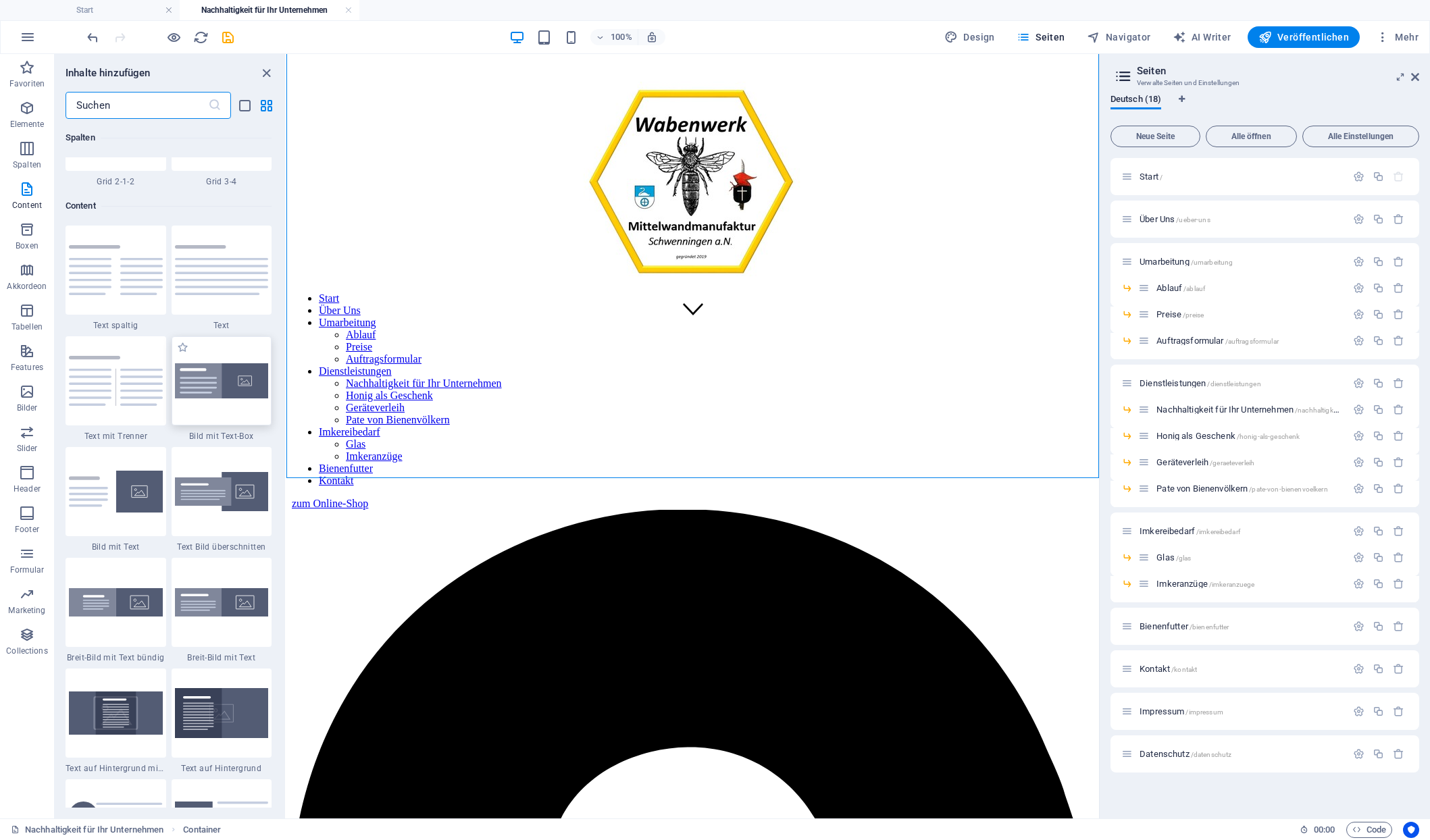
click at [201, 363] on img at bounding box center [222, 381] width 94 height 36
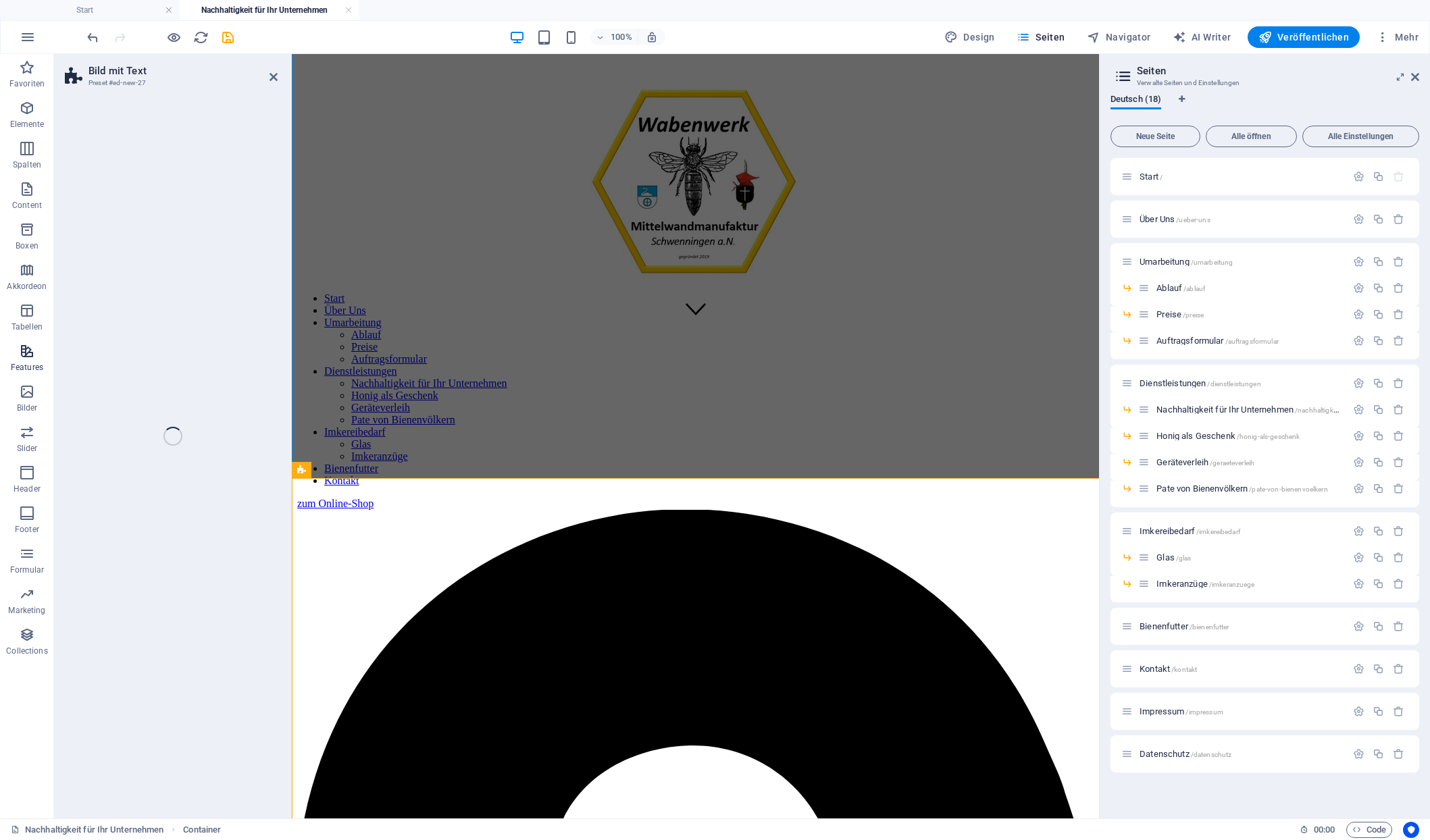
select select "rem"
select select "px"
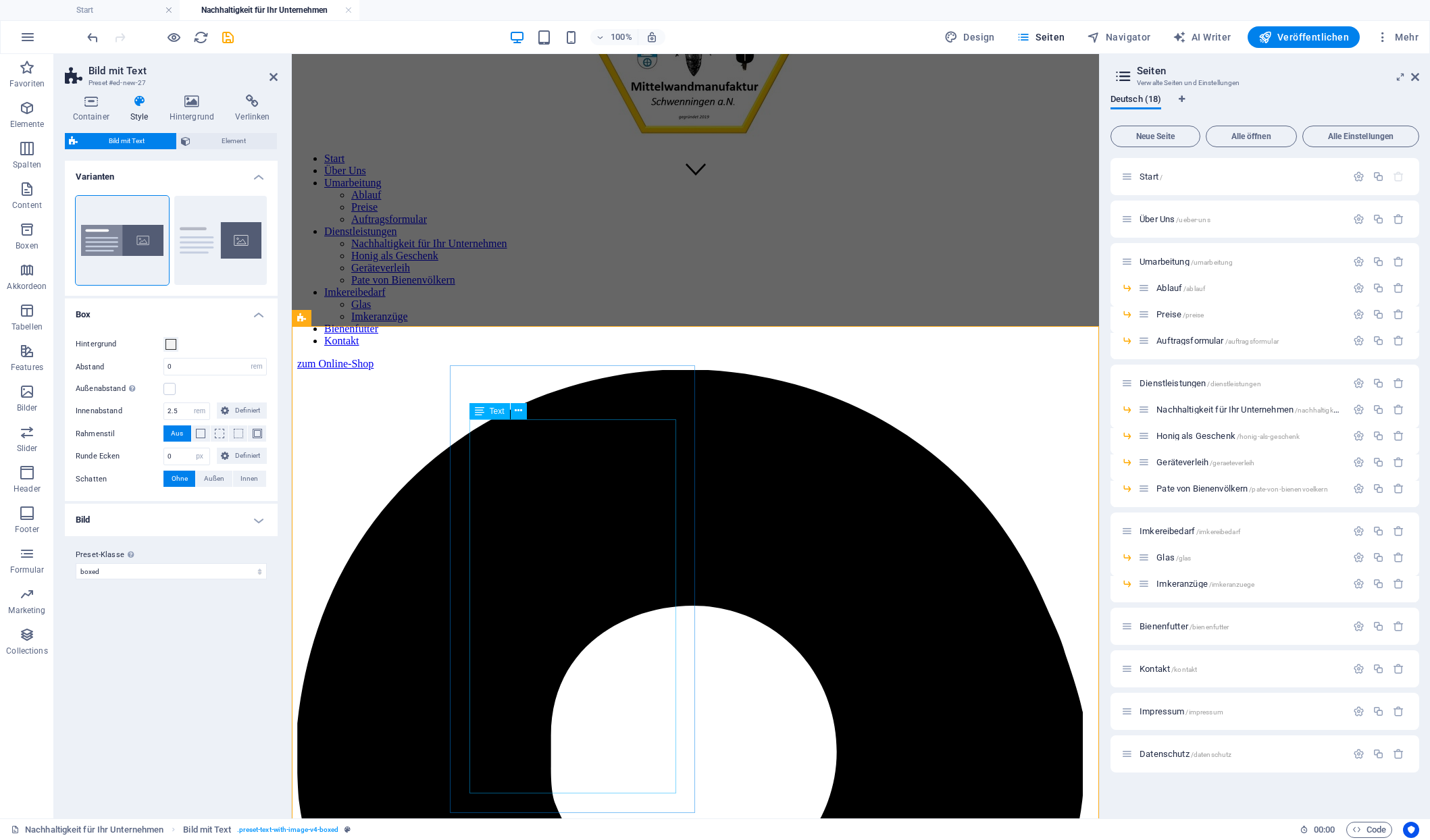
scroll to position [681, 0]
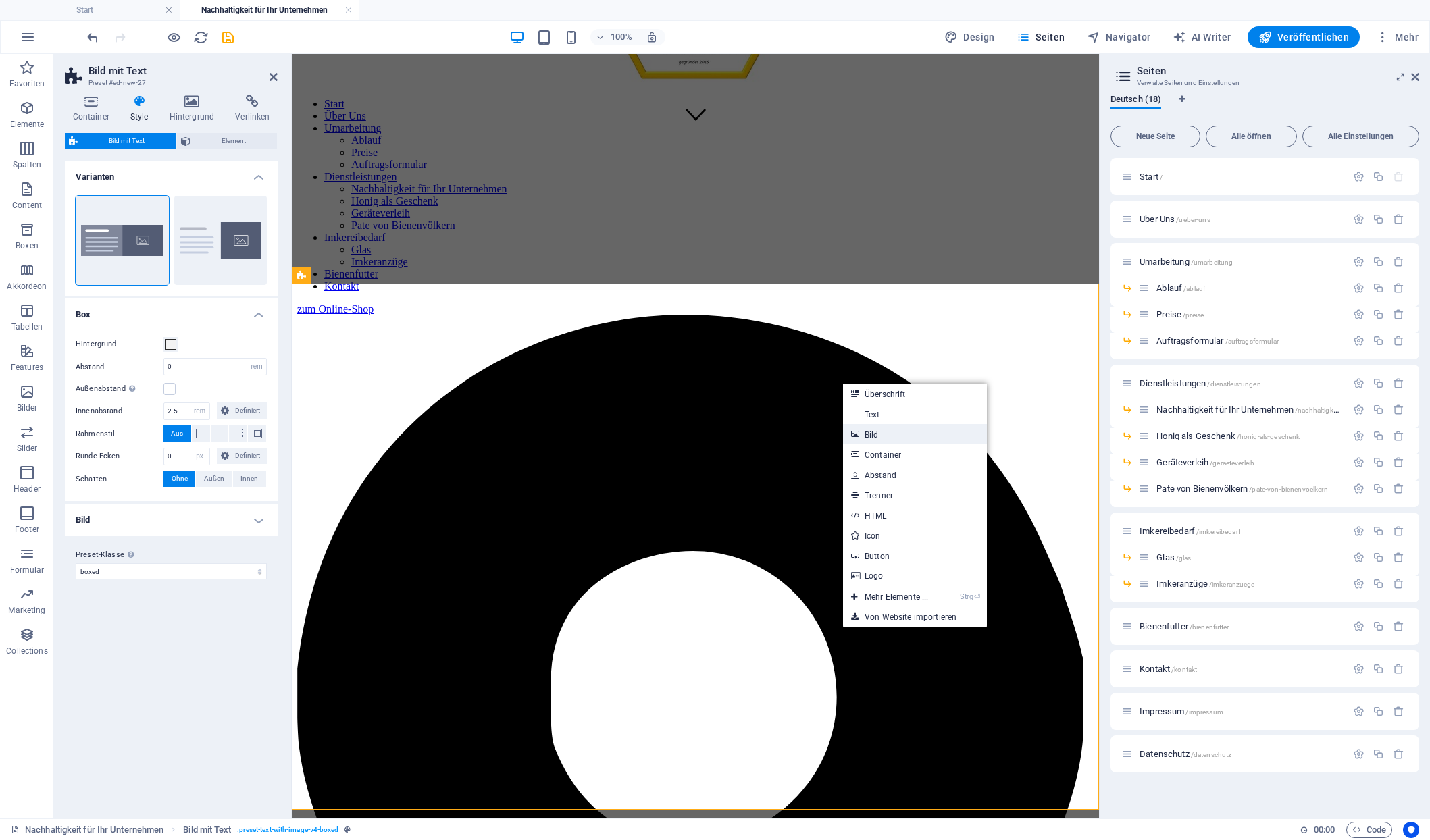
click at [871, 425] on link "Bild" at bounding box center [915, 434] width 144 height 20
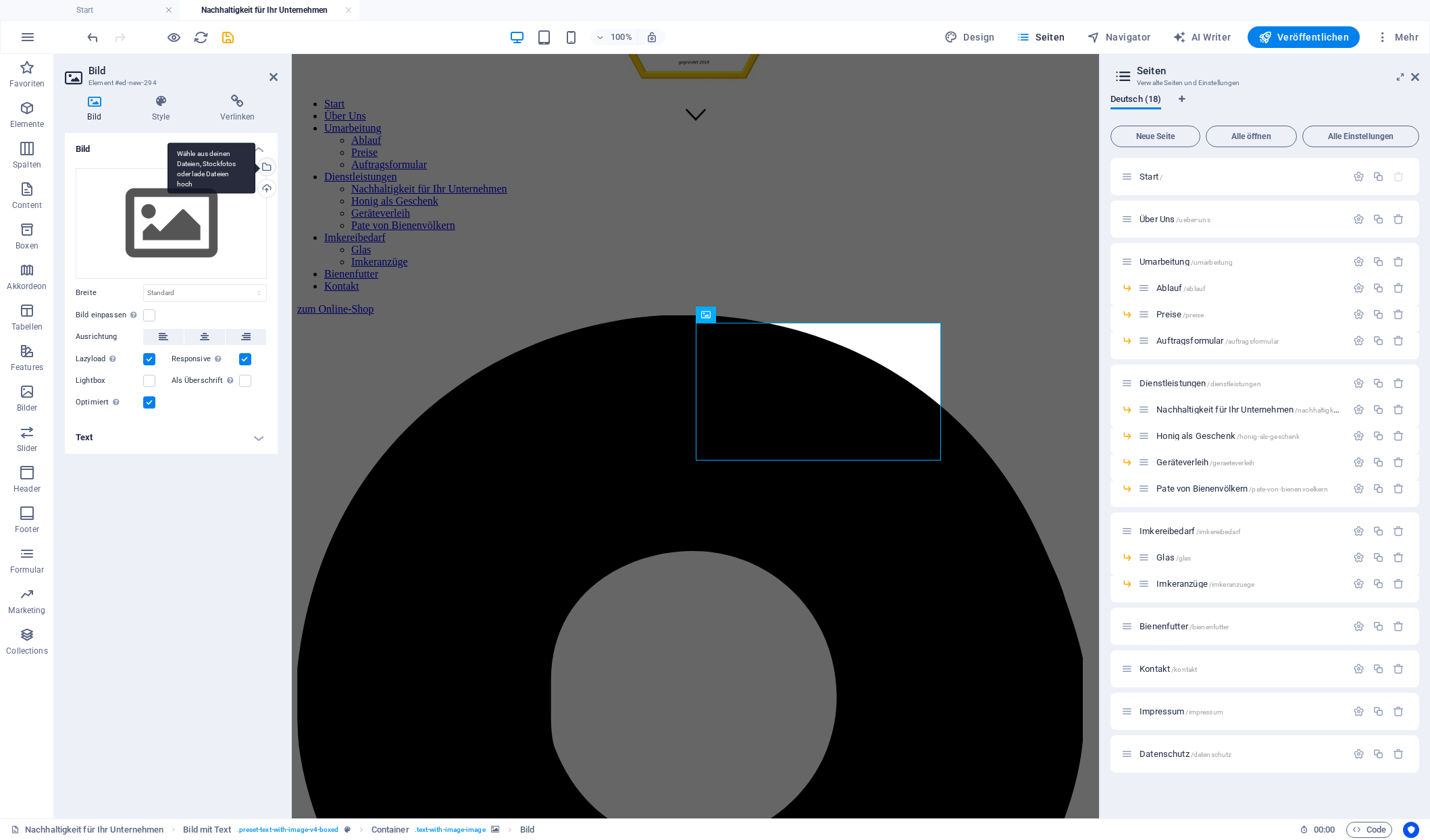
click at [265, 158] on div "Wähle aus deinen Dateien, Stockfotos oder lade Dateien hoch" at bounding box center [265, 168] width 20 height 20
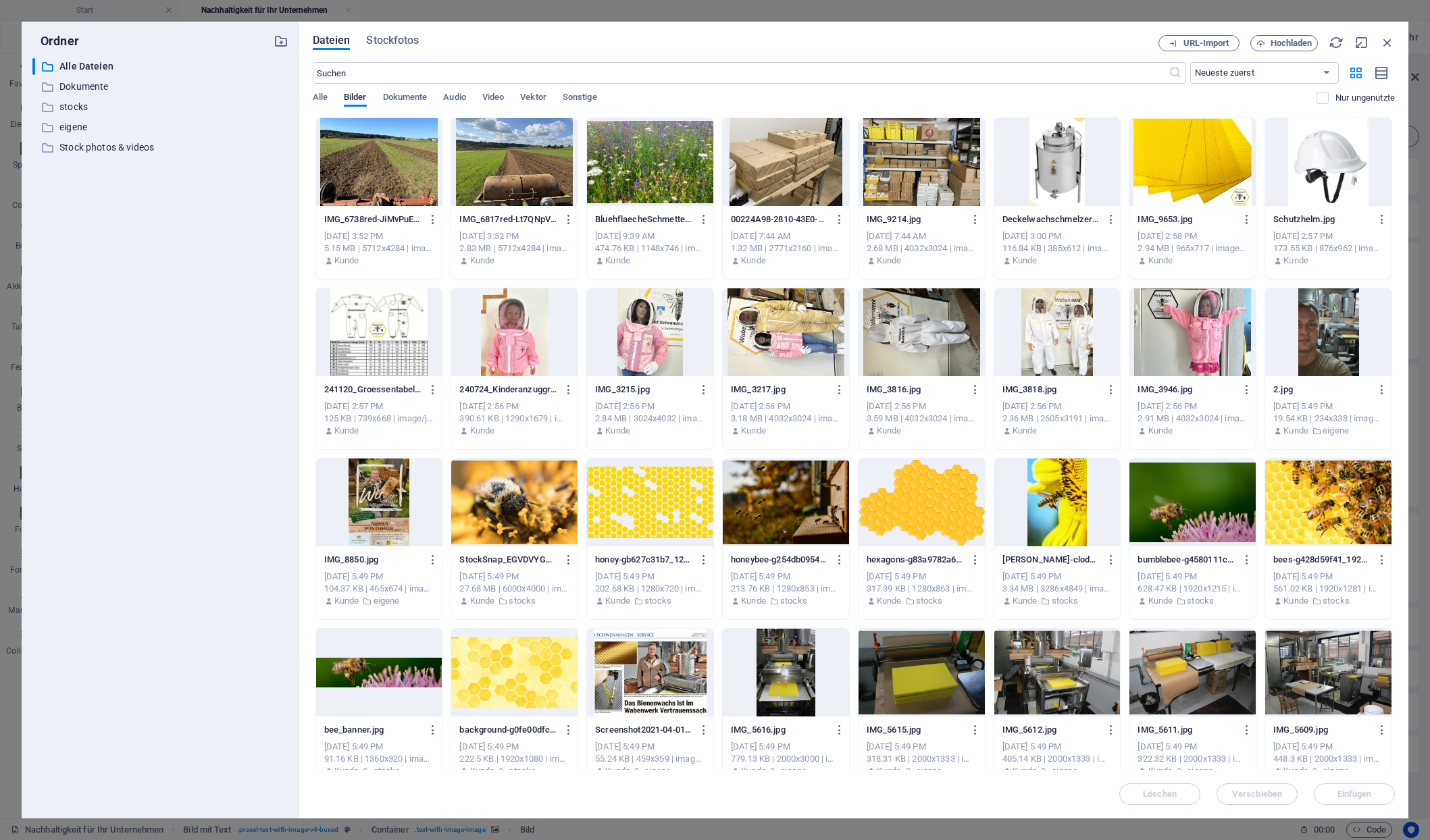
click at [671, 136] on div at bounding box center [650, 162] width 126 height 88
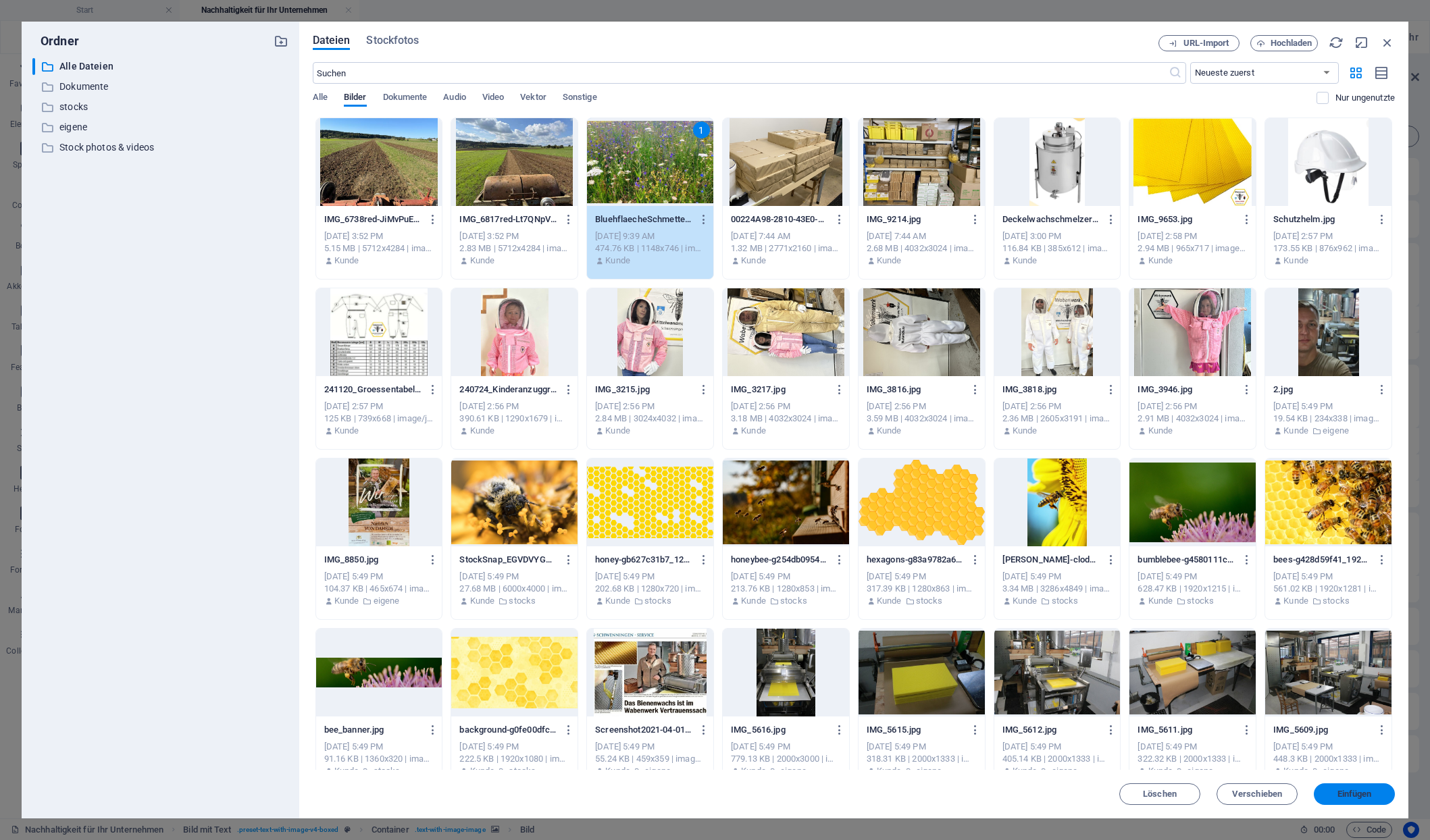
click at [1354, 789] on button "Einfügen" at bounding box center [1354, 794] width 81 height 22
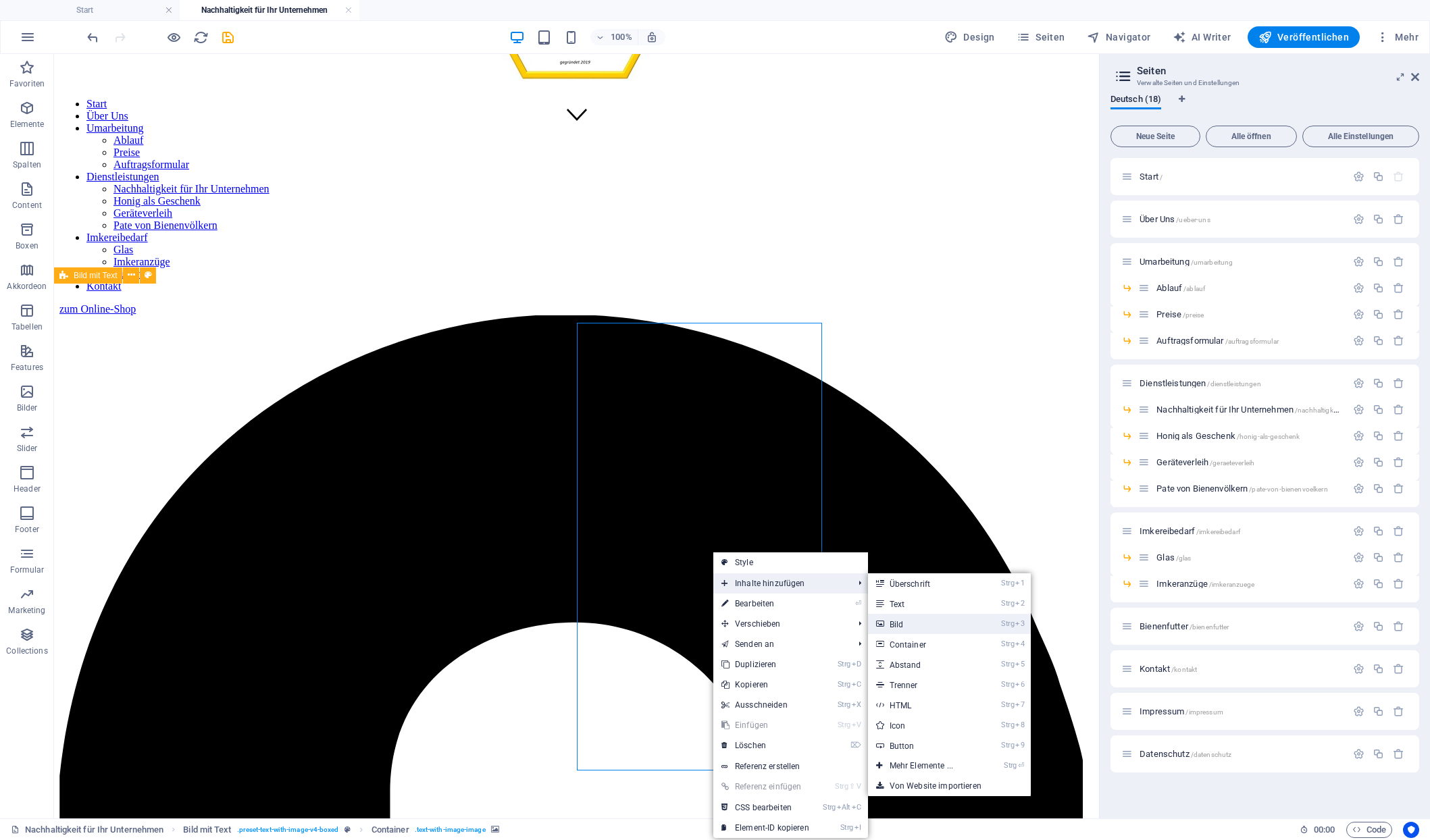
click at [873, 620] on link "Strg 3 Bild" at bounding box center [924, 624] width 112 height 20
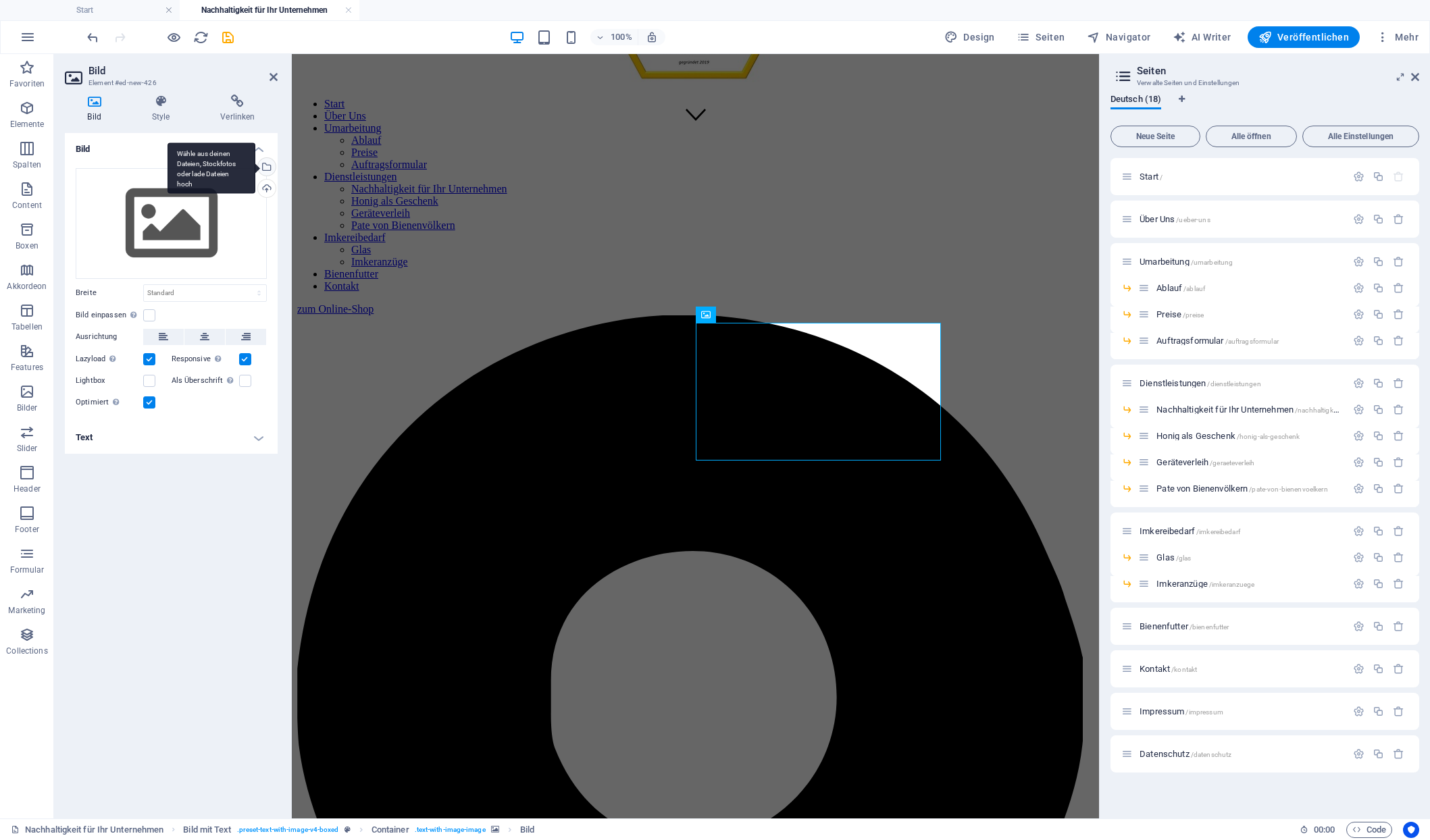
click at [269, 158] on div "Wähle aus deinen Dateien, Stockfotos oder lade Dateien hoch" at bounding box center [265, 168] width 20 height 20
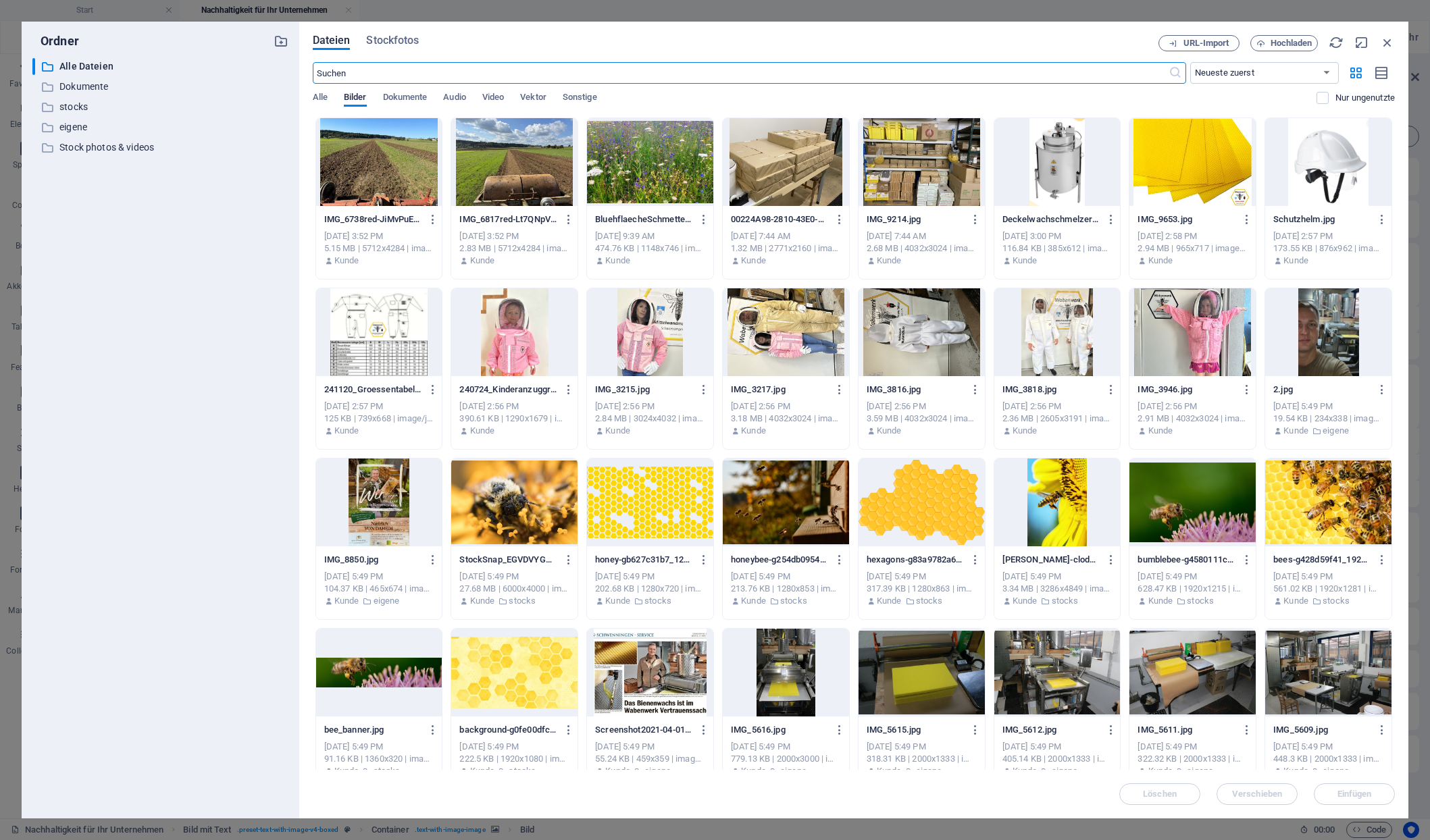
click at [373, 195] on div at bounding box center [379, 162] width 126 height 88
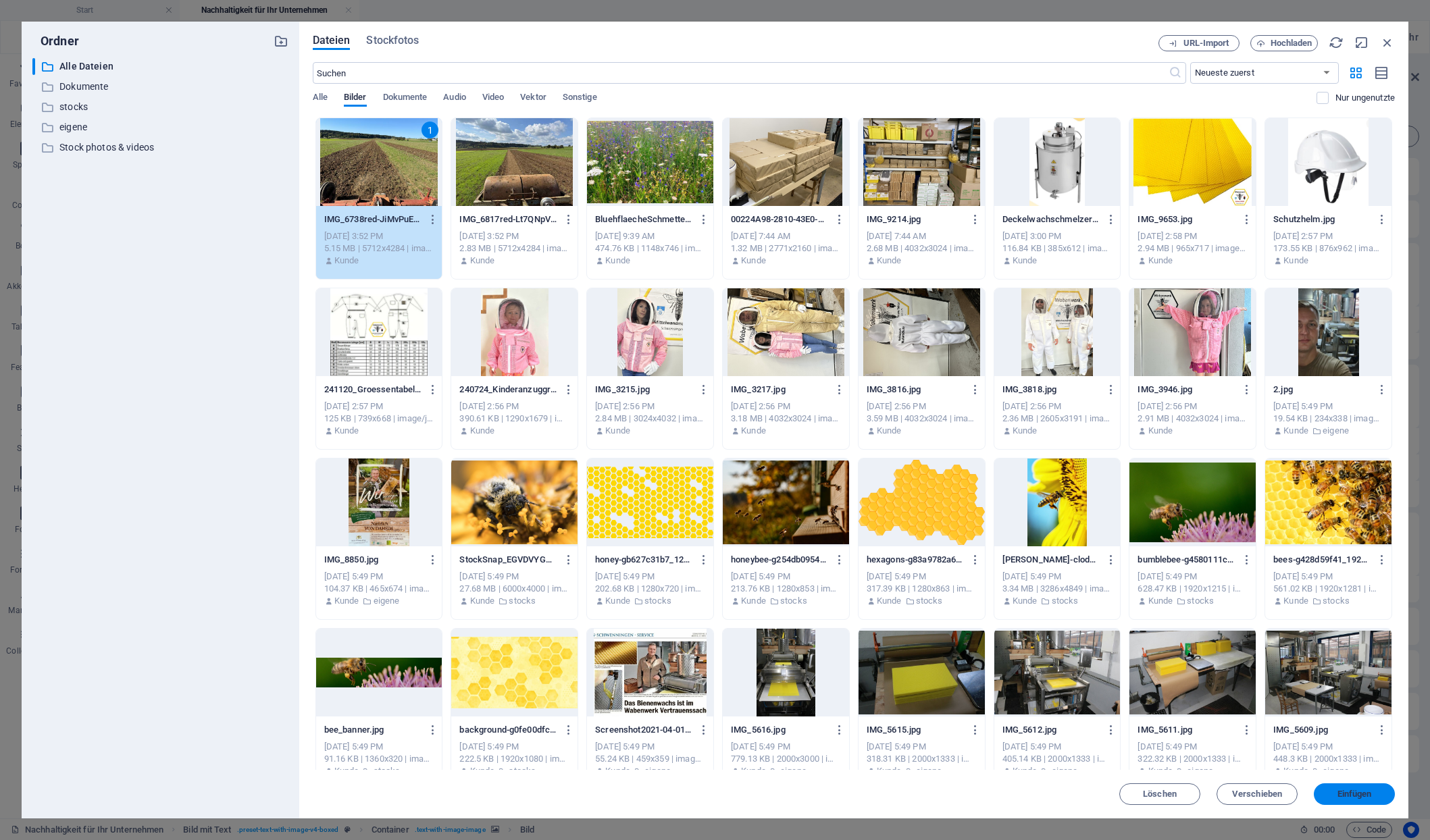
click at [1341, 785] on button "Einfügen" at bounding box center [1354, 794] width 81 height 22
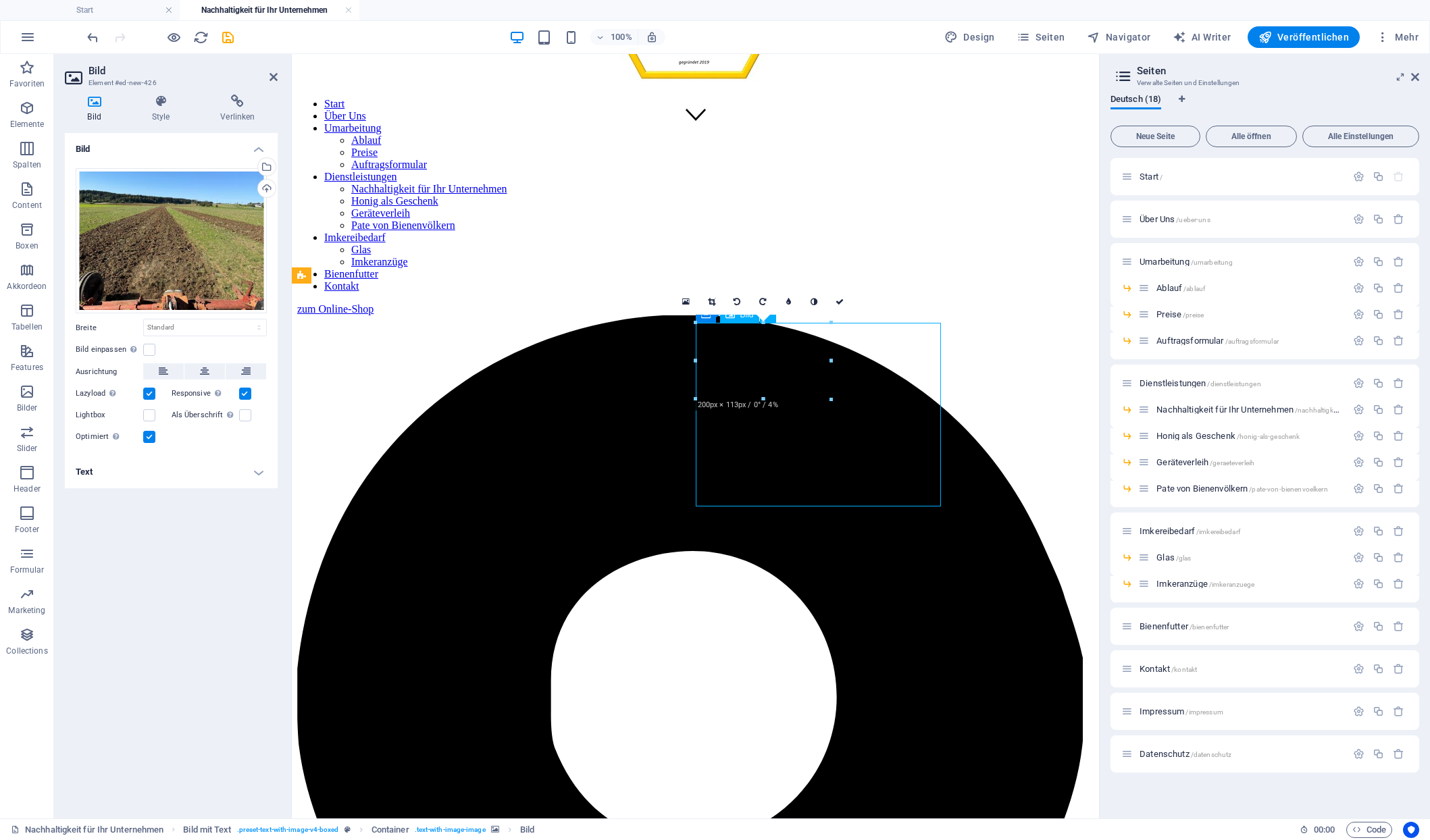
drag, startPoint x: 825, startPoint y: 404, endPoint x: 825, endPoint y: 429, distance: 25.0
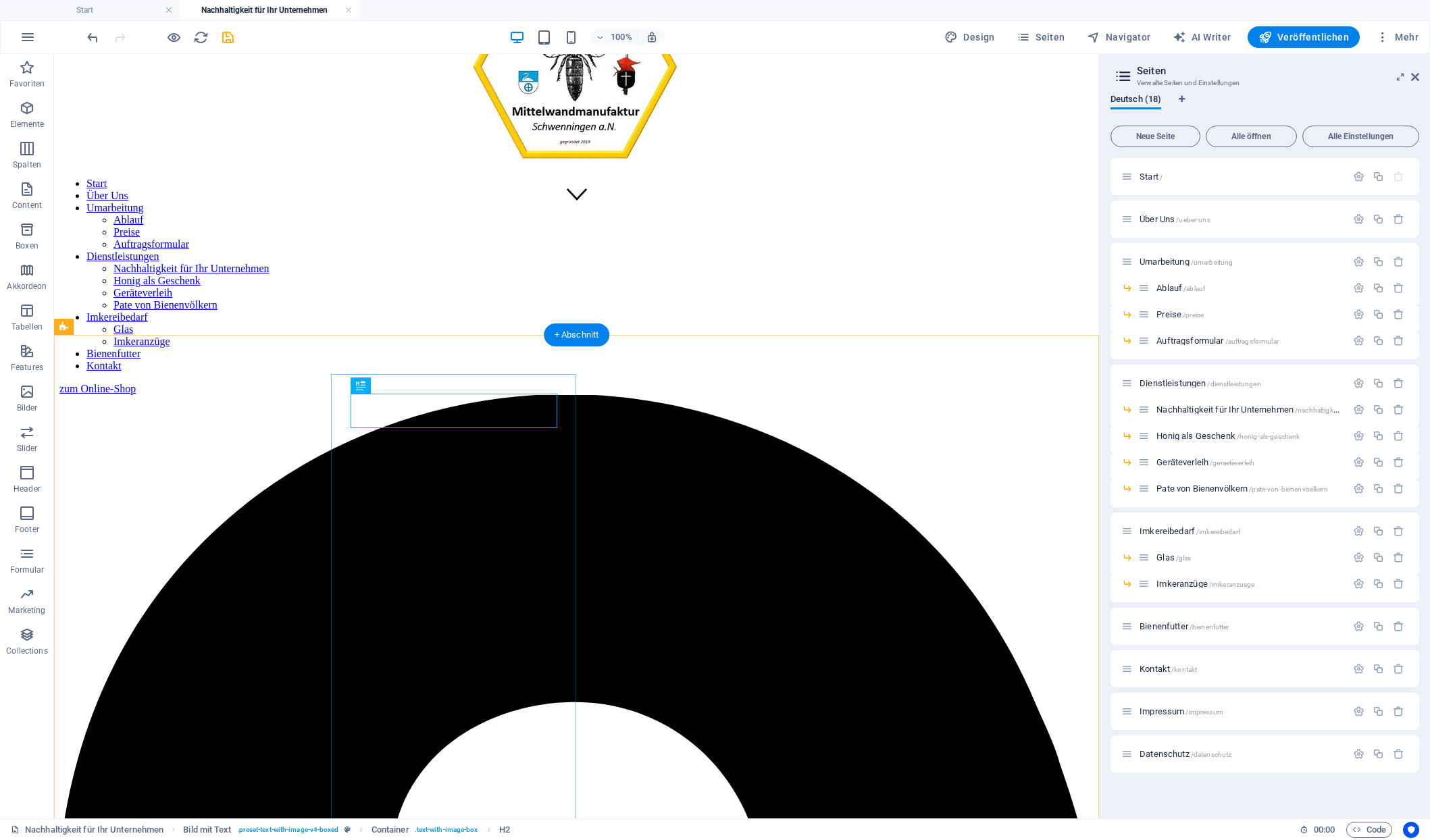
scroll to position [584, 0]
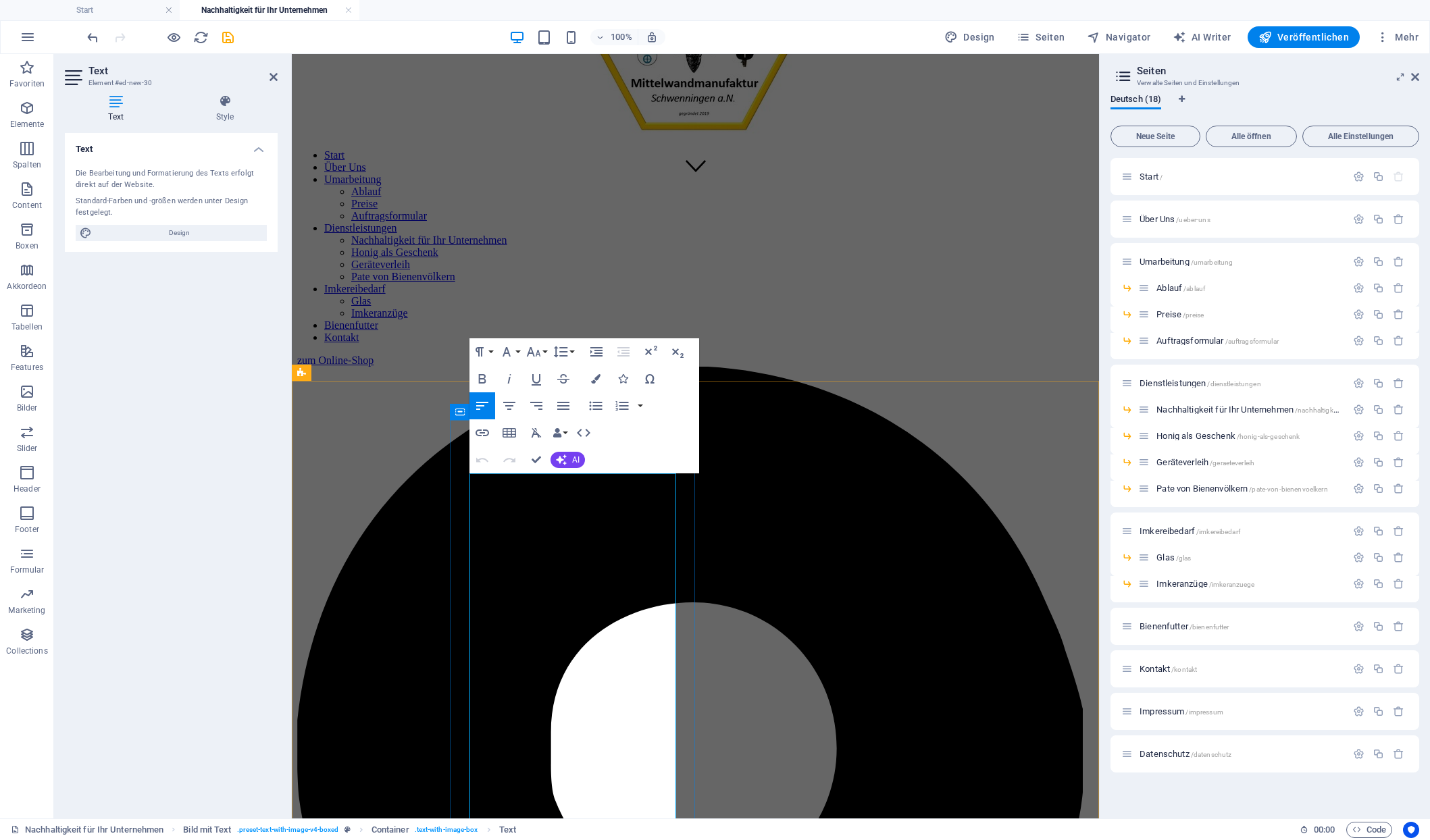
scroll to position [681, 0]
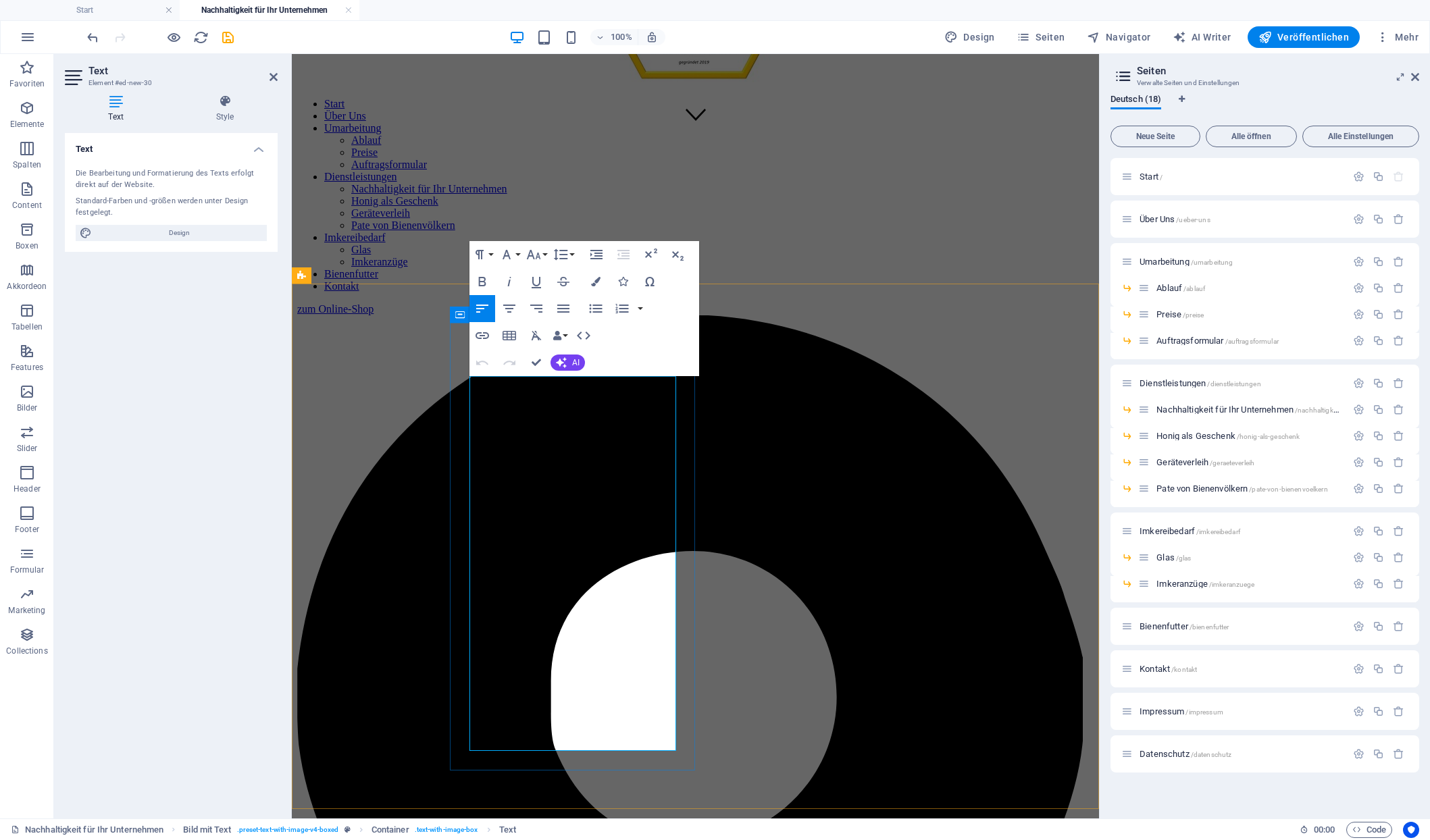
drag, startPoint x: 539, startPoint y: 640, endPoint x: 469, endPoint y: 386, distance: 263.5
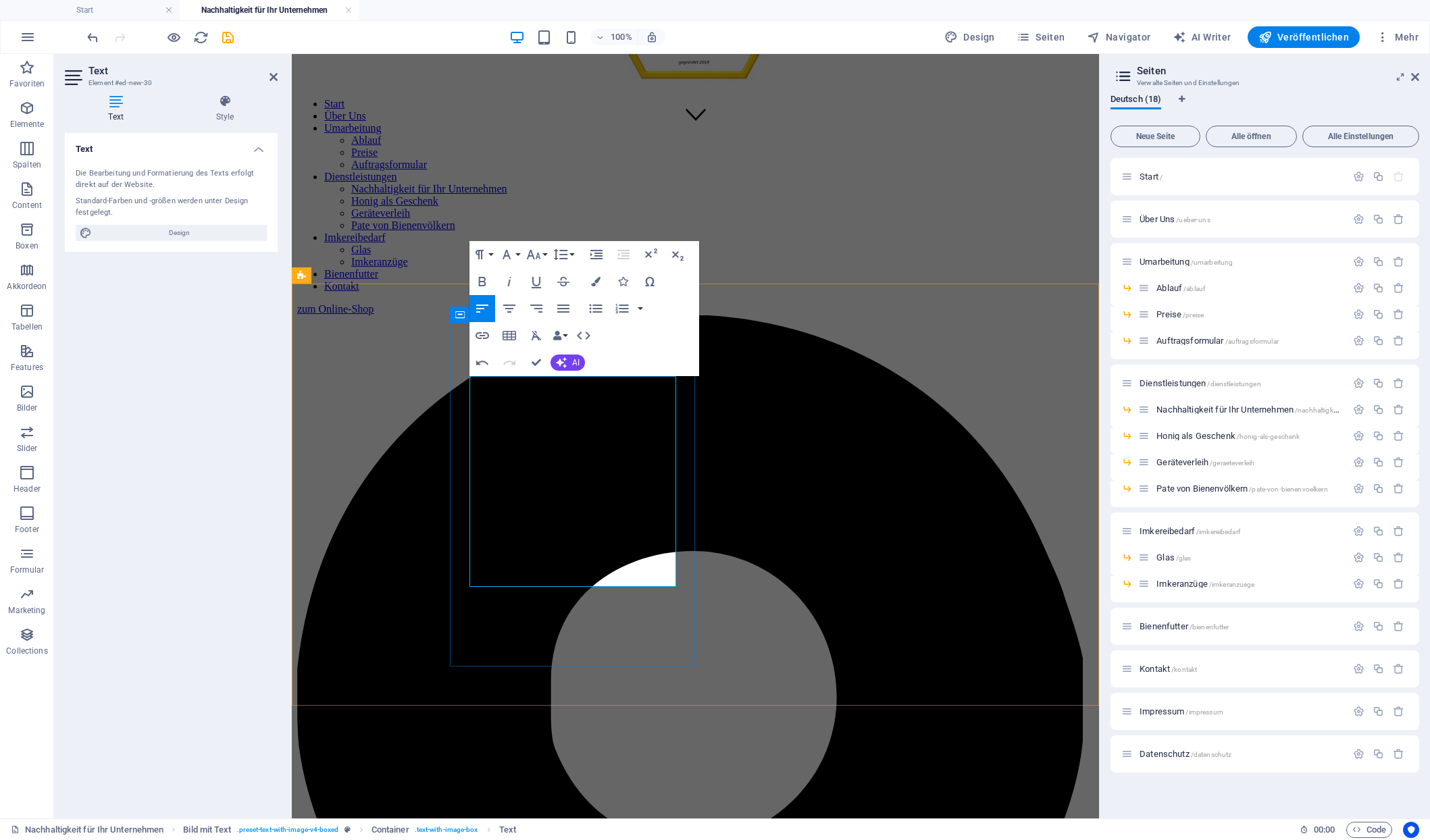
drag, startPoint x: 647, startPoint y: 411, endPoint x: 553, endPoint y: 411, distance: 94.0
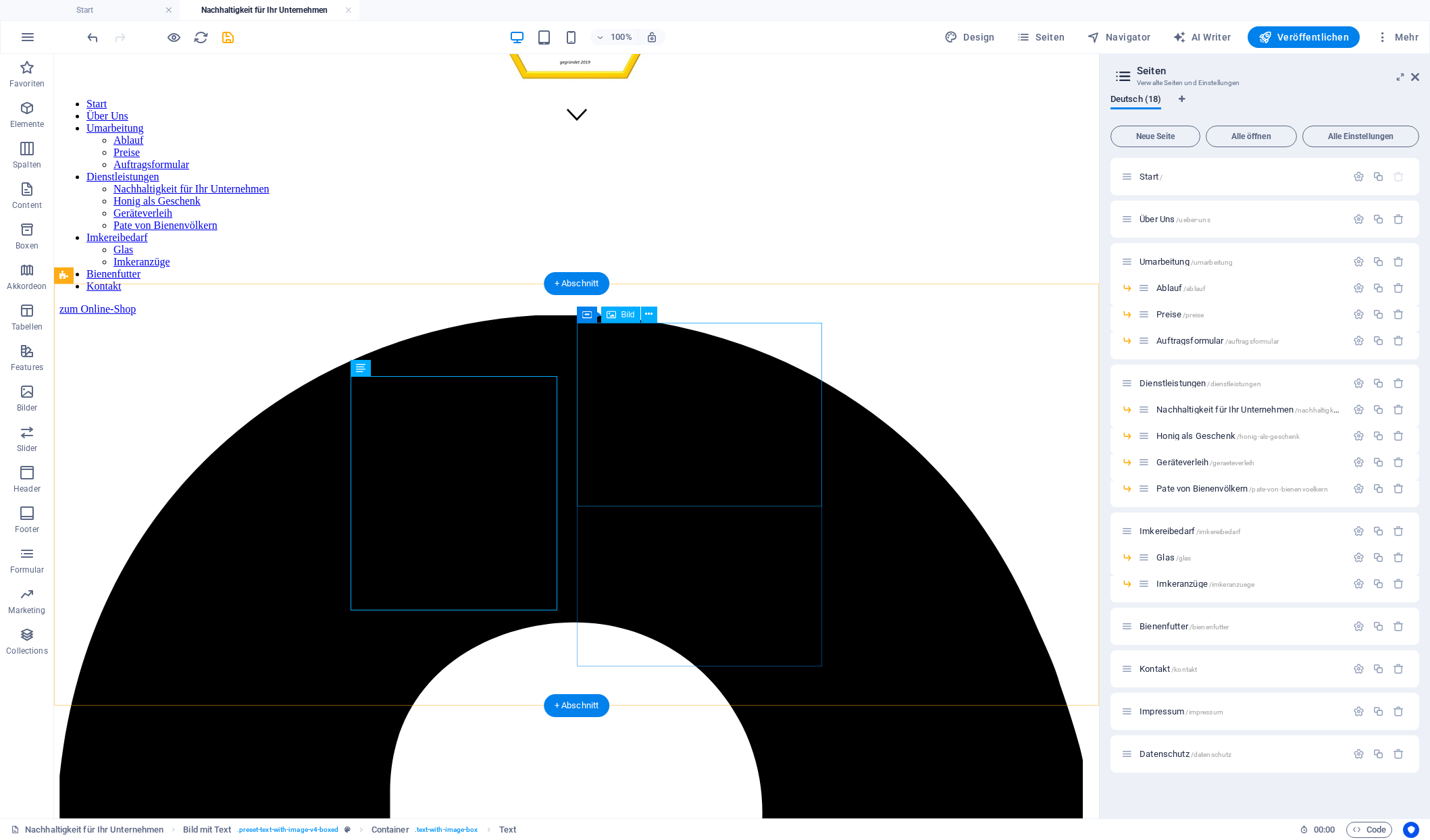
scroll to position [730, 0]
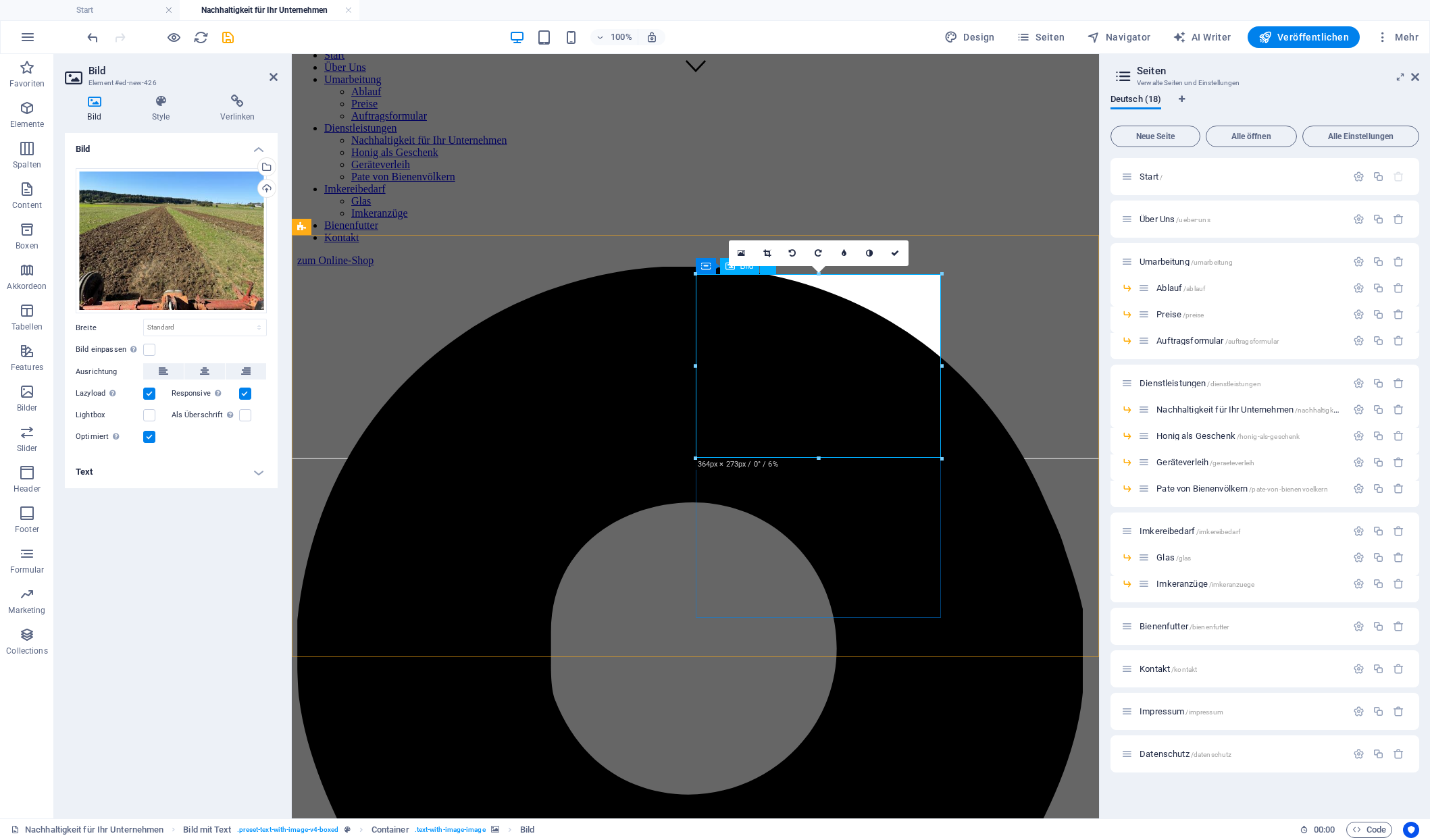
drag, startPoint x: 1228, startPoint y: 511, endPoint x: 821, endPoint y: 384, distance: 426.4
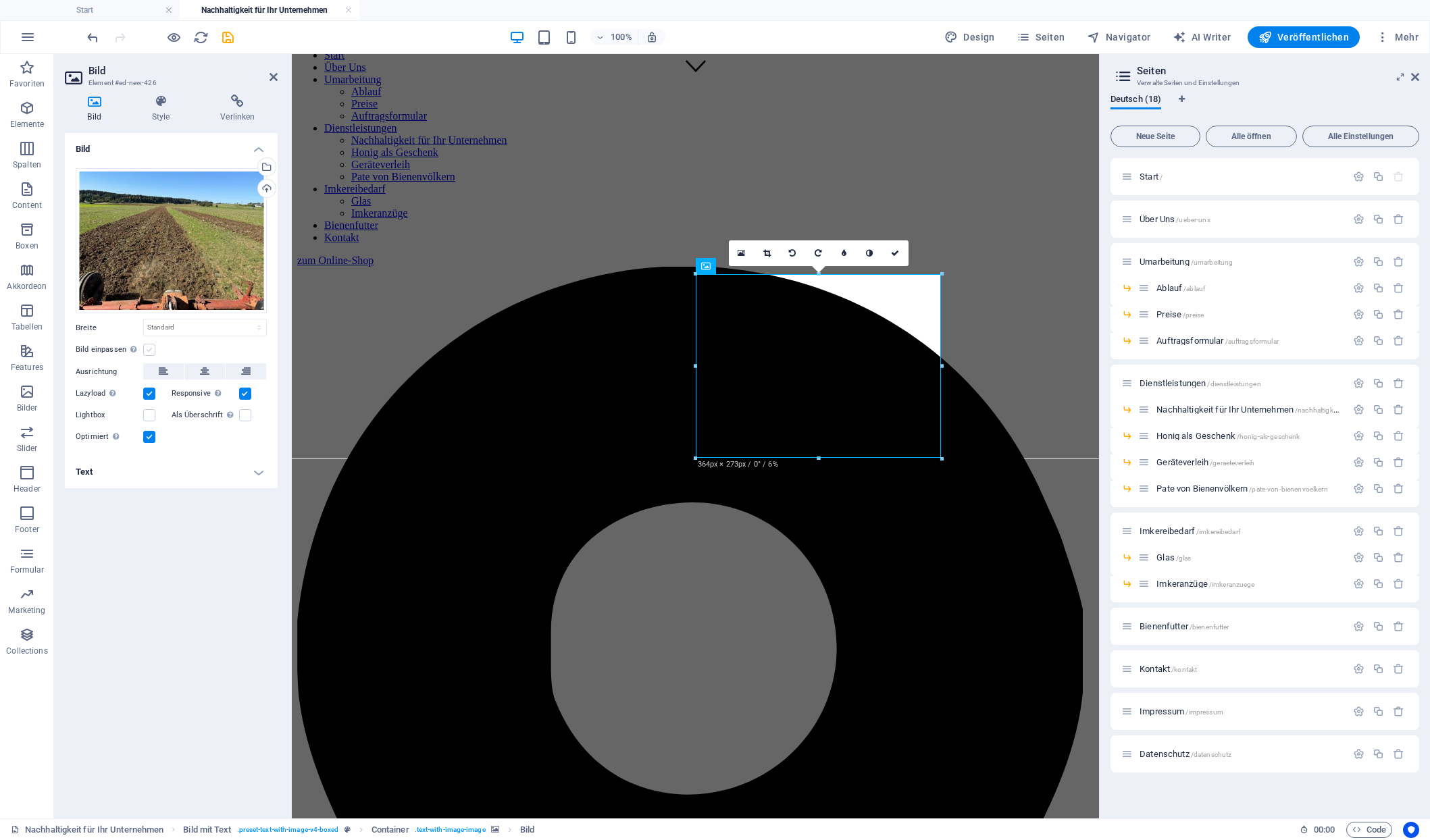
click at [150, 344] on label at bounding box center [149, 350] width 12 height 12
click at [0, 0] on input "Bild einpassen Bild automatisch anhand einer fixen Breite und Höhe einpassen" at bounding box center [0, 0] width 0 height 0
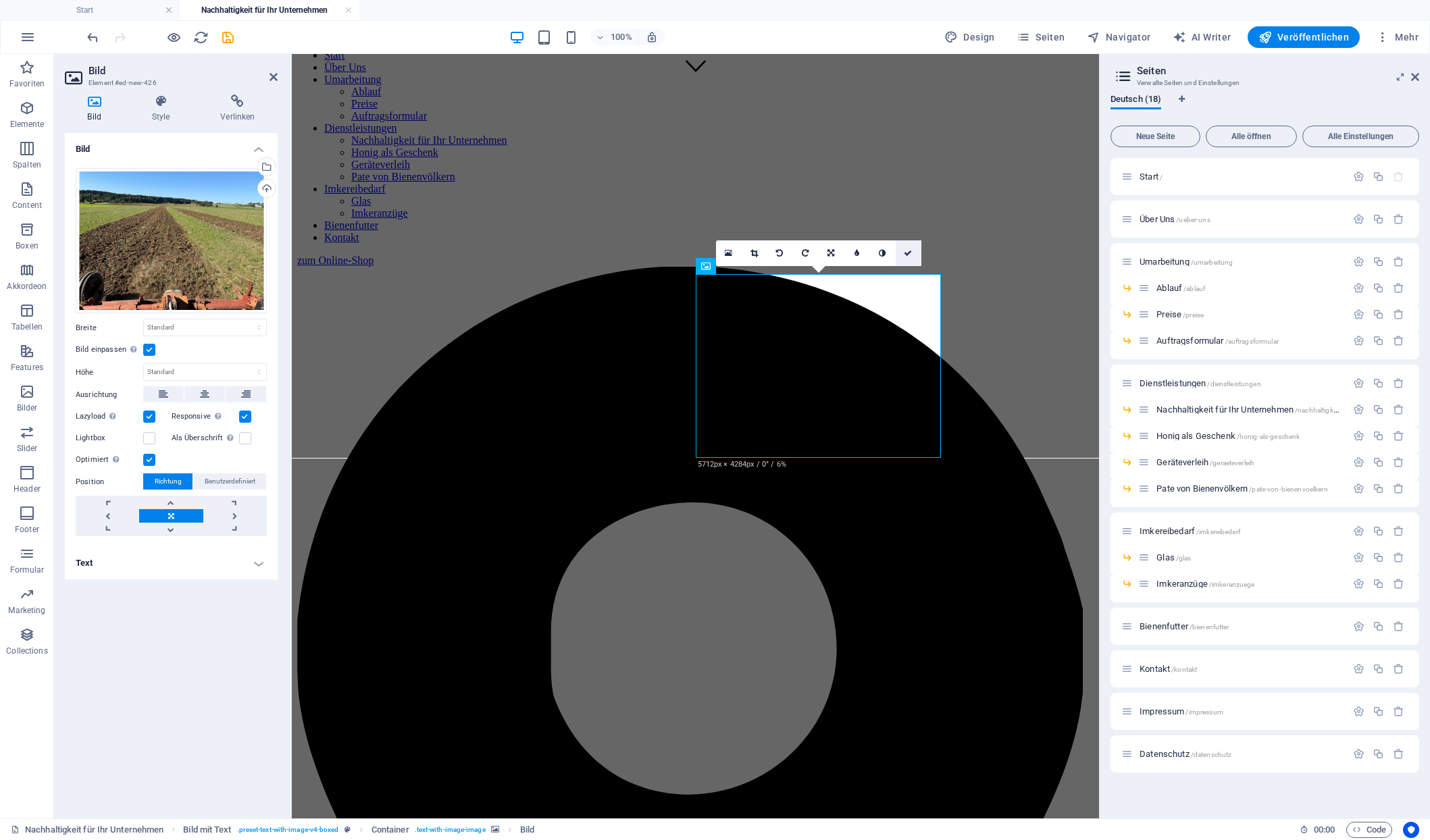
drag, startPoint x: 910, startPoint y: 252, endPoint x: 858, endPoint y: 208, distance: 68.1
click at [910, 252] on icon at bounding box center [908, 254] width 8 height 8
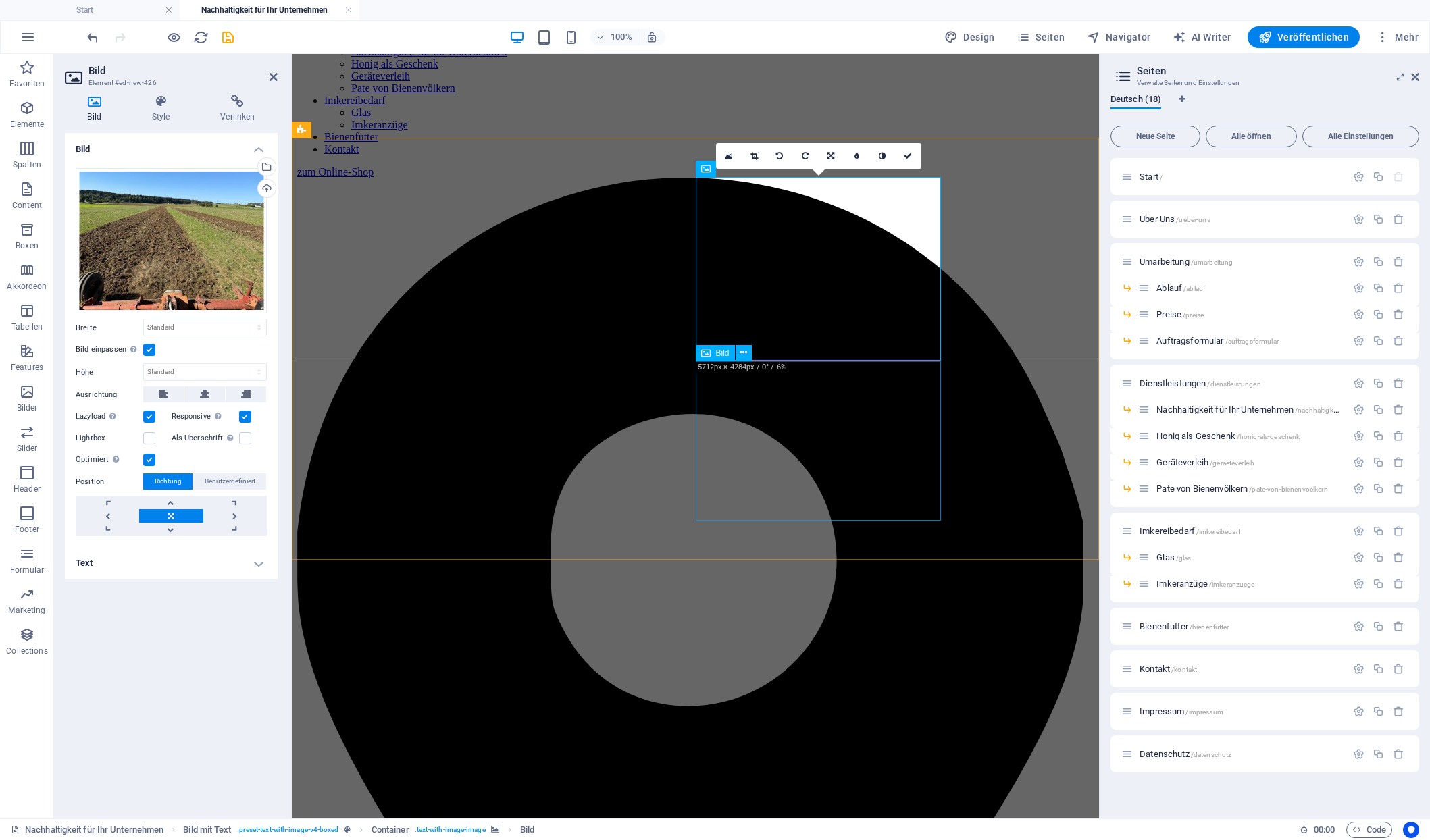
scroll to position [826, 0]
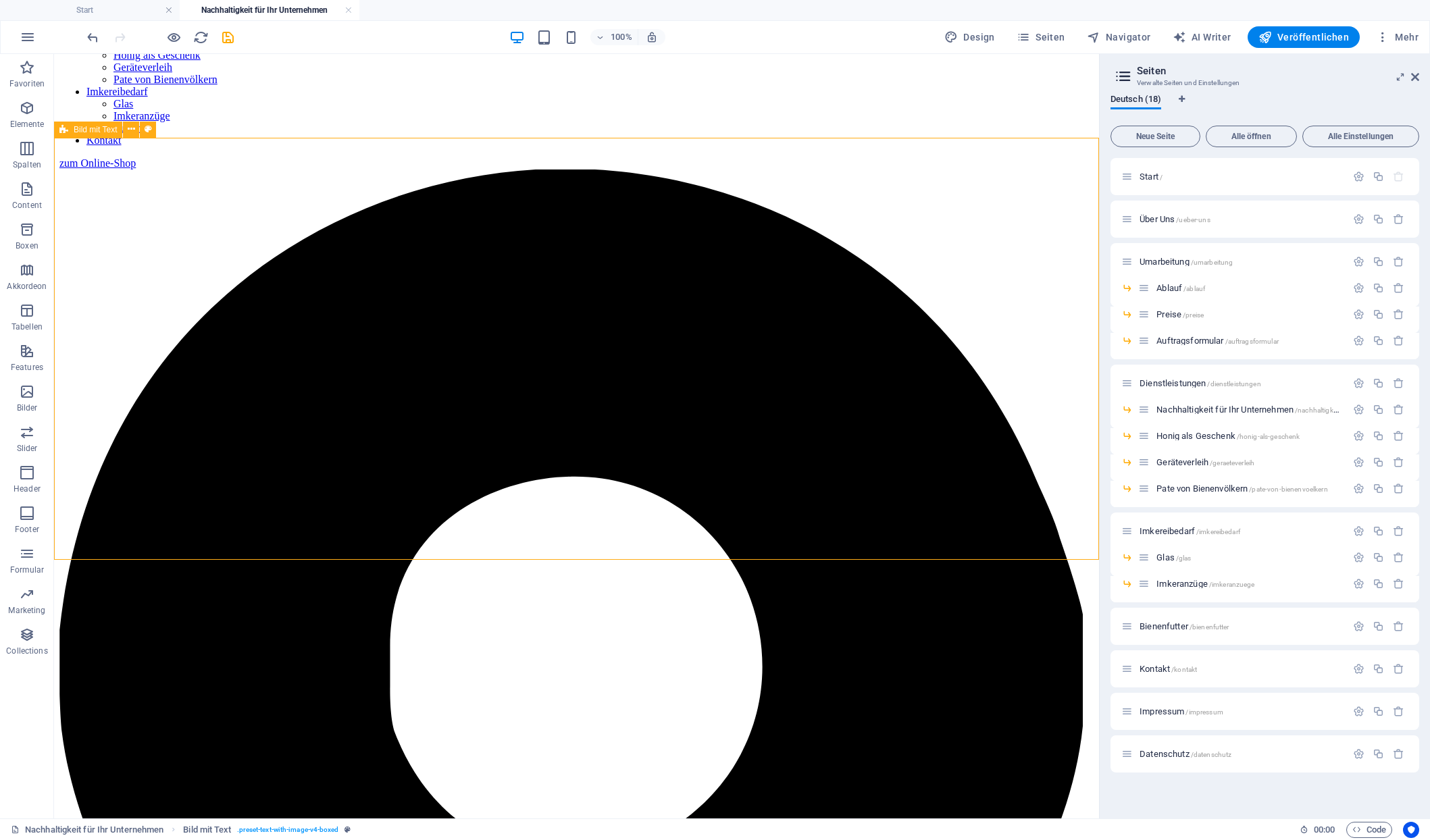
drag, startPoint x: 398, startPoint y: 530, endPoint x: 637, endPoint y: 530, distance: 239.0
select select "rem"
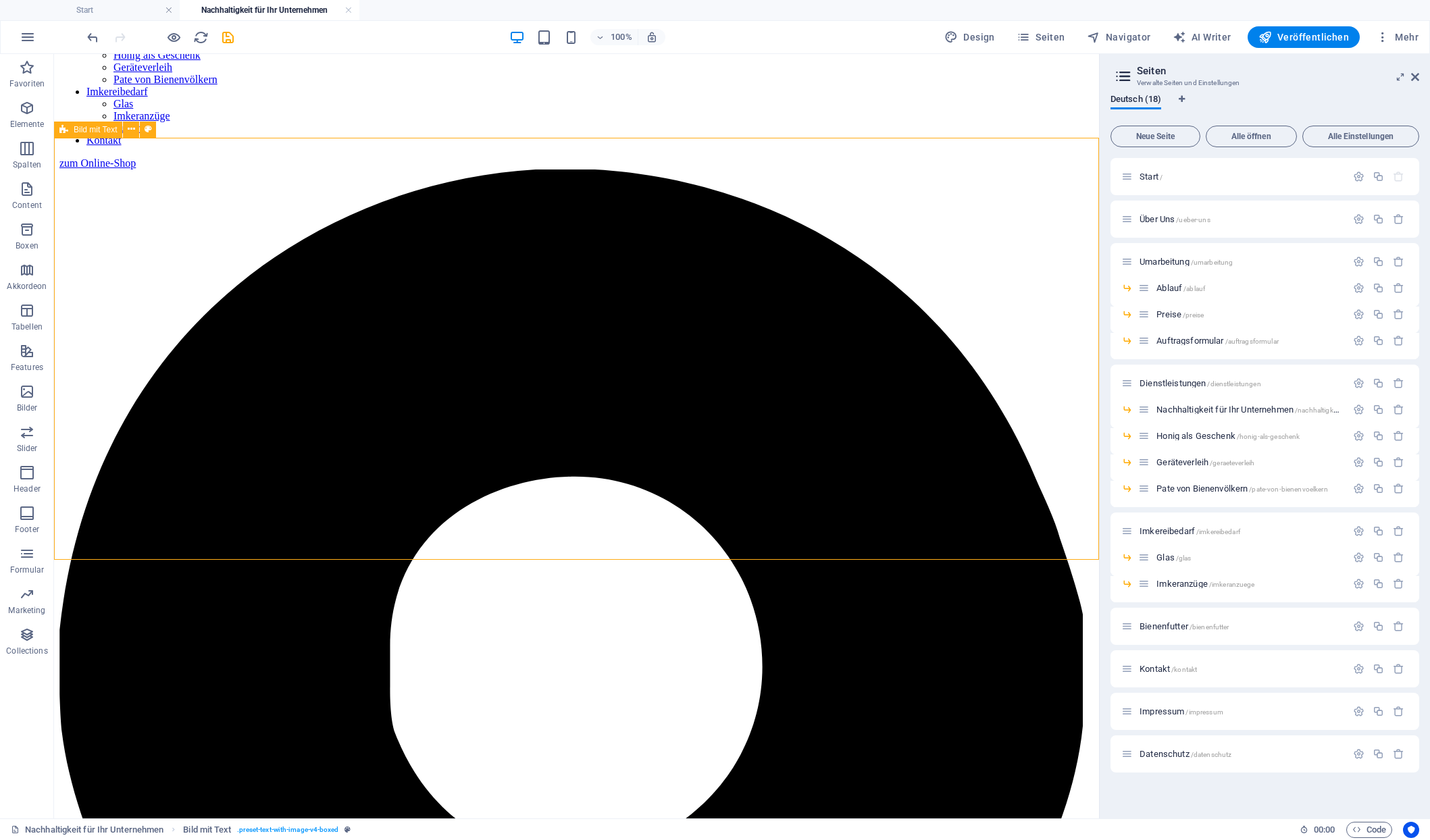
select select "px"
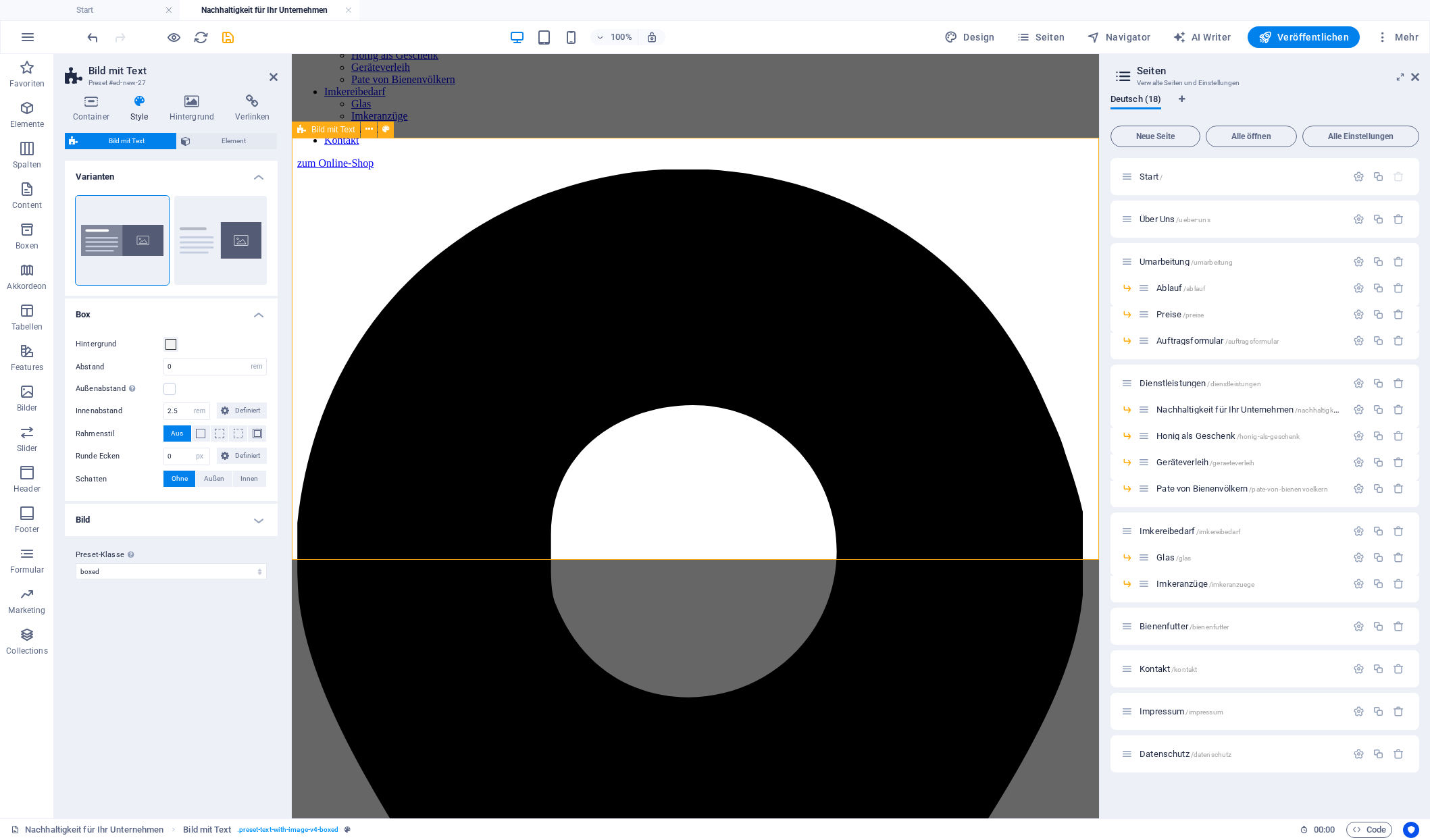
click at [365, 135] on icon at bounding box center [369, 129] width 7 height 14
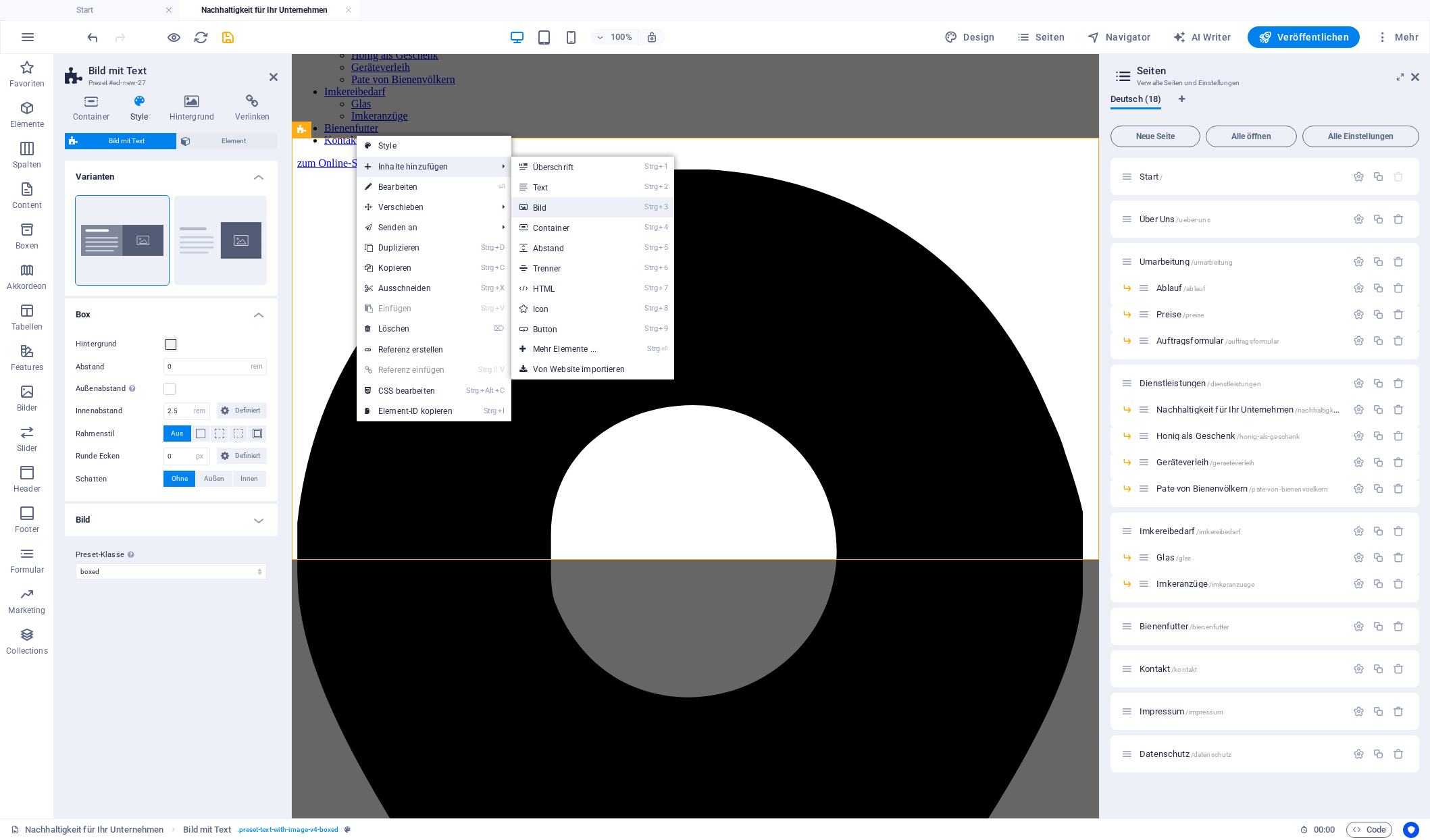
drag, startPoint x: 558, startPoint y: 206, endPoint x: 435, endPoint y: 258, distance: 133.5
click at [558, 206] on link "Strg 3 Bild" at bounding box center [568, 208] width 112 height 20
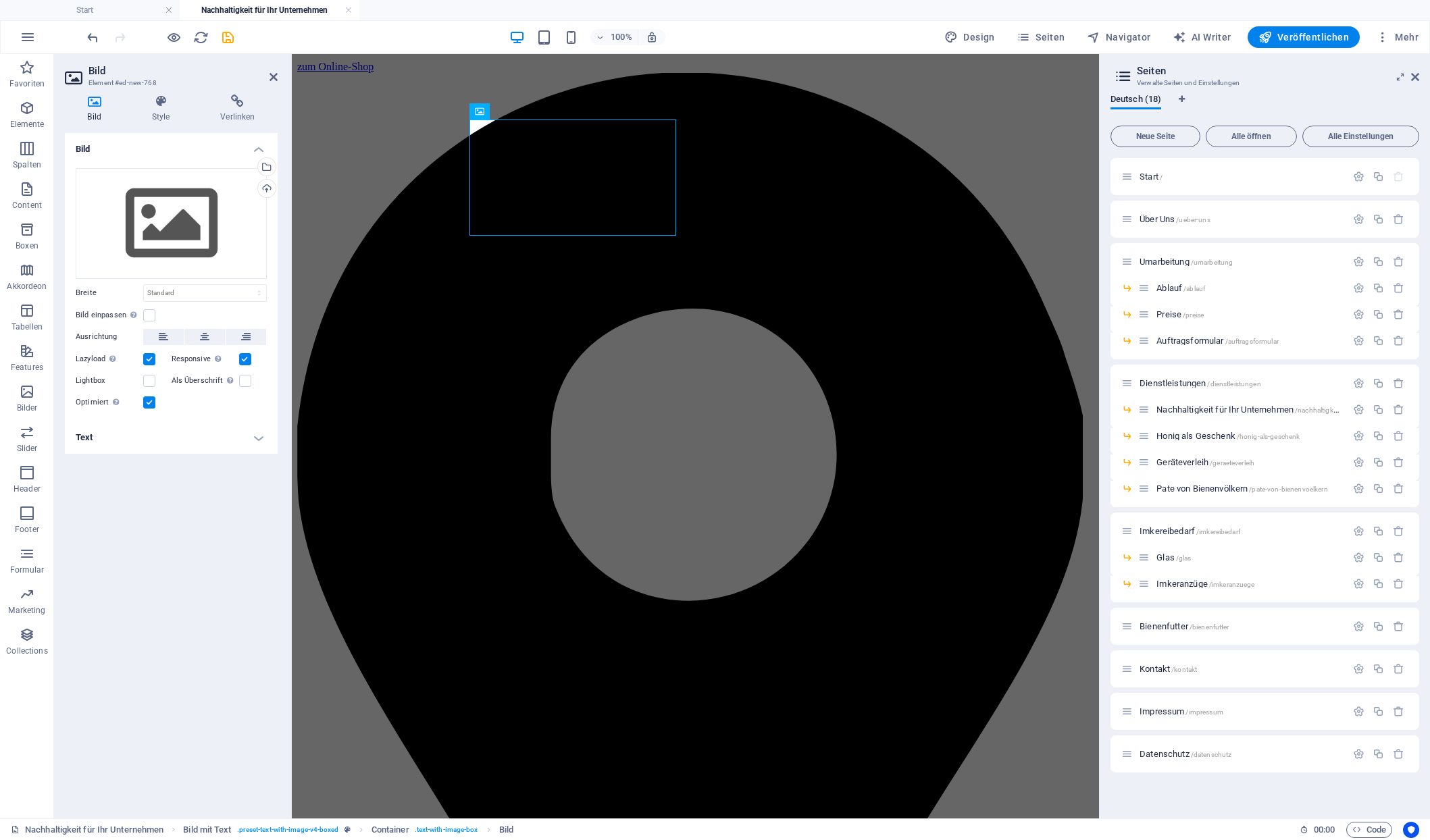
scroll to position [924, 0]
drag, startPoint x: 775, startPoint y: 154, endPoint x: 488, endPoint y: 104, distance: 291.3
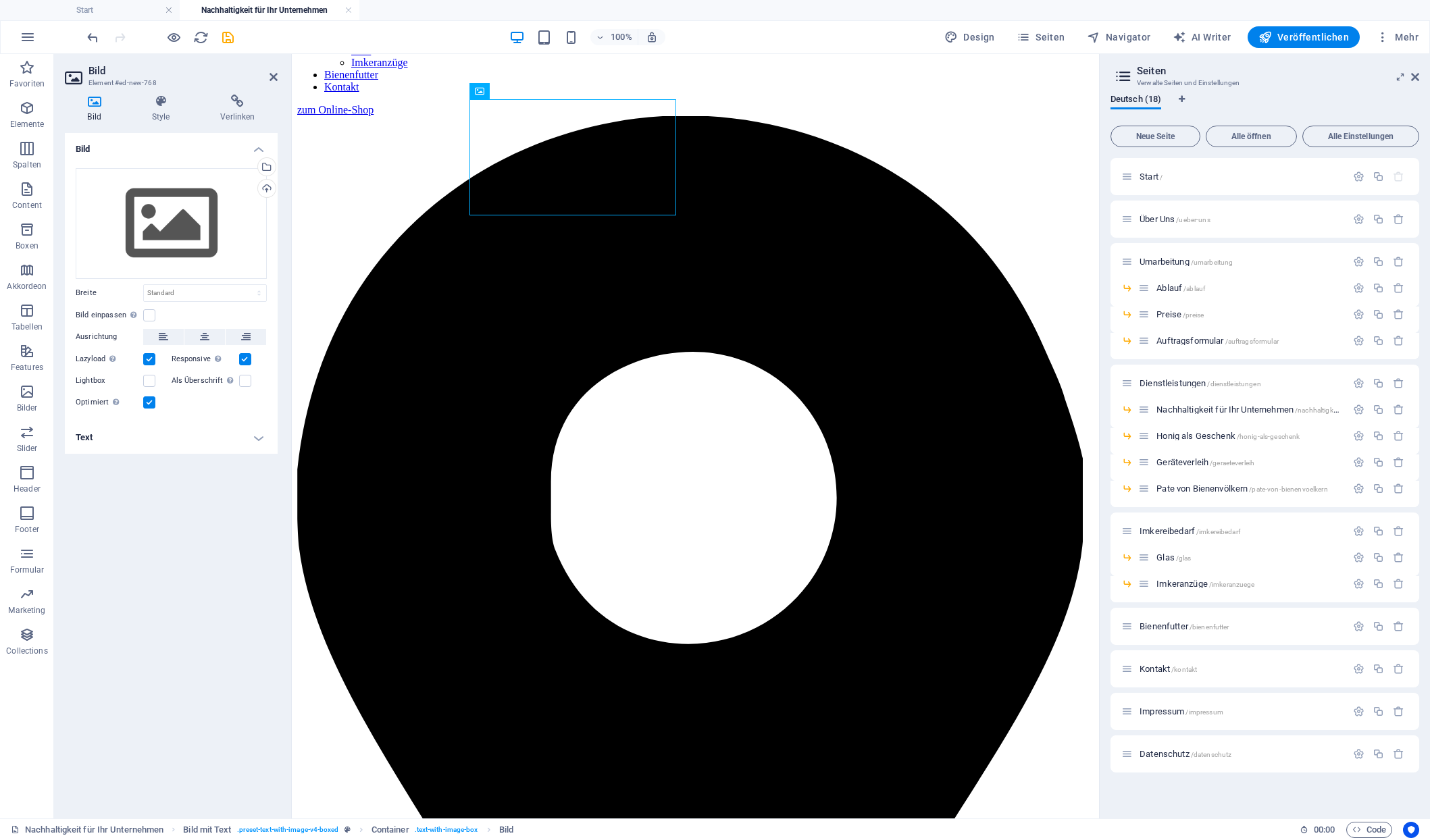
scroll to position [872, 0]
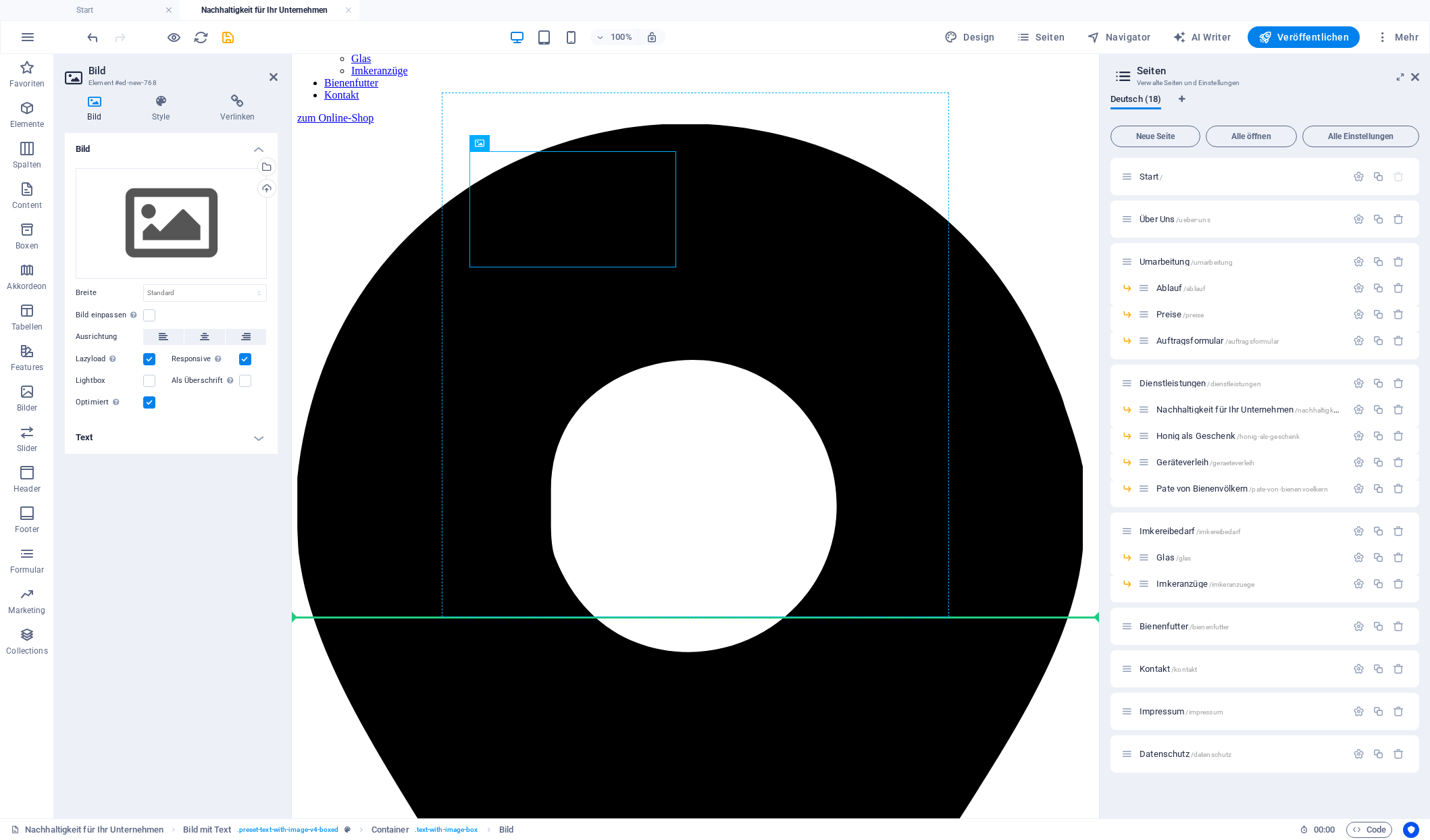
drag, startPoint x: 770, startPoint y: 147, endPoint x: 754, endPoint y: 519, distance: 372.3
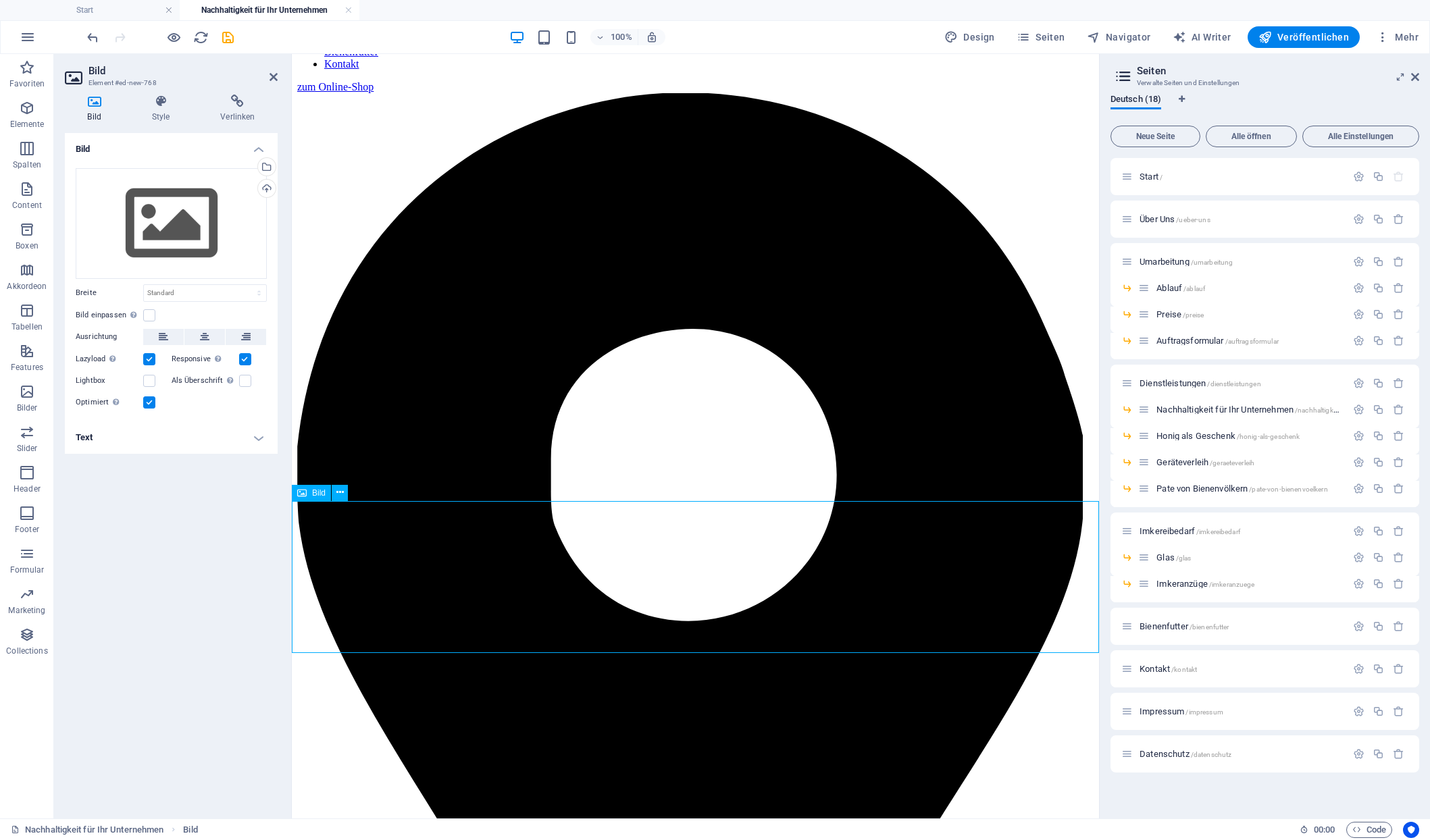
scroll to position [920, 0]
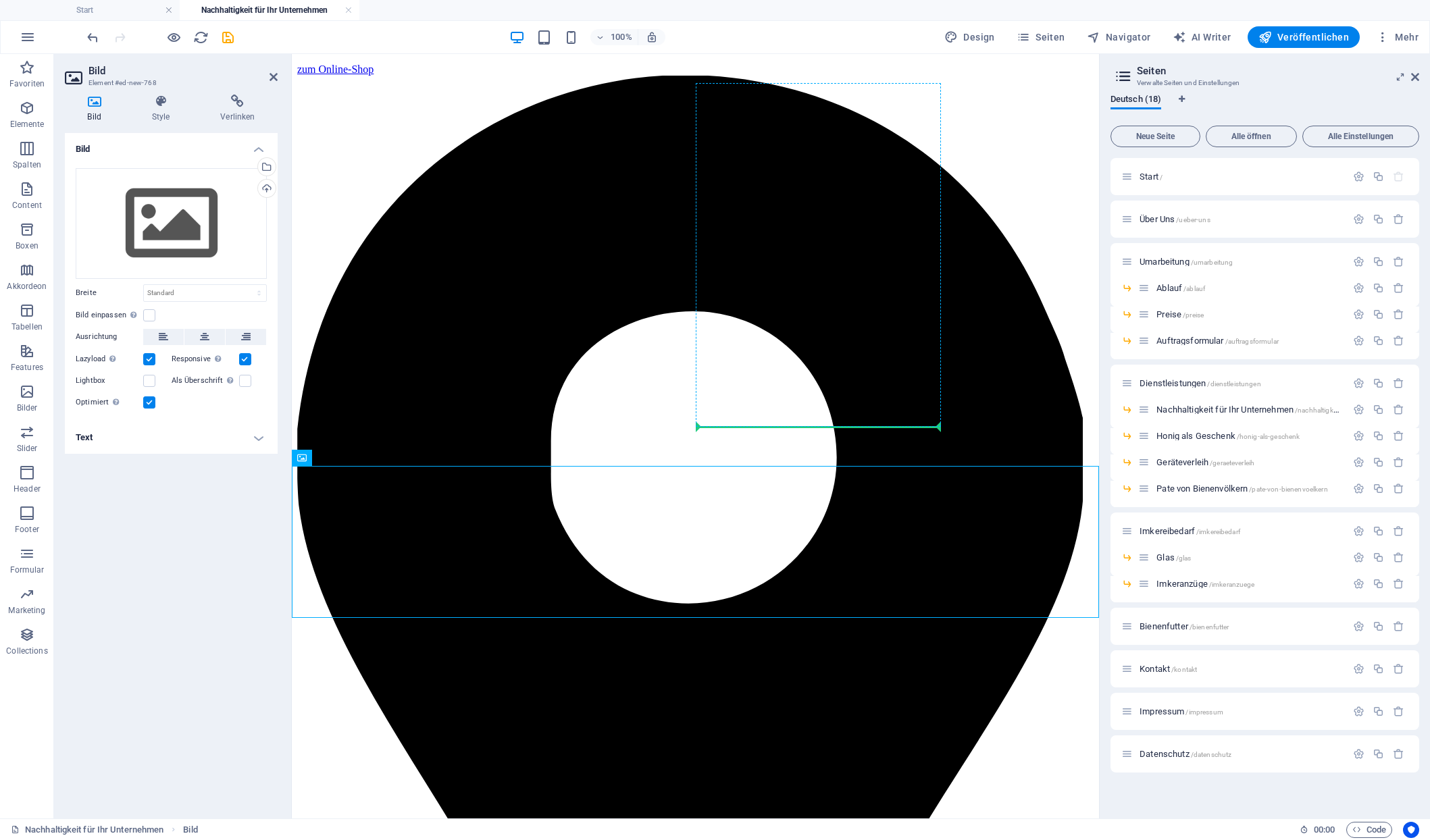
drag, startPoint x: 435, startPoint y: 508, endPoint x: 697, endPoint y: 421, distance: 276.1
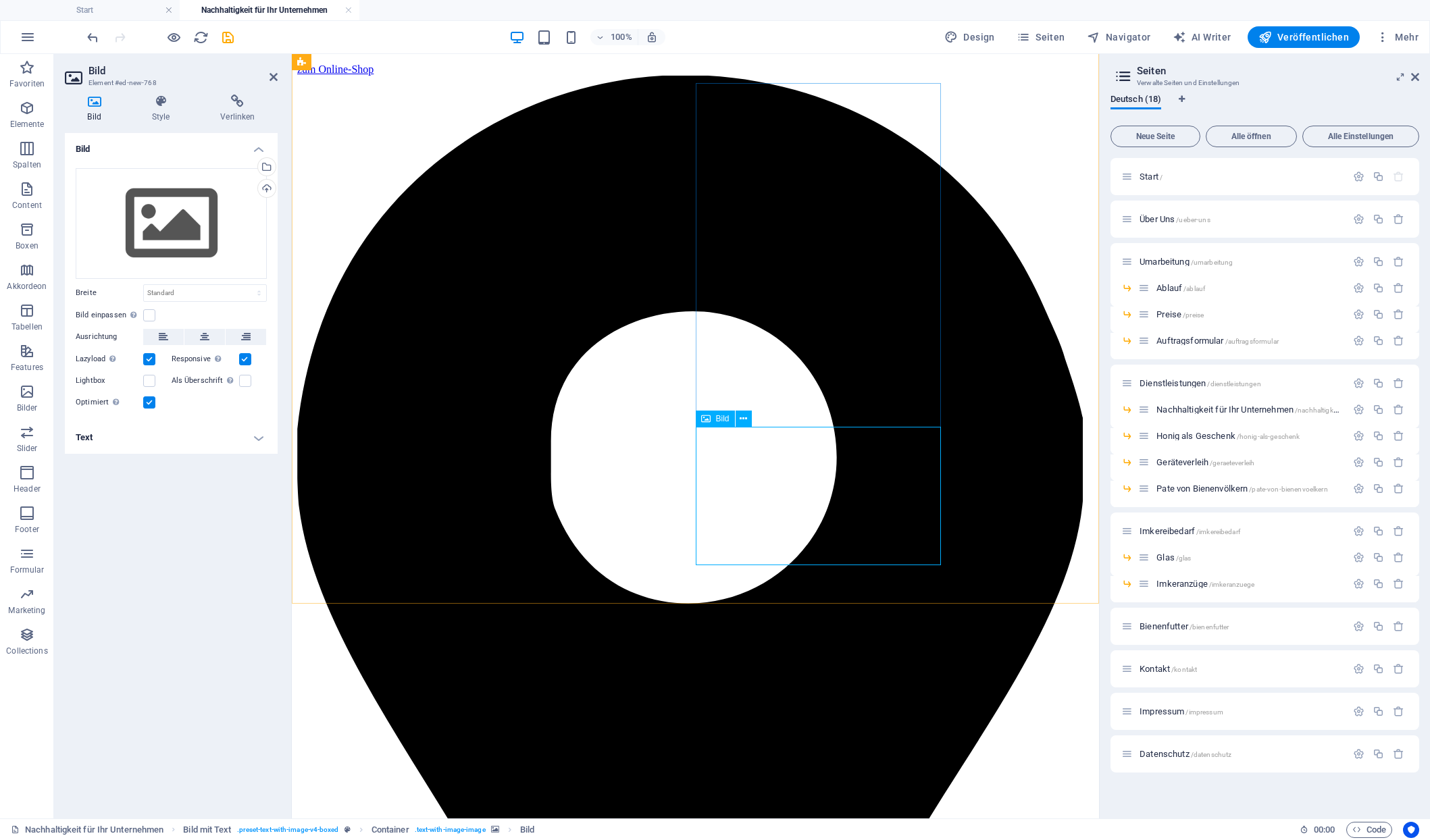
click at [269, 160] on div "Wähle aus deinen Dateien, Stockfotos oder lade Dateien hoch" at bounding box center [265, 168] width 20 height 20
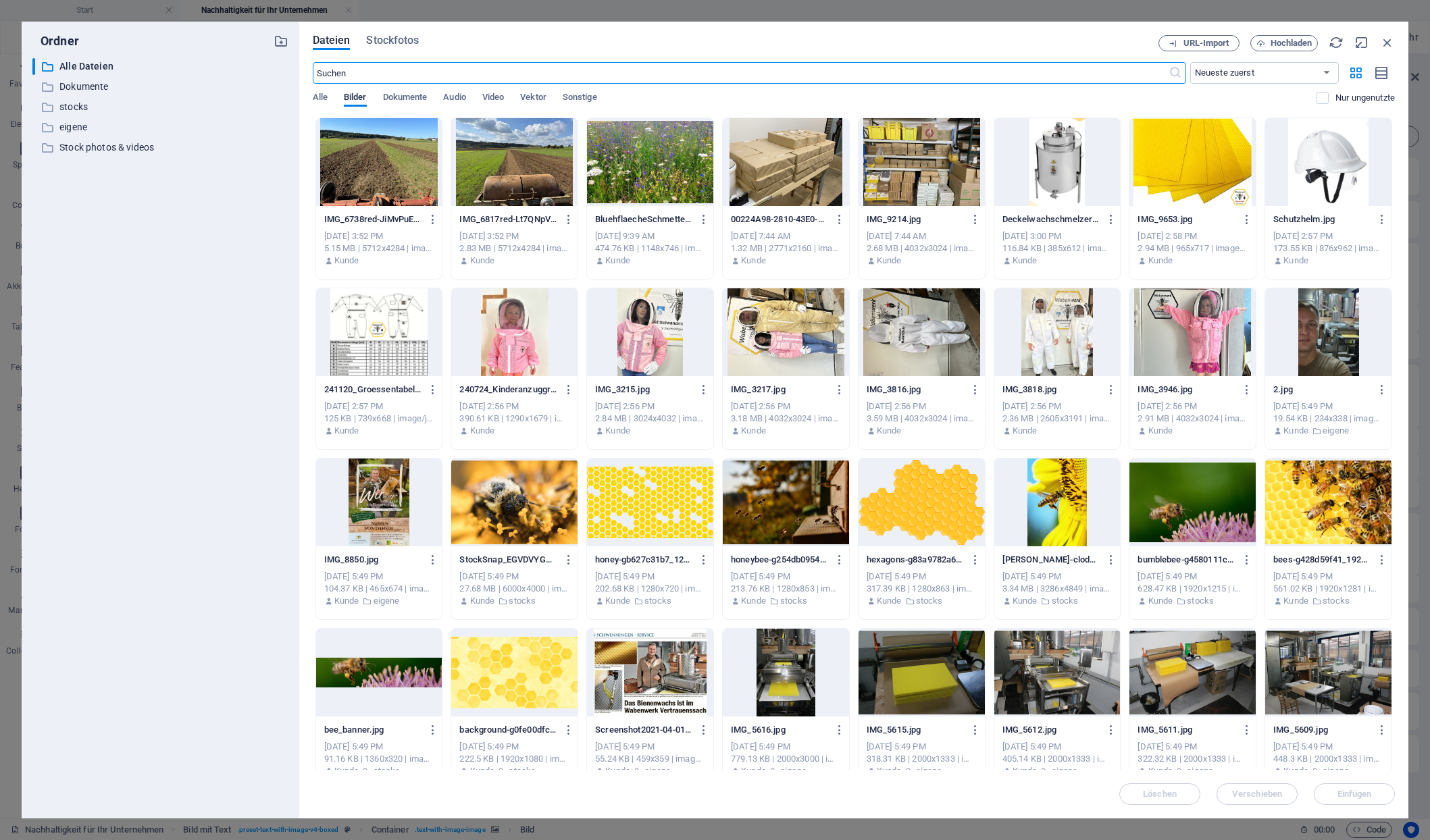
click at [528, 164] on div at bounding box center [514, 162] width 126 height 88
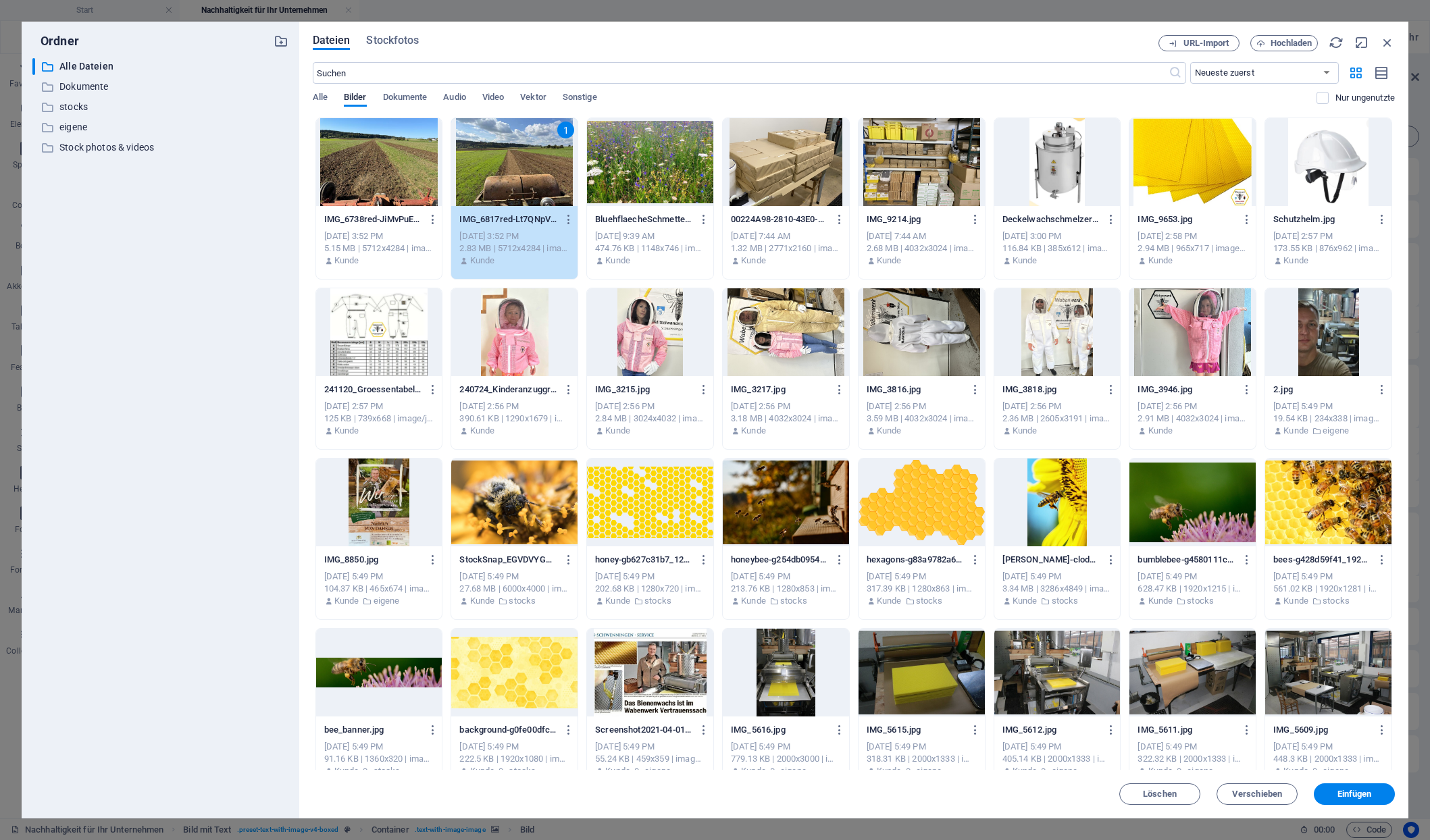
click at [1366, 799] on button "Einfügen" at bounding box center [1354, 794] width 81 height 22
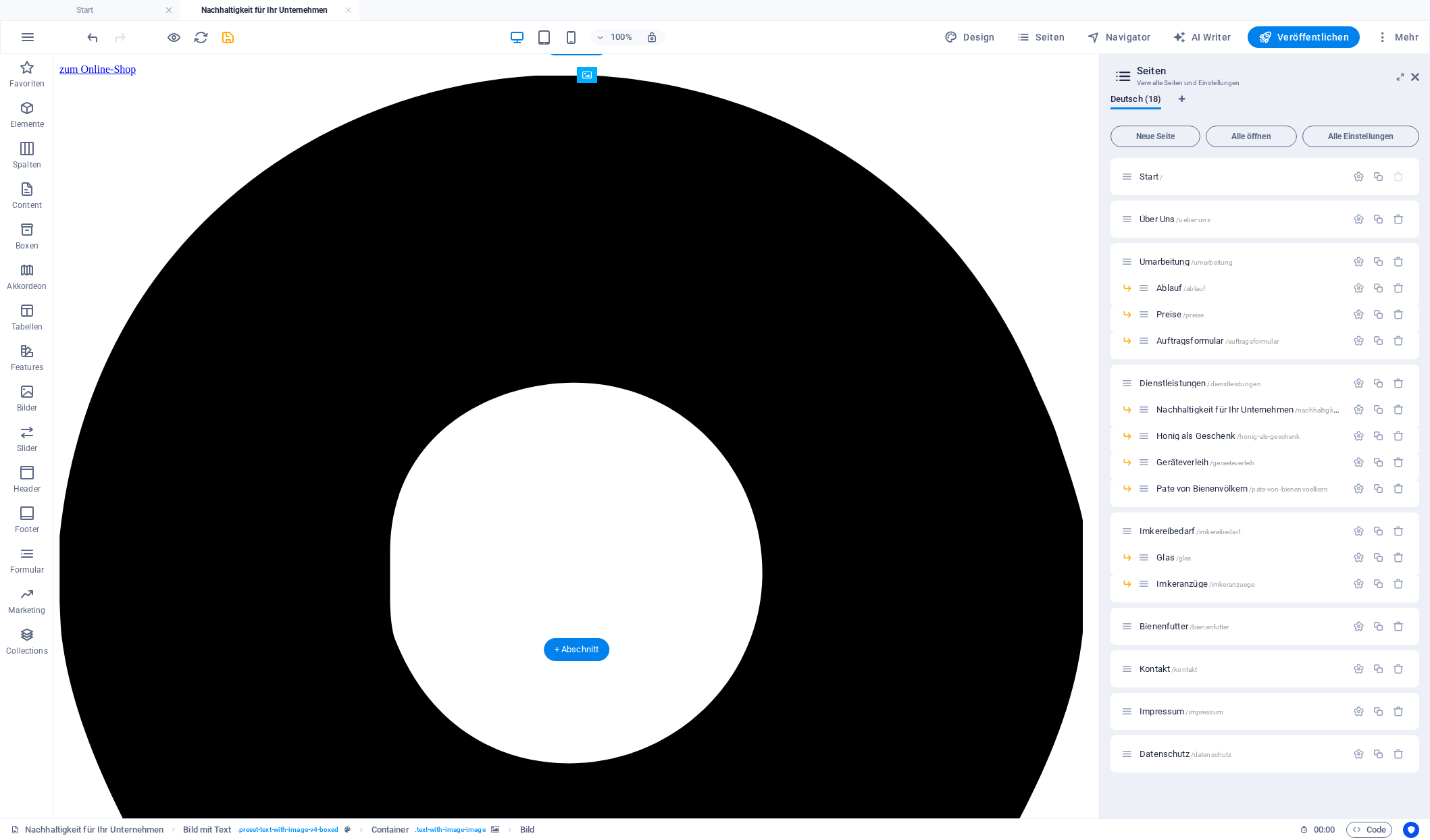
drag, startPoint x: 519, startPoint y: 319, endPoint x: 678, endPoint y: 525, distance: 260.2
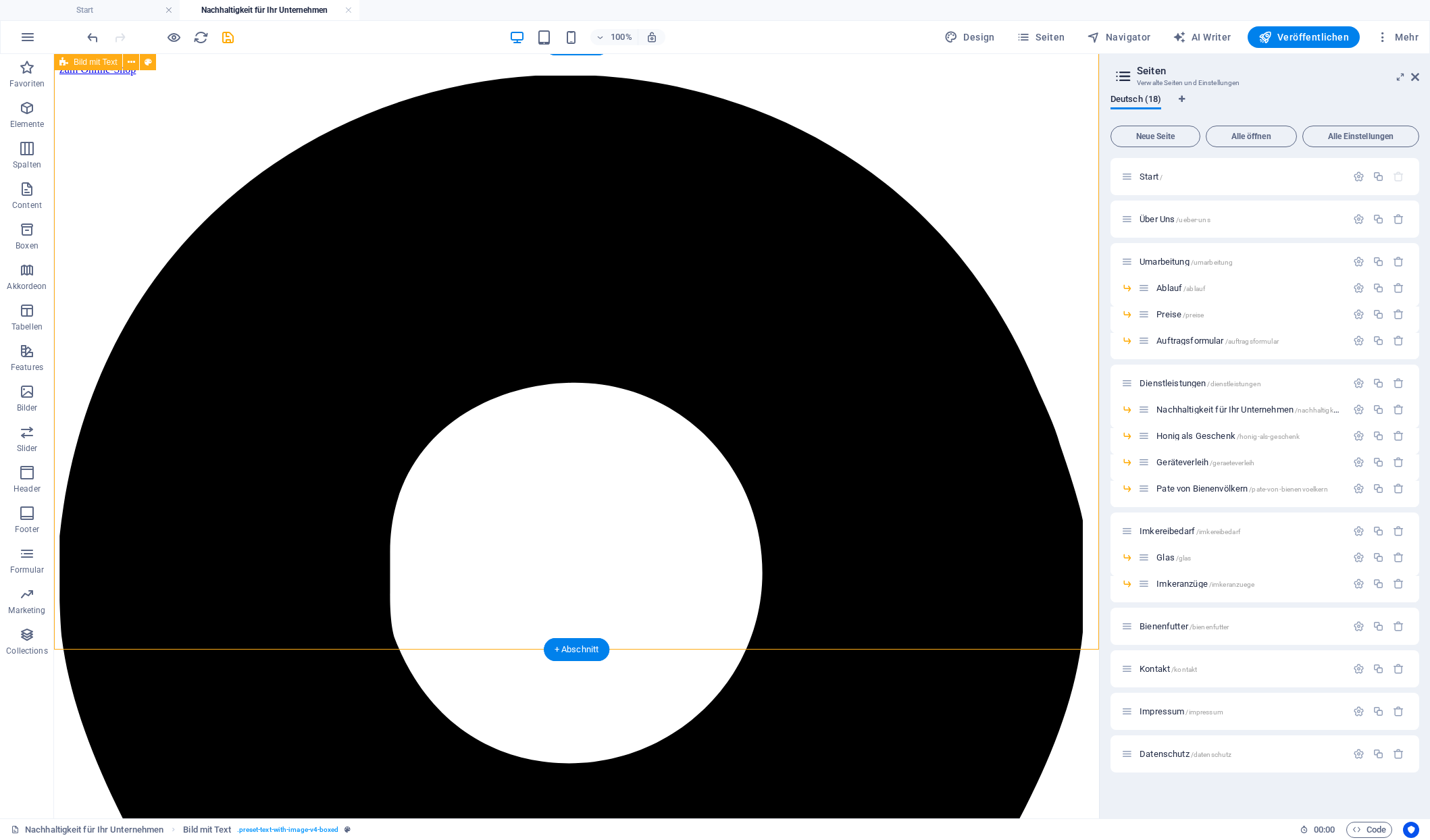
scroll to position [872, 0]
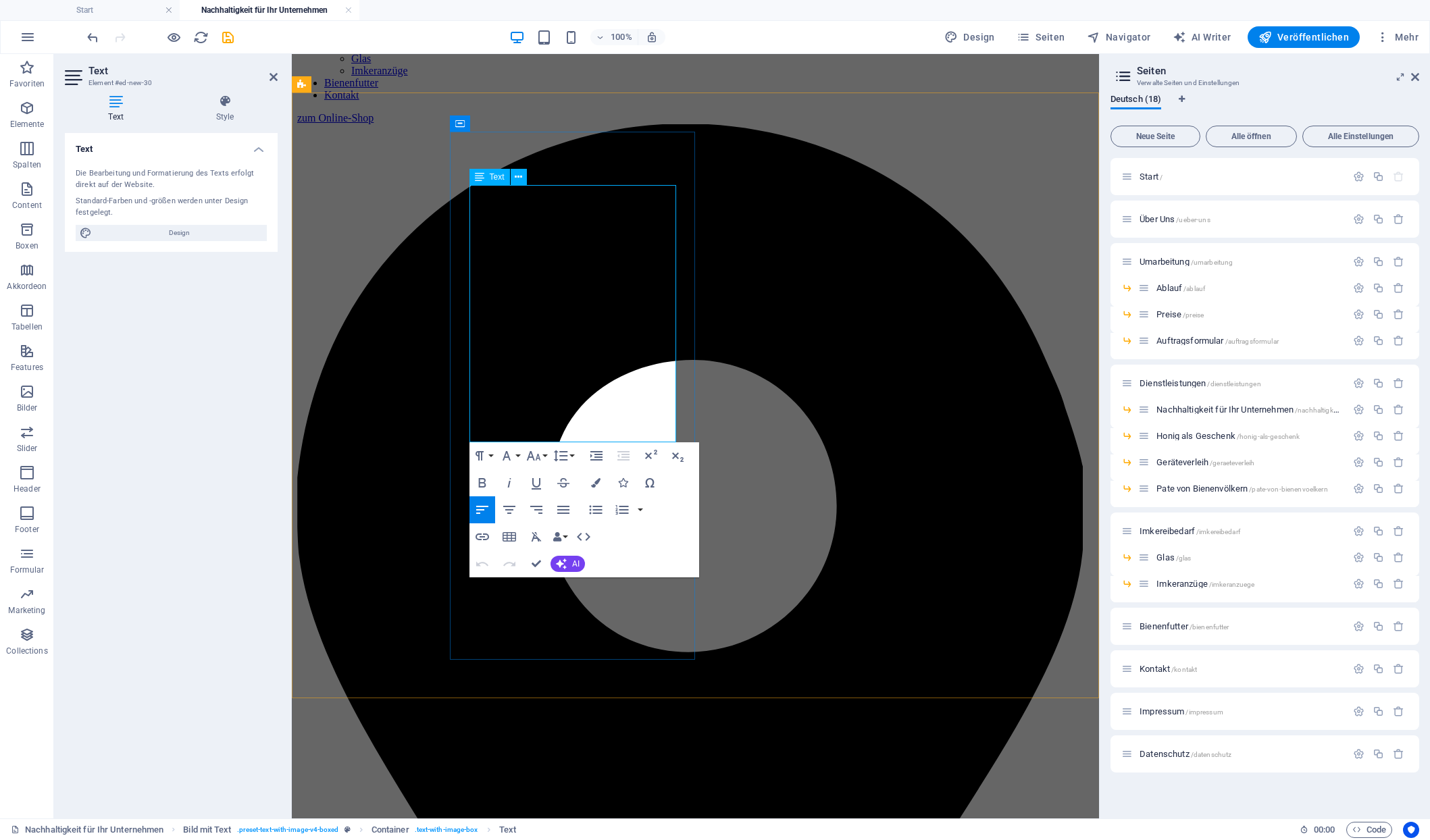
drag, startPoint x: 472, startPoint y: 200, endPoint x: 500, endPoint y: 223, distance: 36.2
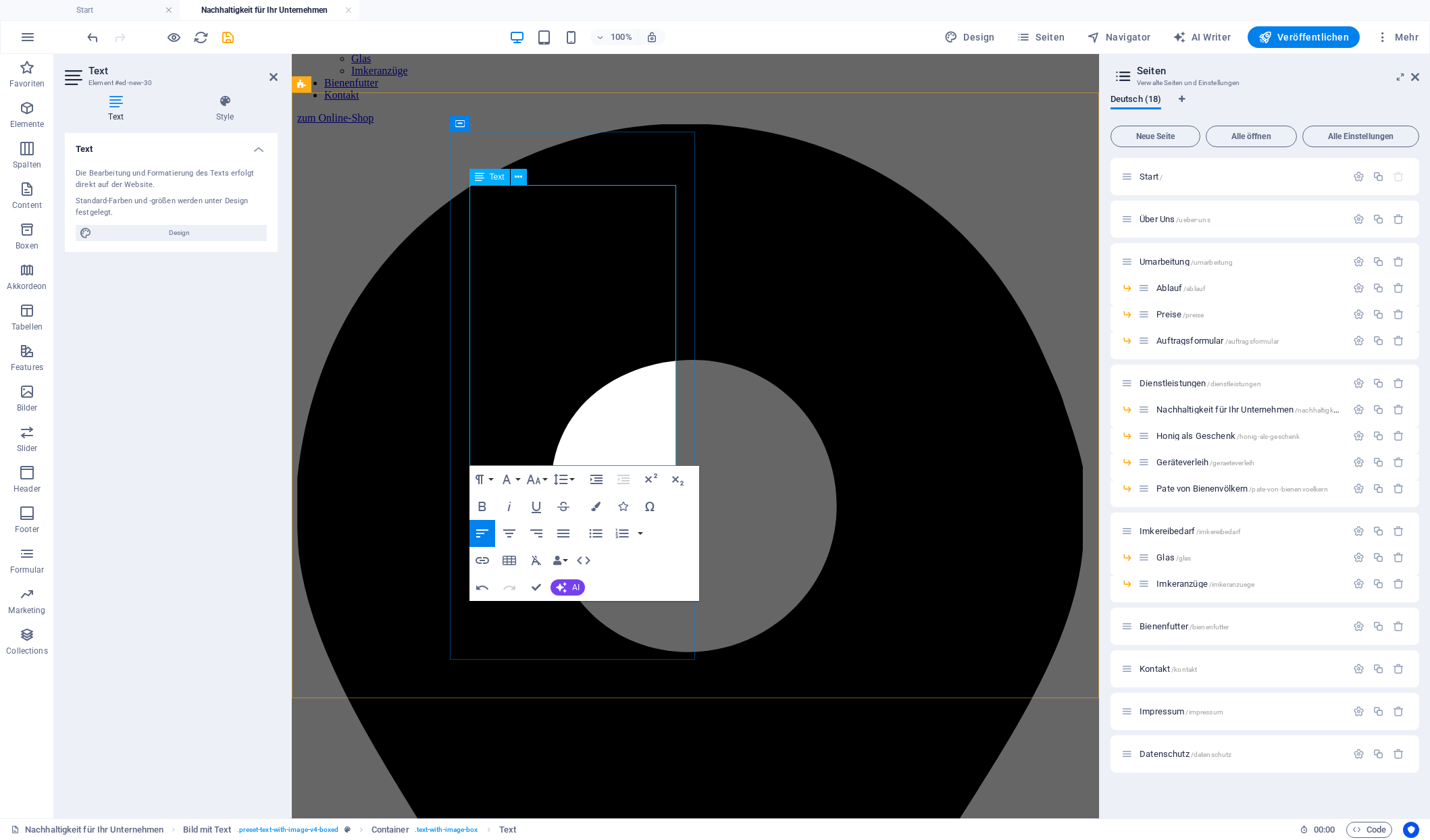
drag, startPoint x: 618, startPoint y: 358, endPoint x: 585, endPoint y: 363, distance: 33.4
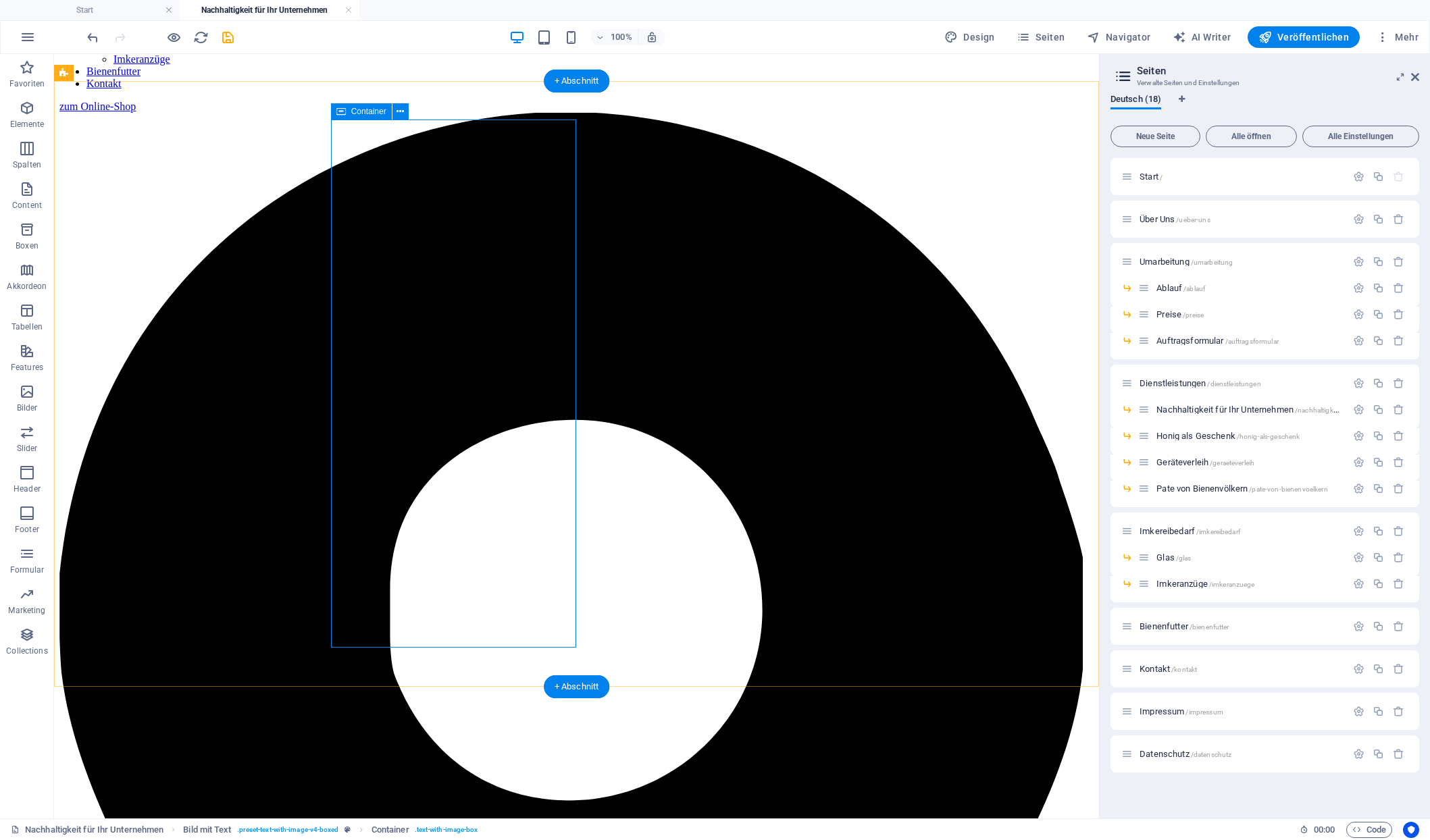
scroll to position [884, 0]
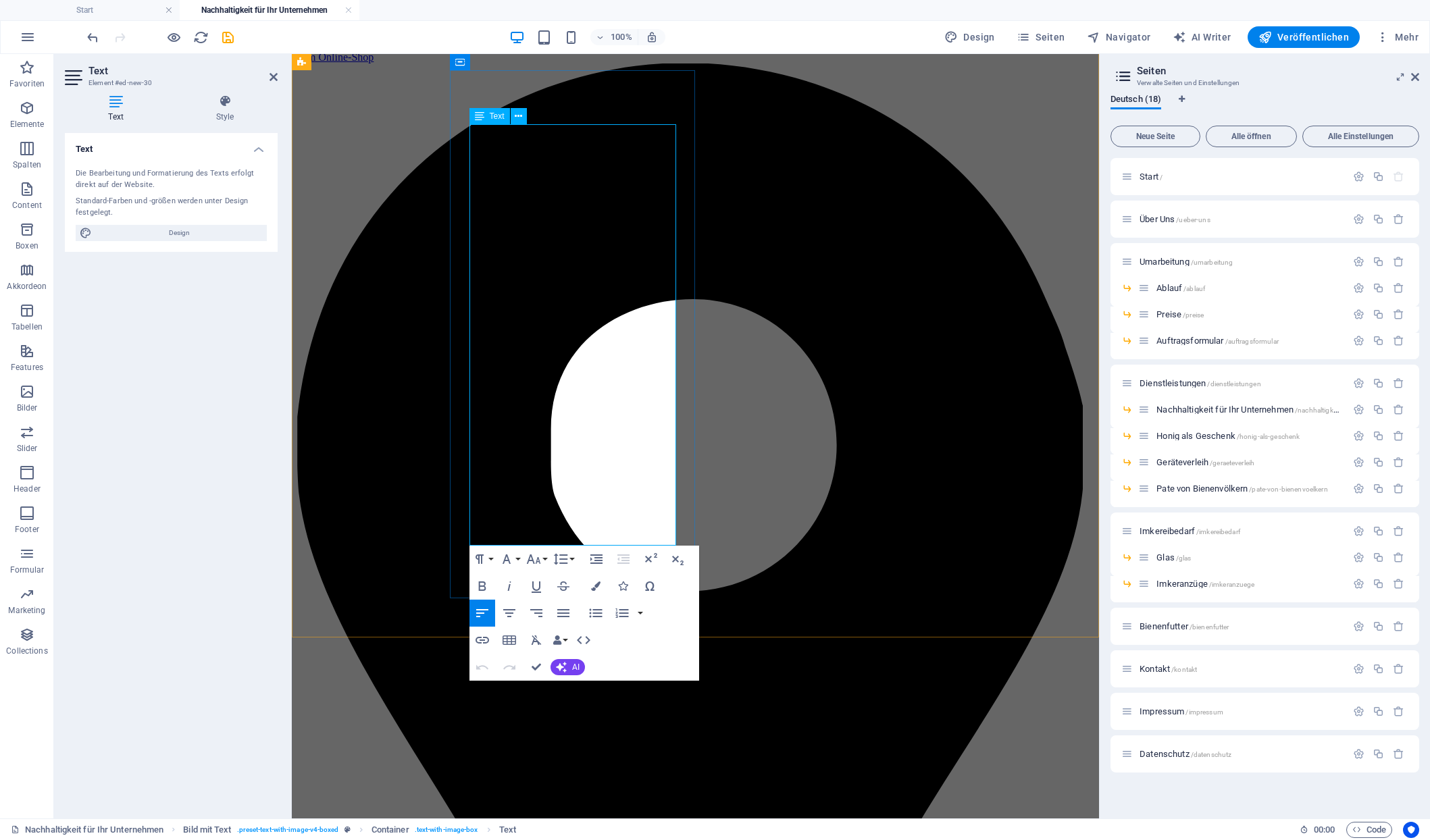
drag, startPoint x: 449, startPoint y: 383, endPoint x: 509, endPoint y: 381, distance: 60.0
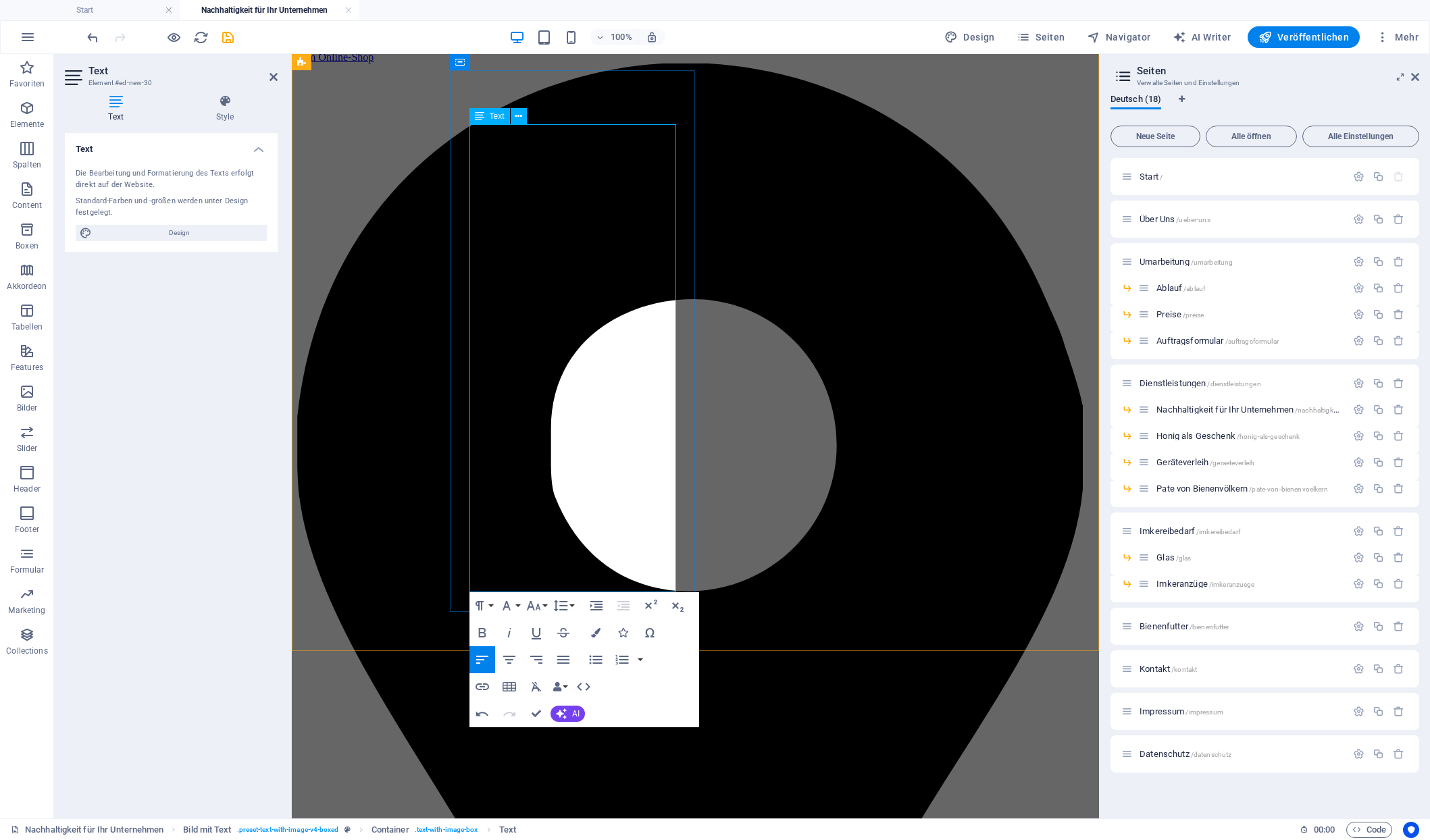
drag, startPoint x: 524, startPoint y: 415, endPoint x: 492, endPoint y: 448, distance: 46.0
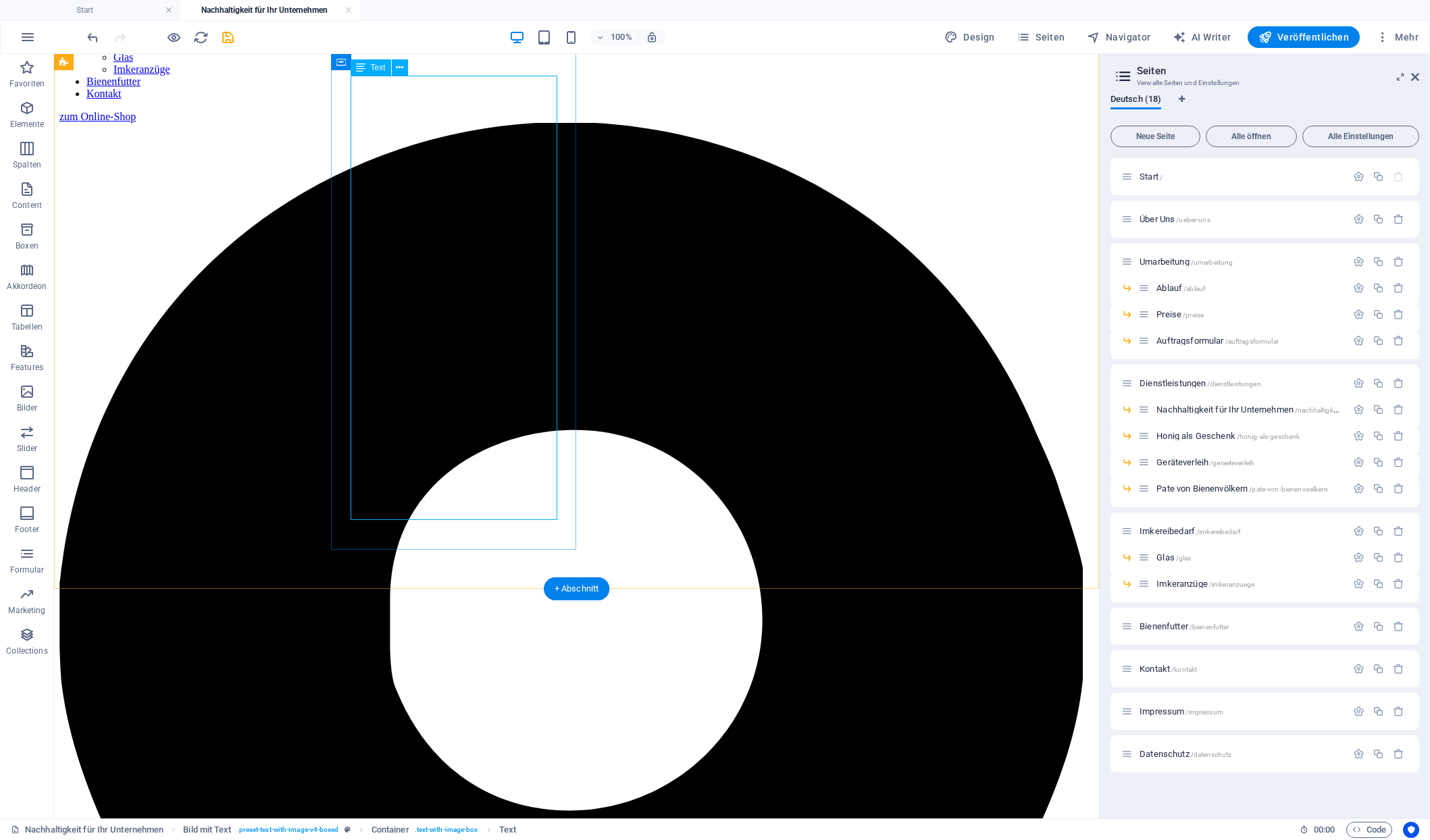
scroll to position [835, 0]
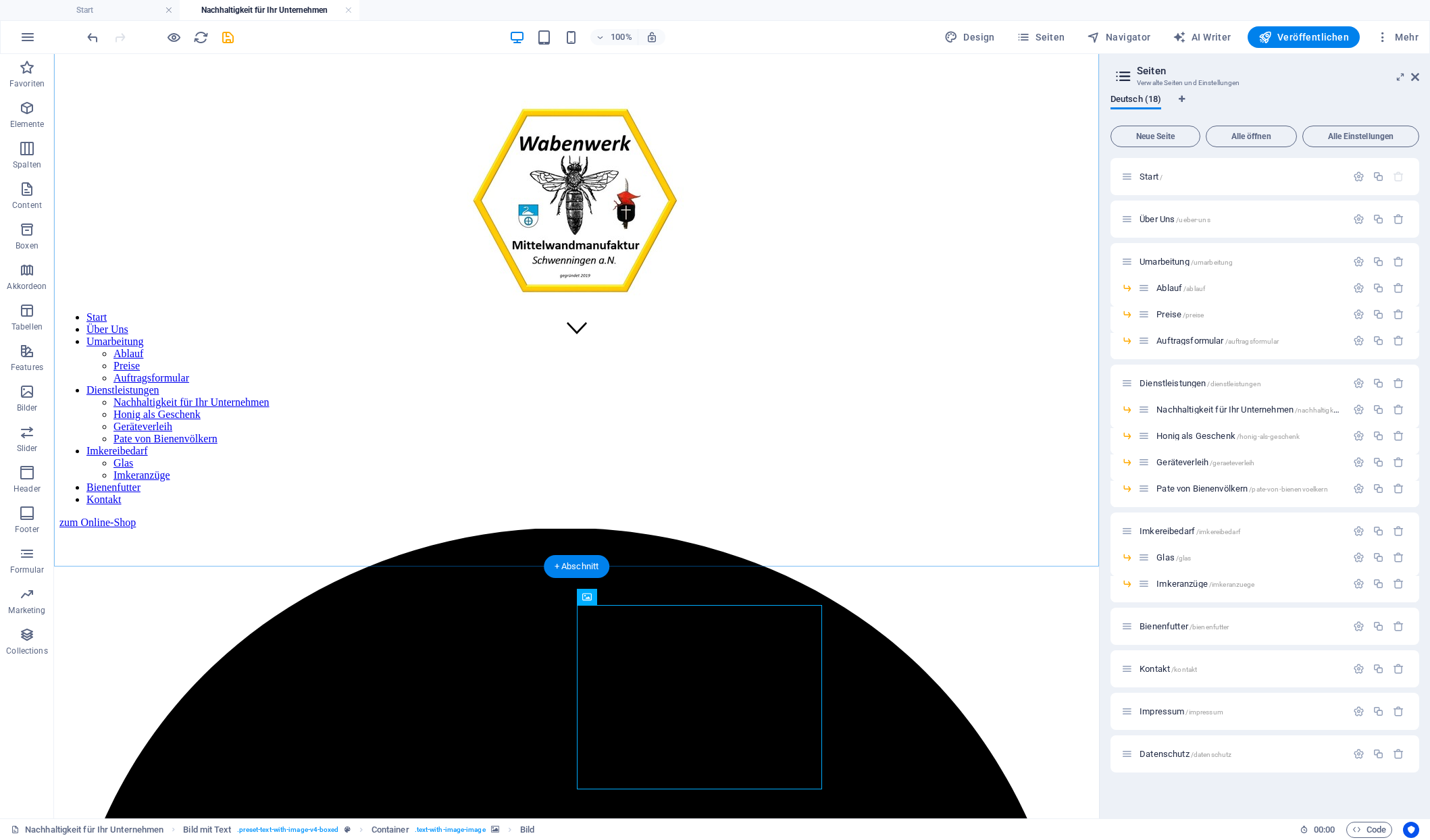
scroll to position [398, 0]
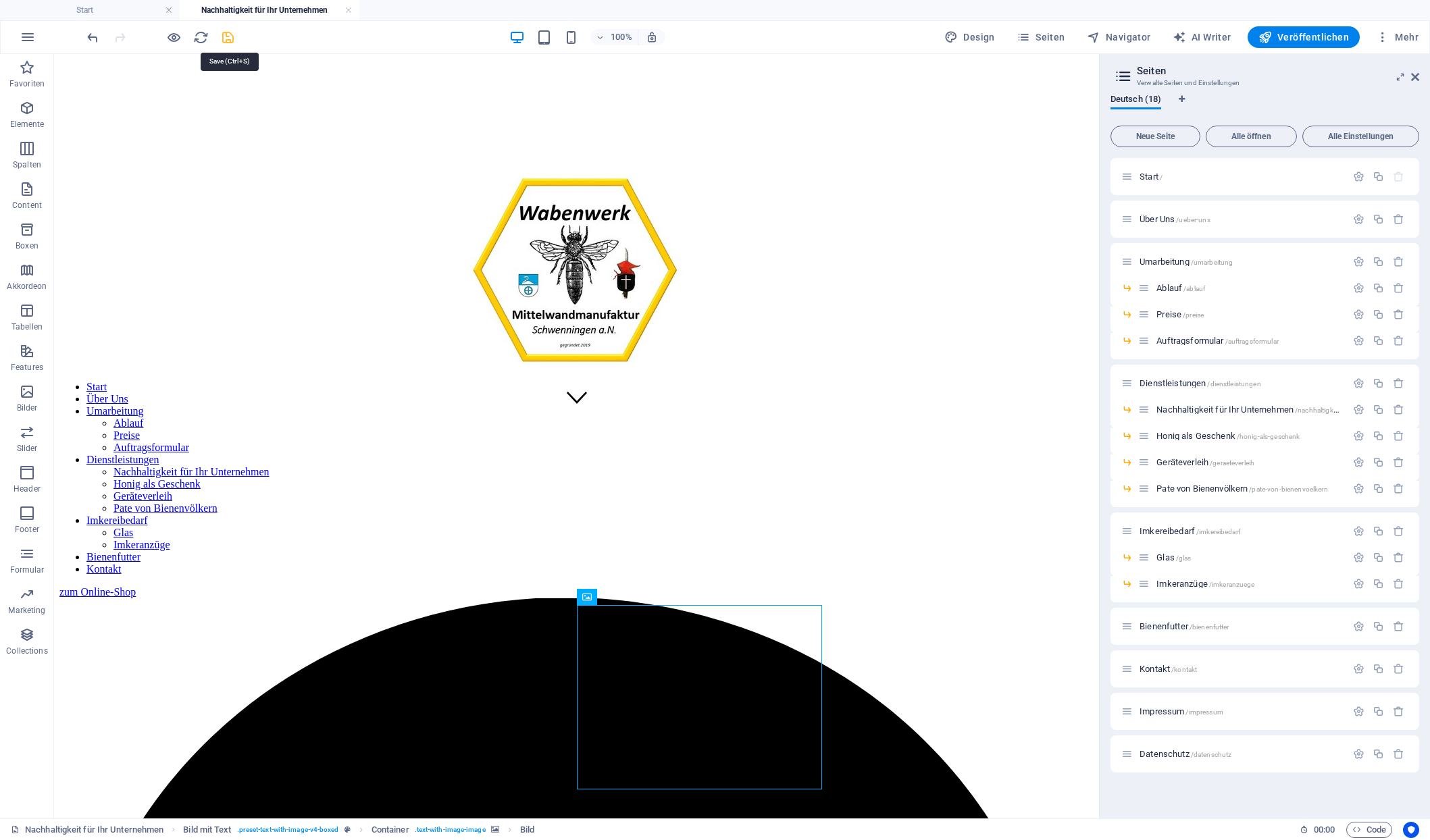
click at [221, 40] on icon "save" at bounding box center [228, 37] width 16 height 16
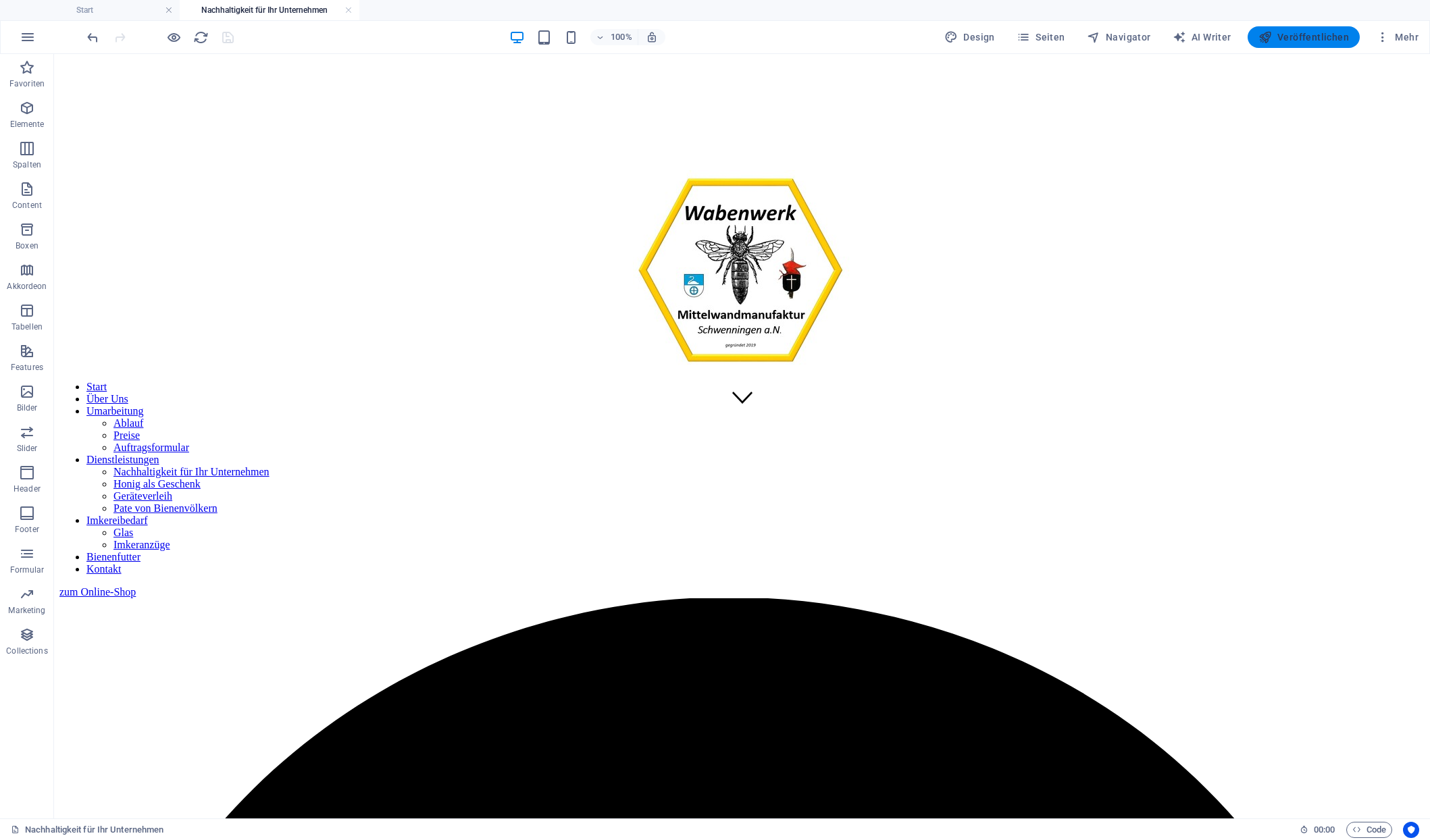
click at [1308, 39] on span "Veröffentlichen" at bounding box center [1304, 37] width 91 height 14
